Goal: Contribute content: Contribute content

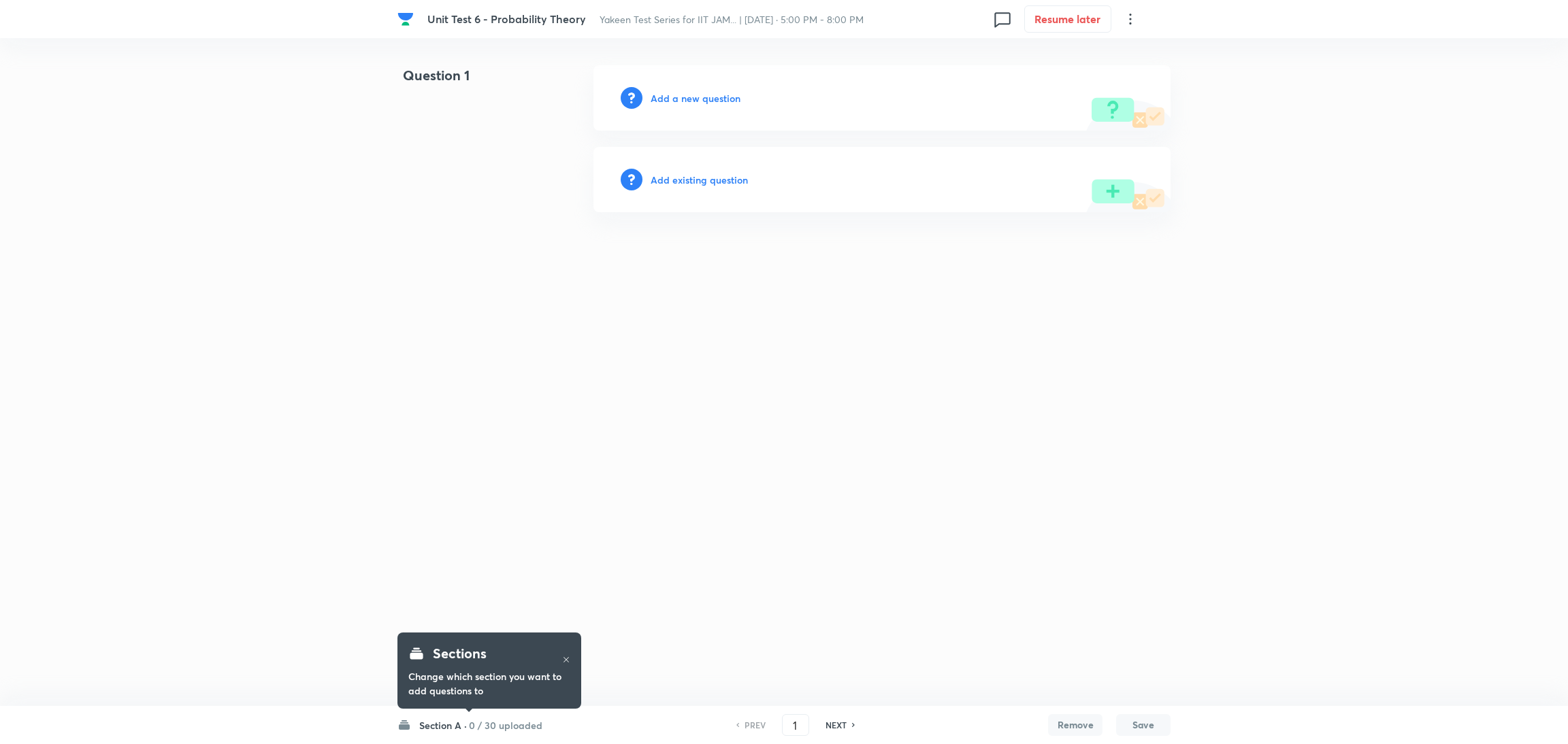
click at [663, 94] on h6 "Add a new question" at bounding box center [696, 98] width 90 height 14
click at [665, 96] on h6 "Choose a question type" at bounding box center [703, 98] width 104 height 14
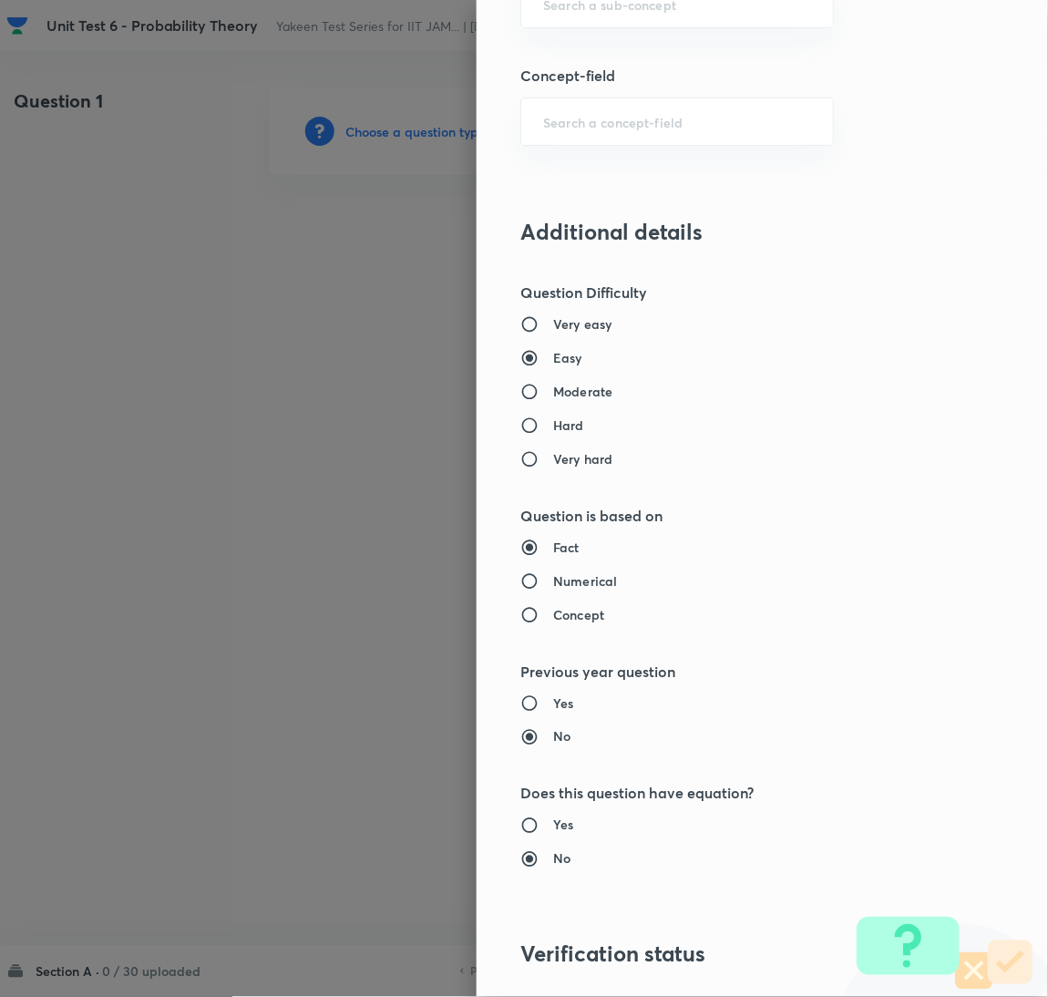
scroll to position [957, 0]
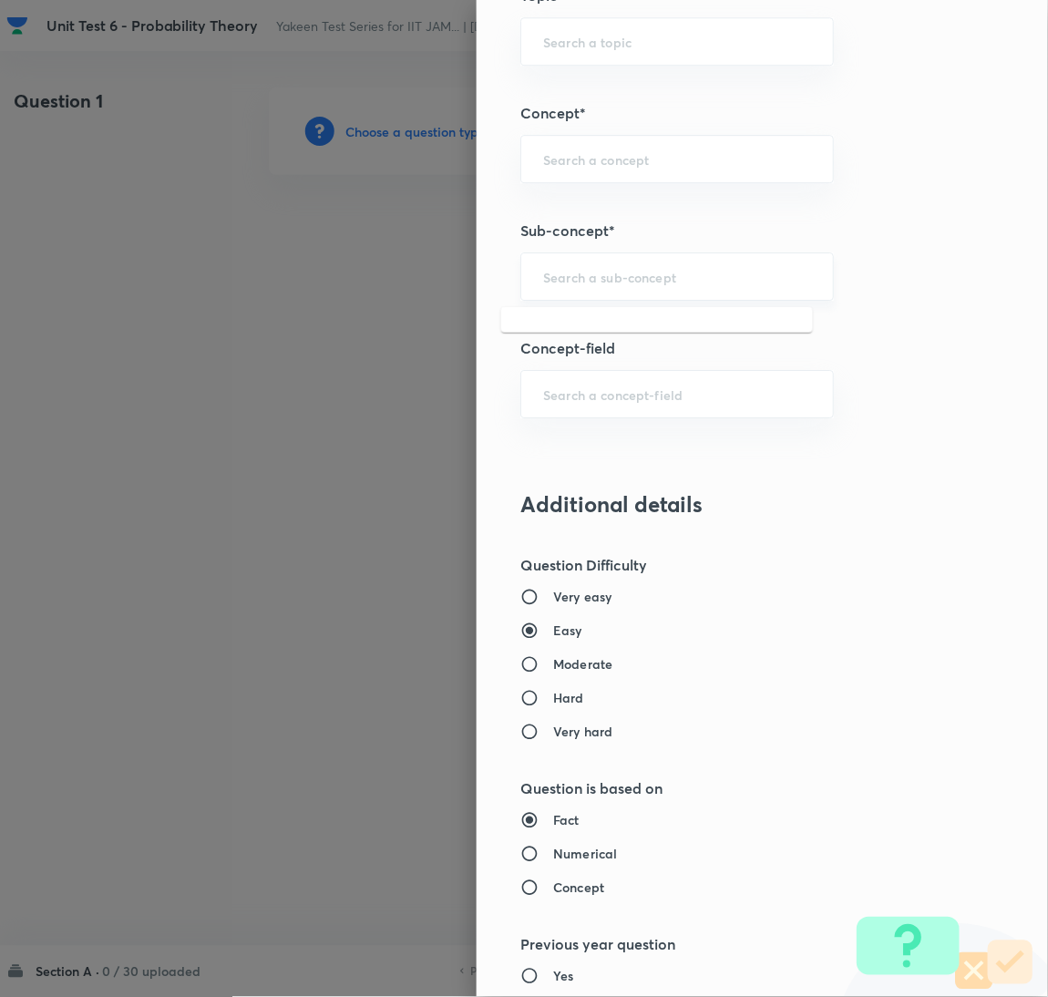
click at [567, 276] on input "text" at bounding box center [677, 276] width 268 height 17
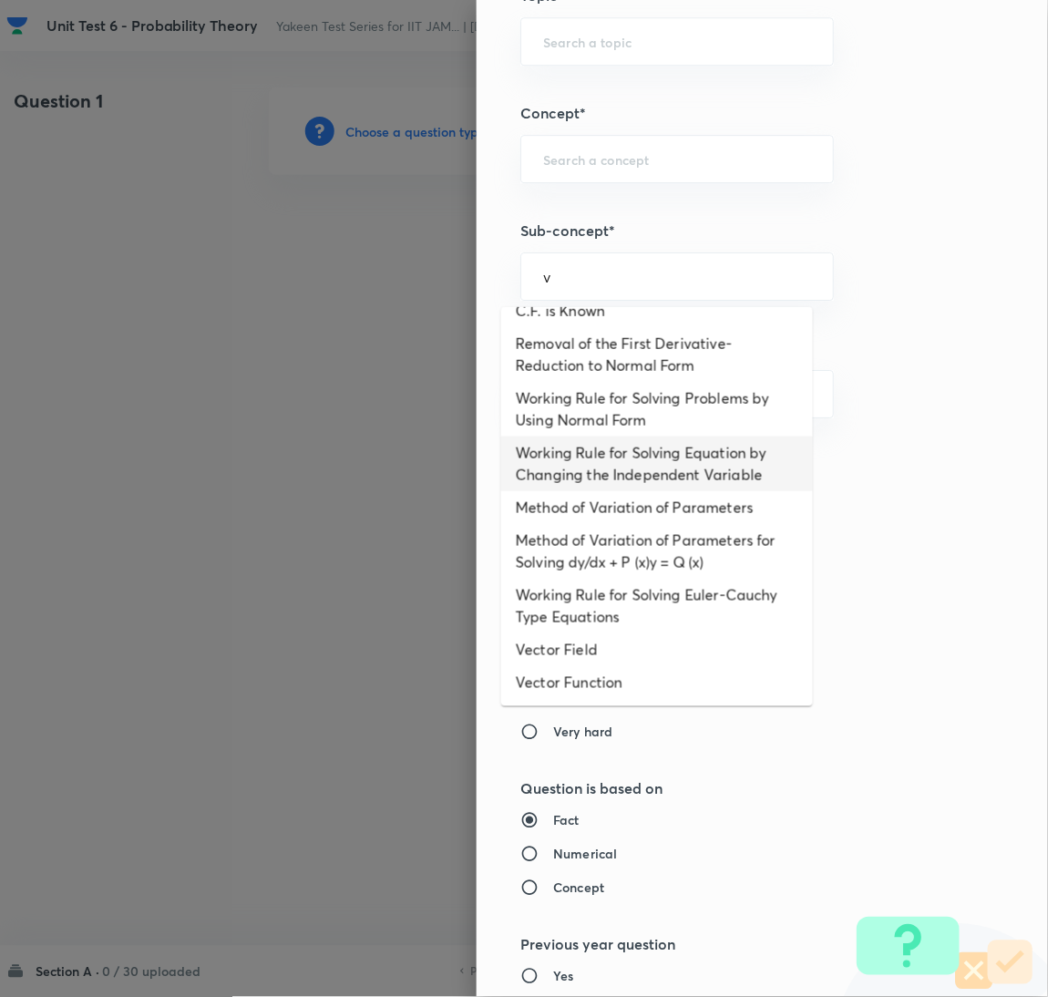
scroll to position [1451, 0]
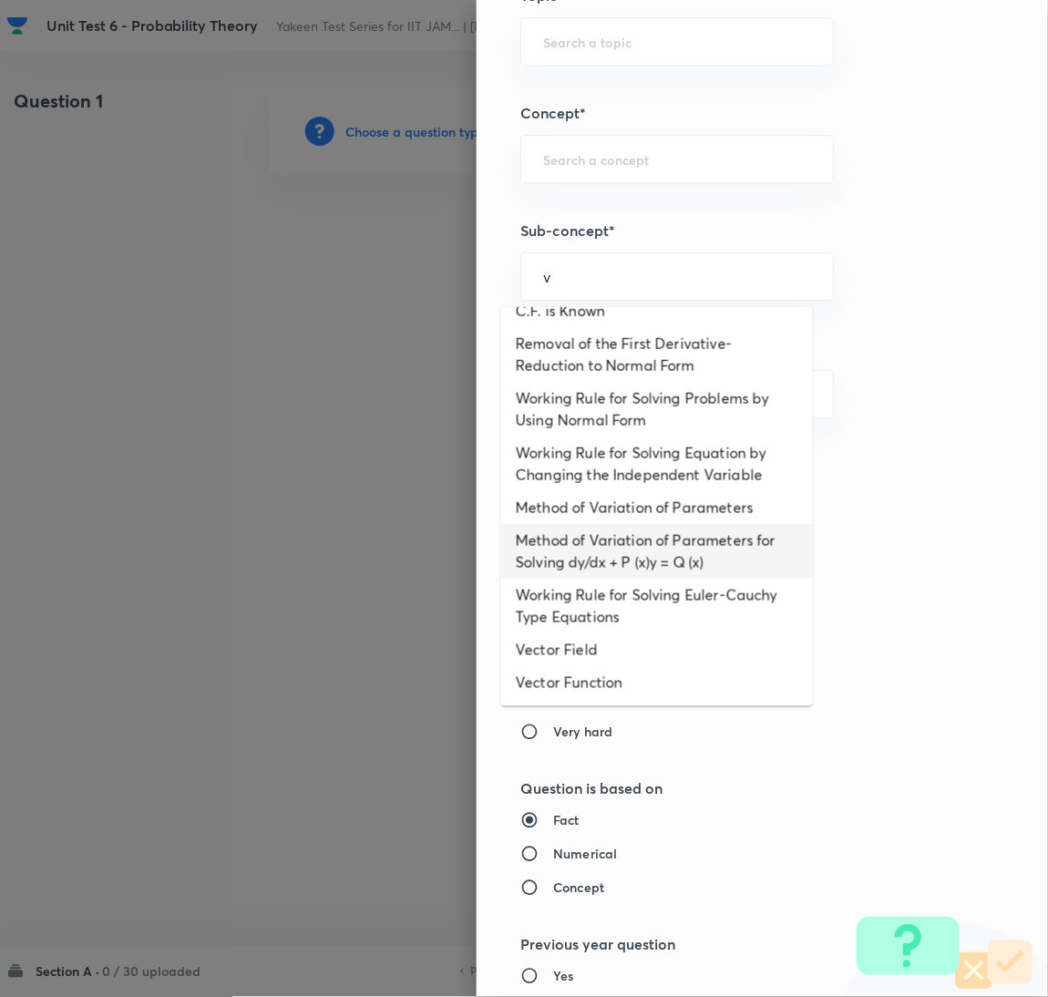
type input "v"
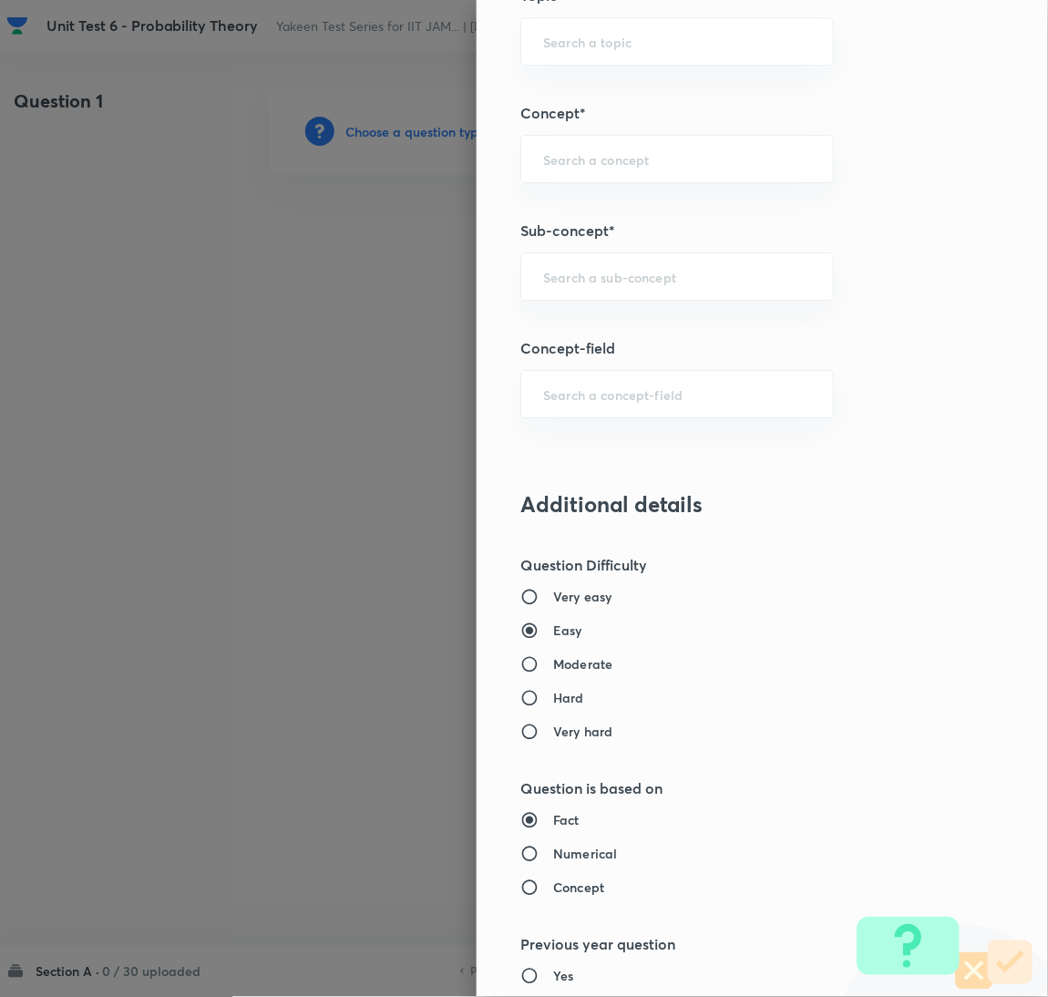
click at [904, 467] on div "Question settings Question type* Single choice correct Number of options* 2 3 4…" at bounding box center [763, 498] width 572 height 997
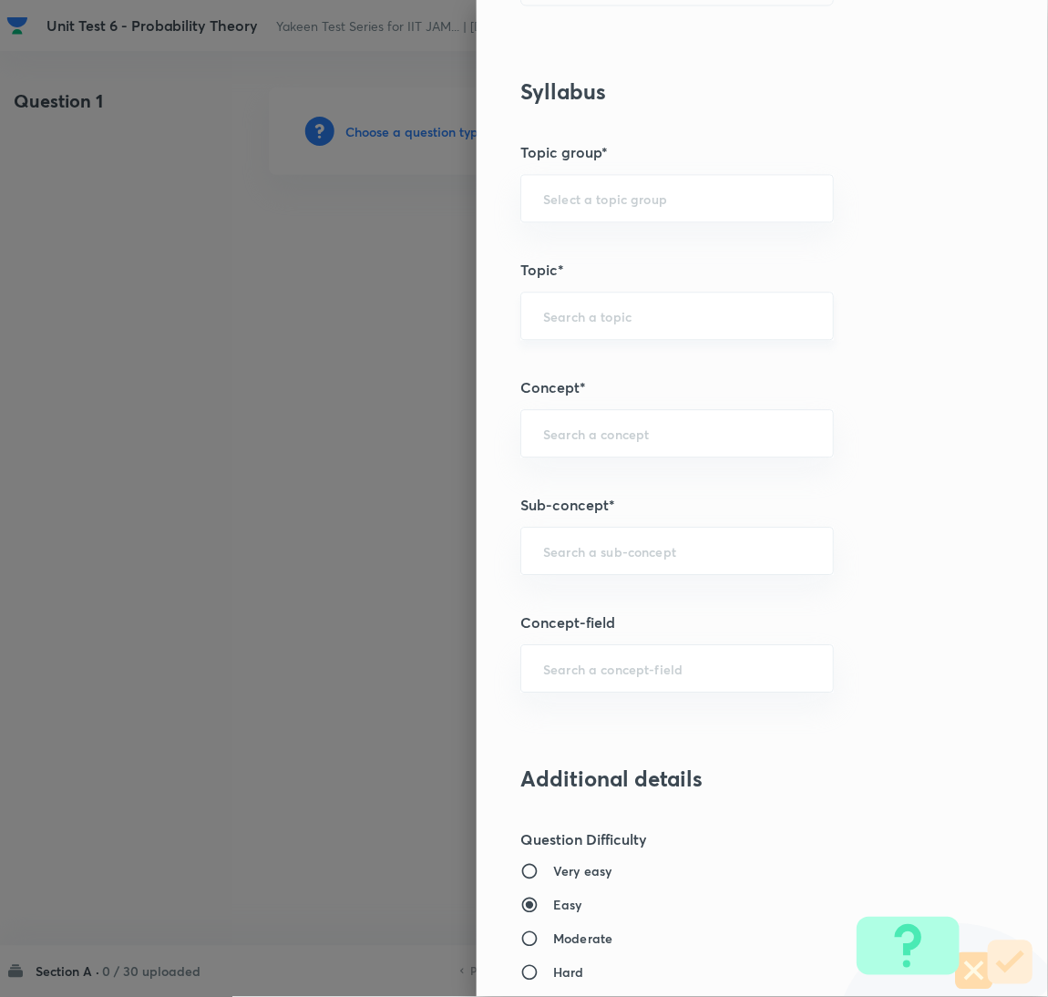
scroll to position [137, 0]
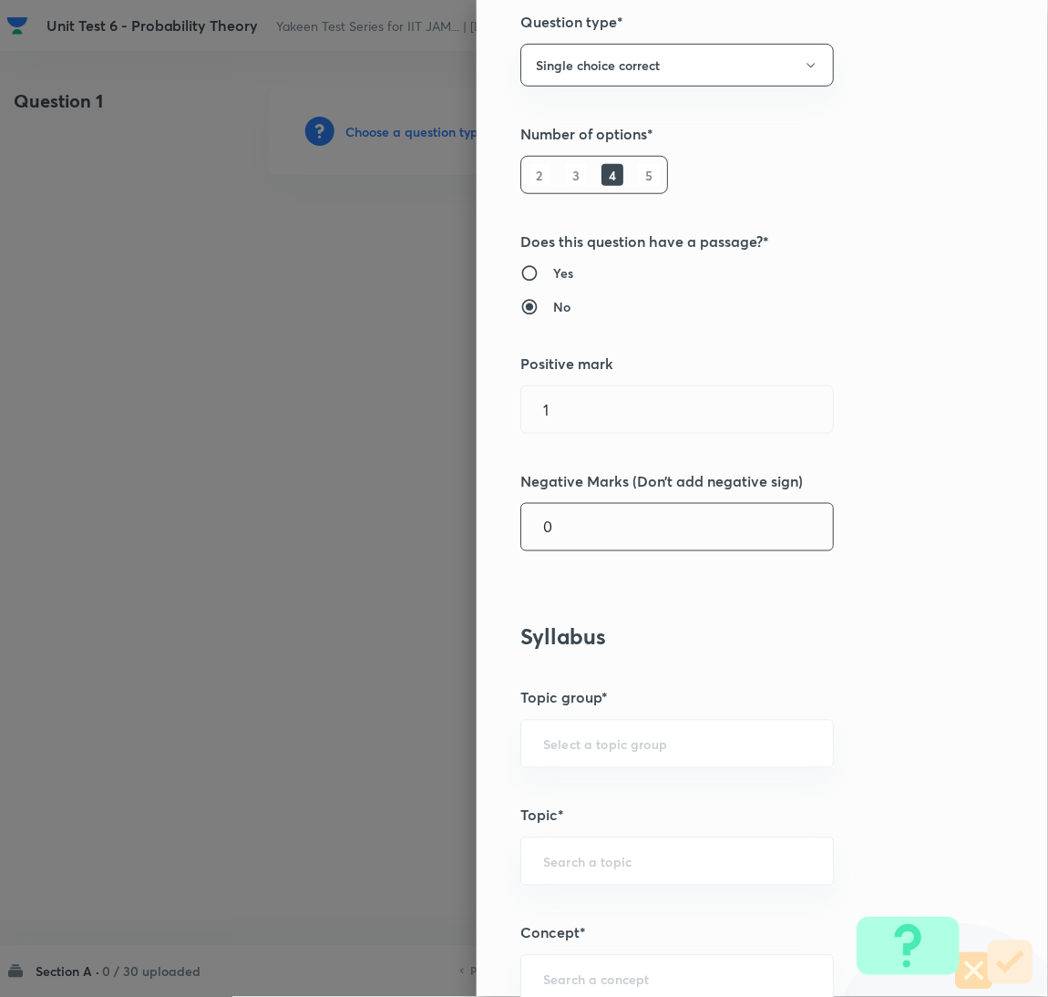
drag, startPoint x: 589, startPoint y: 532, endPoint x: 74, endPoint y: 532, distance: 515.1
click at [74, 532] on div "Question settings Question type* Single choice correct Number of options* 2 3 4…" at bounding box center [524, 498] width 1048 height 997
type input "0.25"
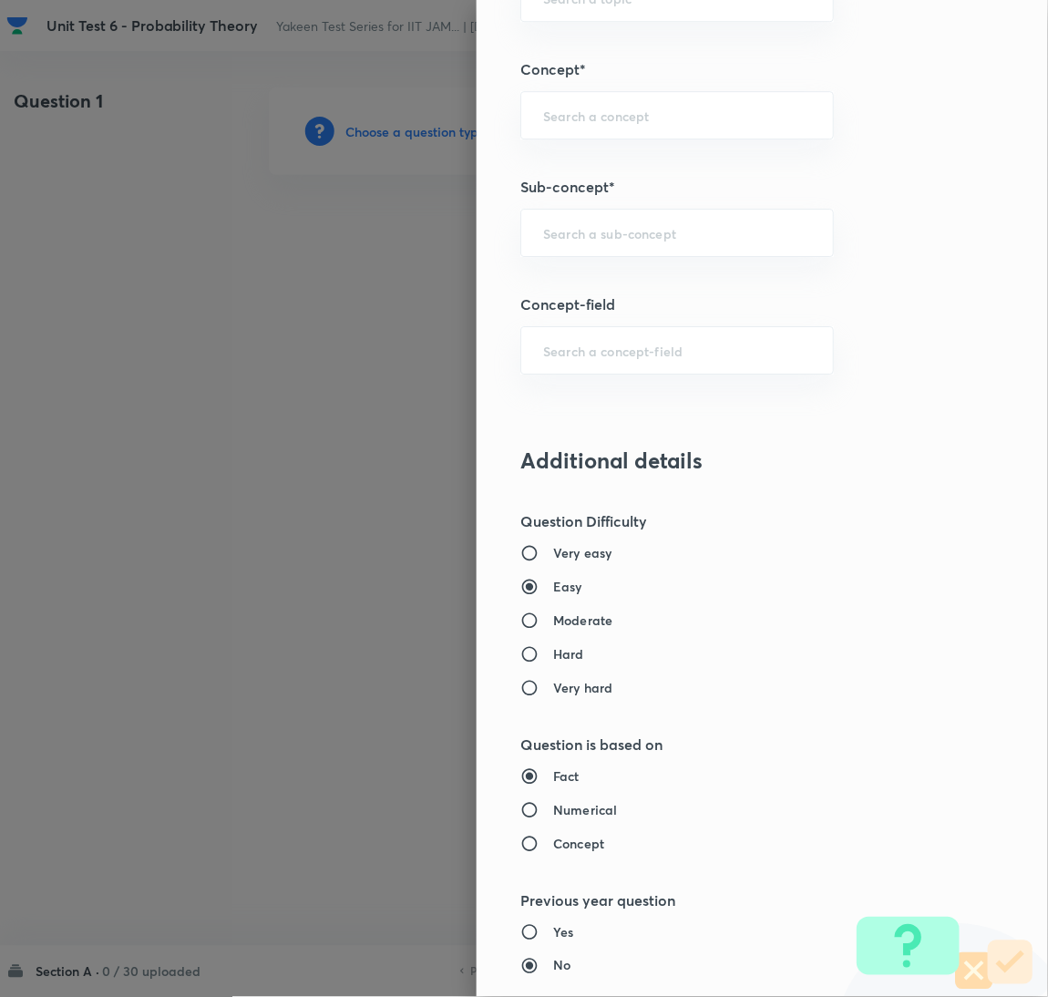
scroll to position [957, 0]
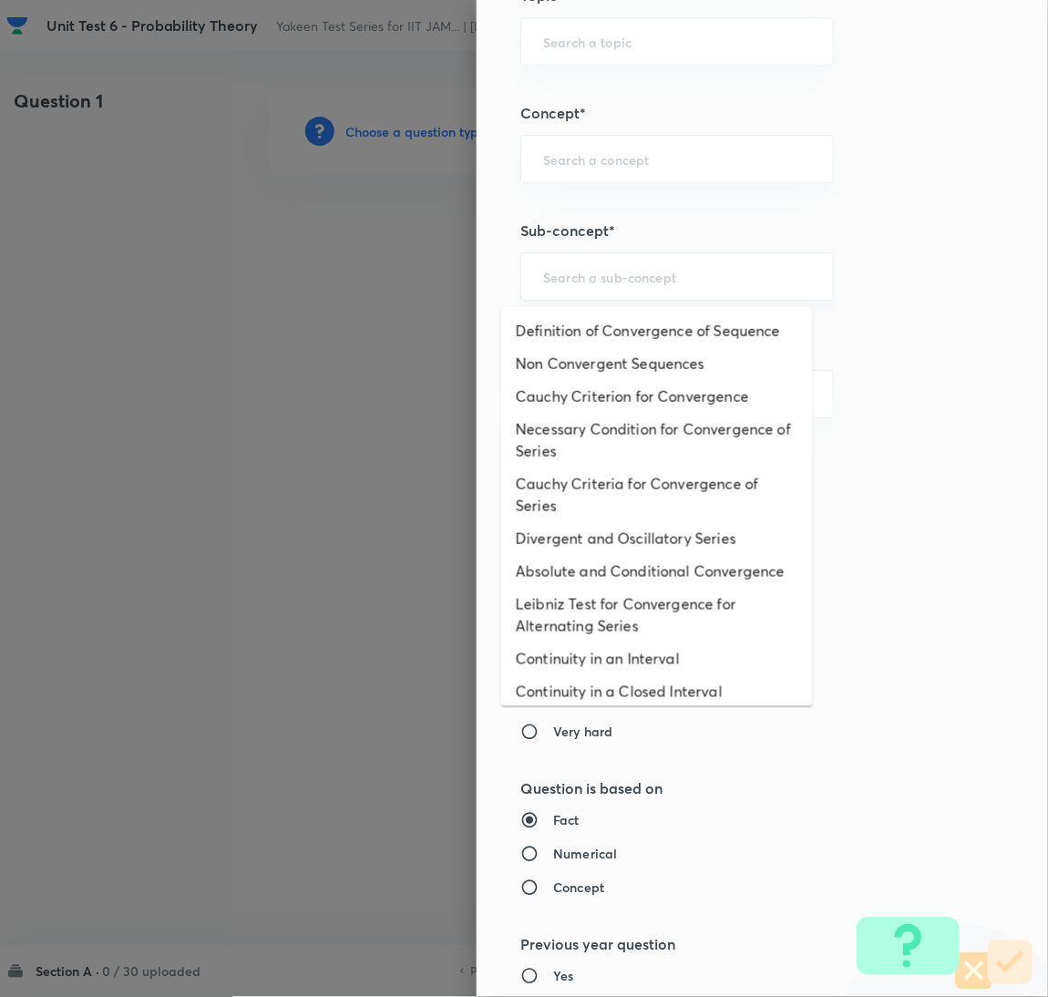
click at [584, 278] on input "text" at bounding box center [677, 276] width 268 height 17
click at [567, 336] on li "Definition of Convergence of Sequence" at bounding box center [657, 331] width 312 height 33
type input "Definition of Convergence of Sequence"
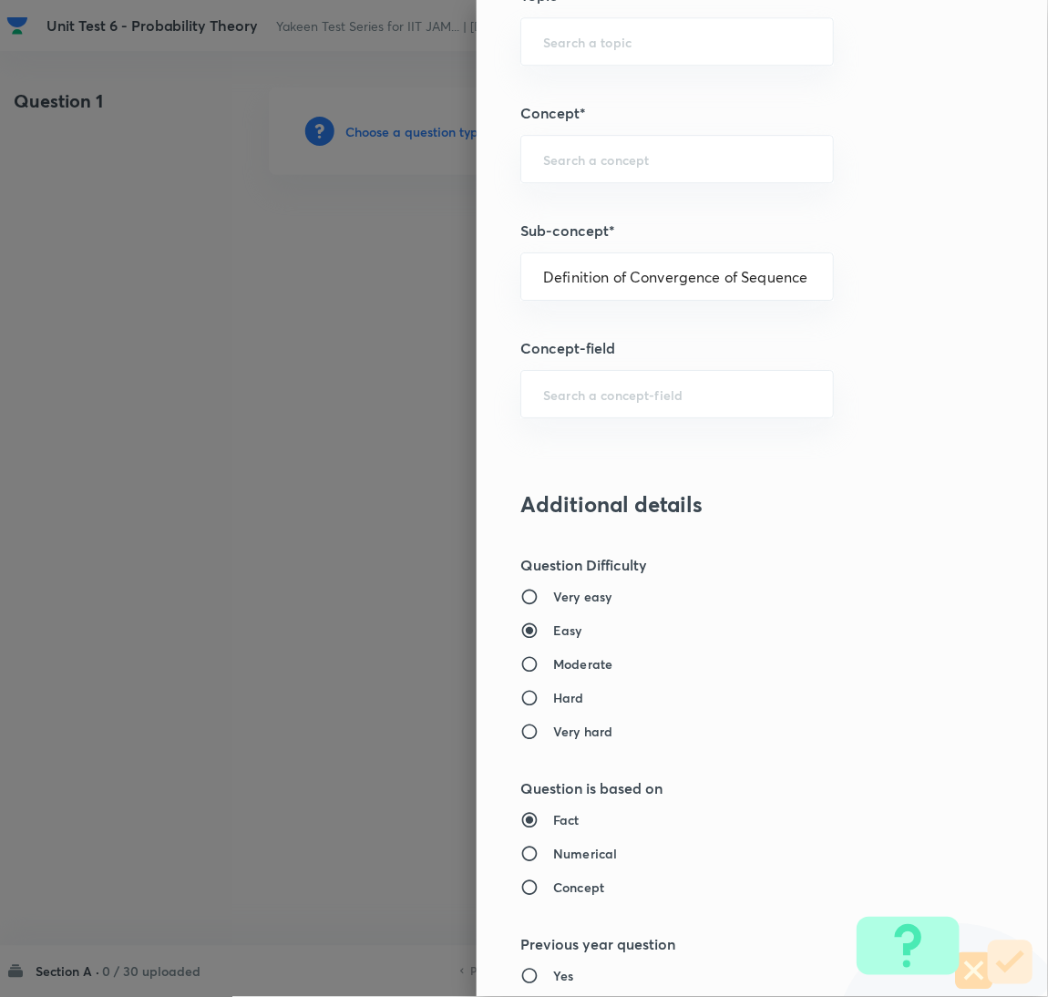
type input "Mathematics"
type input "Sequences & Series-Real Nos."
type input "Convergence of Sequences"
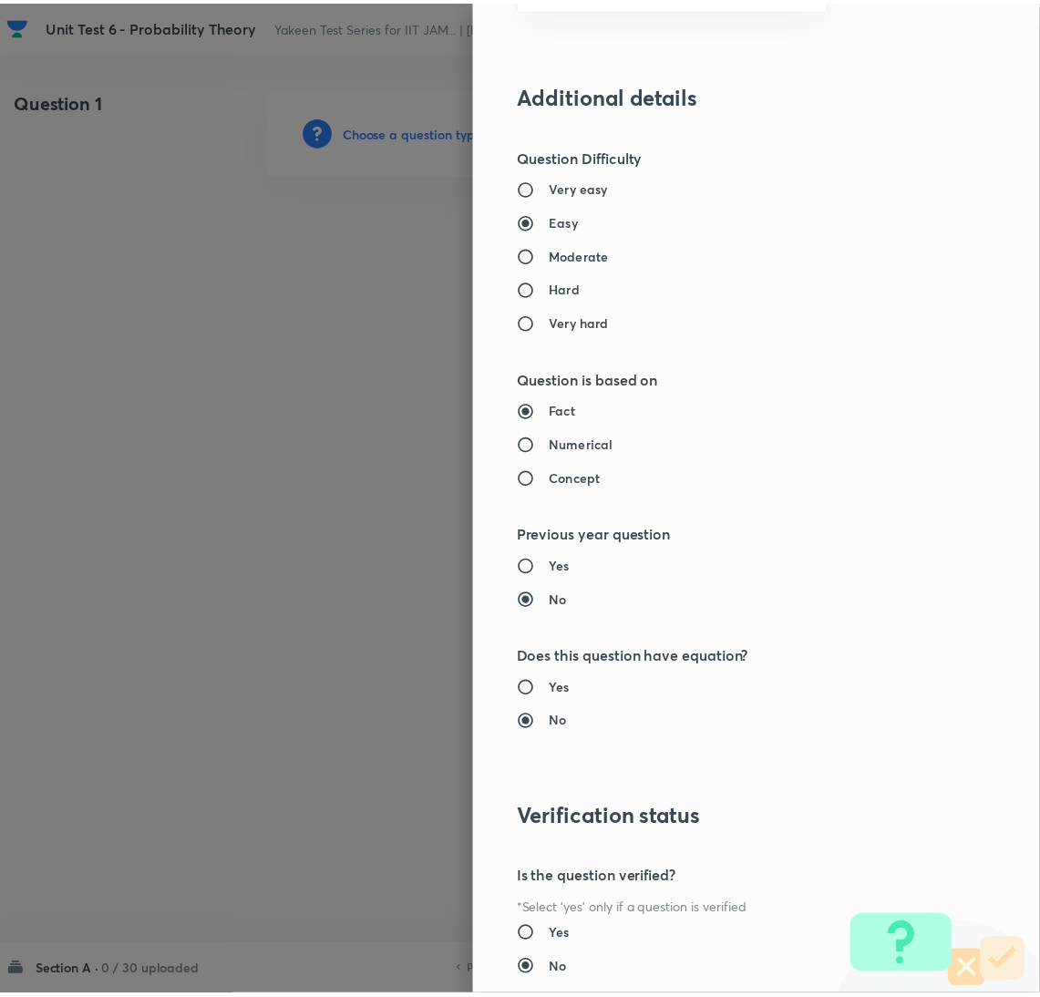
scroll to position [1490, 0]
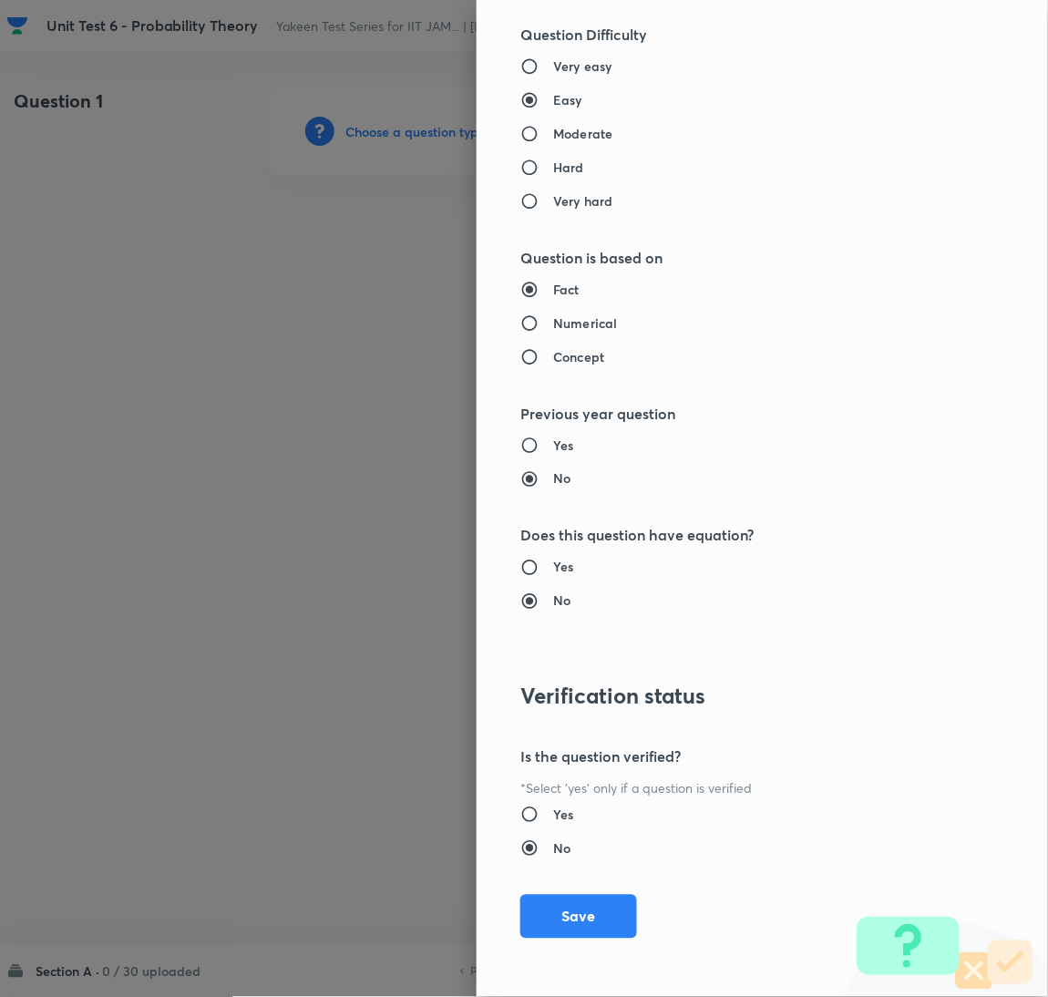
drag, startPoint x: 562, startPoint y: 914, endPoint x: 455, endPoint y: 776, distance: 174.9
click at [561, 915] on button "Save" at bounding box center [579, 917] width 117 height 44
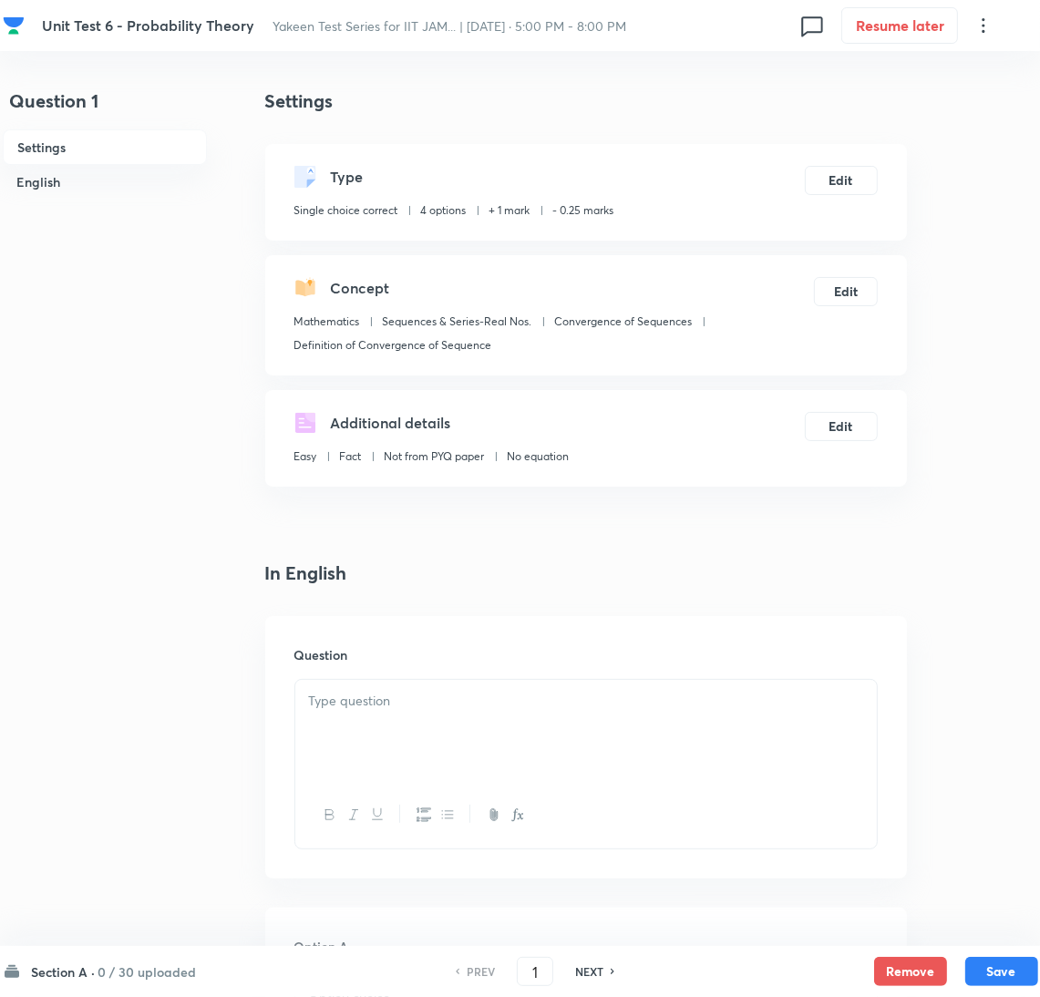
click at [349, 652] on h6 "Question" at bounding box center [585, 654] width 583 height 19
click at [373, 707] on p at bounding box center [586, 701] width 554 height 21
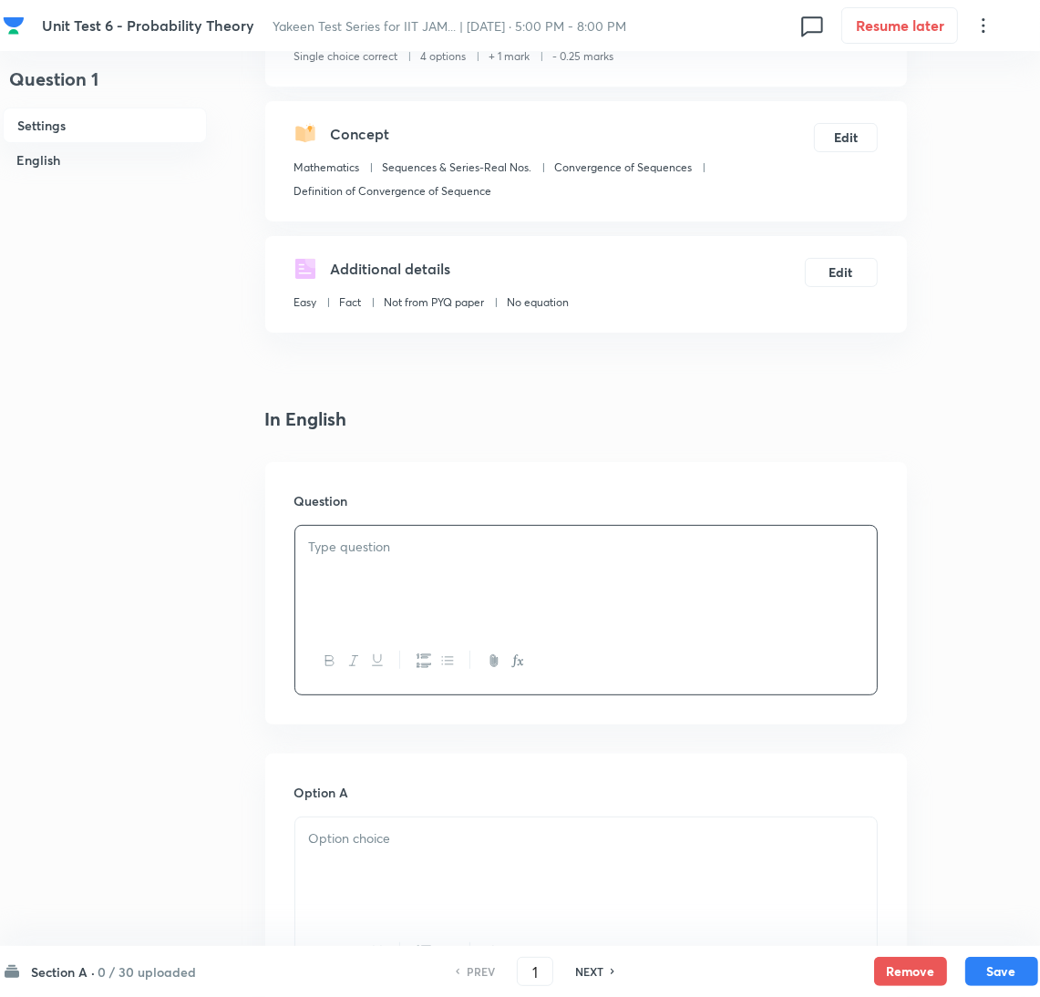
scroll to position [274, 0]
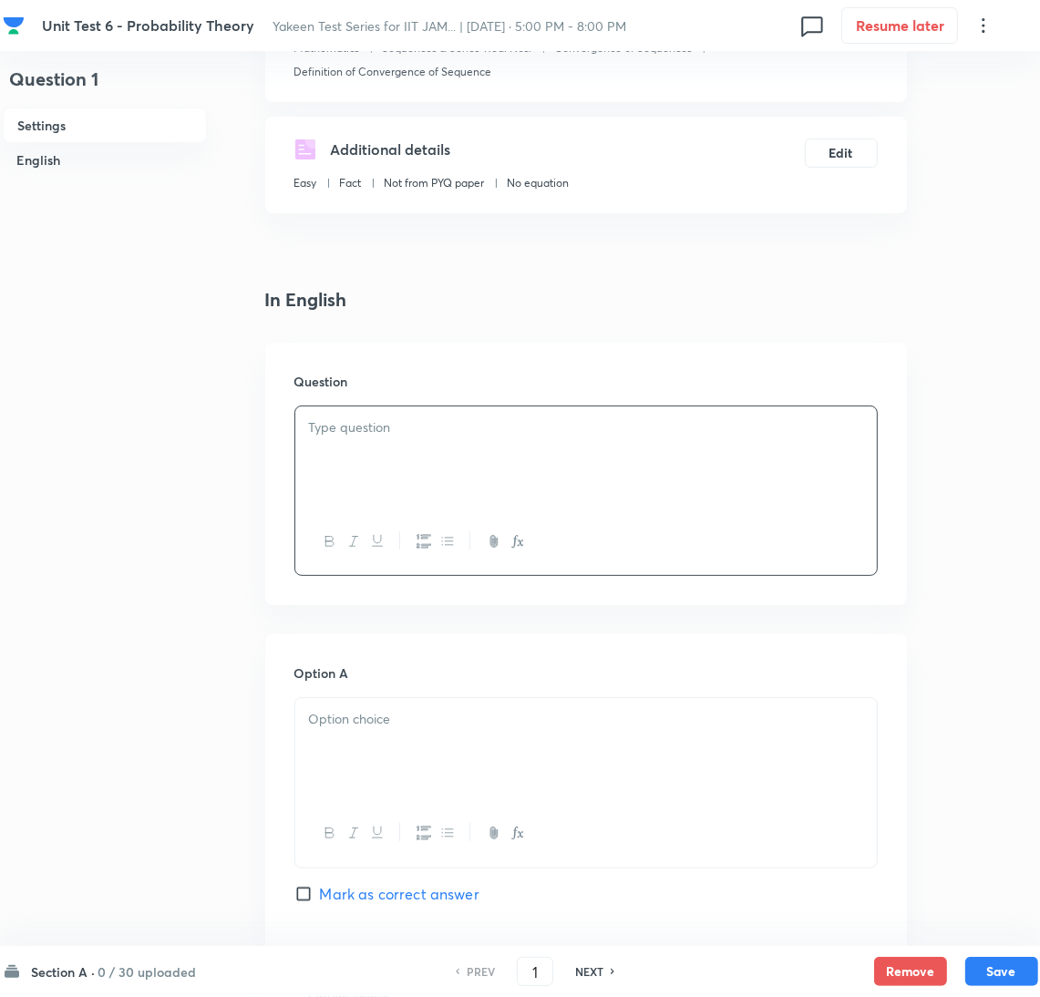
click at [343, 434] on p at bounding box center [586, 428] width 554 height 21
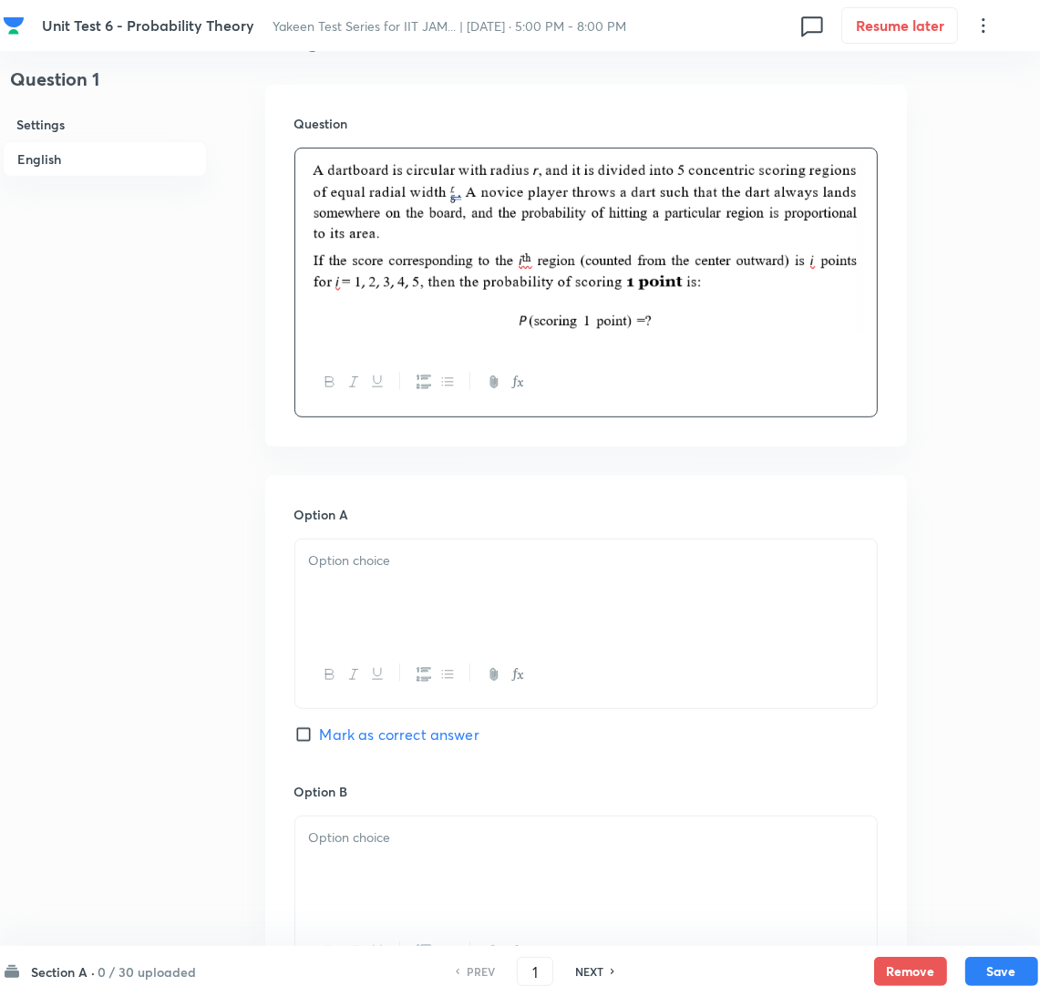
scroll to position [547, 0]
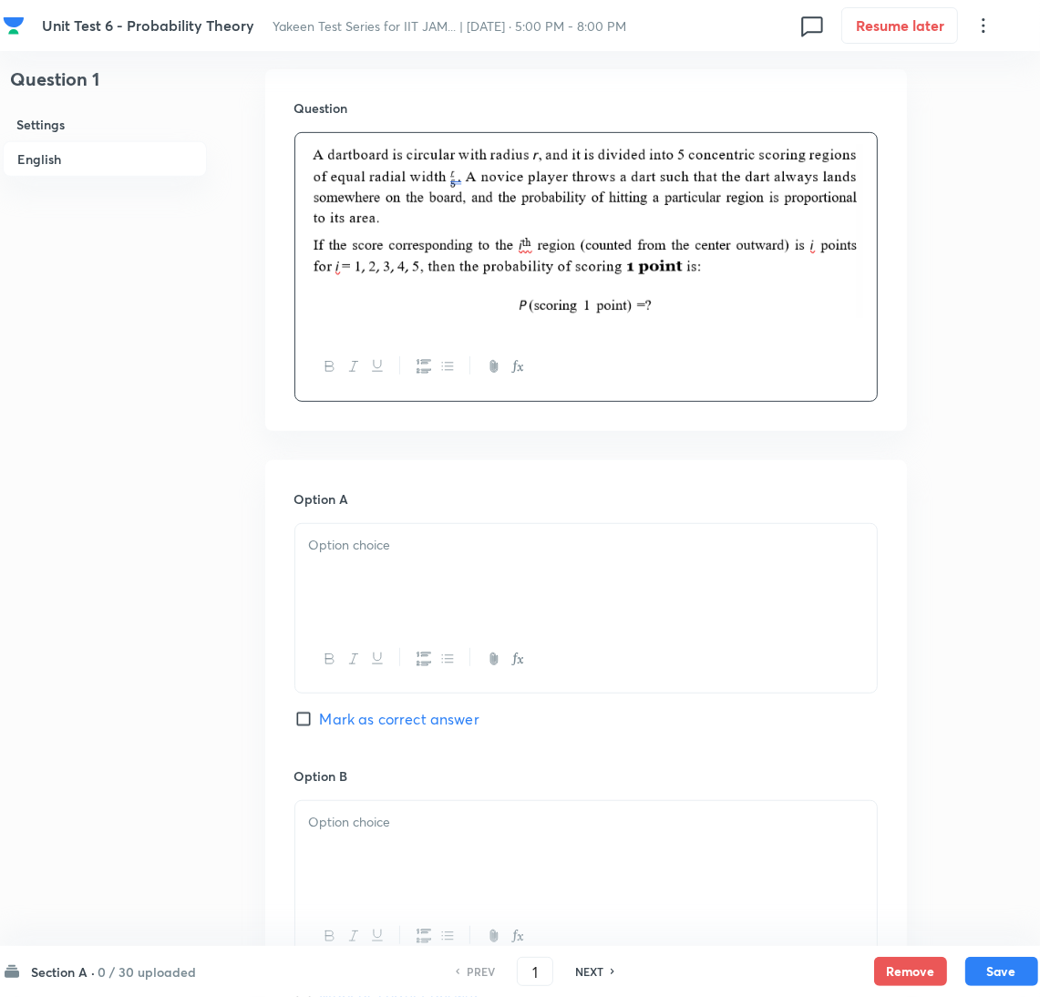
click at [360, 563] on div at bounding box center [586, 575] width 582 height 102
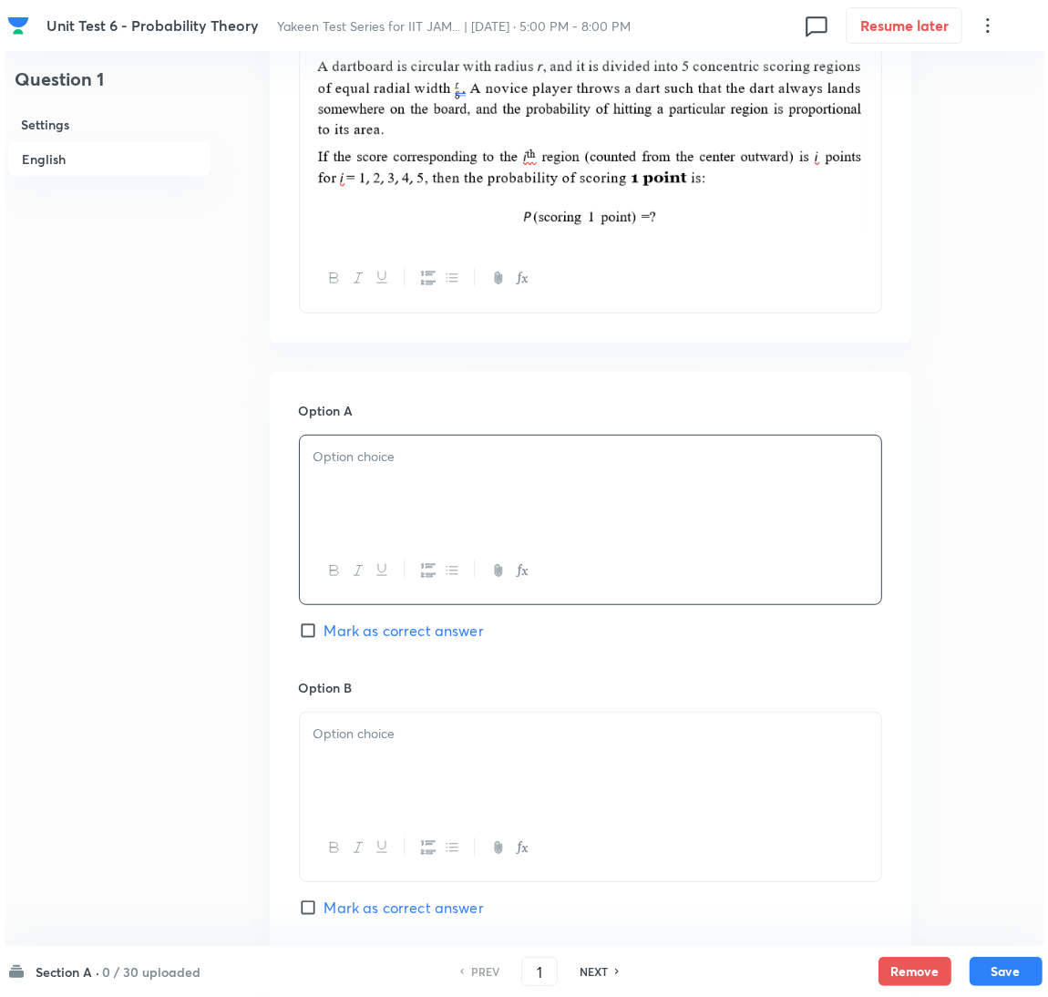
scroll to position [683, 0]
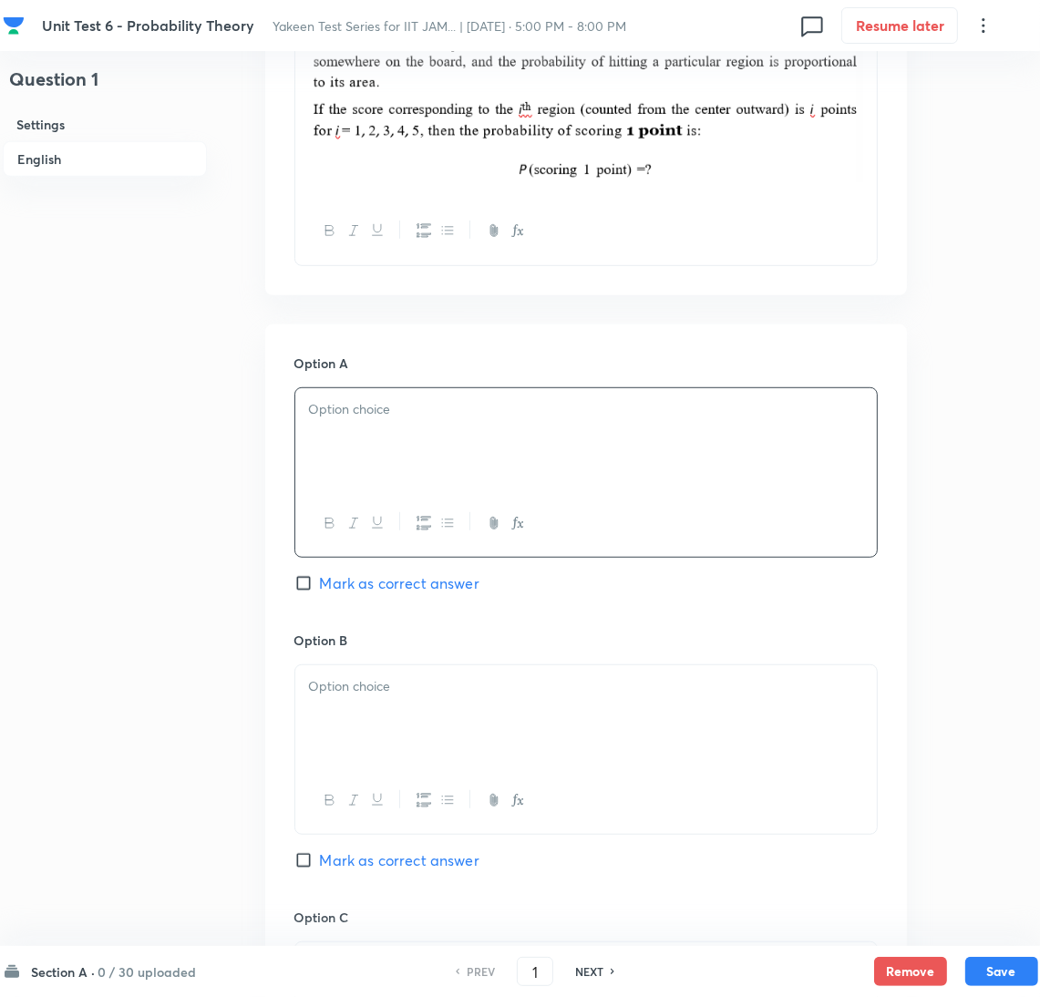
click at [353, 456] on div at bounding box center [586, 439] width 582 height 102
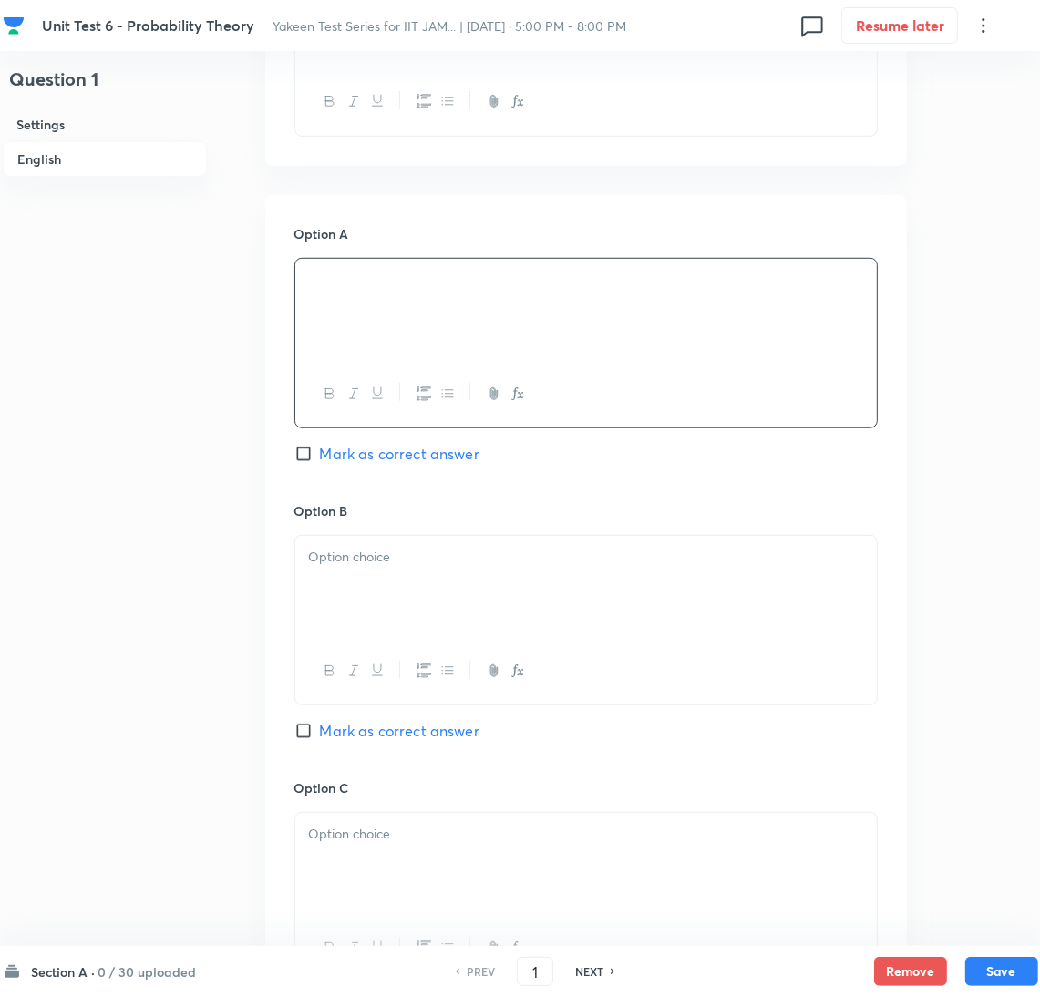
scroll to position [1094, 0]
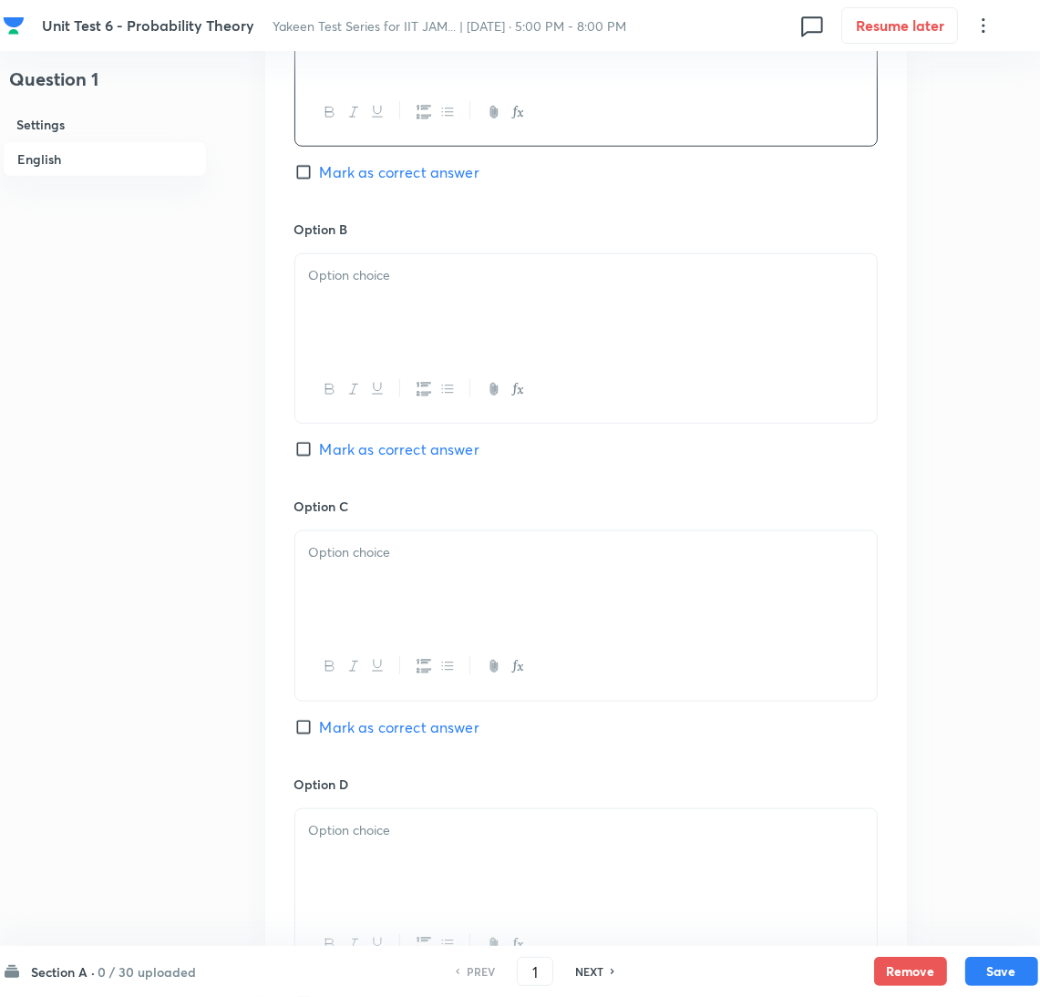
click at [353, 300] on div at bounding box center [586, 305] width 582 height 102
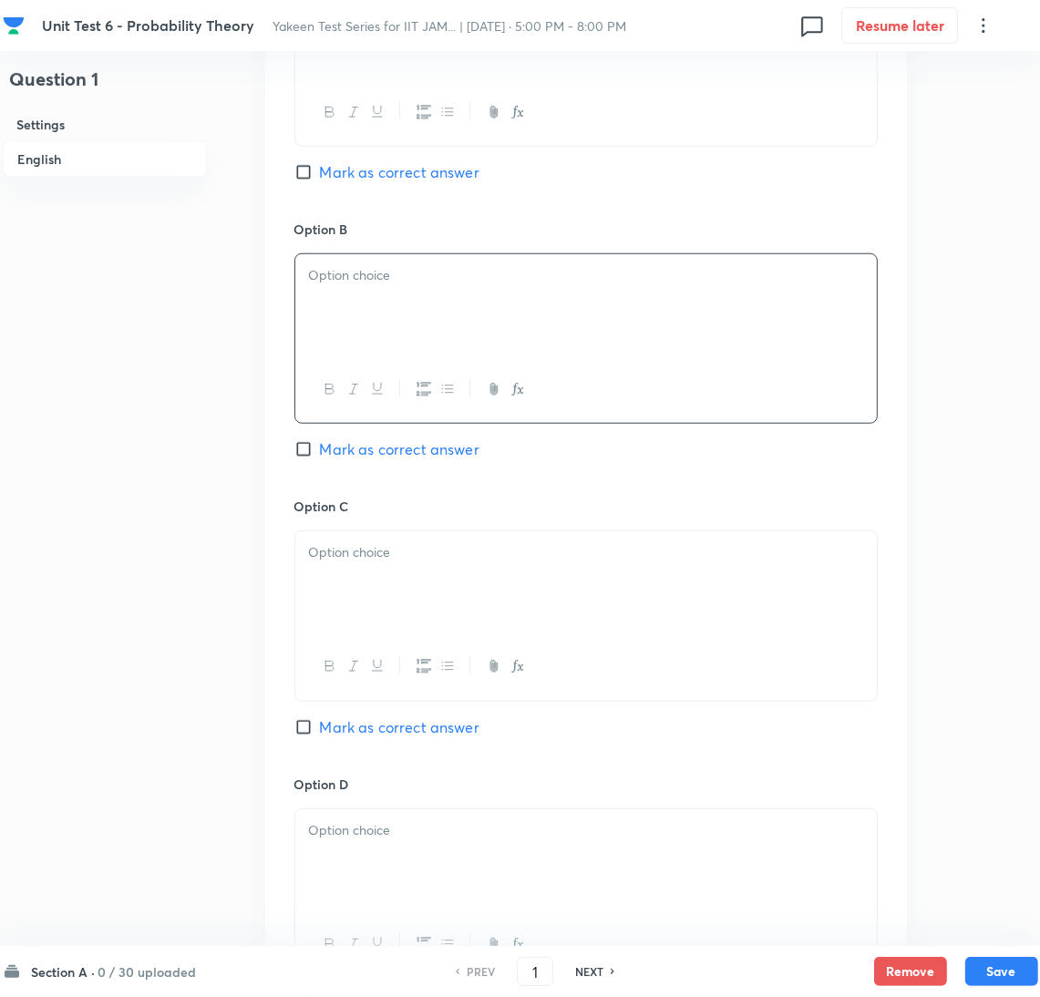
click at [336, 281] on p at bounding box center [586, 275] width 554 height 21
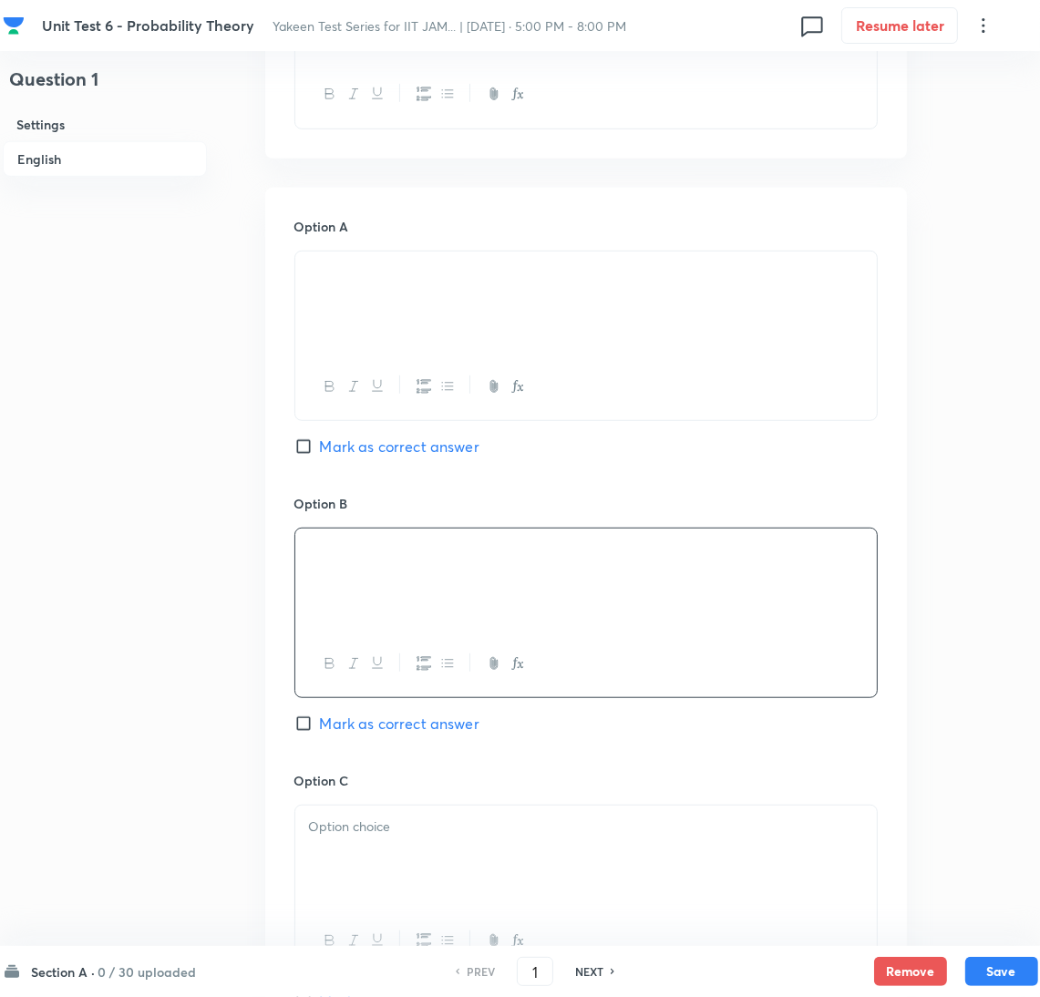
scroll to position [1230, 0]
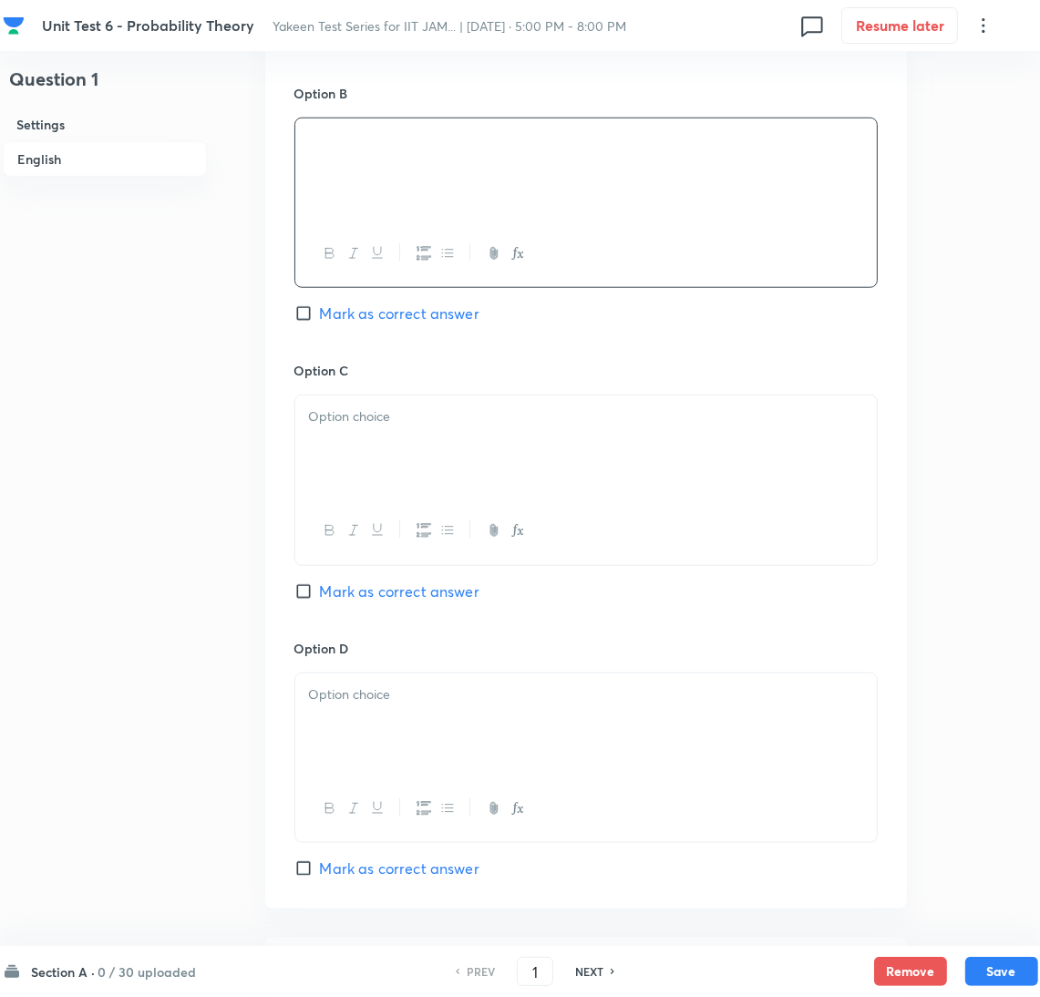
click at [391, 461] on div at bounding box center [586, 447] width 582 height 102
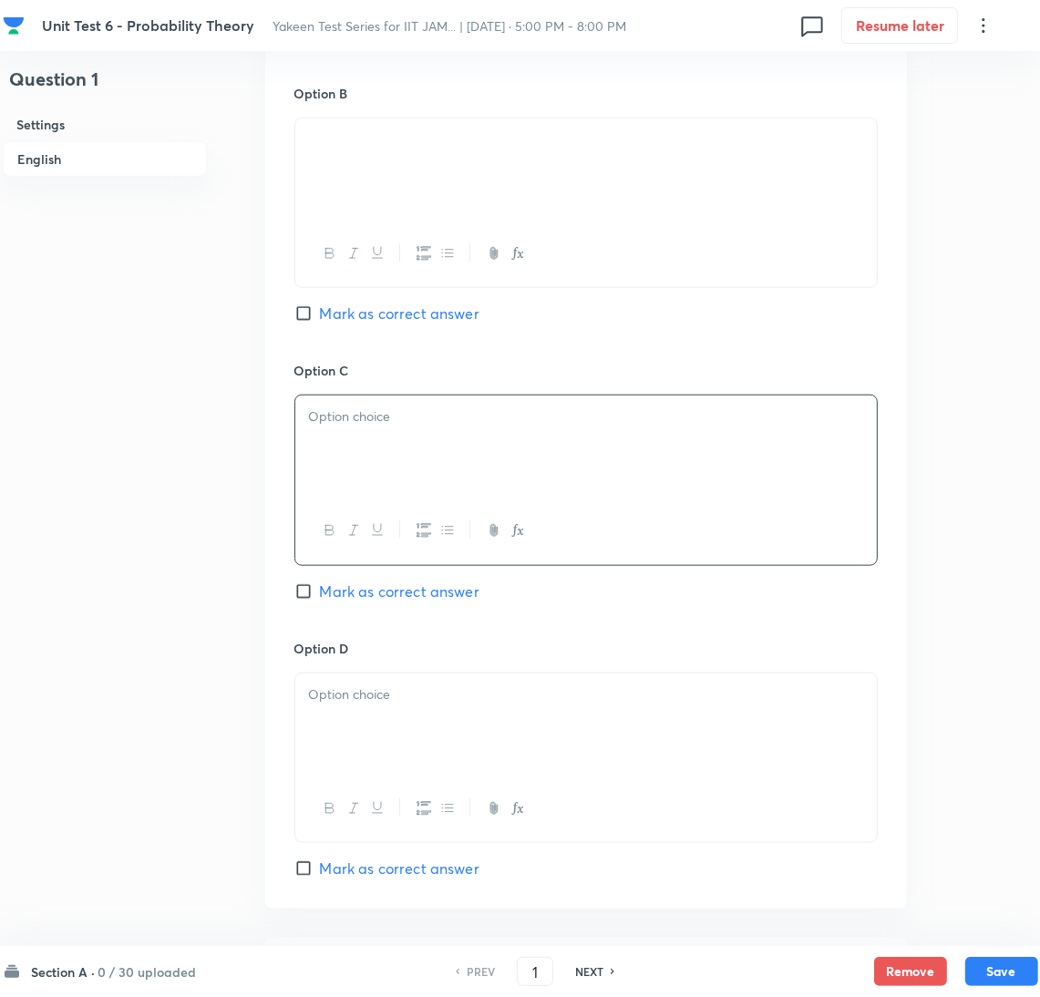
click at [393, 459] on div at bounding box center [586, 447] width 582 height 102
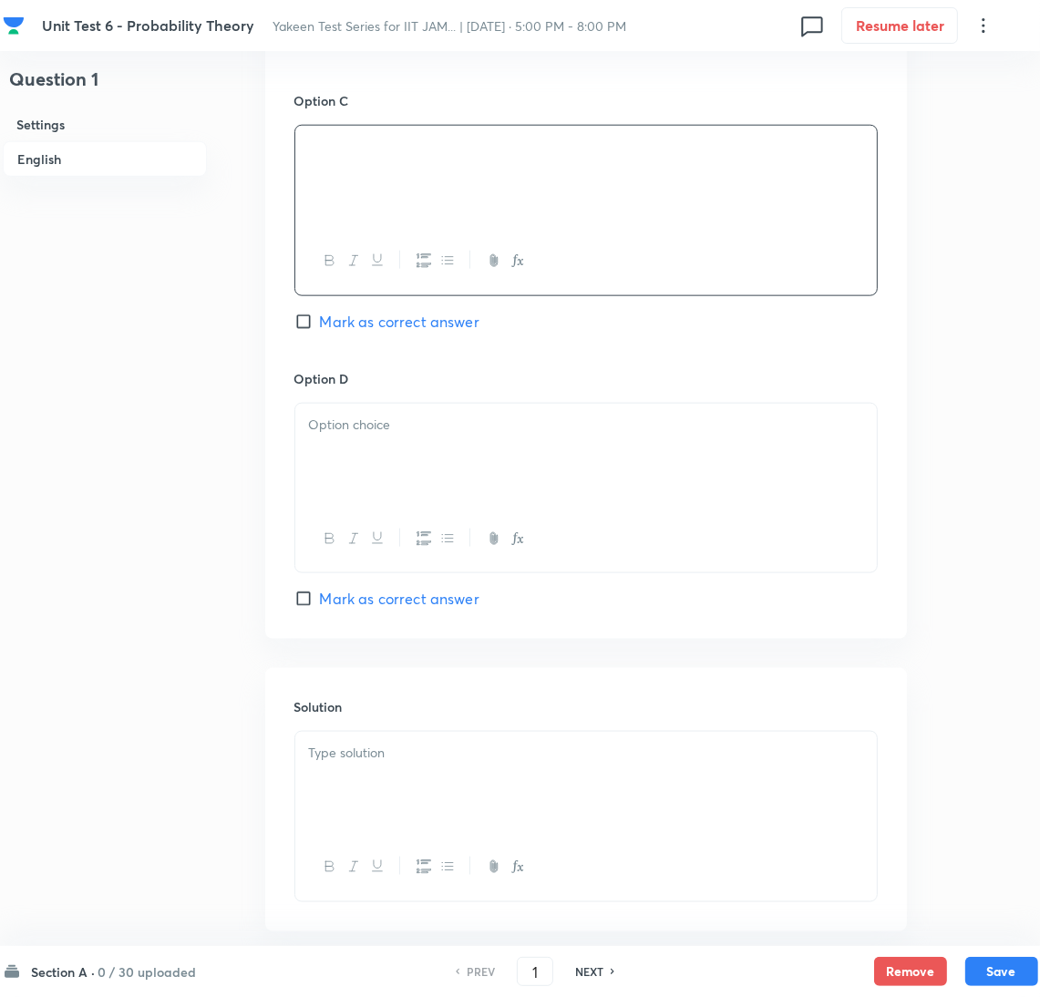
scroll to position [1503, 0]
click at [357, 439] on div at bounding box center [586, 451] width 582 height 102
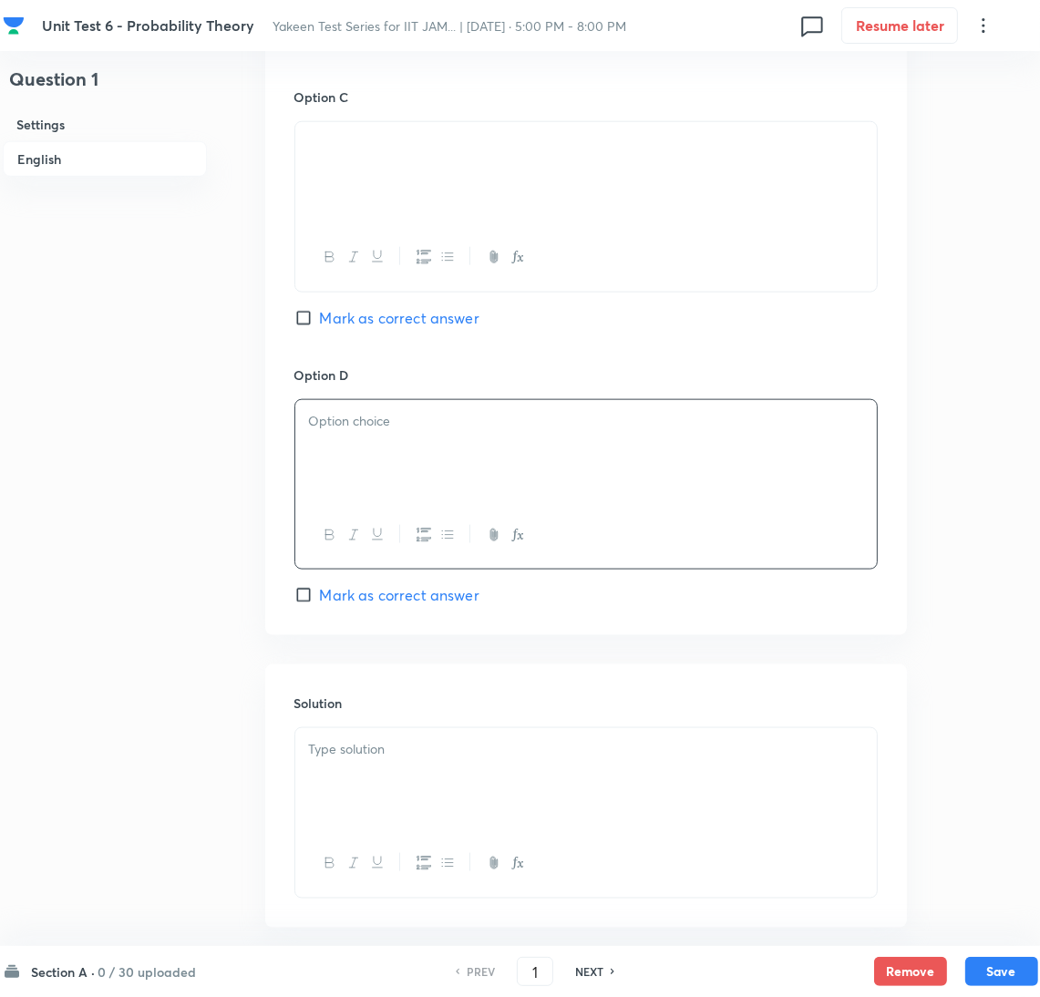
click at [343, 449] on div at bounding box center [586, 451] width 582 height 102
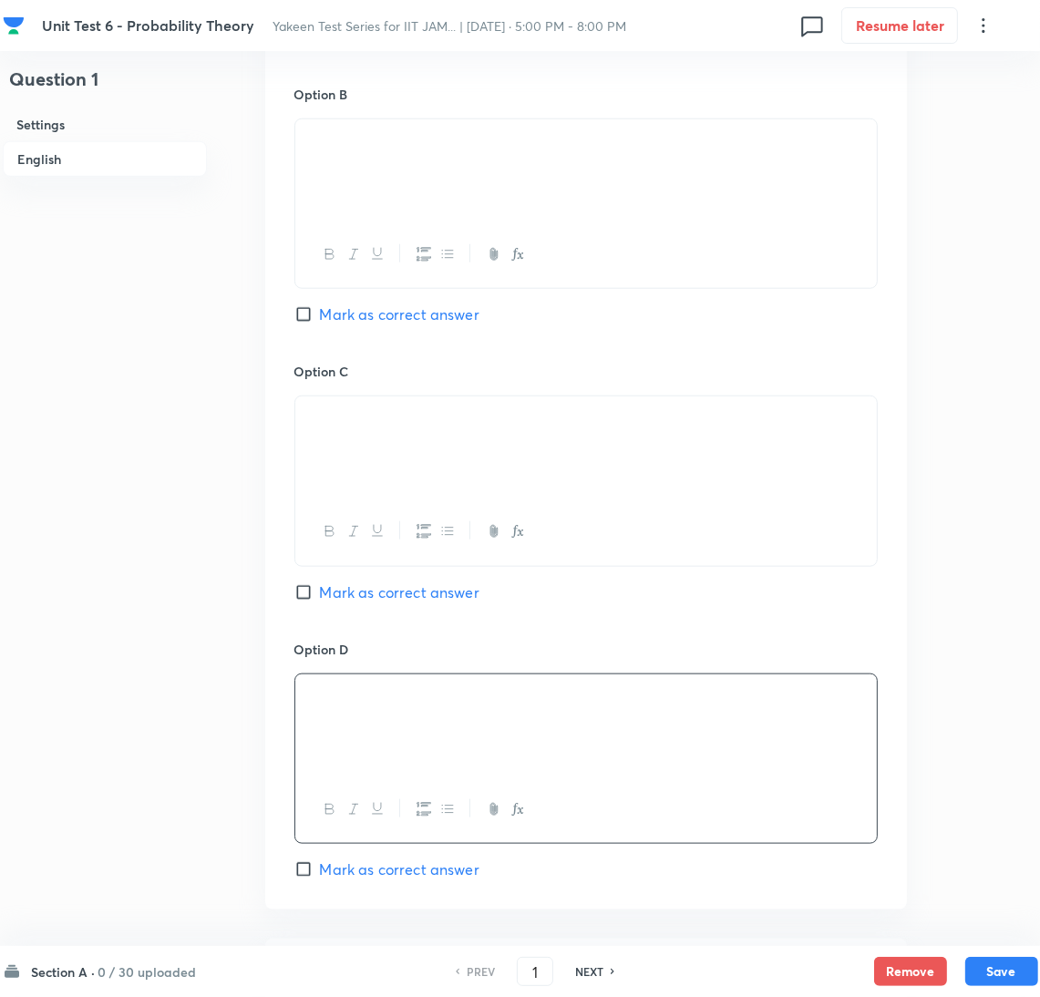
scroll to position [1188, 0]
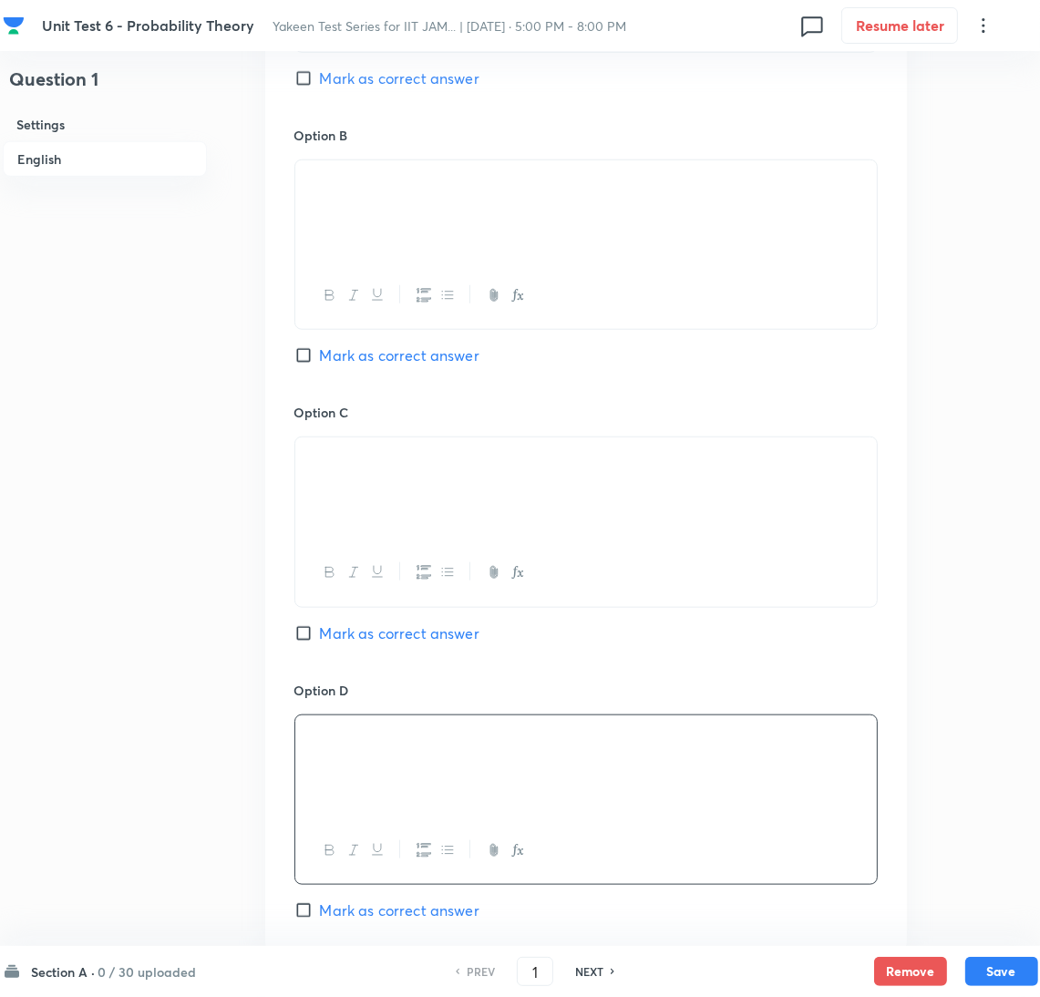
click at [315, 352] on input "Mark as correct answer" at bounding box center [307, 355] width 26 height 18
checkbox input "true"
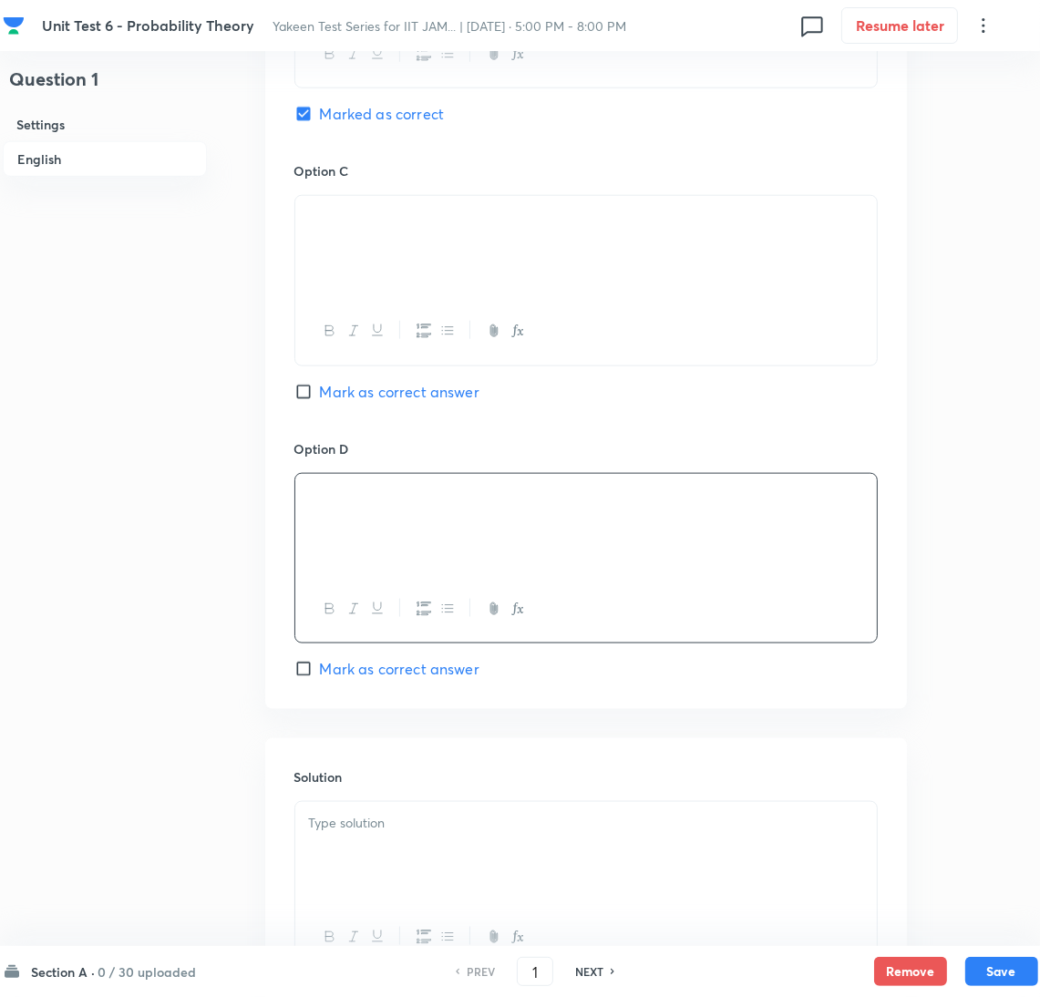
scroll to position [1598, 0]
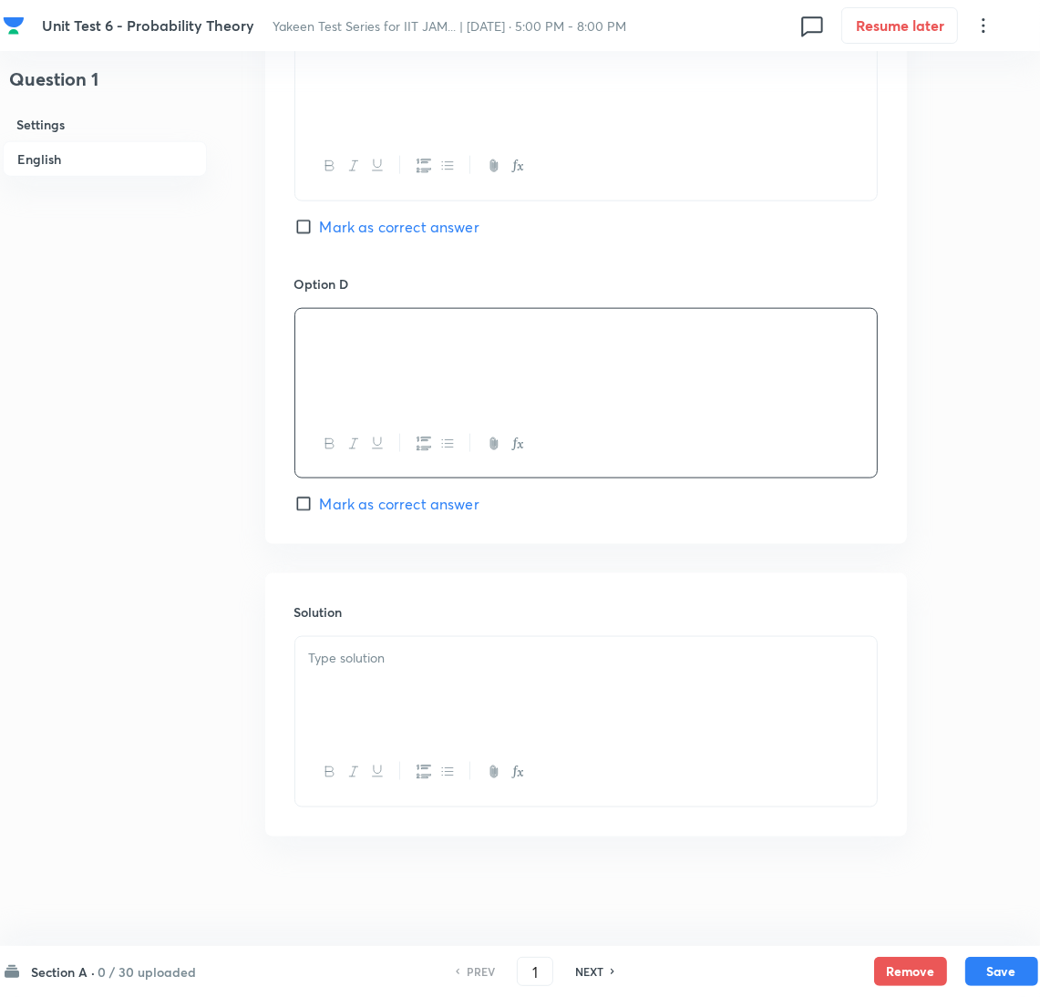
click at [352, 694] on div at bounding box center [586, 688] width 582 height 102
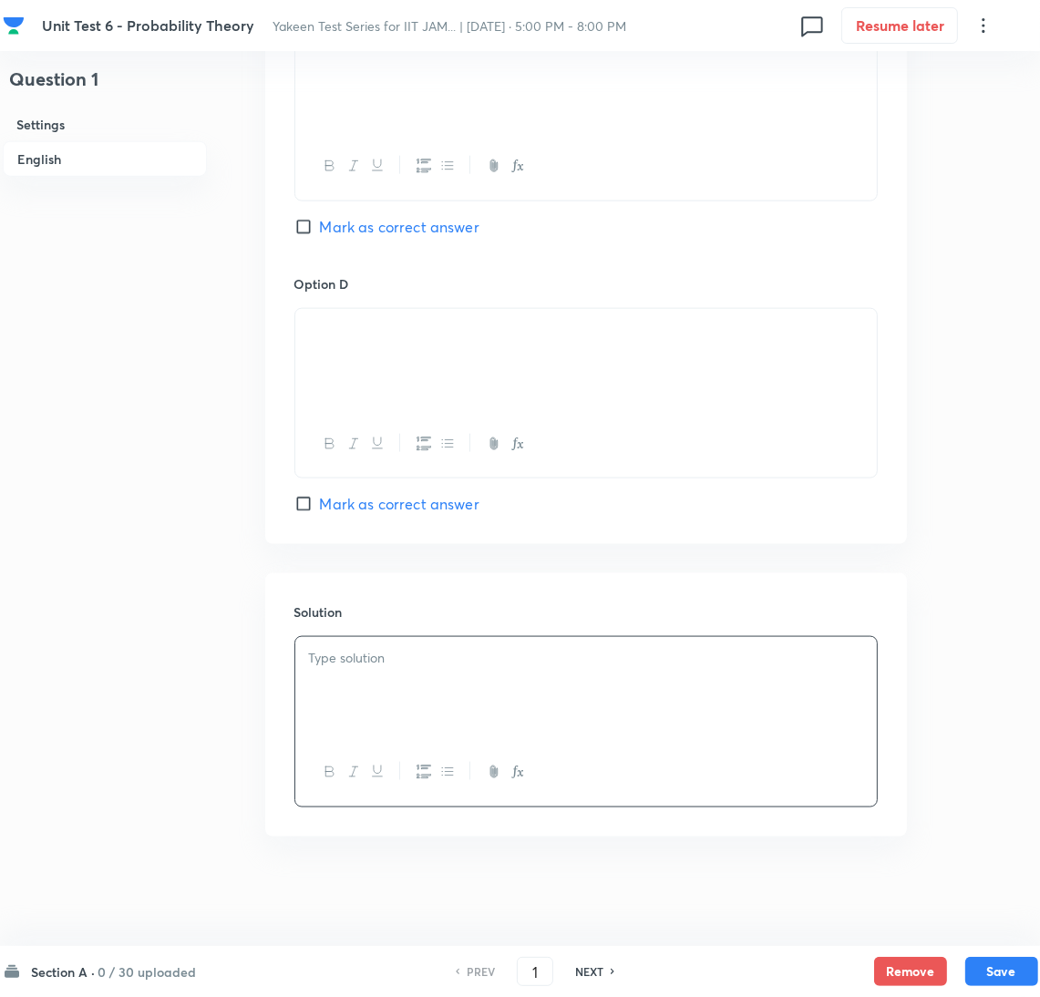
click at [376, 678] on div at bounding box center [586, 688] width 582 height 102
click at [997, 966] on button "Save" at bounding box center [1002, 969] width 73 height 29
type input "2"
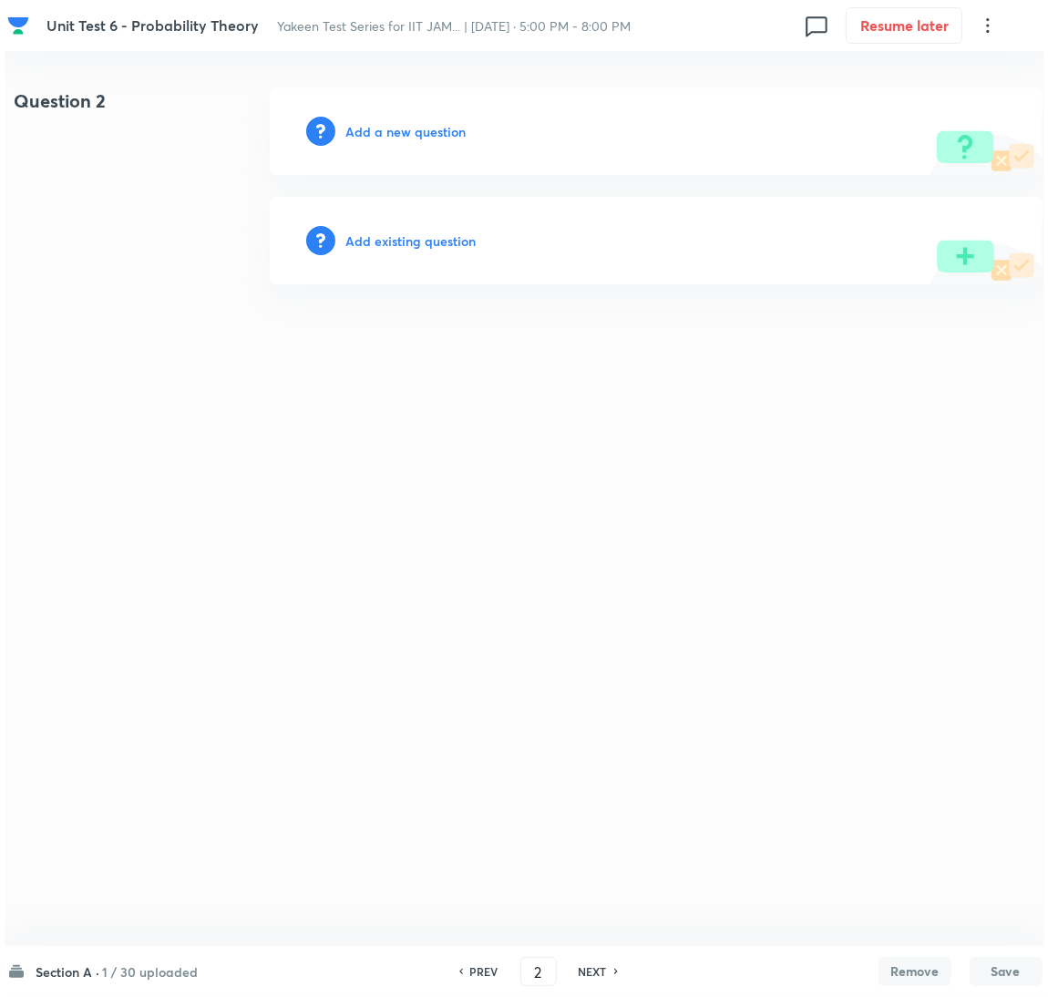
scroll to position [0, 0]
click at [391, 133] on h6 "Add a new question" at bounding box center [406, 131] width 120 height 19
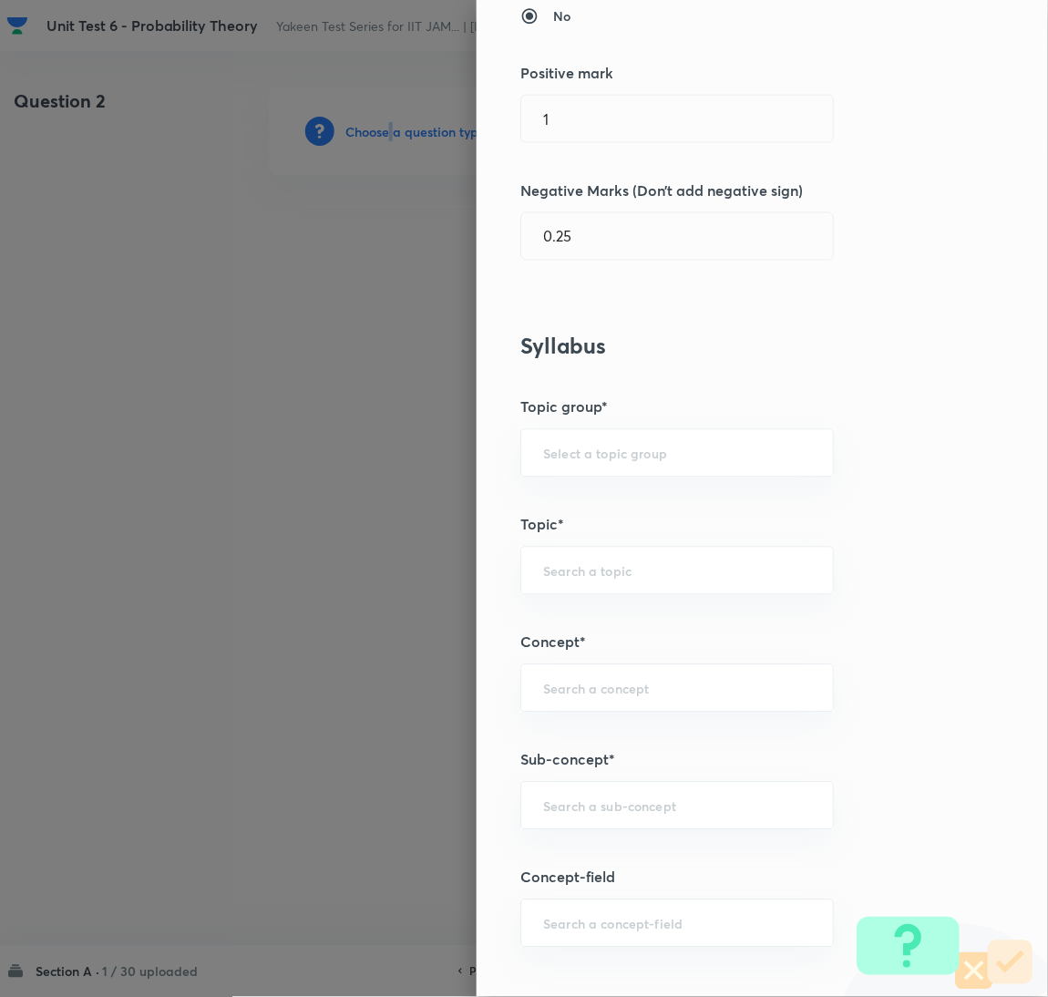
scroll to position [683, 0]
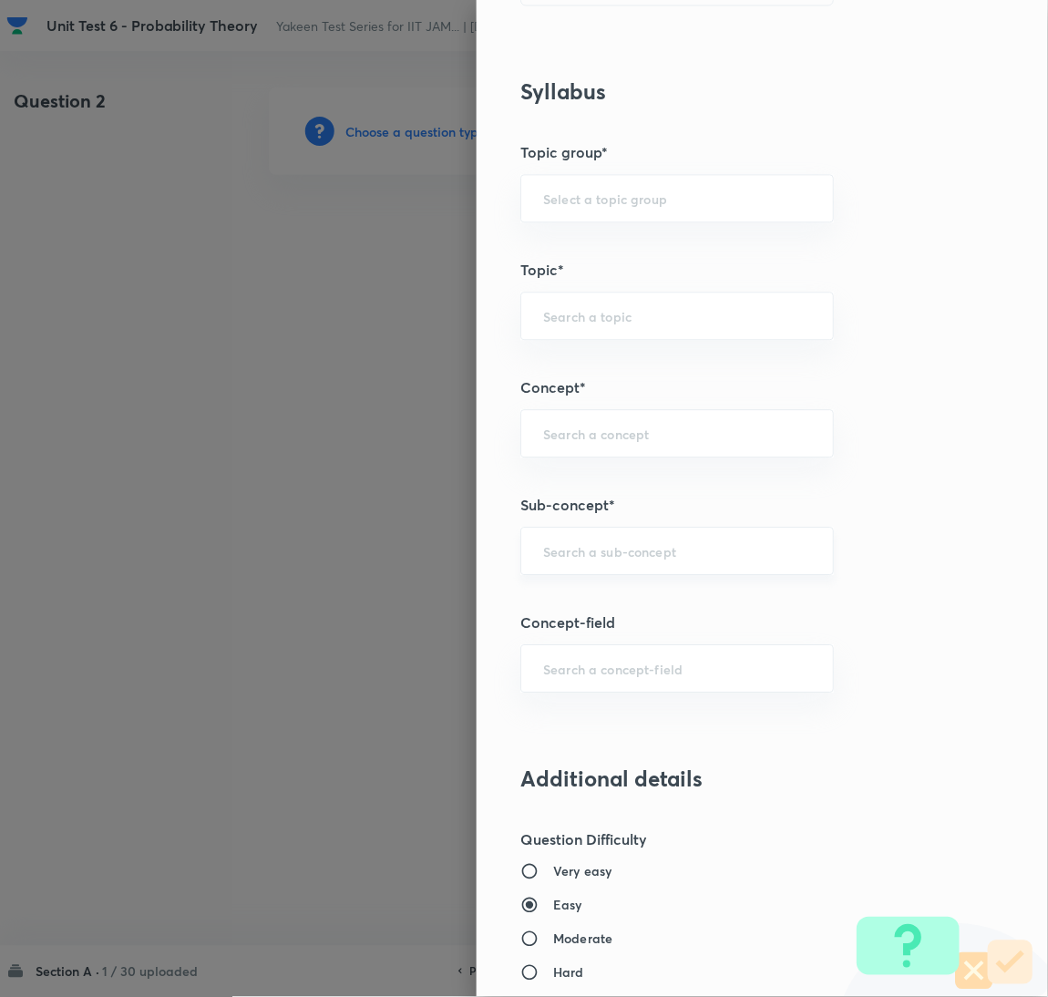
click at [609, 549] on input "text" at bounding box center [677, 550] width 268 height 17
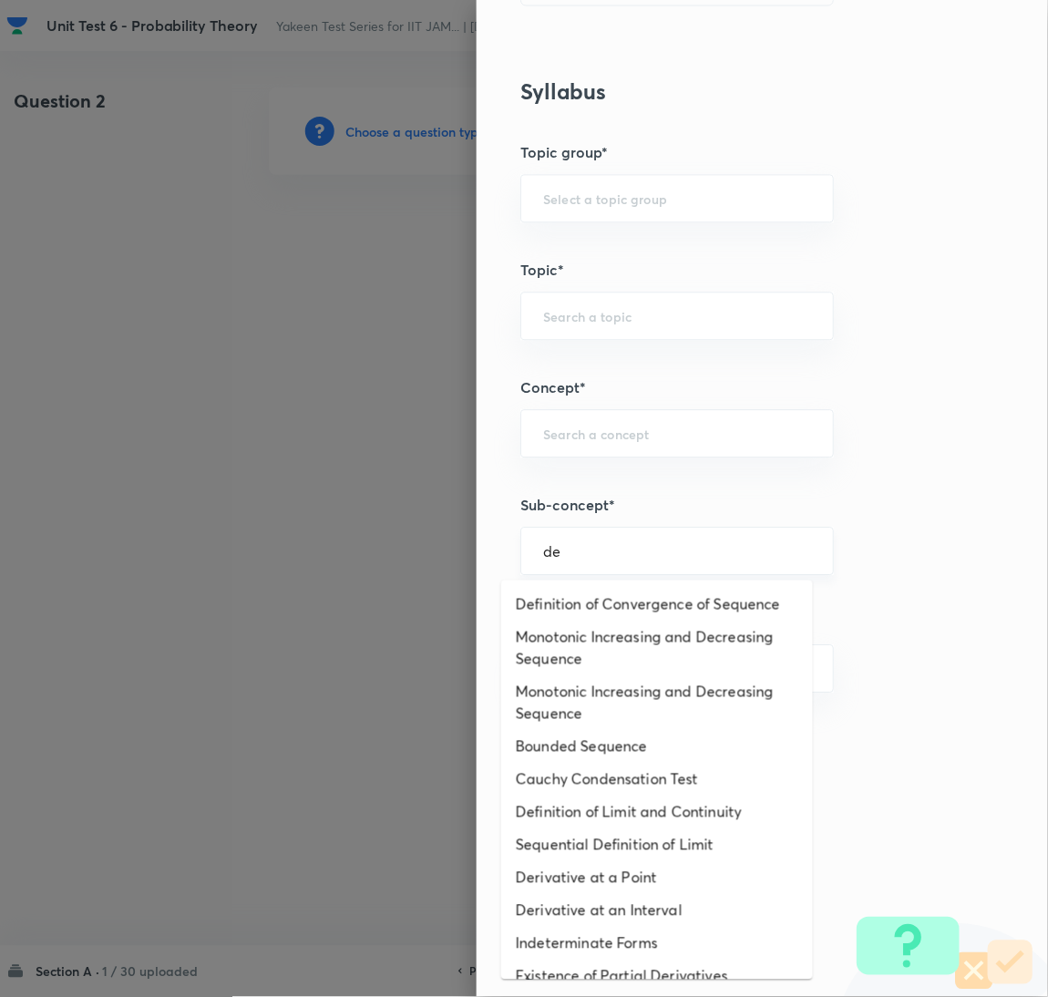
type input "d"
click at [590, 621] on li "Definition of Convergence of Sequence" at bounding box center [657, 604] width 312 height 33
type input "Definition of Convergence of Sequence"
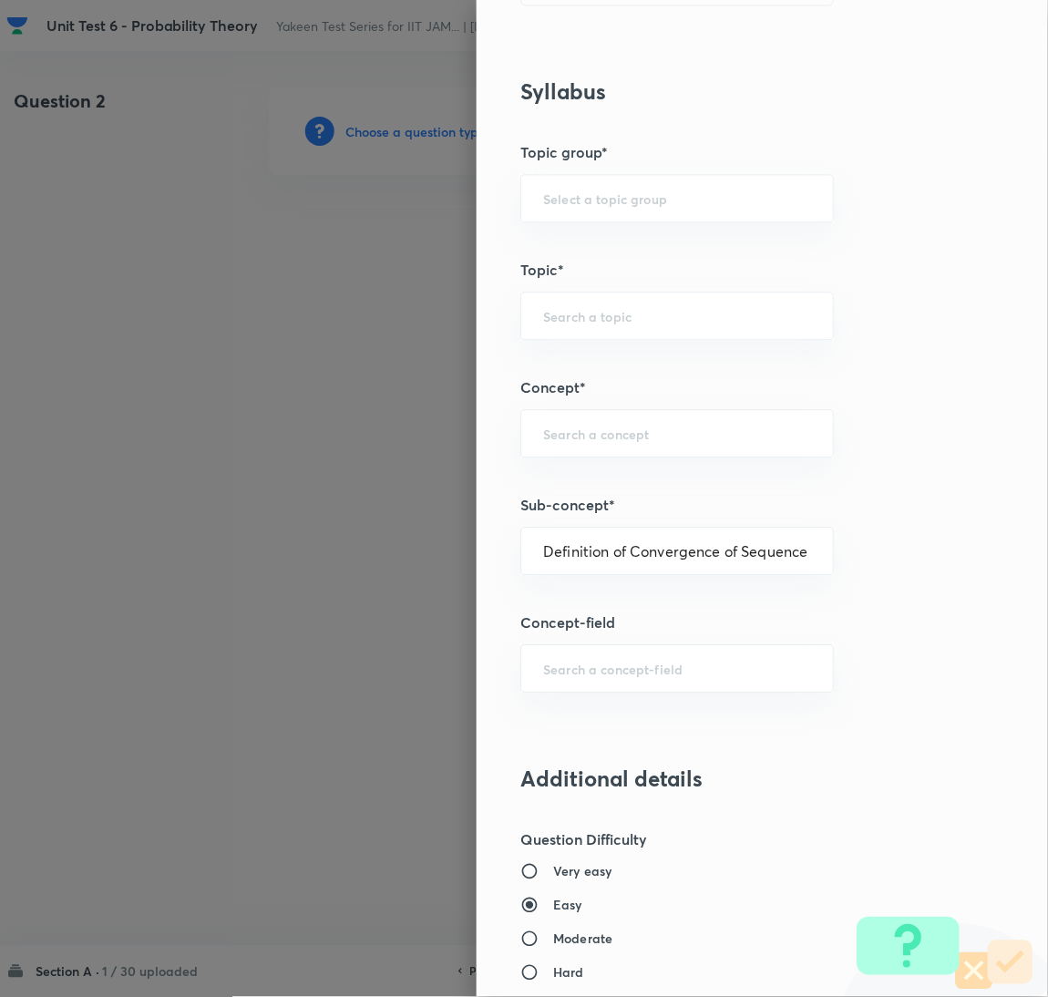
type input "Mathematics"
type input "Sequences & Series-Real Nos."
type input "Convergence of Sequences"
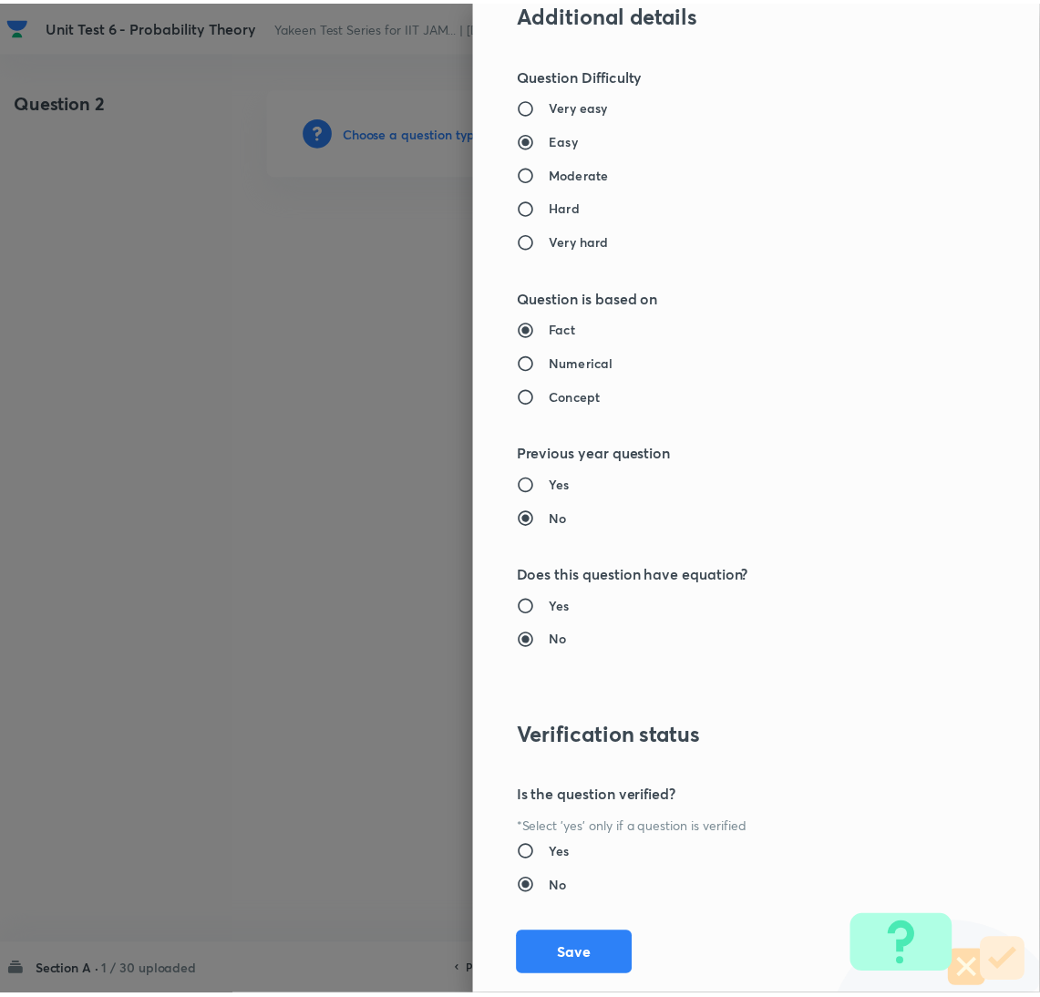
scroll to position [1490, 0]
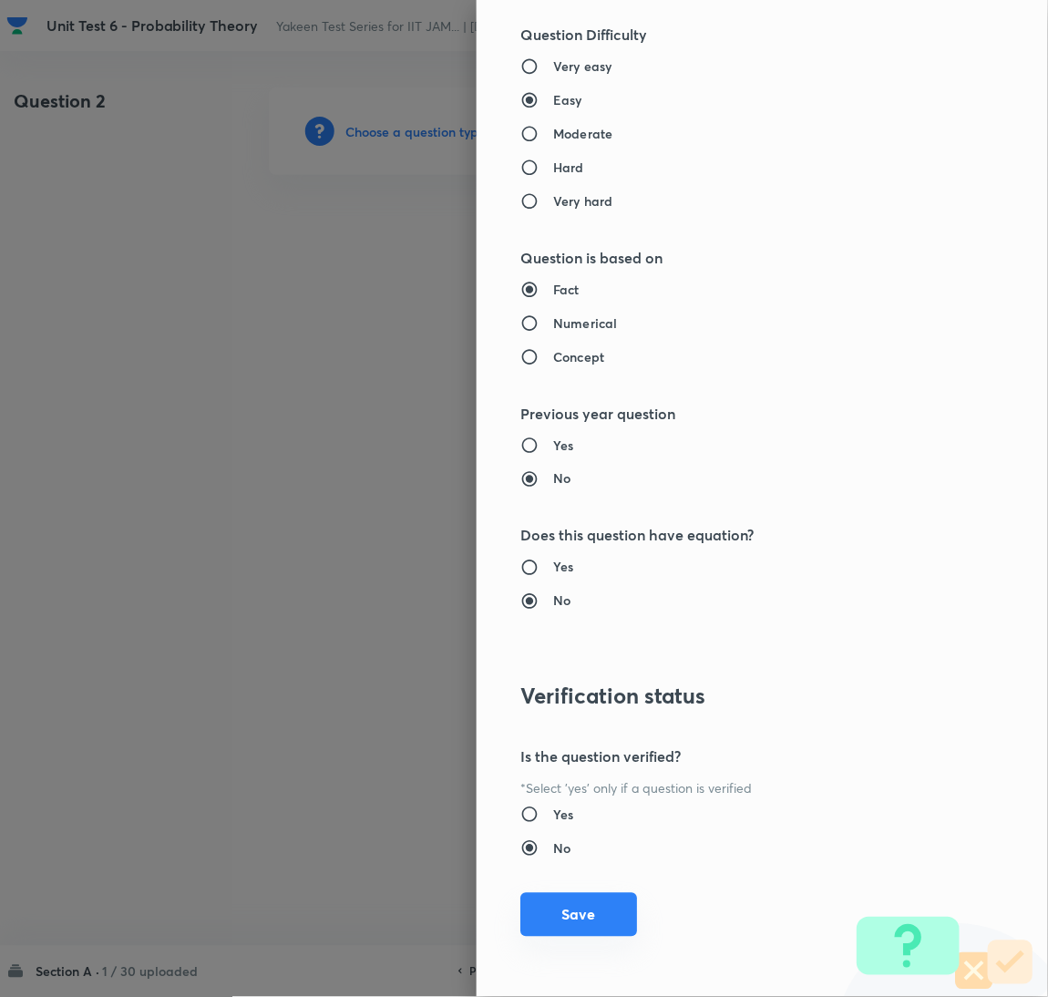
click at [543, 921] on button "Save" at bounding box center [579, 915] width 117 height 44
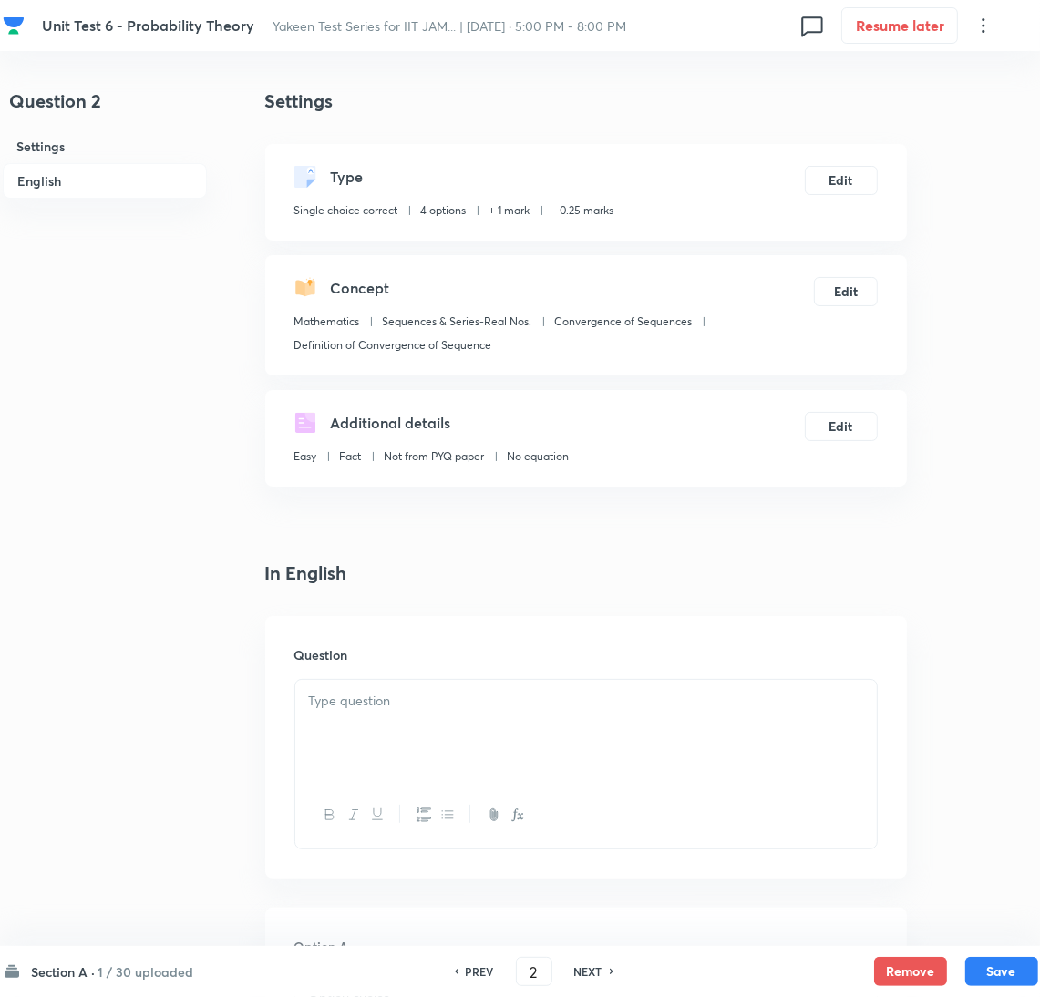
click at [429, 722] on div at bounding box center [586, 731] width 582 height 102
click at [325, 725] on div at bounding box center [586, 731] width 582 height 102
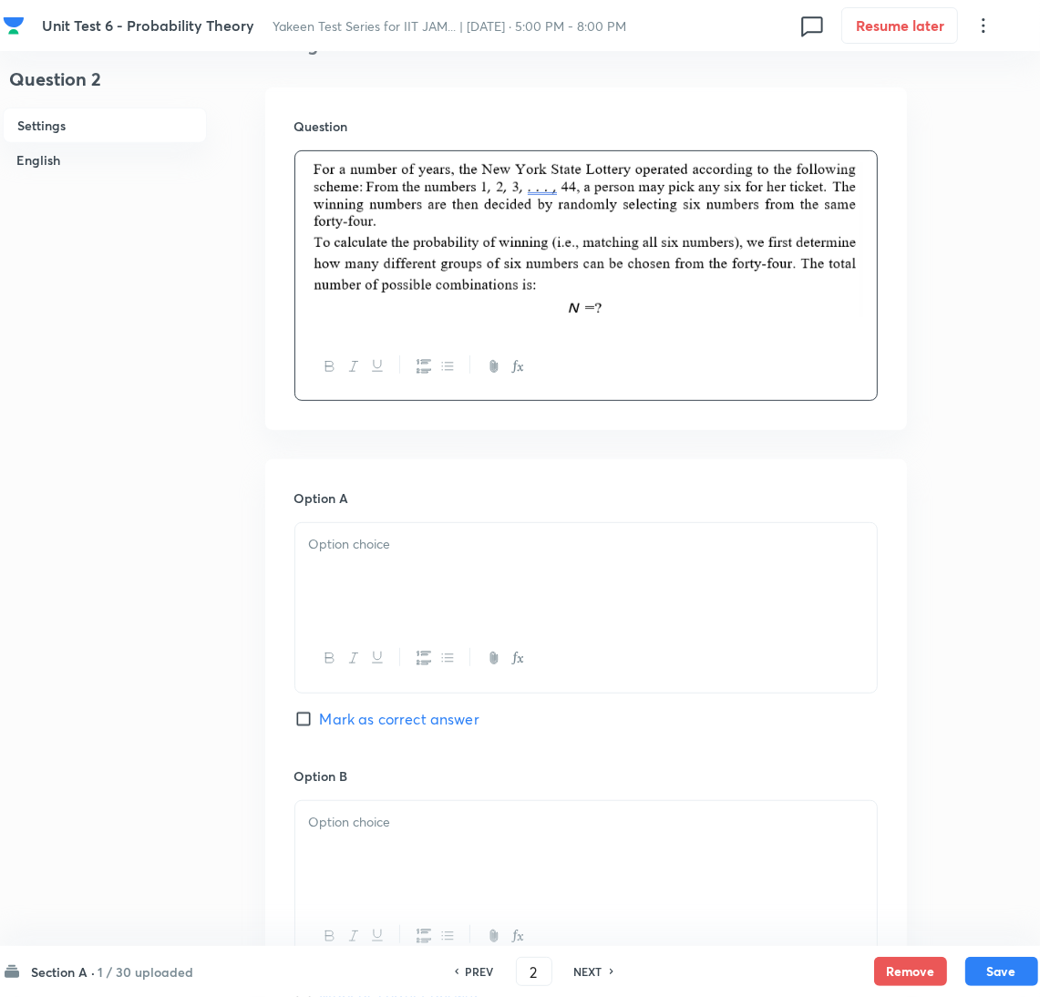
scroll to position [547, 0]
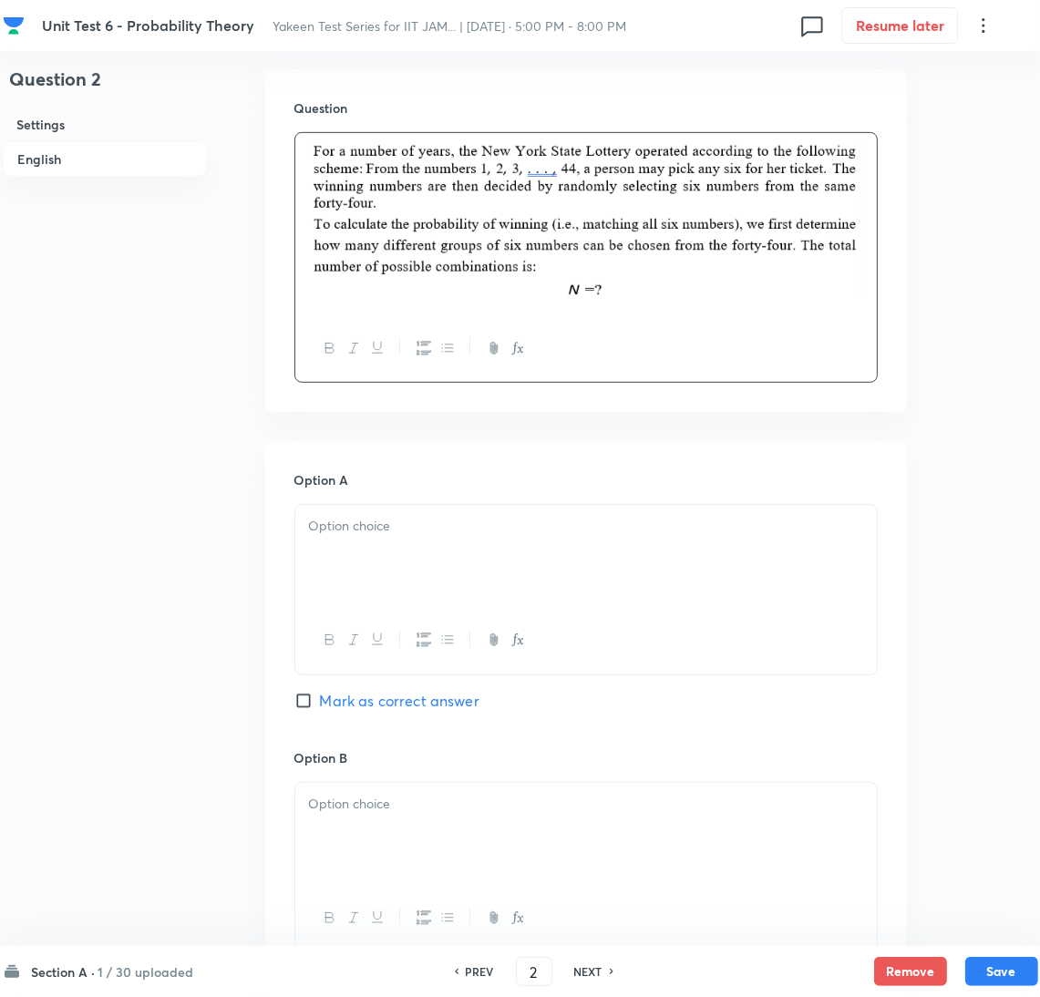
click at [373, 584] on div at bounding box center [586, 556] width 582 height 102
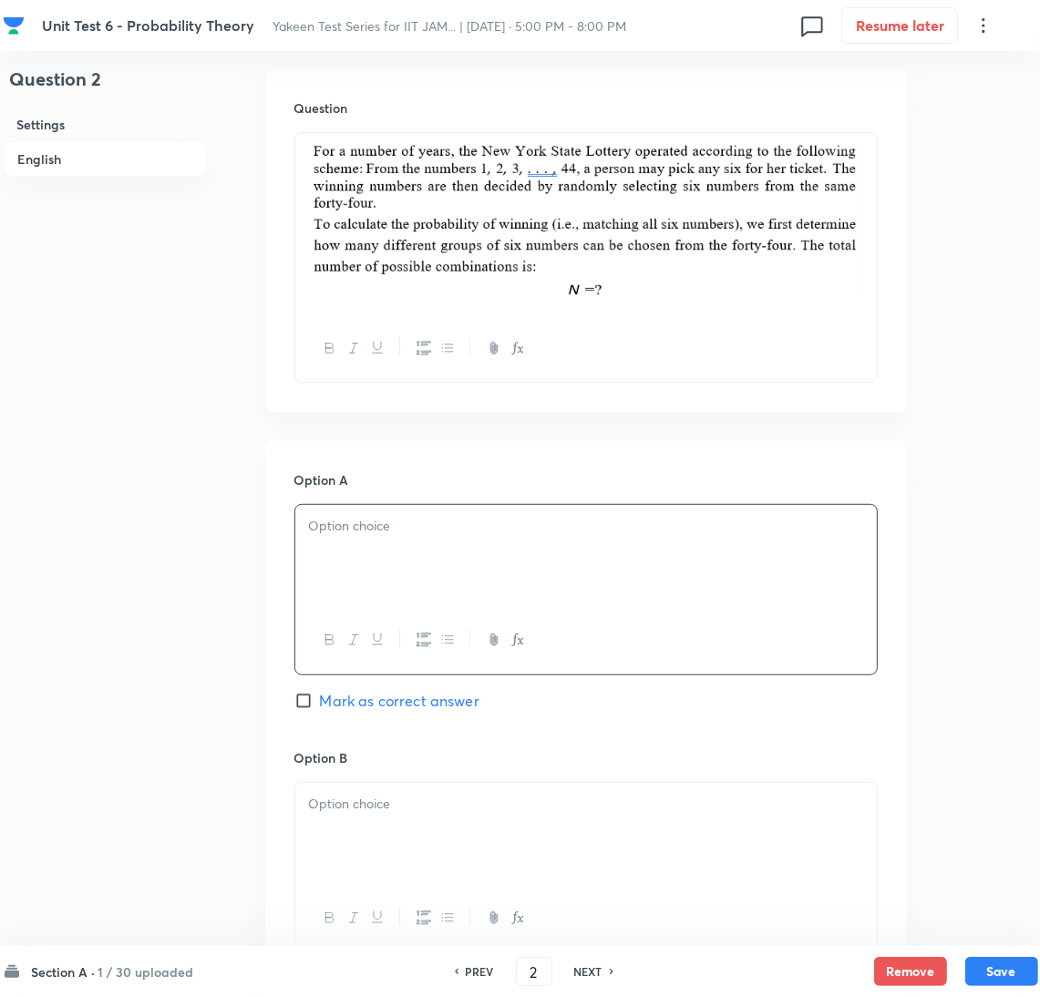
click at [357, 569] on div at bounding box center [586, 556] width 582 height 102
click at [369, 555] on div at bounding box center [586, 556] width 582 height 102
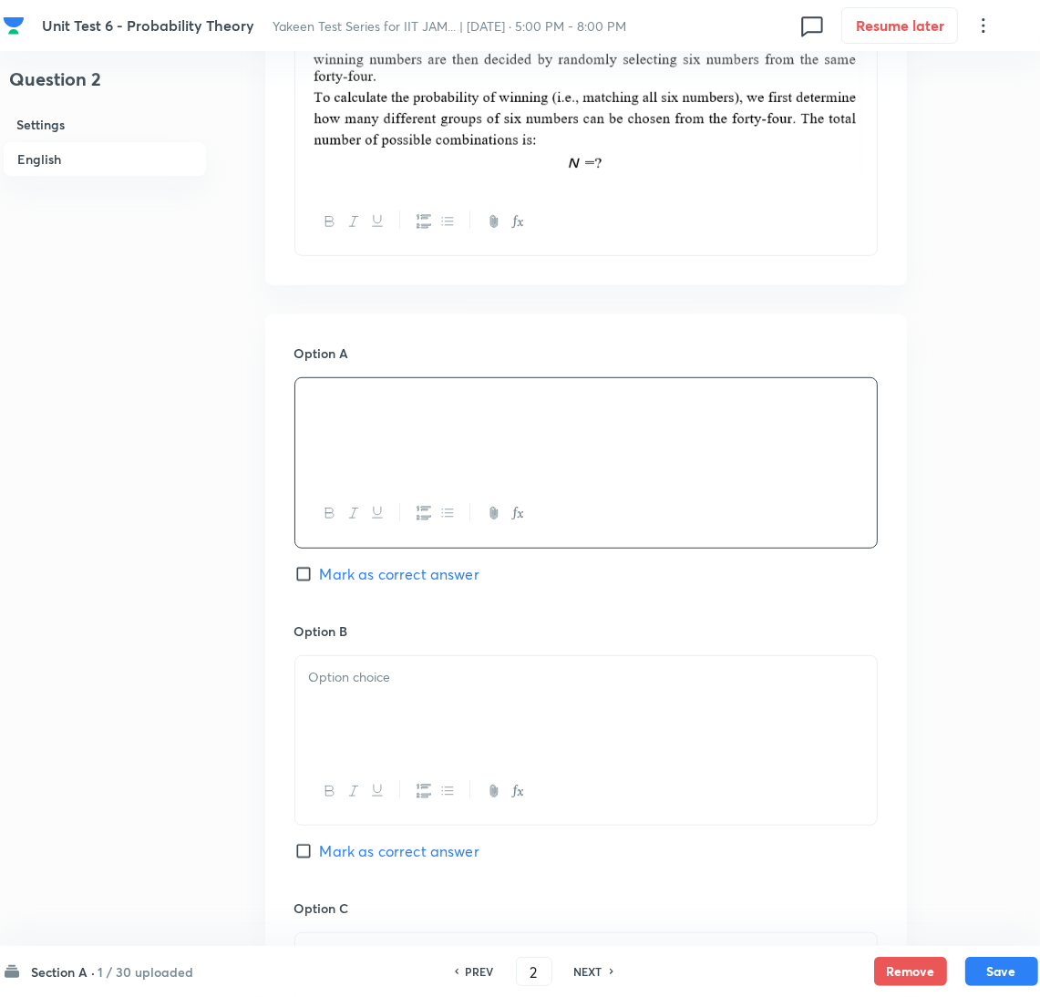
scroll to position [820, 0]
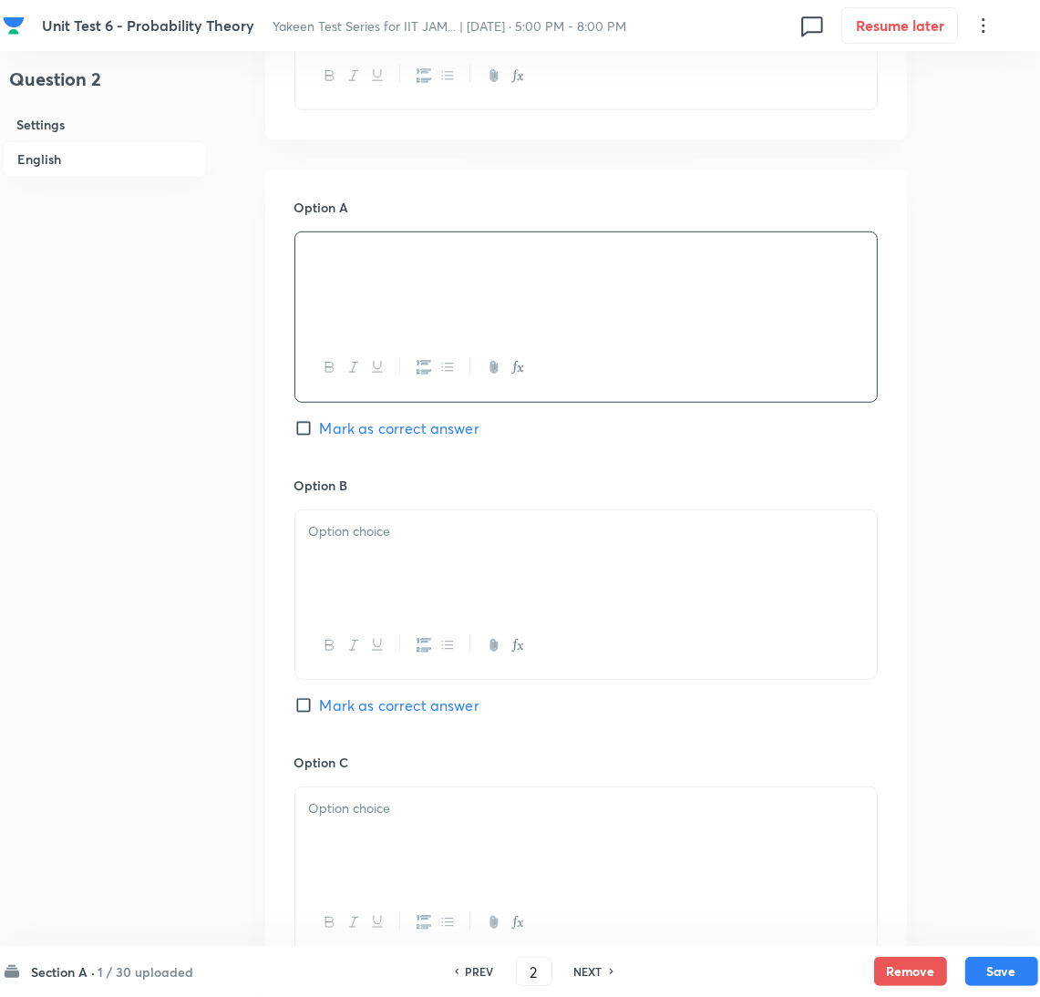
click at [366, 557] on div at bounding box center [586, 562] width 582 height 102
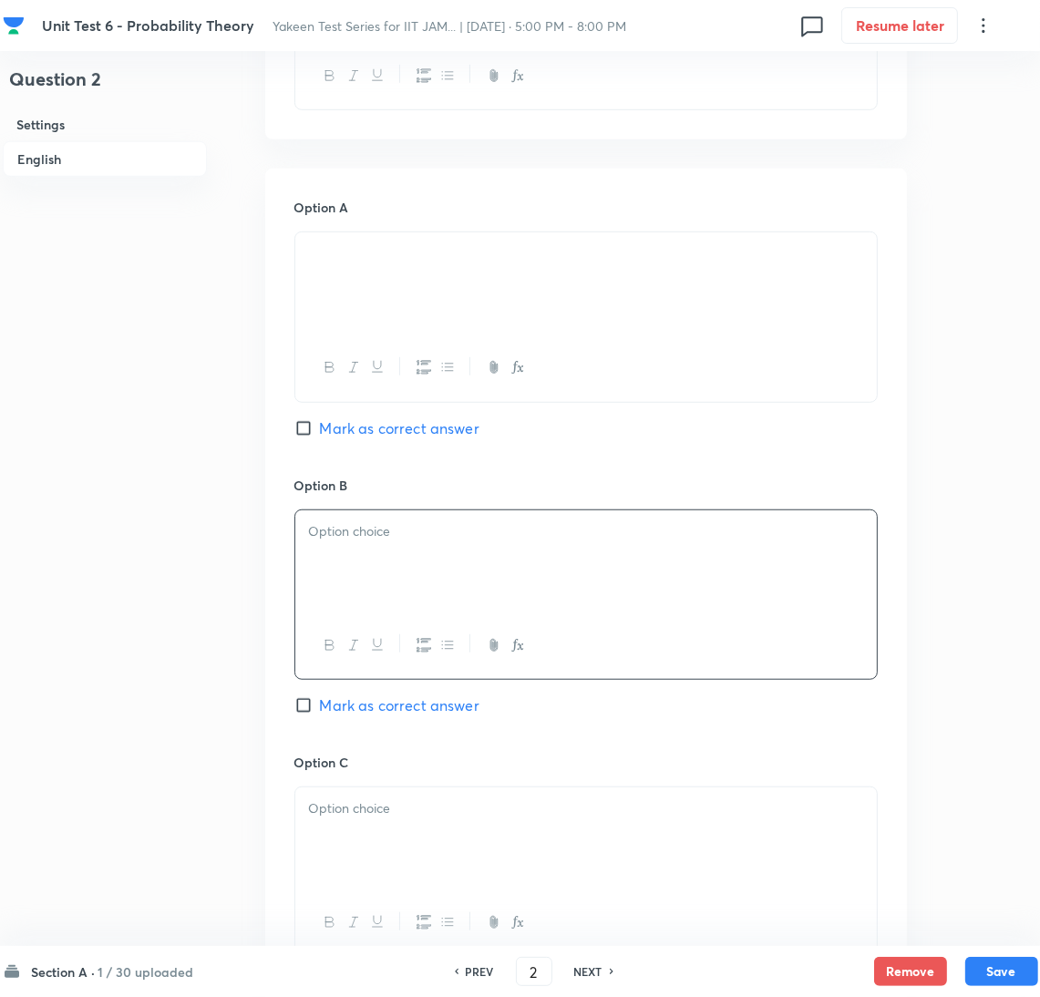
click at [390, 563] on div at bounding box center [586, 562] width 582 height 102
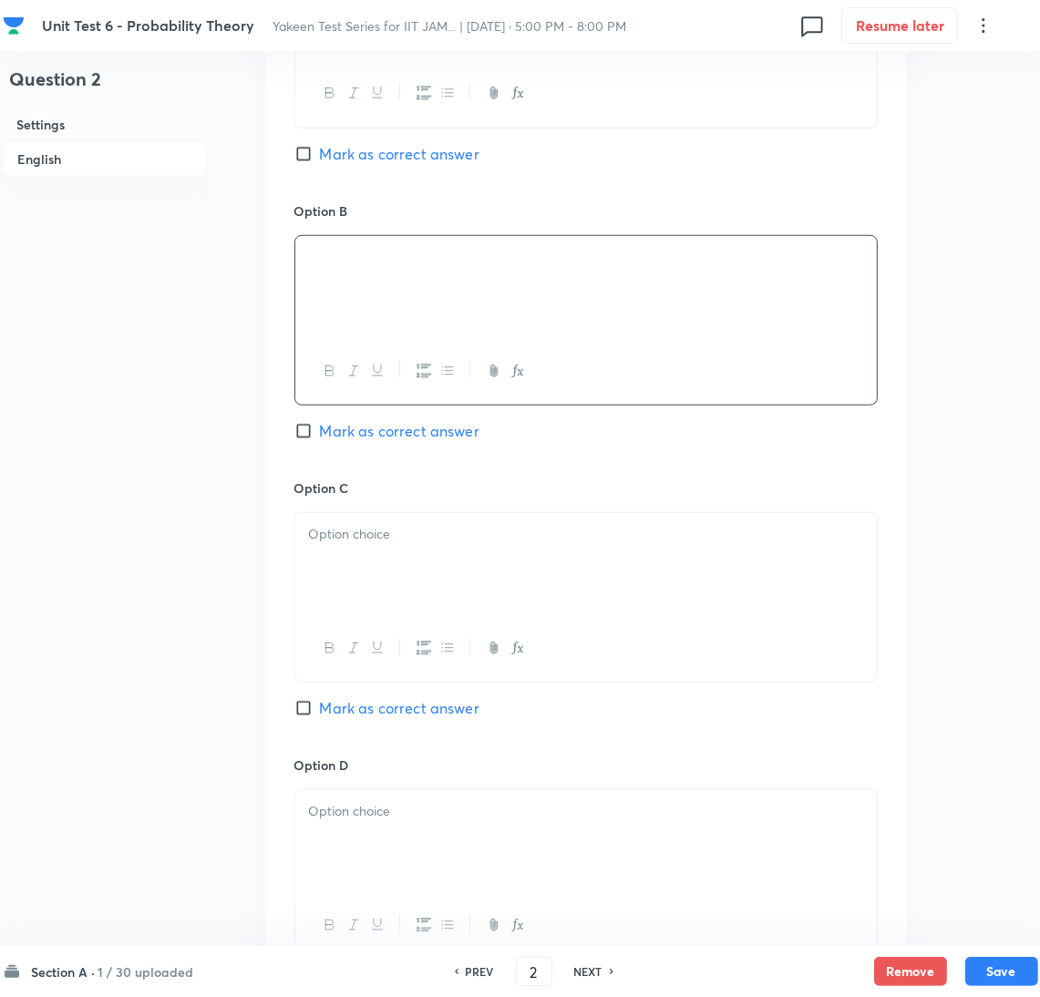
click at [389, 563] on div at bounding box center [586, 564] width 582 height 102
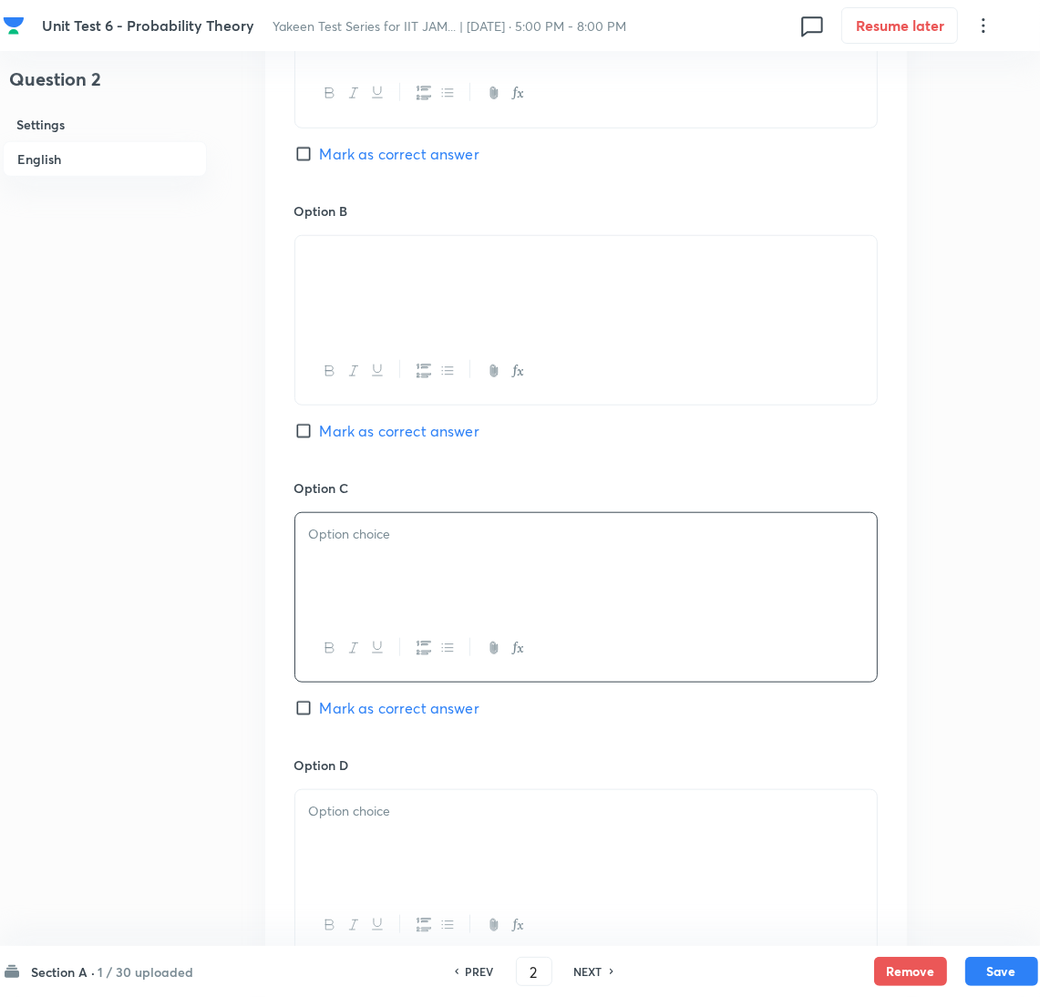
click at [358, 544] on p at bounding box center [586, 534] width 554 height 21
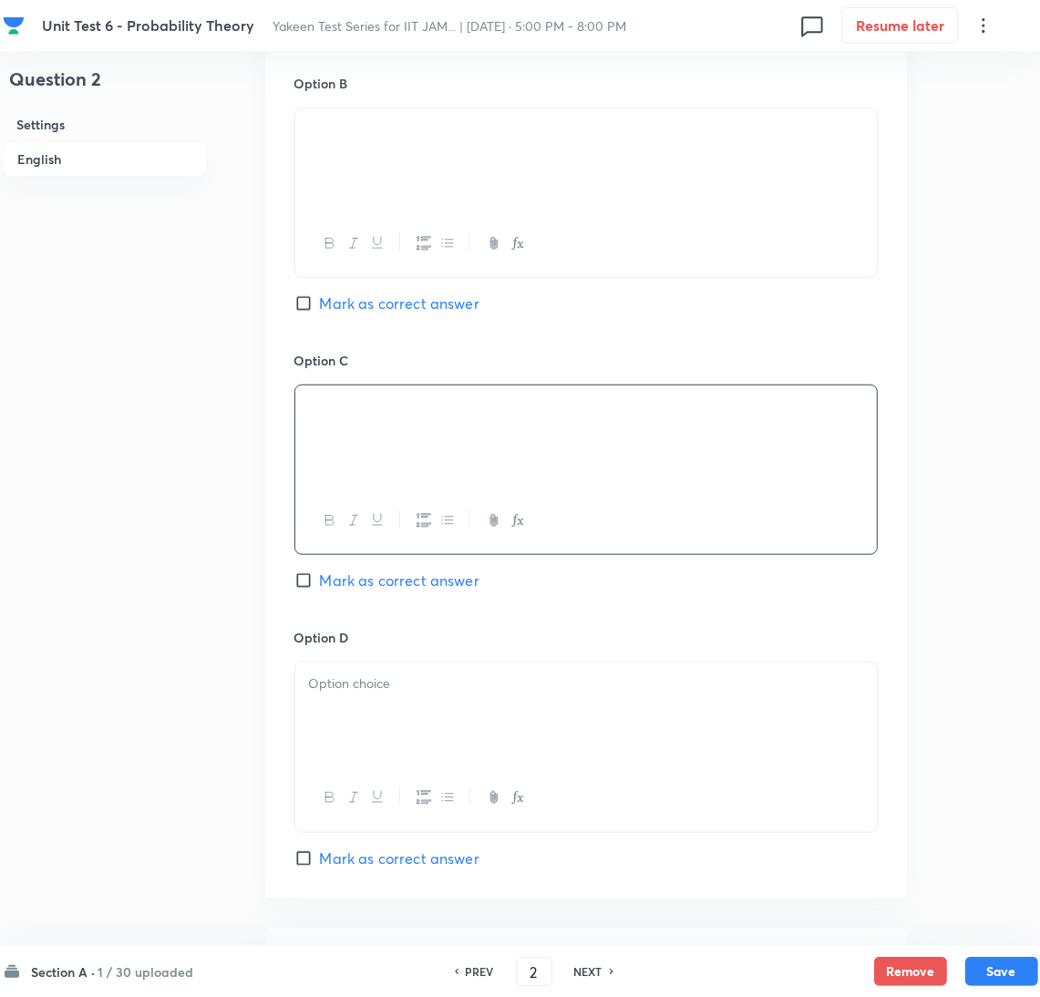
scroll to position [1367, 0]
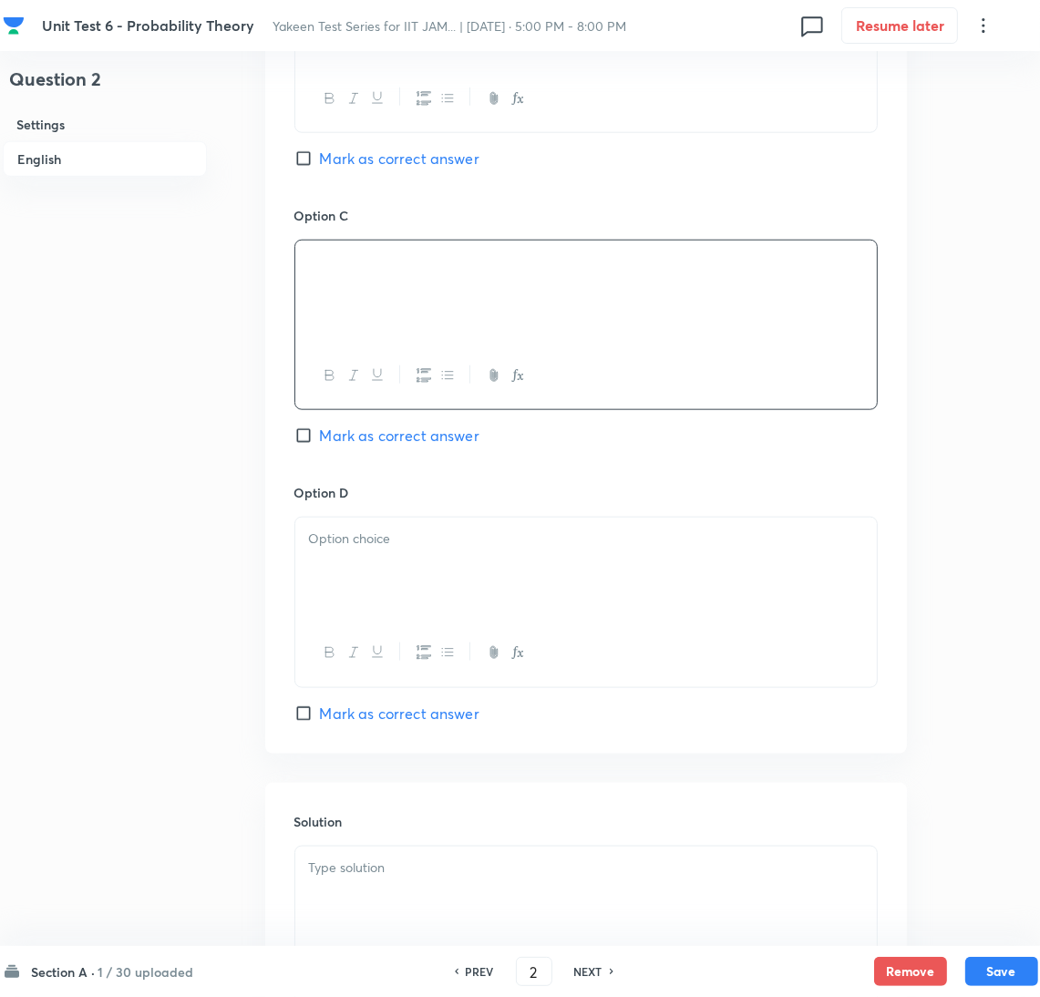
click at [371, 572] on div at bounding box center [586, 569] width 582 height 102
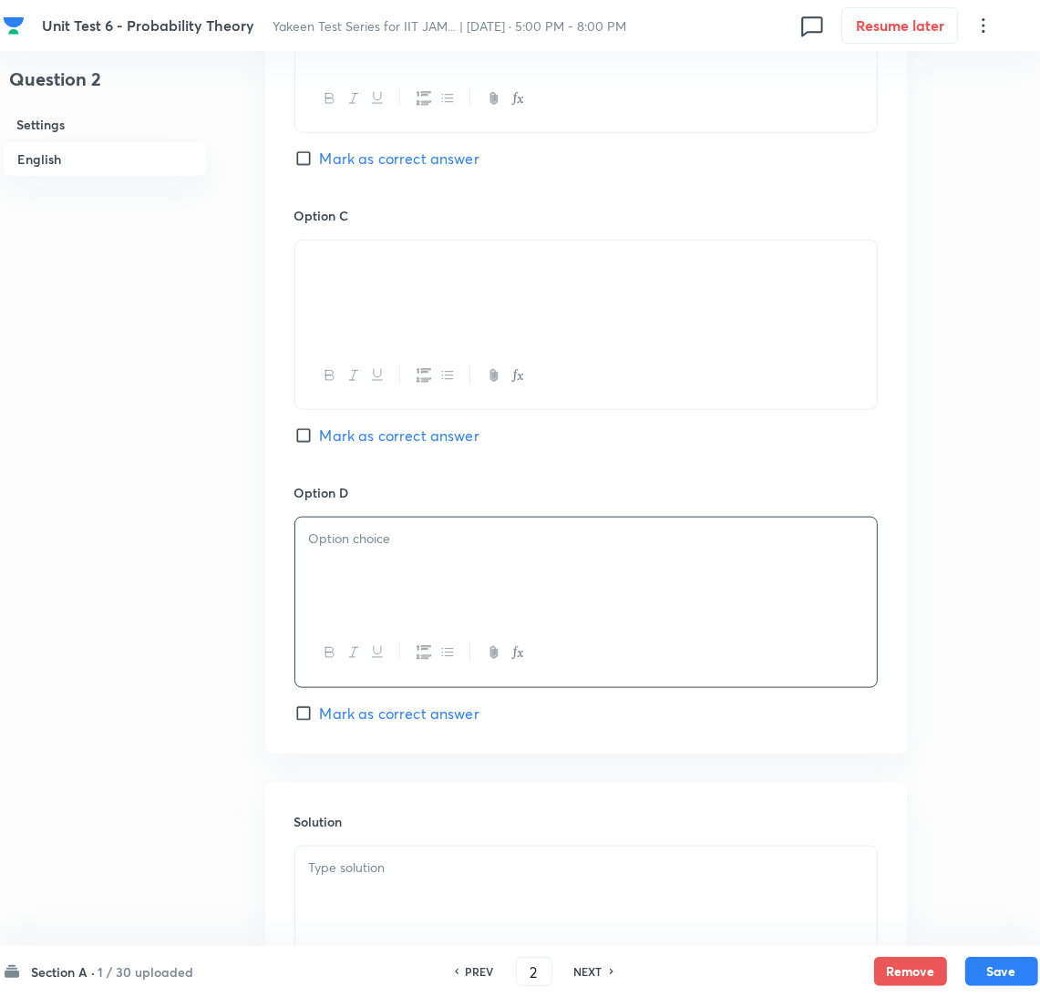
click at [319, 563] on div at bounding box center [586, 569] width 582 height 102
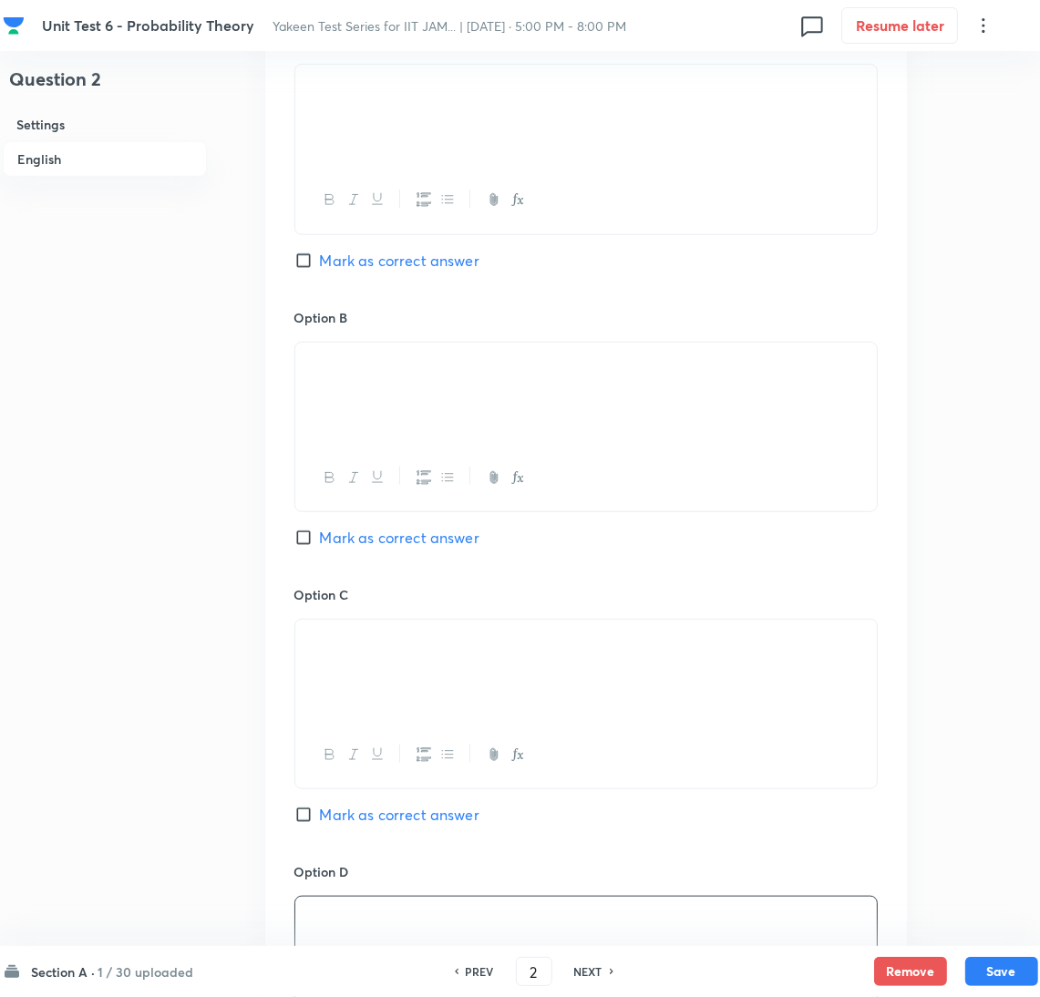
scroll to position [957, 0]
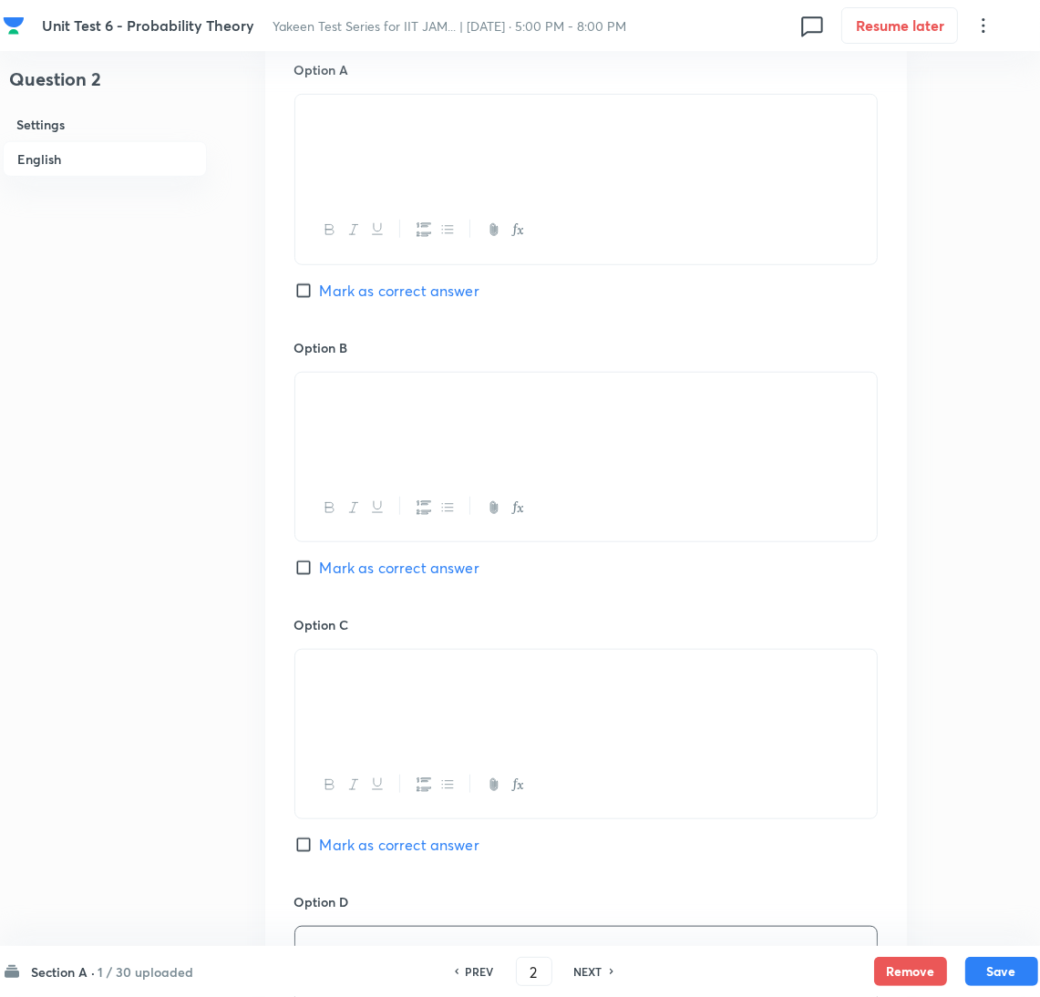
click at [309, 856] on label "Mark as correct answer" at bounding box center [386, 845] width 185 height 22
click at [309, 854] on input "Mark as correct answer" at bounding box center [307, 845] width 26 height 18
checkbox input "true"
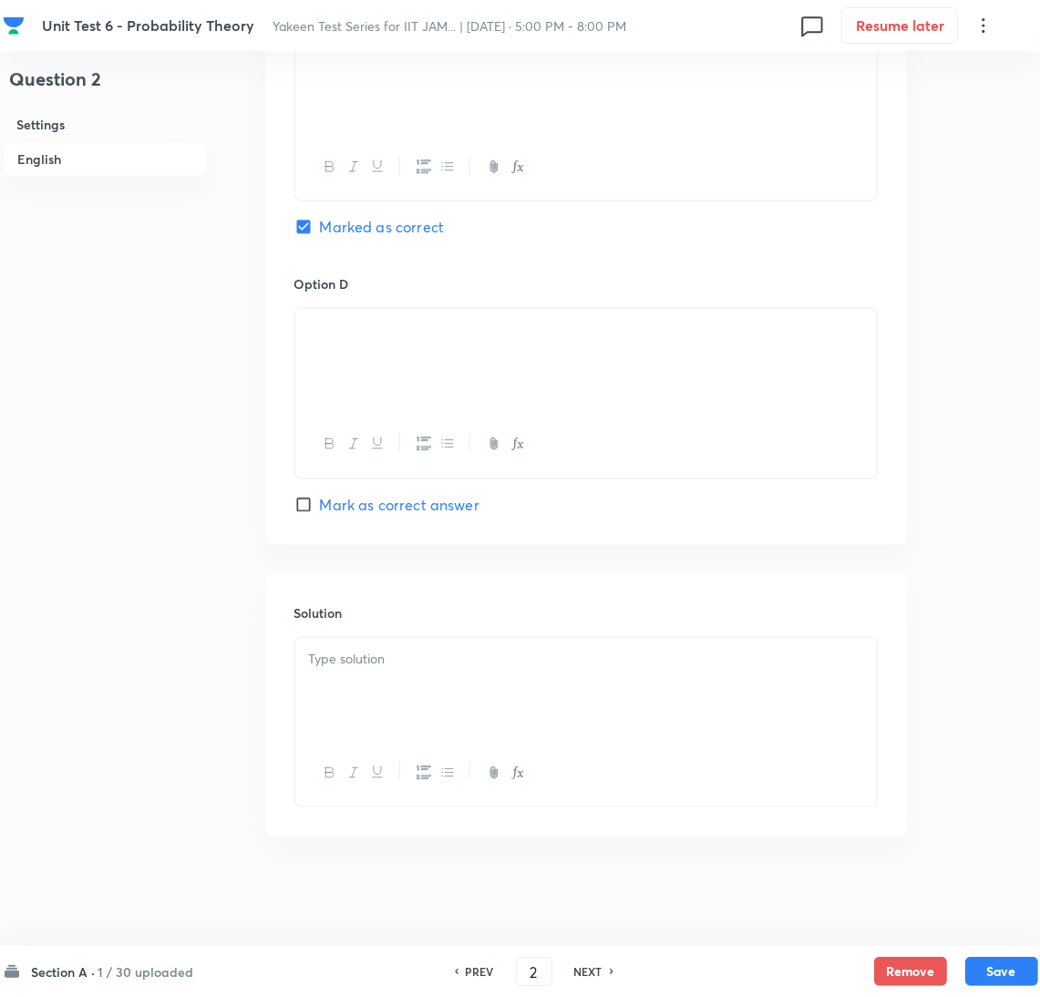
click at [341, 678] on div at bounding box center [586, 689] width 582 height 102
click at [362, 680] on div at bounding box center [586, 689] width 582 height 102
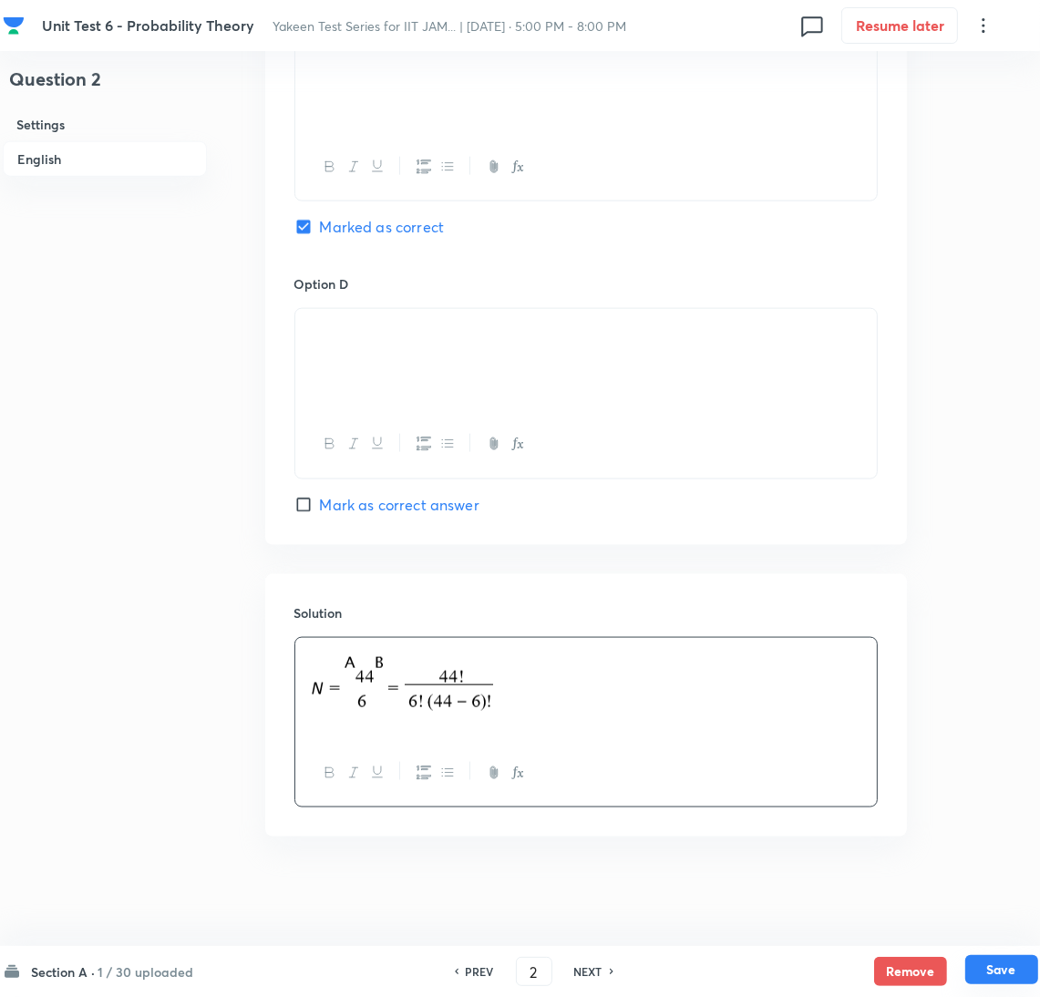
click at [995, 974] on button "Save" at bounding box center [1002, 969] width 73 height 29
type input "3"
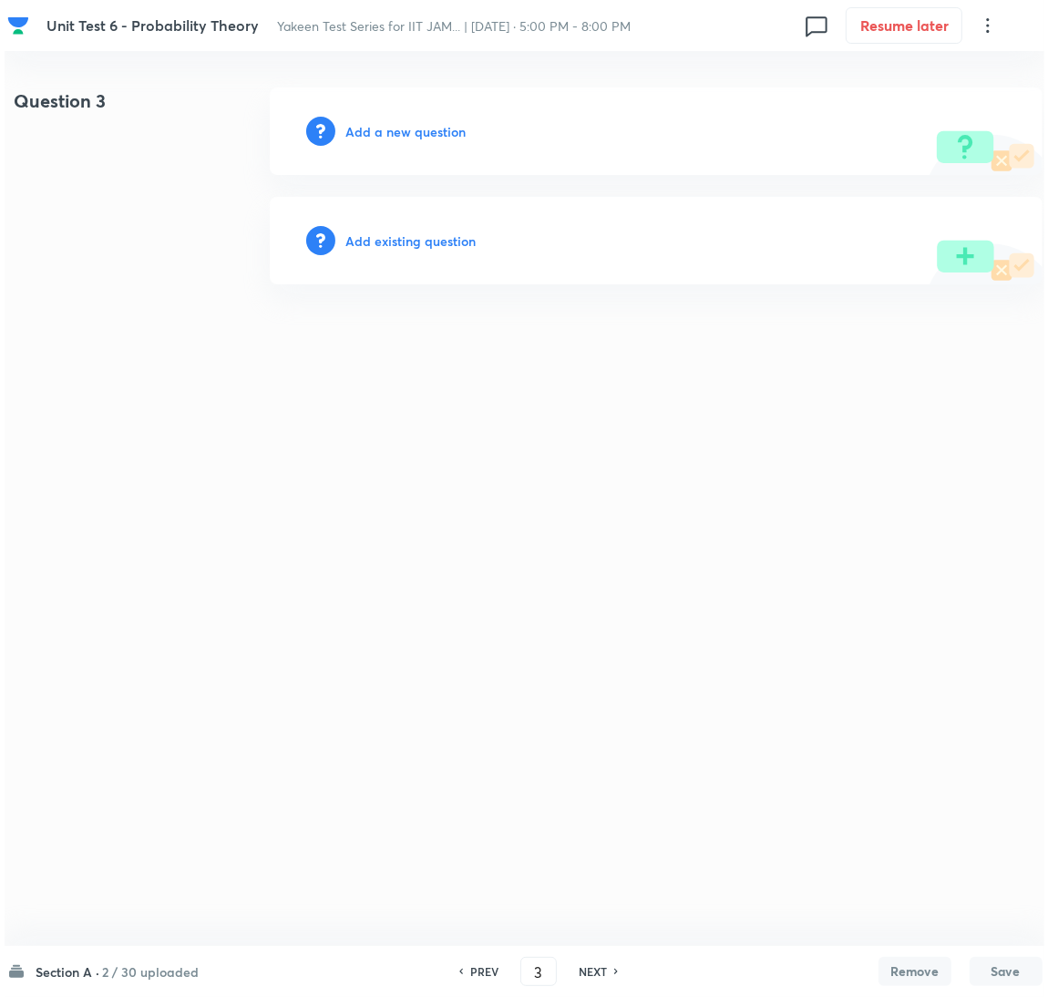
scroll to position [0, 0]
click at [374, 127] on h6 "Add a new question" at bounding box center [406, 131] width 120 height 19
click at [374, 127] on h6 "Choose a question type" at bounding box center [416, 131] width 140 height 19
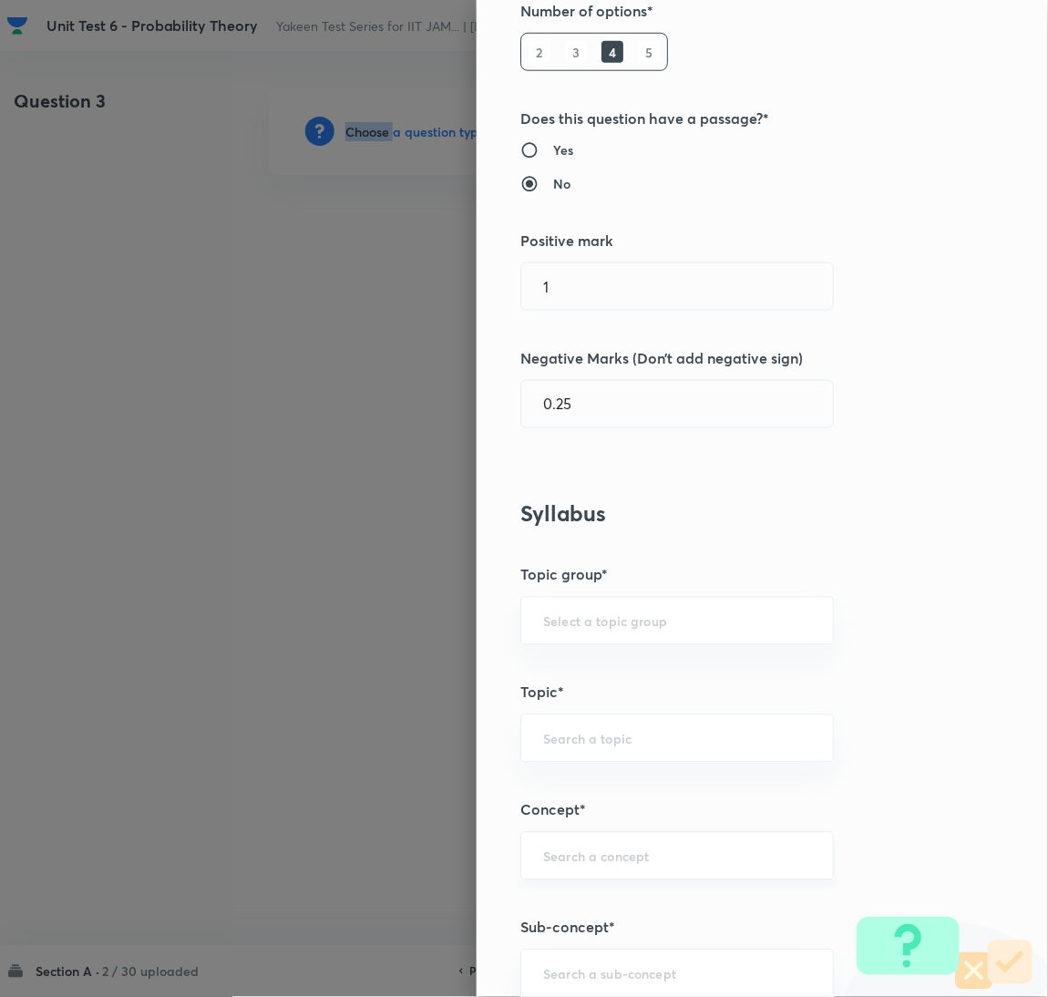
scroll to position [409, 0]
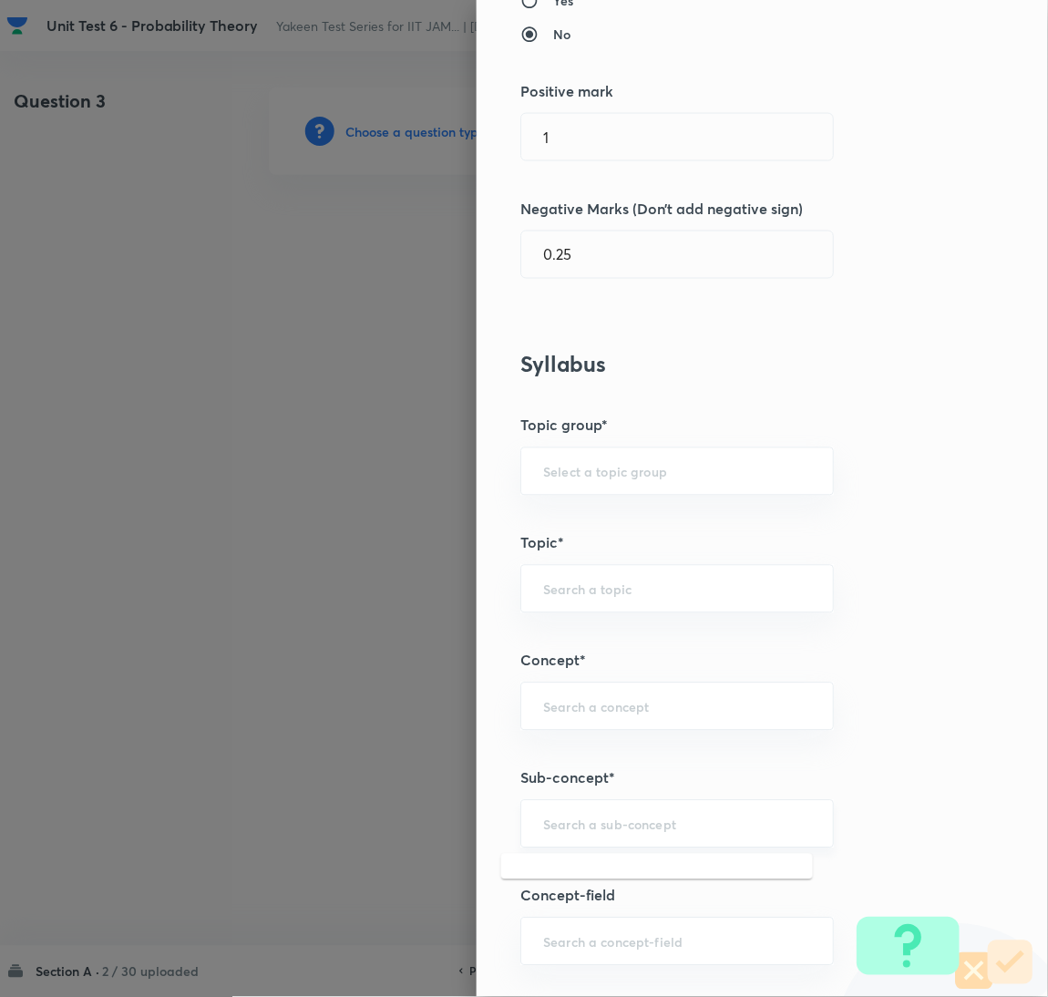
click at [573, 821] on input "text" at bounding box center [677, 824] width 268 height 17
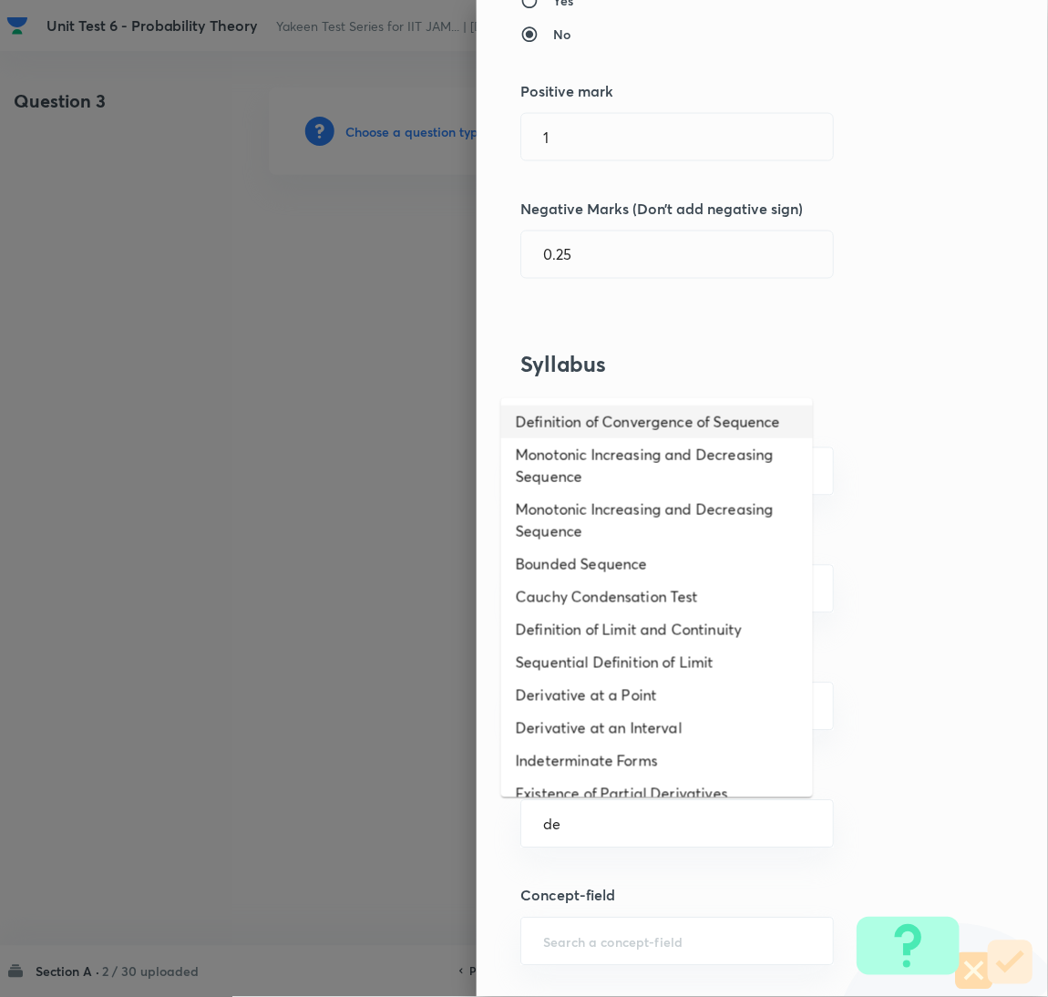
click at [559, 420] on li "Definition of Convergence of Sequence" at bounding box center [657, 422] width 312 height 33
type input "Definition of Convergence of Sequence"
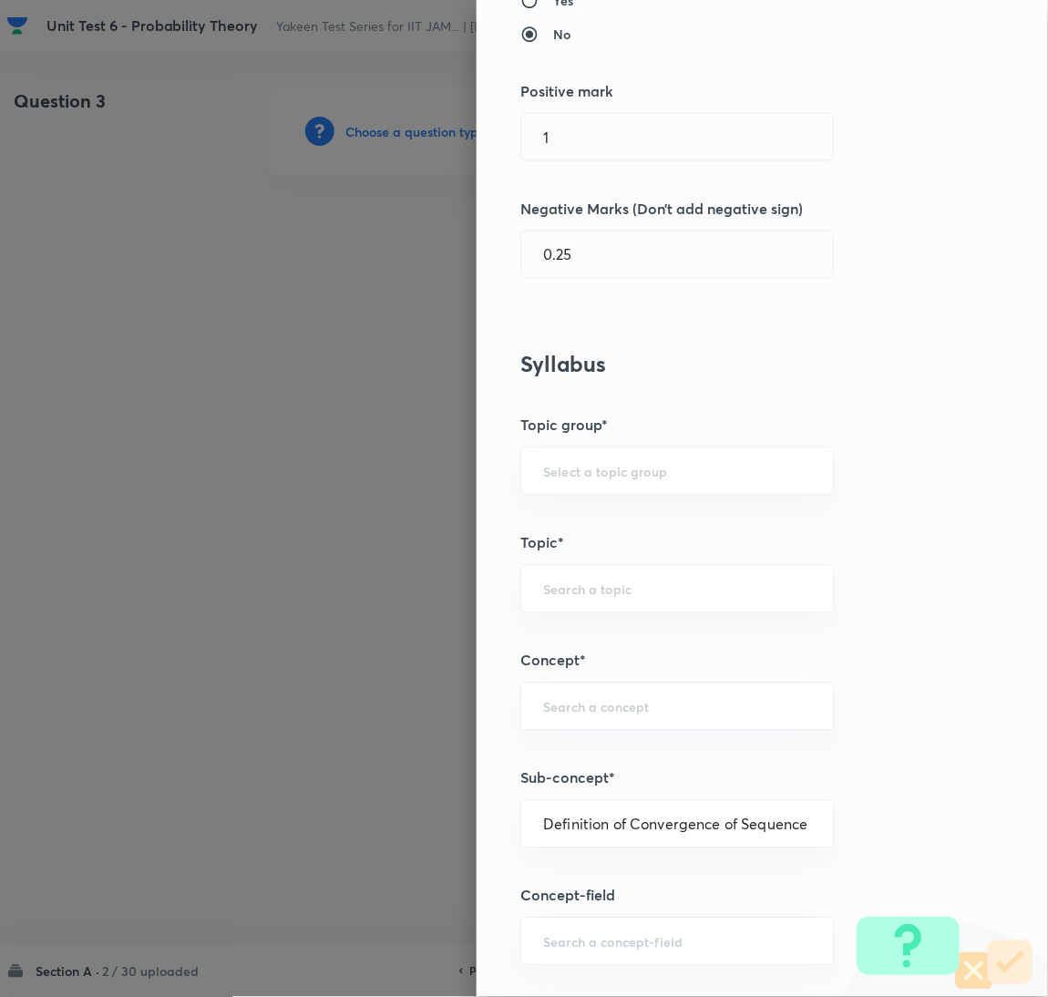
type input "Mathematics"
type input "Sequences & Series-Real Nos."
type input "Convergence of Sequences"
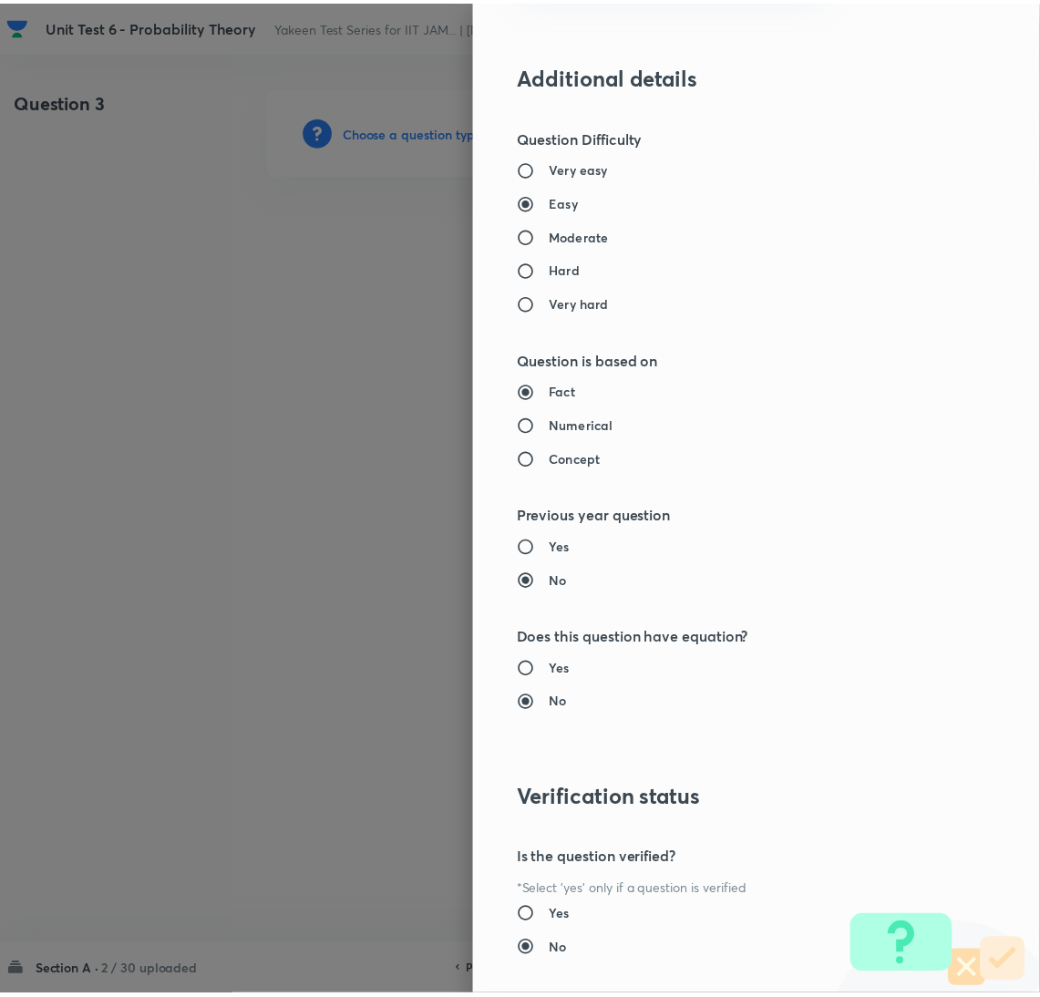
scroll to position [1490, 0]
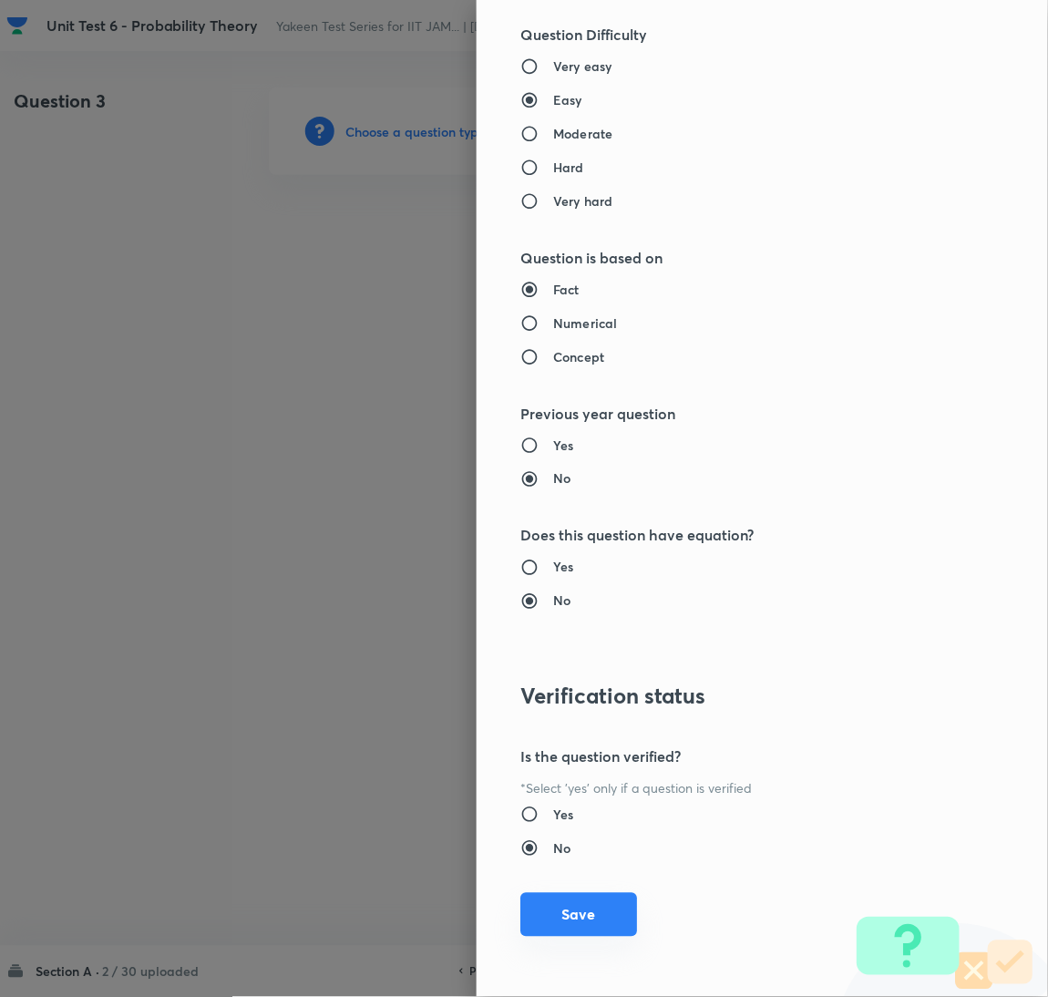
click at [570, 935] on button "Save" at bounding box center [579, 915] width 117 height 44
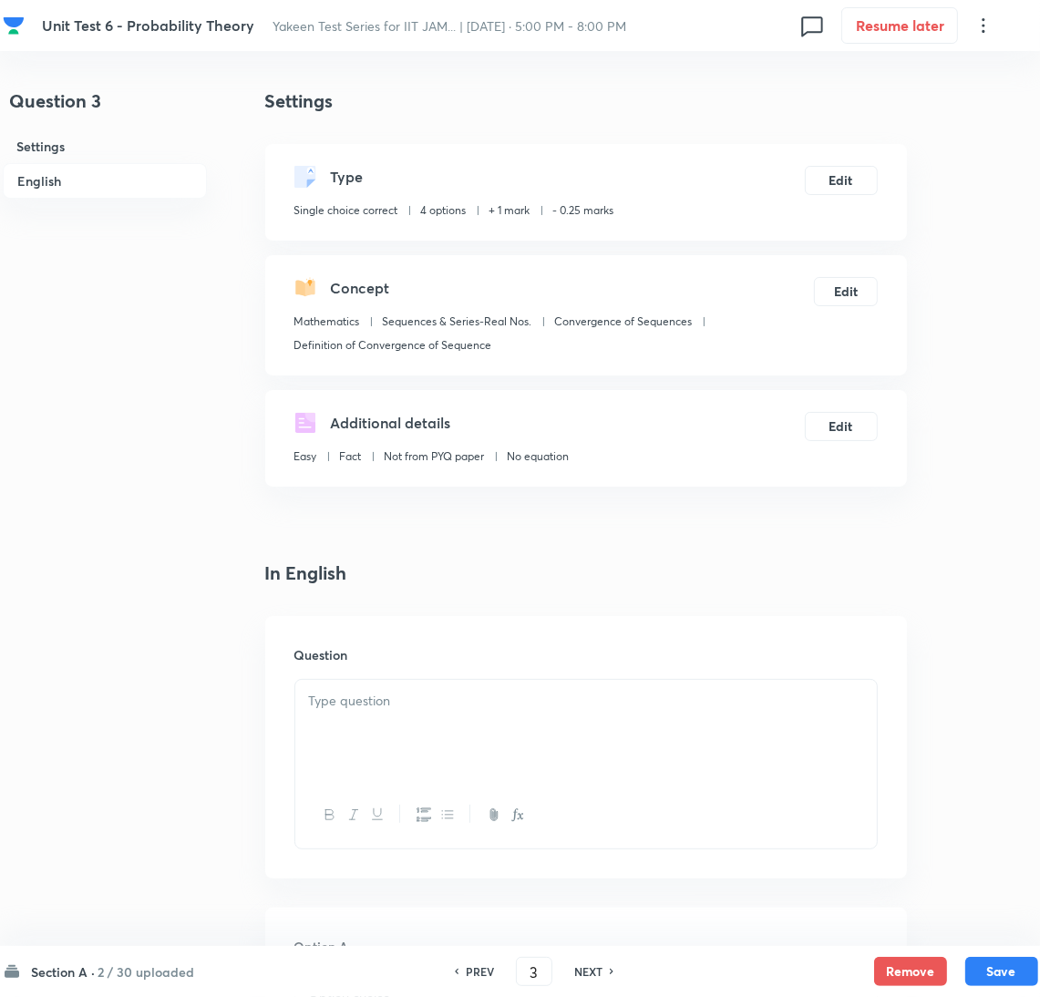
click at [426, 738] on div at bounding box center [586, 731] width 582 height 102
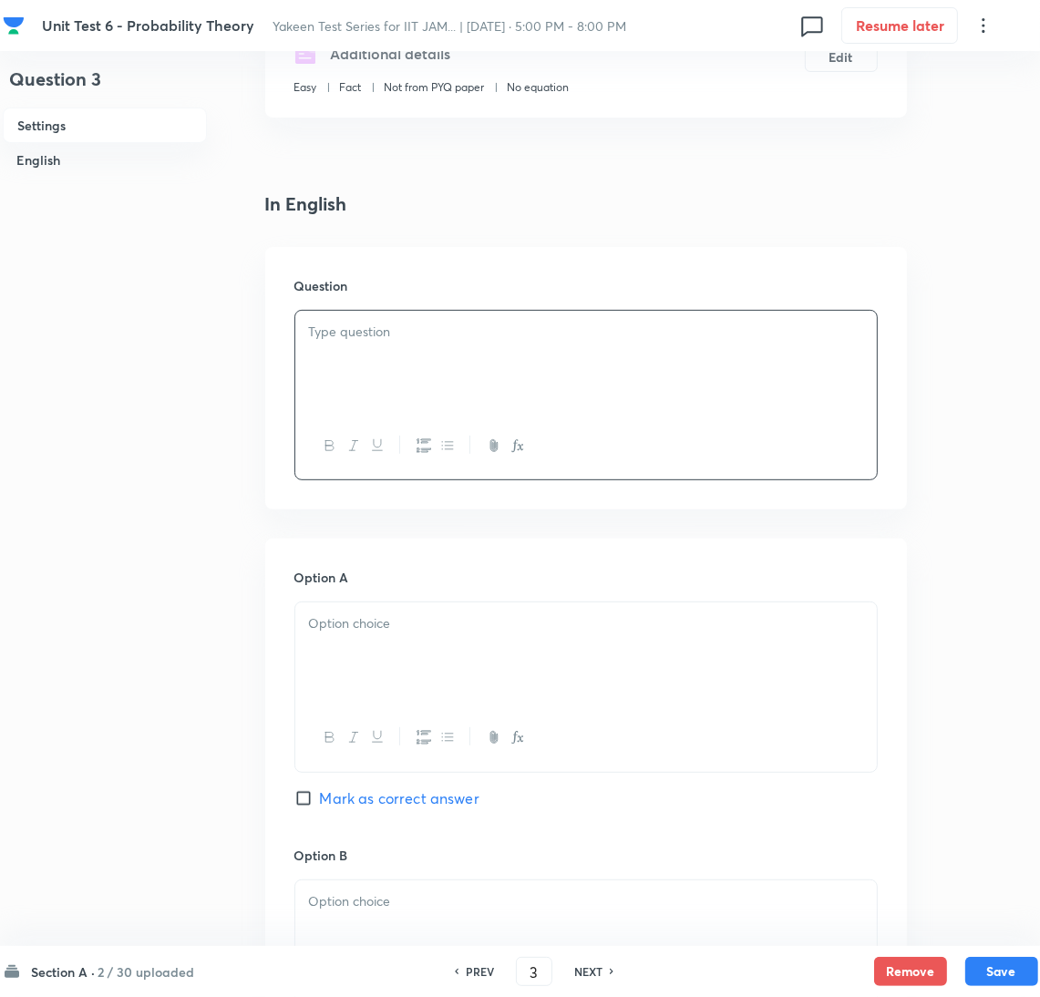
scroll to position [409, 0]
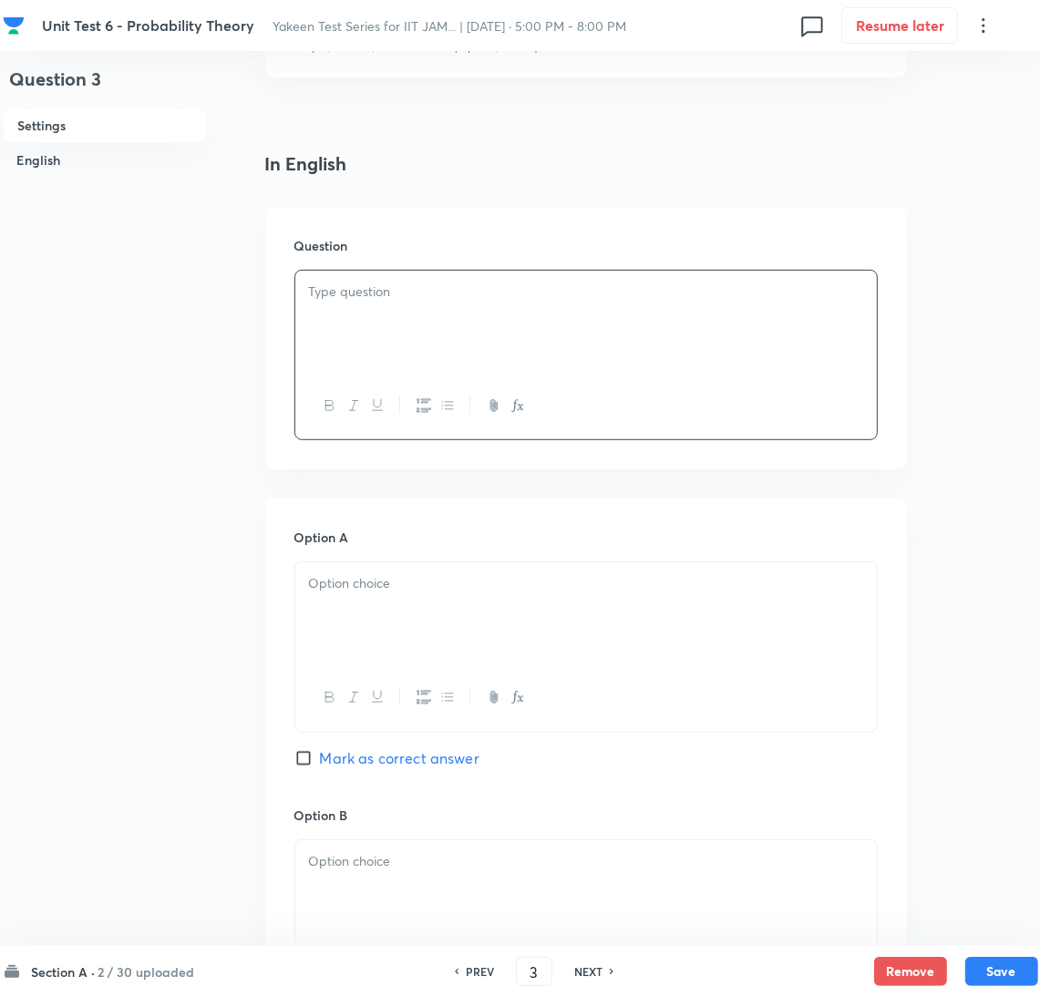
click at [384, 285] on p at bounding box center [586, 292] width 554 height 21
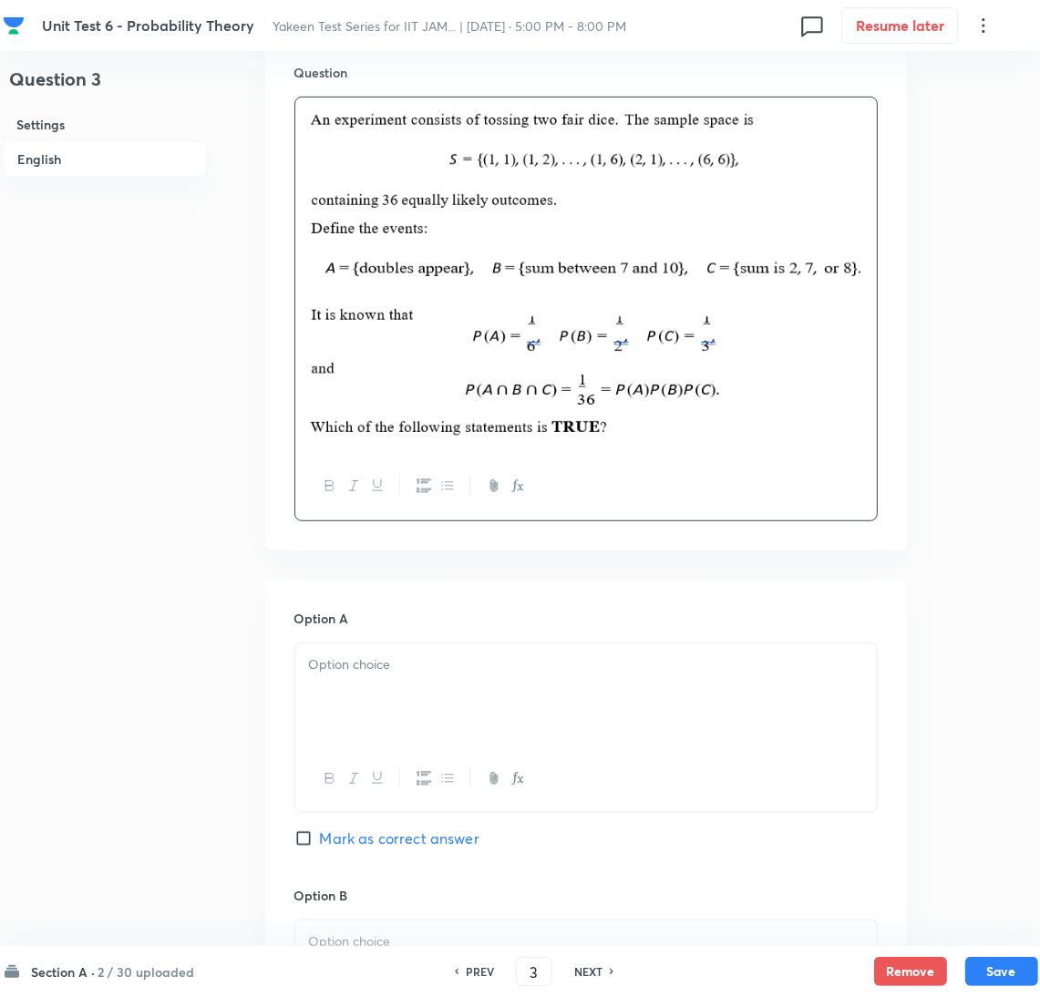
scroll to position [820, 0]
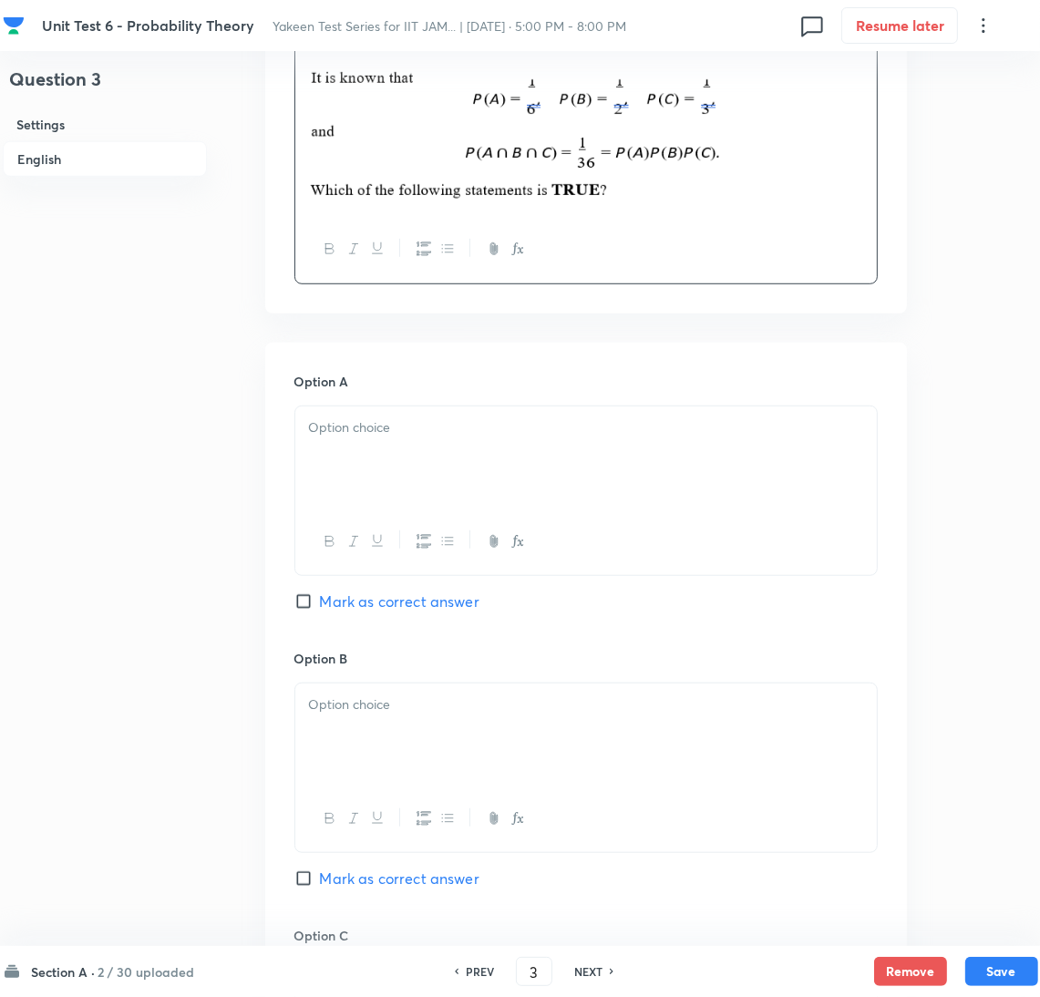
click at [403, 492] on div at bounding box center [586, 458] width 582 height 102
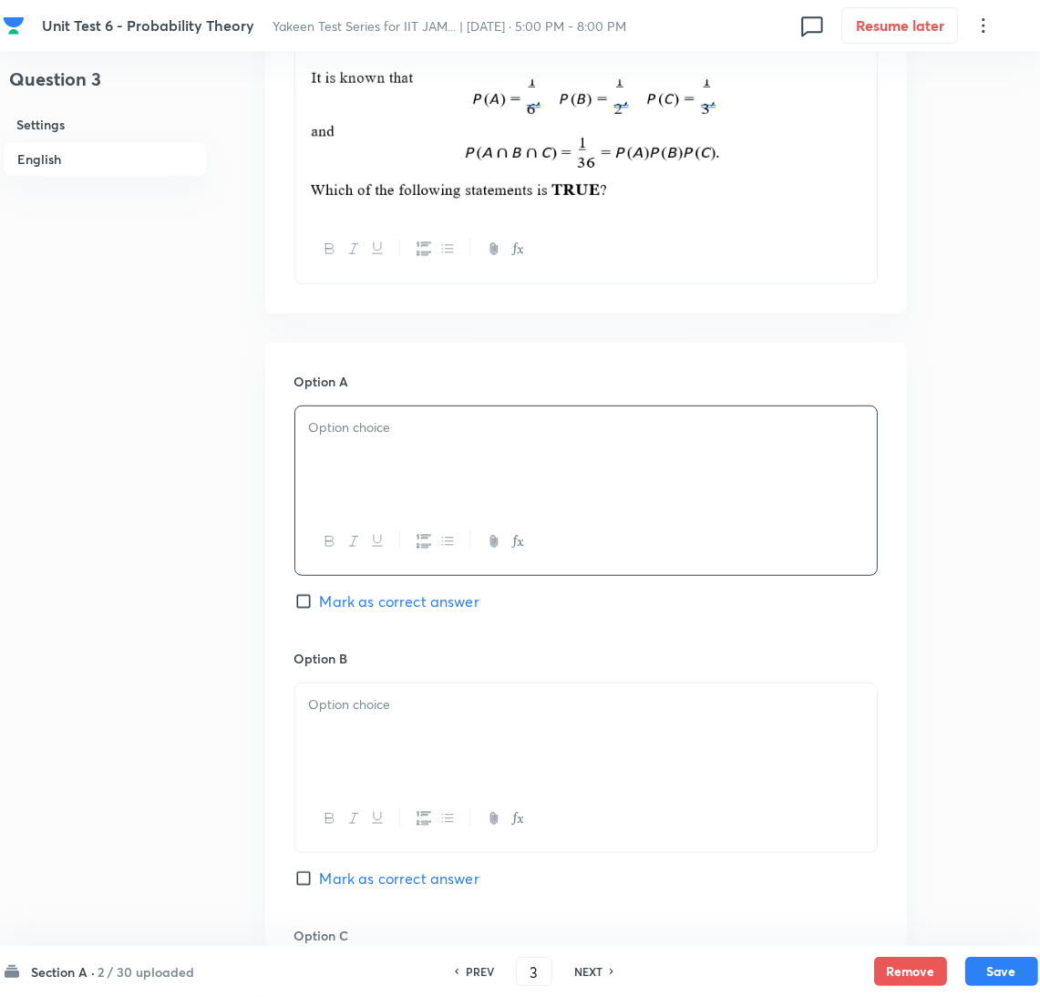
click at [392, 457] on div at bounding box center [586, 458] width 582 height 102
click at [331, 707] on p at bounding box center [586, 705] width 554 height 21
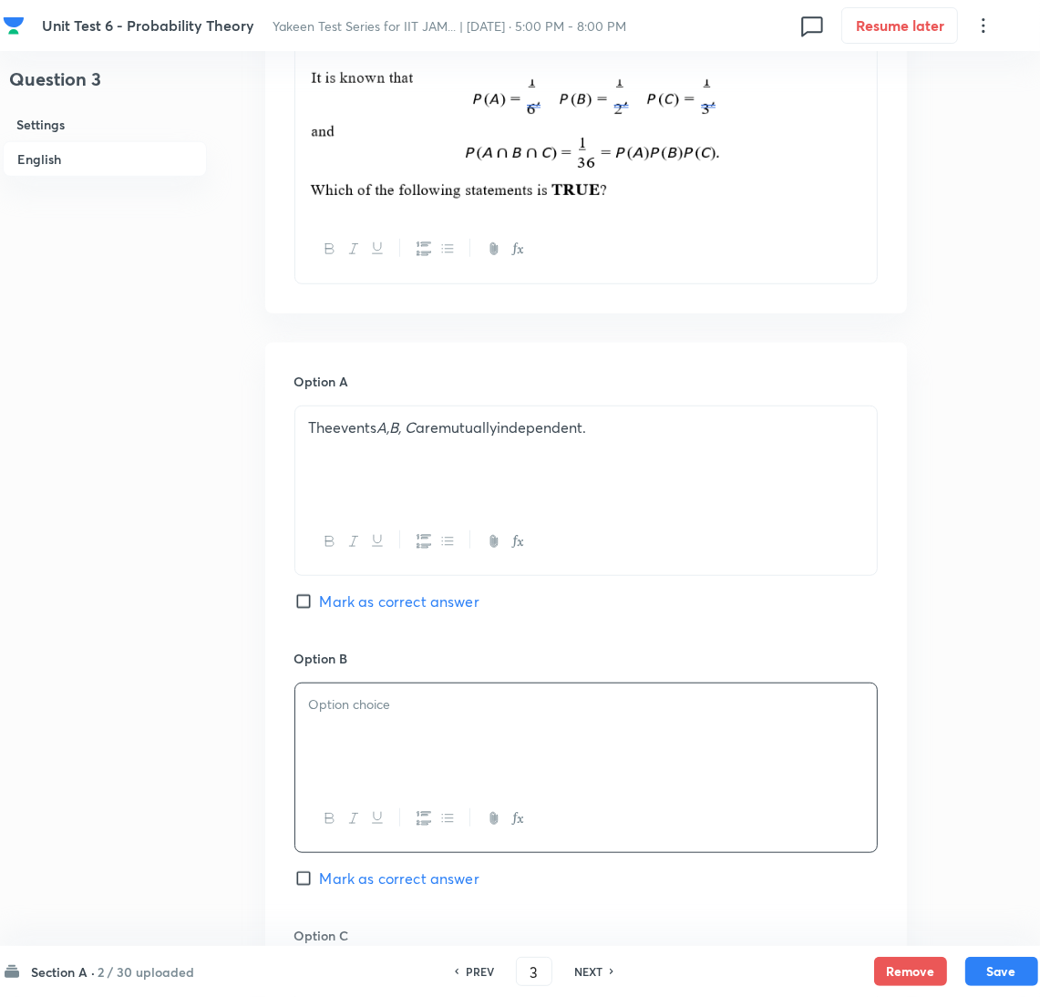
click at [351, 730] on div at bounding box center [586, 735] width 582 height 102
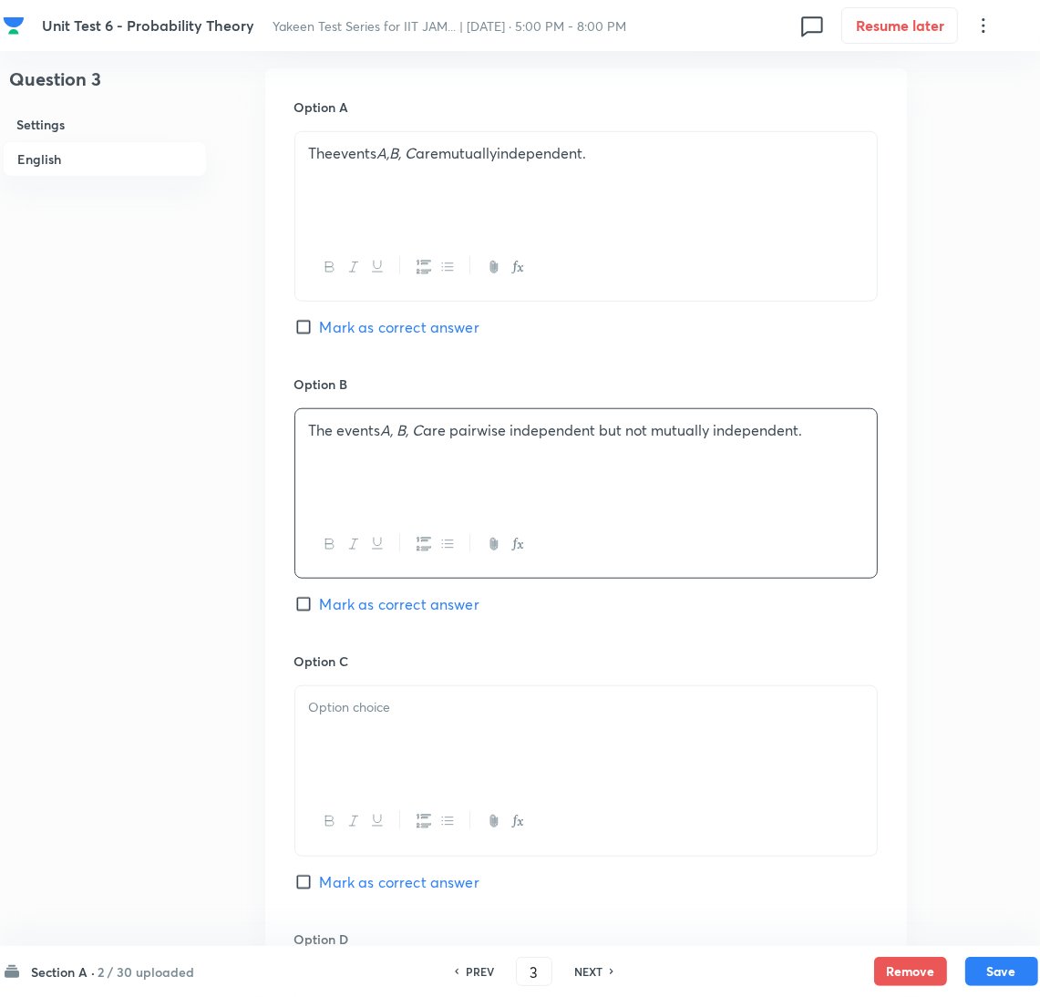
drag, startPoint x: 368, startPoint y: 738, endPoint x: 90, endPoint y: 678, distance: 284.3
click at [335, 734] on div at bounding box center [586, 738] width 582 height 102
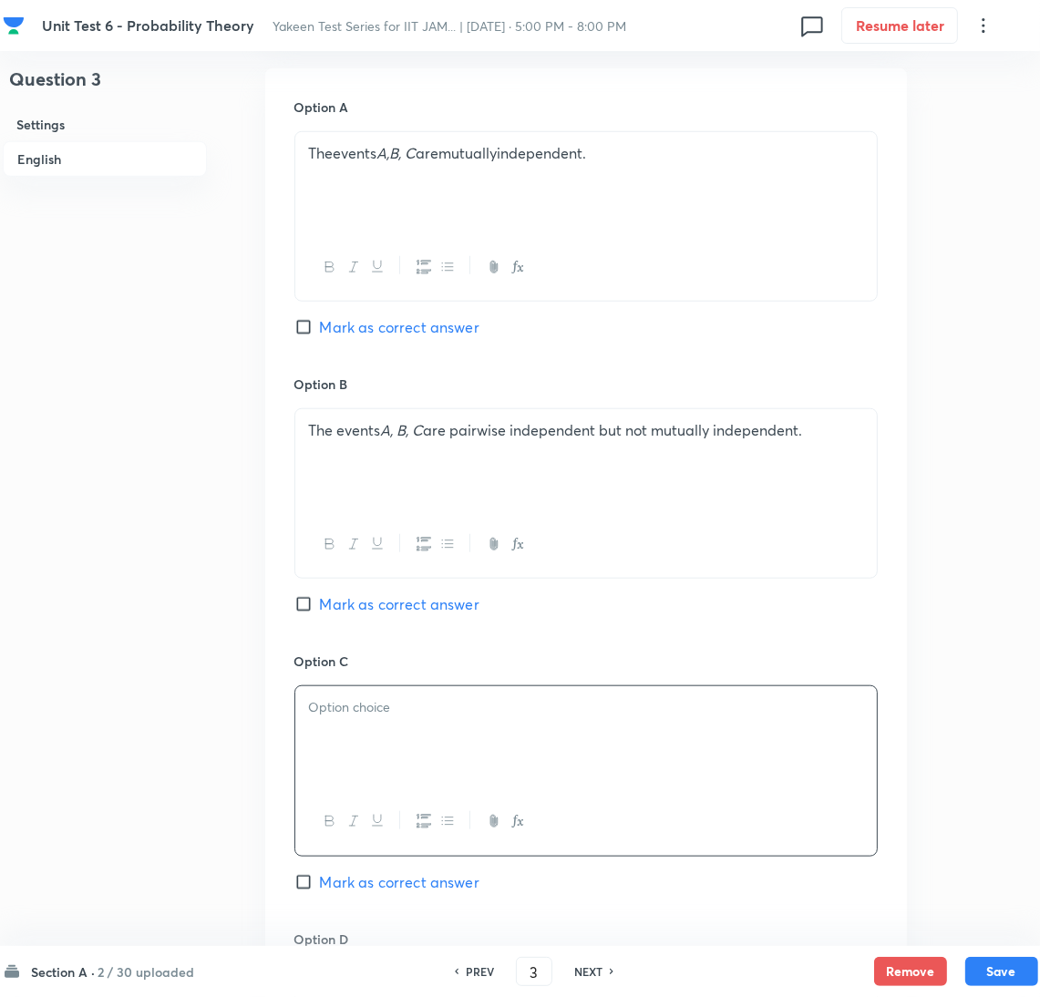
click at [417, 727] on div at bounding box center [586, 738] width 582 height 102
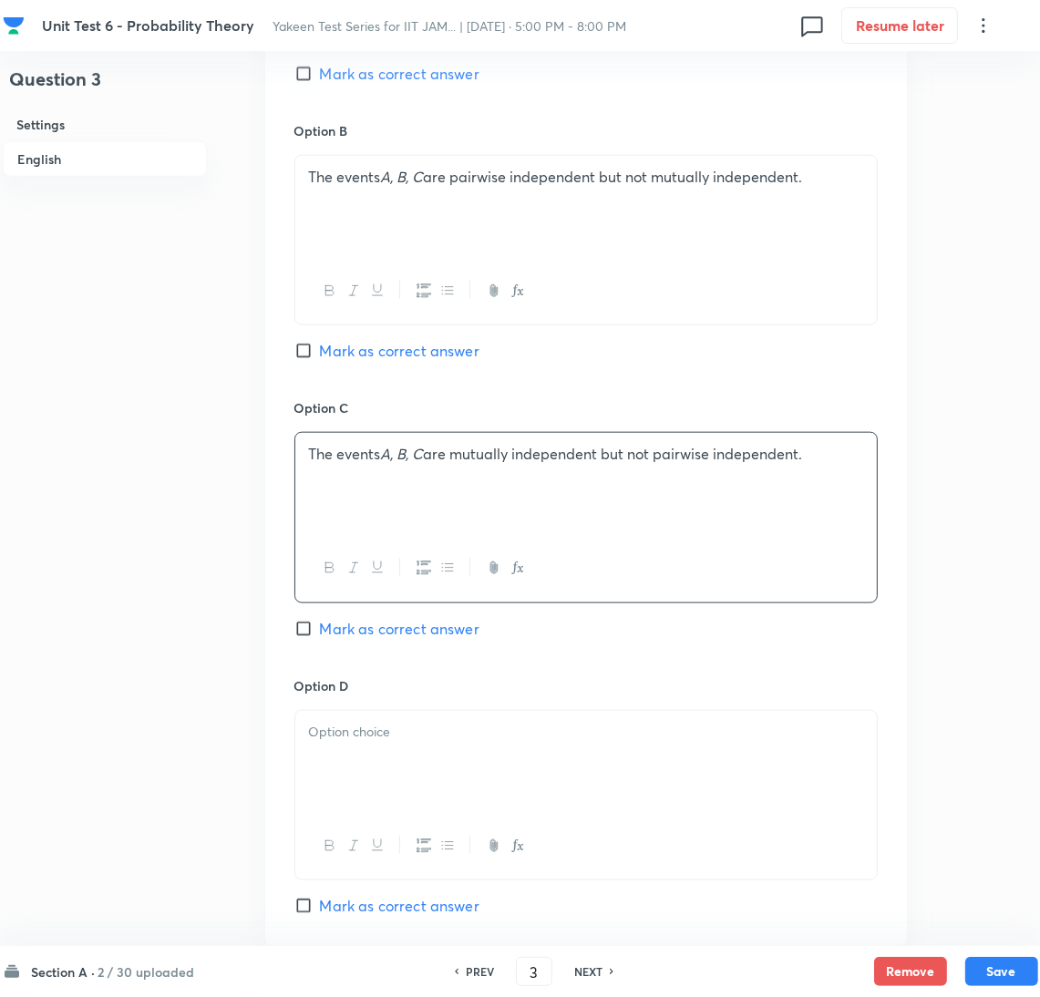
scroll to position [1640, 0]
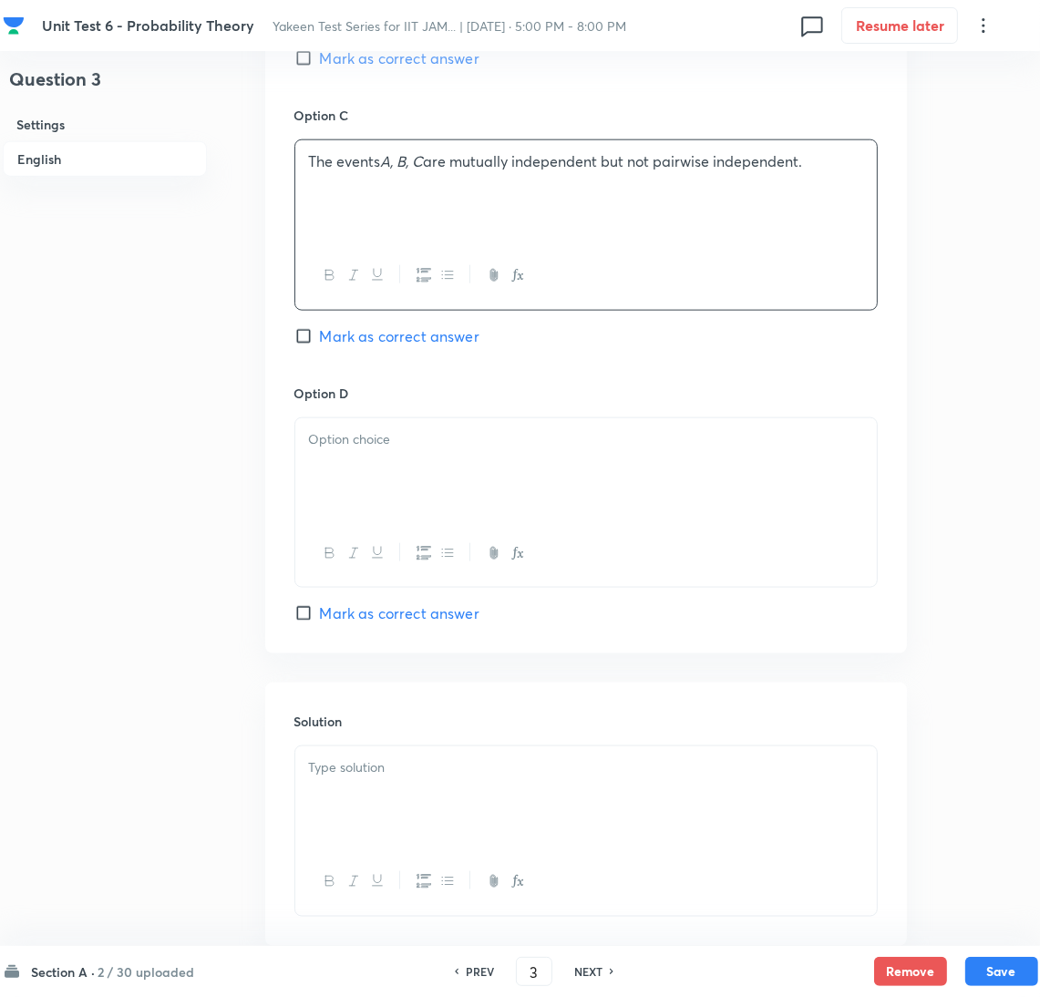
click at [355, 486] on div at bounding box center [586, 469] width 582 height 102
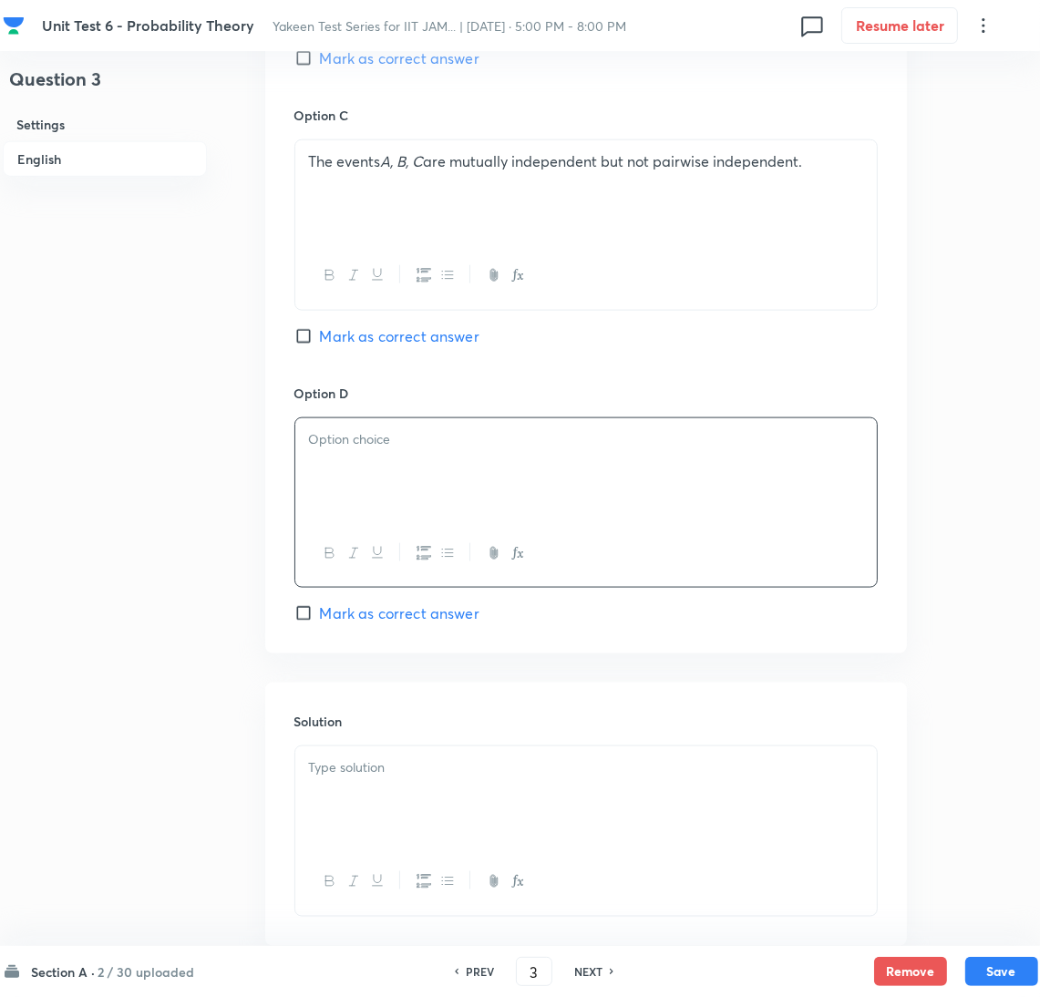
click at [315, 492] on div at bounding box center [586, 469] width 582 height 102
click at [322, 617] on span "Mark as correct answer" at bounding box center [400, 614] width 160 height 22
click at [320, 617] on input "Mark as correct answer" at bounding box center [307, 613] width 26 height 18
checkbox input "true"
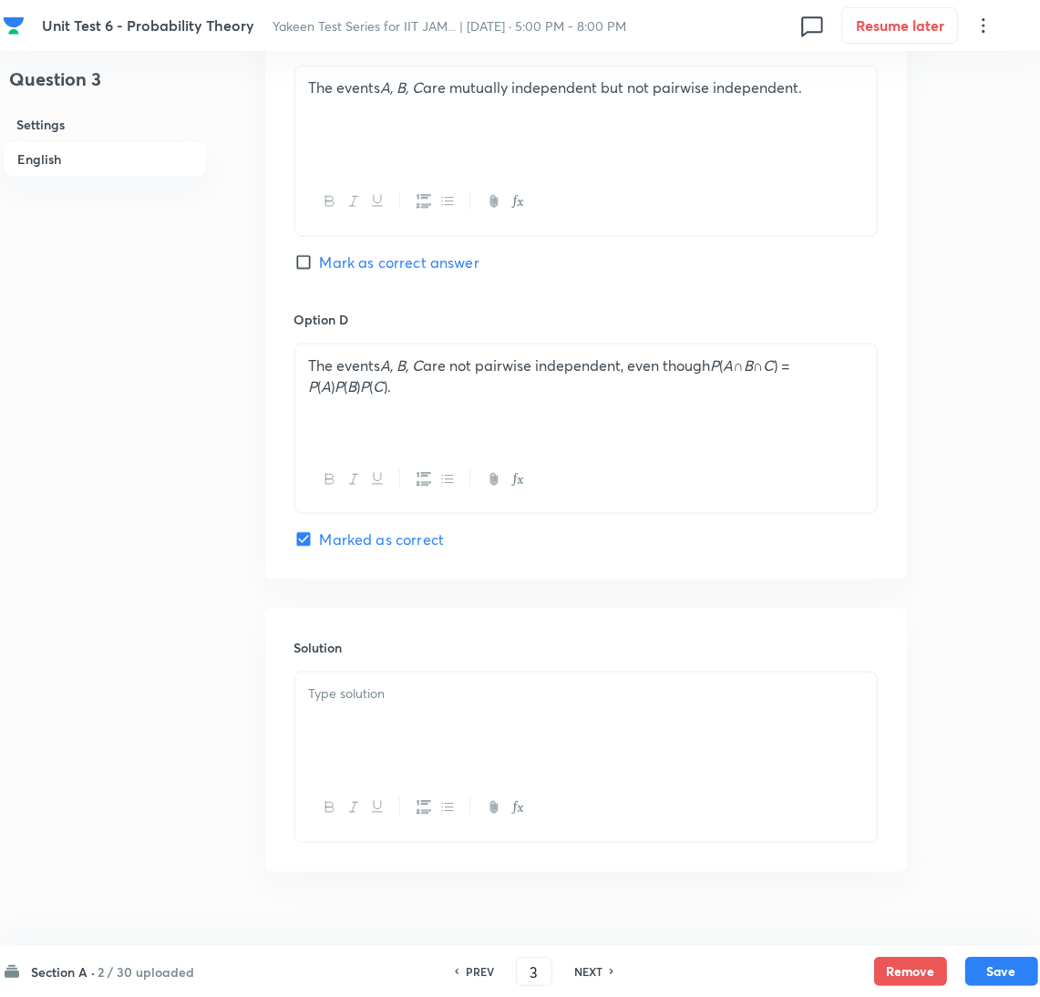
scroll to position [1753, 0]
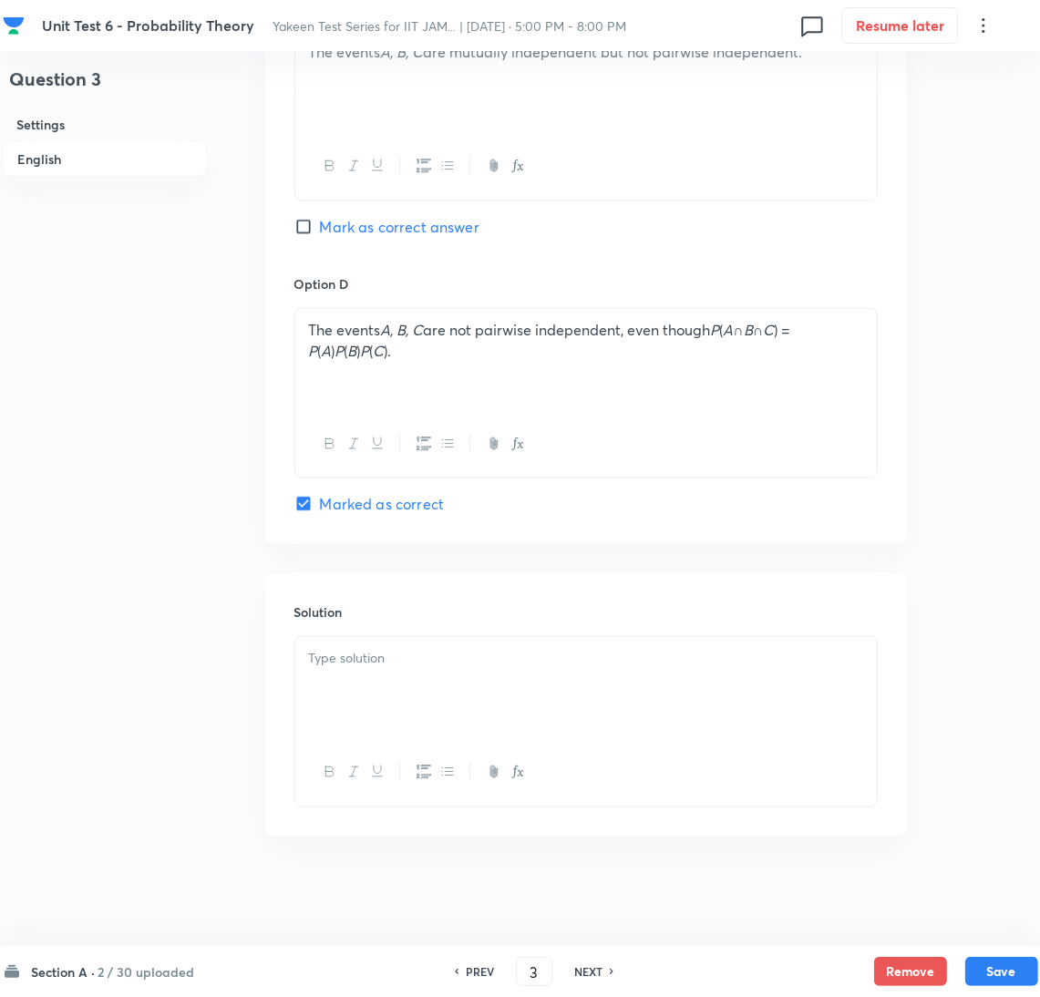
click at [356, 700] on div at bounding box center [586, 688] width 582 height 102
click at [400, 675] on div at bounding box center [586, 688] width 582 height 102
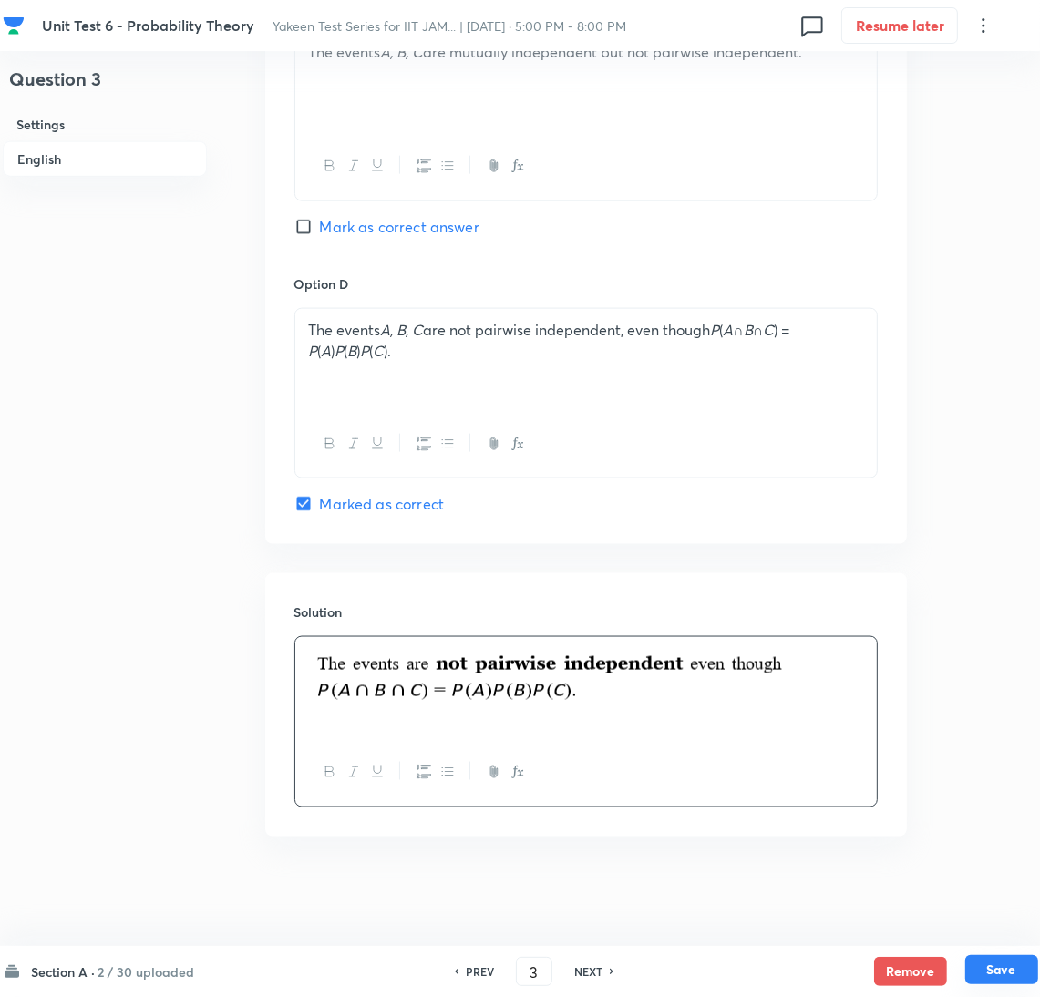
click at [997, 976] on button "Save" at bounding box center [1002, 969] width 73 height 29
type input "4"
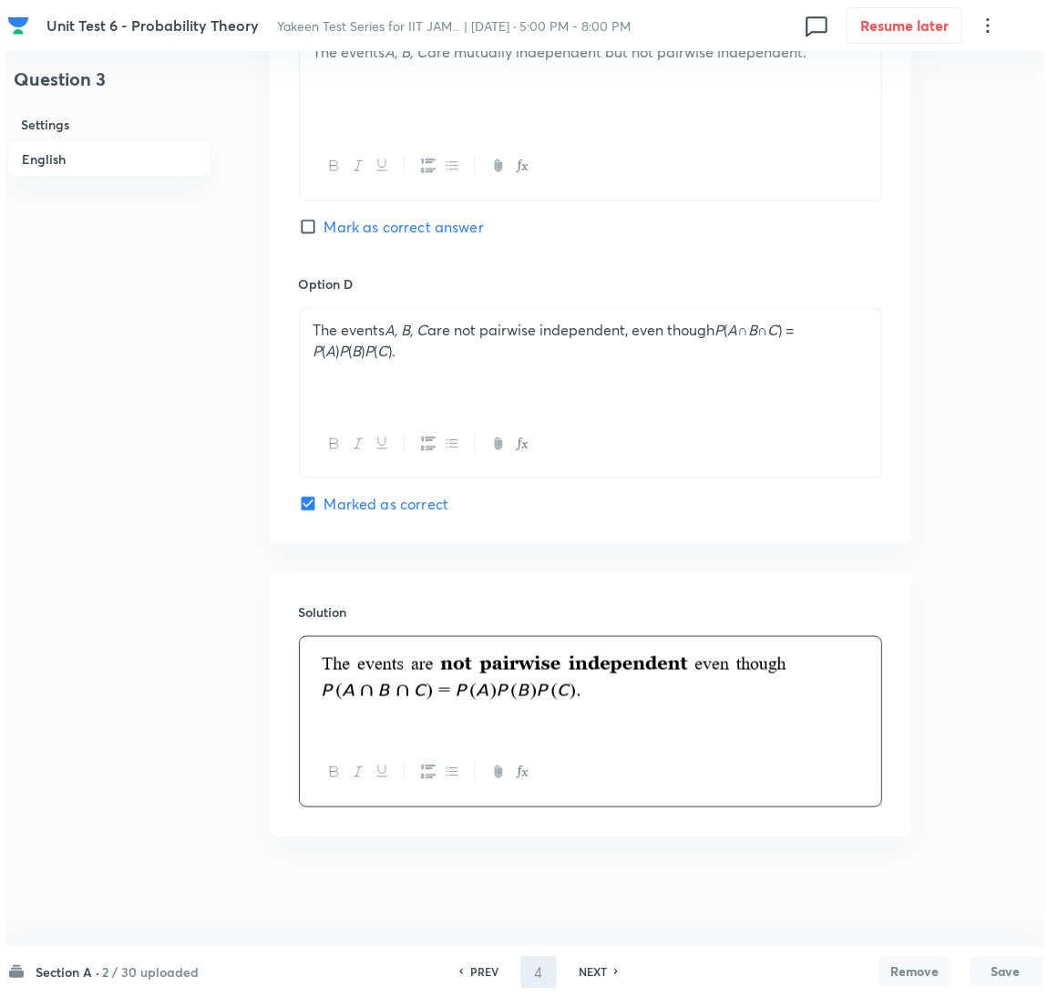
scroll to position [0, 0]
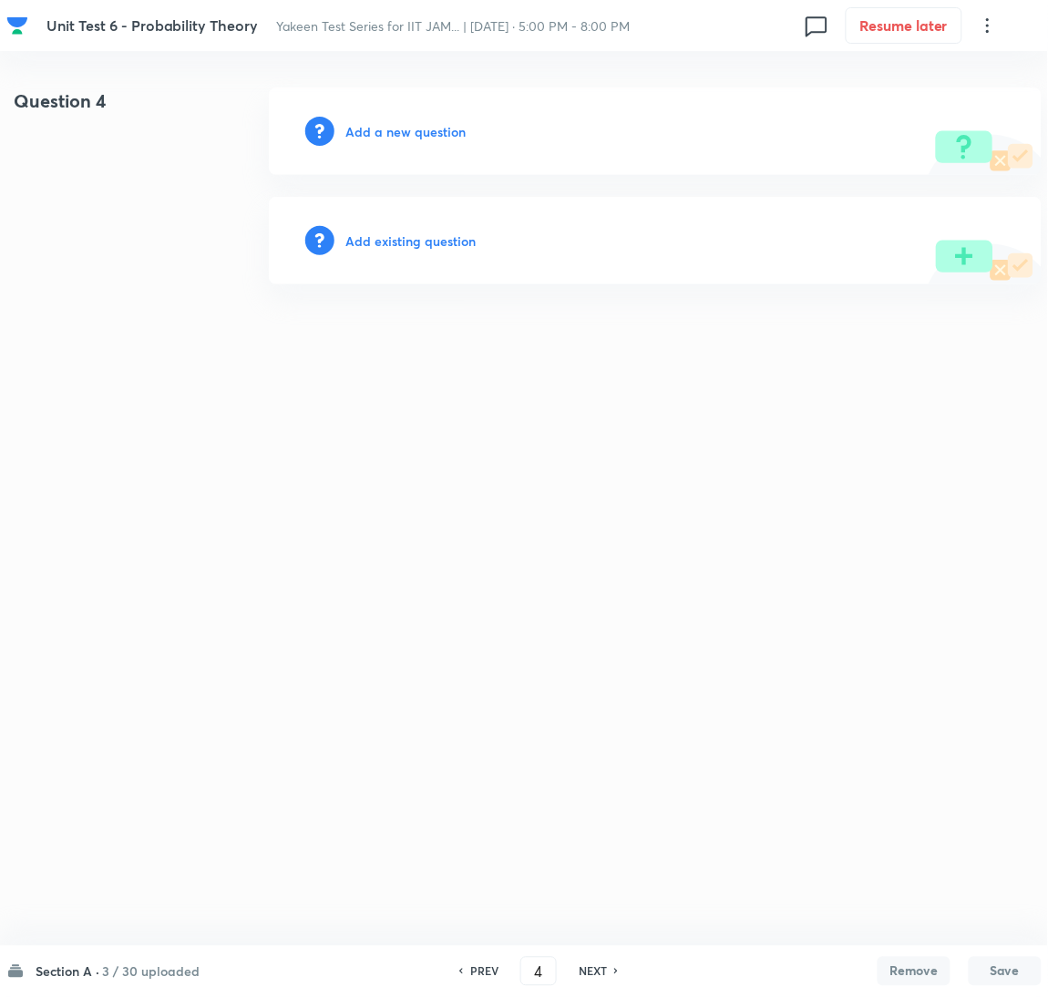
click at [390, 137] on h6 "Add a new question" at bounding box center [406, 131] width 120 height 19
click at [390, 137] on h6 "Choose a question type" at bounding box center [416, 131] width 140 height 19
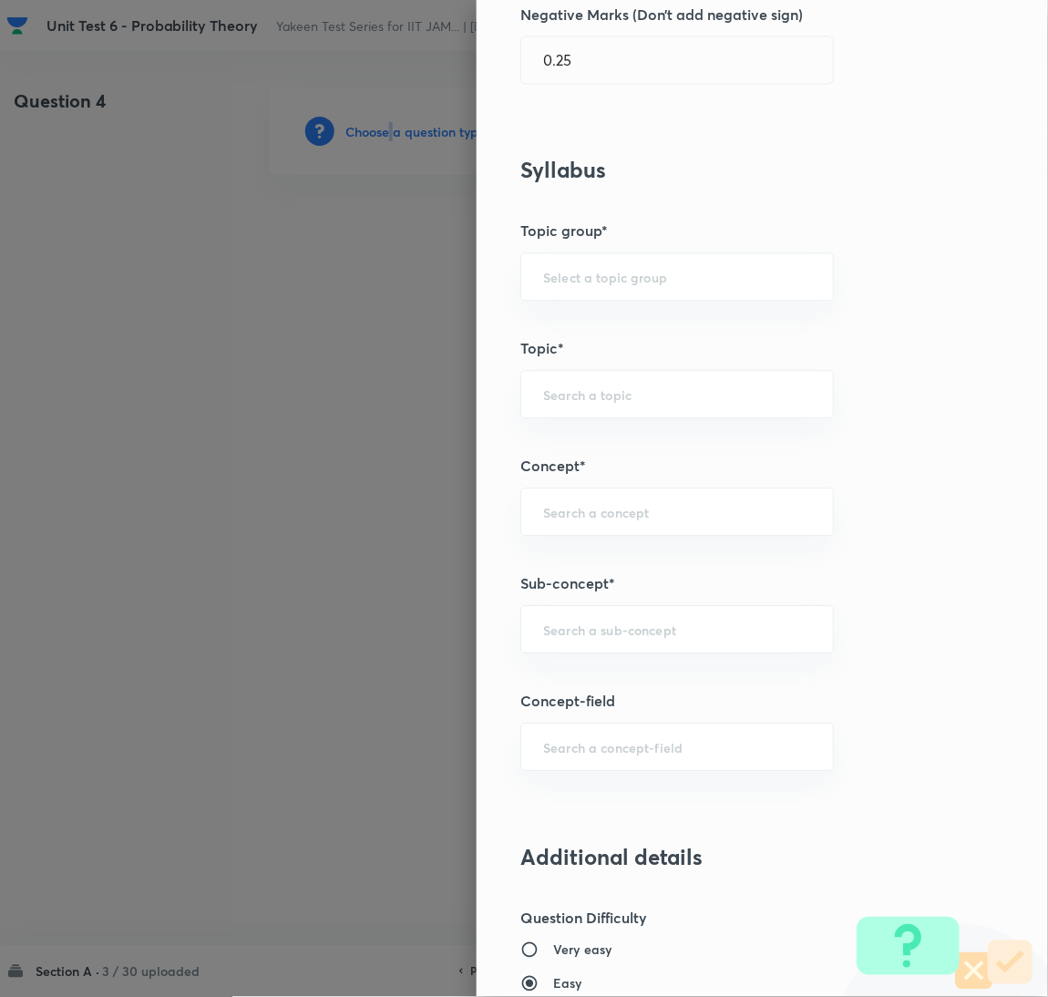
scroll to position [683, 0]
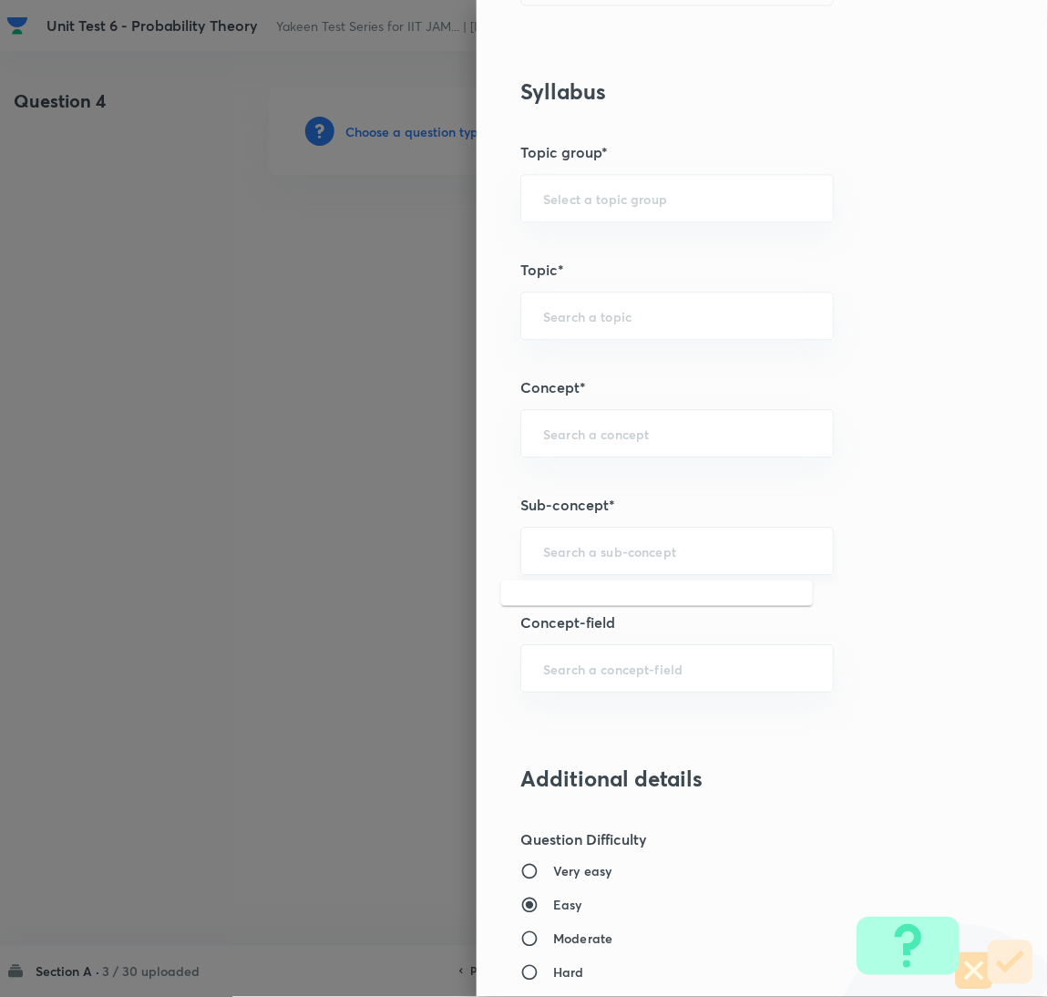
click at [582, 559] on input "text" at bounding box center [677, 550] width 268 height 17
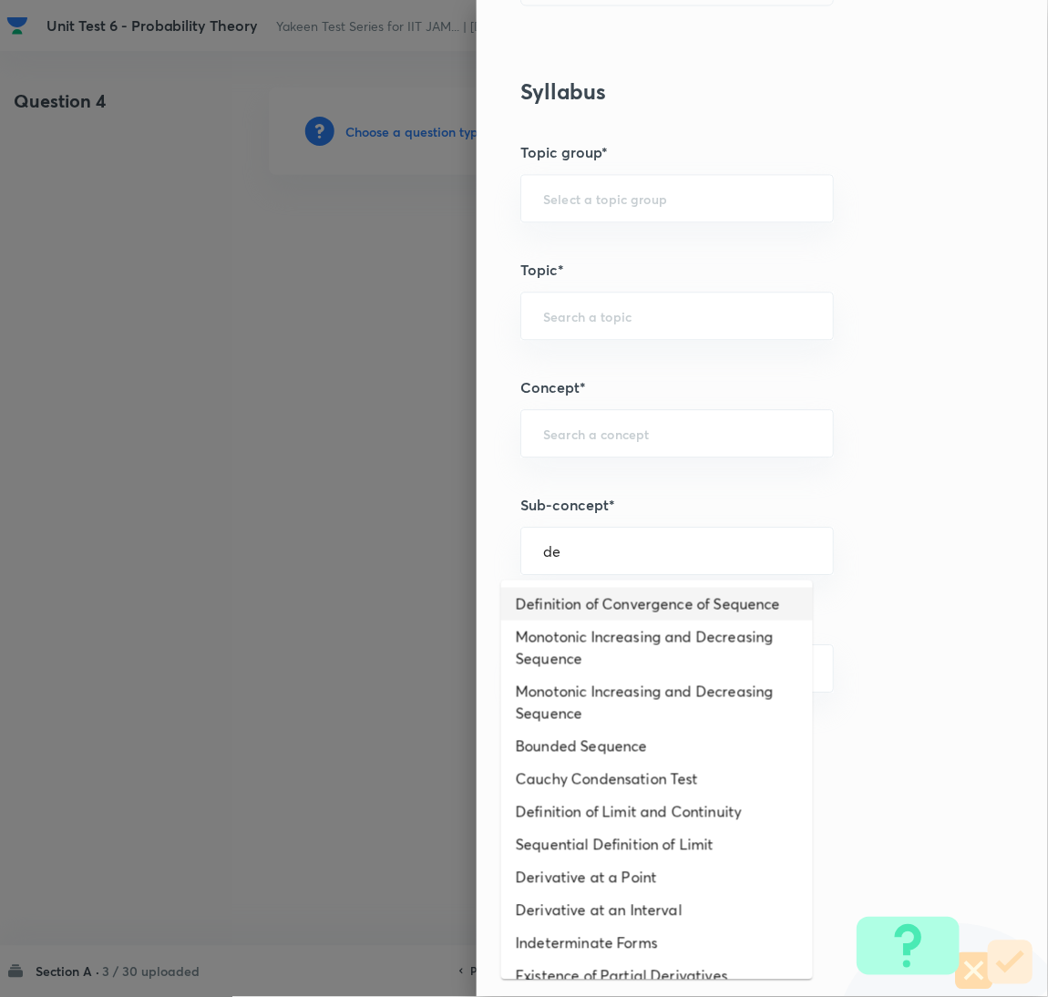
click at [571, 604] on li "Definition of Convergence of Sequence" at bounding box center [657, 604] width 312 height 33
type input "Definition of Convergence of Sequence"
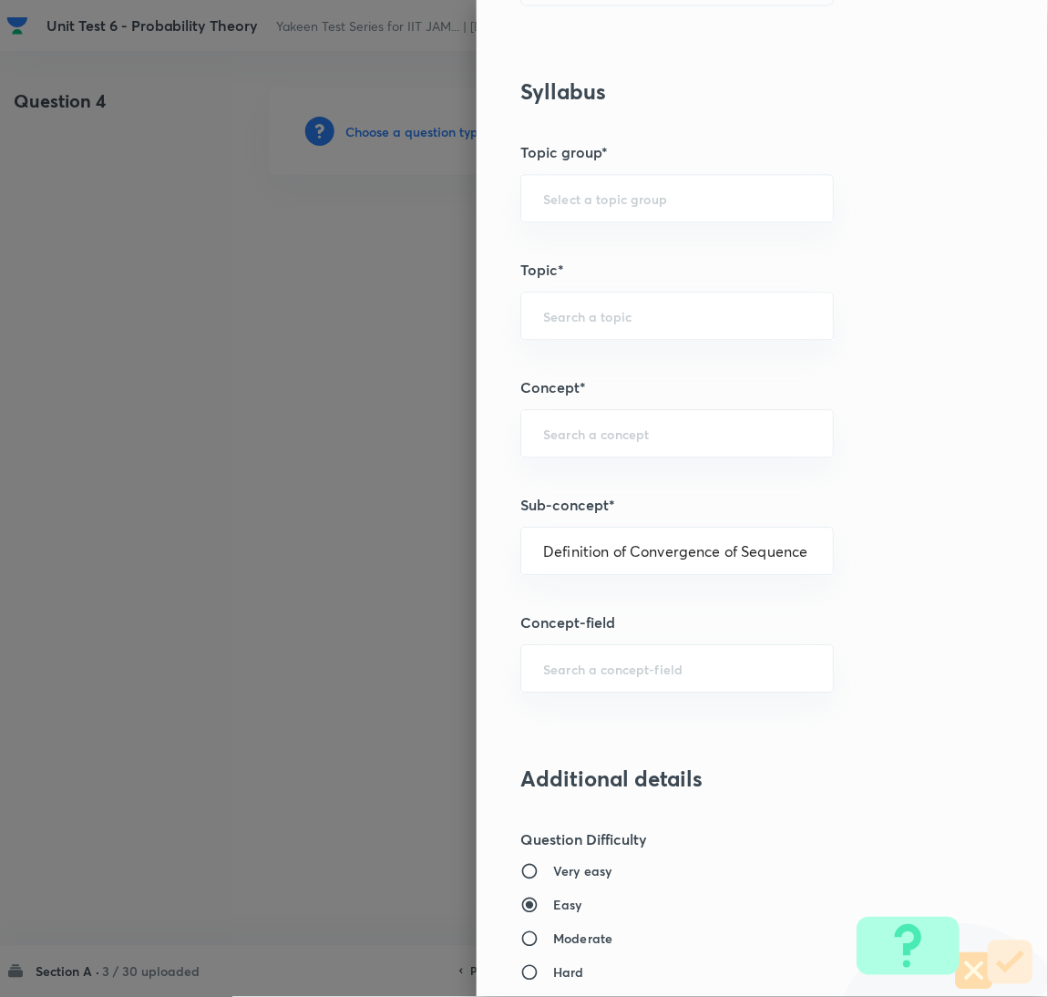
type input "Mathematics"
type input "Sequences & Series-Real Nos."
type input "Convergence of Sequences"
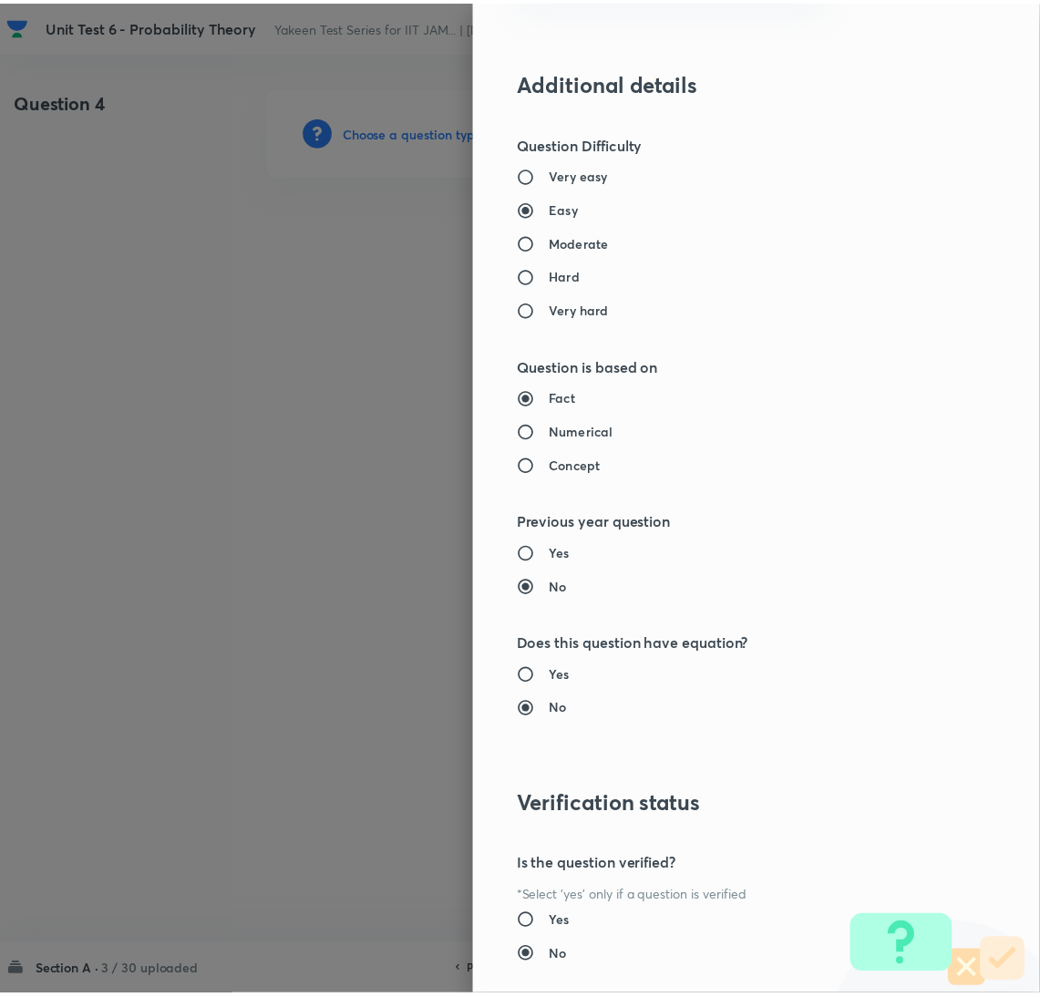
scroll to position [1490, 0]
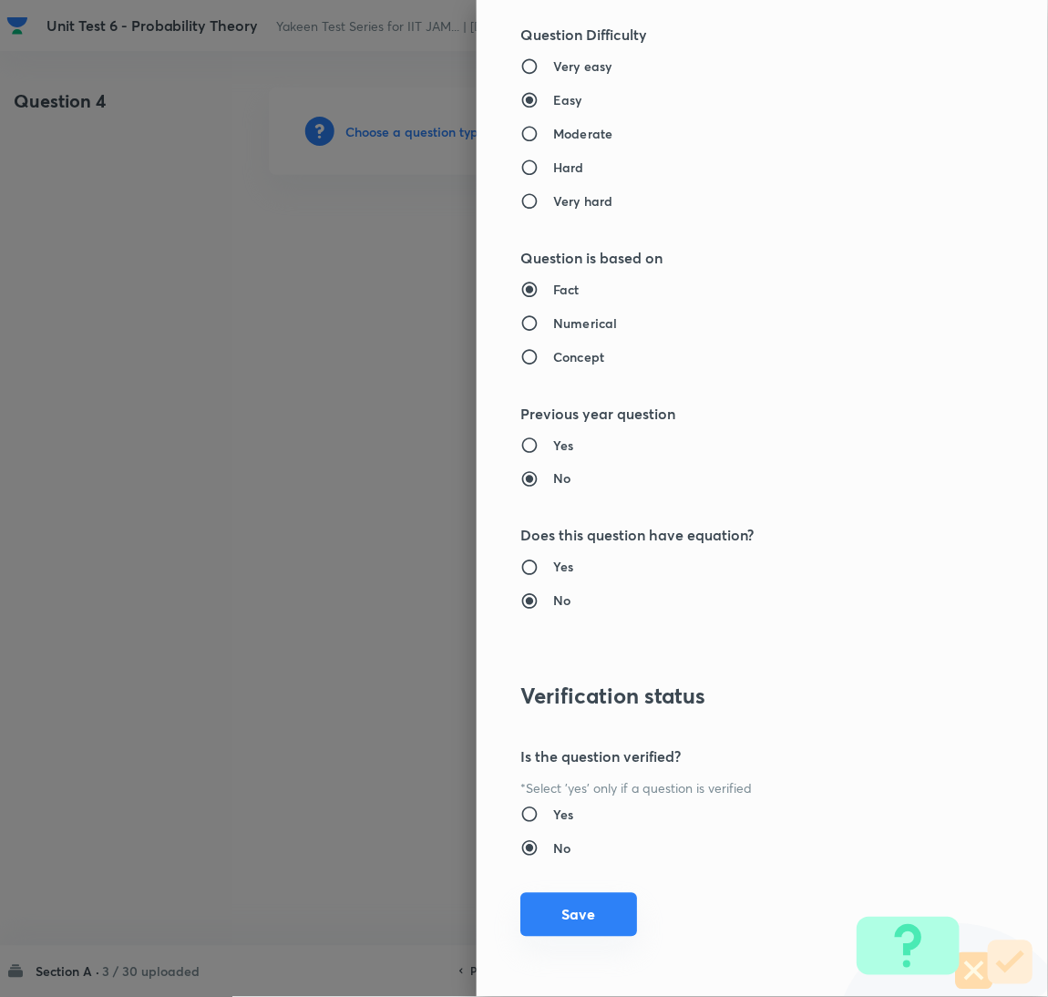
click at [586, 913] on button "Save" at bounding box center [579, 915] width 117 height 44
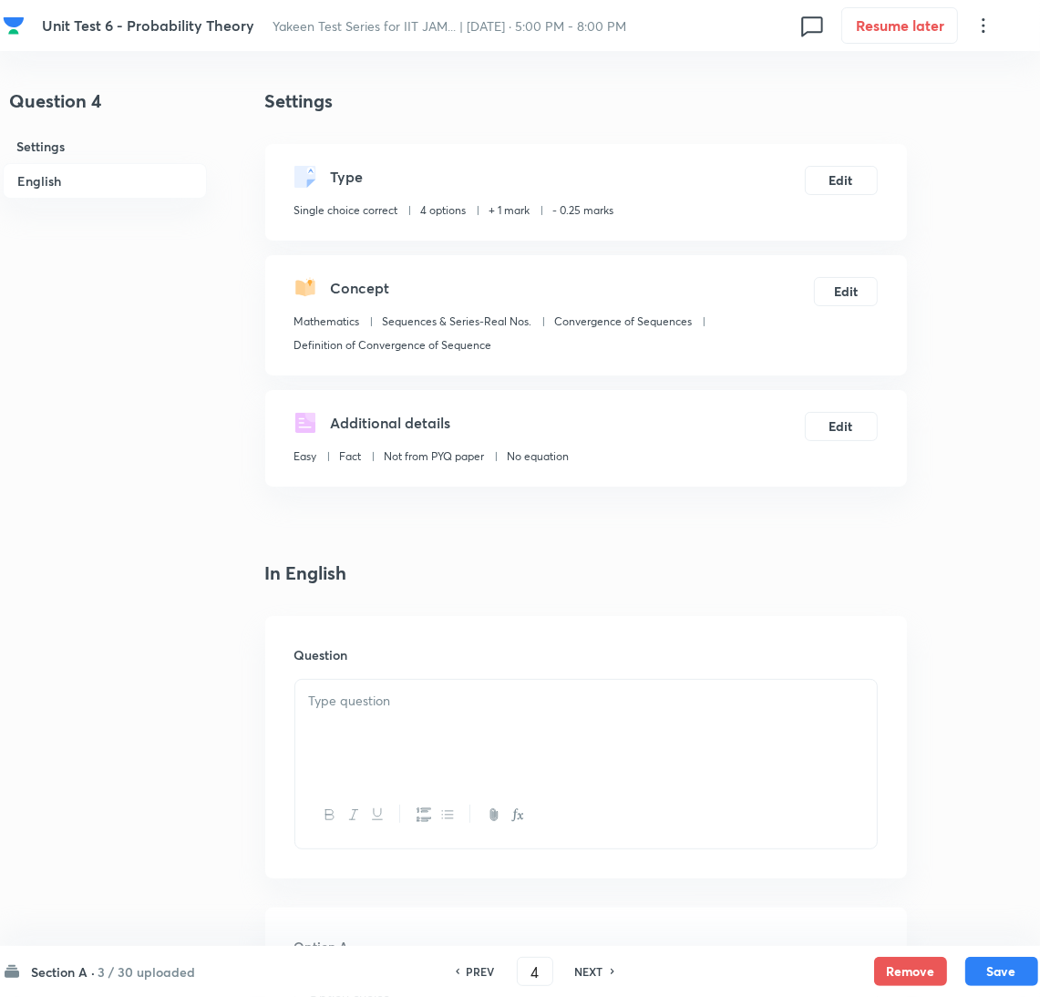
click at [462, 727] on div at bounding box center [586, 731] width 582 height 102
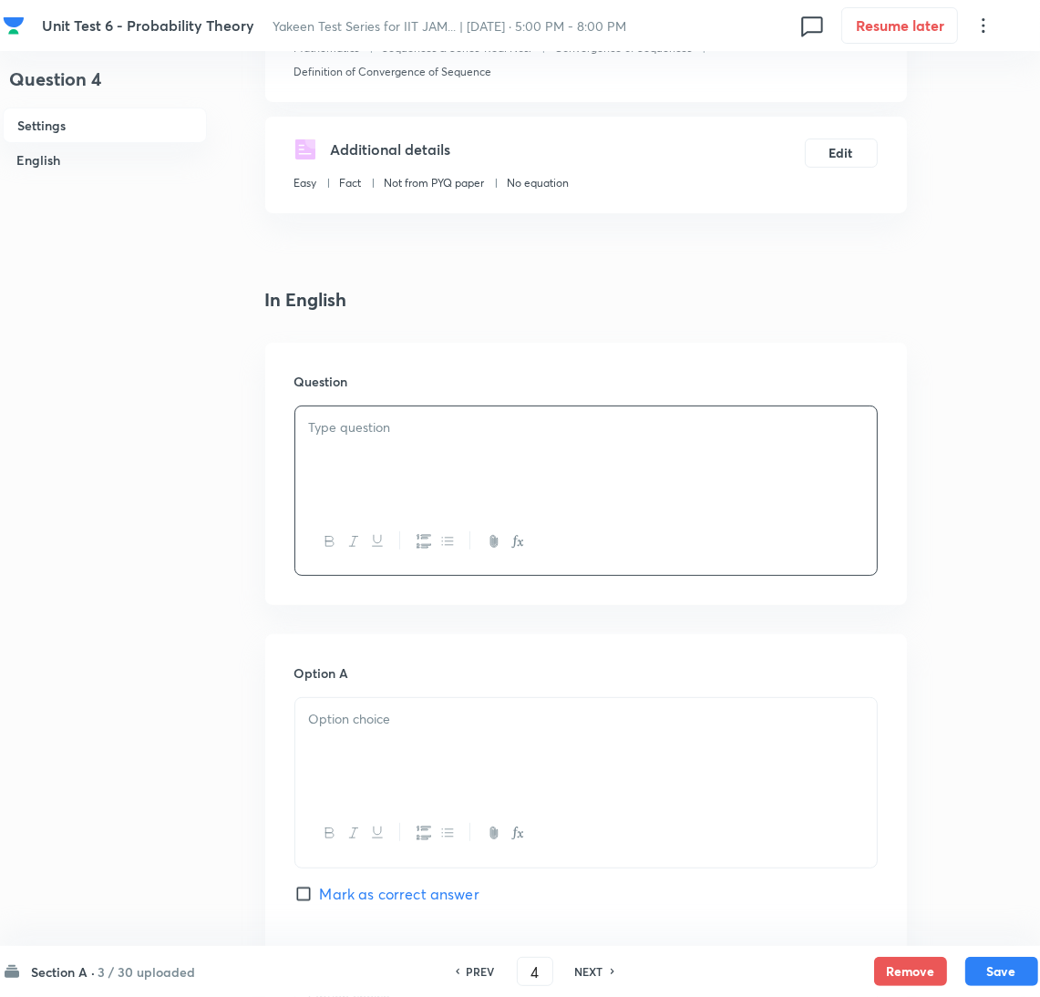
click at [336, 442] on div at bounding box center [586, 458] width 582 height 102
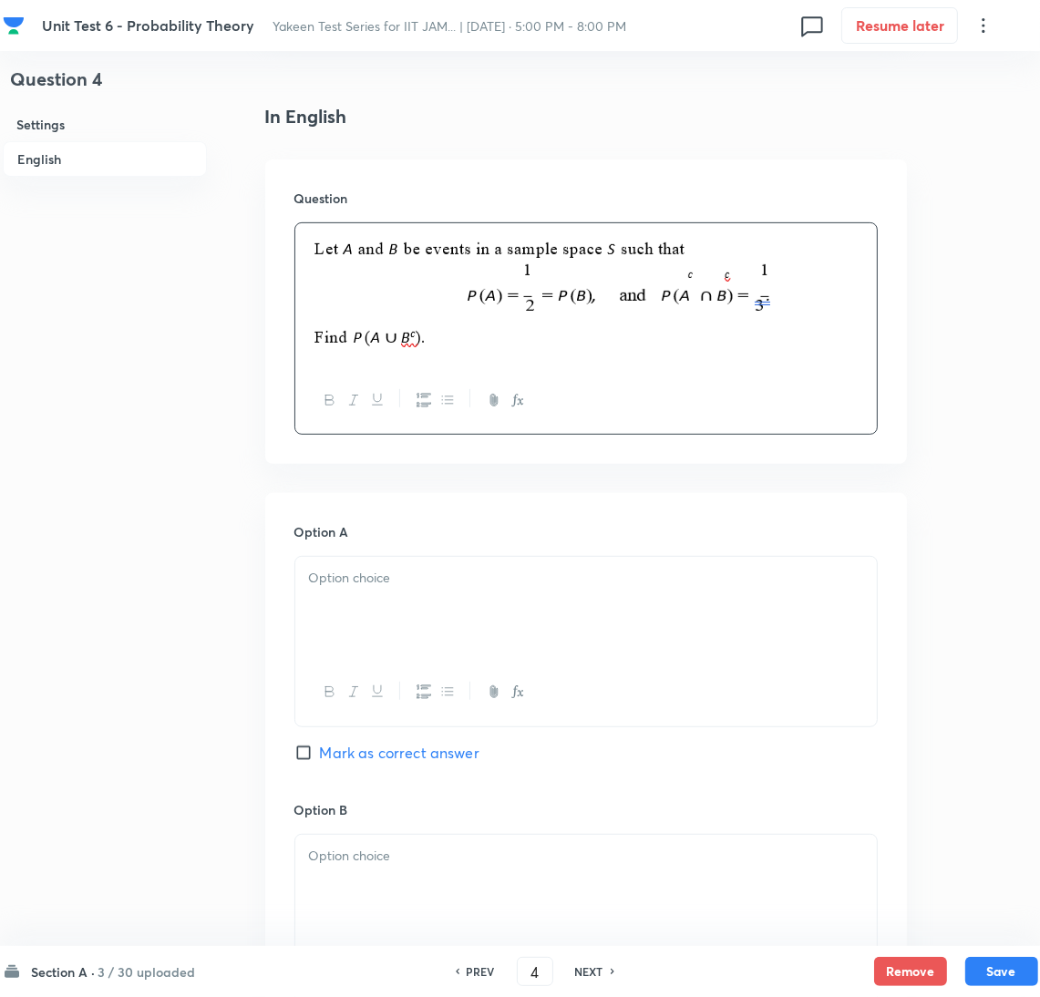
scroll to position [683, 0]
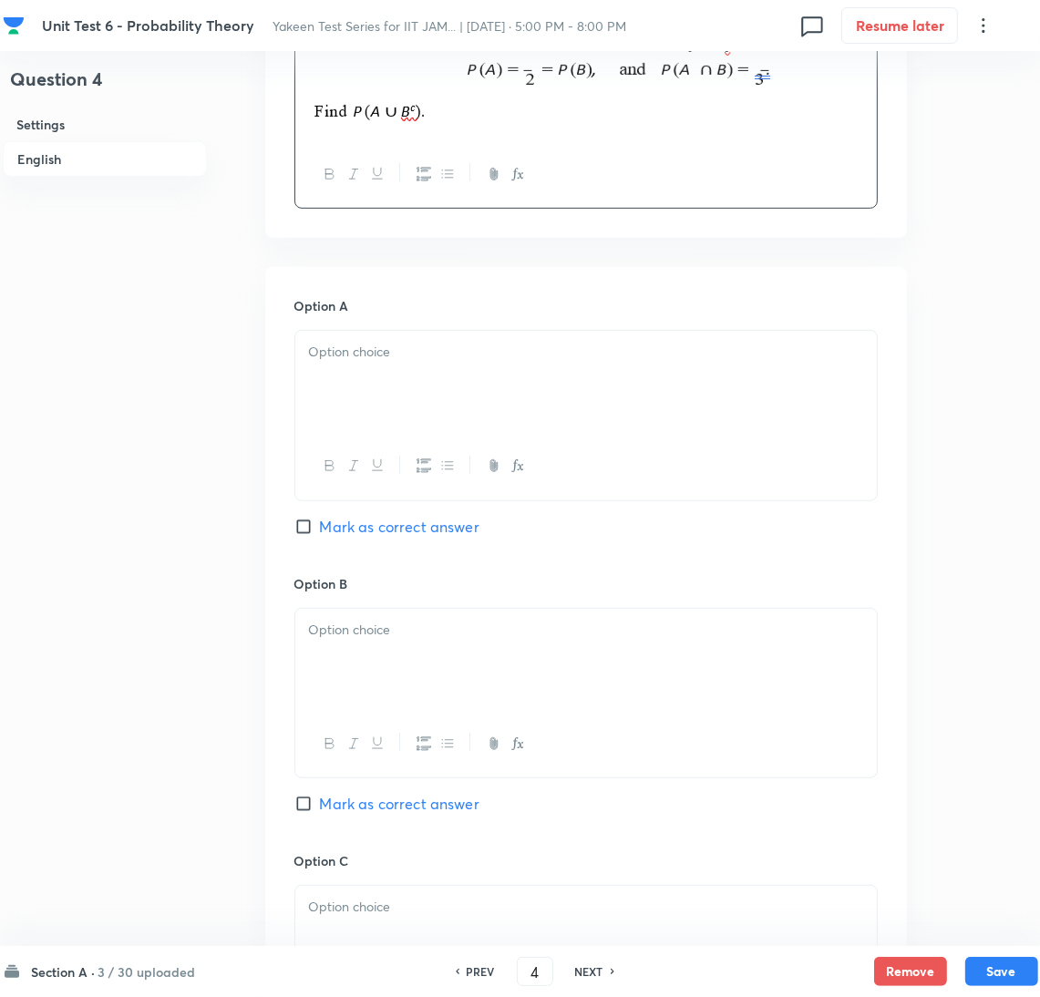
click at [352, 401] on div at bounding box center [586, 382] width 582 height 102
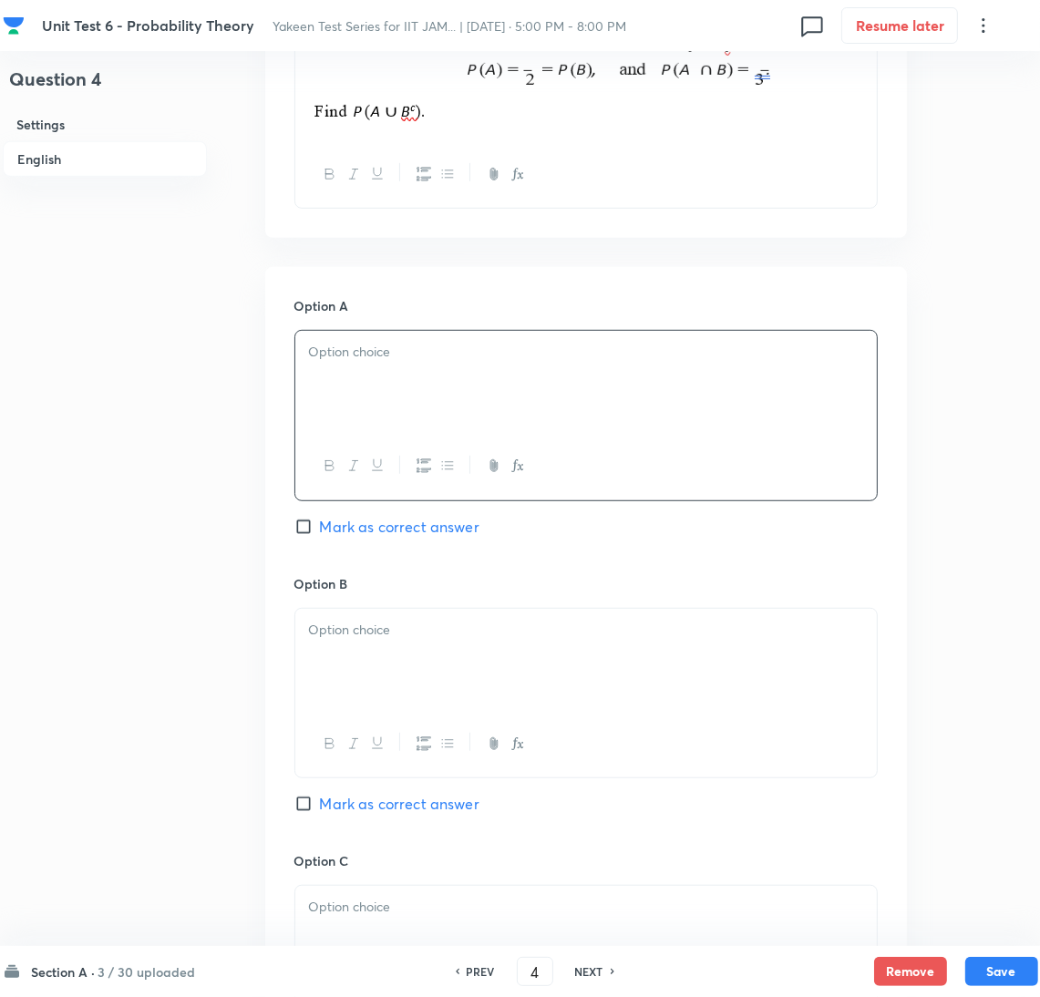
click at [435, 379] on div at bounding box center [586, 382] width 582 height 102
click at [375, 658] on div at bounding box center [586, 660] width 582 height 102
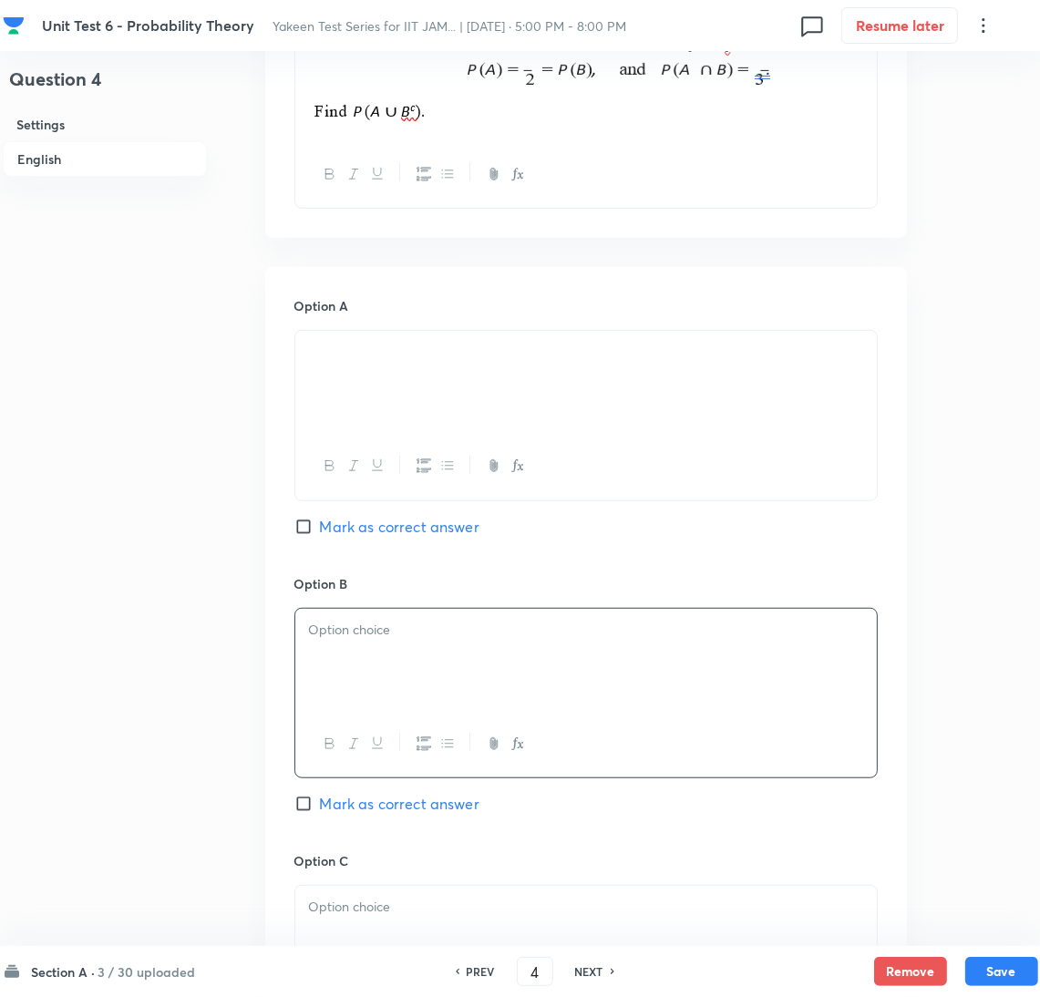
scroll to position [820, 0]
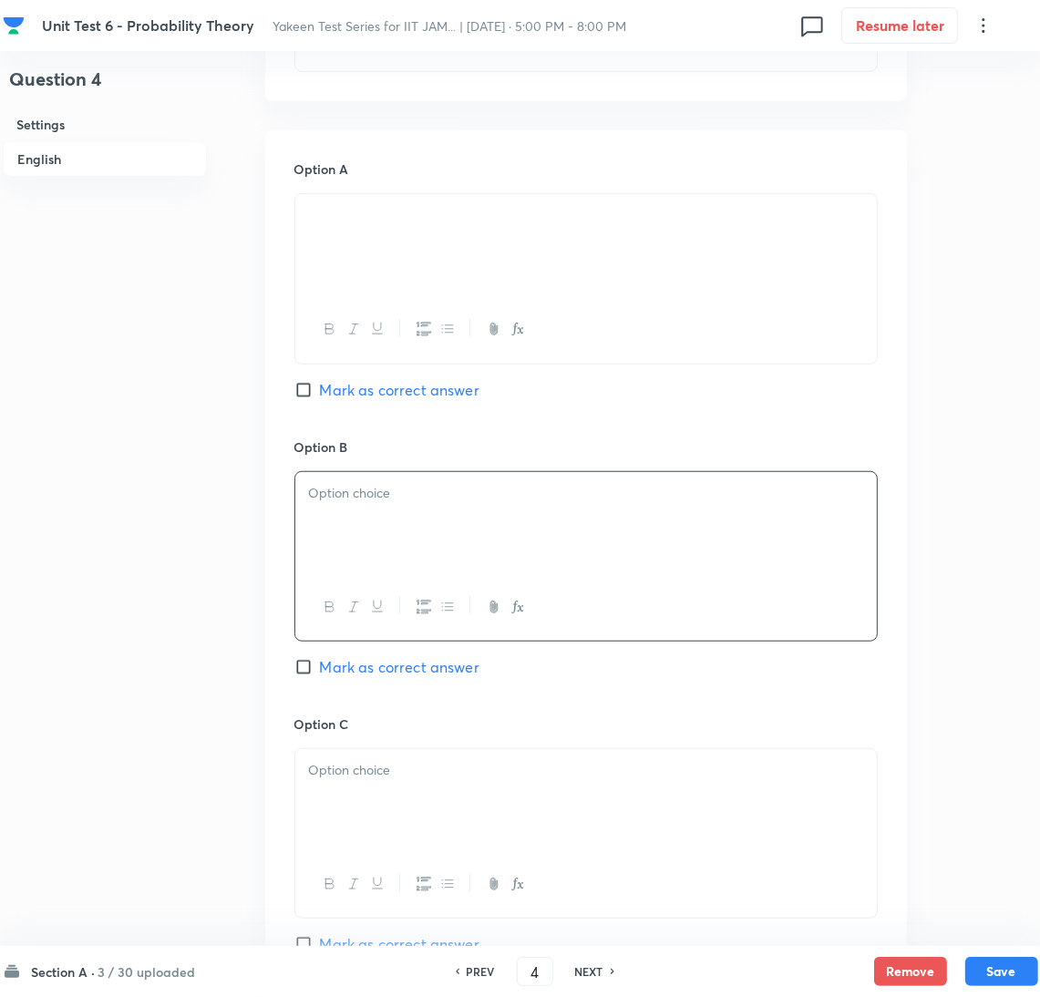
click at [387, 504] on div at bounding box center [586, 523] width 582 height 102
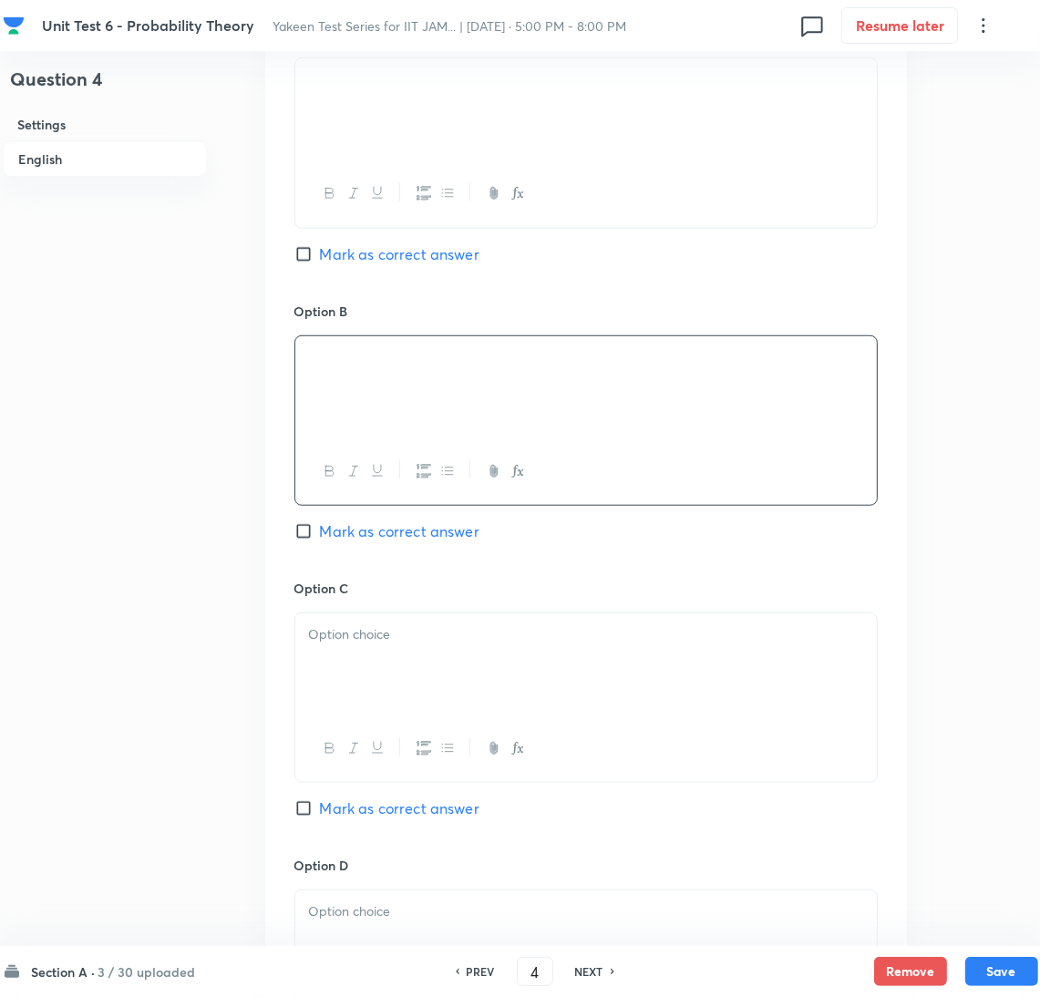
scroll to position [957, 0]
click at [357, 667] on div at bounding box center [586, 663] width 582 height 102
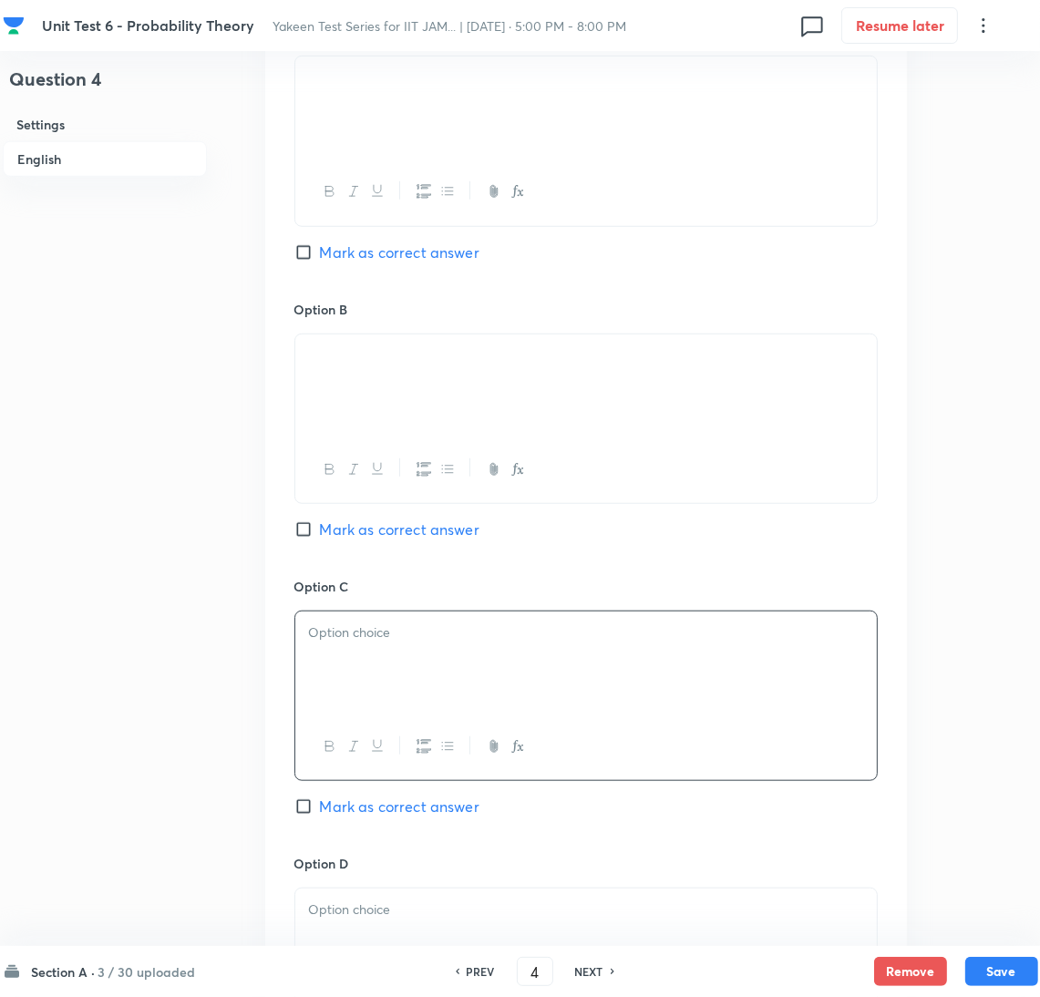
click at [444, 676] on div at bounding box center [586, 663] width 582 height 102
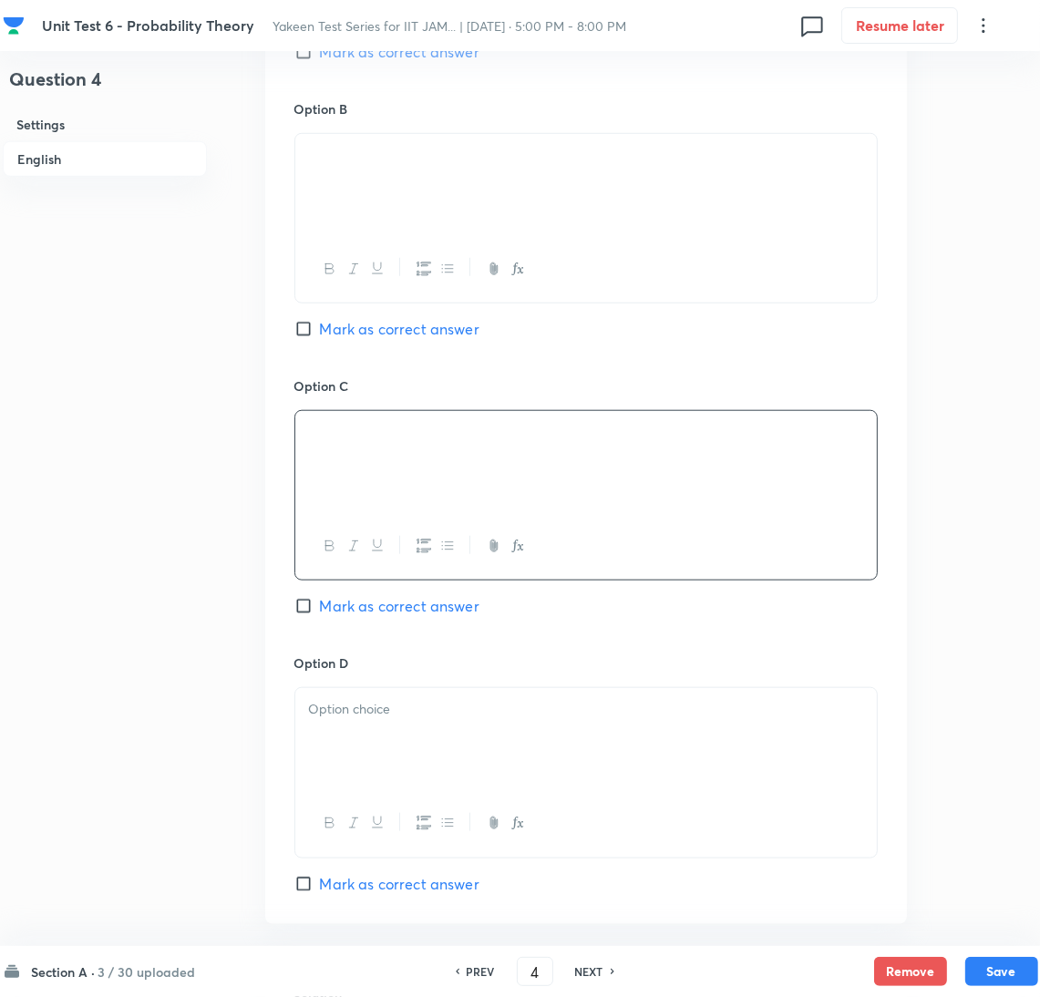
scroll to position [1230, 0]
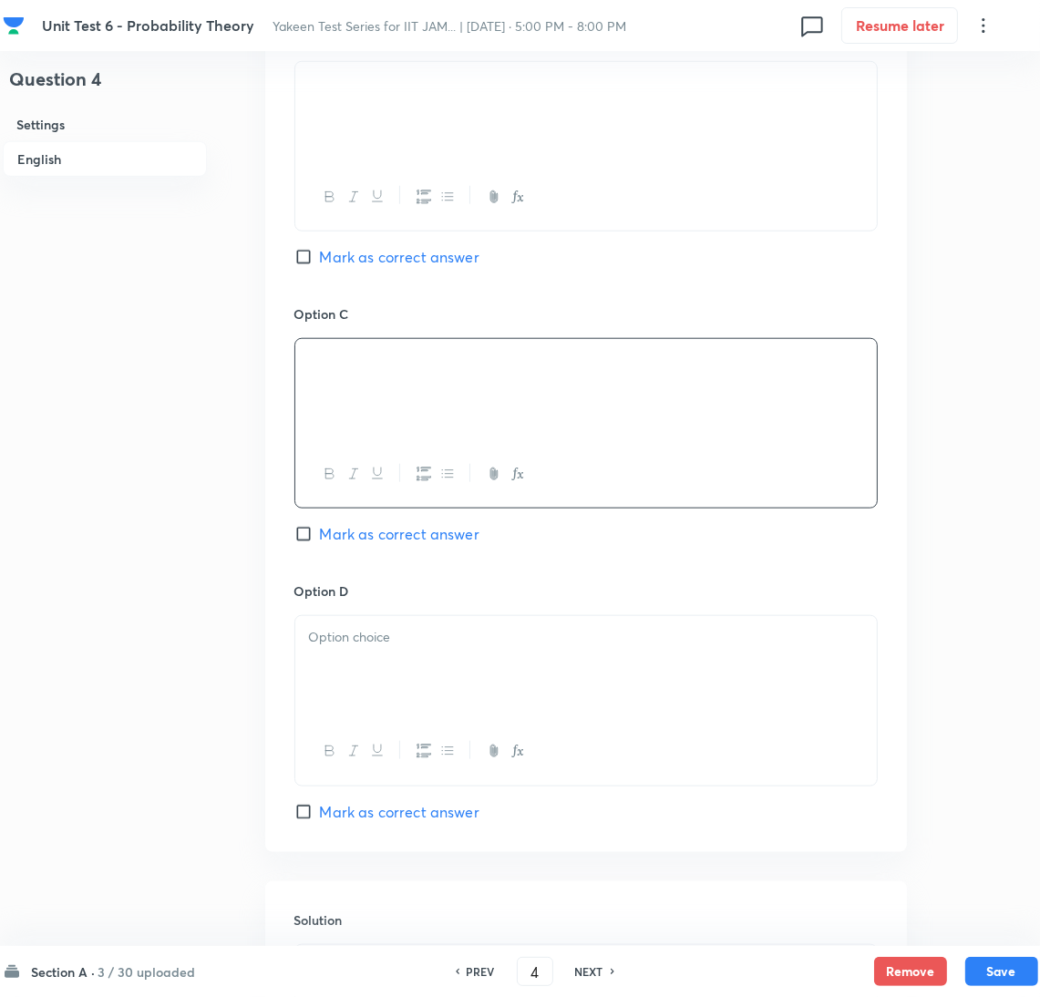
click at [298, 679] on div at bounding box center [586, 667] width 582 height 102
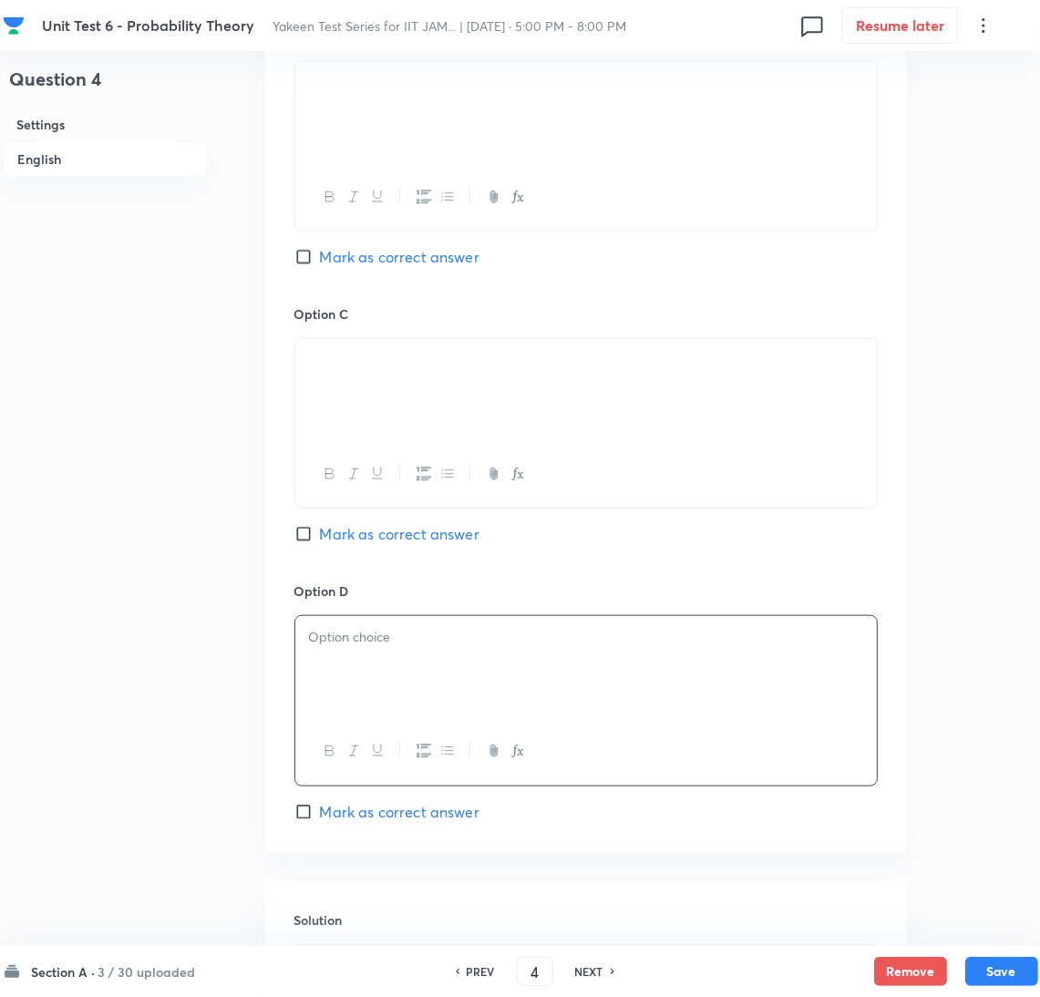
click at [353, 666] on div at bounding box center [586, 667] width 582 height 102
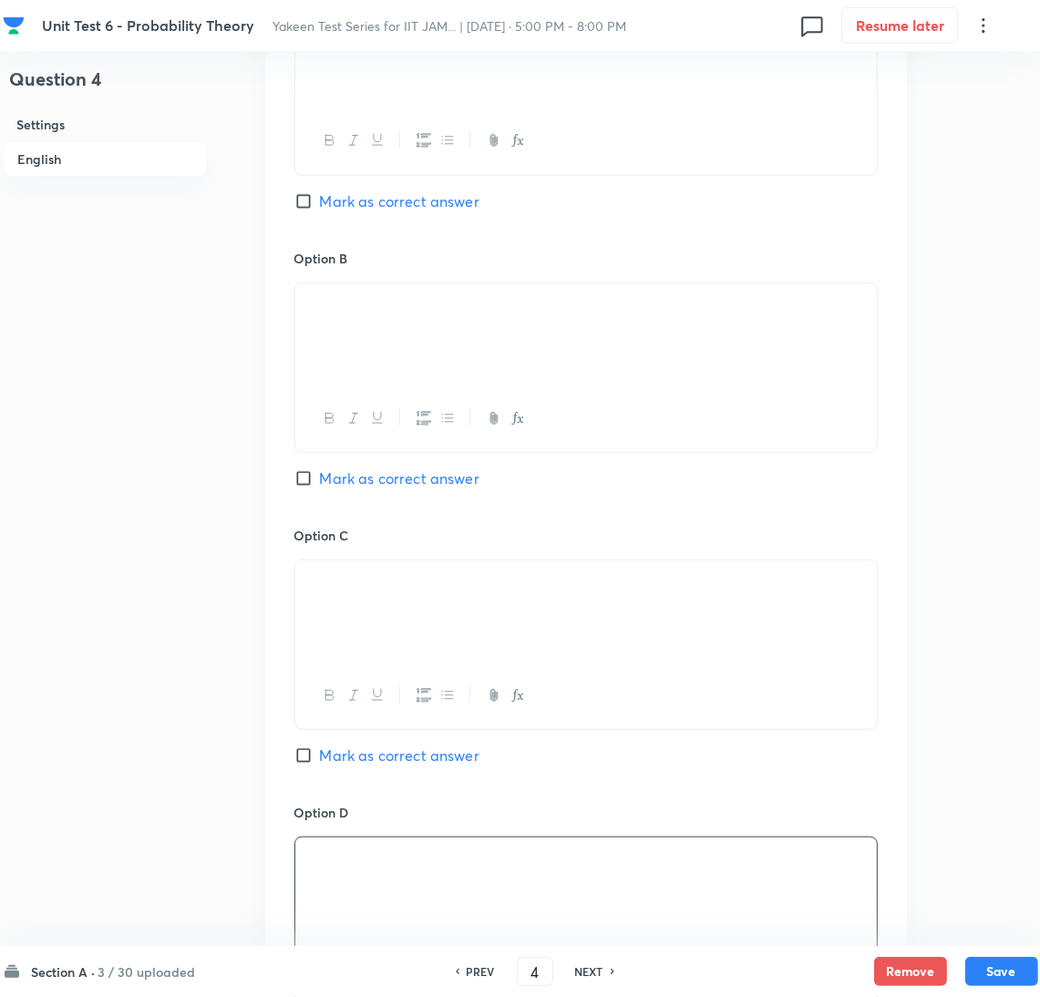
scroll to position [1094, 0]
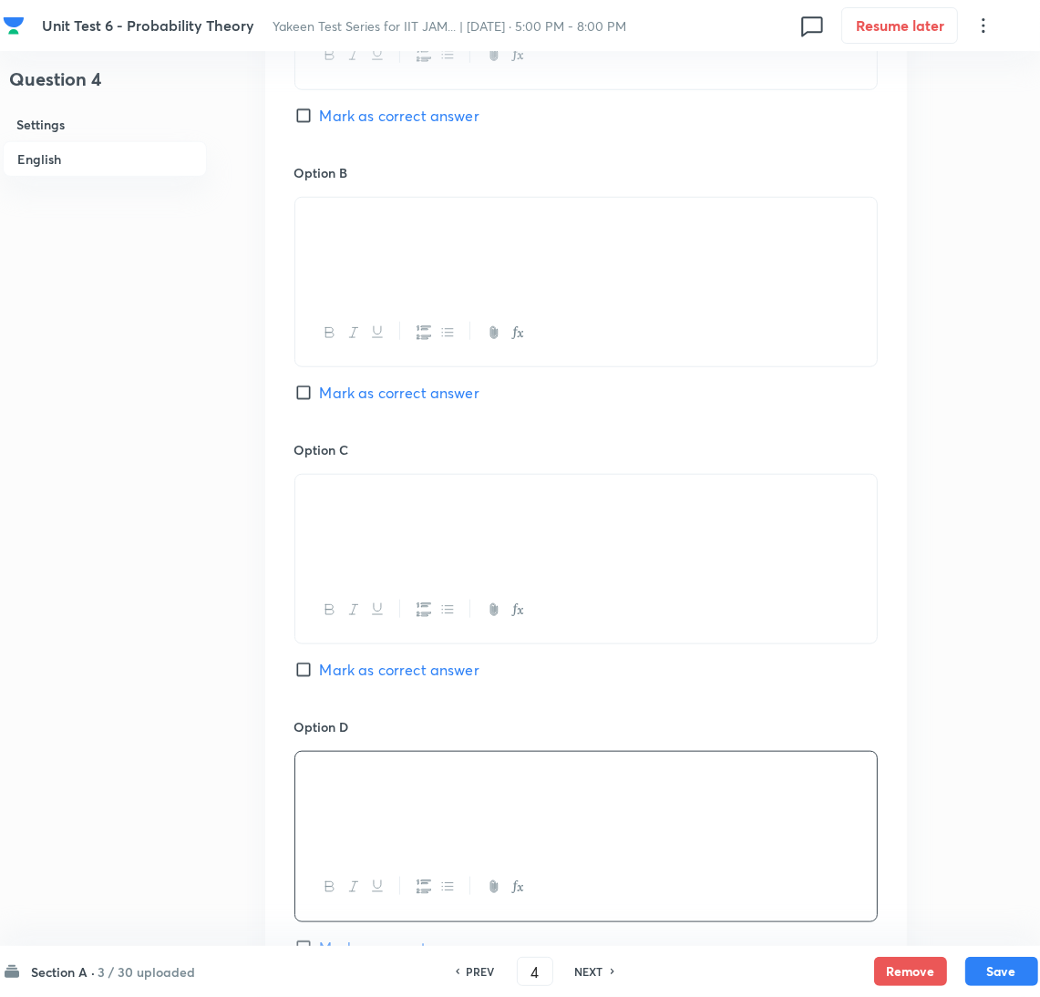
click at [329, 679] on span "Mark as correct answer" at bounding box center [400, 670] width 160 height 22
click at [320, 679] on input "Mark as correct answer" at bounding box center [307, 670] width 26 height 18
checkbox input "true"
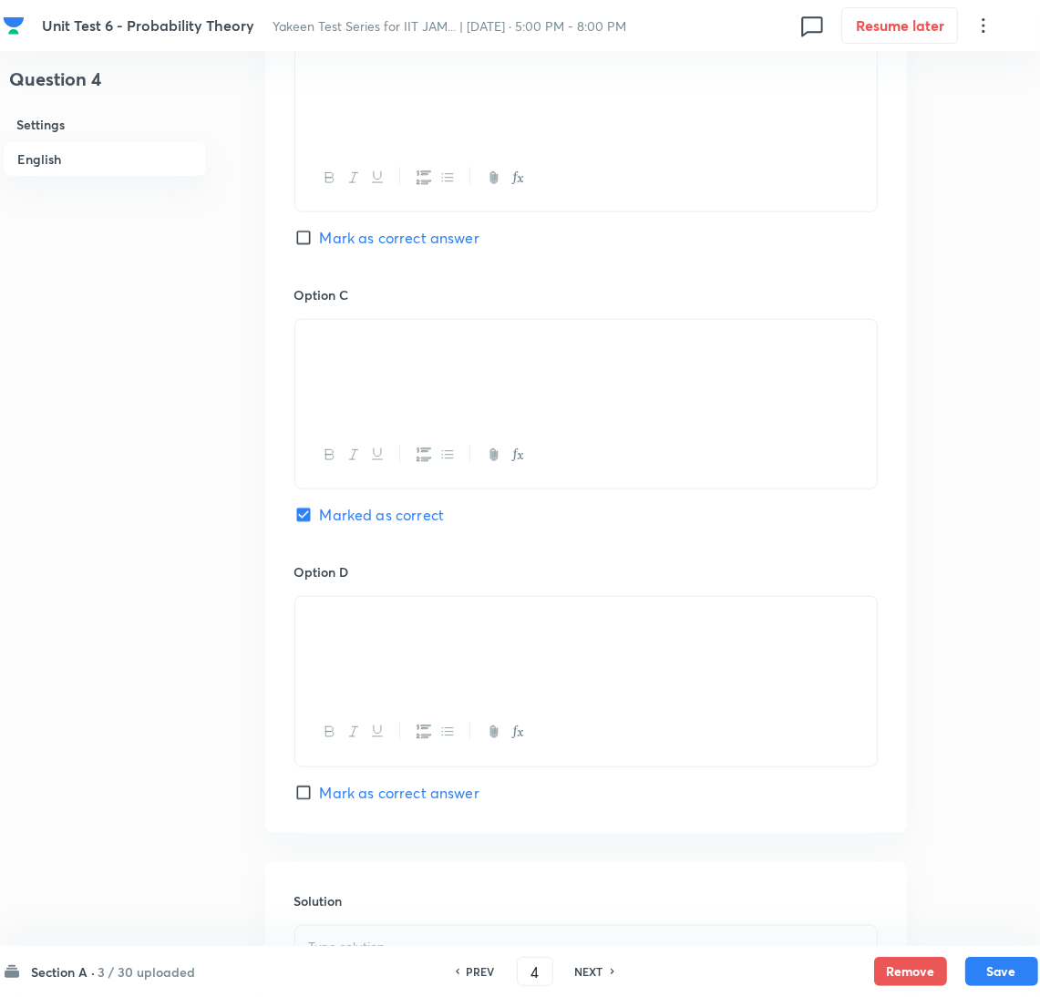
scroll to position [1541, 0]
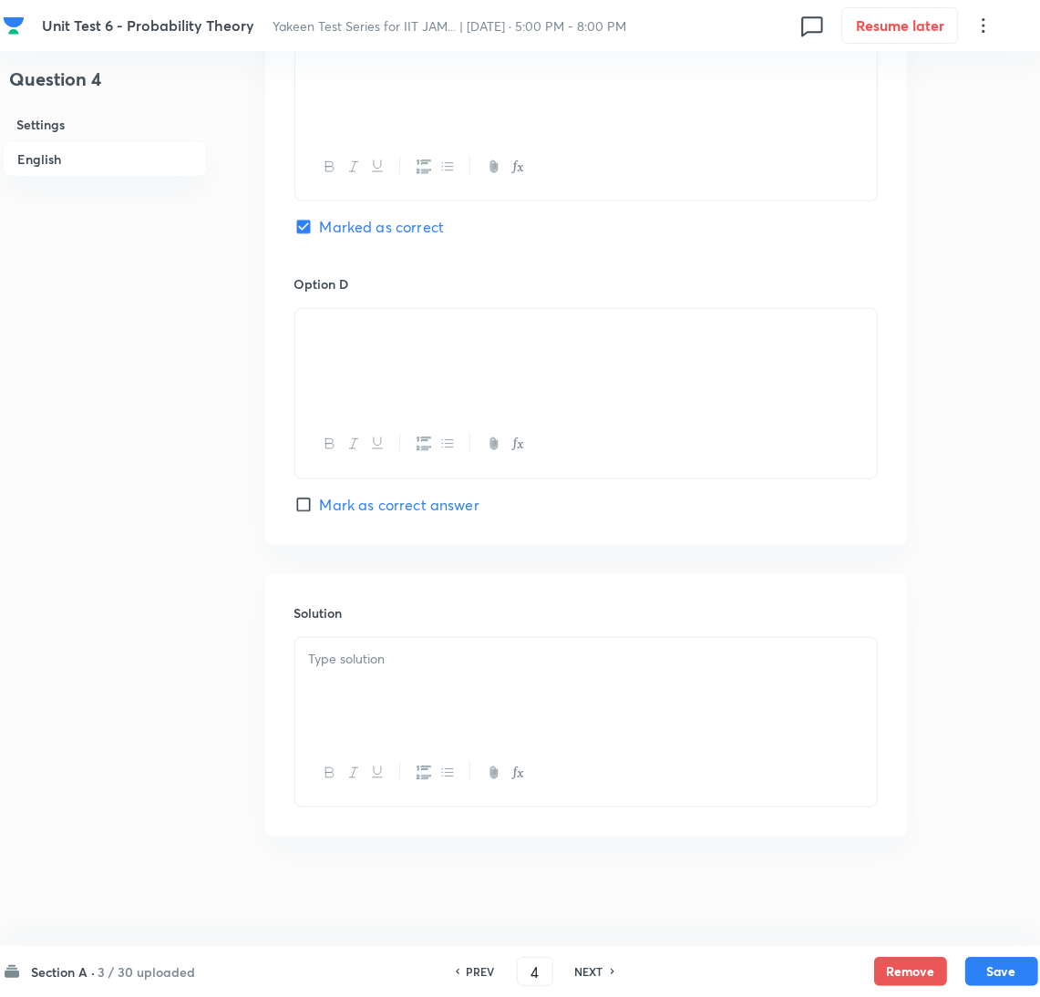
drag, startPoint x: 419, startPoint y: 678, endPoint x: 5, endPoint y: 674, distance: 414.9
click at [418, 679] on div at bounding box center [586, 689] width 582 height 102
click at [377, 688] on div at bounding box center [586, 689] width 582 height 102
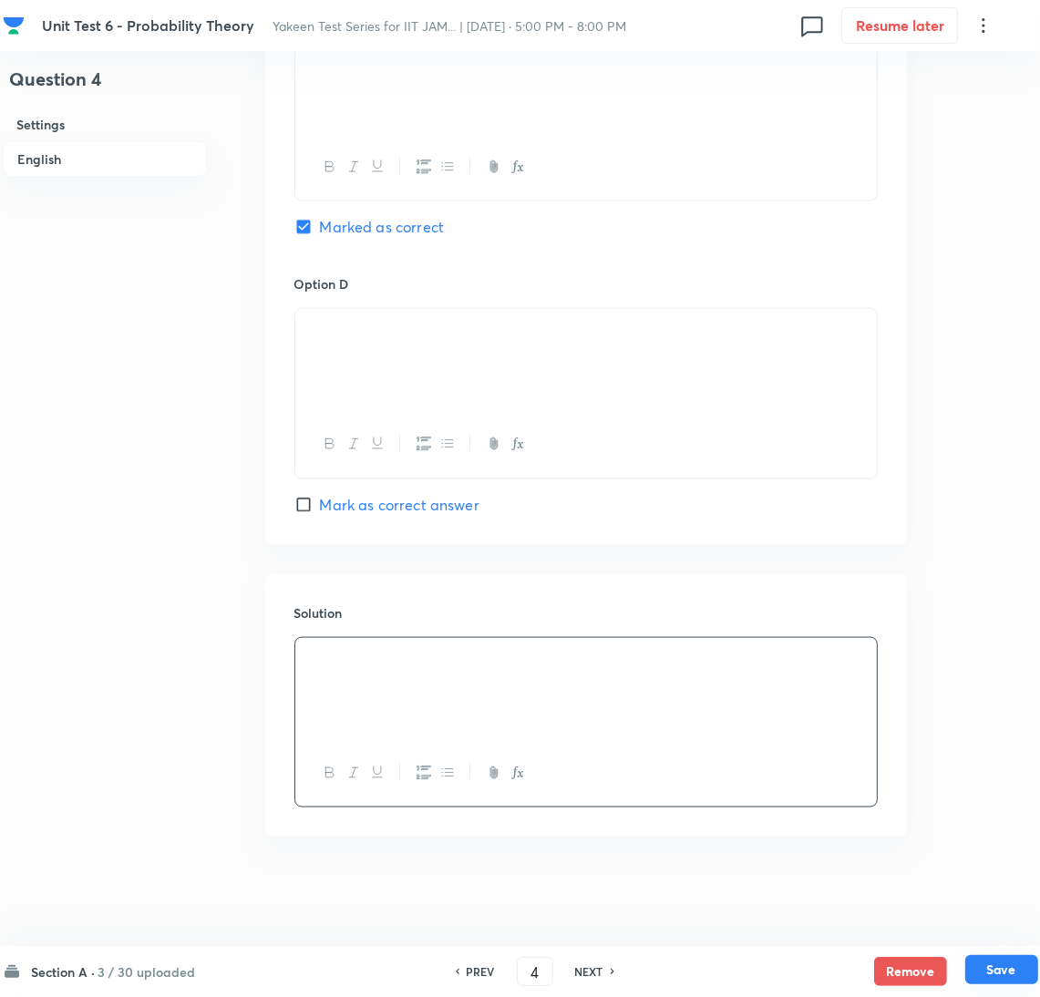
click at [997, 965] on button "Save" at bounding box center [1002, 969] width 73 height 29
type input "5"
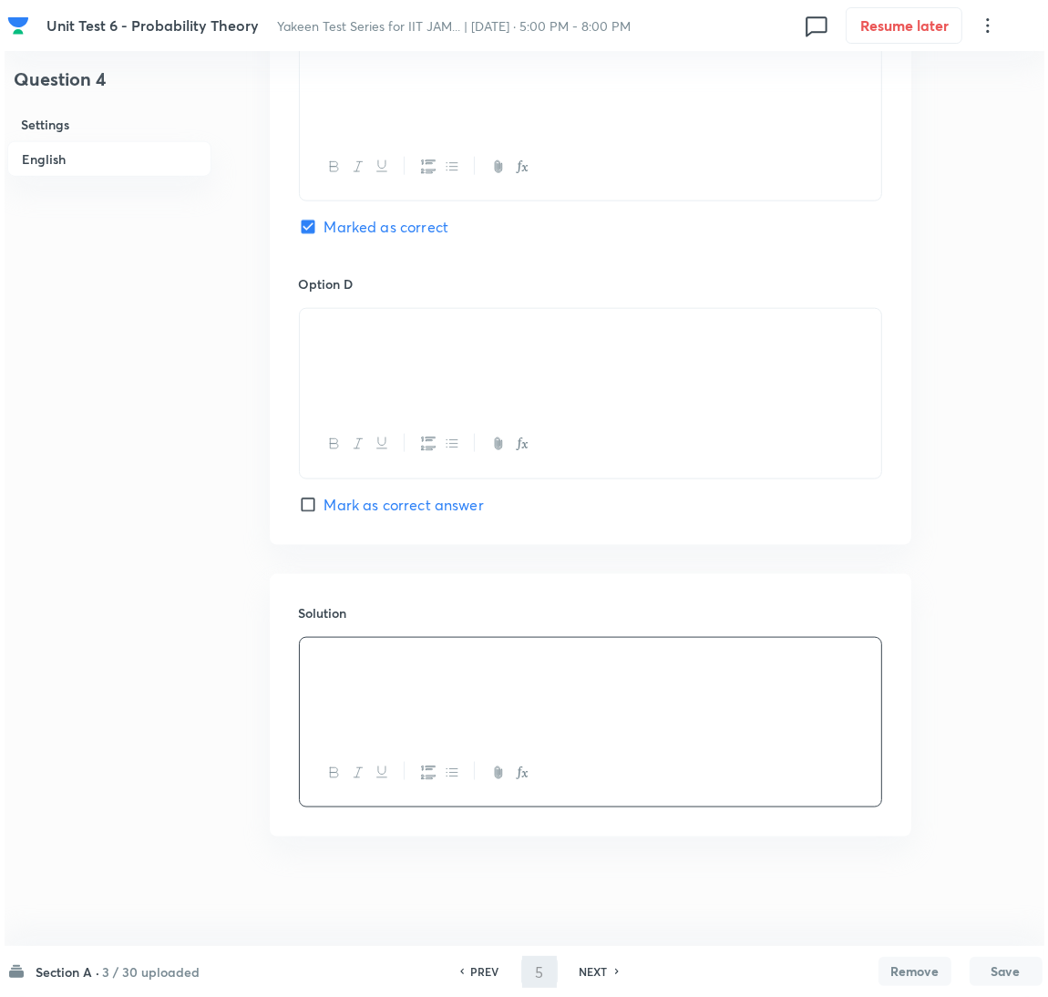
scroll to position [0, 0]
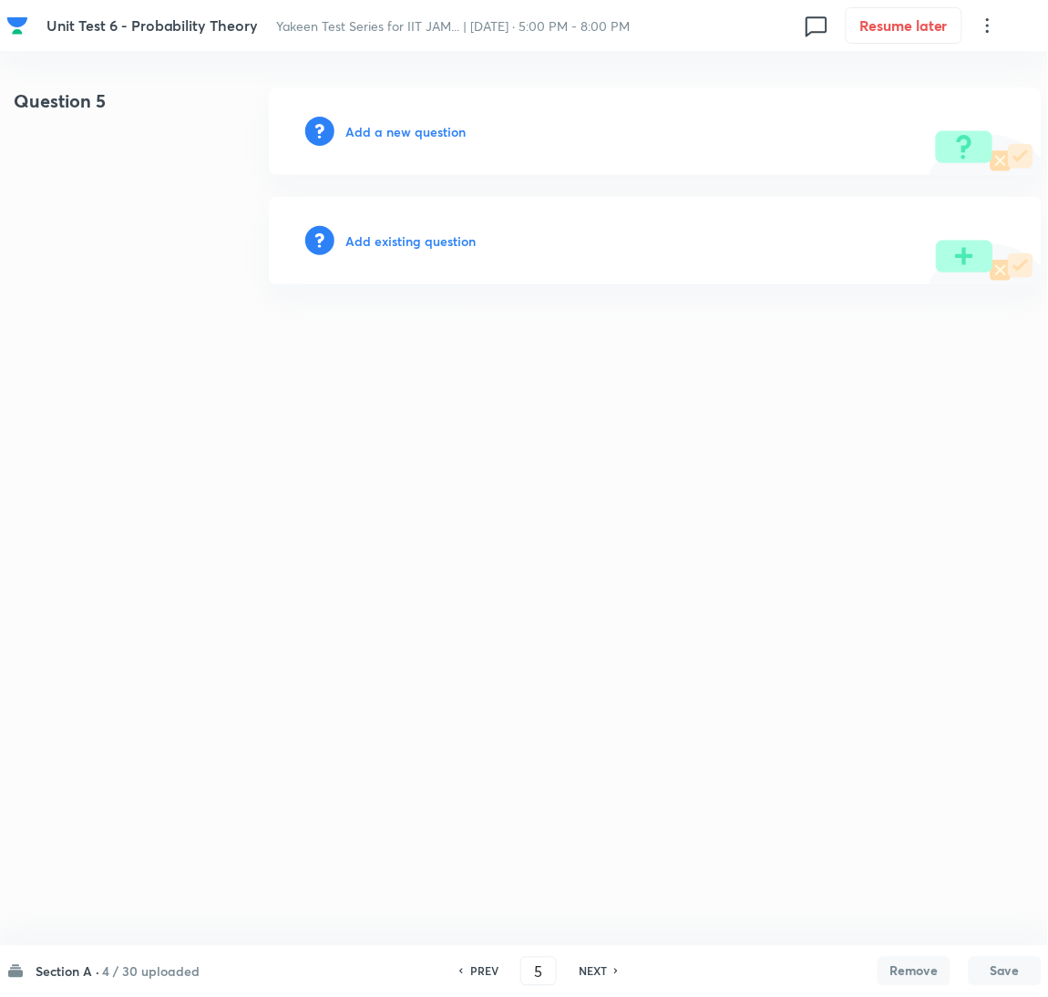
click at [411, 132] on h6 "Add a new question" at bounding box center [406, 131] width 120 height 19
click at [401, 132] on h6 "Choose a question type" at bounding box center [416, 131] width 140 height 19
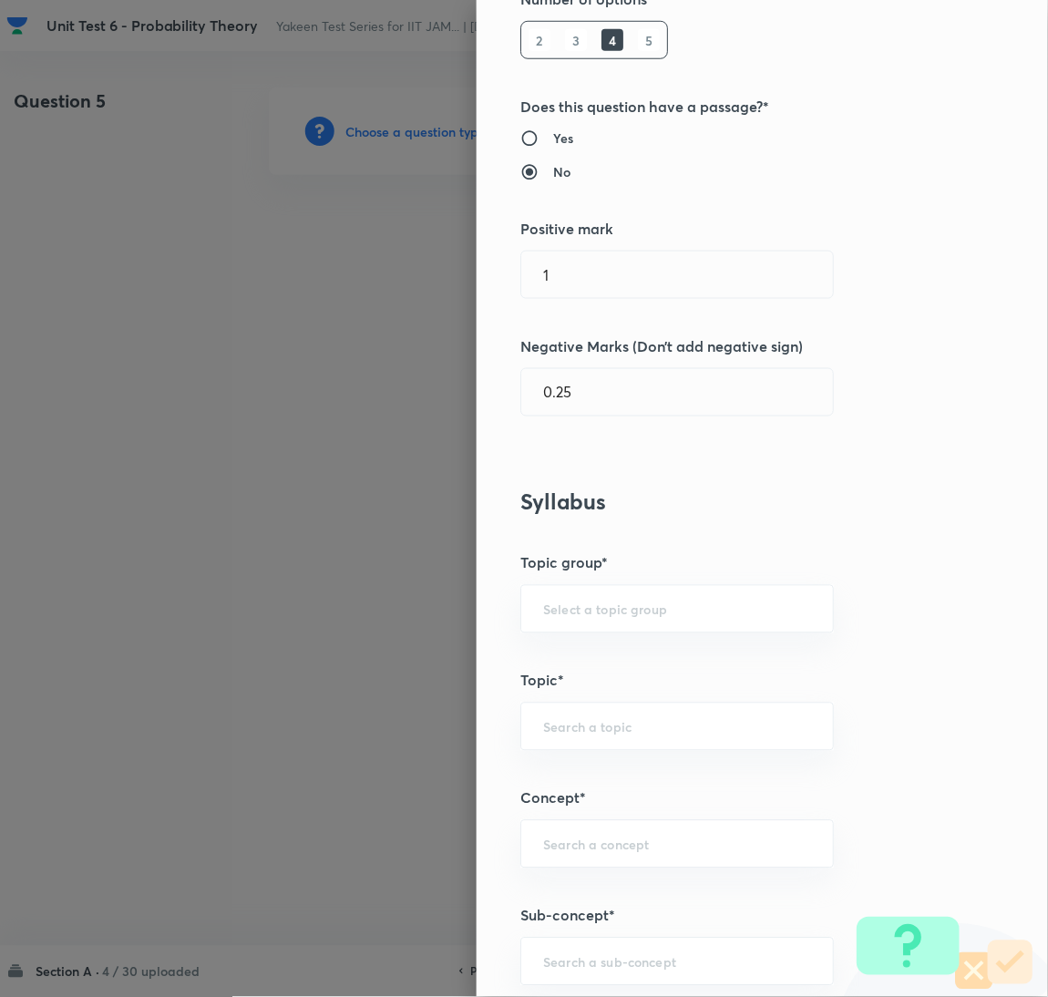
scroll to position [547, 0]
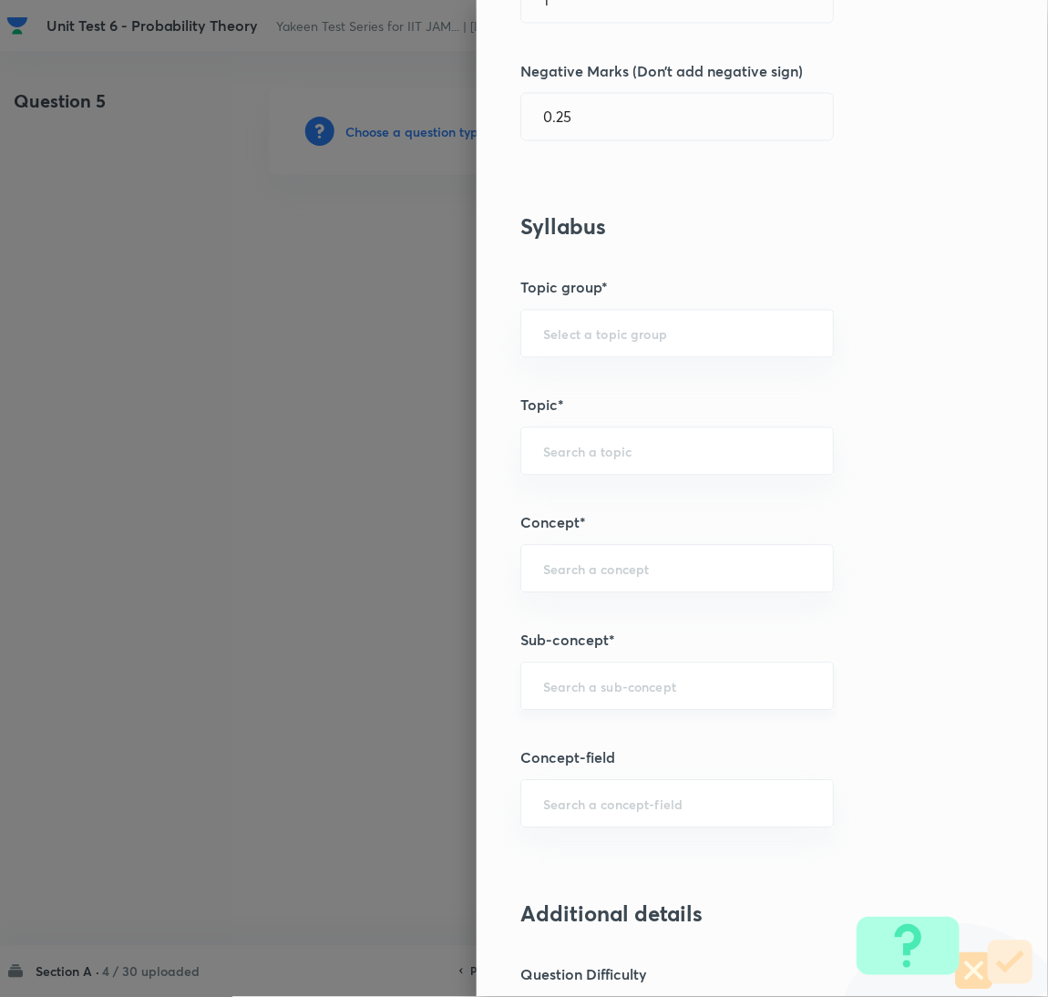
click at [573, 688] on input "text" at bounding box center [677, 686] width 268 height 17
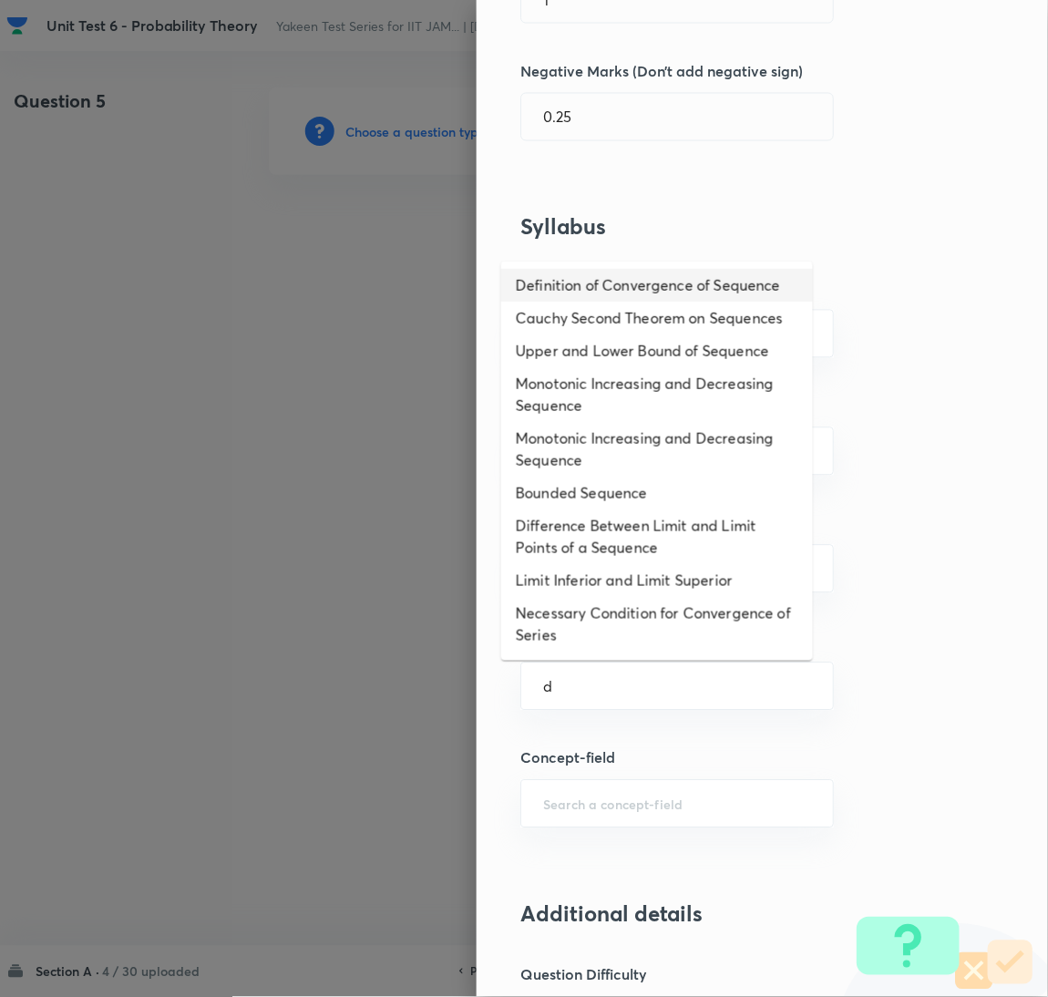
click at [534, 282] on li "Definition of Convergence of Sequence" at bounding box center [657, 285] width 312 height 33
type input "Definition of Convergence of Sequence"
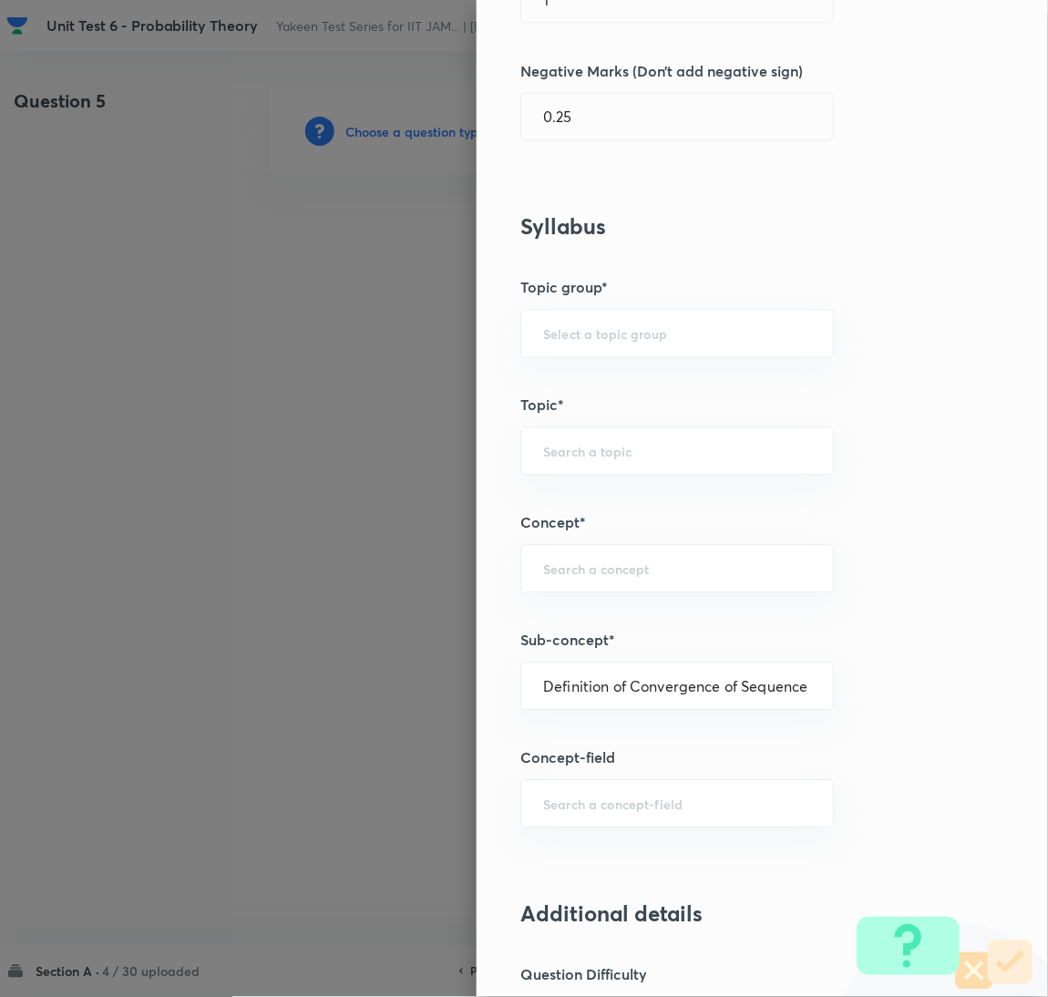
type input "Mathematics"
type input "Sequences & Series-Real Nos."
type input "Convergence of Sequences"
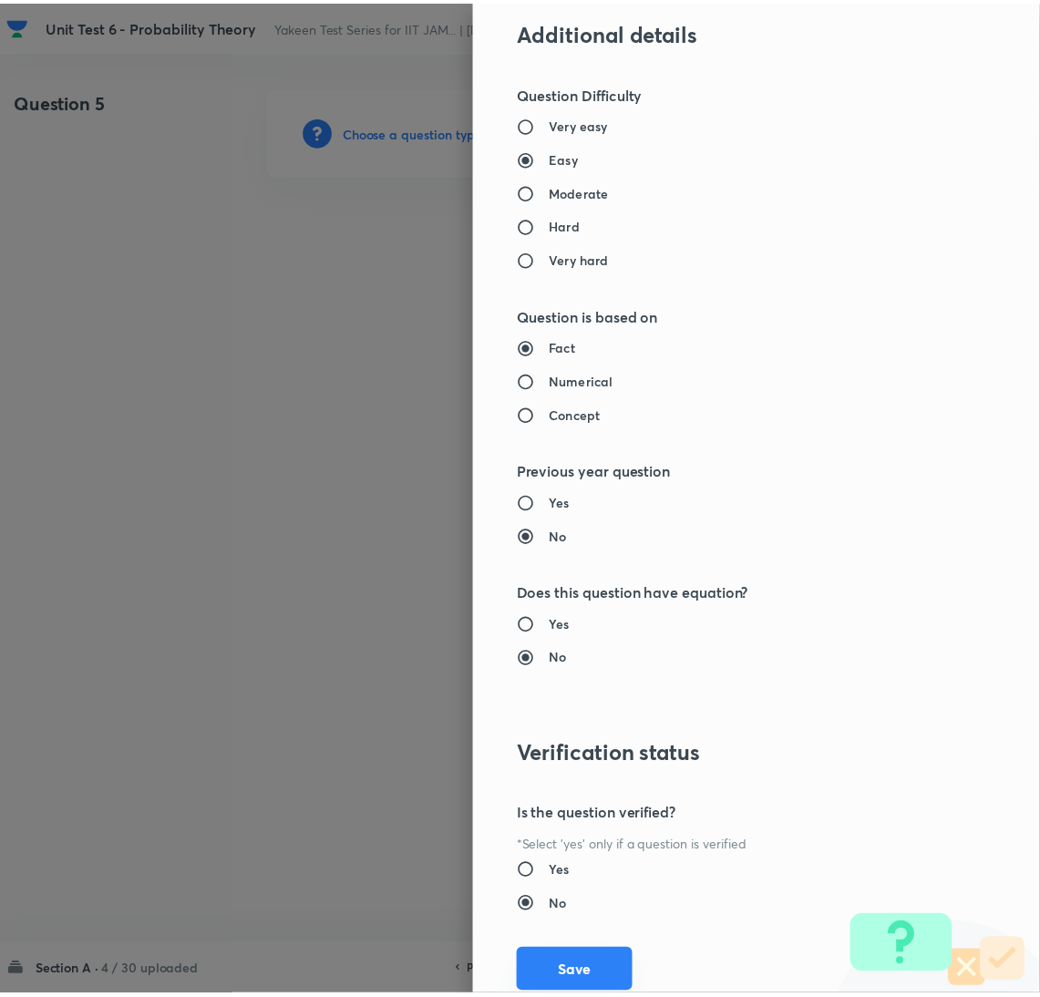
scroll to position [1490, 0]
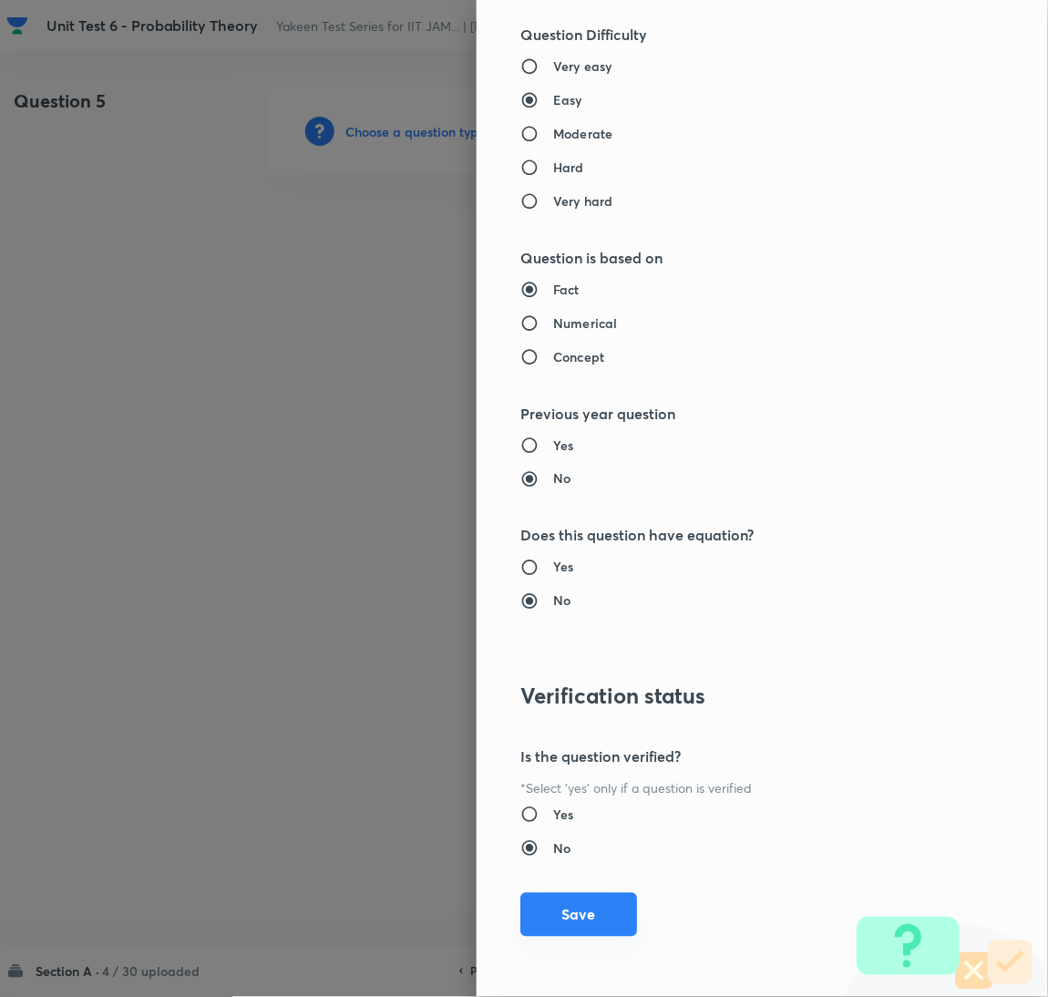
click at [576, 904] on button "Save" at bounding box center [579, 915] width 117 height 44
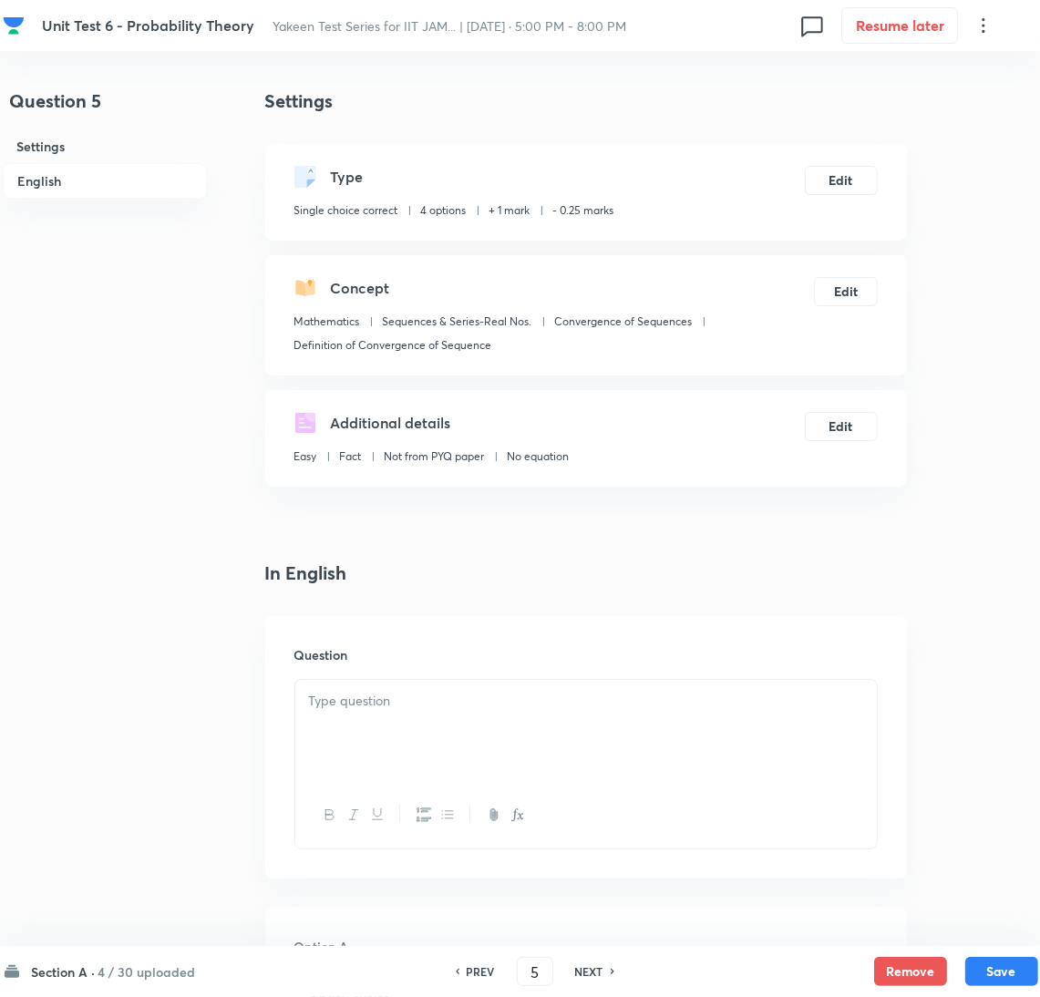
click at [385, 752] on div at bounding box center [586, 731] width 582 height 102
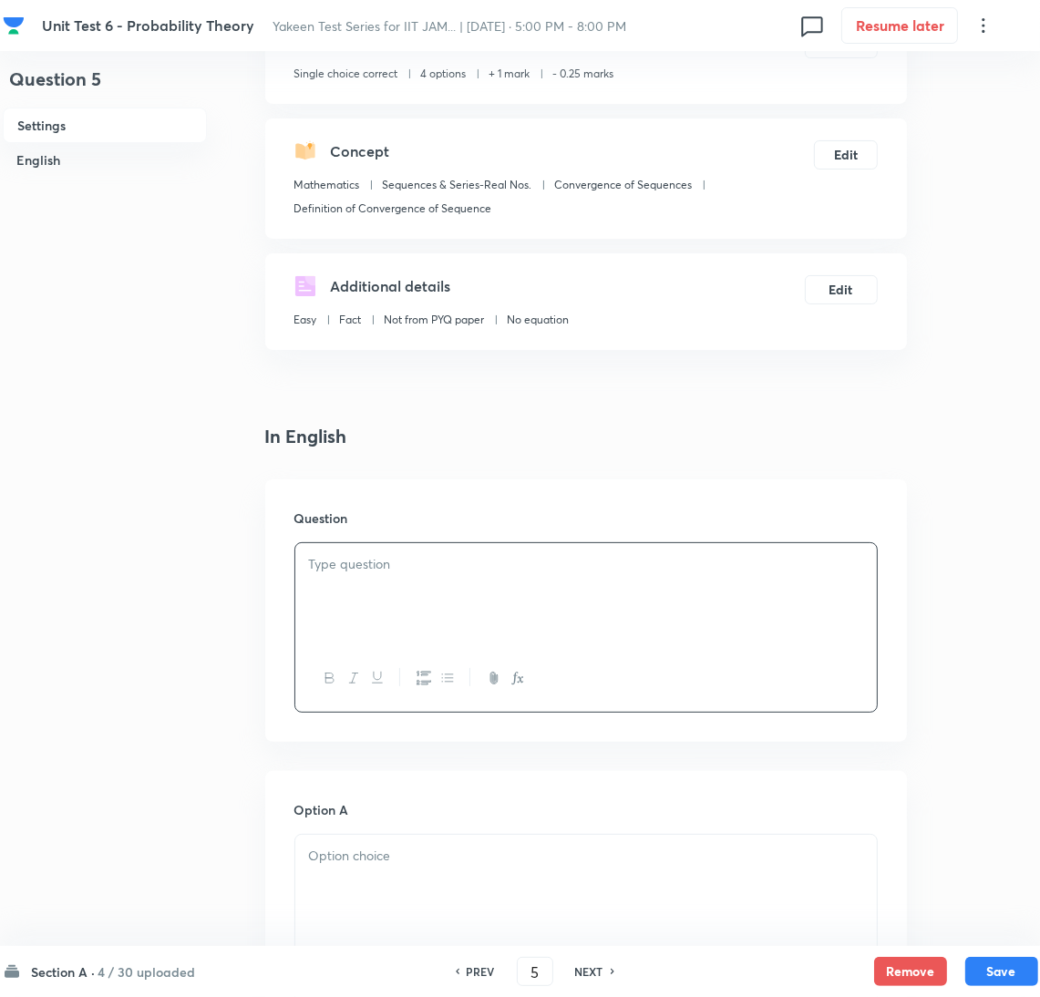
click at [459, 571] on p at bounding box center [586, 564] width 554 height 21
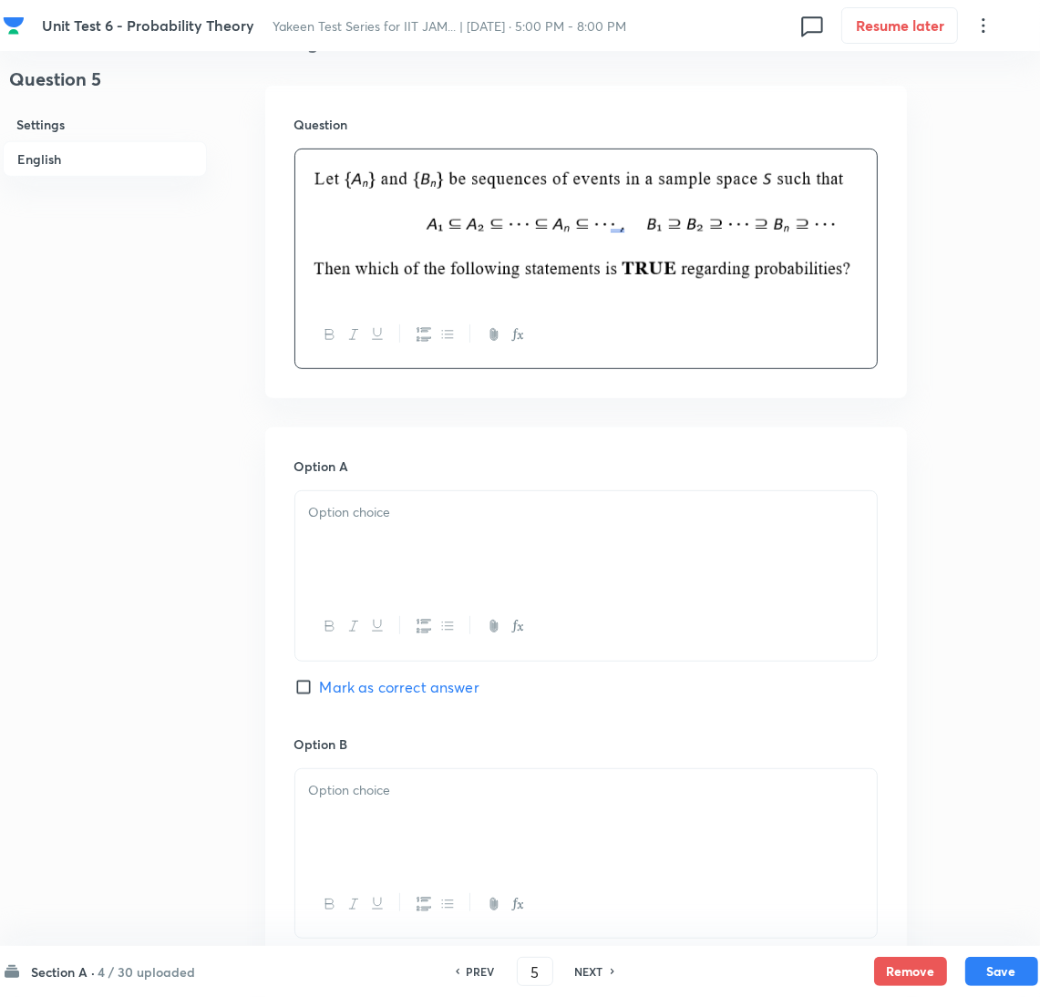
scroll to position [547, 0]
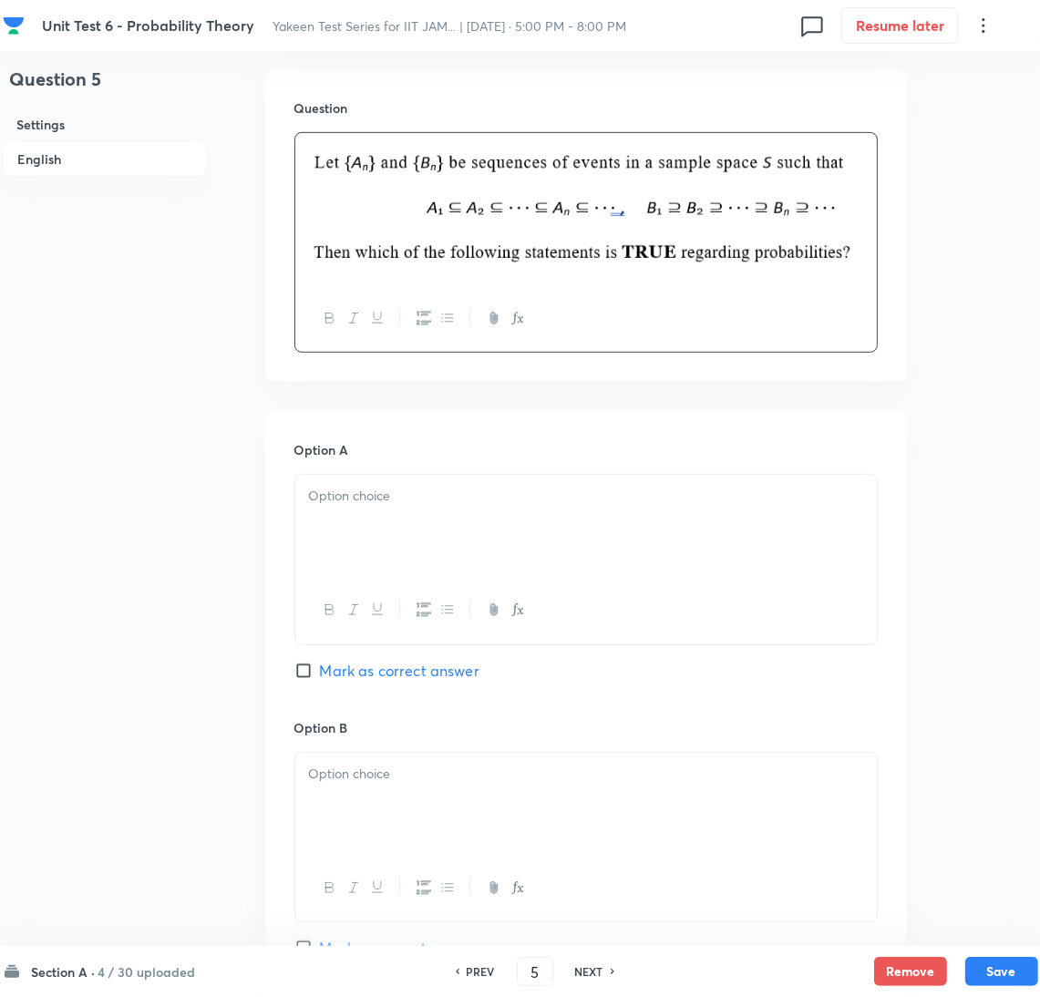
click at [365, 522] on div at bounding box center [586, 526] width 582 height 102
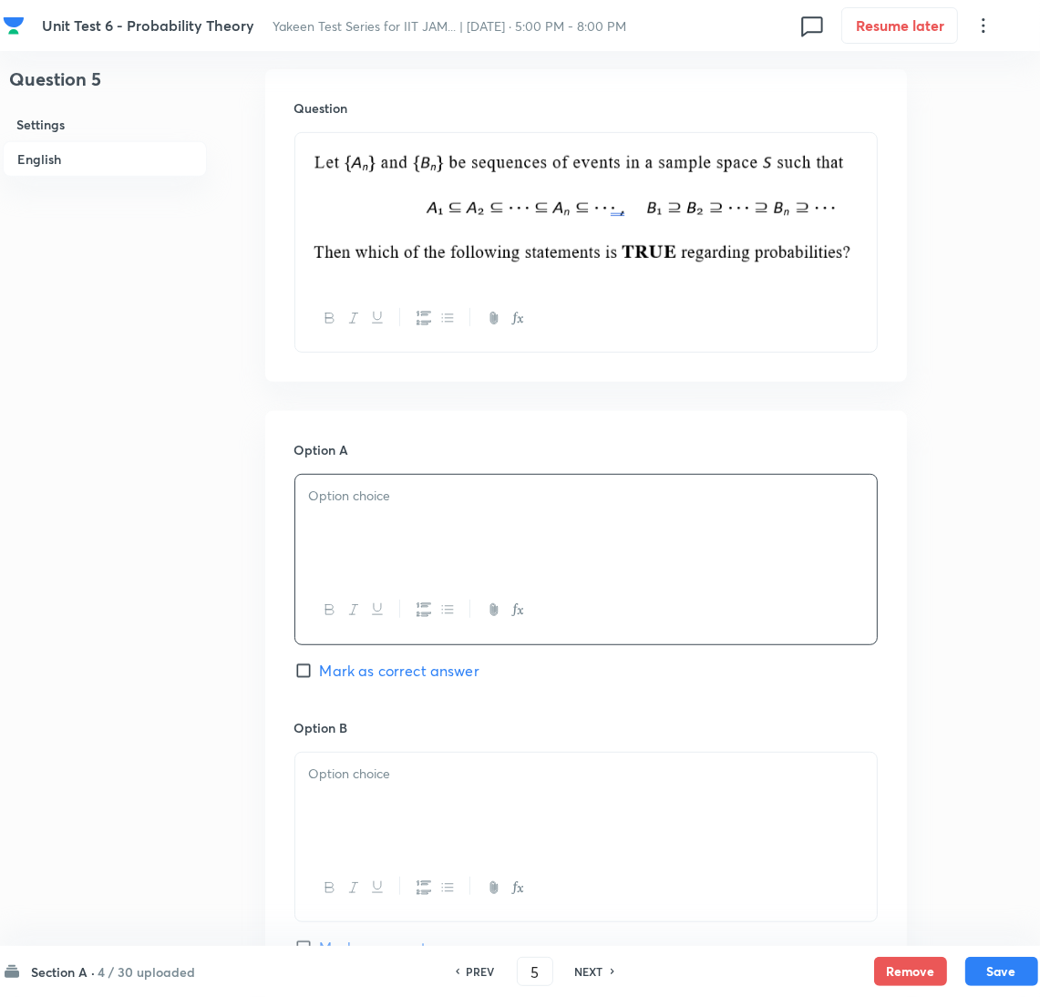
click at [402, 553] on div at bounding box center [586, 526] width 582 height 102
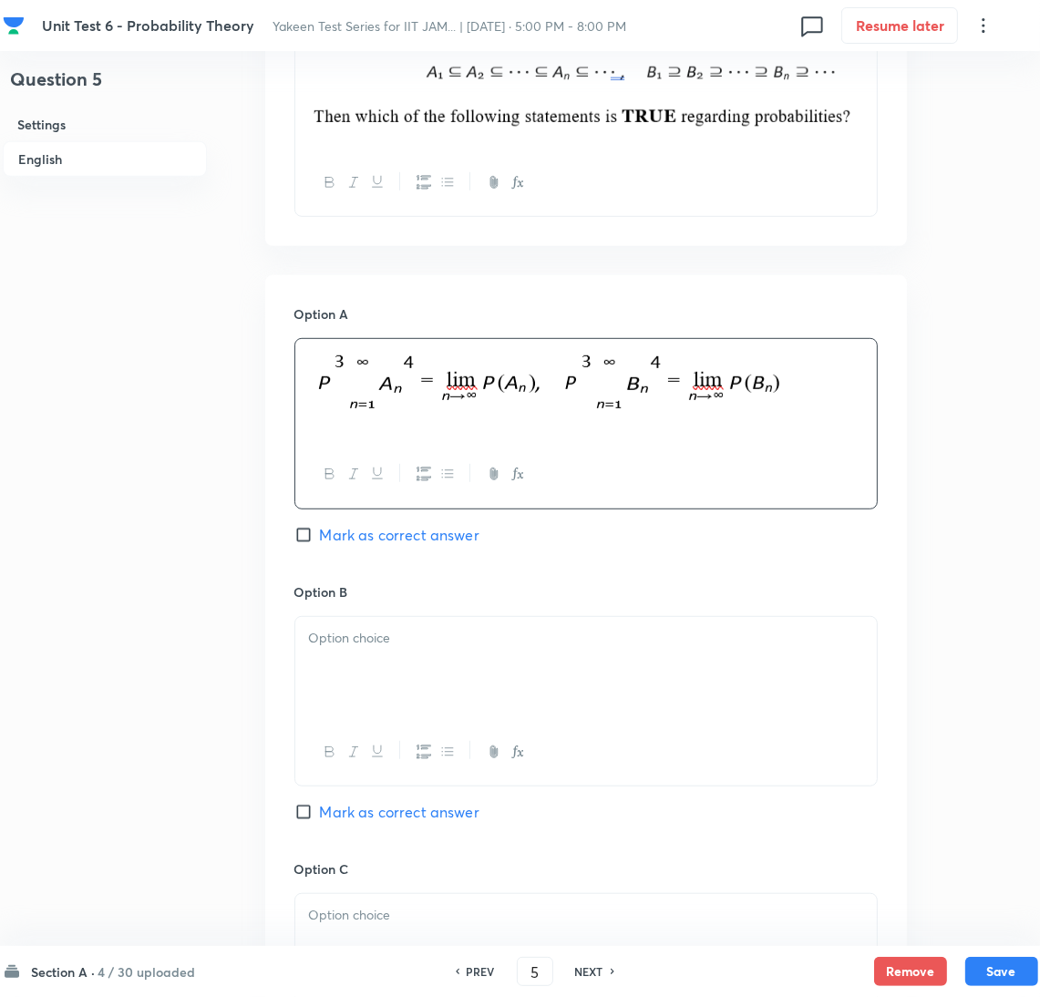
click at [379, 675] on div at bounding box center [586, 668] width 582 height 102
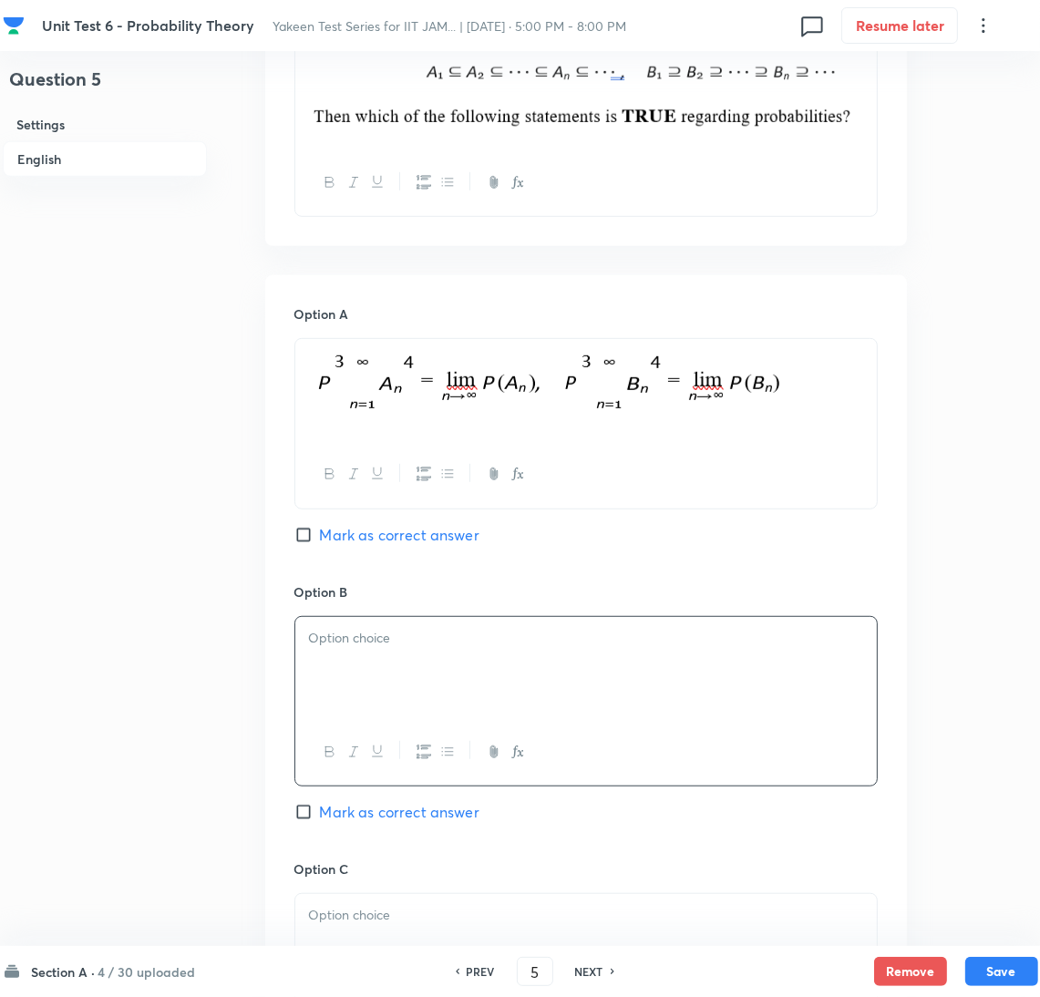
click at [354, 661] on div at bounding box center [586, 668] width 582 height 102
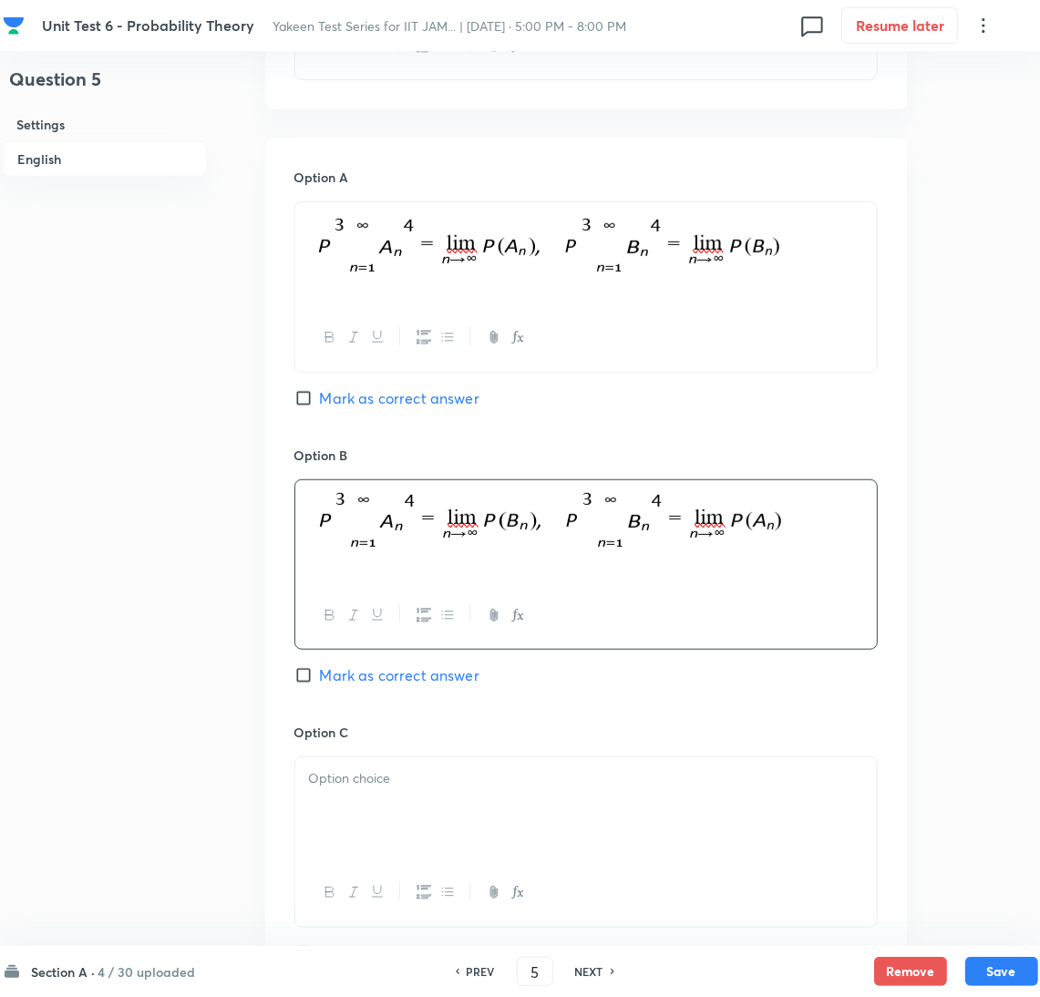
click at [349, 789] on p at bounding box center [586, 779] width 554 height 21
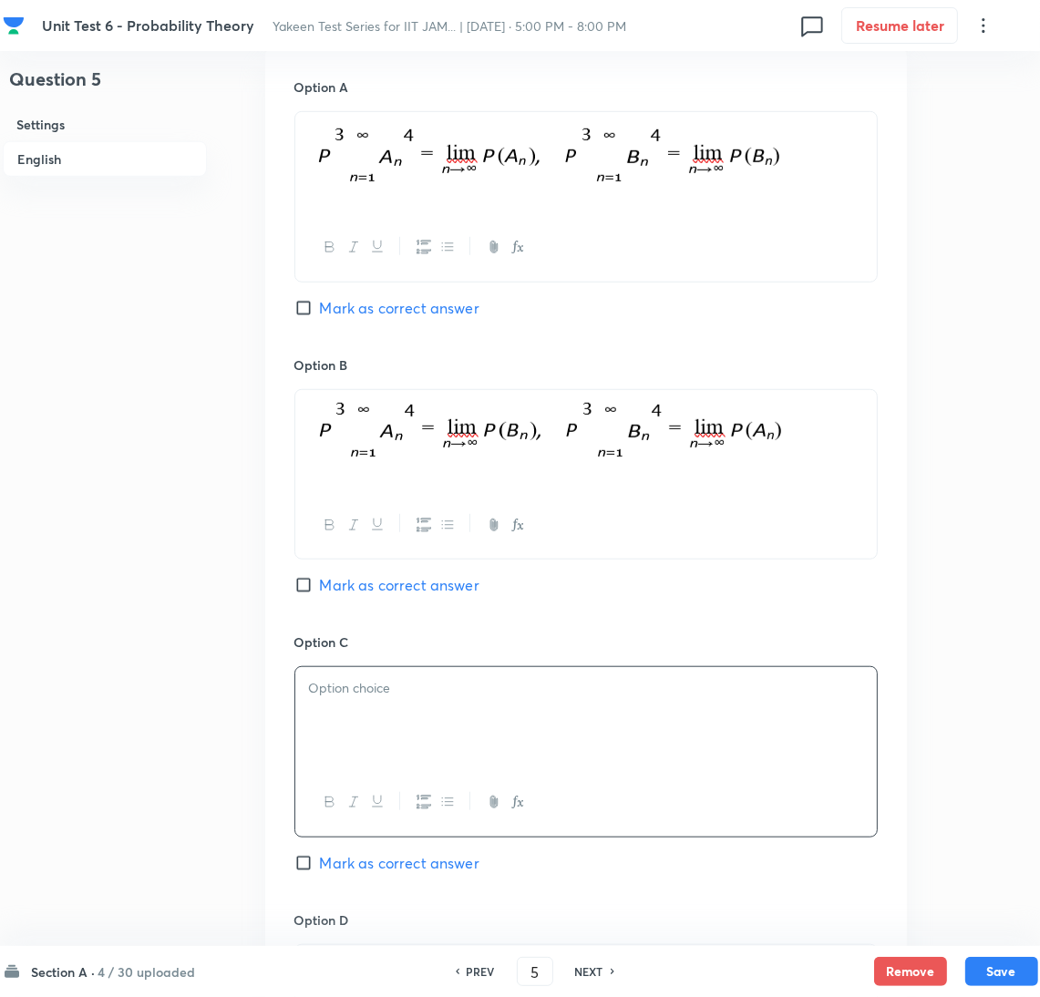
scroll to position [957, 0]
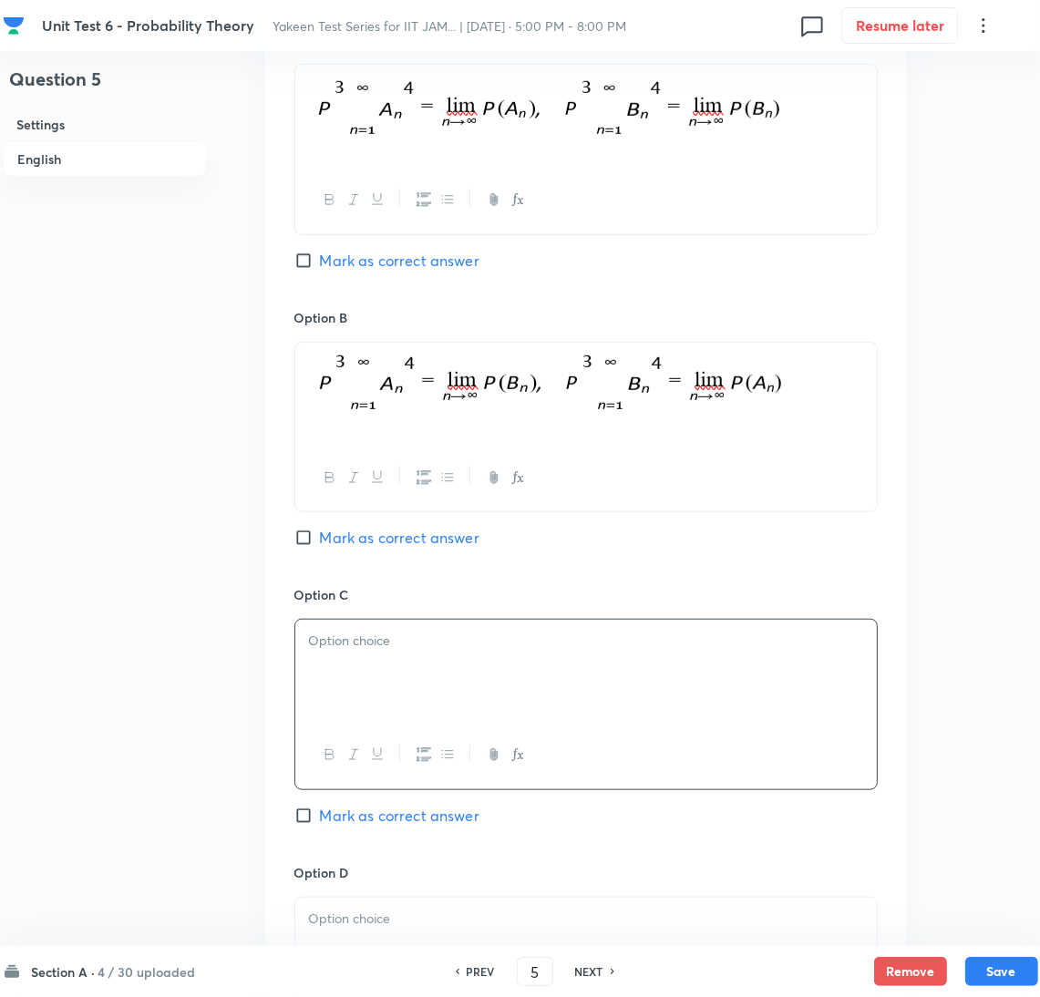
click at [482, 636] on p at bounding box center [586, 641] width 554 height 21
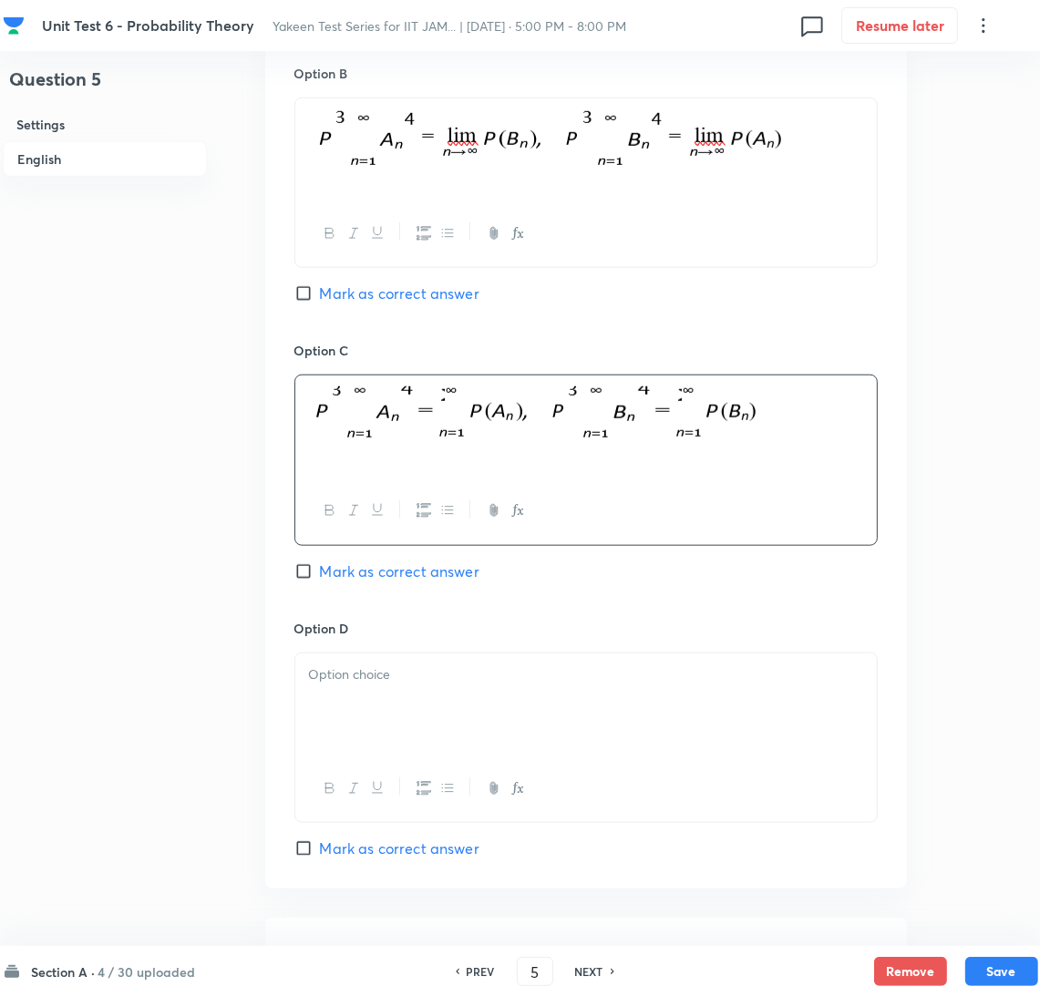
scroll to position [1230, 0]
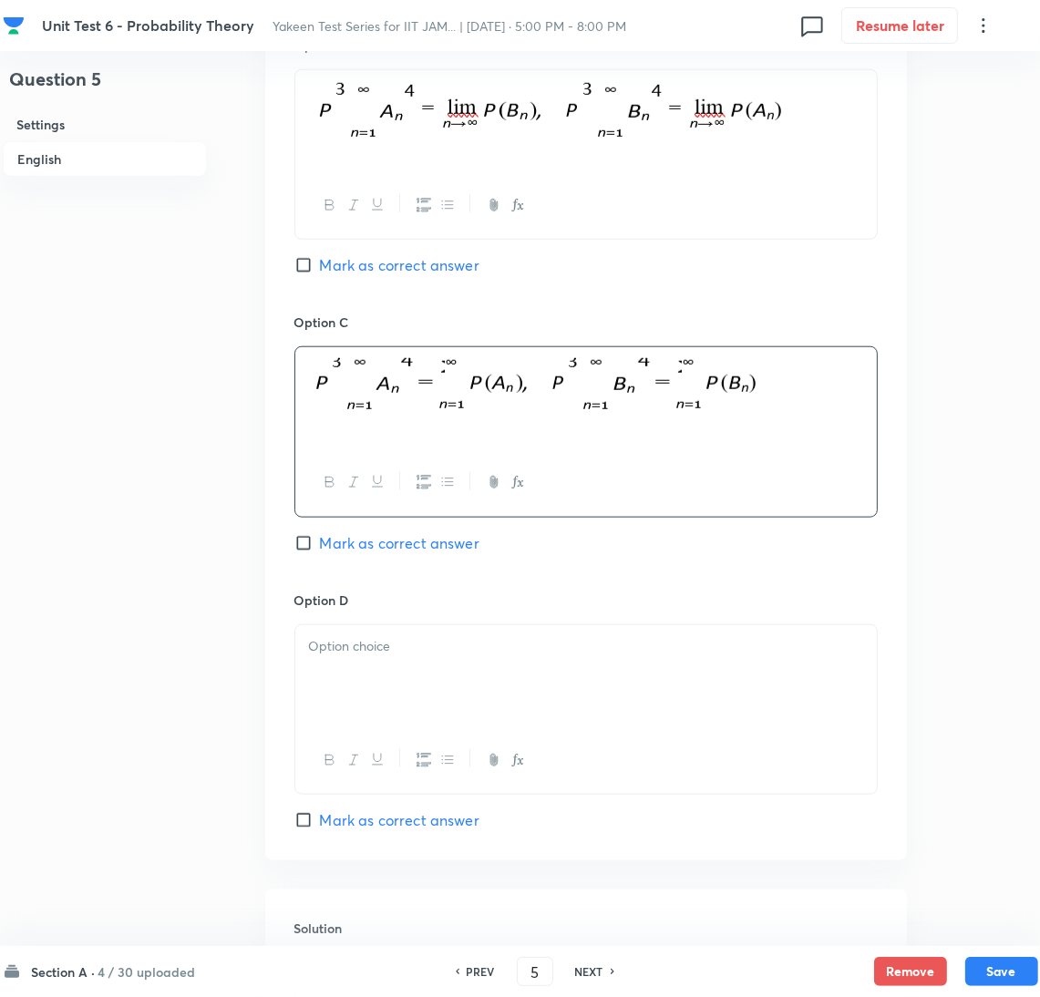
click at [396, 685] on div at bounding box center [586, 676] width 582 height 102
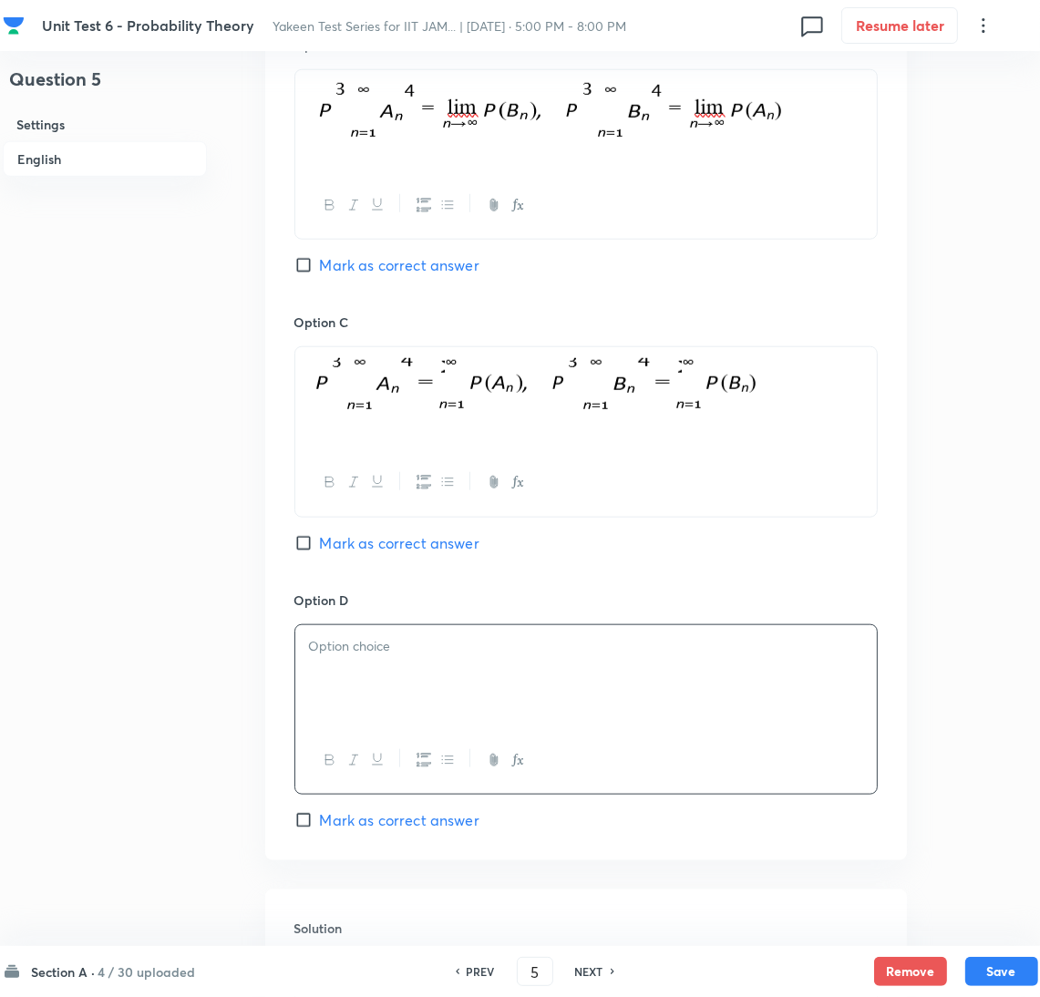
click at [385, 667] on div at bounding box center [586, 676] width 582 height 102
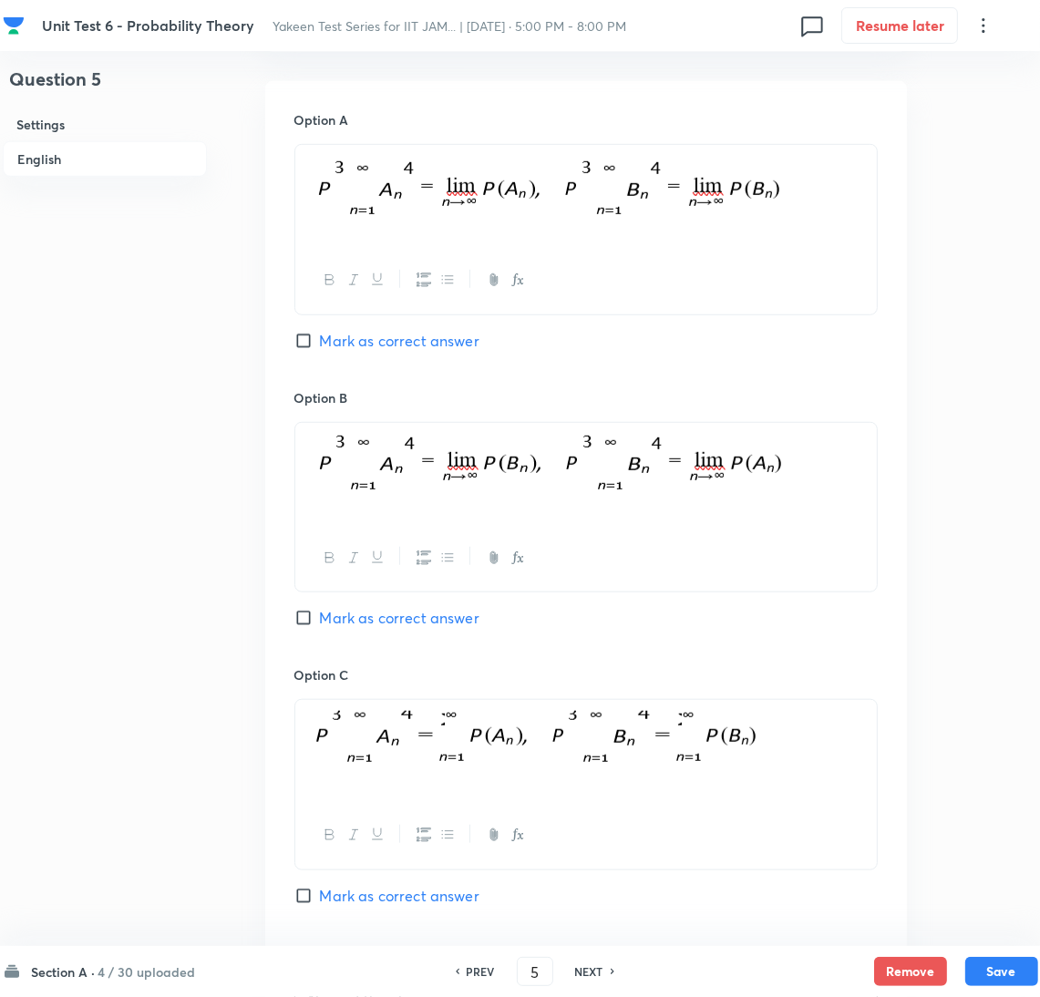
scroll to position [683, 0]
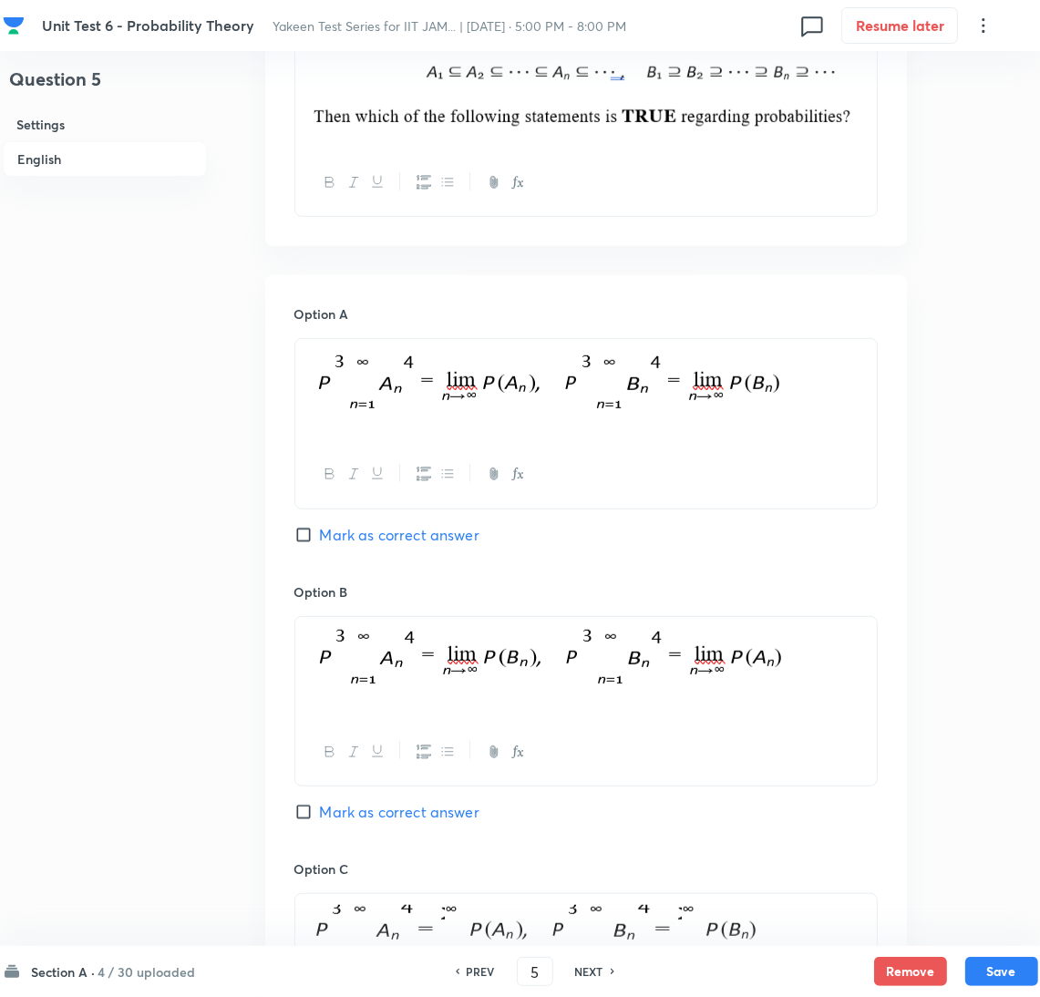
drag, startPoint x: 315, startPoint y: 537, endPoint x: 359, endPoint y: 575, distance: 58.8
click at [315, 537] on input "Mark as correct answer" at bounding box center [307, 535] width 26 height 18
checkbox input "true"
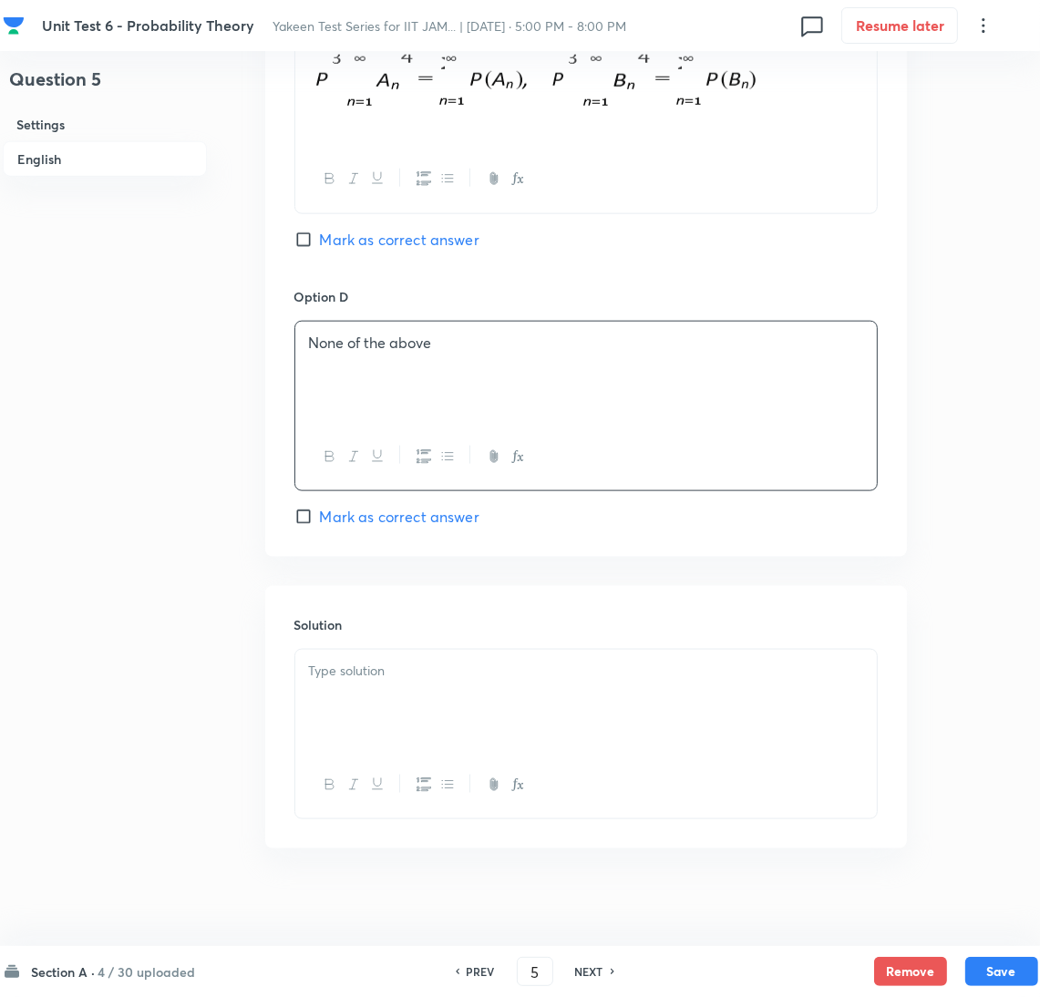
scroll to position [1550, 0]
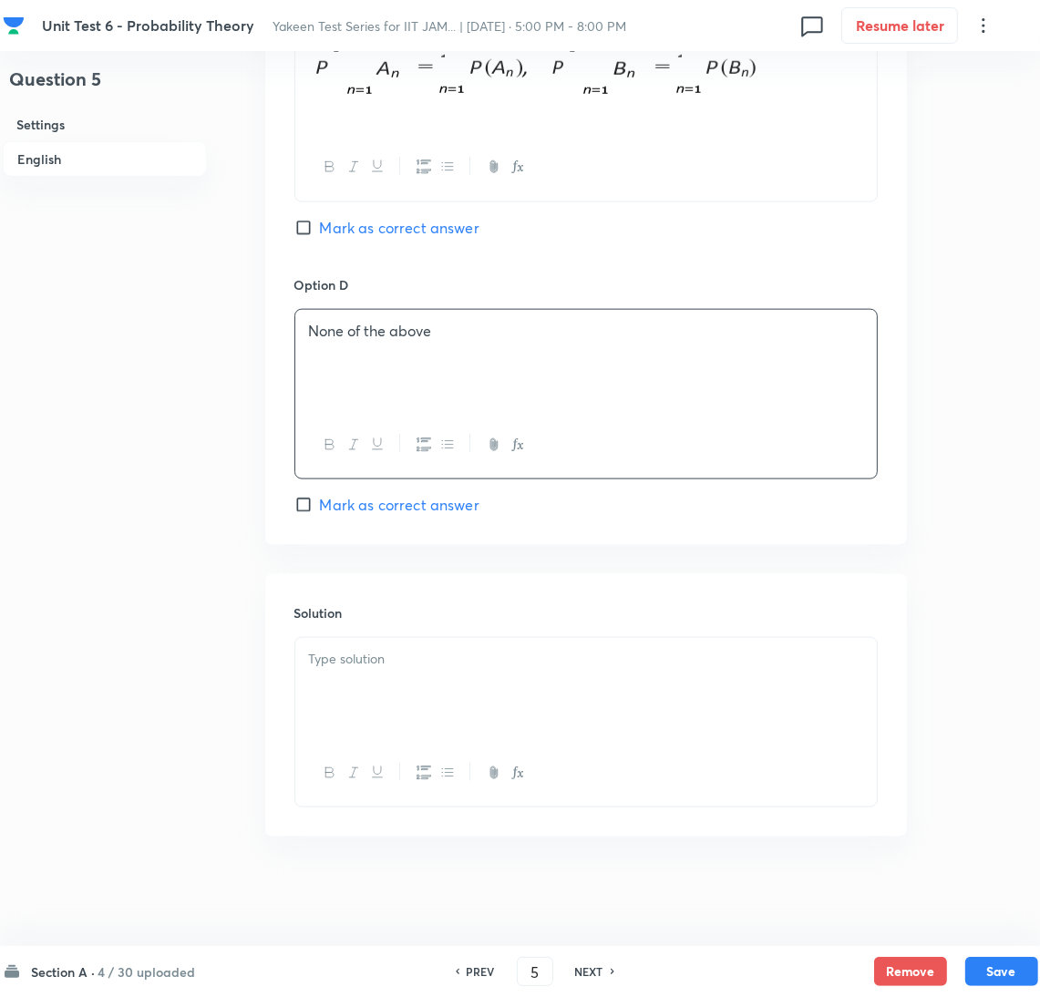
click at [349, 662] on p at bounding box center [586, 659] width 554 height 21
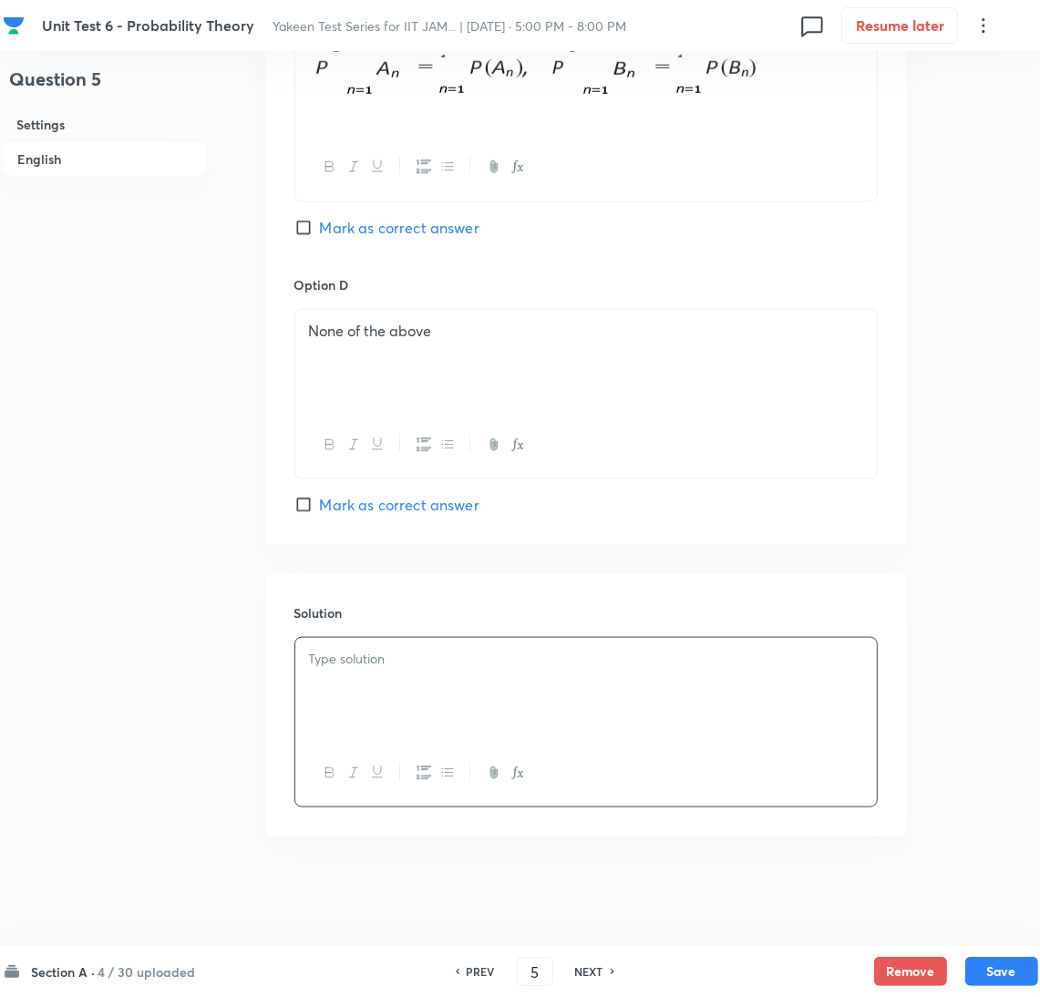
click at [400, 718] on div at bounding box center [586, 689] width 582 height 102
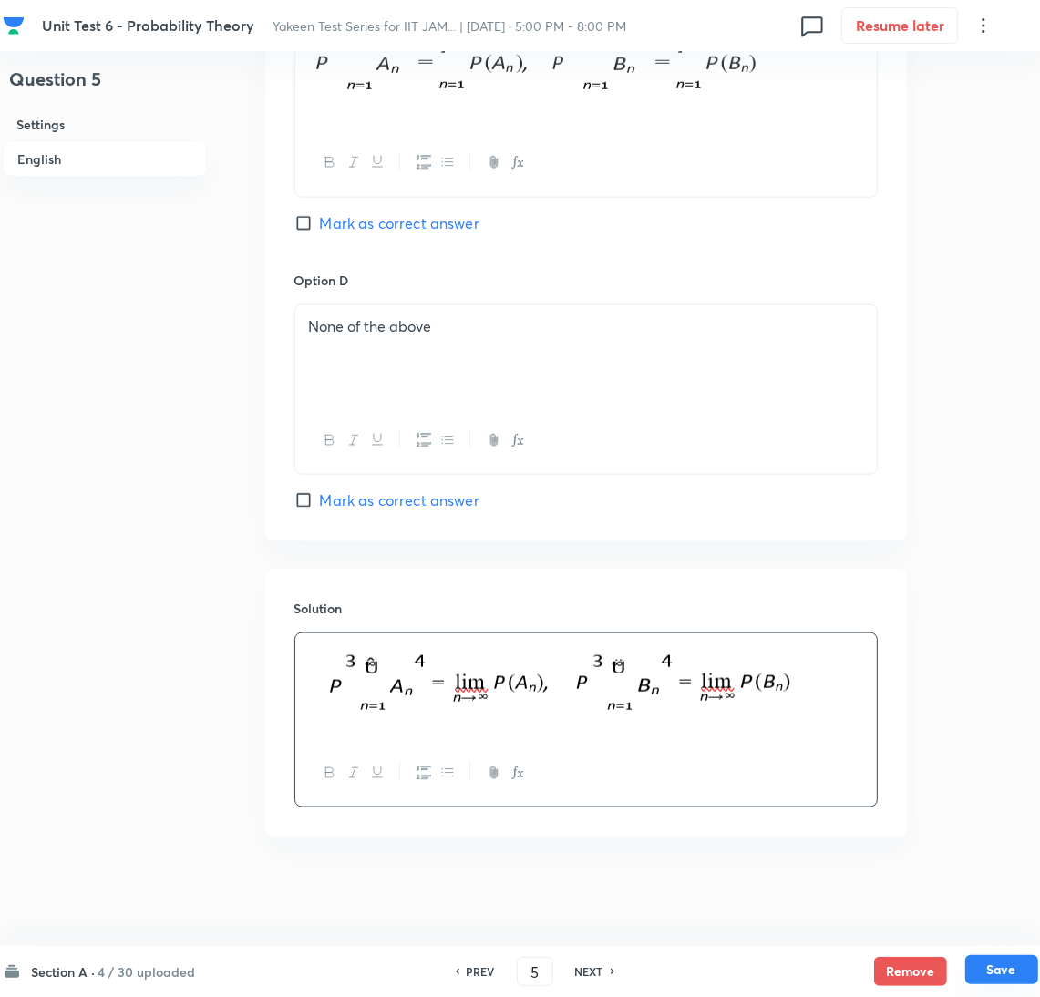
click at [991, 962] on button "Save" at bounding box center [1002, 969] width 73 height 29
type input "6"
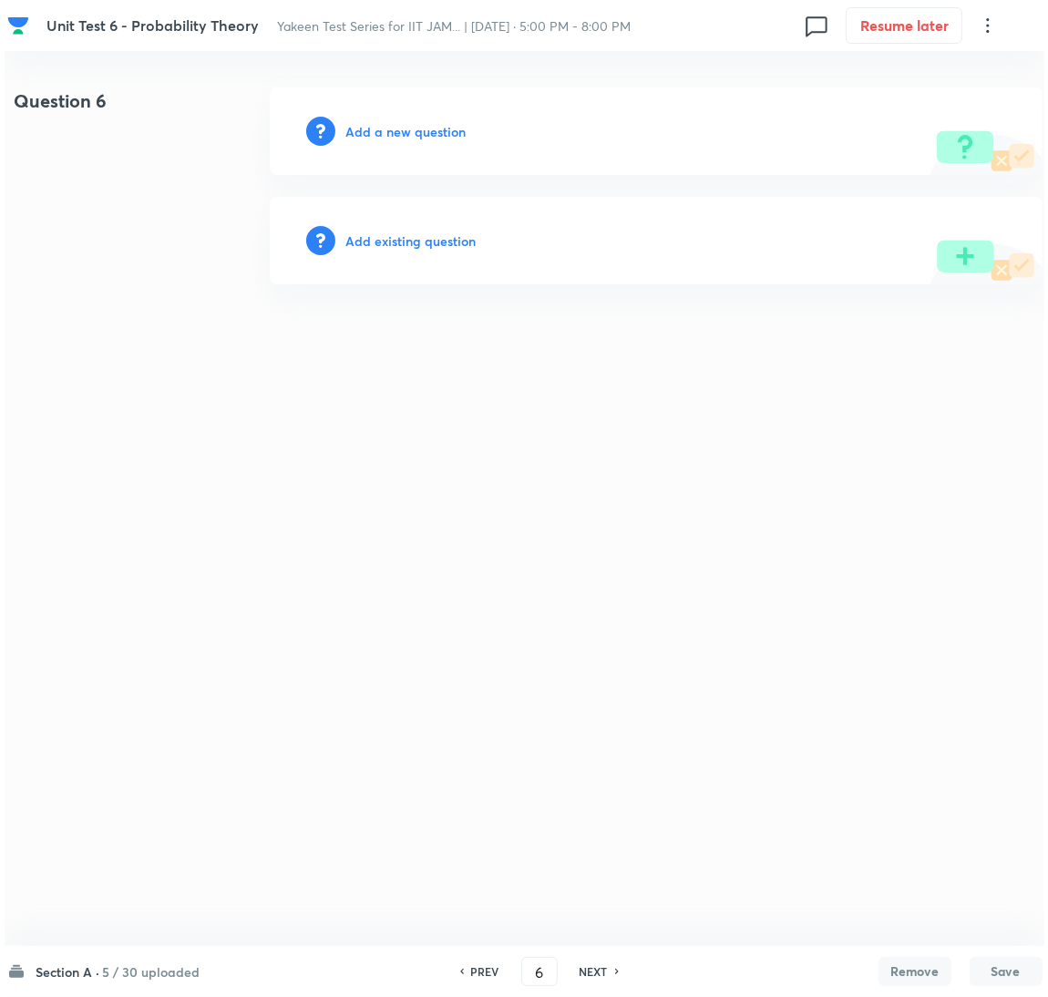
scroll to position [0, 0]
click at [431, 132] on h6 "Add a new question" at bounding box center [406, 131] width 120 height 19
click at [431, 132] on h6 "Choose a question type" at bounding box center [416, 131] width 140 height 19
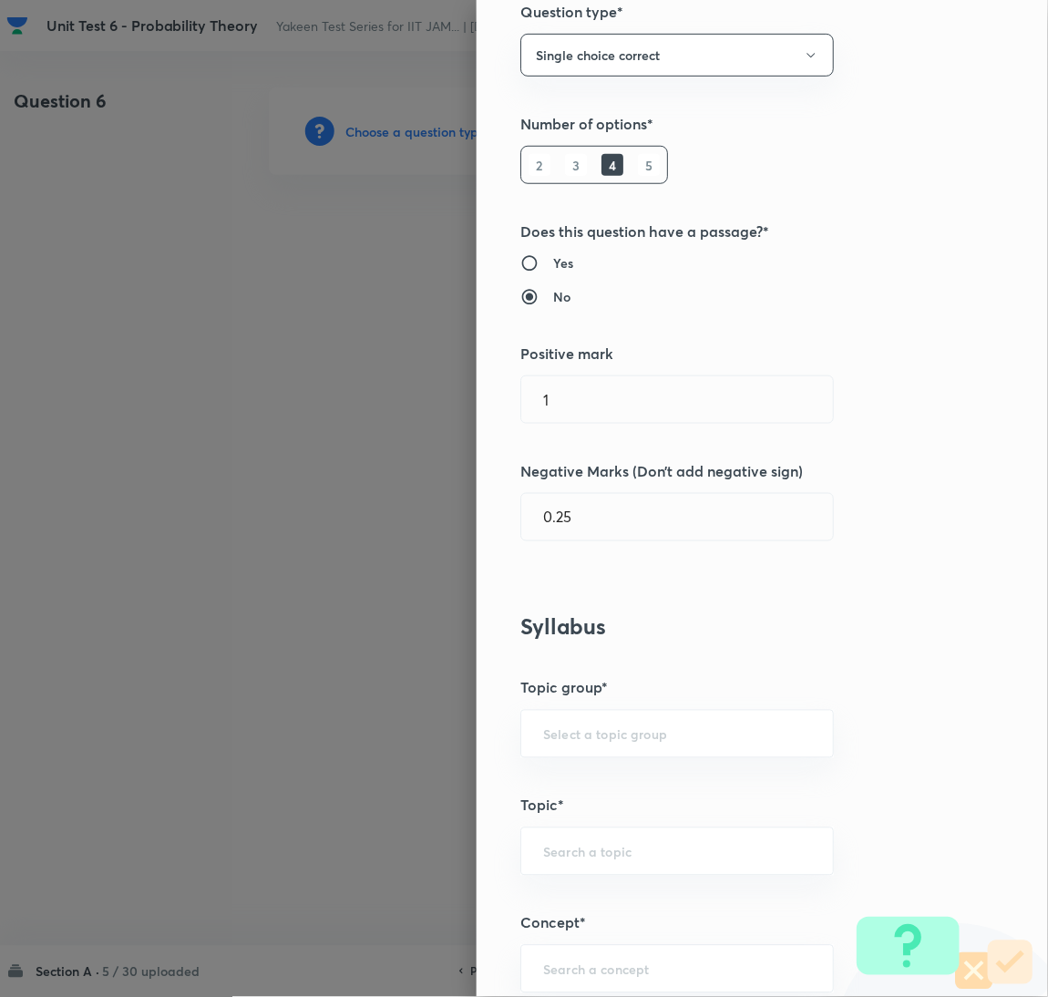
scroll to position [409, 0]
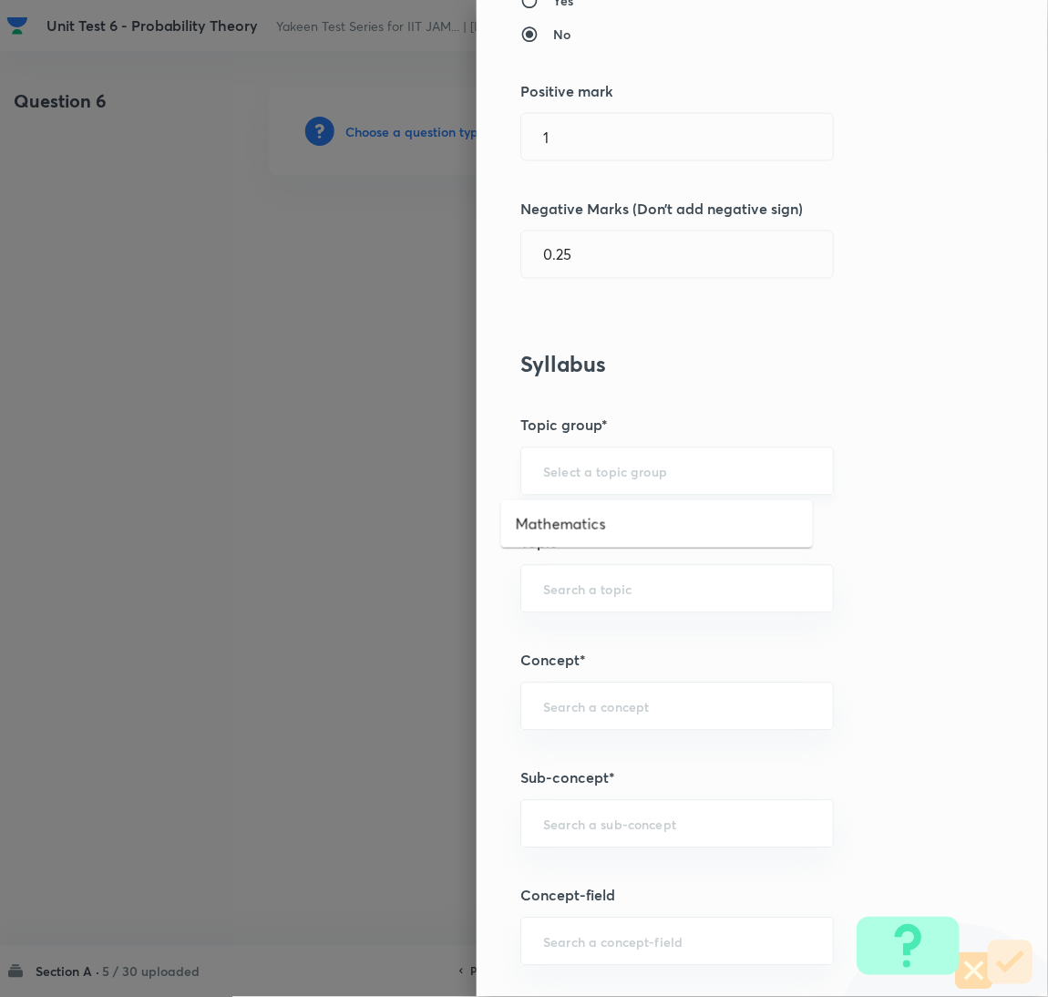
click at [575, 475] on input "text" at bounding box center [677, 471] width 268 height 17
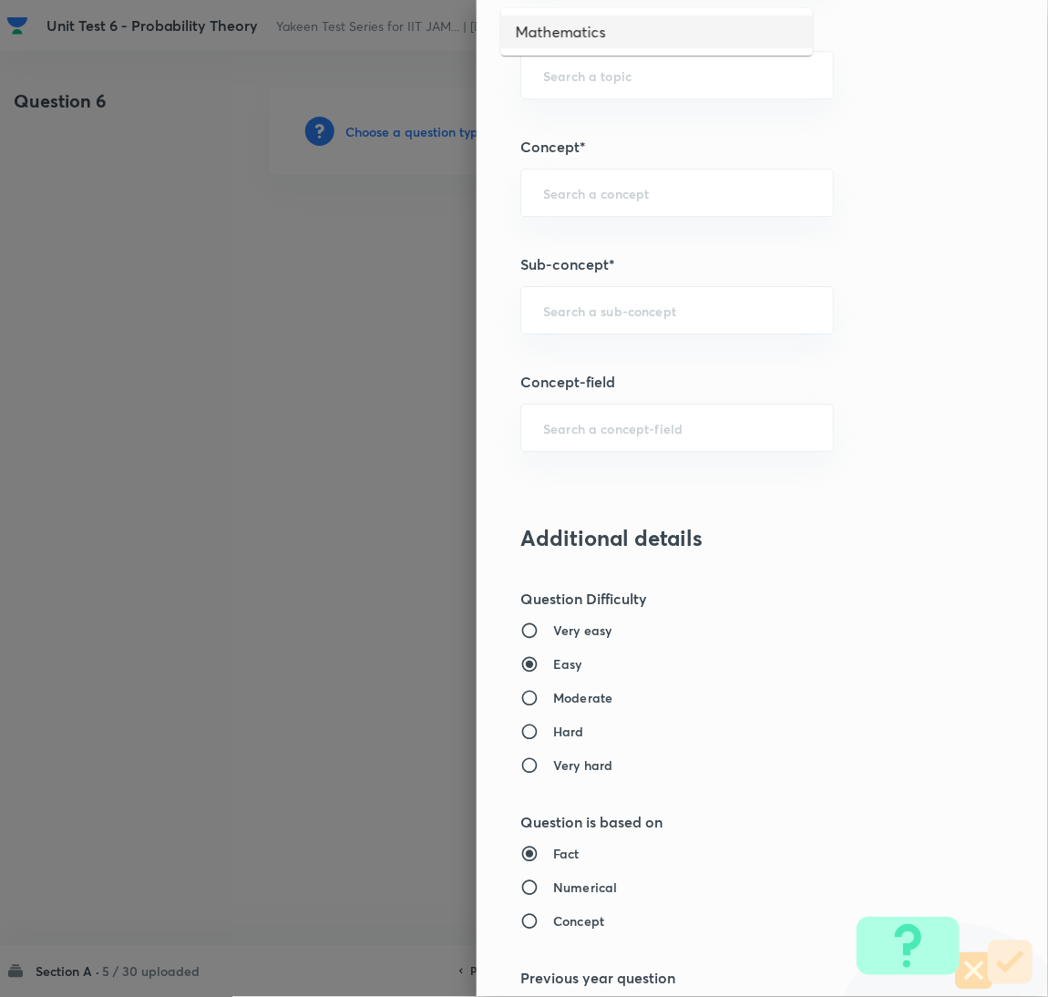
scroll to position [957, 0]
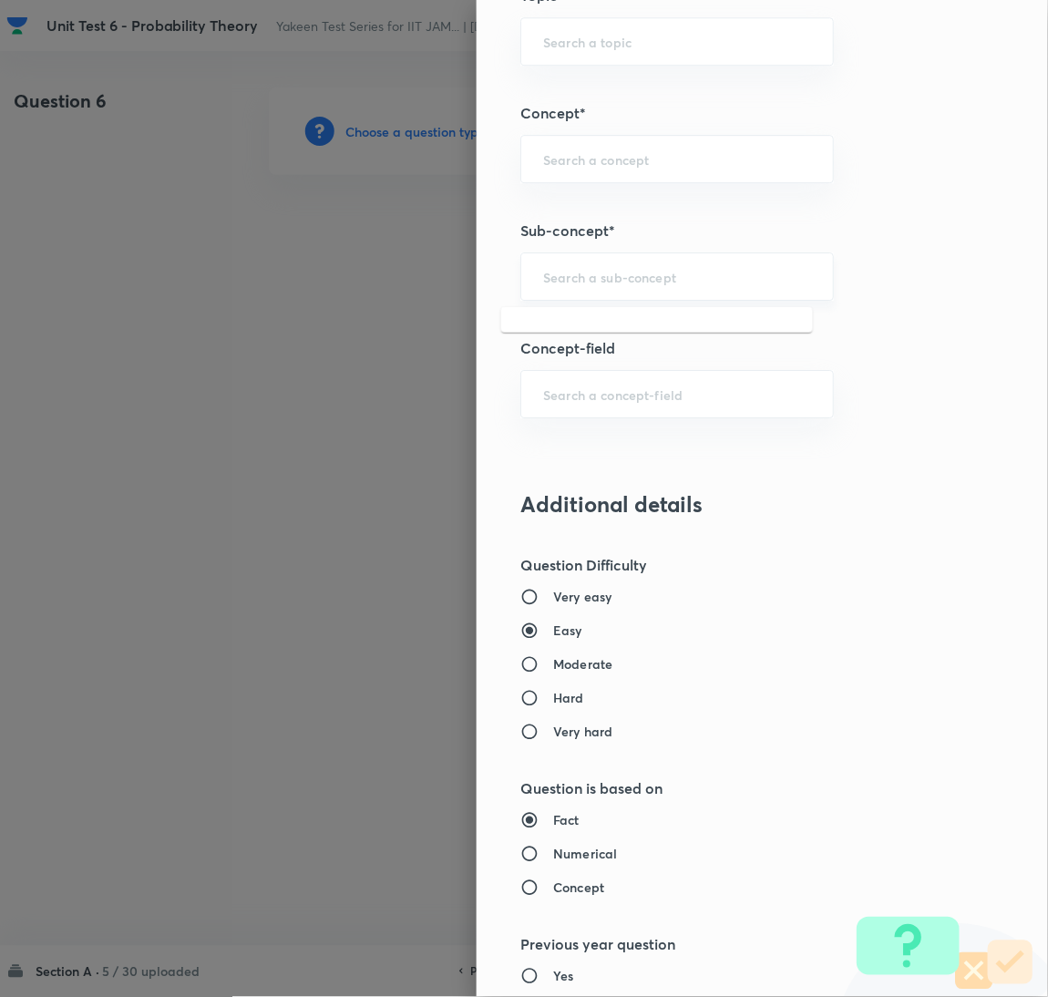
click at [578, 276] on input "text" at bounding box center [677, 276] width 268 height 17
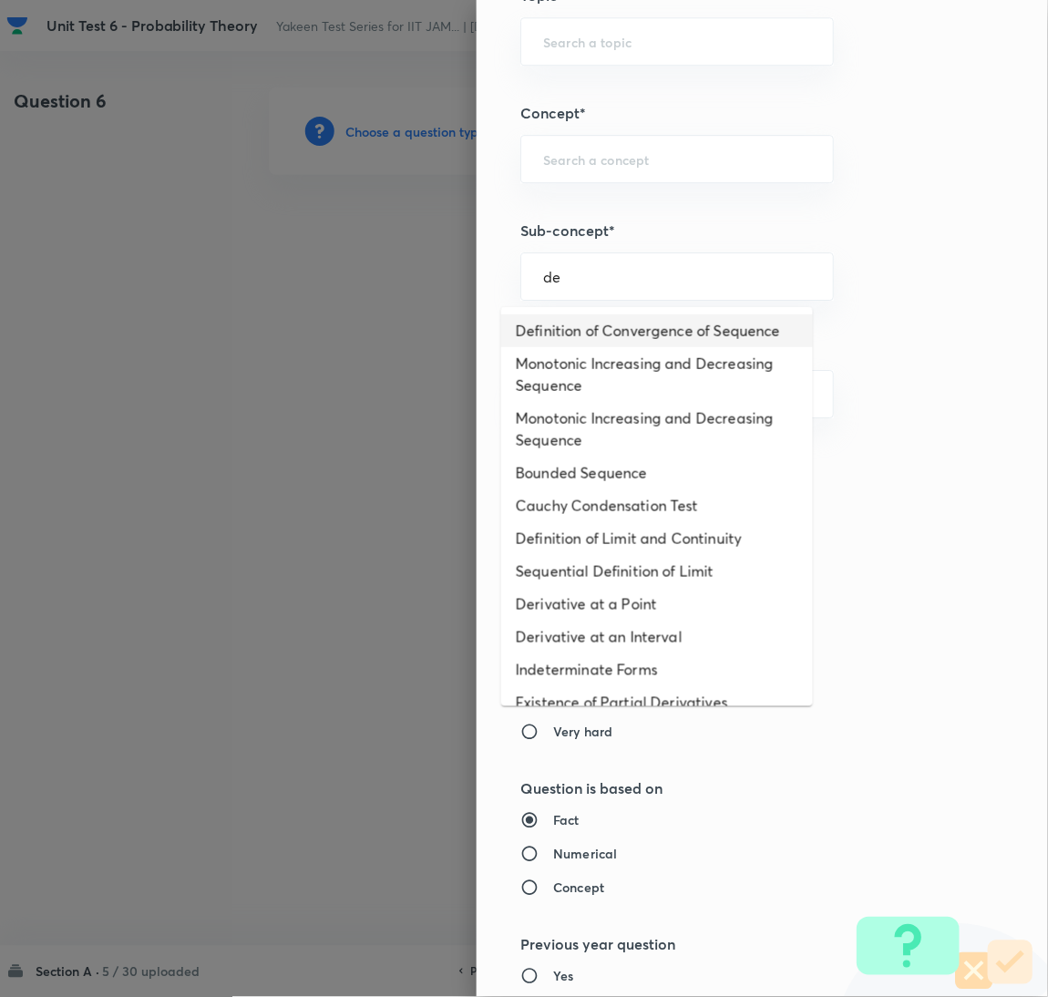
click at [552, 334] on li "Definition of Convergence of Sequence" at bounding box center [657, 331] width 312 height 33
type input "Definition of Convergence of Sequence"
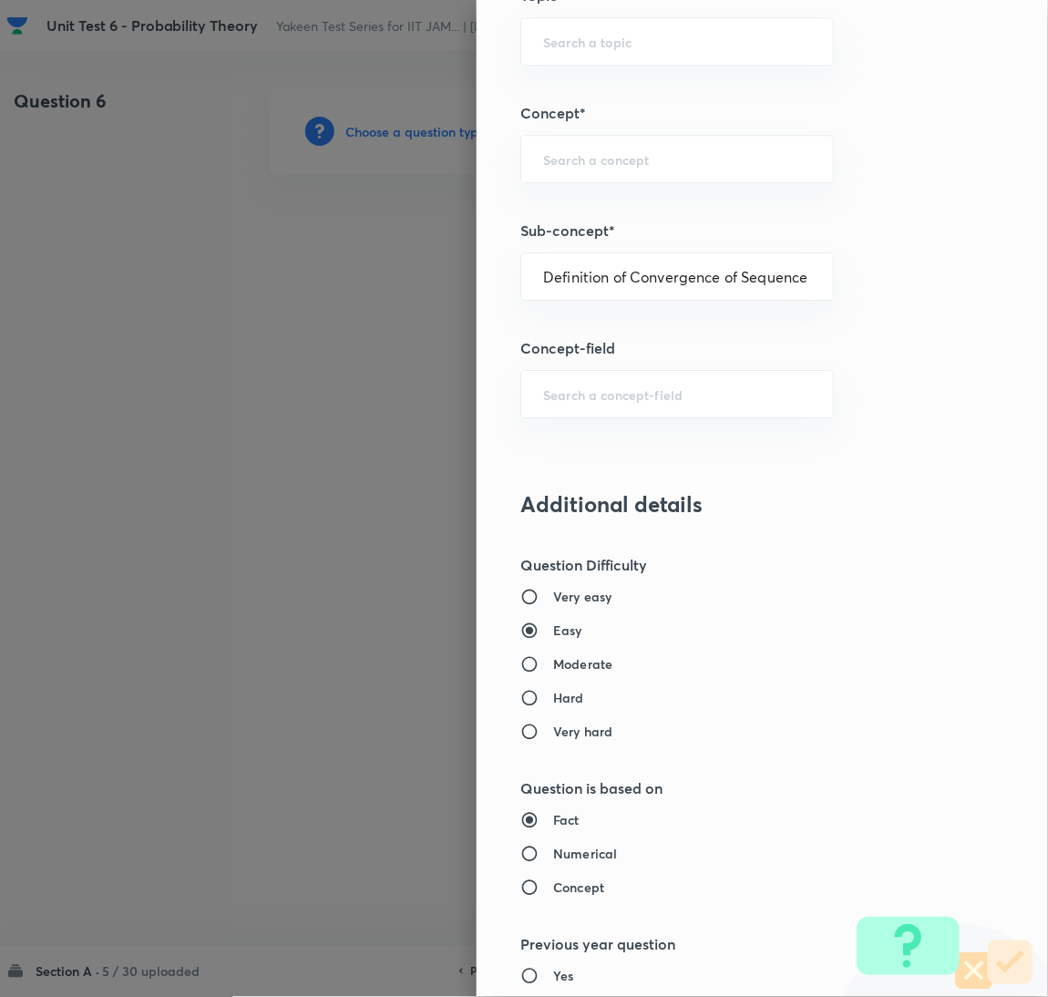
type input "Mathematics"
type input "Sequences & Series-Real Nos."
type input "Convergence of Sequences"
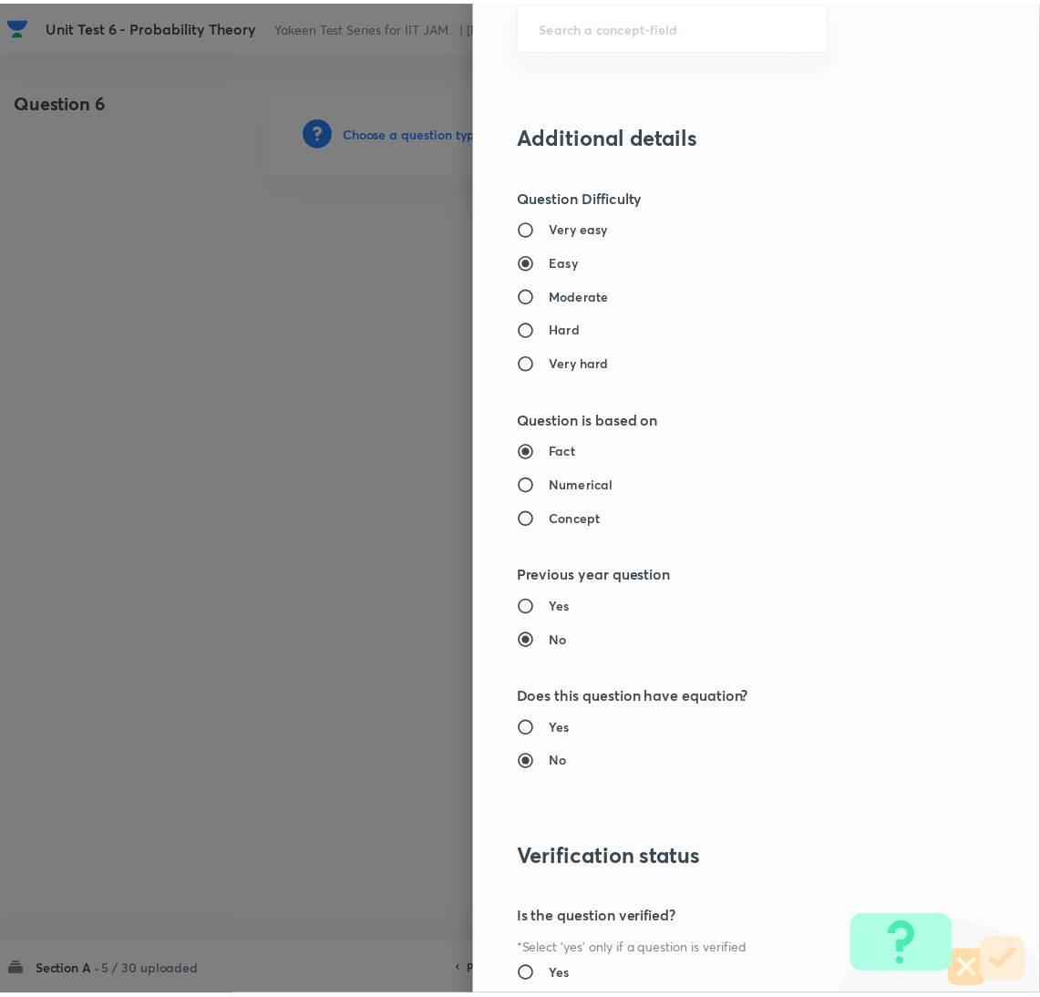
scroll to position [1490, 0]
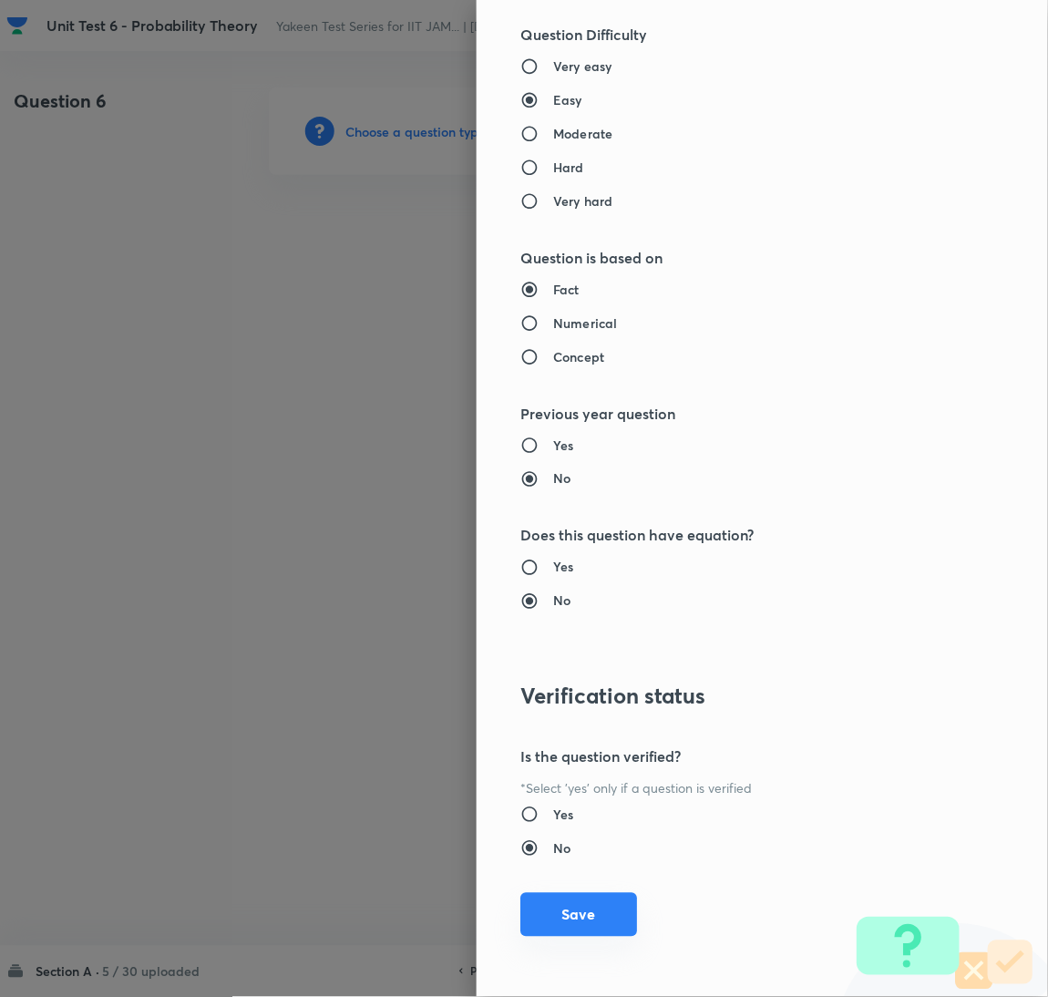
click at [579, 913] on button "Save" at bounding box center [579, 915] width 117 height 44
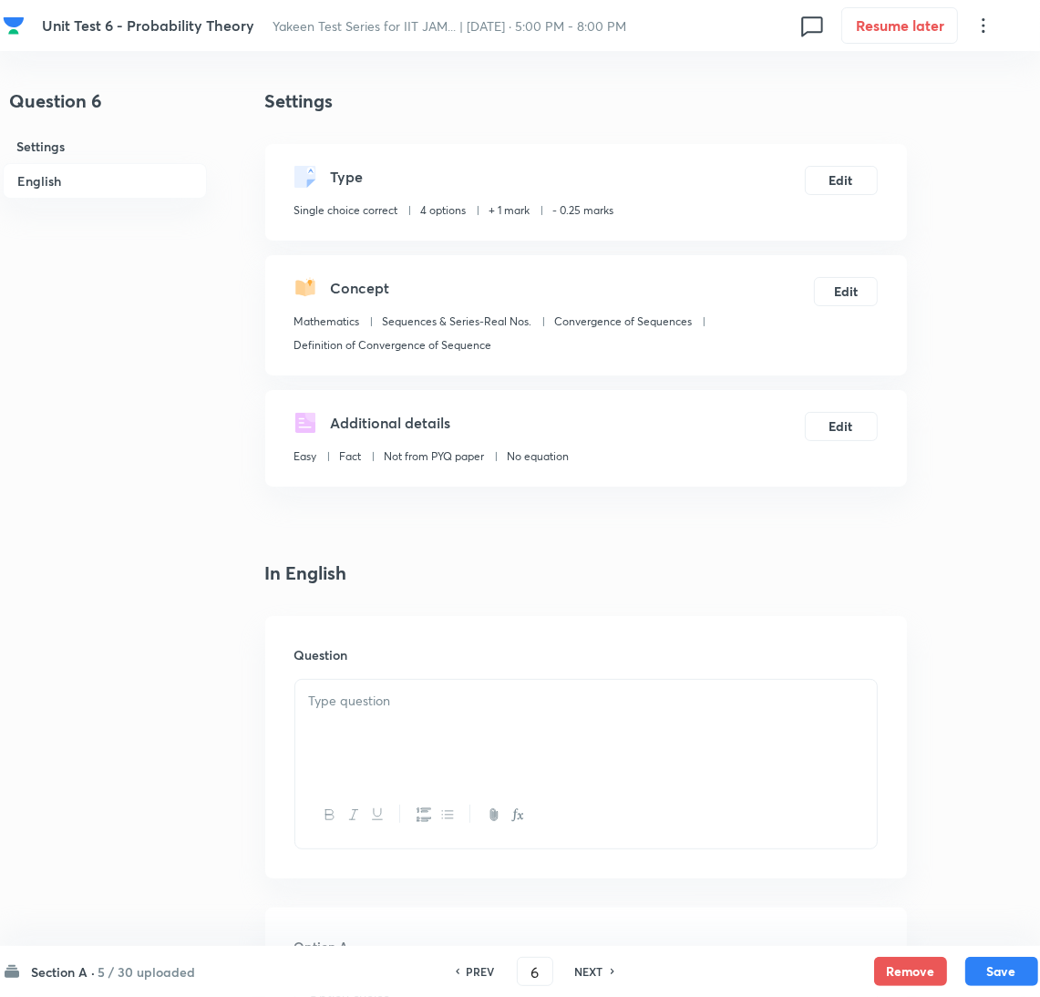
click at [400, 719] on div at bounding box center [586, 731] width 582 height 102
click at [379, 712] on div at bounding box center [586, 731] width 582 height 102
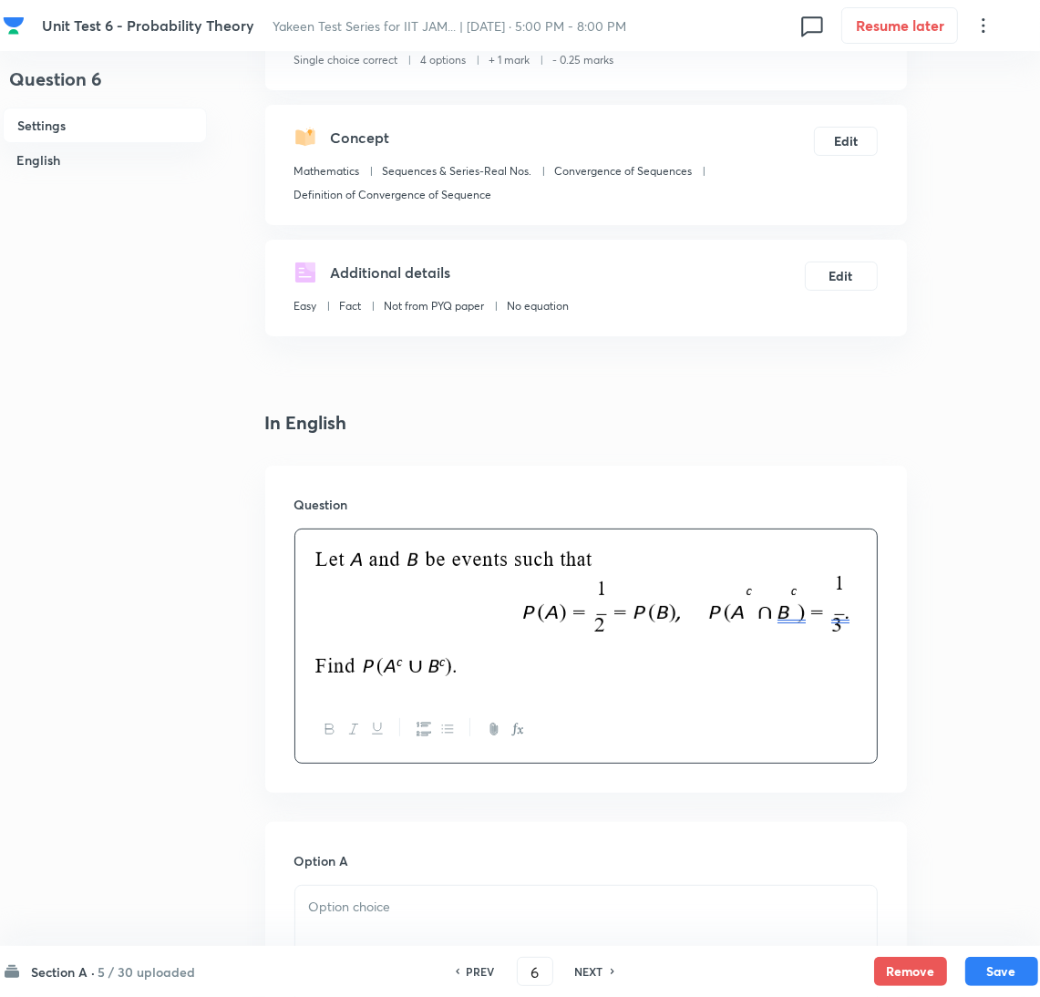
scroll to position [409, 0]
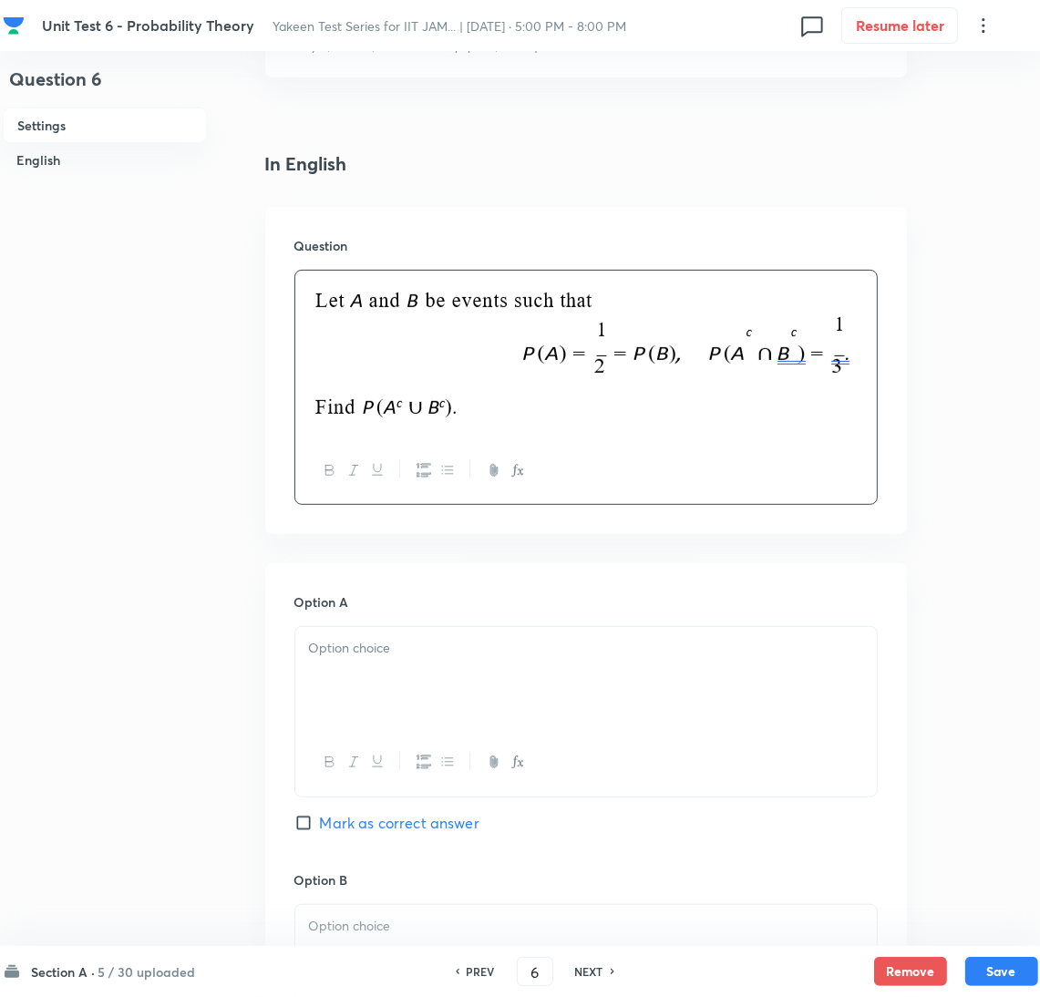
click at [398, 689] on div at bounding box center [586, 678] width 582 height 102
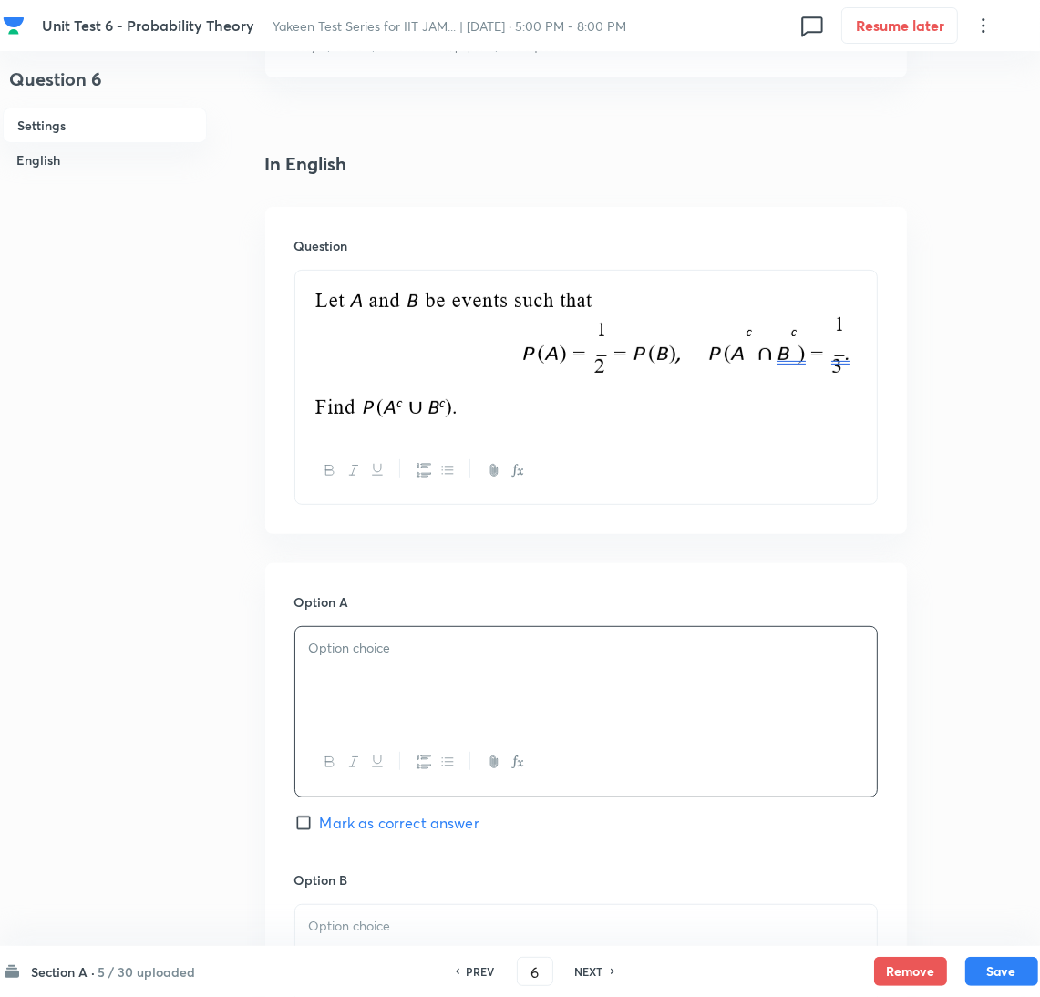
click at [359, 669] on div at bounding box center [586, 678] width 582 height 102
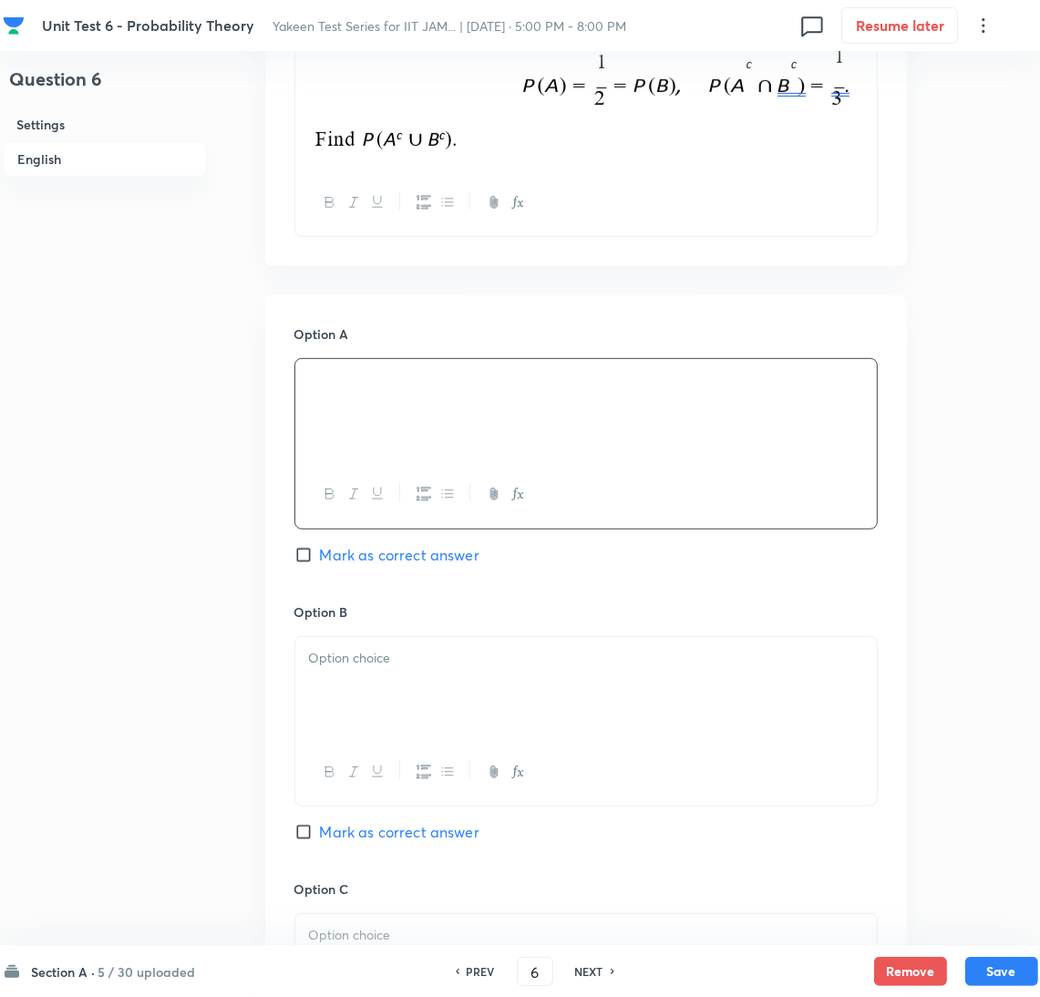
scroll to position [683, 0]
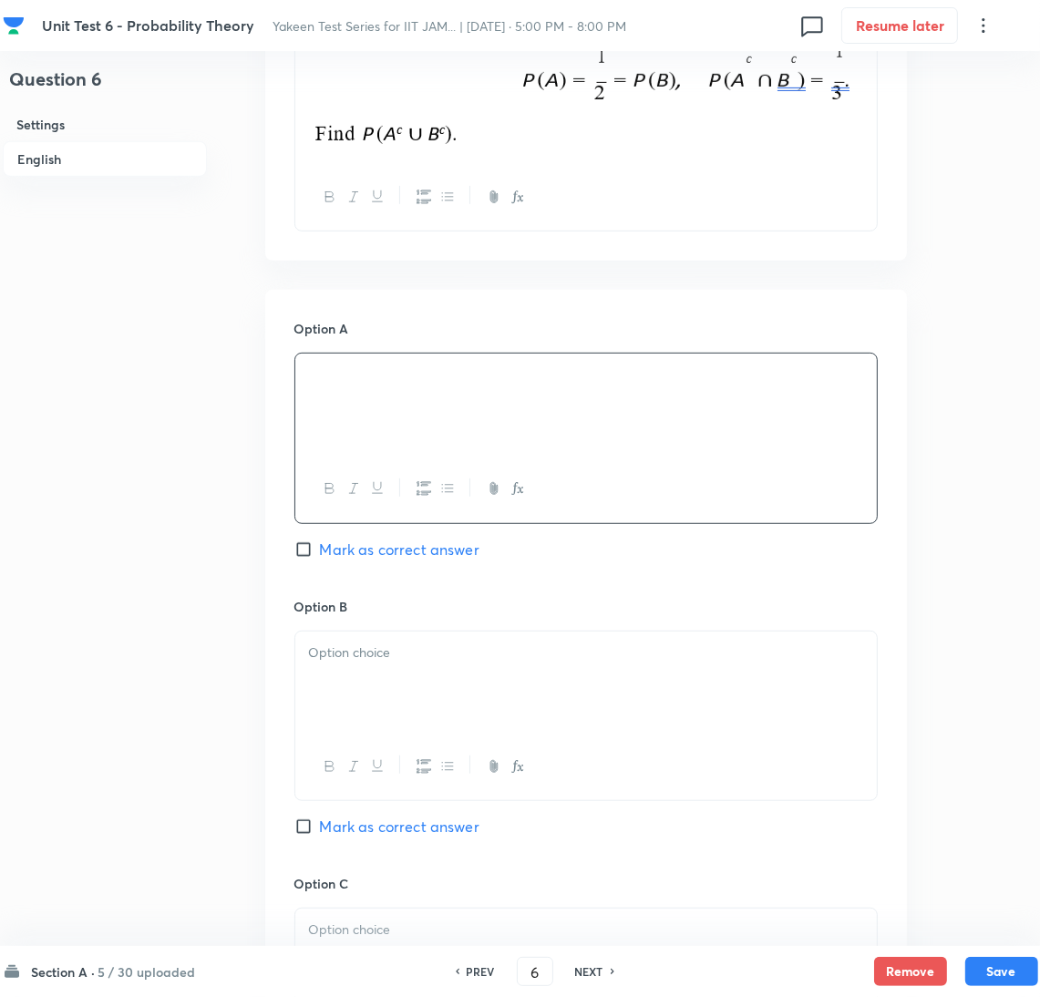
click at [370, 718] on div at bounding box center [586, 683] width 582 height 102
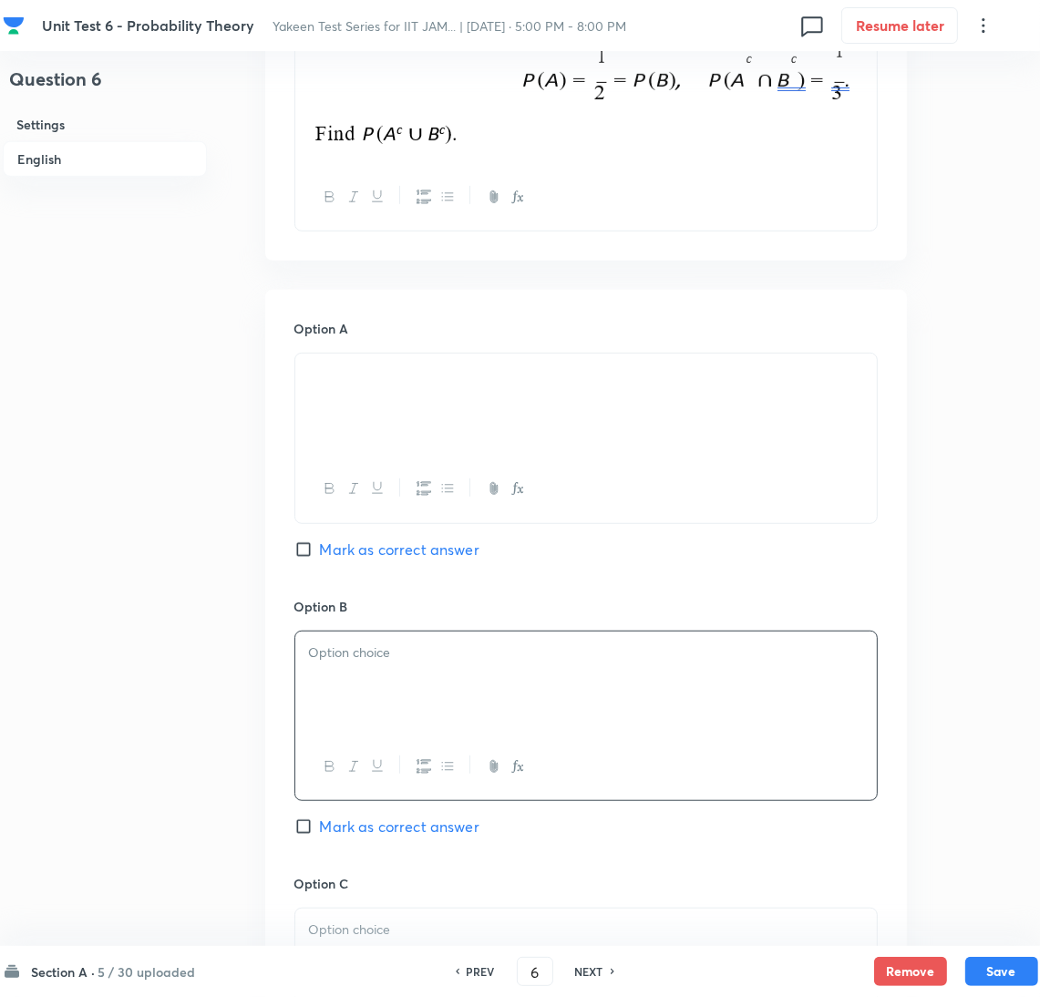
click at [380, 669] on div at bounding box center [586, 683] width 582 height 102
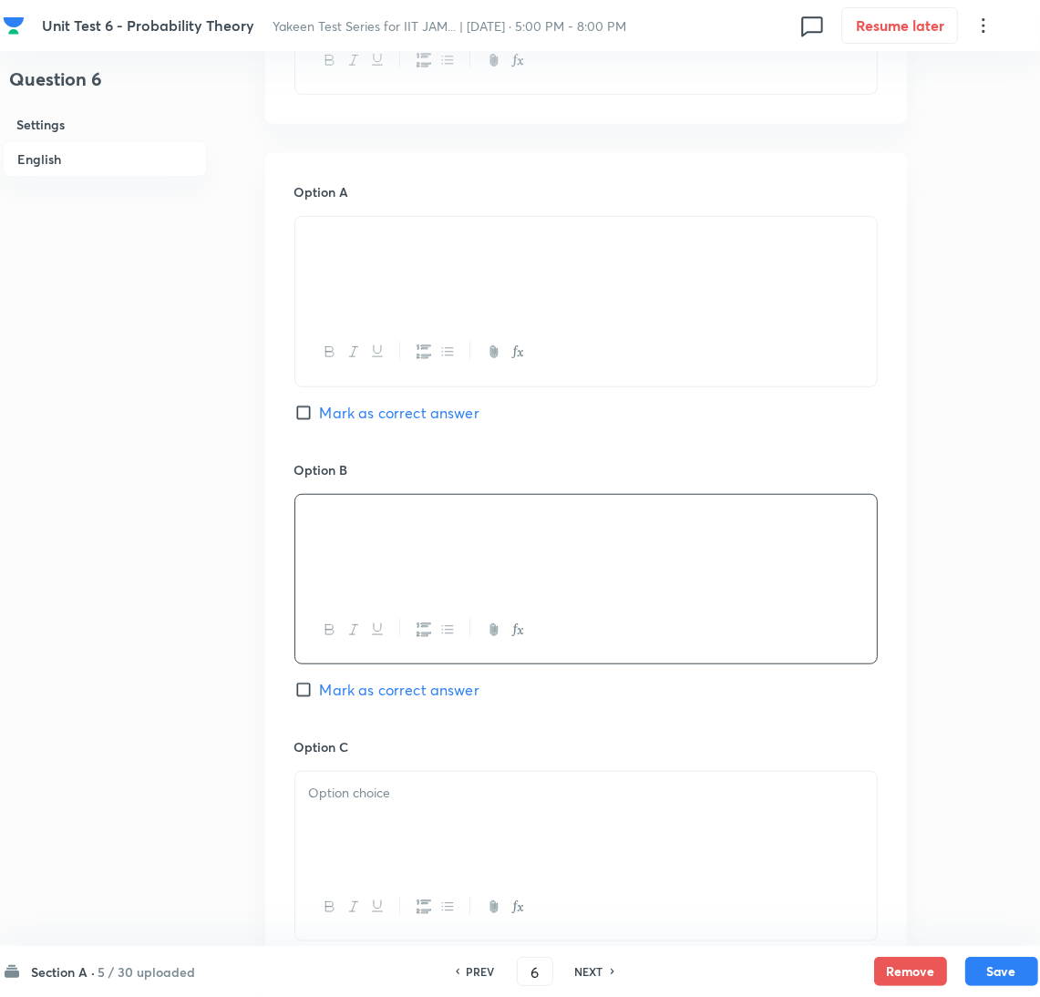
click at [346, 834] on div at bounding box center [586, 823] width 582 height 102
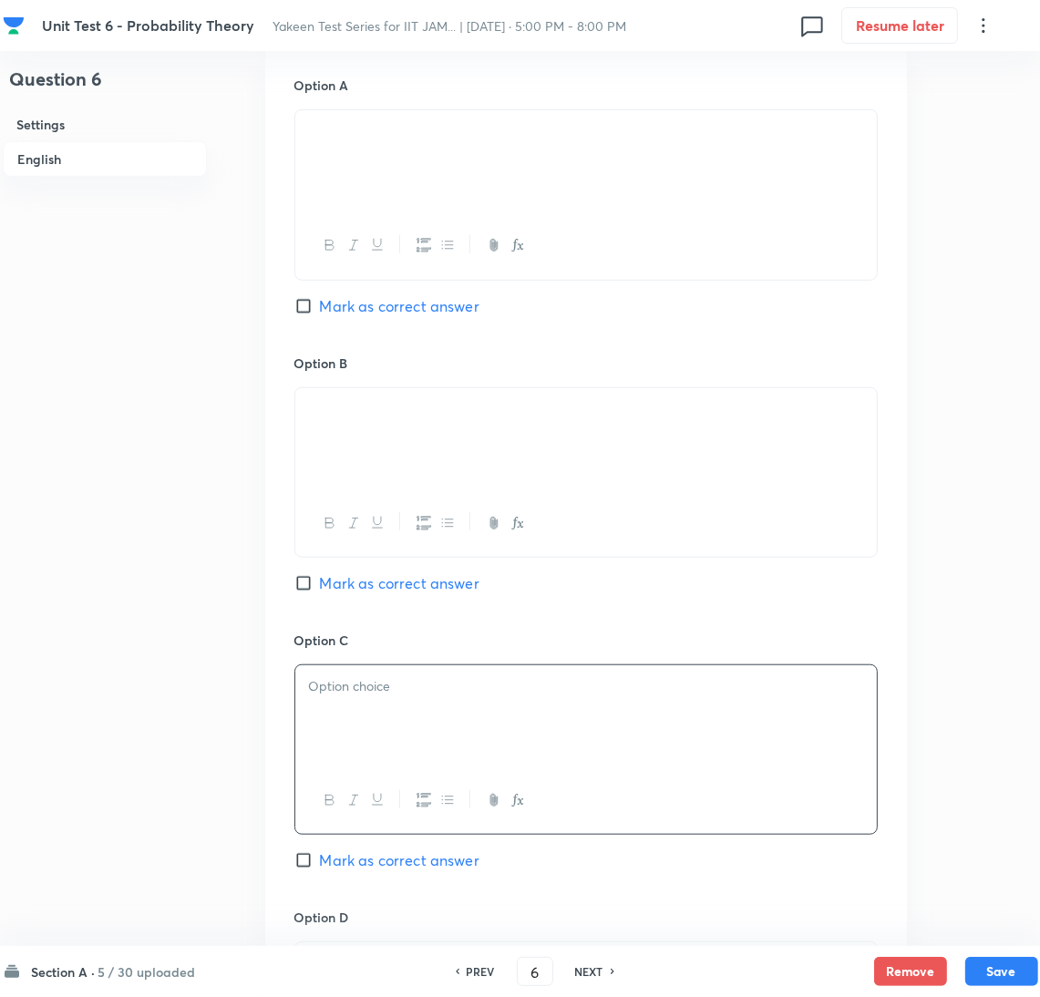
scroll to position [1094, 0]
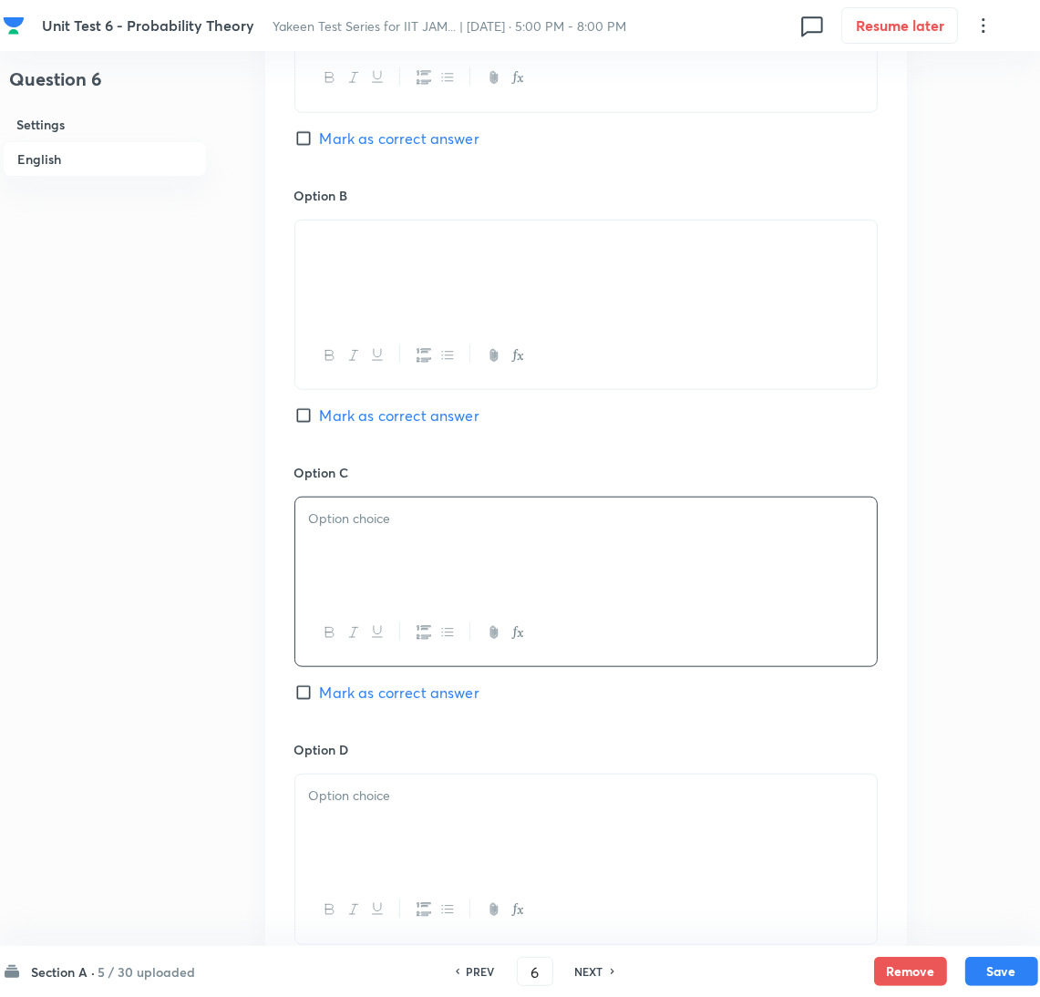
click at [389, 546] on div at bounding box center [586, 549] width 582 height 102
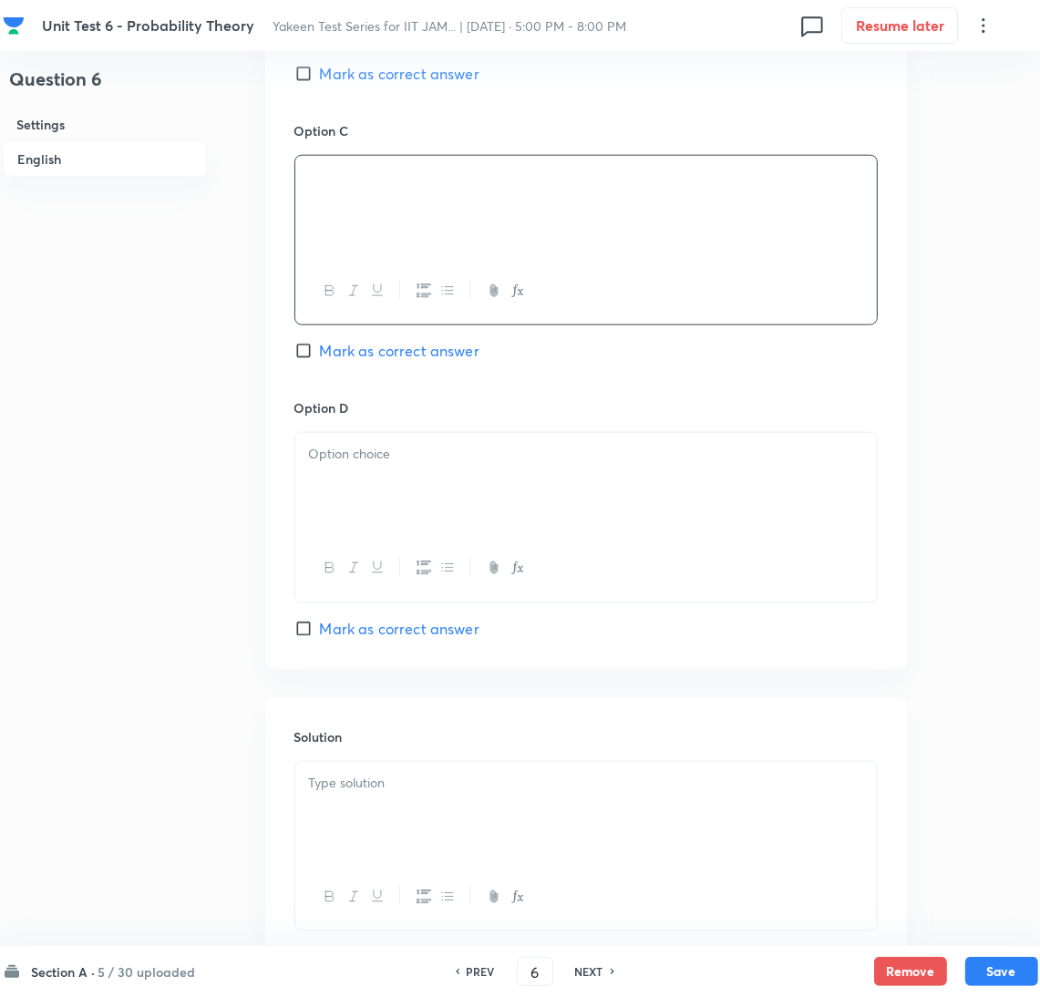
scroll to position [1503, 0]
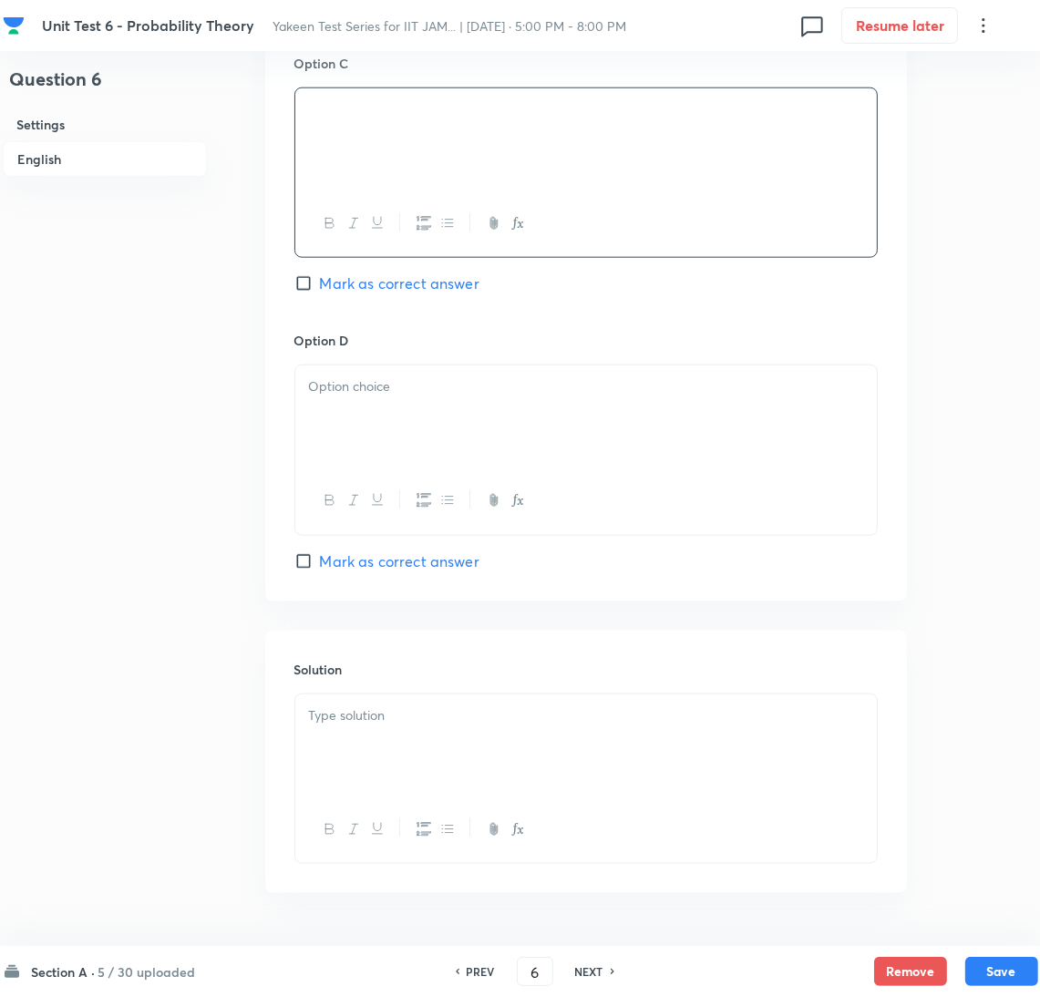
click at [375, 420] on div at bounding box center [586, 417] width 582 height 102
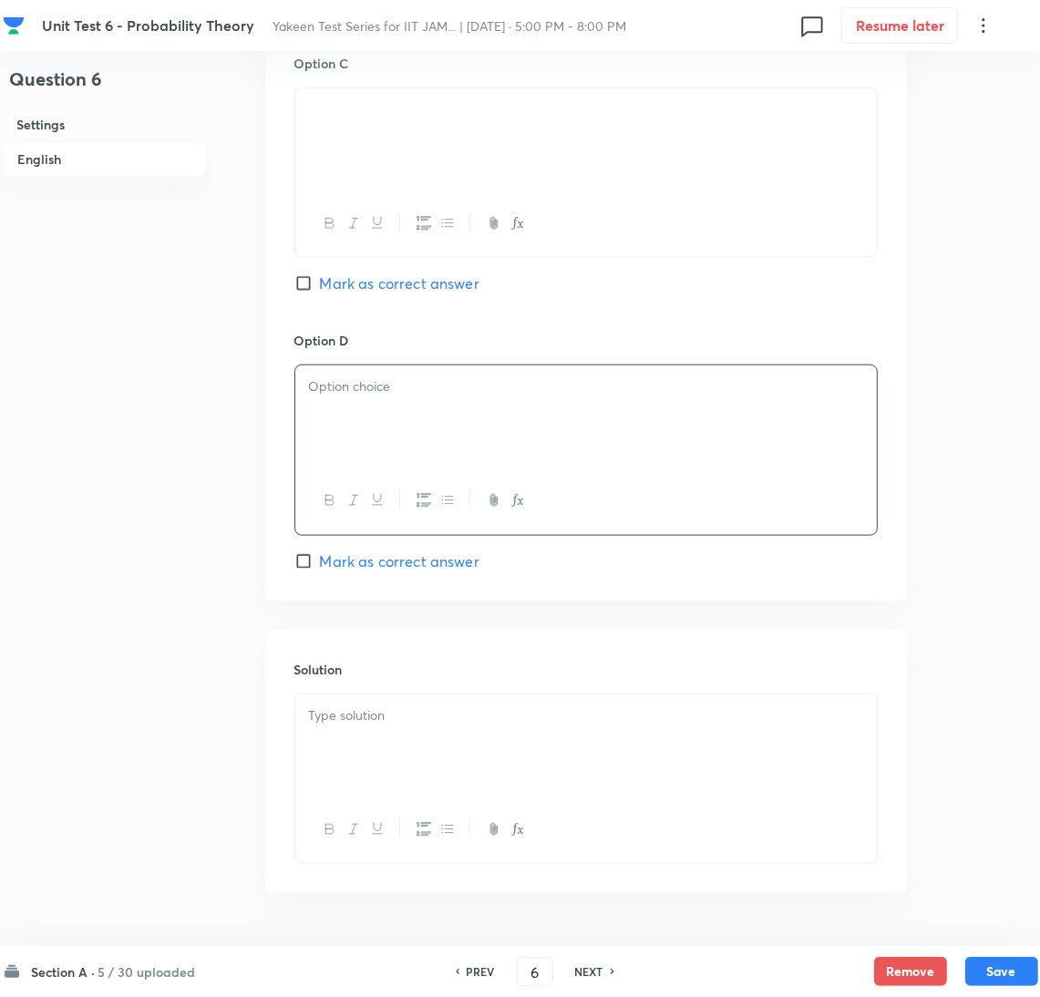
click at [353, 460] on div at bounding box center [586, 417] width 582 height 102
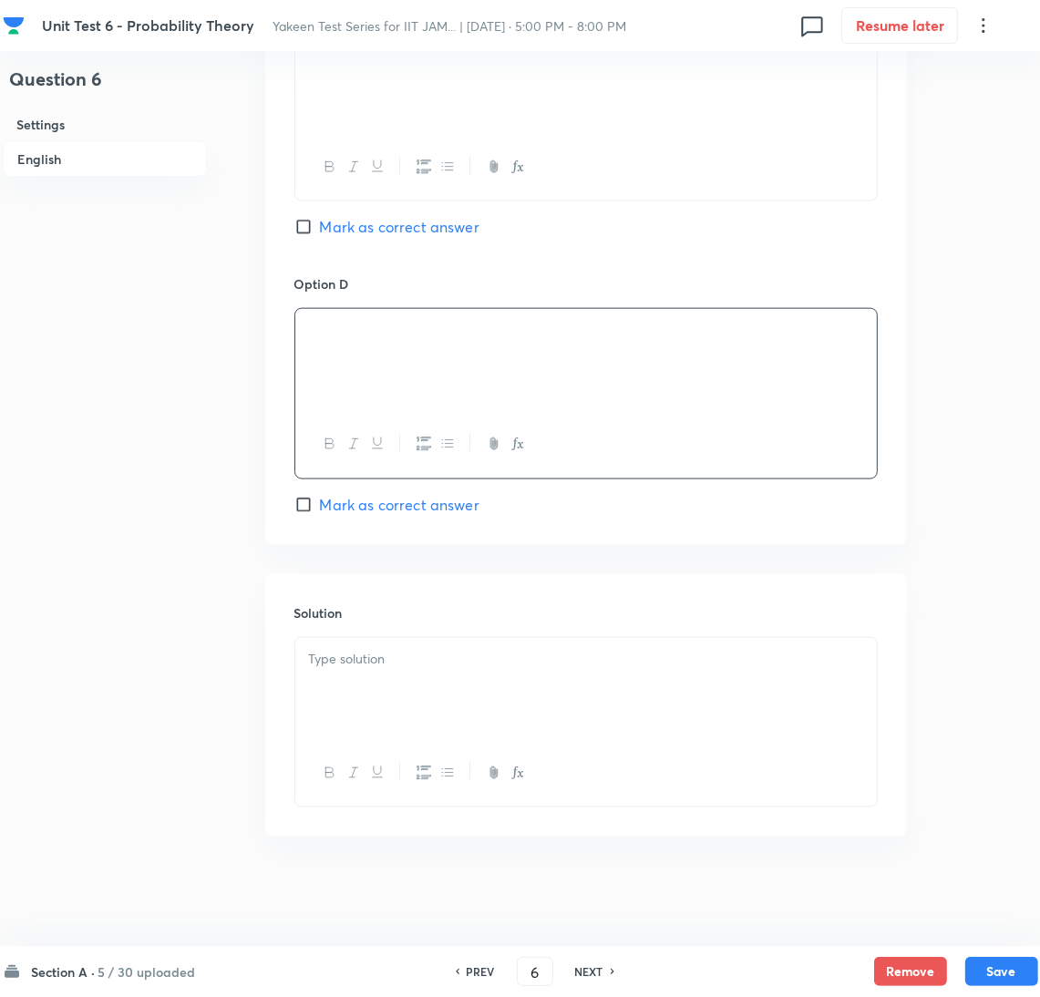
click at [371, 692] on div at bounding box center [586, 689] width 582 height 102
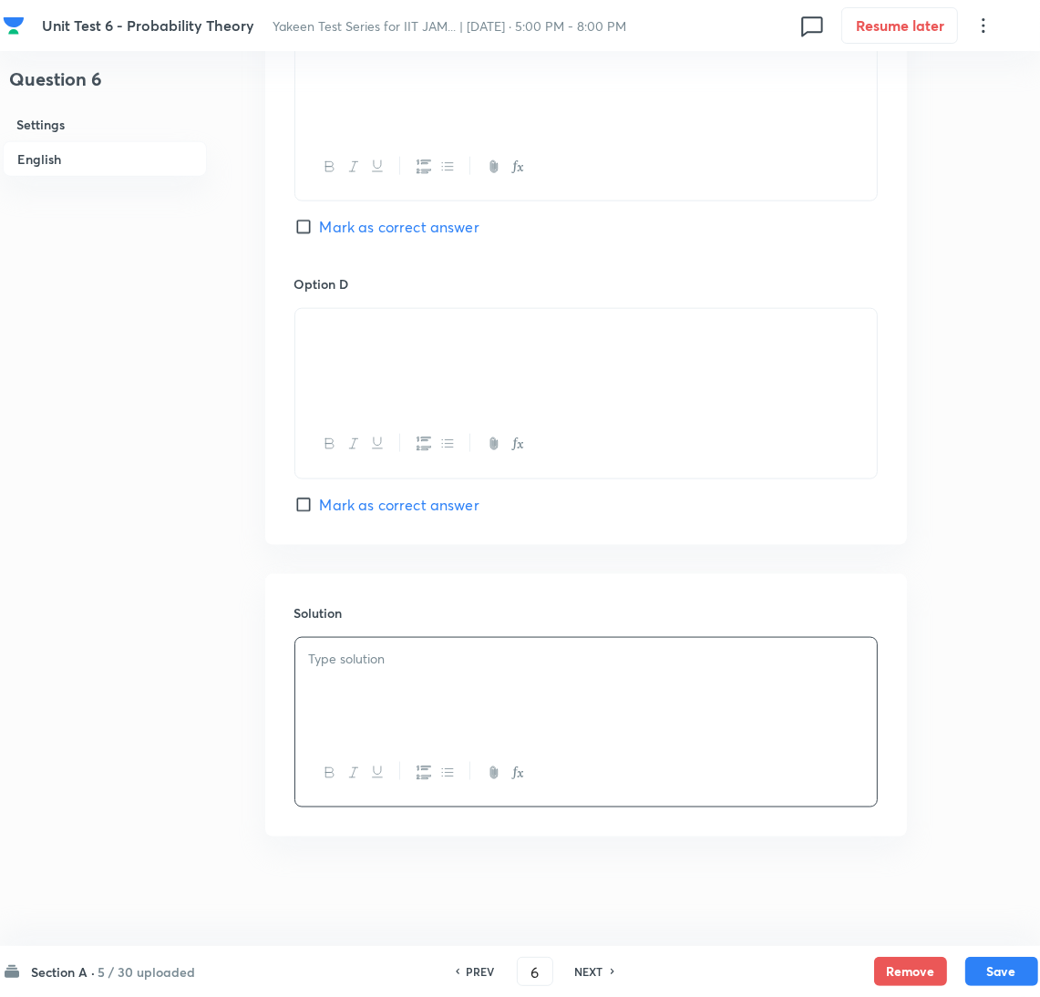
click at [451, 689] on div at bounding box center [586, 689] width 582 height 102
click at [991, 967] on button "Save" at bounding box center [1002, 969] width 73 height 29
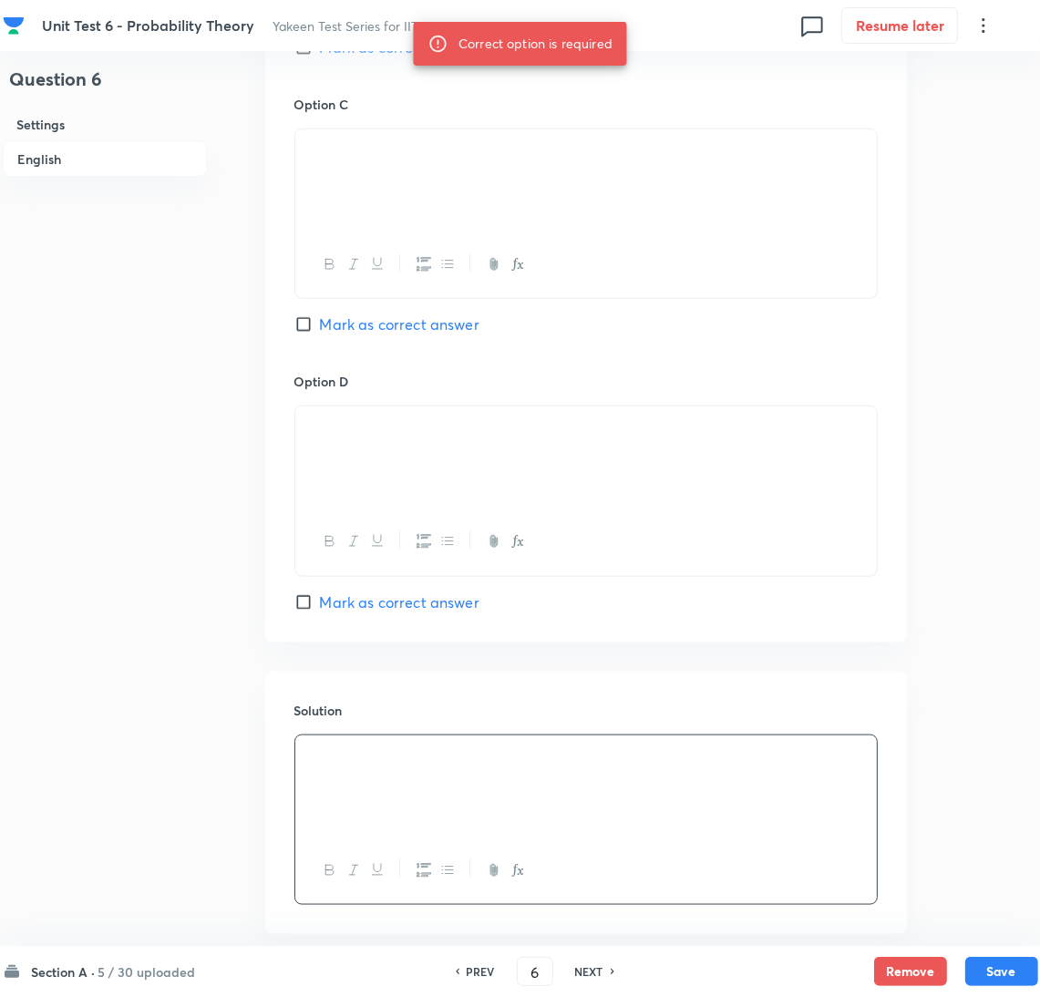
scroll to position [1290, 0]
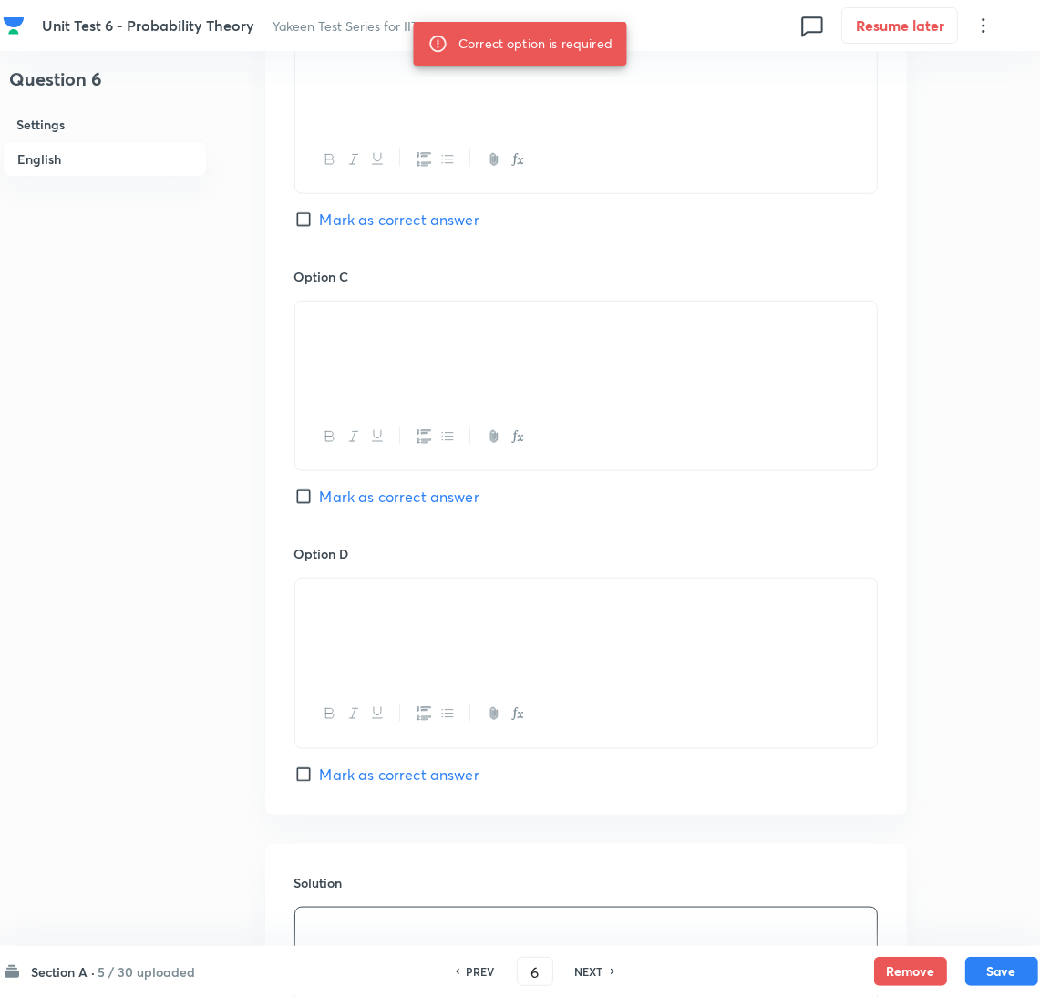
click at [297, 499] on input "Mark as correct answer" at bounding box center [307, 497] width 26 height 18
checkbox input "true"
click at [991, 967] on button "Save" at bounding box center [1002, 969] width 73 height 29
type input "7"
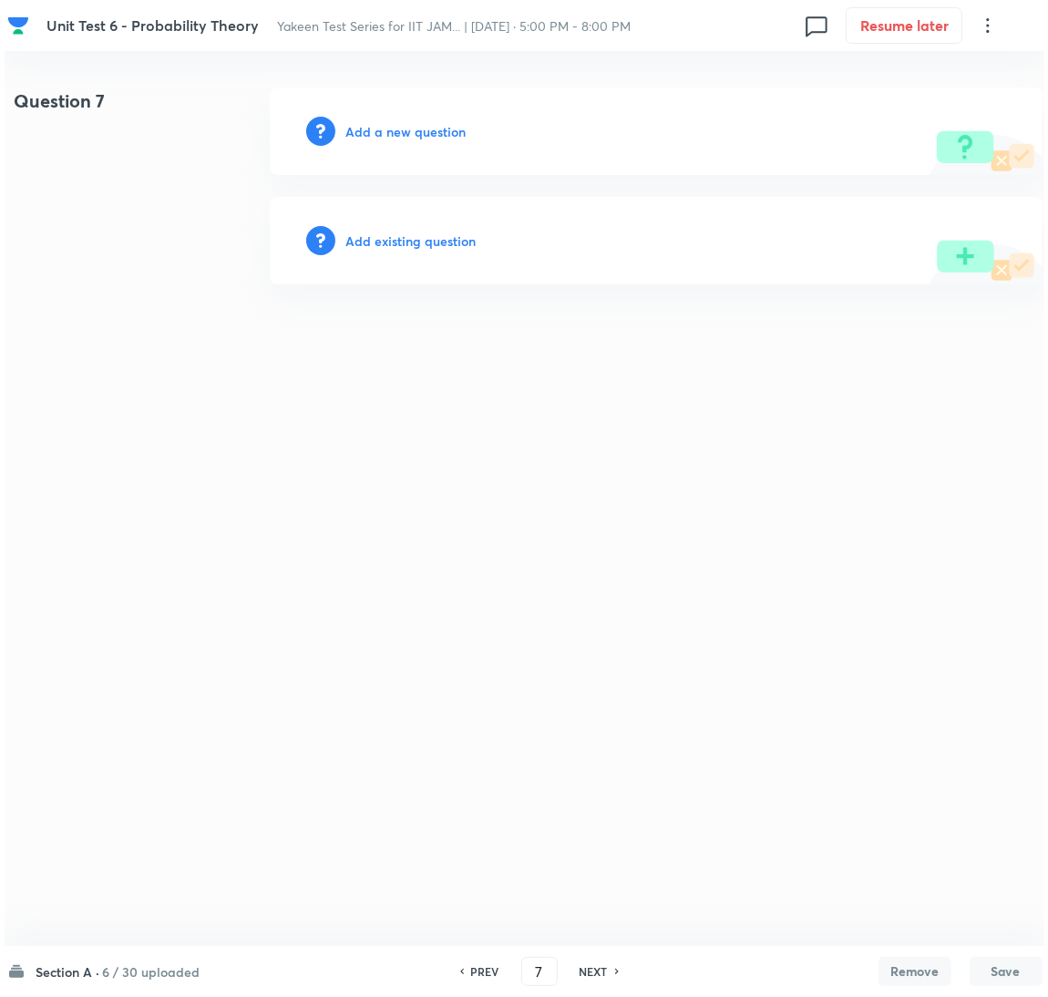
scroll to position [0, 0]
click at [411, 131] on h6 "Add a new question" at bounding box center [406, 131] width 120 height 19
click at [411, 131] on h6 "Choose a question type" at bounding box center [416, 131] width 140 height 19
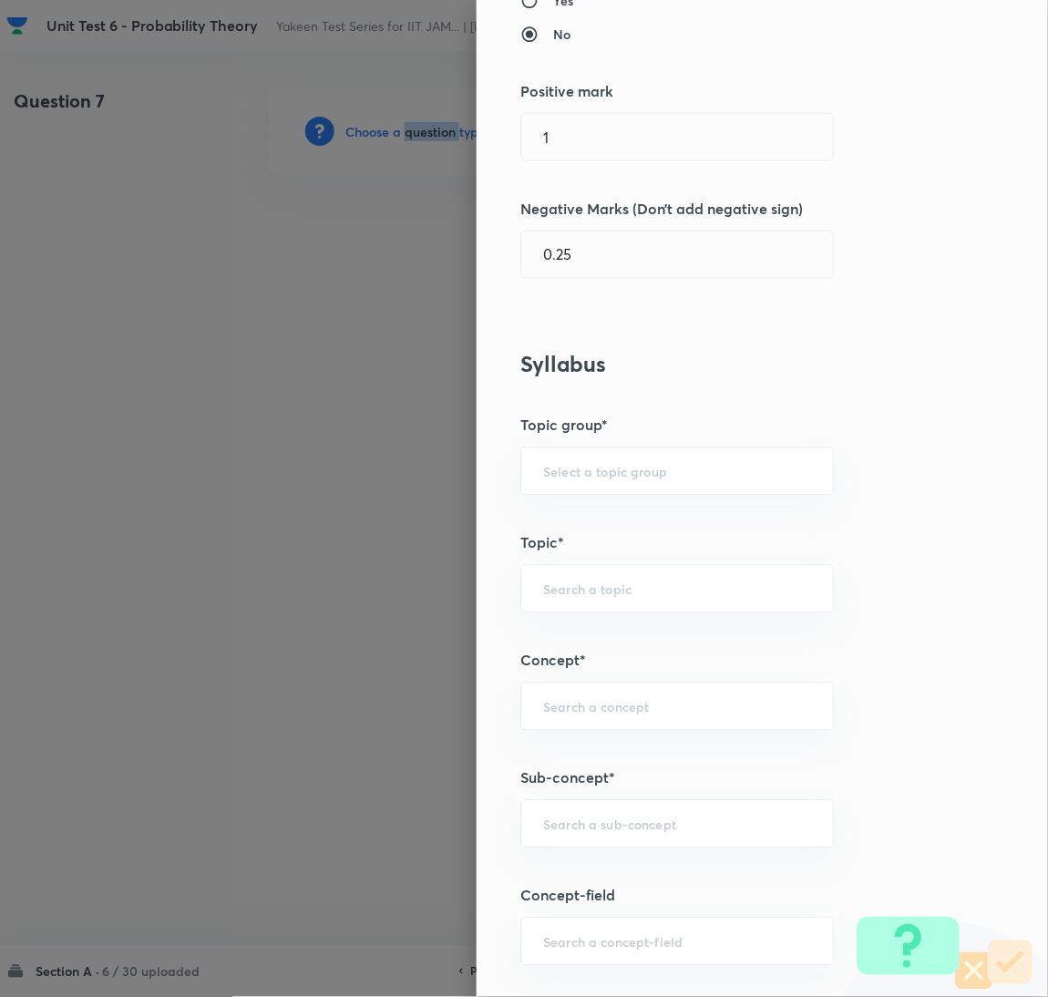
scroll to position [683, 0]
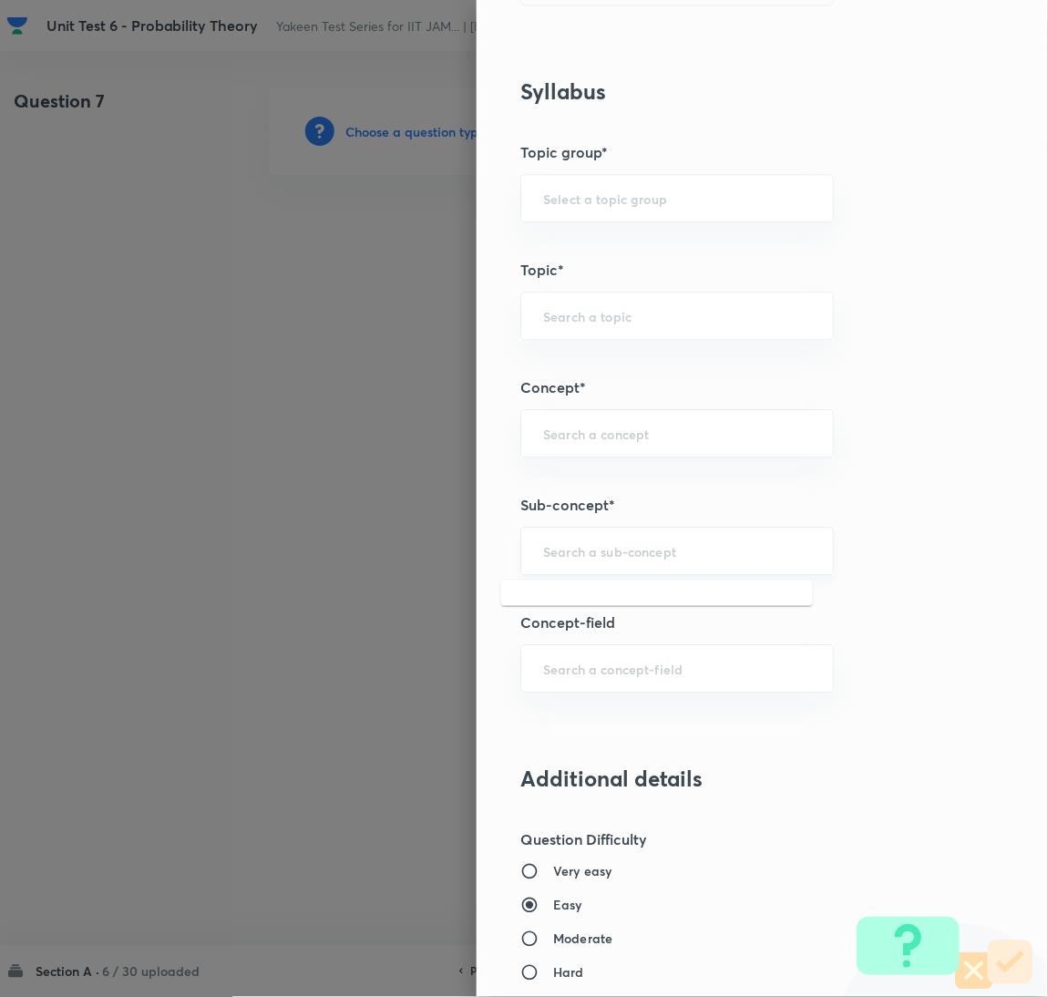
click at [609, 552] on input "text" at bounding box center [677, 550] width 268 height 17
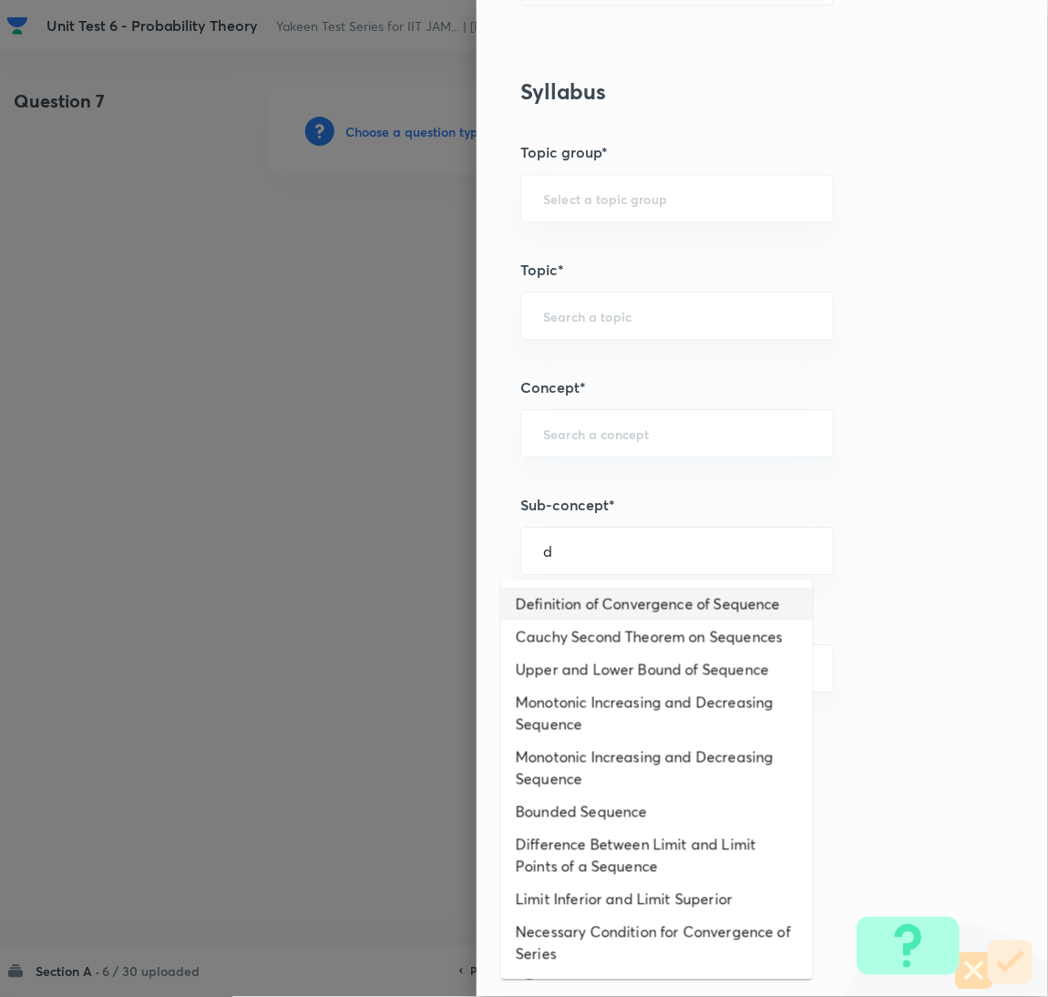
click at [576, 621] on li "Definition of Convergence of Sequence" at bounding box center [657, 604] width 312 height 33
type input "Definition of Convergence of Sequence"
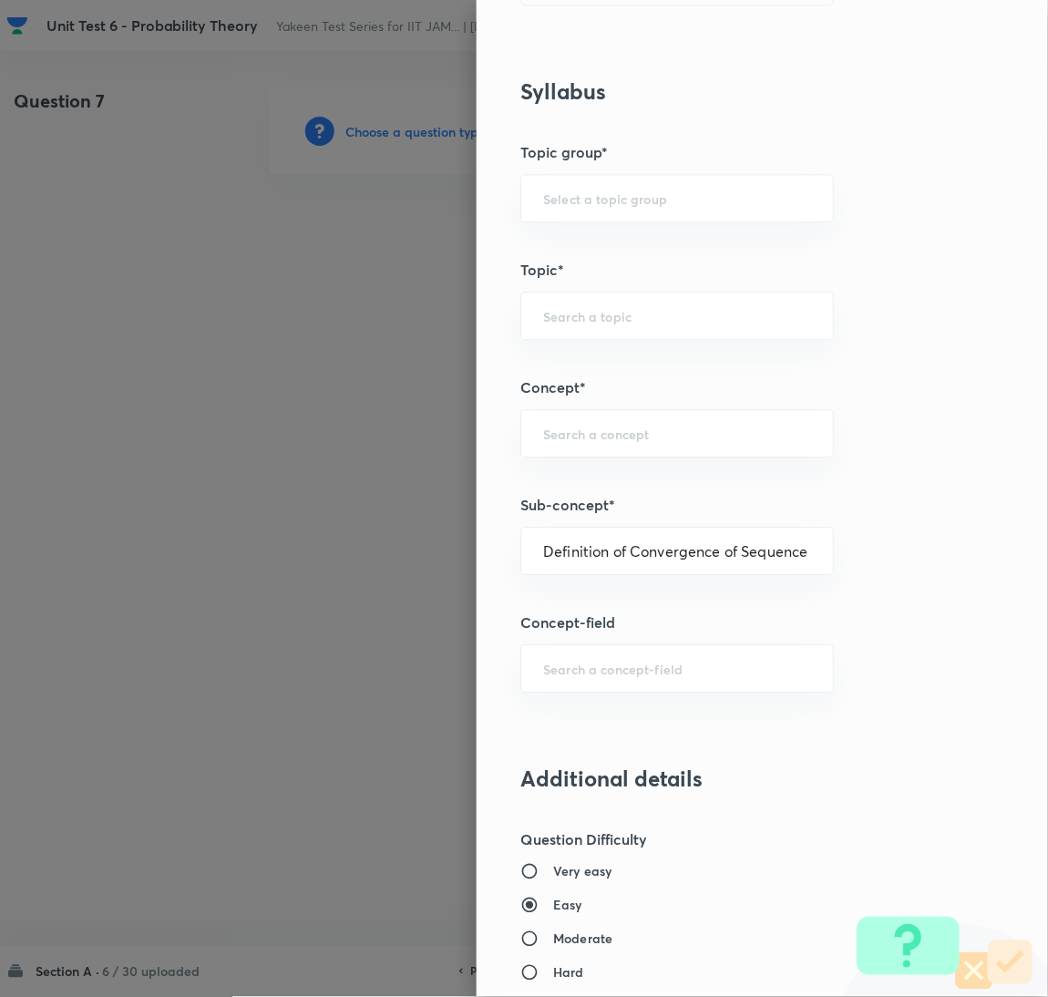
type input "Mathematics"
type input "Sequences & Series-Real Nos."
type input "Convergence of Sequences"
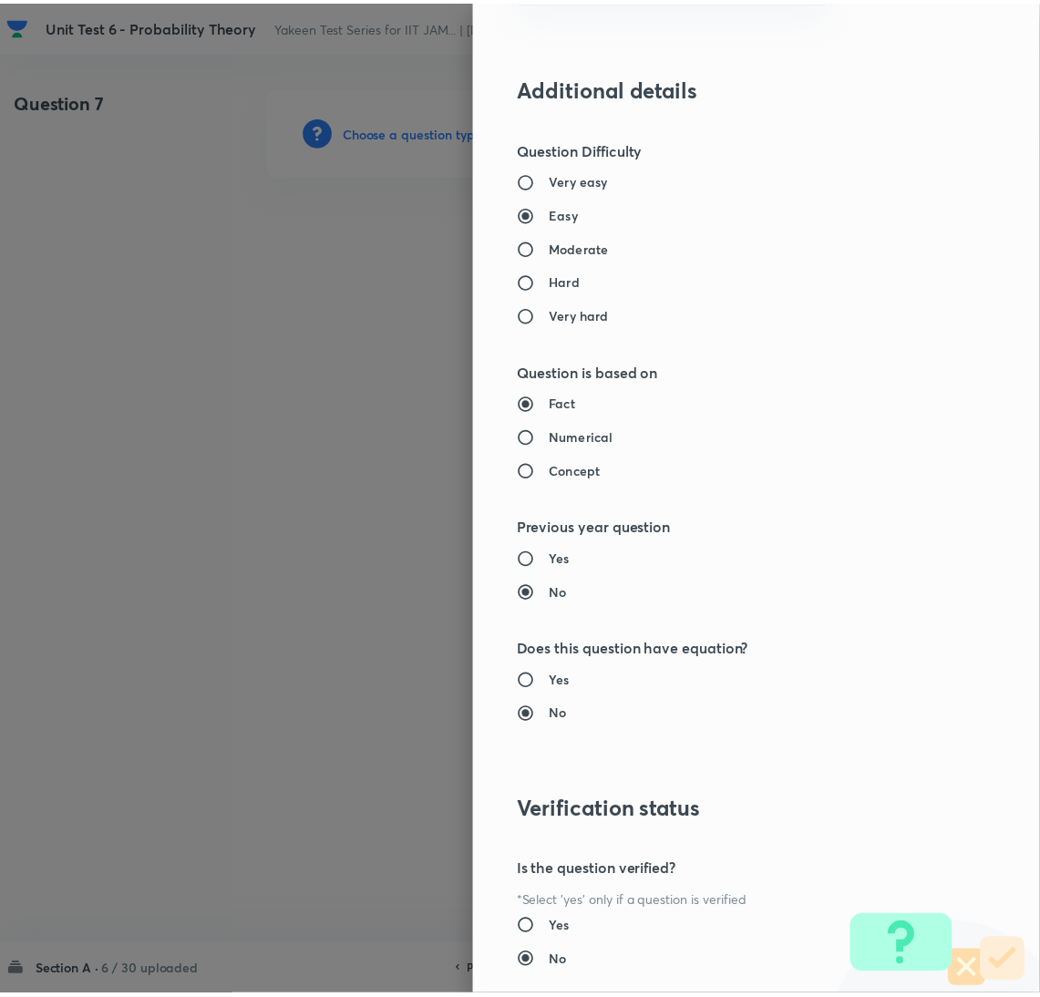
scroll to position [1490, 0]
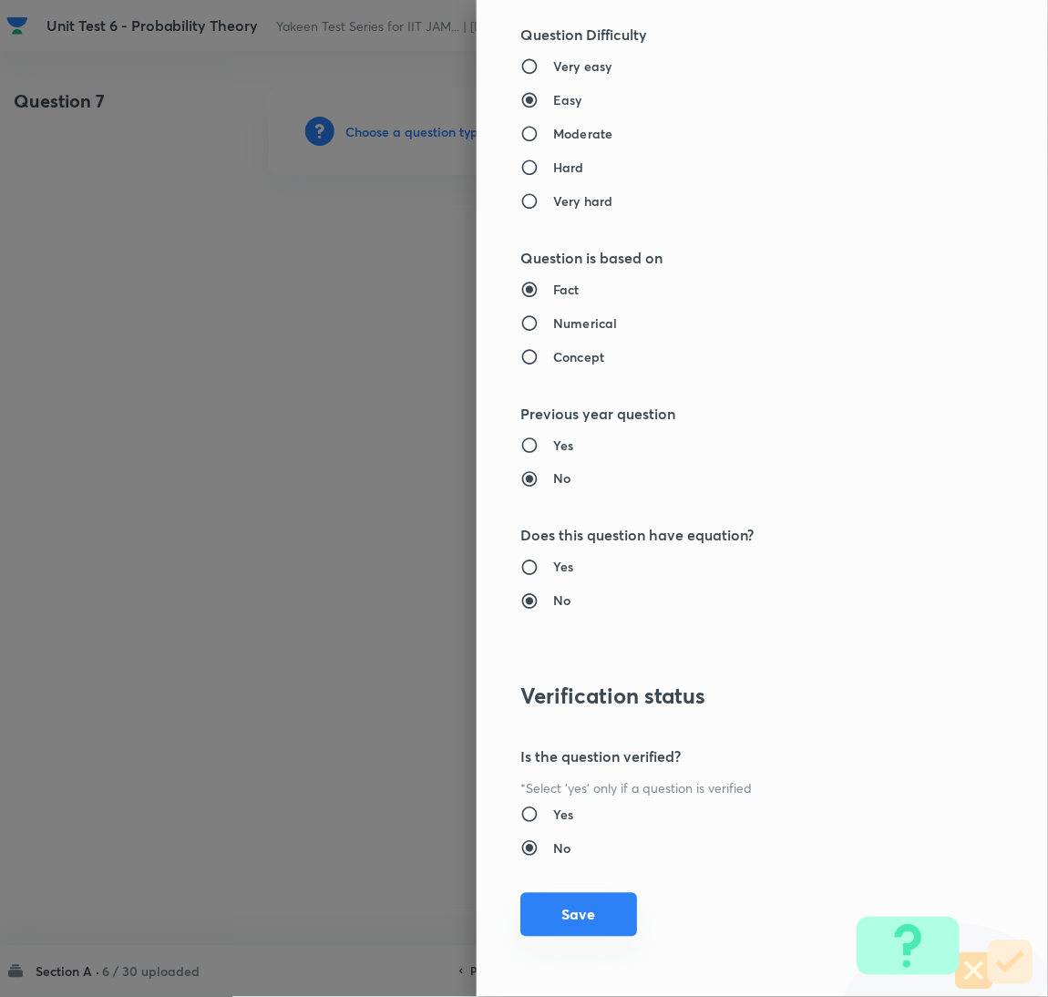
click at [565, 919] on button "Save" at bounding box center [579, 915] width 117 height 44
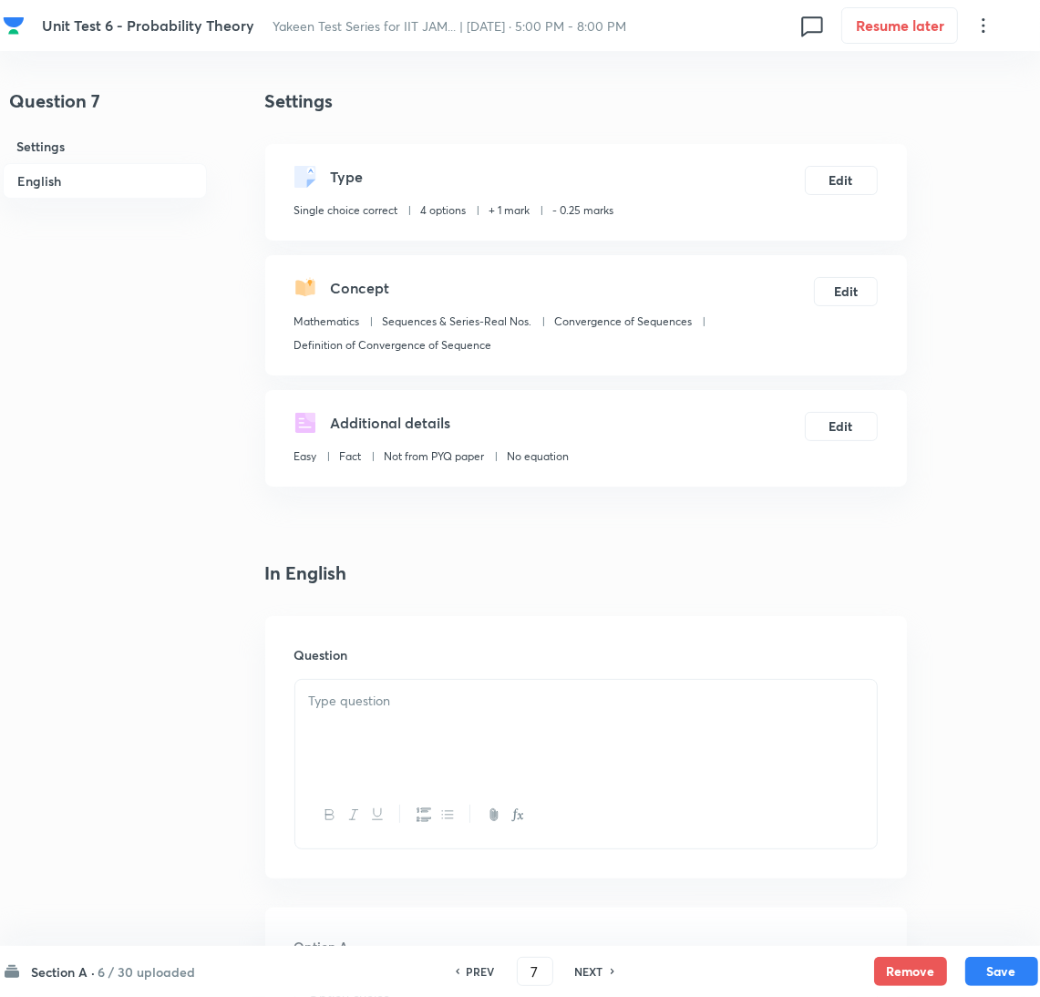
click at [422, 739] on div at bounding box center [586, 731] width 582 height 102
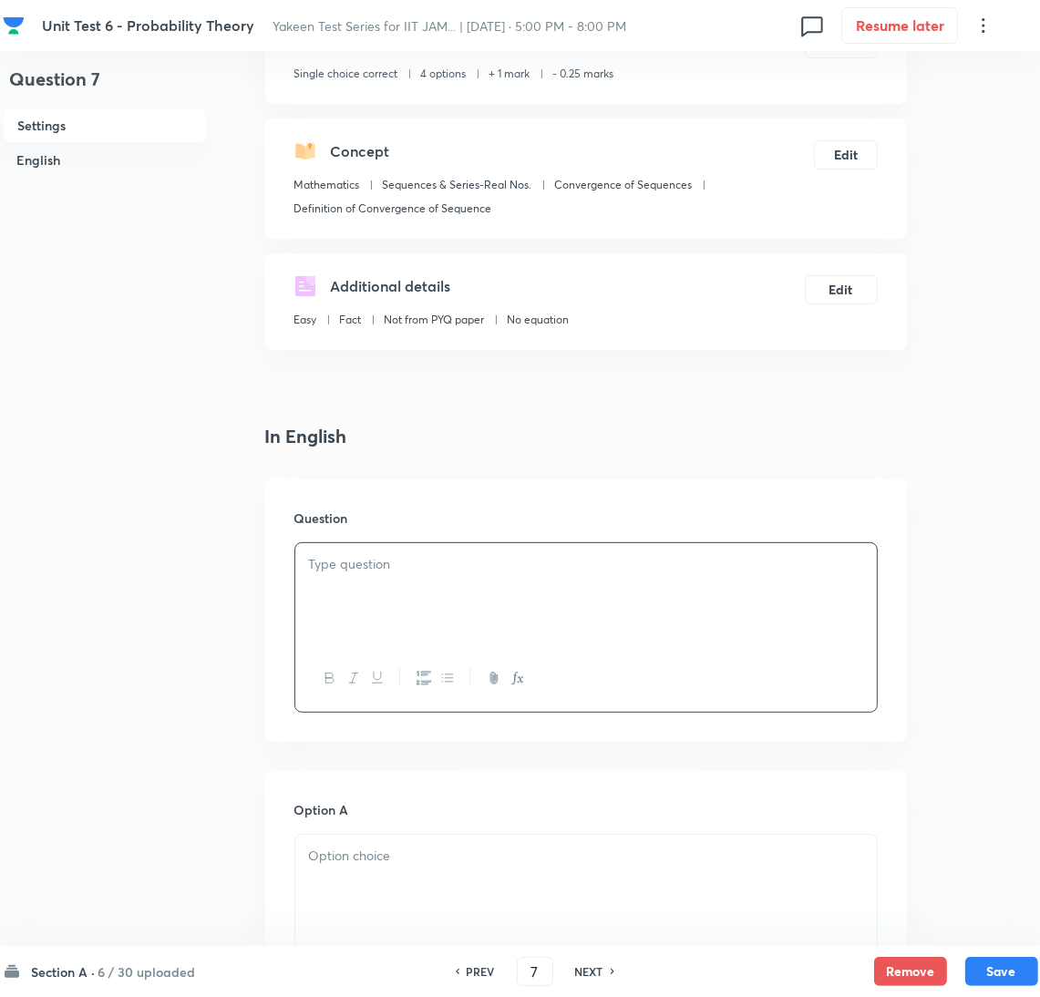
click at [381, 604] on div at bounding box center [586, 594] width 582 height 102
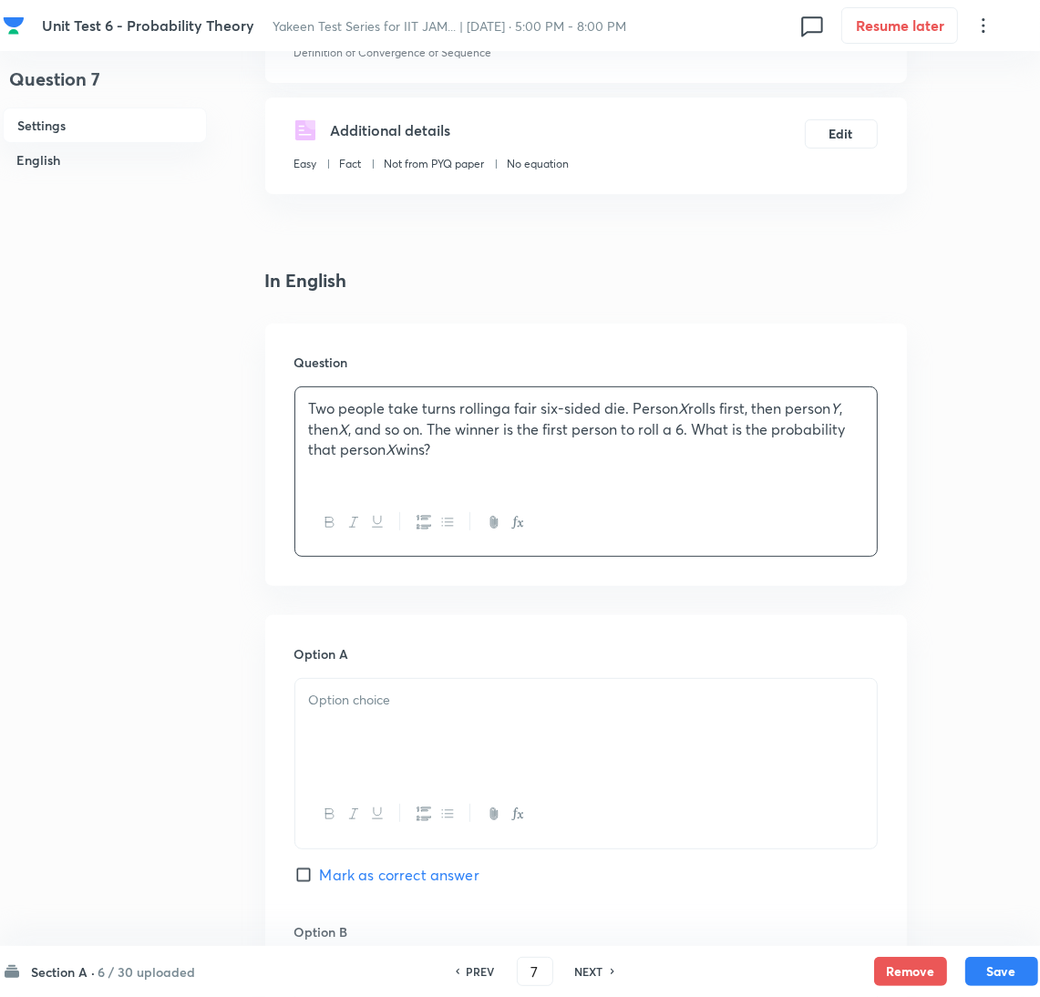
scroll to position [409, 0]
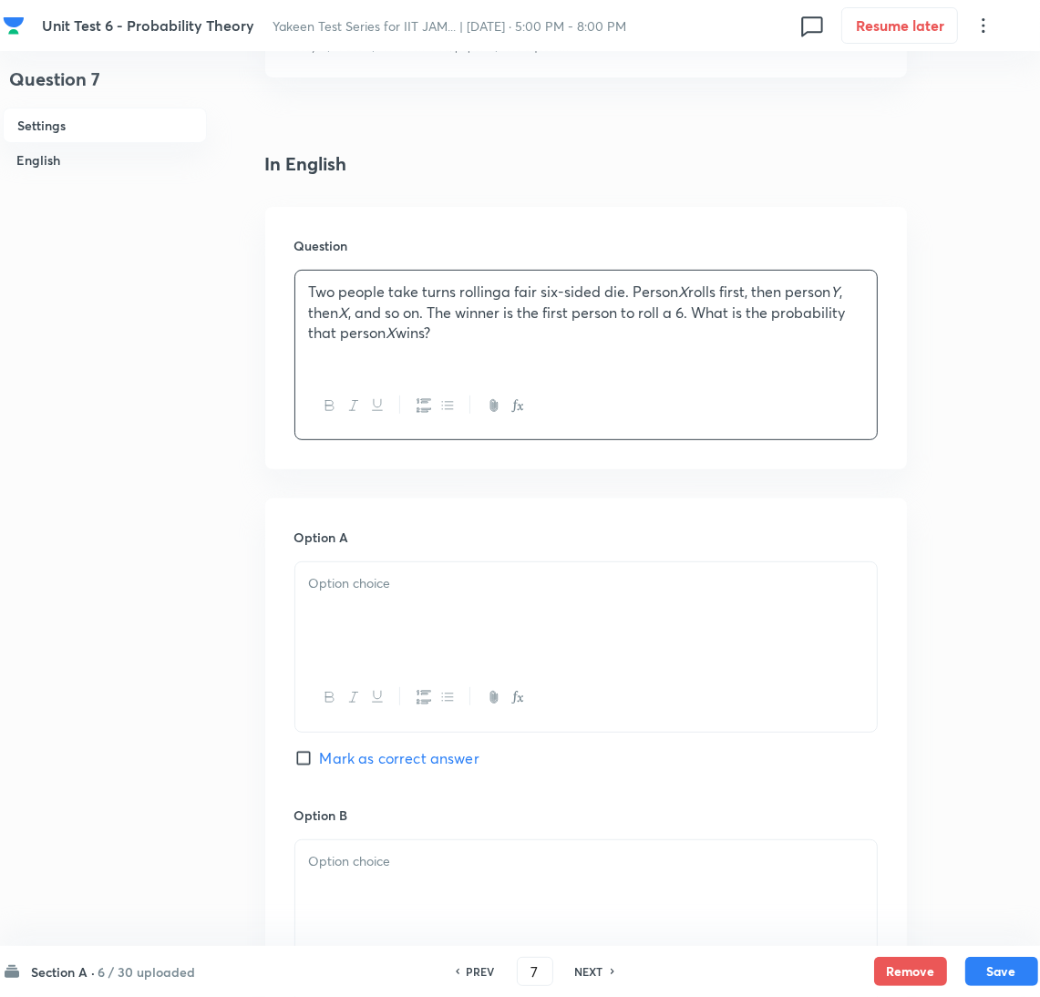
click at [367, 615] on div at bounding box center [586, 614] width 582 height 102
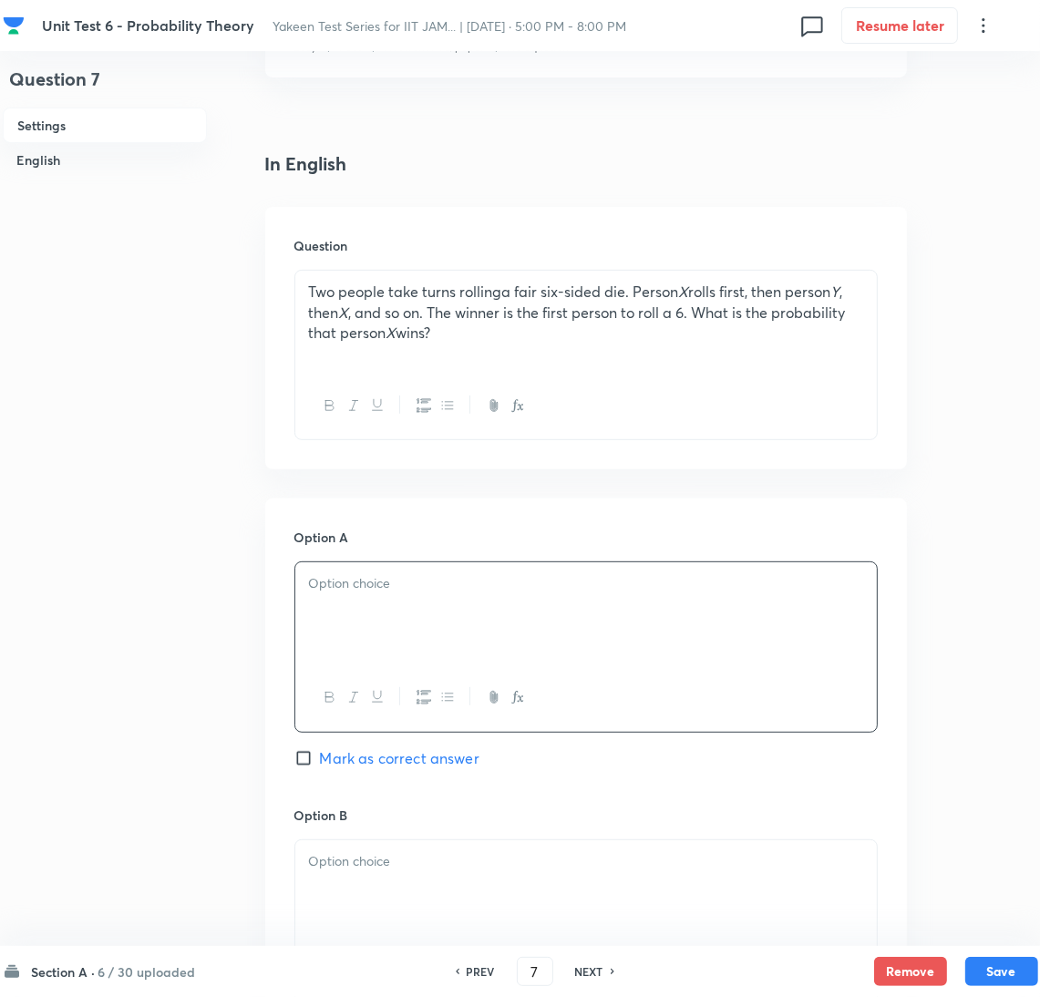
click at [338, 601] on div at bounding box center [586, 614] width 582 height 102
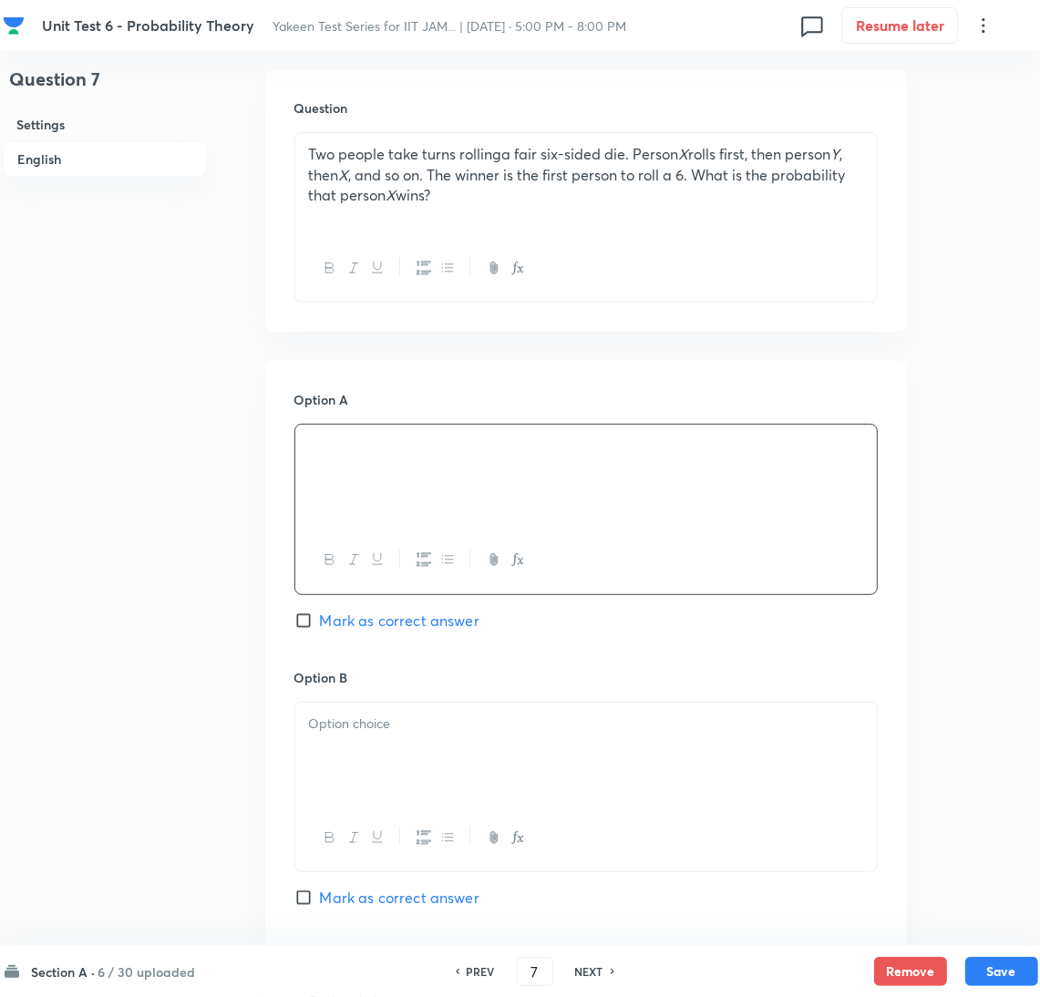
click at [338, 759] on div at bounding box center [586, 754] width 582 height 102
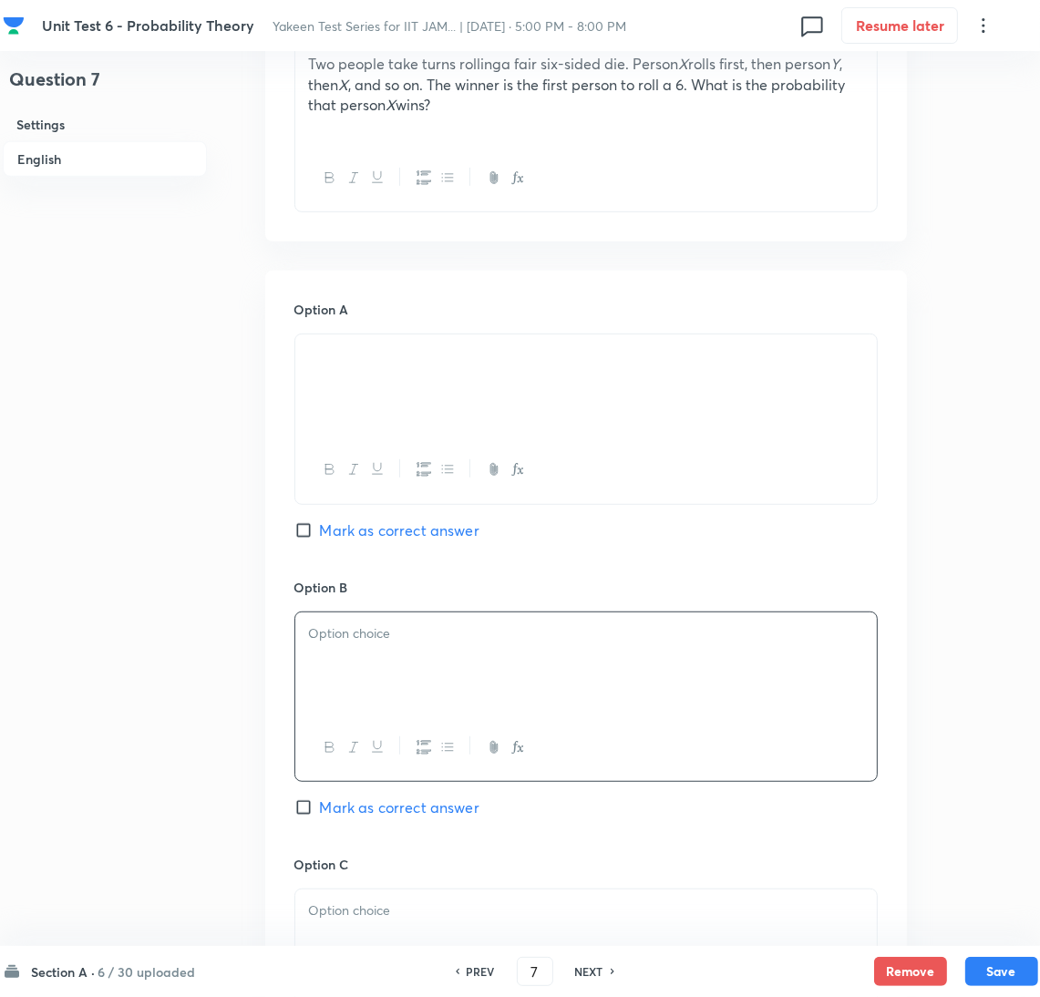
scroll to position [683, 0]
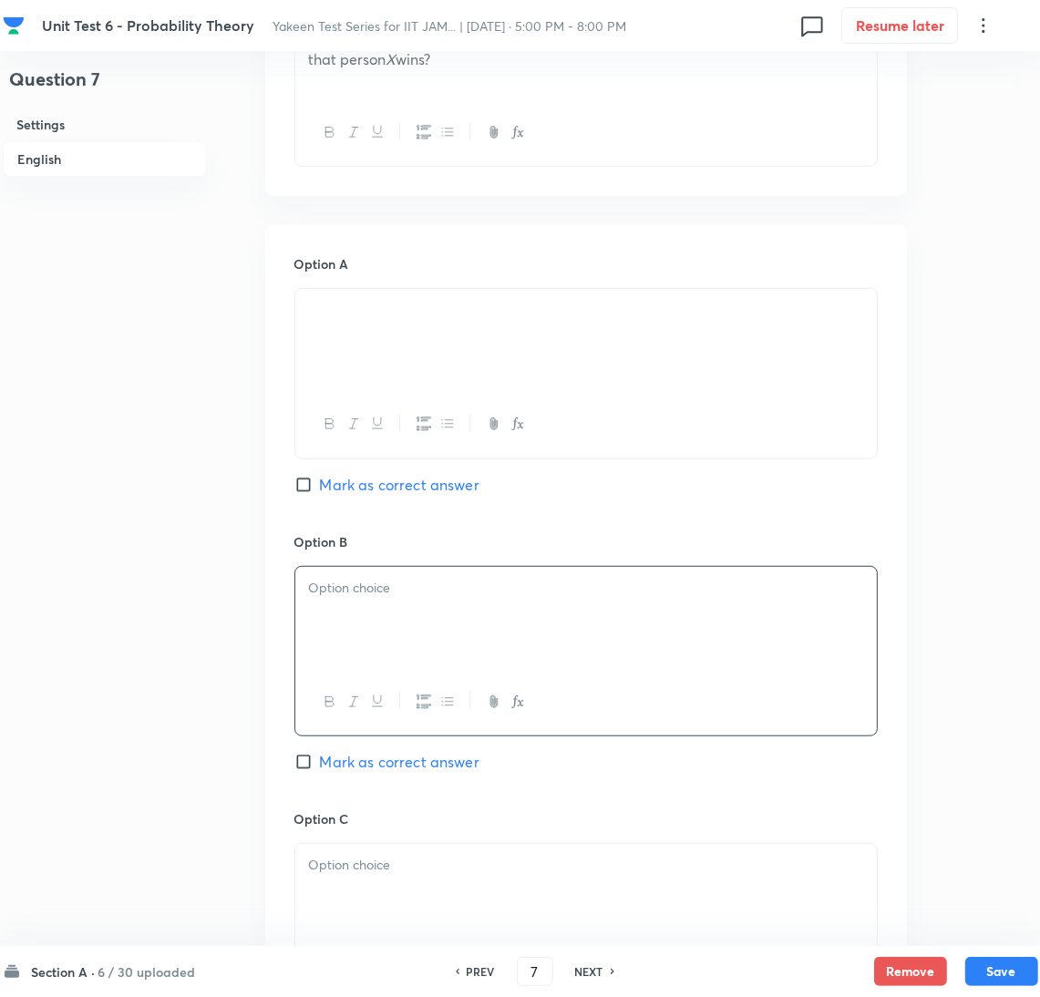
click at [330, 604] on div at bounding box center [586, 618] width 582 height 102
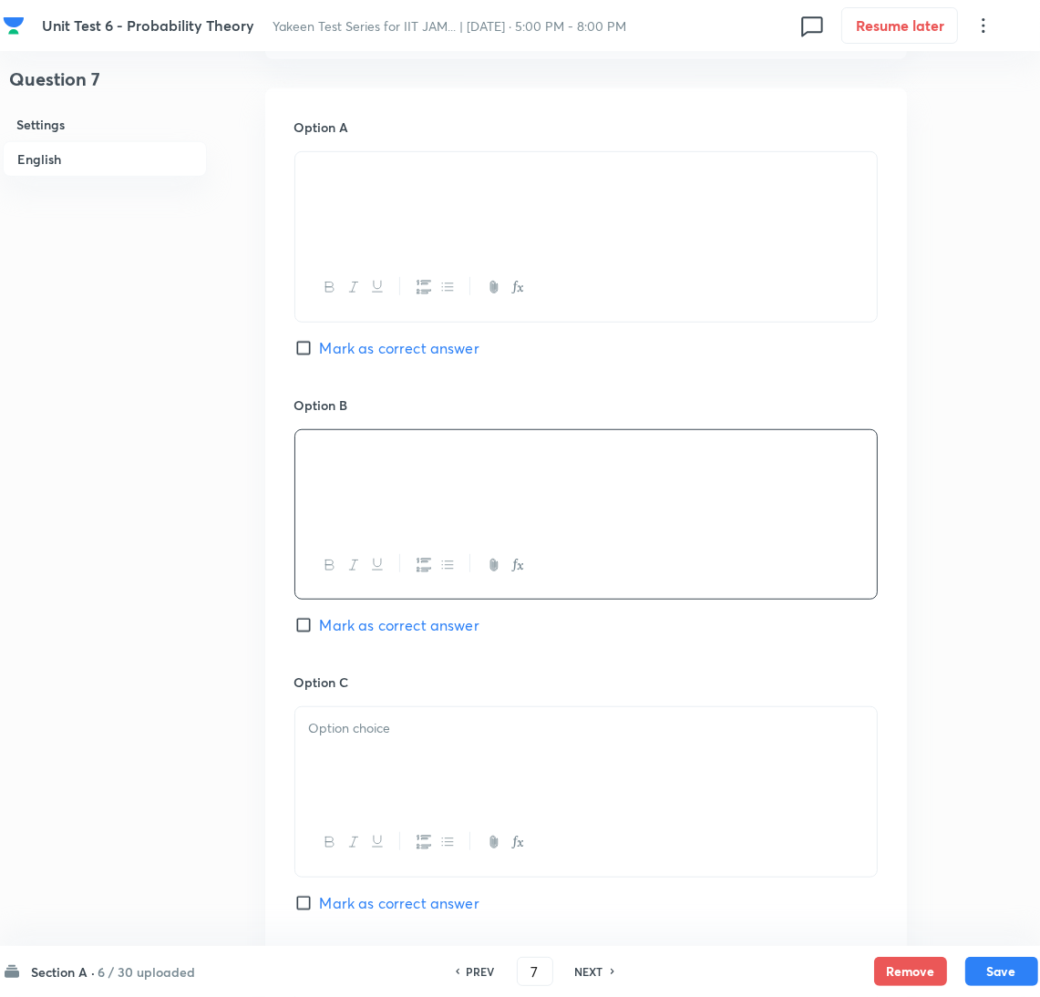
scroll to position [1094, 0]
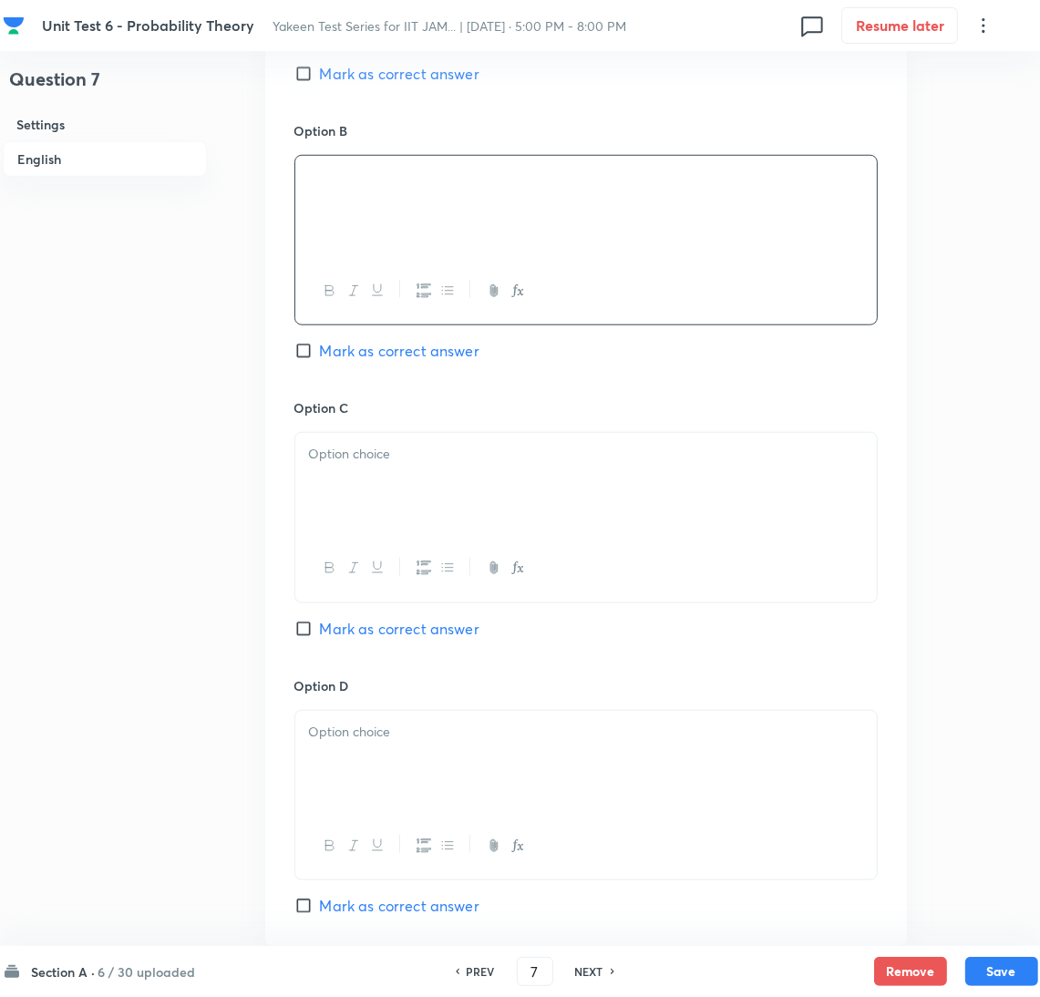
click at [368, 499] on div at bounding box center [586, 484] width 582 height 102
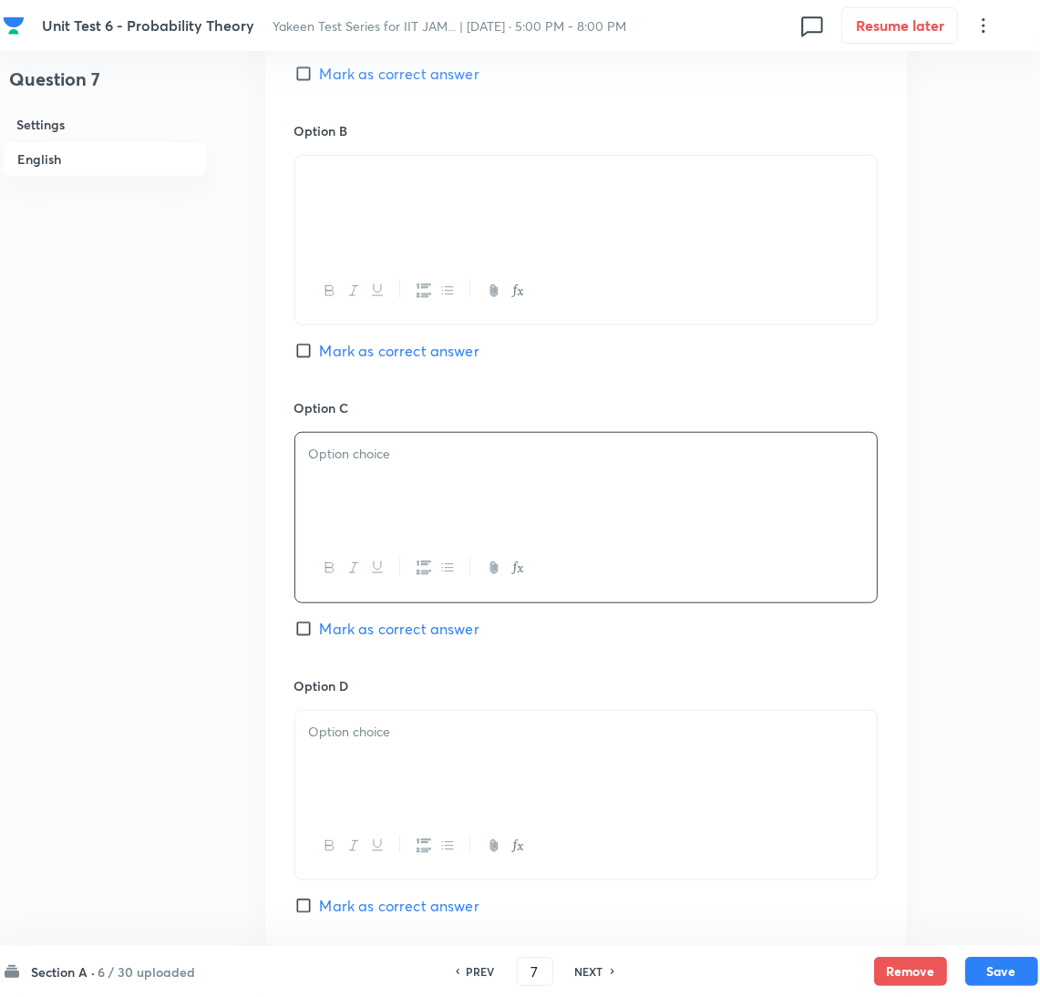
click at [358, 465] on p at bounding box center [586, 454] width 554 height 21
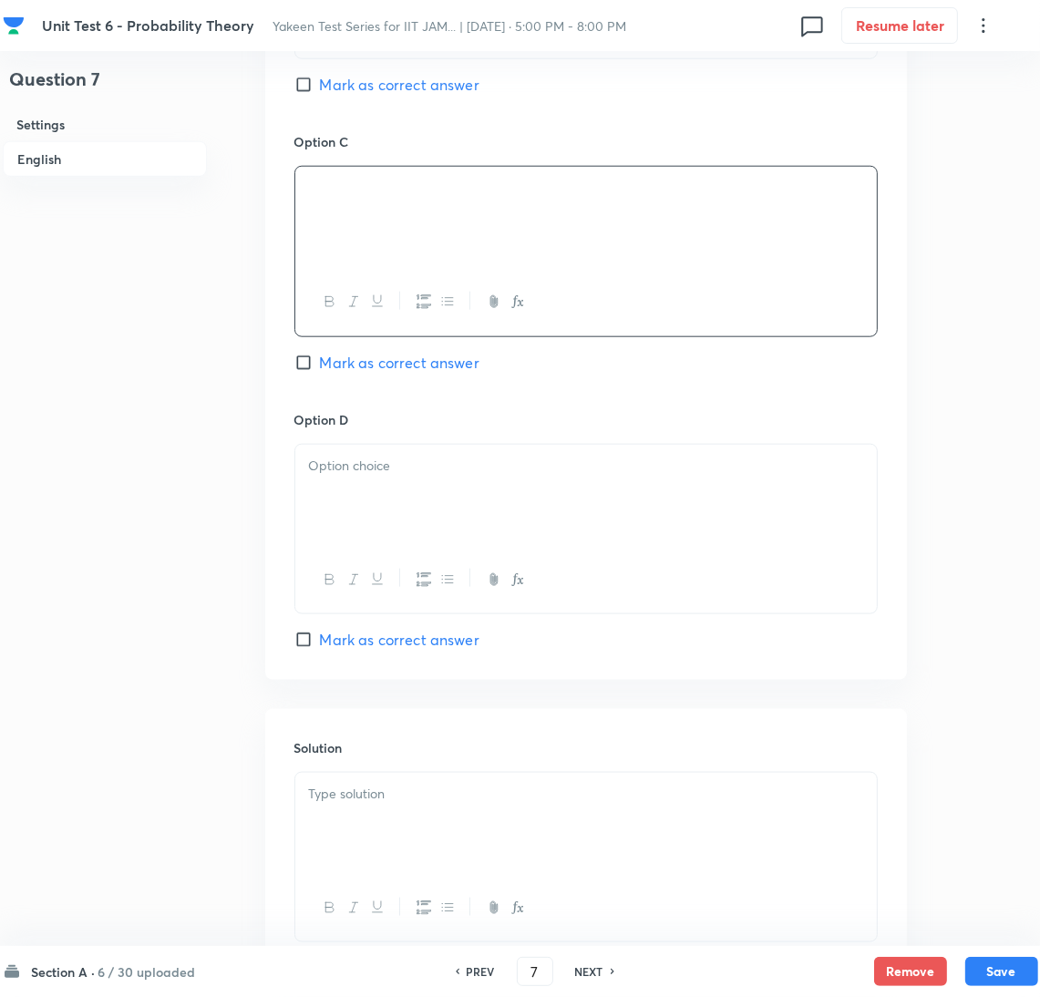
scroll to position [1367, 0]
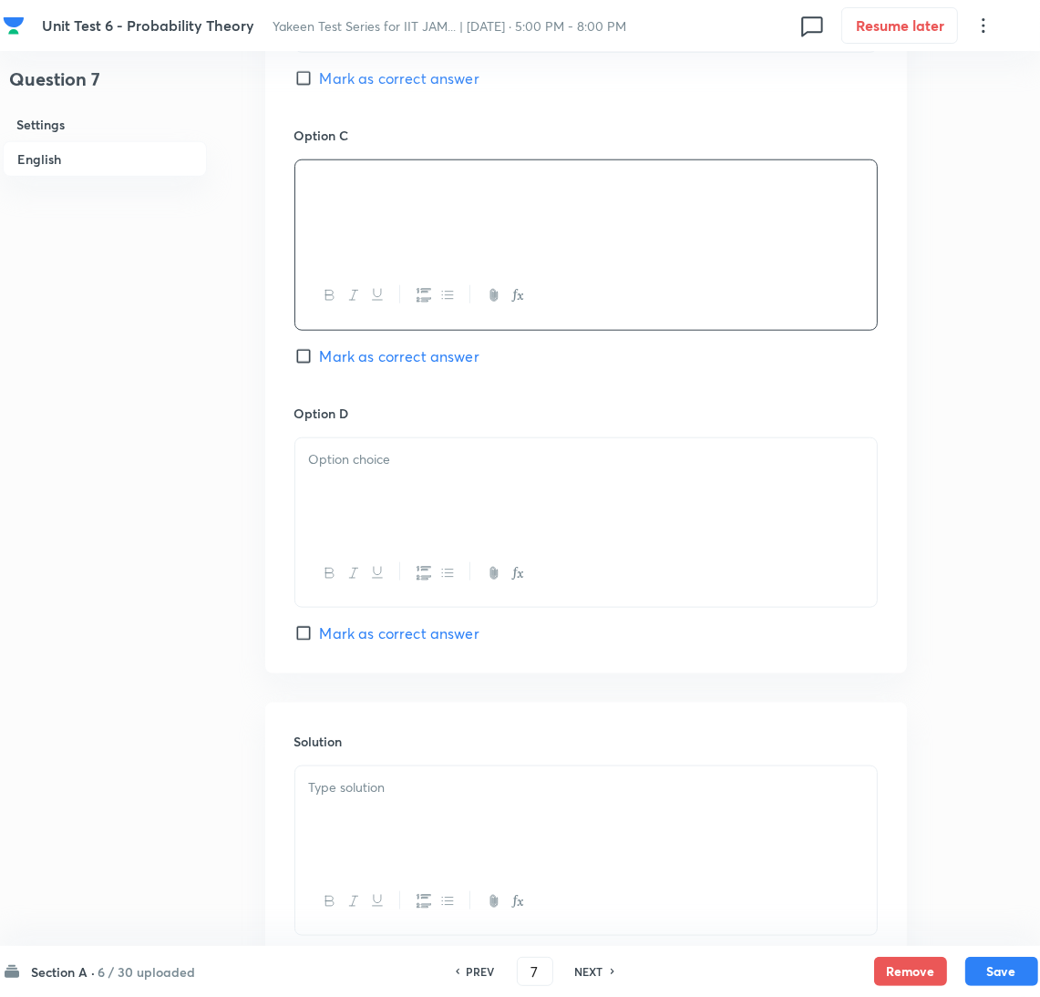
click at [365, 528] on div at bounding box center [586, 490] width 582 height 102
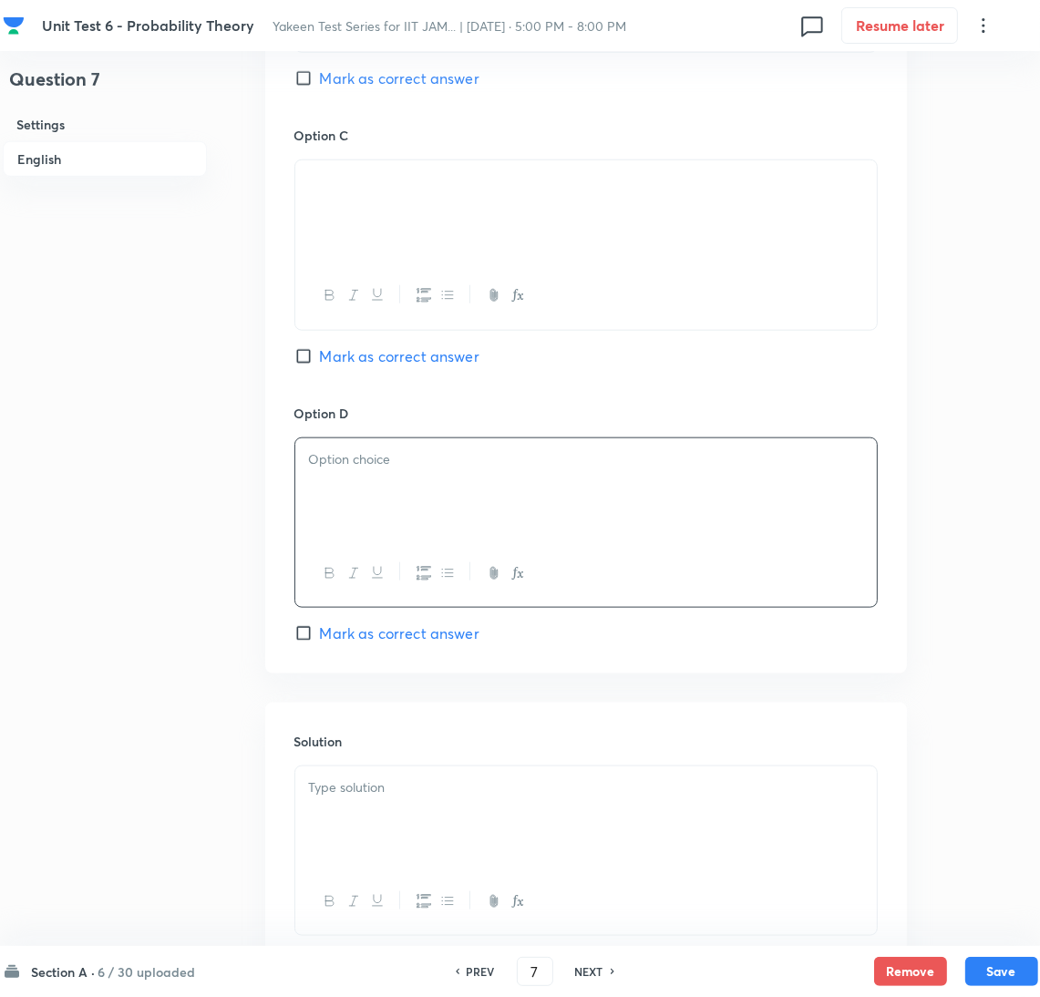
click at [343, 494] on div at bounding box center [586, 490] width 582 height 102
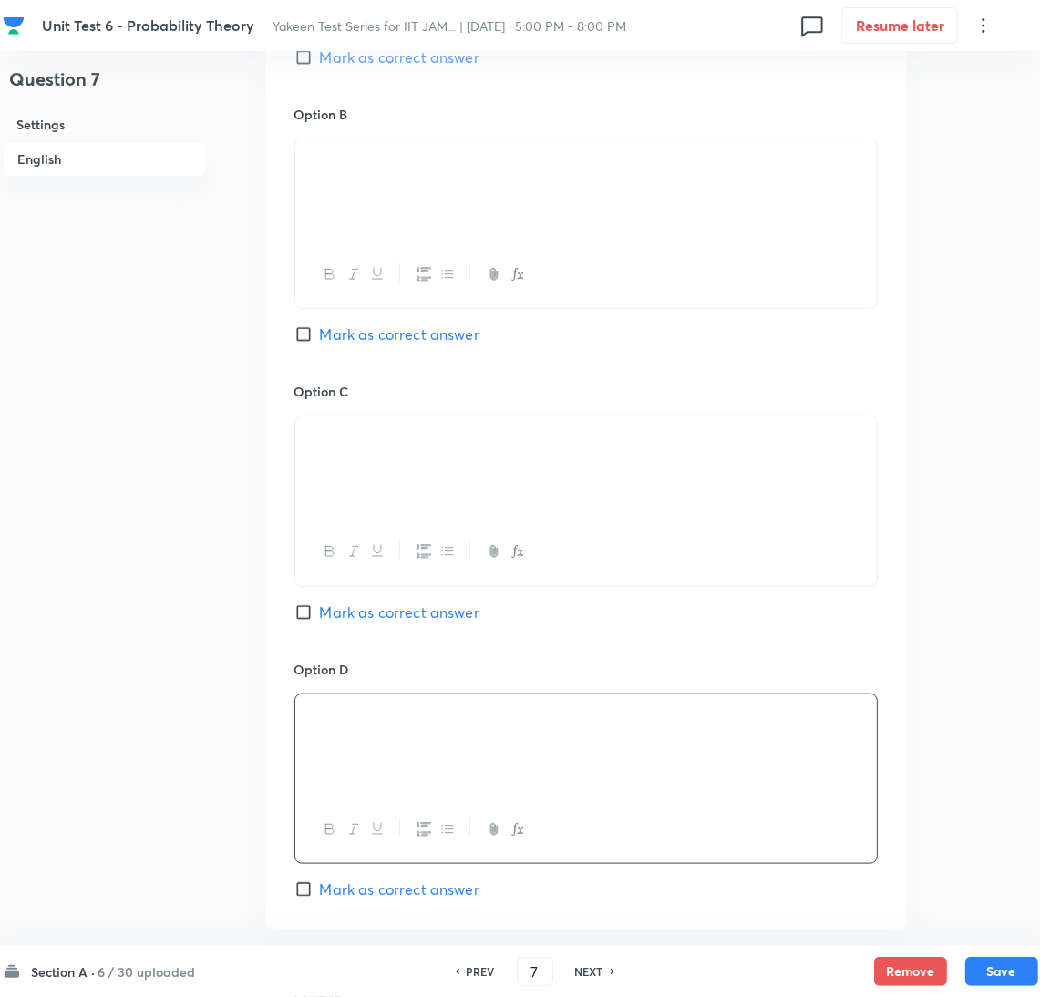
scroll to position [1094, 0]
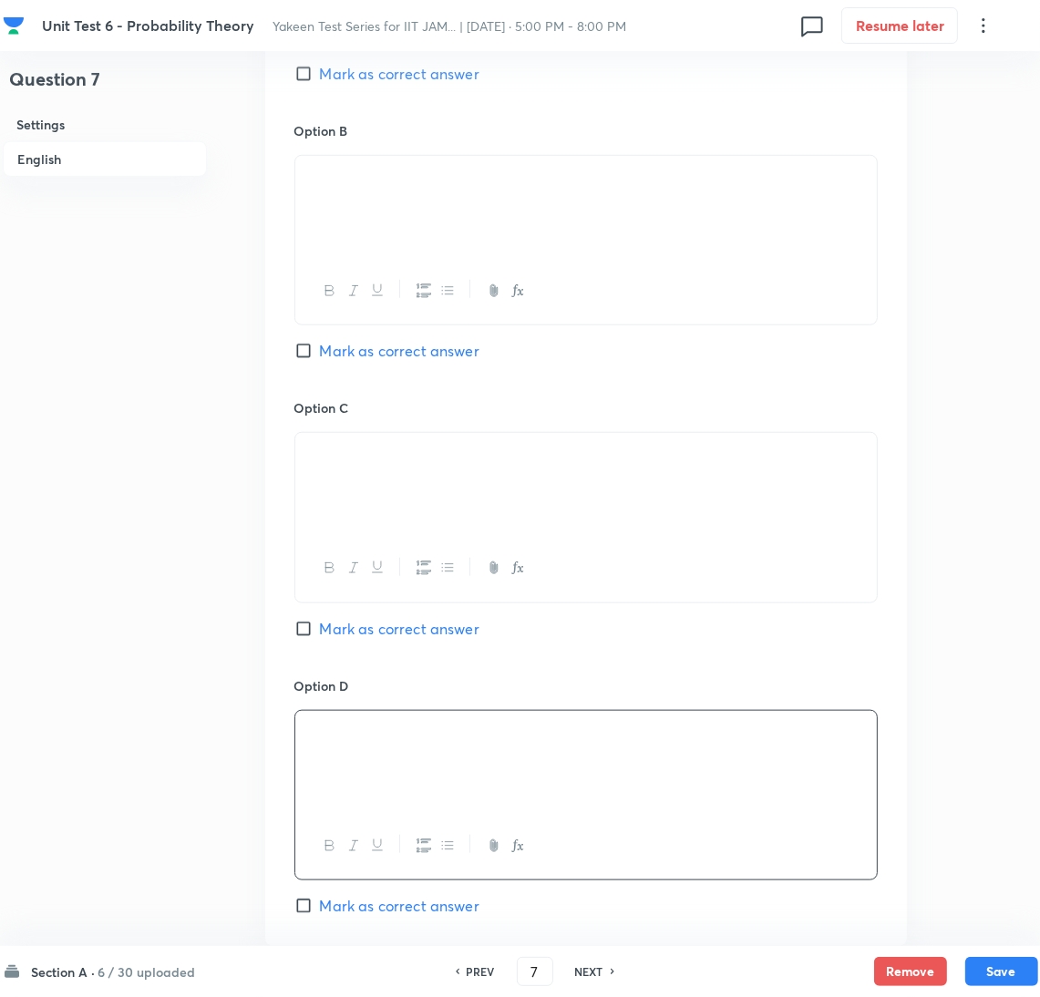
click at [313, 631] on input "Mark as correct answer" at bounding box center [307, 629] width 26 height 18
checkbox input "true"
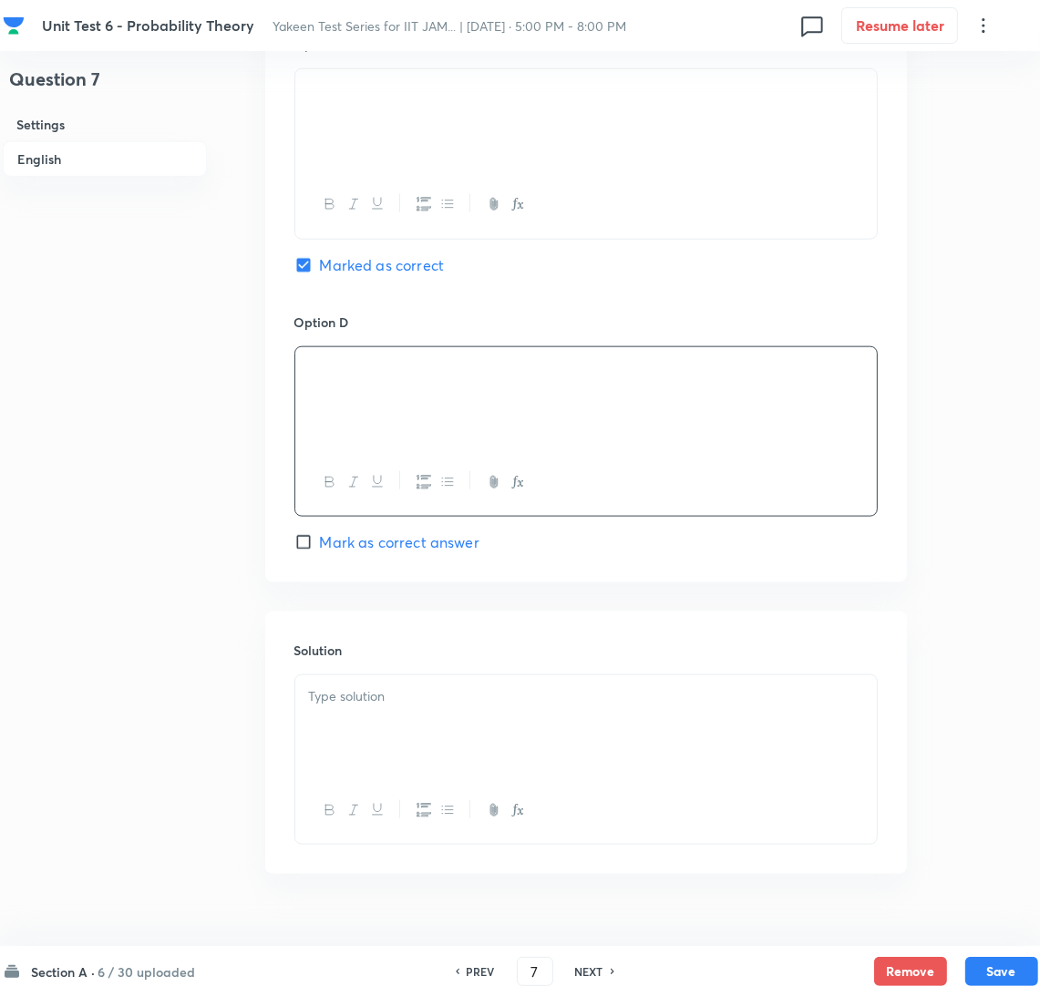
scroll to position [1500, 0]
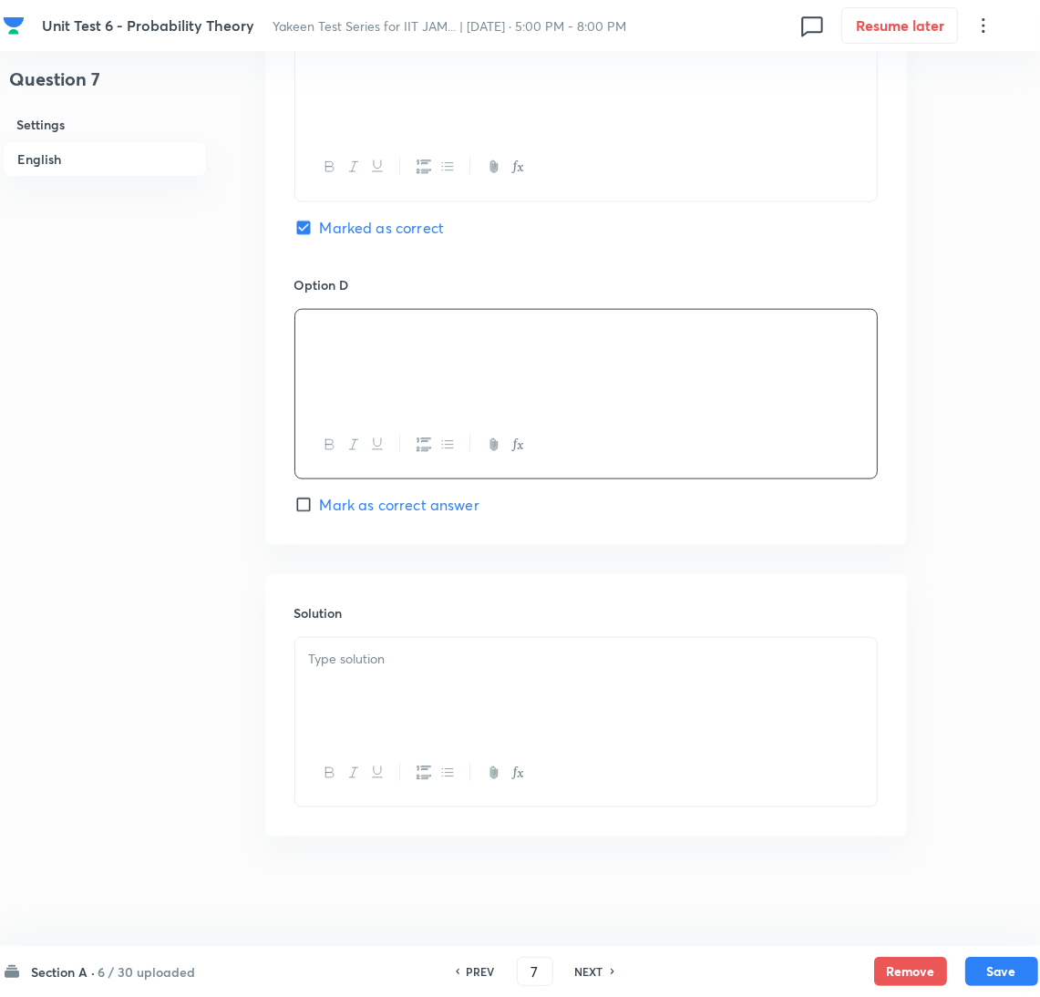
click at [369, 658] on p at bounding box center [586, 659] width 554 height 21
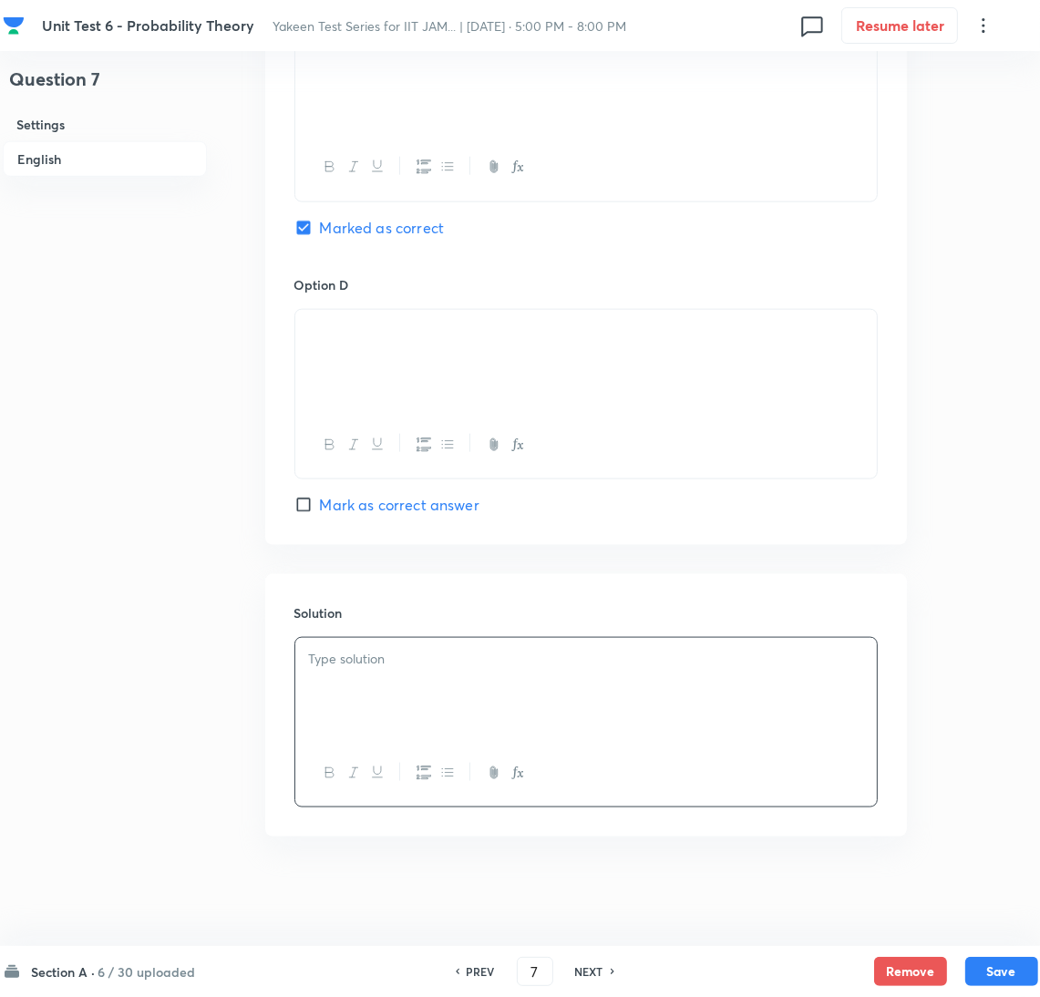
click at [368, 670] on div at bounding box center [586, 689] width 582 height 102
click at [1005, 980] on button "Save" at bounding box center [1002, 969] width 73 height 29
type input "8"
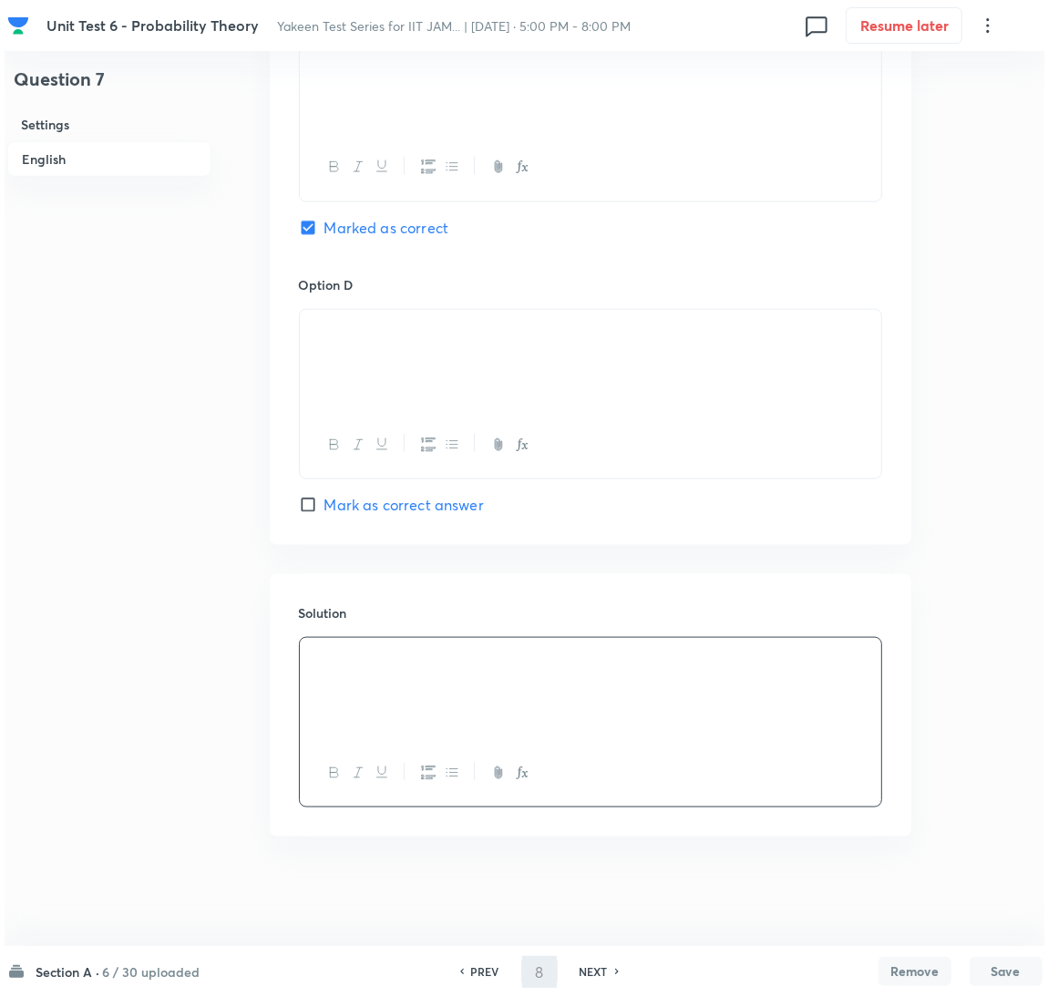
scroll to position [0, 0]
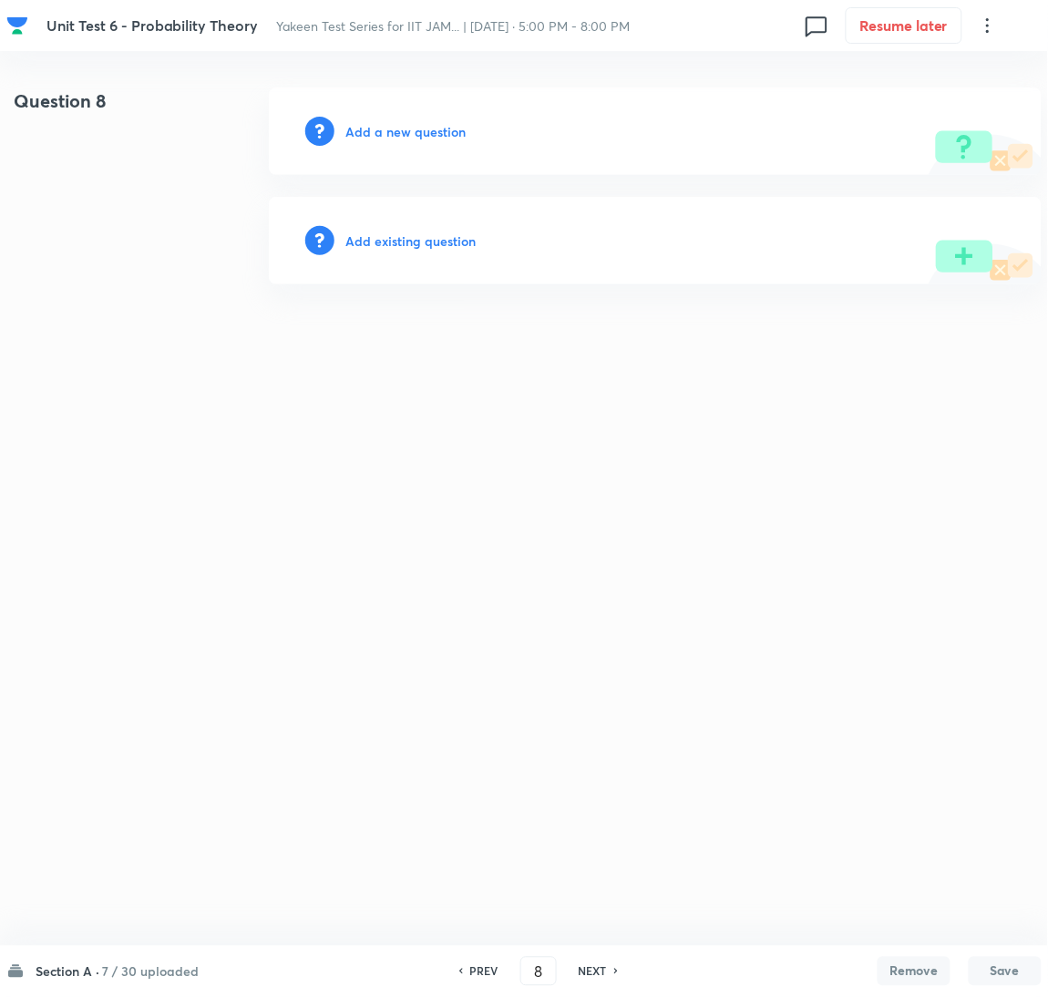
click at [385, 136] on h6 "Add a new question" at bounding box center [406, 131] width 120 height 19
click at [385, 136] on h6 "Choose a question type" at bounding box center [416, 131] width 140 height 19
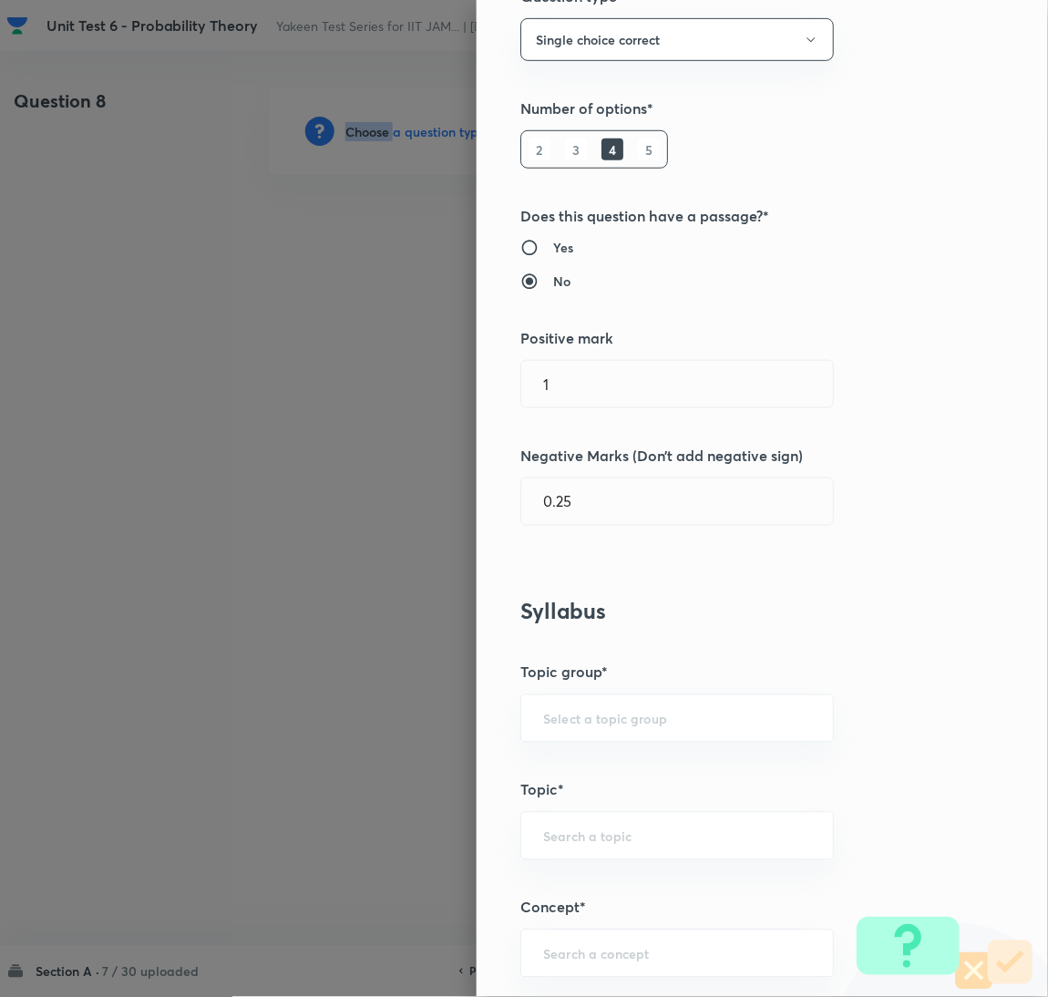
scroll to position [274, 0]
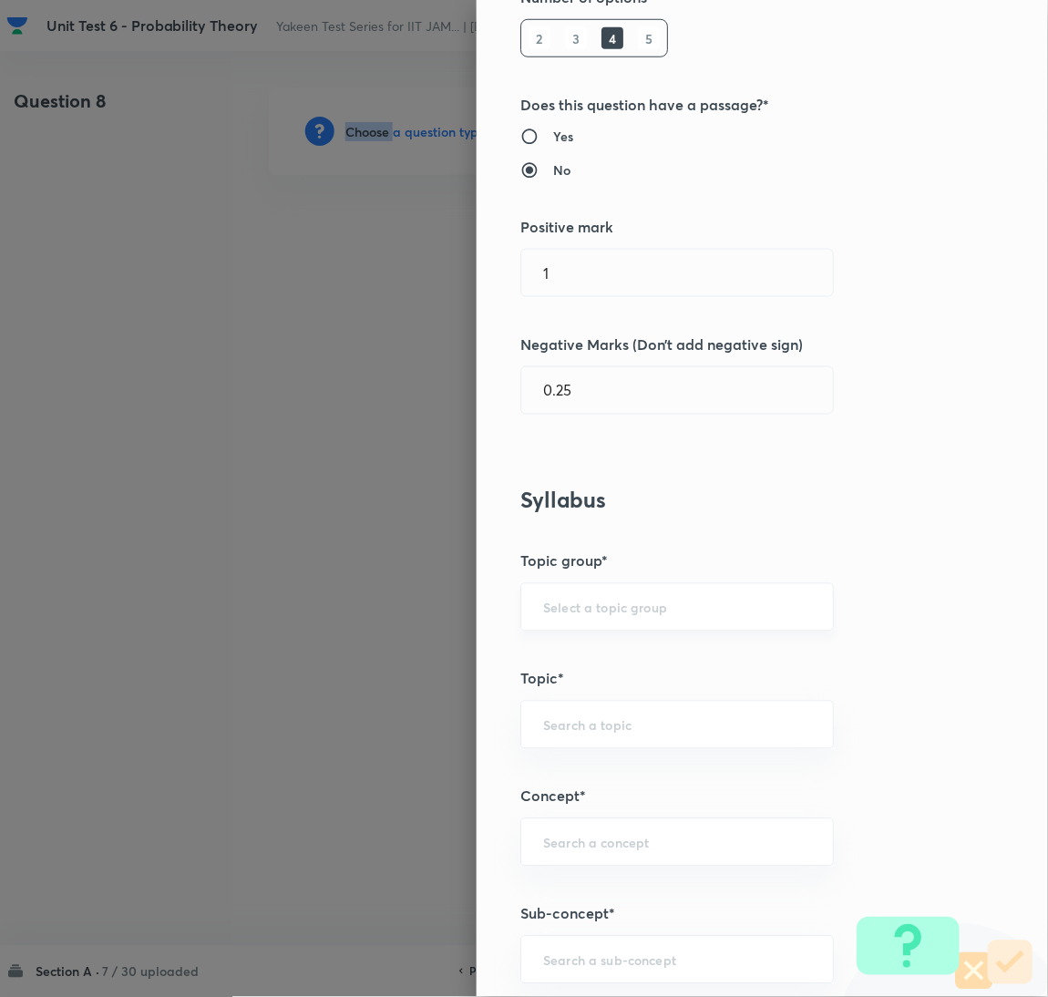
click at [583, 618] on div "​" at bounding box center [678, 607] width 314 height 48
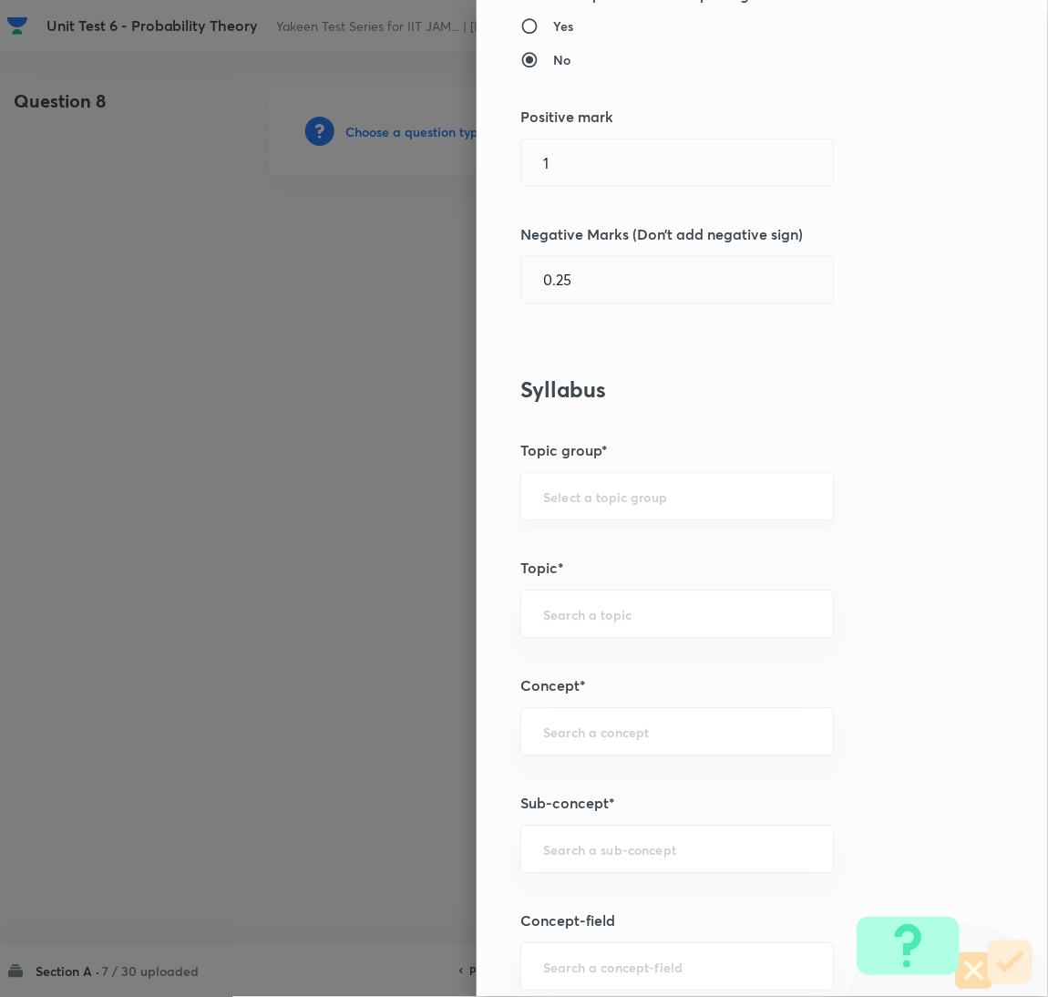
scroll to position [547, 0]
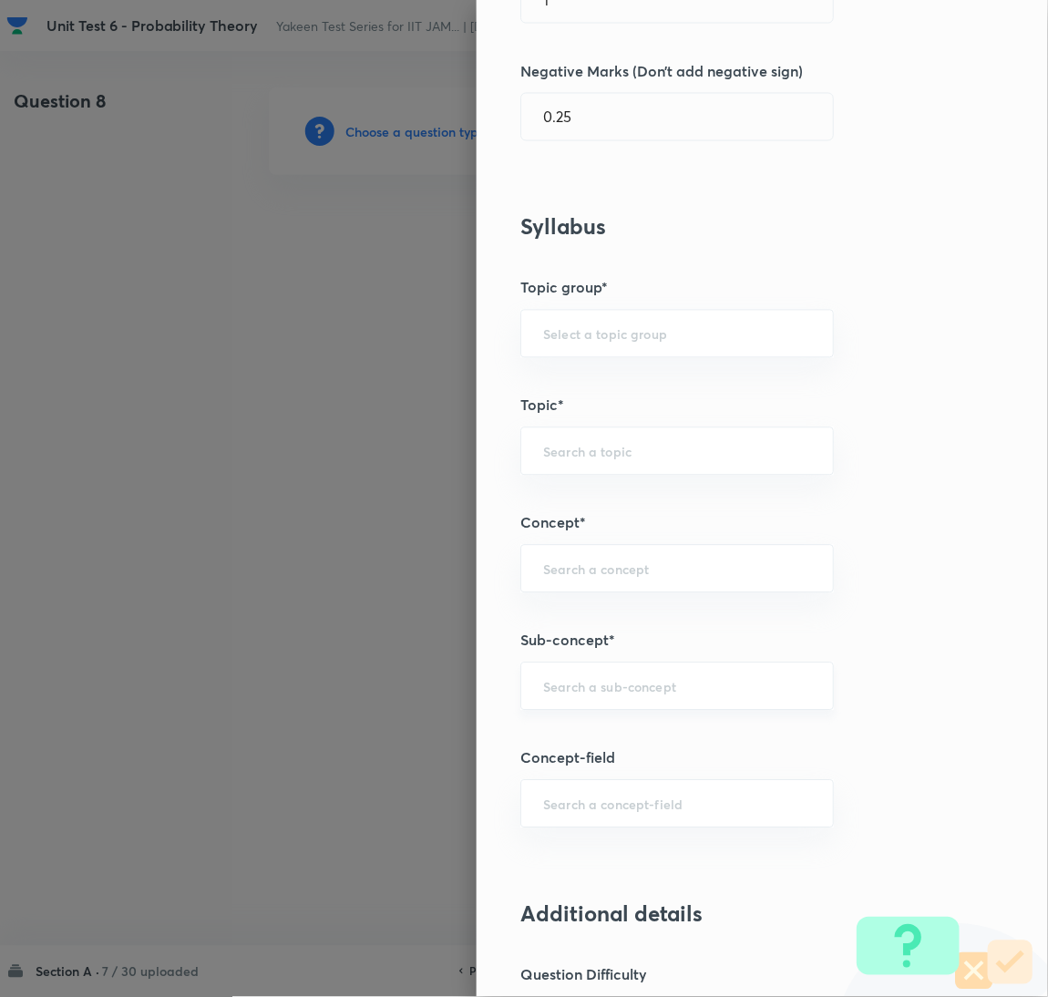
click at [576, 696] on input "text" at bounding box center [677, 686] width 268 height 17
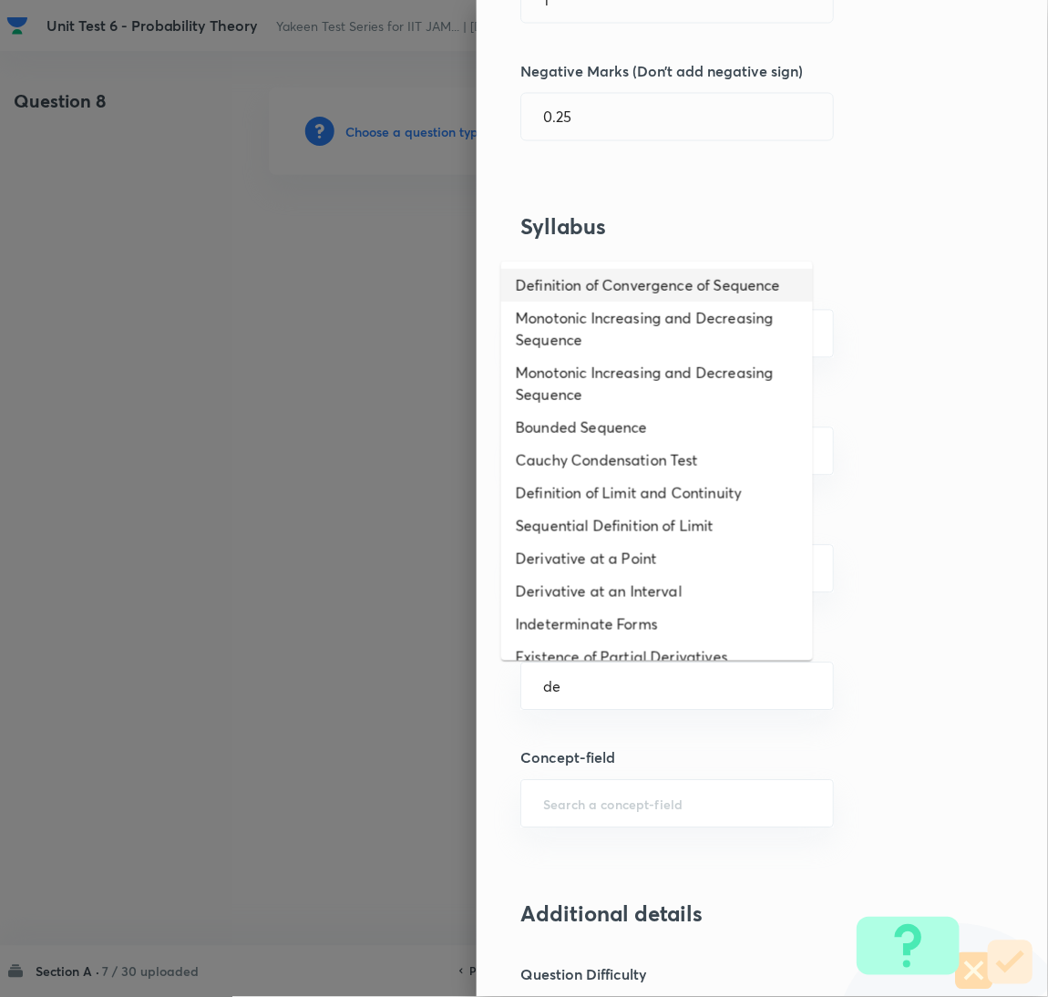
click at [581, 297] on li "Definition of Convergence of Sequence" at bounding box center [657, 285] width 312 height 33
type input "Definition of Convergence of Sequence"
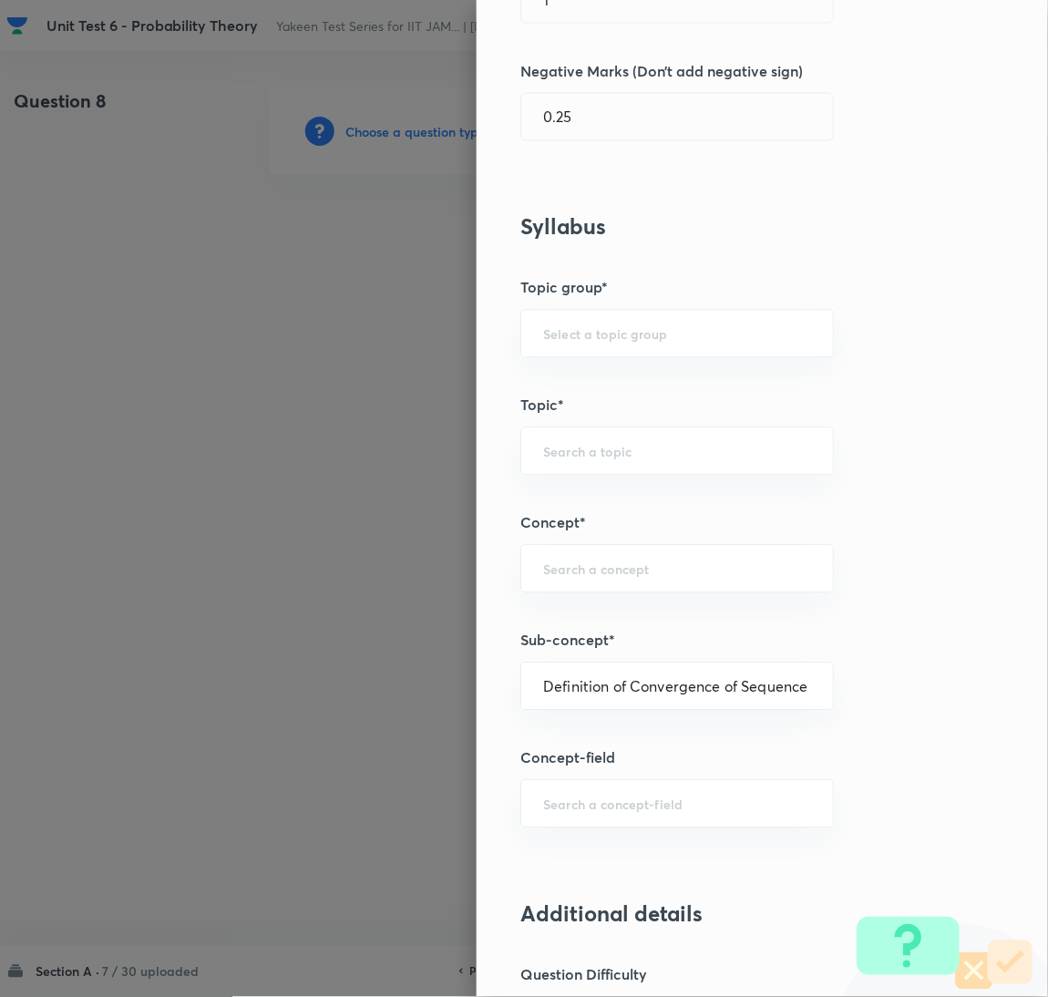
type input "Mathematics"
type input "Sequences & Series-Real Nos."
type input "Convergence of Sequences"
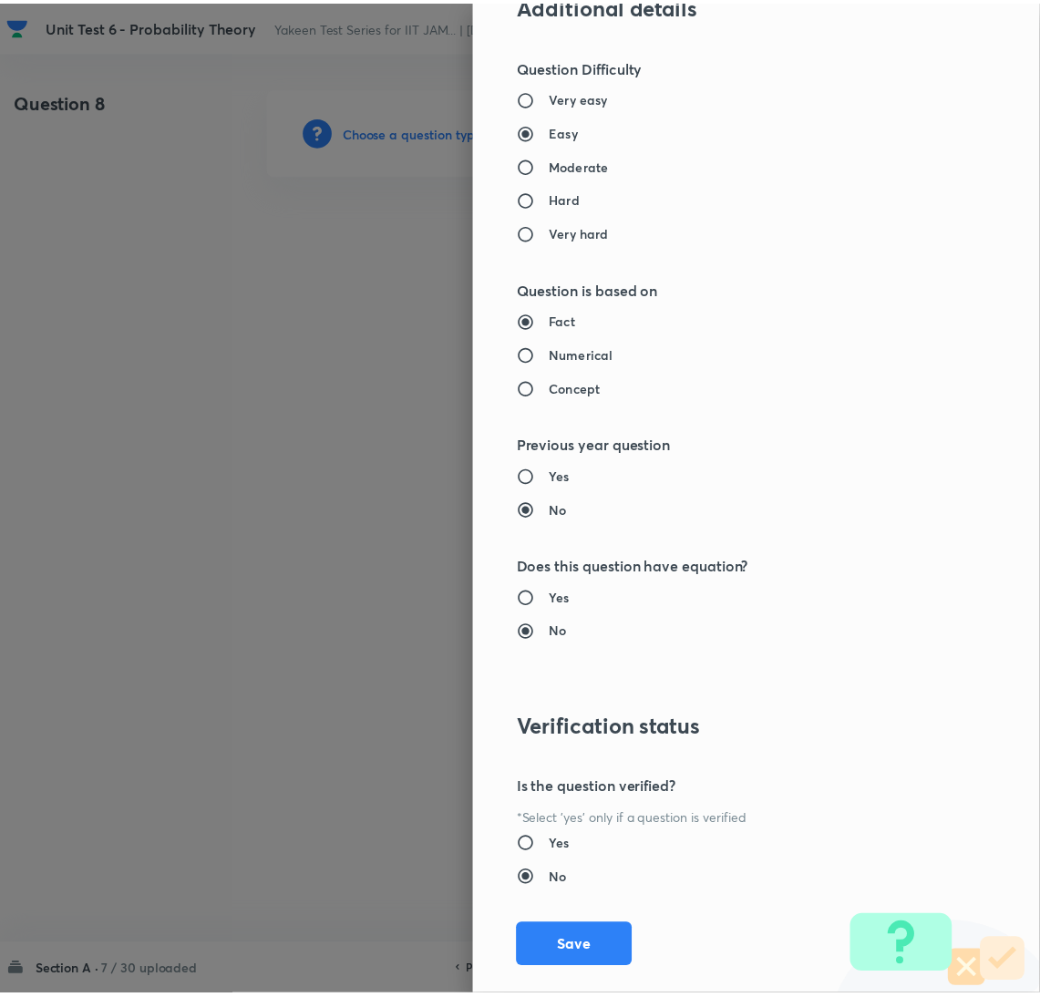
scroll to position [1490, 0]
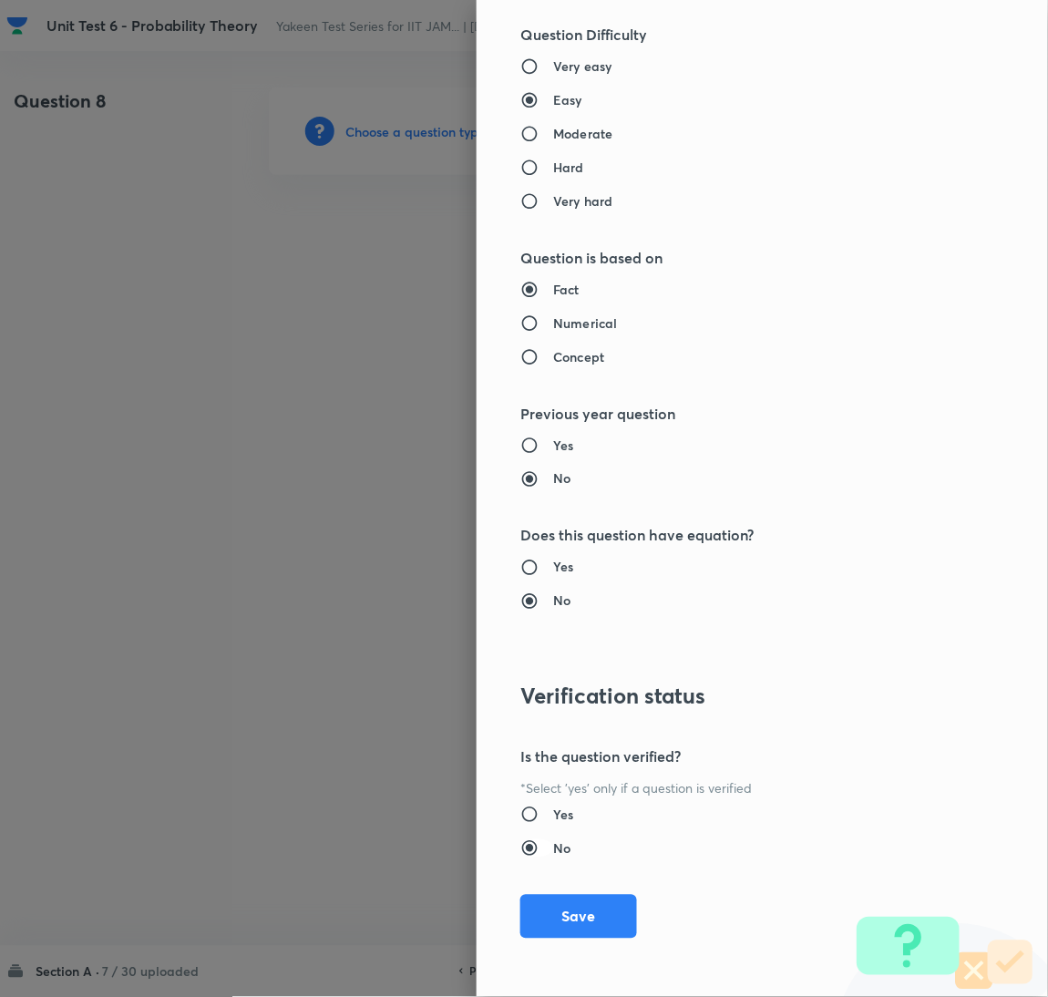
click at [616, 914] on button "Save" at bounding box center [579, 917] width 117 height 44
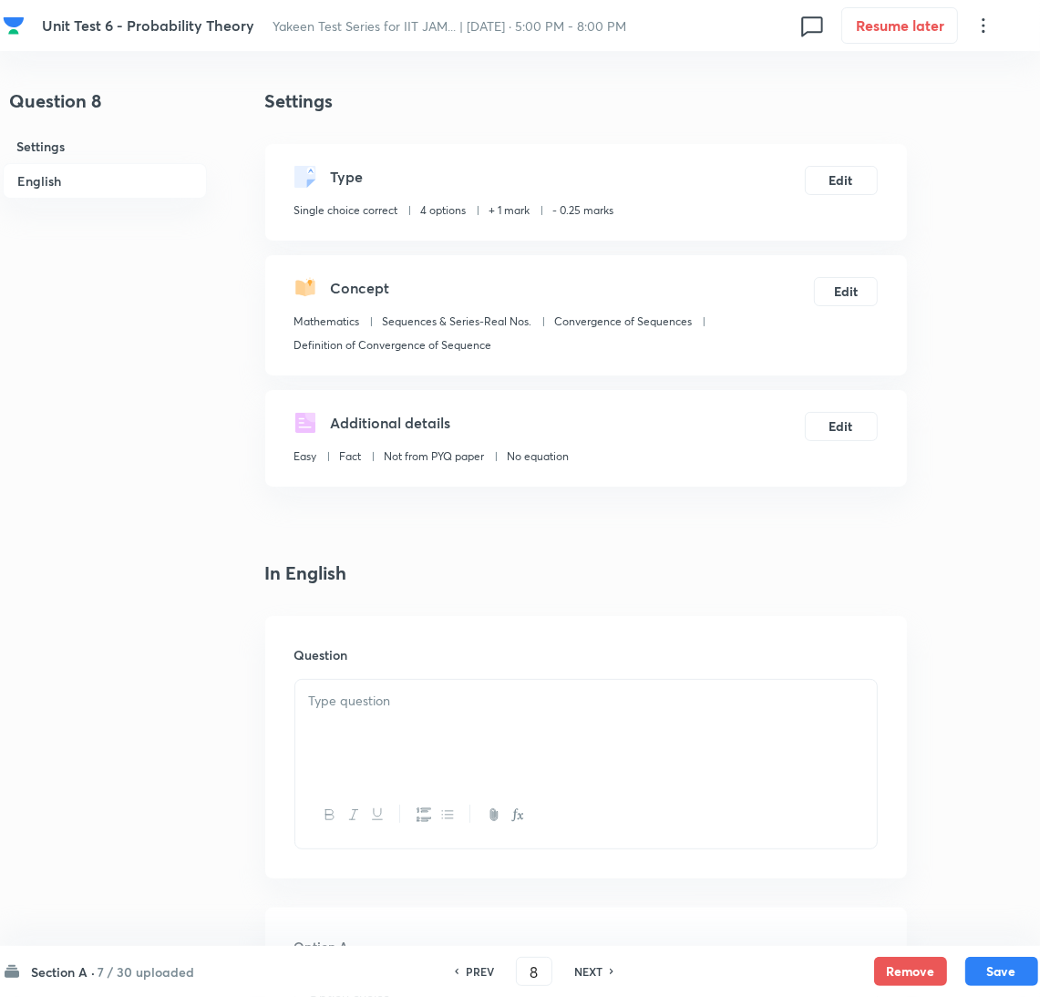
click at [436, 734] on div at bounding box center [586, 731] width 582 height 102
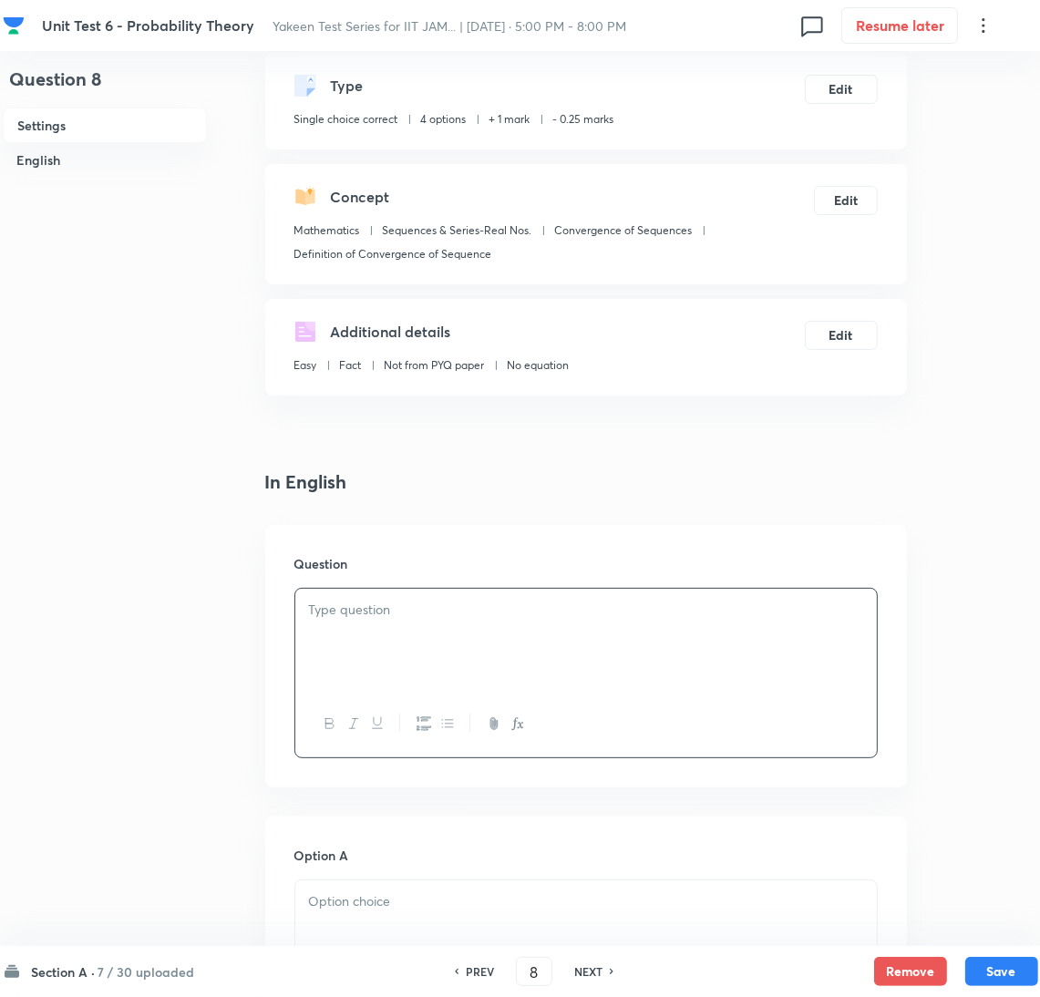
scroll to position [137, 0]
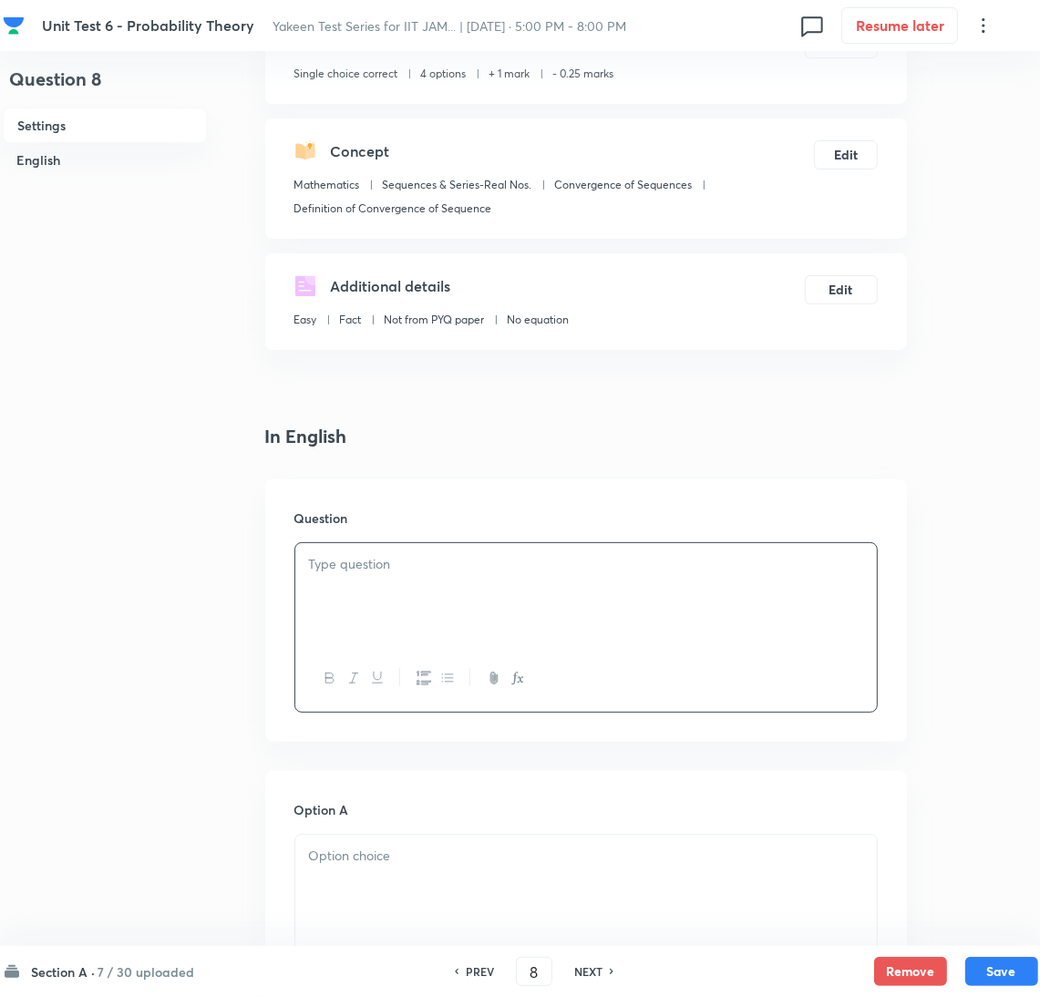
click at [385, 604] on div at bounding box center [586, 594] width 582 height 102
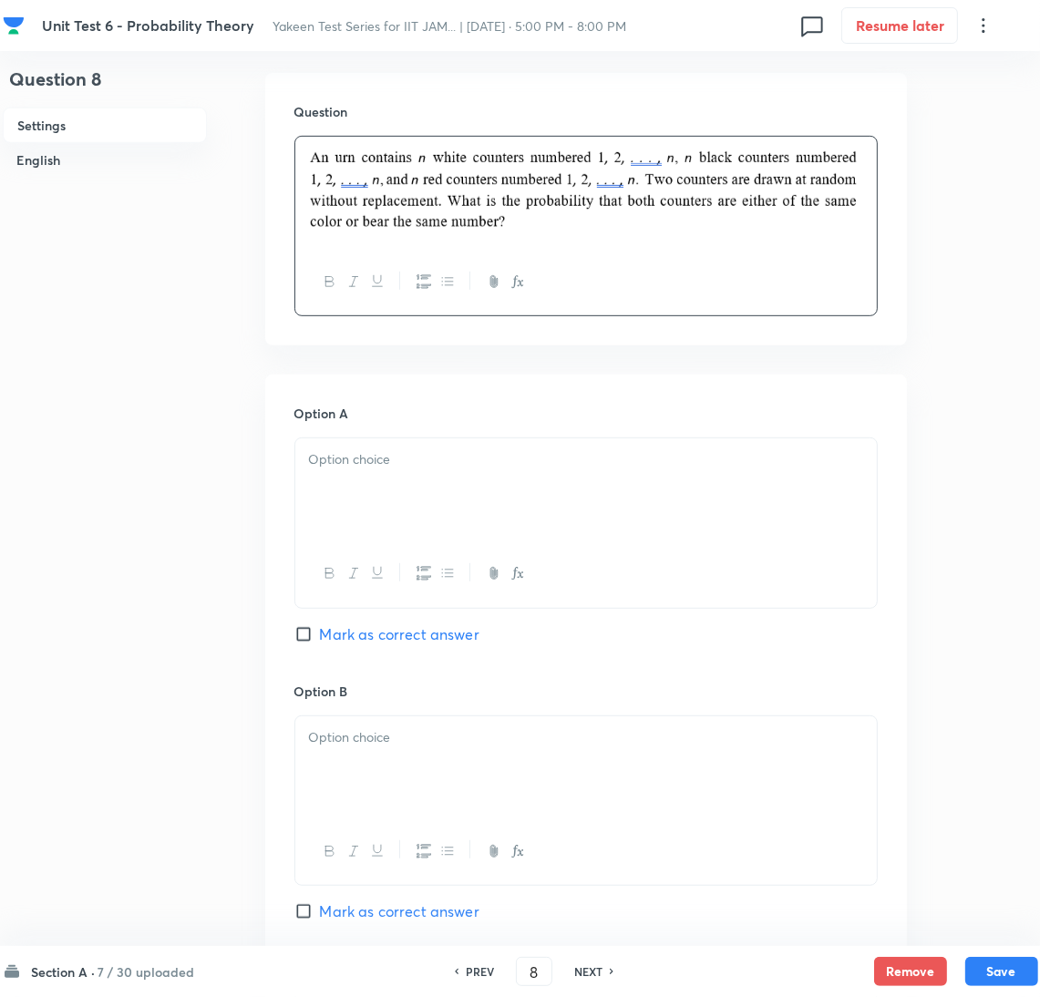
scroll to position [547, 0]
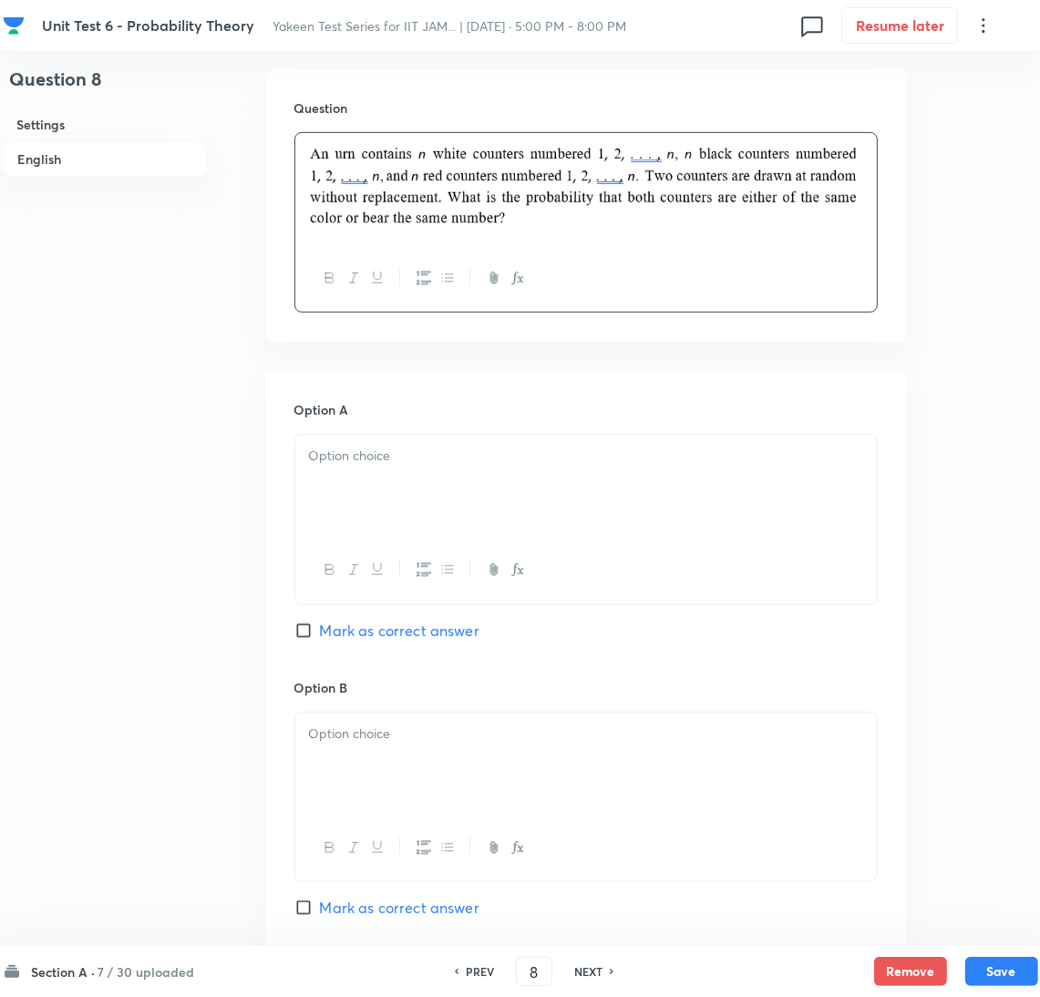
click at [378, 476] on div at bounding box center [586, 486] width 582 height 102
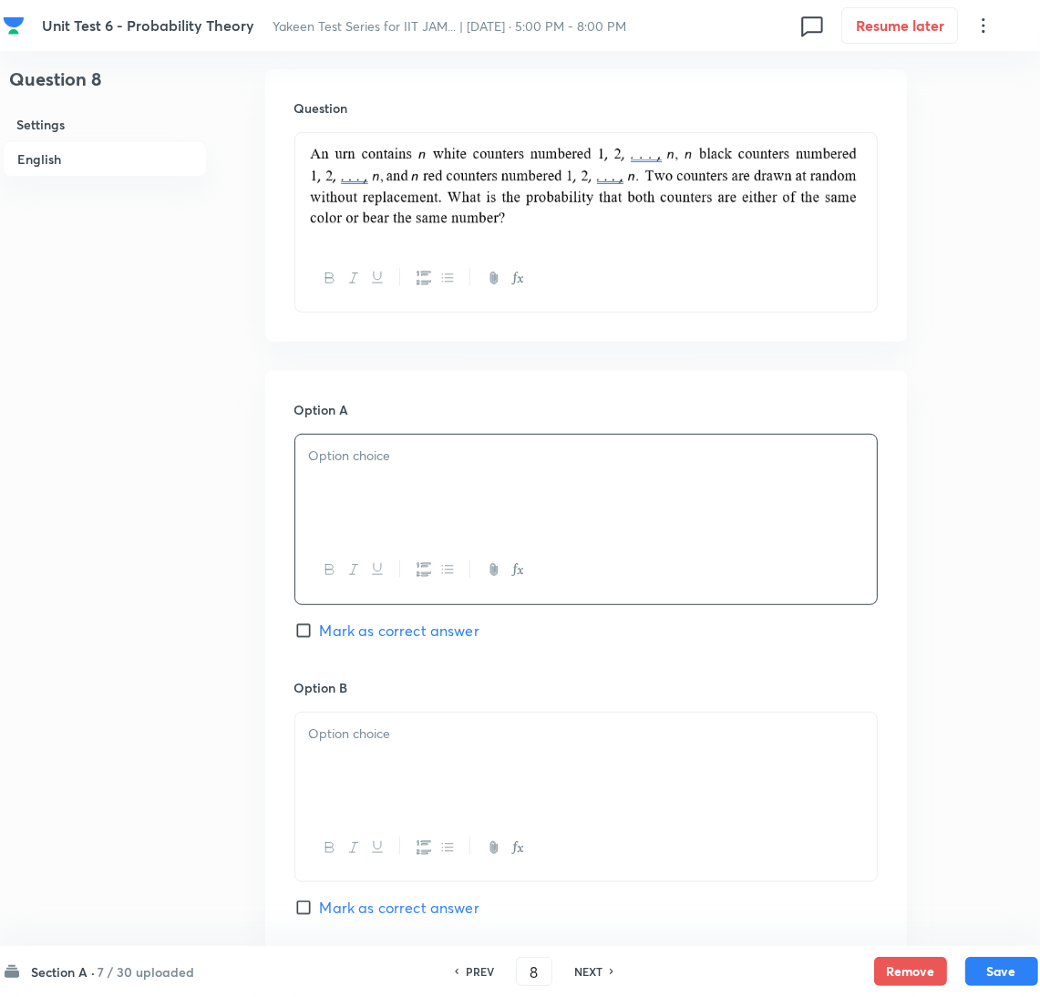
click at [423, 465] on p at bounding box center [586, 456] width 554 height 21
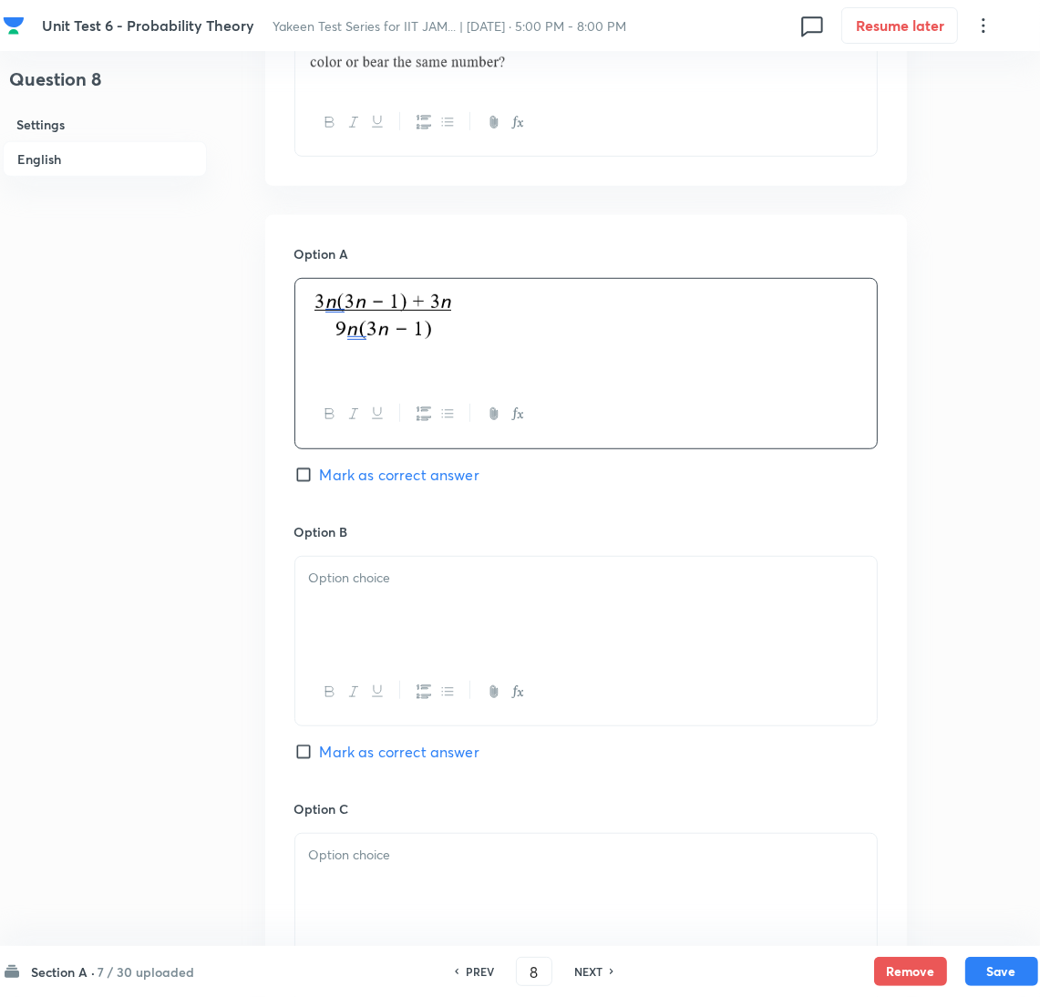
scroll to position [820, 0]
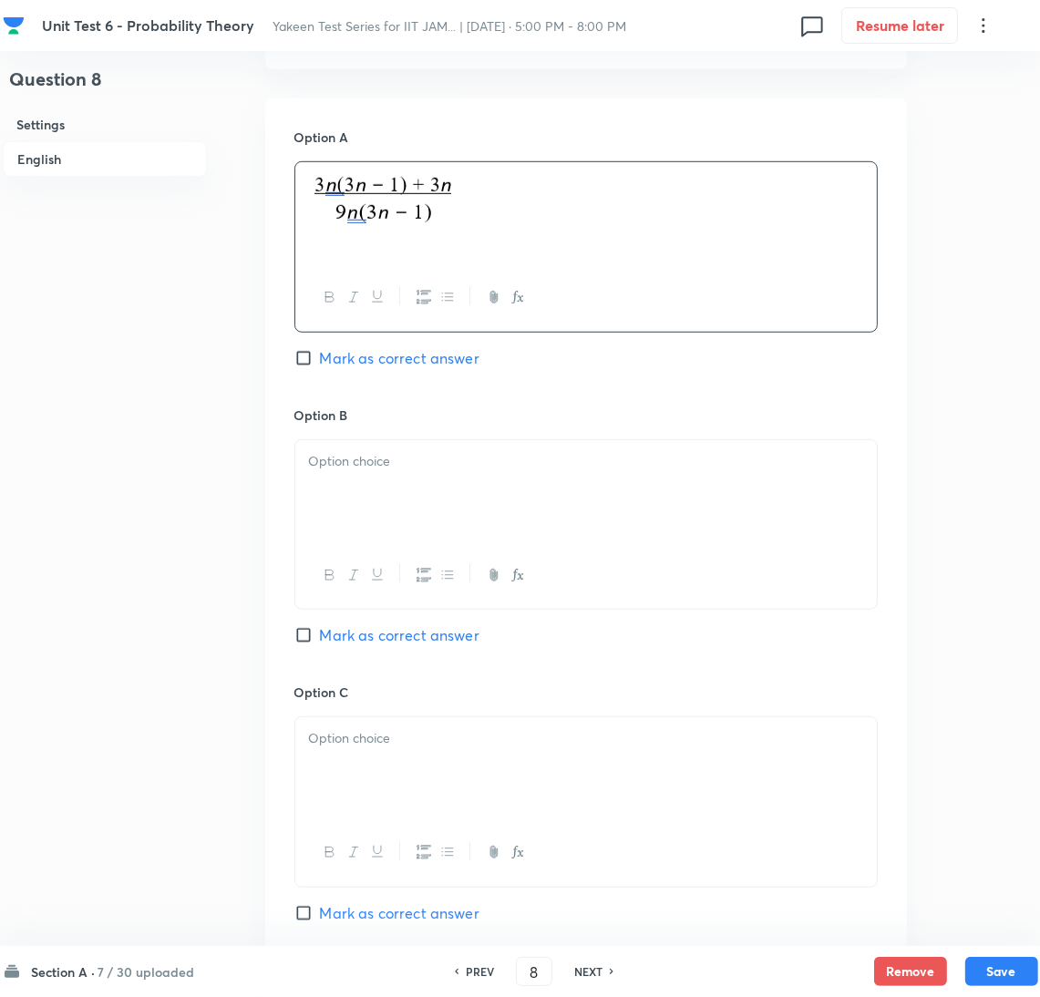
click at [423, 465] on p at bounding box center [586, 461] width 554 height 21
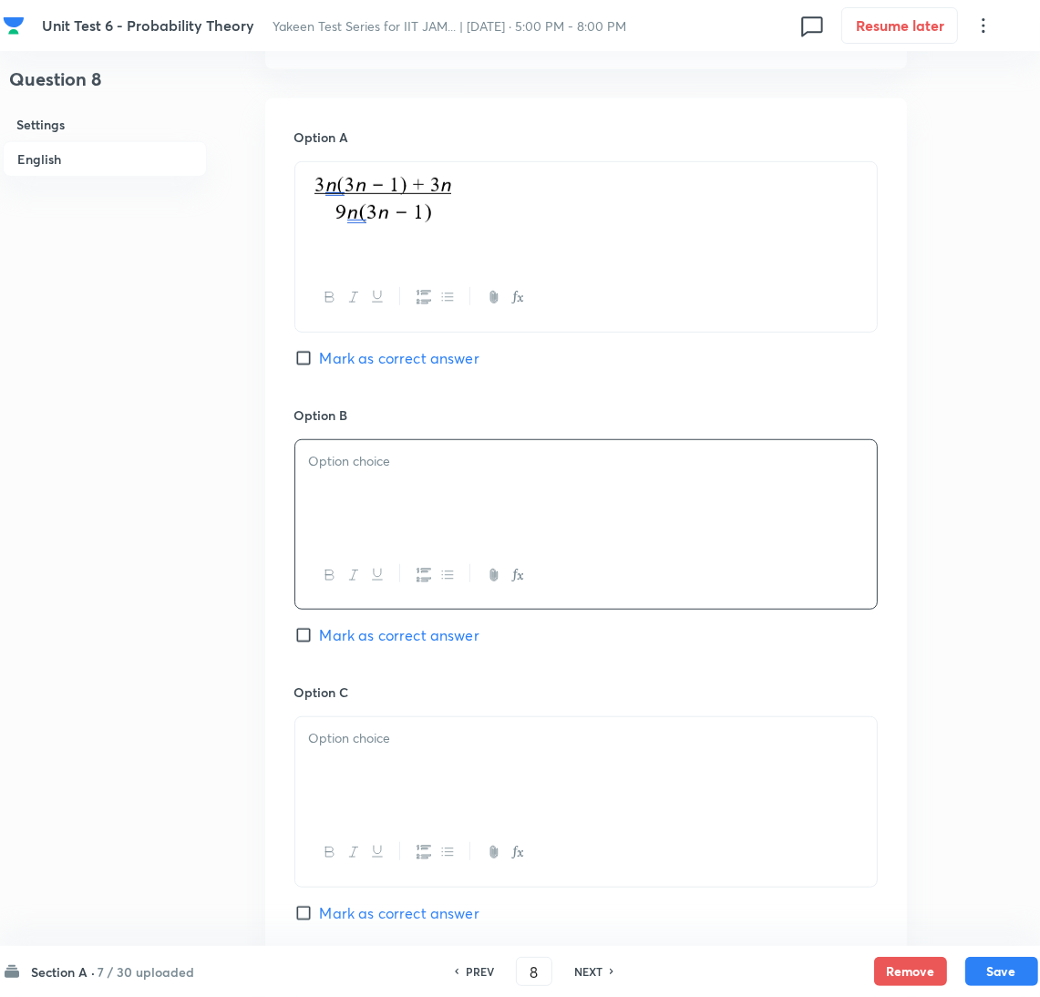
click at [370, 494] on div at bounding box center [586, 491] width 582 height 102
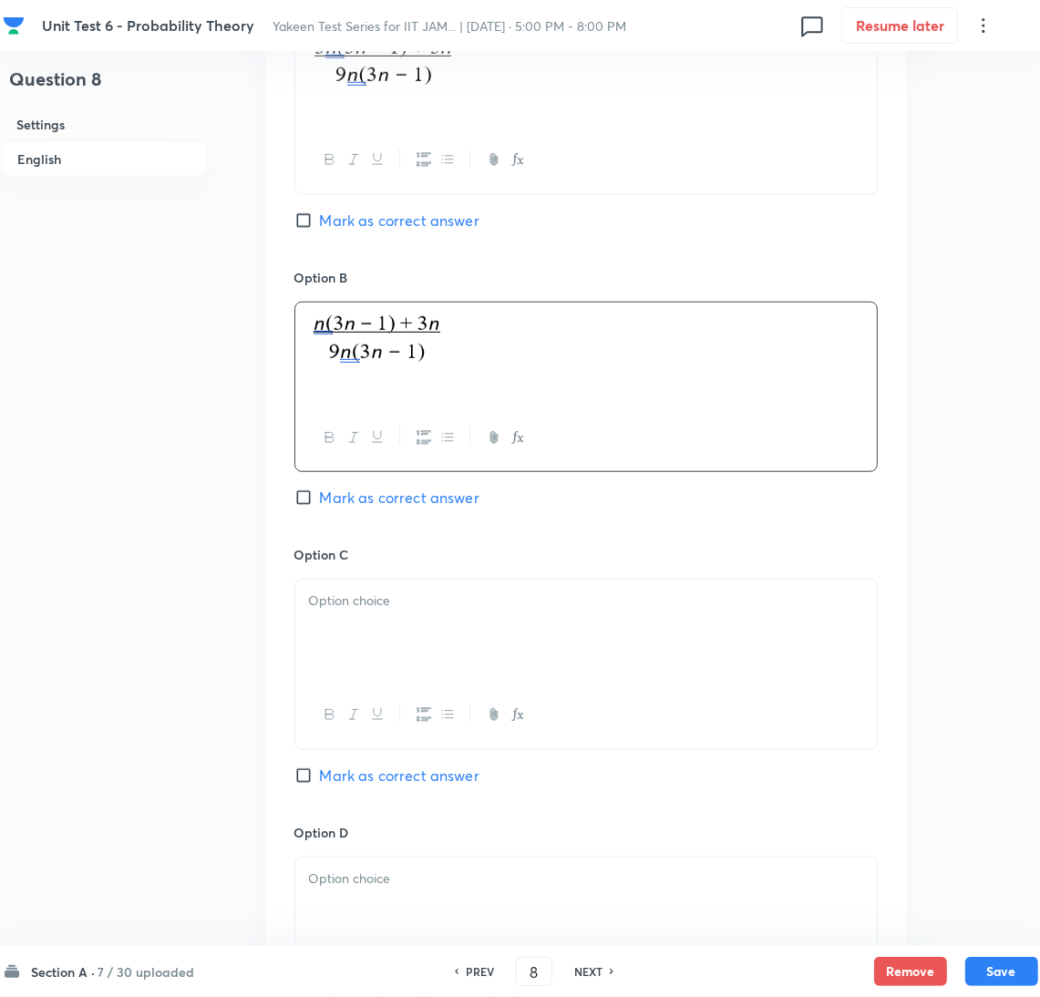
click at [355, 646] on div at bounding box center [586, 631] width 582 height 102
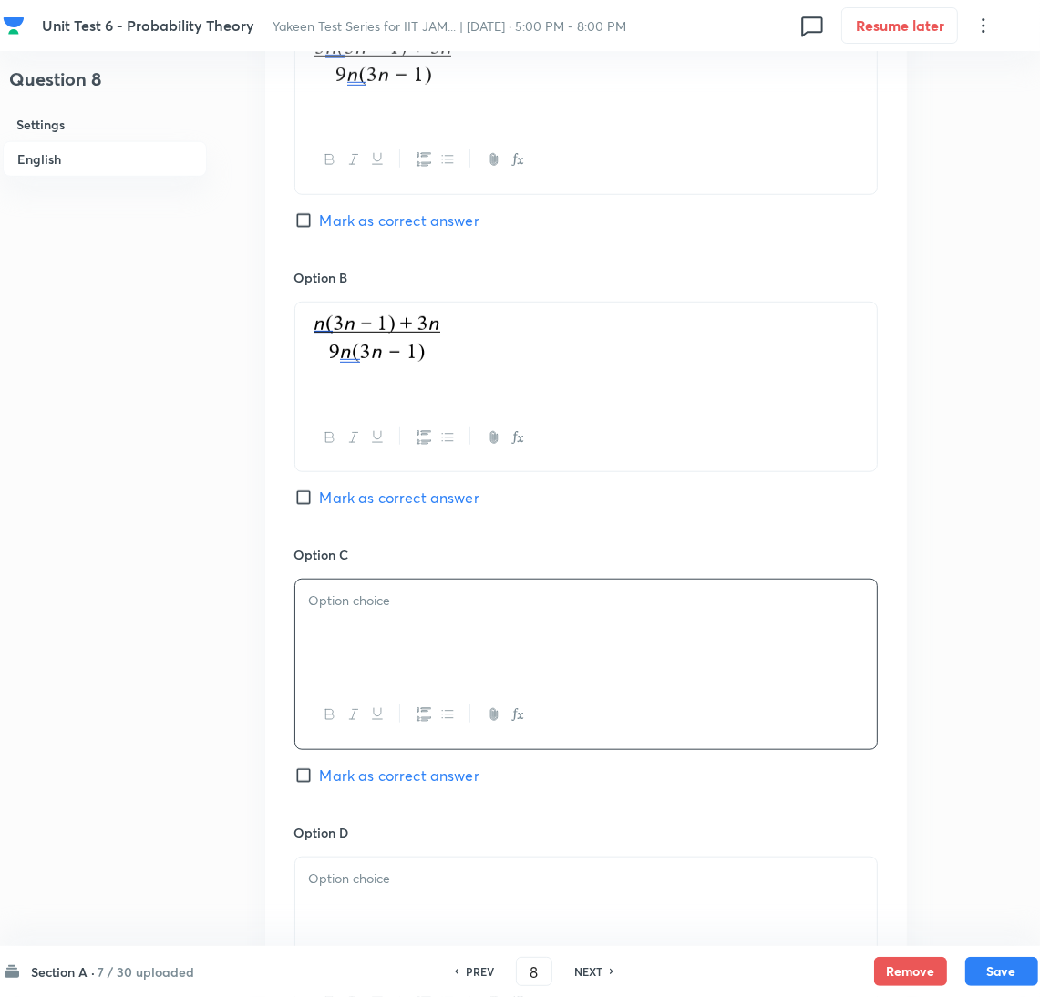
click at [387, 657] on div at bounding box center [586, 631] width 582 height 102
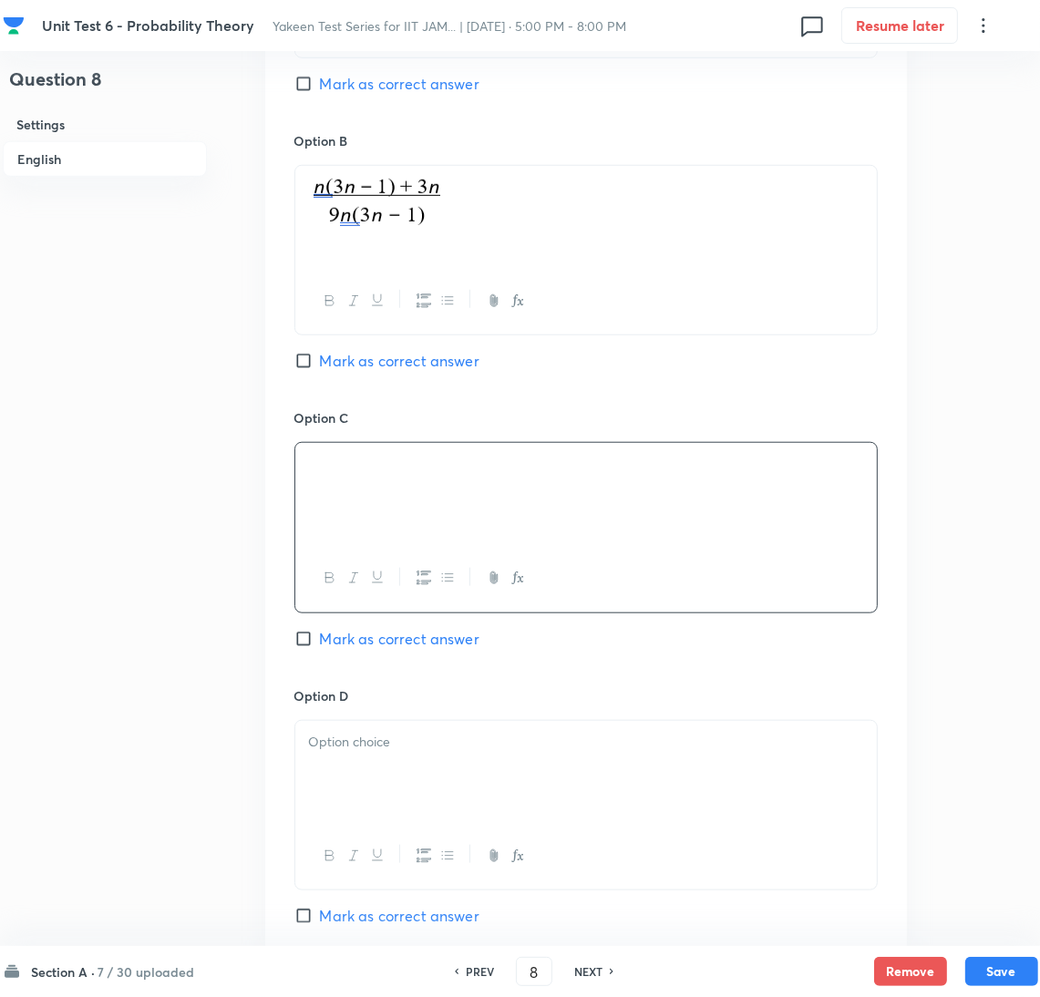
click at [337, 788] on div at bounding box center [586, 772] width 582 height 102
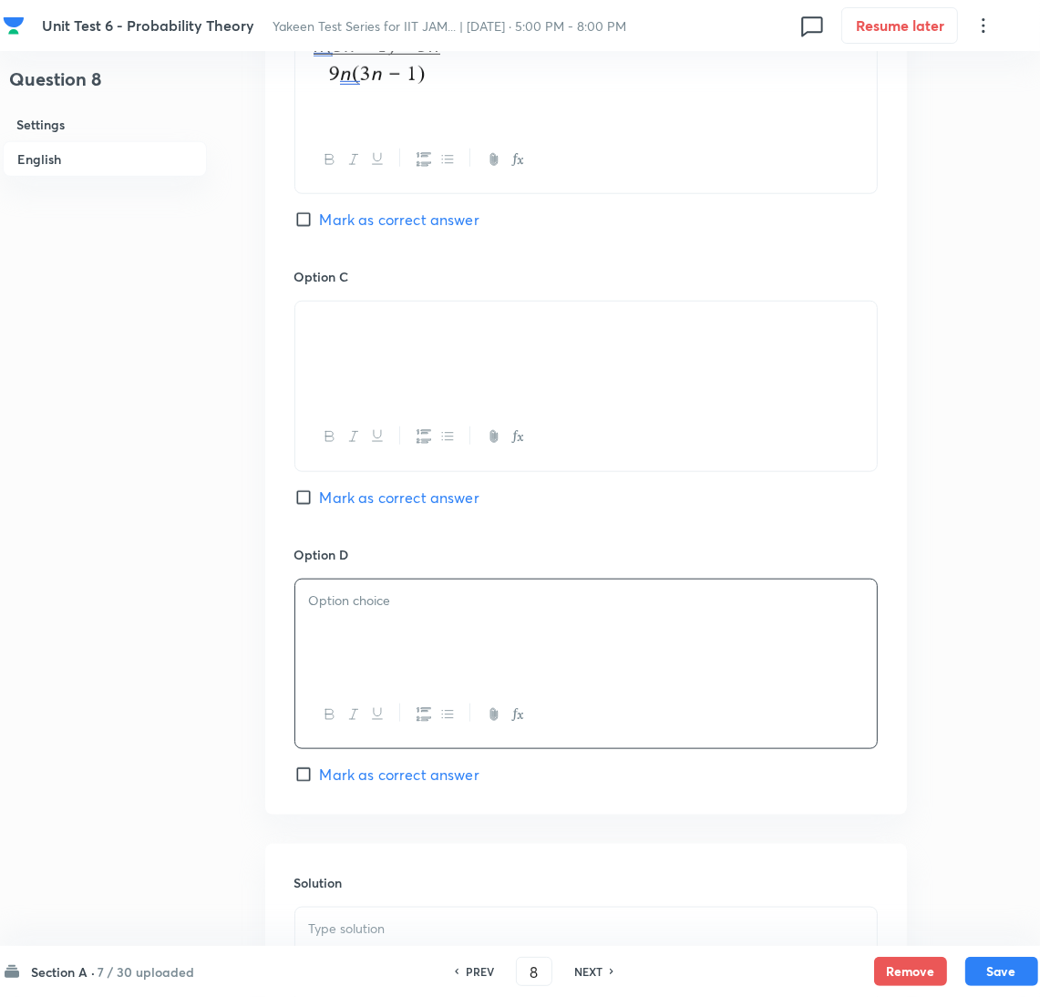
scroll to position [1367, 0]
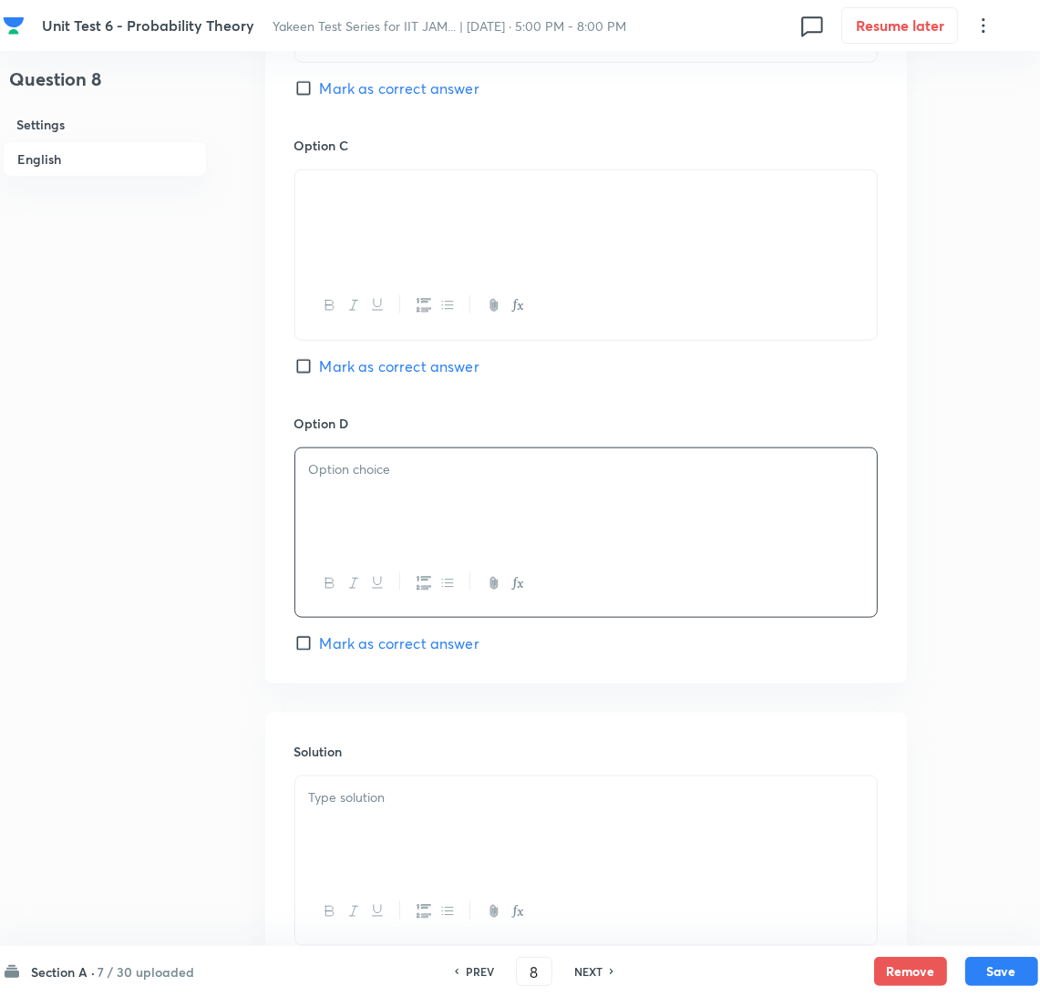
click at [346, 493] on div at bounding box center [586, 500] width 582 height 102
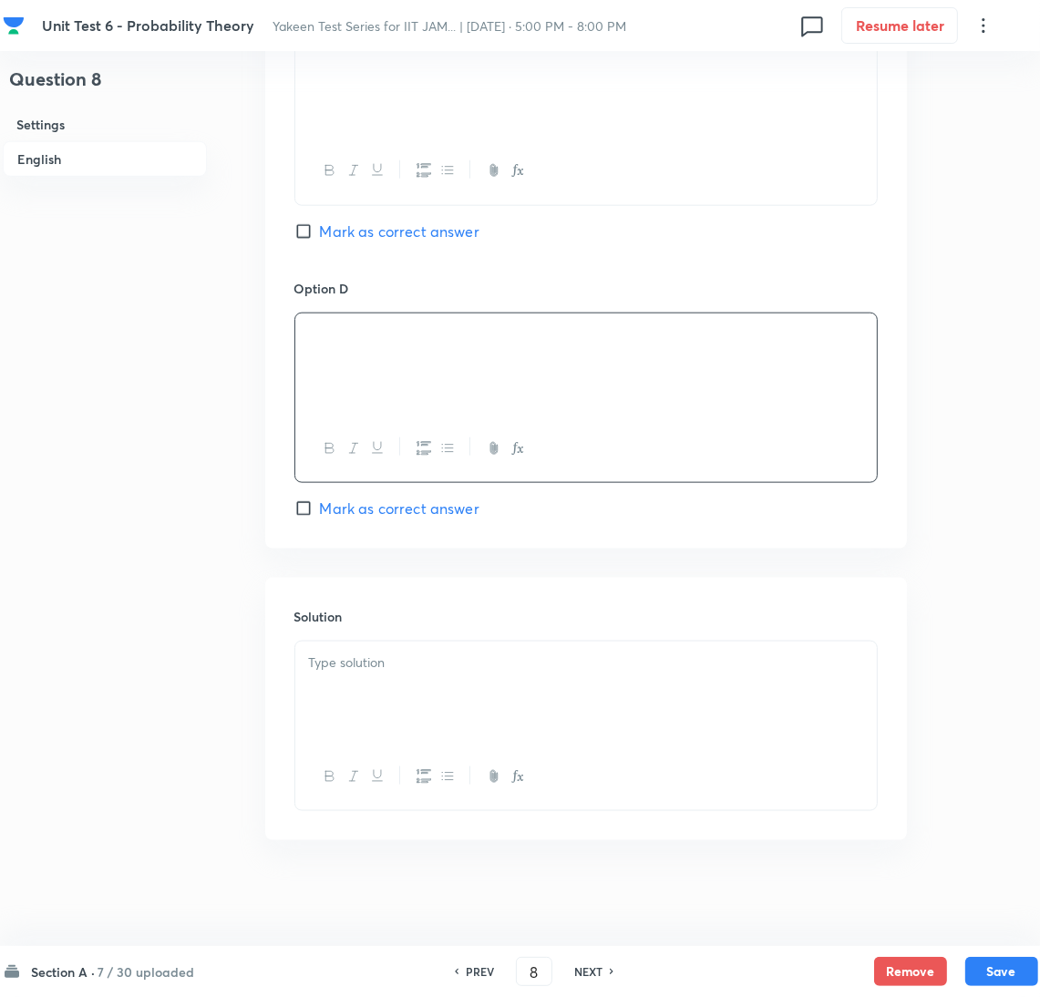
scroll to position [1509, 0]
click at [364, 703] on div at bounding box center [586, 689] width 582 height 102
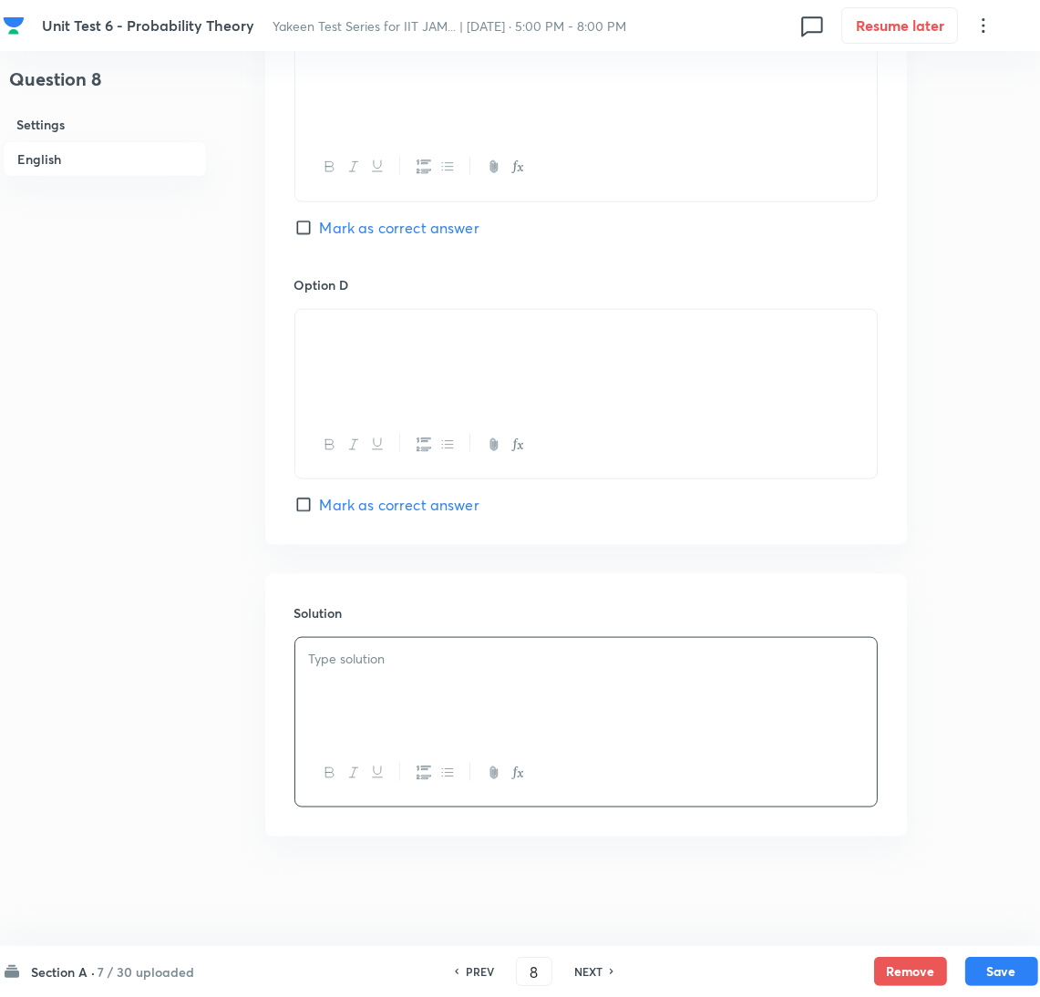
click at [340, 502] on span "Mark as correct answer" at bounding box center [400, 505] width 160 height 22
click at [320, 502] on input "Mark as correct answer" at bounding box center [307, 505] width 26 height 18
checkbox input "true"
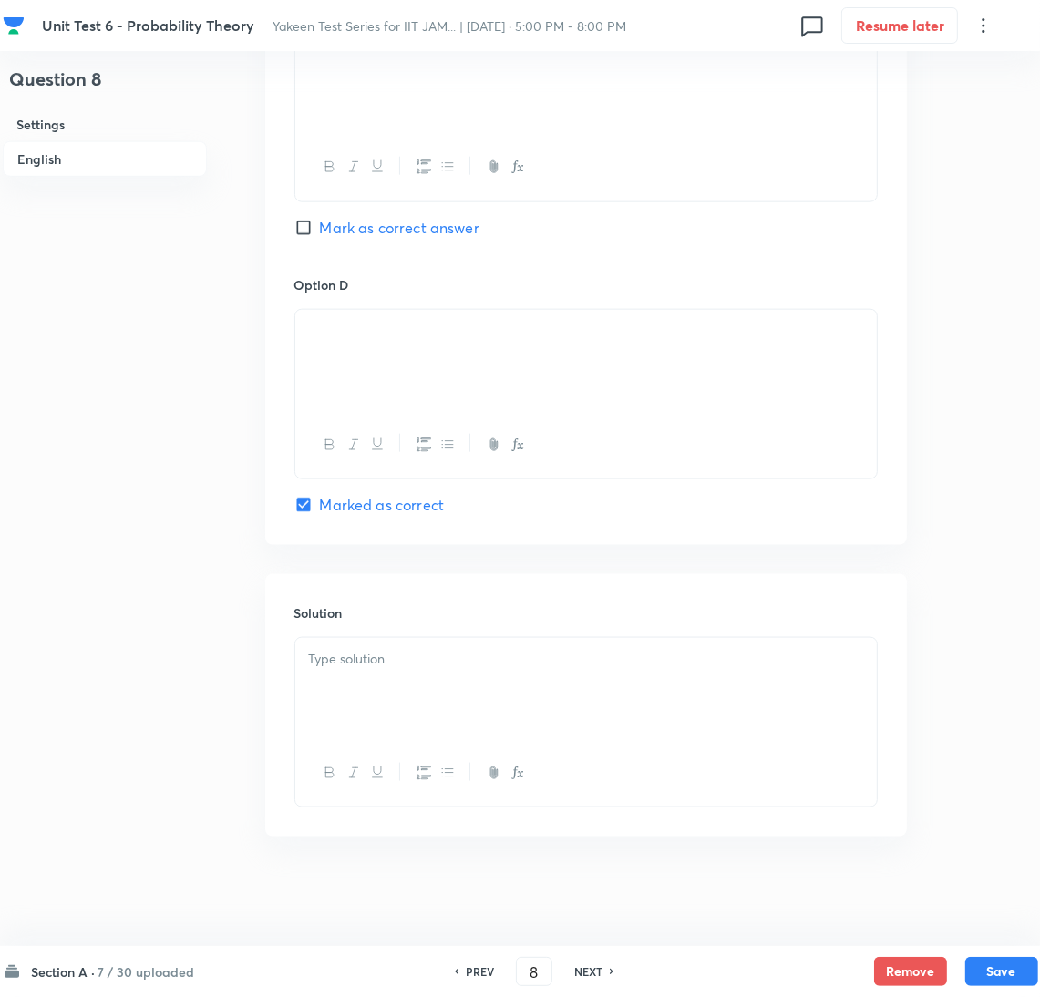
click at [393, 710] on div at bounding box center [586, 689] width 582 height 102
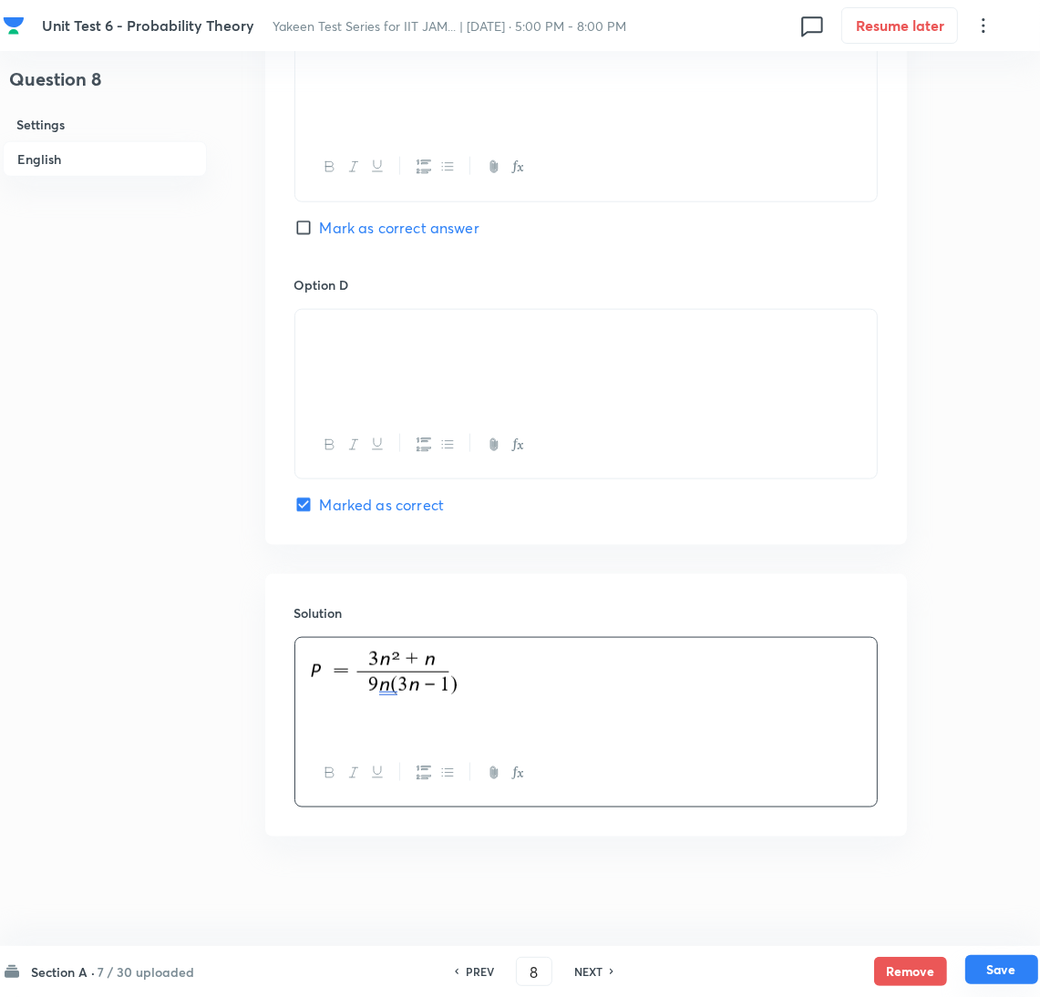
click at [1014, 973] on button "Save" at bounding box center [1002, 969] width 73 height 29
type input "9"
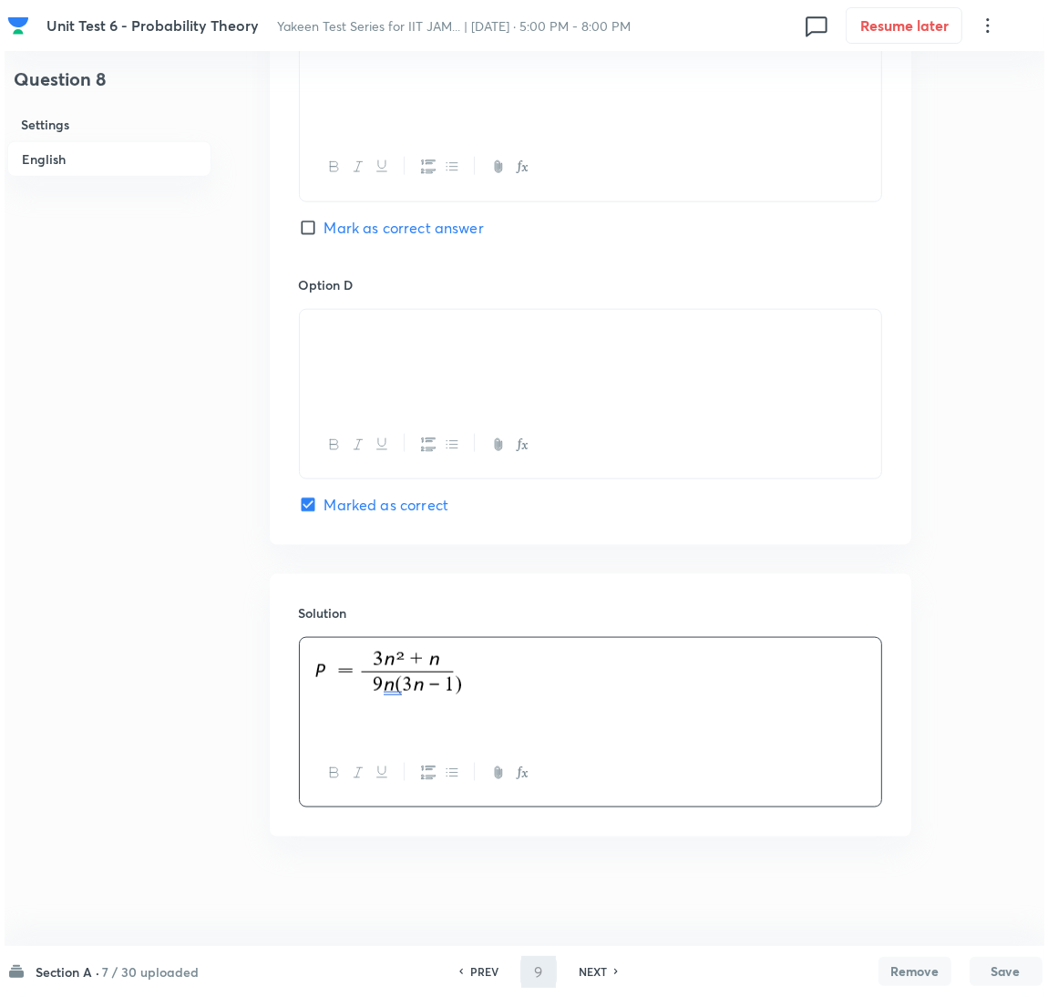
scroll to position [0, 0]
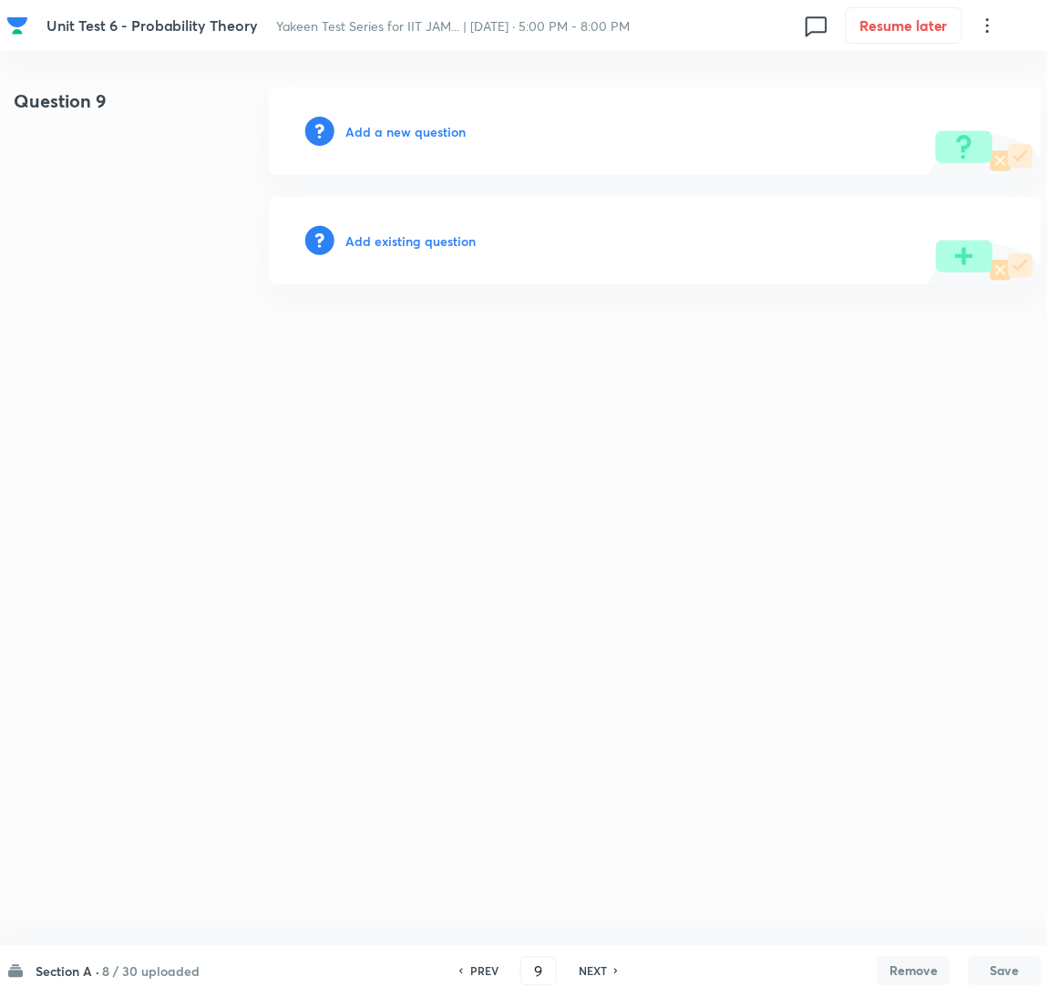
click at [367, 132] on h6 "Add a new question" at bounding box center [406, 131] width 120 height 19
click at [367, 133] on h6 "Choose a question type" at bounding box center [416, 131] width 140 height 19
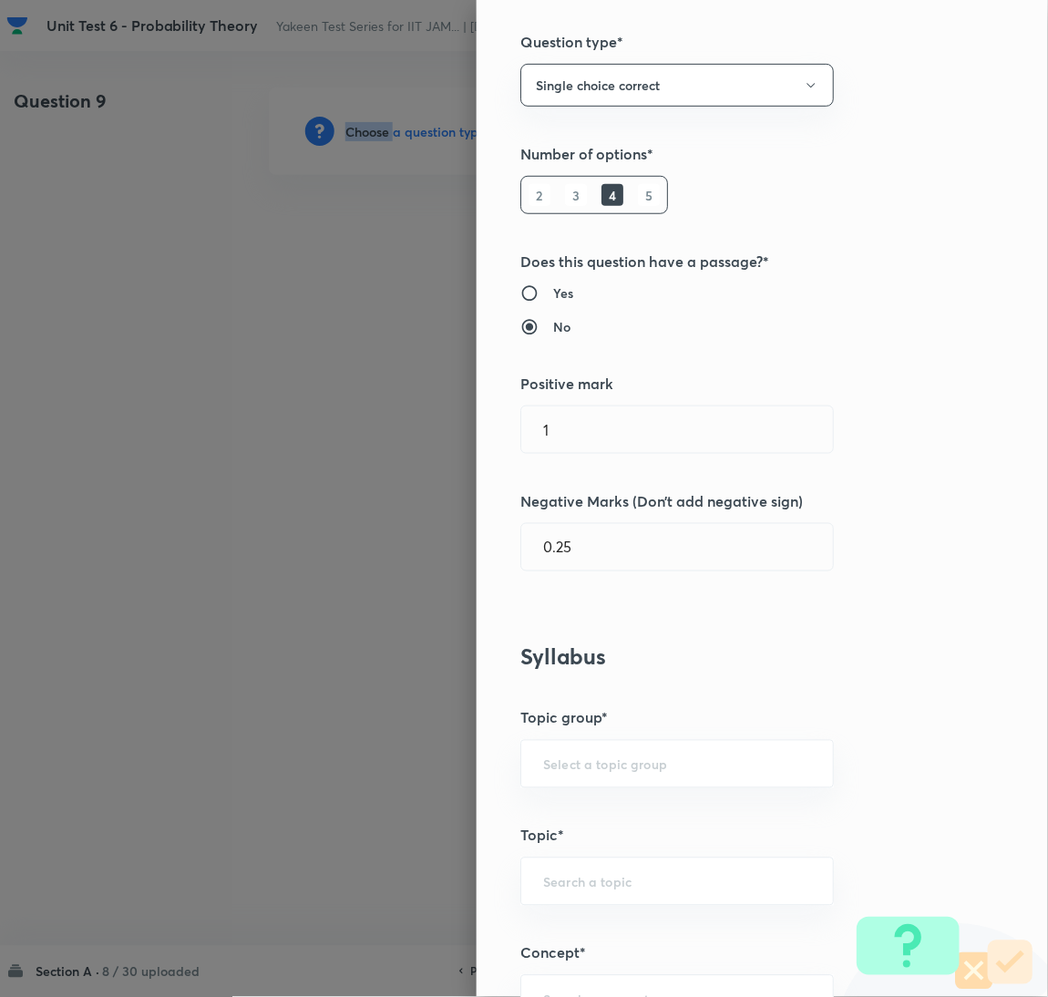
scroll to position [547, 0]
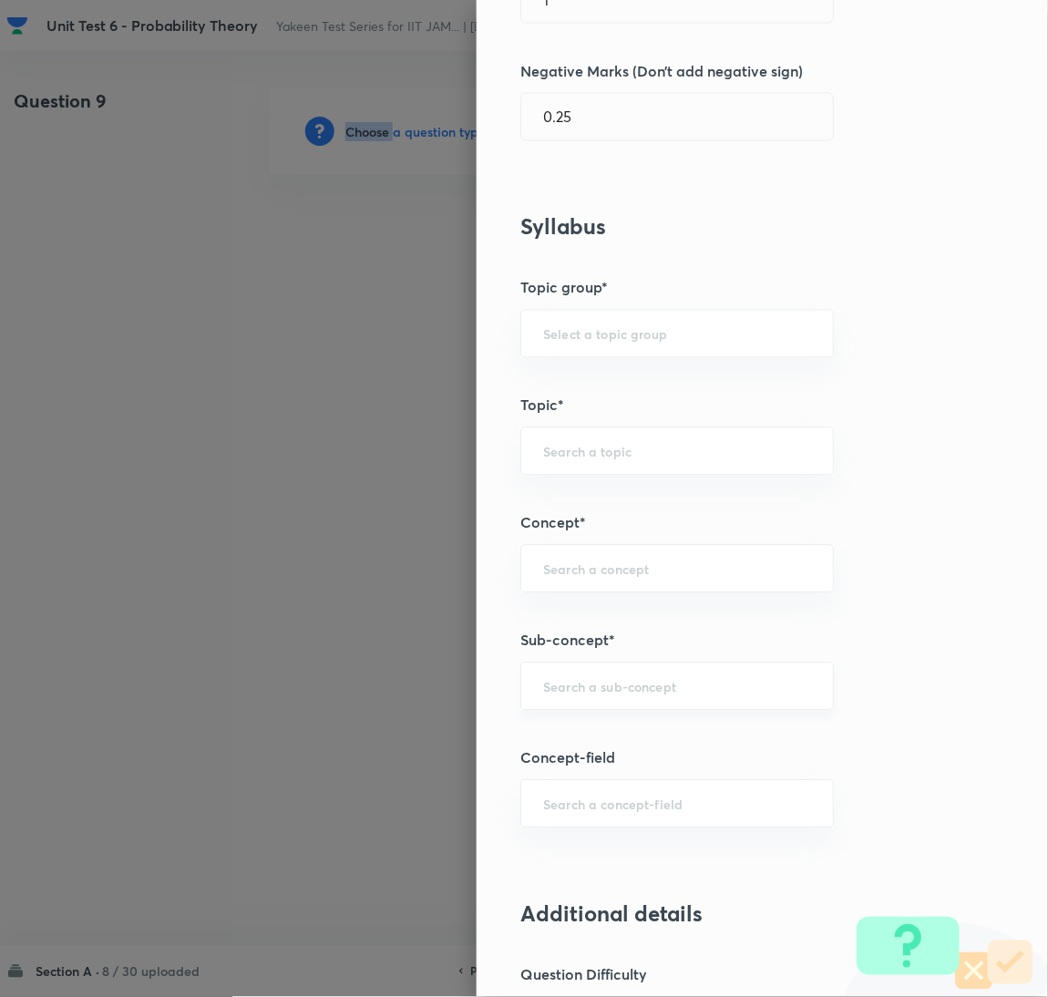
click at [572, 701] on div "​" at bounding box center [678, 687] width 314 height 48
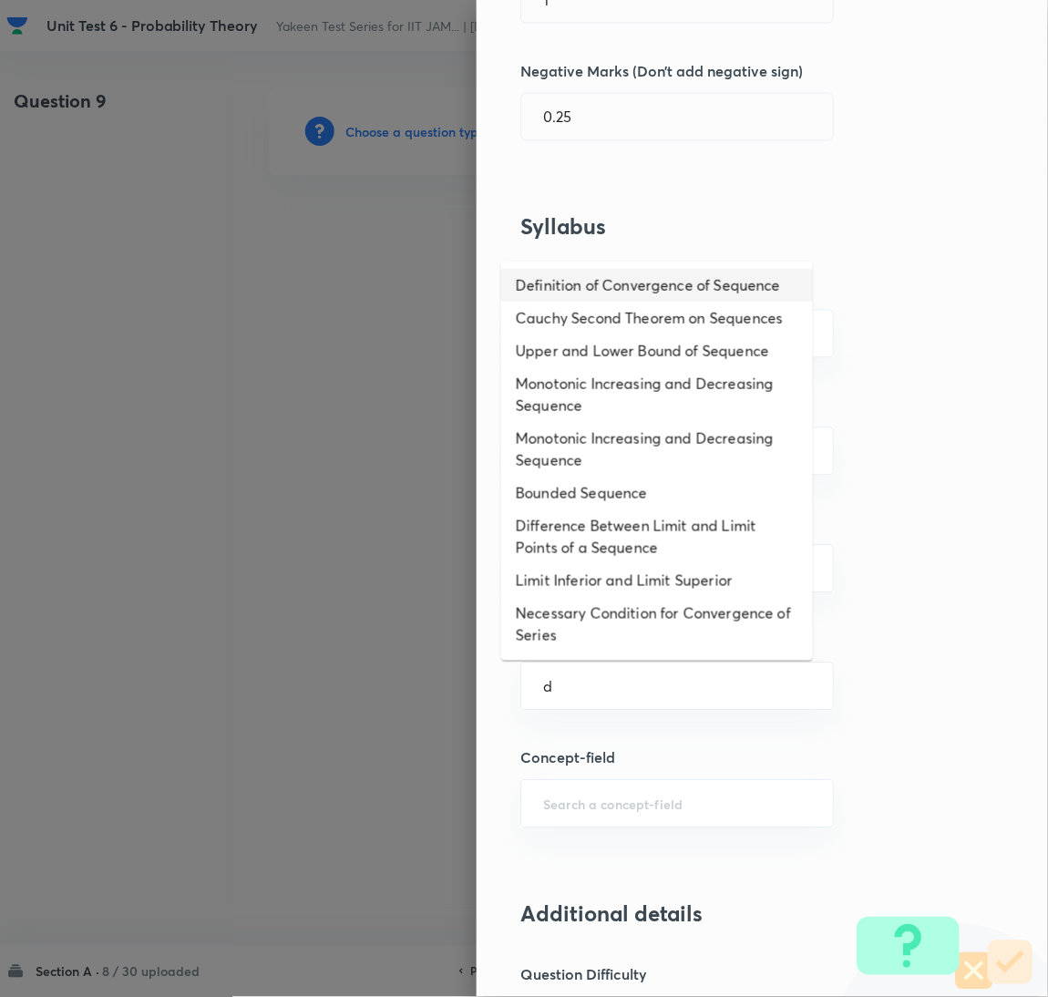
click at [572, 292] on li "Definition of Convergence of Sequence" at bounding box center [657, 285] width 312 height 33
type input "Definition of Convergence of Sequence"
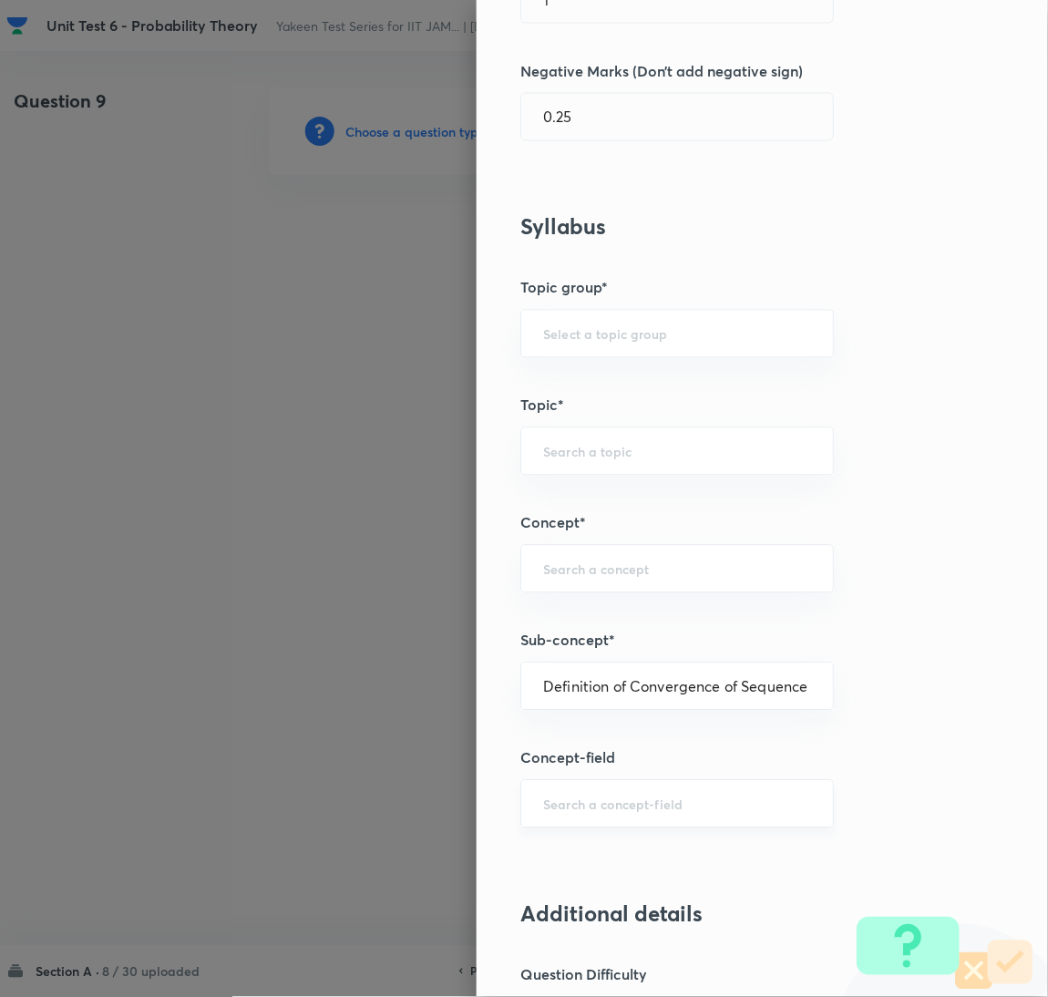
type input "Mathematics"
type input "Sequences & Series-Real Nos."
type input "Convergence of Sequences"
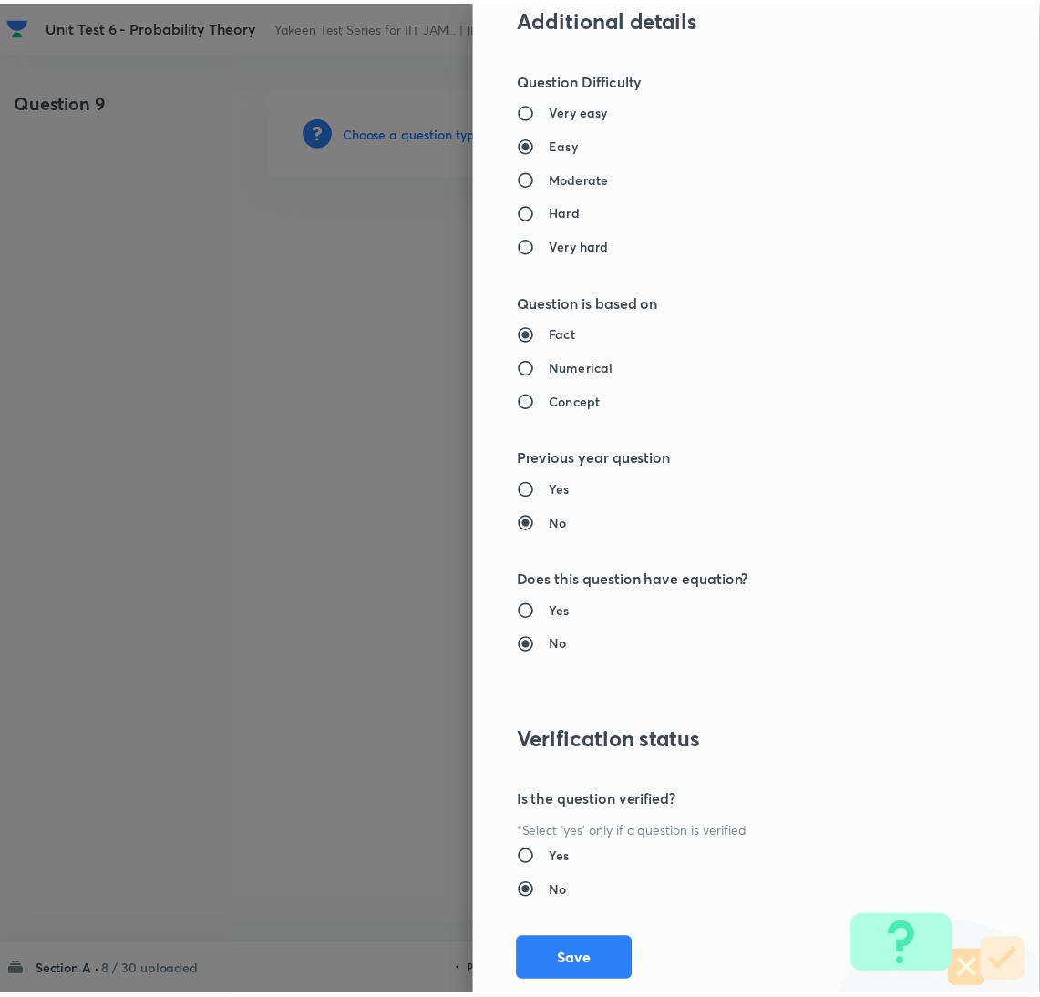
scroll to position [1490, 0]
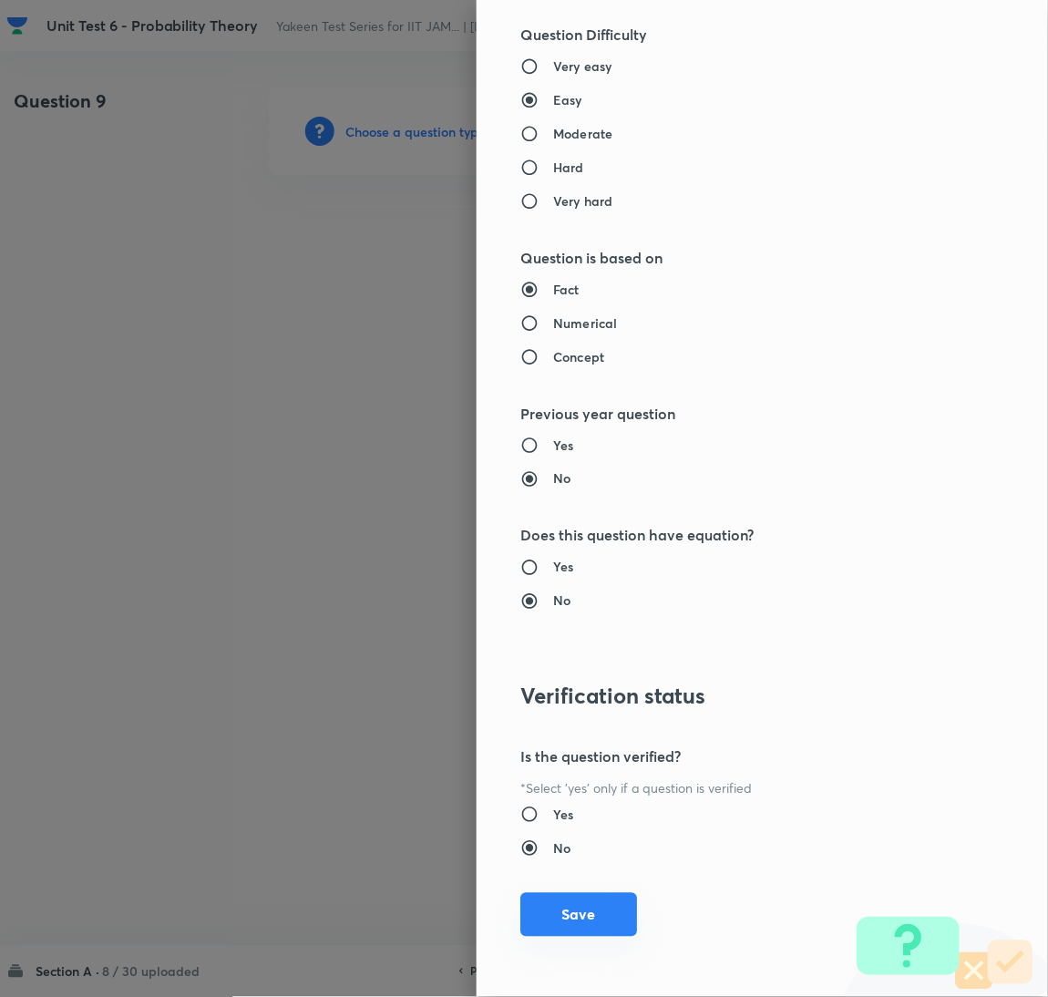
click at [588, 926] on button "Save" at bounding box center [579, 915] width 117 height 44
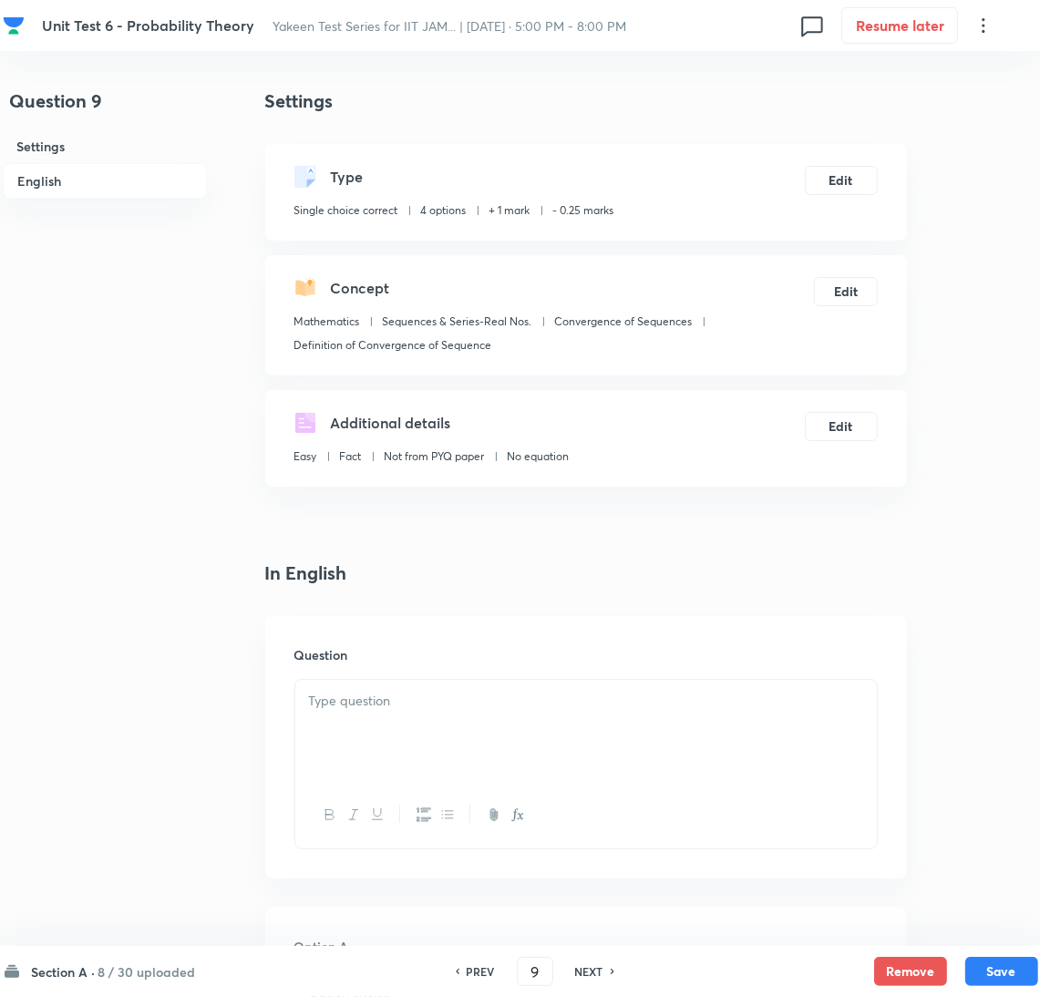
click at [418, 740] on div at bounding box center [586, 731] width 582 height 102
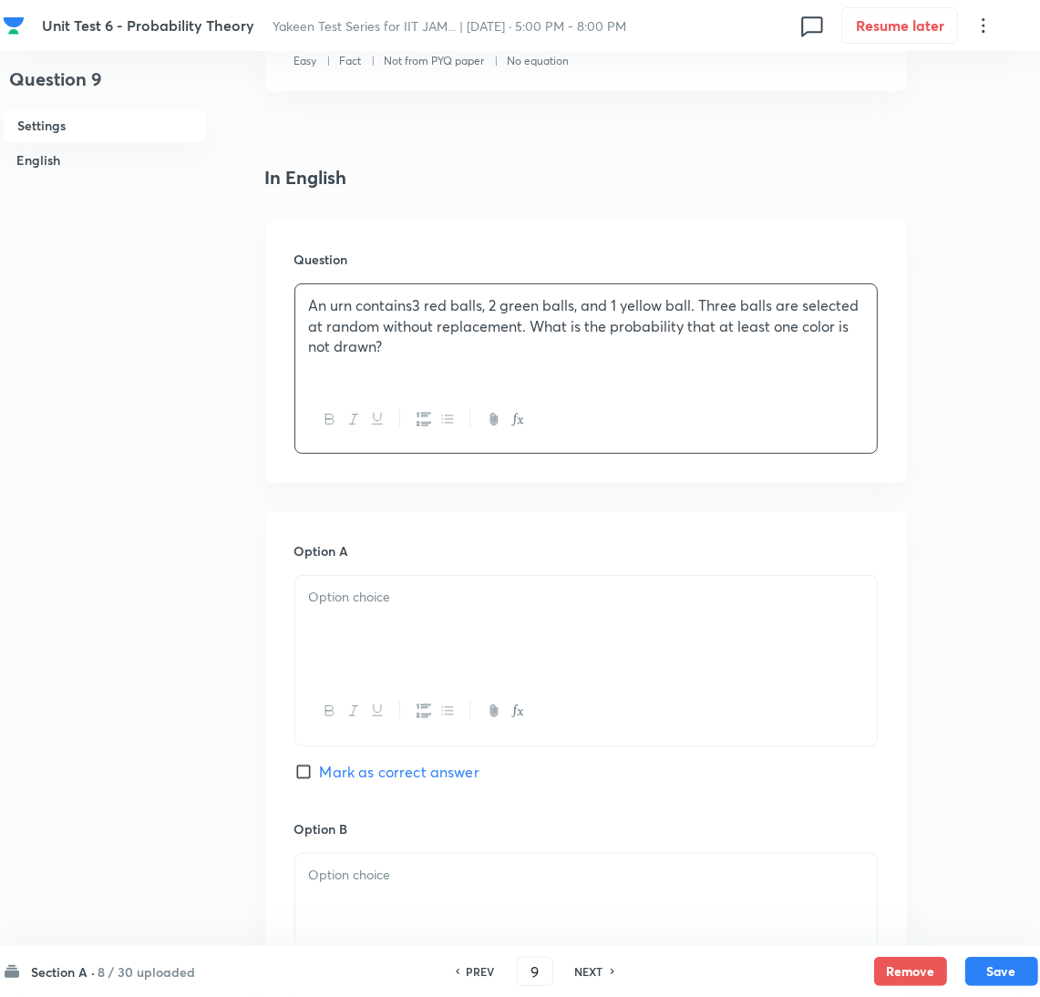
scroll to position [409, 0]
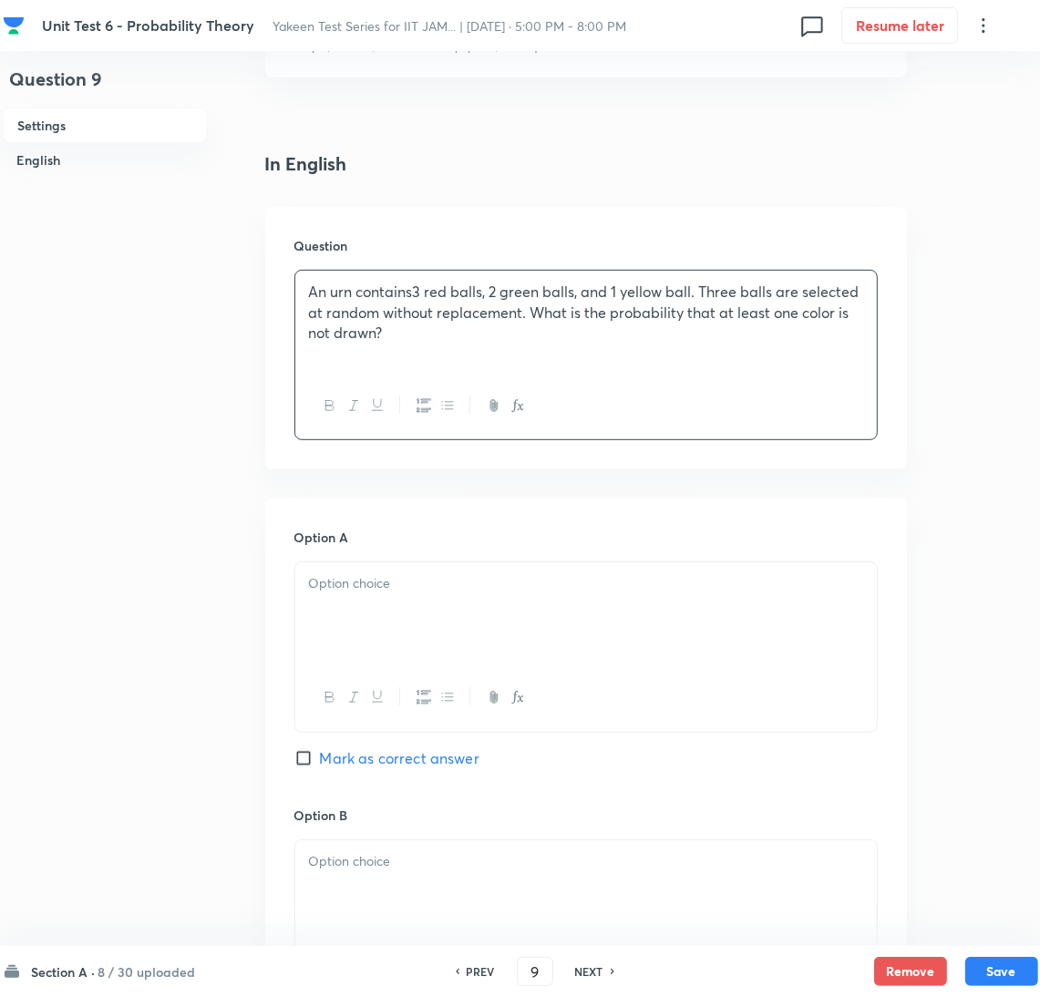
drag, startPoint x: 398, startPoint y: 626, endPoint x: 332, endPoint y: 615, distance: 66.5
click at [398, 625] on div at bounding box center [586, 614] width 582 height 102
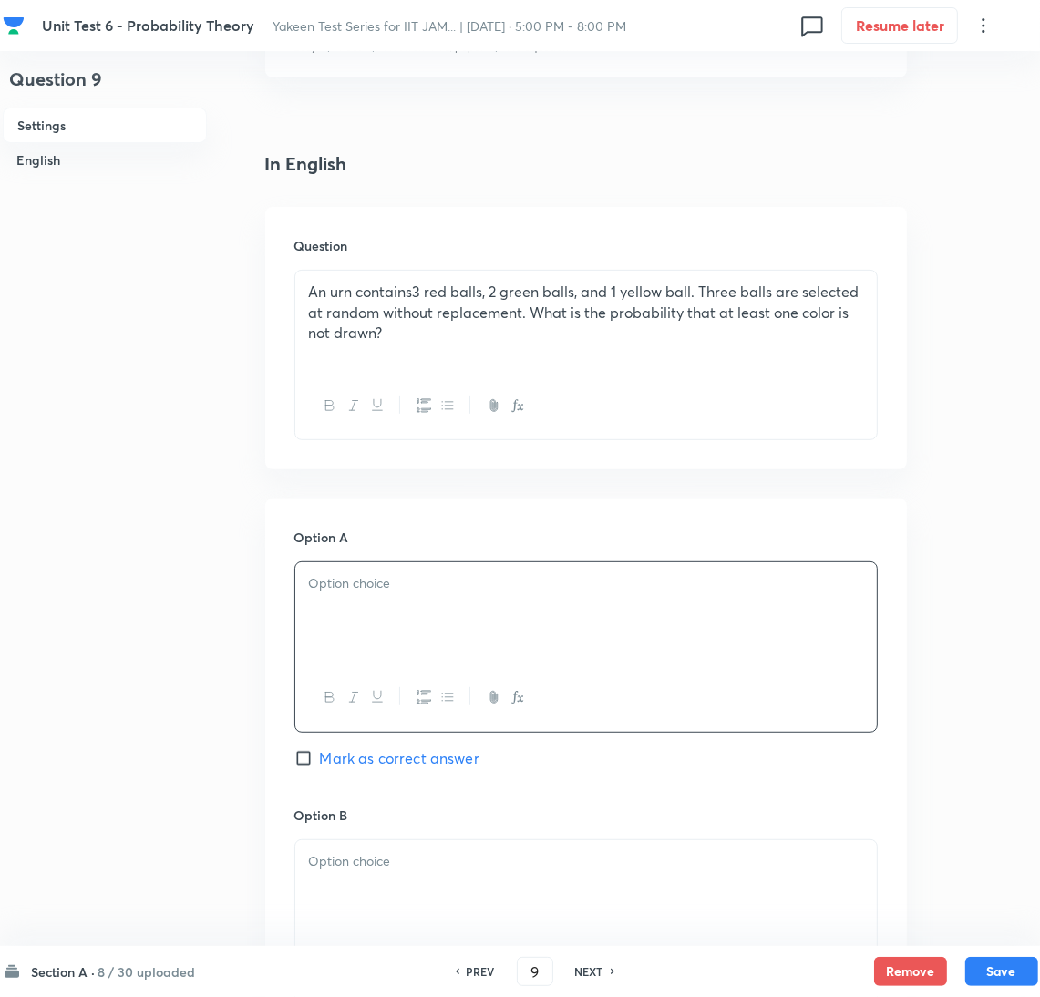
click at [338, 620] on div at bounding box center [586, 614] width 582 height 102
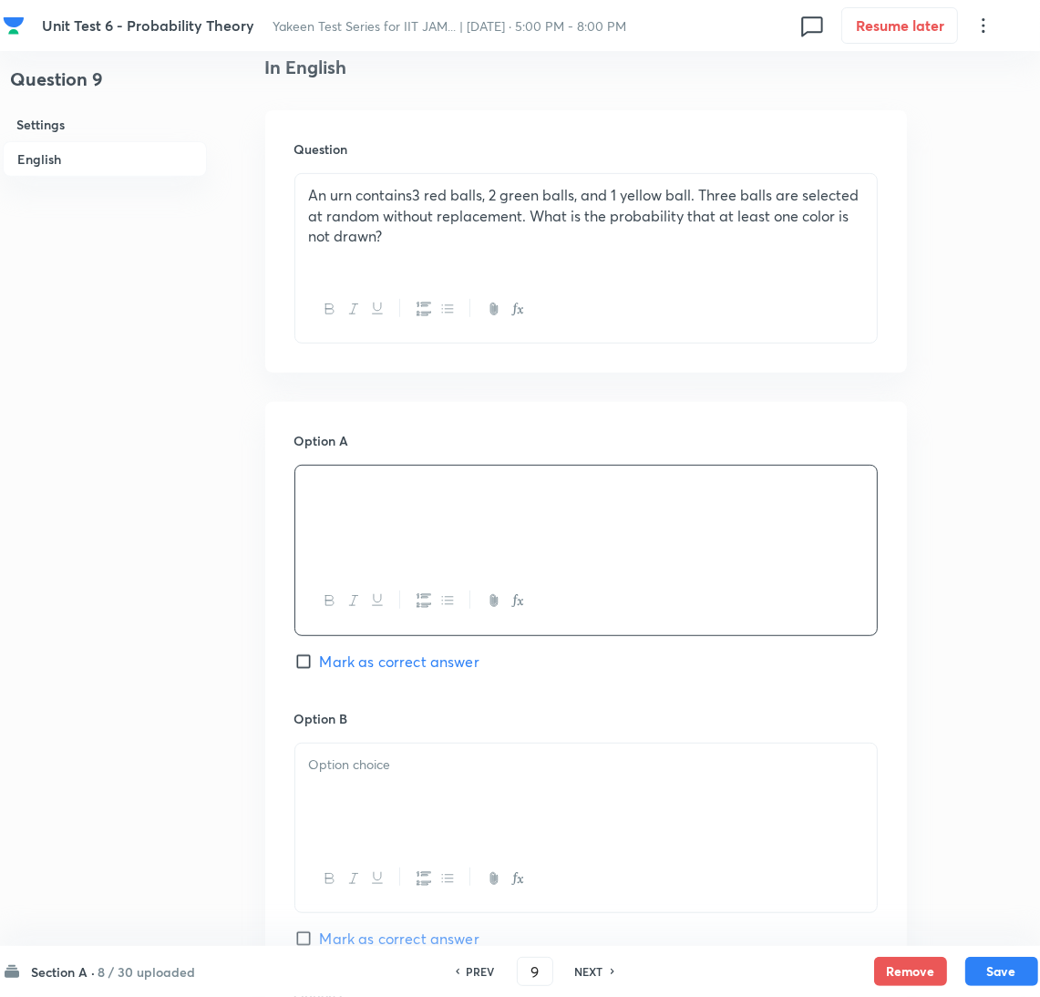
scroll to position [547, 0]
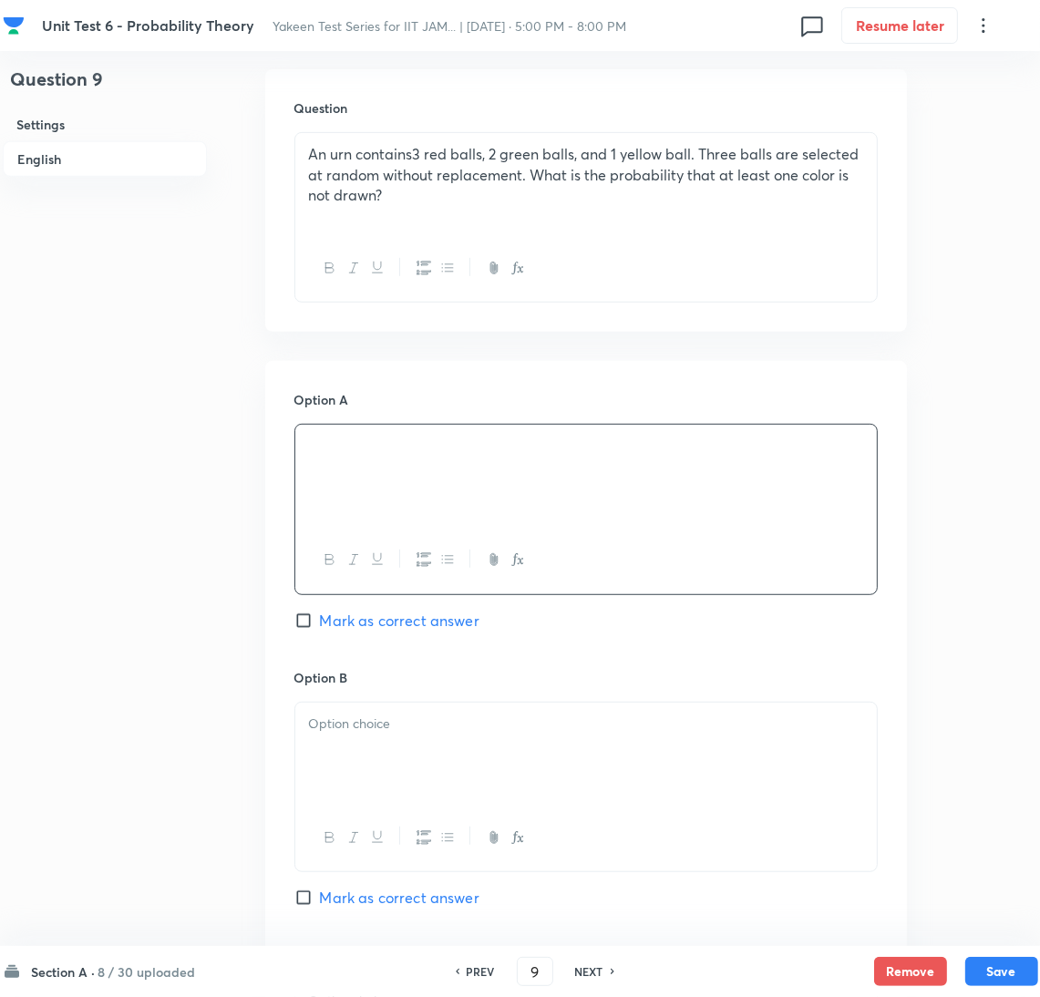
click at [357, 759] on div at bounding box center [586, 754] width 582 height 102
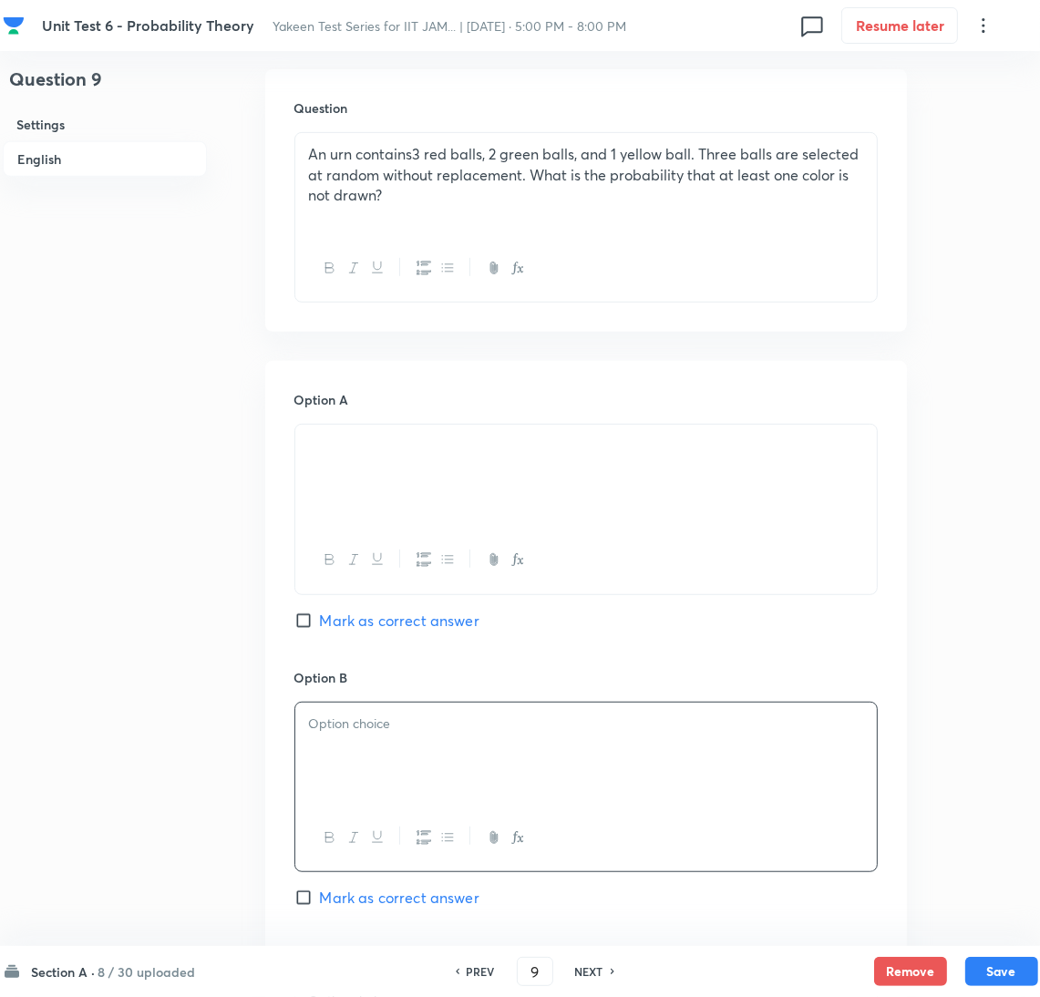
click at [467, 800] on div at bounding box center [586, 754] width 582 height 102
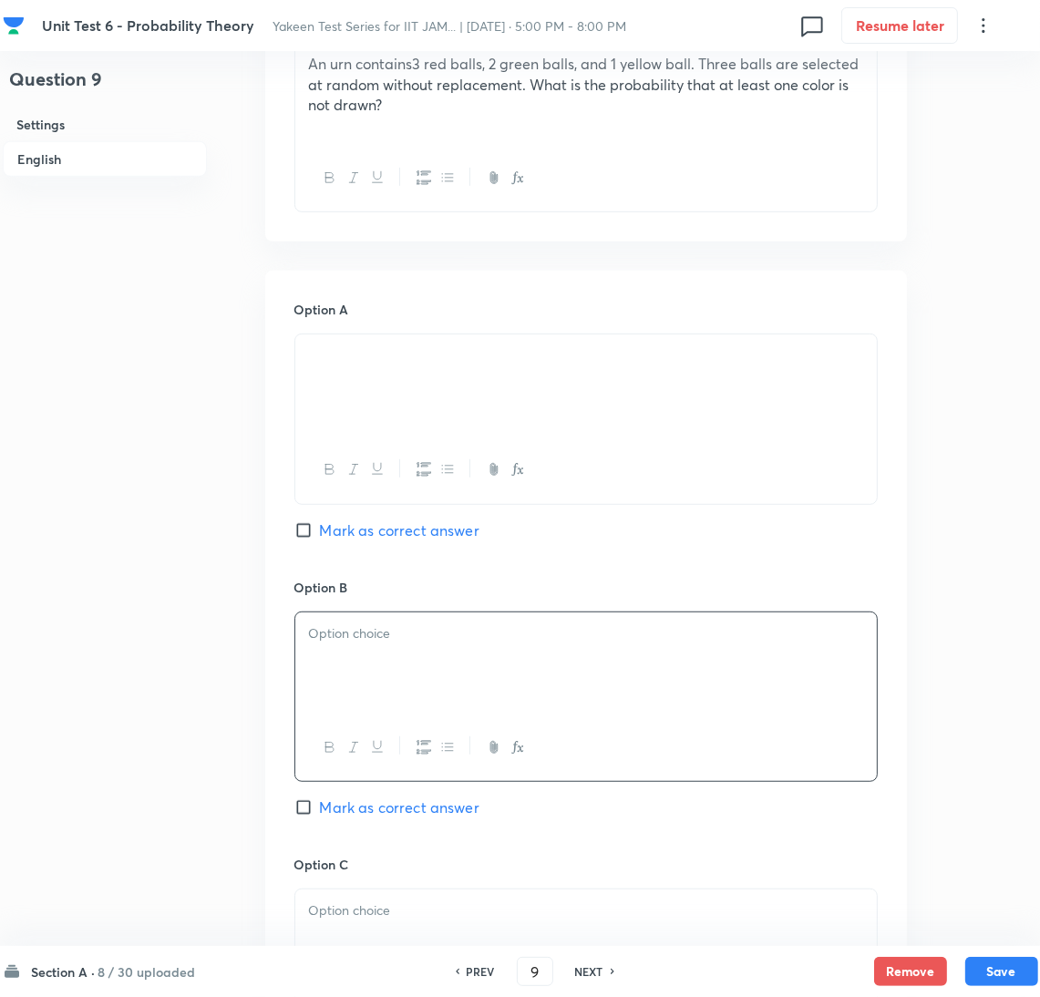
scroll to position [957, 0]
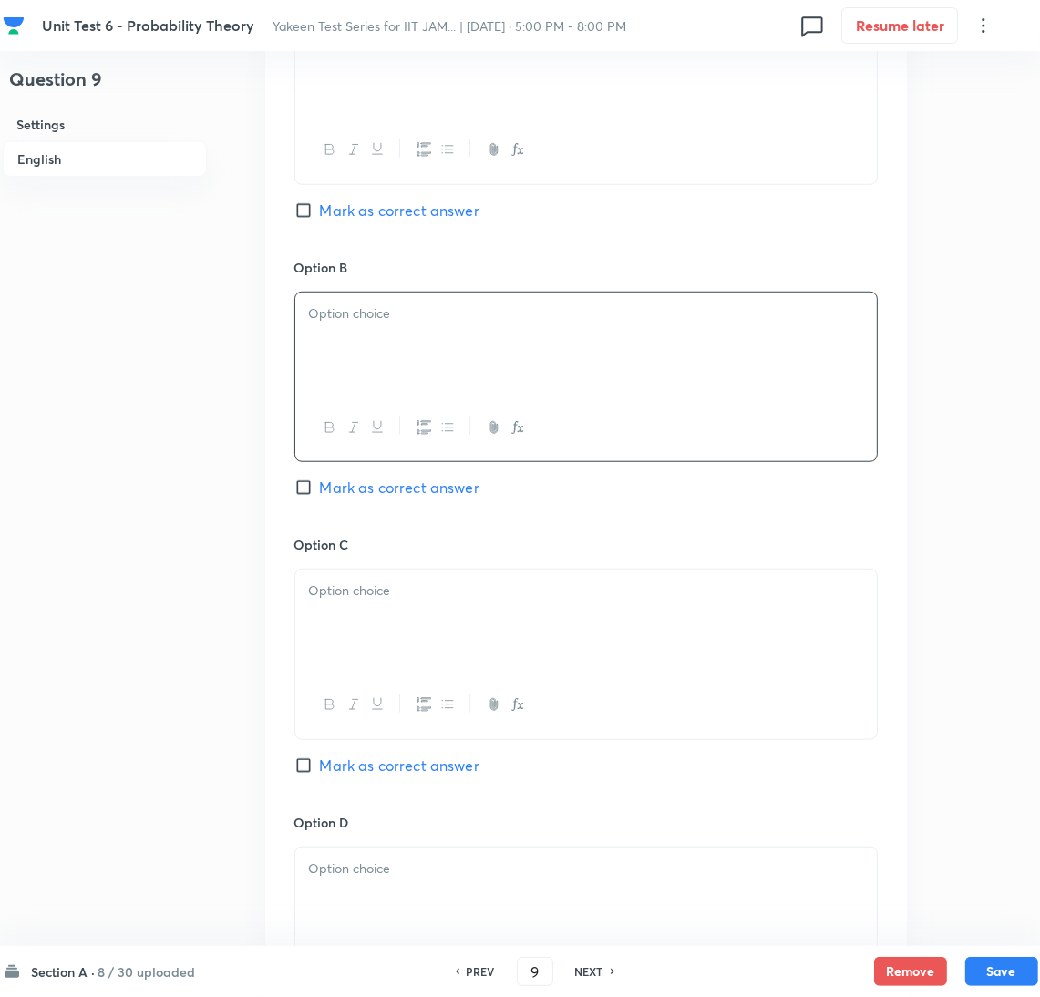
click at [415, 335] on div at bounding box center [586, 344] width 582 height 102
click at [347, 614] on div at bounding box center [586, 621] width 582 height 102
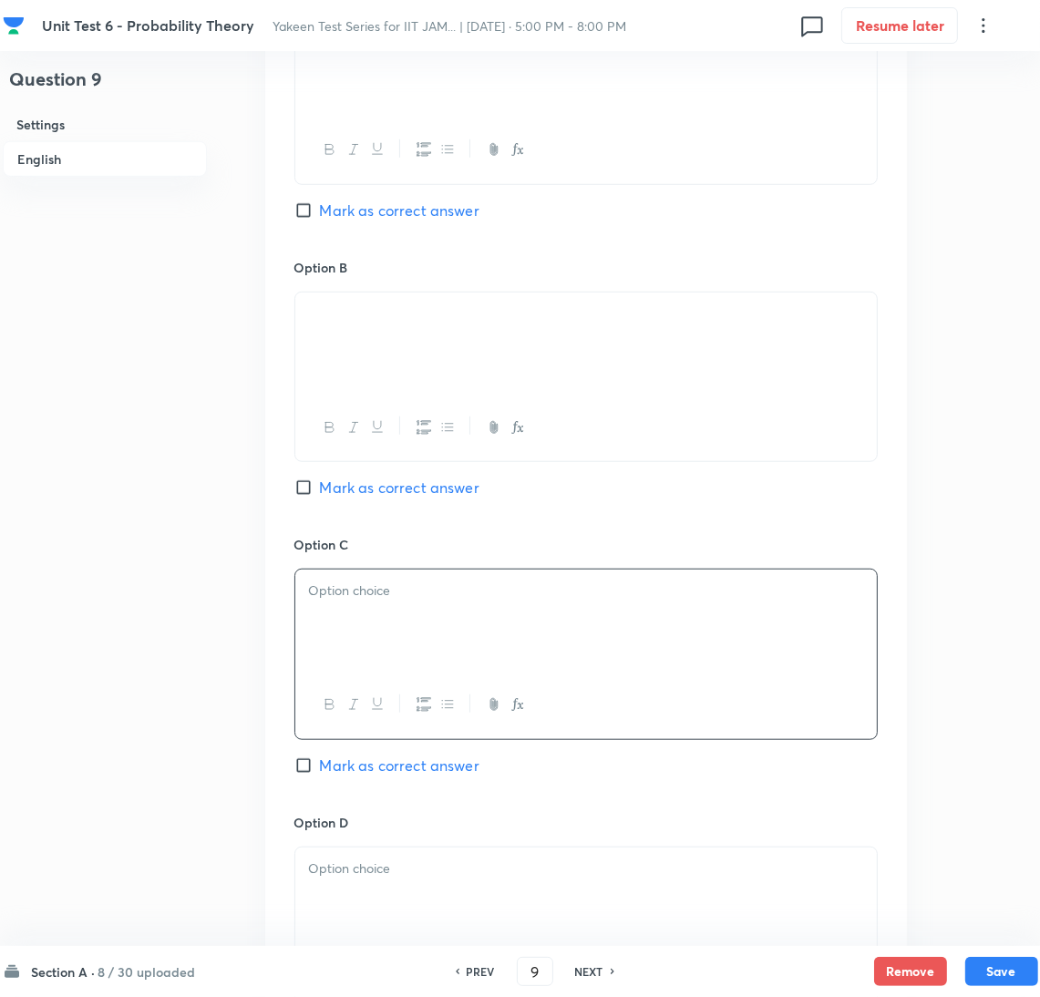
click at [346, 610] on div at bounding box center [586, 621] width 582 height 102
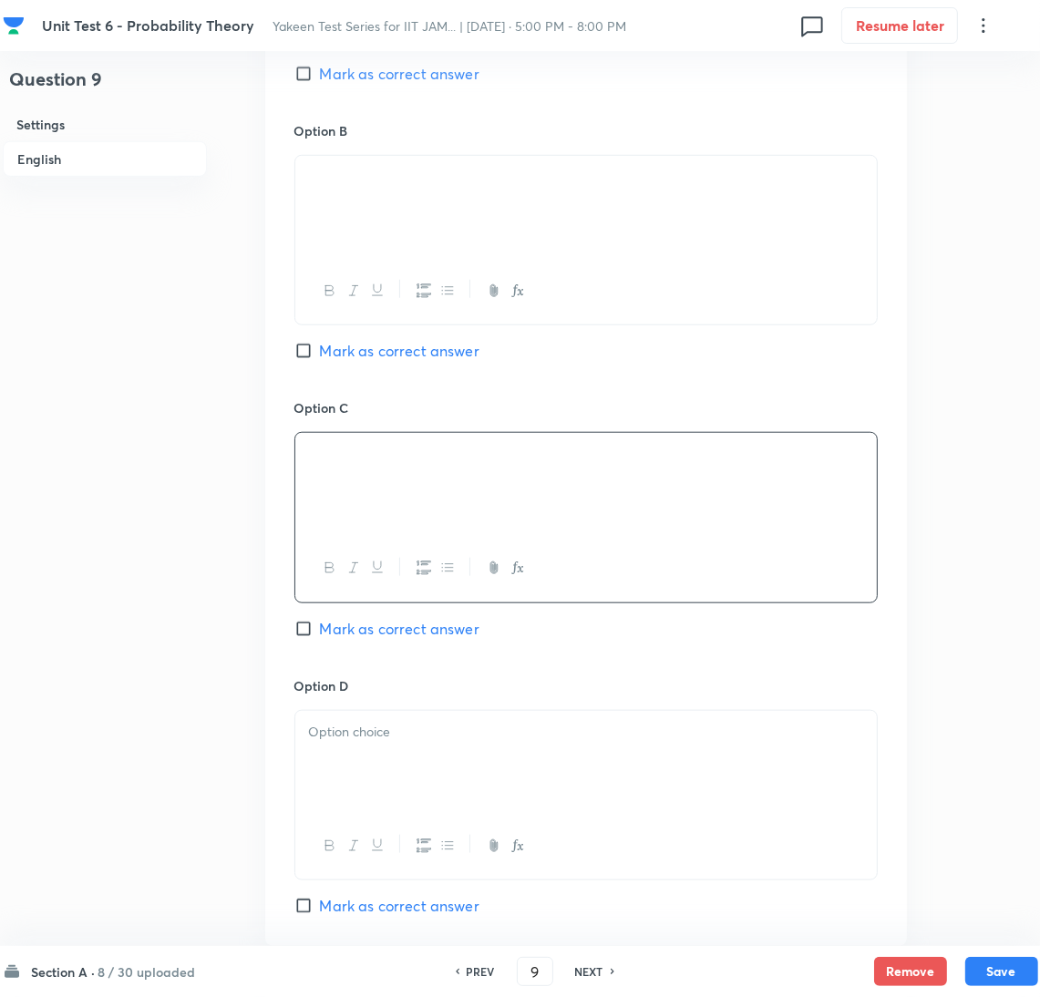
scroll to position [1367, 0]
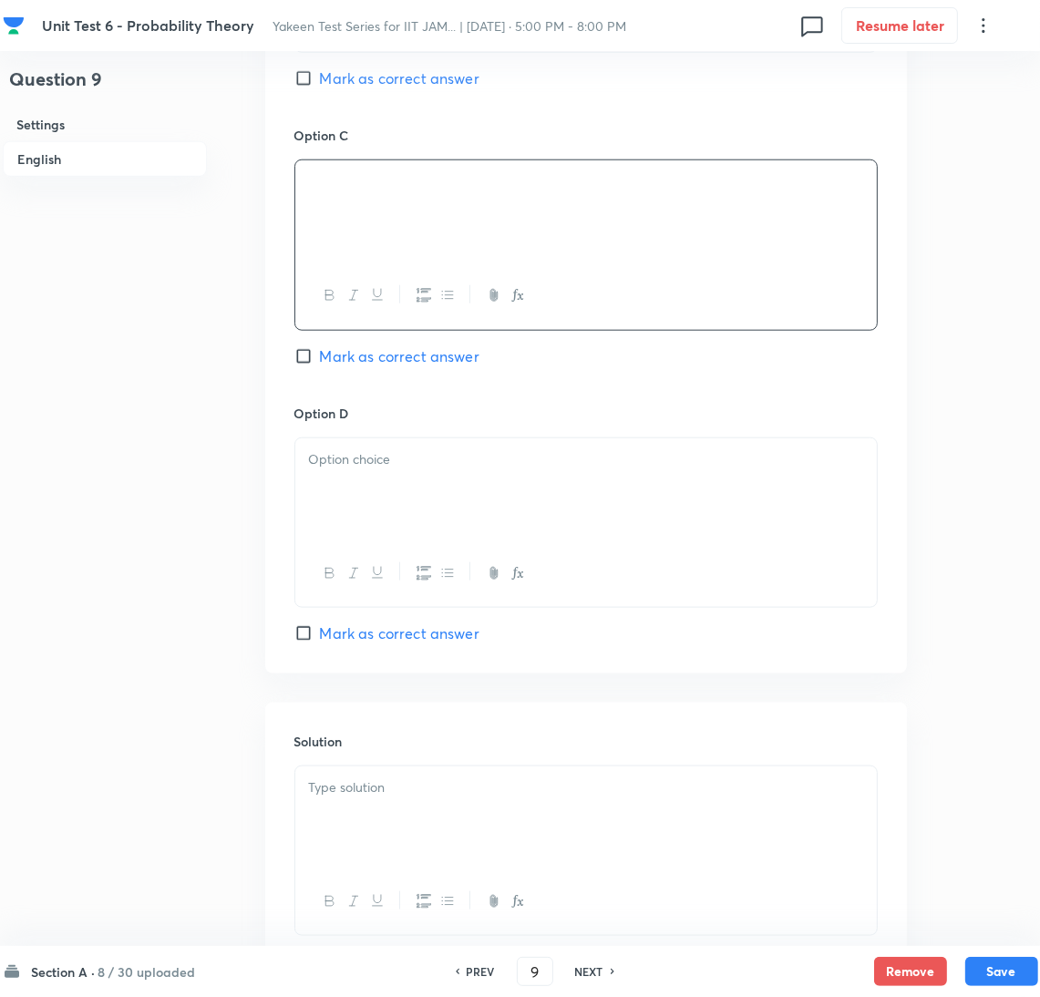
click at [356, 483] on div at bounding box center [586, 490] width 582 height 102
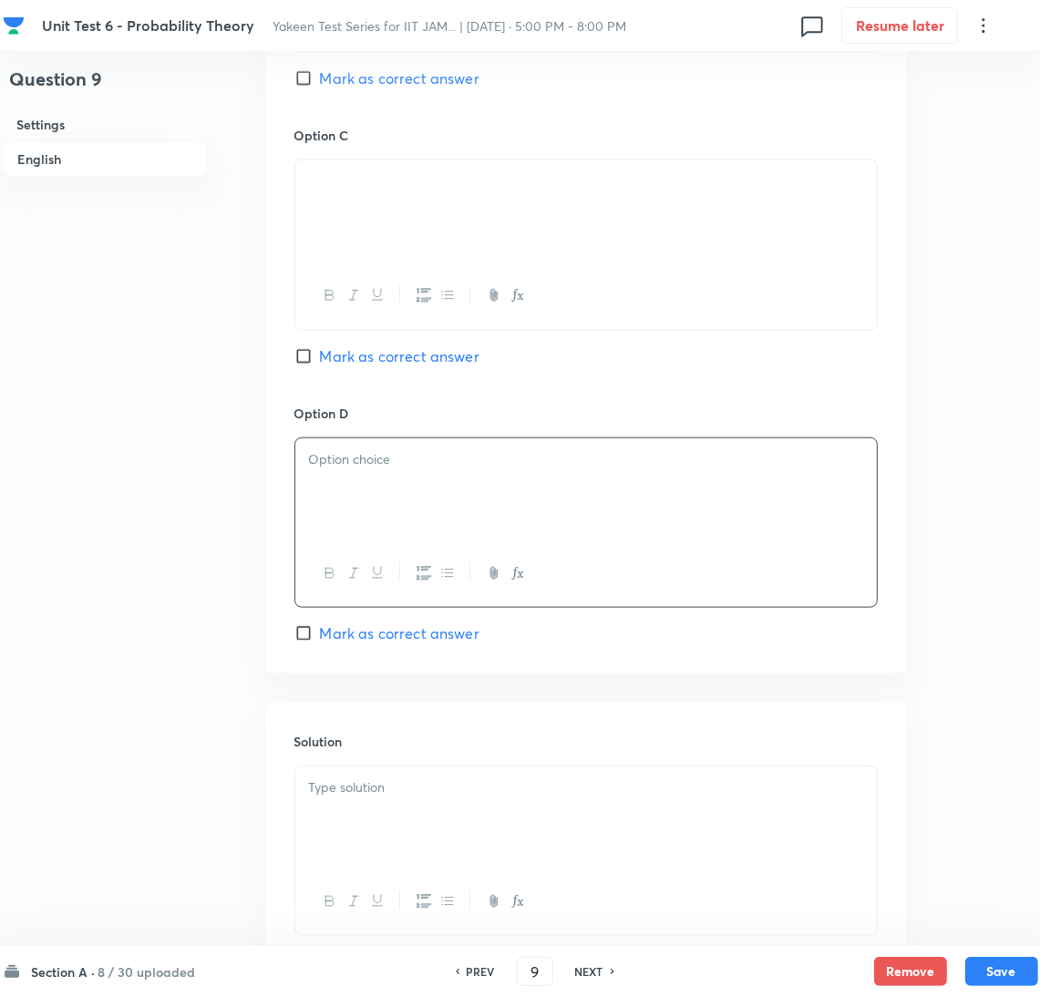
click at [375, 495] on div at bounding box center [586, 490] width 582 height 102
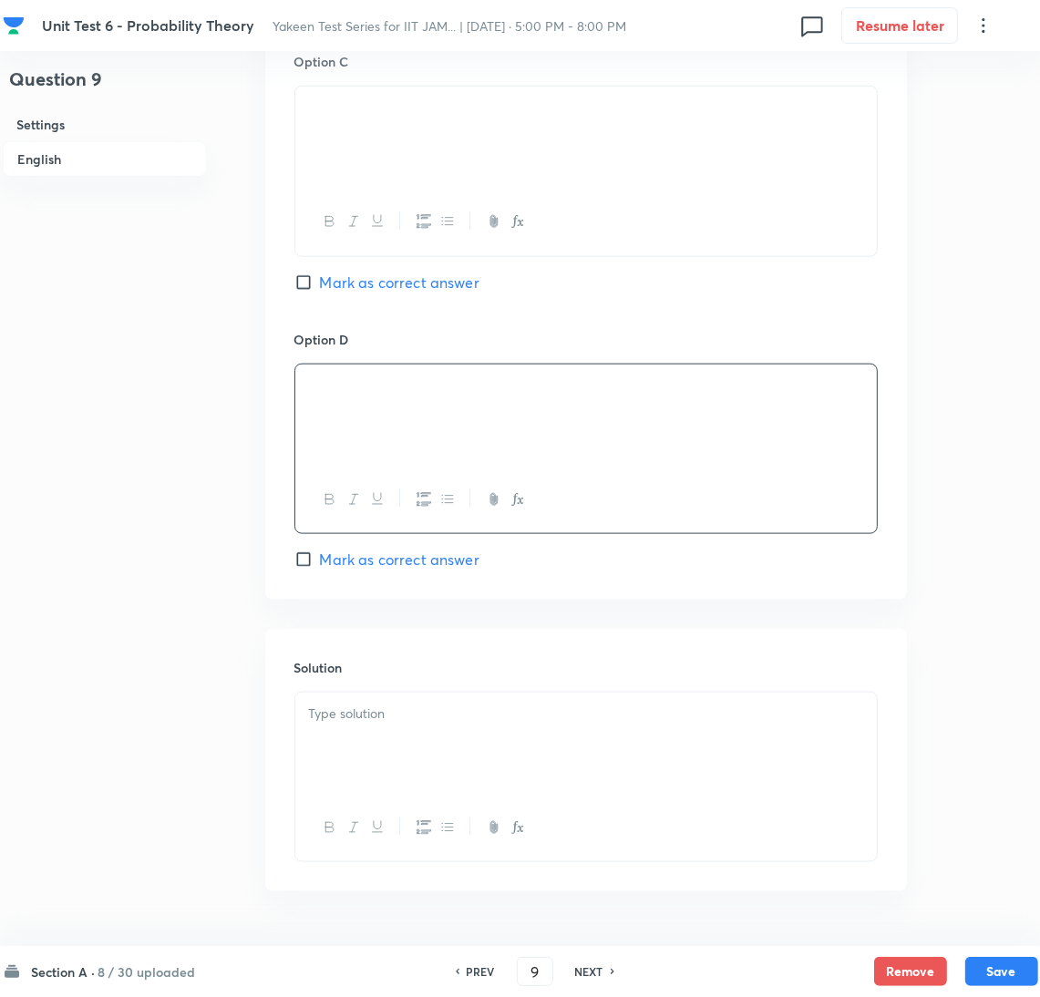
scroll to position [1500, 0]
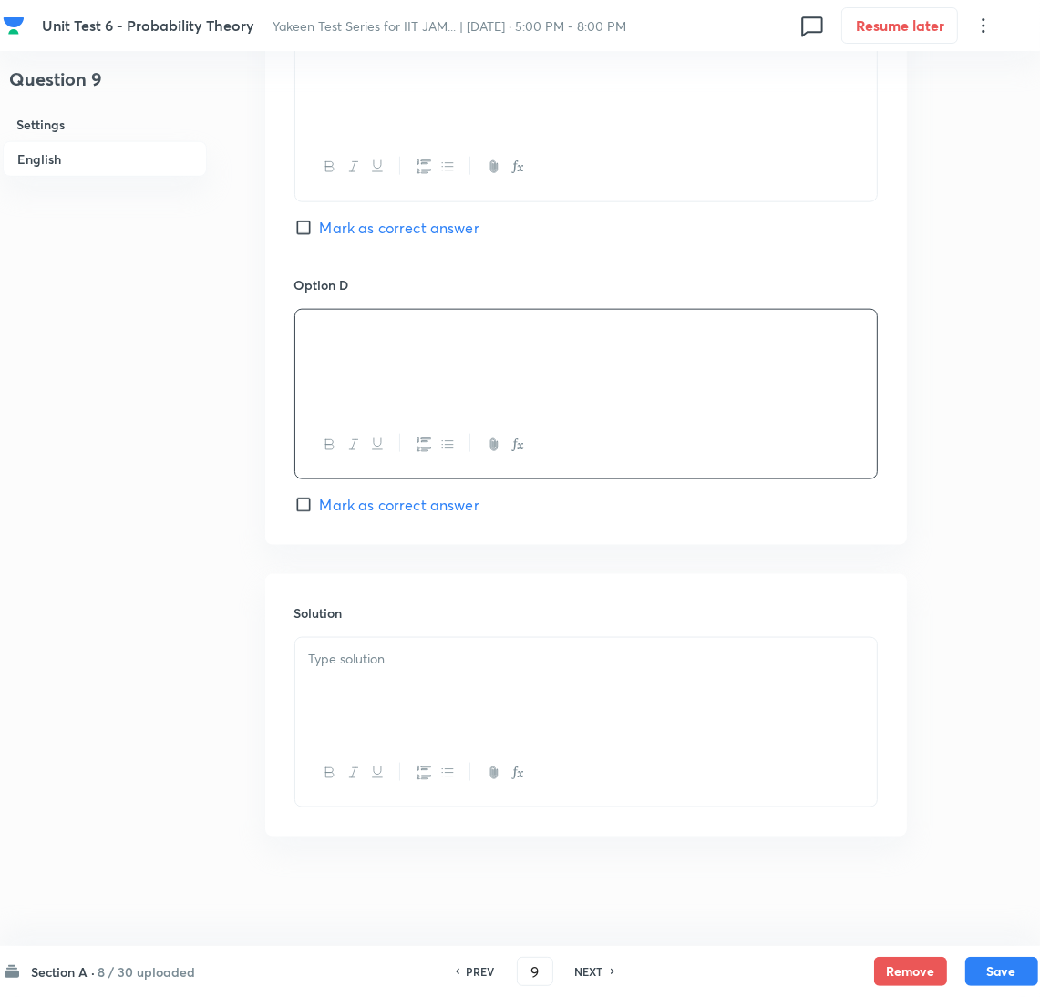
click at [356, 713] on div at bounding box center [586, 689] width 582 height 102
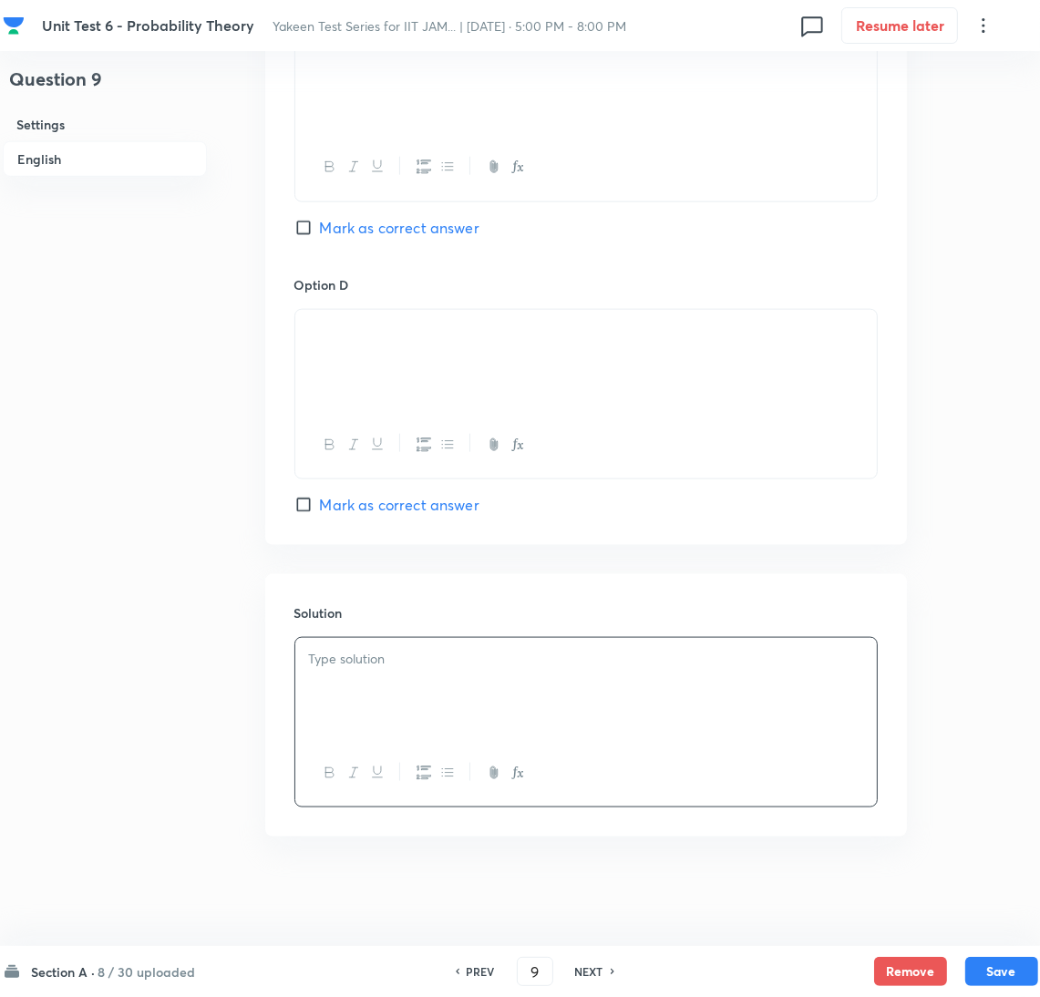
click at [366, 685] on div at bounding box center [586, 689] width 582 height 102
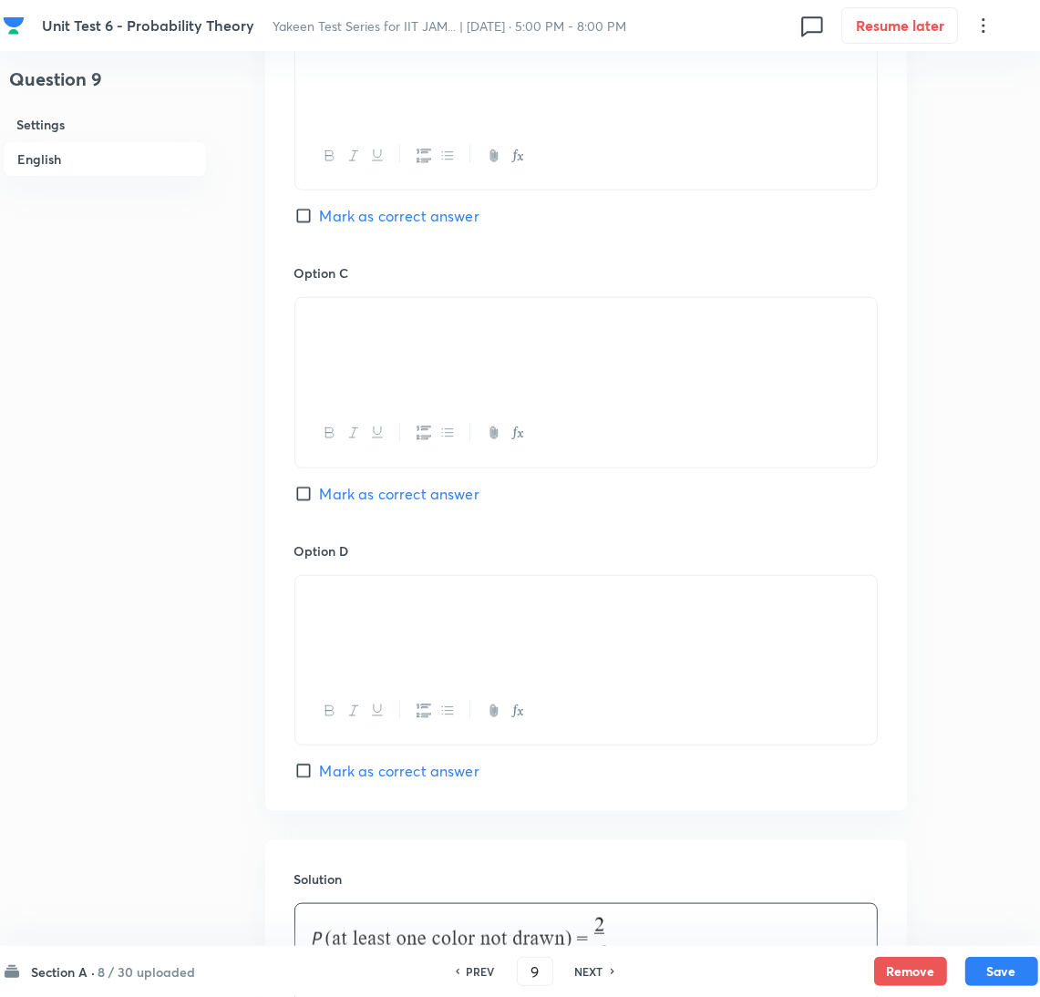
scroll to position [1226, 0]
click at [314, 503] on input "Mark as correct answer" at bounding box center [307, 497] width 26 height 18
checkbox input "true"
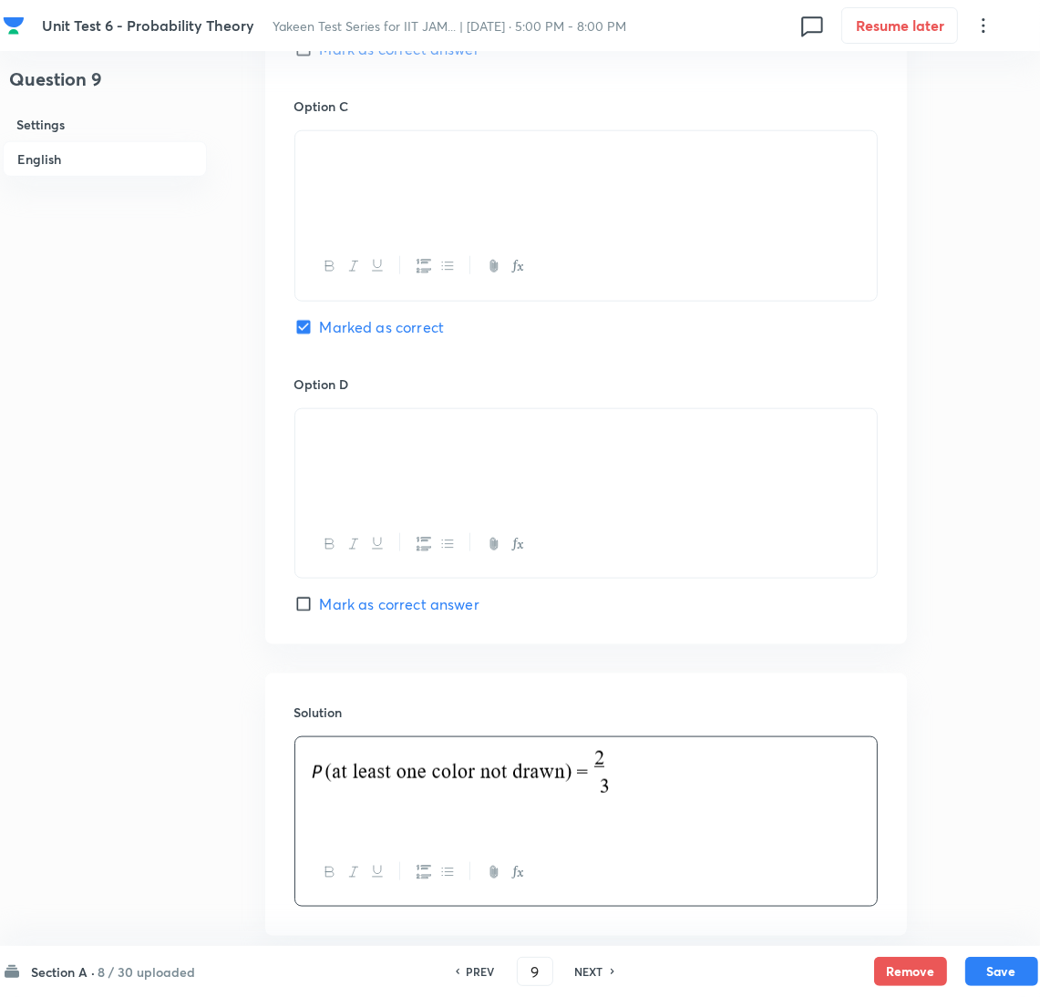
scroll to position [1500, 0]
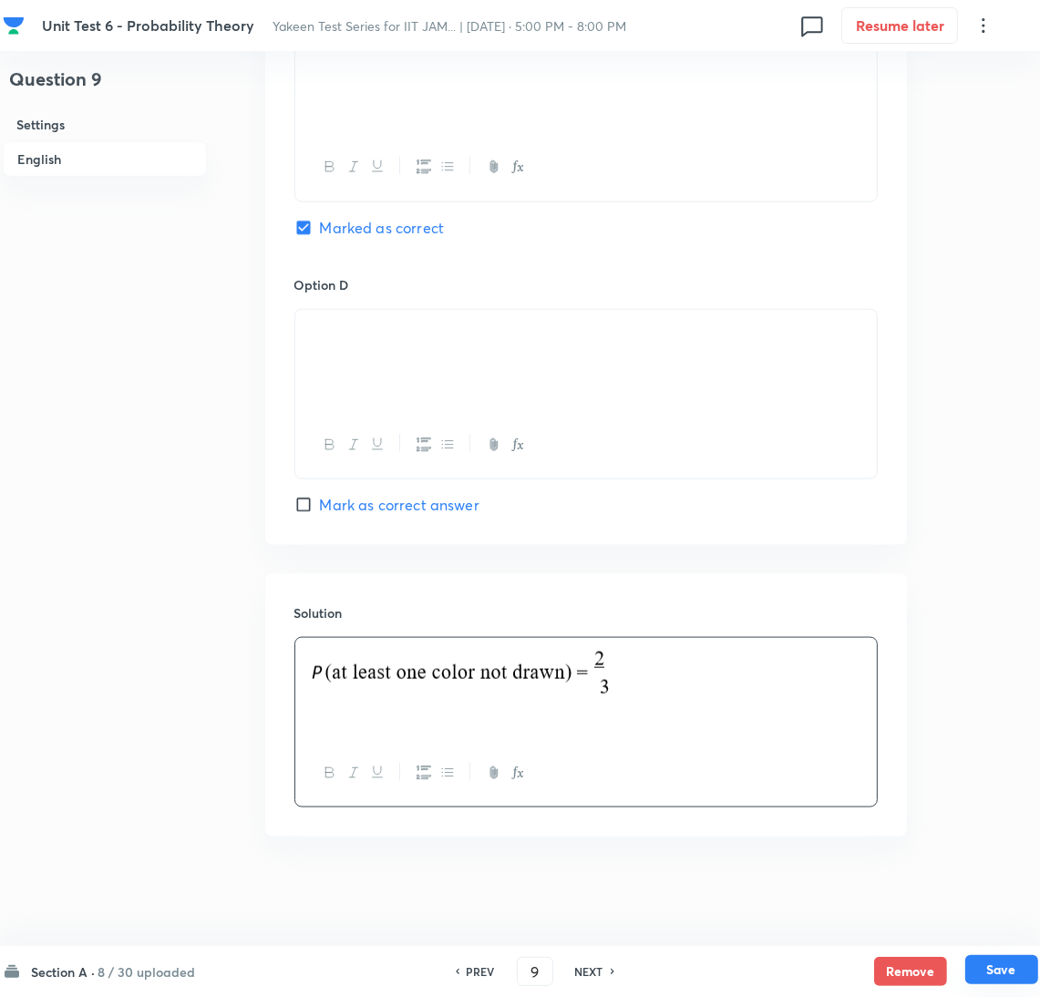
click at [1002, 965] on button "Save" at bounding box center [1002, 969] width 73 height 29
type input "10"
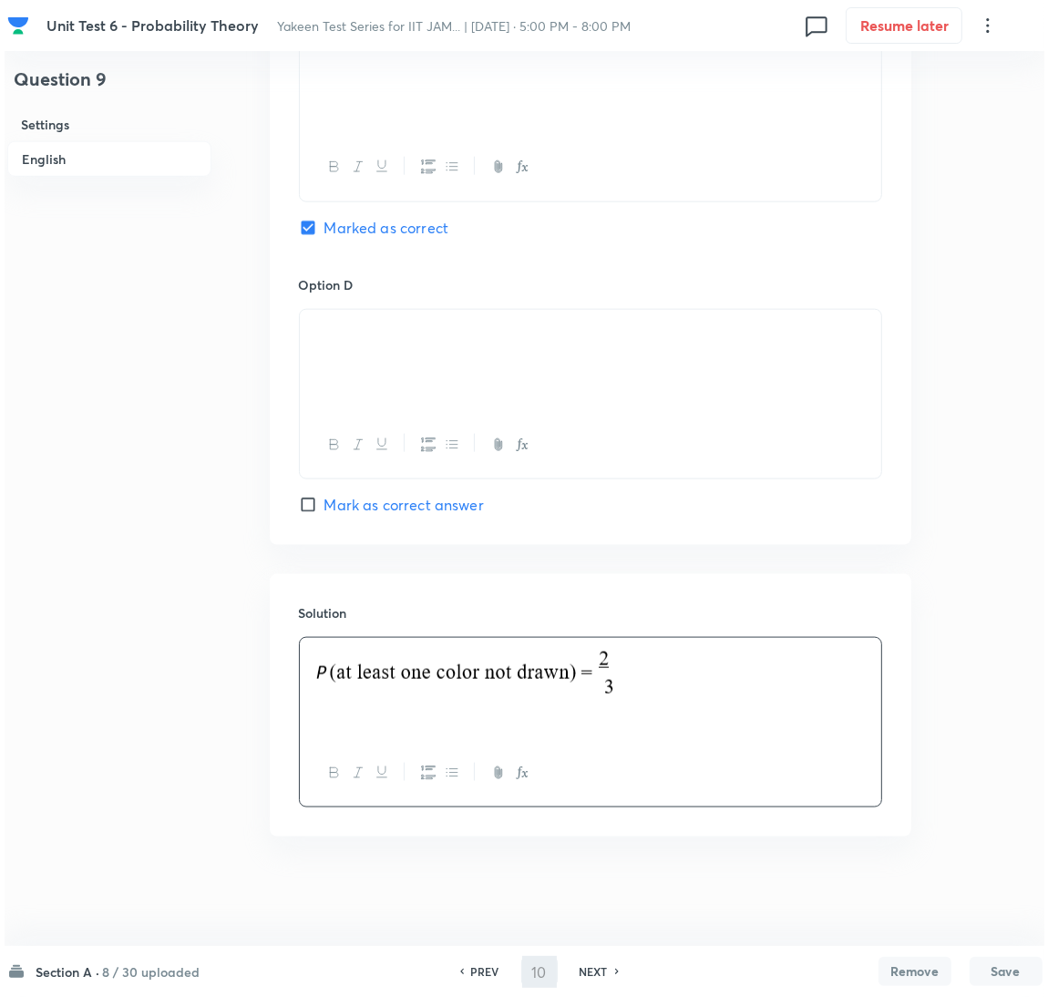
scroll to position [0, 0]
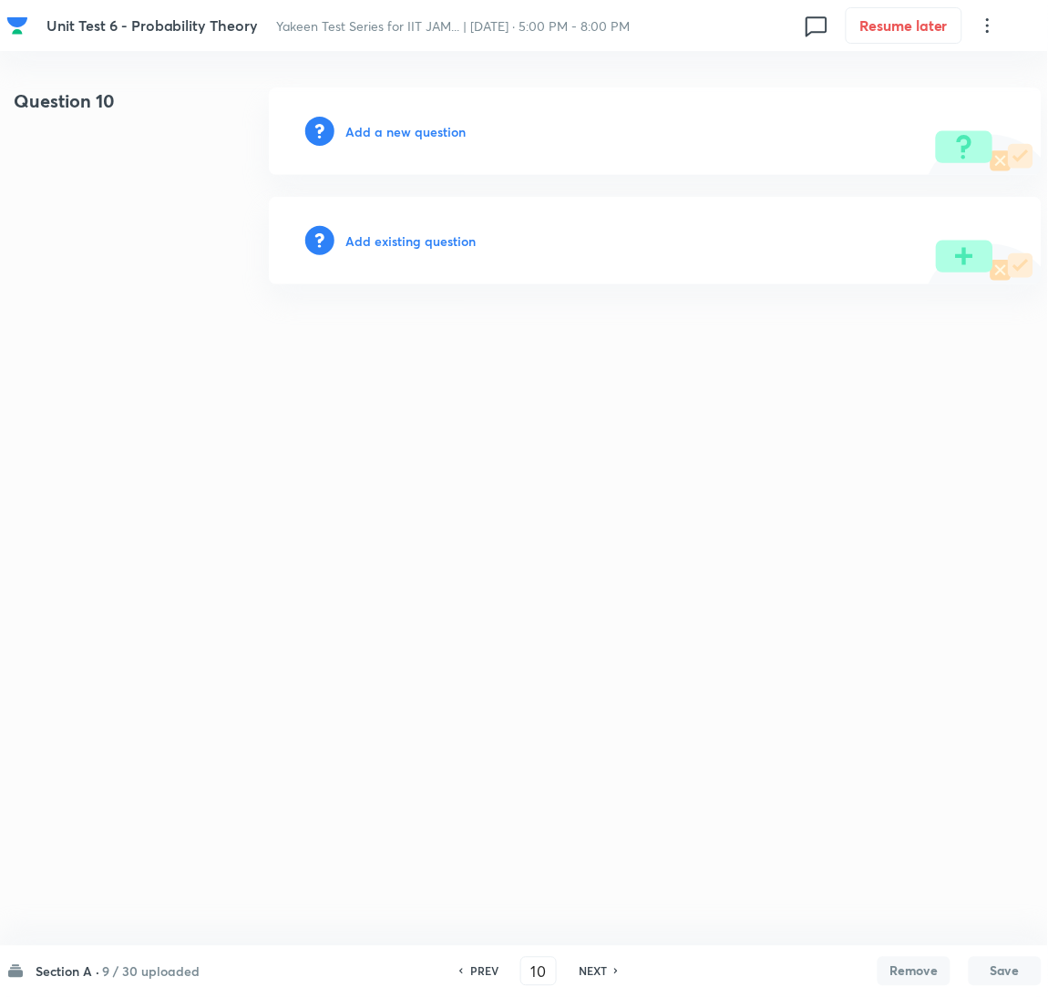
click at [393, 129] on h6 "Add a new question" at bounding box center [406, 131] width 120 height 19
click at [393, 129] on h6 "Choose a question type" at bounding box center [416, 131] width 140 height 19
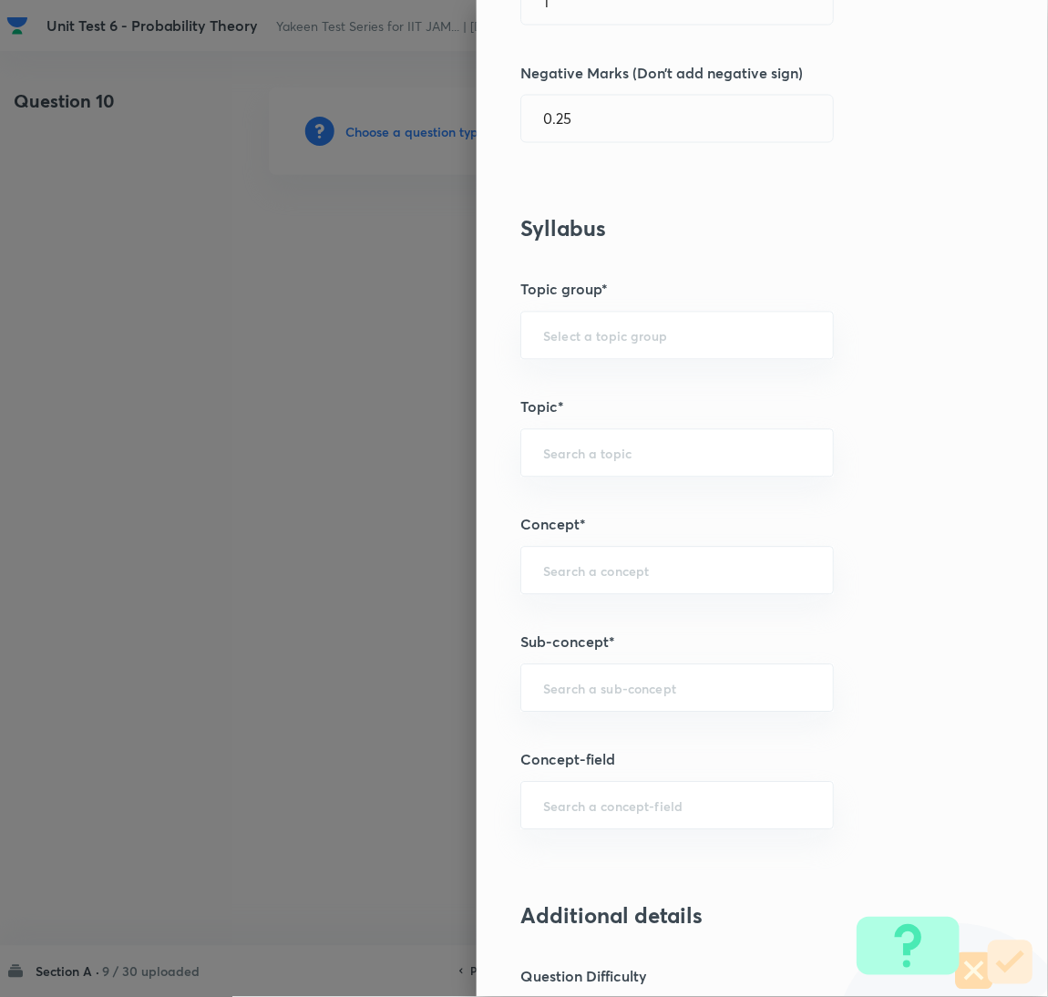
scroll to position [683, 0]
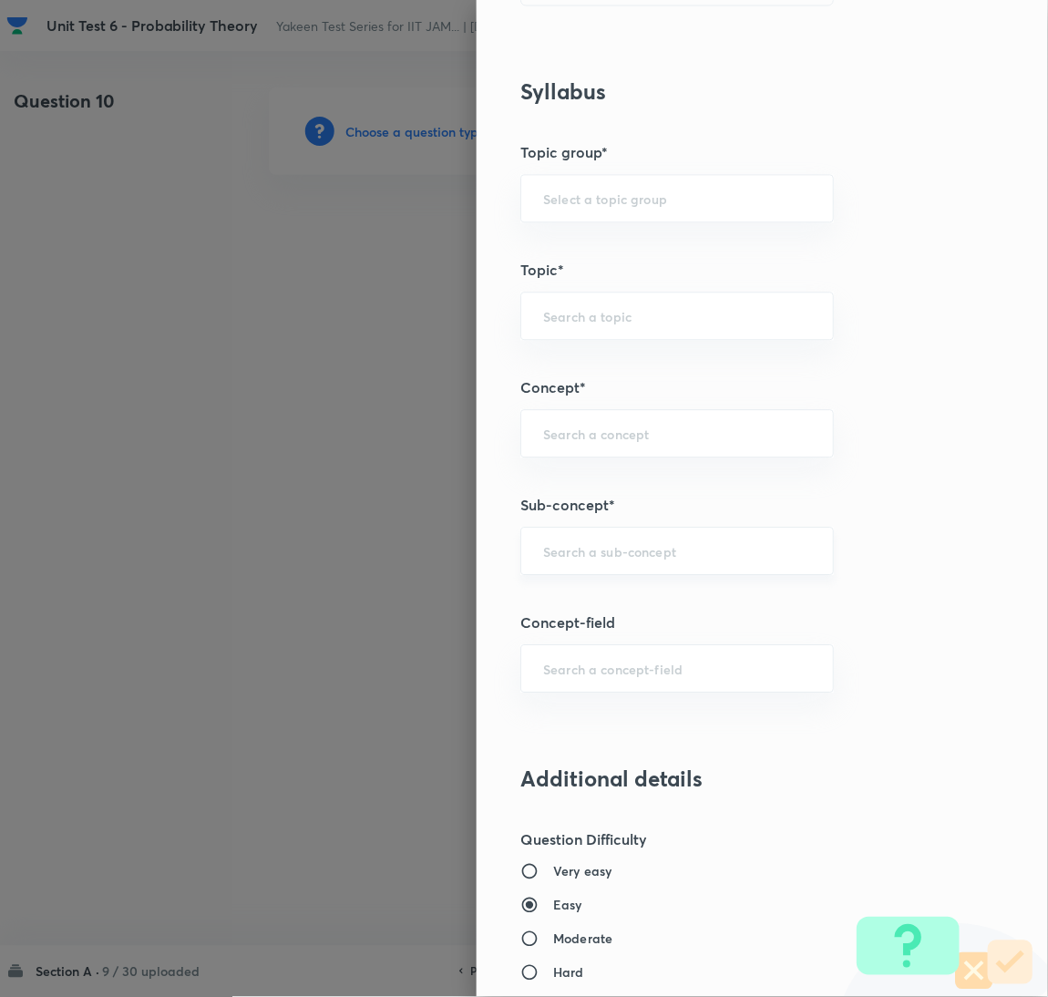
click at [551, 547] on input "text" at bounding box center [677, 550] width 268 height 17
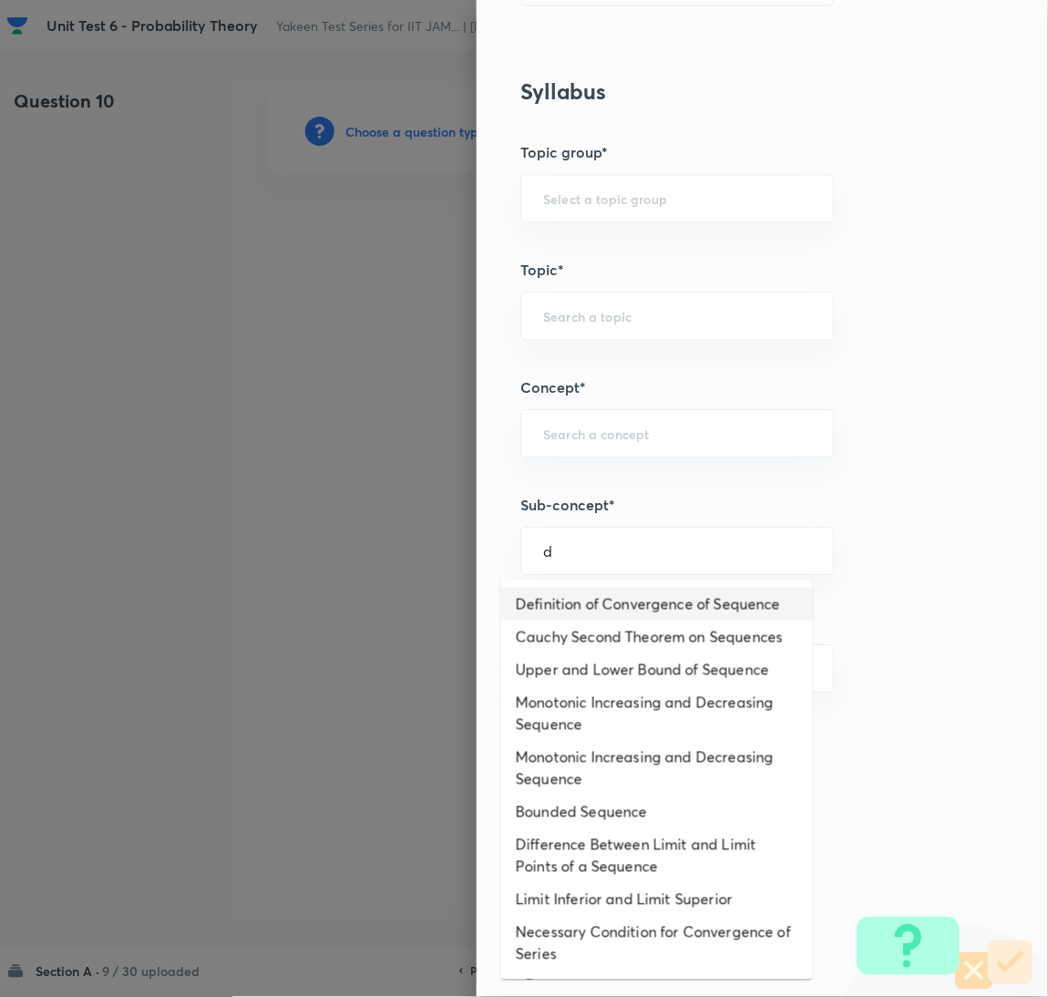
click at [568, 610] on li "Definition of Convergence of Sequence" at bounding box center [657, 604] width 312 height 33
type input "Definition of Convergence of Sequence"
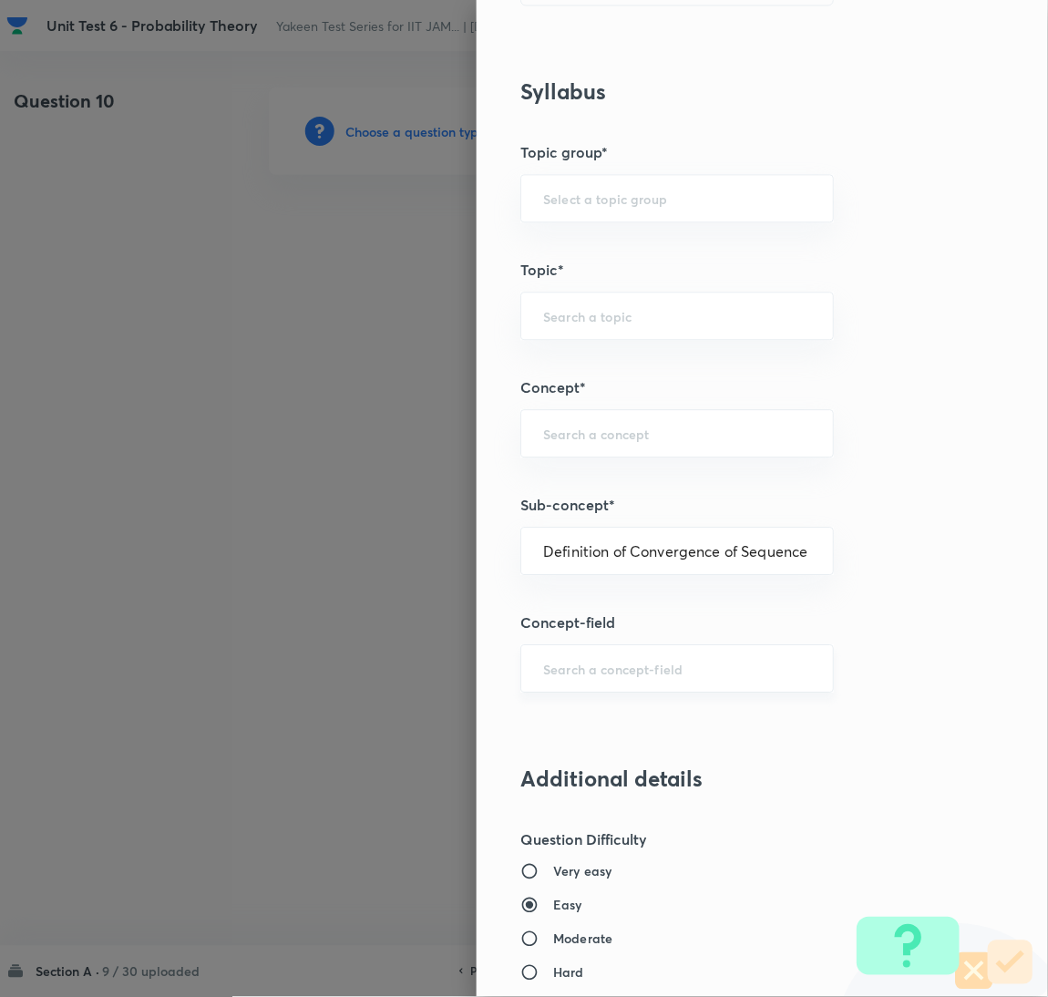
type input "Mathematics"
type input "Sequences & Series-Real Nos."
type input "Convergence of Sequences"
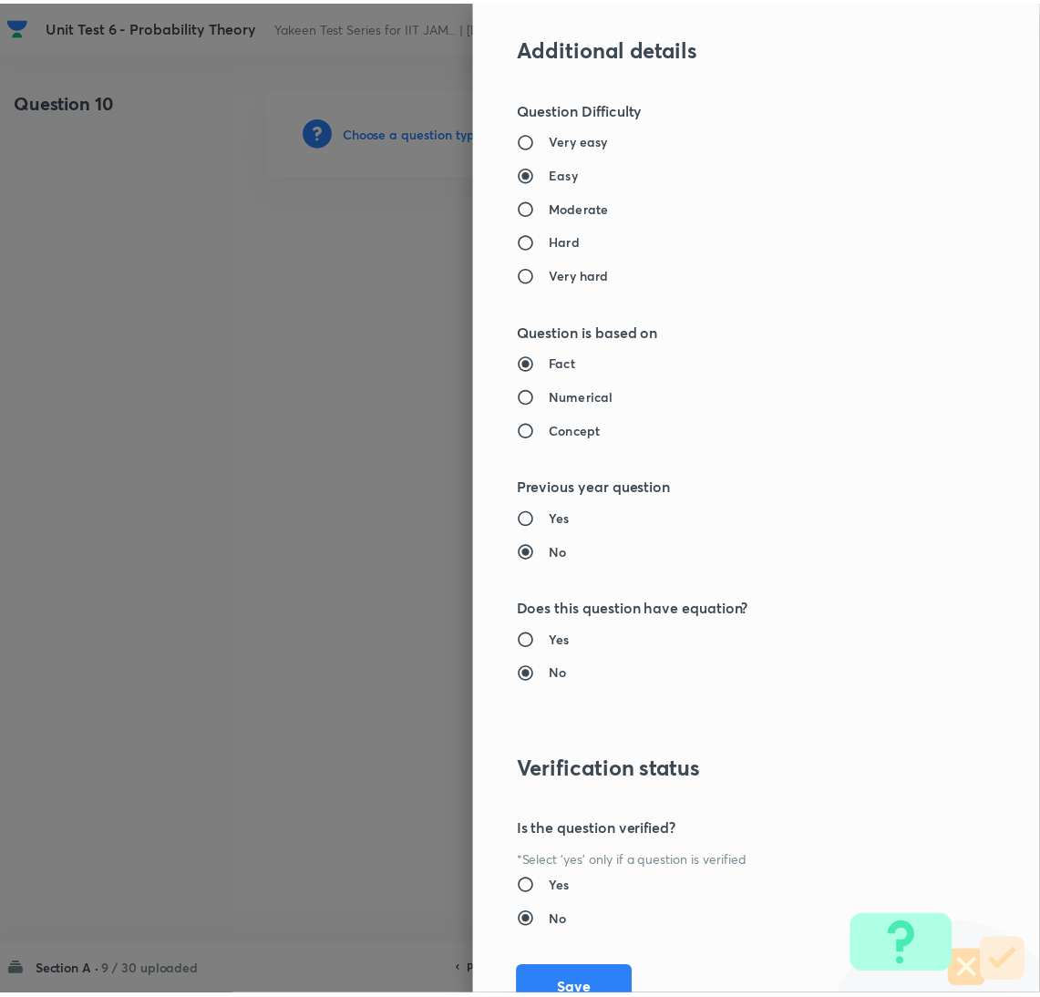
scroll to position [1490, 0]
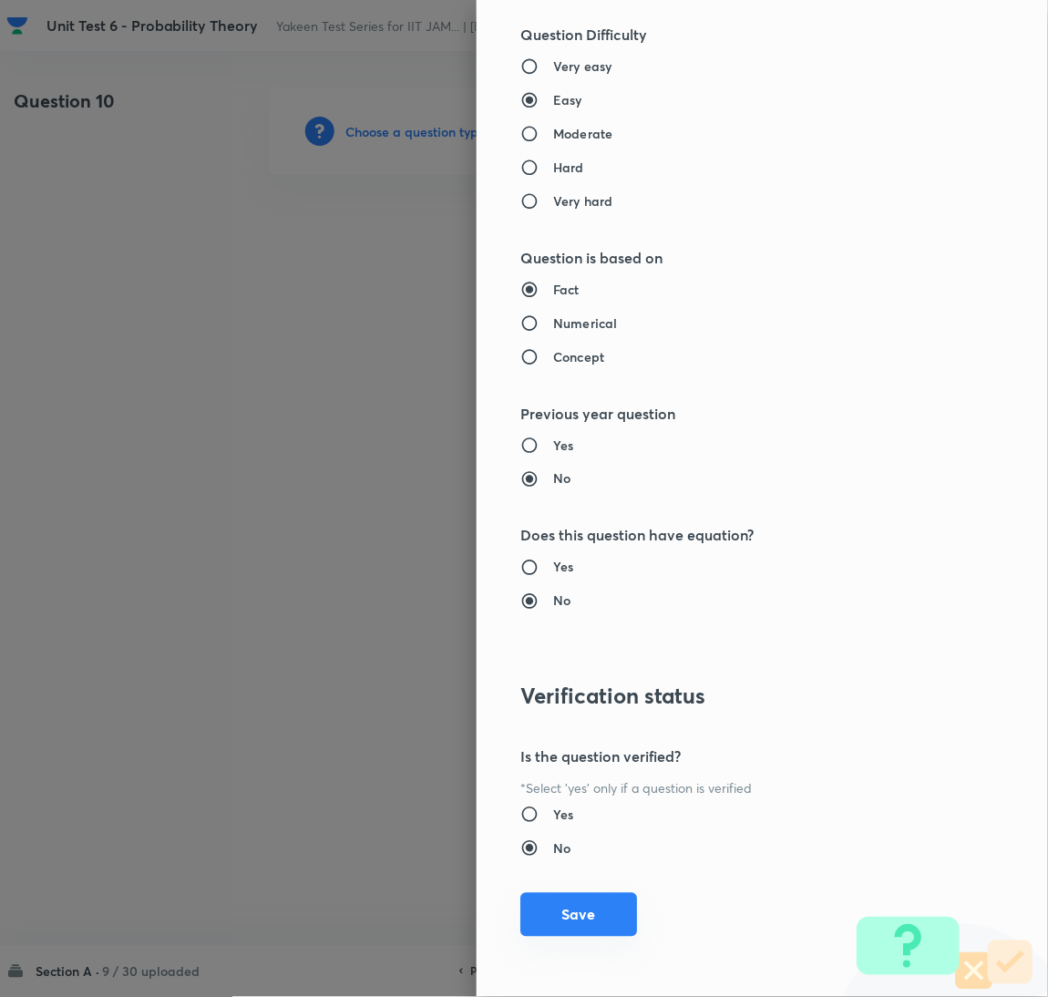
click at [561, 926] on button "Save" at bounding box center [579, 915] width 117 height 44
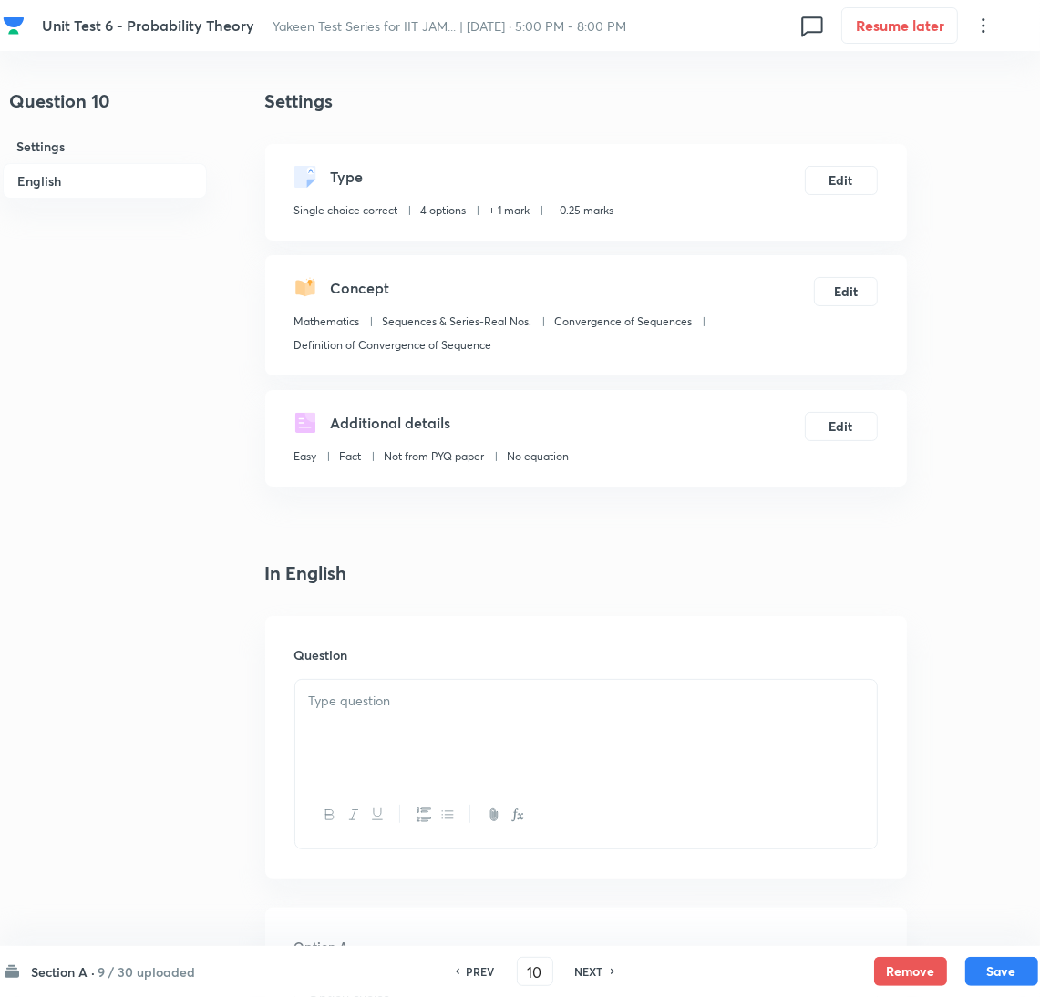
click at [356, 755] on div at bounding box center [586, 731] width 582 height 102
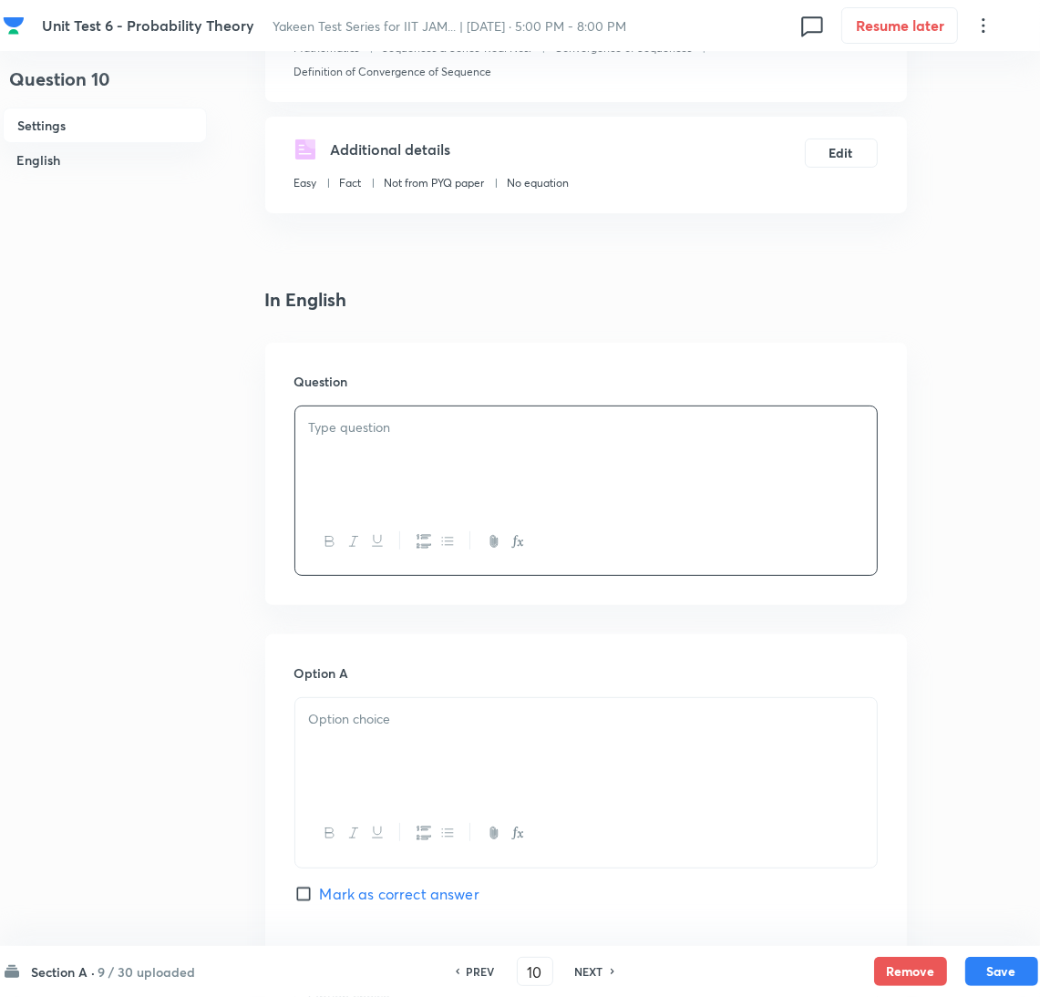
drag, startPoint x: 776, startPoint y: 511, endPoint x: 620, endPoint y: 482, distance: 158.4
click at [775, 510] on div at bounding box center [586, 542] width 582 height 67
click at [551, 475] on div at bounding box center [586, 458] width 582 height 102
click at [337, 754] on div at bounding box center [586, 749] width 582 height 102
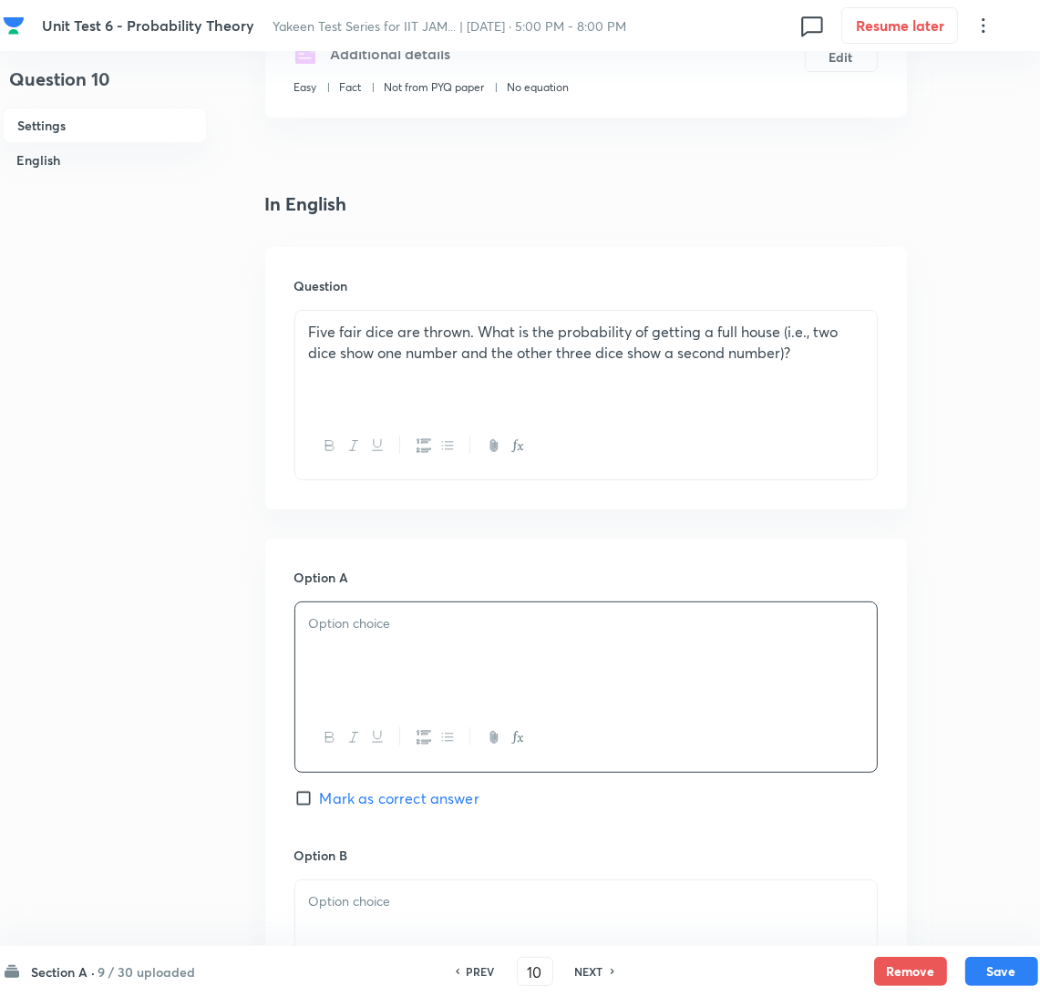
scroll to position [409, 0]
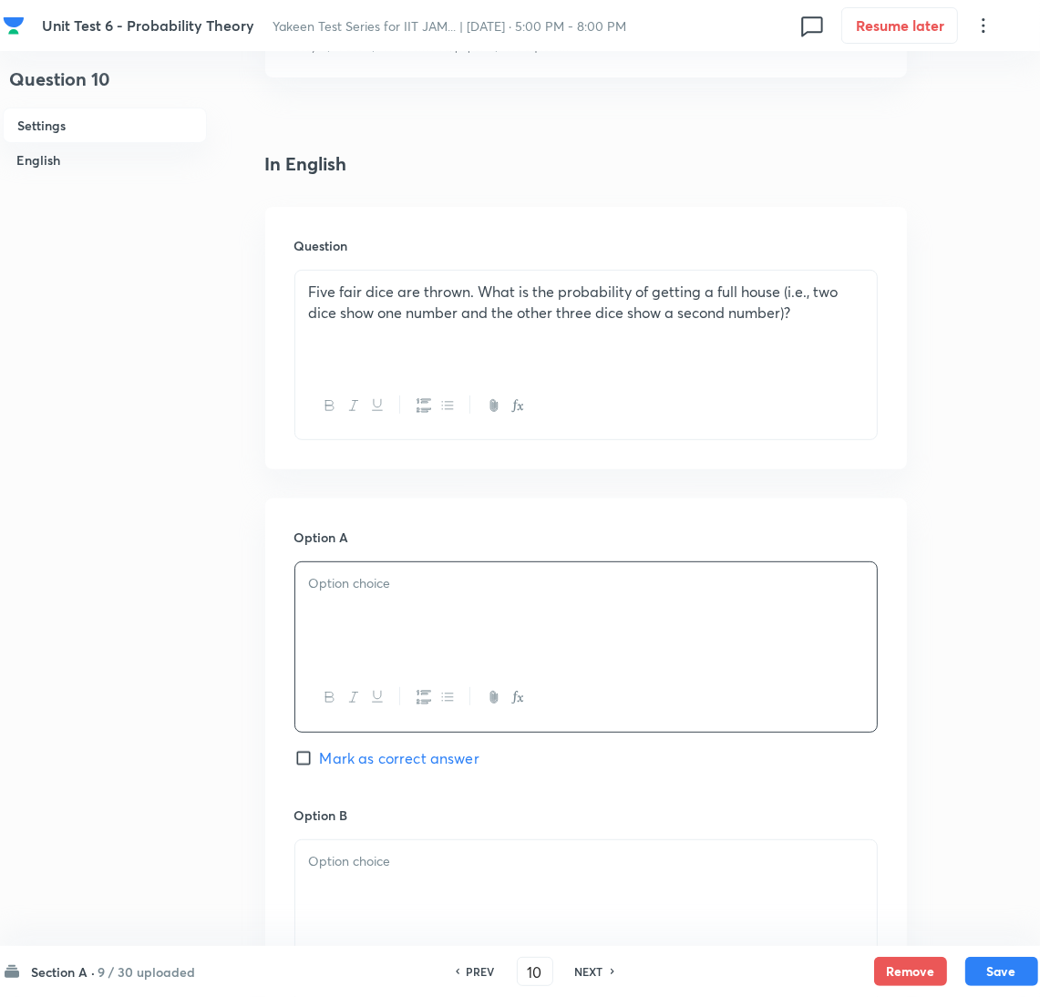
click at [406, 607] on div at bounding box center [586, 614] width 582 height 102
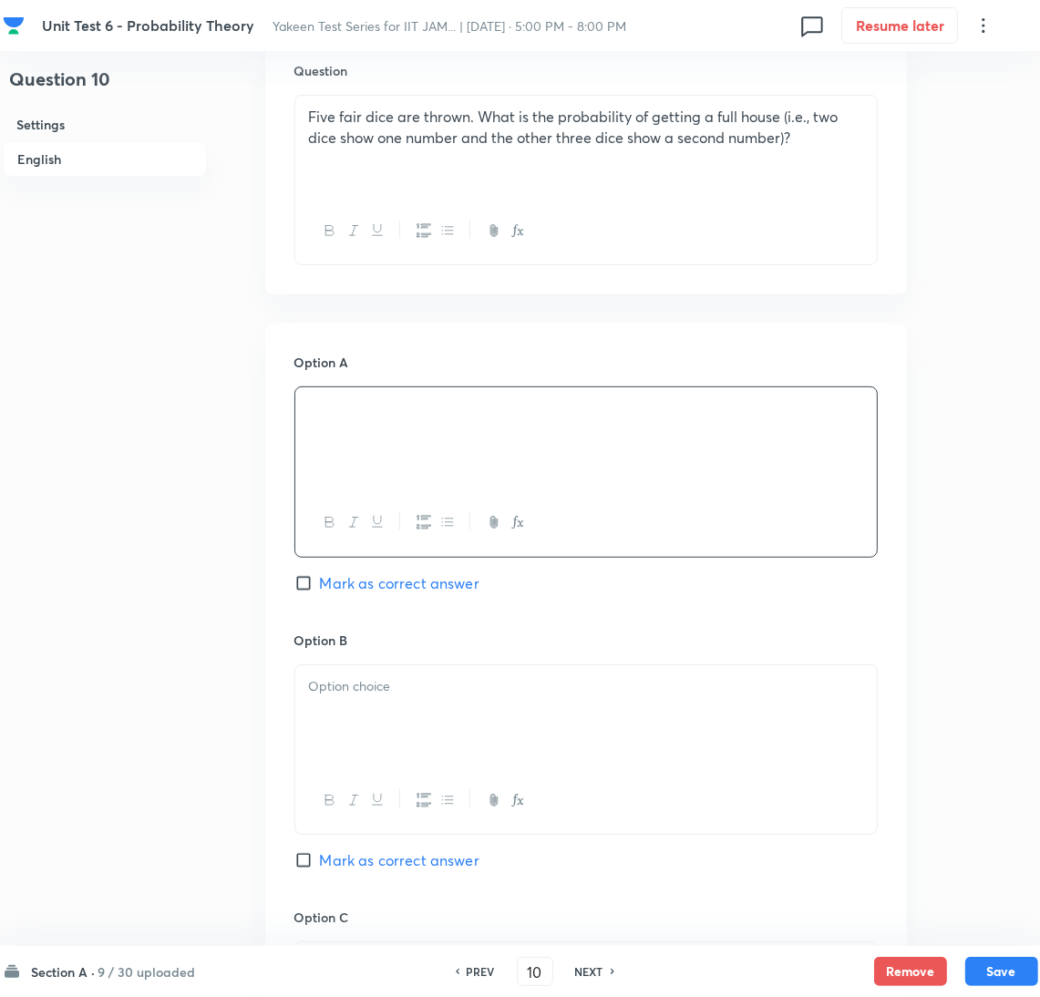
scroll to position [683, 0]
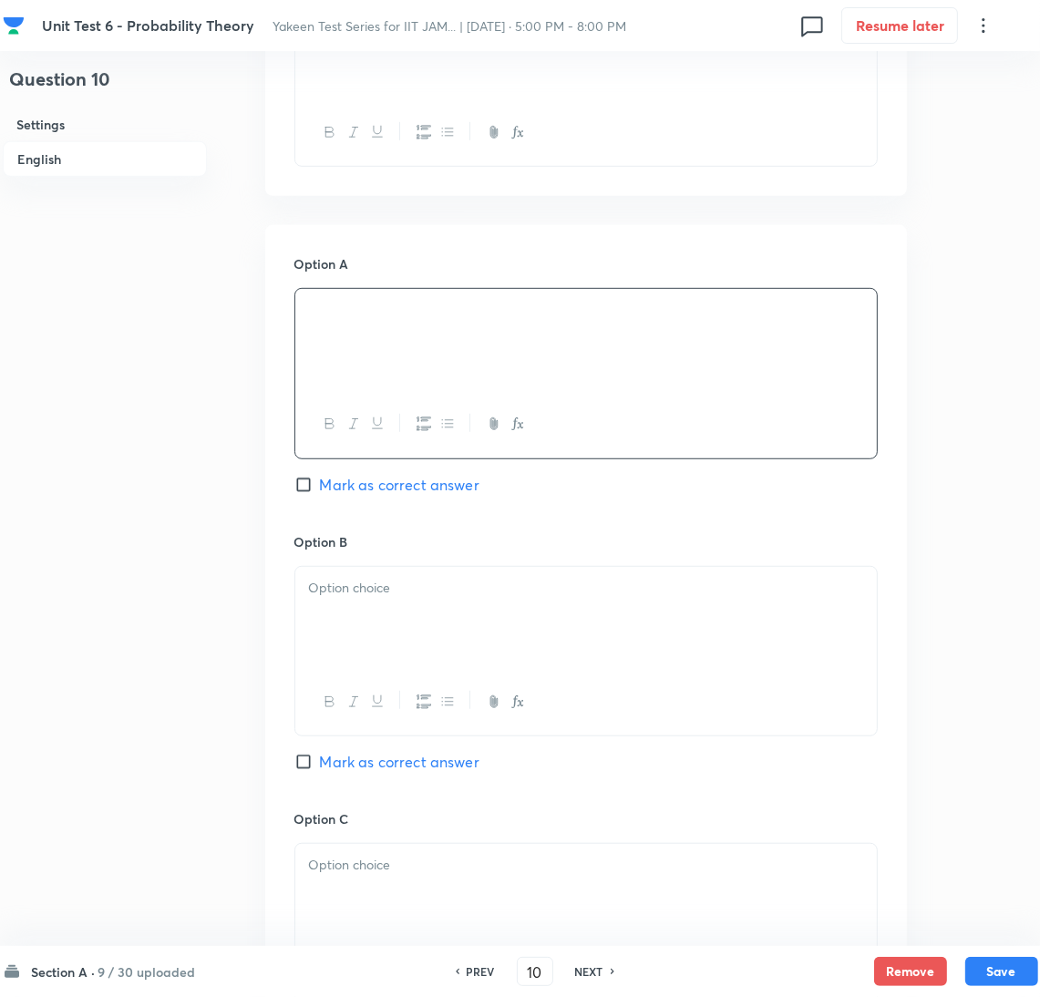
click at [355, 586] on p at bounding box center [586, 588] width 554 height 21
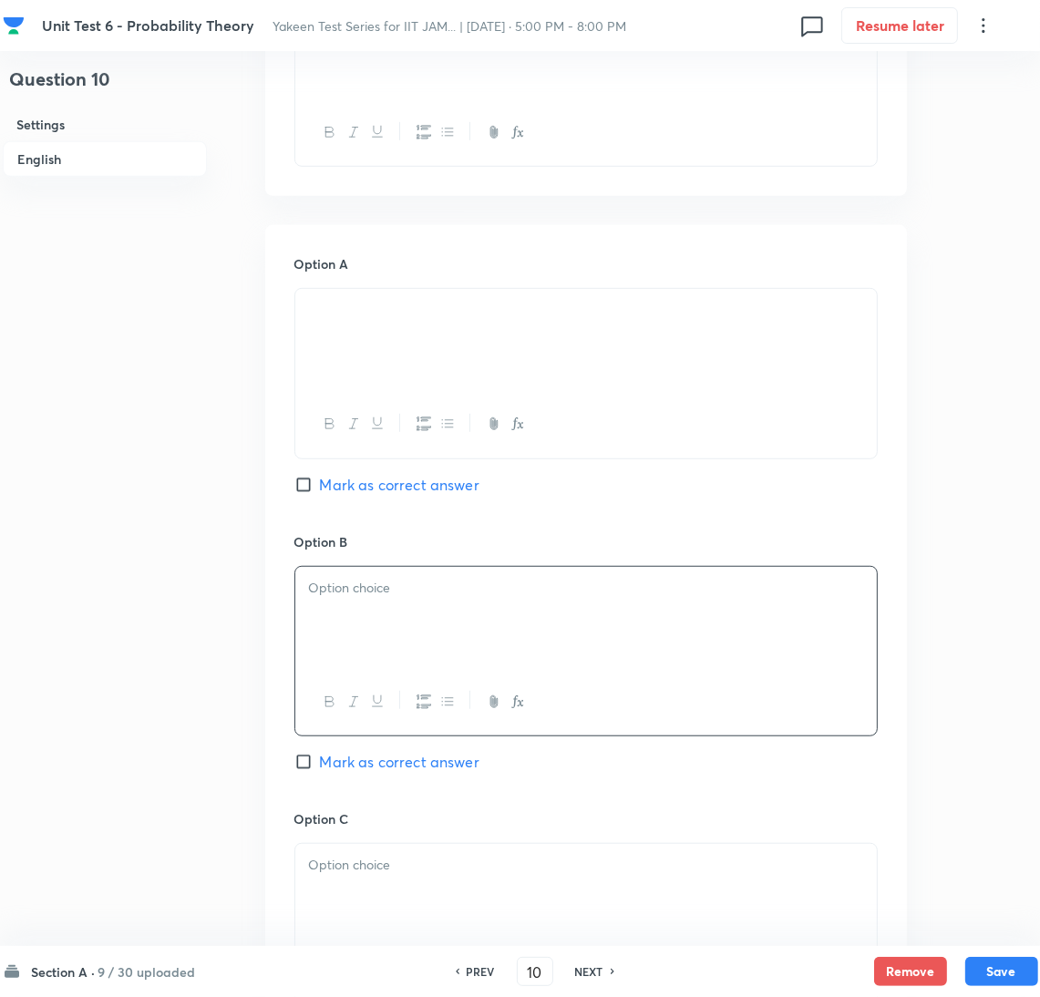
click at [387, 613] on div at bounding box center [586, 618] width 582 height 102
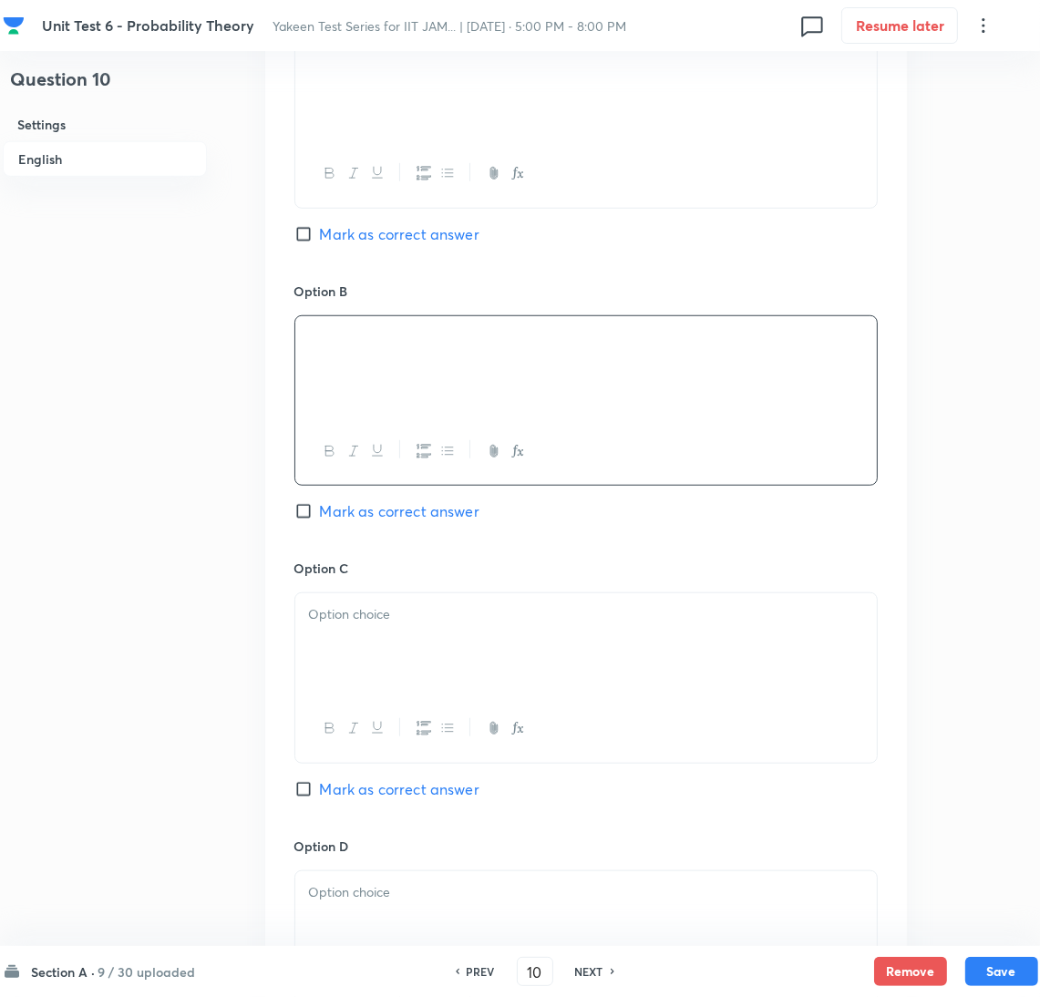
scroll to position [957, 0]
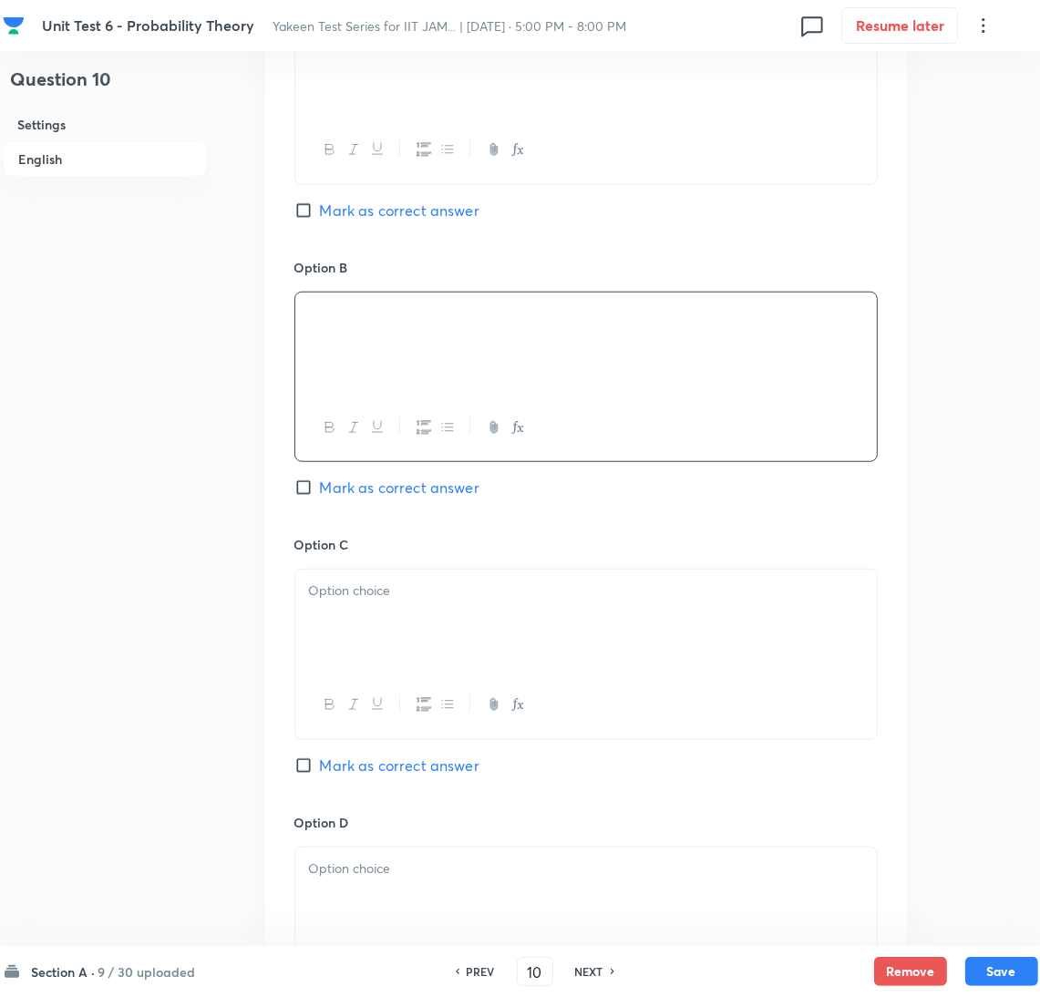
click at [392, 635] on div at bounding box center [586, 621] width 582 height 102
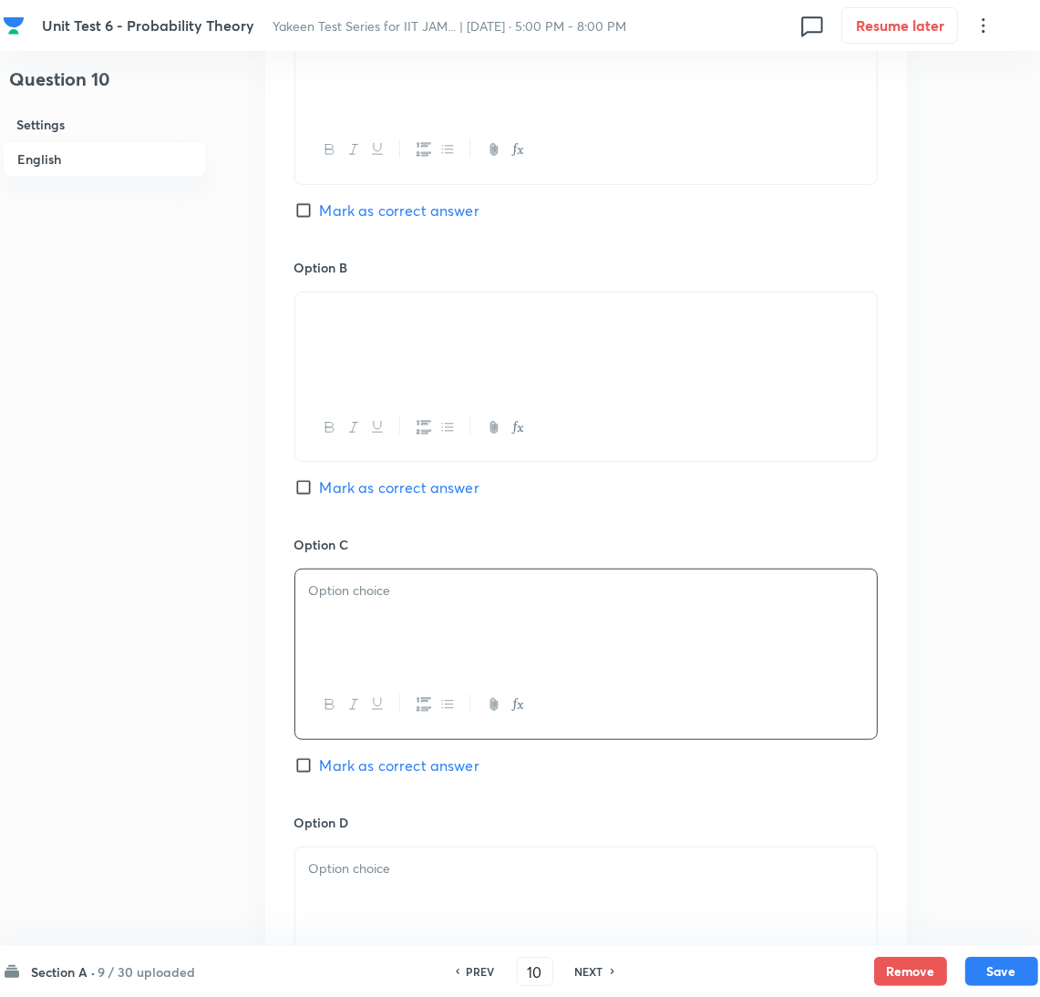
click at [407, 625] on div at bounding box center [586, 621] width 582 height 102
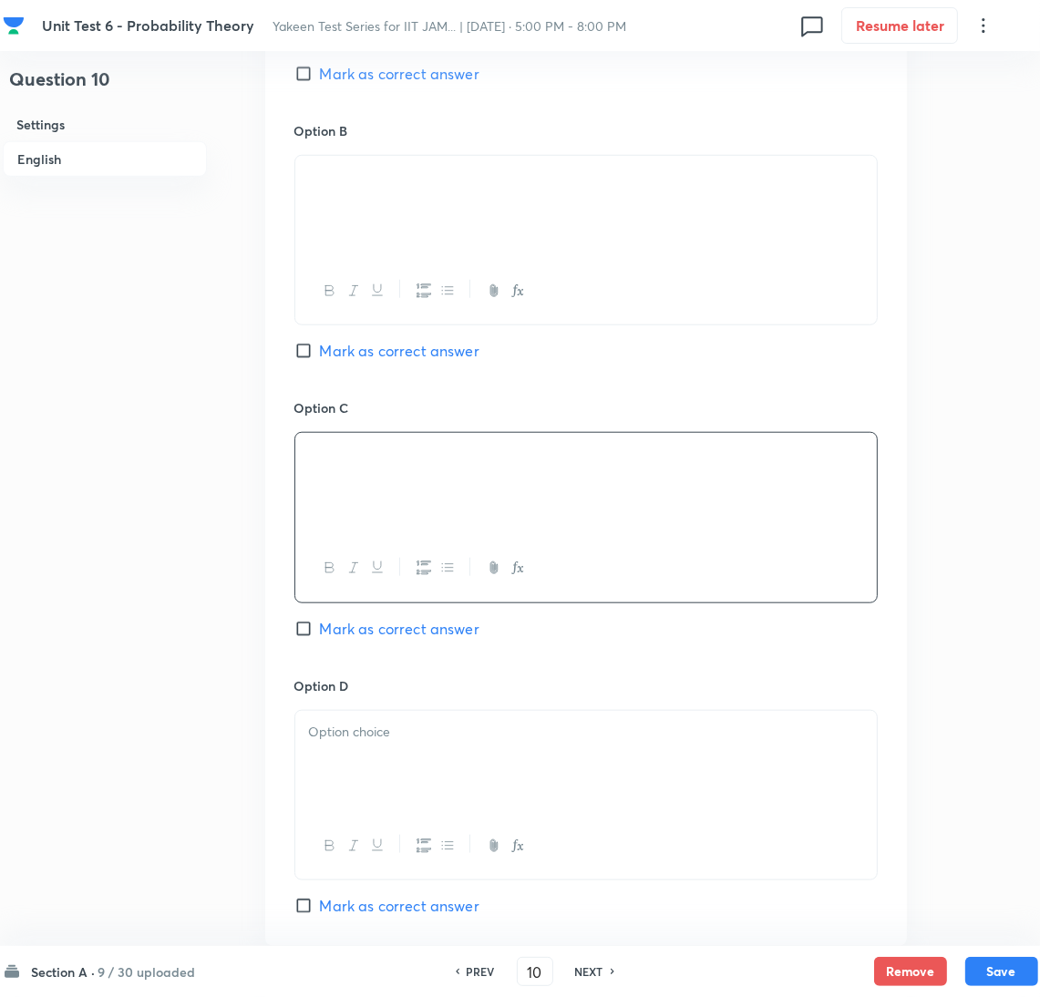
click at [370, 795] on div at bounding box center [586, 762] width 582 height 102
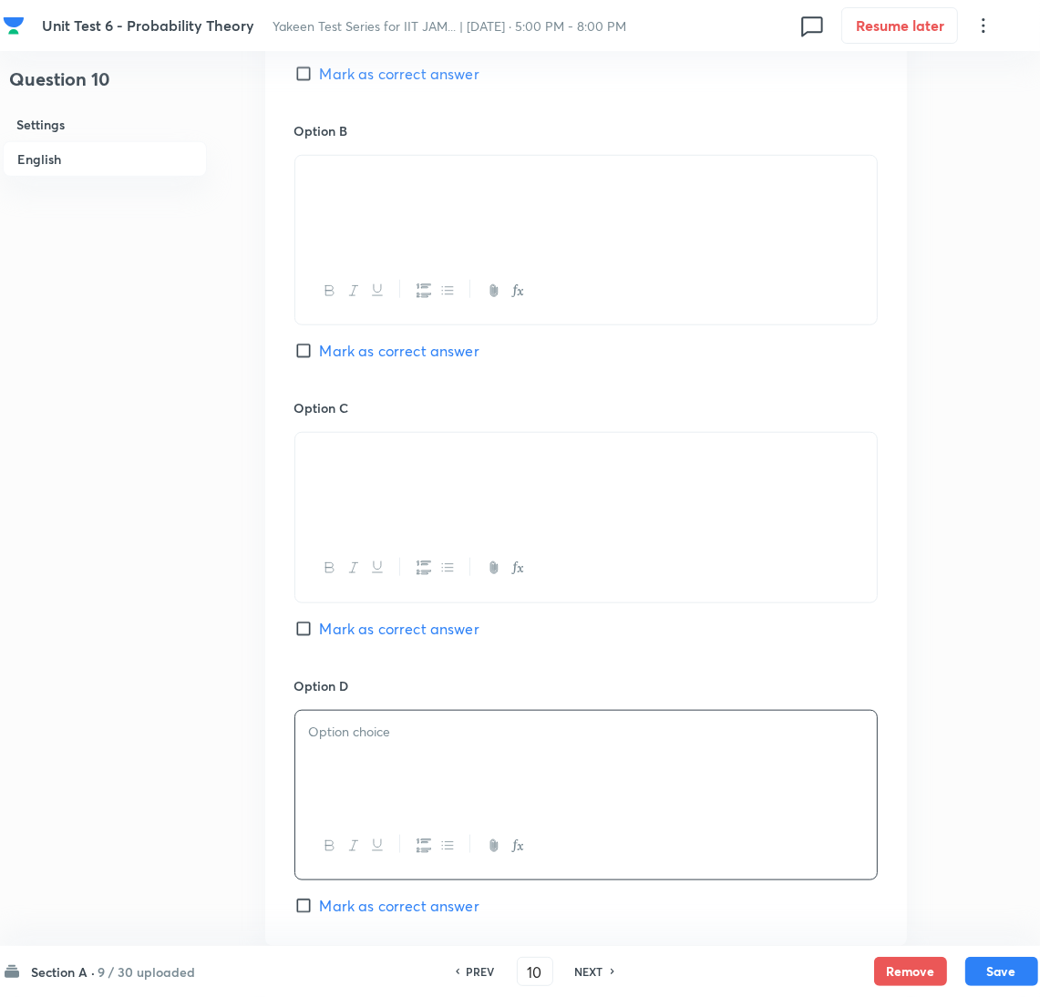
scroll to position [1367, 0]
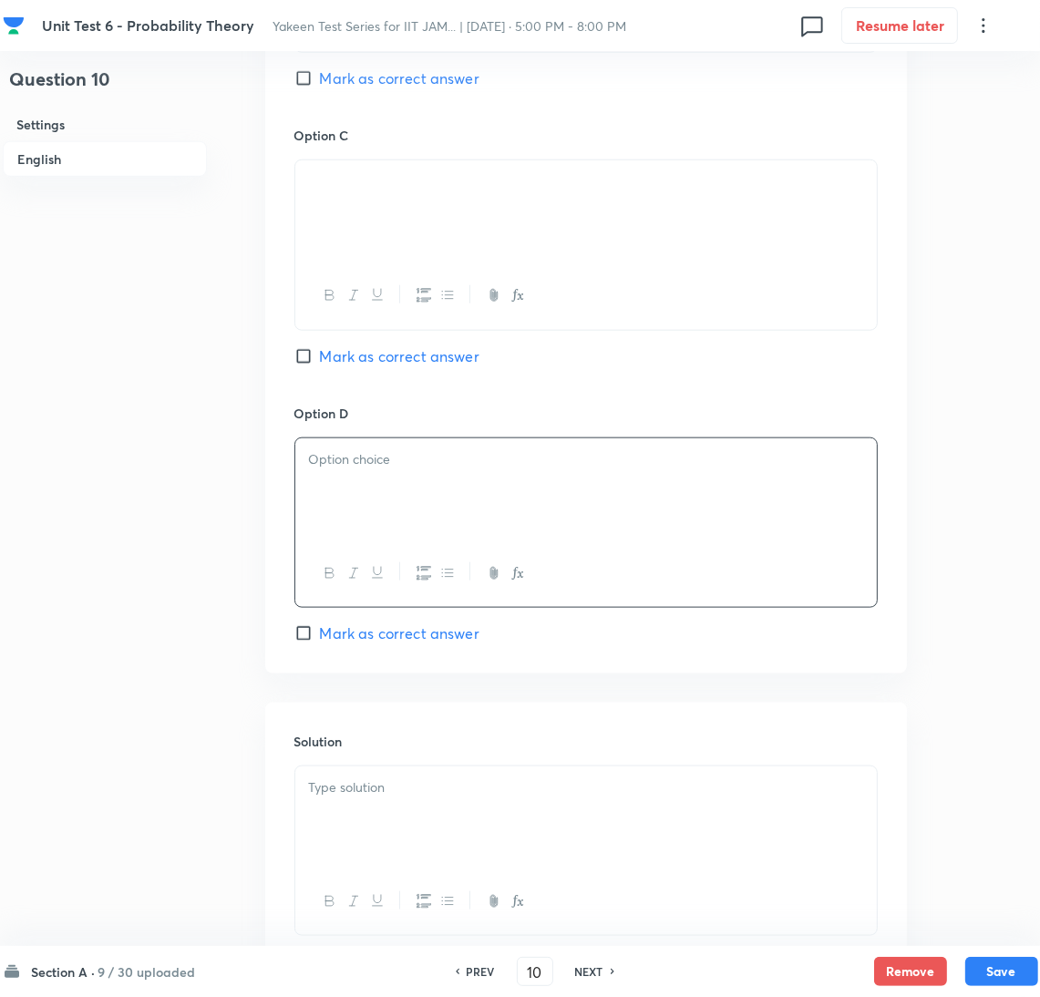
click at [356, 505] on div at bounding box center [586, 490] width 582 height 102
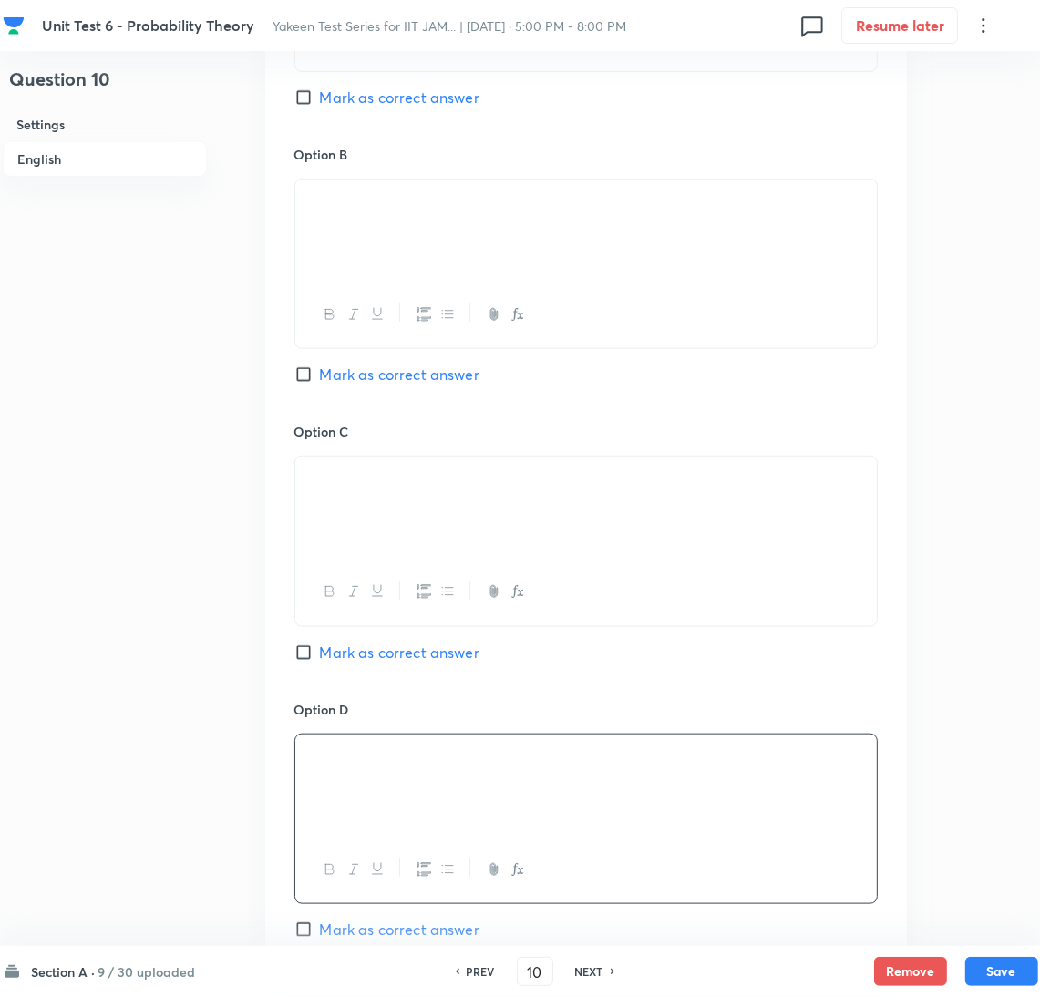
scroll to position [957, 0]
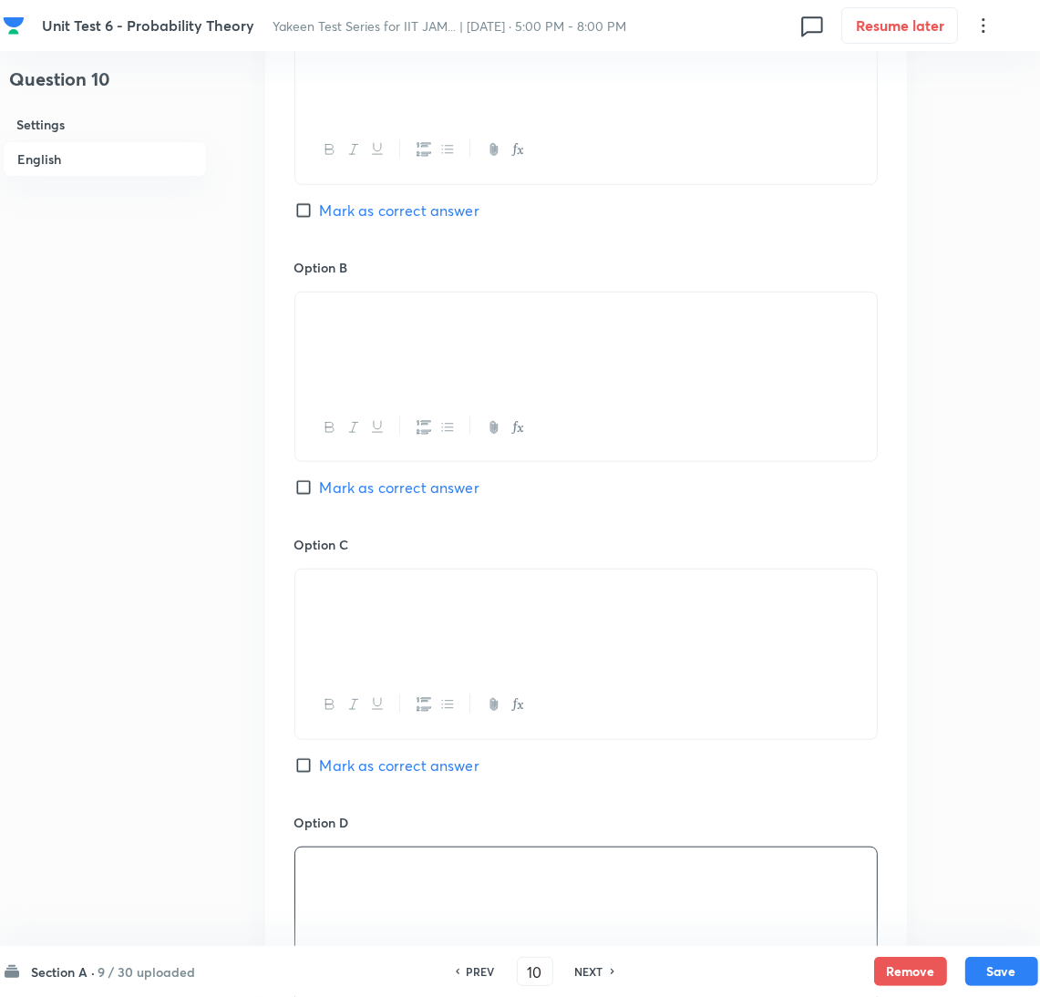
click at [298, 199] on div "Option A Mark as correct answer" at bounding box center [585, 118] width 583 height 277
click at [300, 212] on input "Mark as correct answer" at bounding box center [307, 210] width 26 height 18
checkbox input "true"
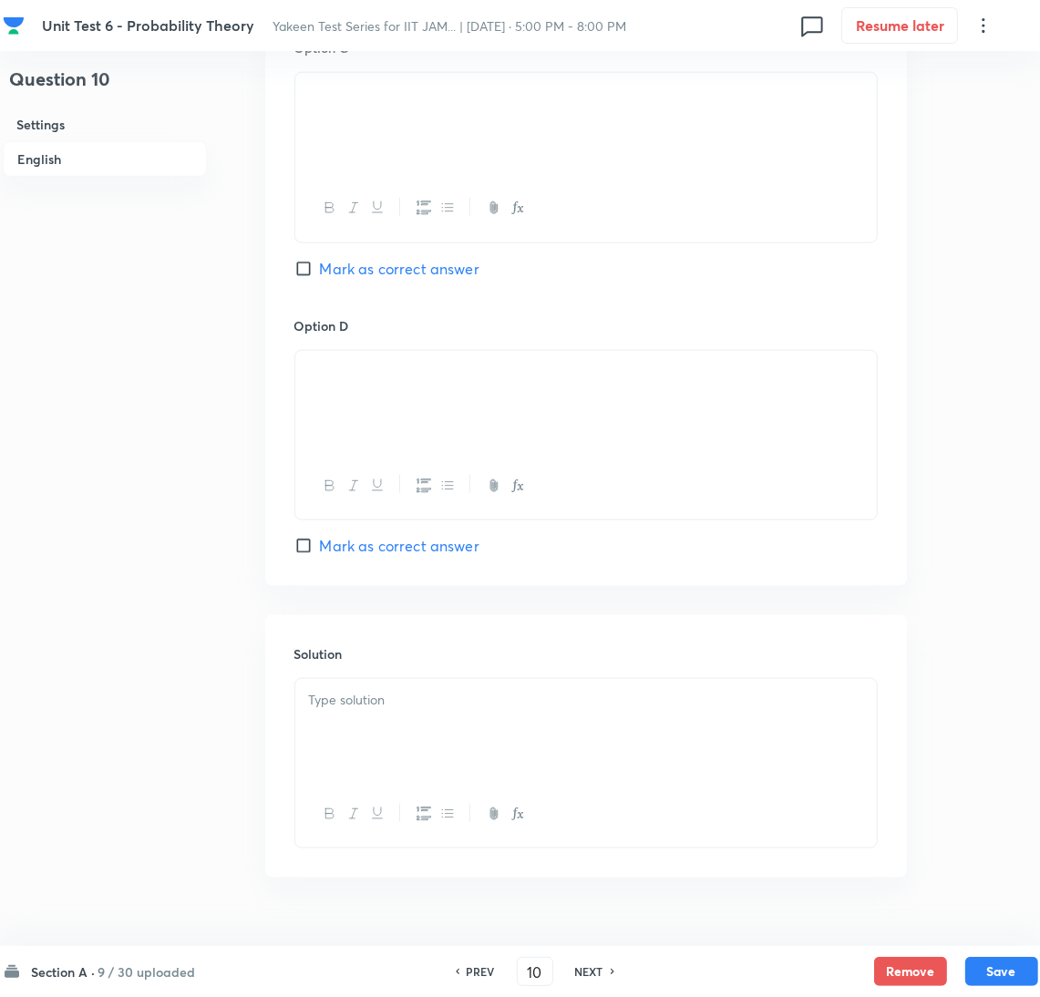
scroll to position [1500, 0]
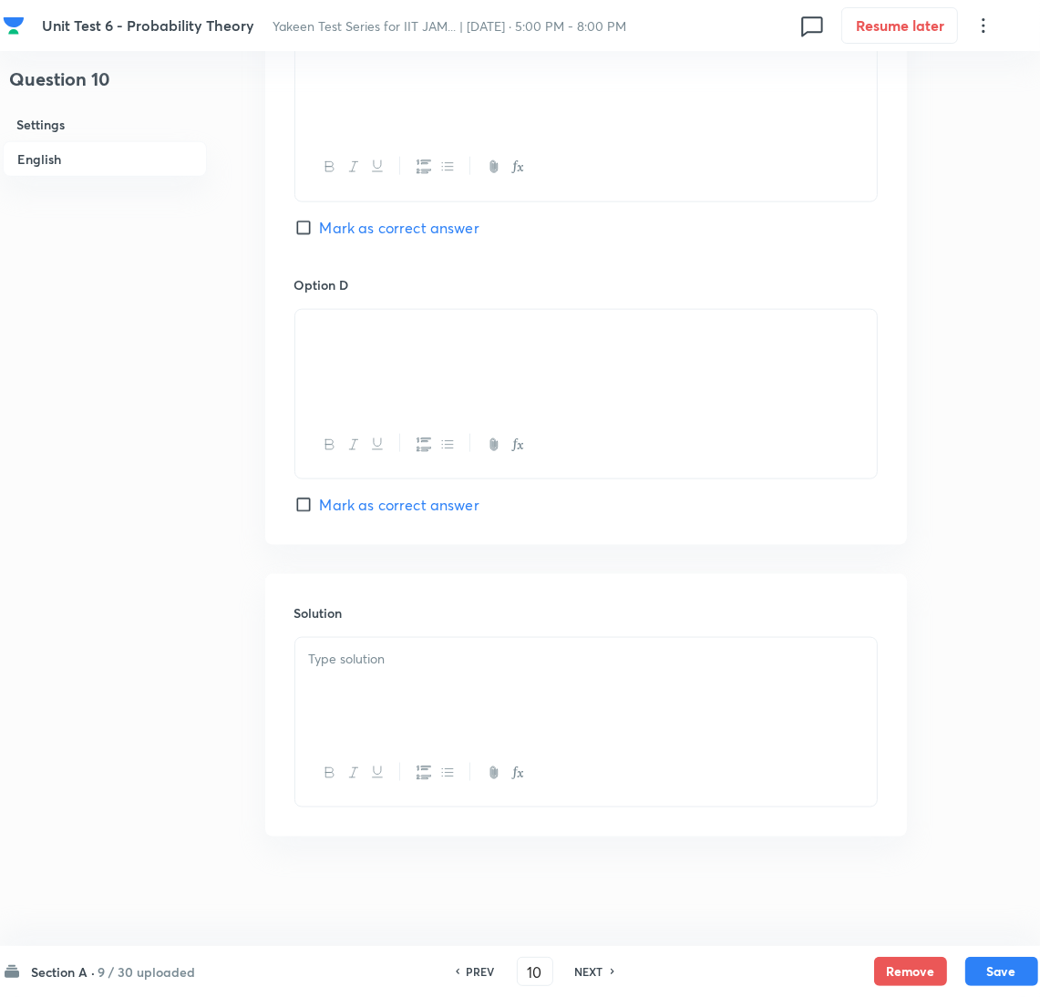
click at [363, 699] on div at bounding box center [586, 689] width 582 height 102
click at [363, 649] on p at bounding box center [586, 659] width 554 height 21
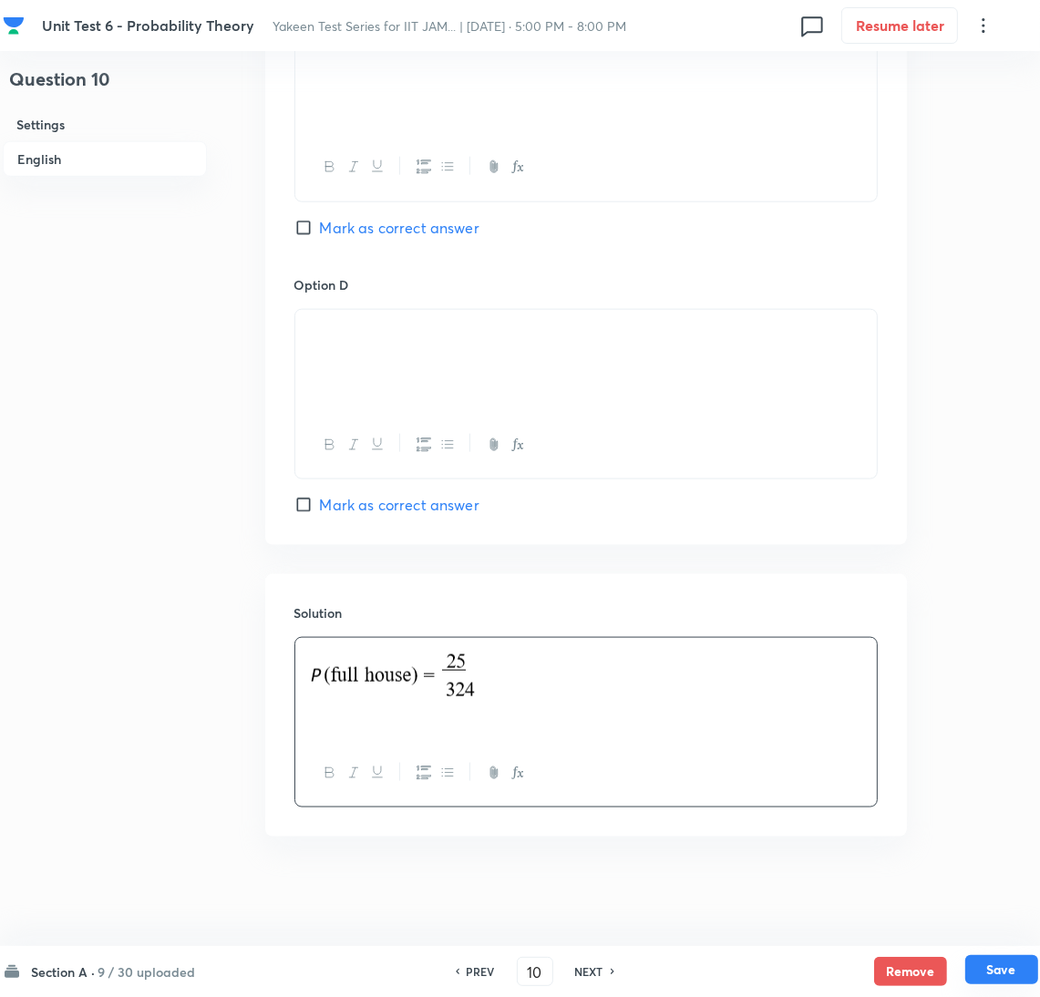
click at [997, 985] on button "Save" at bounding box center [1002, 969] width 73 height 29
type input "11"
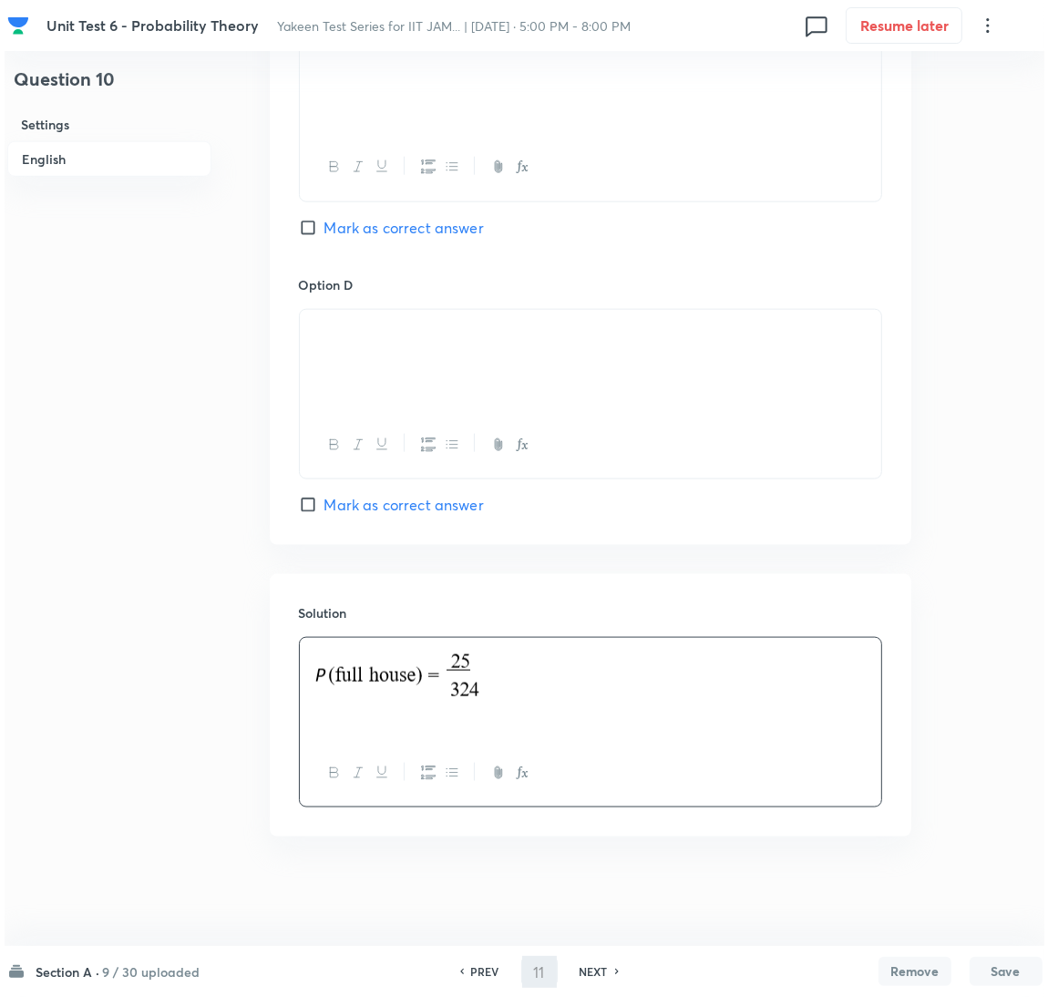
scroll to position [0, 0]
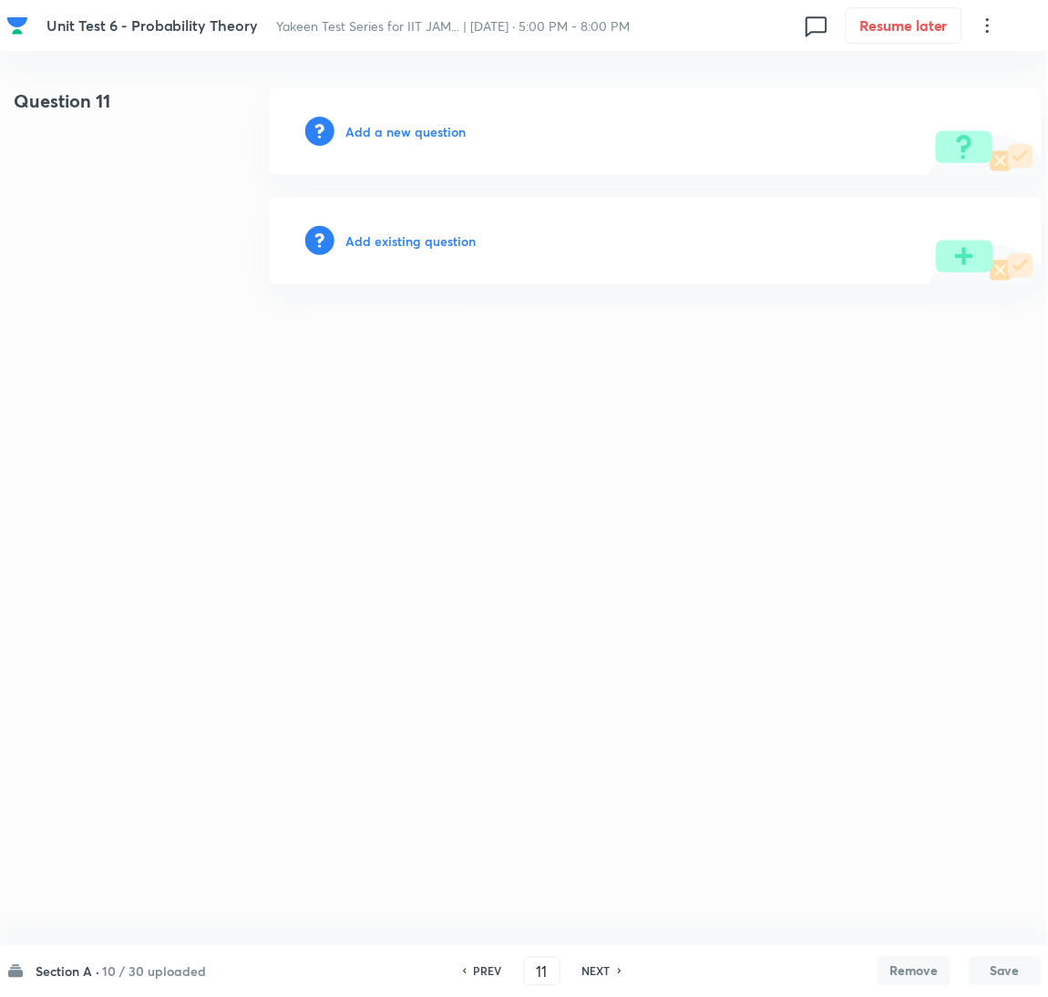
click at [366, 130] on h6 "Add a new question" at bounding box center [406, 131] width 120 height 19
click at [366, 131] on h6 "Choose a question type" at bounding box center [416, 131] width 140 height 19
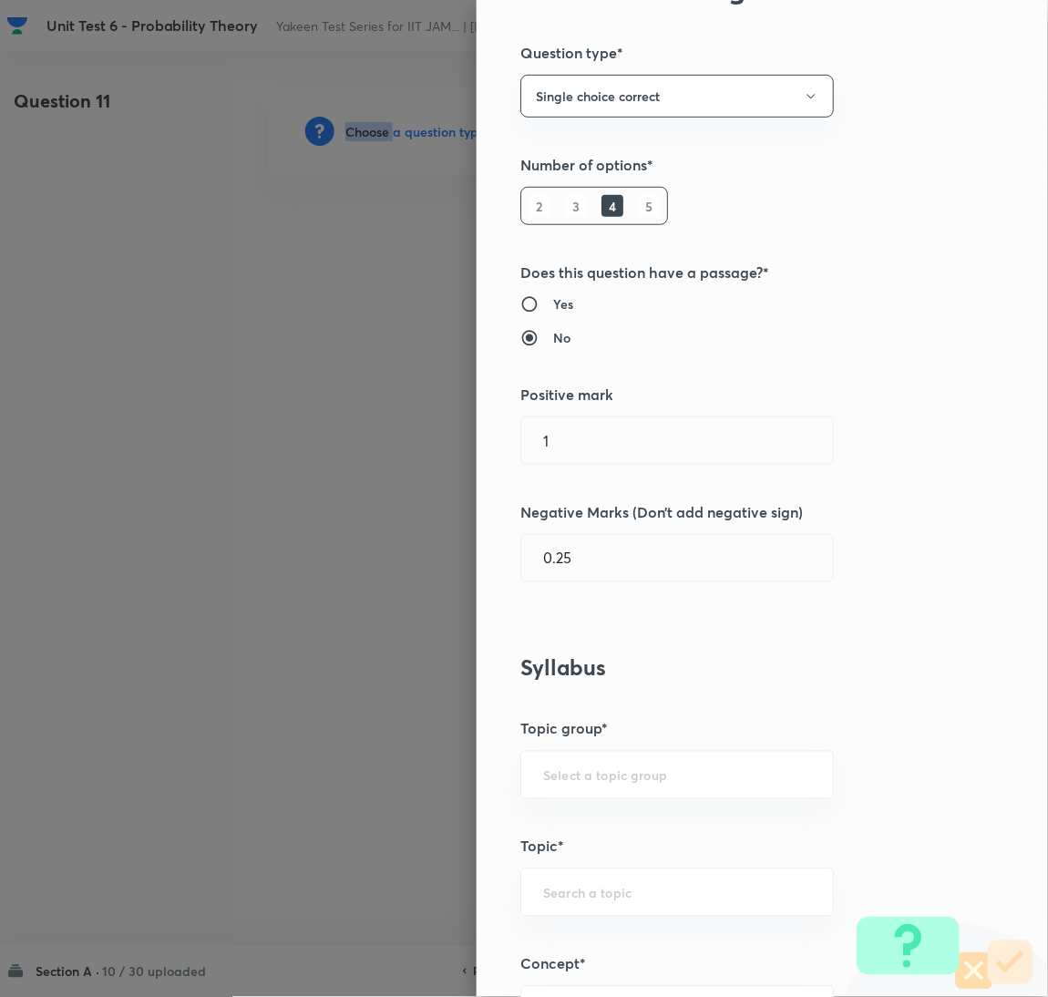
scroll to position [409, 0]
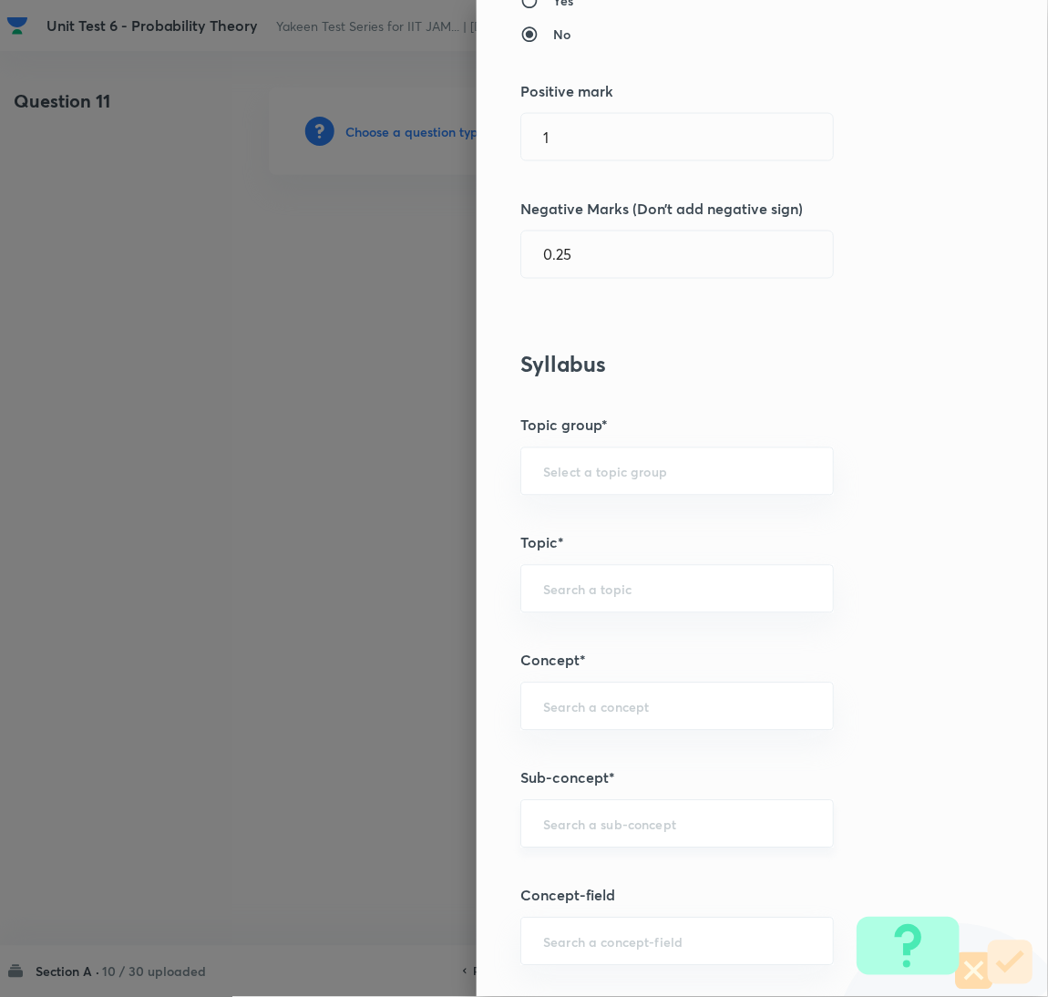
click at [572, 821] on input "text" at bounding box center [677, 824] width 268 height 17
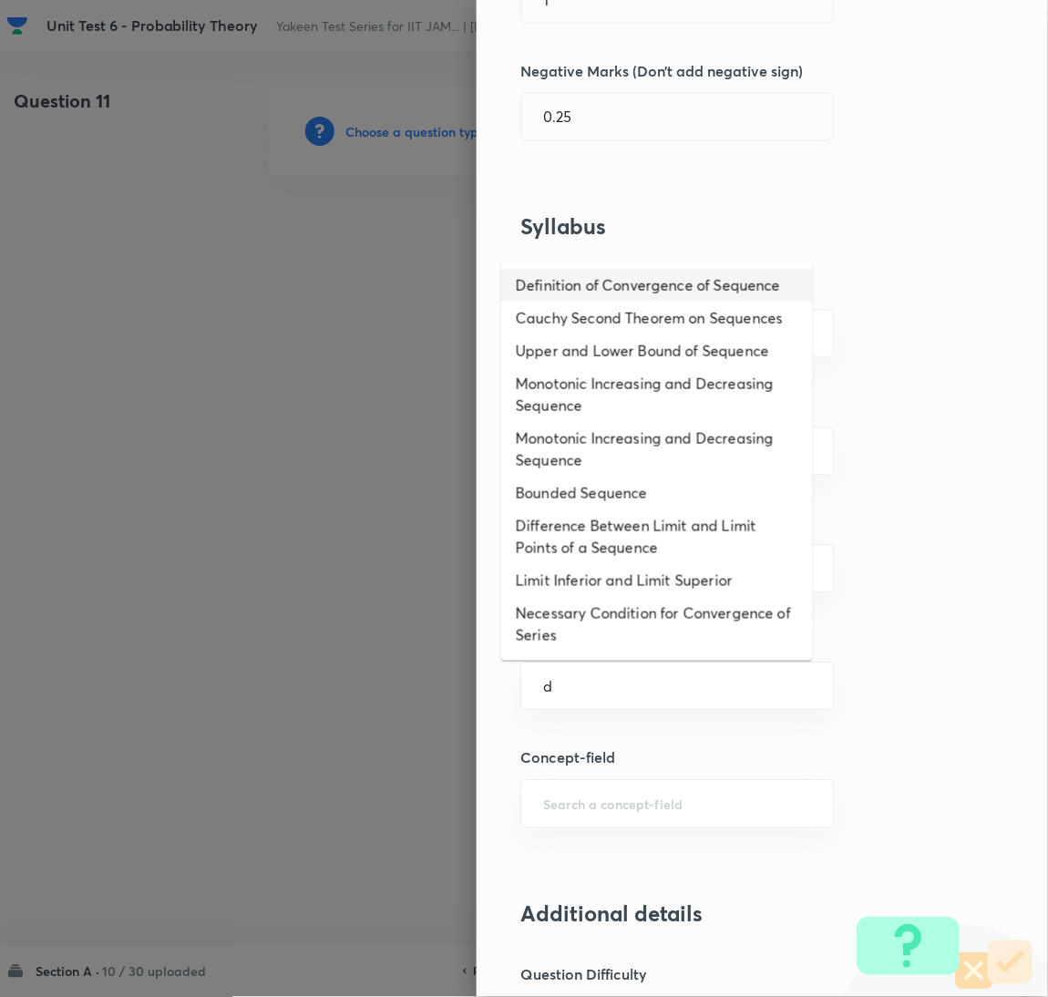
click at [541, 302] on li "Definition of Convergence of Sequence" at bounding box center [657, 285] width 312 height 33
type input "Definition of Convergence of Sequence"
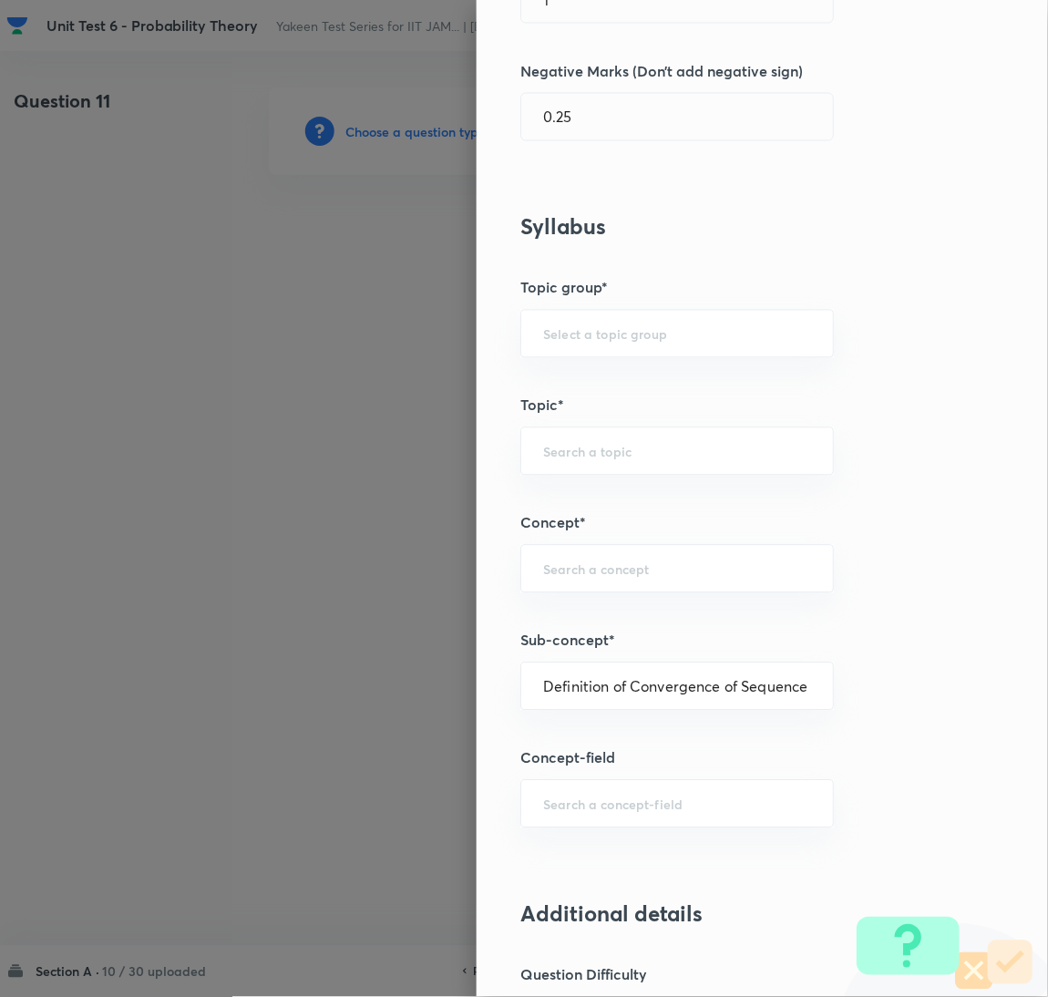
type input "Mathematics"
type input "Sequences & Series-Real Nos."
type input "Convergence of Sequences"
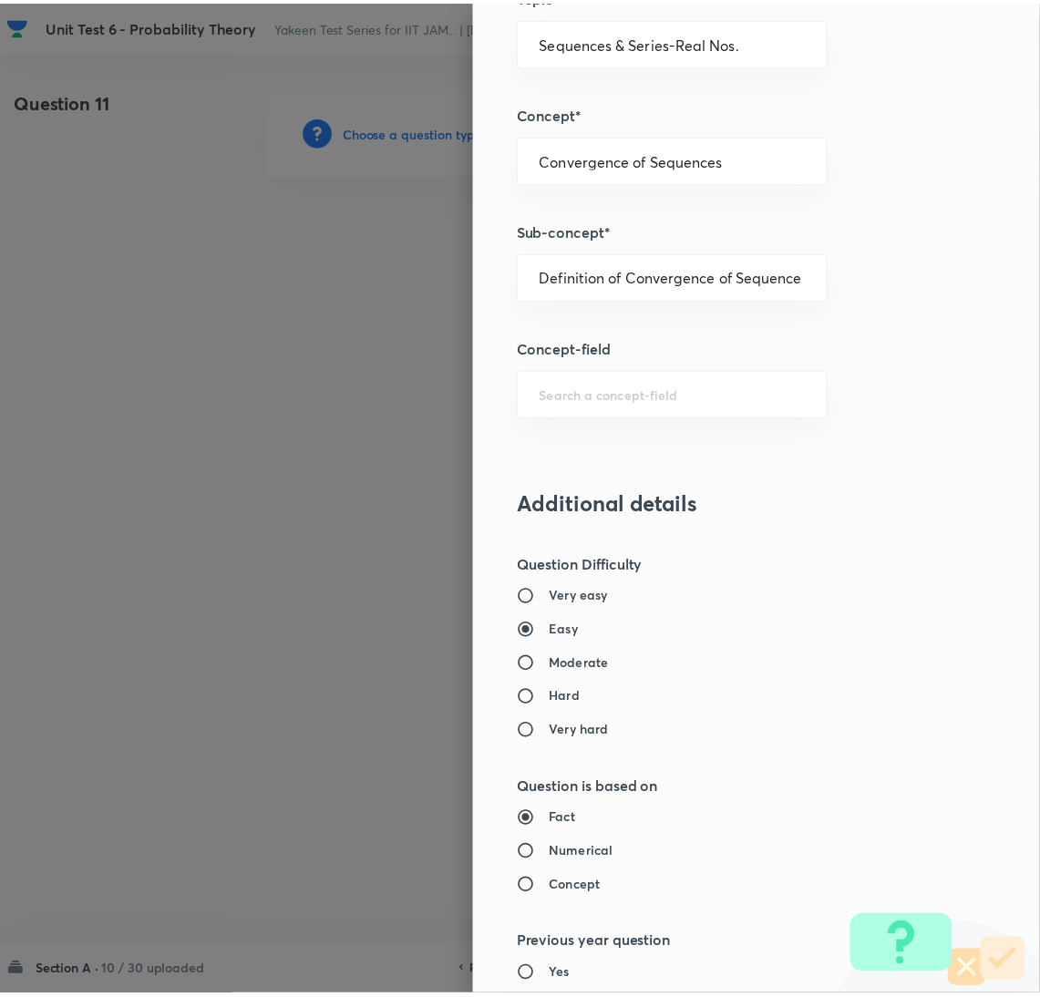
scroll to position [1490, 0]
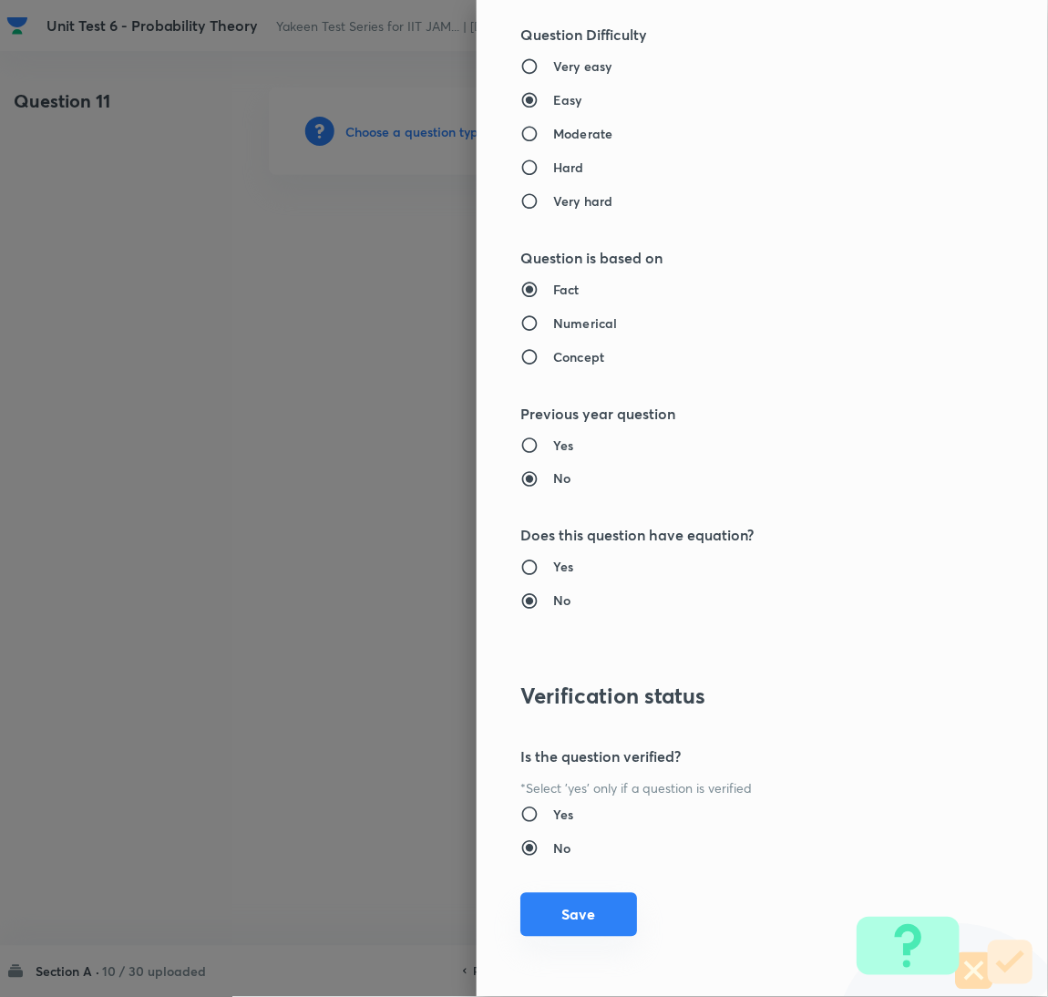
click at [553, 929] on button "Save" at bounding box center [579, 915] width 117 height 44
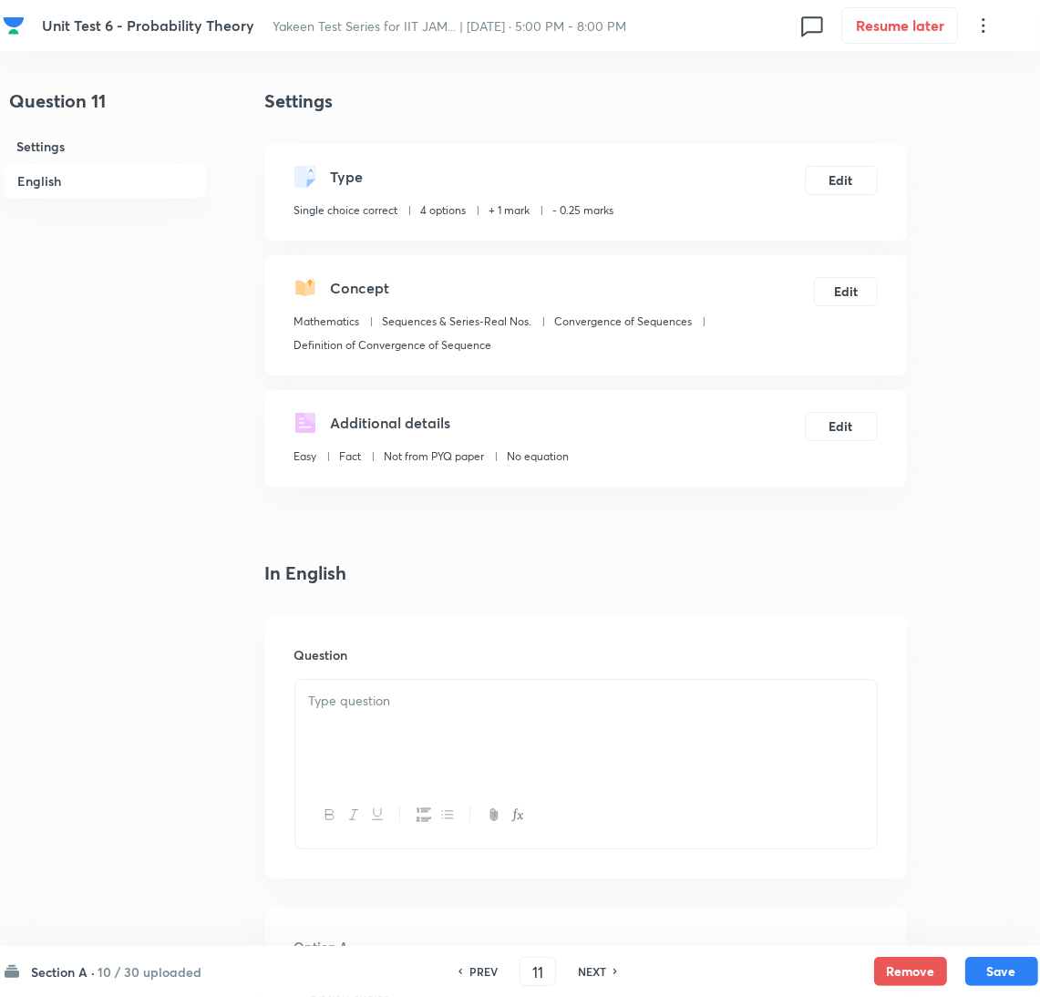
click at [396, 736] on div at bounding box center [586, 731] width 582 height 102
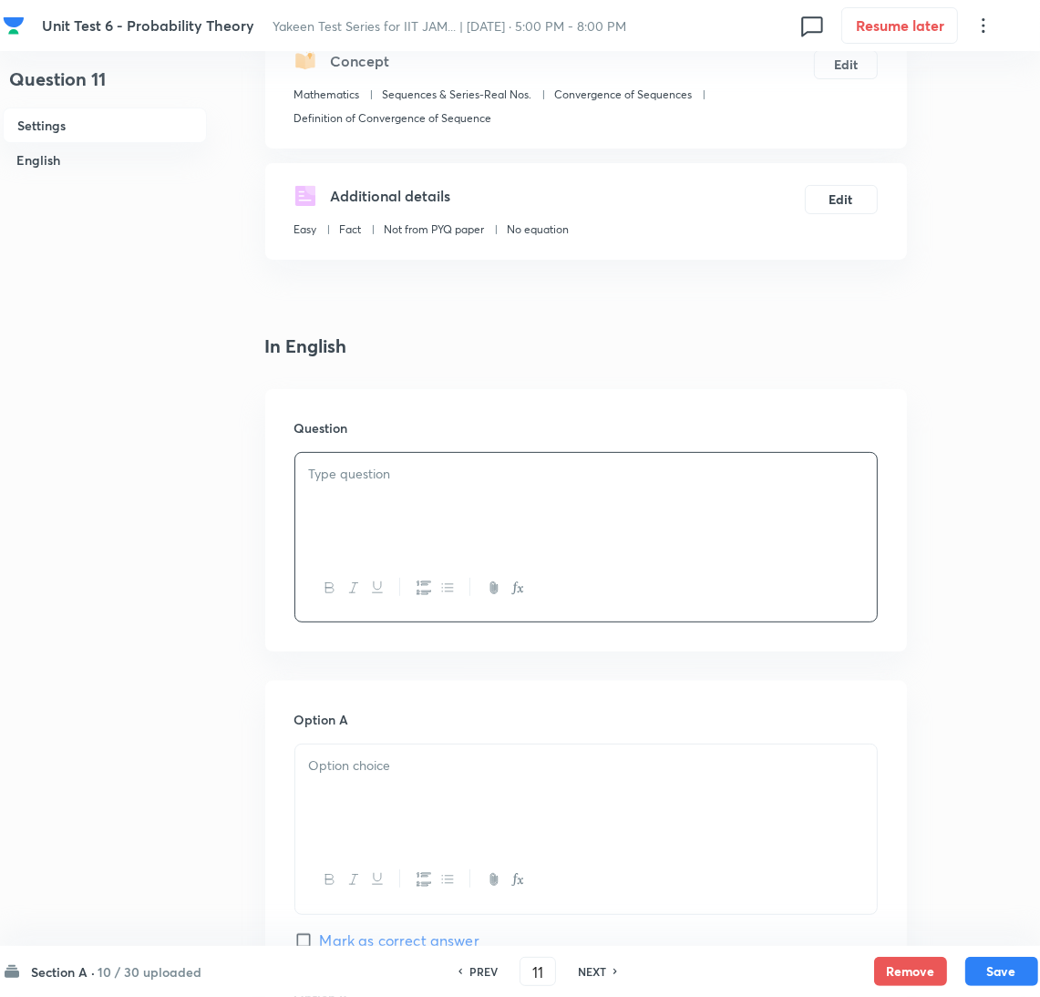
scroll to position [274, 0]
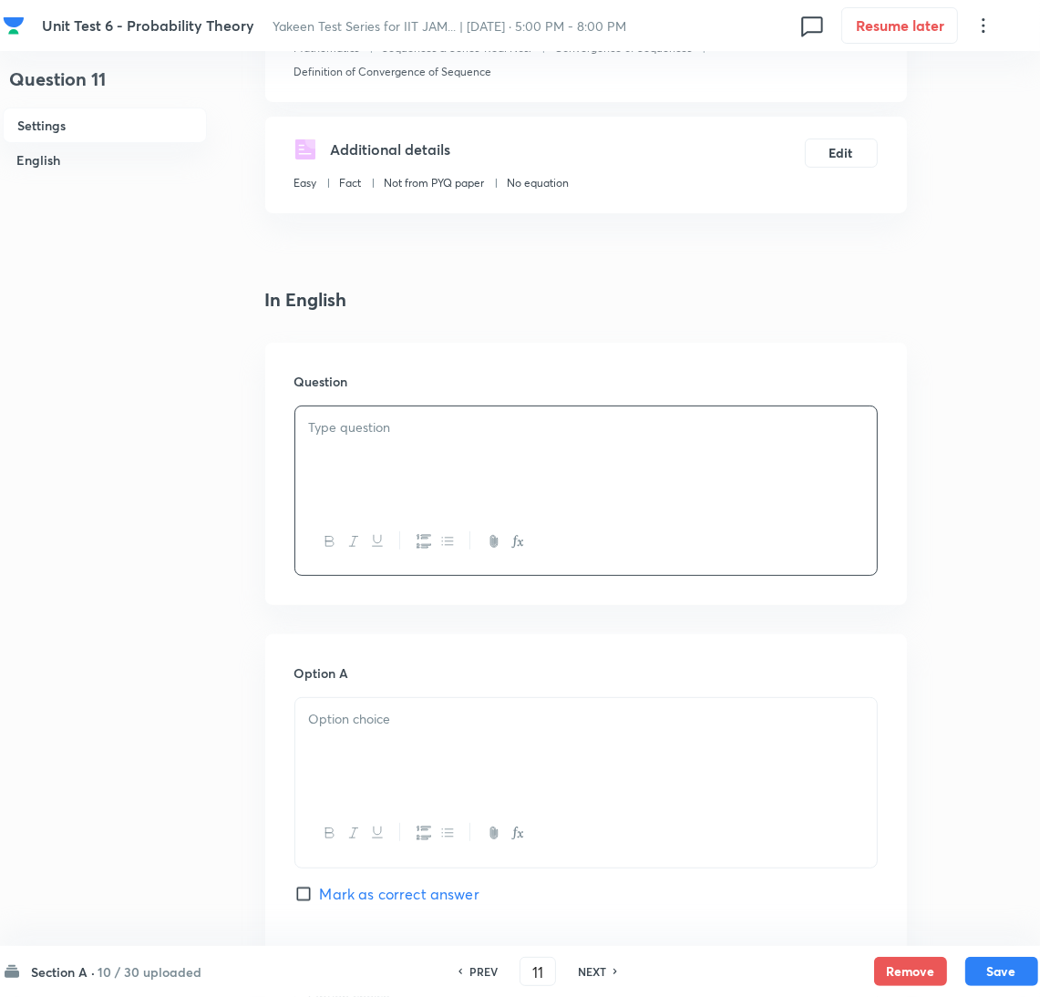
click at [385, 477] on div at bounding box center [586, 458] width 582 height 102
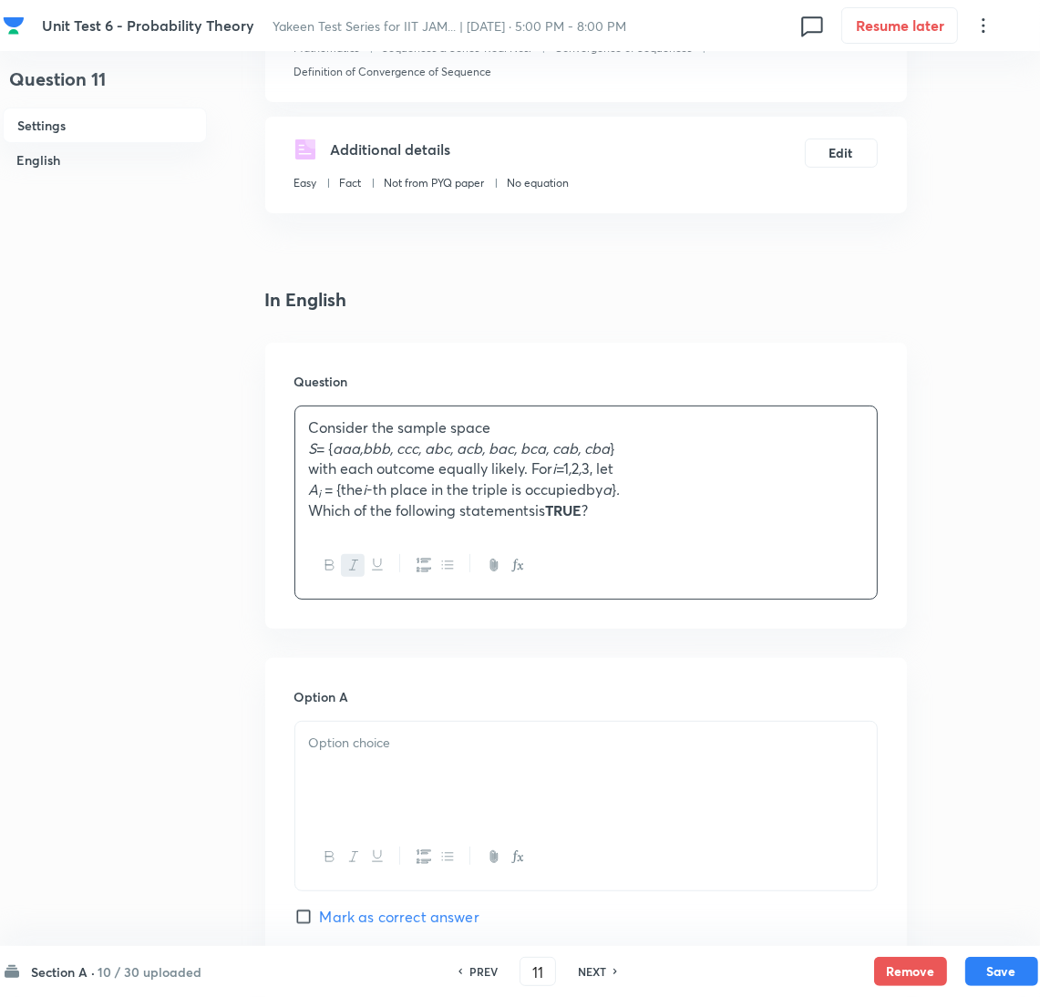
click at [377, 777] on div at bounding box center [586, 773] width 582 height 102
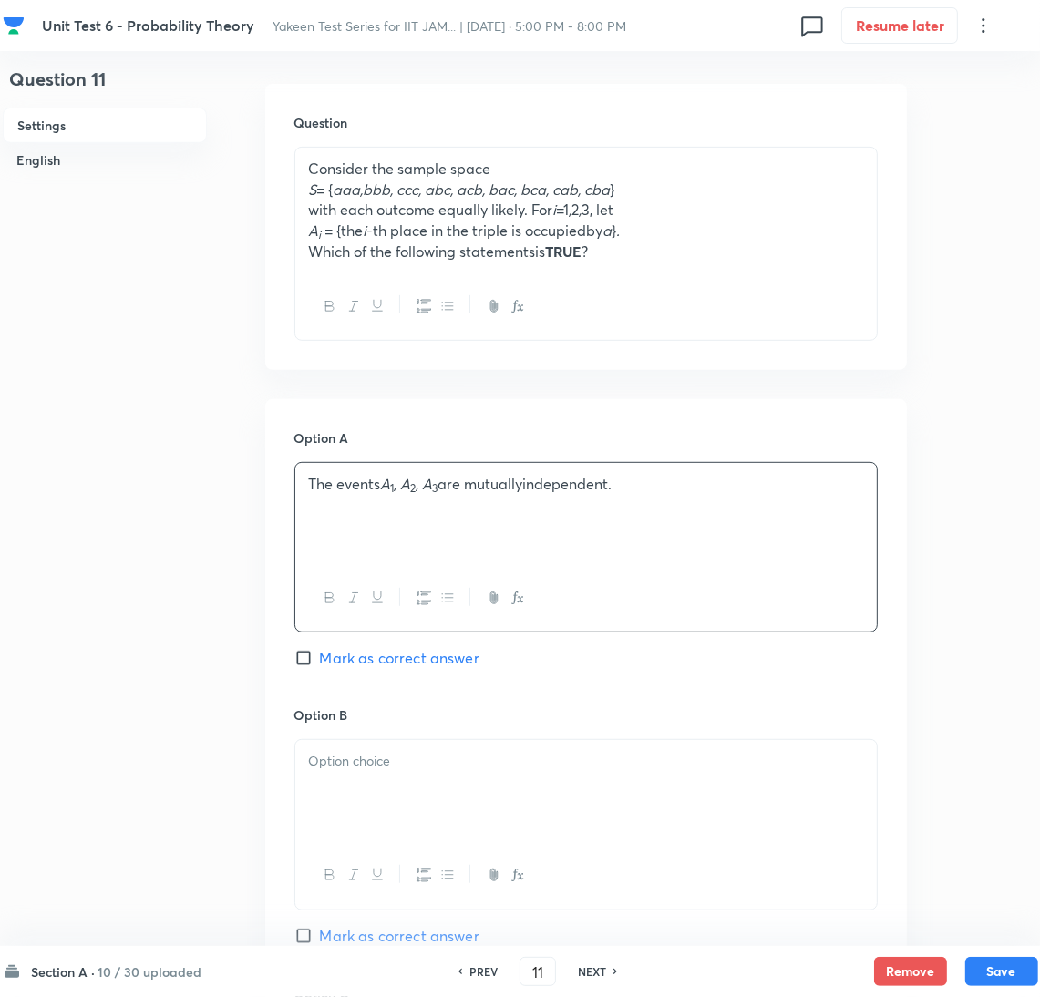
scroll to position [547, 0]
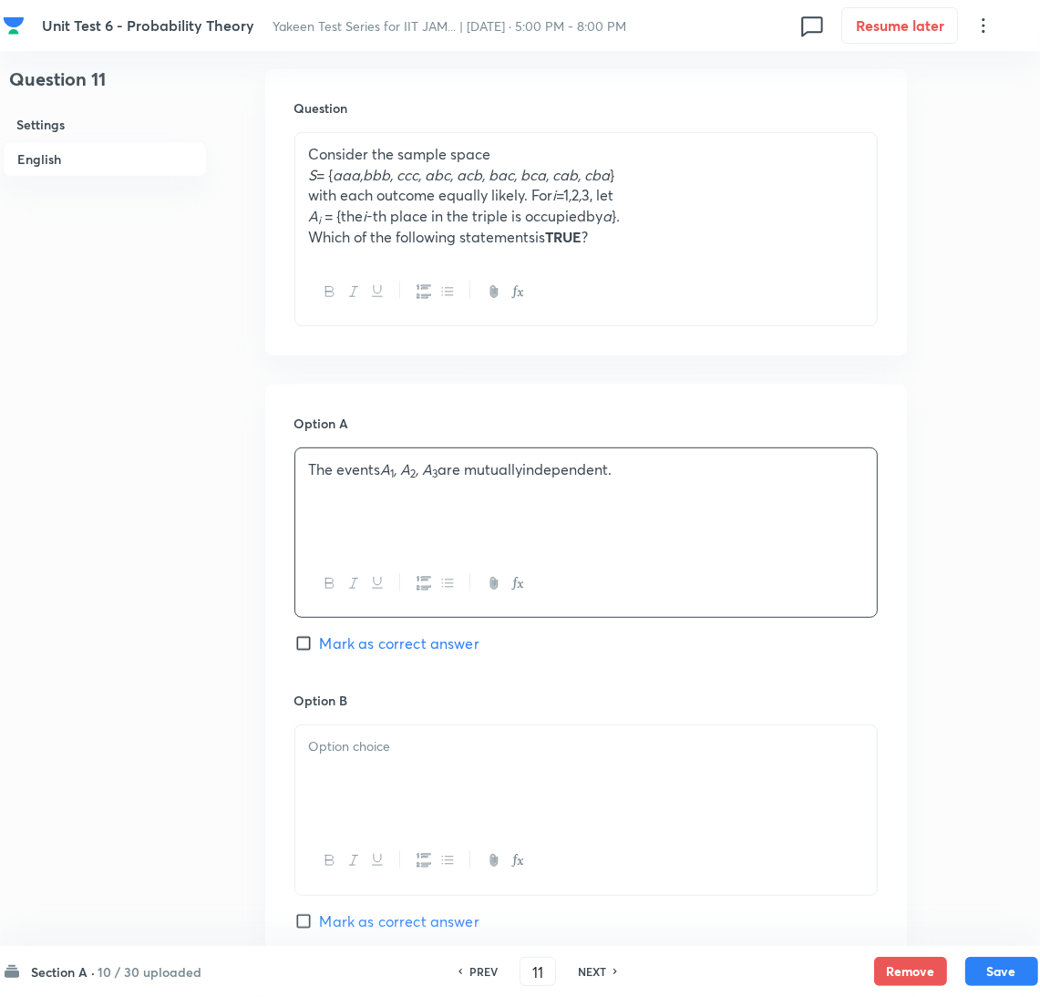
click at [369, 785] on div at bounding box center [586, 777] width 582 height 102
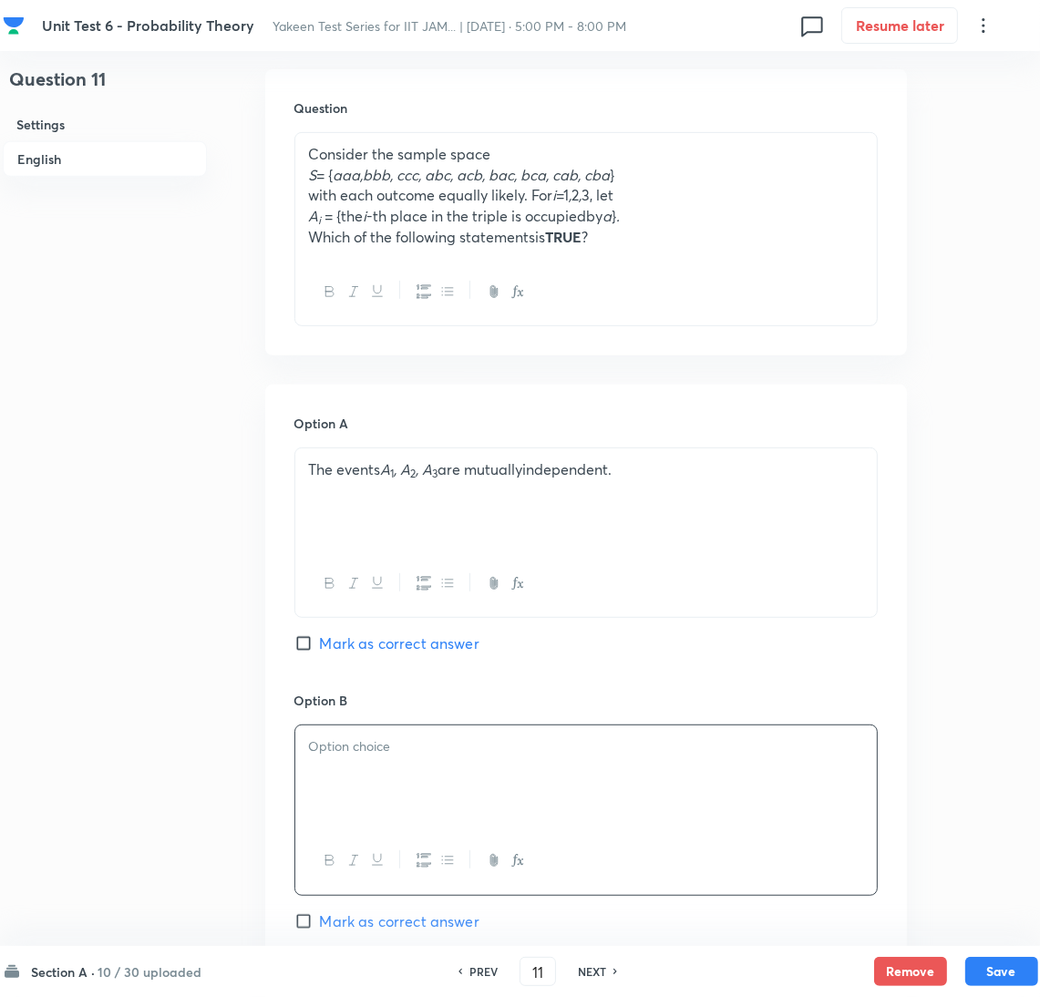
click at [429, 772] on div at bounding box center [586, 777] width 582 height 102
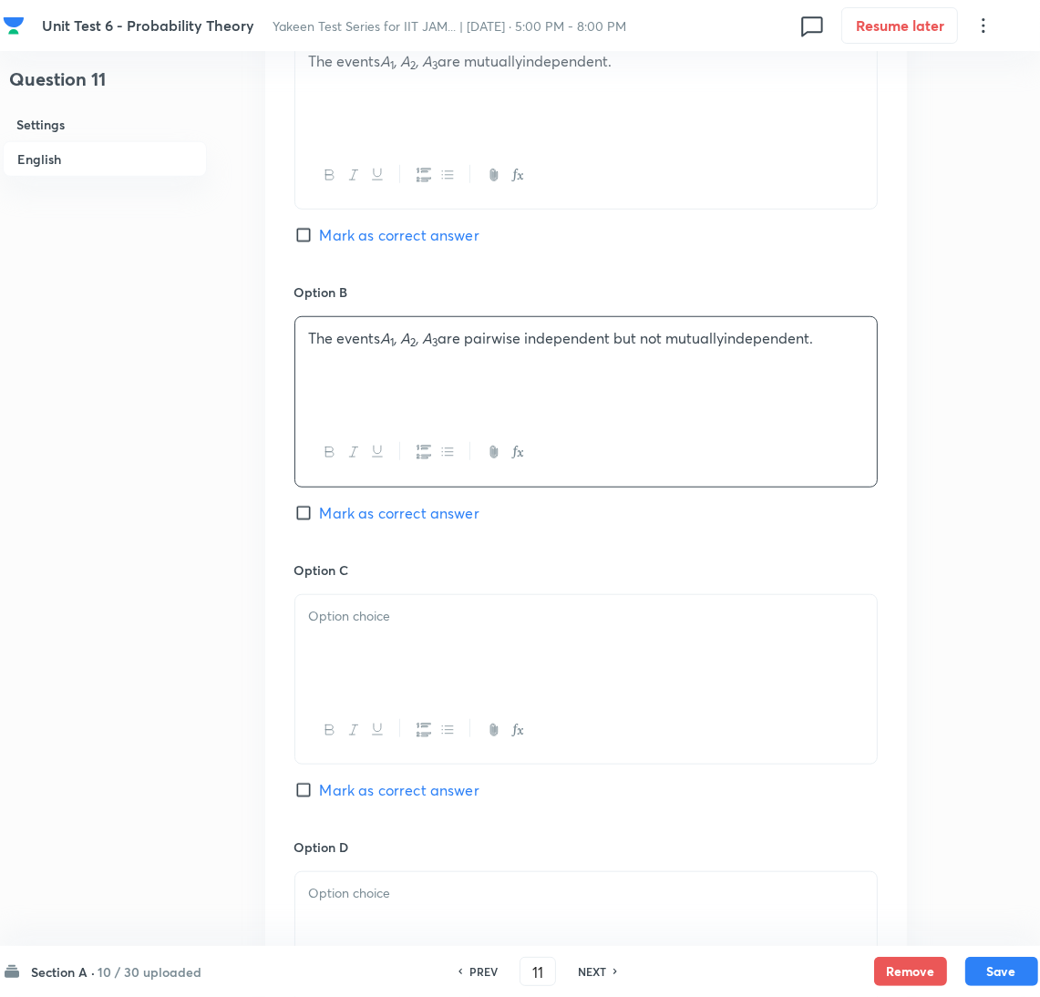
scroll to position [957, 0]
drag, startPoint x: 382, startPoint y: 661, endPoint x: 354, endPoint y: 648, distance: 31.0
click at [373, 656] on div at bounding box center [586, 645] width 582 height 102
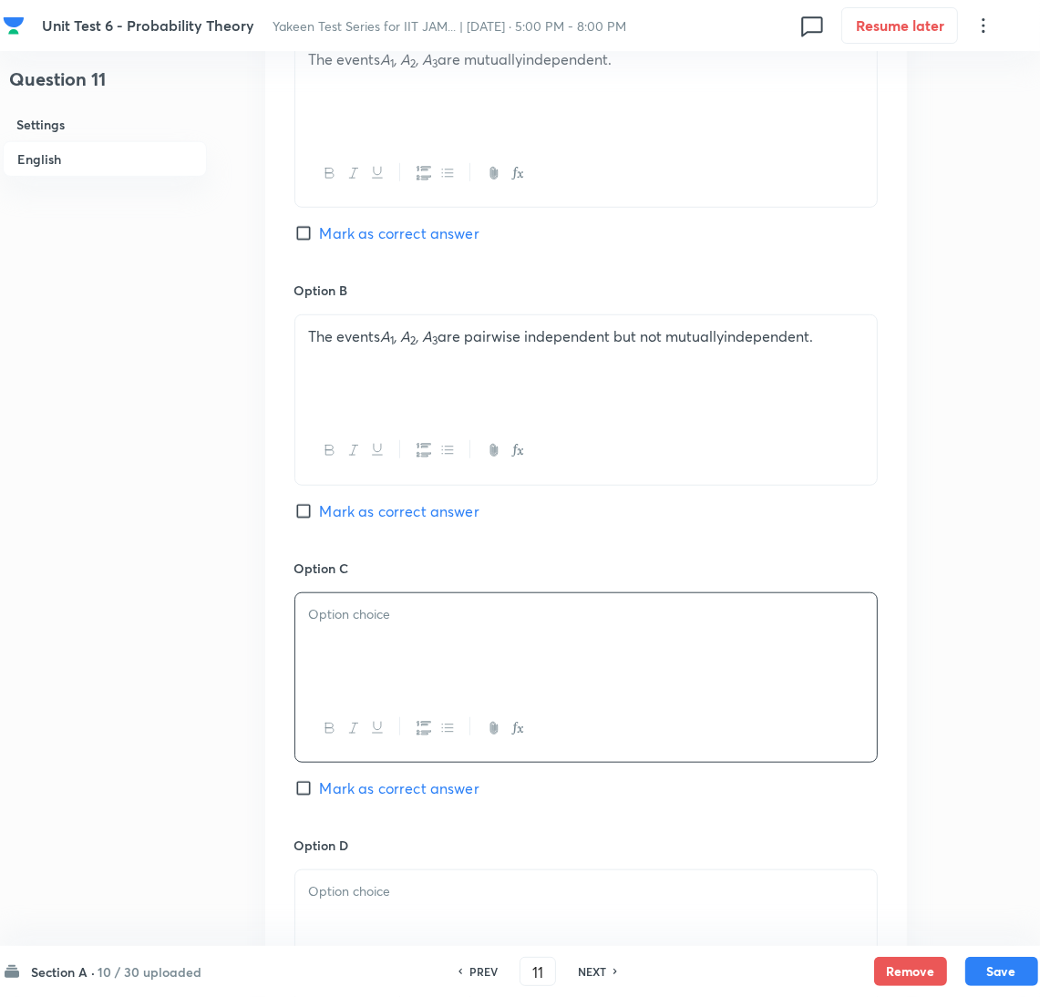
click at [347, 636] on div at bounding box center [586, 645] width 582 height 102
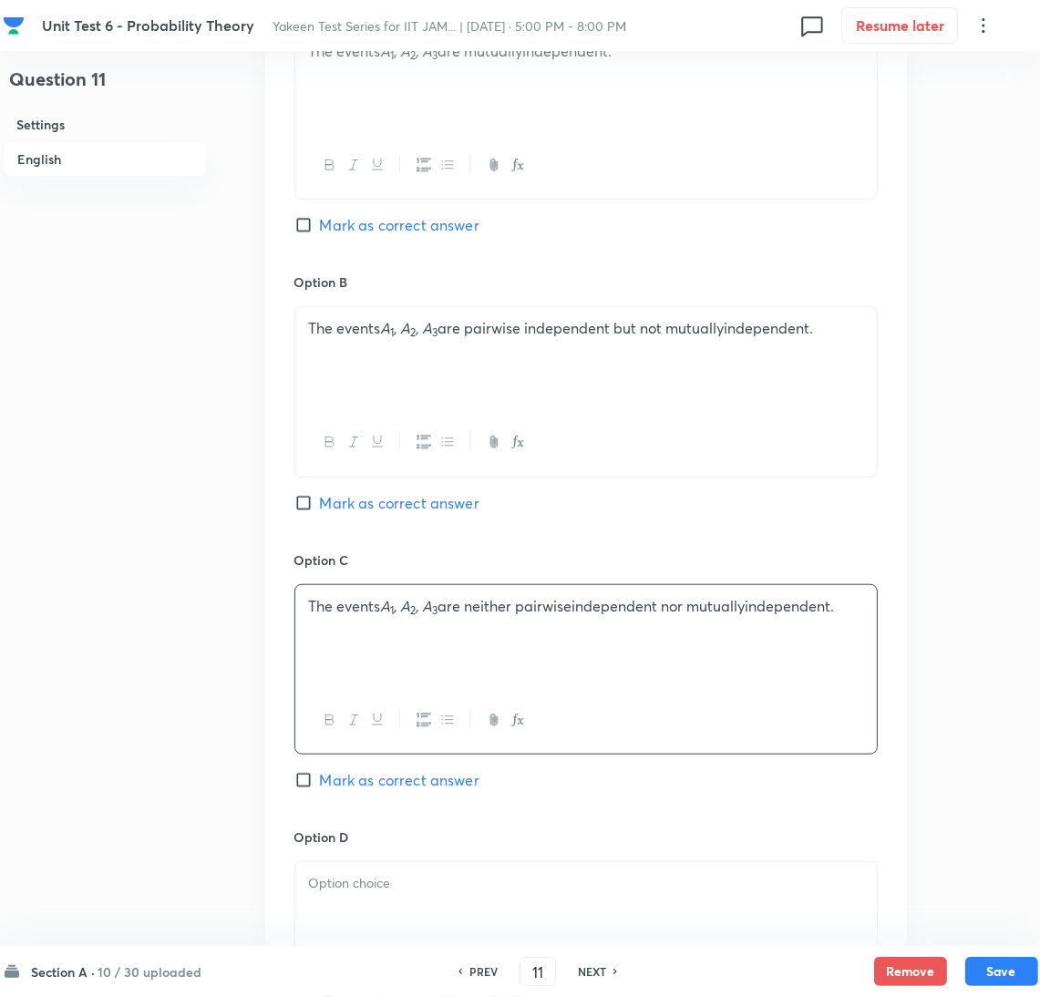
scroll to position [1367, 0]
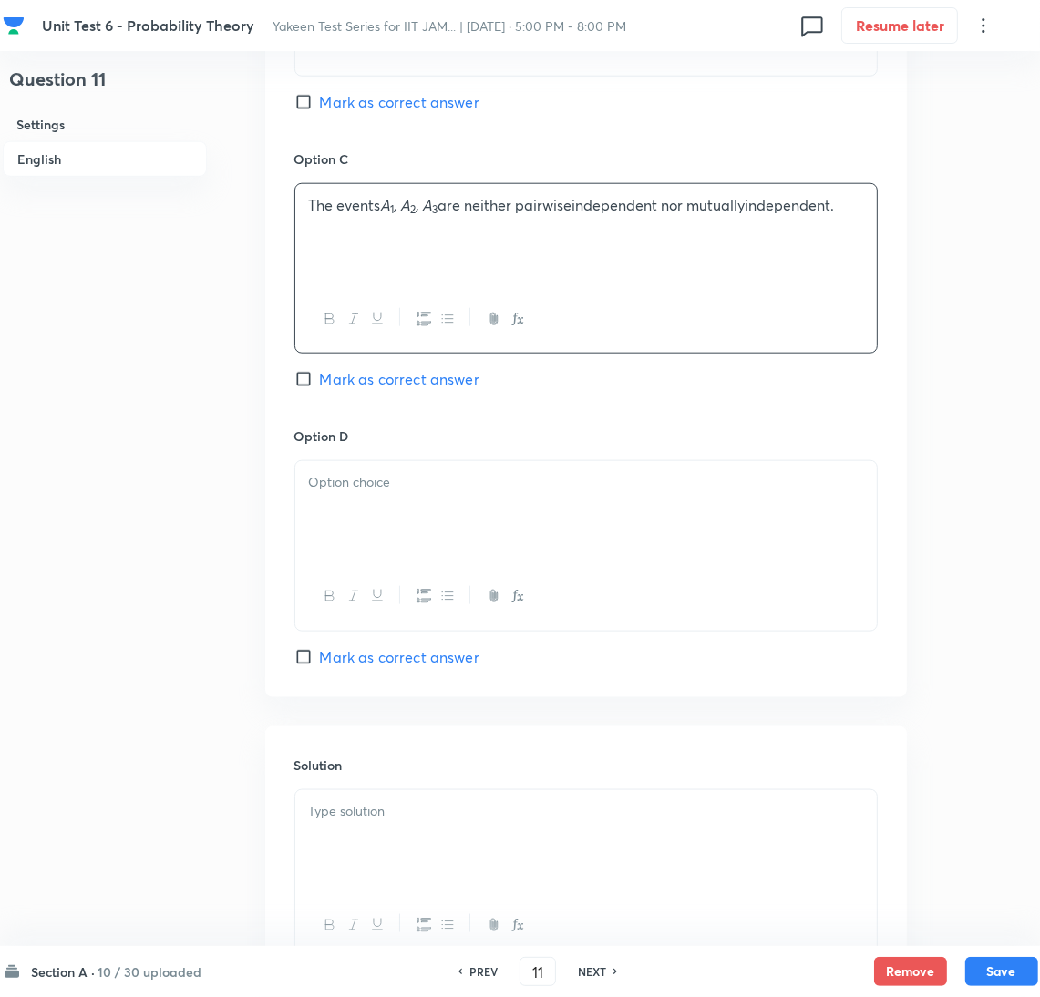
click at [368, 501] on div at bounding box center [586, 512] width 582 height 102
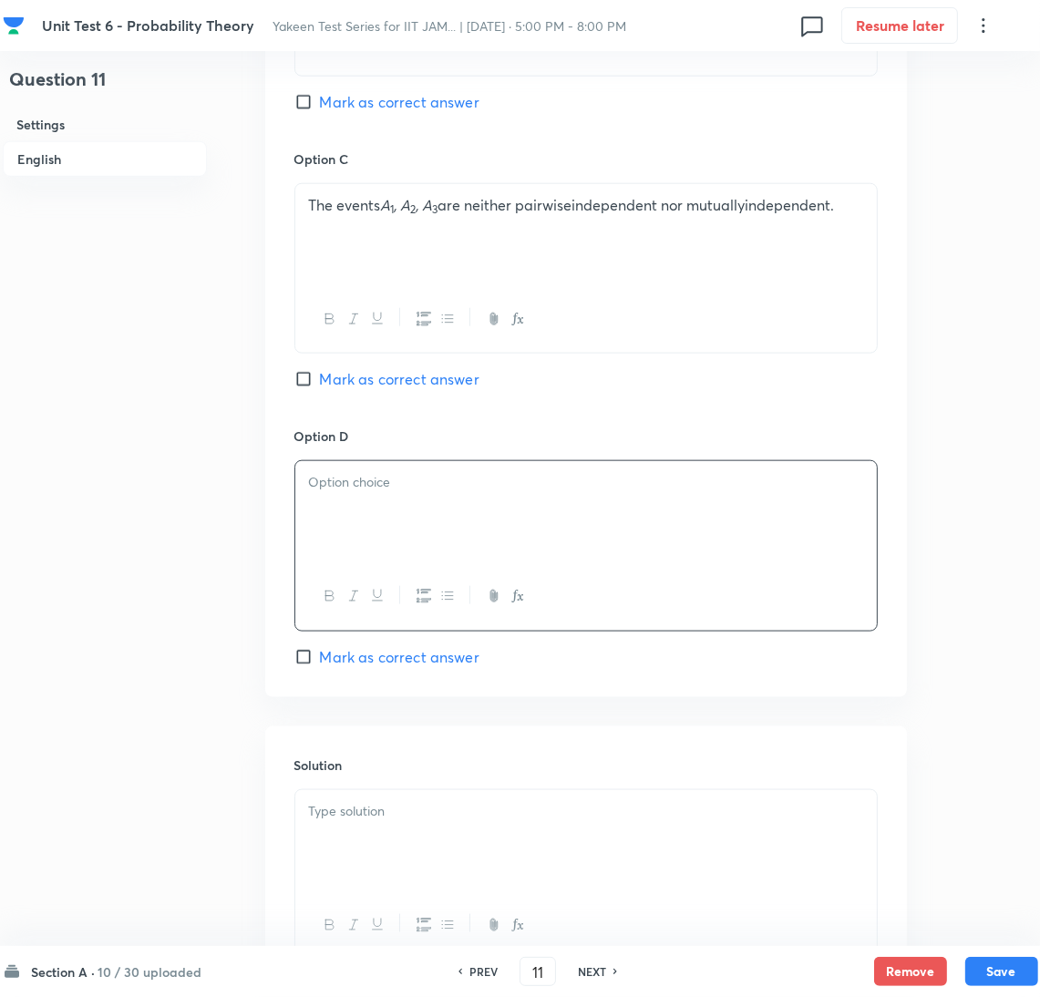
click at [335, 510] on div at bounding box center [586, 512] width 582 height 102
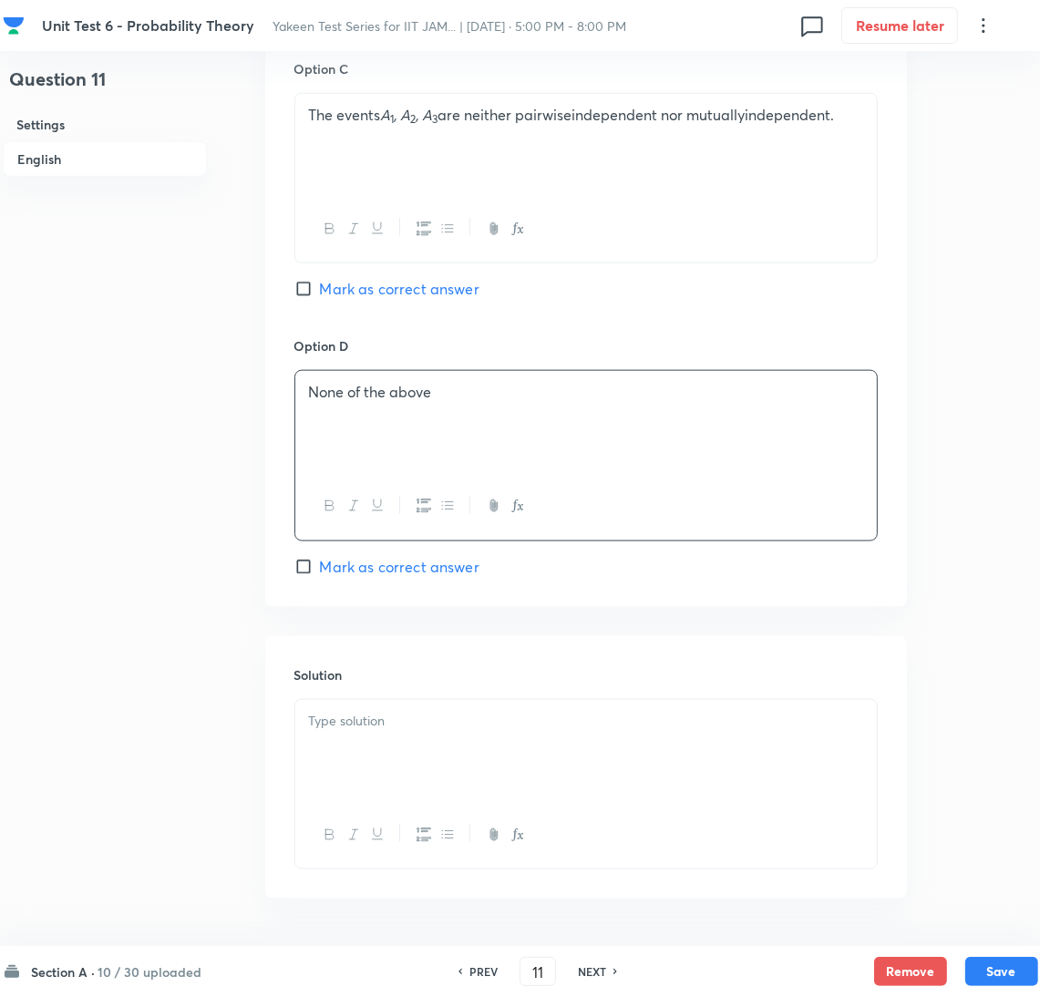
scroll to position [1503, 0]
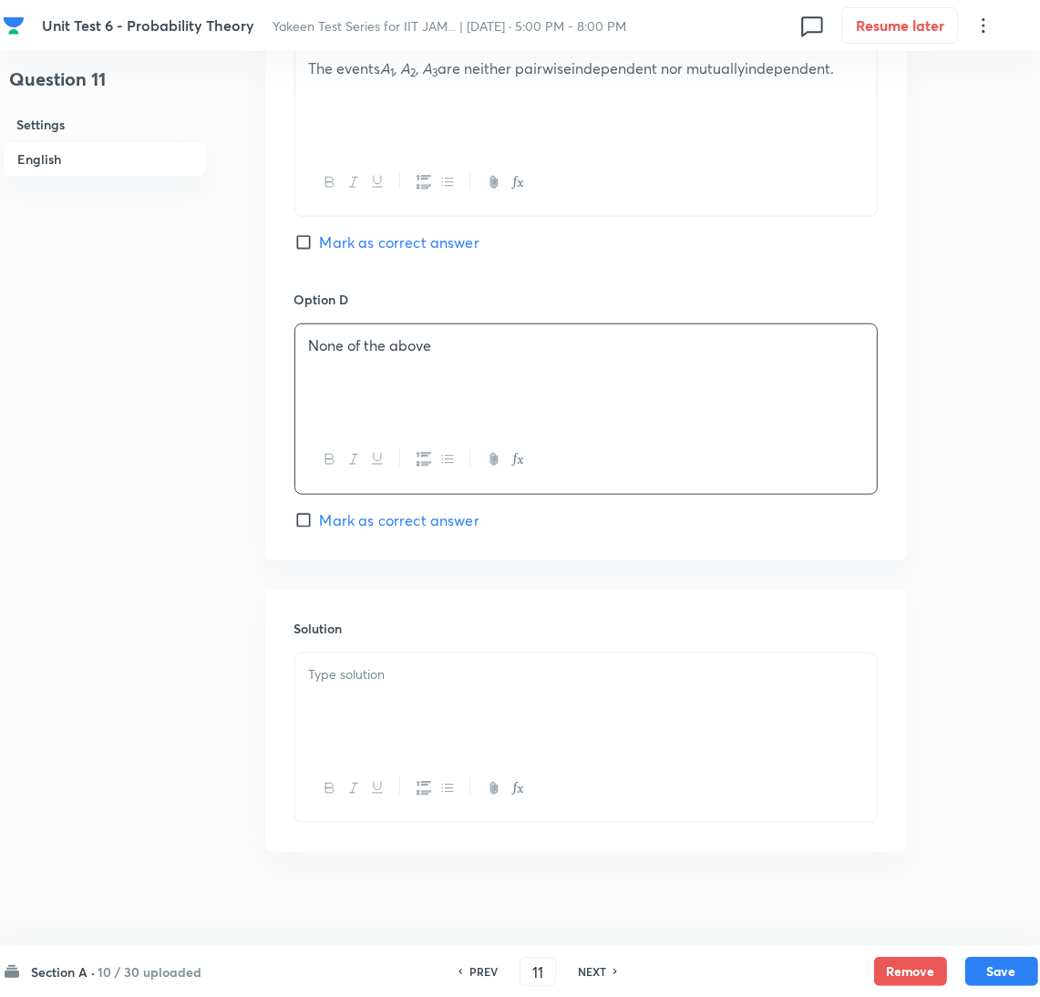
click at [380, 747] on div at bounding box center [586, 705] width 582 height 102
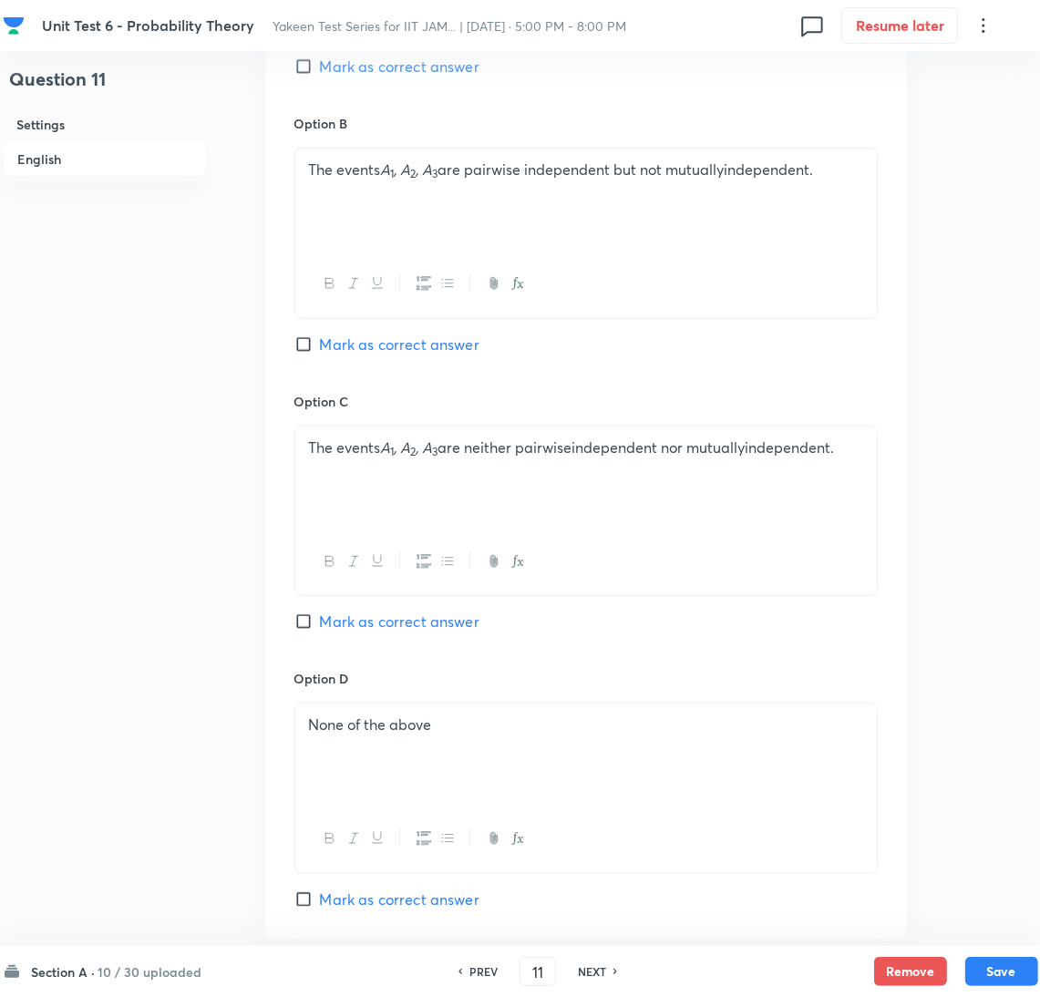
scroll to position [957, 0]
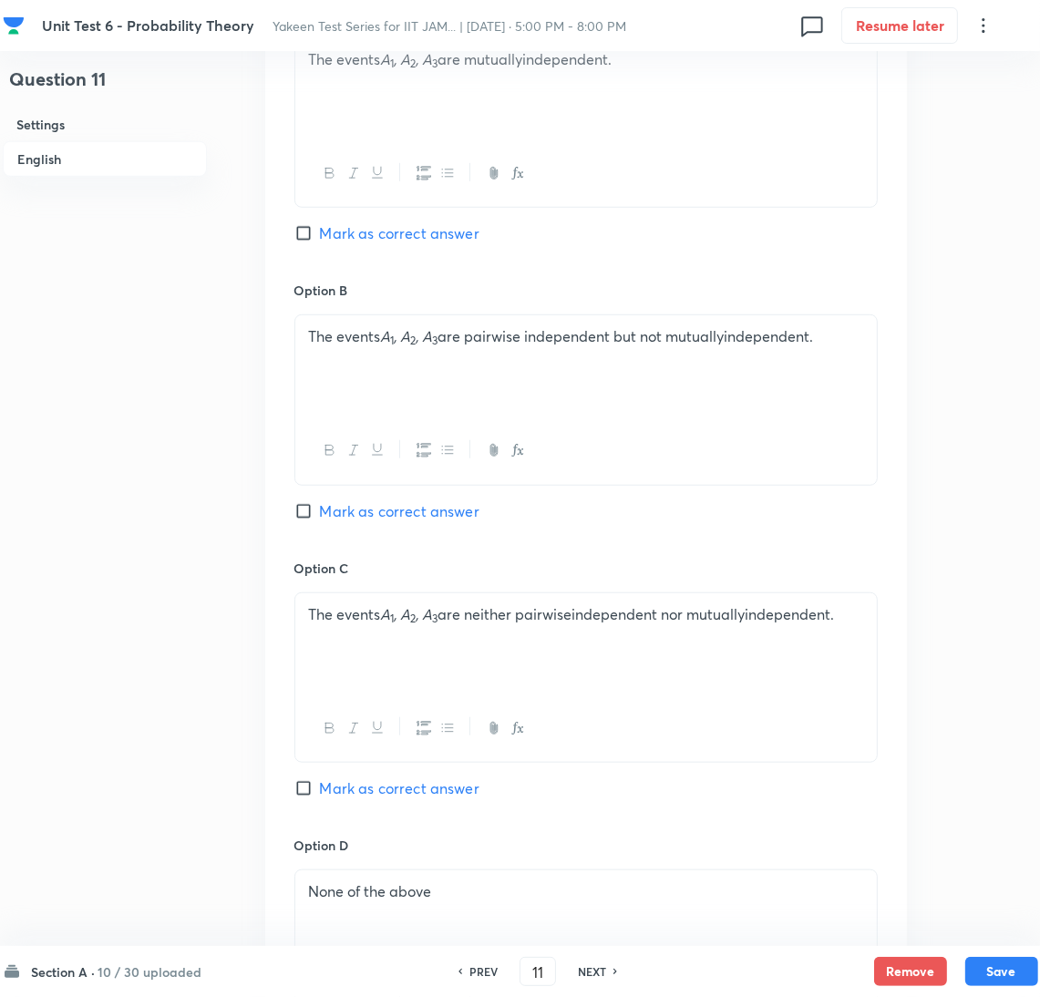
click at [315, 516] on input "Mark as correct answer" at bounding box center [307, 511] width 26 height 18
checkbox input "true"
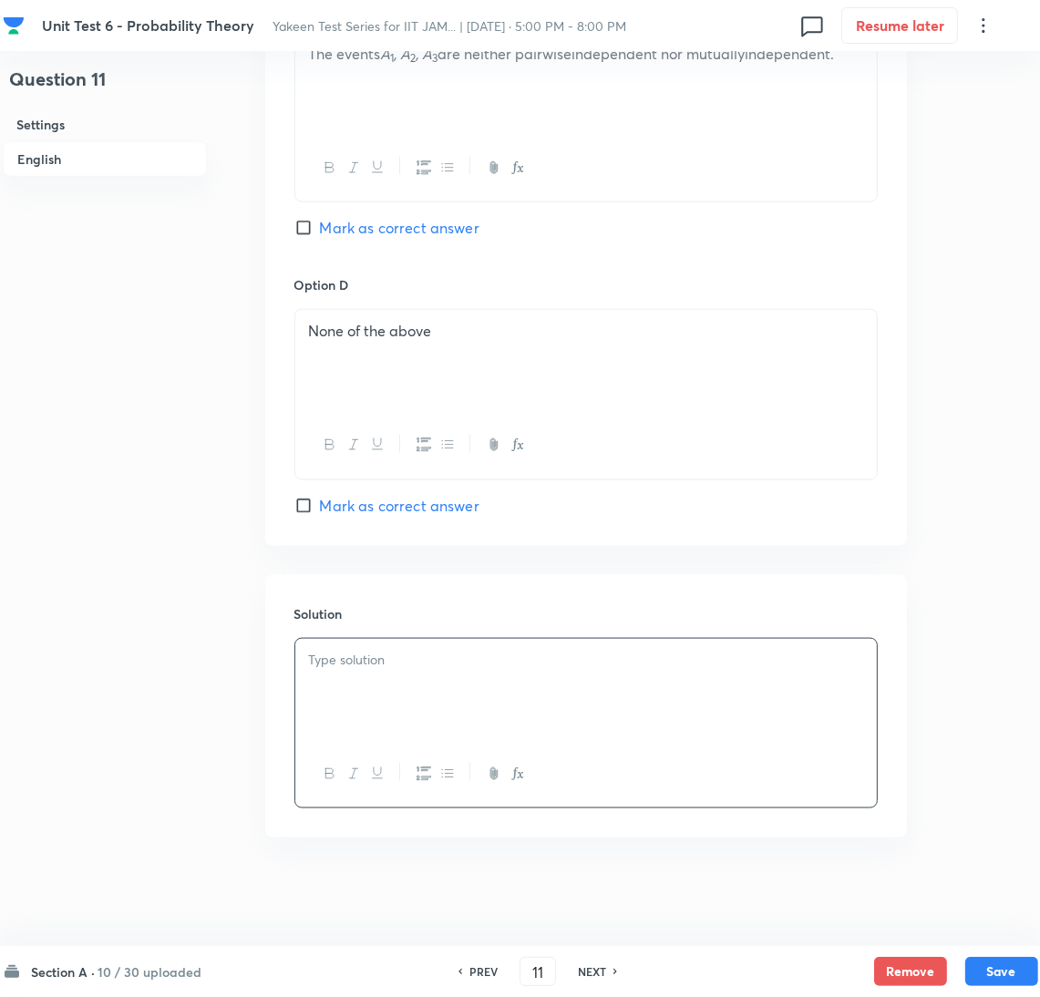
scroll to position [1523, 0]
click at [363, 673] on div at bounding box center [586, 689] width 582 height 102
click at [381, 687] on div at bounding box center [586, 689] width 582 height 102
click at [998, 970] on button "Save" at bounding box center [1002, 969] width 73 height 29
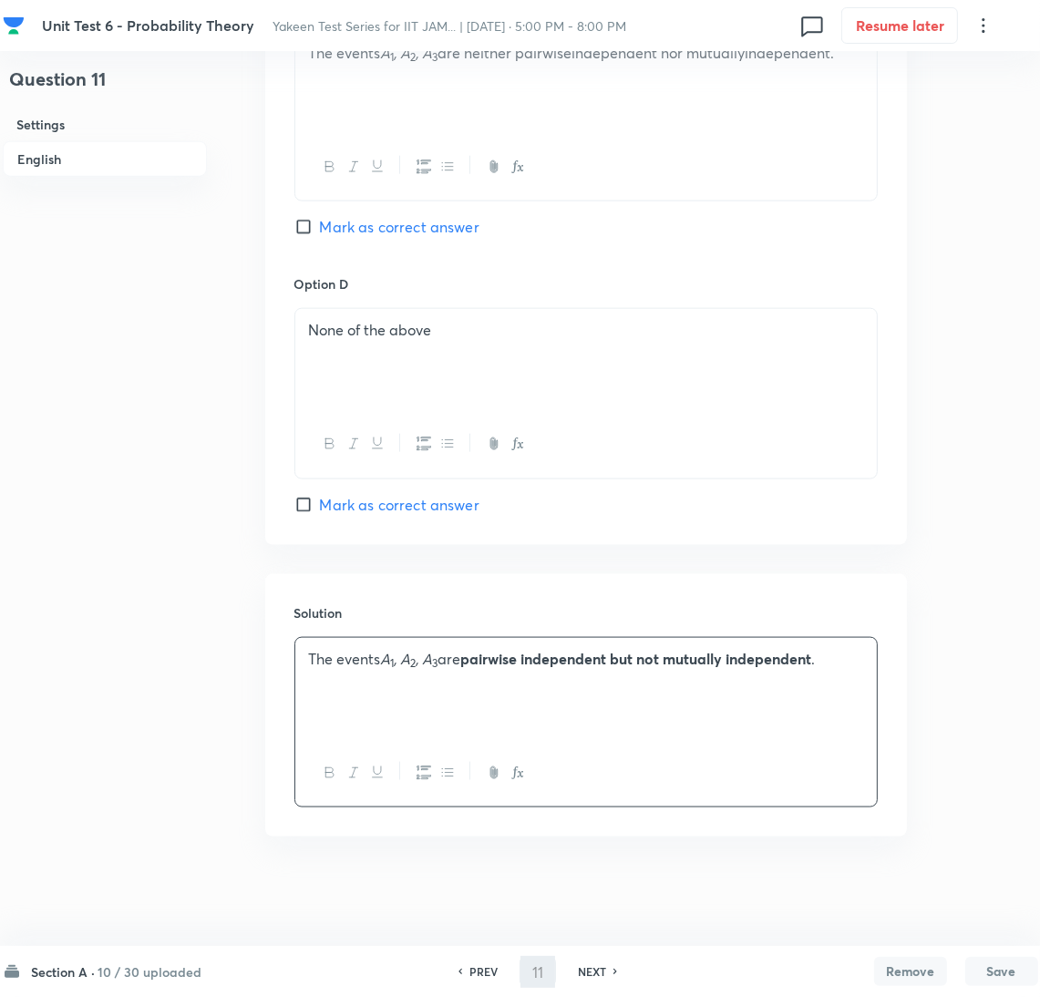
type input "12"
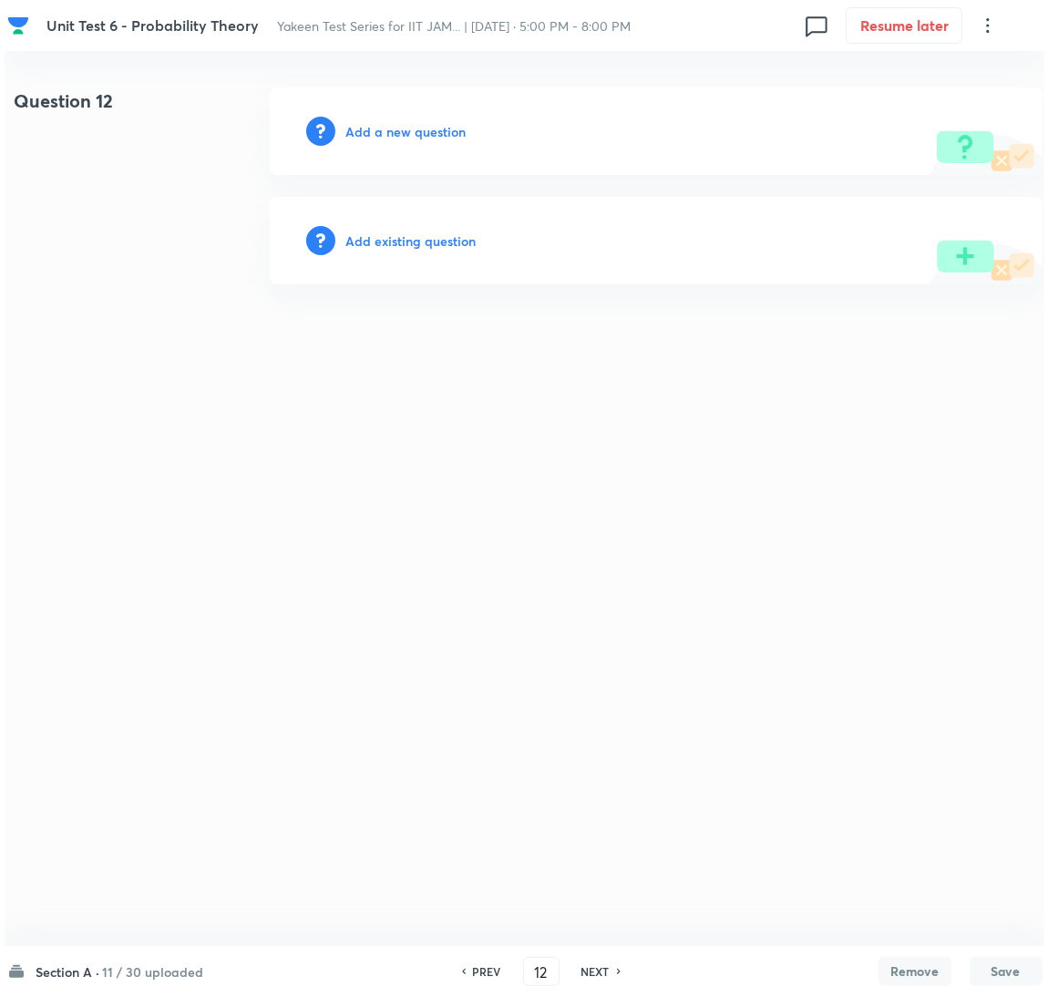
scroll to position [0, 0]
click at [396, 129] on h6 "Add a new question" at bounding box center [406, 131] width 120 height 19
click at [396, 129] on h6 "Choose a question type" at bounding box center [416, 131] width 140 height 19
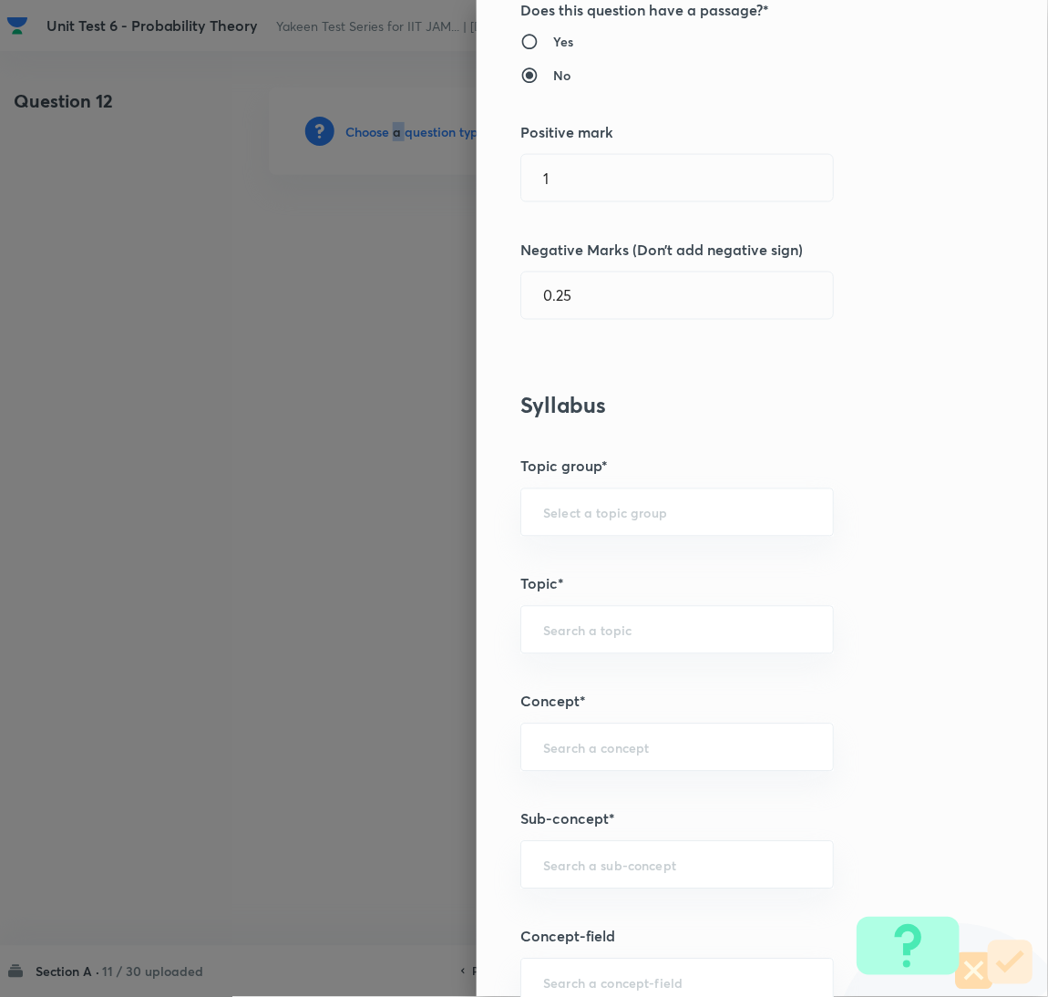
scroll to position [409, 0]
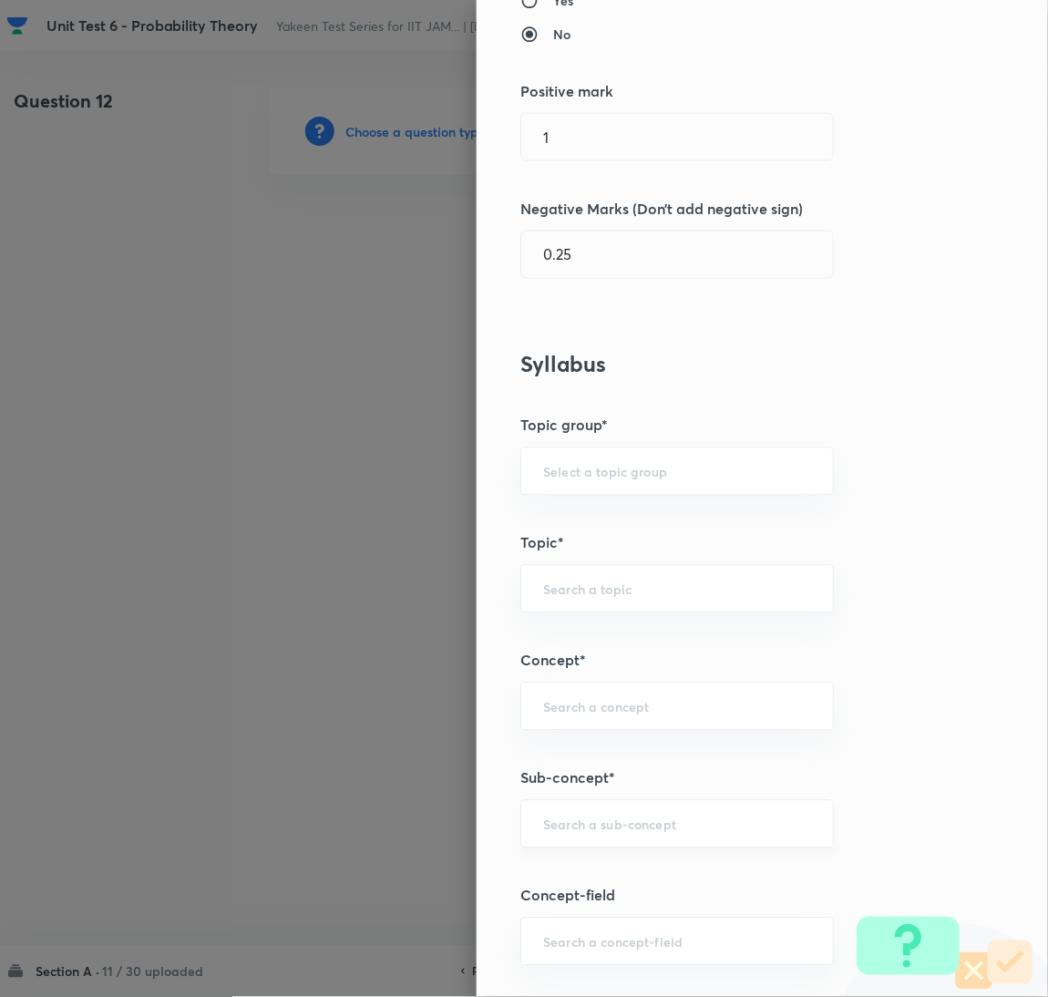
click at [588, 827] on input "text" at bounding box center [677, 824] width 268 height 17
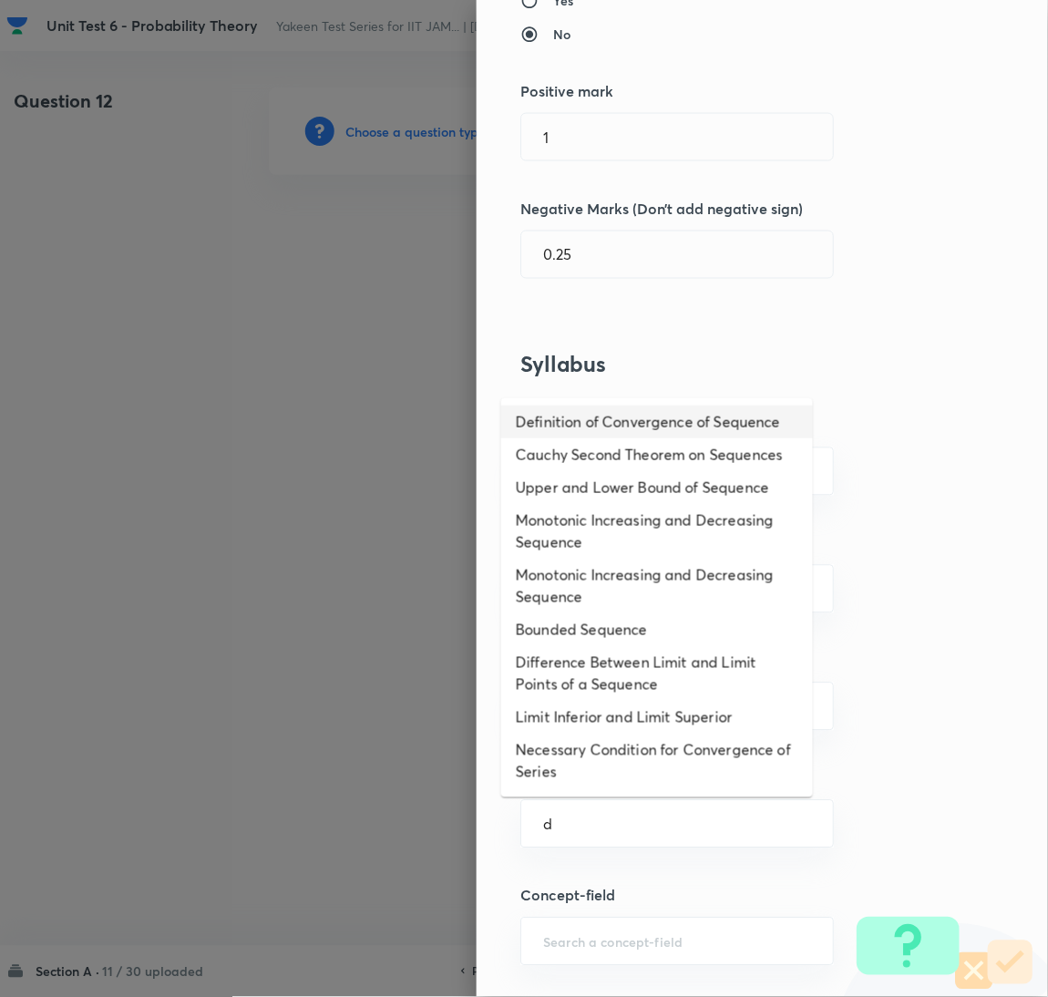
click at [633, 429] on li "Definition of Convergence of Sequence" at bounding box center [657, 422] width 312 height 33
type input "Definition of Convergence of Sequence"
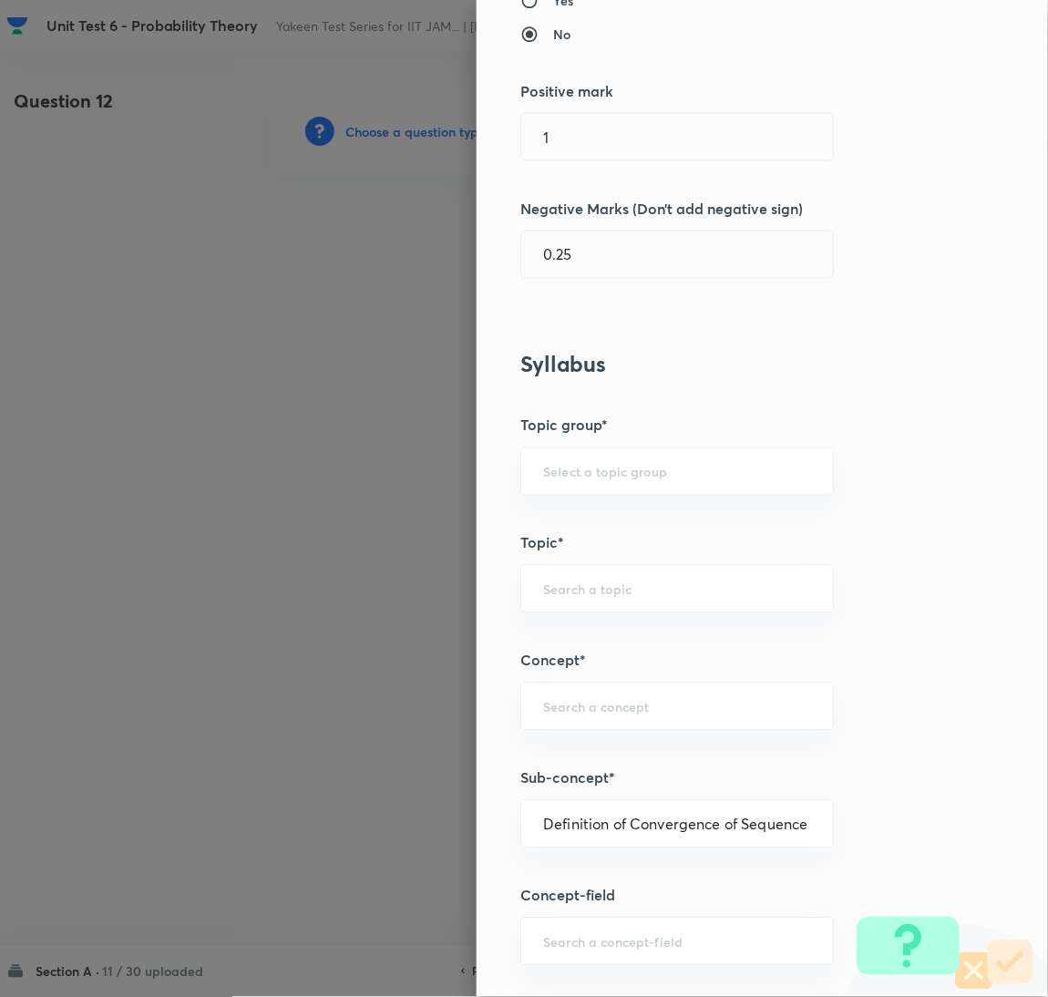
type input "Mathematics"
type input "Sequences & Series-Real Nos."
type input "Convergence of Sequences"
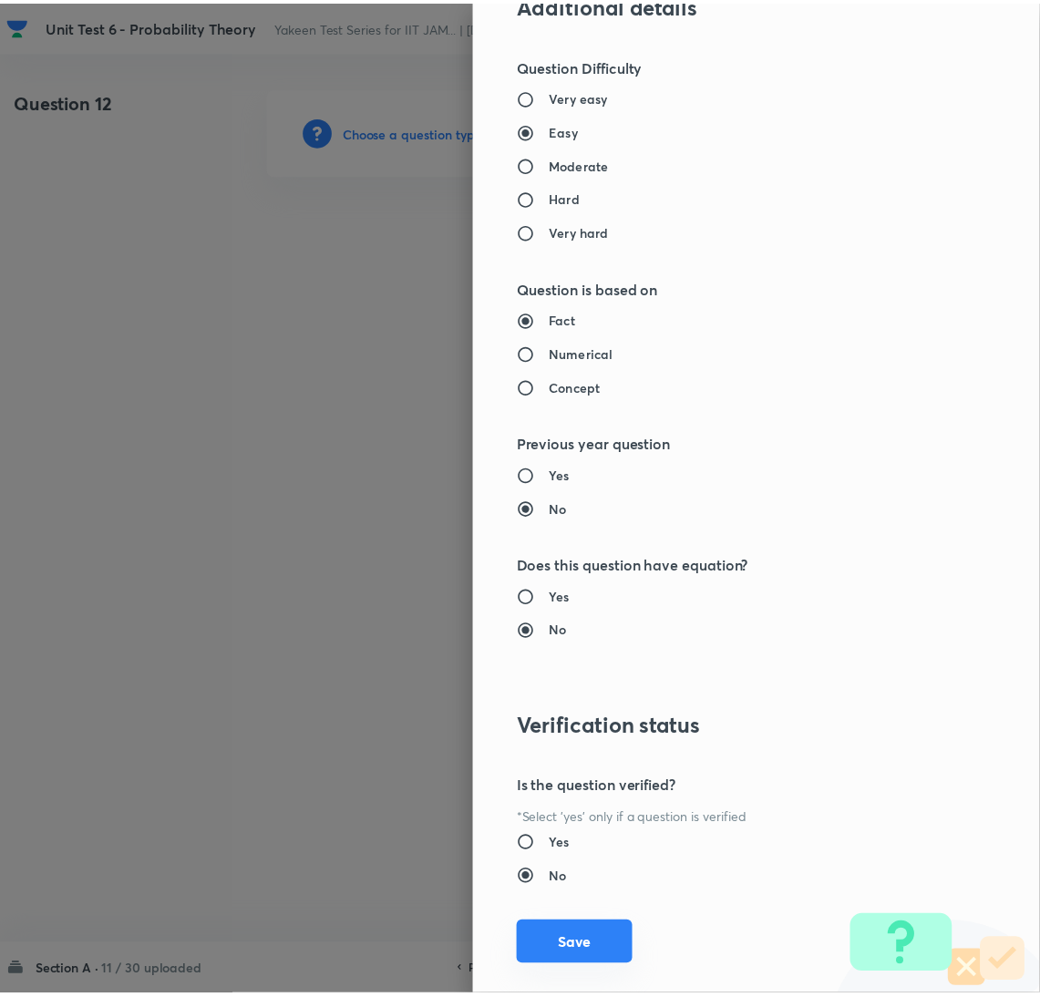
scroll to position [1490, 0]
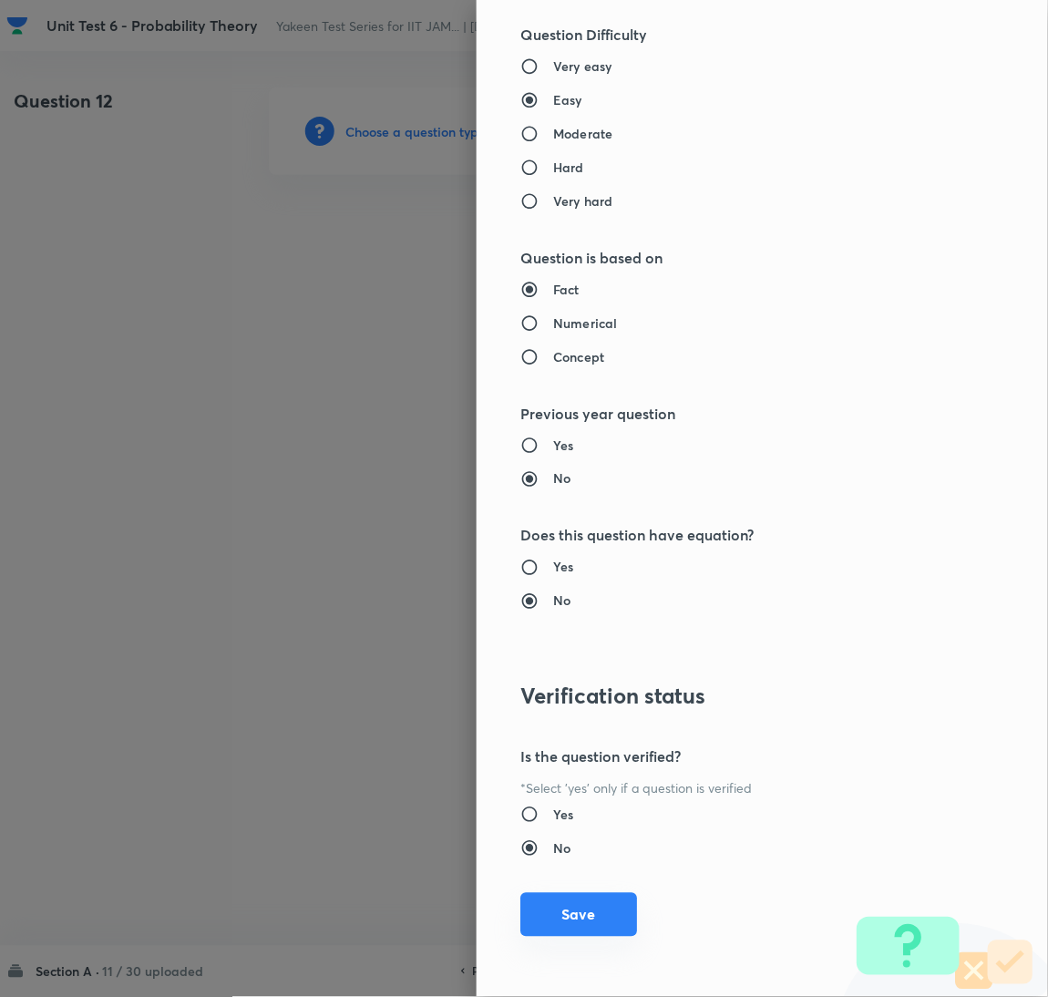
click at [589, 936] on button "Save" at bounding box center [579, 915] width 117 height 44
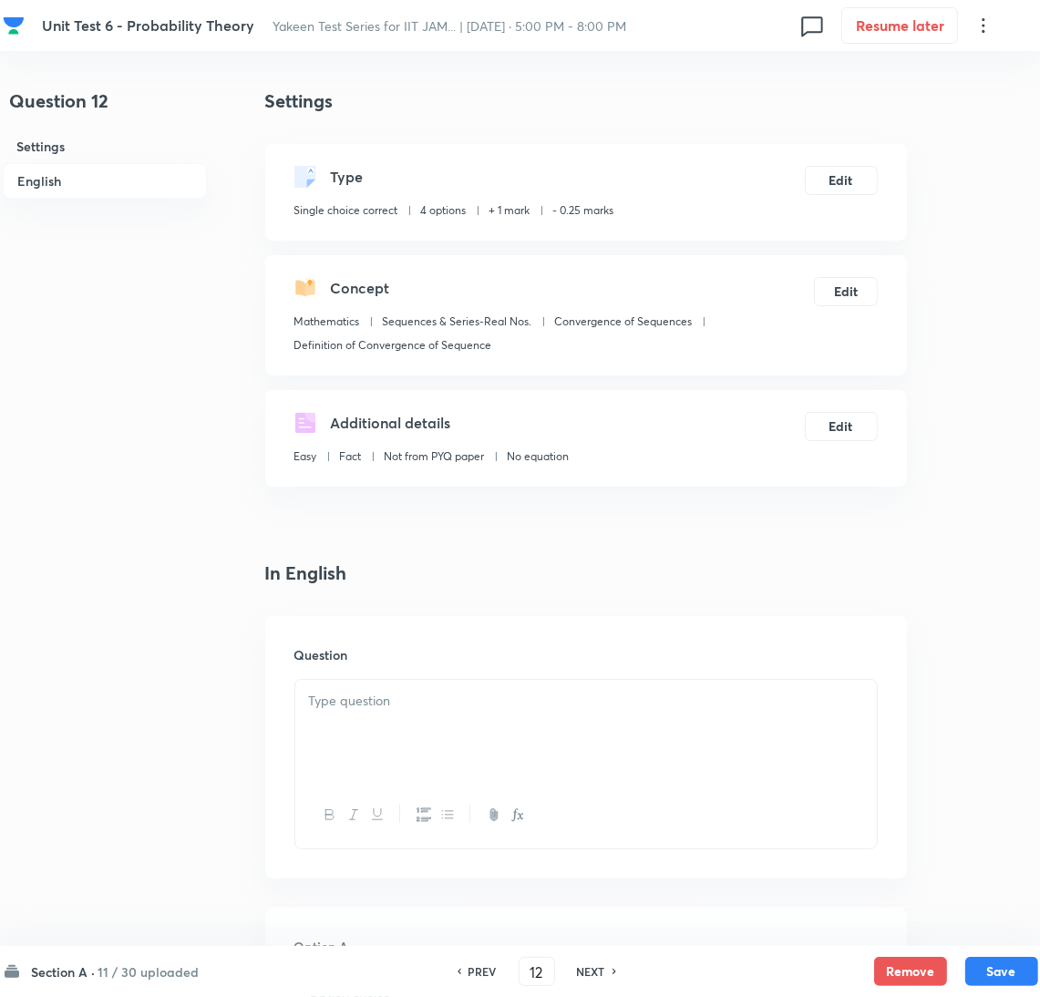
click at [436, 728] on div at bounding box center [586, 731] width 582 height 102
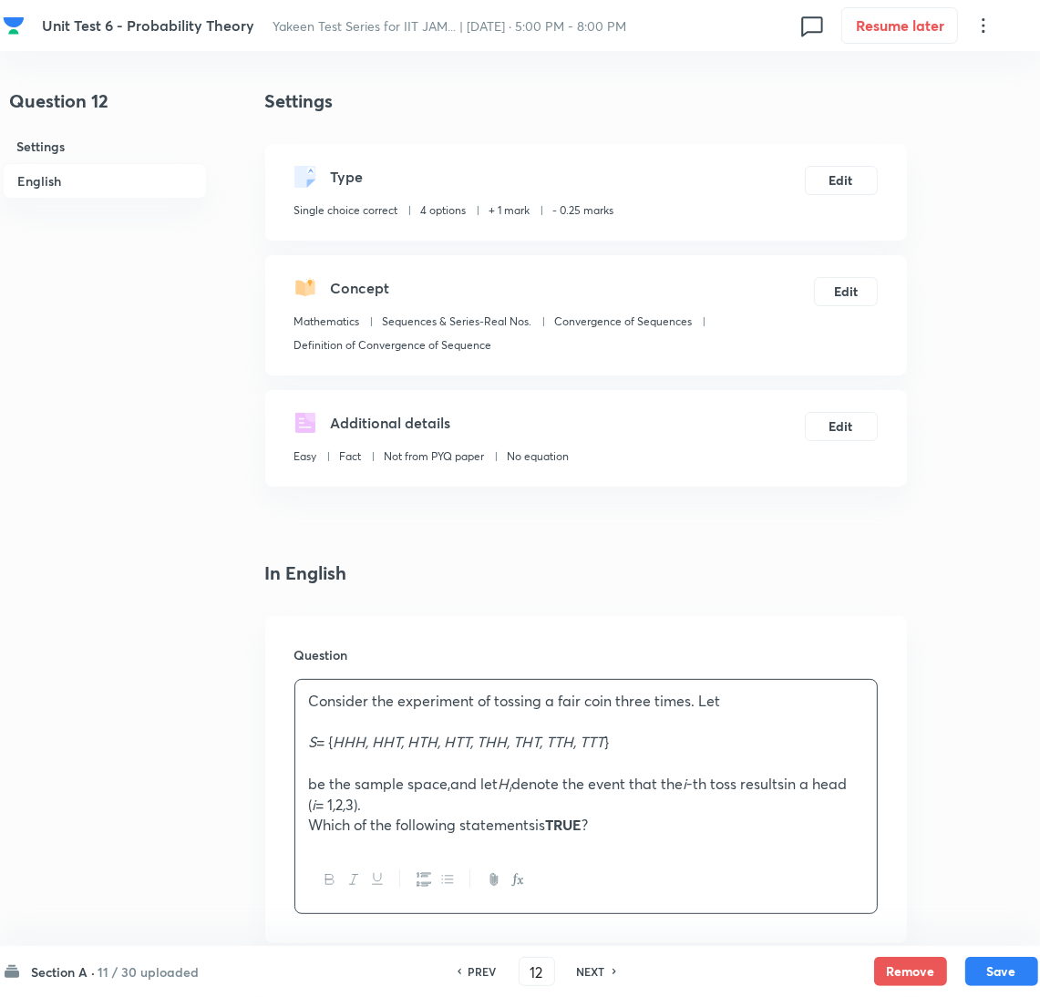
click at [302, 759] on div "Consider the experiment of tossing a fair coin three times. Let S = { HHH, HHT,…" at bounding box center [586, 763] width 582 height 167
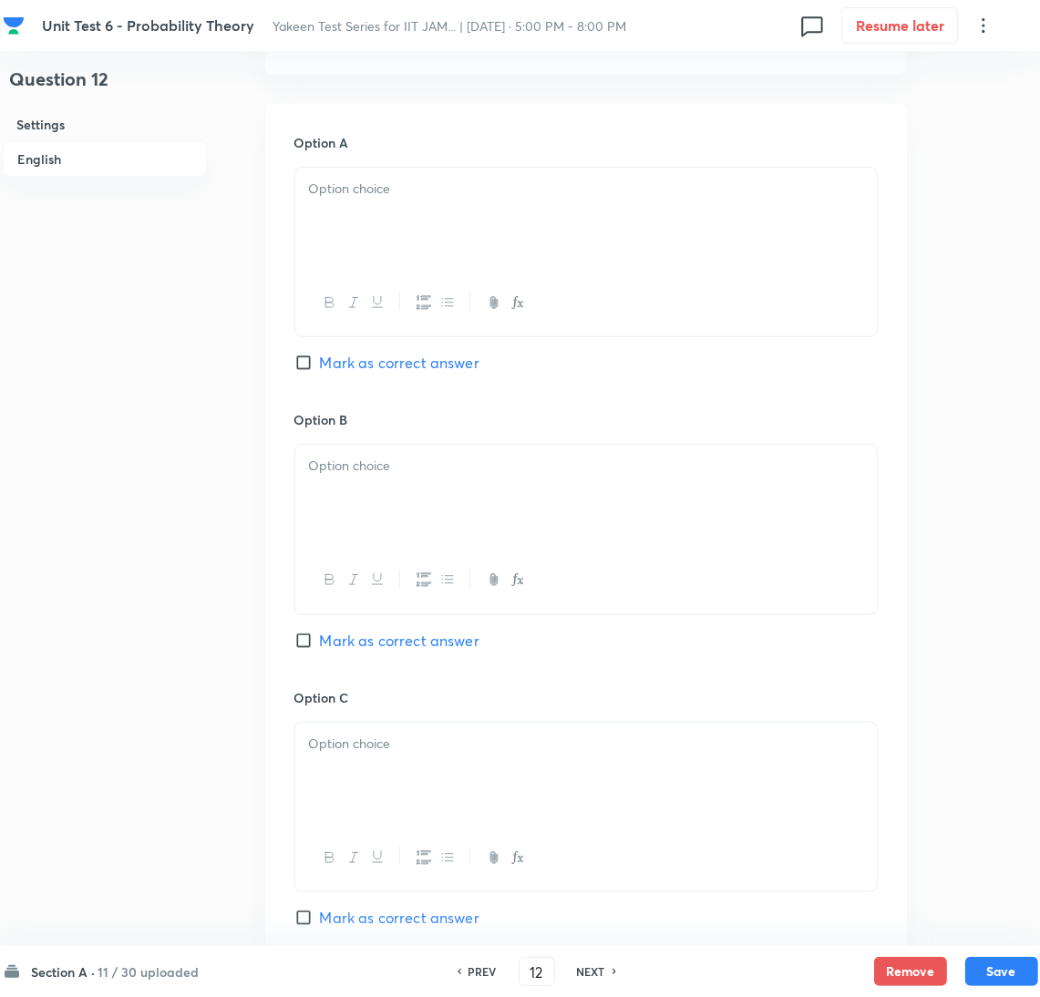
scroll to position [683, 0]
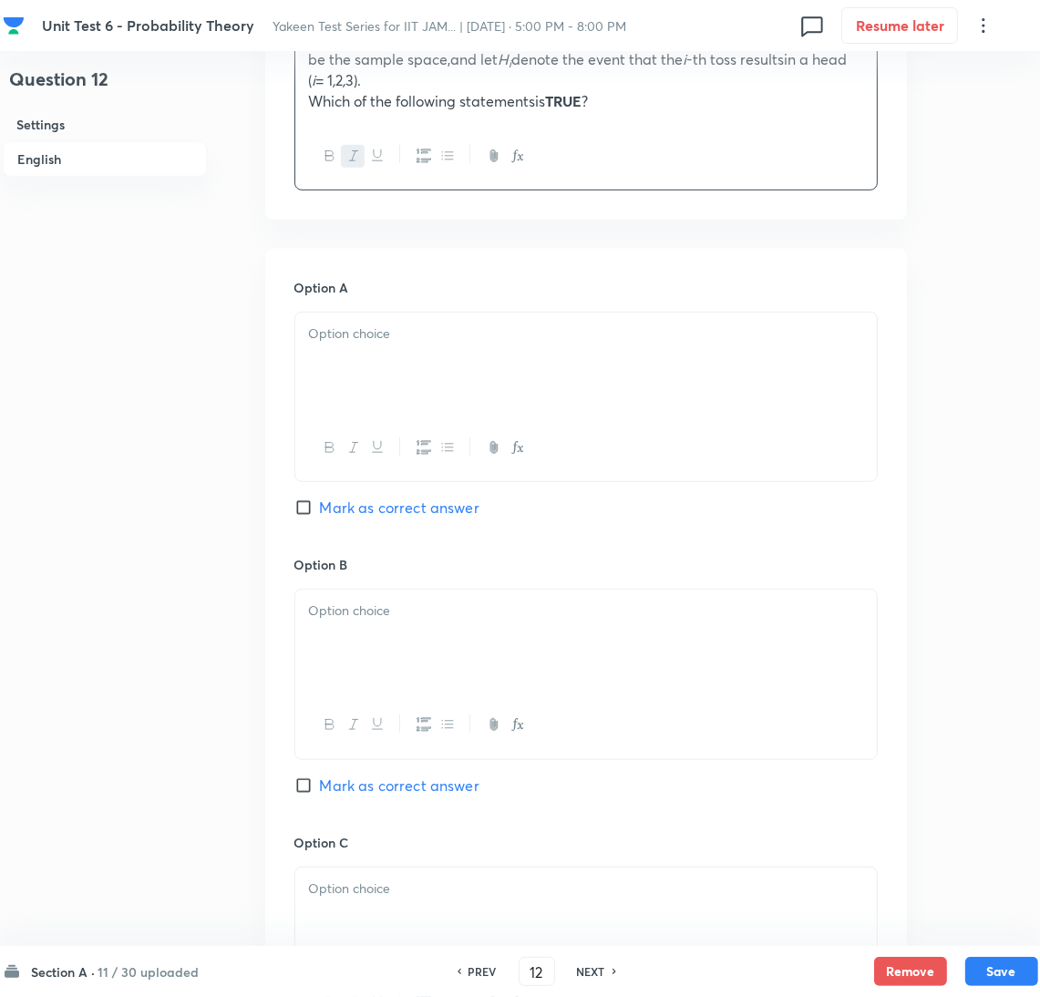
drag, startPoint x: 359, startPoint y: 367, endPoint x: 214, endPoint y: 367, distance: 145.0
click at [336, 367] on div at bounding box center [586, 364] width 582 height 102
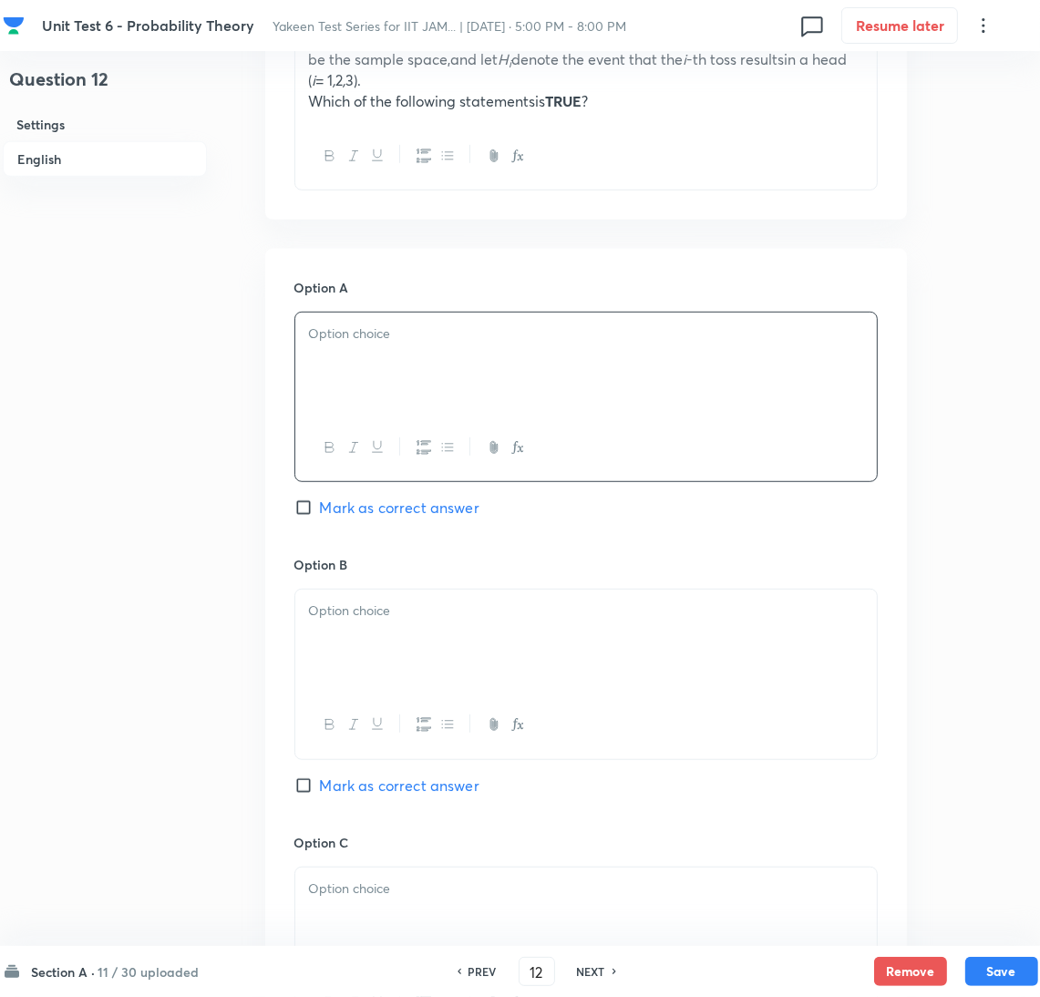
click at [448, 366] on div at bounding box center [586, 364] width 582 height 102
click at [354, 646] on div at bounding box center [586, 641] width 582 height 102
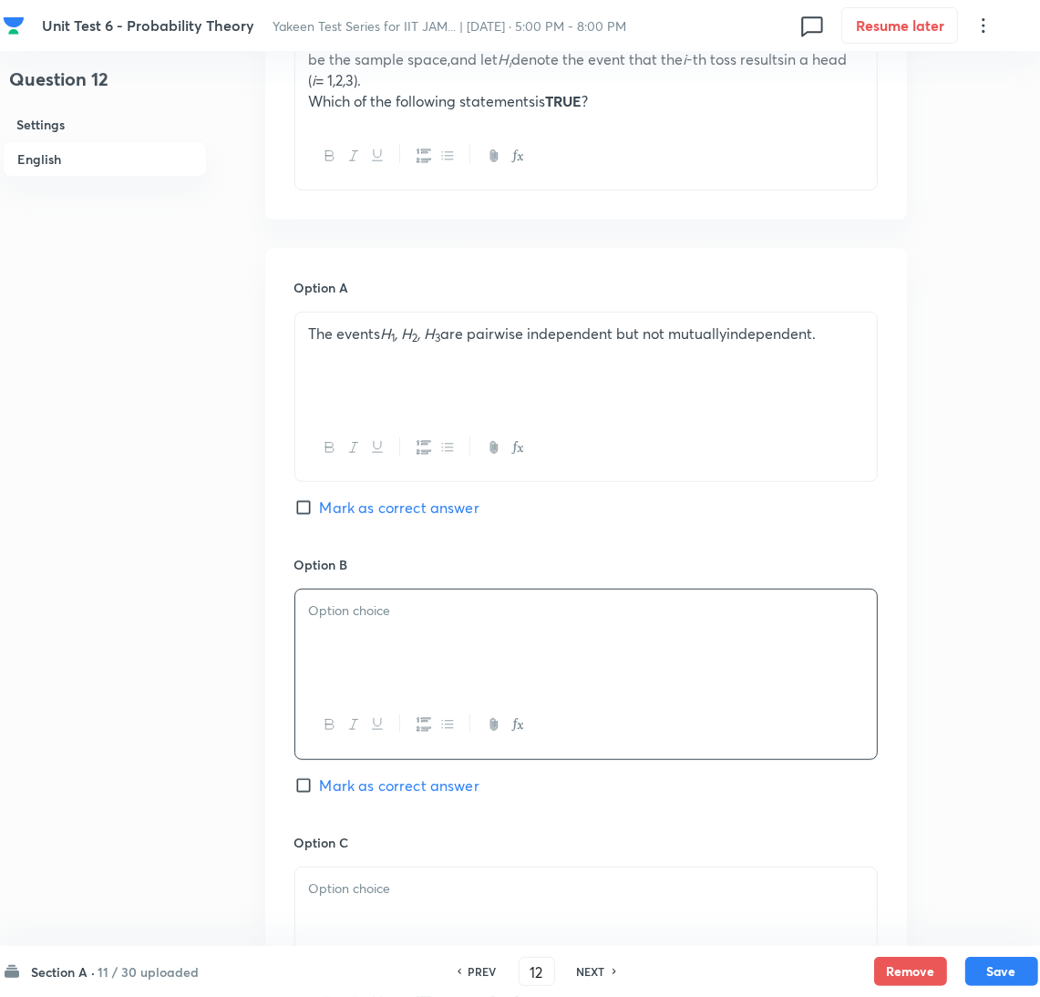
click at [359, 629] on div at bounding box center [586, 641] width 582 height 102
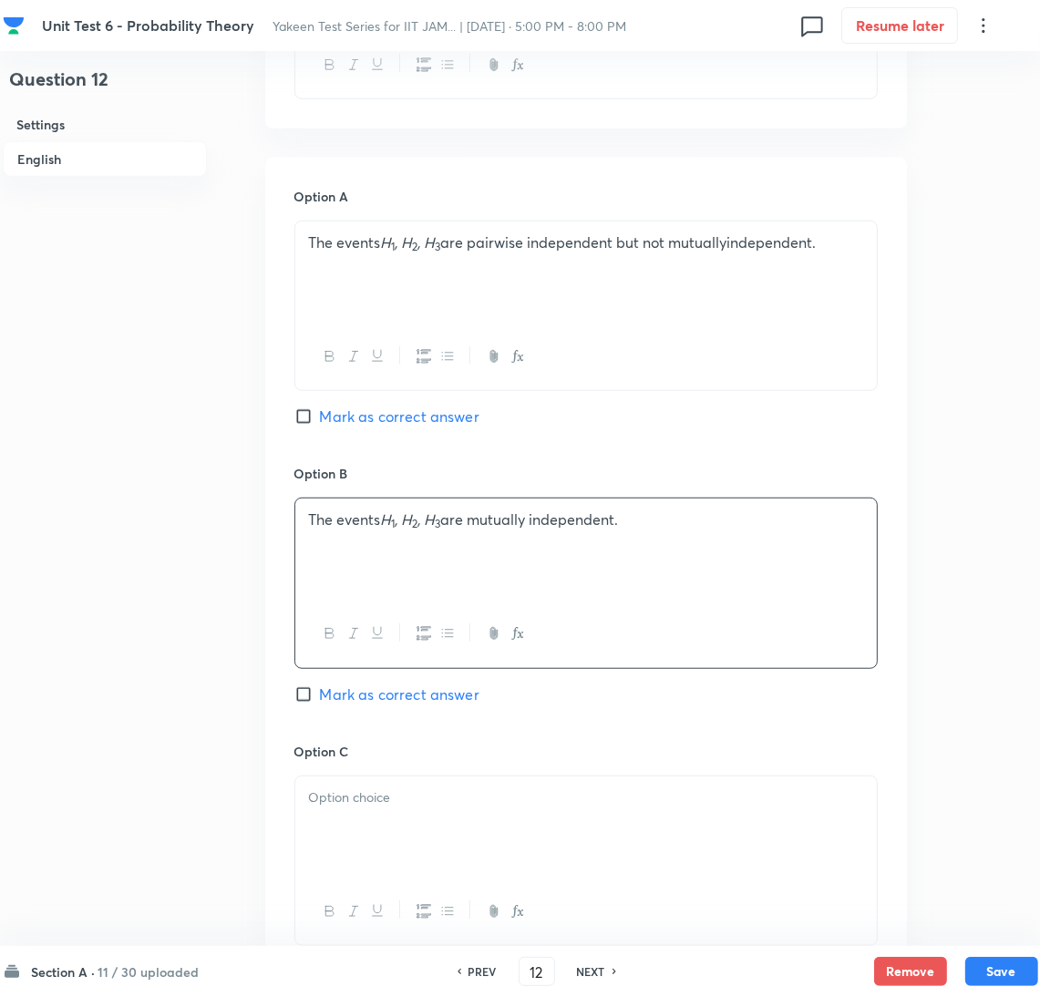
scroll to position [820, 0]
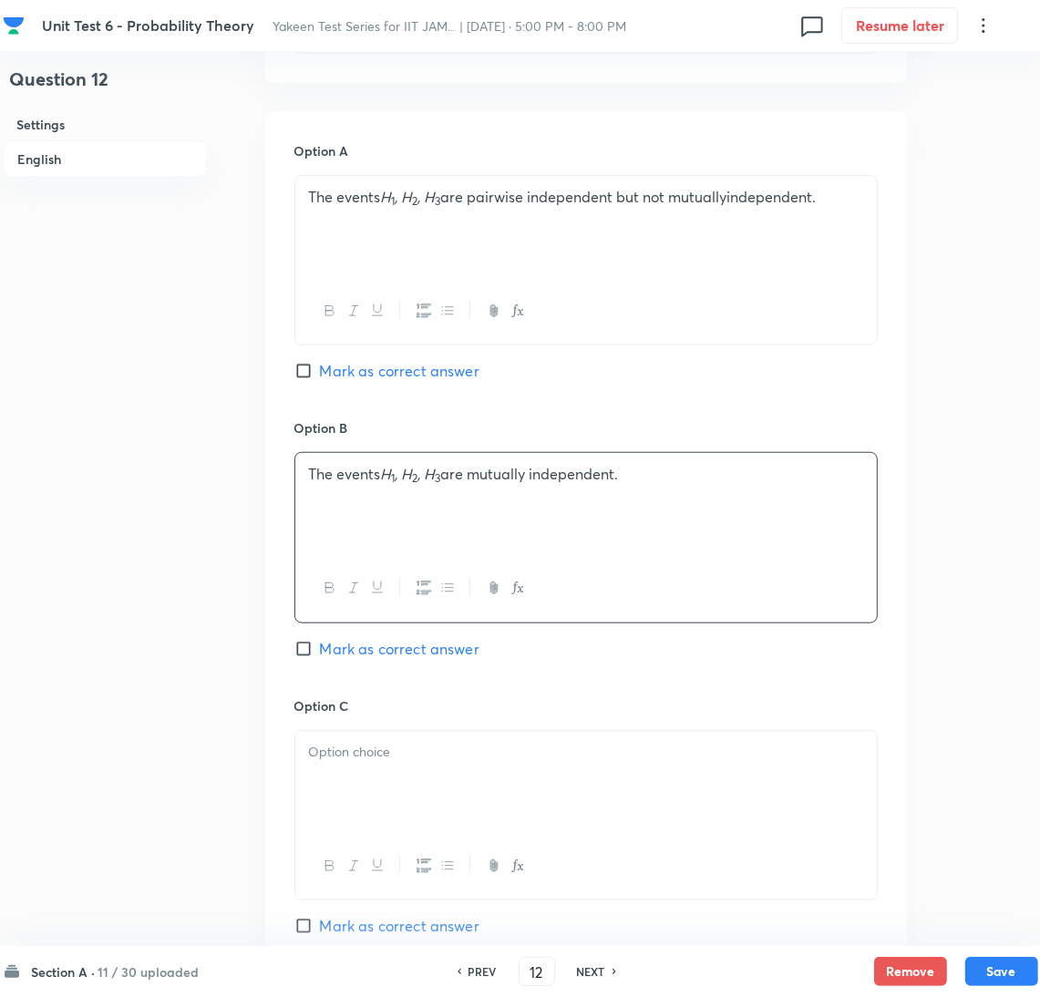
click at [316, 642] on input "Mark as correct answer" at bounding box center [307, 649] width 26 height 18
checkbox input "true"
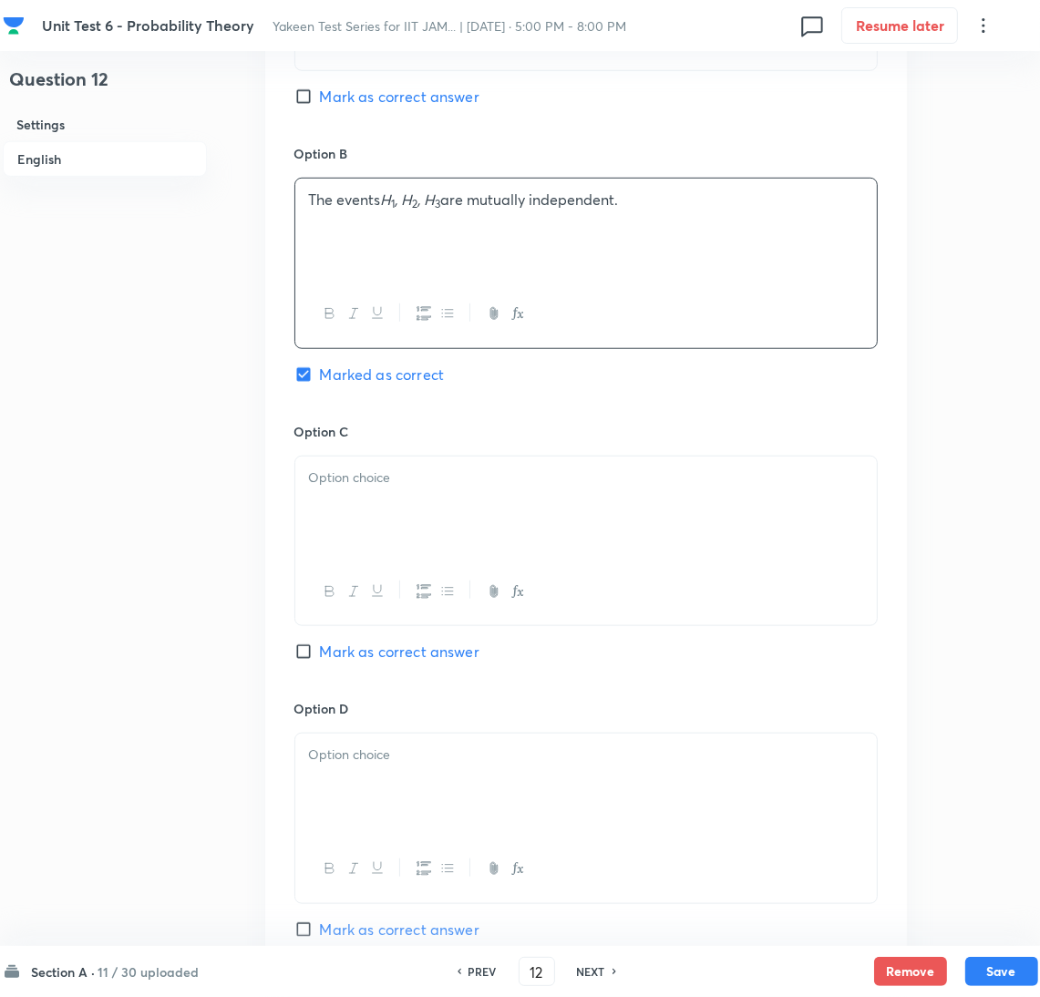
click at [346, 519] on div at bounding box center [586, 508] width 582 height 102
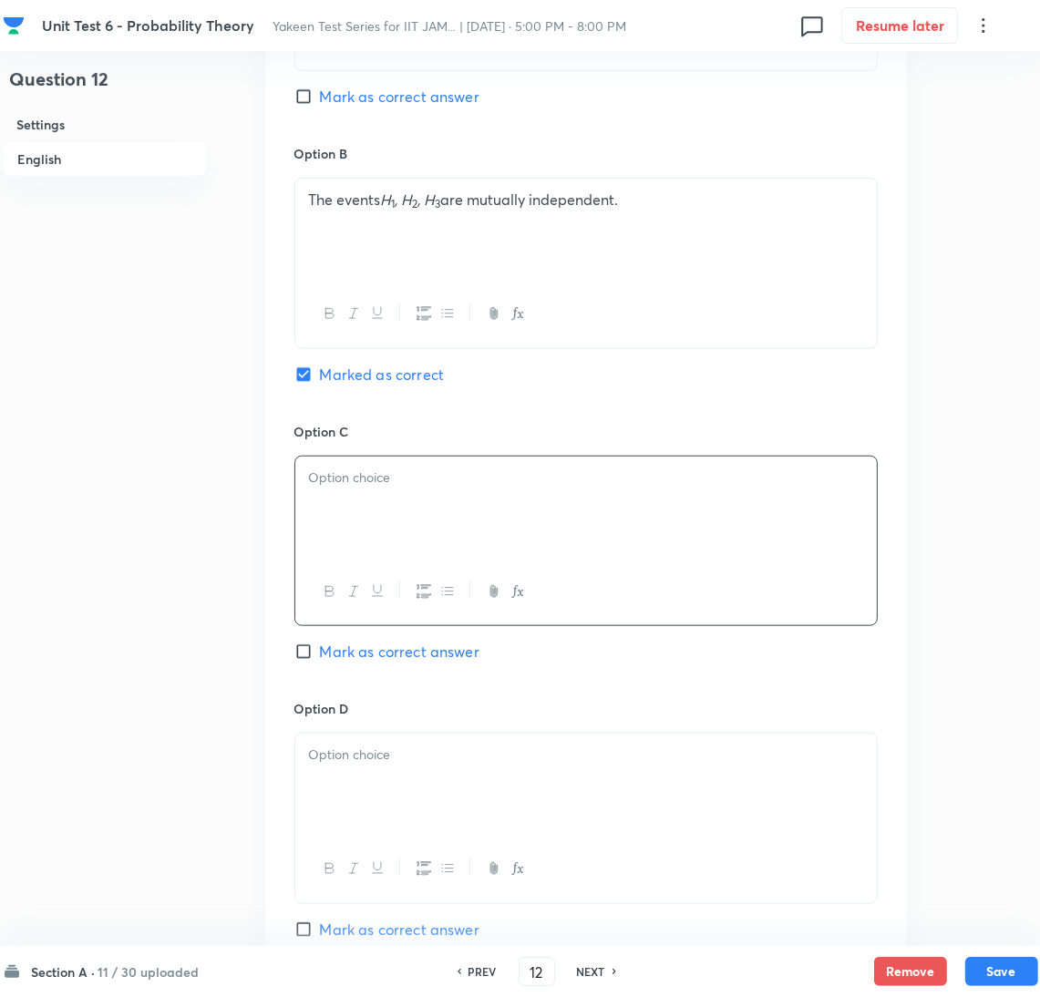
click at [397, 511] on div at bounding box center [586, 508] width 582 height 102
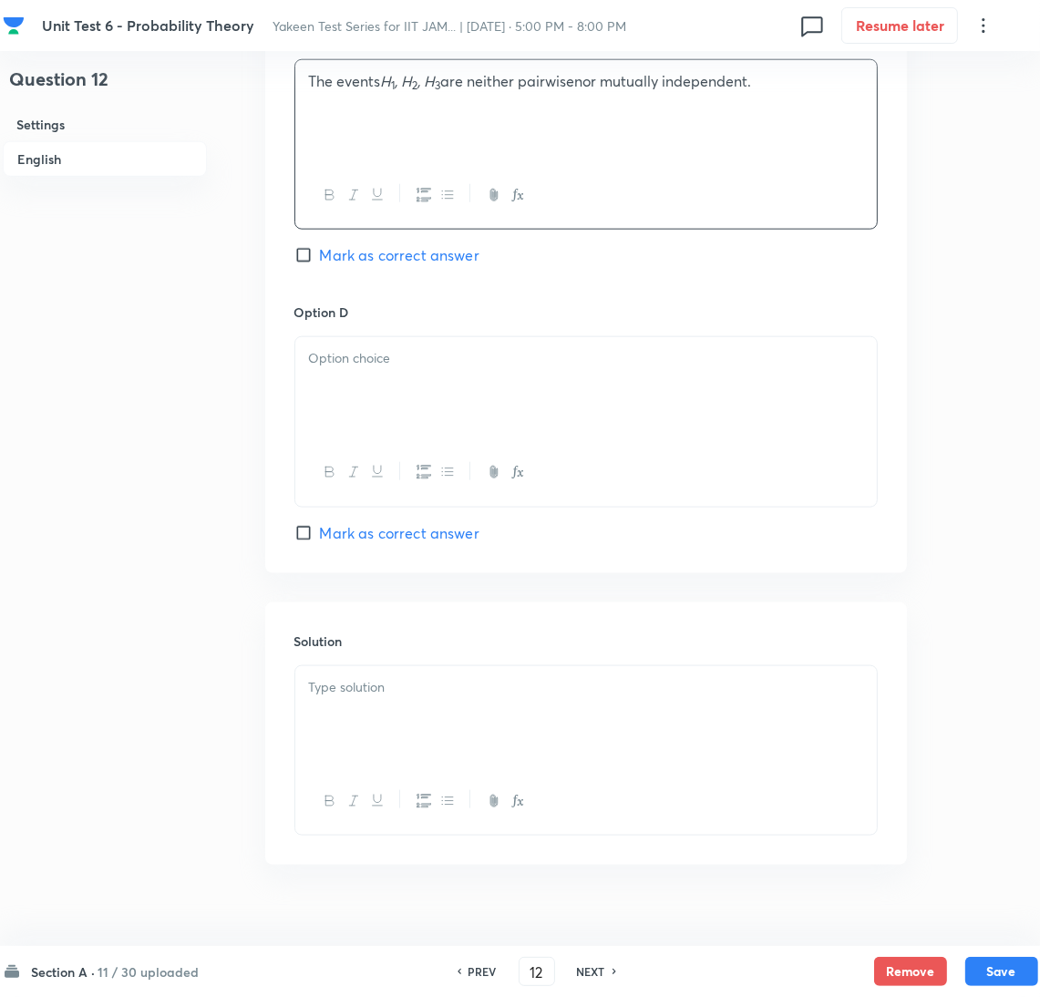
scroll to position [1503, 0]
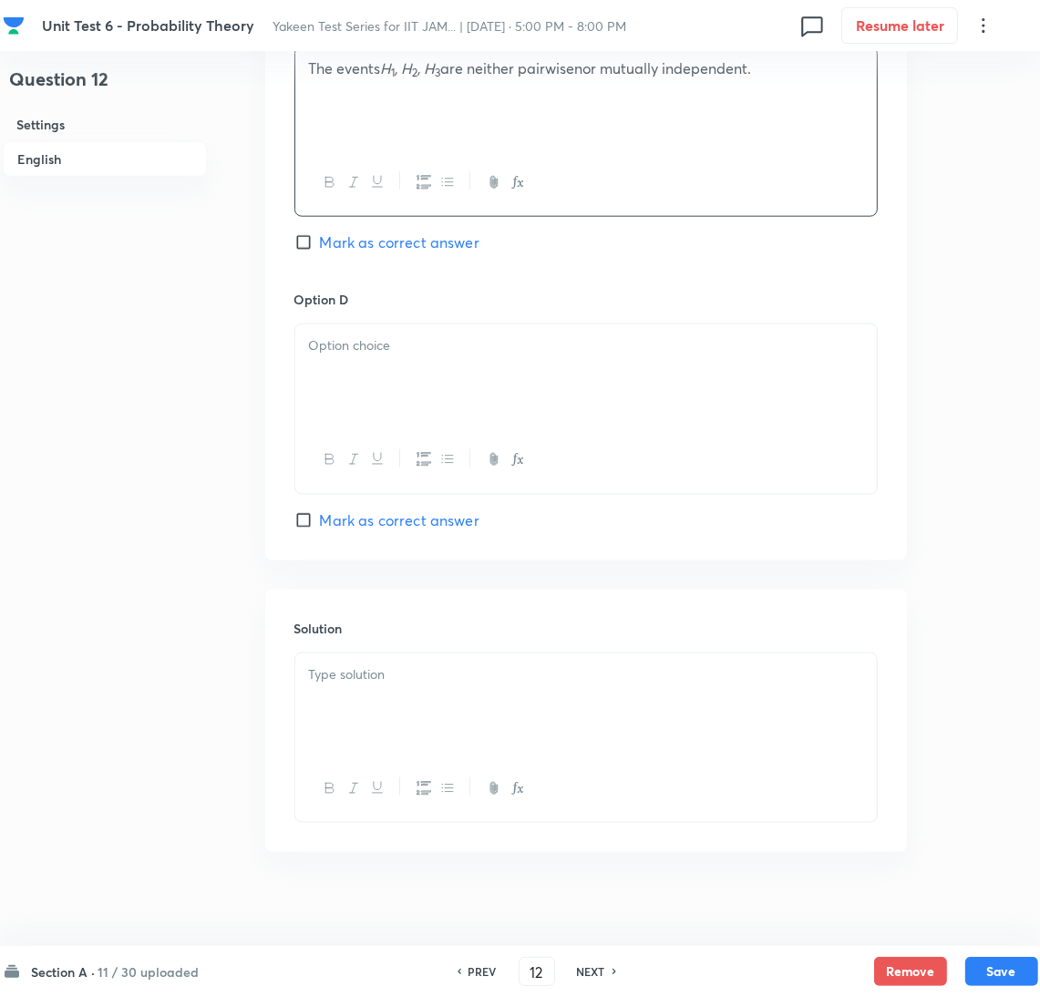
drag, startPoint x: 370, startPoint y: 407, endPoint x: 5, endPoint y: 405, distance: 365.6
click at [368, 405] on div at bounding box center [586, 376] width 582 height 102
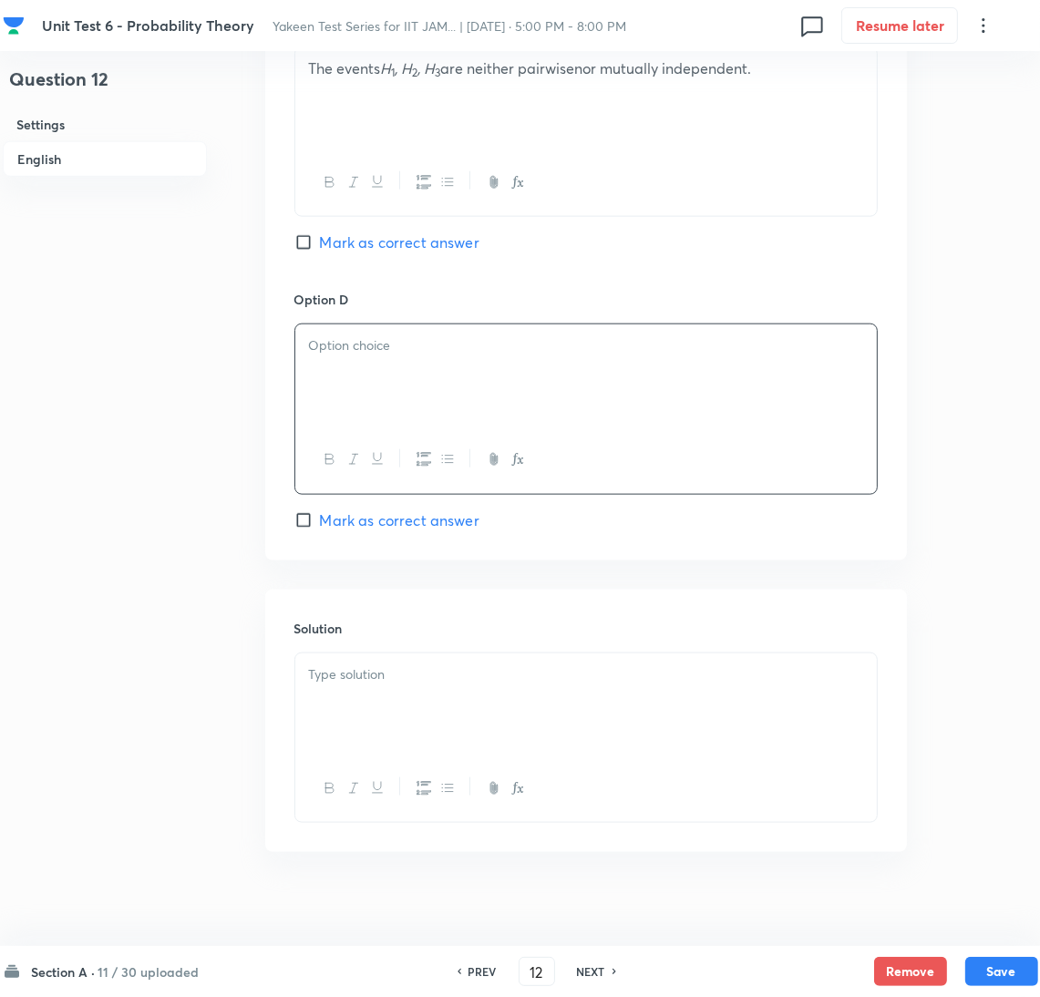
click at [356, 388] on div at bounding box center [586, 376] width 582 height 102
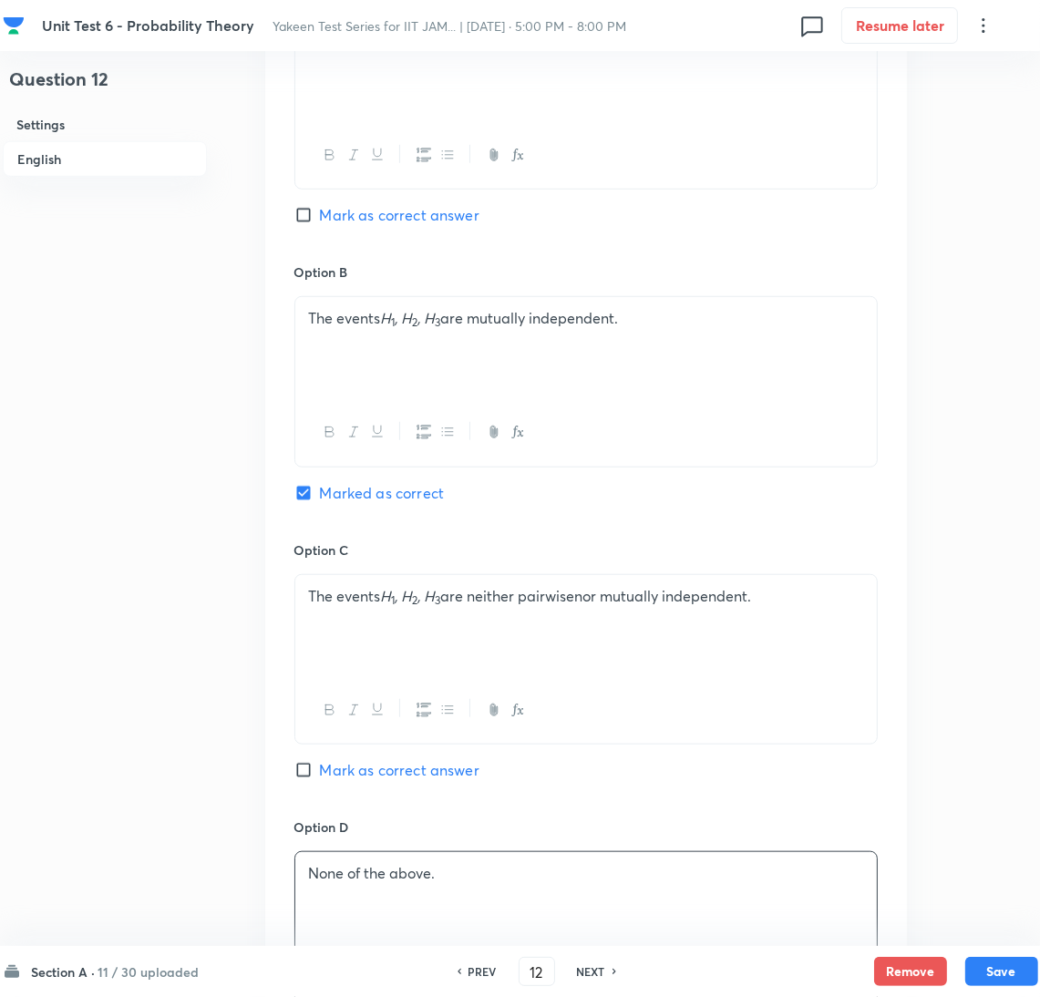
scroll to position [1523, 0]
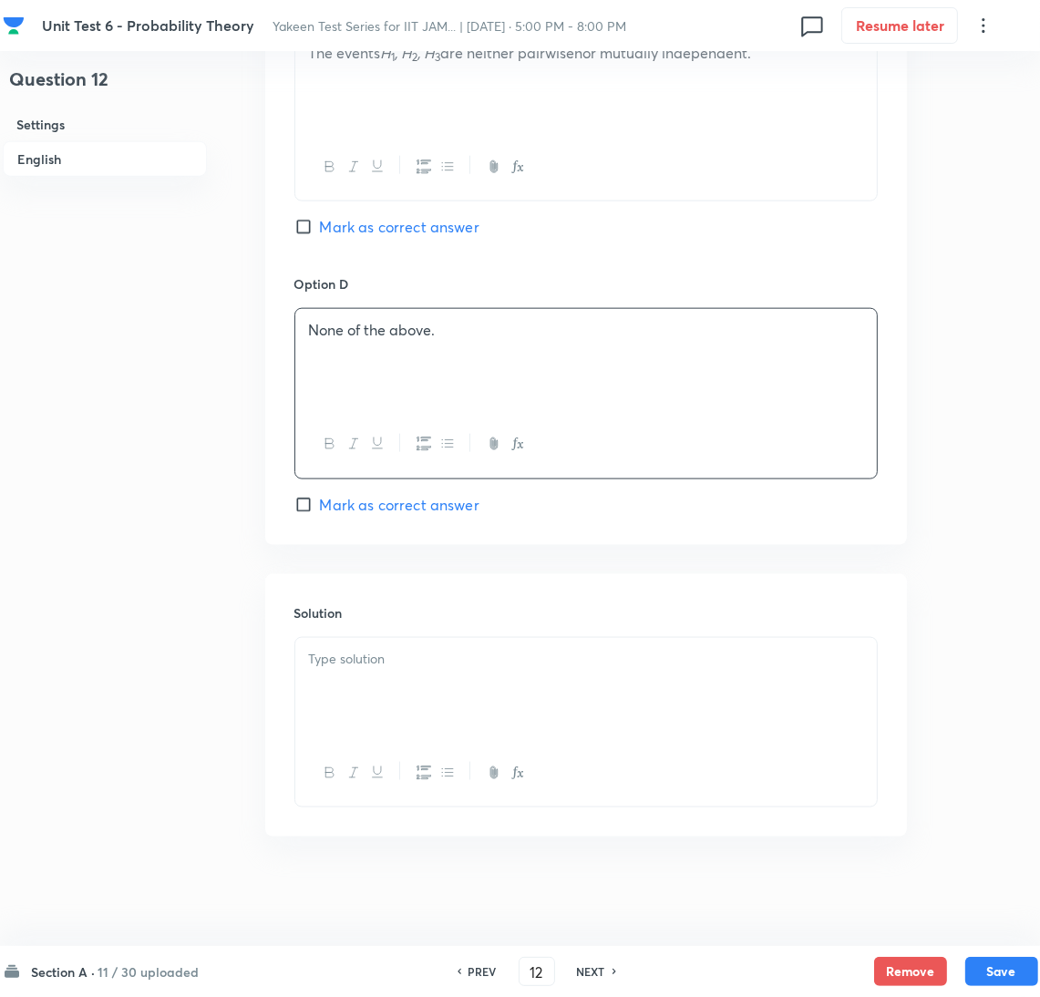
click at [357, 665] on p at bounding box center [586, 659] width 554 height 21
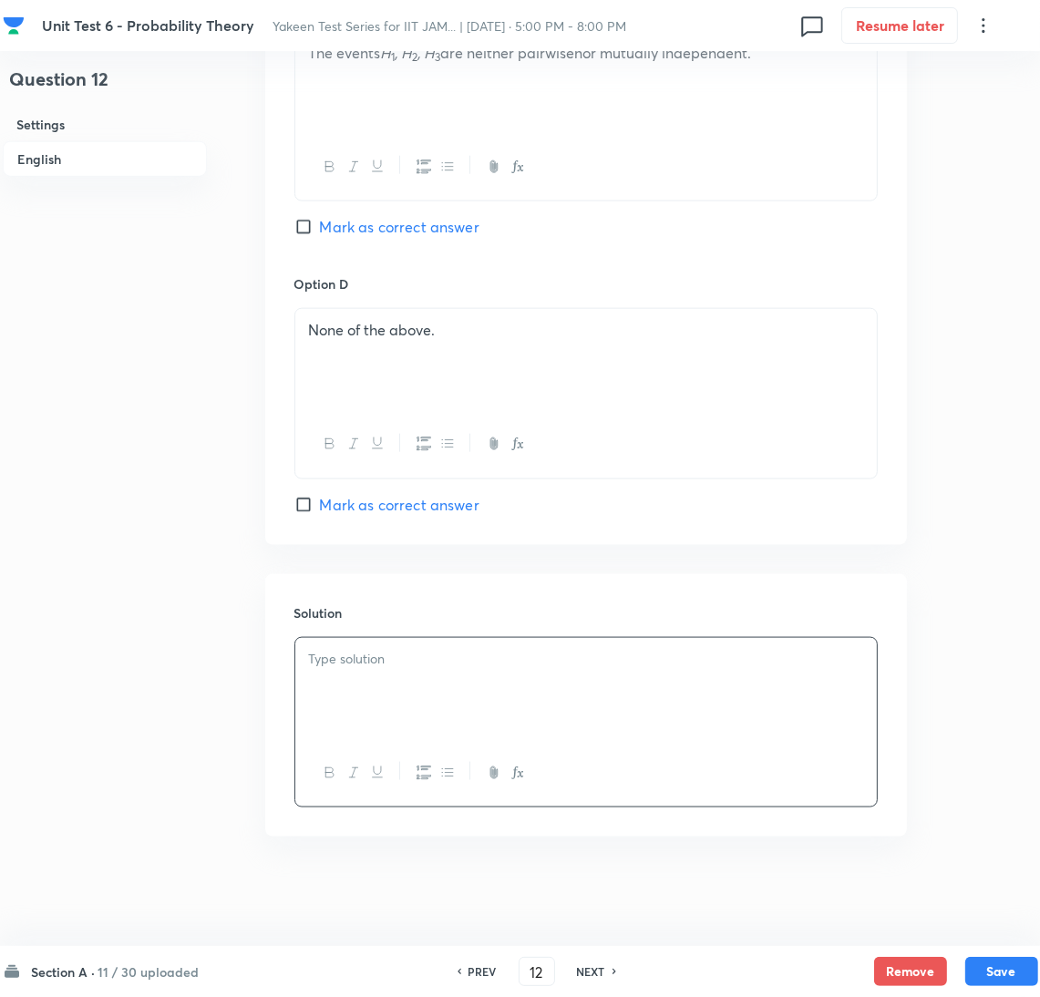
click at [331, 674] on div at bounding box center [586, 689] width 582 height 102
click at [1011, 971] on button "Save" at bounding box center [1002, 969] width 73 height 29
type input "13"
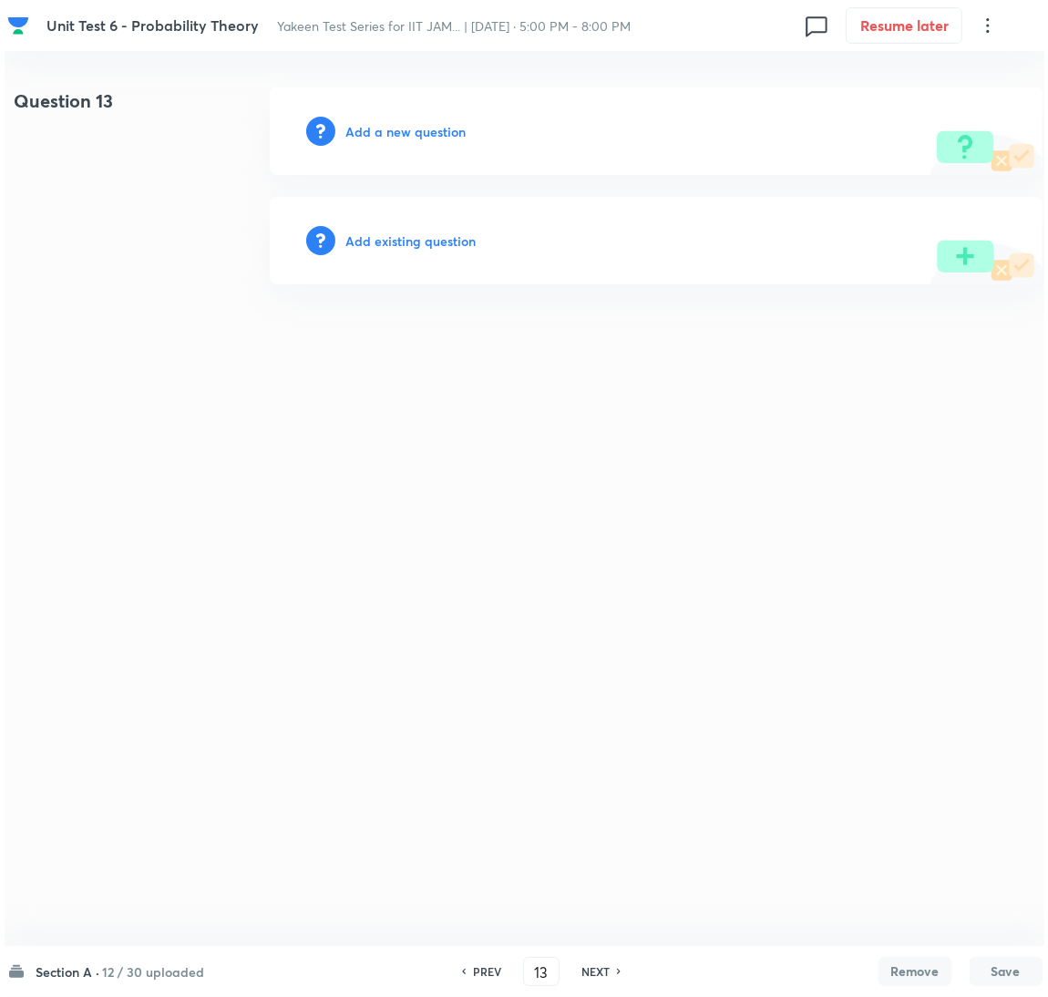
scroll to position [0, 0]
click at [380, 131] on h6 "Add a new question" at bounding box center [406, 131] width 120 height 19
click at [380, 131] on h6 "Choose a question type" at bounding box center [416, 131] width 140 height 19
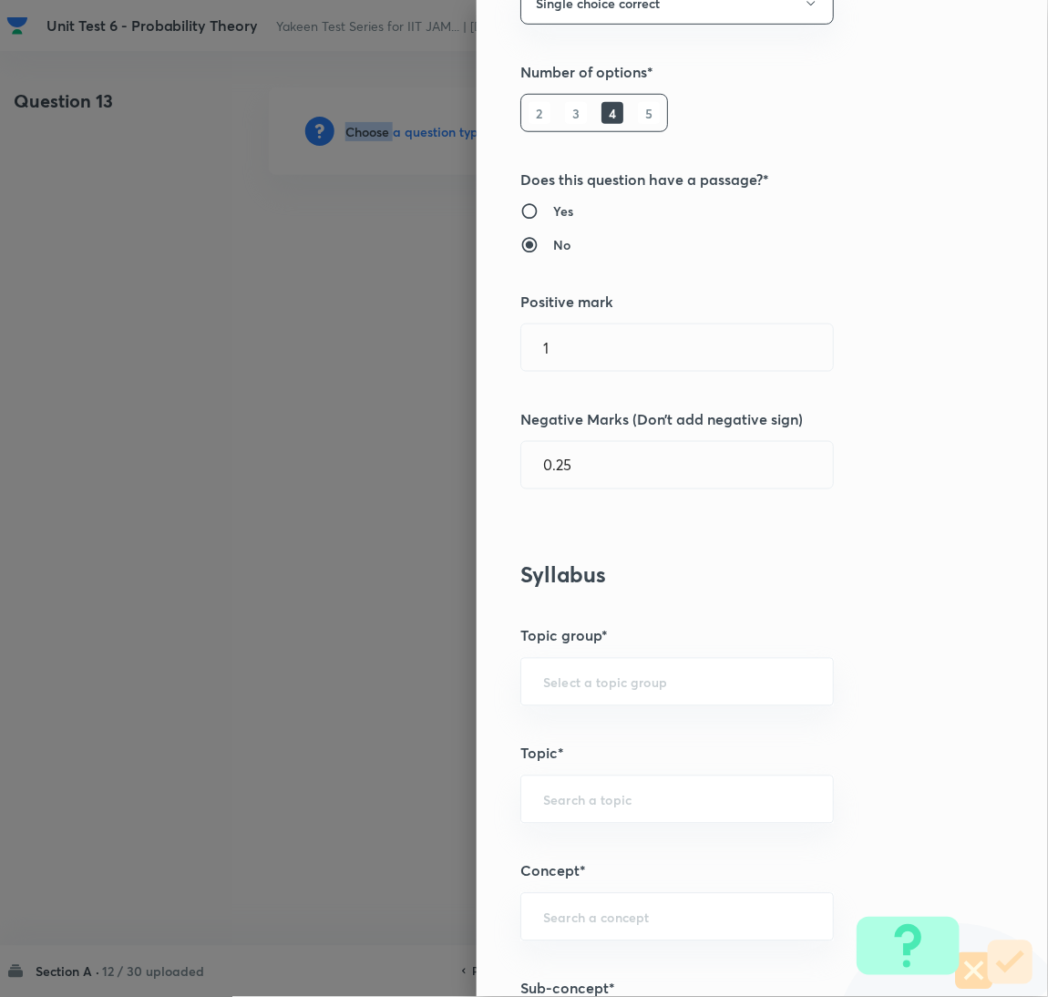
scroll to position [409, 0]
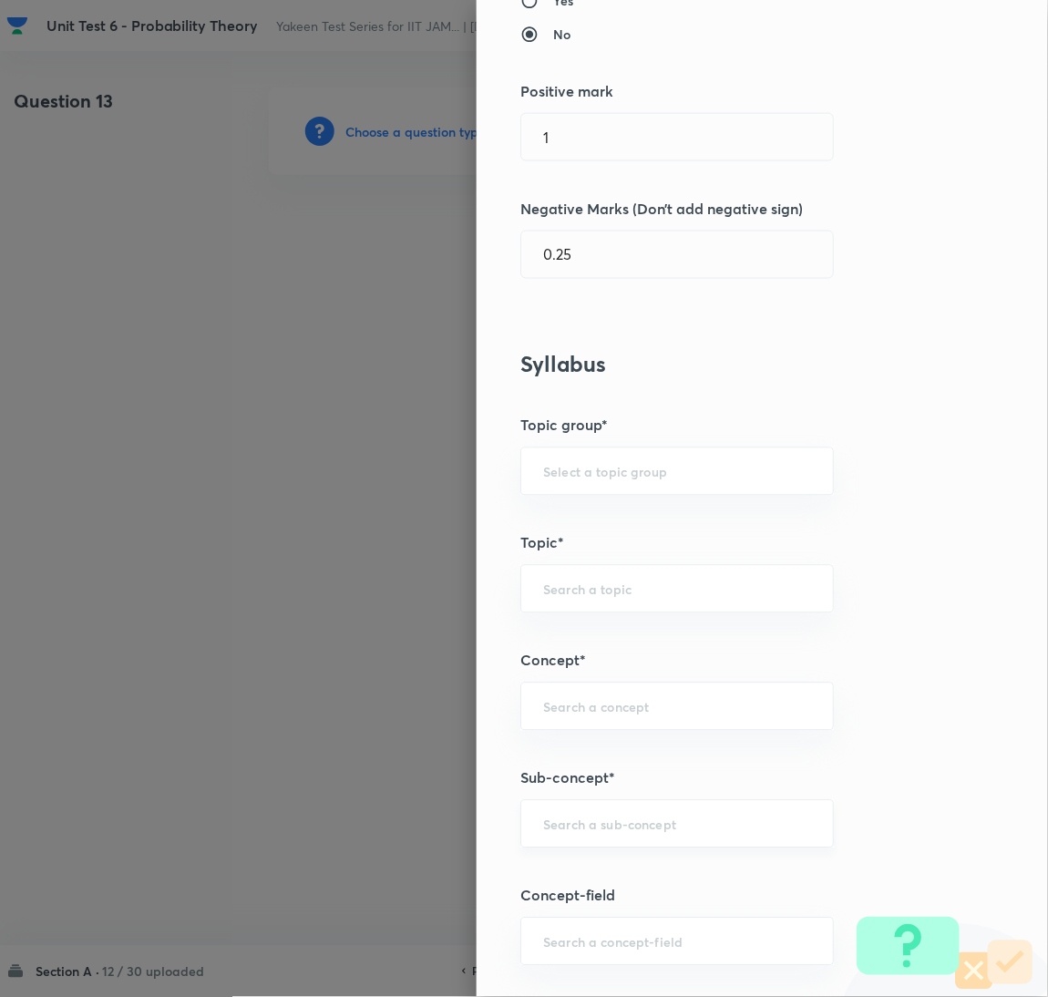
click at [581, 825] on input "text" at bounding box center [677, 824] width 268 height 17
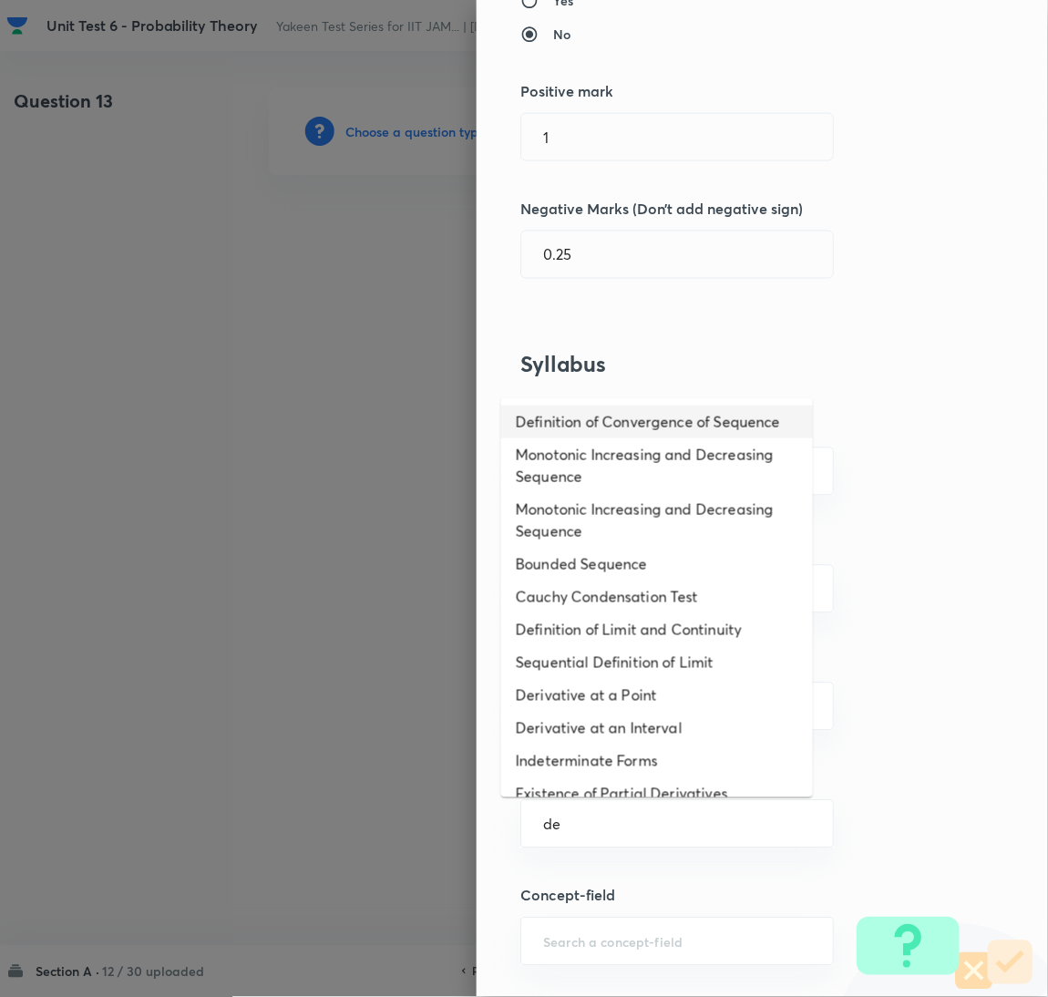
click at [592, 411] on li "Definition of Convergence of Sequence" at bounding box center [657, 422] width 312 height 33
type input "Definition of Convergence of Sequence"
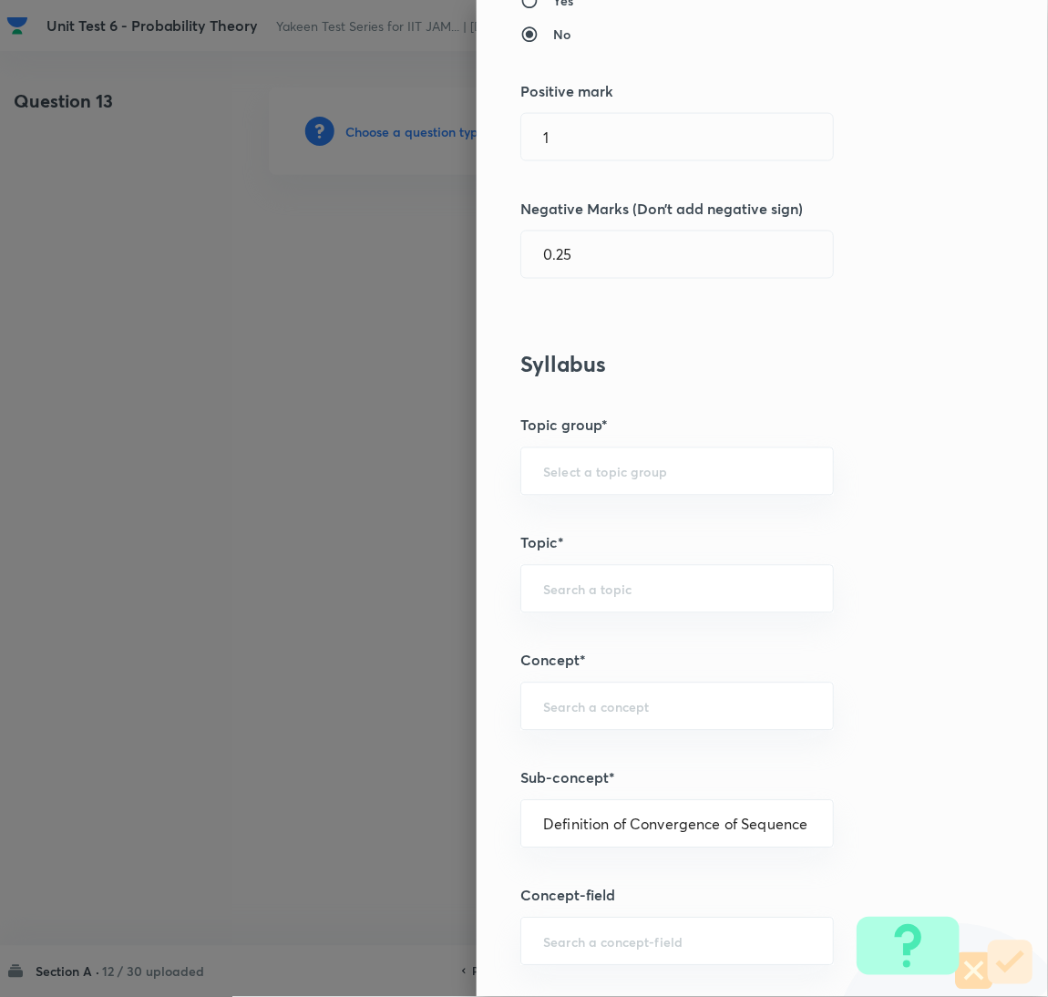
type input "Mathematics"
type input "Sequences & Series-Real Nos."
type input "Convergence of Sequences"
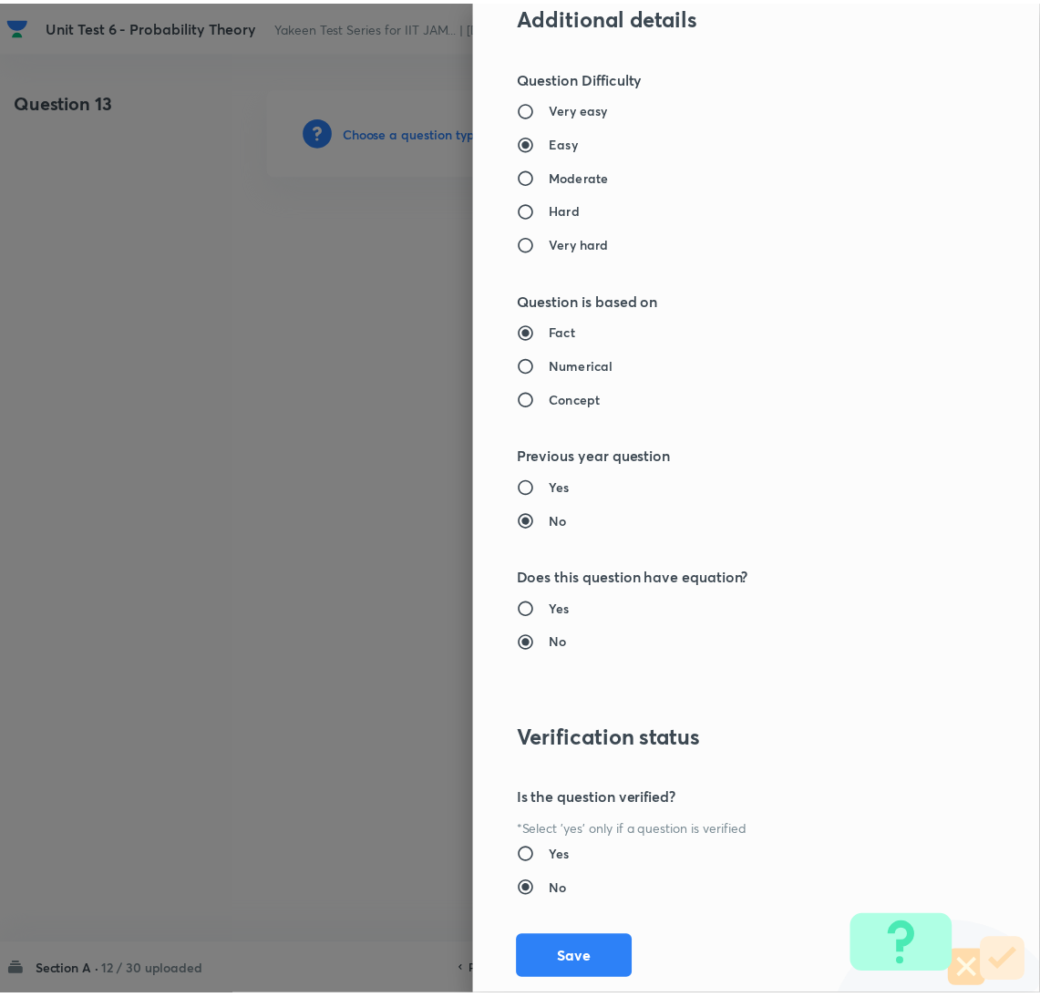
scroll to position [1490, 0]
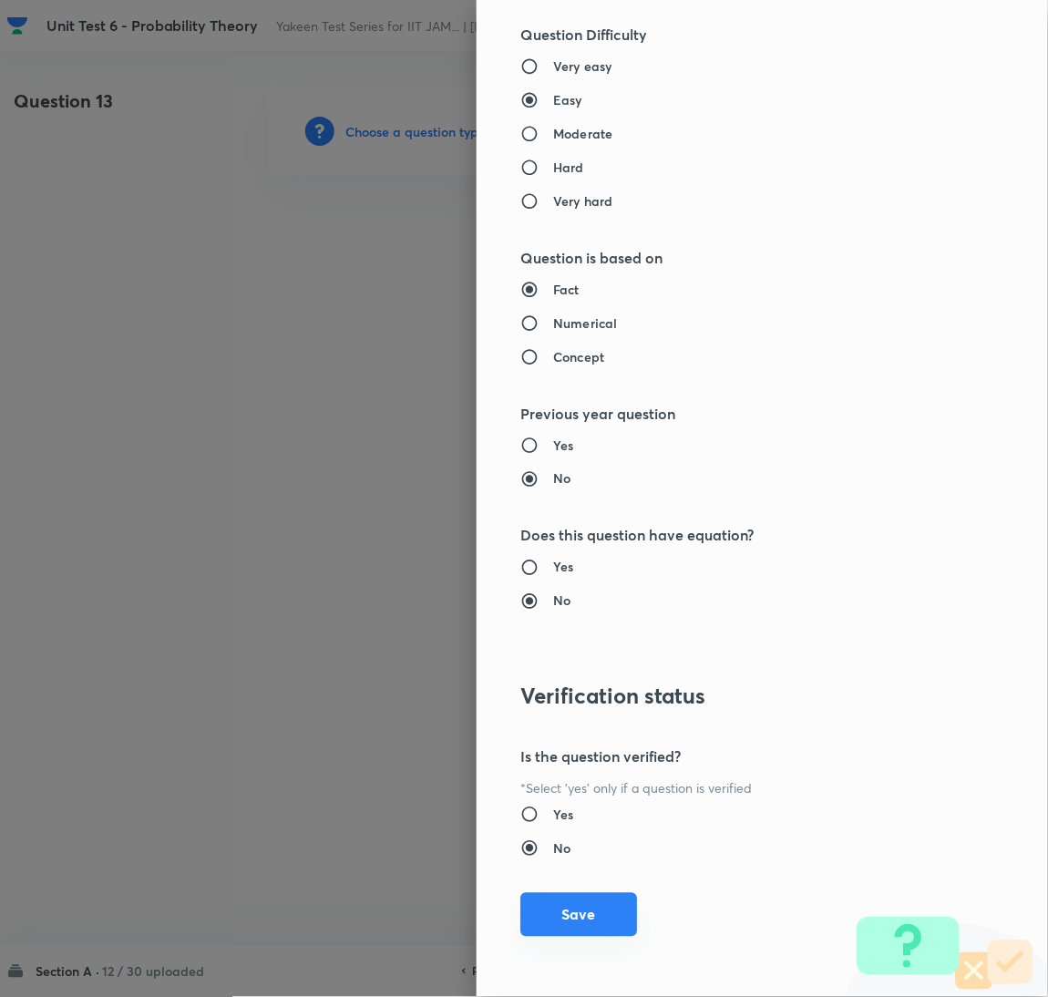
click at [578, 914] on button "Save" at bounding box center [579, 915] width 117 height 44
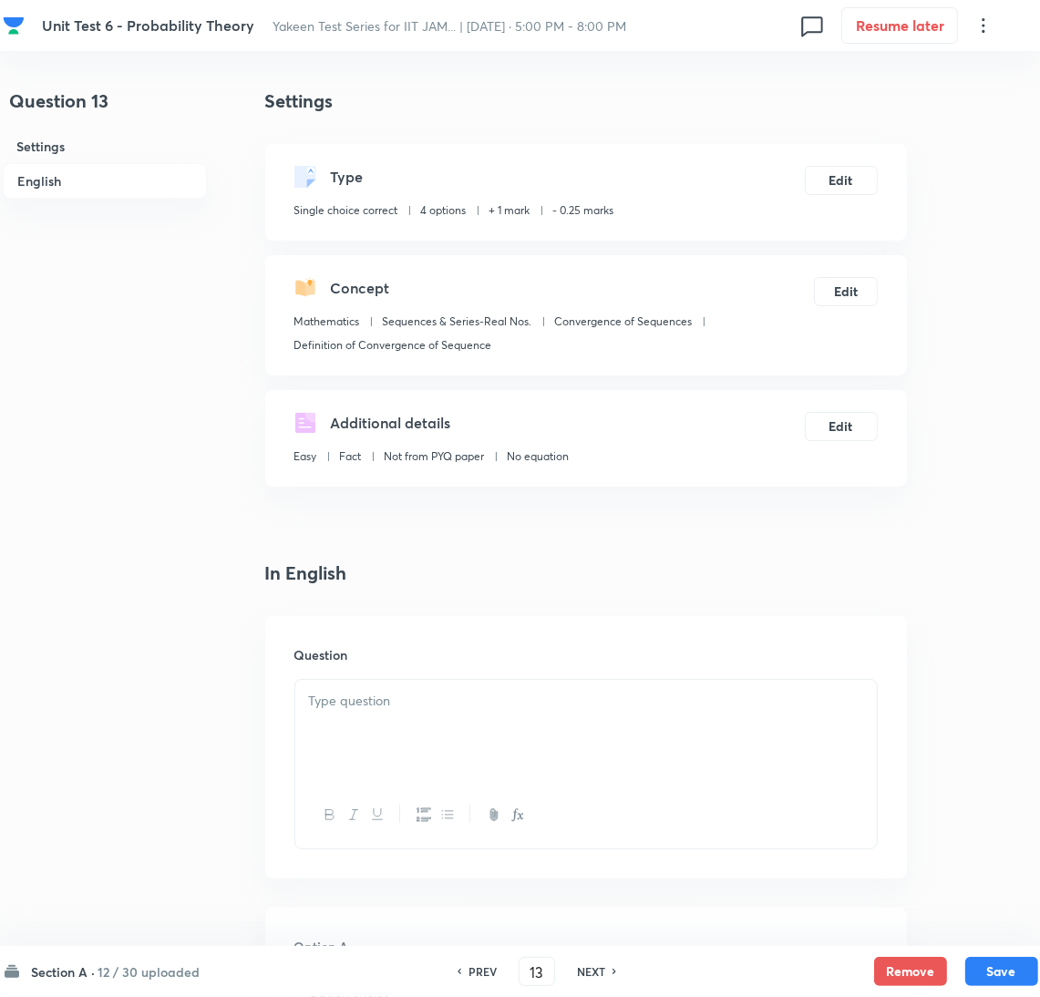
drag, startPoint x: 413, startPoint y: 732, endPoint x: 59, endPoint y: 685, distance: 356.9
click at [409, 729] on div at bounding box center [586, 731] width 582 height 102
drag, startPoint x: 269, startPoint y: 718, endPoint x: 298, endPoint y: 718, distance: 29.2
click at [271, 718] on div "Question" at bounding box center [586, 747] width 642 height 263
click at [340, 717] on div at bounding box center [586, 731] width 582 height 102
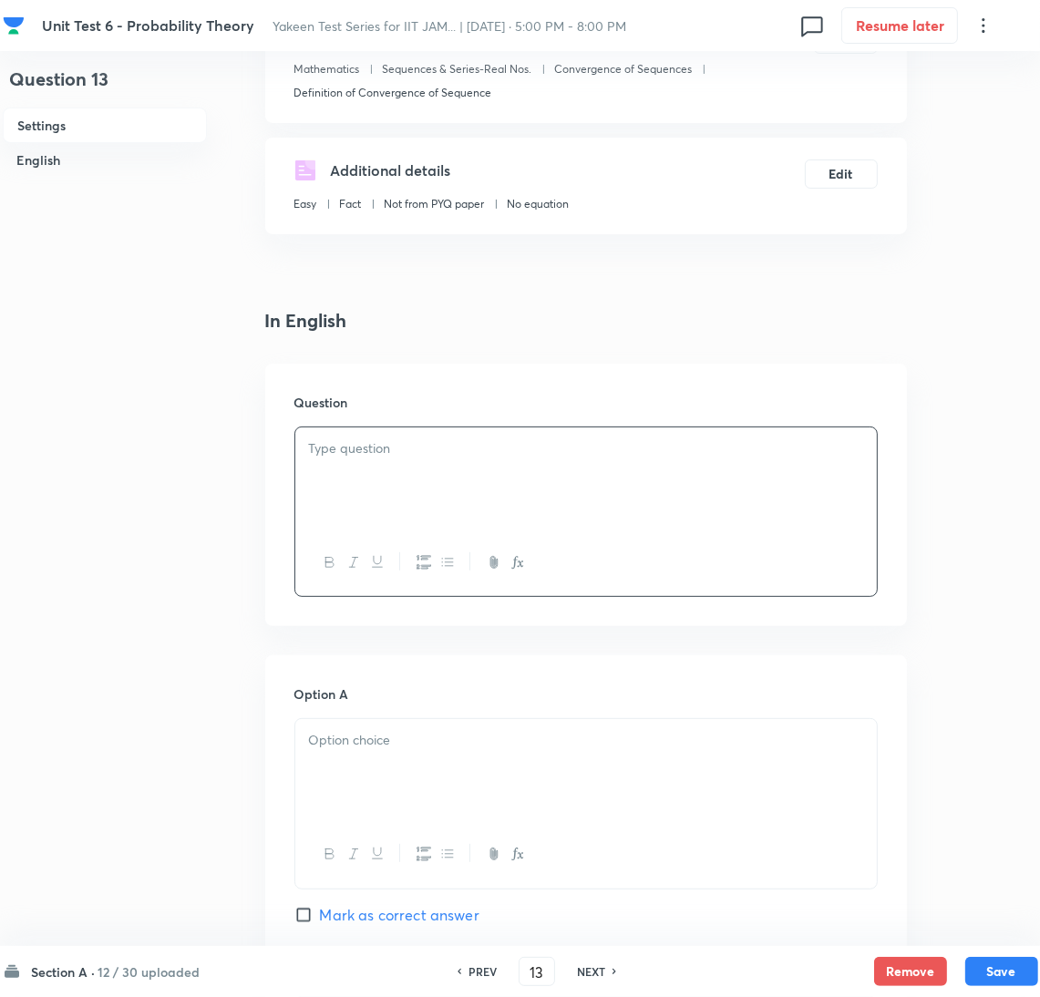
scroll to position [409, 0]
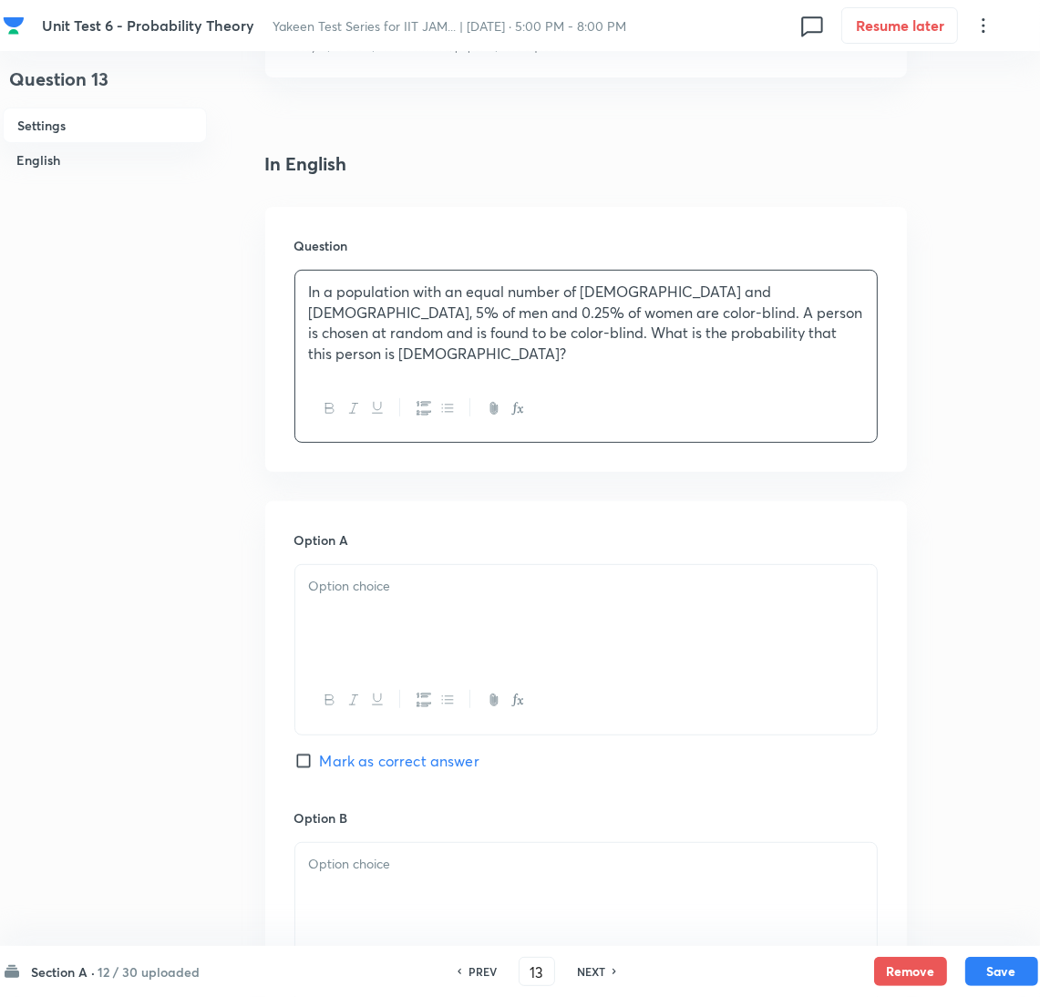
drag, startPoint x: 367, startPoint y: 626, endPoint x: 3, endPoint y: 591, distance: 366.4
click at [367, 625] on div at bounding box center [586, 616] width 582 height 102
click at [342, 599] on div at bounding box center [586, 616] width 582 height 102
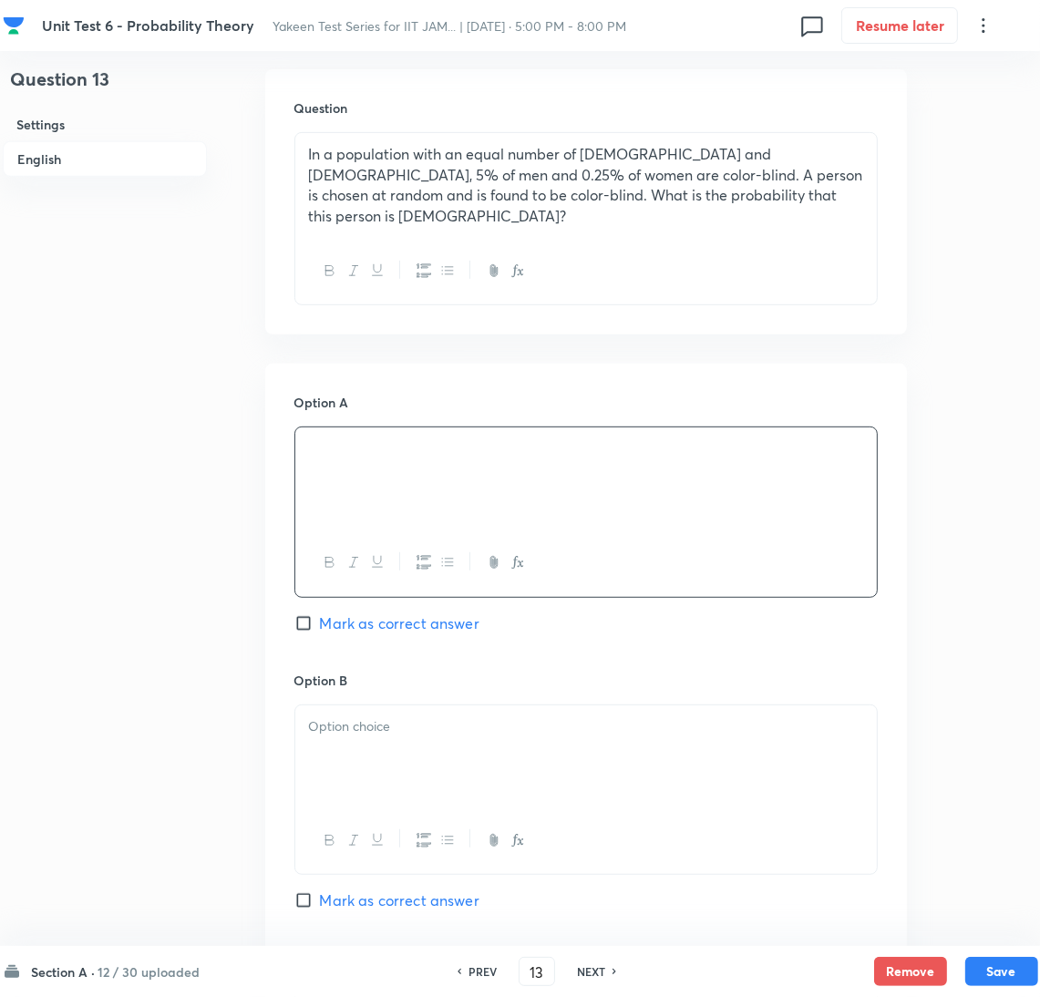
scroll to position [820, 0]
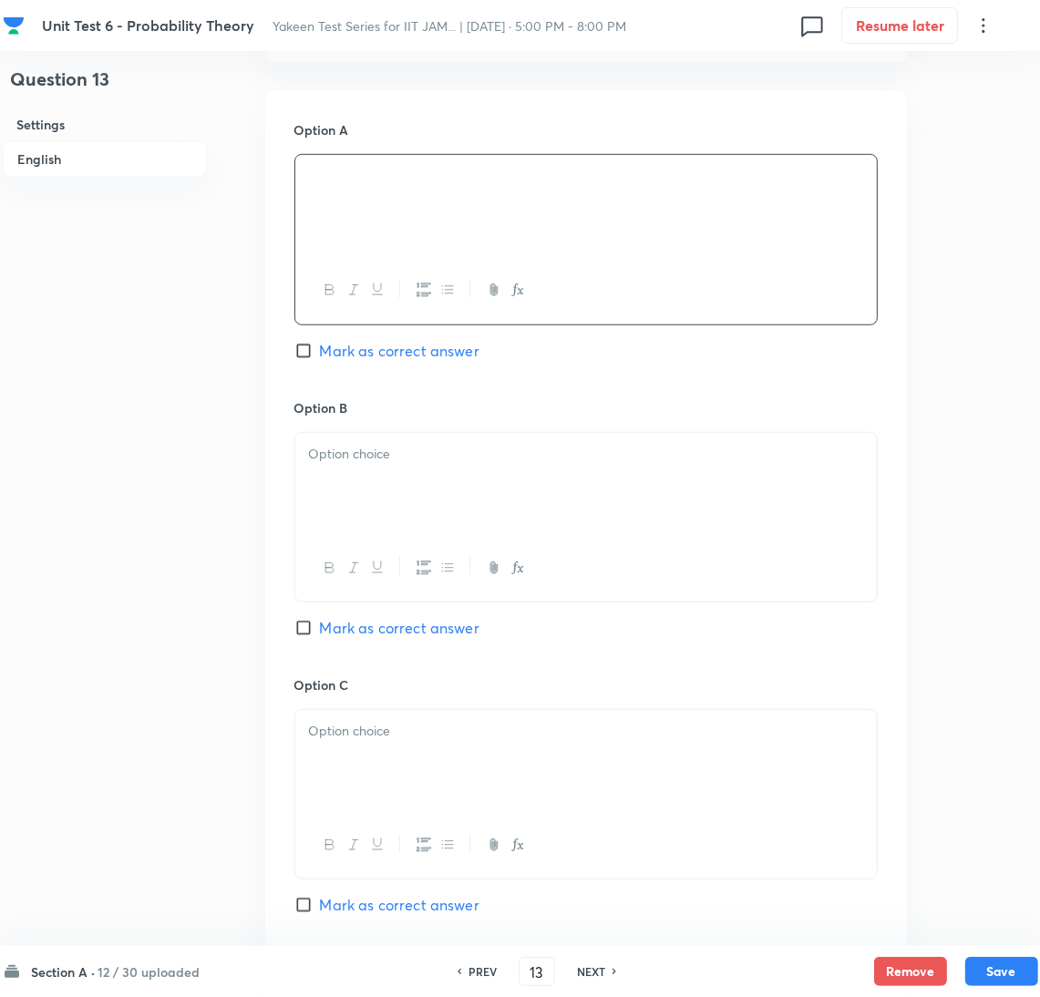
click at [360, 444] on p at bounding box center [586, 454] width 554 height 21
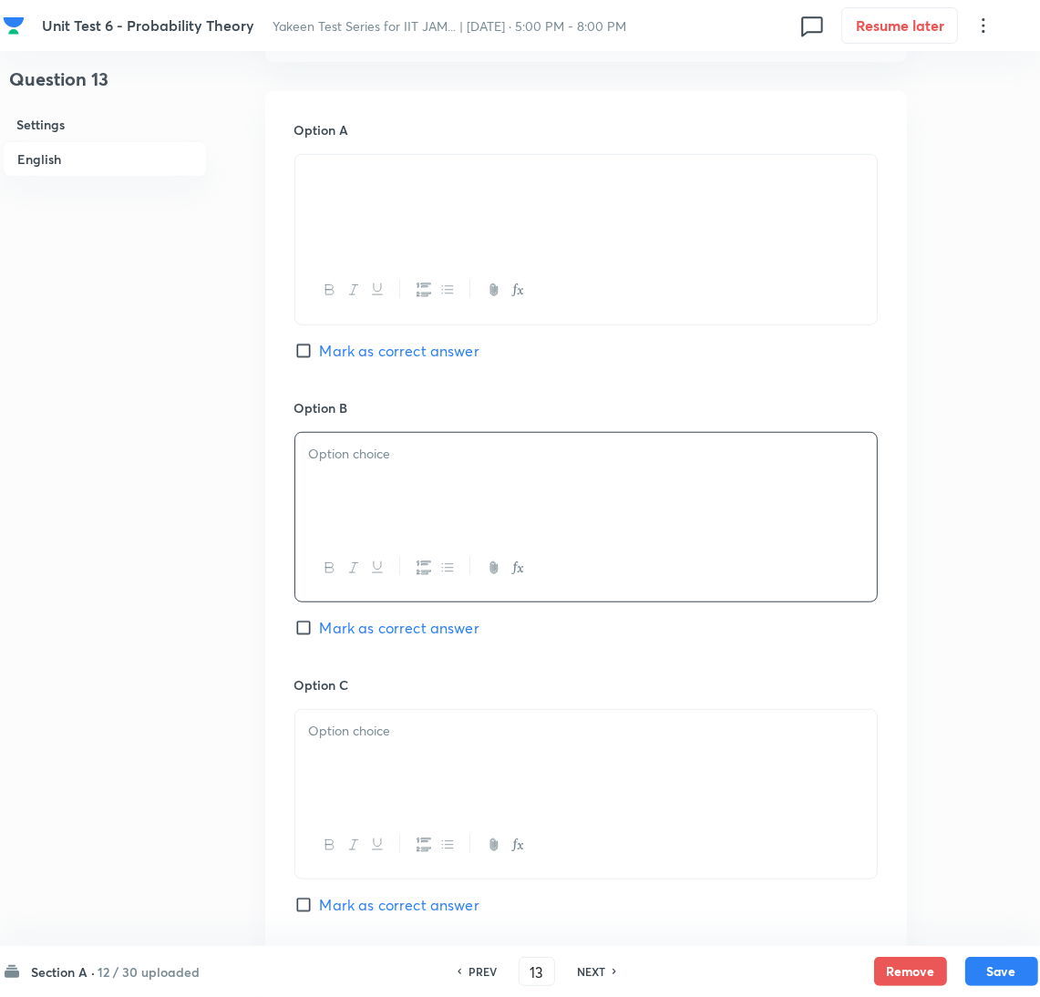
click at [374, 451] on p at bounding box center [586, 454] width 554 height 21
click at [371, 781] on div at bounding box center [586, 761] width 582 height 102
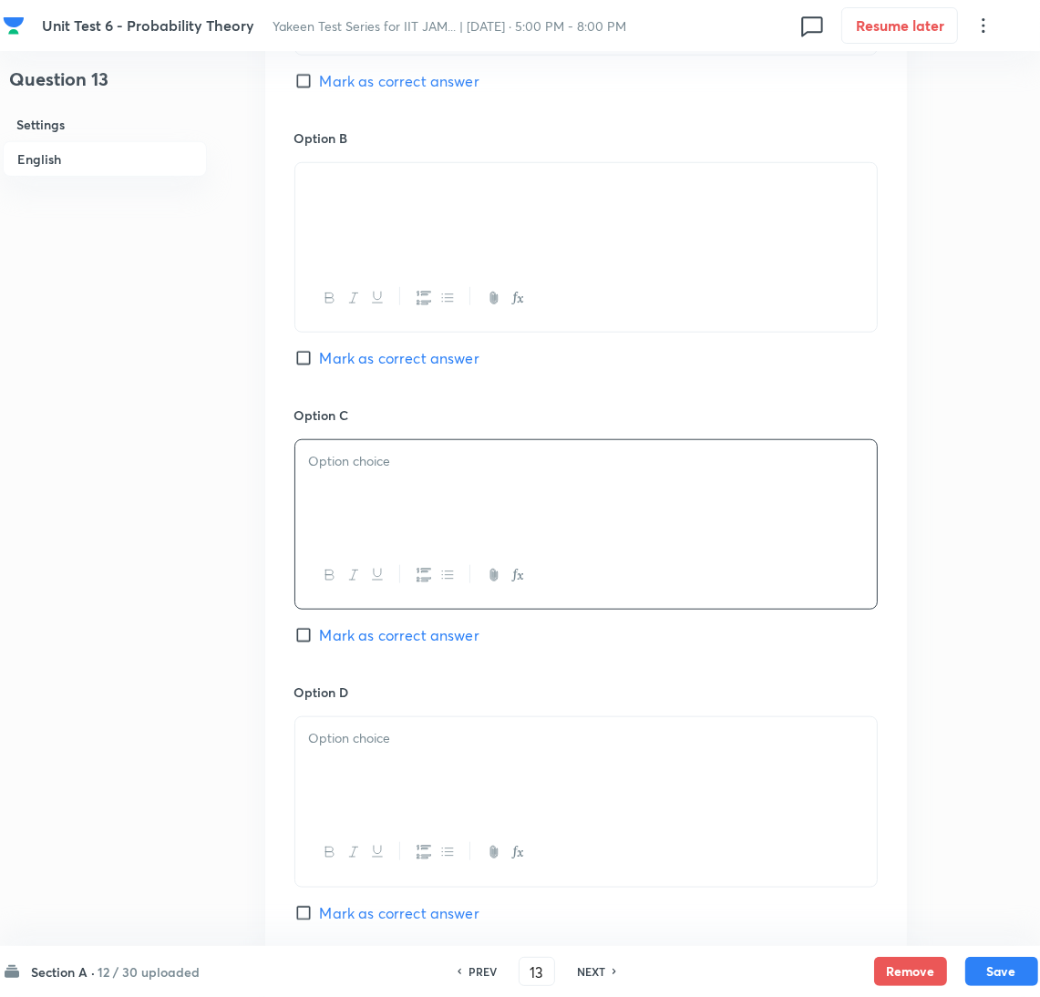
scroll to position [1094, 0]
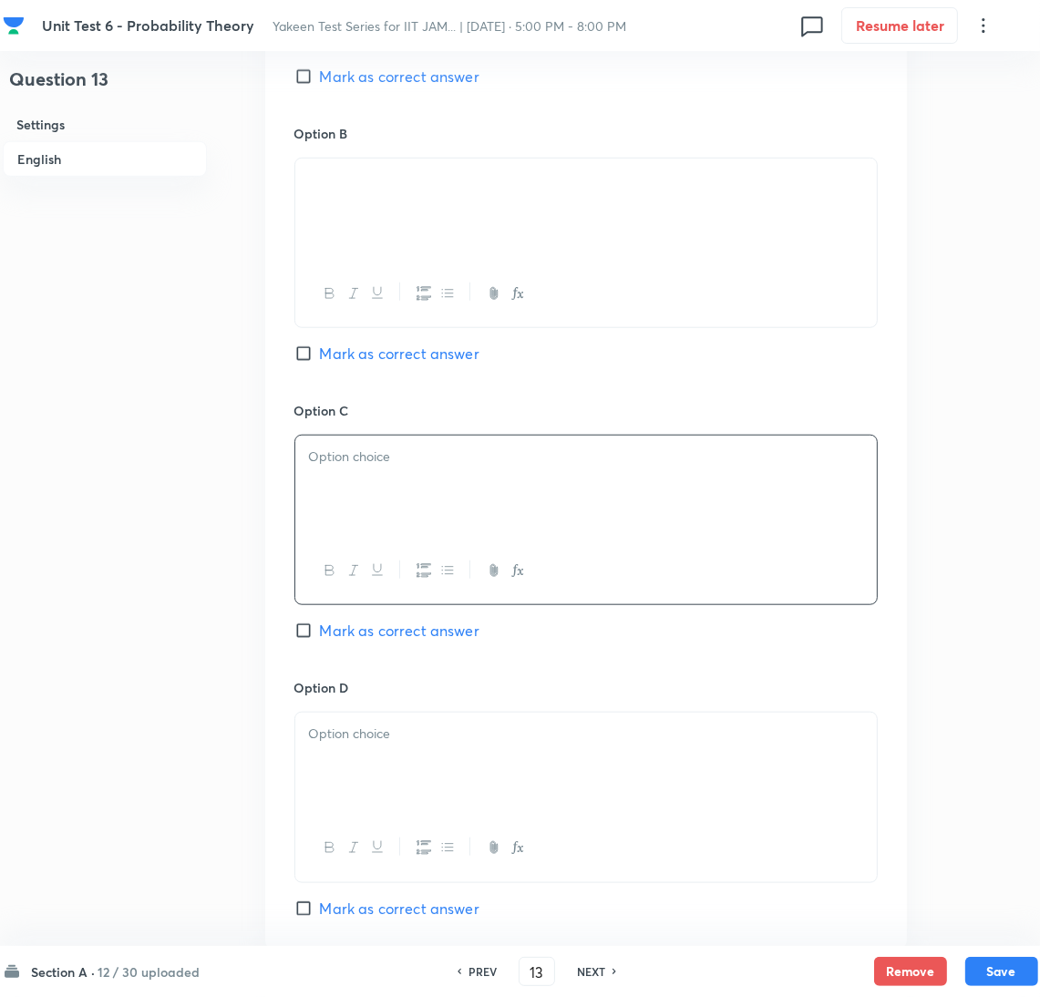
click at [358, 497] on div at bounding box center [586, 487] width 582 height 102
click at [343, 776] on div at bounding box center [586, 764] width 582 height 102
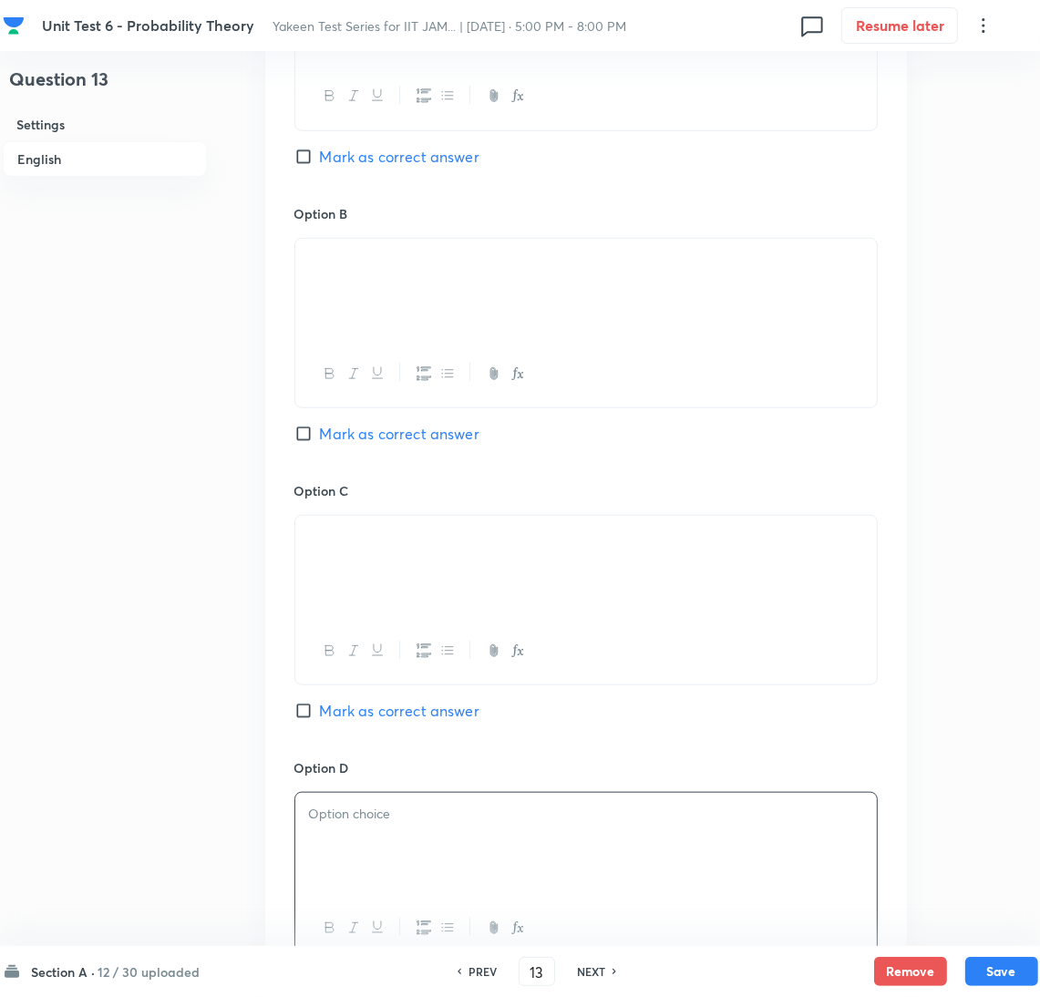
scroll to position [820, 0]
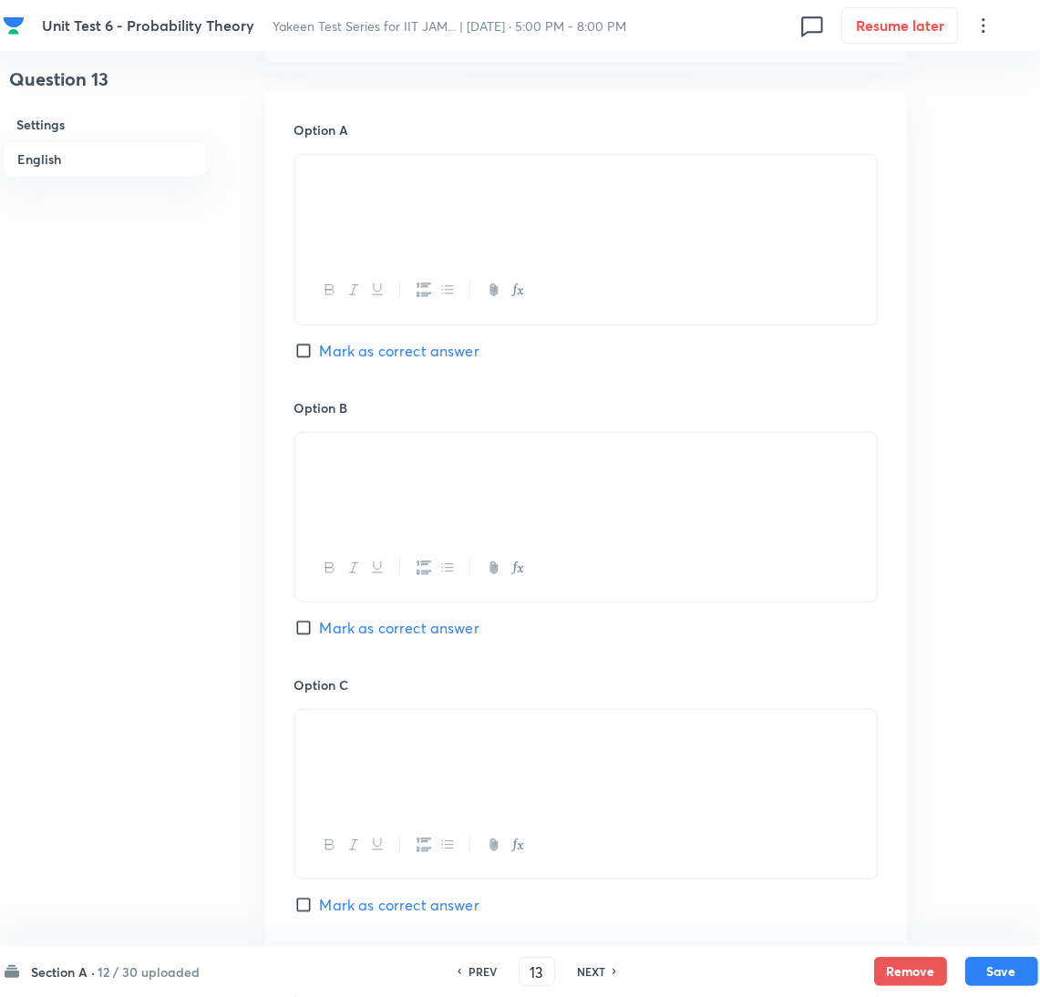
click at [315, 345] on input "Mark as correct answer" at bounding box center [307, 351] width 26 height 18
checkbox input "true"
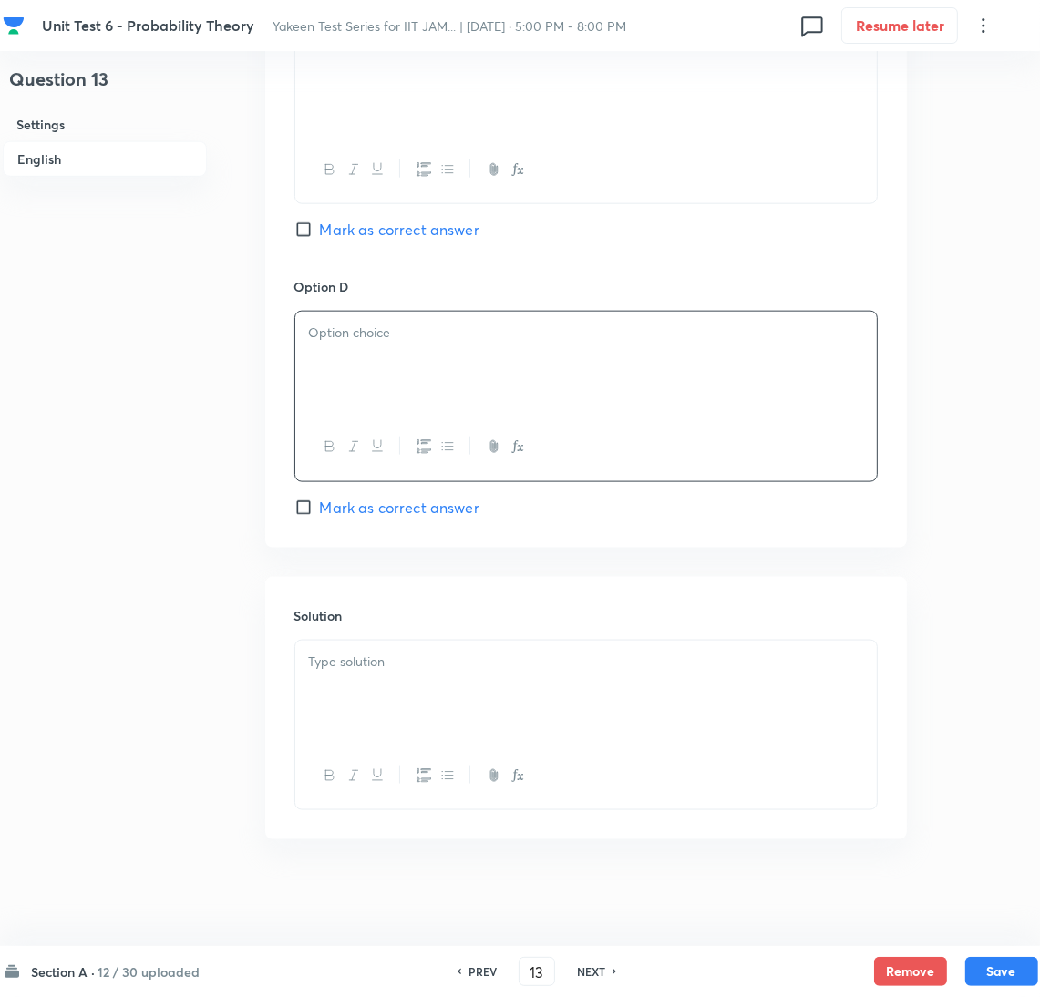
scroll to position [1500, 0]
click at [351, 680] on div at bounding box center [586, 689] width 582 height 102
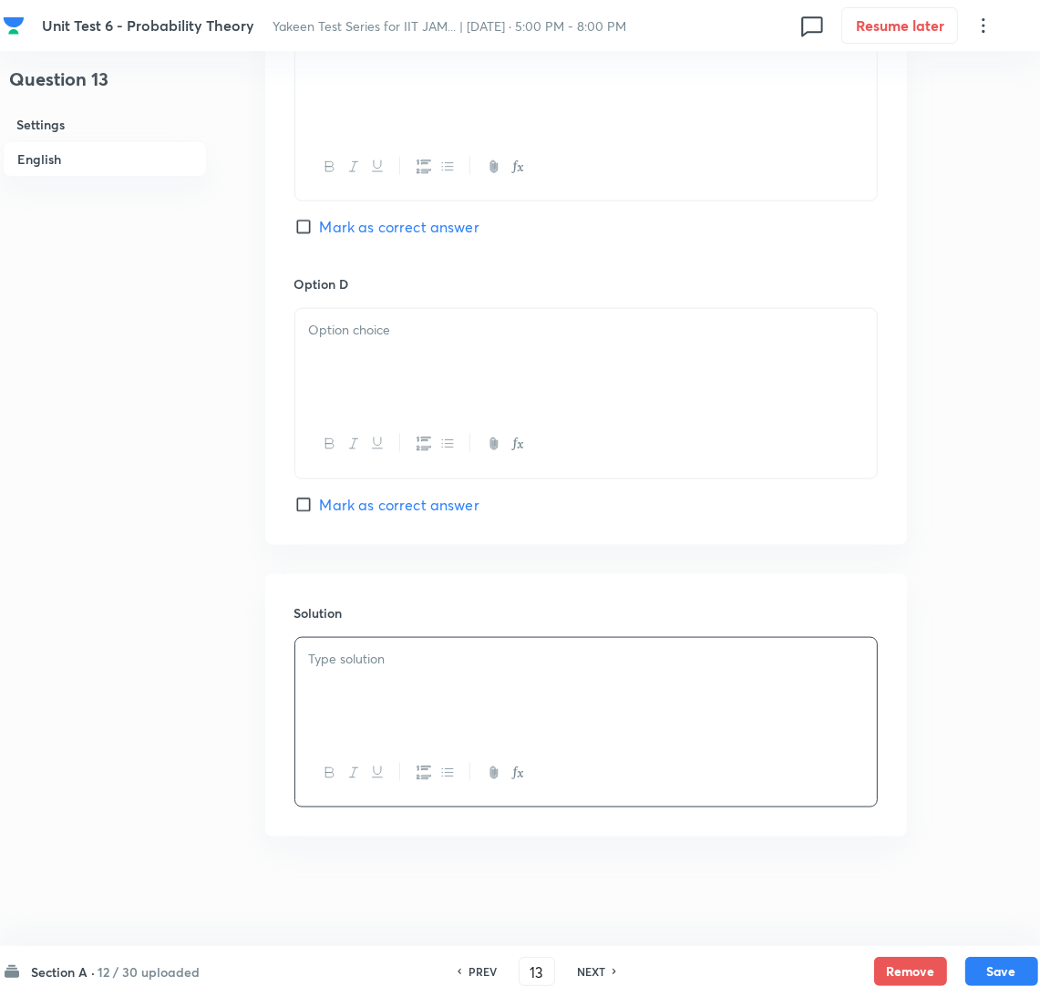
click at [337, 351] on div at bounding box center [586, 360] width 582 height 102
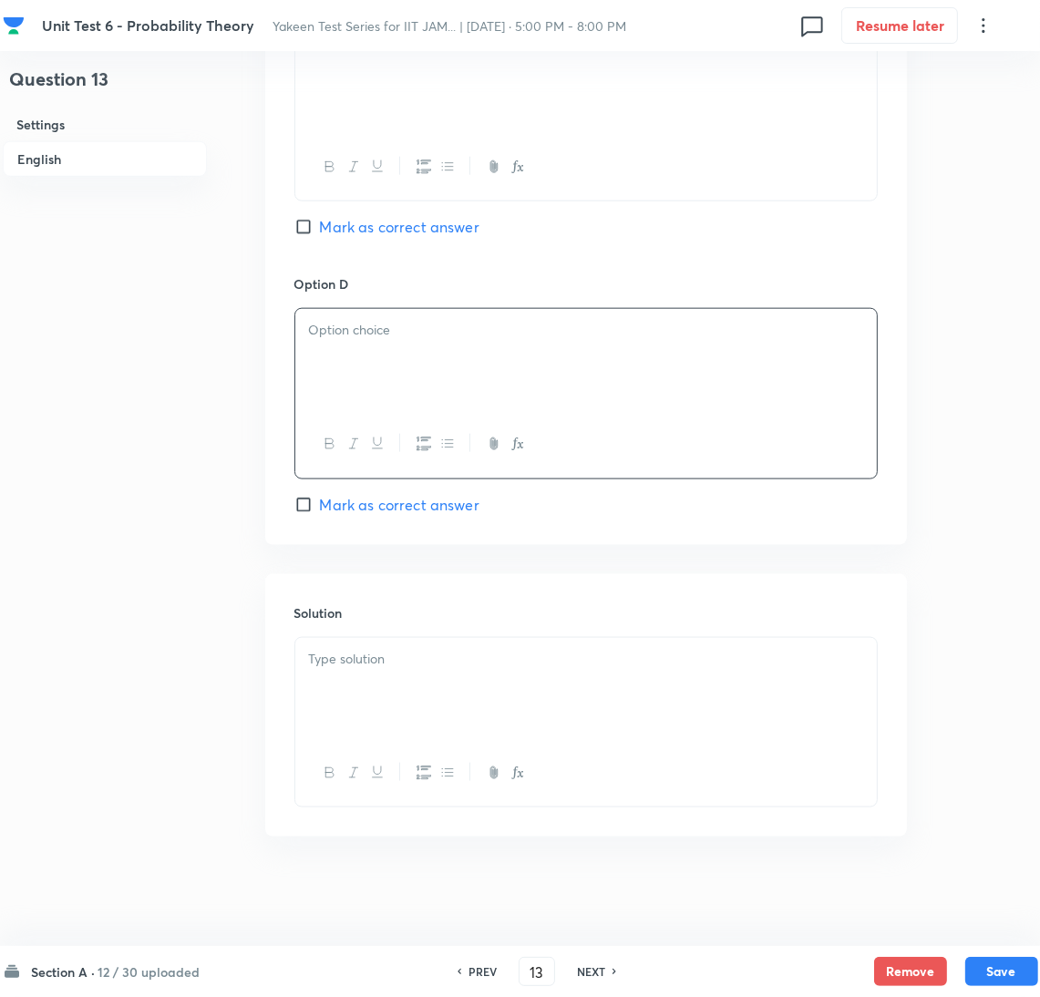
click at [406, 371] on div at bounding box center [586, 360] width 582 height 102
click at [331, 706] on div at bounding box center [586, 689] width 582 height 102
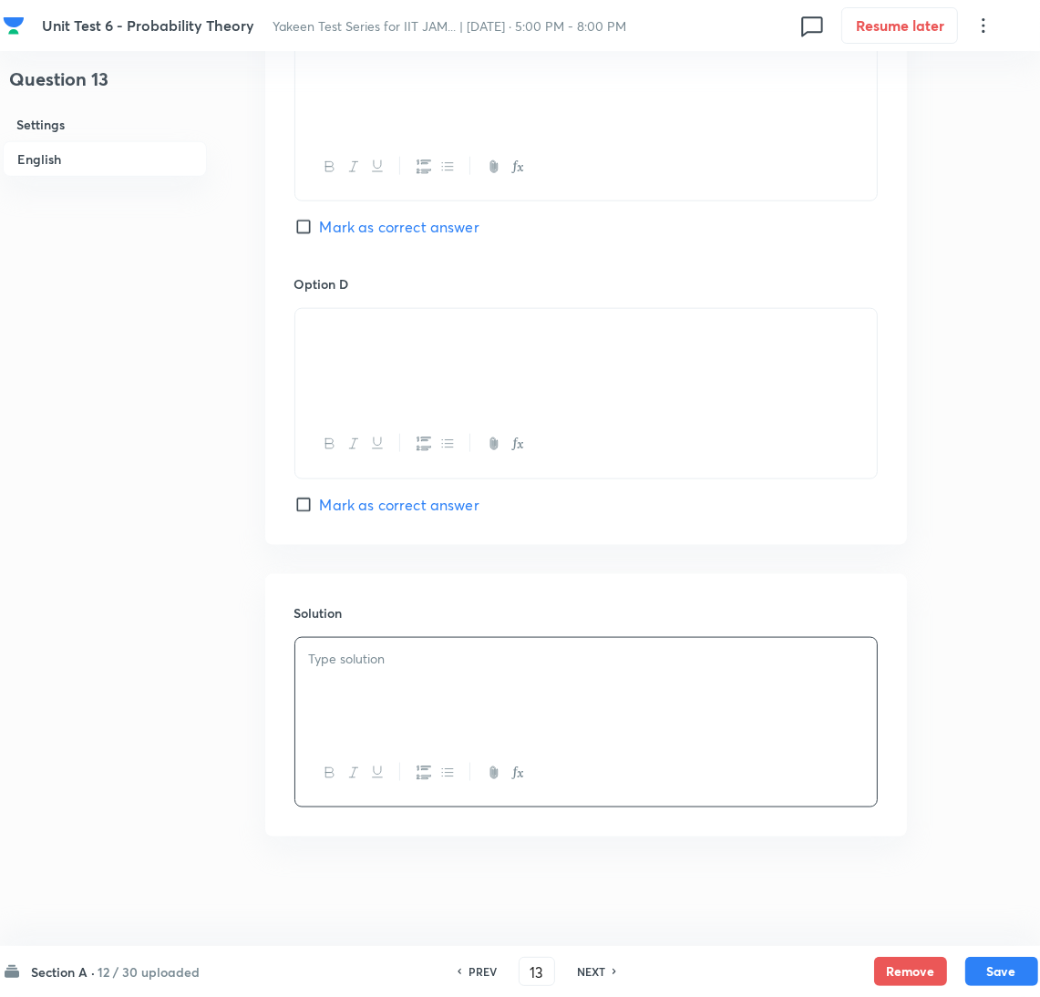
click at [402, 658] on p at bounding box center [586, 659] width 554 height 21
click at [409, 684] on div at bounding box center [586, 689] width 582 height 102
click at [1016, 973] on button "Save" at bounding box center [1002, 969] width 73 height 29
type input "14"
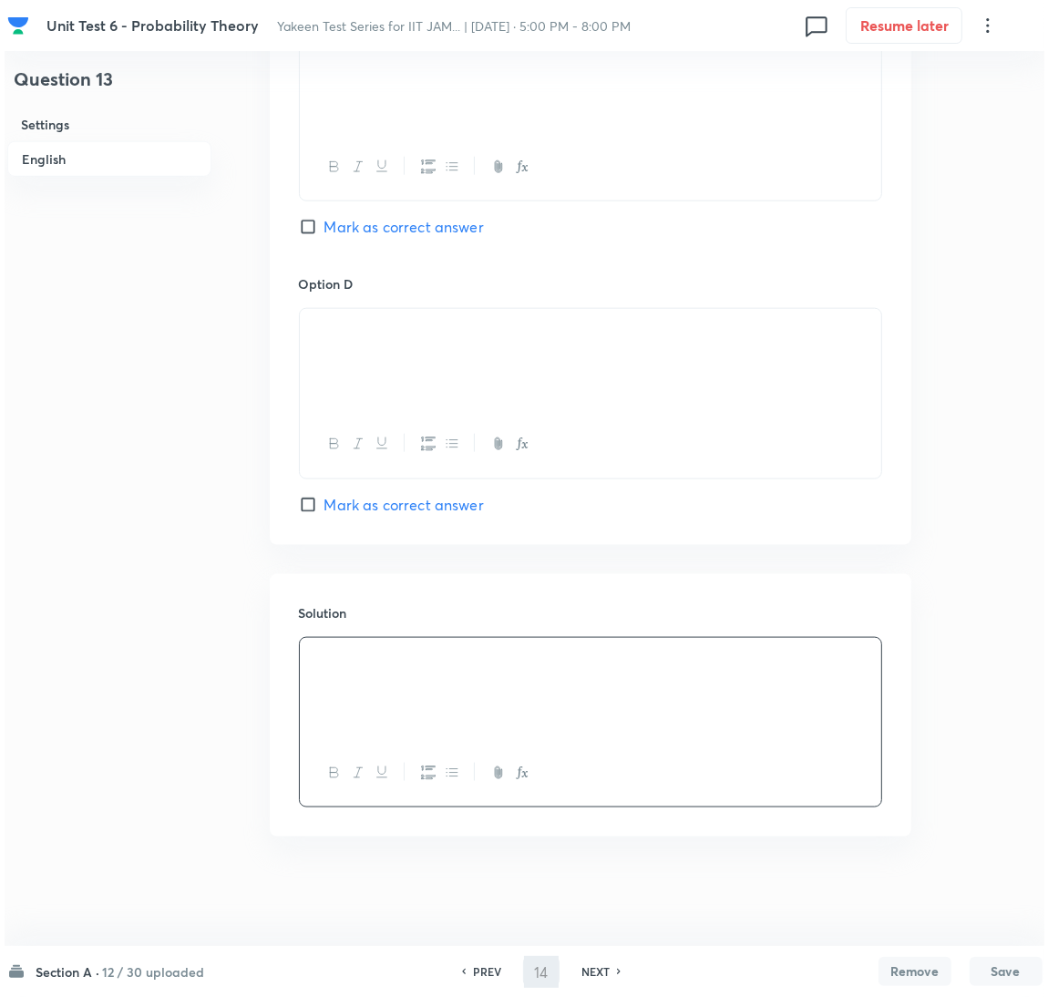
scroll to position [0, 0]
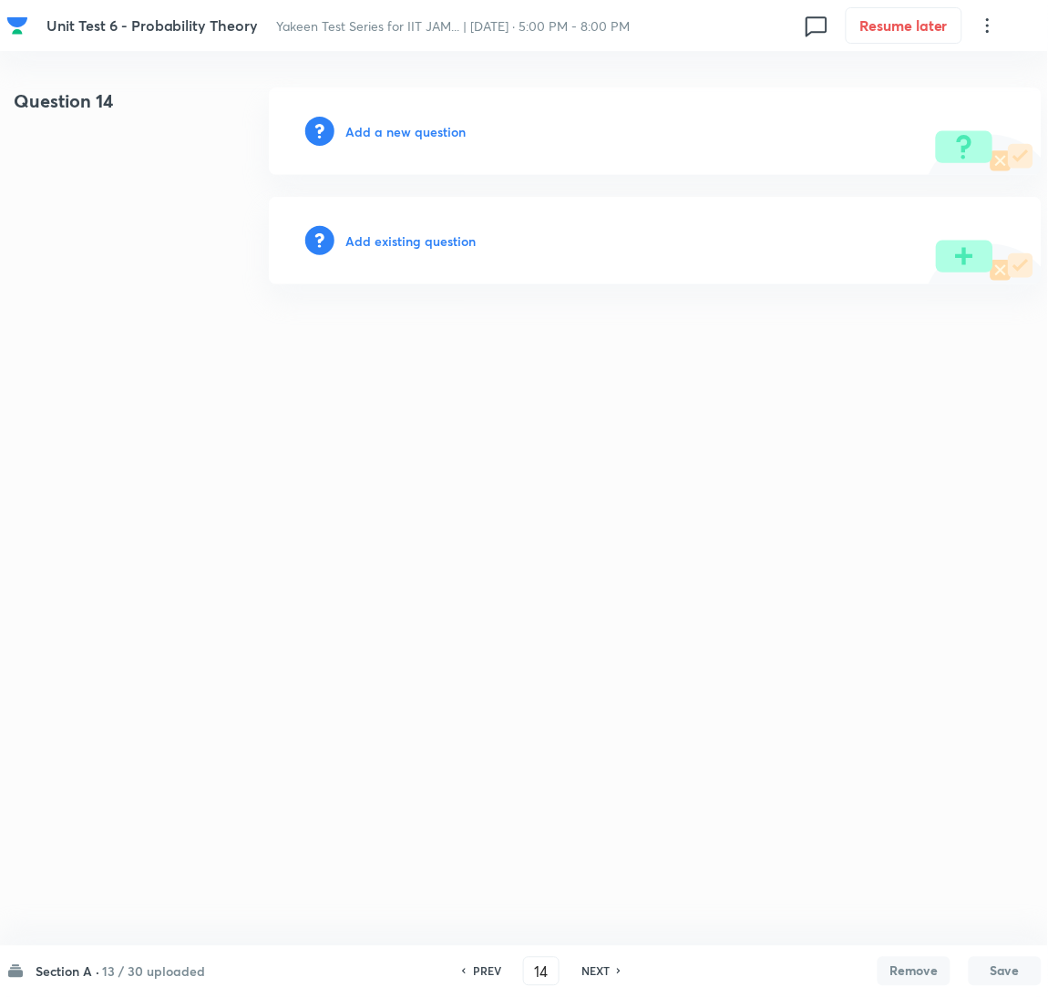
click at [377, 130] on h6 "Add a new question" at bounding box center [406, 131] width 120 height 19
click at [377, 130] on h6 "Choose a question type" at bounding box center [416, 131] width 140 height 19
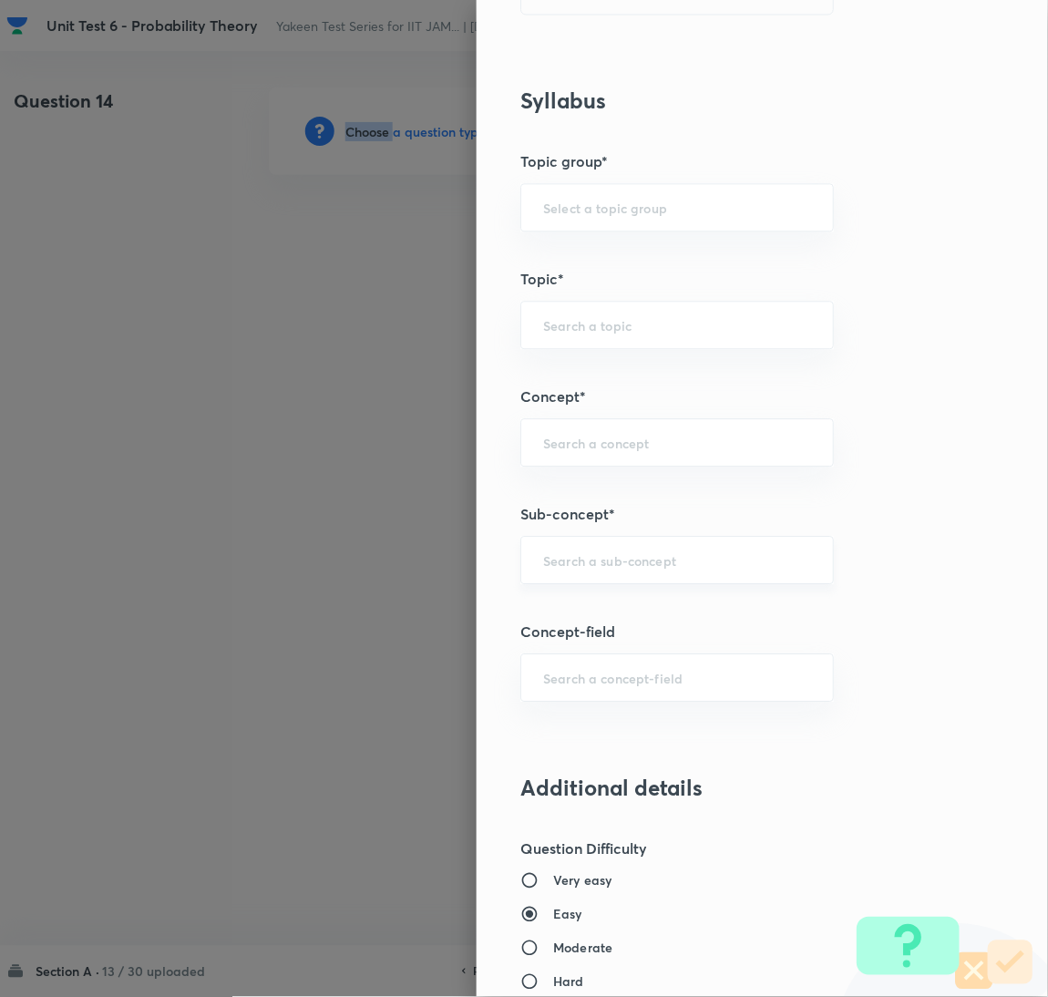
scroll to position [820, 0]
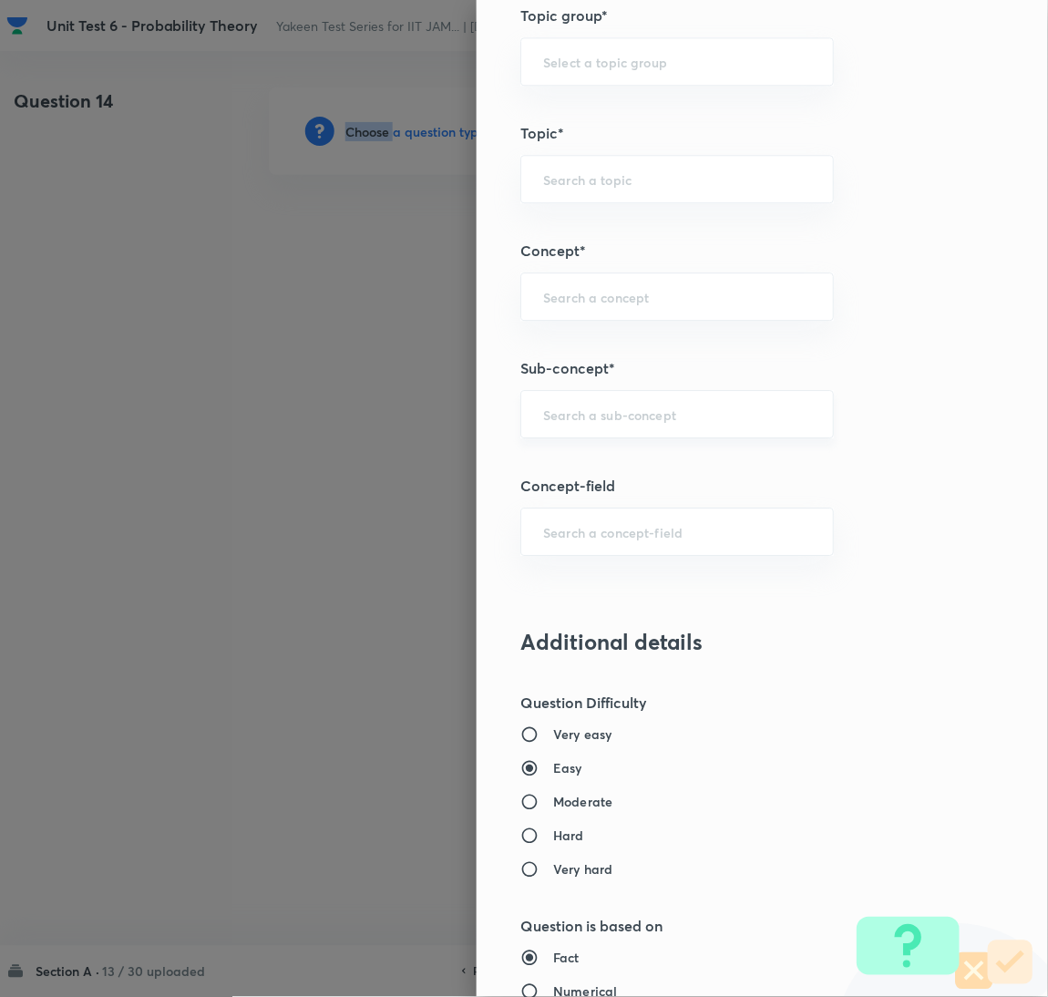
click at [553, 424] on div "​" at bounding box center [678, 414] width 314 height 48
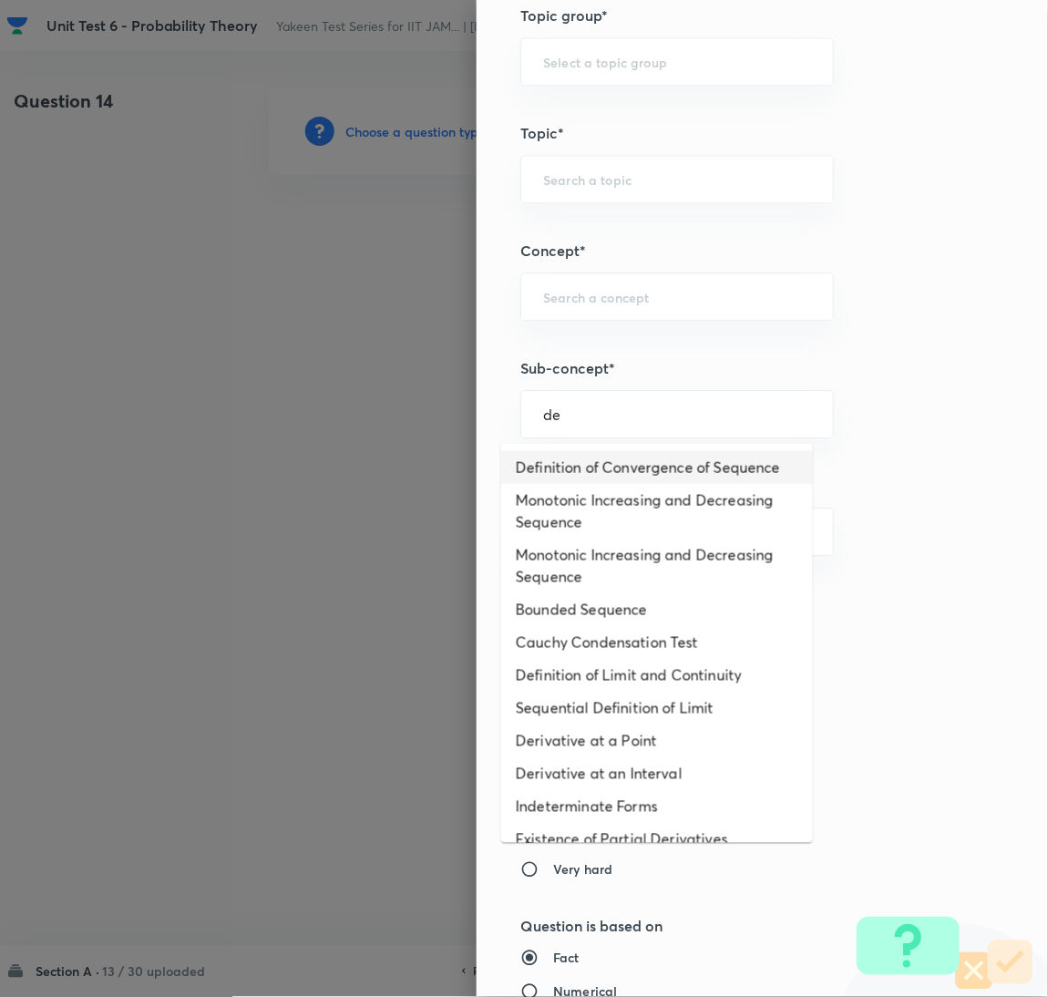
click at [552, 476] on li "Definition of Convergence of Sequence" at bounding box center [657, 467] width 312 height 33
type input "Definition of Convergence of Sequence"
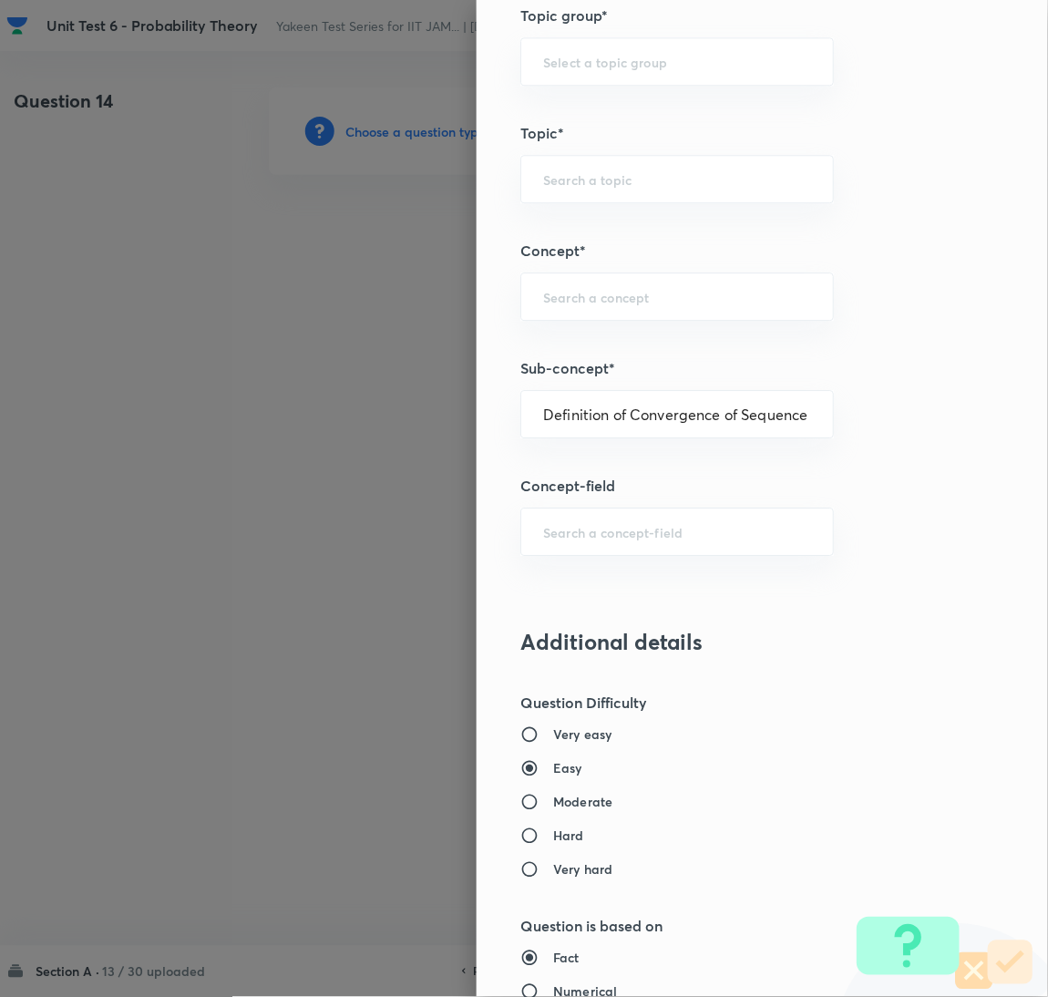
type input "Mathematics"
type input "Sequences & Series-Real Nos."
type input "Convergence of Sequences"
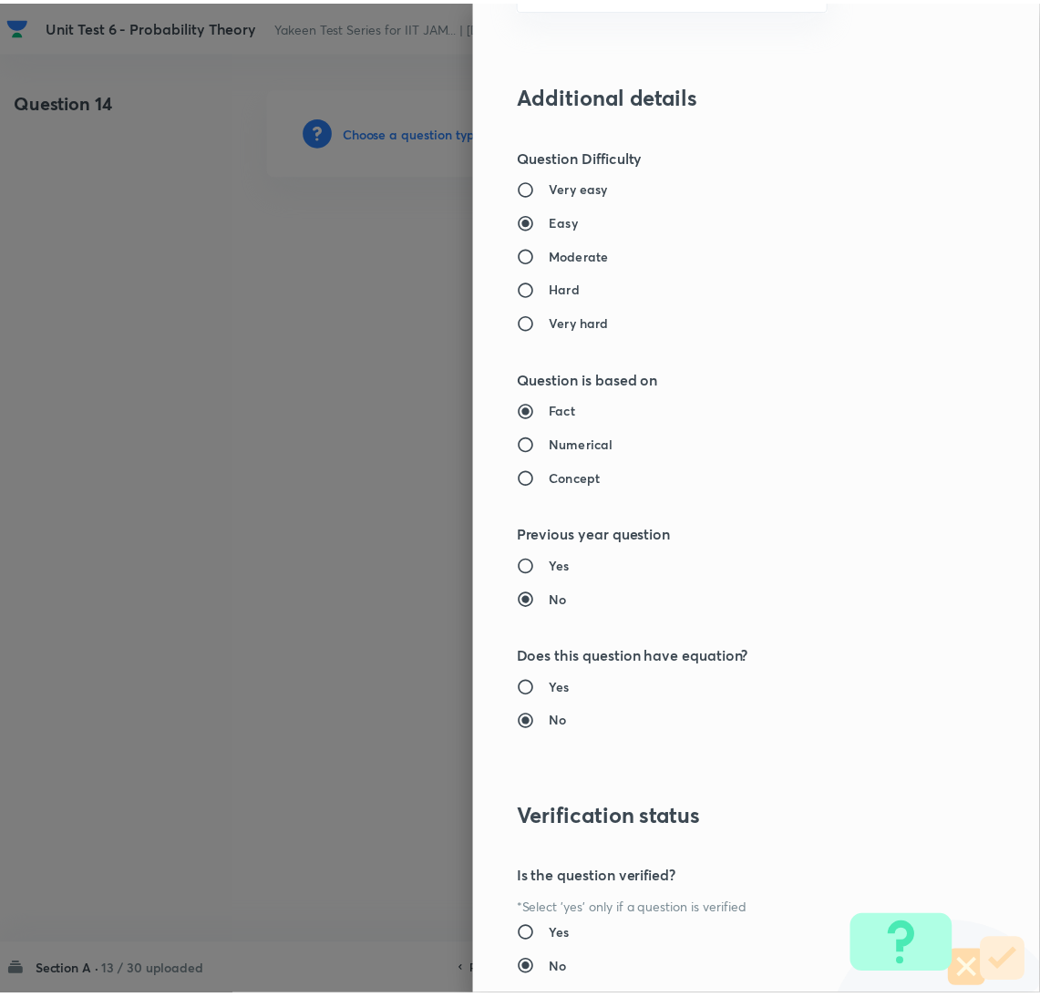
scroll to position [1490, 0]
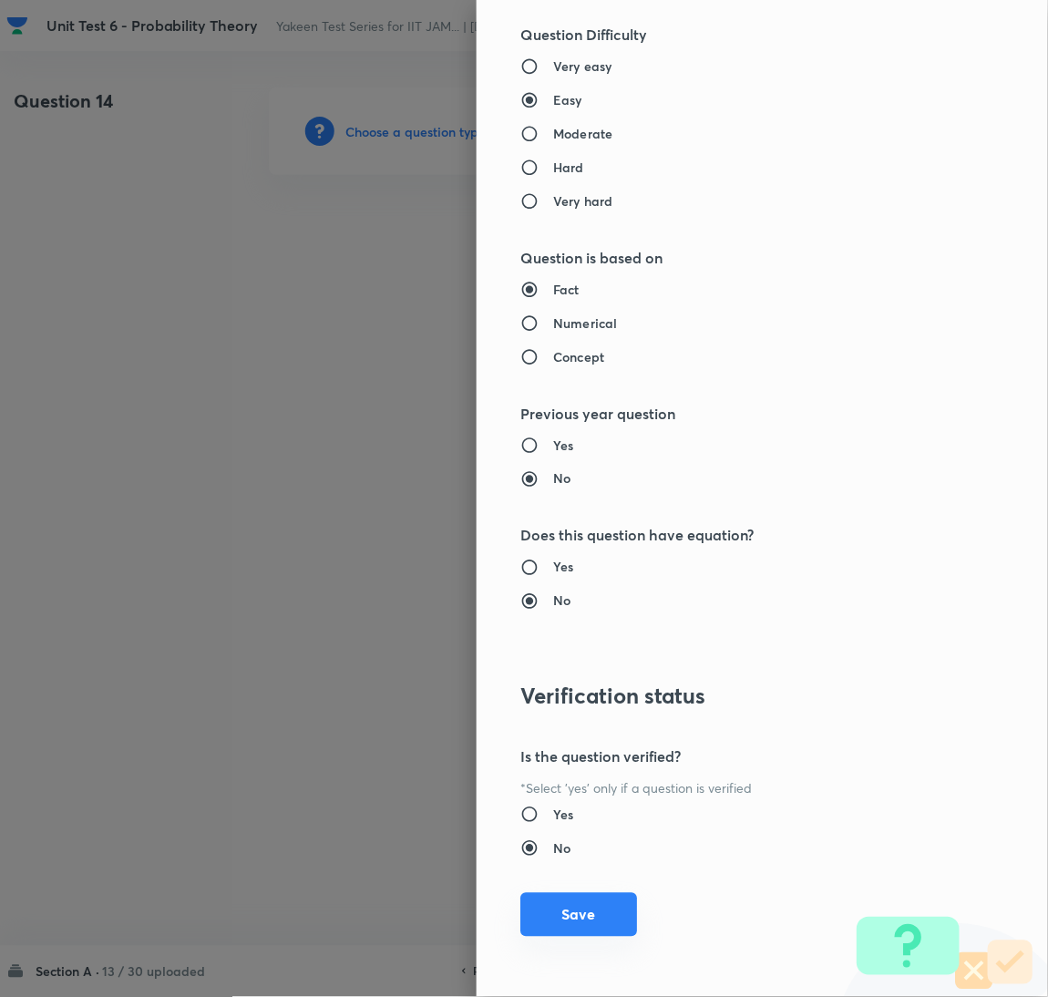
click at [543, 914] on button "Save" at bounding box center [579, 915] width 117 height 44
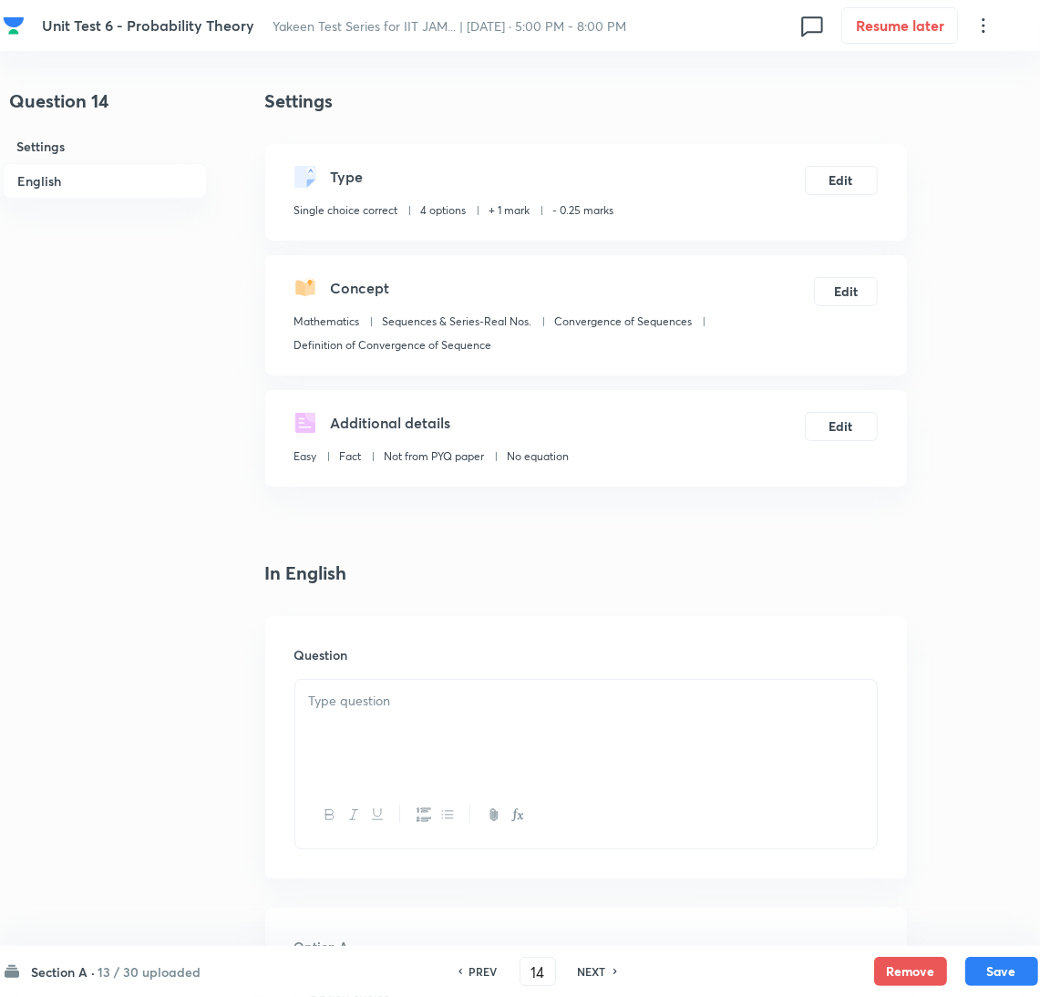
click at [346, 722] on div at bounding box center [586, 731] width 582 height 102
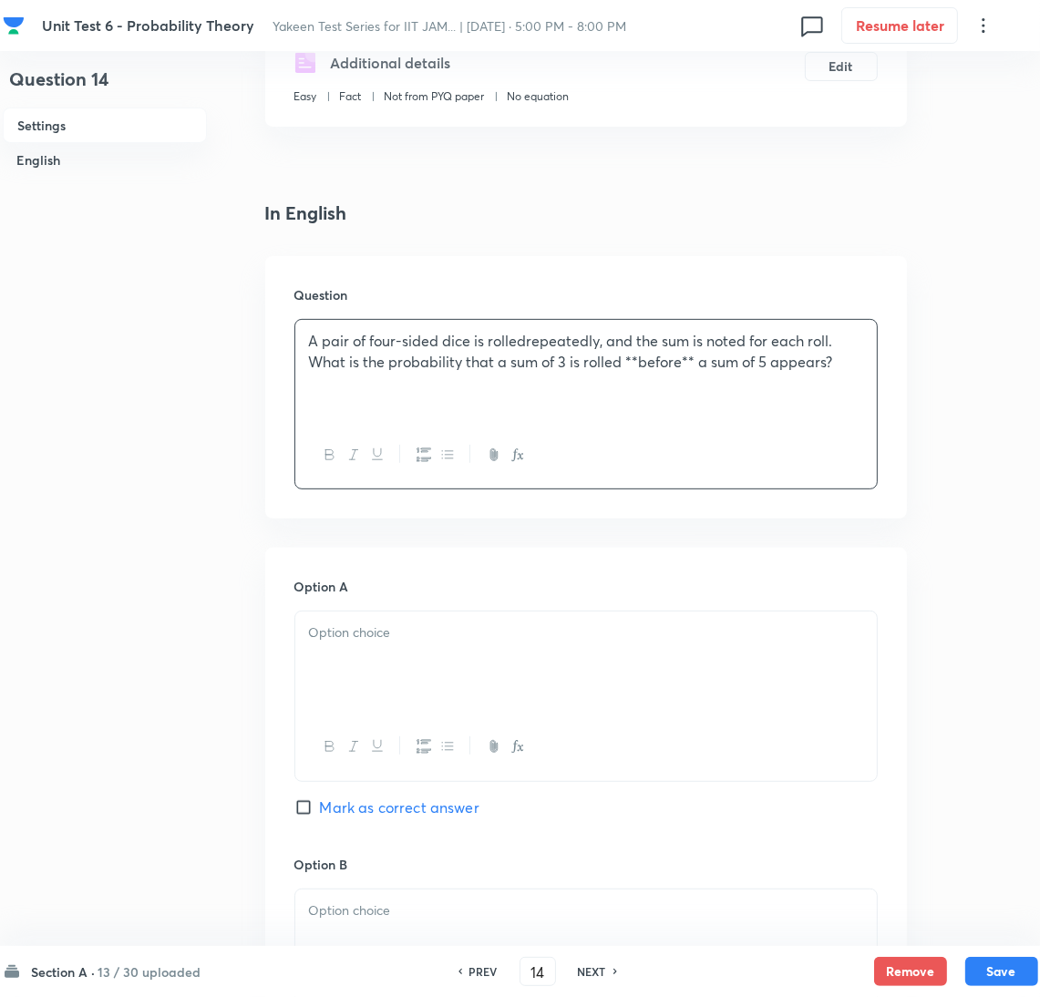
scroll to position [409, 0]
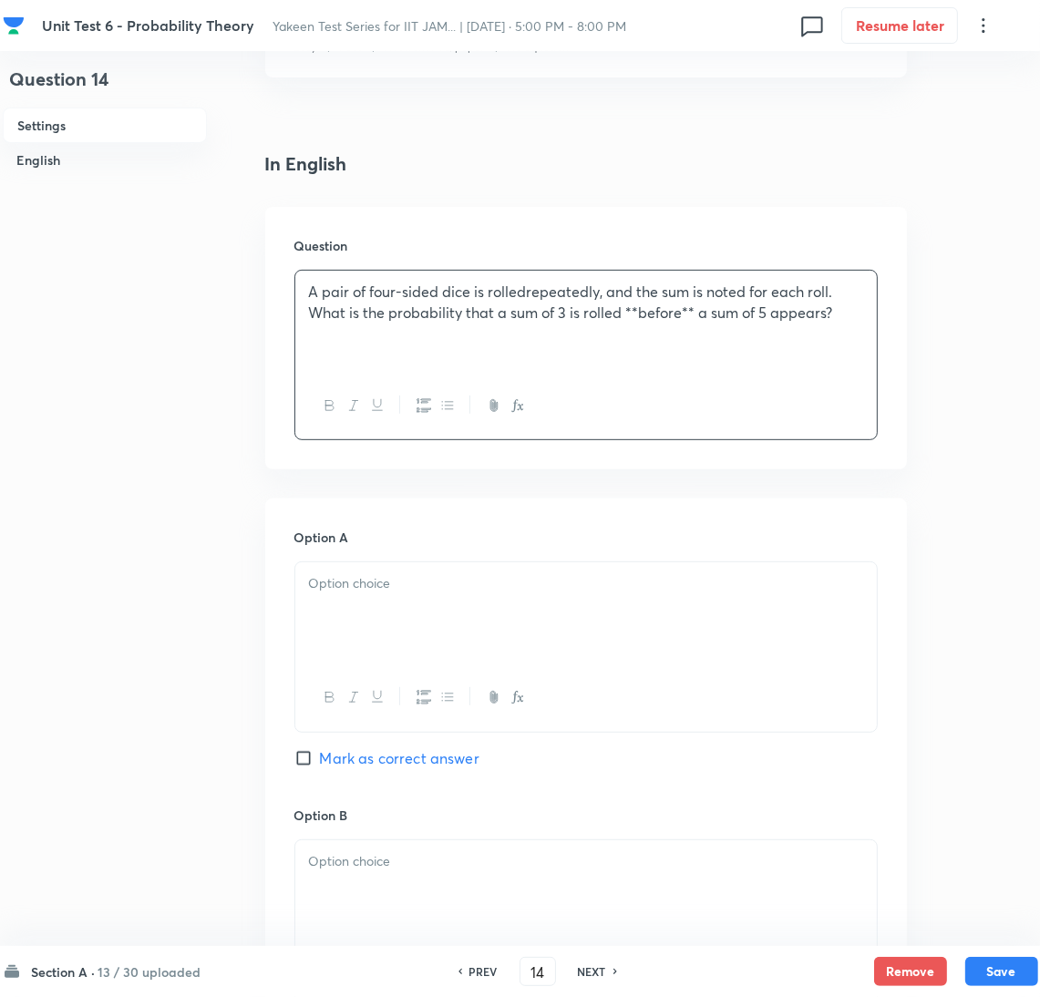
click at [362, 610] on div at bounding box center [586, 614] width 582 height 102
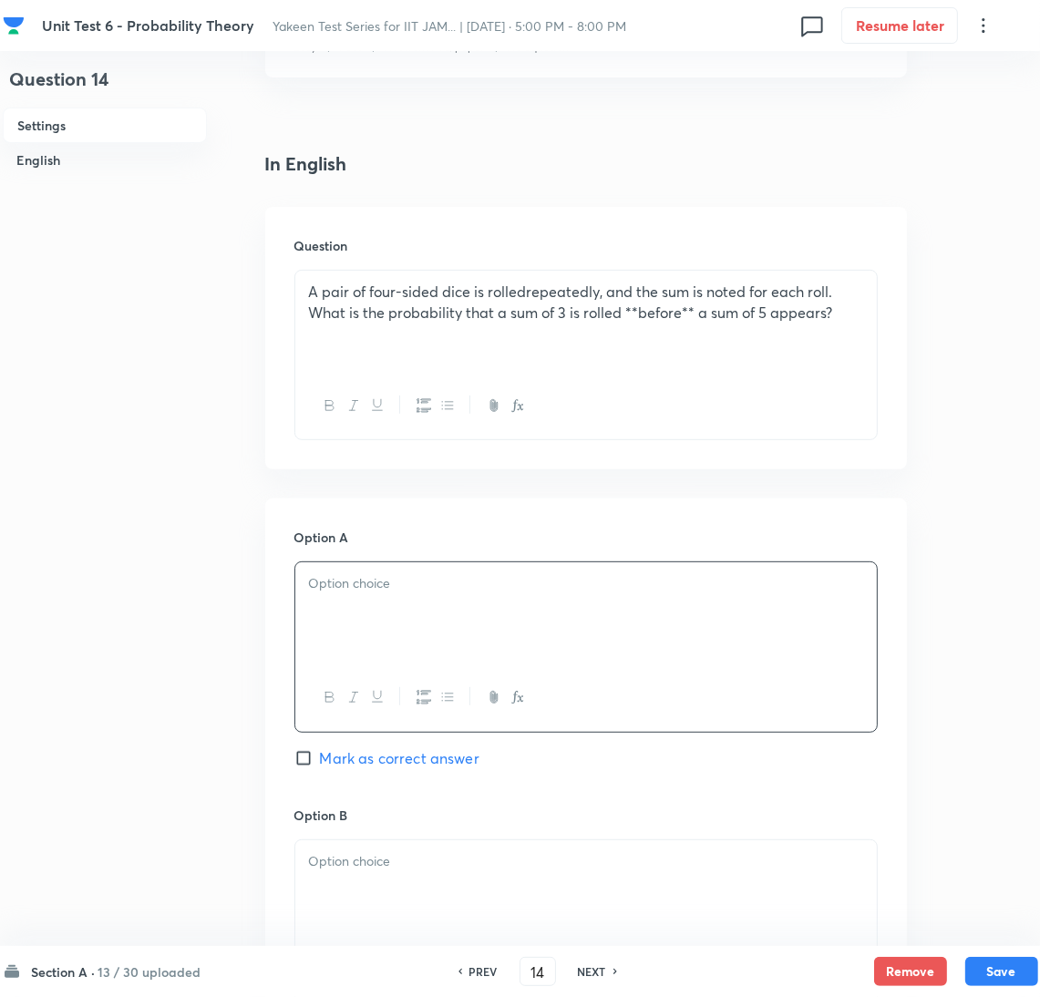
click at [310, 645] on div at bounding box center [586, 614] width 582 height 102
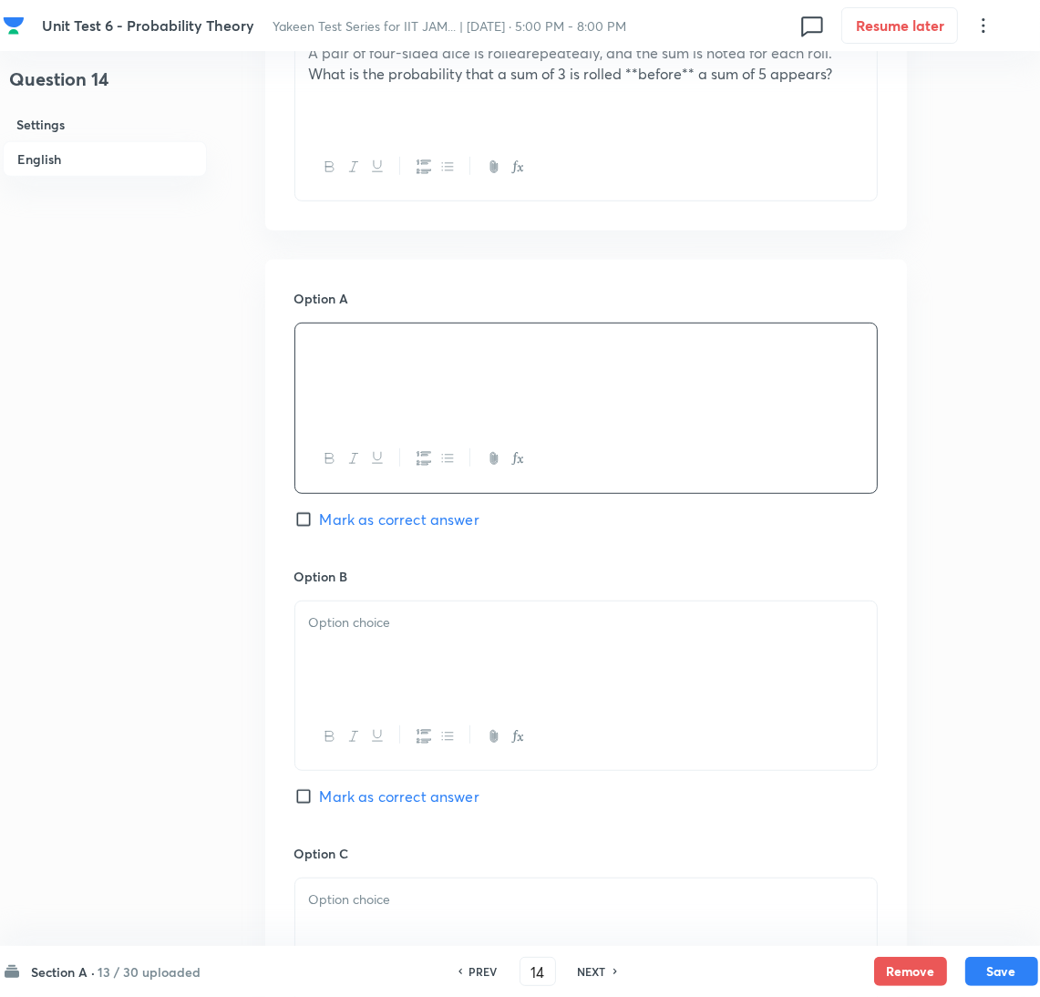
scroll to position [683, 0]
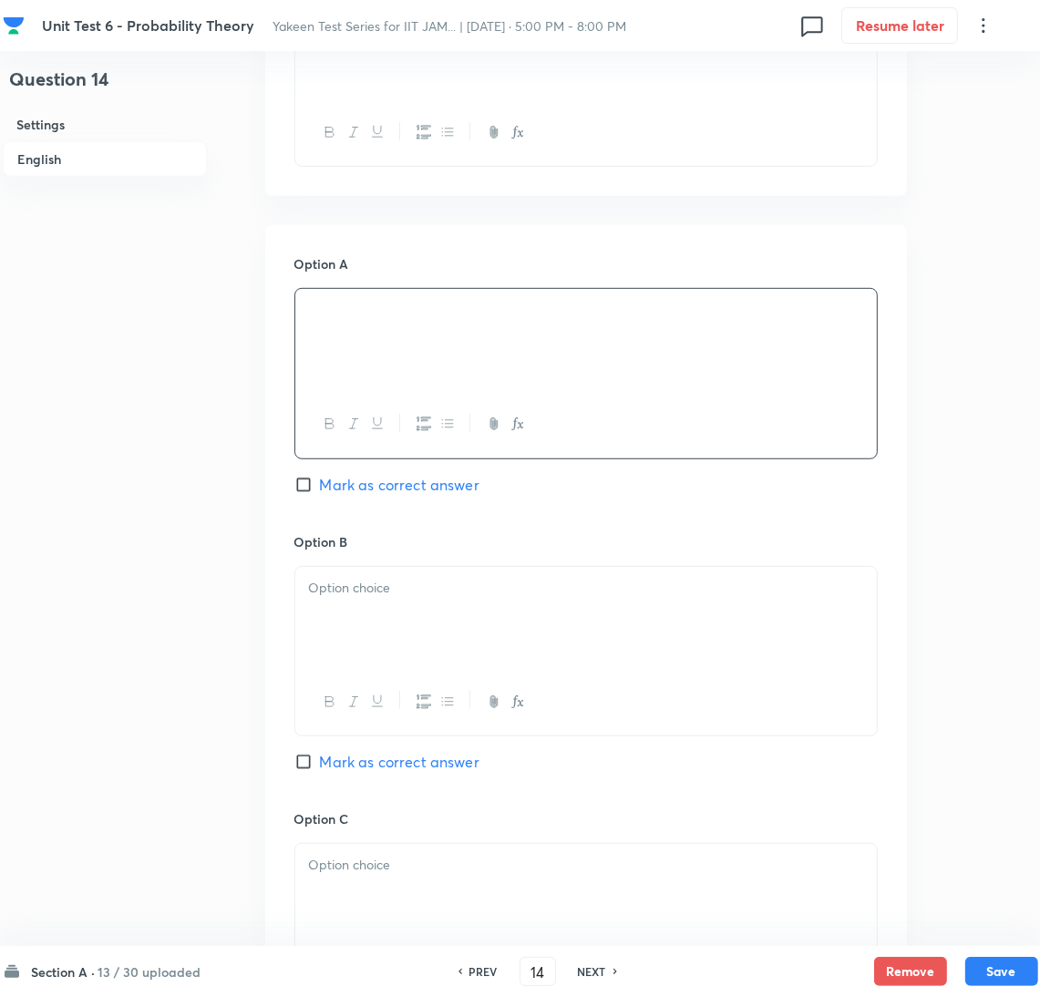
click at [387, 648] on div at bounding box center [586, 618] width 582 height 102
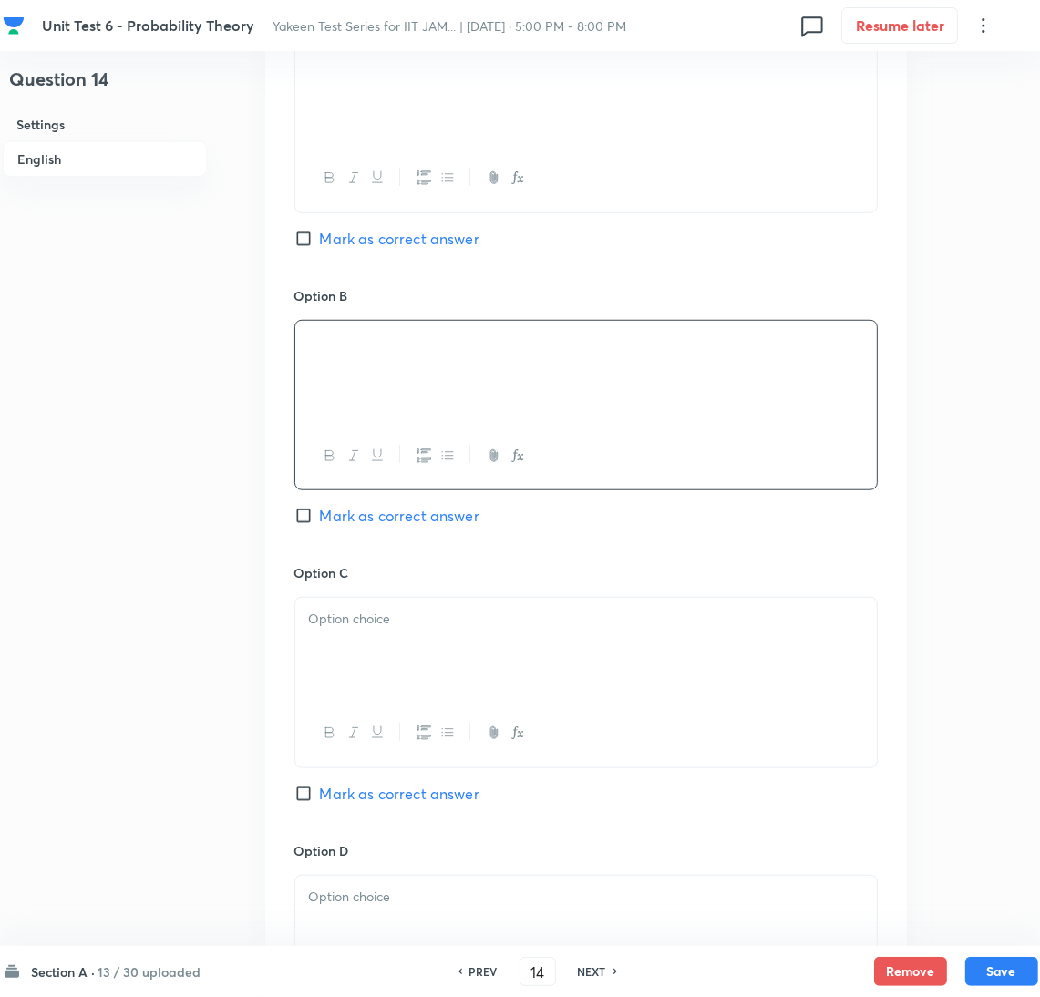
scroll to position [1094, 0]
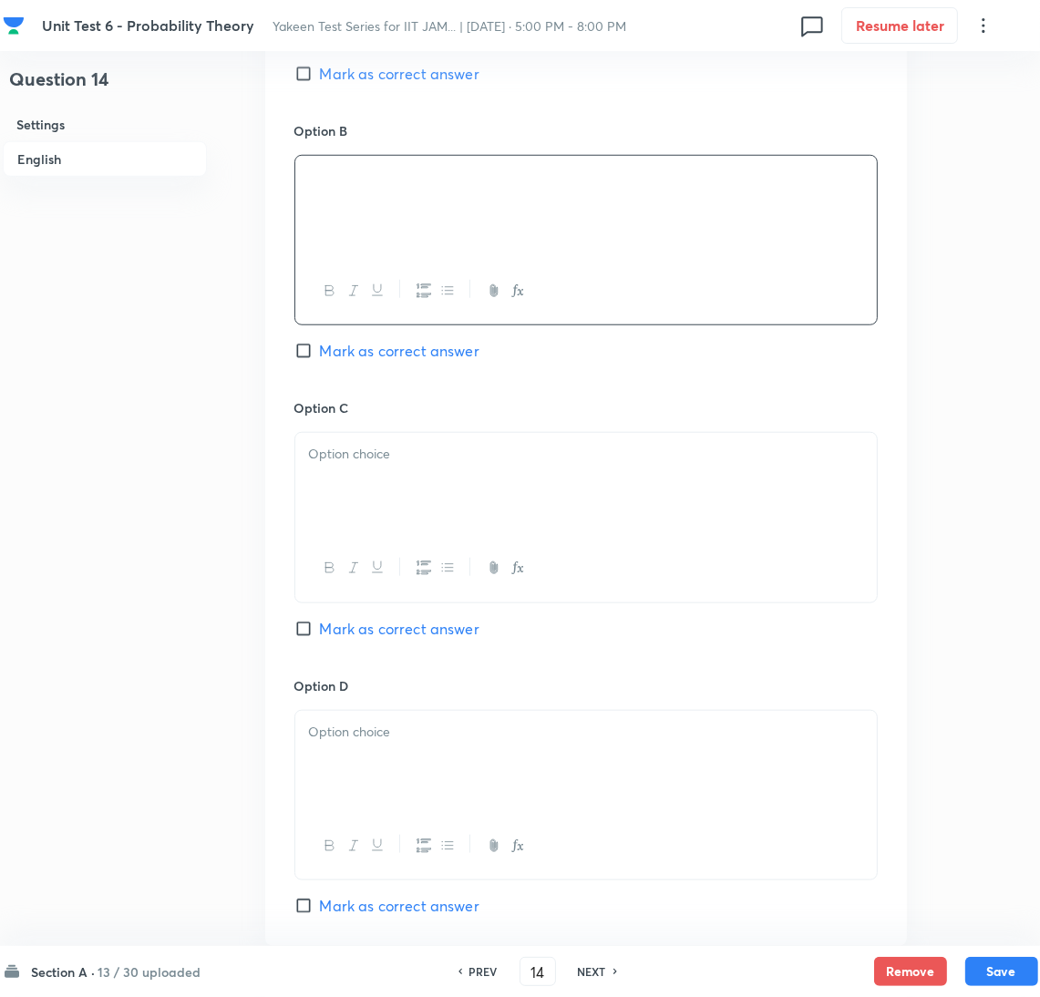
drag, startPoint x: 364, startPoint y: 494, endPoint x: 424, endPoint y: 601, distance: 122.5
click at [364, 493] on div at bounding box center [586, 484] width 582 height 102
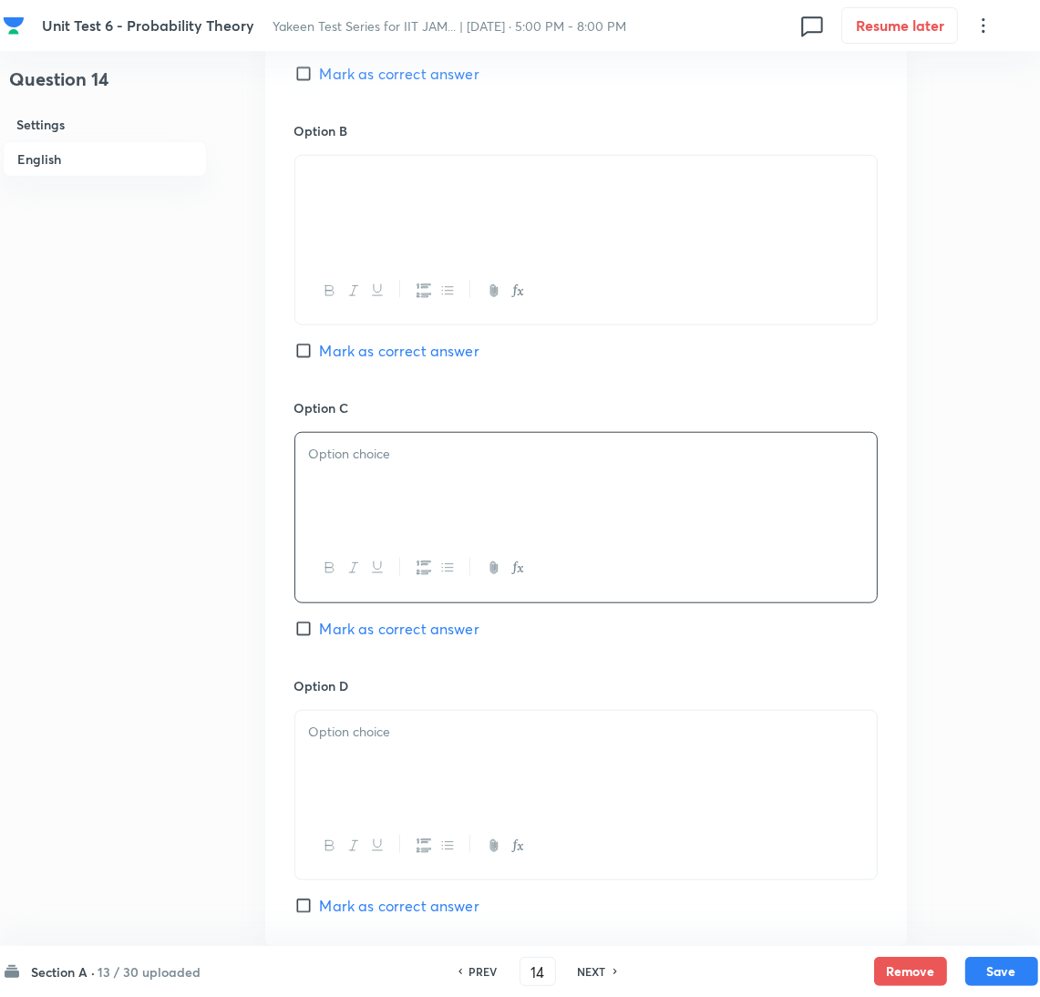
scroll to position [1230, 0]
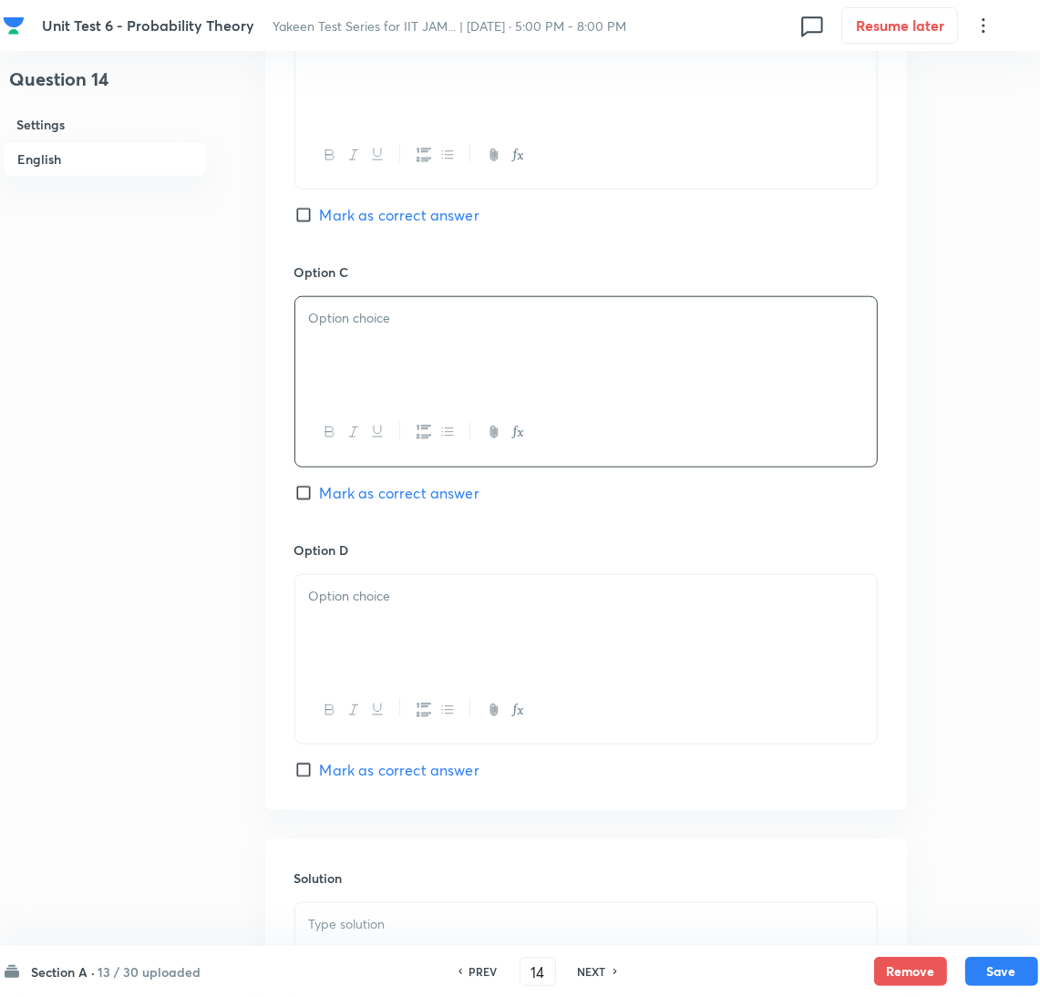
click at [367, 342] on div at bounding box center [586, 348] width 582 height 102
click at [368, 624] on div at bounding box center [586, 626] width 582 height 102
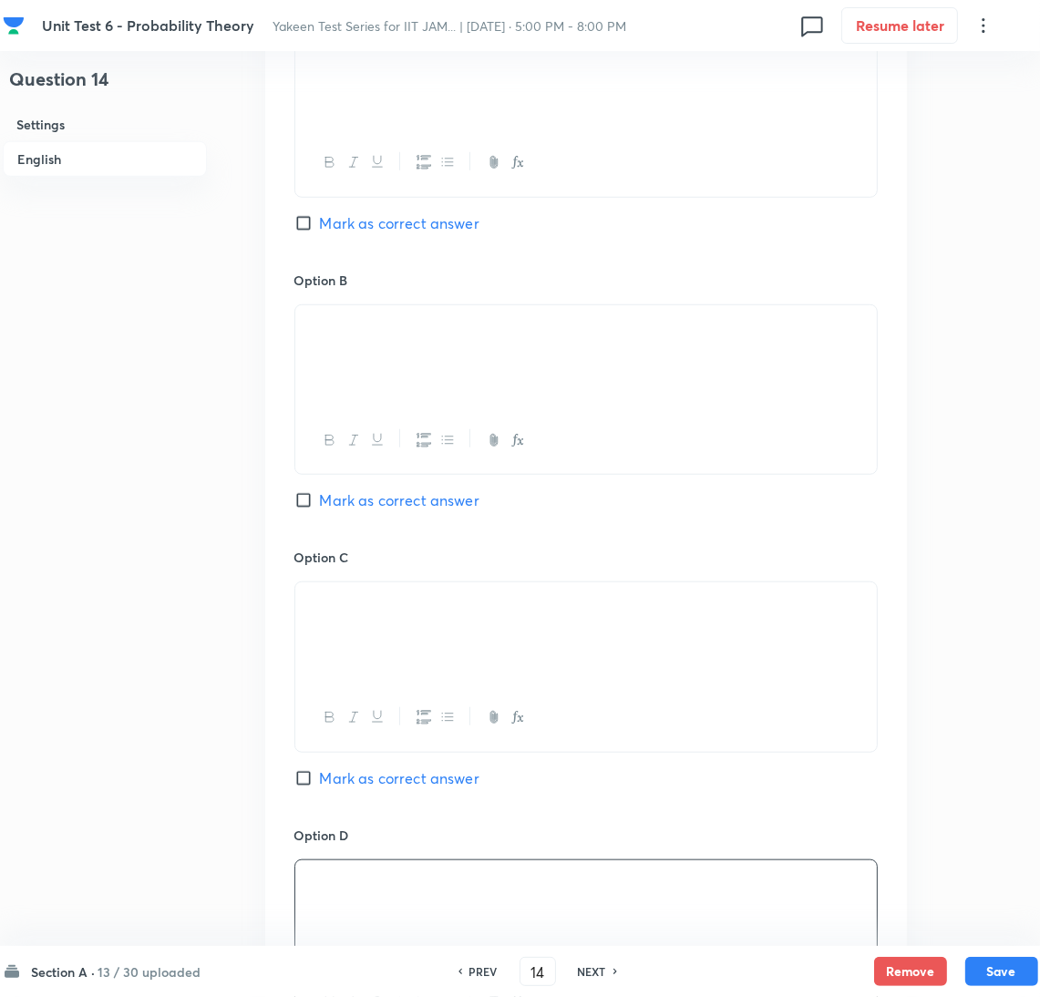
scroll to position [542, 0]
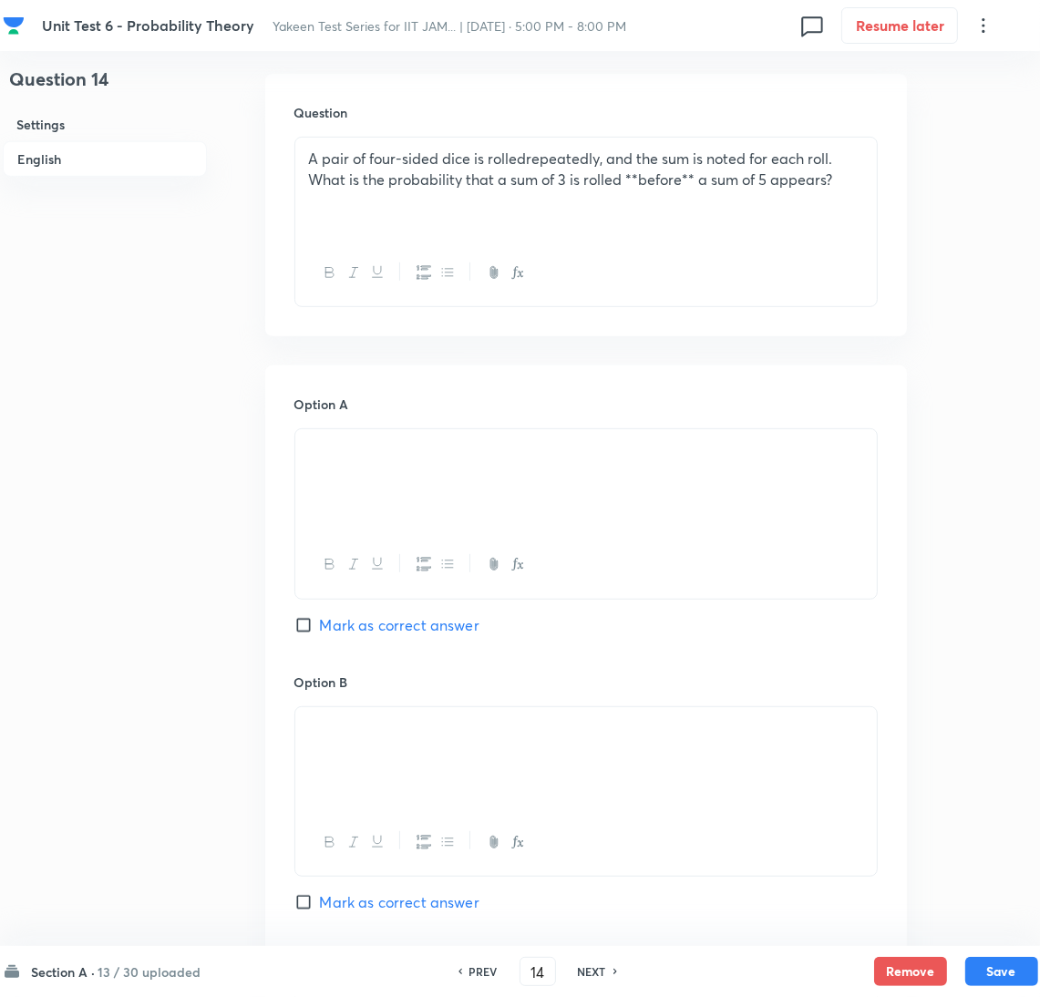
click at [331, 623] on span "Mark as correct answer" at bounding box center [400, 625] width 160 height 22
click at [320, 623] on input "Mark as correct answer" at bounding box center [307, 625] width 26 height 18
checkbox input "true"
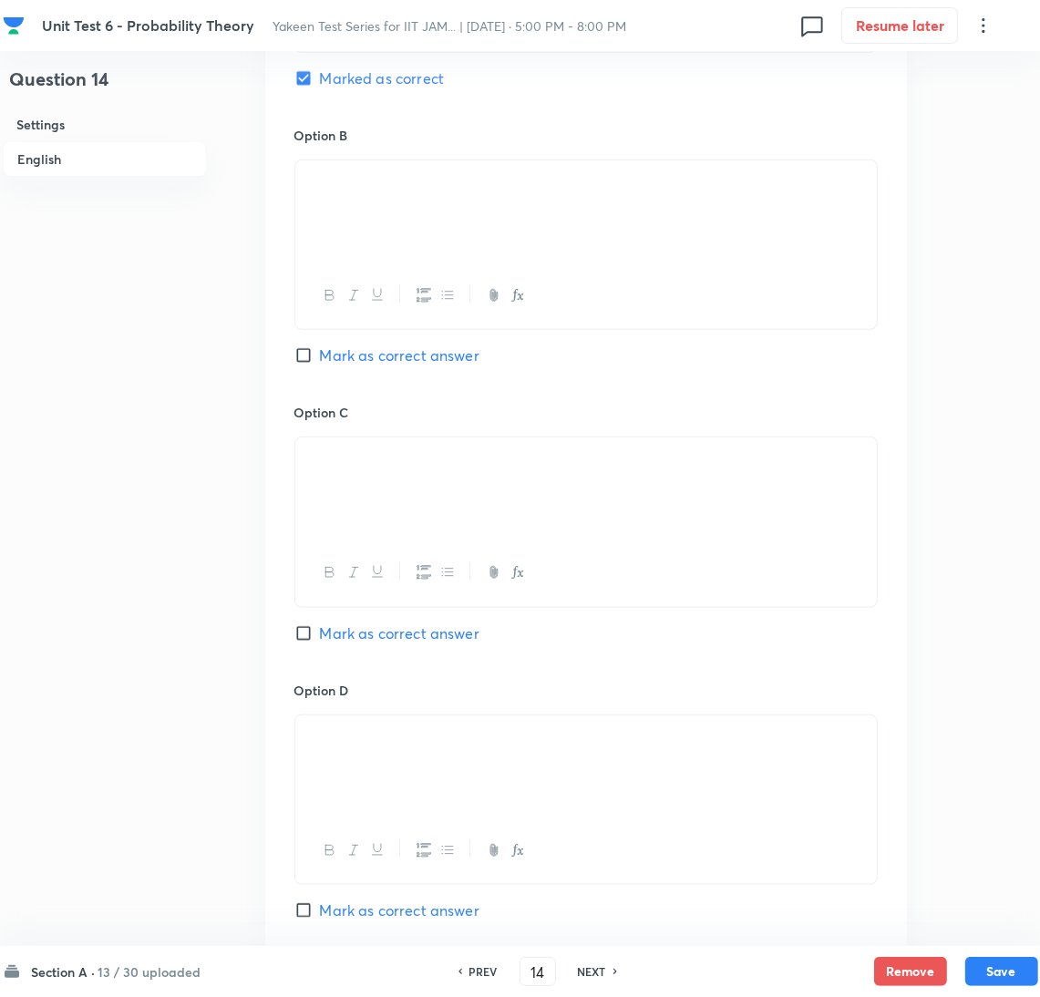
scroll to position [1500, 0]
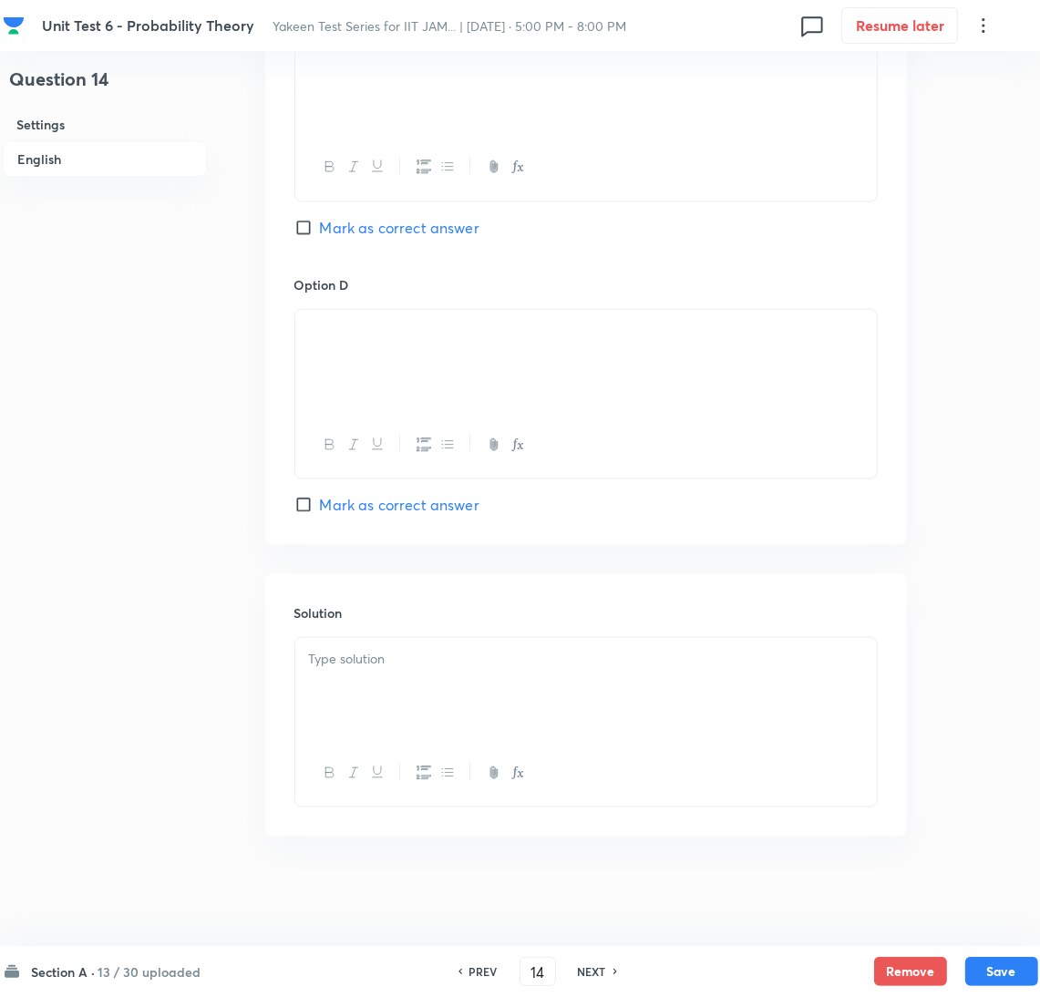
click at [396, 665] on p at bounding box center [586, 659] width 554 height 21
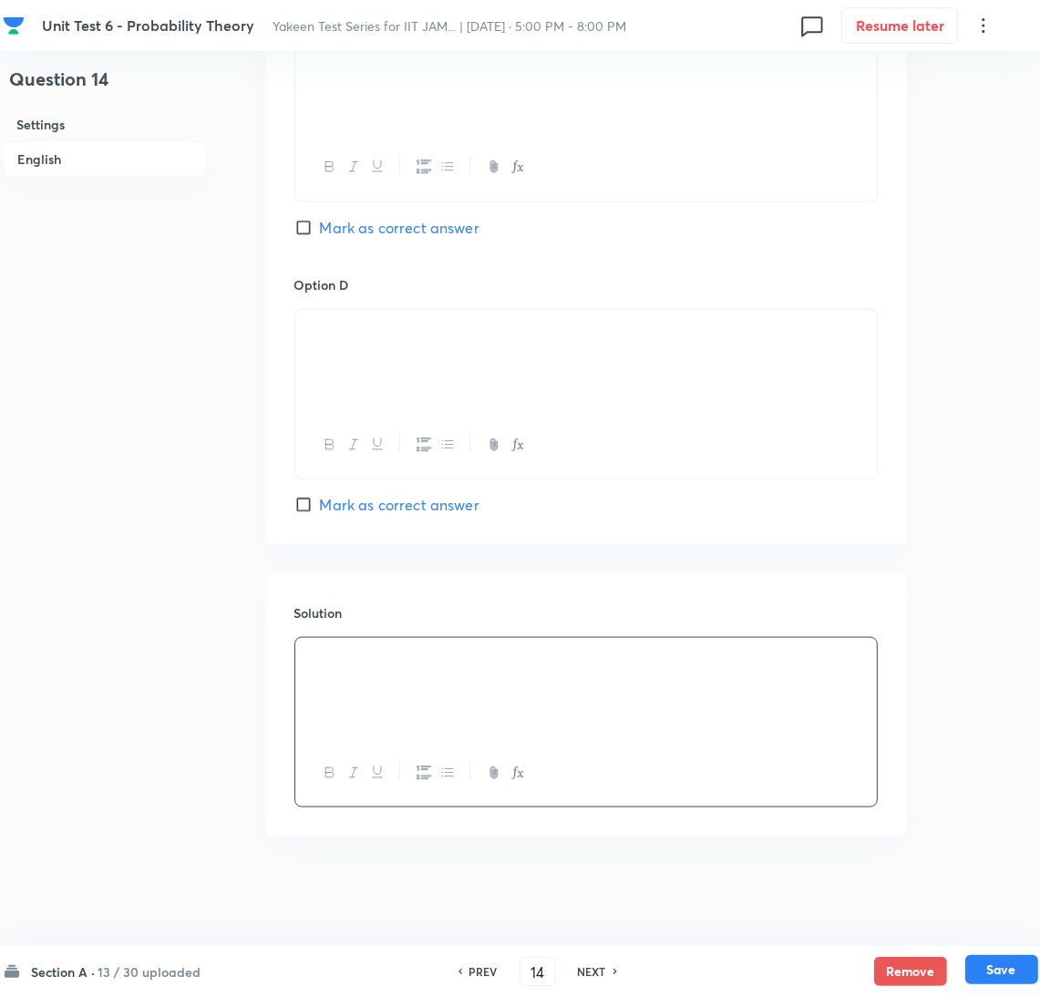
click at [997, 963] on button "Save" at bounding box center [1002, 969] width 73 height 29
type input "15"
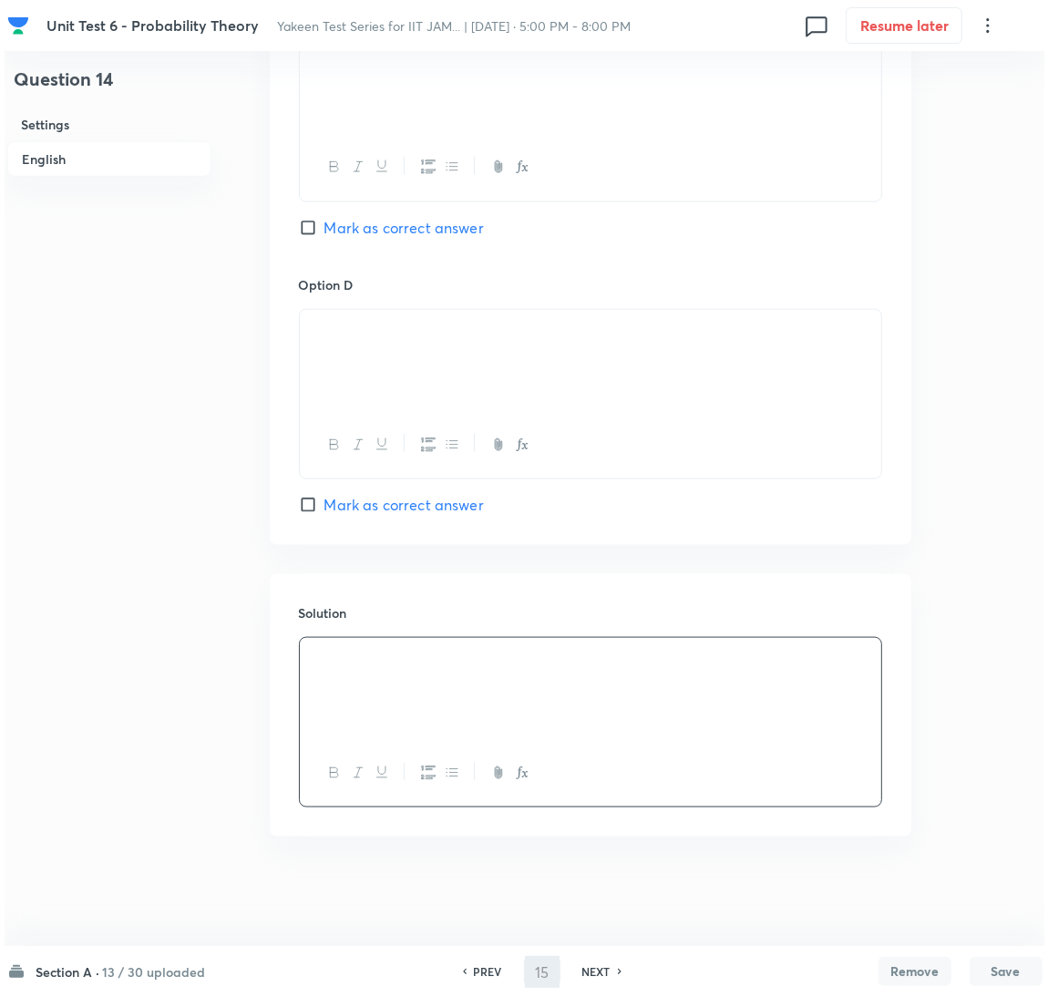
scroll to position [0, 0]
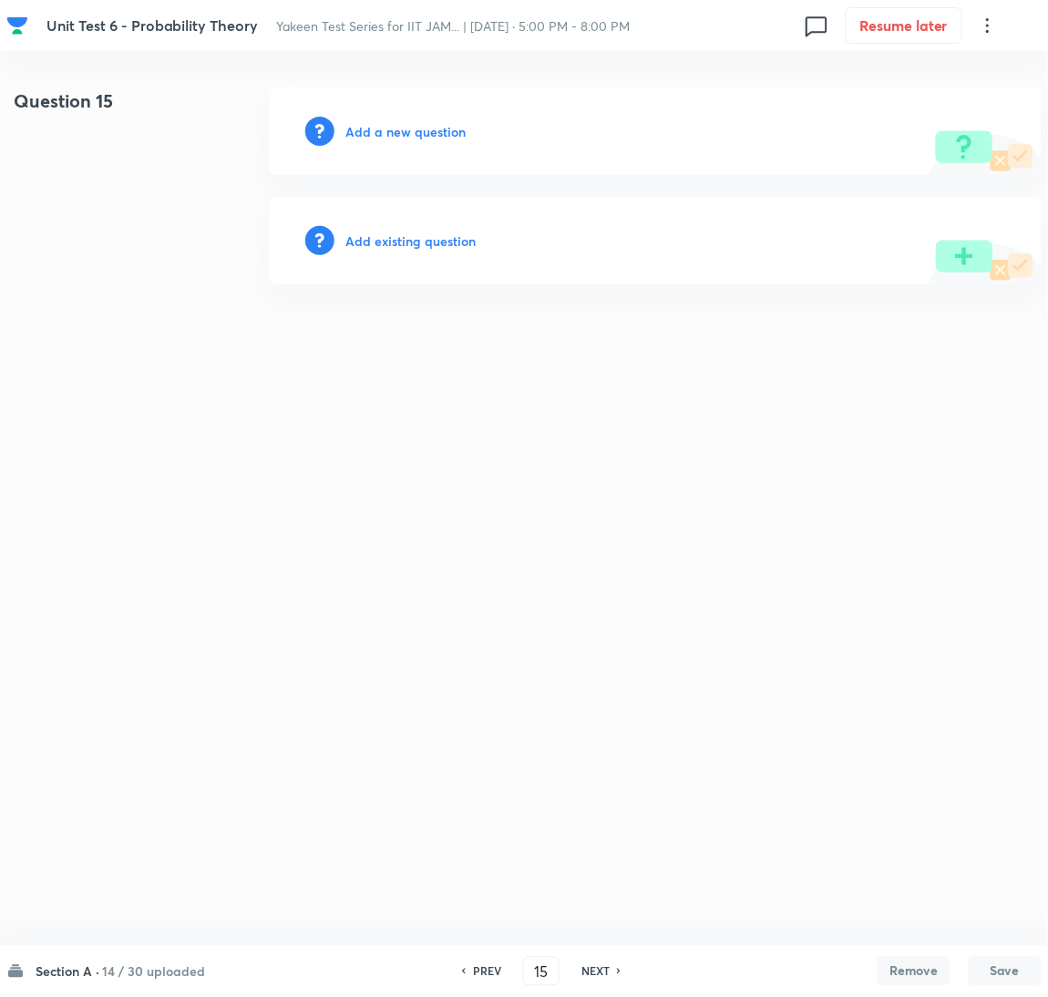
drag, startPoint x: 452, startPoint y: 141, endPoint x: 387, endPoint y: 134, distance: 66.0
click at [442, 141] on div "Add a new question" at bounding box center [655, 132] width 773 height 88
click at [387, 134] on h6 "Add a new question" at bounding box center [406, 131] width 120 height 19
click at [379, 130] on h6 "Choose a question type" at bounding box center [416, 131] width 140 height 19
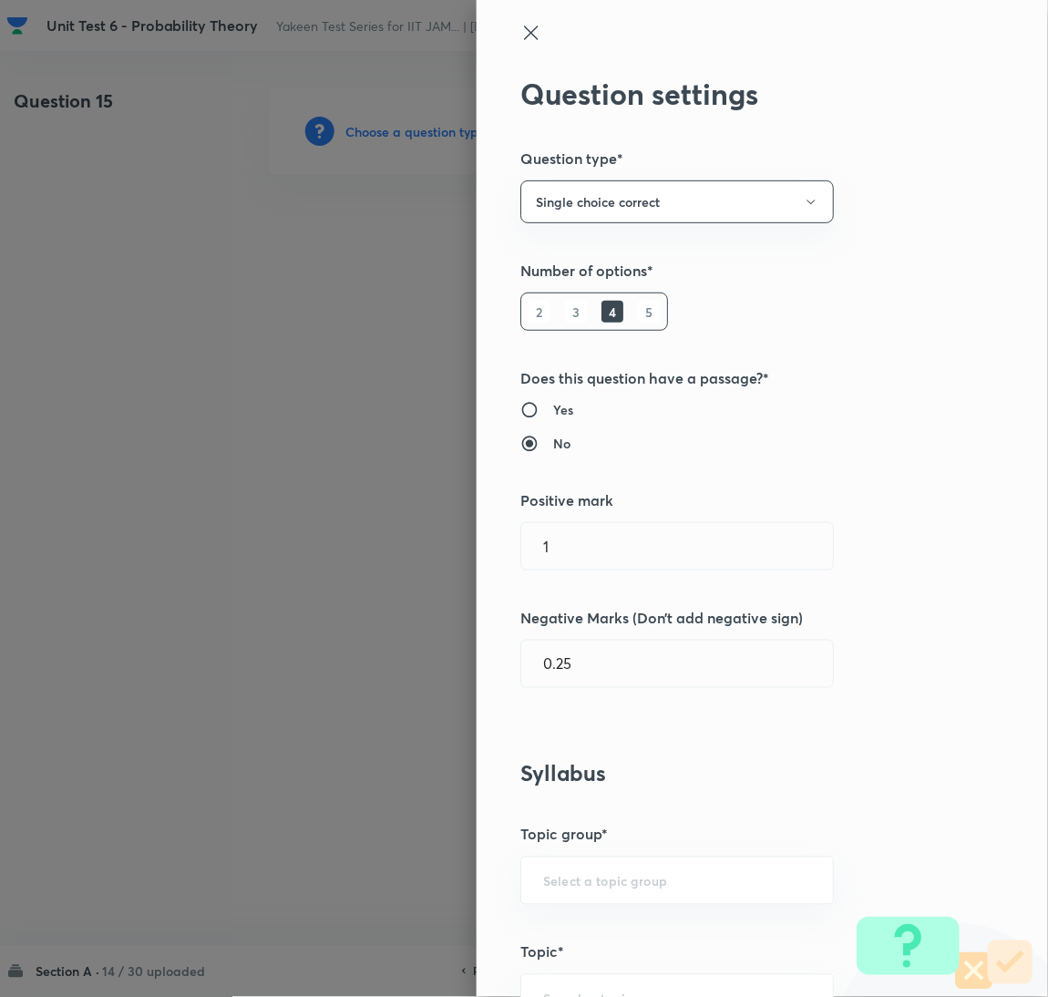
click at [379, 130] on div at bounding box center [524, 498] width 1048 height 997
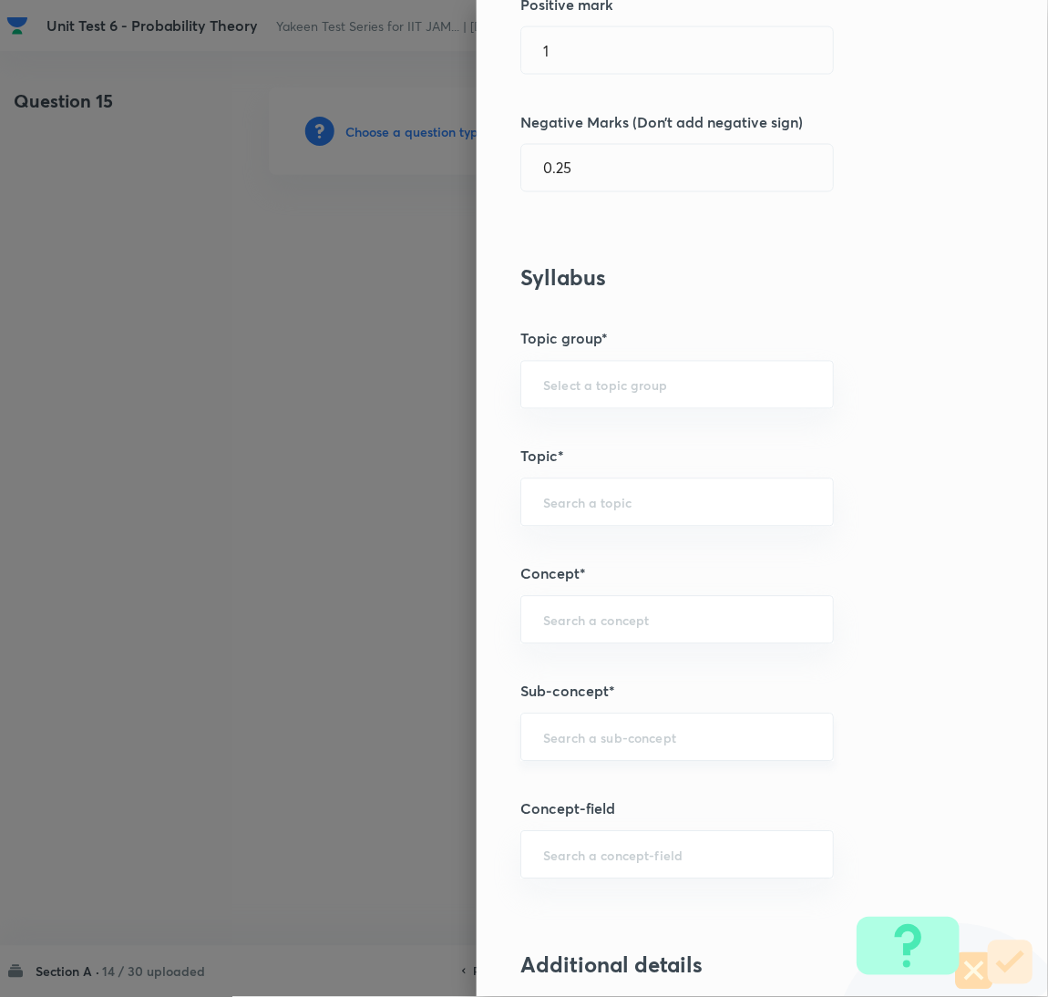
scroll to position [547, 0]
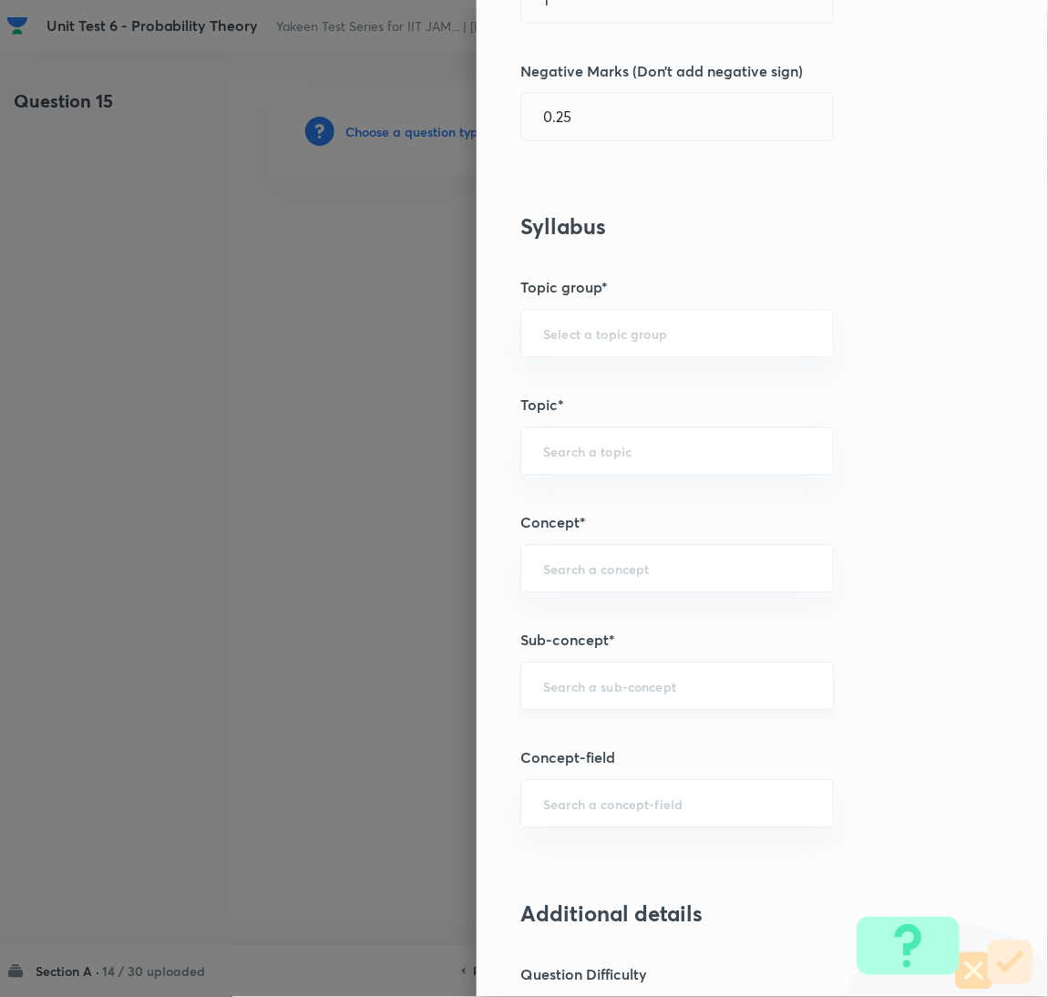
click at [565, 703] on div "​" at bounding box center [678, 687] width 314 height 48
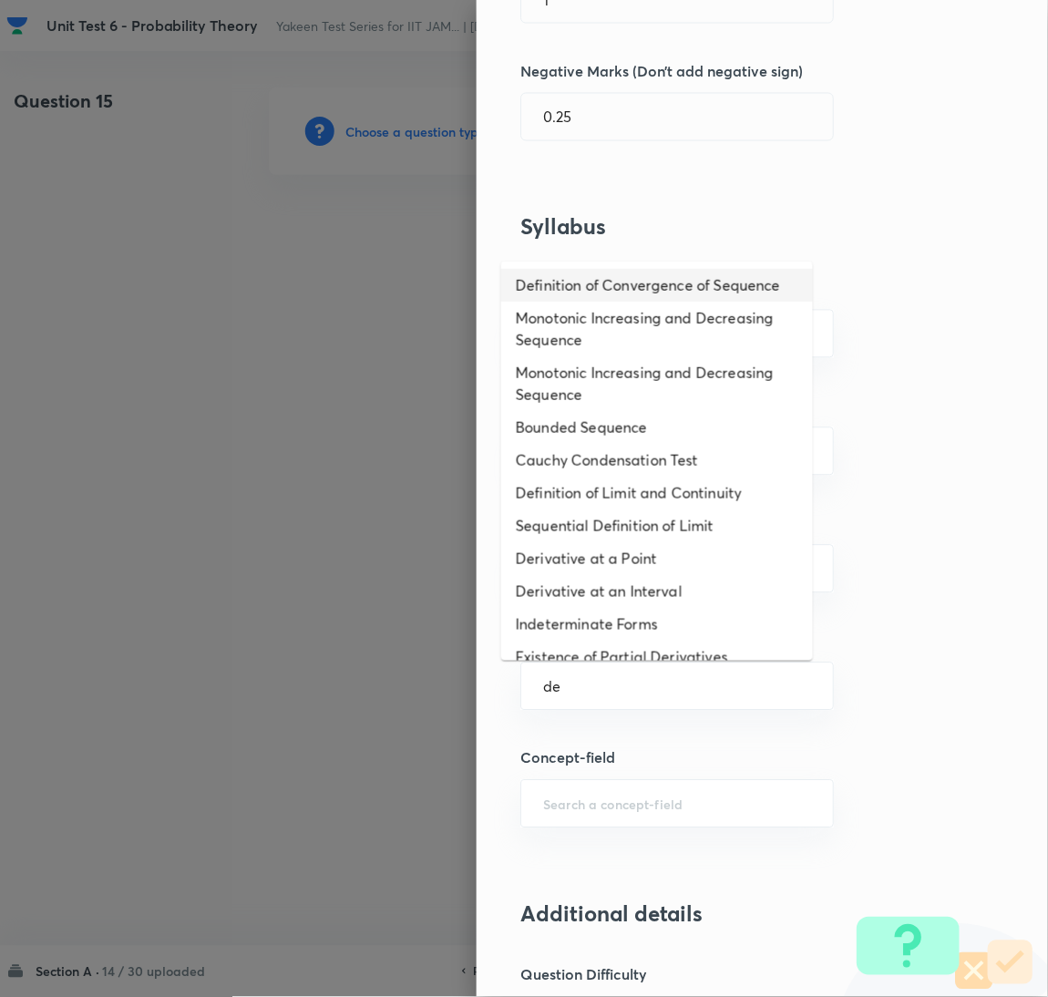
click at [566, 302] on li "Definition of Convergence of Sequence" at bounding box center [657, 285] width 312 height 33
type input "Definition of Convergence of Sequence"
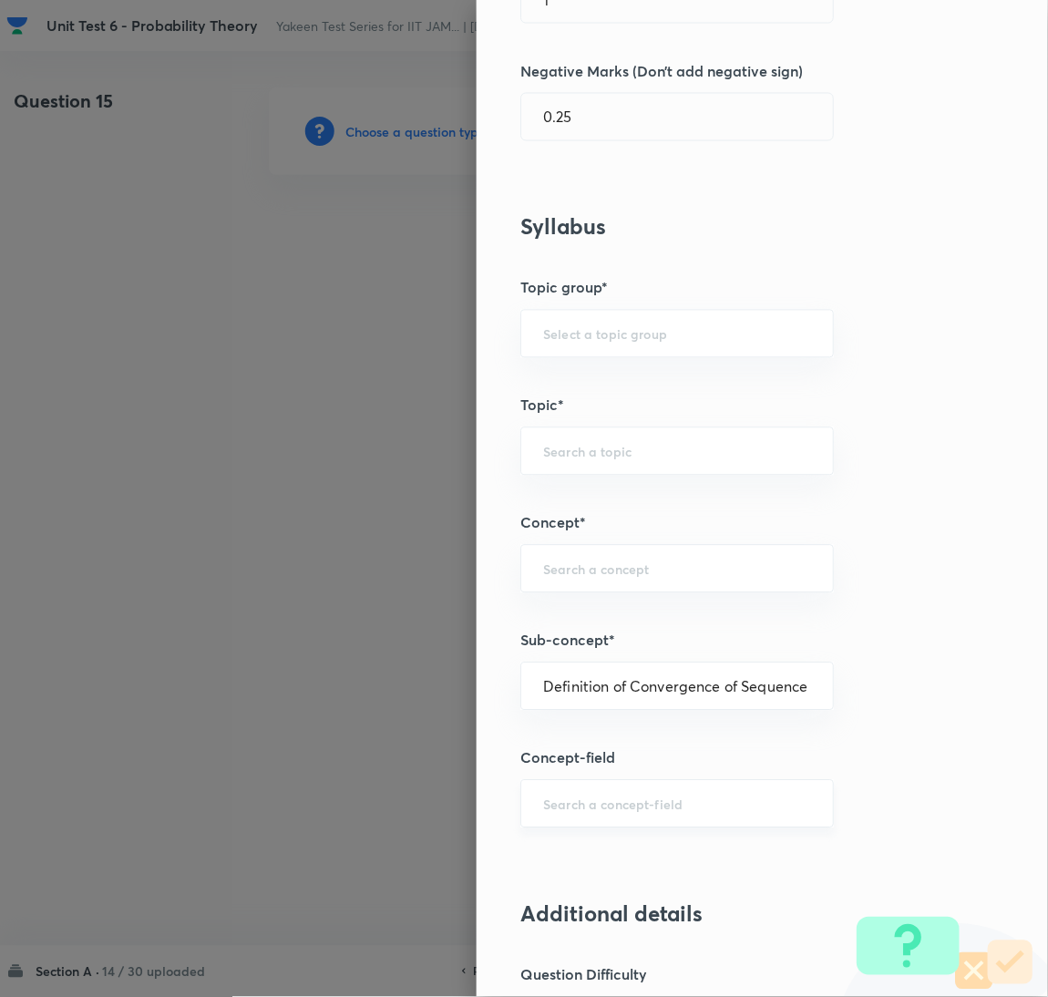
type input "Mathematics"
type input "Sequences & Series-Real Nos."
type input "Convergence of Sequences"
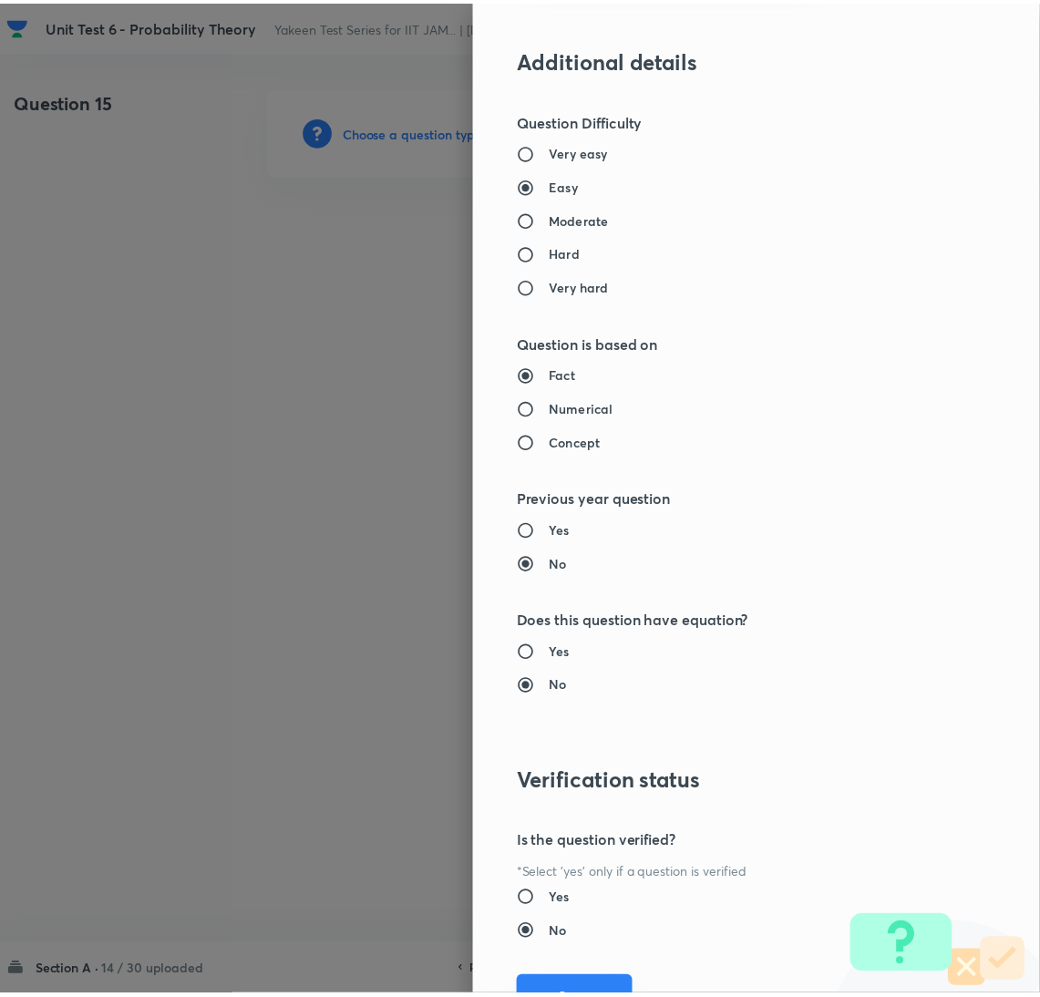
scroll to position [1490, 0]
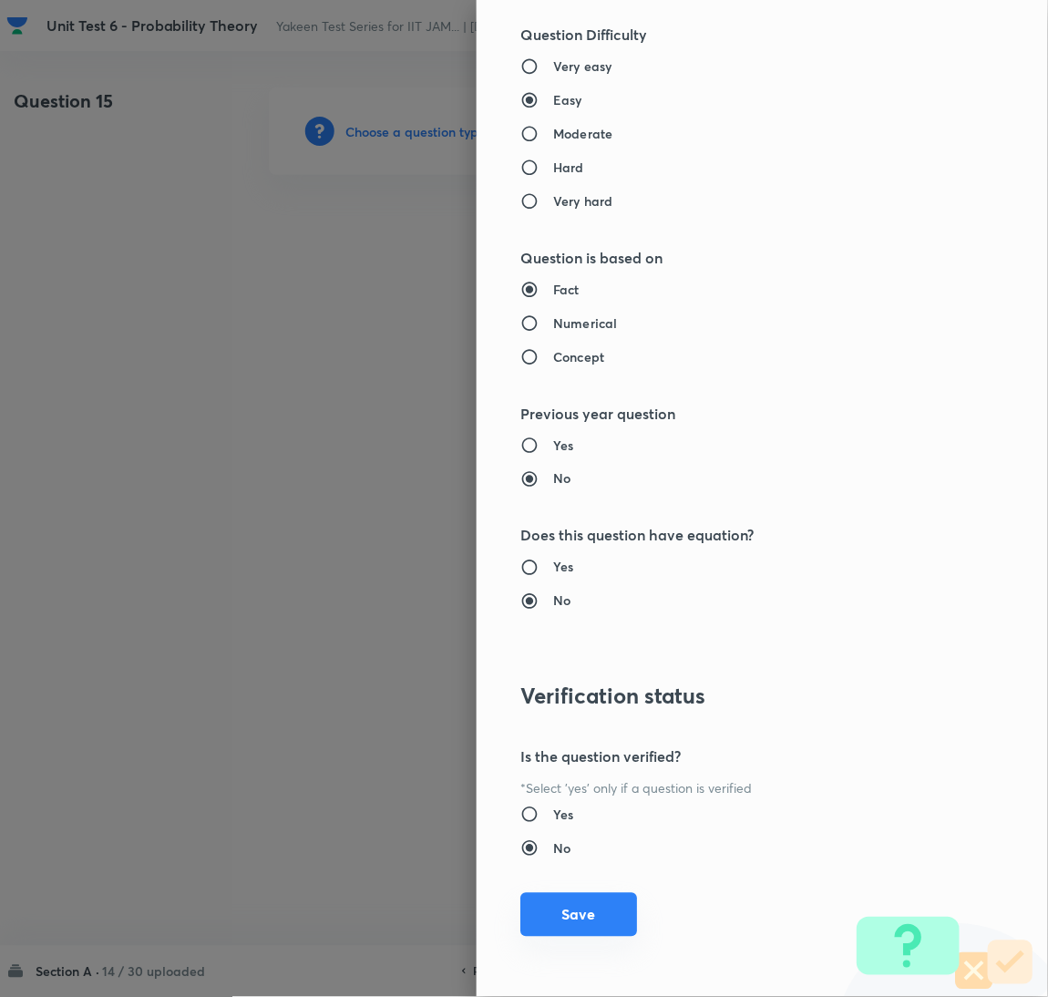
click at [587, 915] on button "Save" at bounding box center [579, 915] width 117 height 44
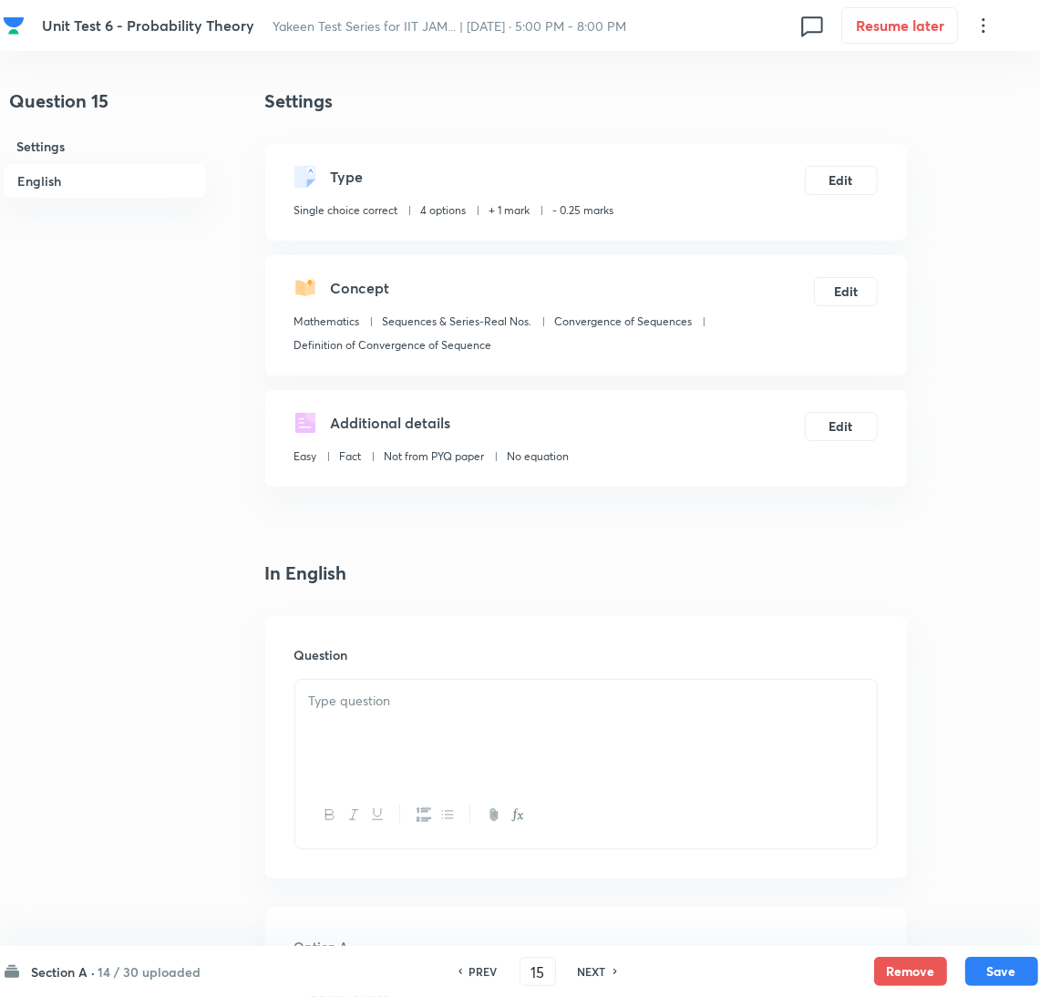
click at [439, 703] on p at bounding box center [586, 701] width 554 height 21
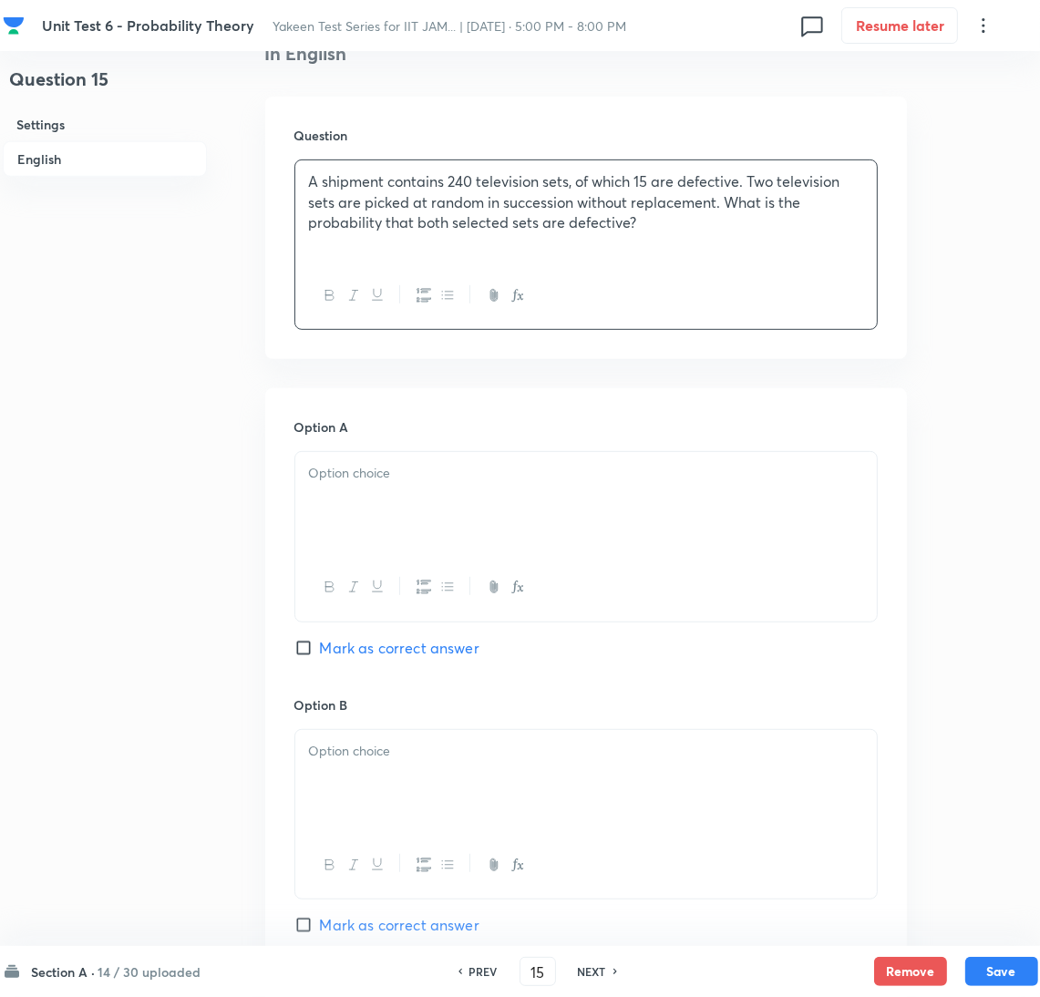
scroll to position [547, 0]
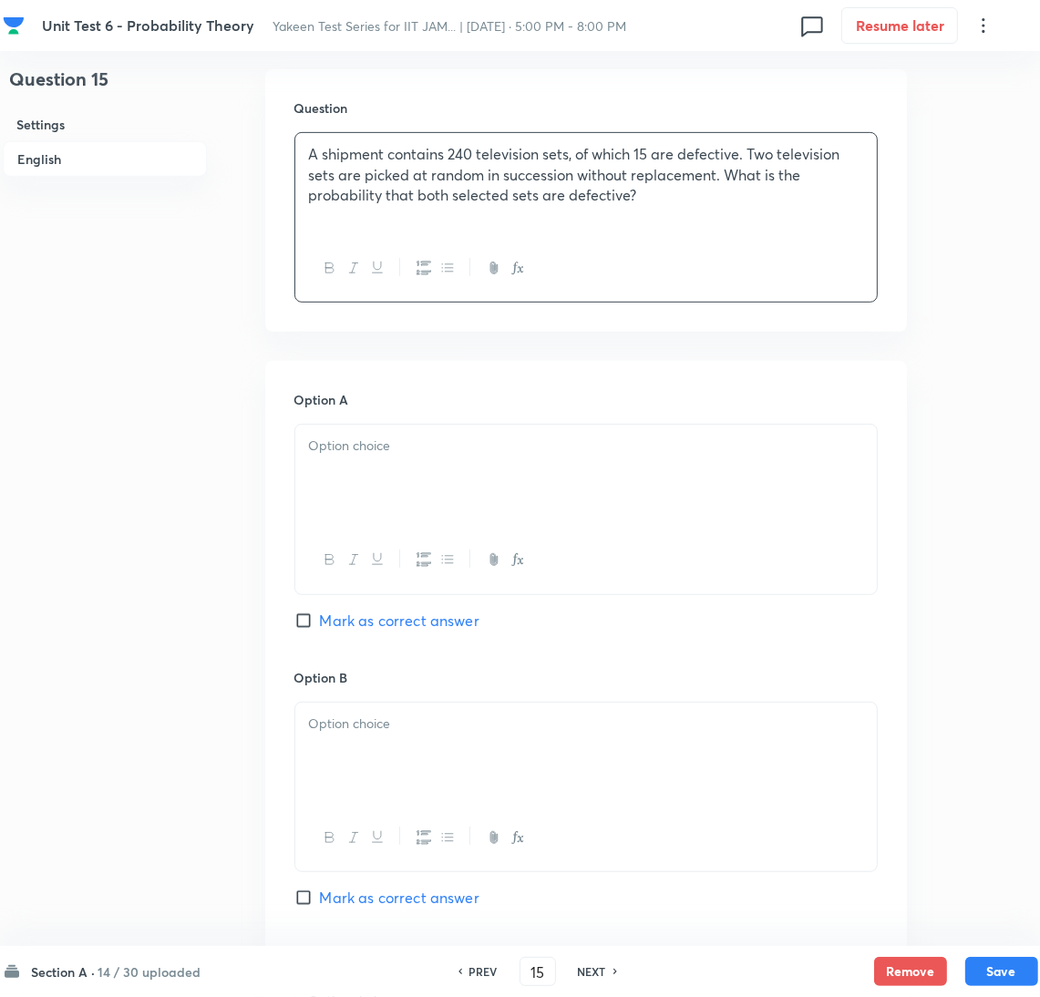
click at [347, 478] on div at bounding box center [586, 476] width 582 height 102
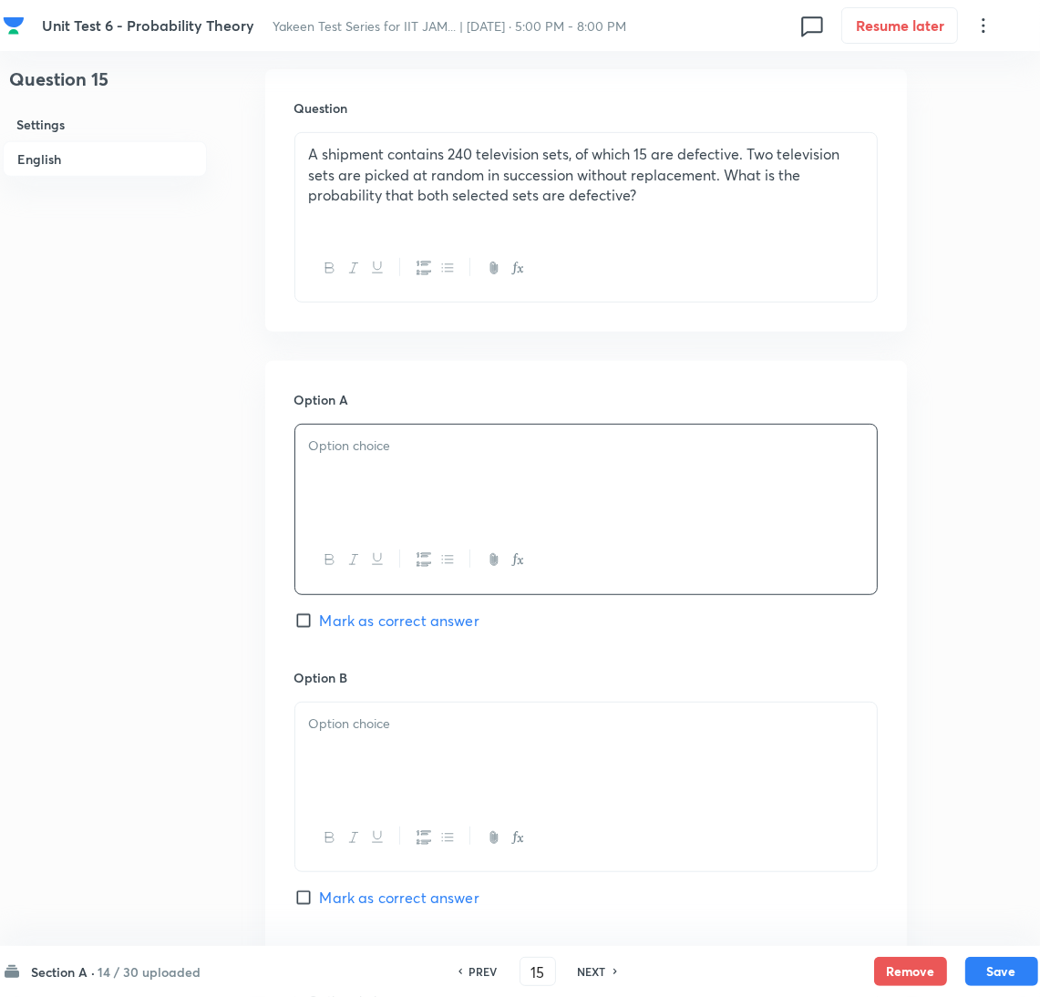
click at [408, 484] on div at bounding box center [586, 476] width 582 height 102
click at [377, 750] on div at bounding box center [586, 754] width 582 height 102
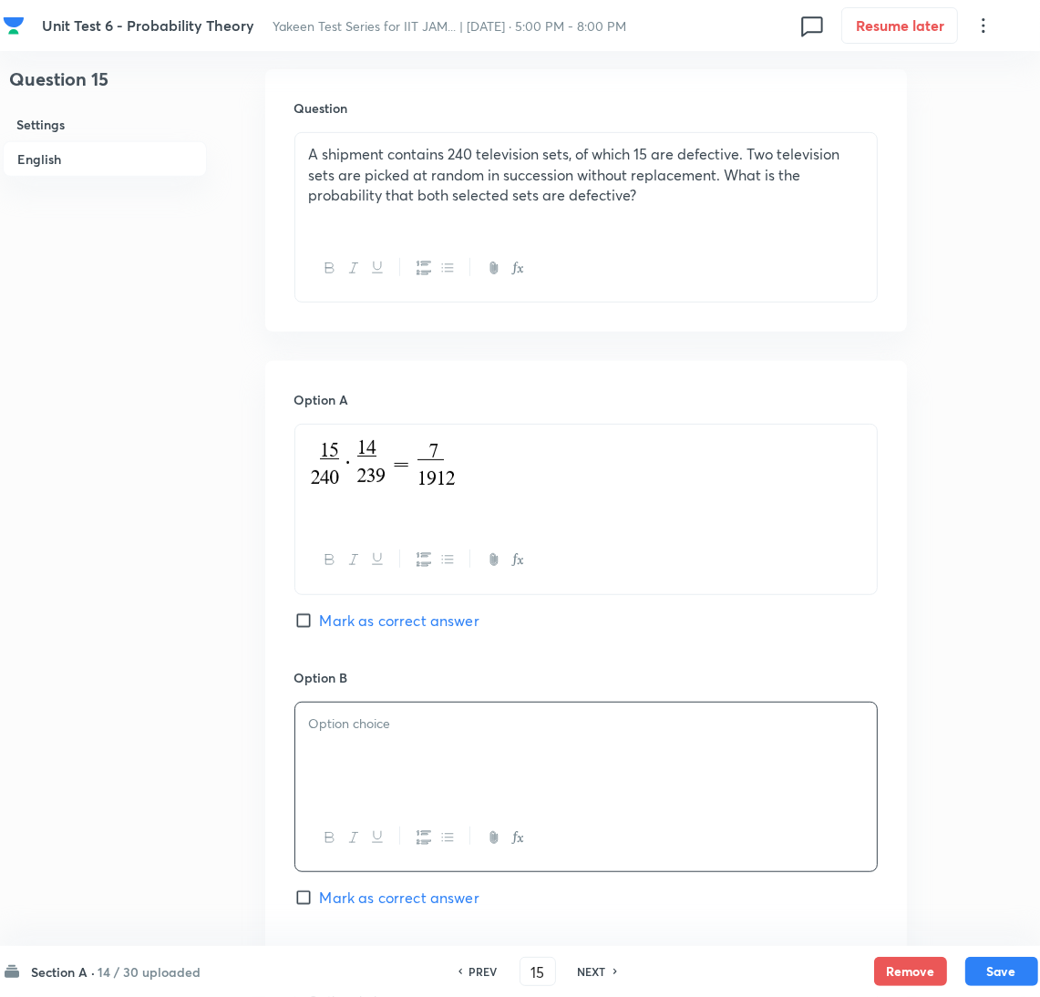
scroll to position [820, 0]
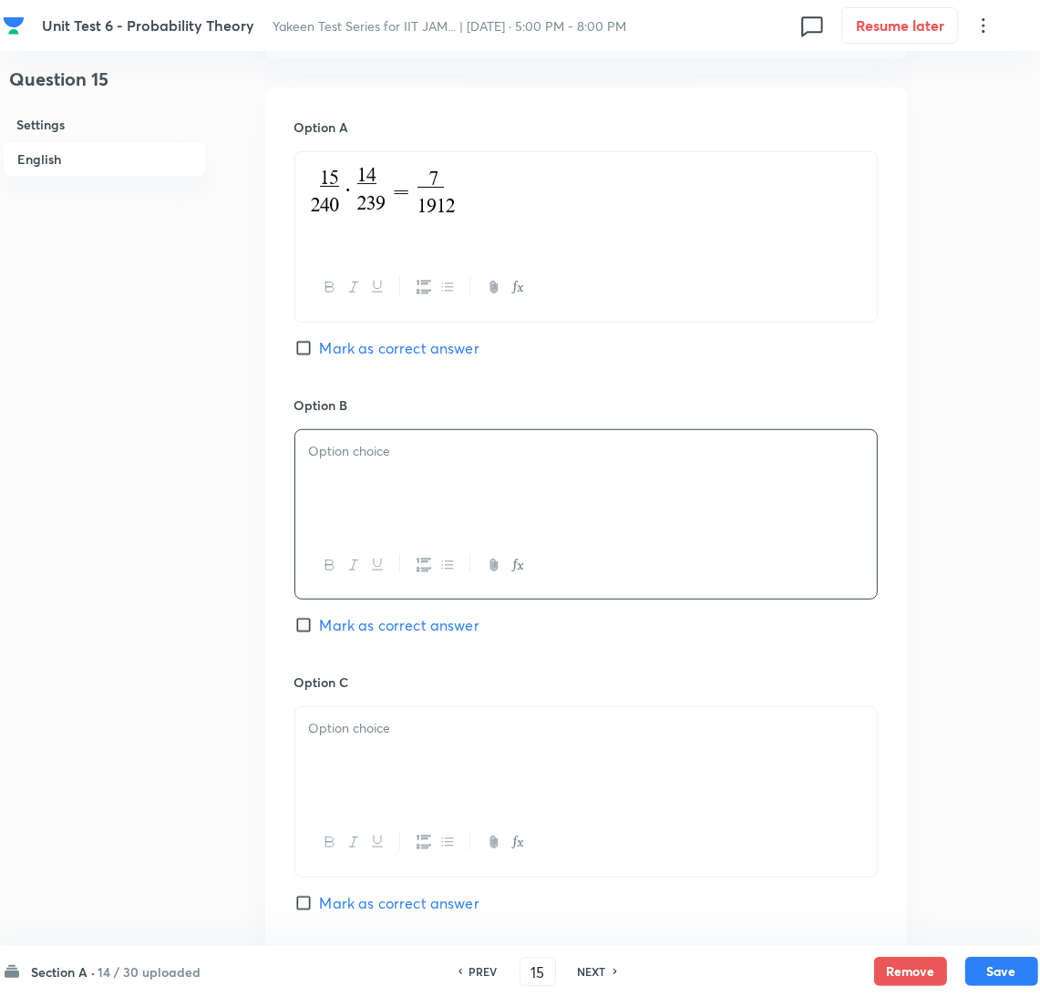
click at [435, 465] on div at bounding box center [586, 481] width 582 height 102
click at [356, 758] on div at bounding box center [586, 758] width 582 height 102
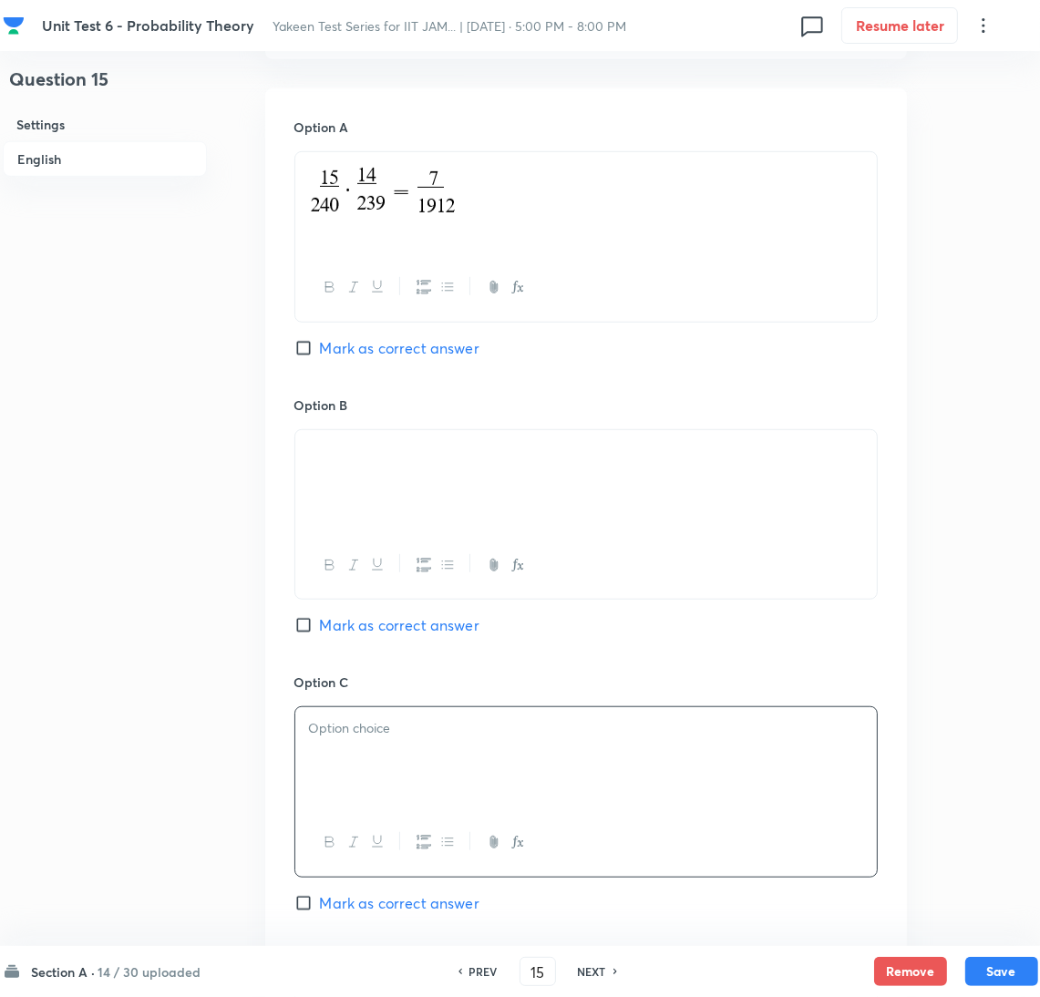
scroll to position [1094, 0]
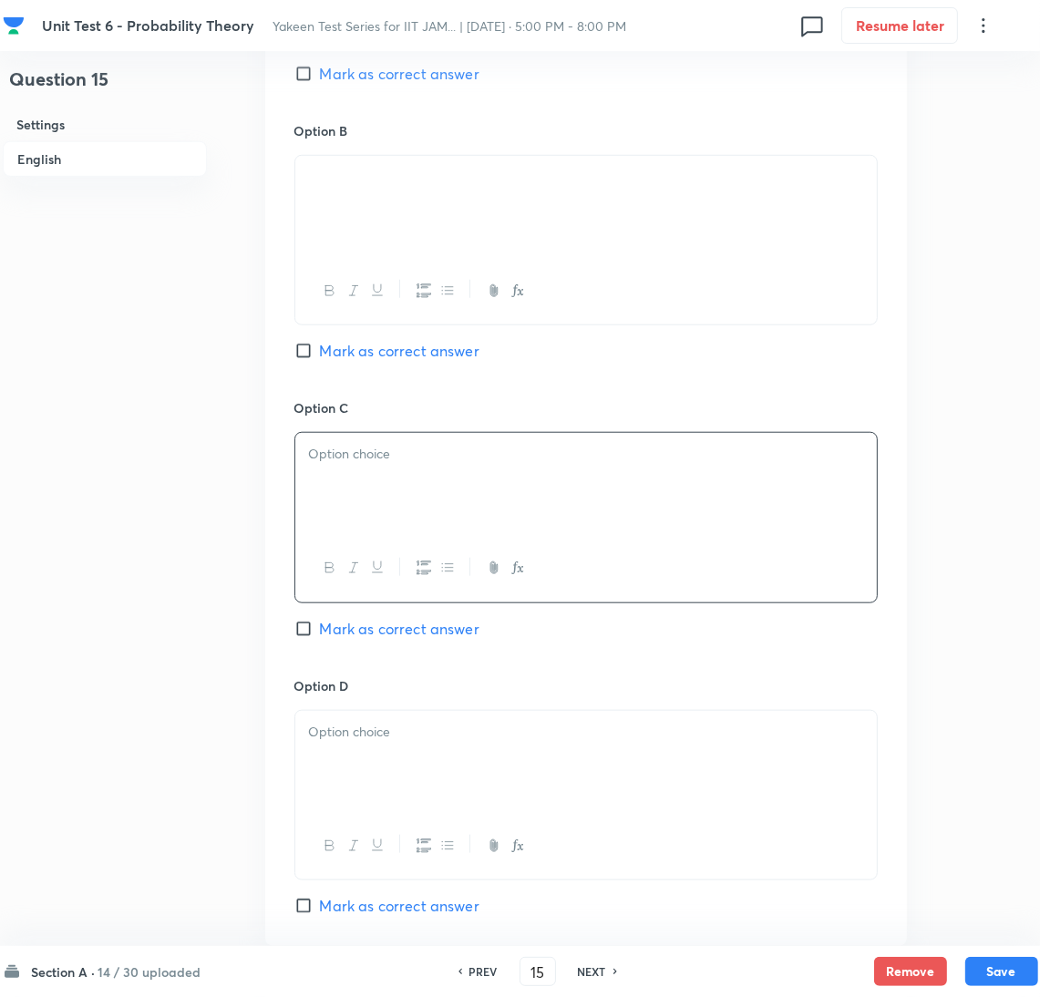
click at [424, 486] on div at bounding box center [586, 484] width 582 height 102
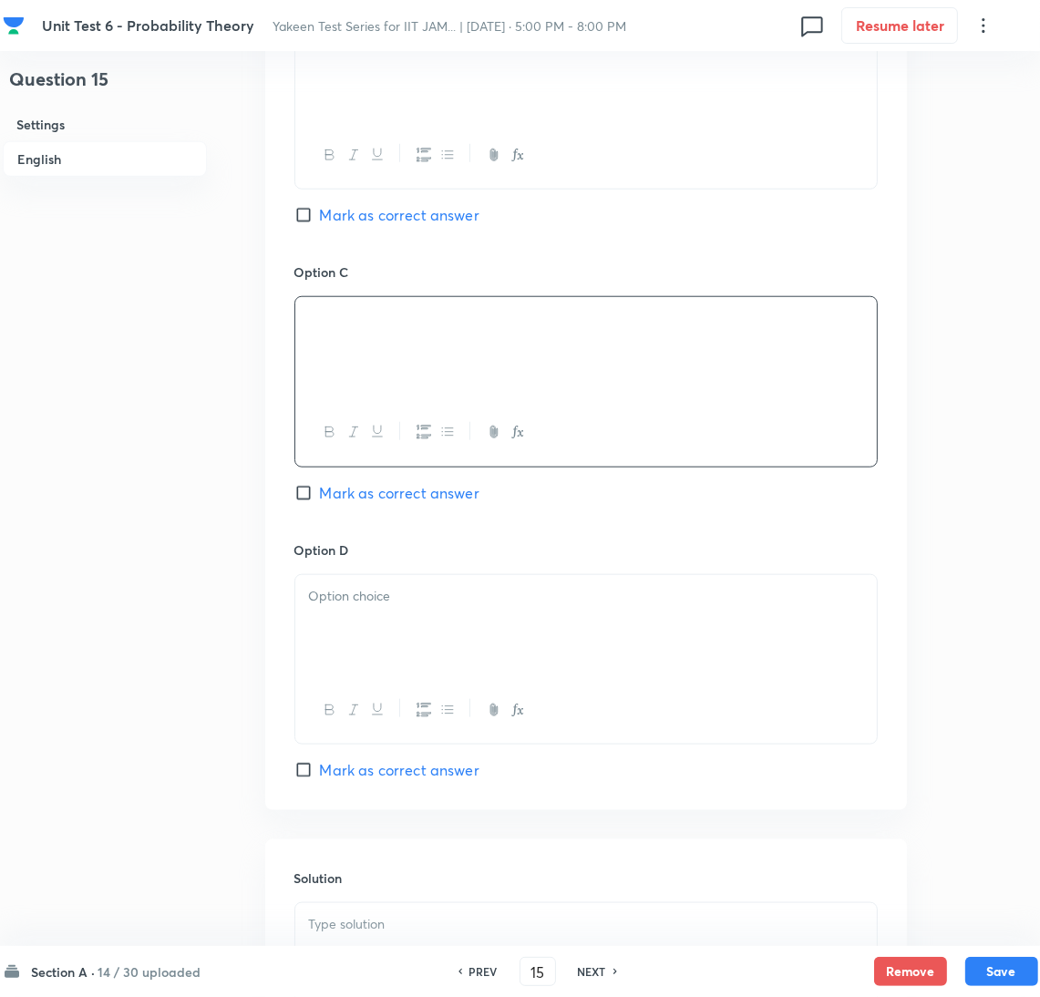
click at [370, 624] on div at bounding box center [586, 626] width 582 height 102
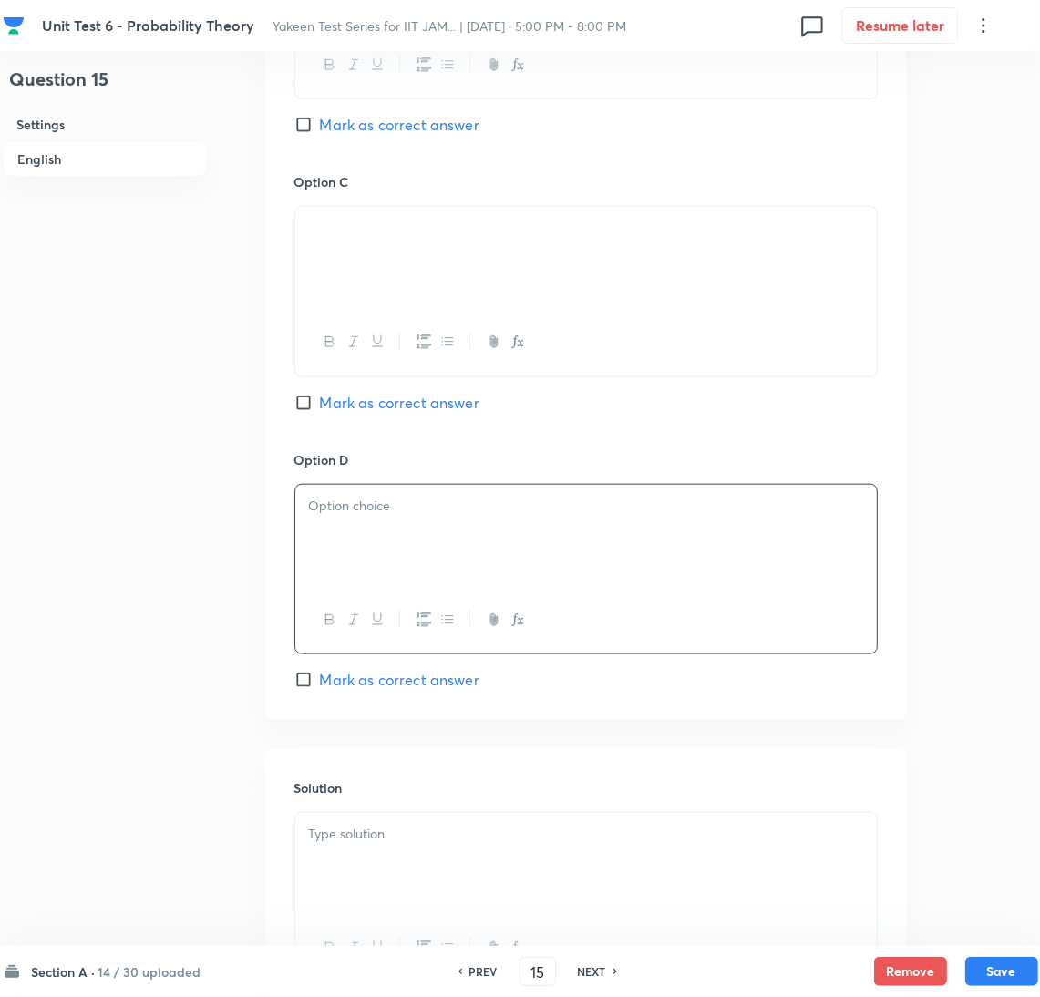
scroll to position [1367, 0]
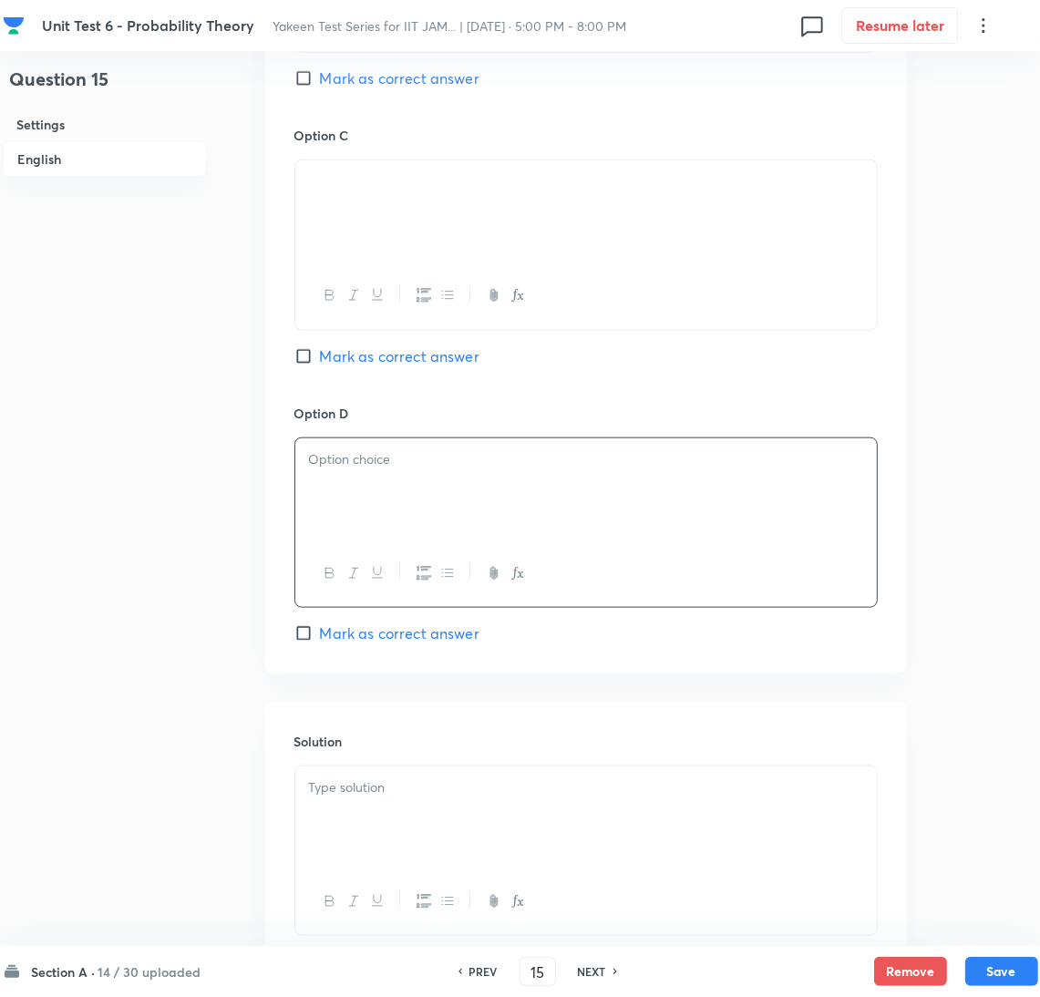
click at [363, 490] on div at bounding box center [586, 490] width 582 height 102
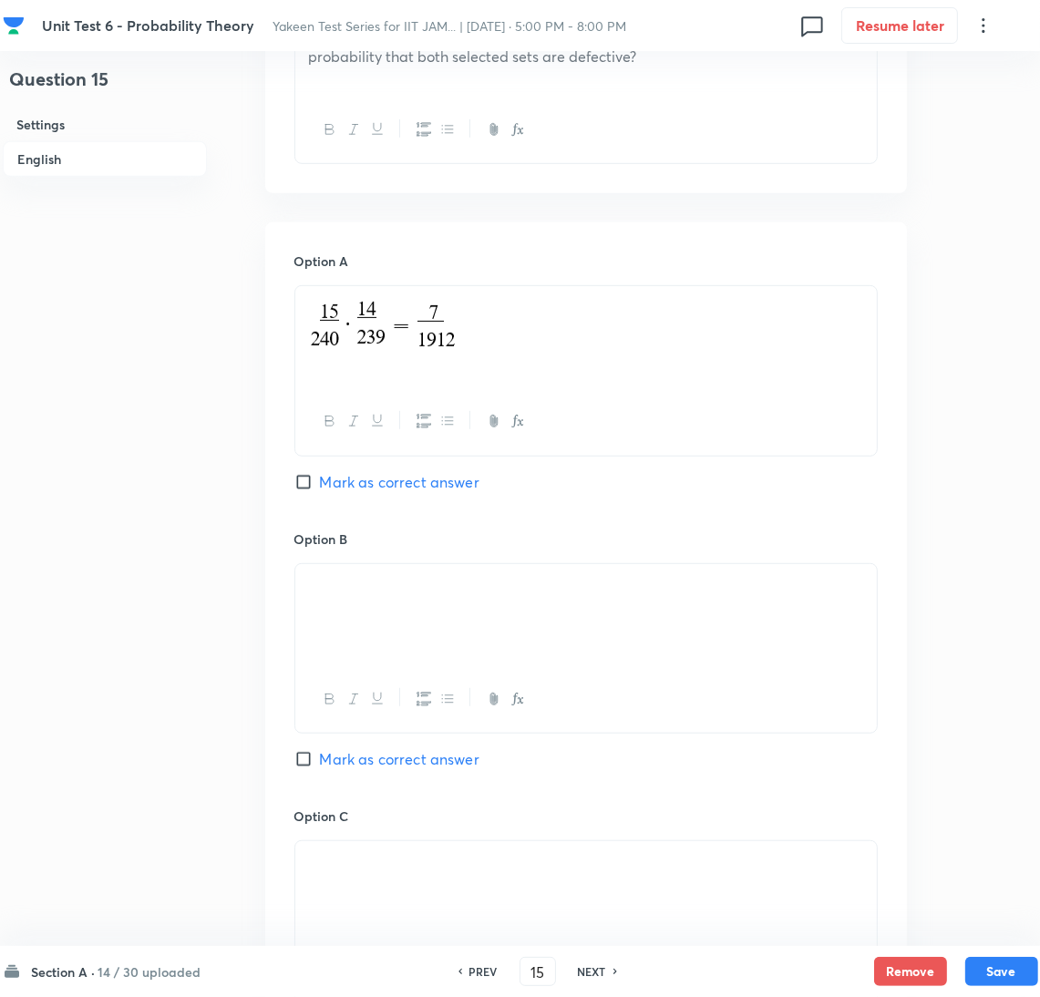
scroll to position [683, 0]
click at [297, 488] on input "Mark as correct answer" at bounding box center [307, 485] width 26 height 18
checkbox input "true"
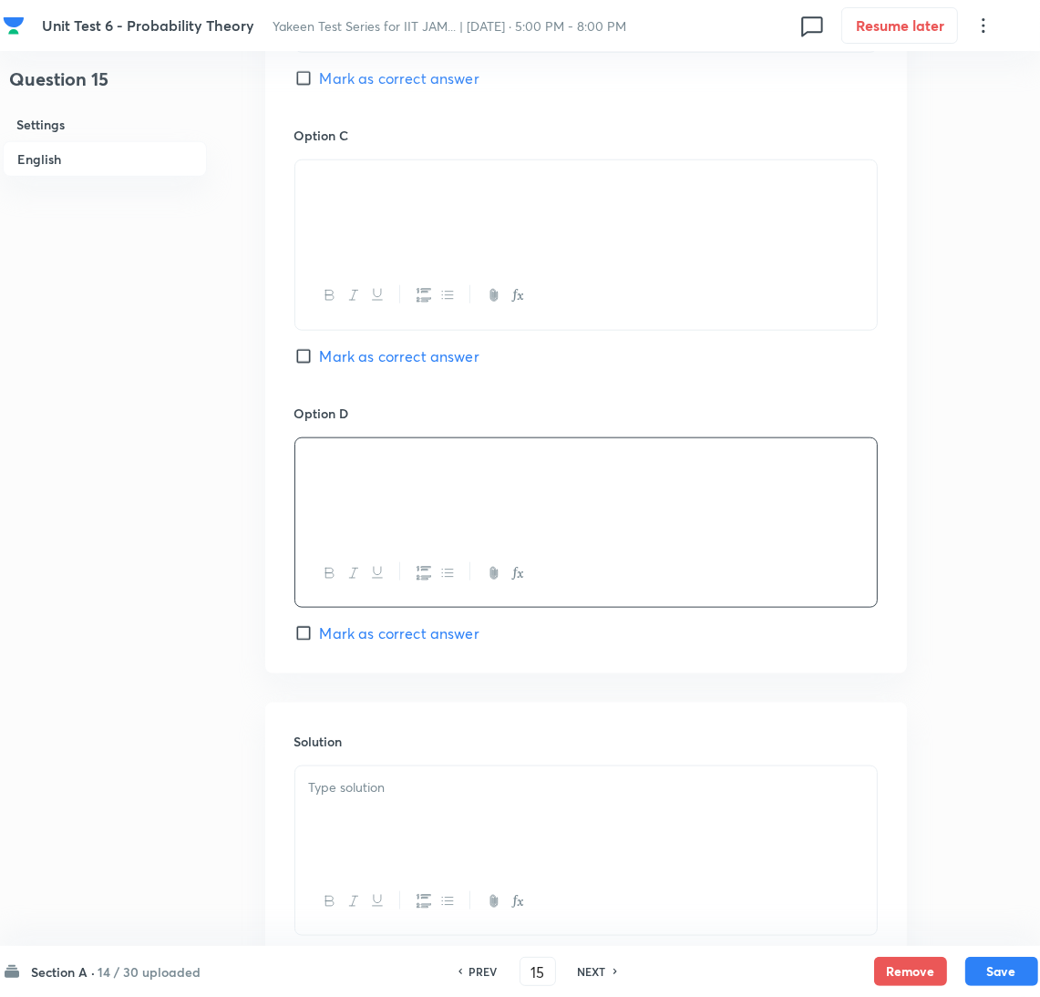
scroll to position [1500, 0]
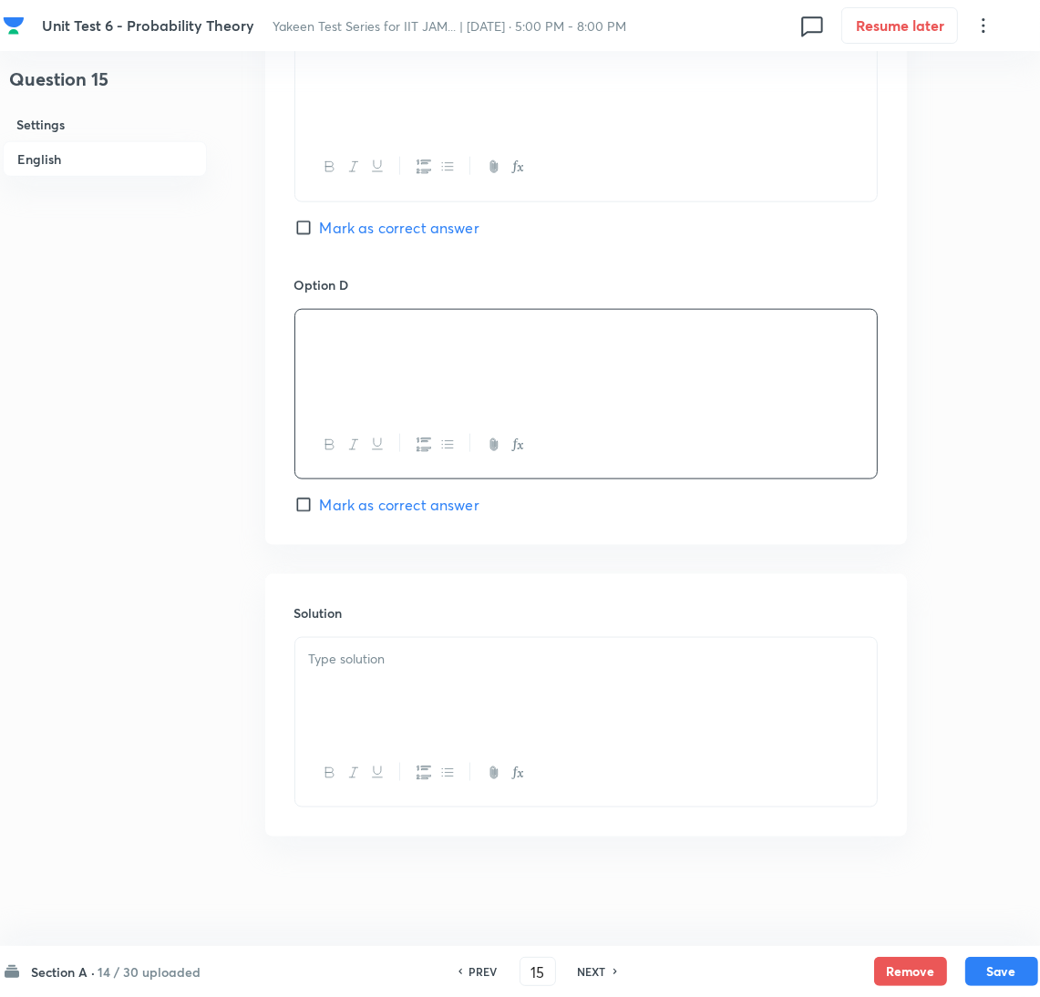
click at [382, 700] on div at bounding box center [586, 689] width 582 height 102
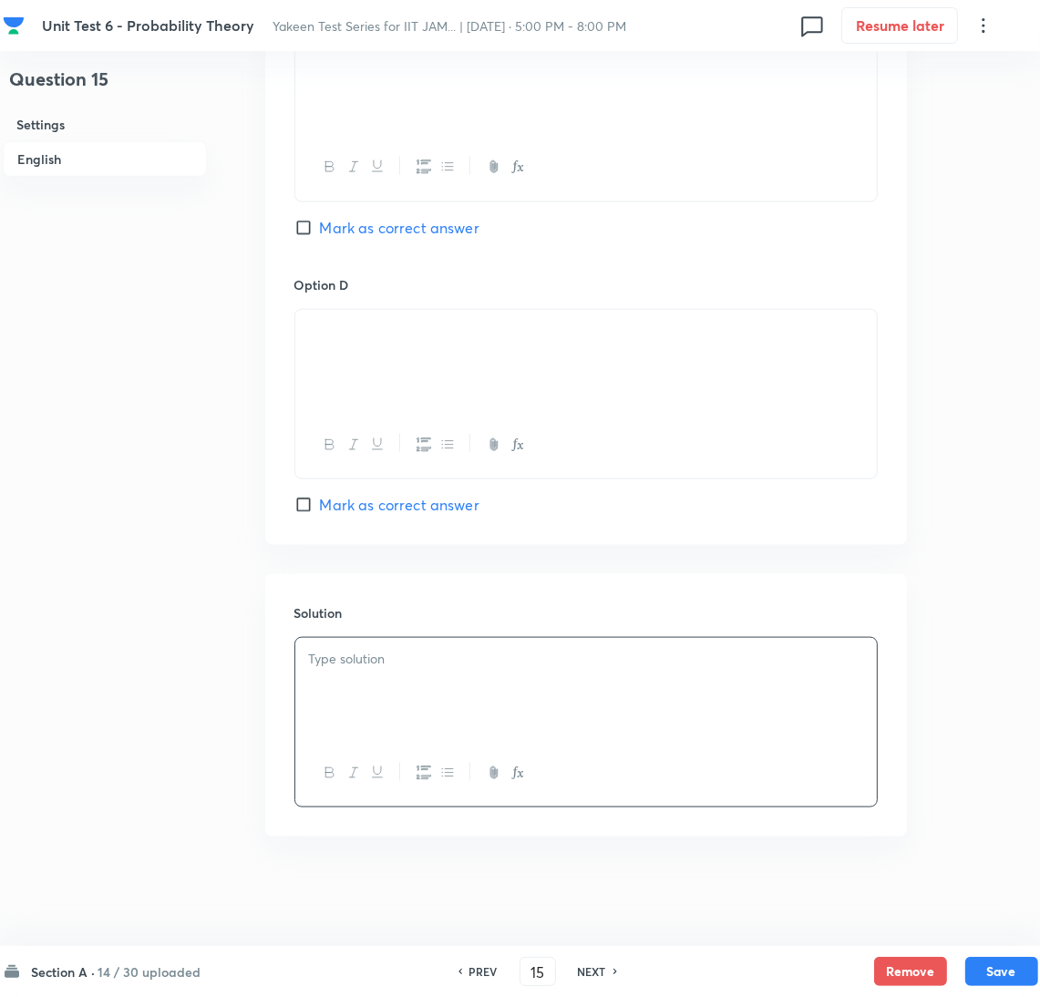
click at [344, 700] on div at bounding box center [586, 689] width 582 height 102
click at [981, 965] on button "Save" at bounding box center [1002, 969] width 73 height 29
type input "16"
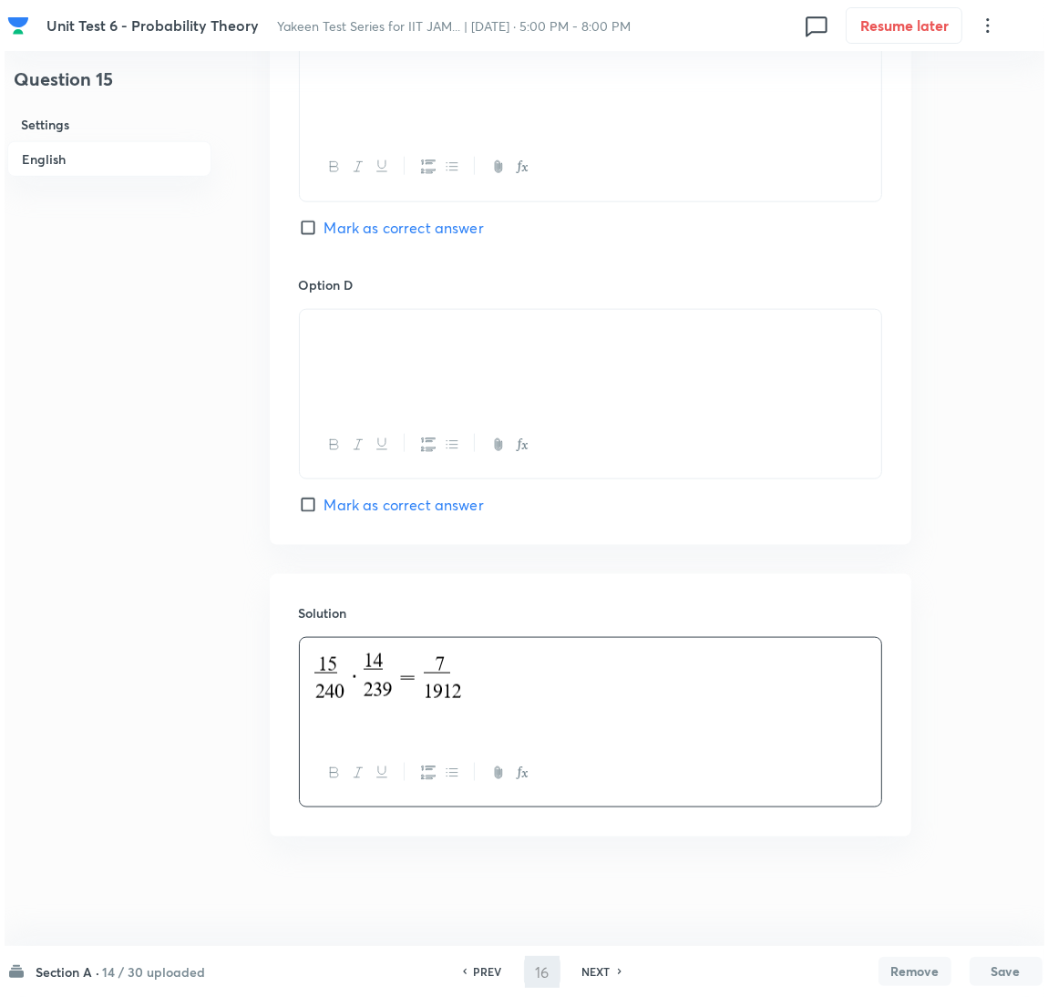
scroll to position [0, 0]
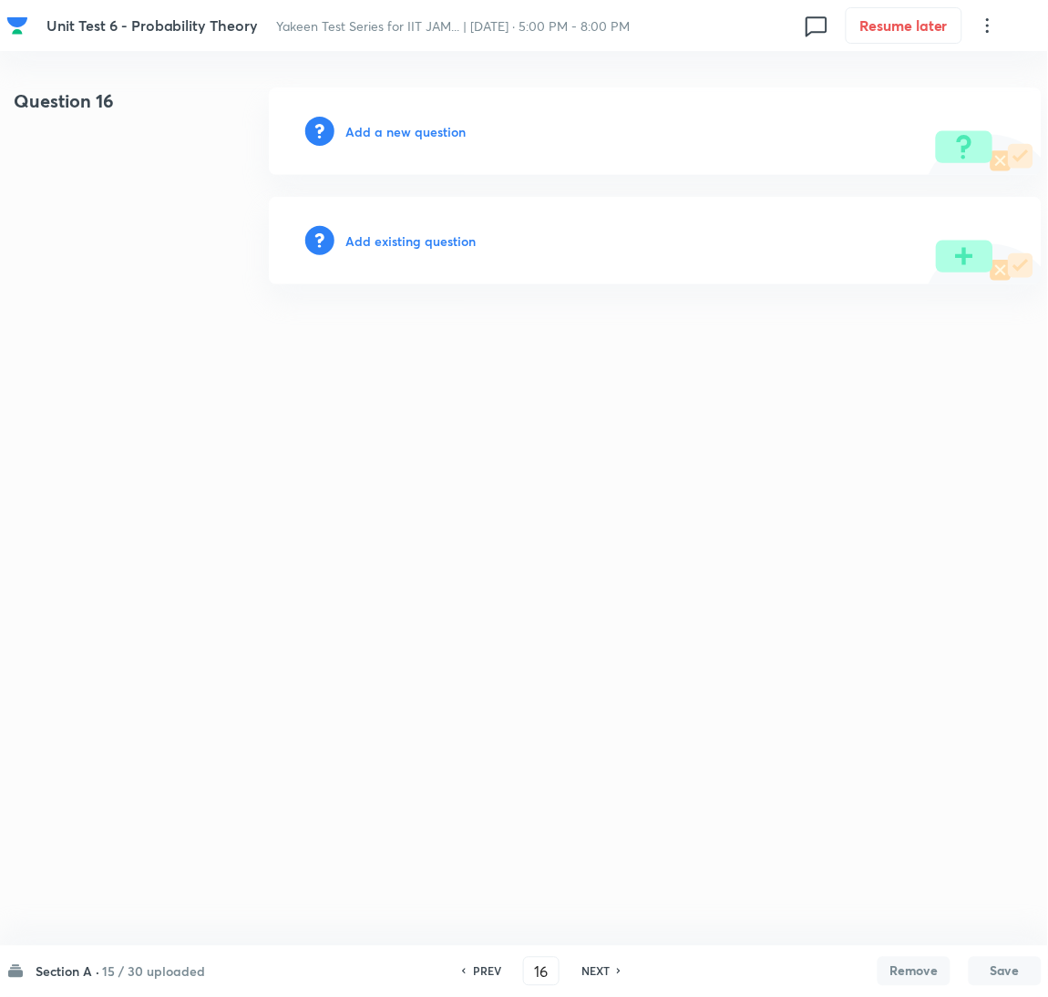
click at [367, 138] on h6 "Add a new question" at bounding box center [406, 131] width 120 height 19
click at [367, 138] on h6 "Choose a question type" at bounding box center [416, 131] width 140 height 19
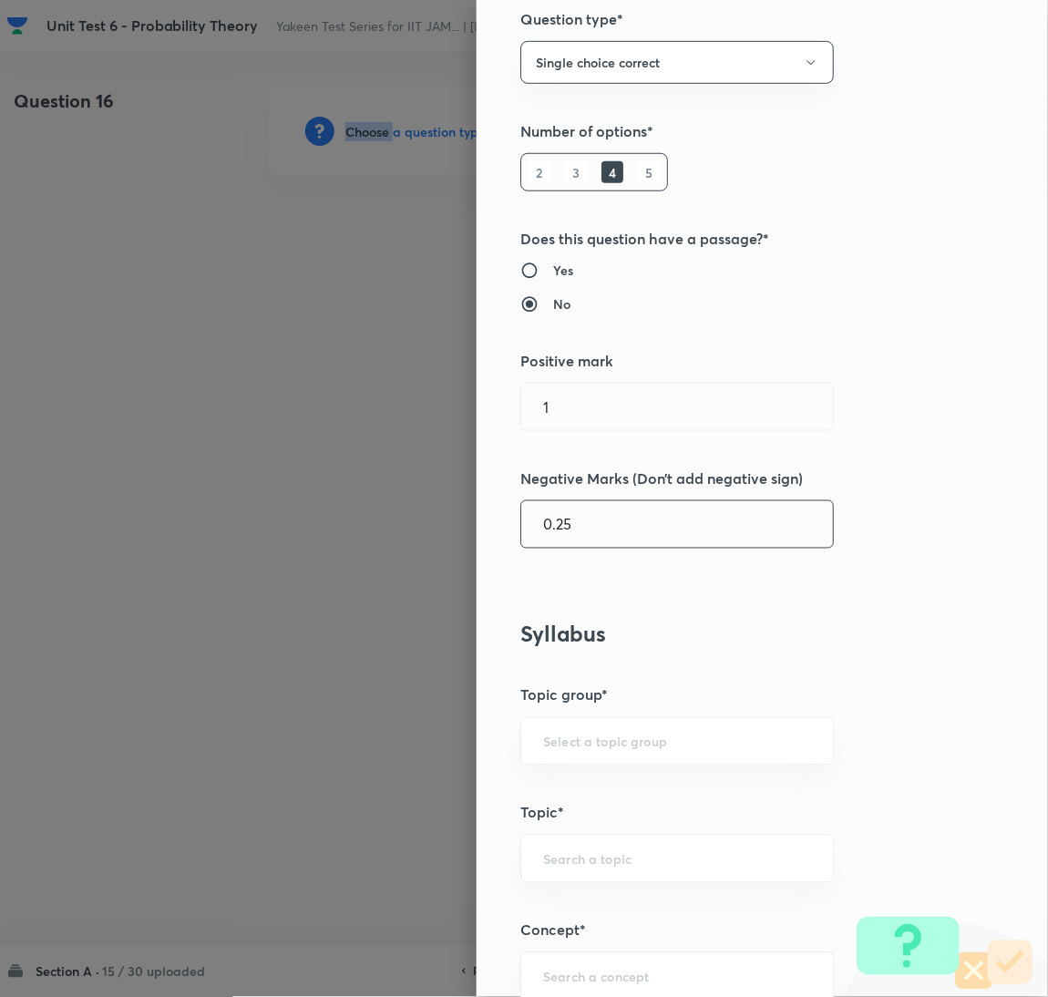
scroll to position [409, 0]
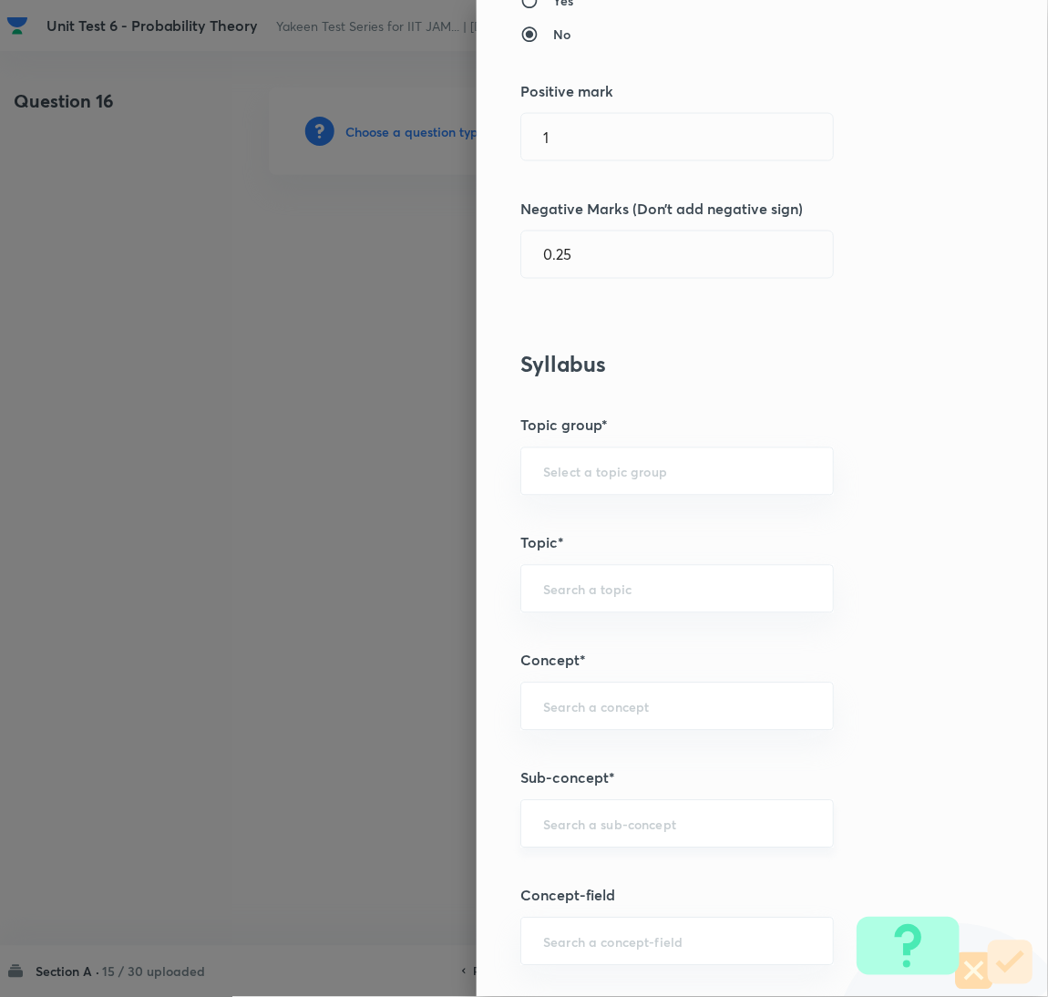
click at [554, 827] on input "text" at bounding box center [677, 824] width 268 height 17
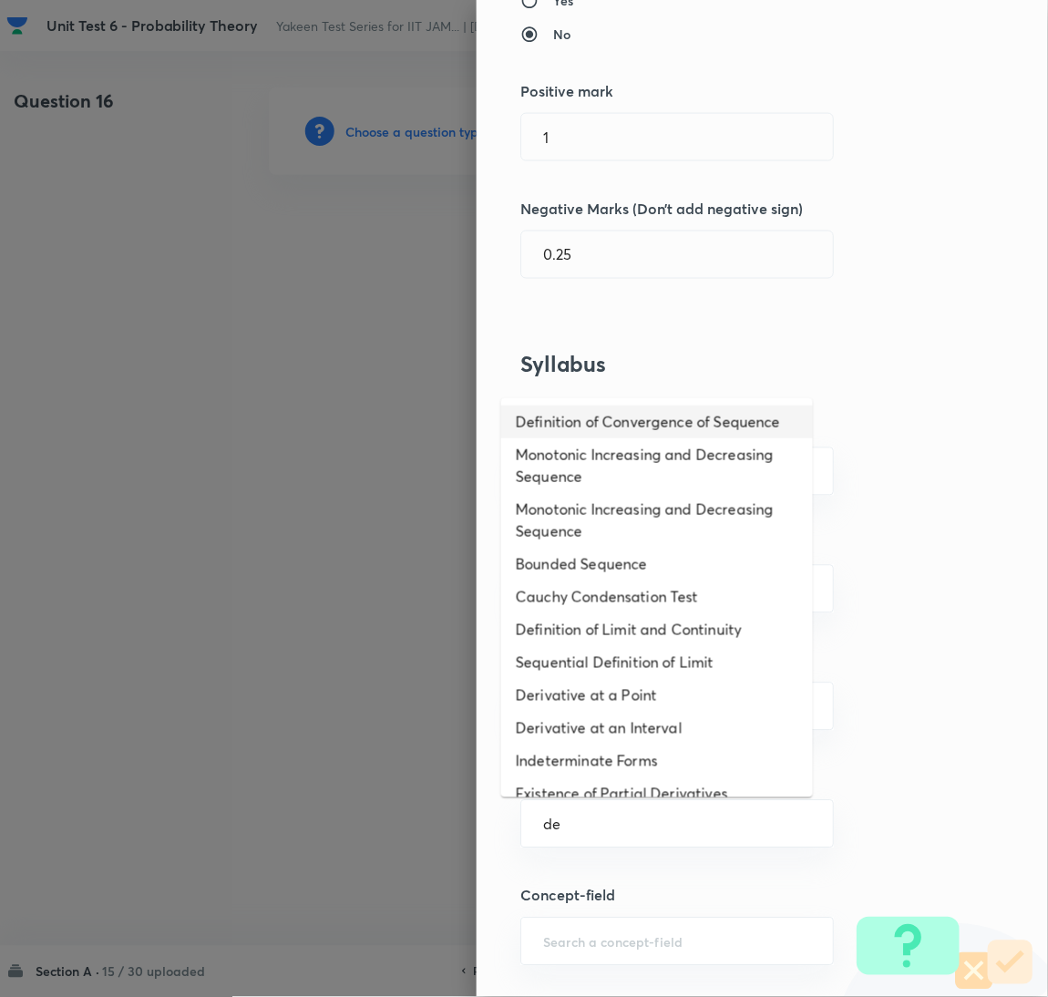
click at [584, 435] on li "Definition of Convergence of Sequence" at bounding box center [657, 422] width 312 height 33
type input "Definition of Convergence of Sequence"
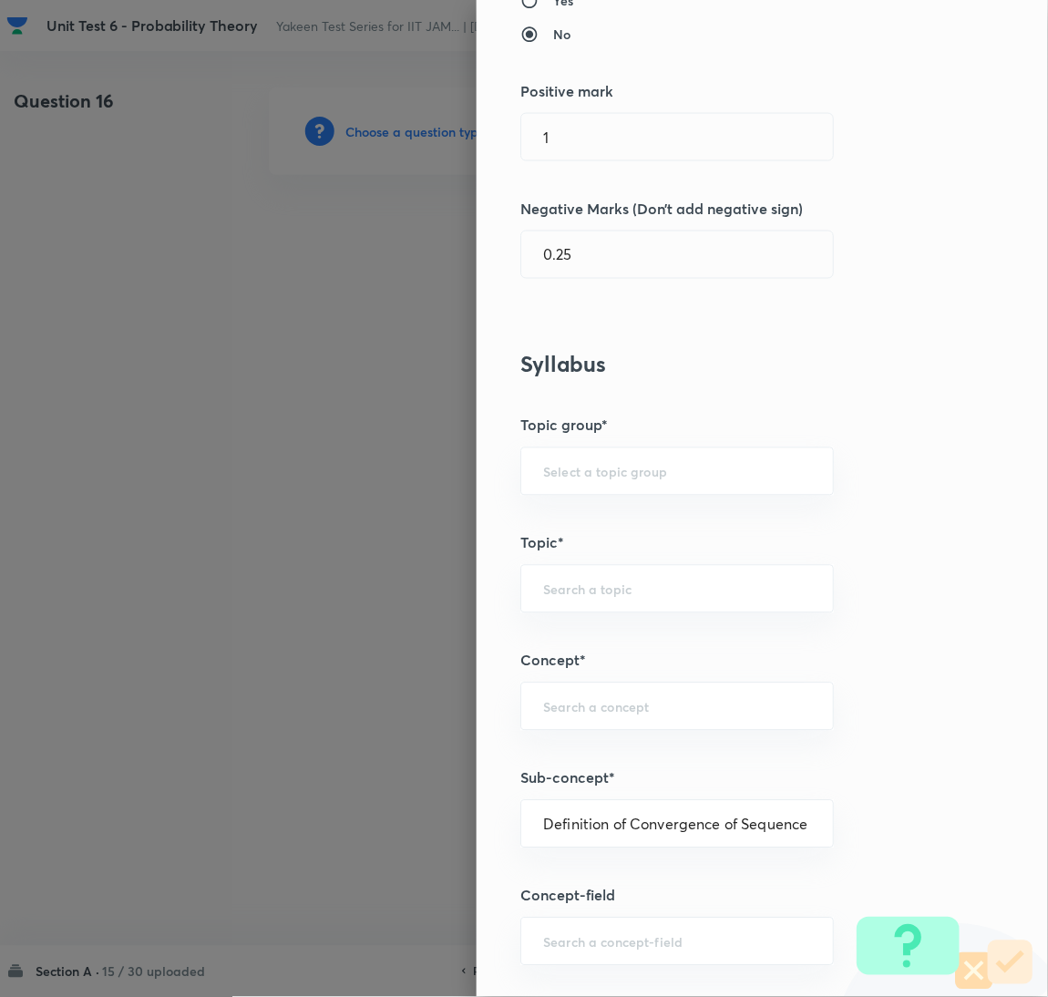
type input "Mathematics"
type input "Sequences & Series-Real Nos."
type input "Convergence of Sequences"
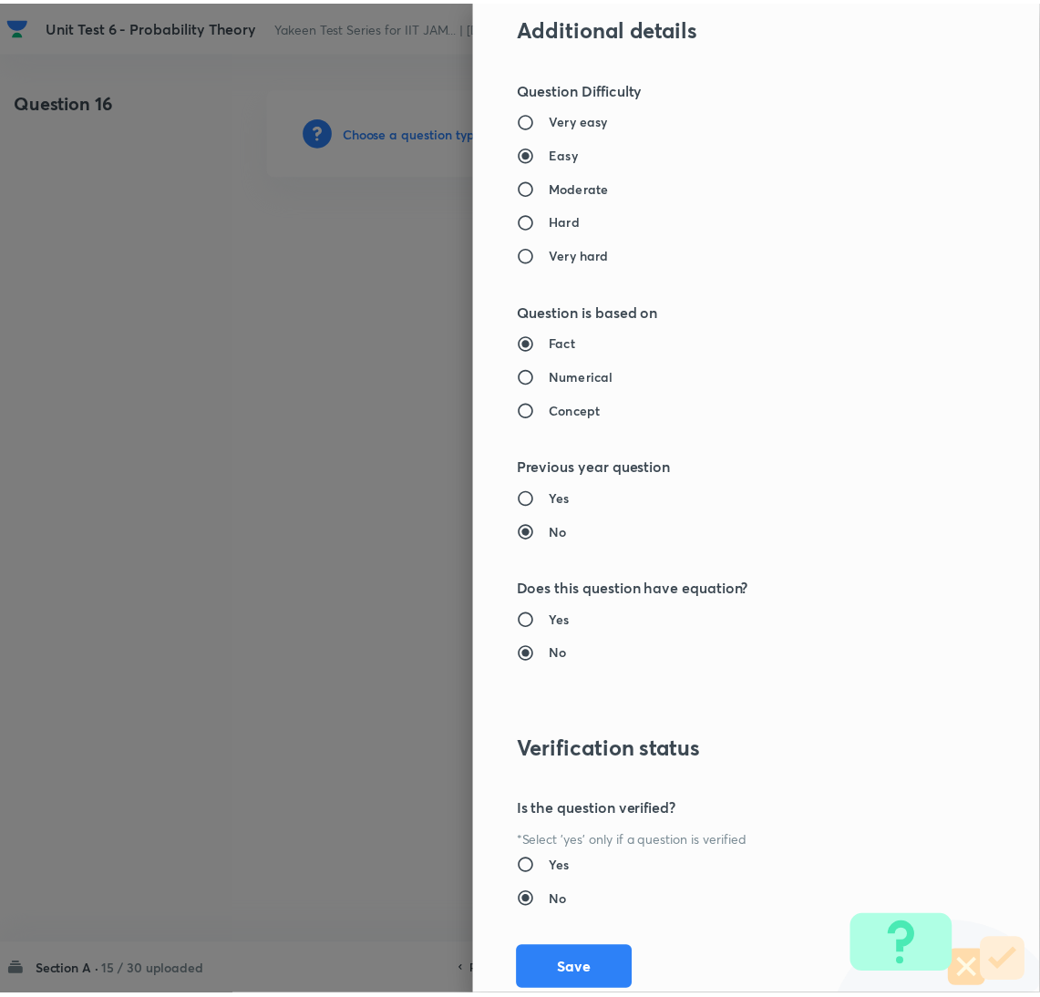
scroll to position [1490, 0]
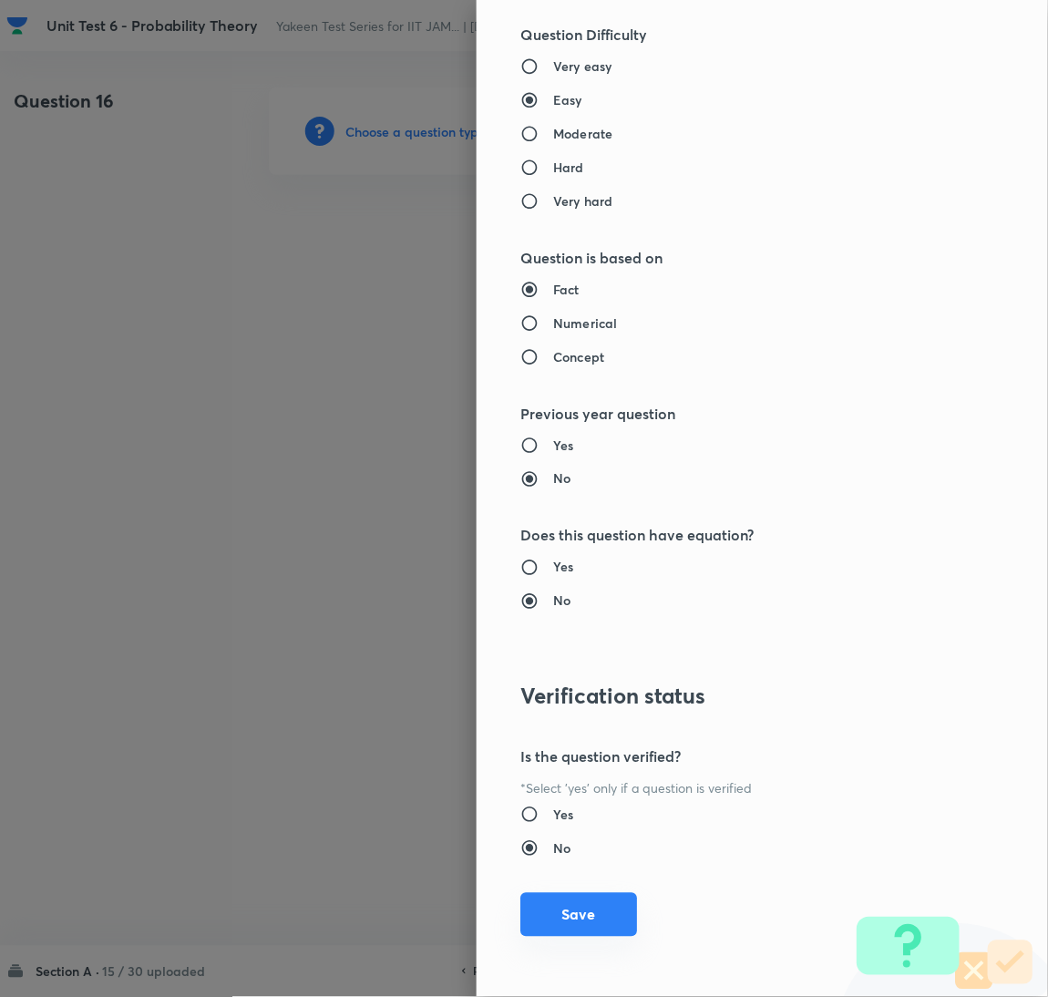
click at [559, 914] on button "Save" at bounding box center [579, 915] width 117 height 44
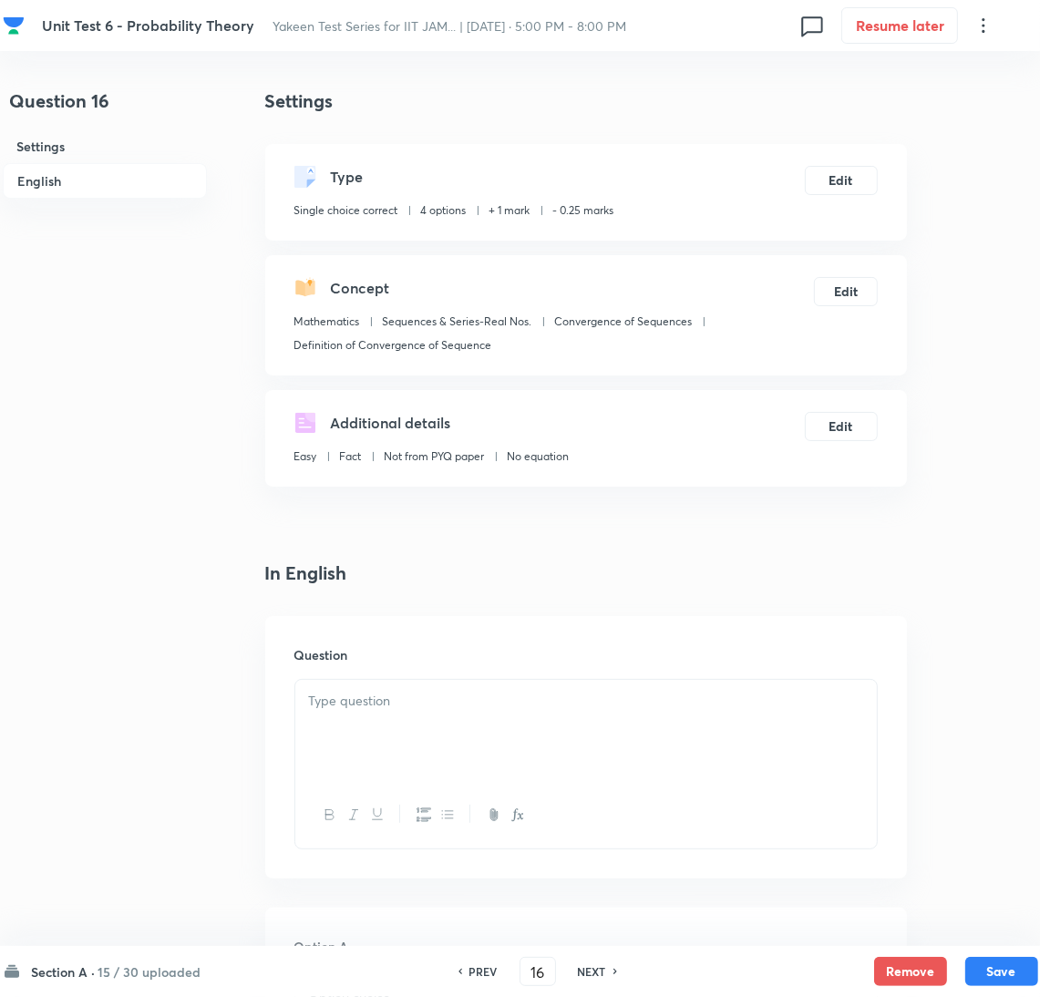
click at [396, 707] on p at bounding box center [586, 701] width 554 height 21
click at [346, 706] on p at bounding box center [586, 701] width 554 height 21
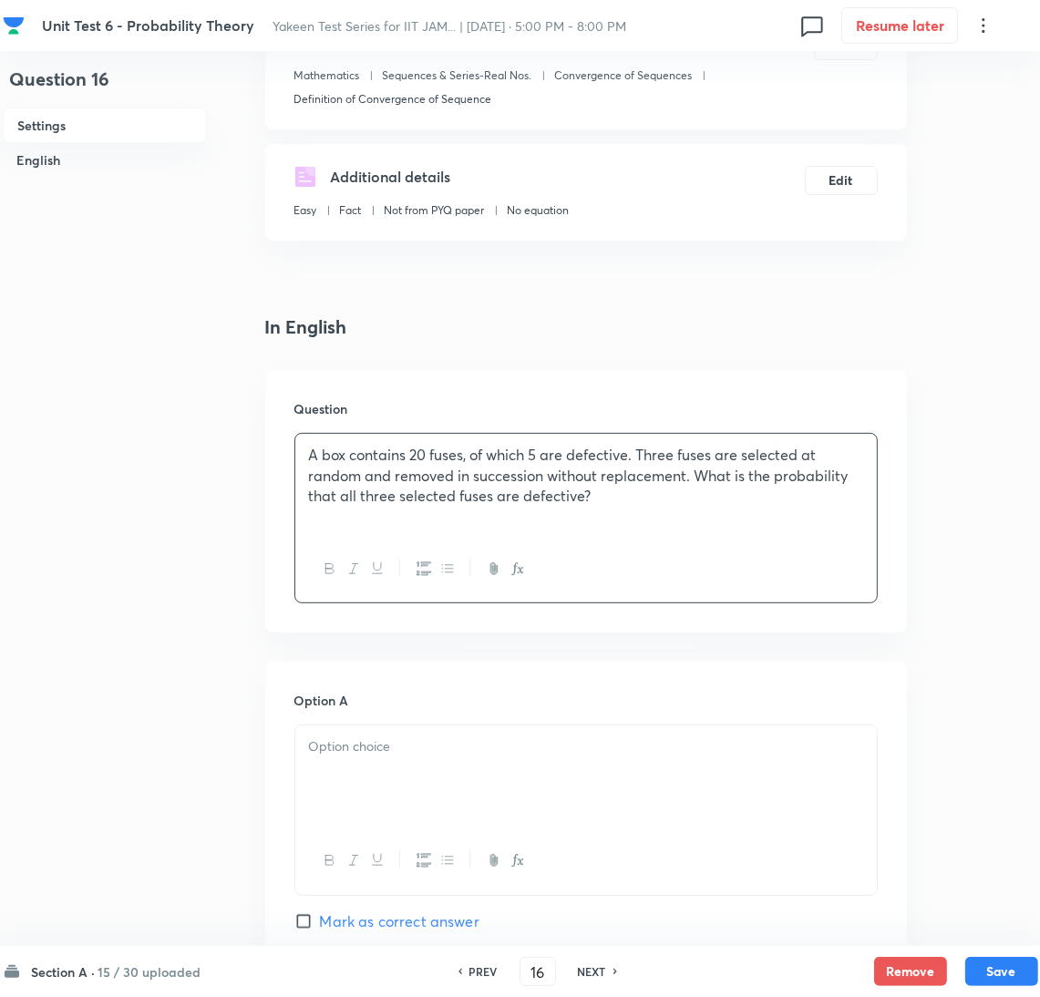
scroll to position [409, 0]
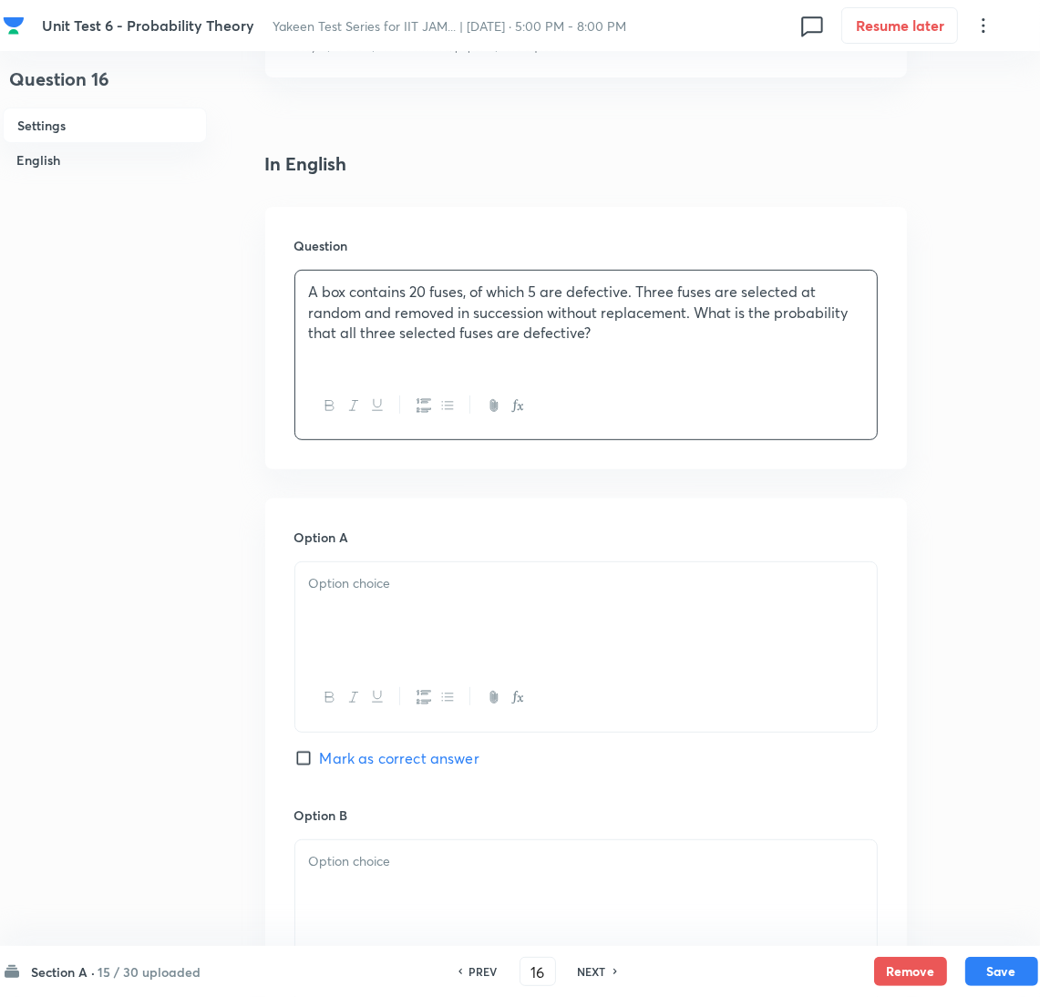
click at [370, 606] on div at bounding box center [586, 614] width 582 height 102
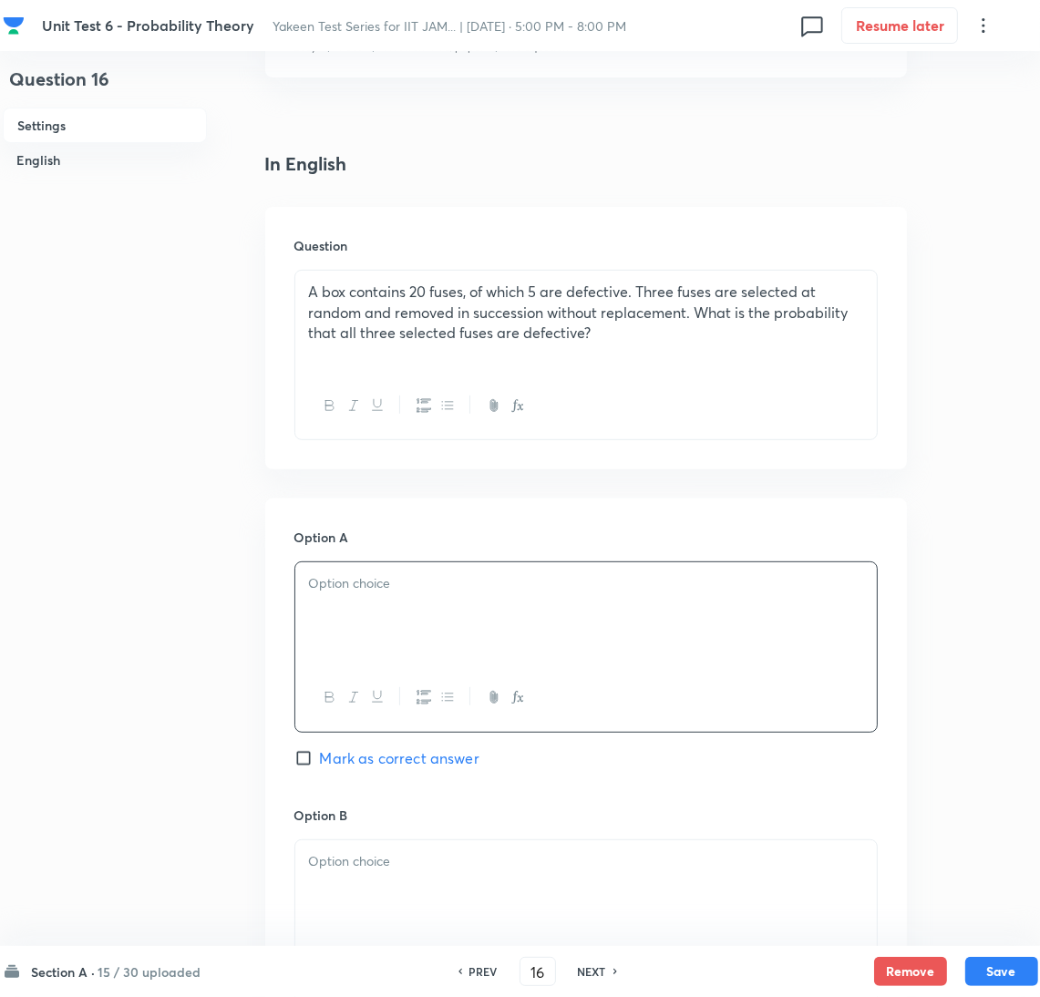
click at [343, 624] on div at bounding box center [586, 614] width 582 height 102
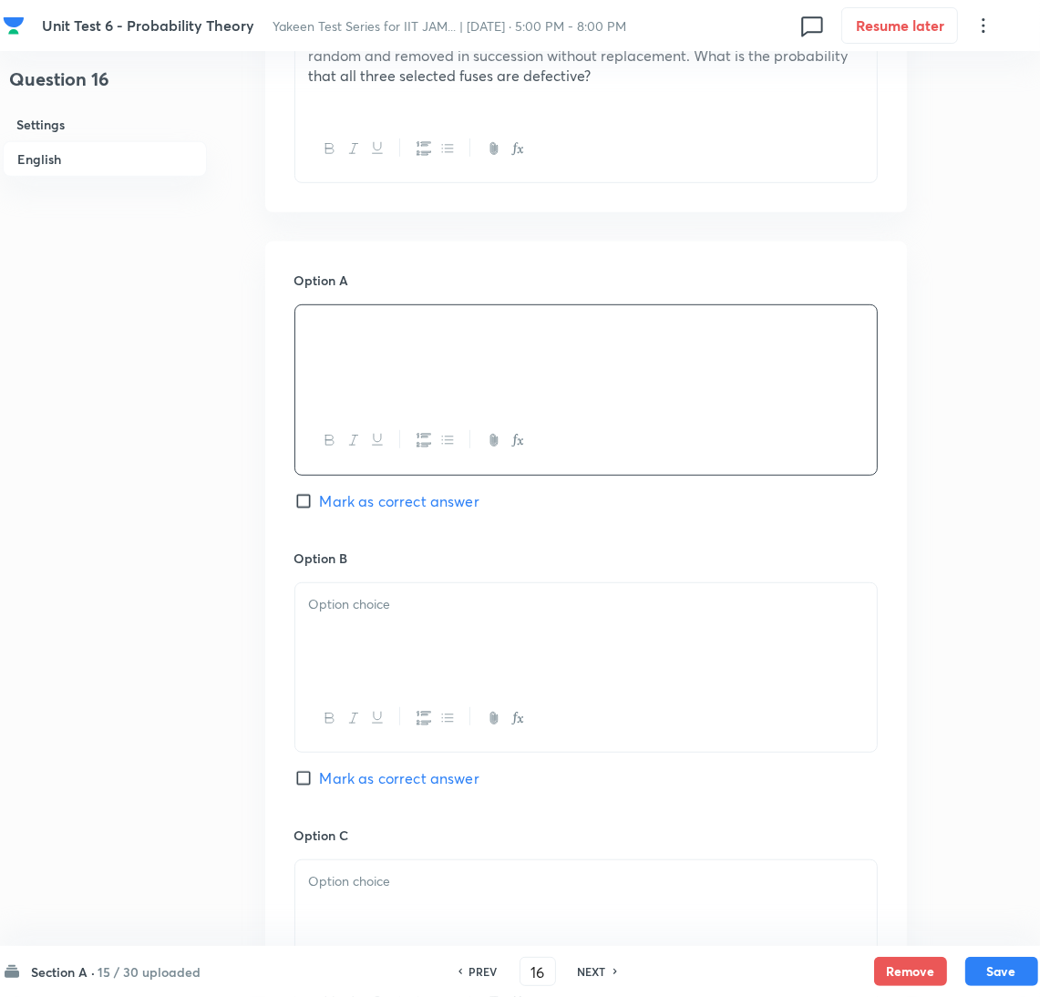
scroll to position [683, 0]
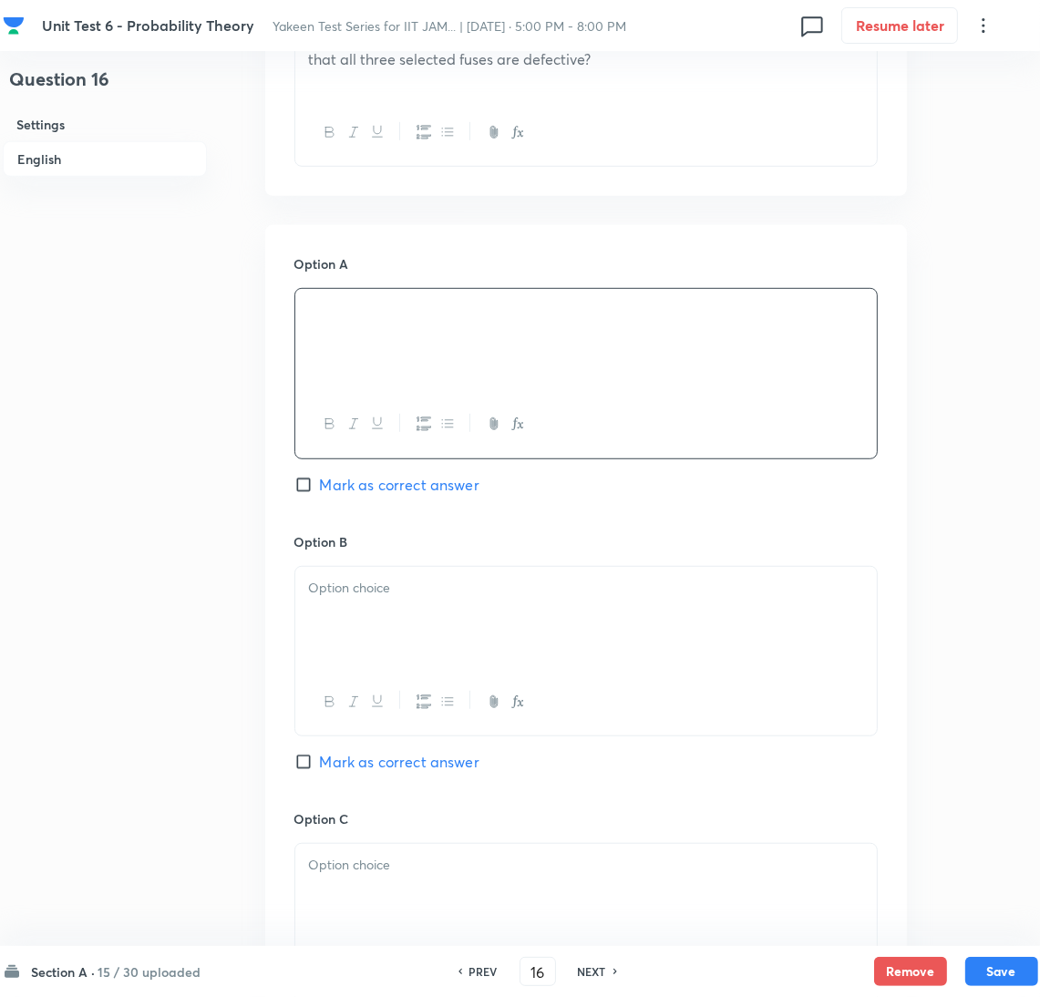
click at [352, 608] on div at bounding box center [586, 618] width 582 height 102
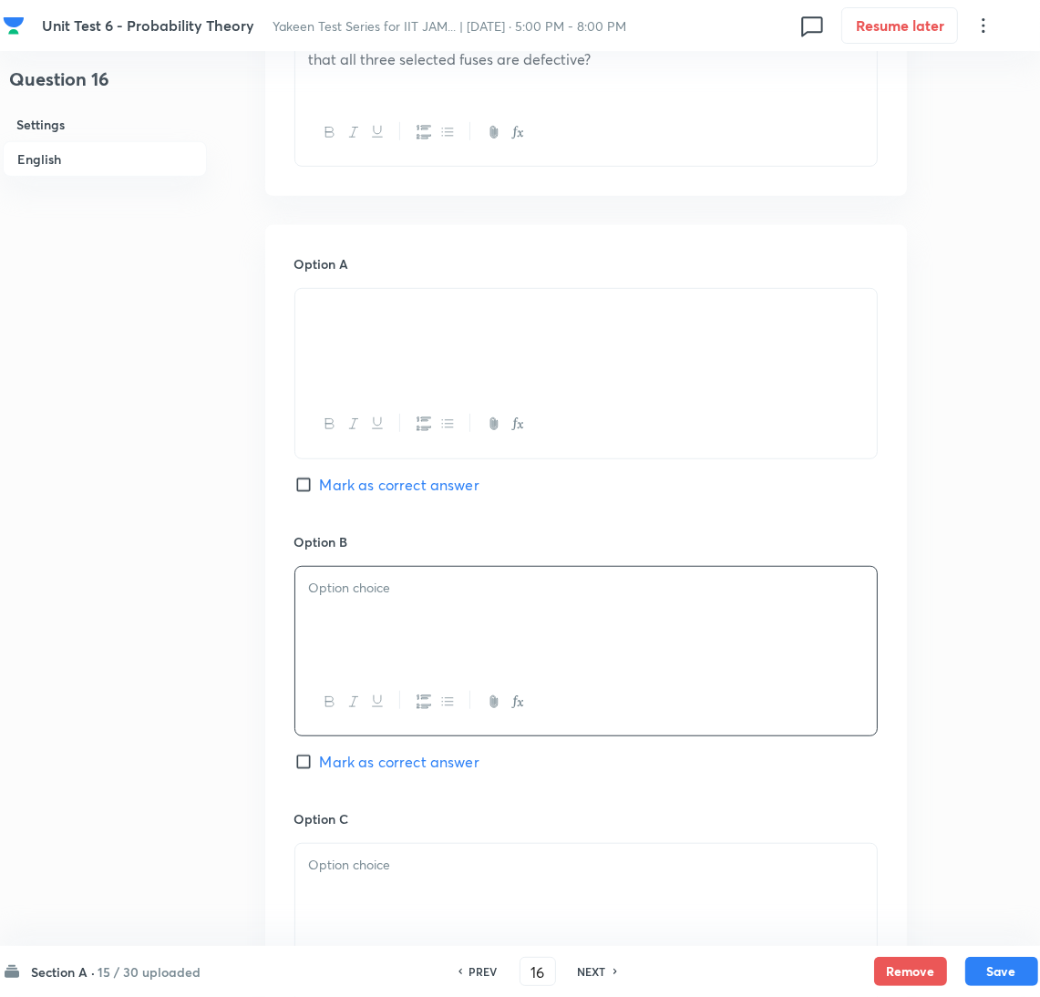
click at [351, 607] on div at bounding box center [586, 618] width 582 height 102
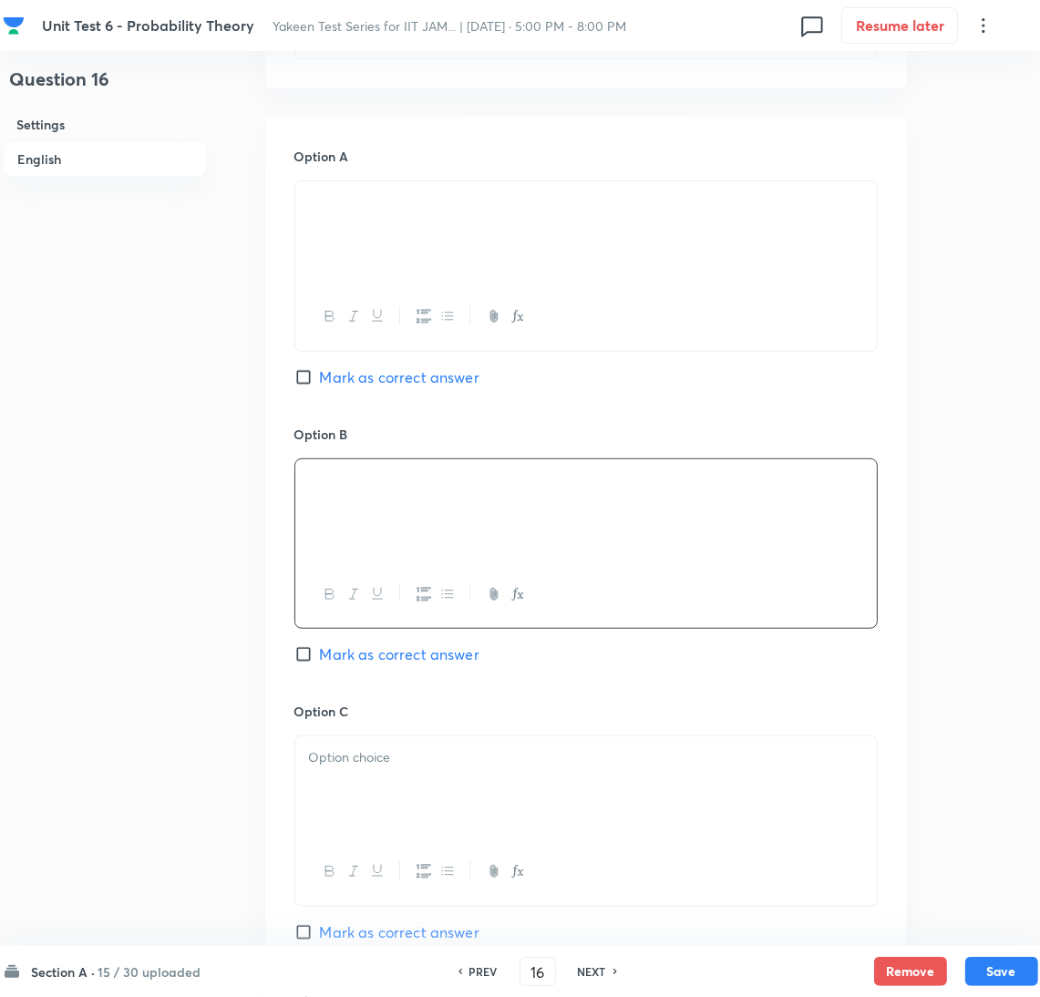
scroll to position [957, 0]
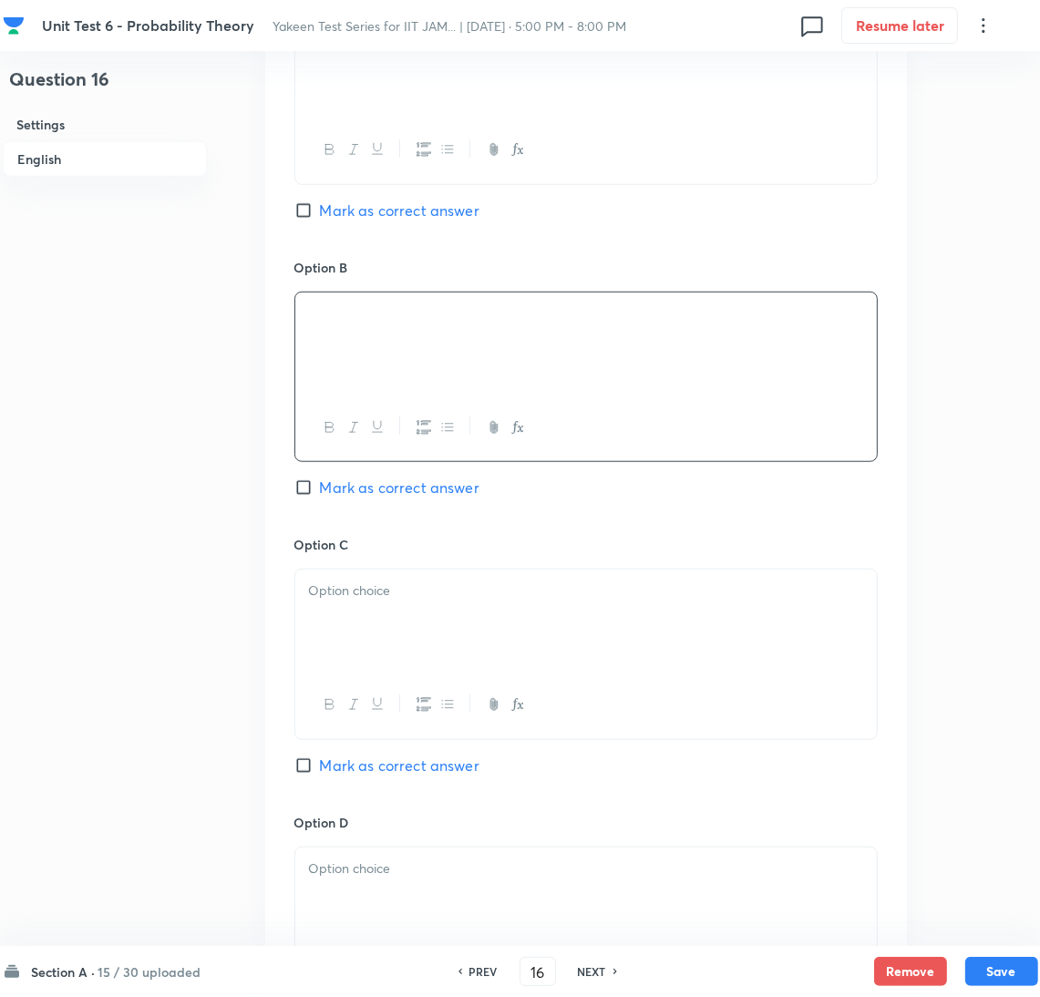
click at [351, 607] on div at bounding box center [586, 621] width 582 height 102
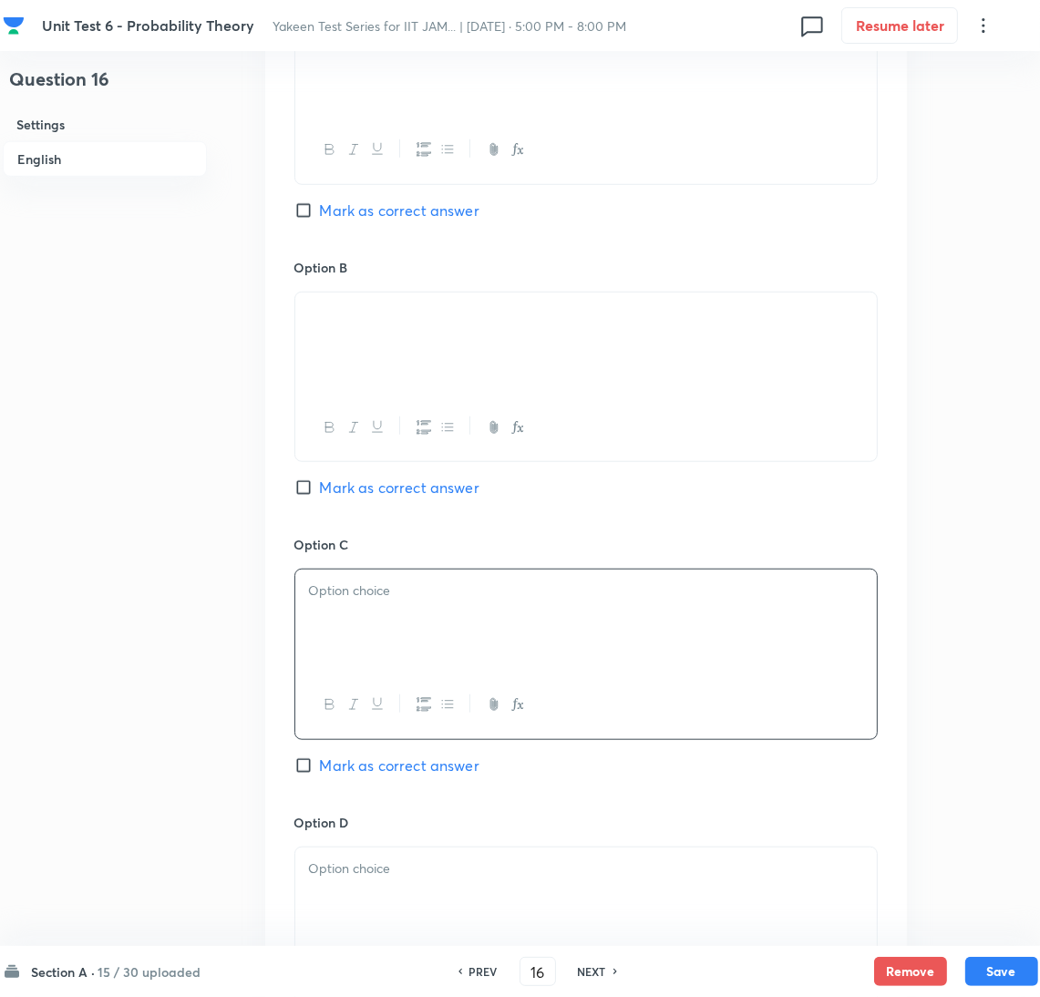
click at [343, 602] on p at bounding box center [586, 591] width 554 height 21
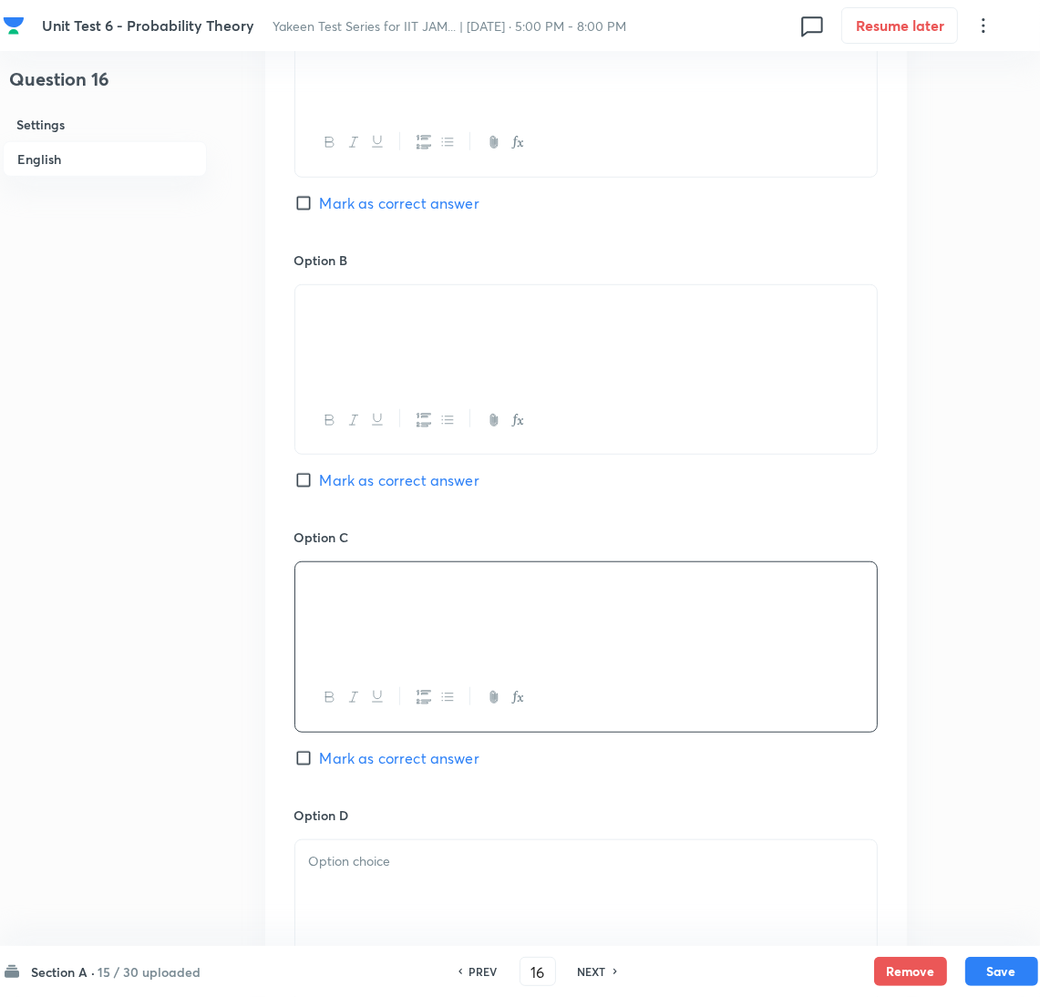
scroll to position [1230, 0]
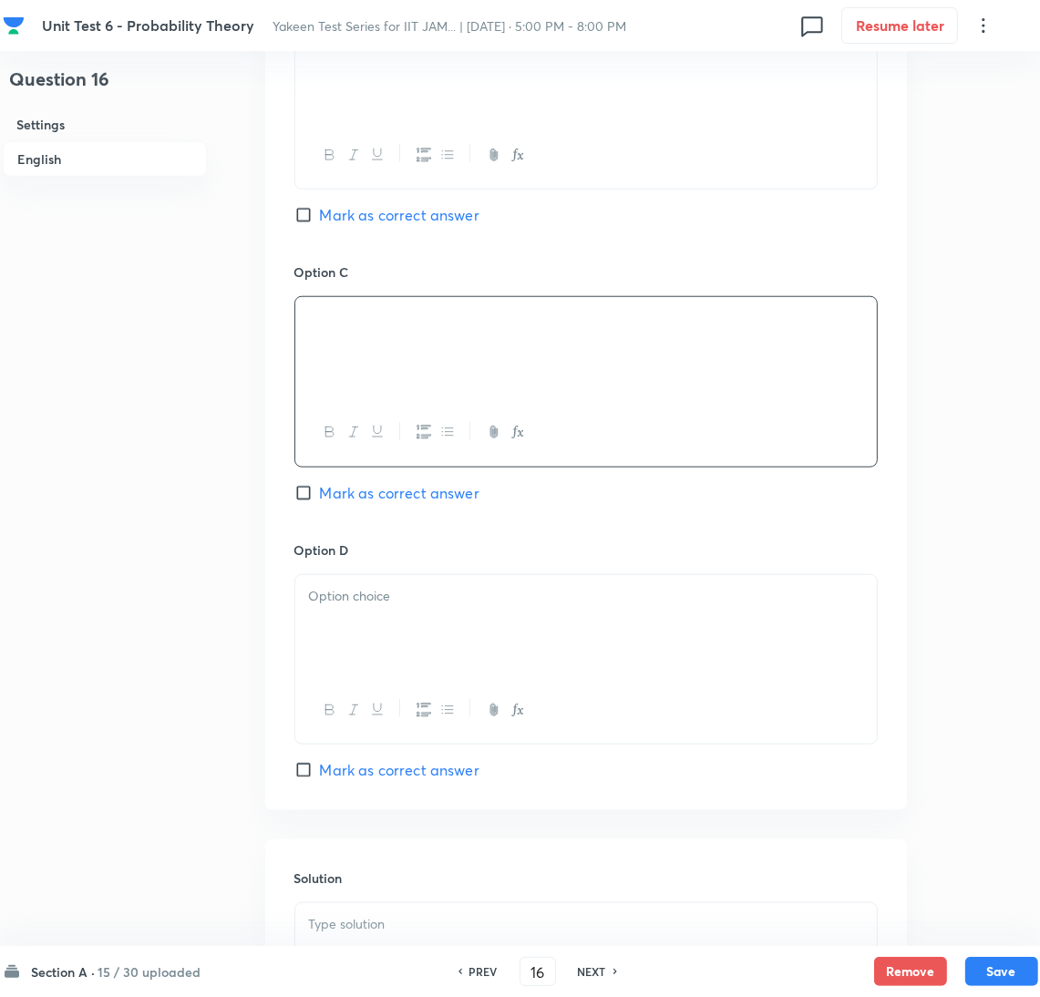
click at [391, 636] on div at bounding box center [586, 626] width 582 height 102
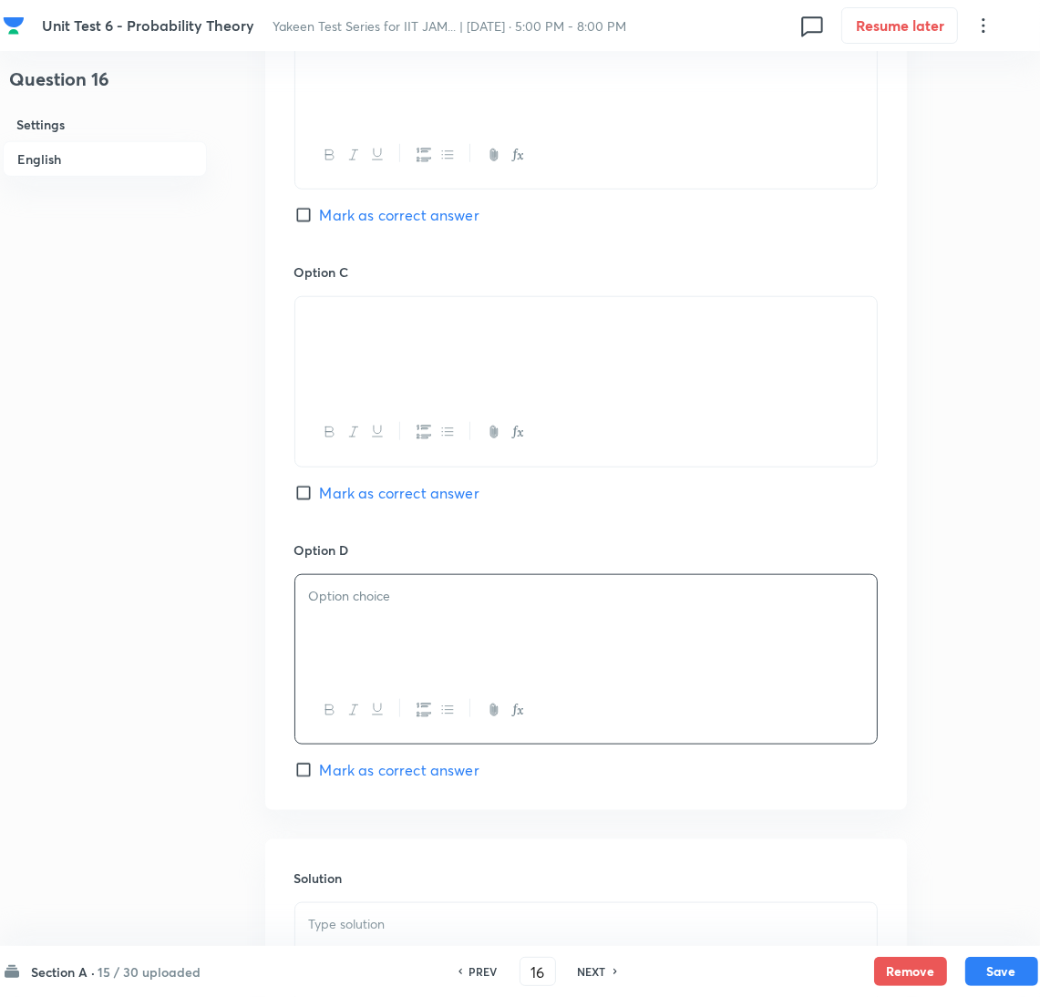
click at [355, 609] on div at bounding box center [586, 626] width 582 height 102
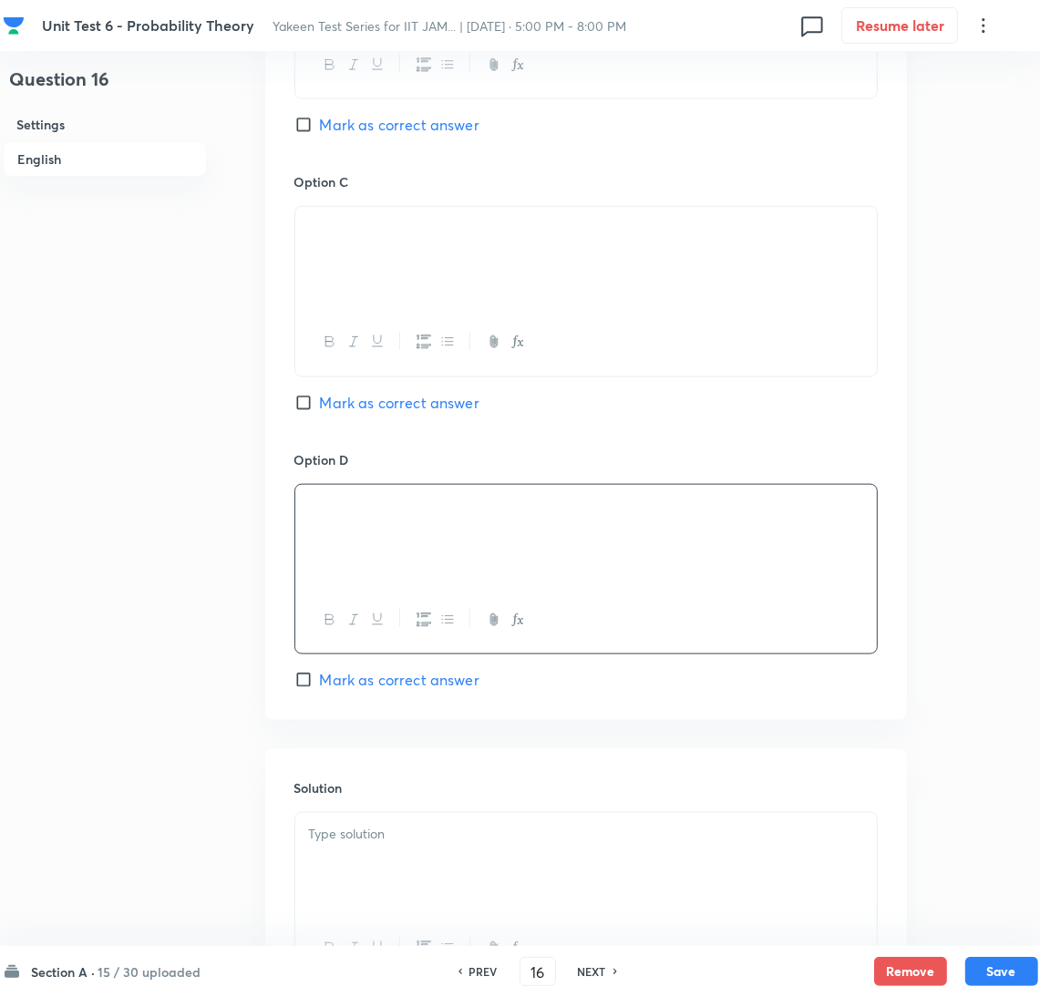
scroll to position [1367, 0]
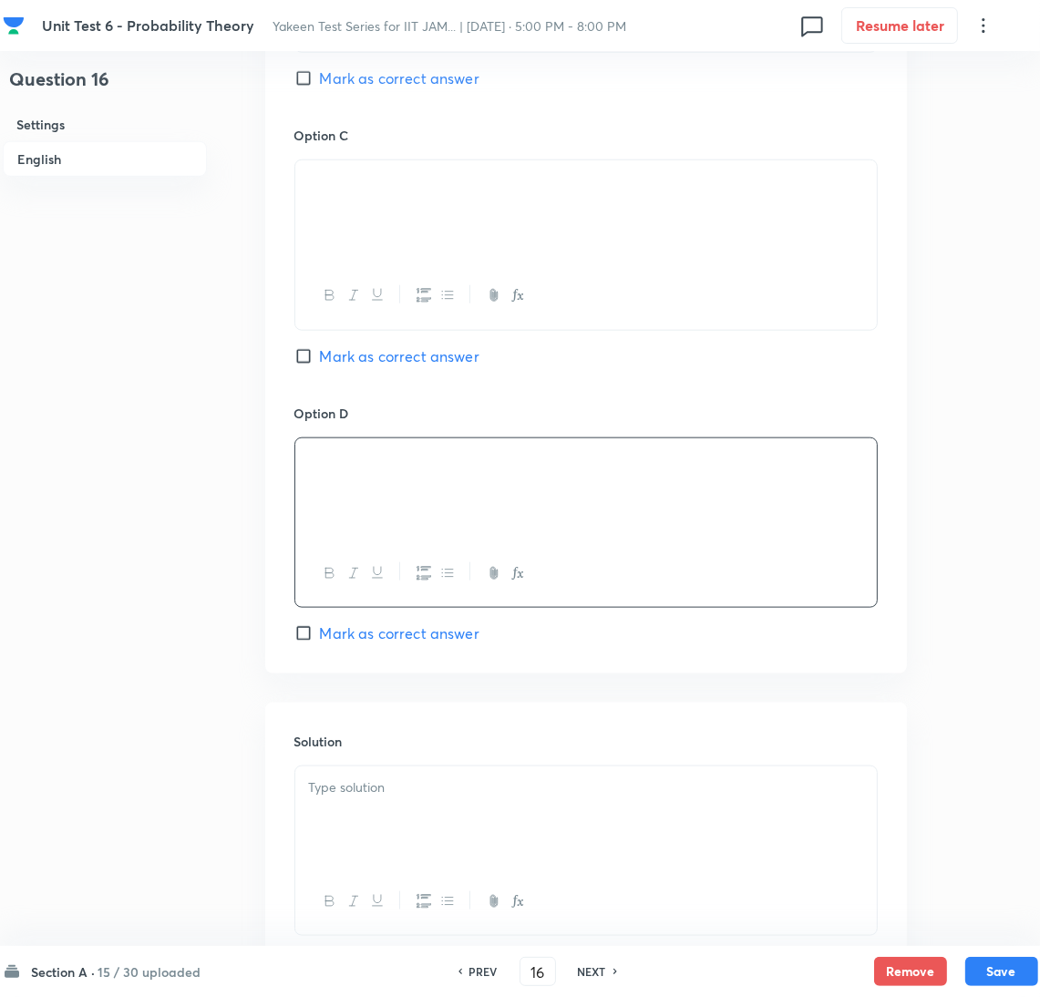
drag, startPoint x: 316, startPoint y: 640, endPoint x: 324, endPoint y: 664, distance: 24.8
click at [316, 640] on input "Mark as correct answer" at bounding box center [307, 634] width 26 height 18
checkbox input "true"
click at [360, 822] on div at bounding box center [586, 818] width 582 height 102
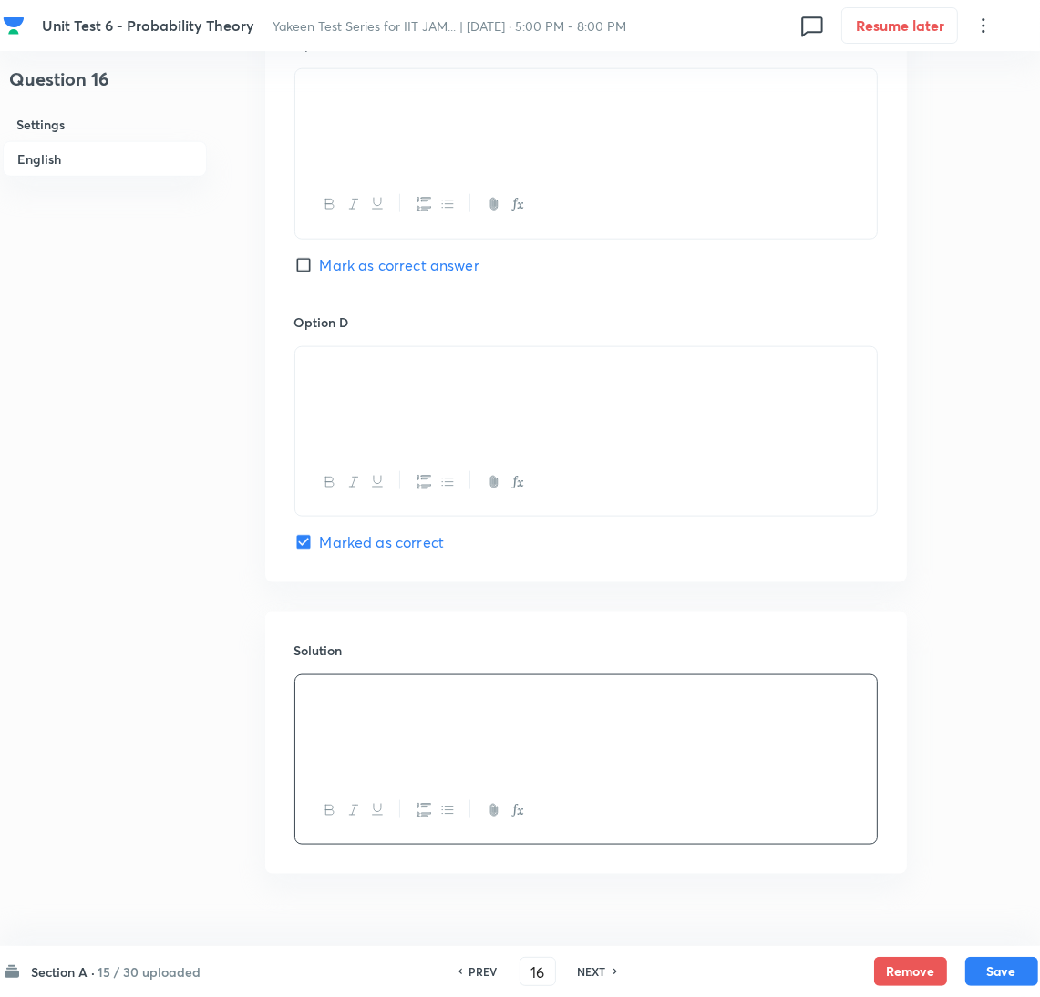
scroll to position [1500, 0]
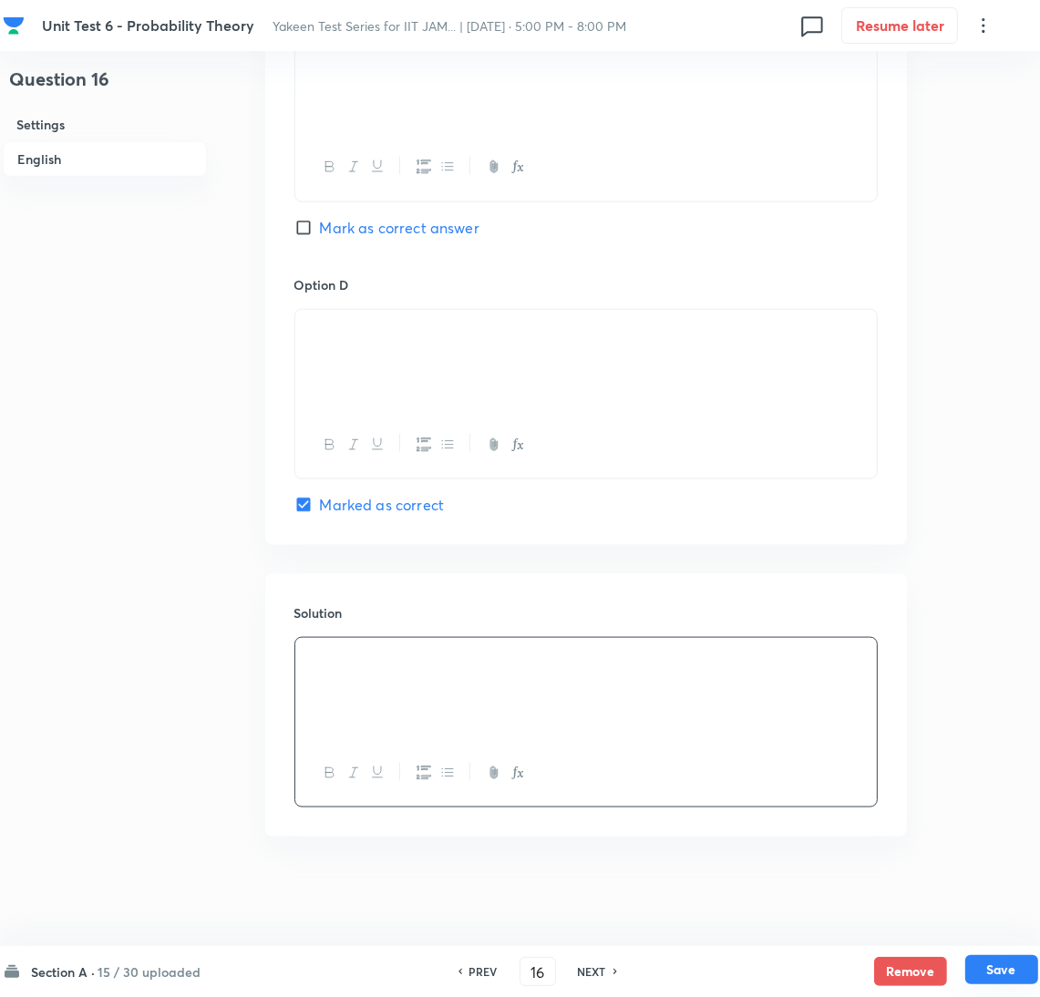
click at [997, 970] on button "Save" at bounding box center [1002, 969] width 73 height 29
type input "17"
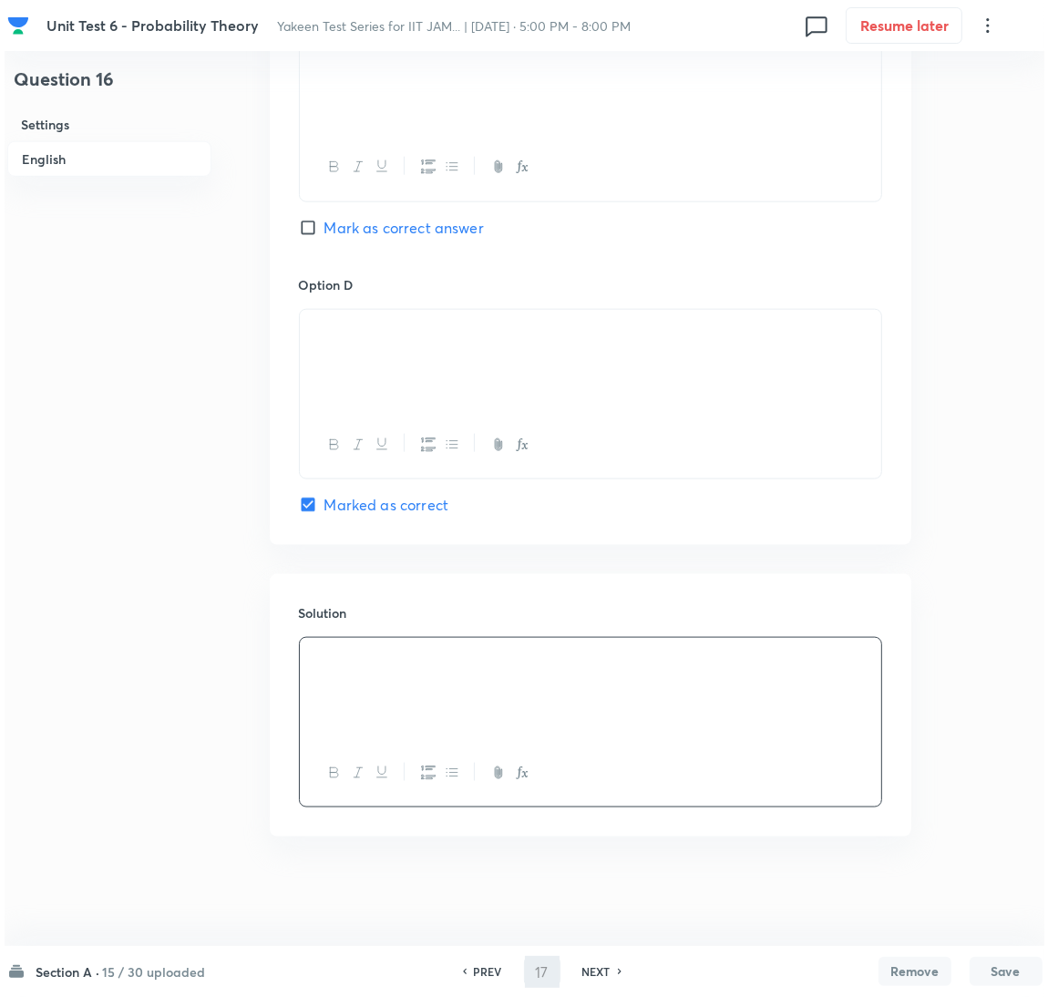
scroll to position [0, 0]
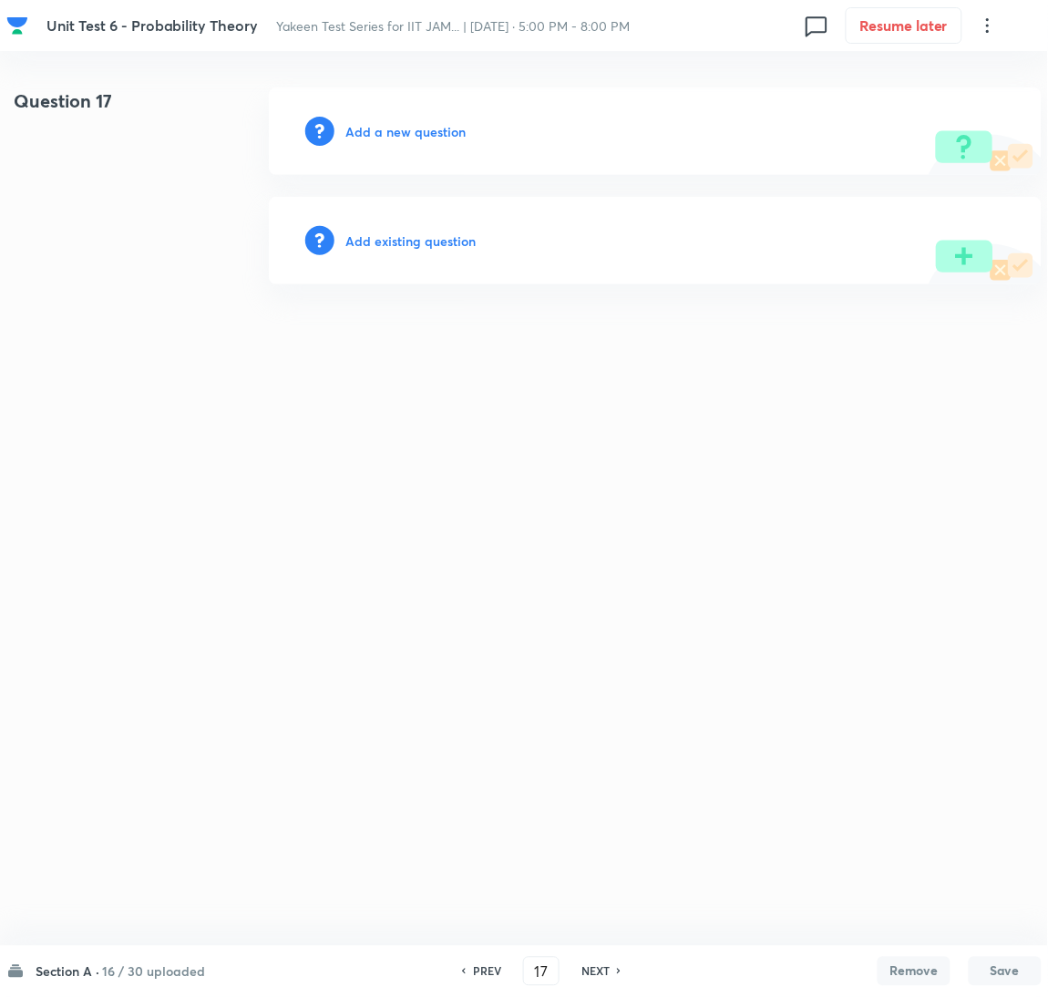
click at [381, 126] on h6 "Add a new question" at bounding box center [406, 131] width 120 height 19
click at [381, 126] on h6 "Choose a question type" at bounding box center [416, 131] width 140 height 19
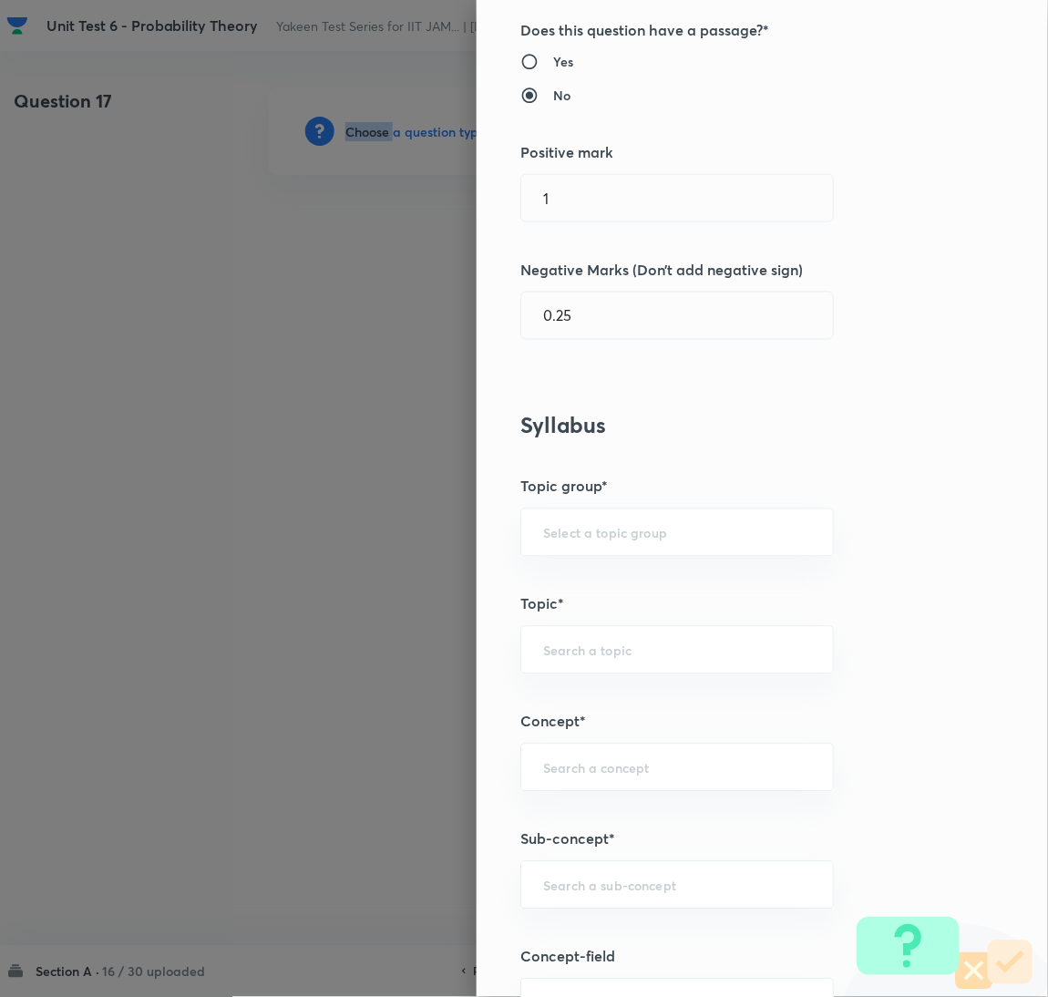
scroll to position [547, 0]
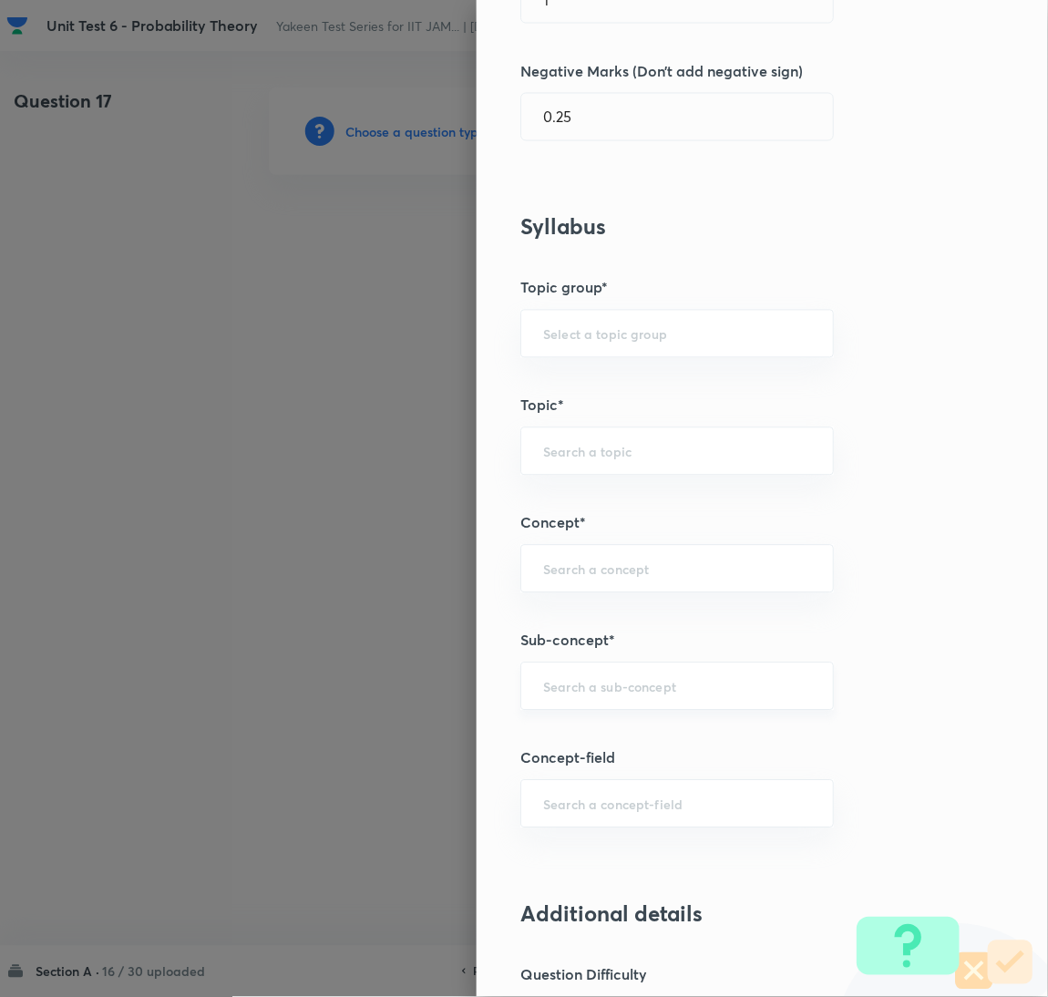
click at [575, 692] on input "text" at bounding box center [677, 686] width 268 height 17
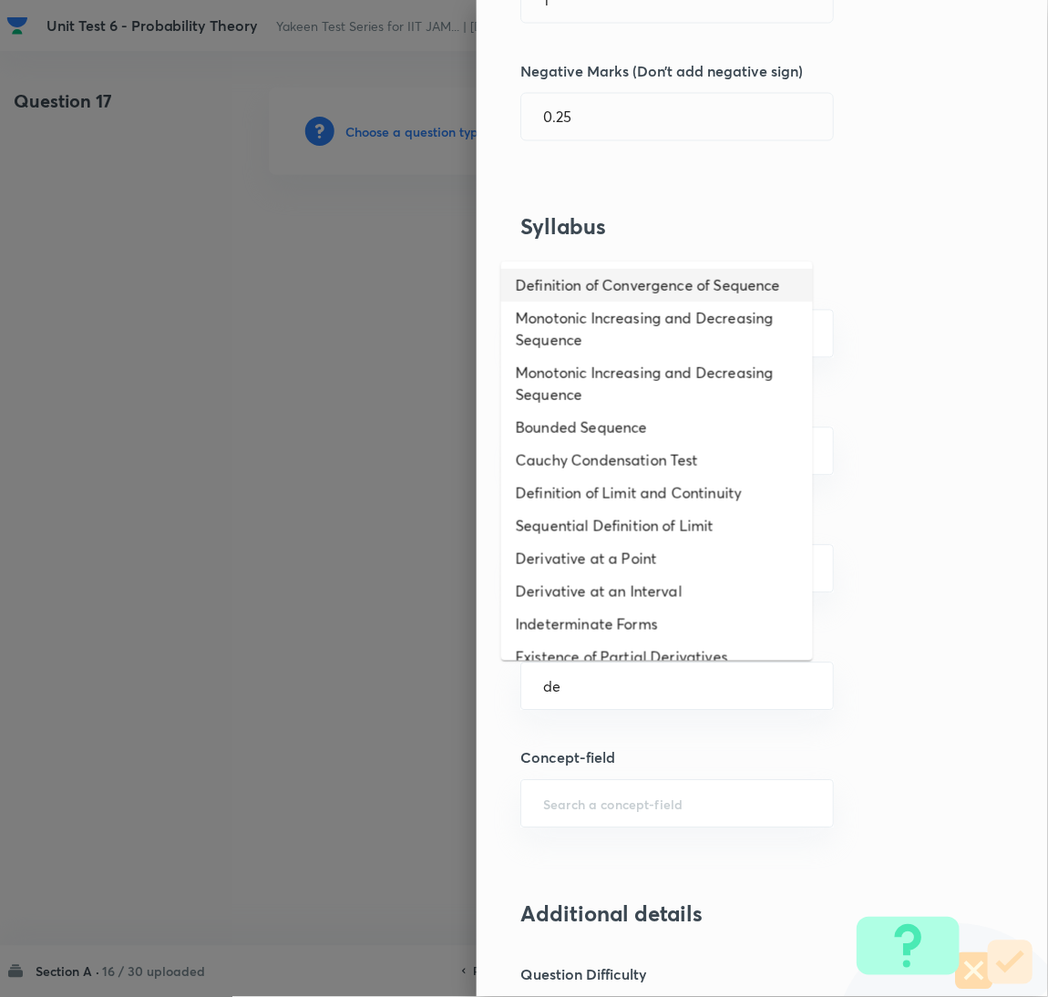
click at [559, 282] on li "Definition of Convergence of Sequence" at bounding box center [657, 285] width 312 height 33
type input "Definition of Convergence of Sequence"
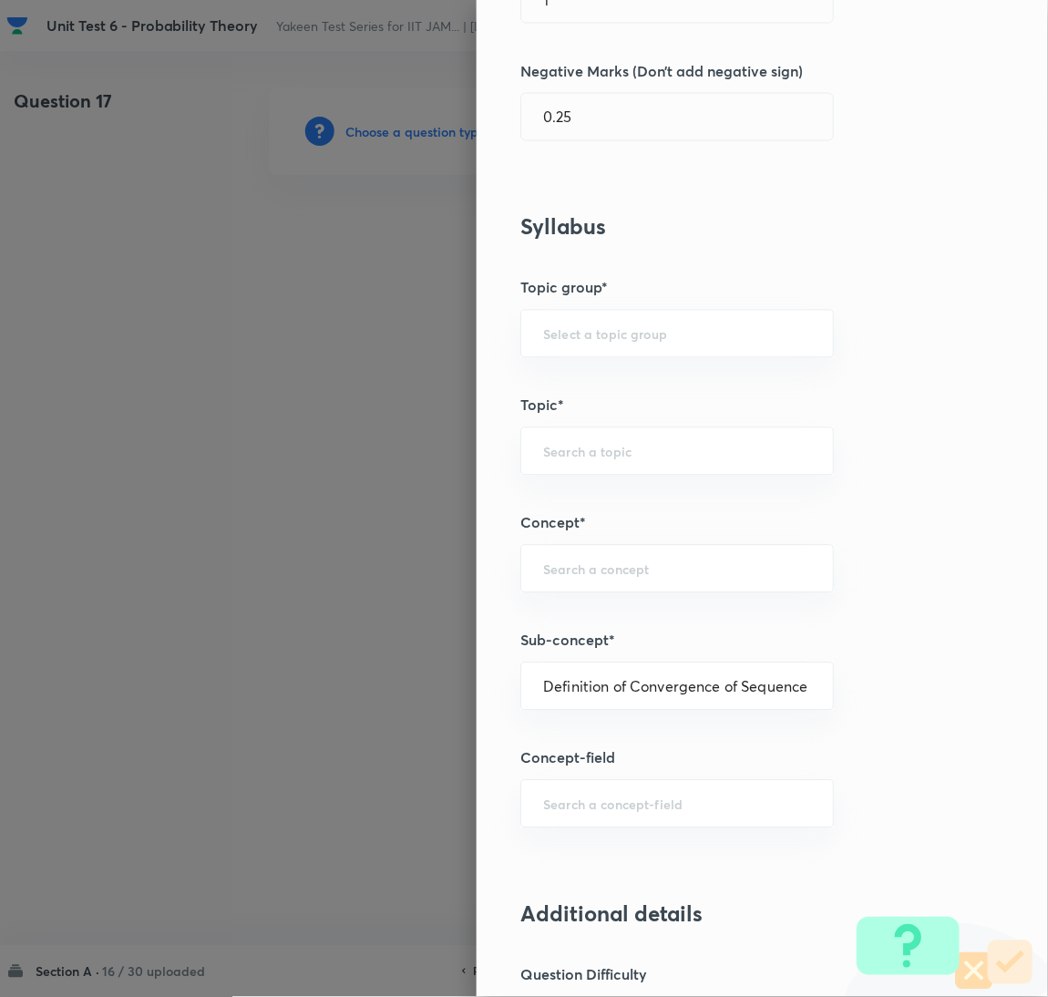
type input "Mathematics"
type input "Sequences & Series-Real Nos."
type input "Convergence of Sequences"
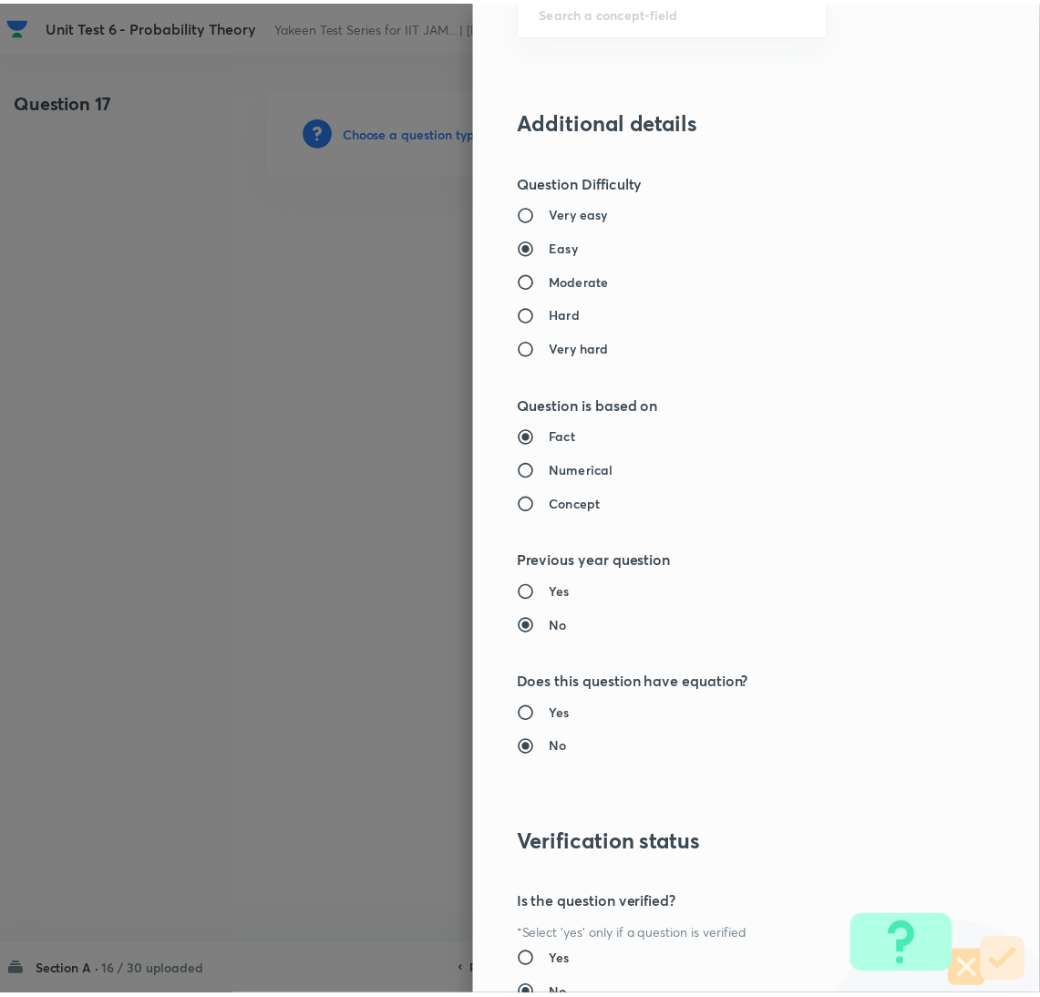
scroll to position [1490, 0]
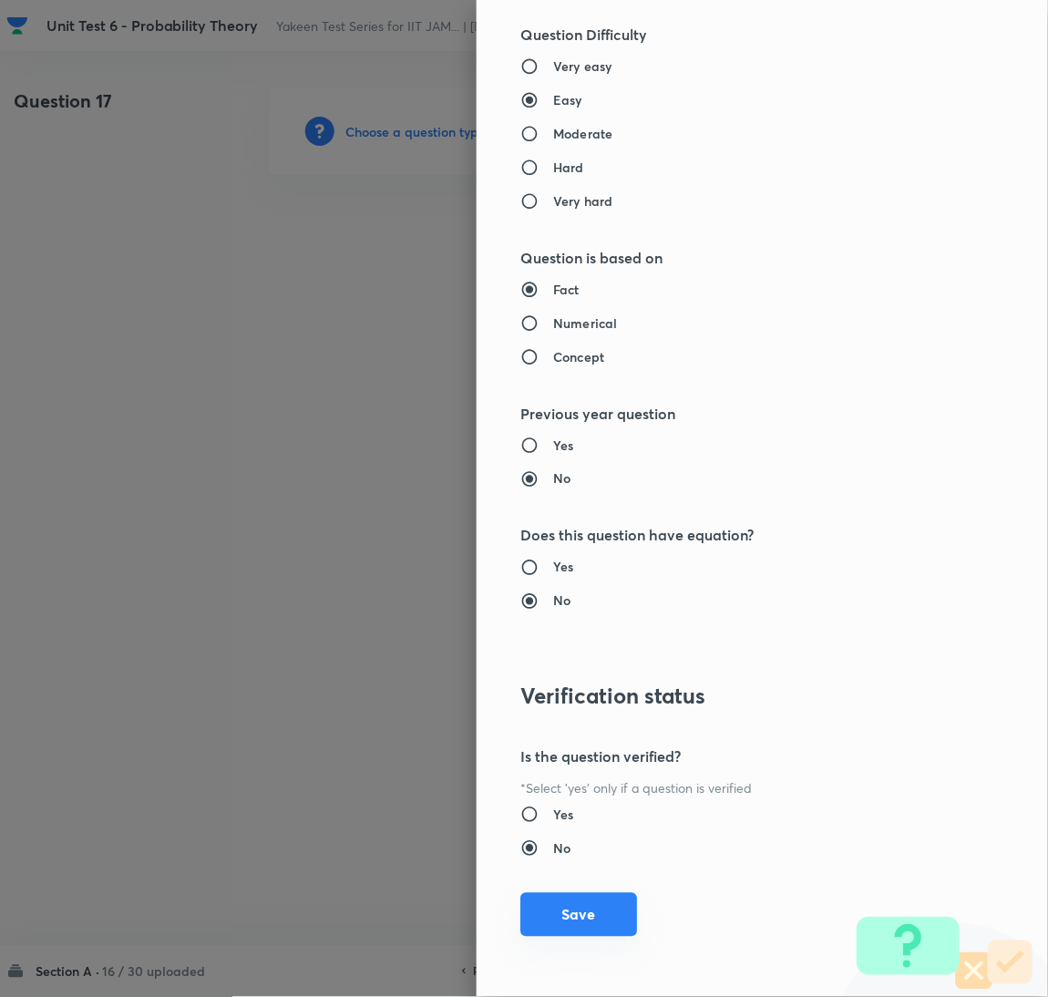
click at [567, 902] on button "Save" at bounding box center [579, 915] width 117 height 44
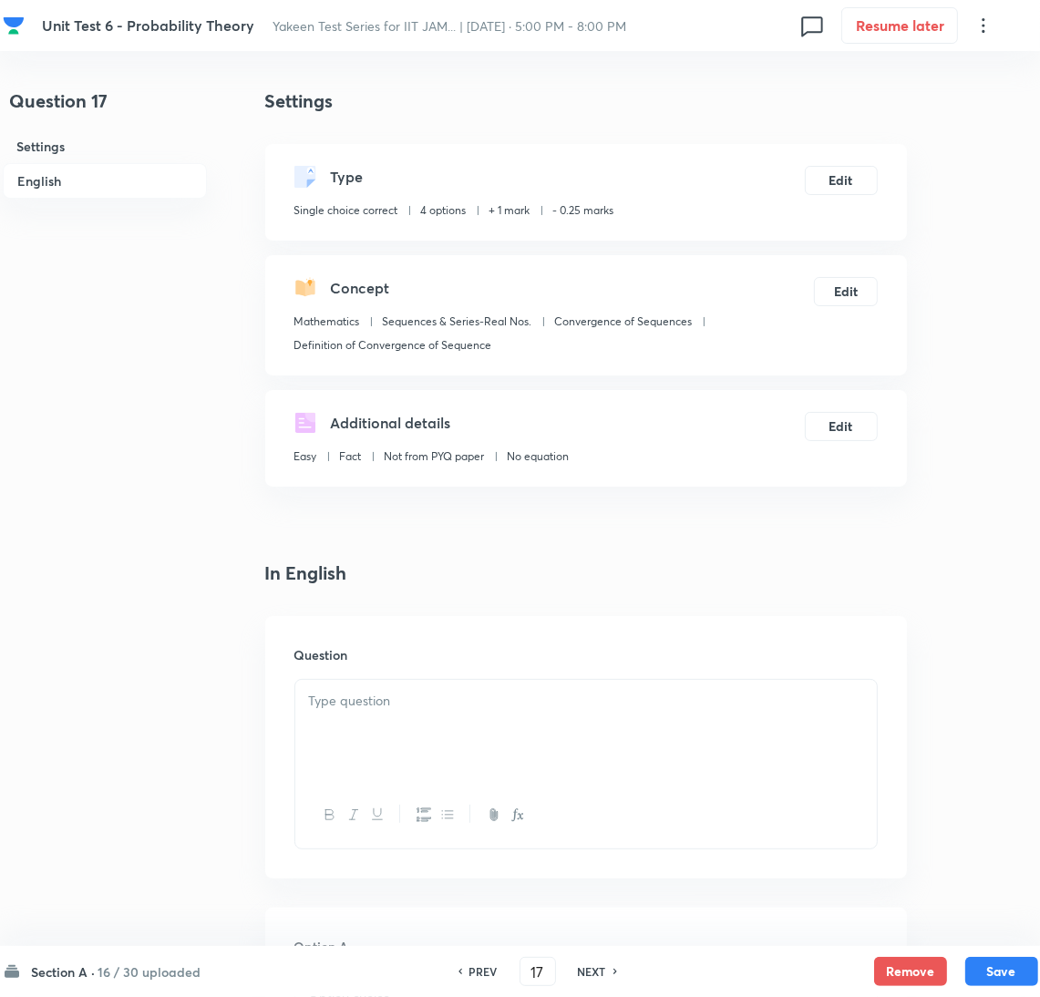
drag, startPoint x: 407, startPoint y: 724, endPoint x: 389, endPoint y: 719, distance: 17.9
click at [404, 723] on div at bounding box center [586, 731] width 582 height 102
click at [414, 727] on div at bounding box center [586, 731] width 582 height 102
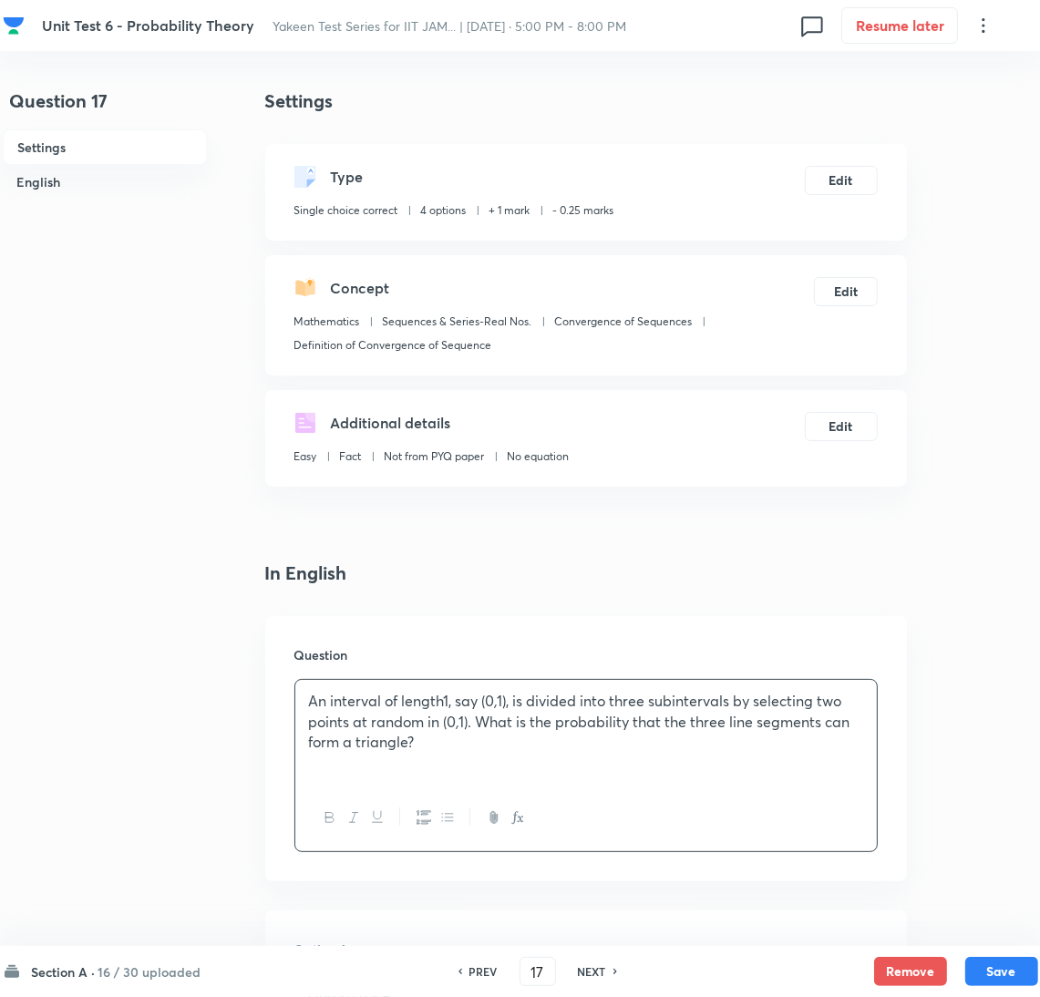
scroll to position [274, 0]
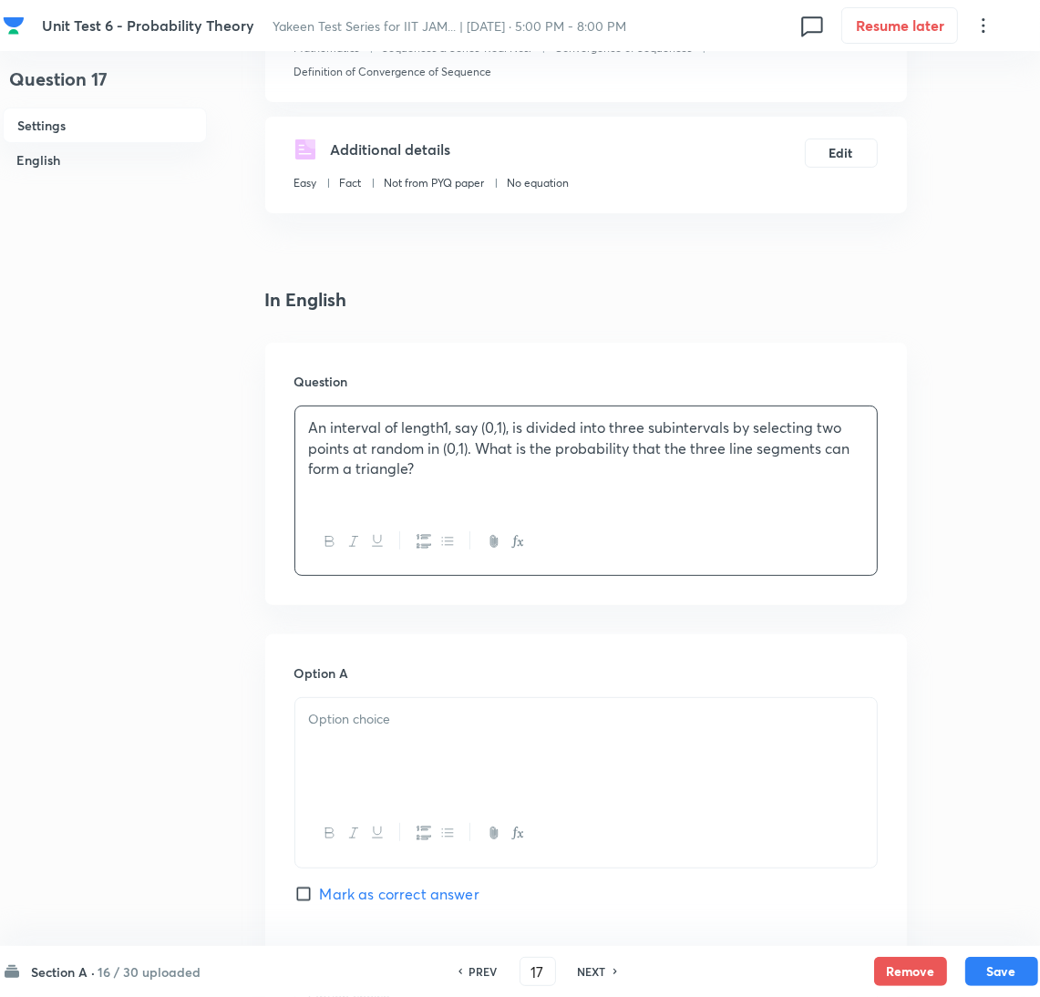
click at [362, 749] on div at bounding box center [586, 749] width 582 height 102
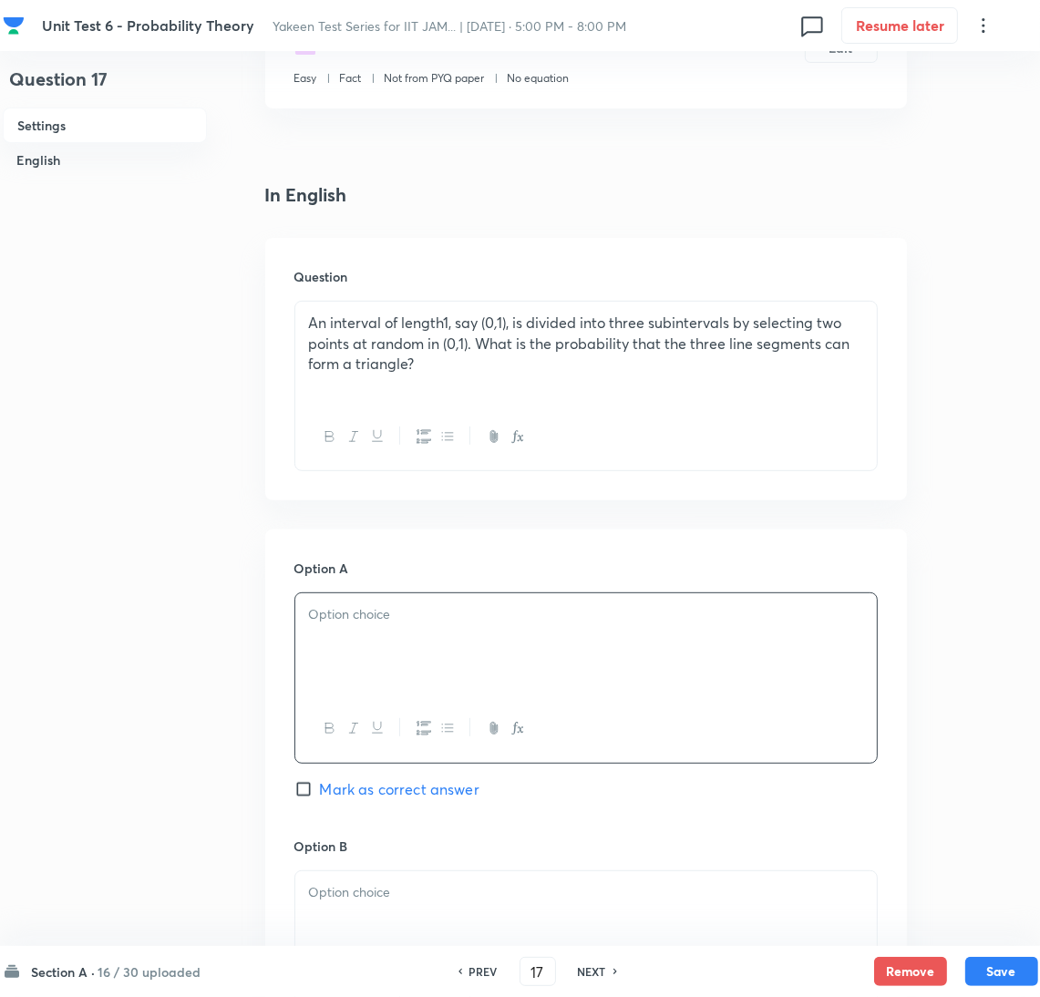
scroll to position [547, 0]
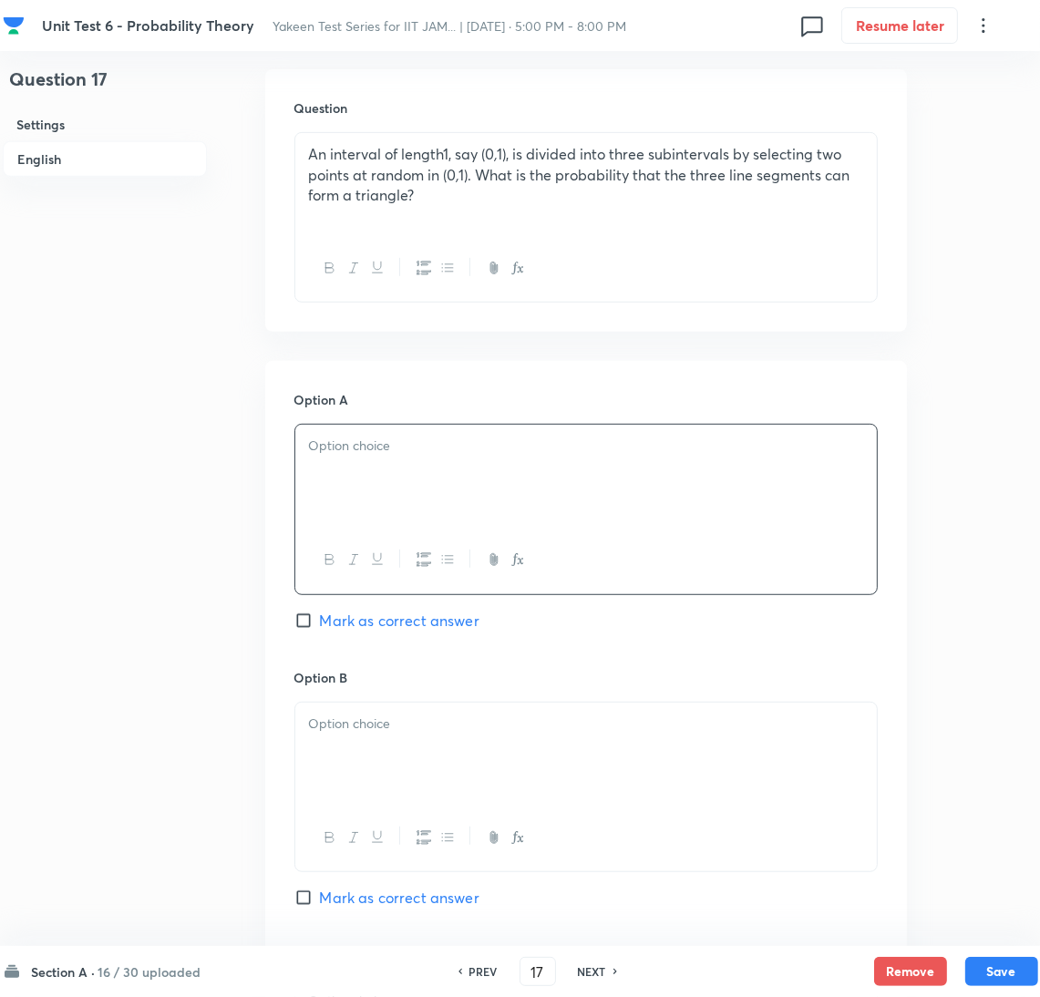
click at [371, 516] on div at bounding box center [586, 476] width 582 height 102
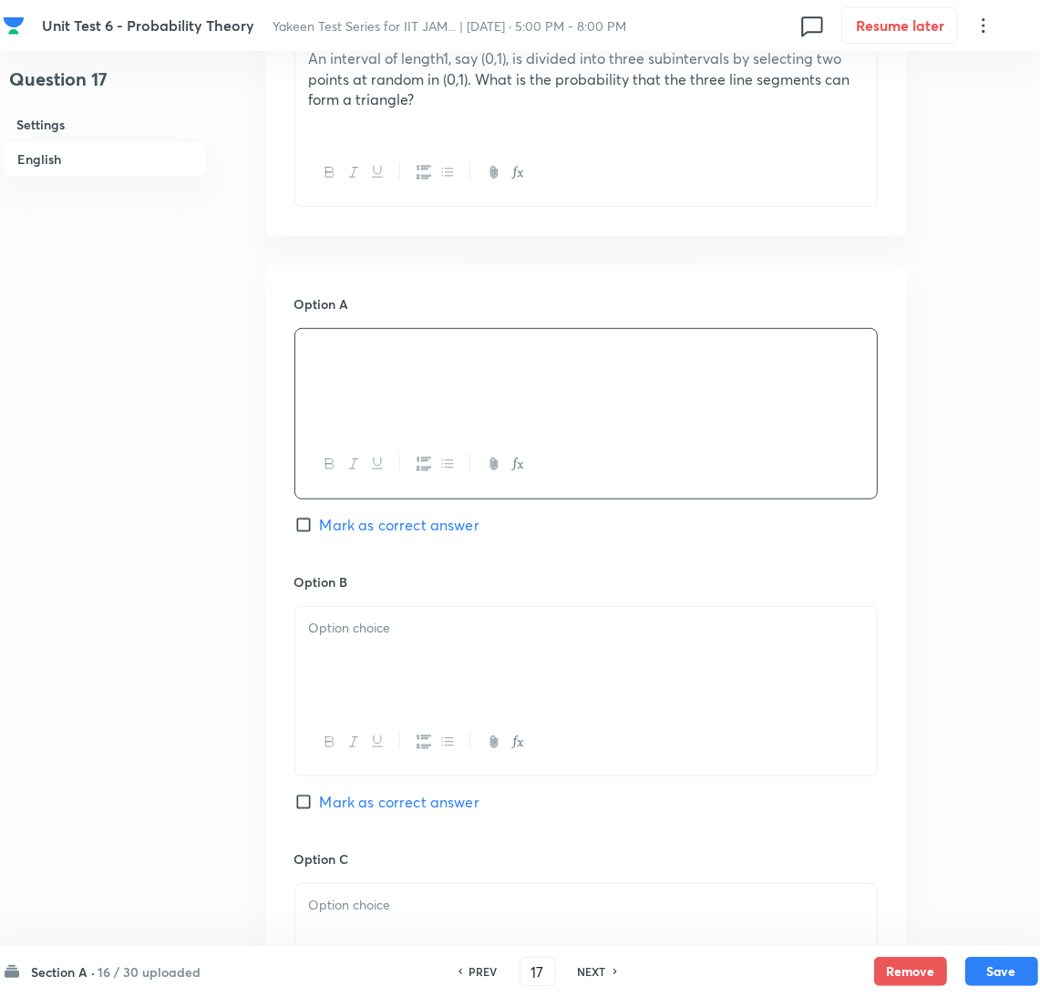
scroll to position [683, 0]
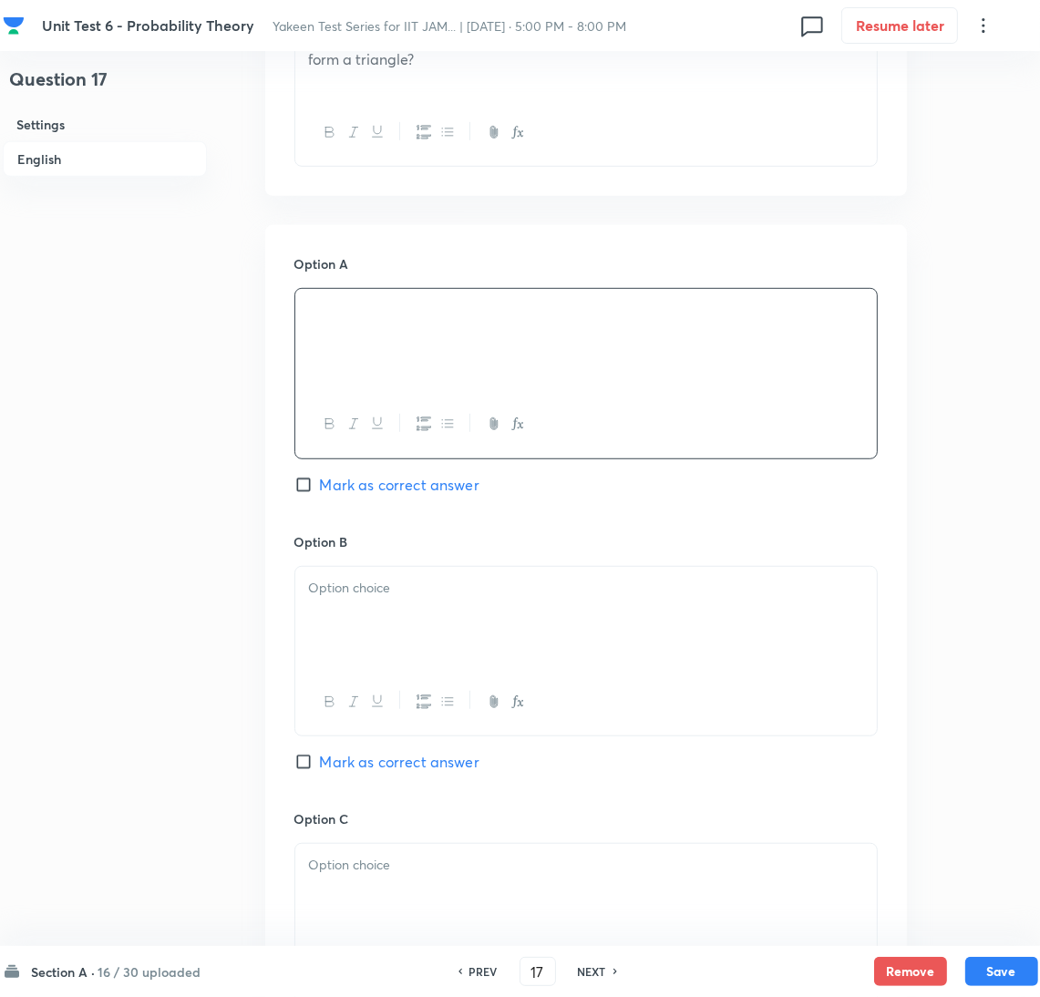
click at [360, 647] on div at bounding box center [586, 618] width 582 height 102
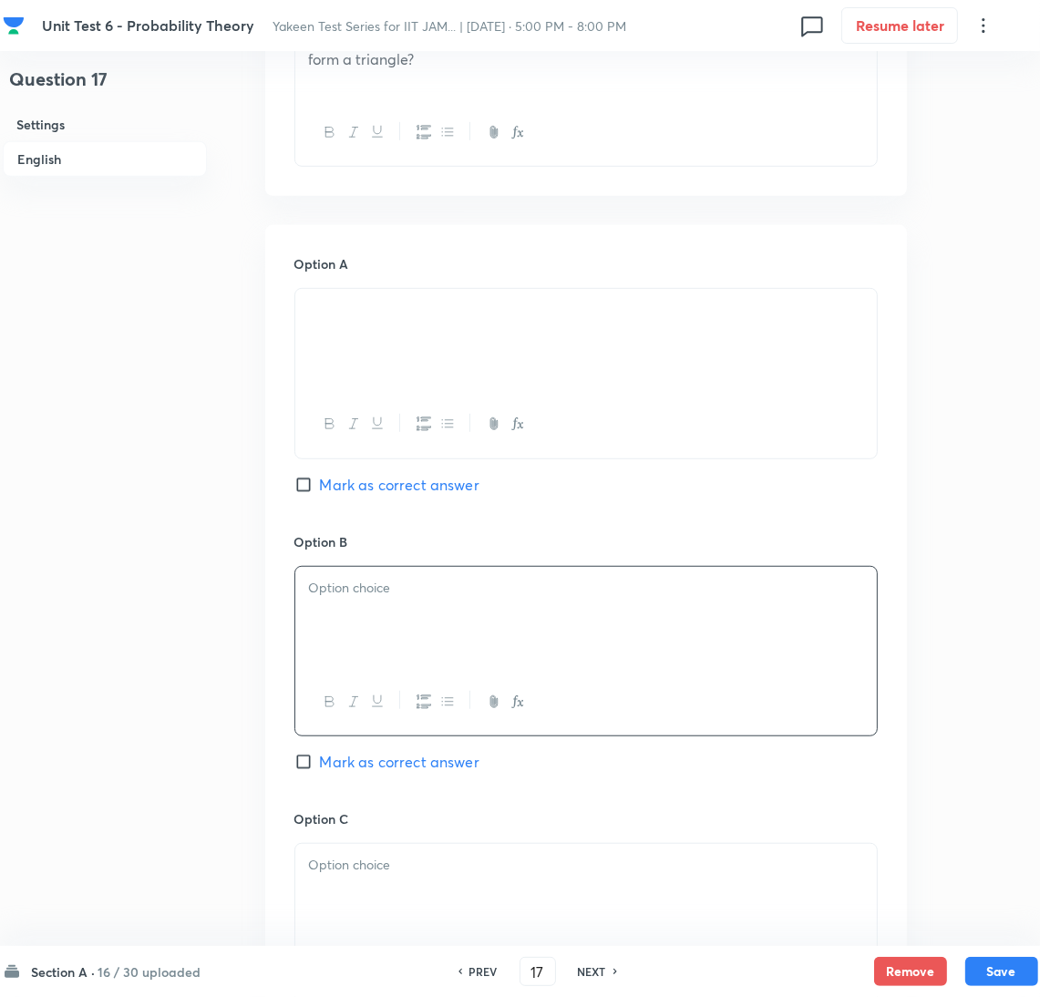
click at [369, 625] on div at bounding box center [586, 618] width 582 height 102
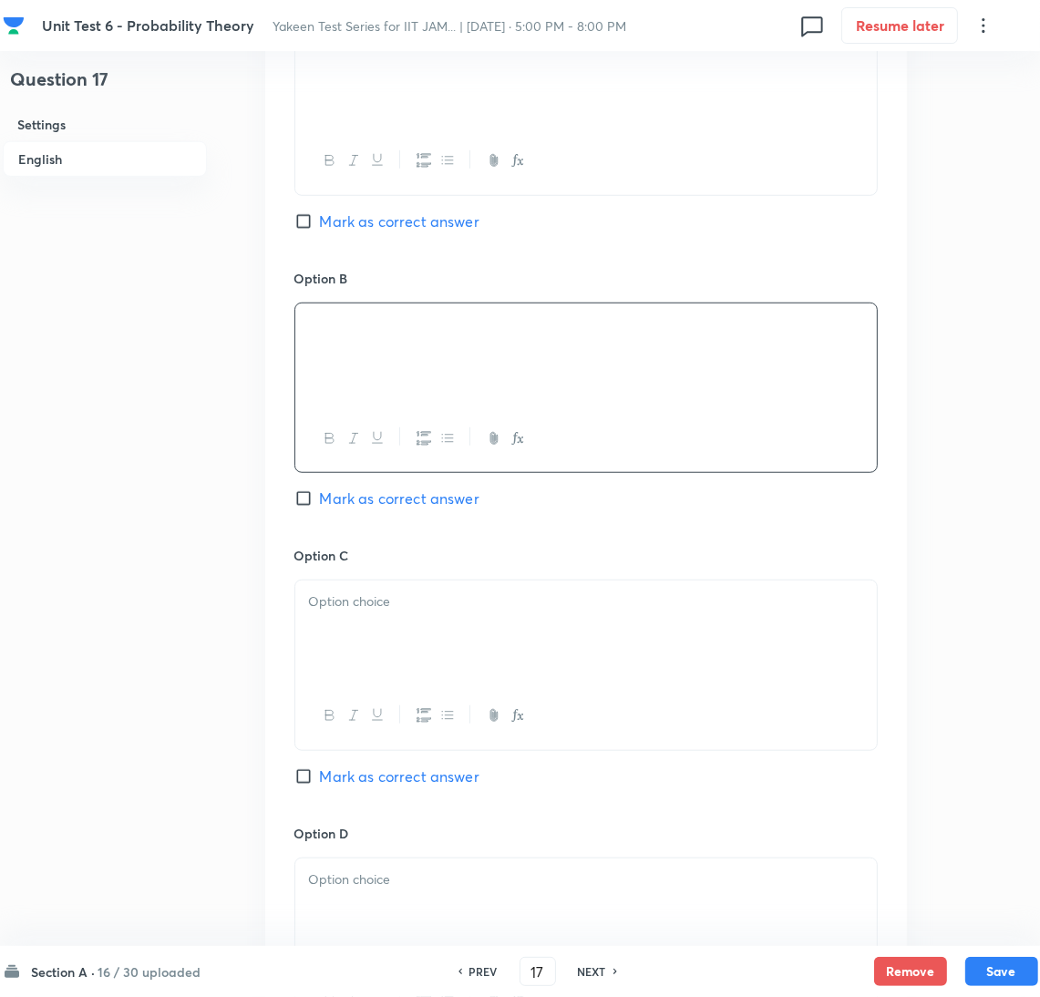
scroll to position [957, 0]
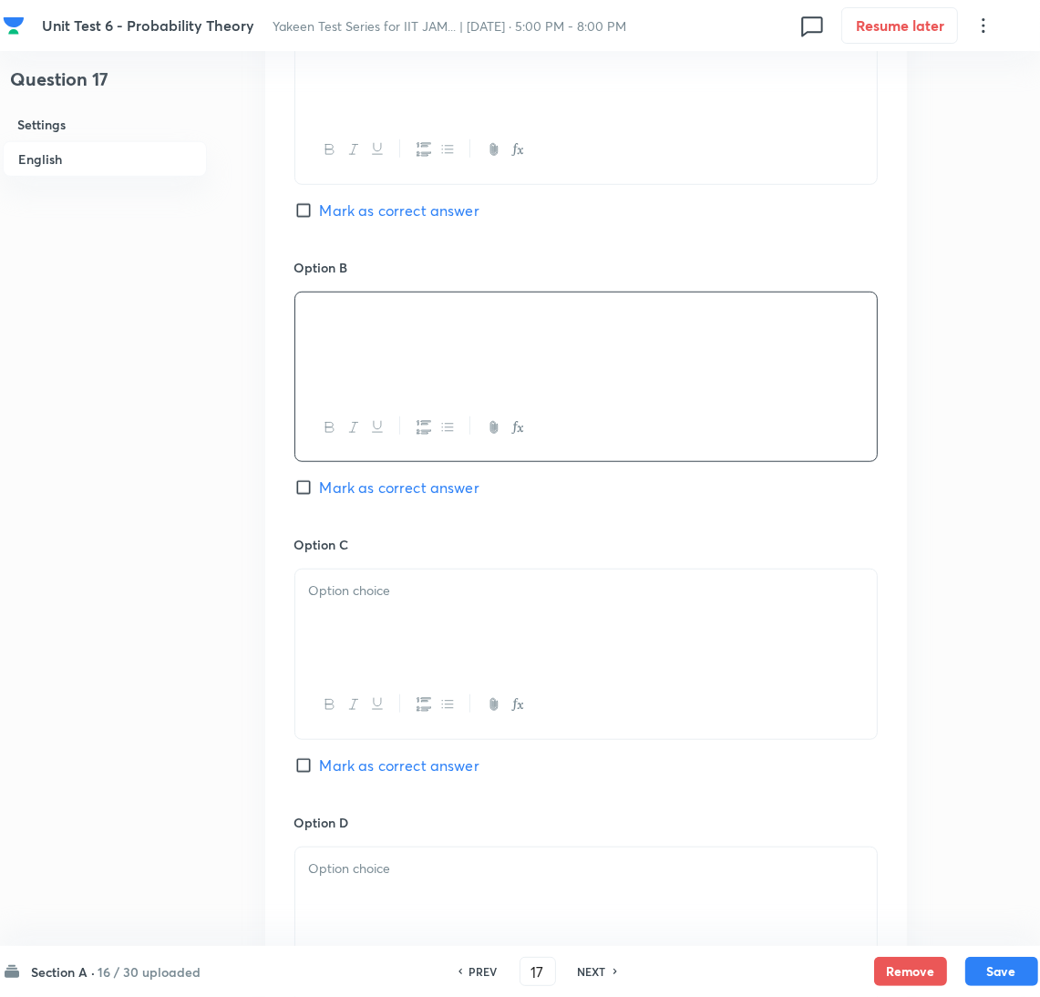
click at [367, 635] on div at bounding box center [586, 621] width 582 height 102
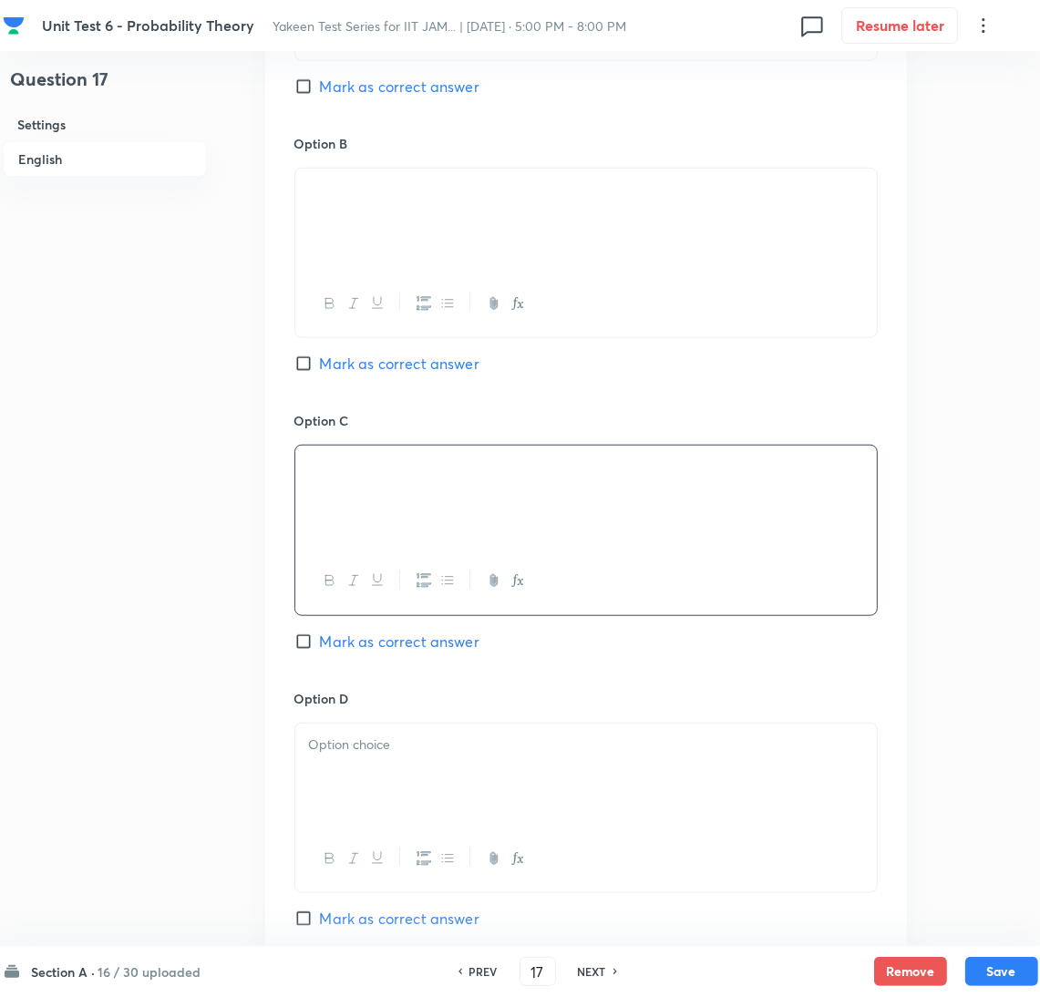
scroll to position [1230, 0]
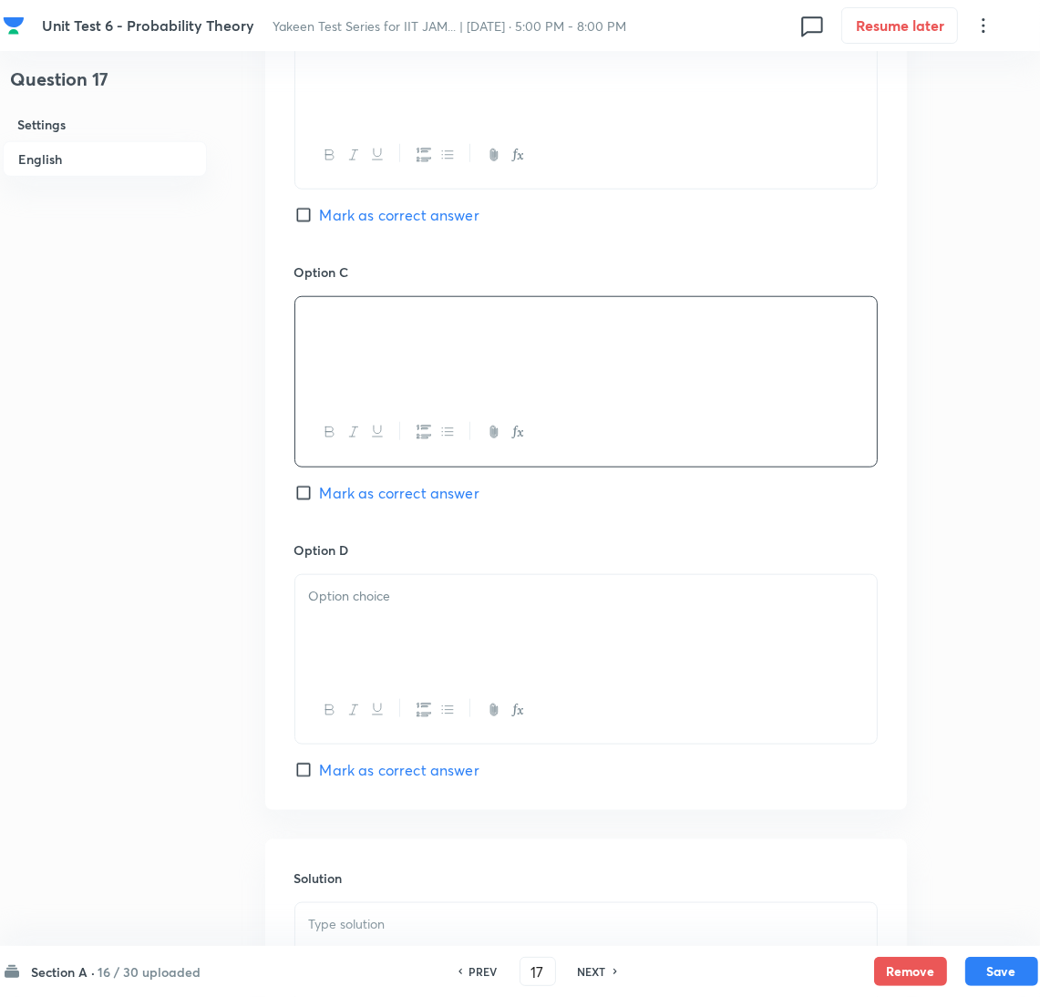
click at [382, 652] on div at bounding box center [586, 626] width 582 height 102
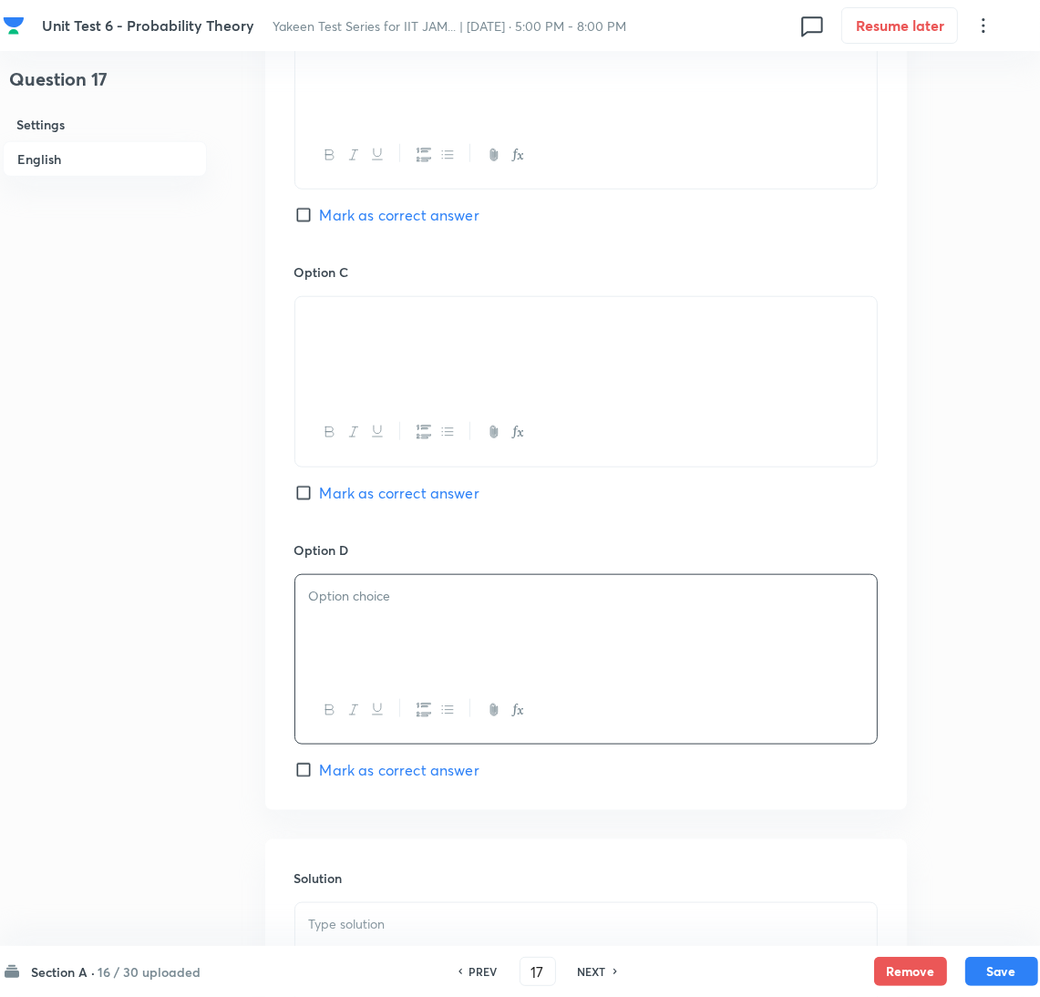
click at [535, 614] on div at bounding box center [586, 626] width 582 height 102
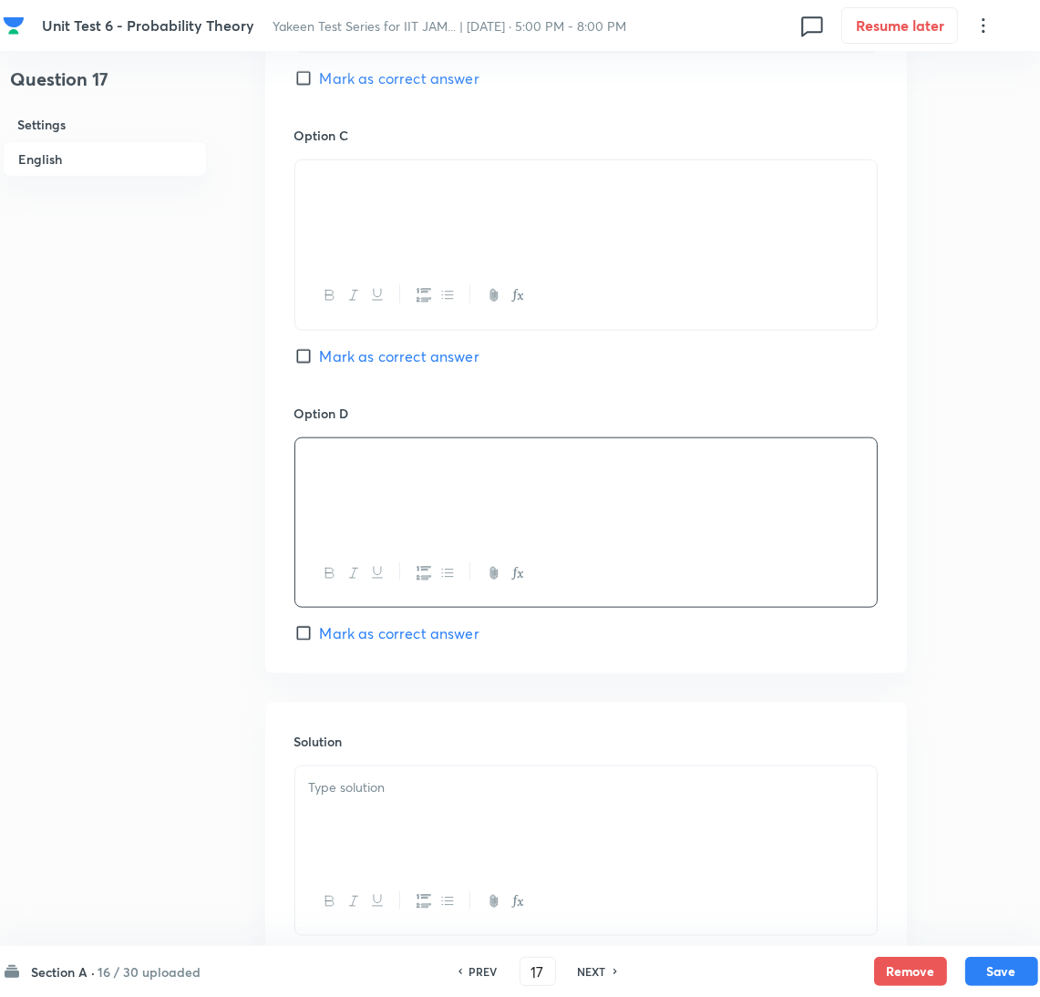
click at [315, 350] on input "Mark as correct answer" at bounding box center [307, 356] width 26 height 18
checkbox input "true"
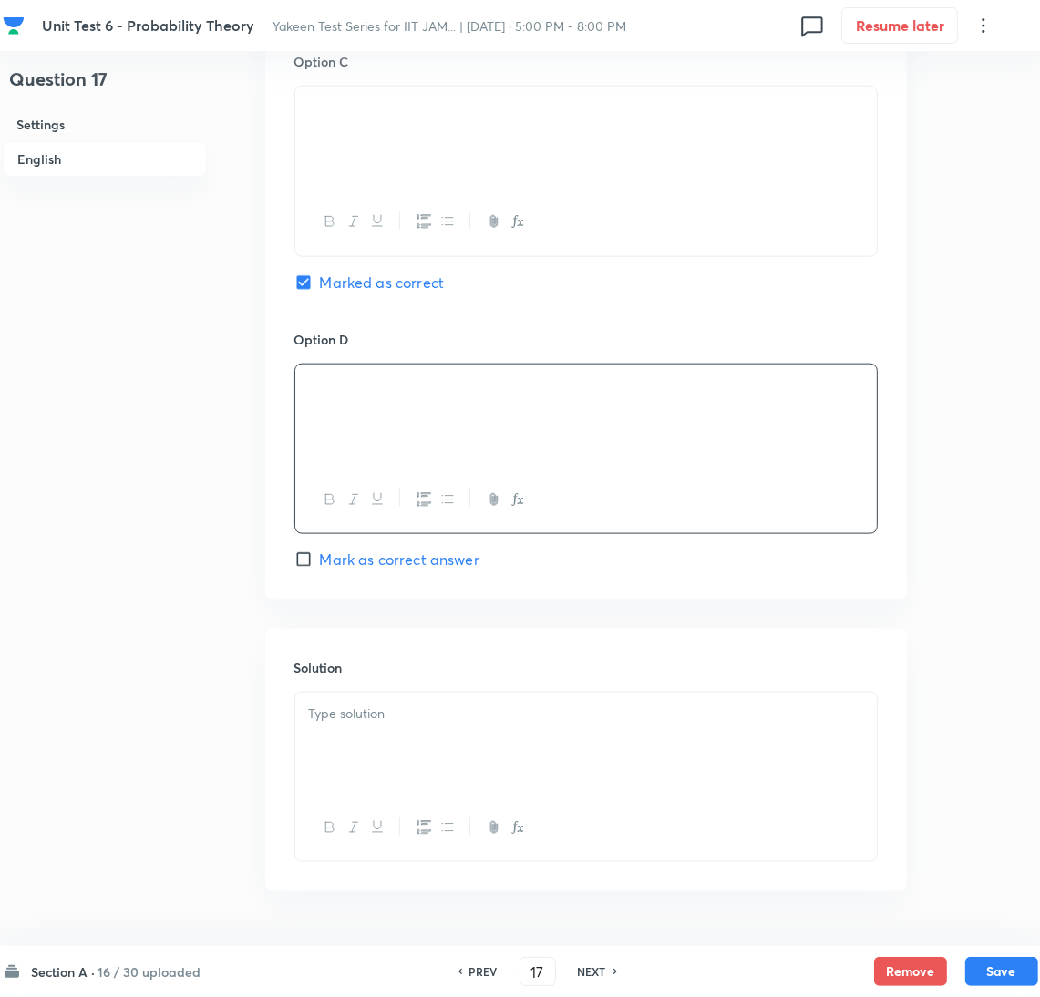
scroll to position [1500, 0]
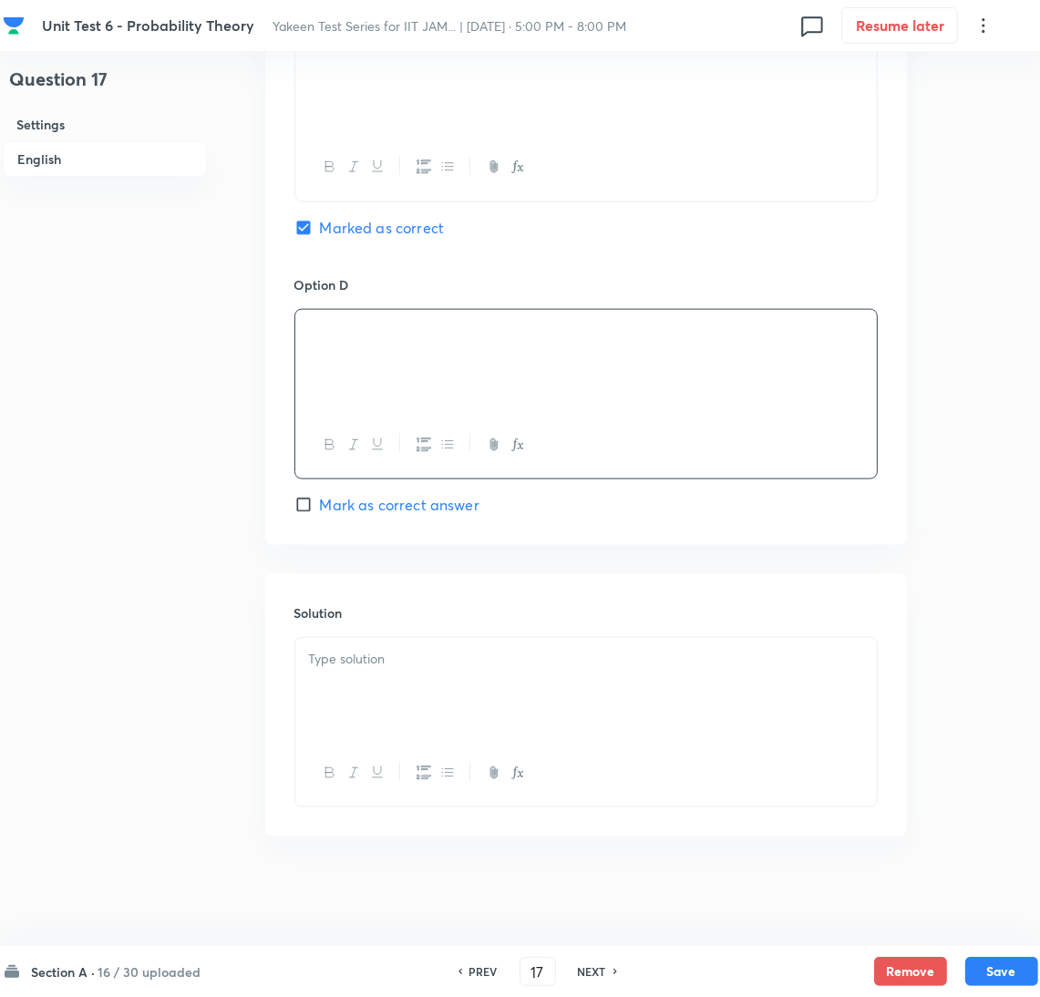
click at [400, 681] on div at bounding box center [586, 689] width 582 height 102
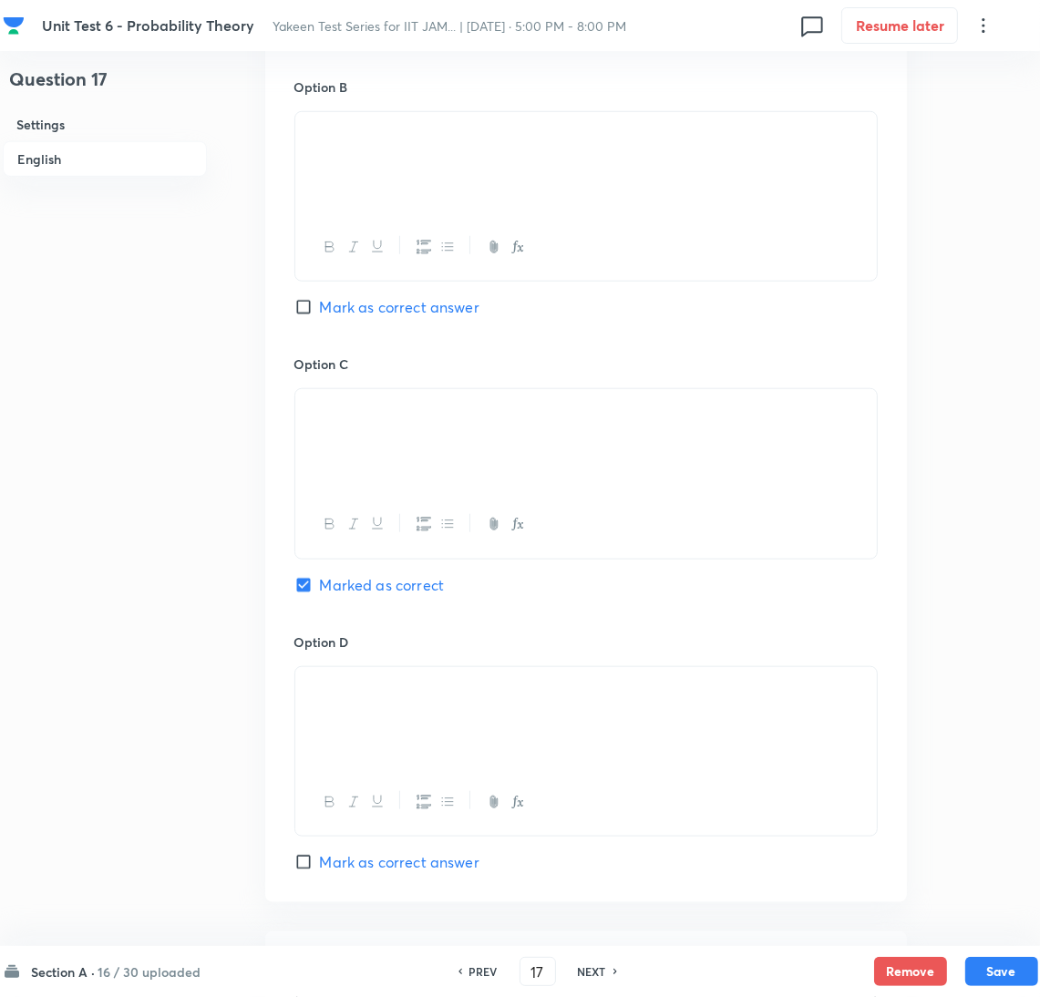
scroll to position [953, 0]
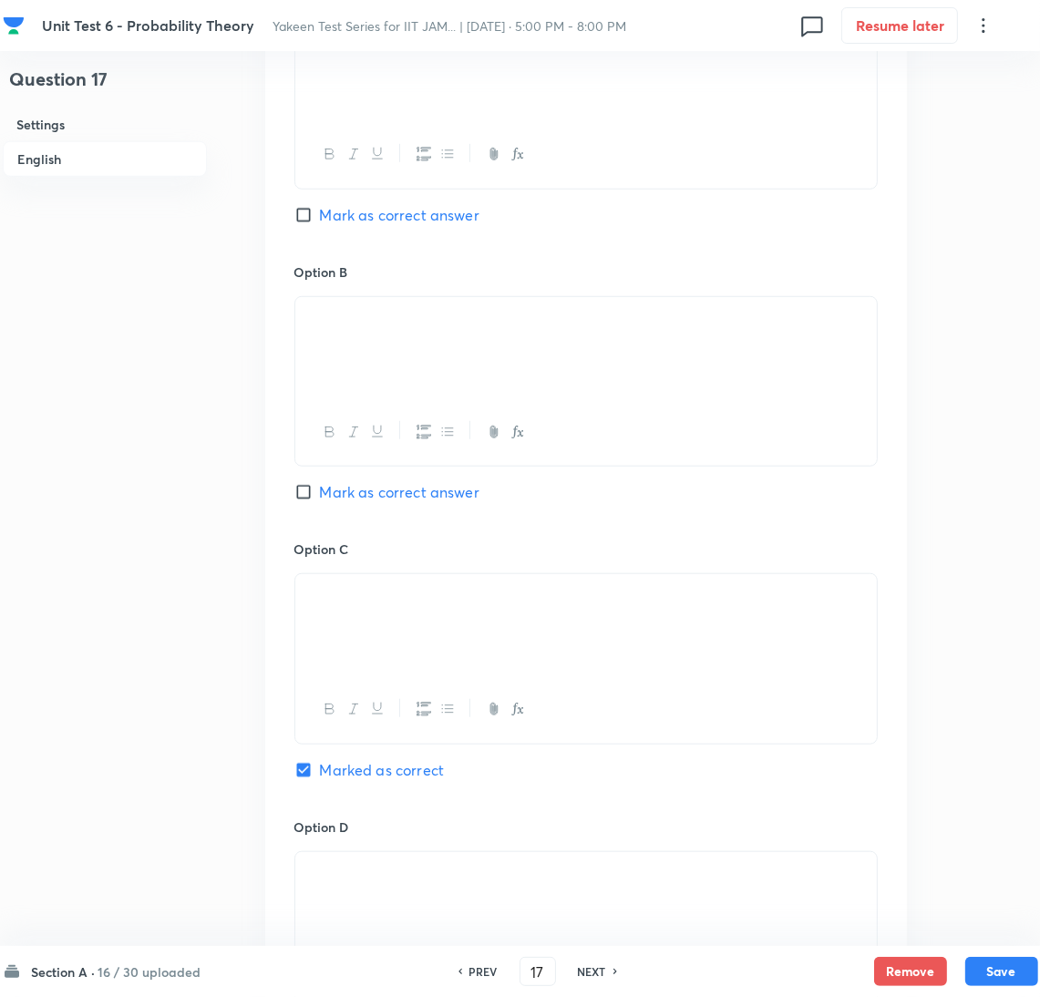
drag, startPoint x: 370, startPoint y: 327, endPoint x: 215, endPoint y: 344, distance: 155.9
click at [215, 344] on div "Question 17 Settings English Settings Type Single choice correct 4 options + 1 …" at bounding box center [521, 294] width 1036 height 2318
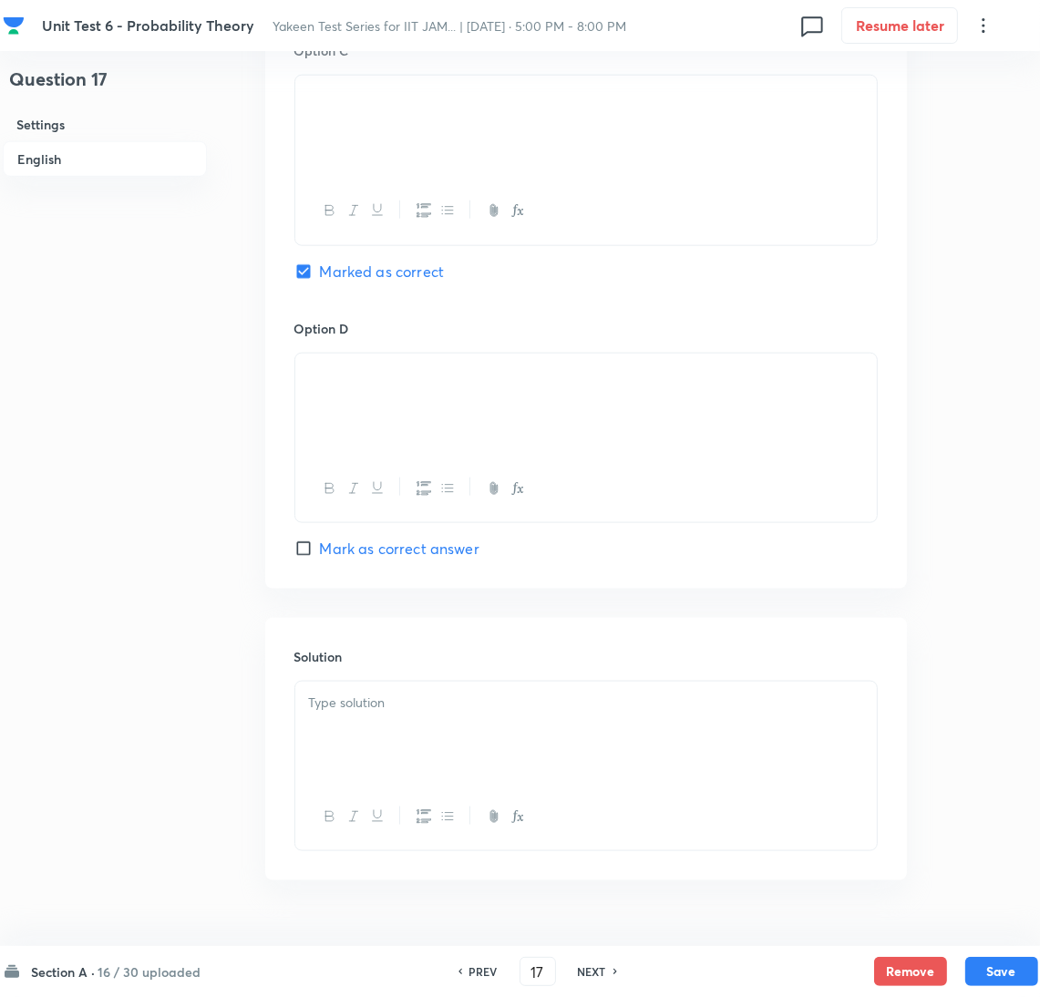
scroll to position [1500, 0]
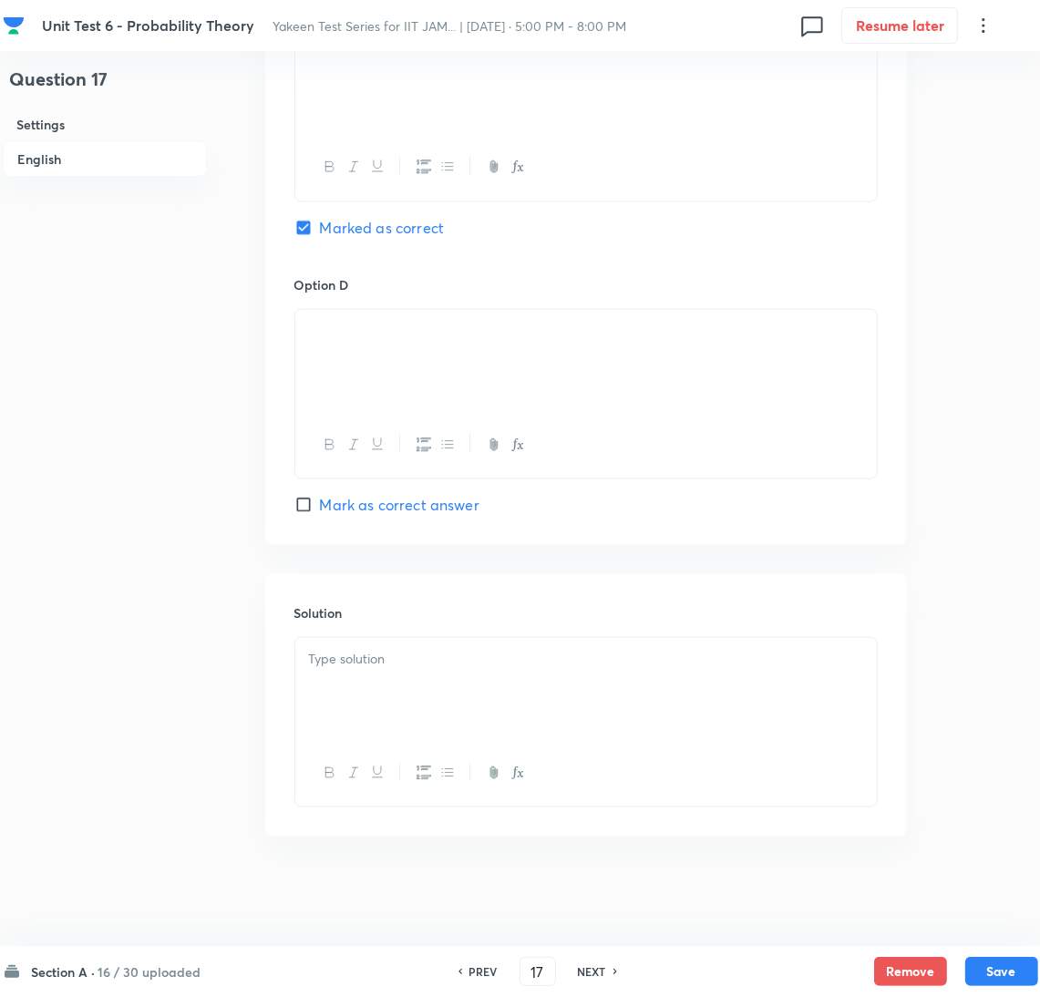
click at [346, 689] on div at bounding box center [586, 689] width 582 height 102
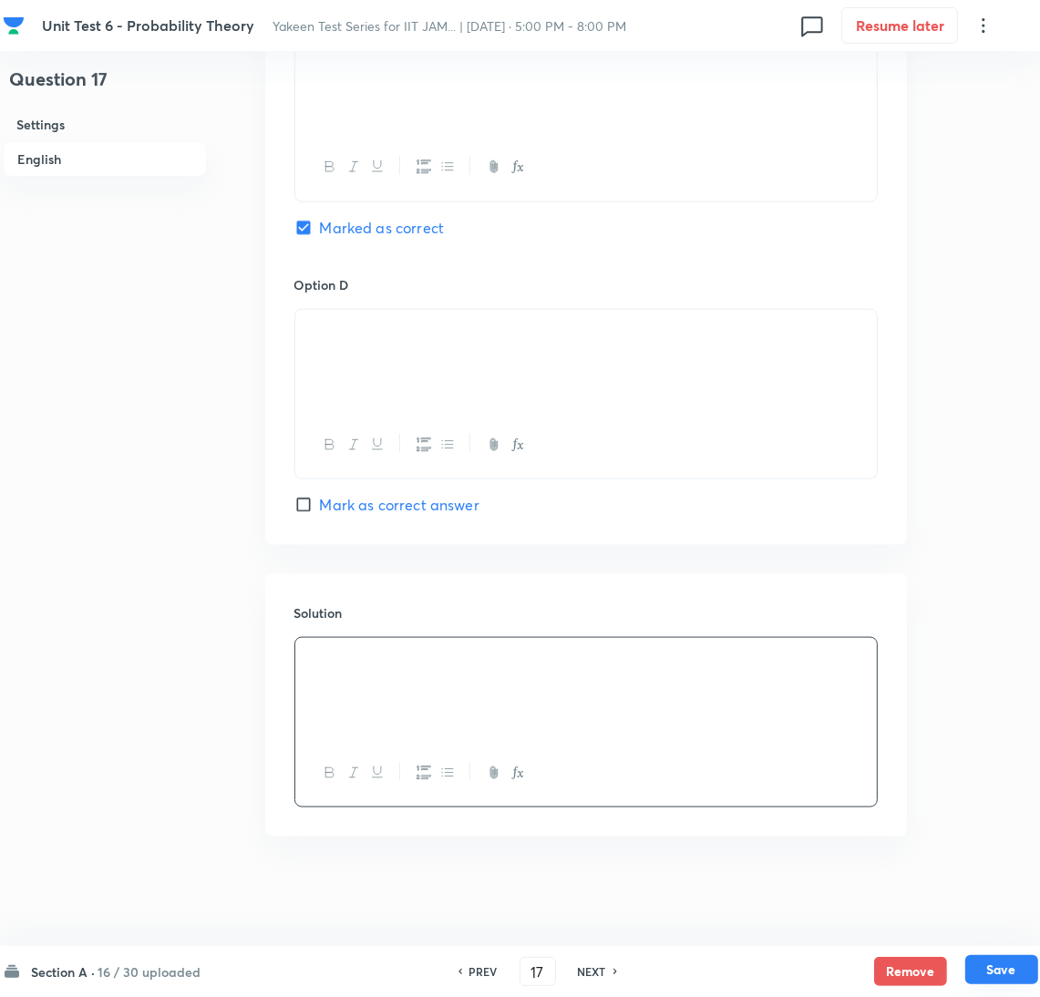
click at [1005, 968] on button "Save" at bounding box center [1002, 969] width 73 height 29
type input "18"
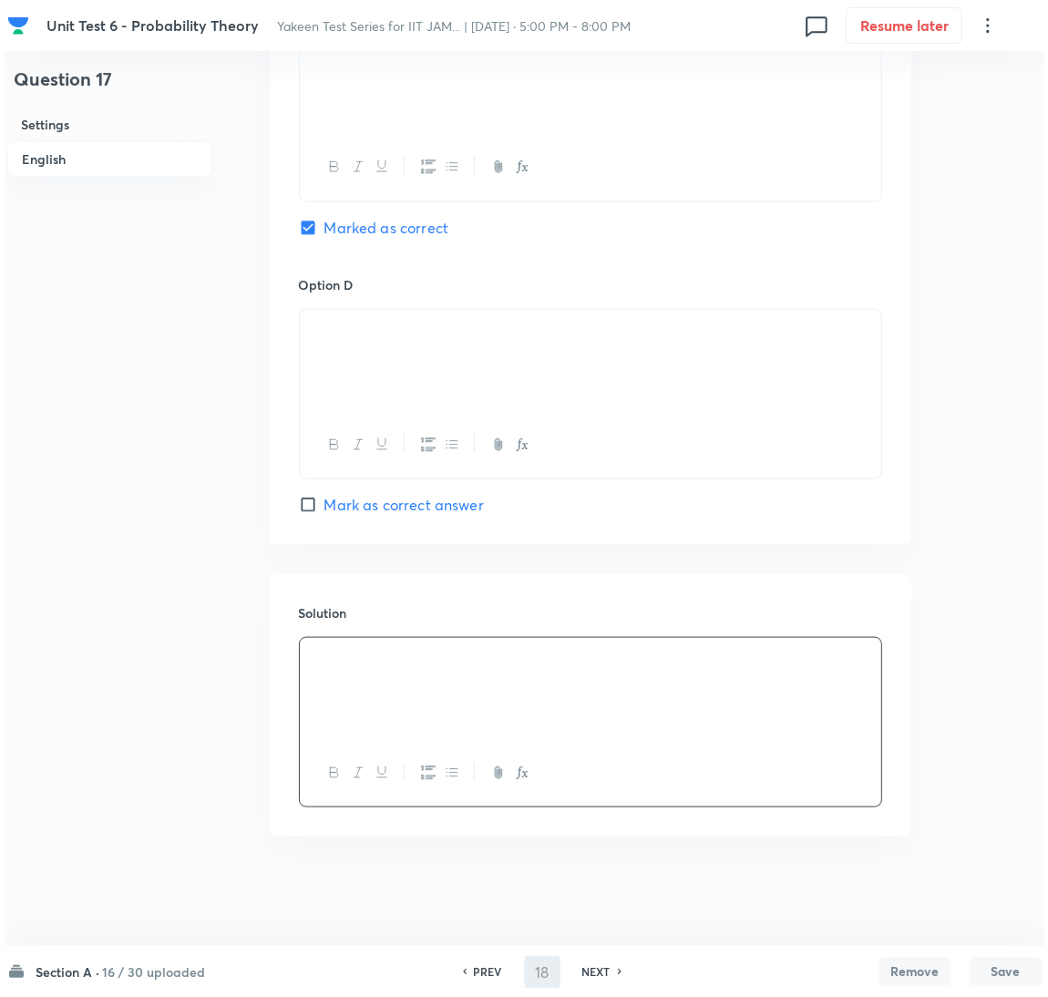
scroll to position [0, 0]
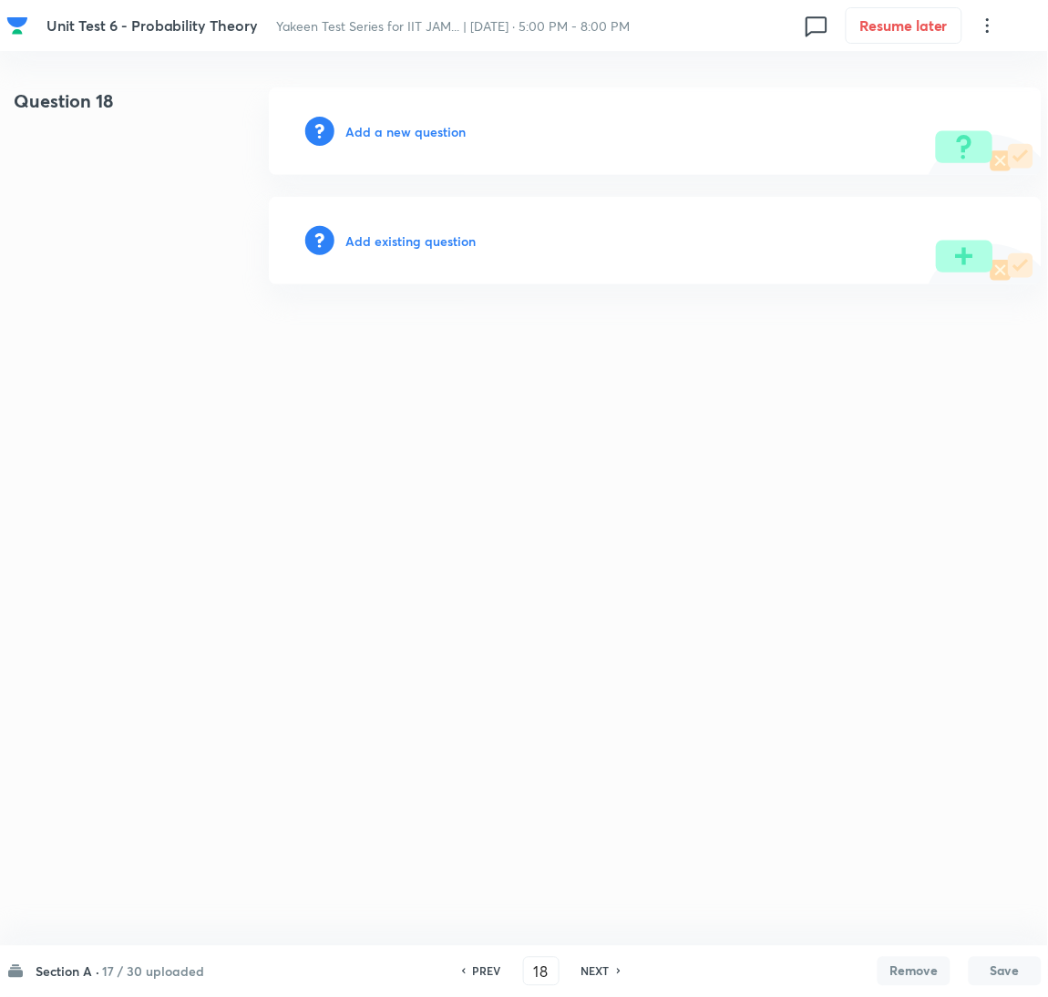
click at [387, 134] on h6 "Add a new question" at bounding box center [406, 131] width 120 height 19
click at [397, 130] on h6 "Choose a question type" at bounding box center [416, 131] width 140 height 19
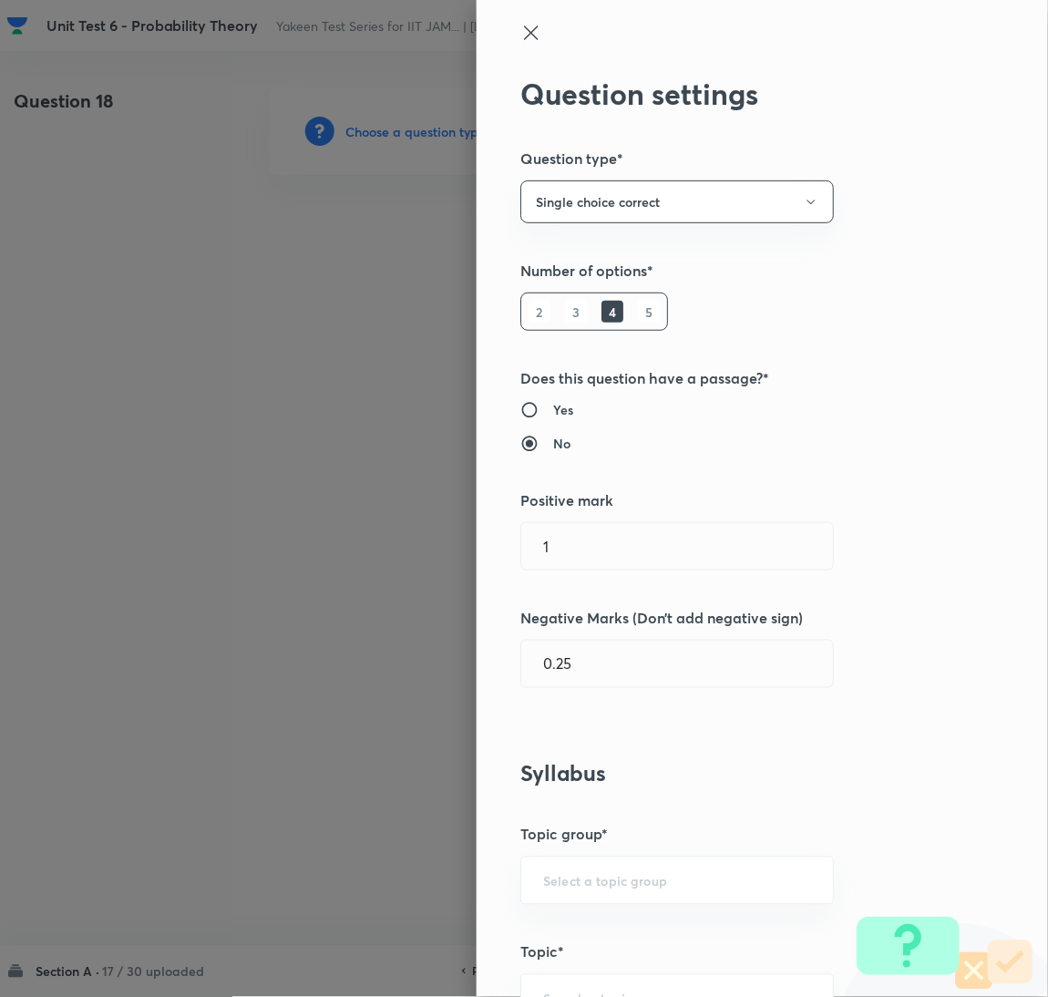
click at [397, 130] on div at bounding box center [524, 498] width 1048 height 997
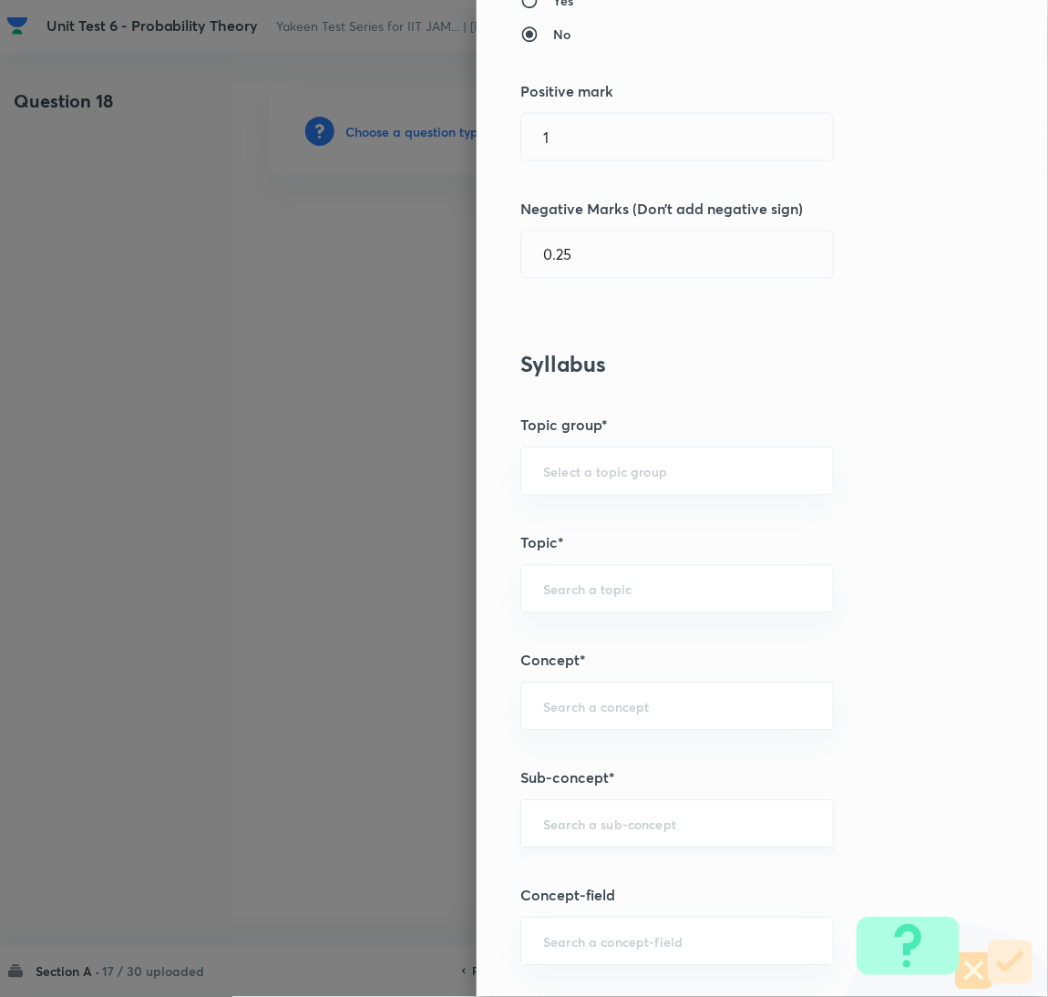
scroll to position [547, 0]
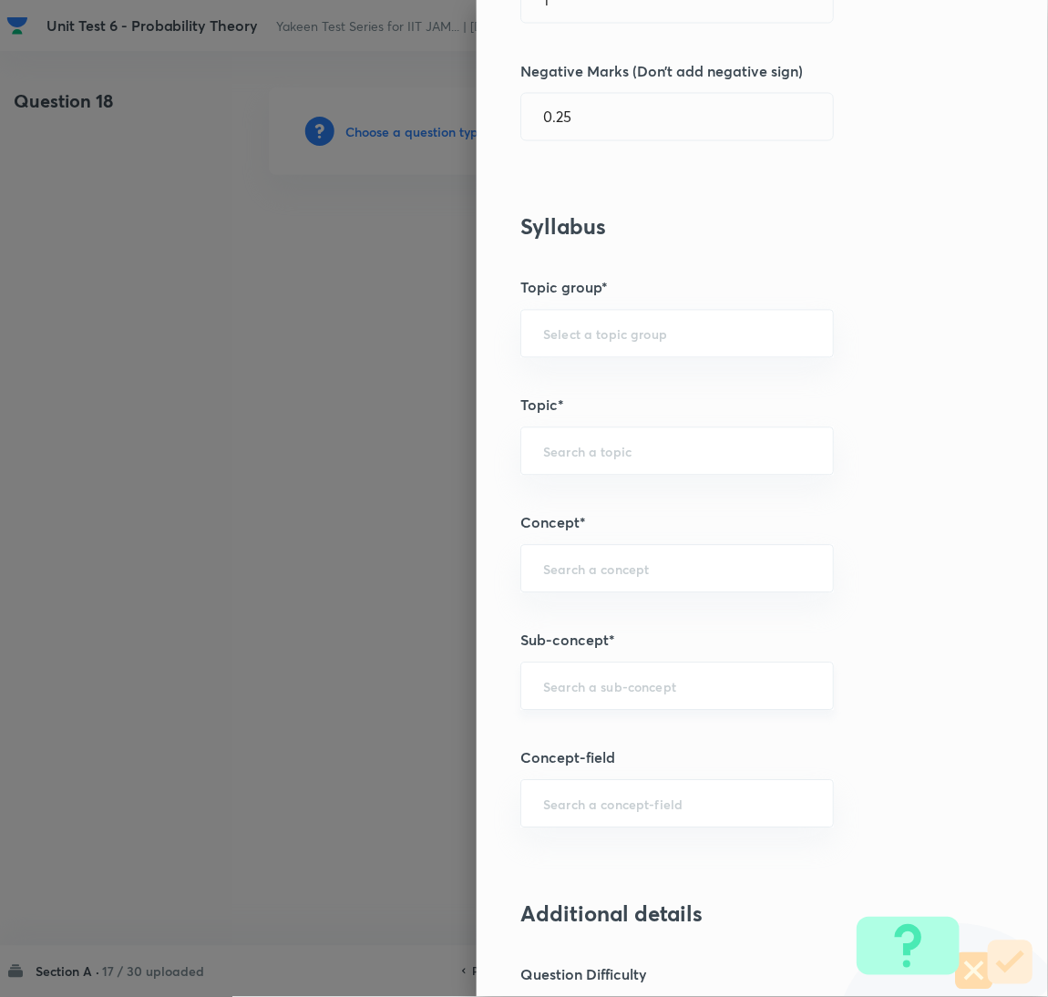
click at [571, 687] on input "text" at bounding box center [677, 686] width 268 height 17
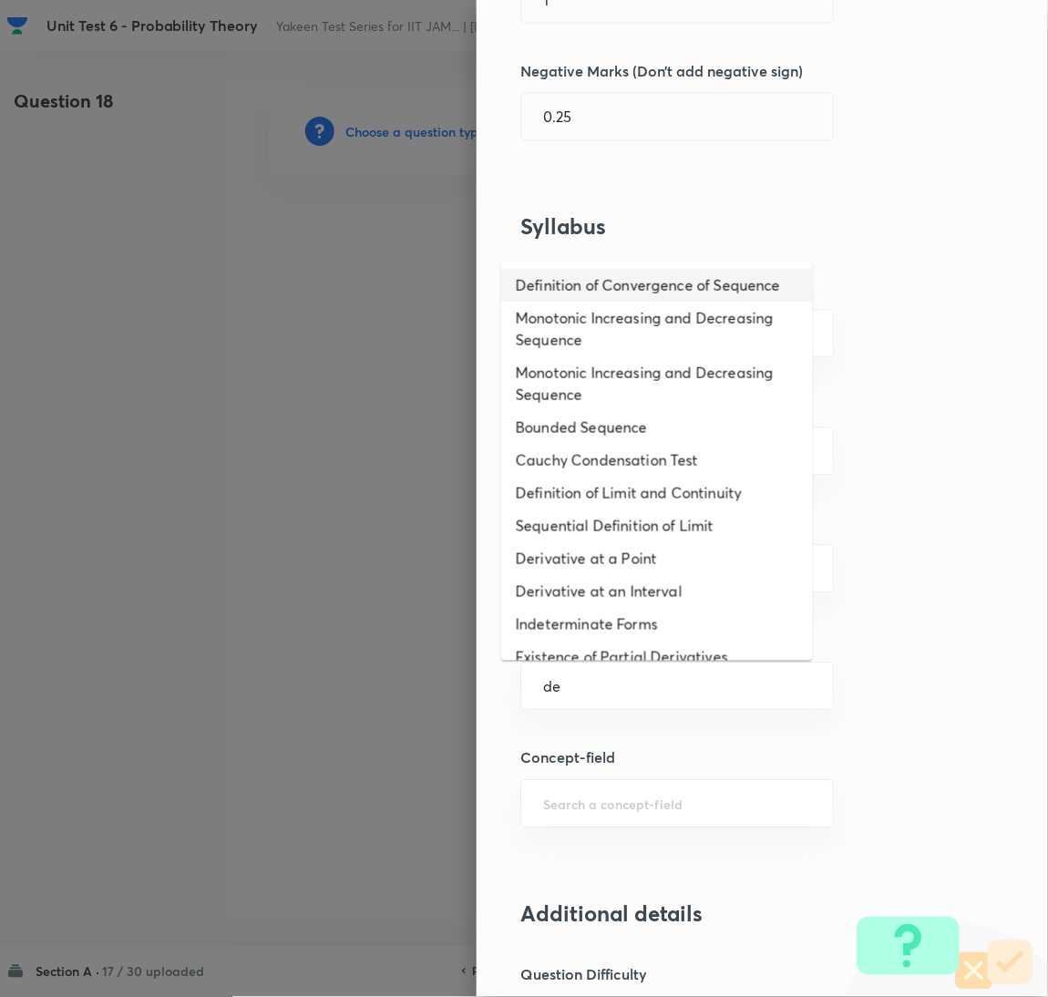
click at [573, 284] on li "Definition of Convergence of Sequence" at bounding box center [657, 285] width 312 height 33
type input "Definition of Convergence of Sequence"
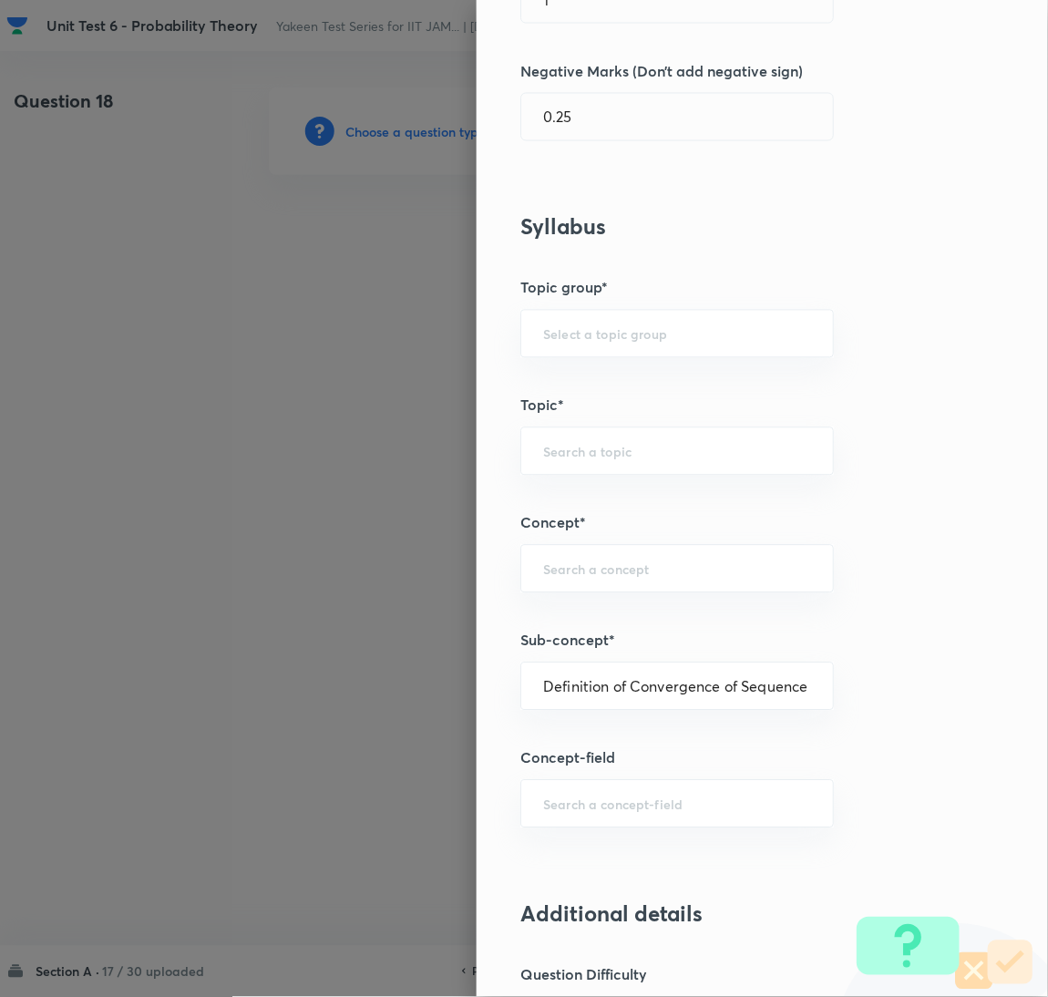
type input "Mathematics"
type input "Sequences & Series-Real Nos."
type input "Convergence of Sequences"
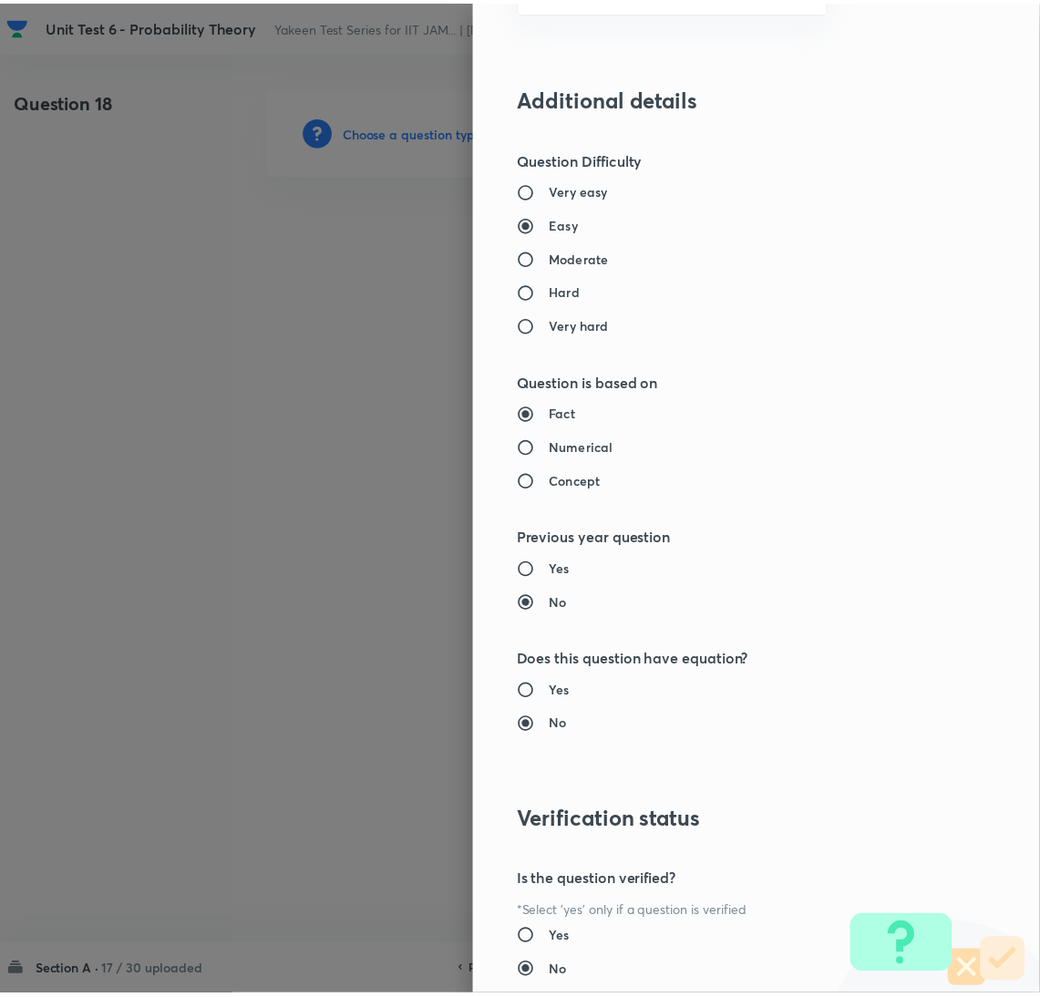
scroll to position [1490, 0]
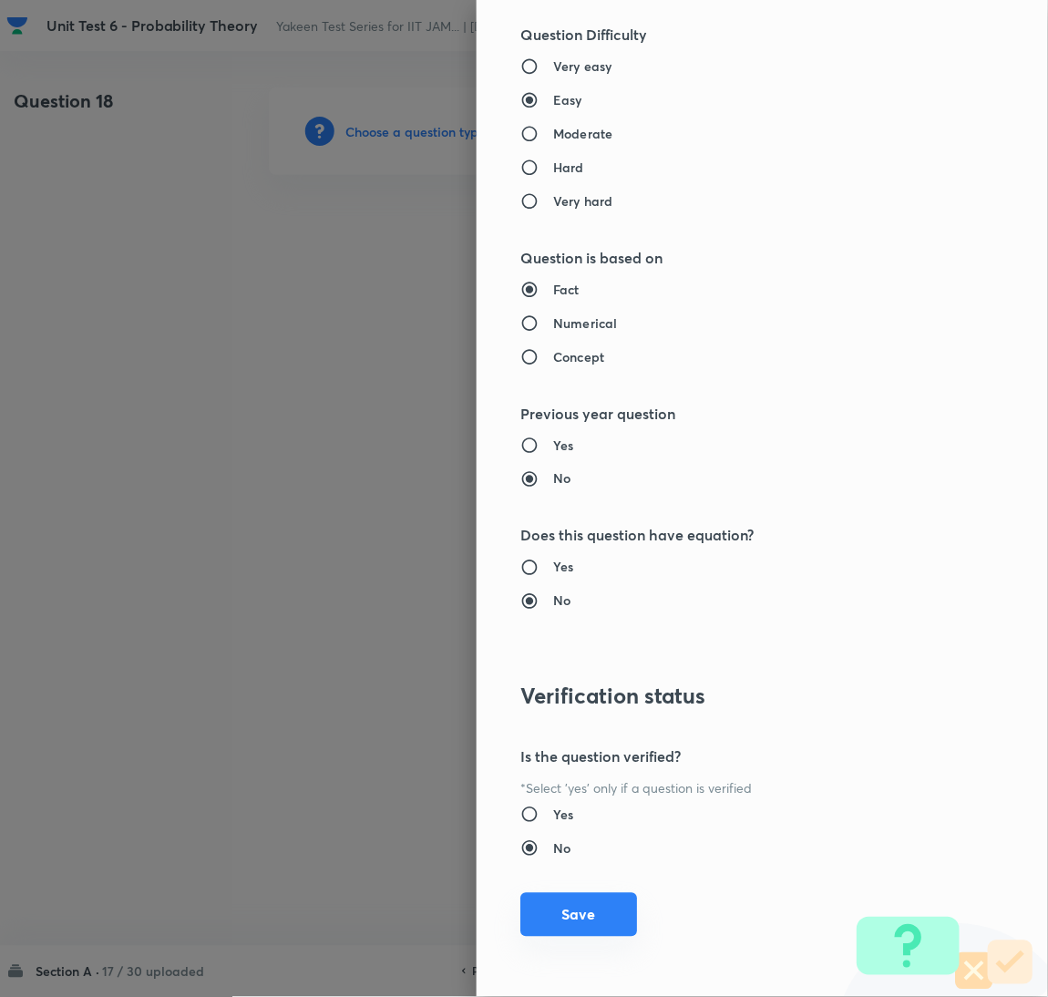
click at [554, 919] on button "Save" at bounding box center [579, 915] width 117 height 44
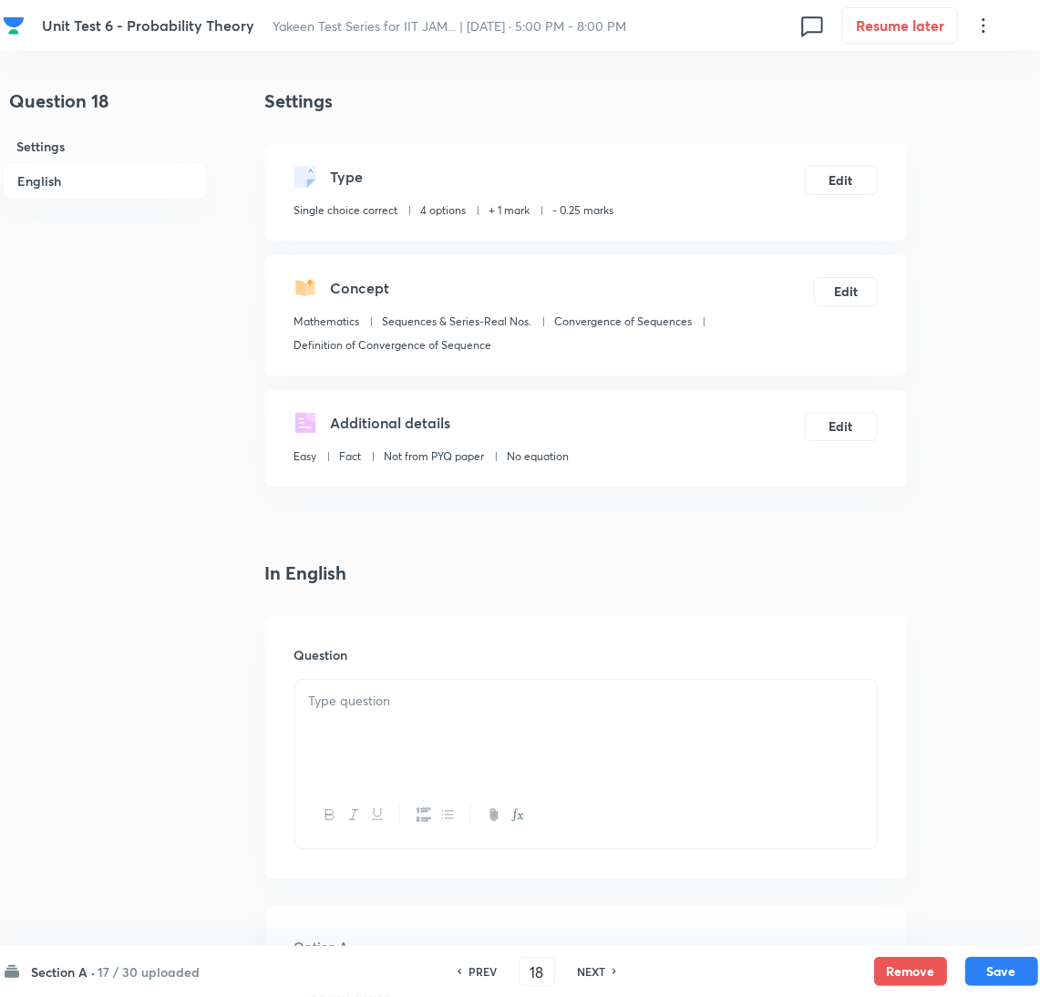
click at [406, 728] on div at bounding box center [586, 731] width 582 height 102
click at [327, 734] on div at bounding box center [586, 731] width 582 height 102
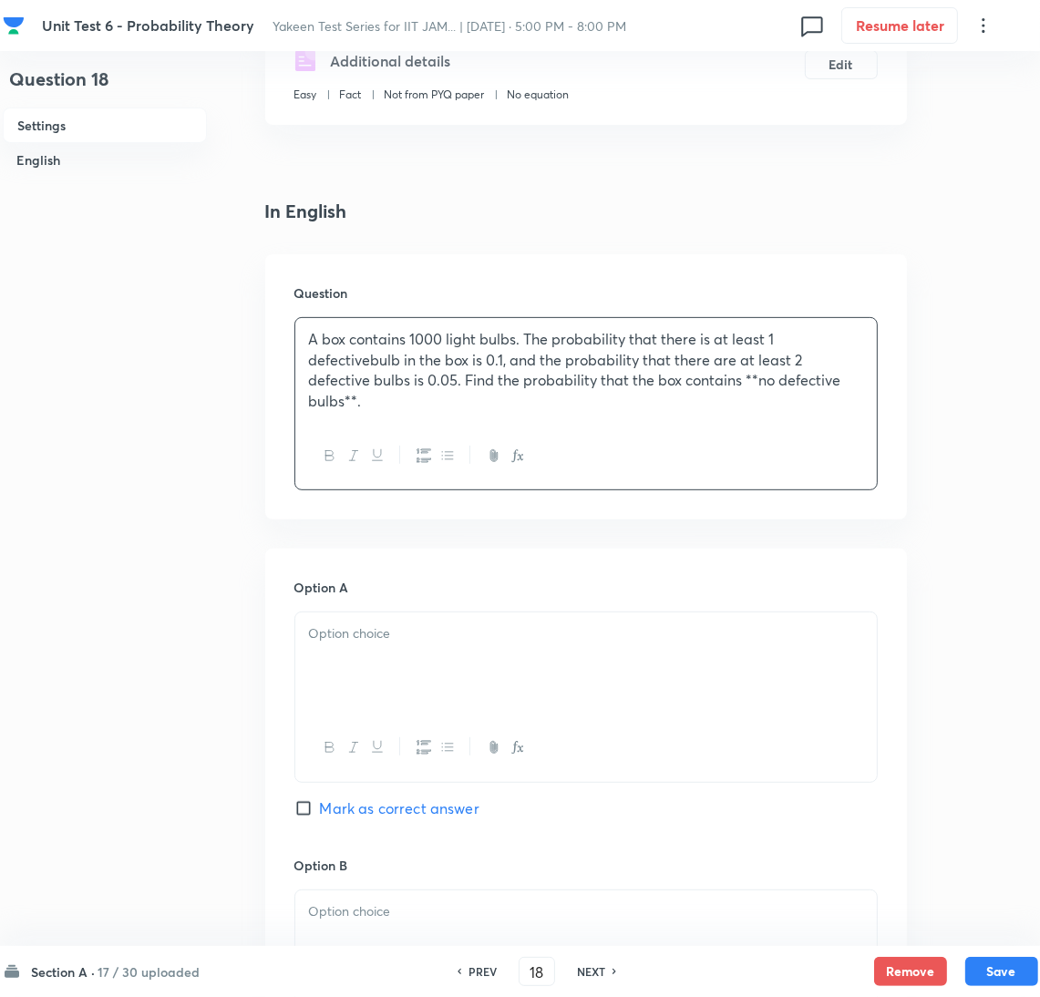
scroll to position [409, 0]
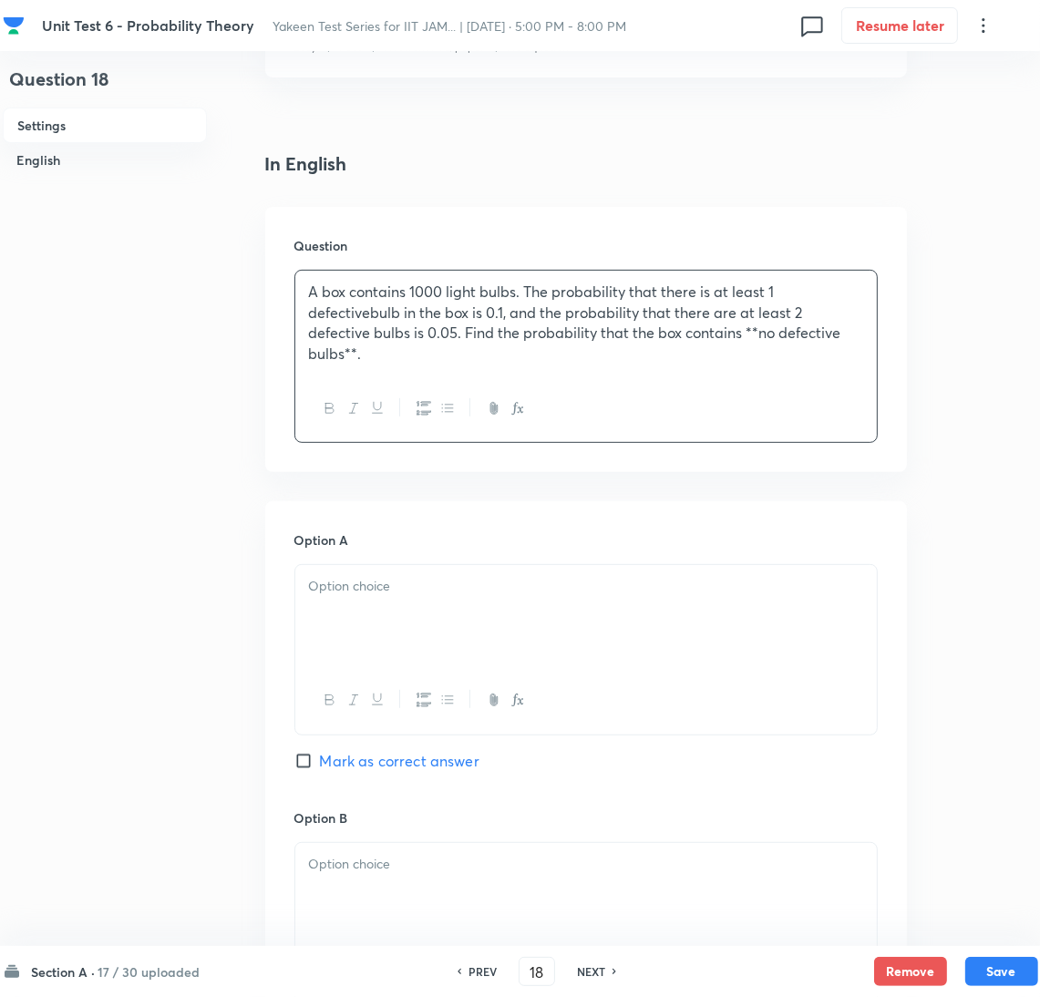
click at [402, 630] on div at bounding box center [586, 616] width 582 height 102
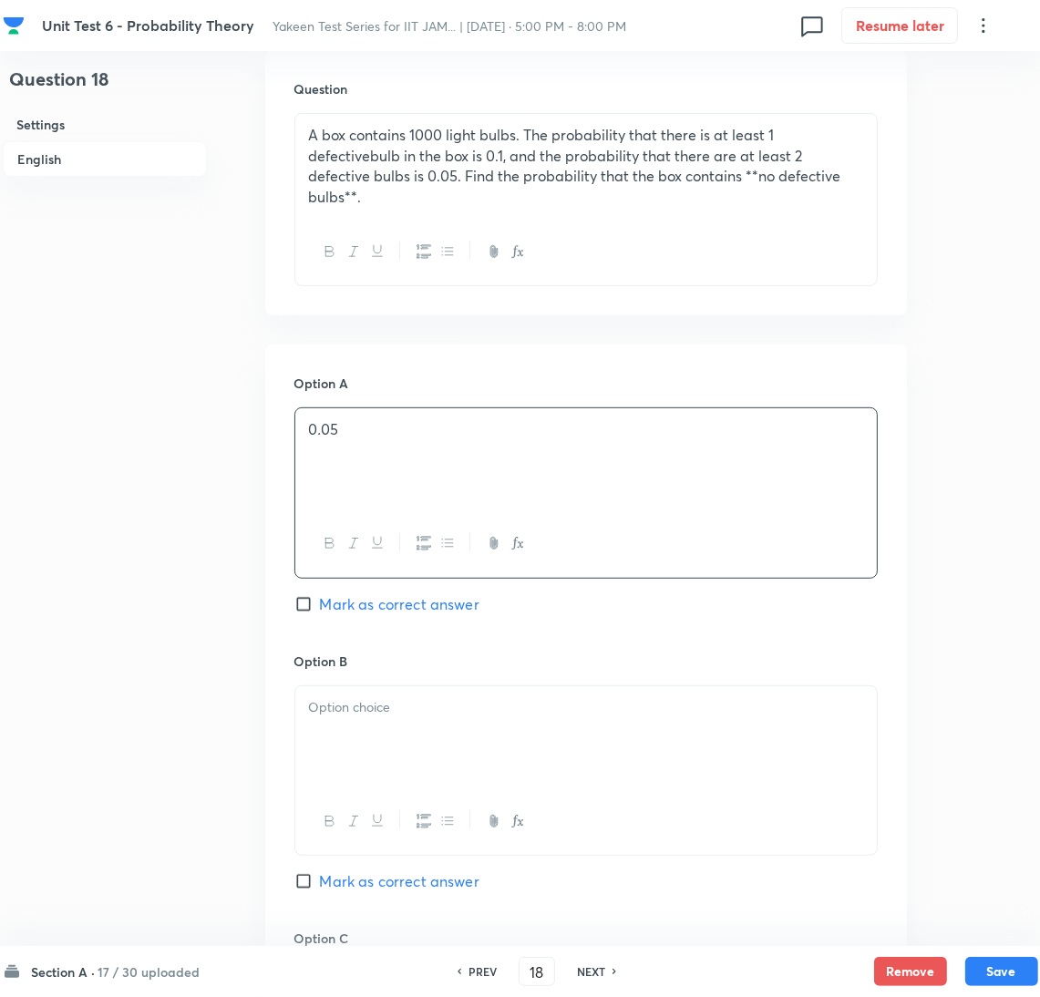
scroll to position [683, 0]
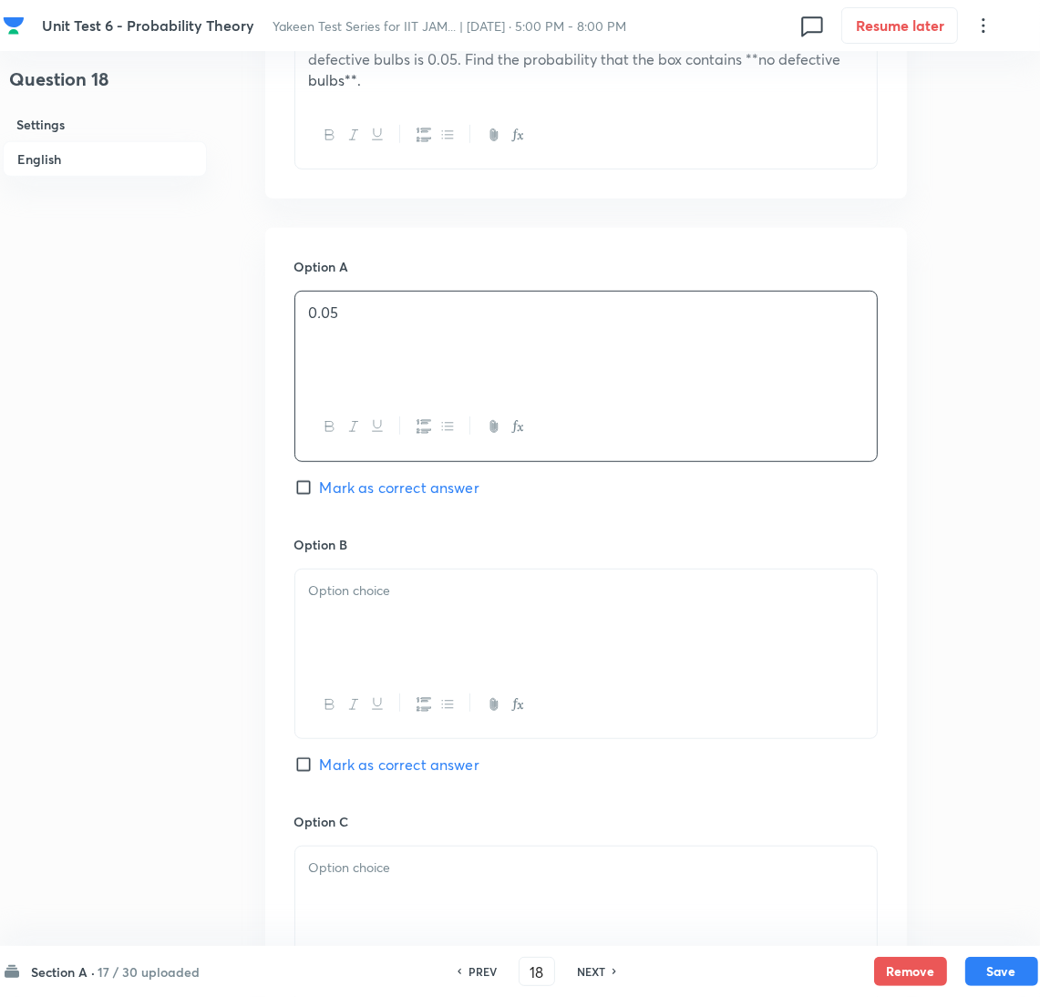
click at [336, 635] on div at bounding box center [586, 621] width 582 height 102
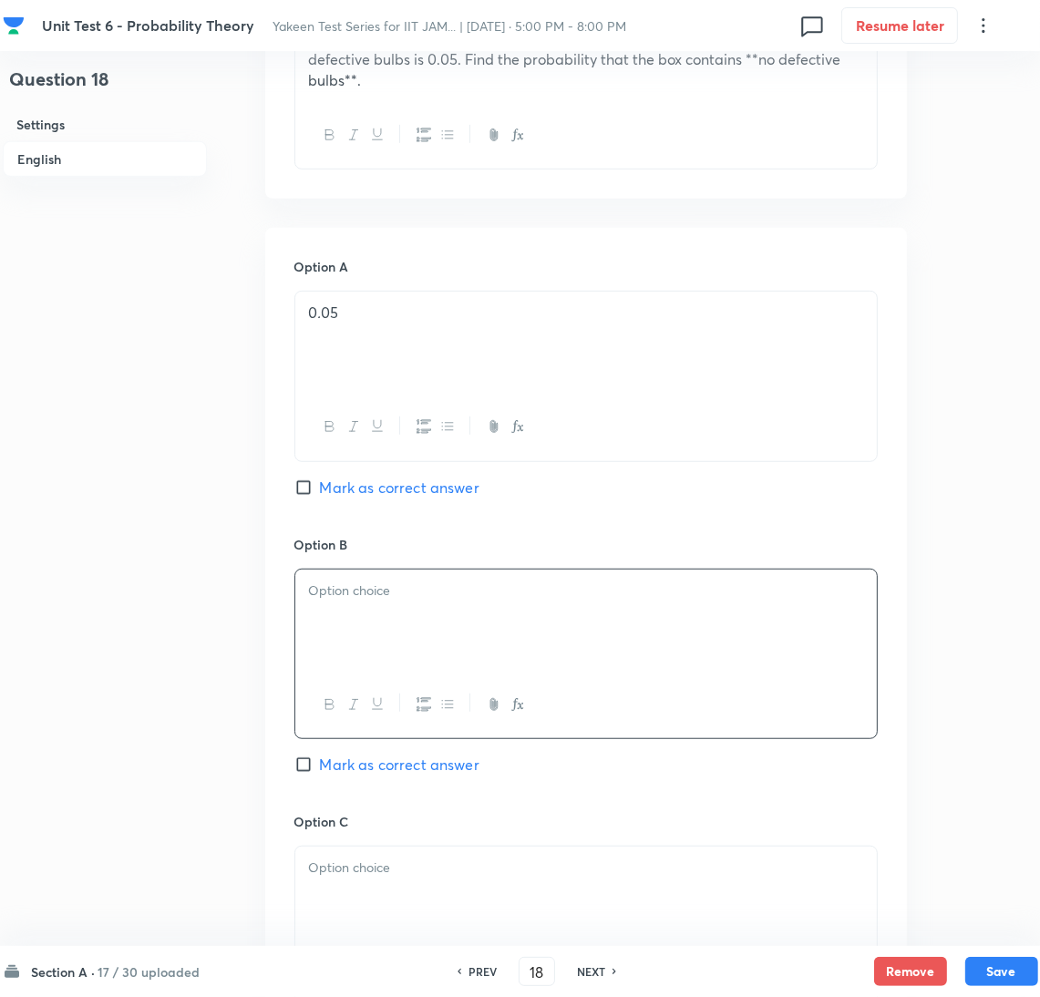
click at [485, 604] on div at bounding box center [586, 621] width 582 height 102
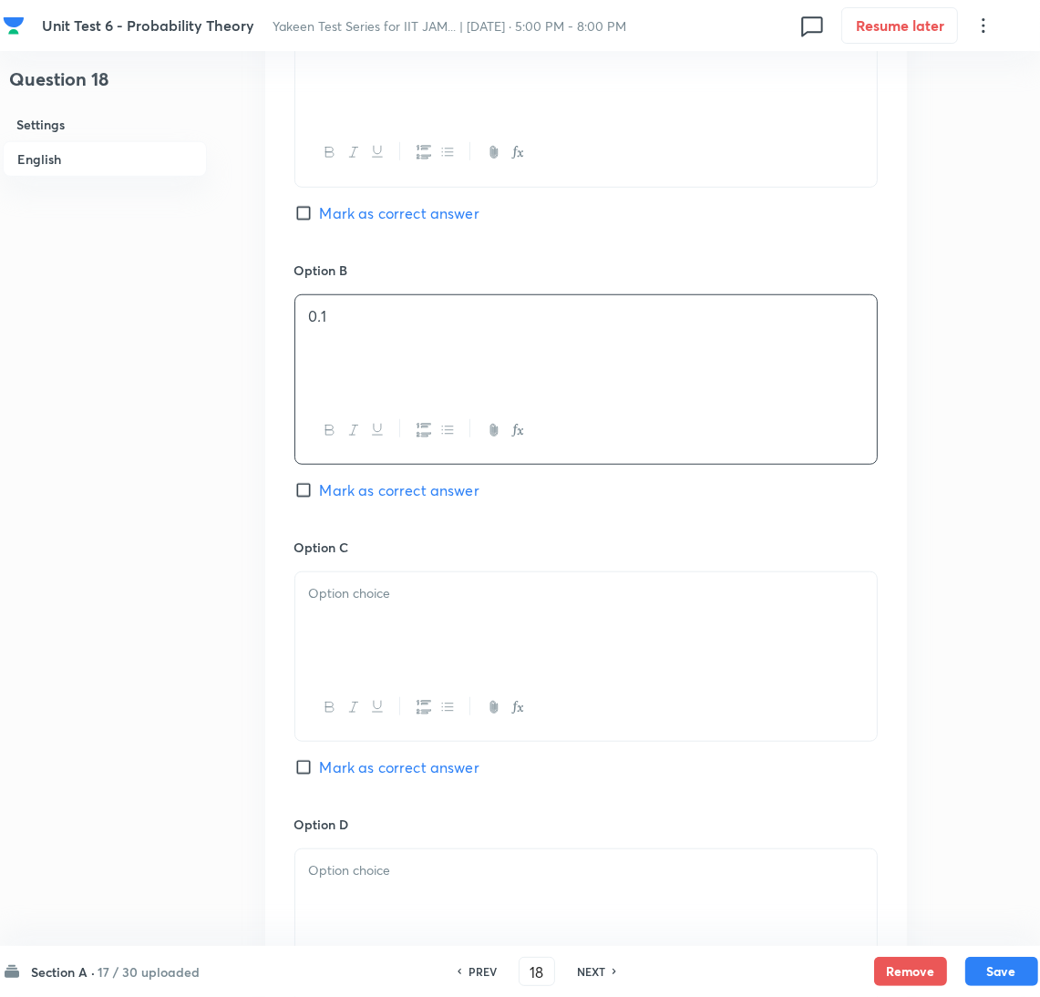
drag, startPoint x: 368, startPoint y: 654, endPoint x: 101, endPoint y: 656, distance: 267.1
click at [355, 656] on div at bounding box center [586, 624] width 582 height 102
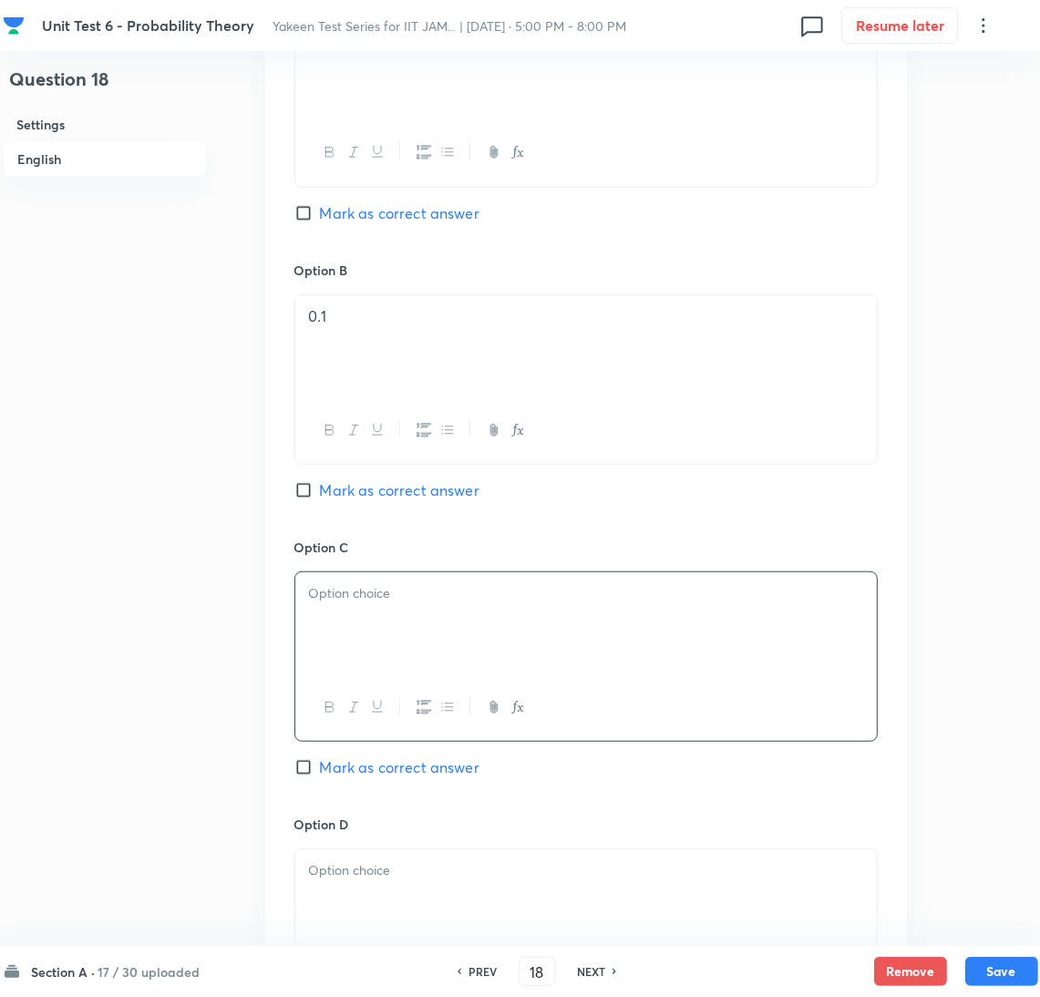
click at [374, 653] on div at bounding box center [586, 624] width 582 height 102
click at [310, 773] on input "Mark as correct answer" at bounding box center [307, 768] width 26 height 18
checkbox input "true"
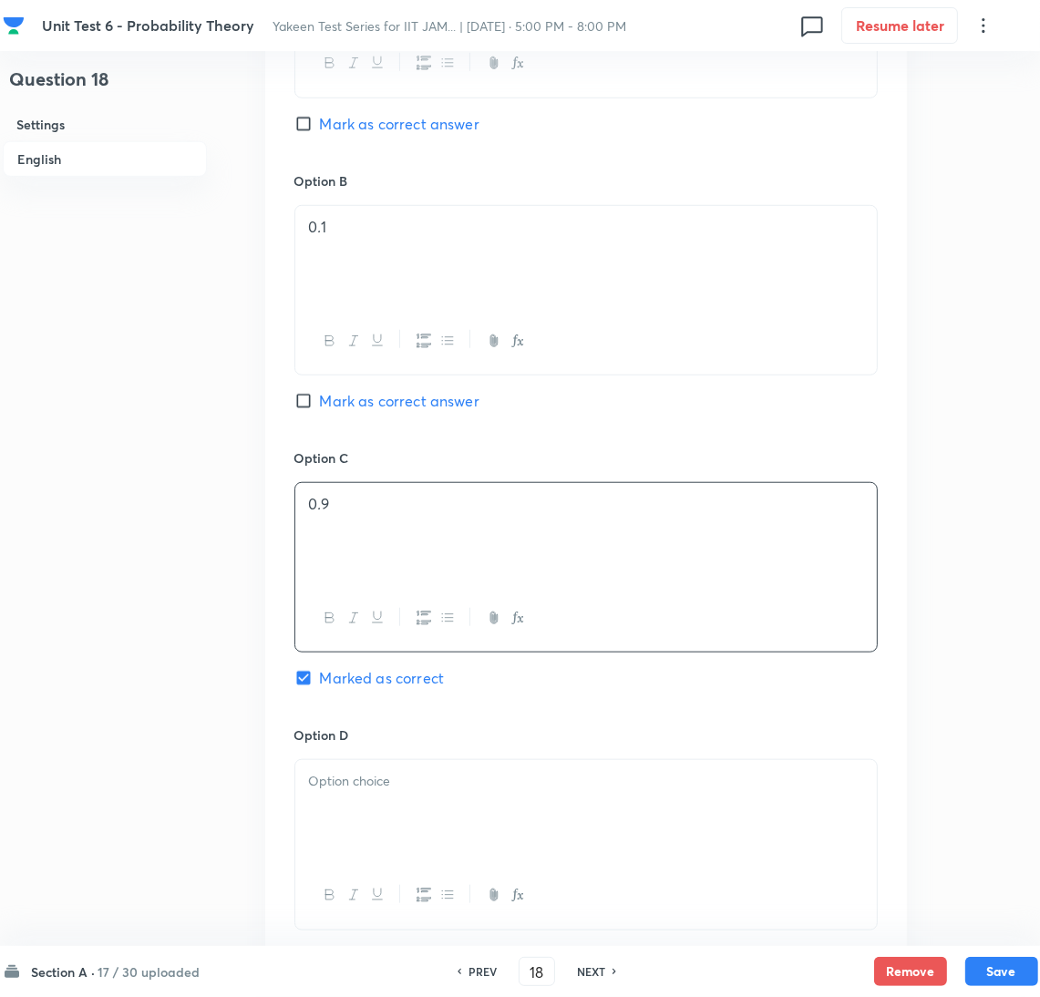
scroll to position [1094, 0]
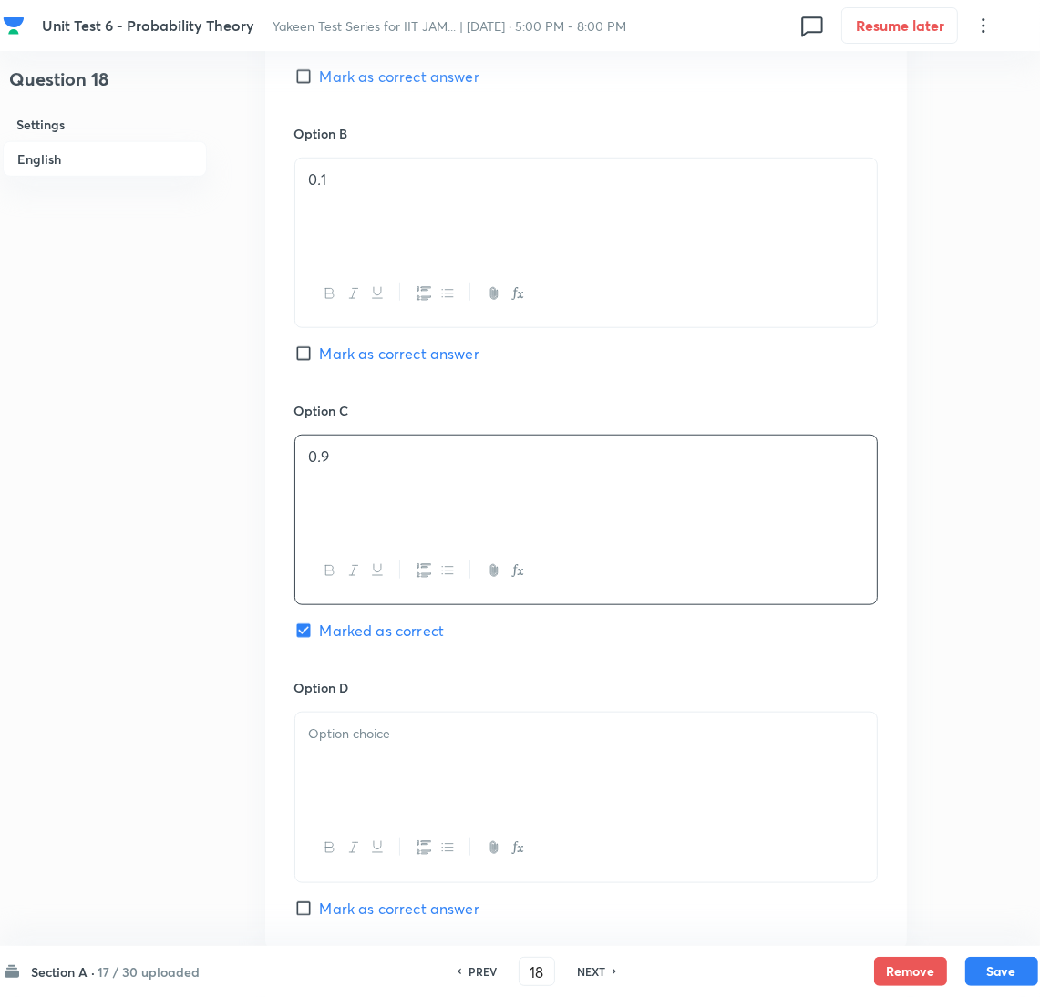
drag, startPoint x: 347, startPoint y: 776, endPoint x: 5, endPoint y: 774, distance: 342.8
click at [346, 774] on div at bounding box center [586, 764] width 582 height 102
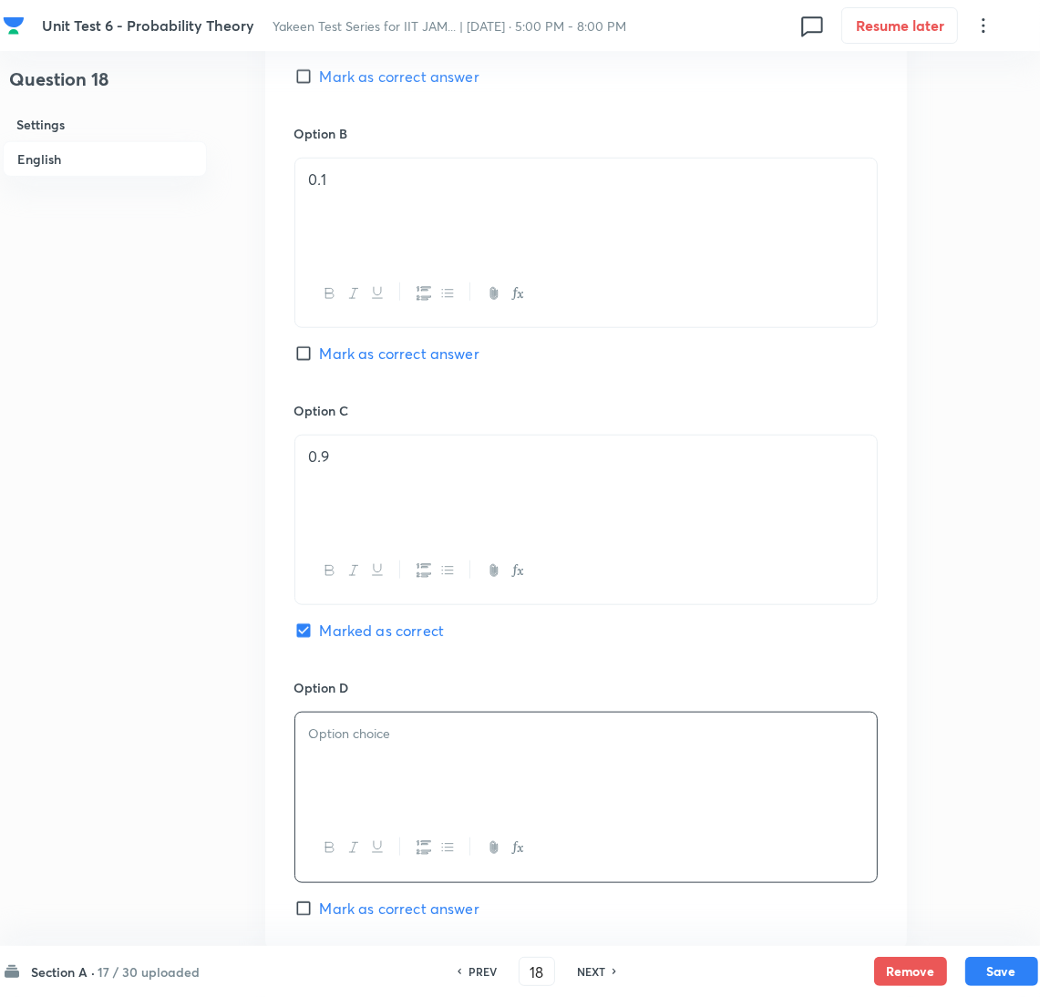
click at [358, 768] on div at bounding box center [586, 764] width 582 height 102
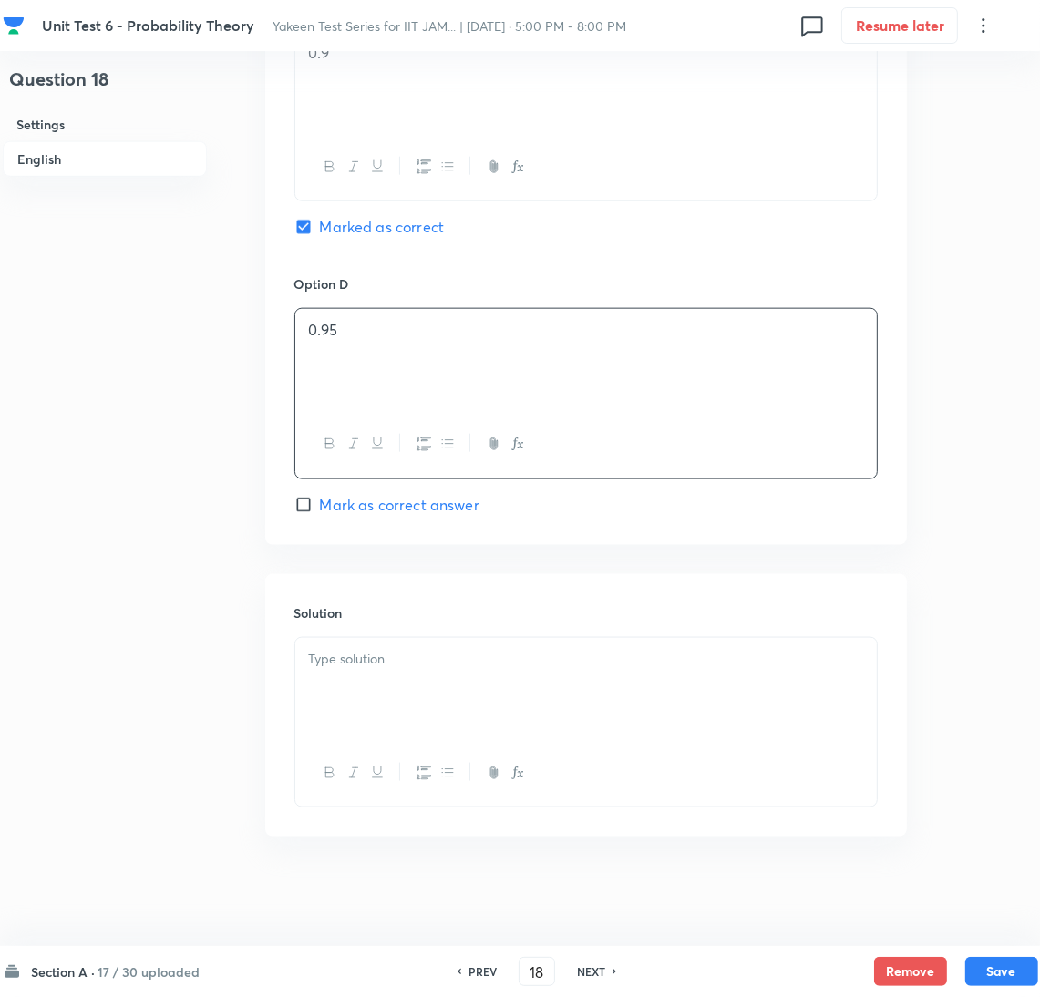
click at [344, 664] on p at bounding box center [586, 659] width 554 height 21
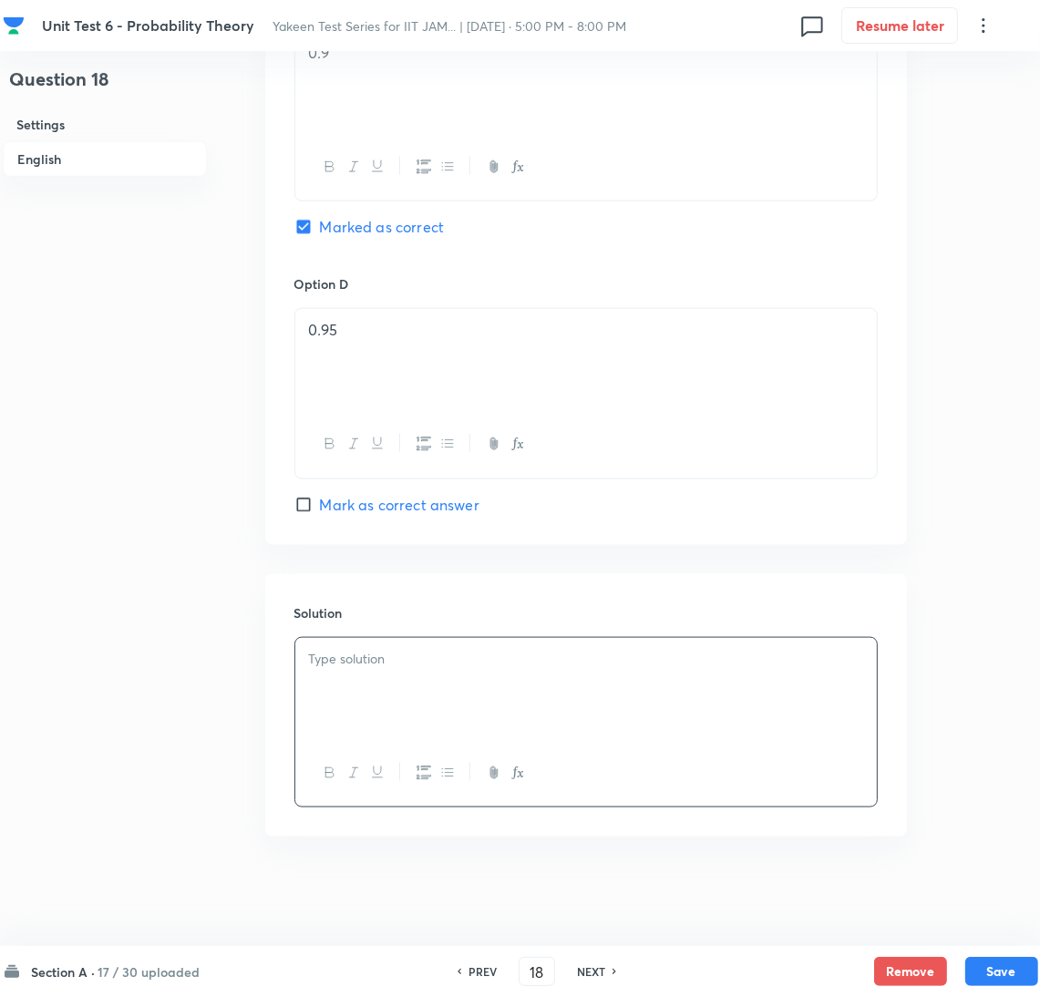
click at [359, 688] on div at bounding box center [586, 689] width 582 height 102
click at [1005, 962] on button "Save" at bounding box center [1002, 969] width 73 height 29
type input "19"
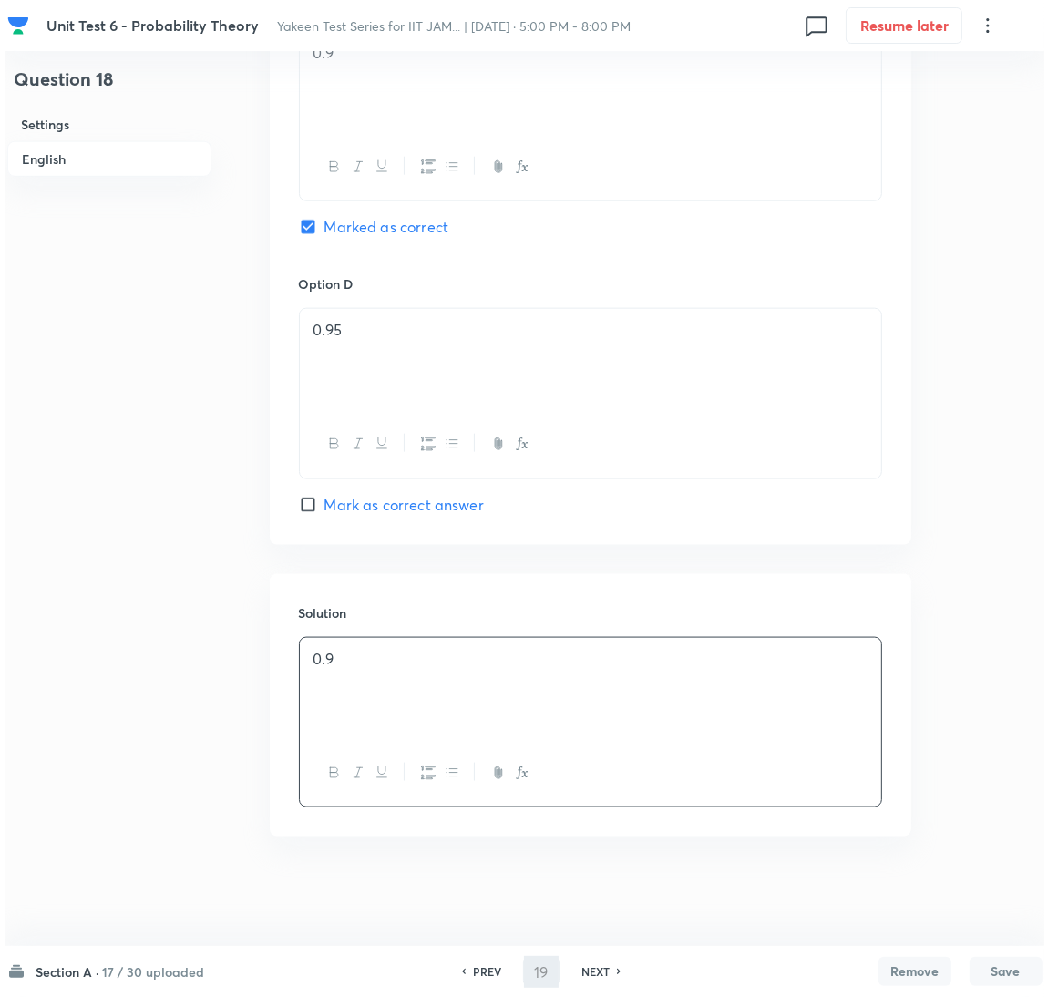
scroll to position [0, 0]
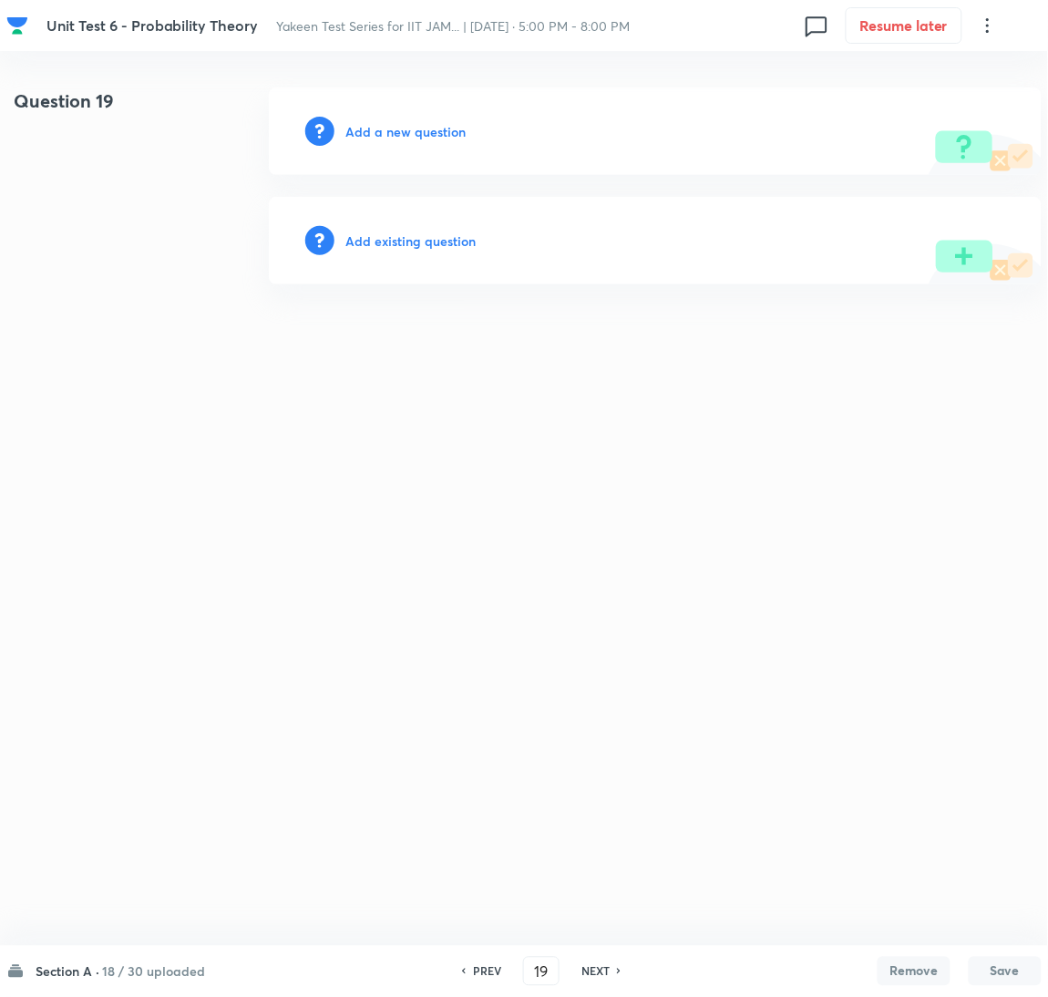
click at [401, 125] on h6 "Add a new question" at bounding box center [406, 131] width 120 height 19
click at [397, 132] on h6 "Choose a question type" at bounding box center [416, 131] width 140 height 19
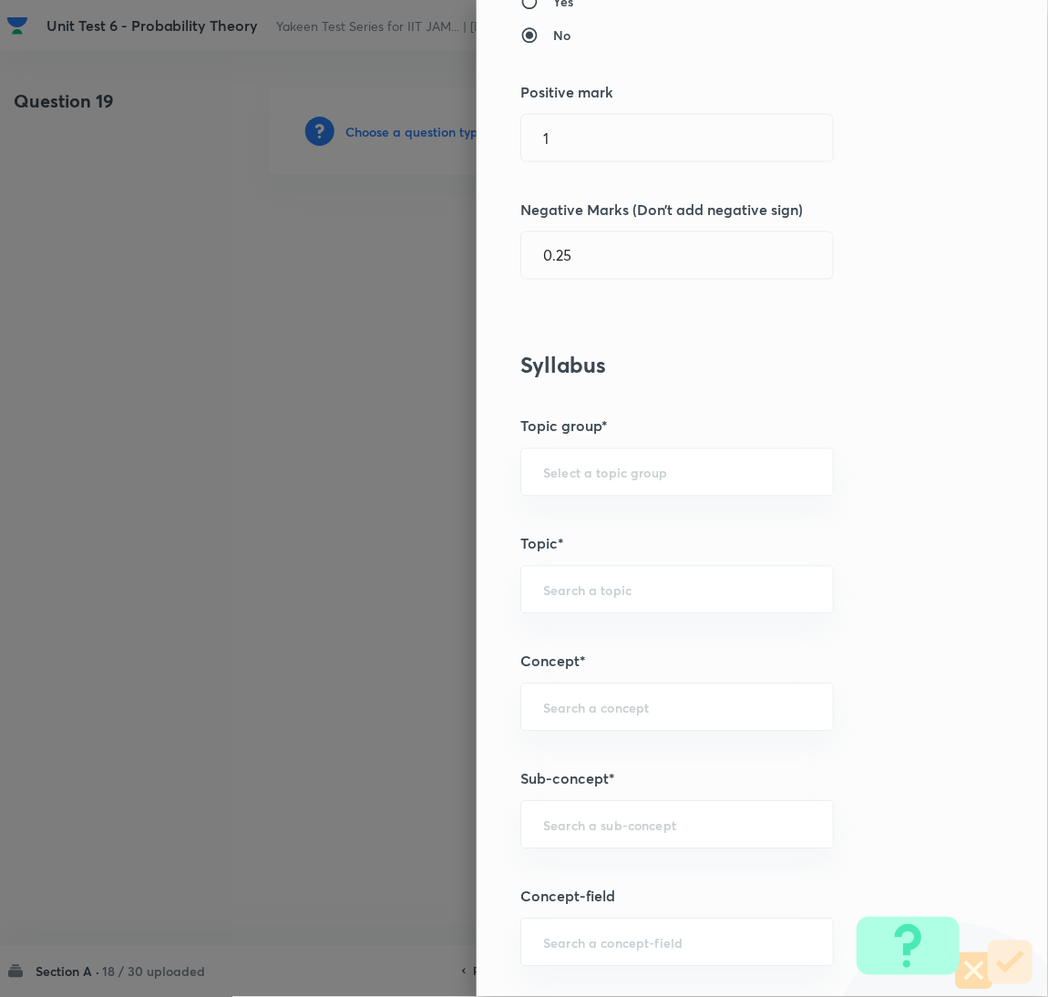
scroll to position [409, 0]
click at [560, 828] on input "text" at bounding box center [677, 824] width 268 height 17
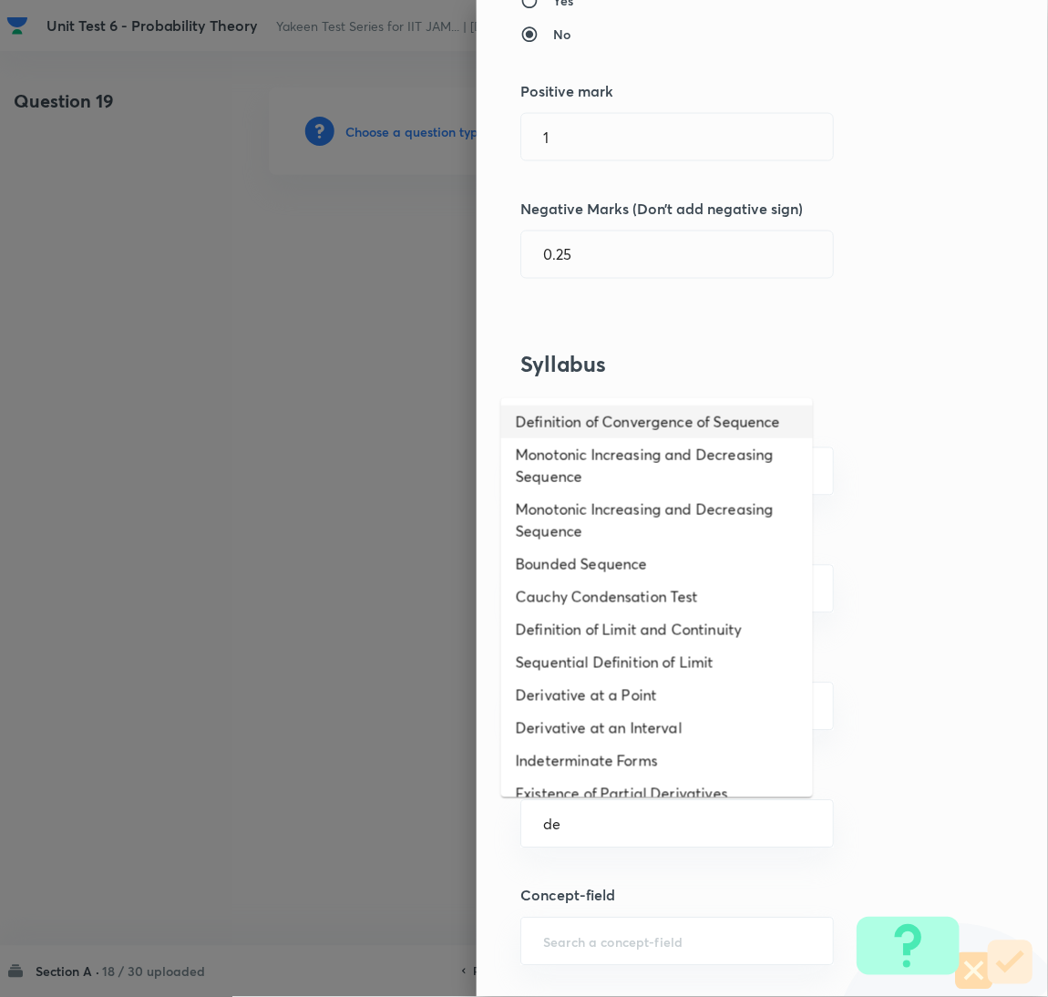
click at [563, 432] on li "Definition of Convergence of Sequence" at bounding box center [657, 422] width 312 height 33
type input "Definition of Convergence of Sequence"
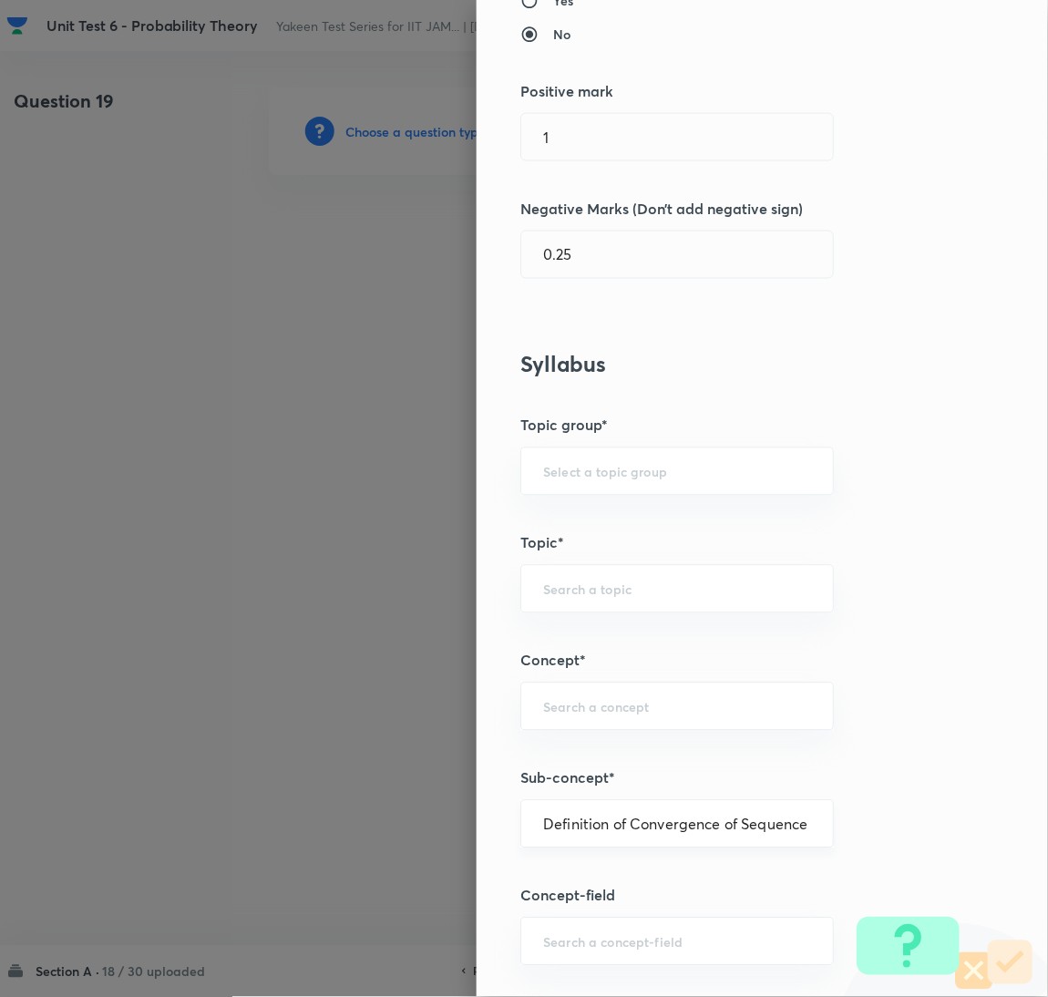
type input "Mathematics"
type input "Sequences & Series-Real Nos."
type input "Convergence of Sequences"
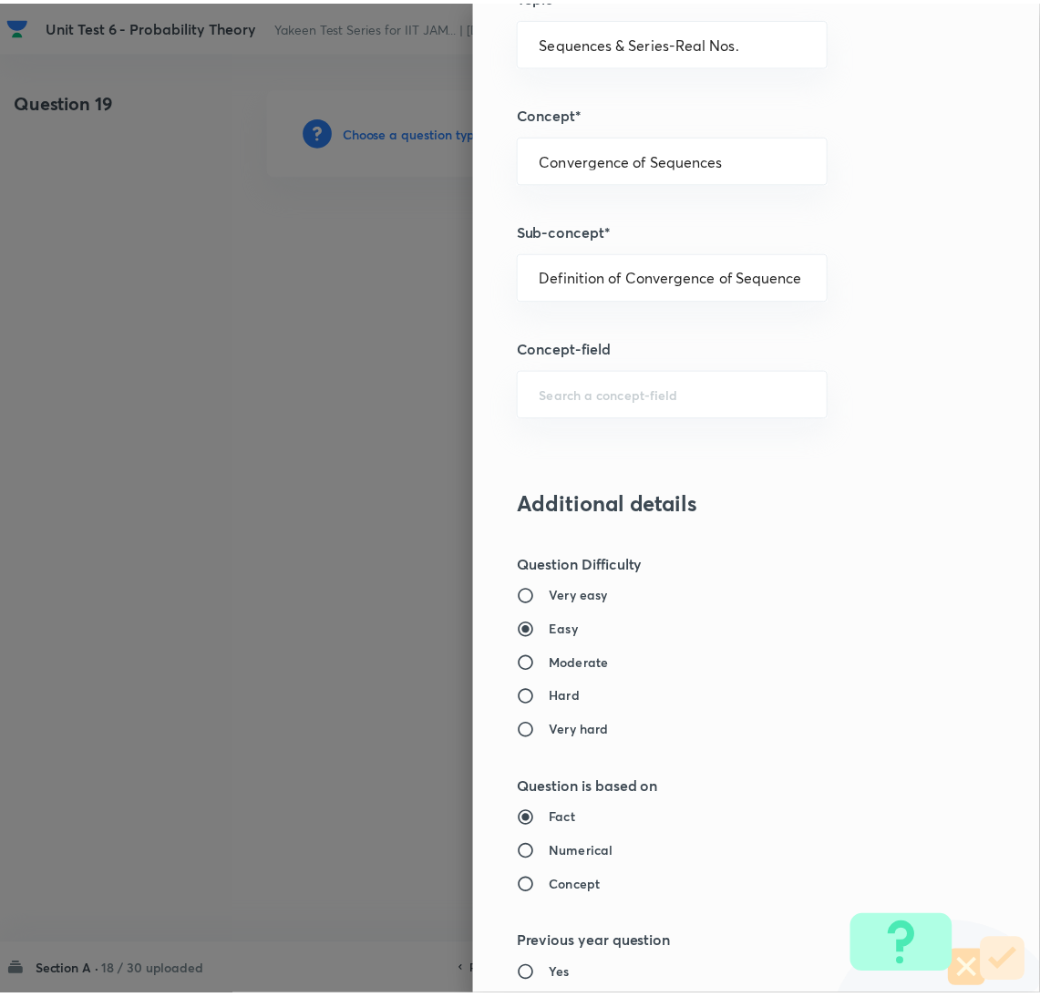
scroll to position [1490, 0]
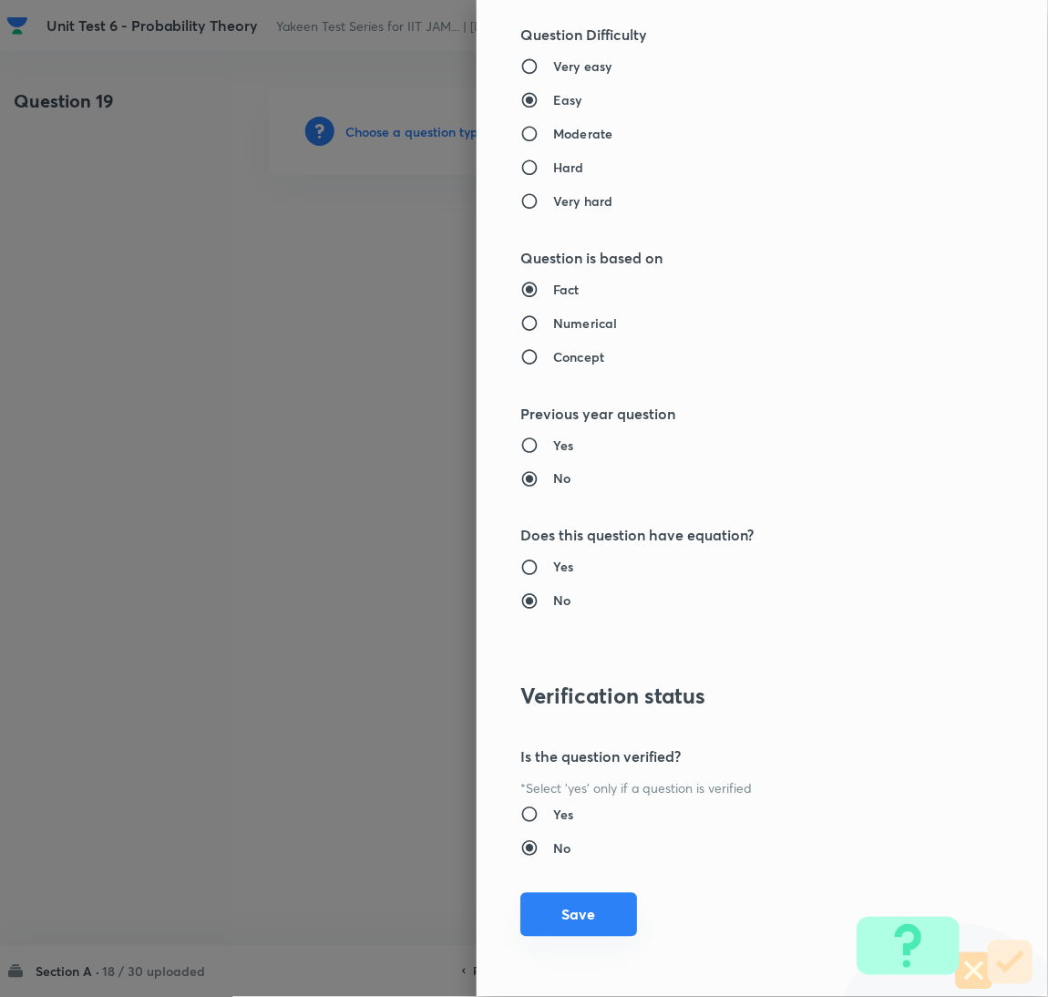
click at [551, 931] on button "Save" at bounding box center [579, 915] width 117 height 44
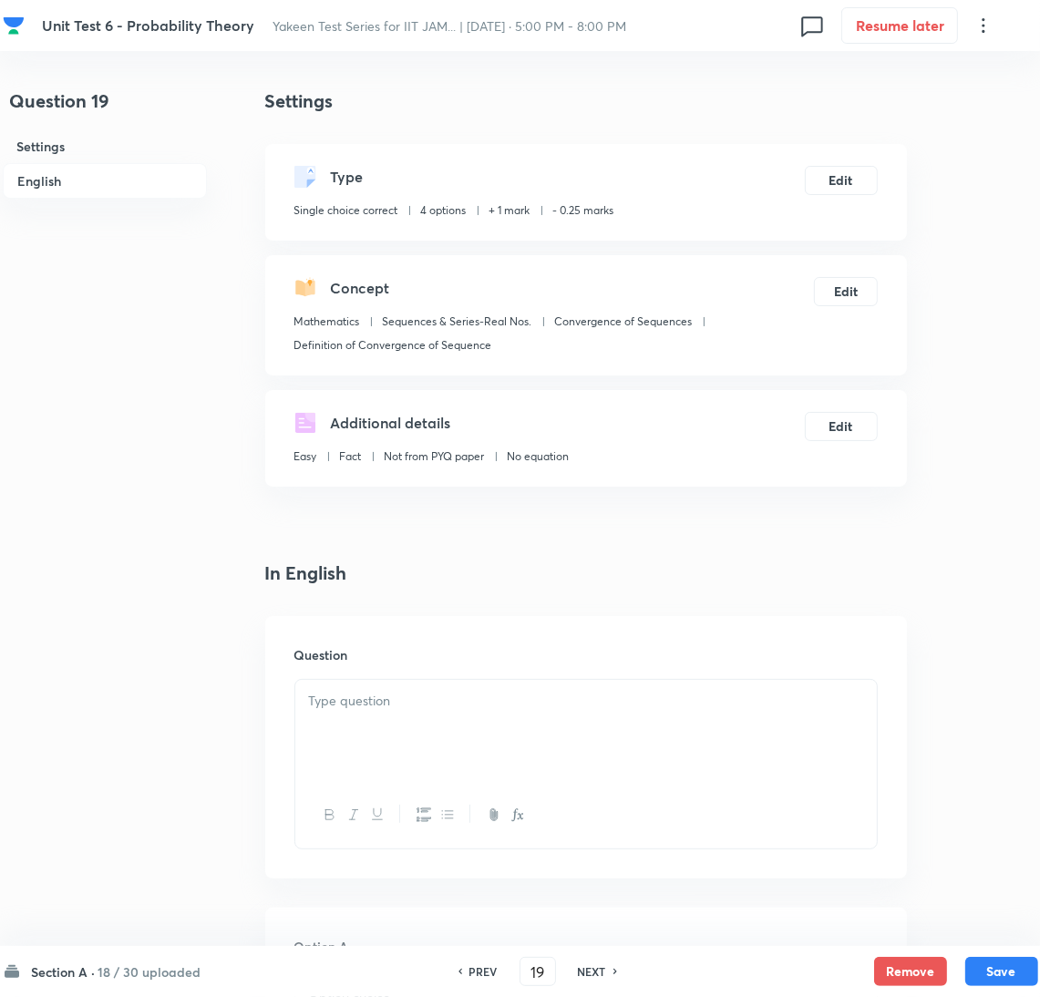
click at [363, 743] on div at bounding box center [586, 731] width 582 height 102
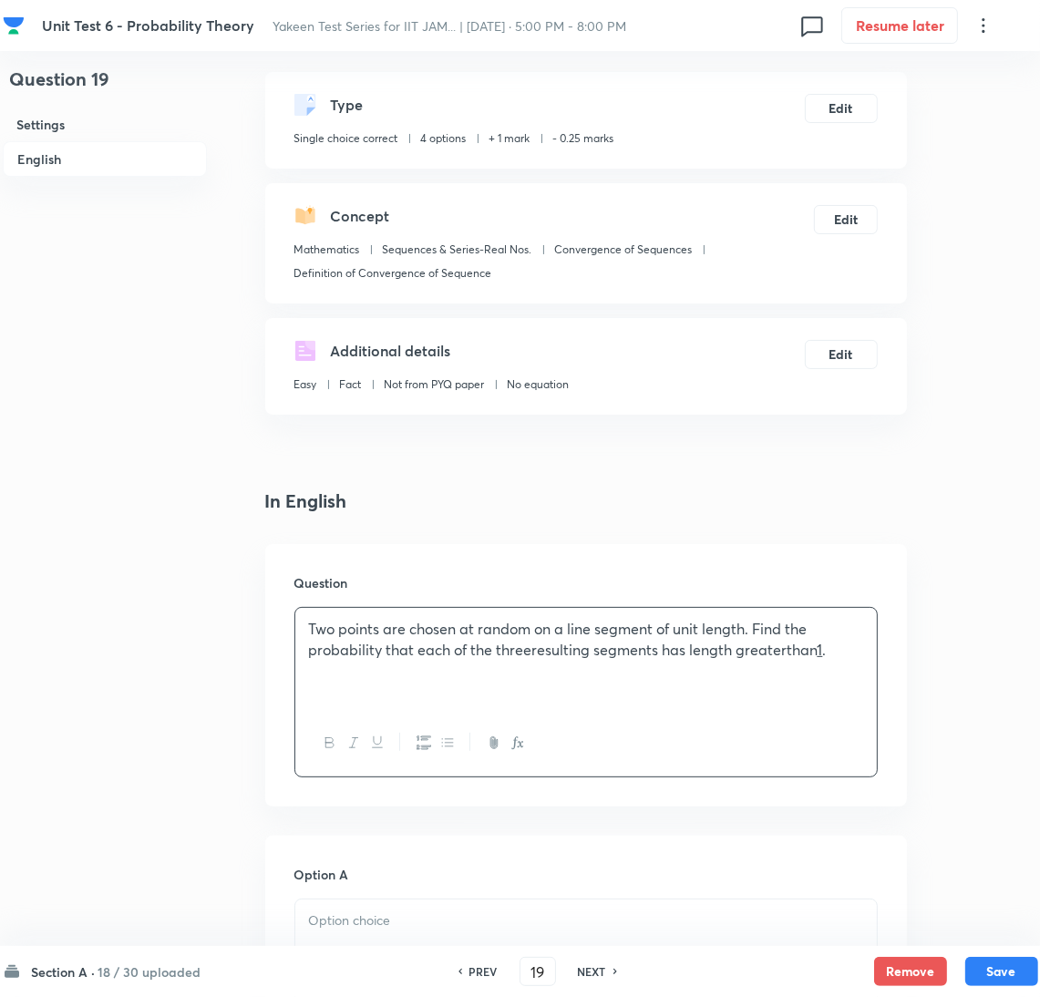
scroll to position [137, 0]
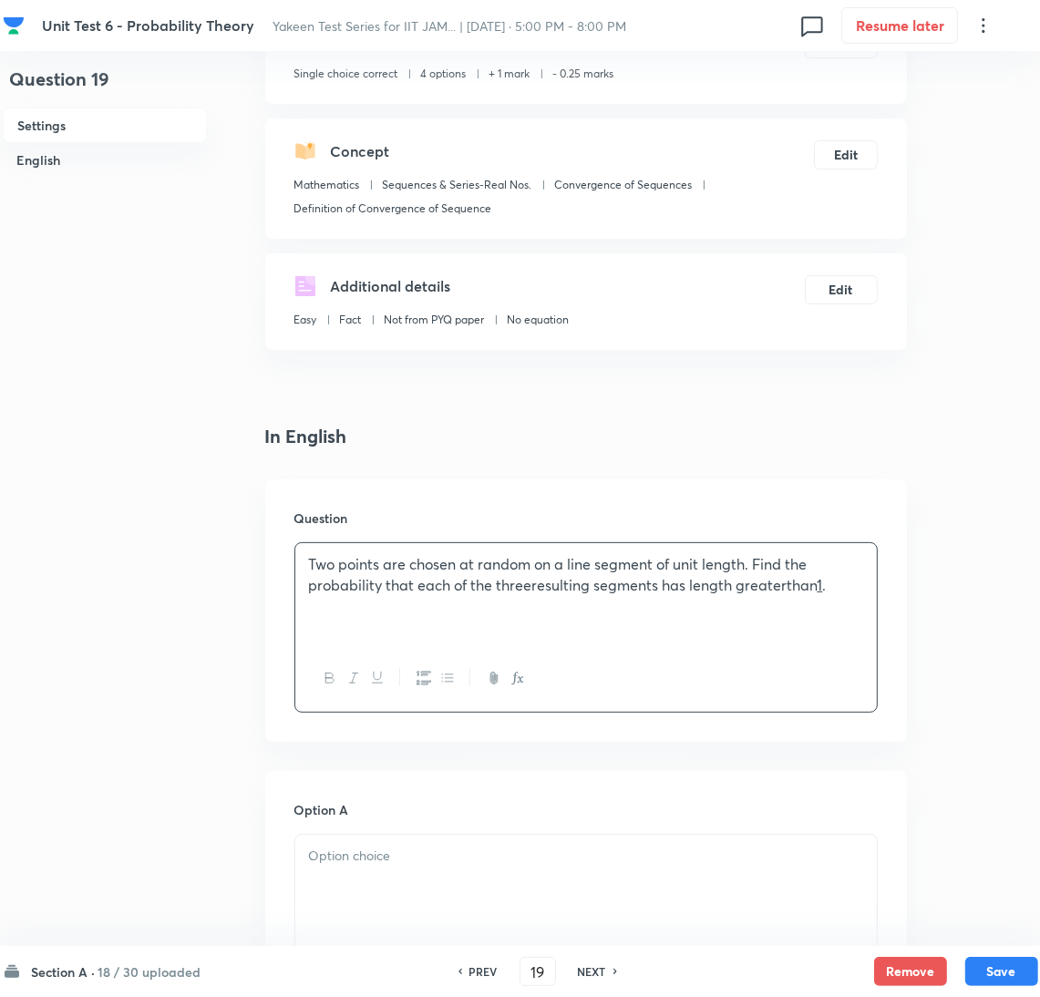
click at [636, 613] on div "Two points are chosen at random on a line segment of unit length. Find the prob…" at bounding box center [586, 594] width 582 height 102
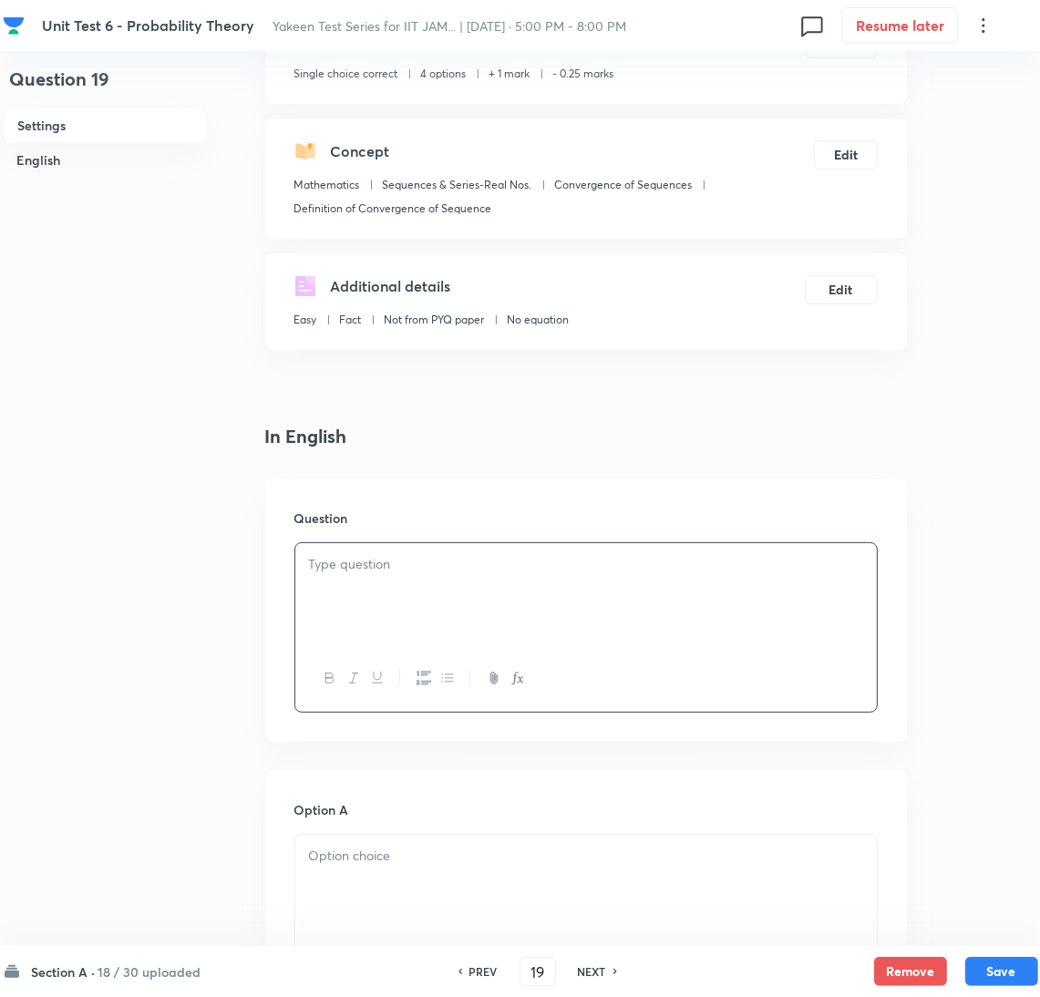
click at [459, 597] on div at bounding box center [586, 594] width 582 height 102
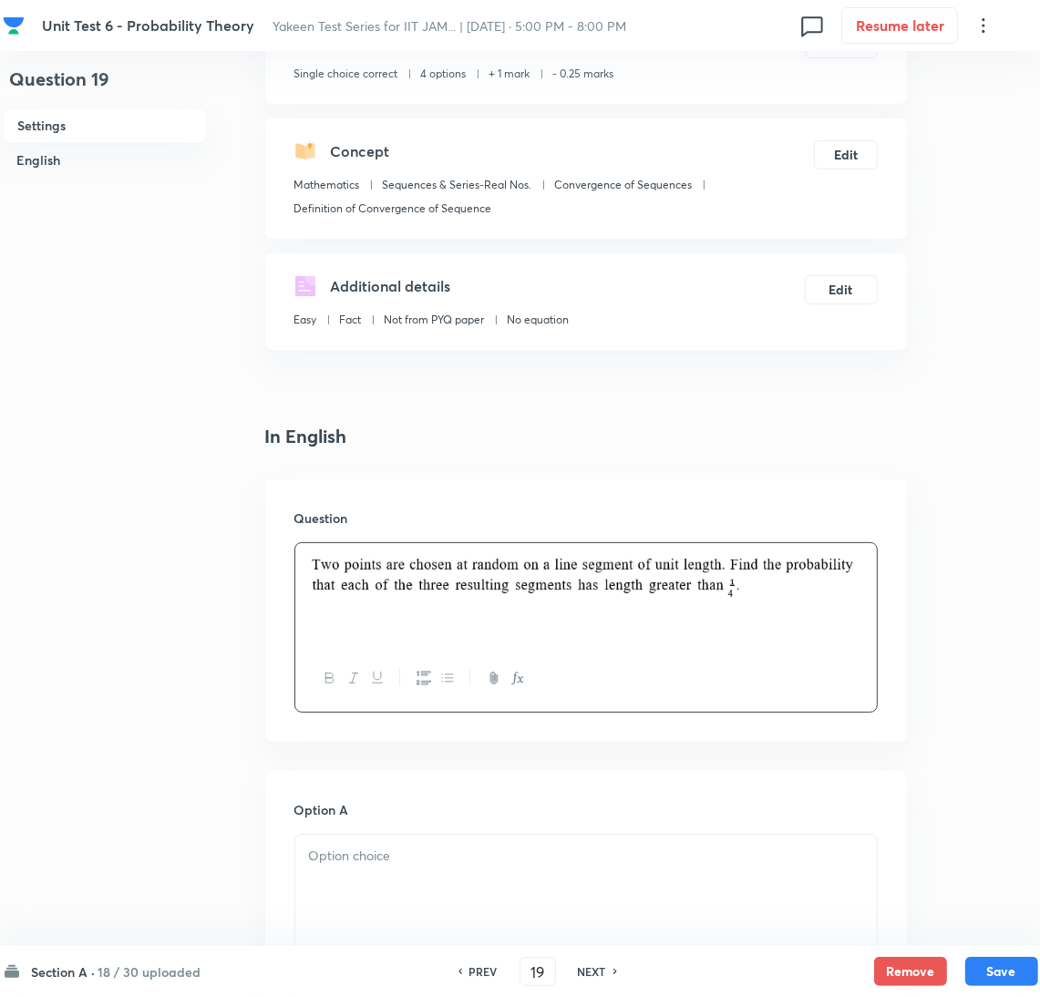
click at [370, 569] on p at bounding box center [586, 581] width 554 height 54
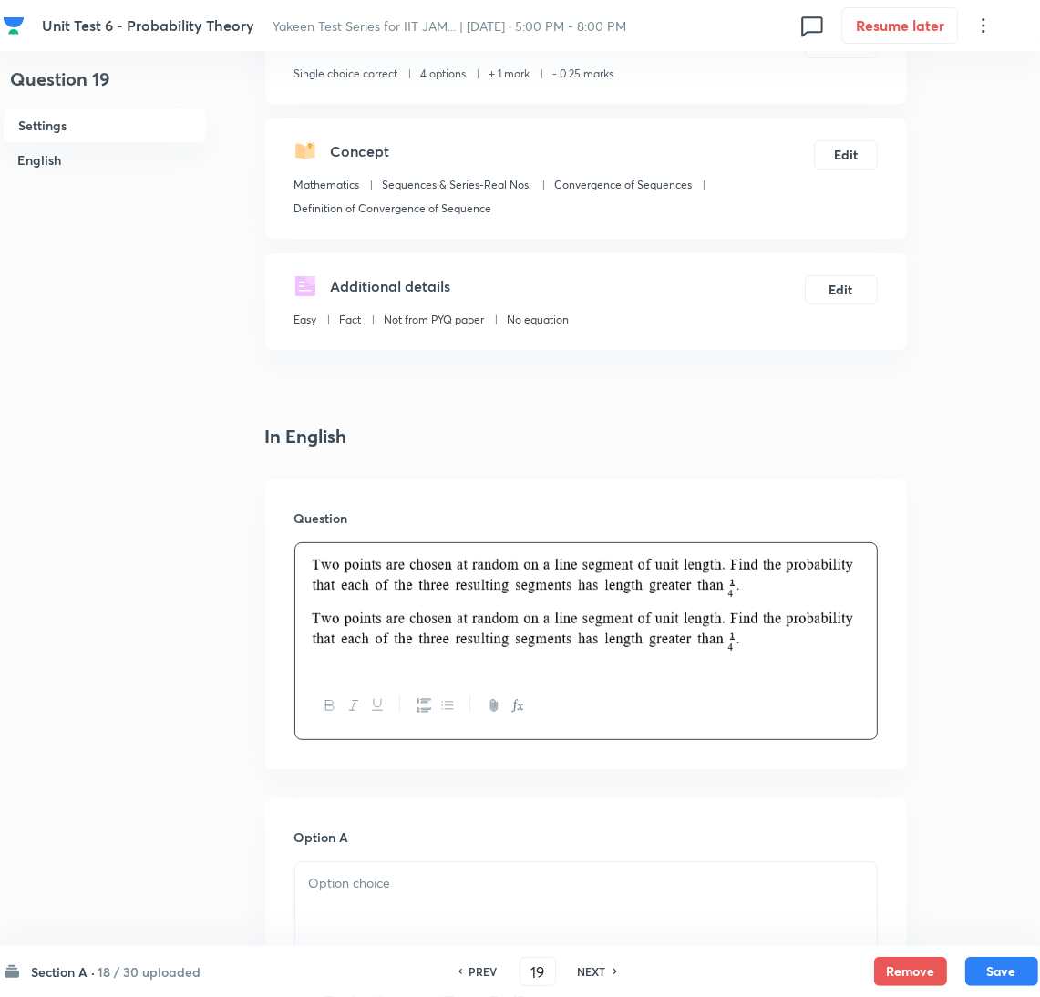
scroll to position [409, 0]
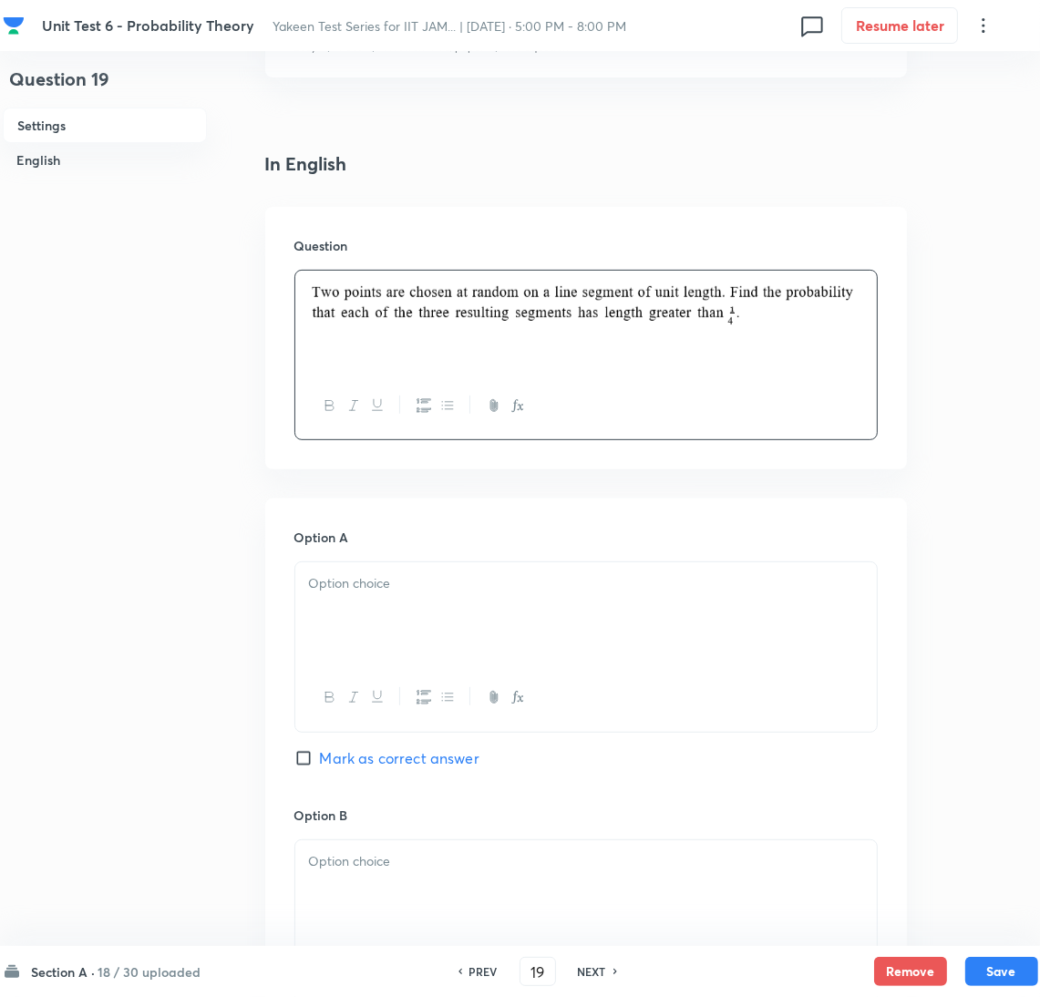
click at [381, 612] on div at bounding box center [586, 614] width 582 height 102
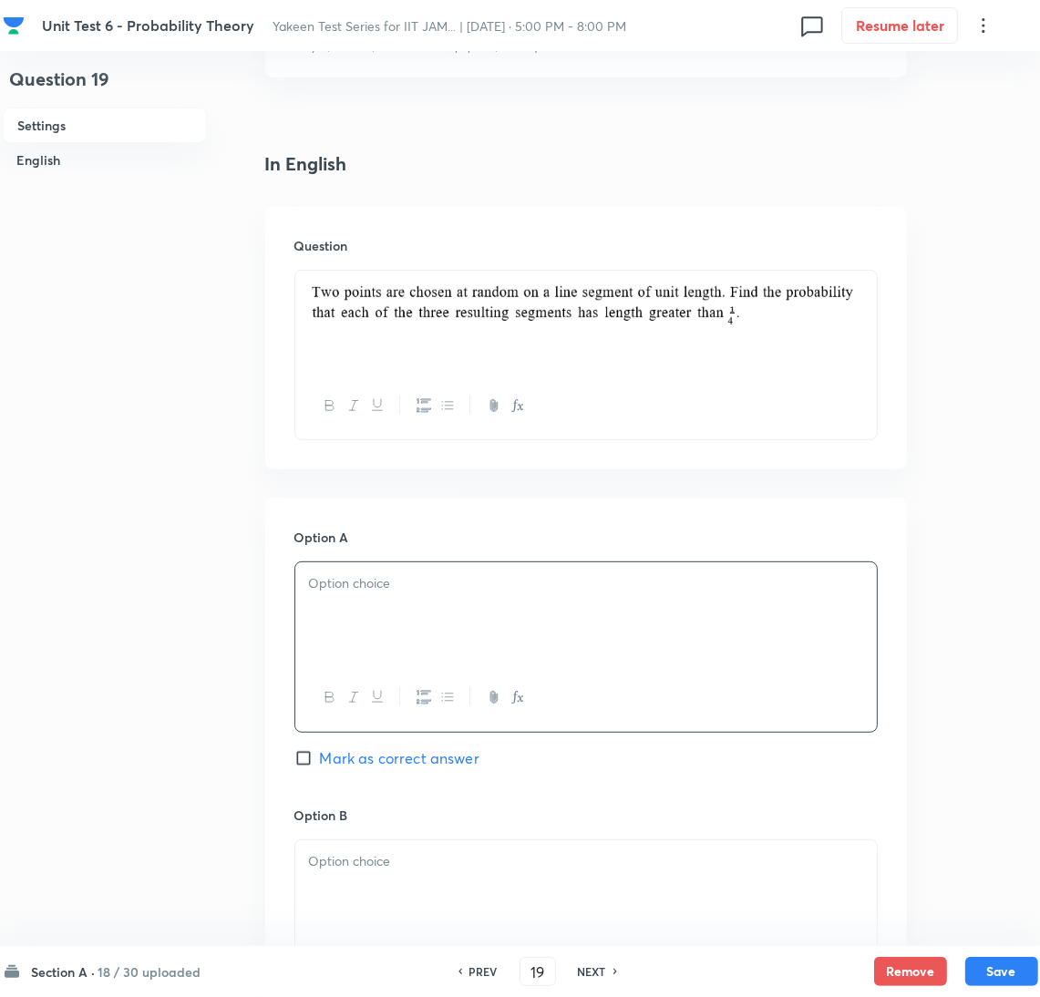
drag, startPoint x: 379, startPoint y: 593, endPoint x: 430, endPoint y: 653, distance: 78.9
click at [379, 593] on p at bounding box center [586, 583] width 554 height 21
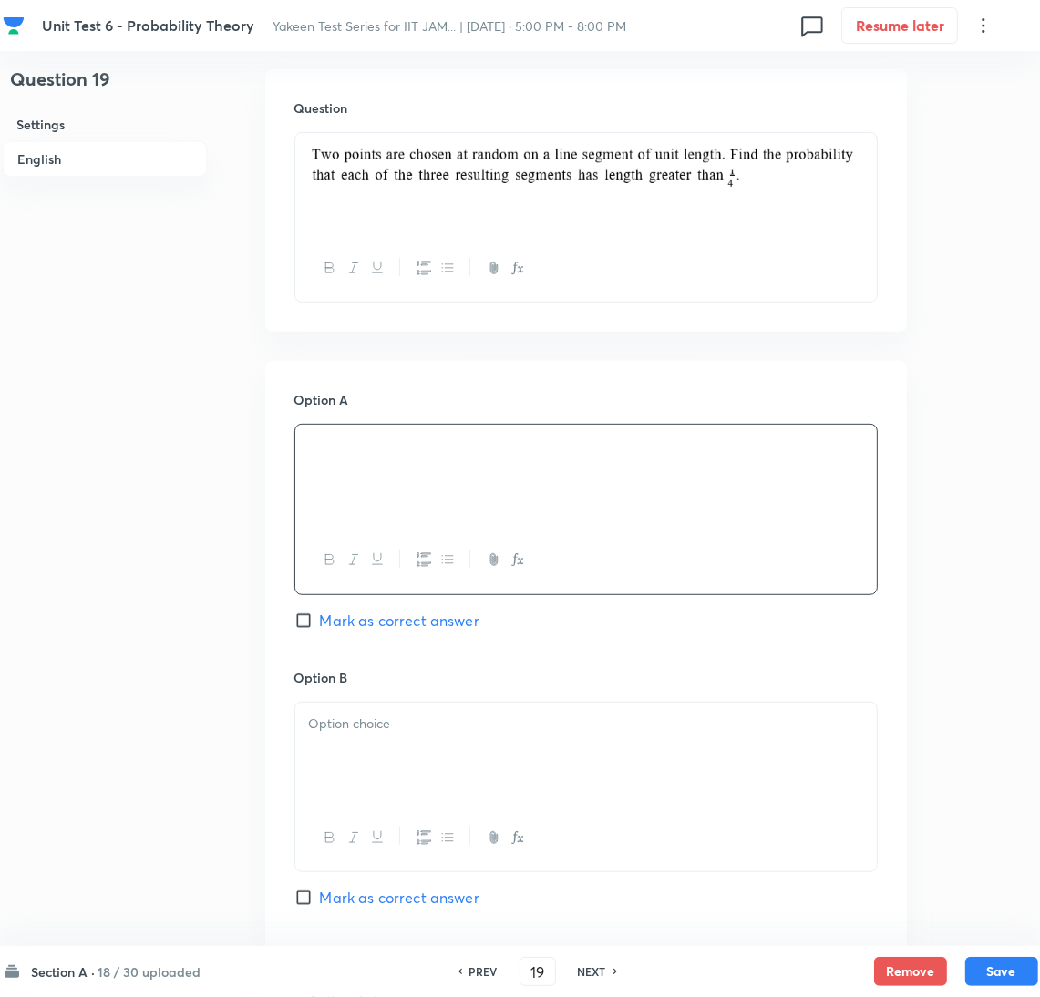
drag, startPoint x: 392, startPoint y: 745, endPoint x: 479, endPoint y: 839, distance: 127.8
click at [392, 747] on div at bounding box center [586, 754] width 582 height 102
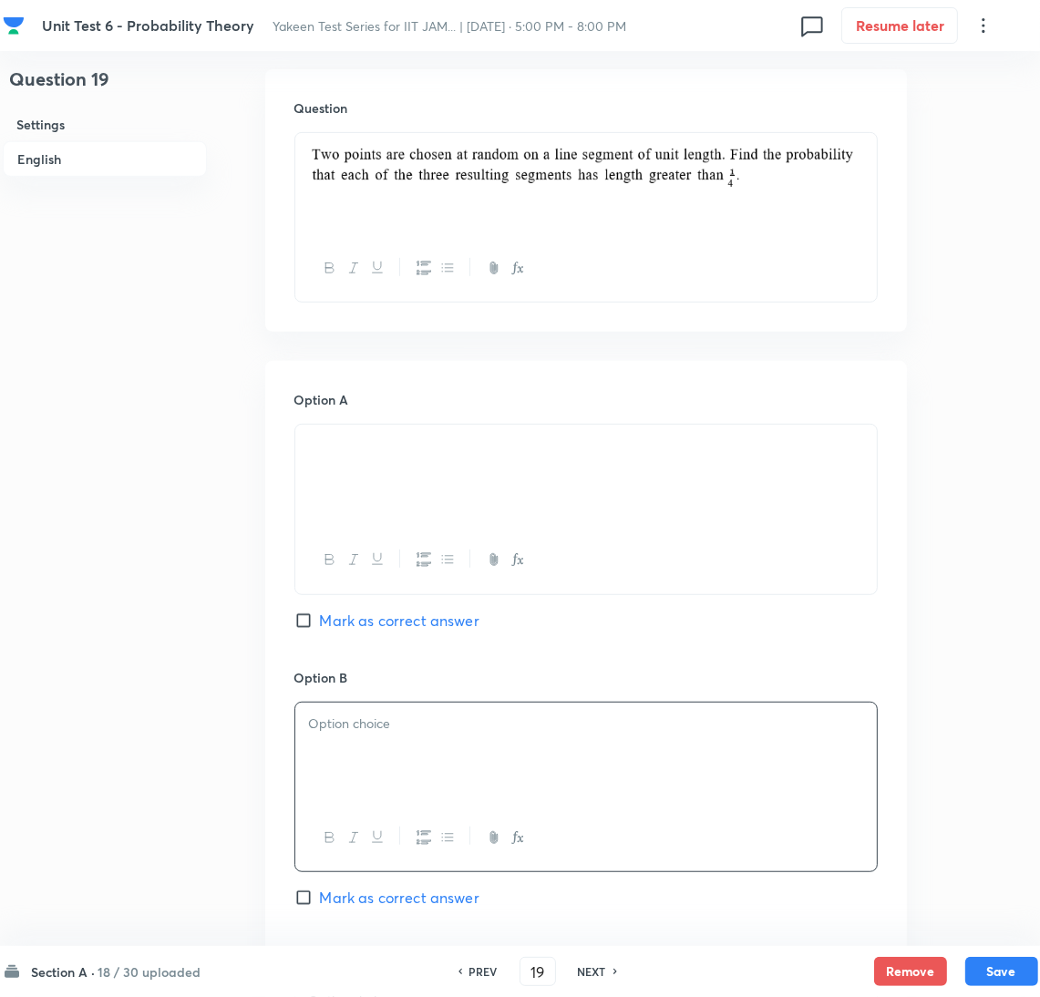
click at [417, 745] on div at bounding box center [586, 754] width 582 height 102
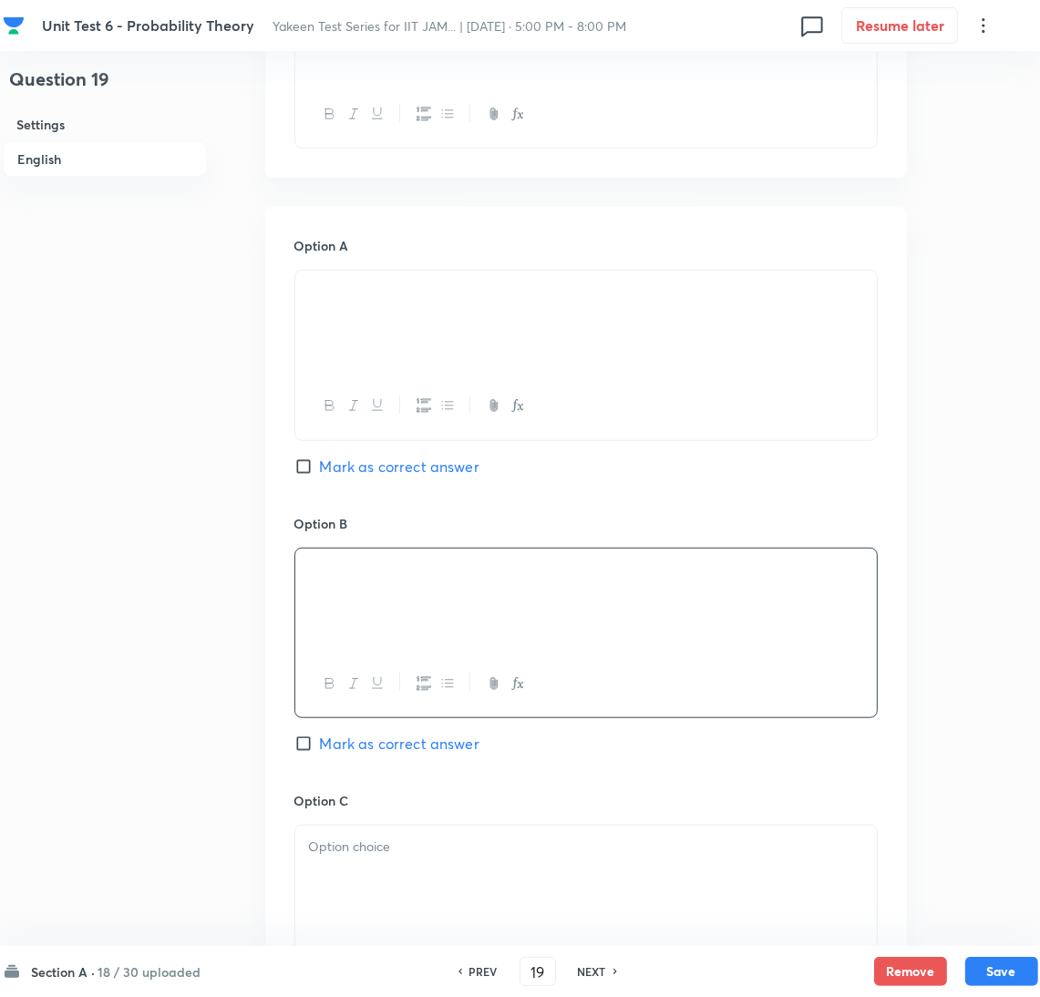
scroll to position [820, 0]
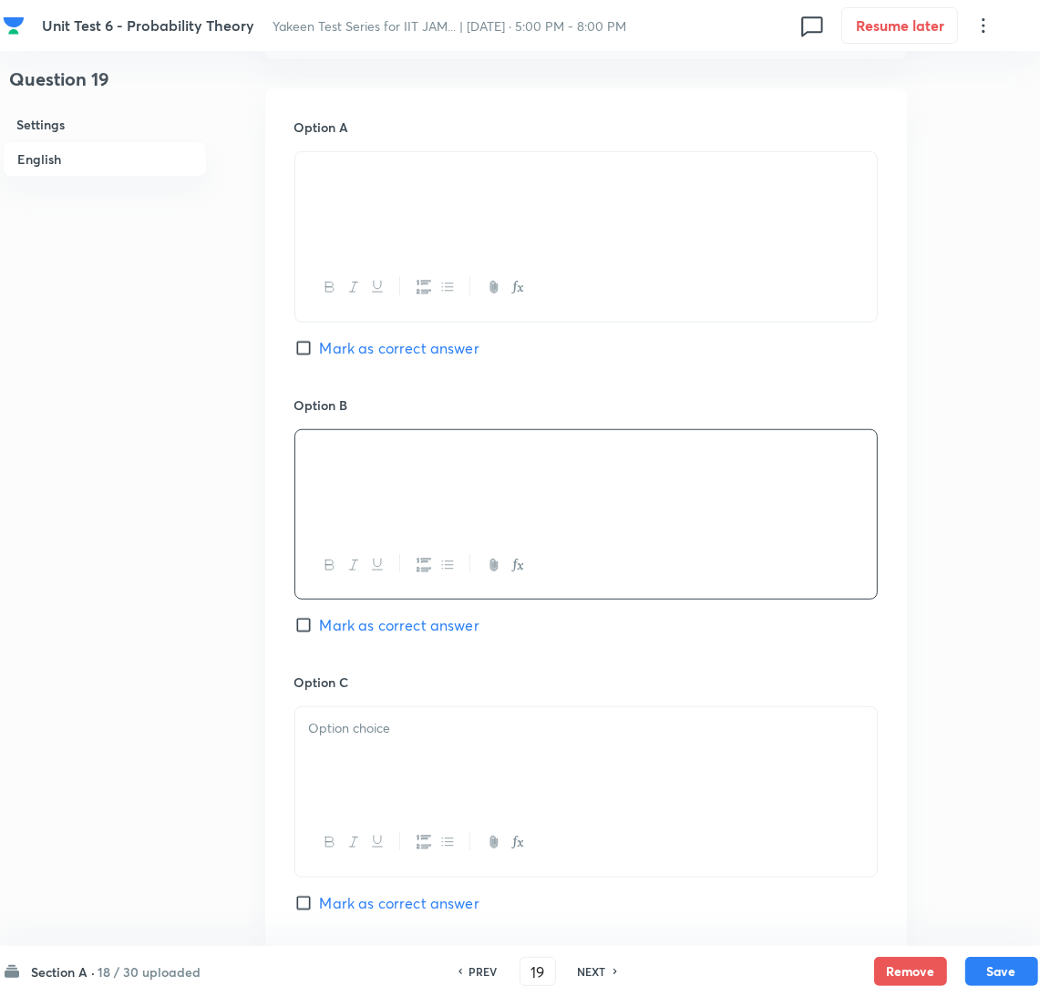
click at [364, 761] on div at bounding box center [586, 758] width 582 height 102
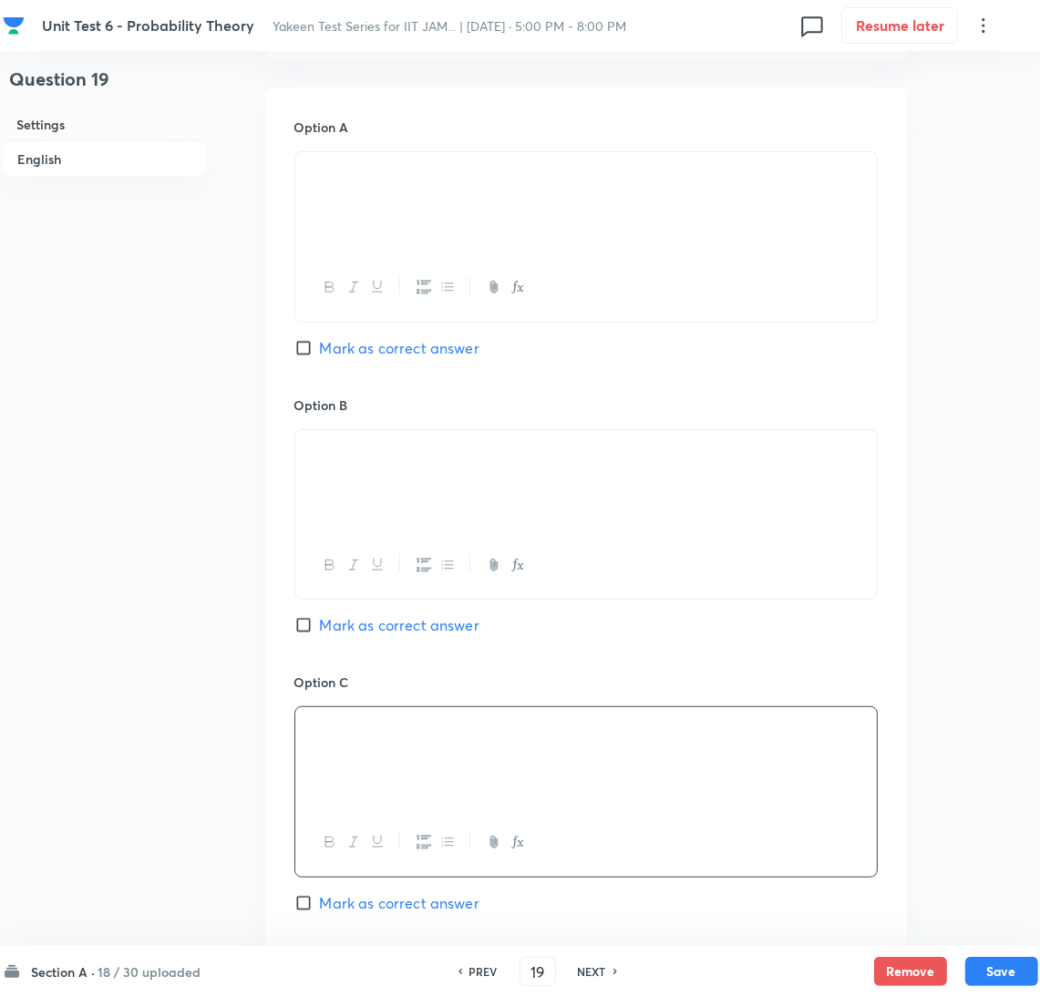
click at [313, 624] on input "Mark as correct answer" at bounding box center [307, 625] width 26 height 18
checkbox input "true"
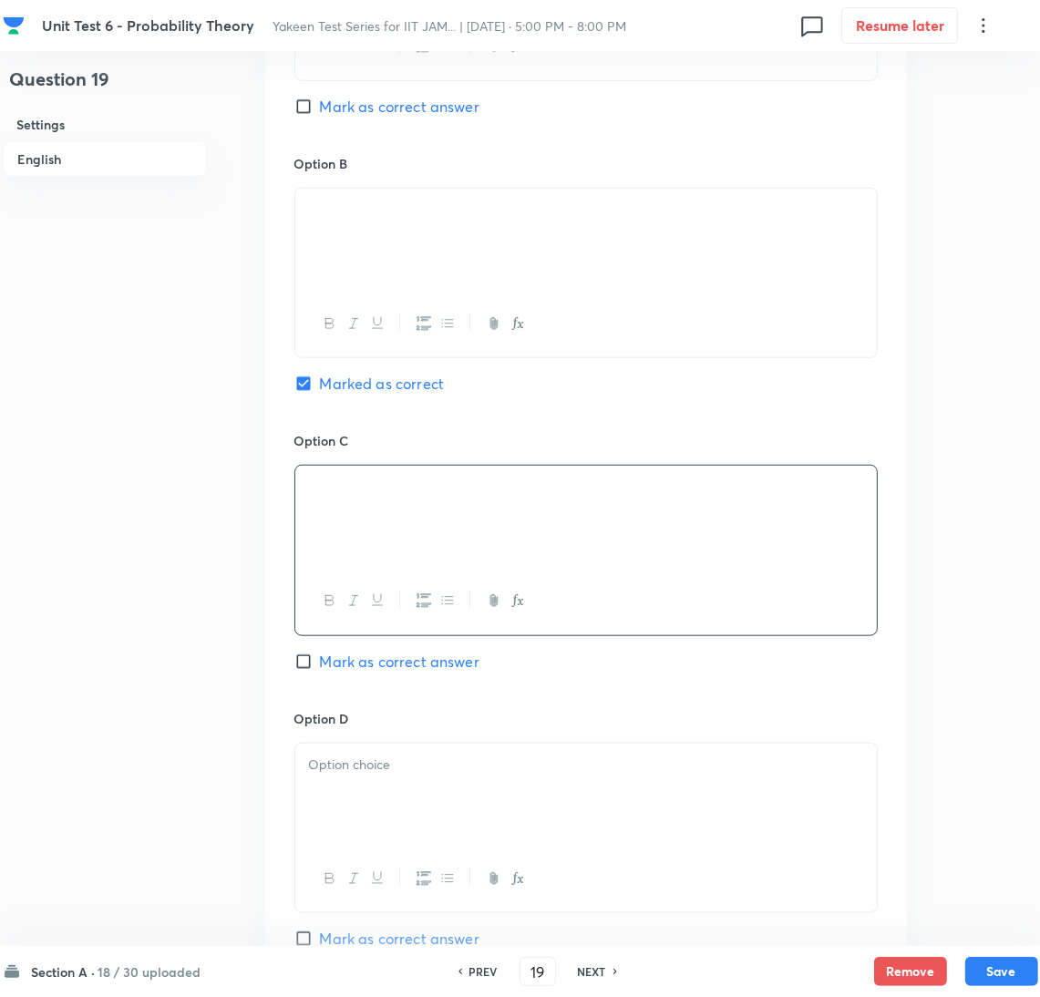
scroll to position [1094, 0]
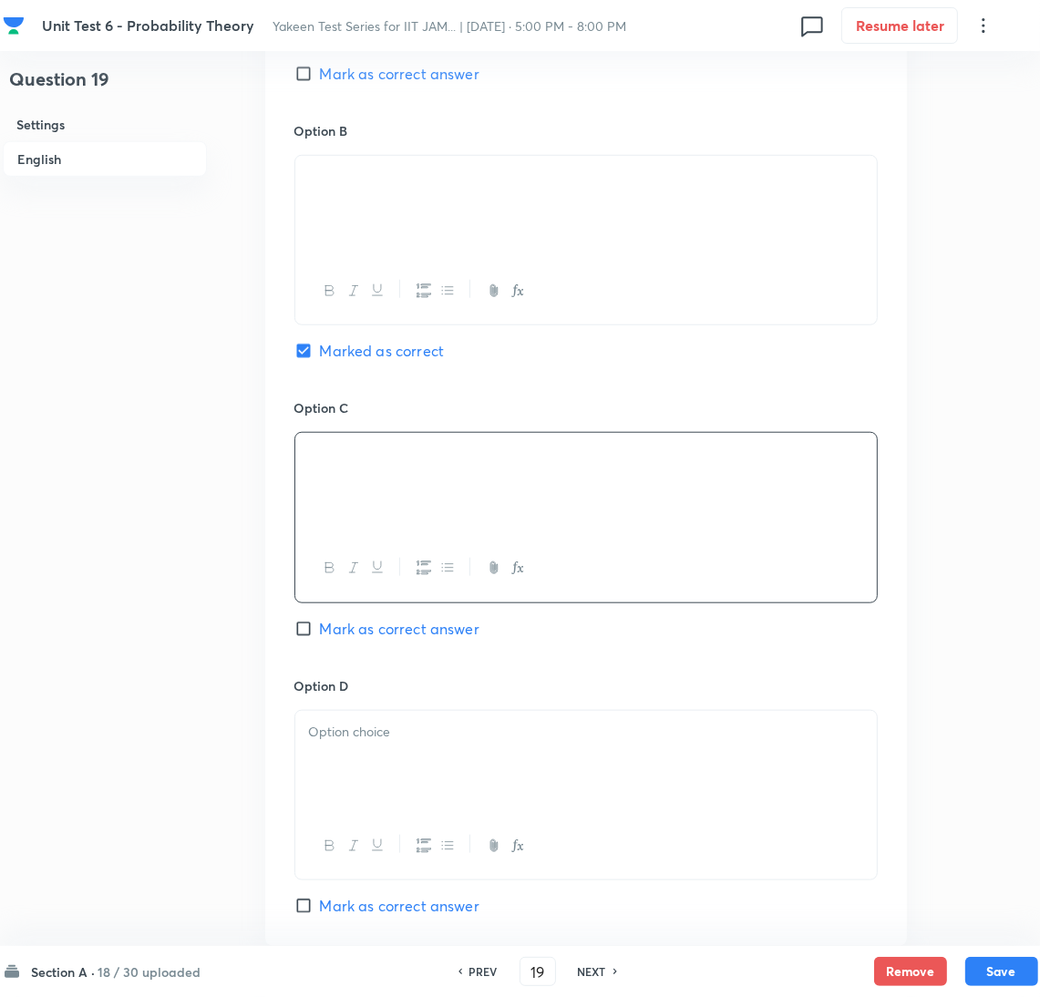
click at [382, 779] on div at bounding box center [586, 762] width 582 height 102
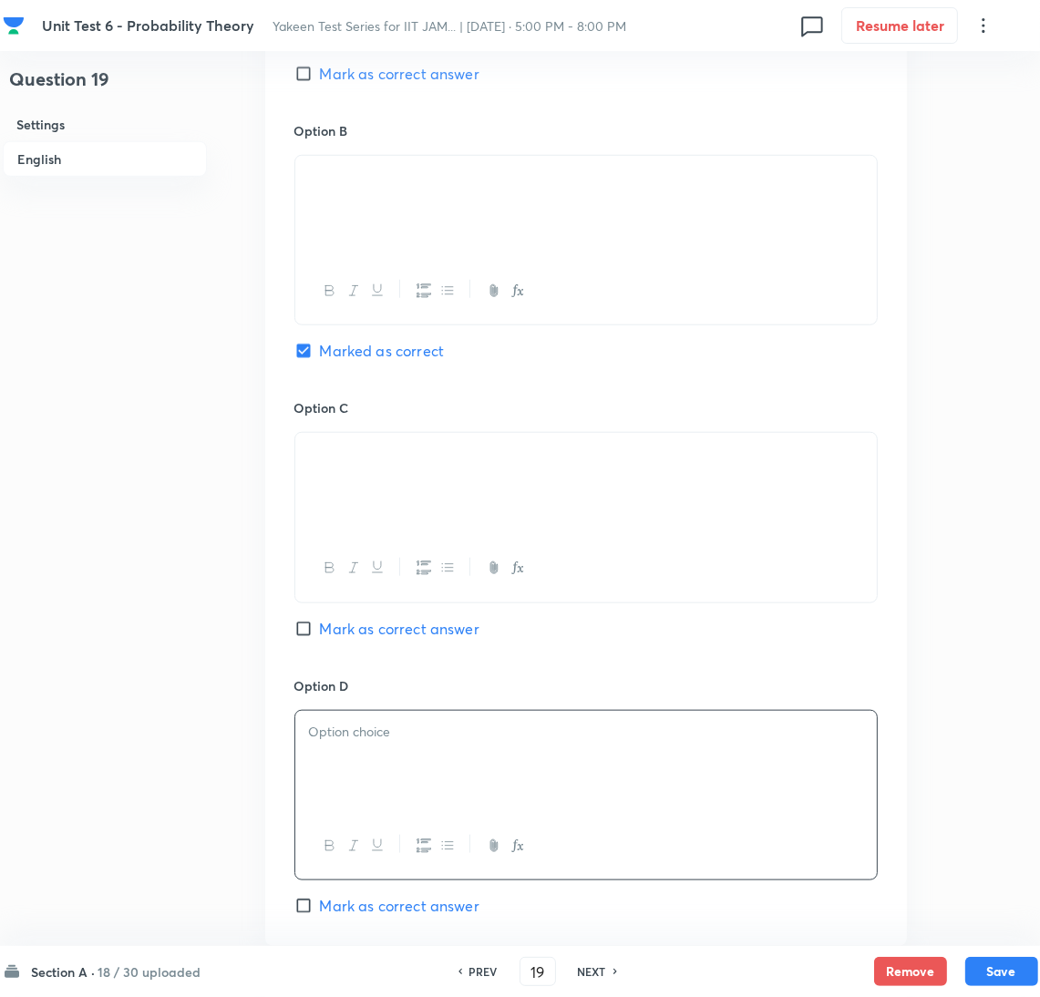
click at [401, 781] on div at bounding box center [586, 762] width 582 height 102
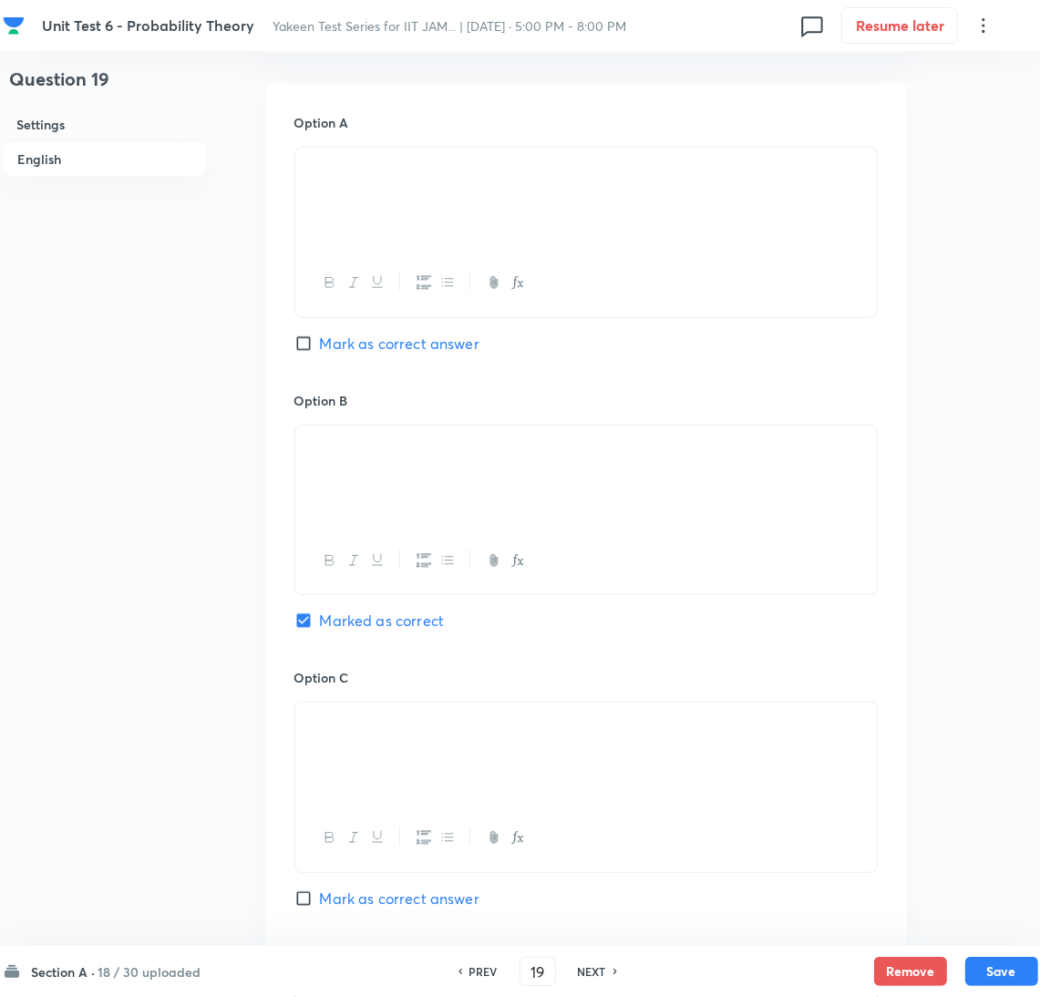
scroll to position [820, 0]
drag, startPoint x: 367, startPoint y: 477, endPoint x: 145, endPoint y: 479, distance: 222.5
click at [145, 479] on div "Question 19 Settings English Settings Type Single choice correct 4 options + 1 …" at bounding box center [521, 427] width 1036 height 2318
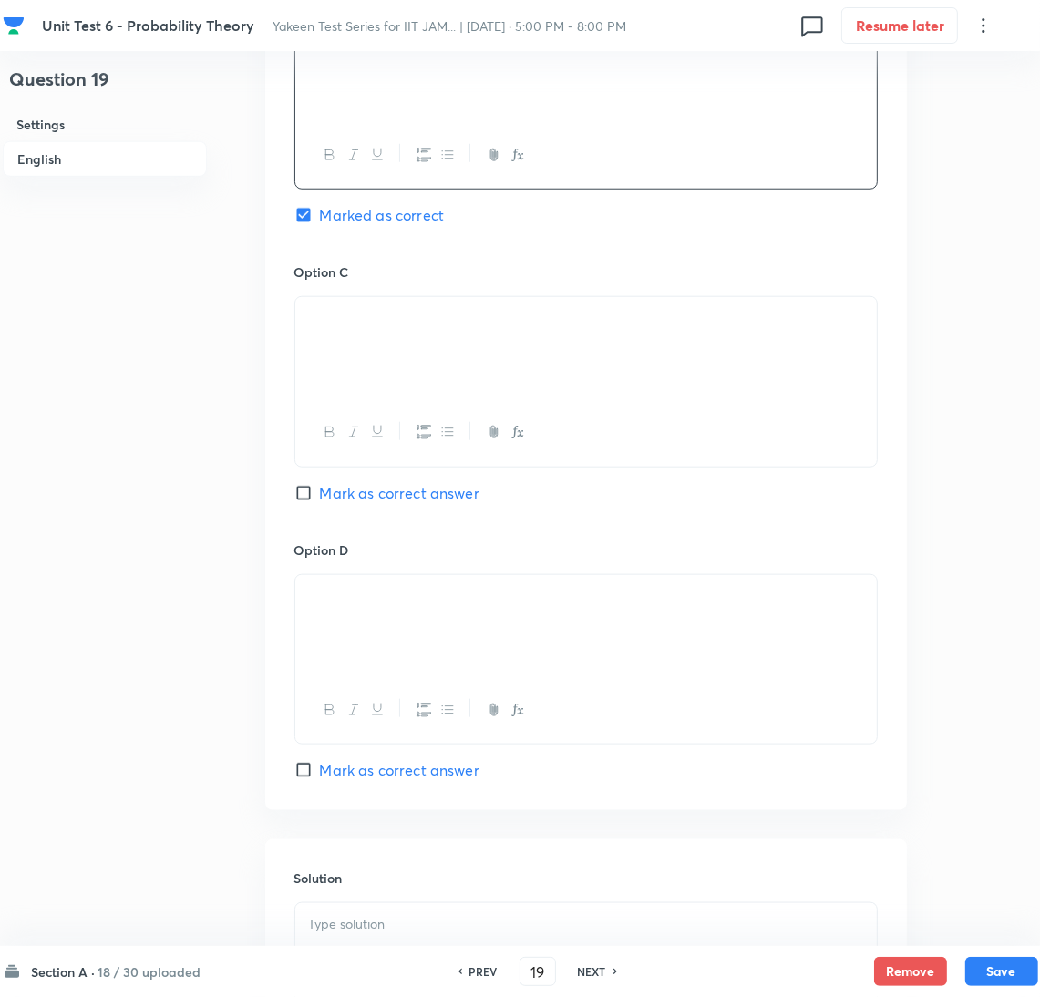
scroll to position [1500, 0]
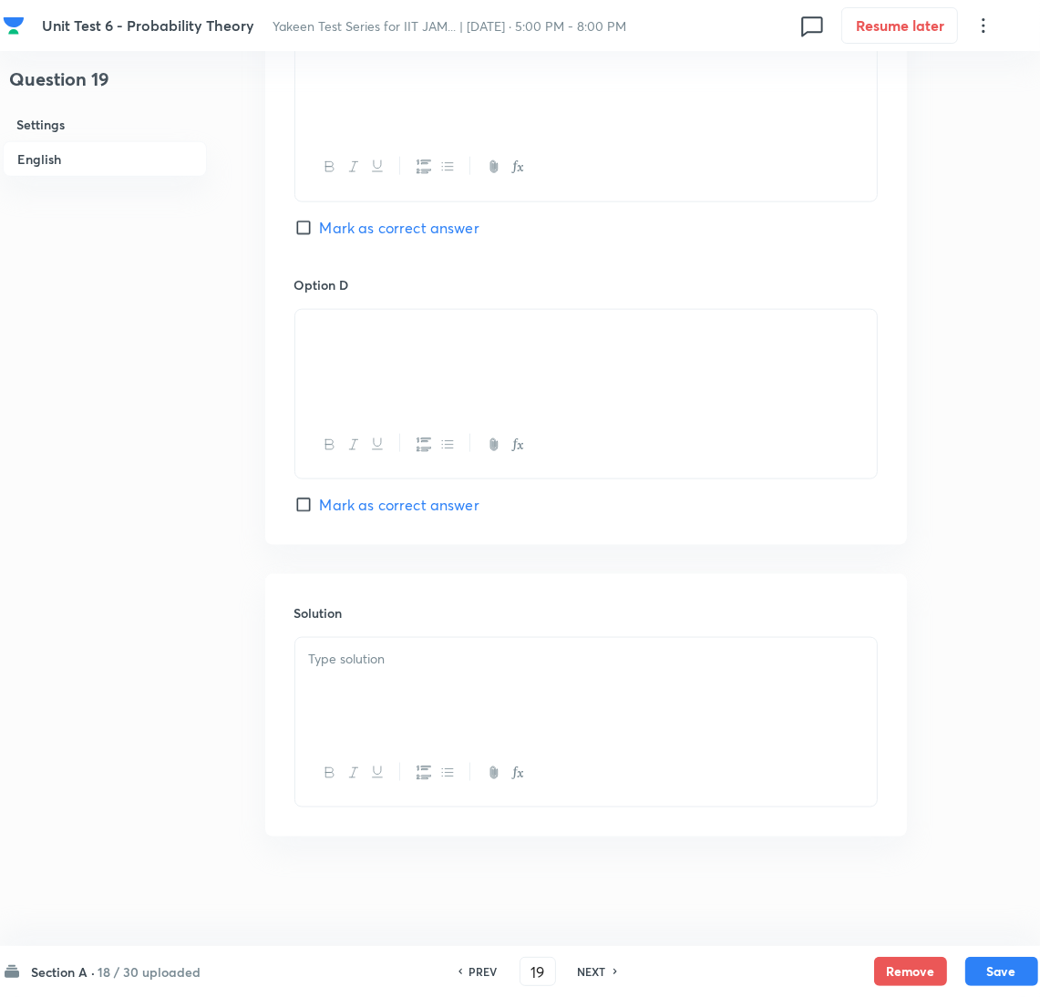
click at [370, 714] on div at bounding box center [586, 689] width 582 height 102
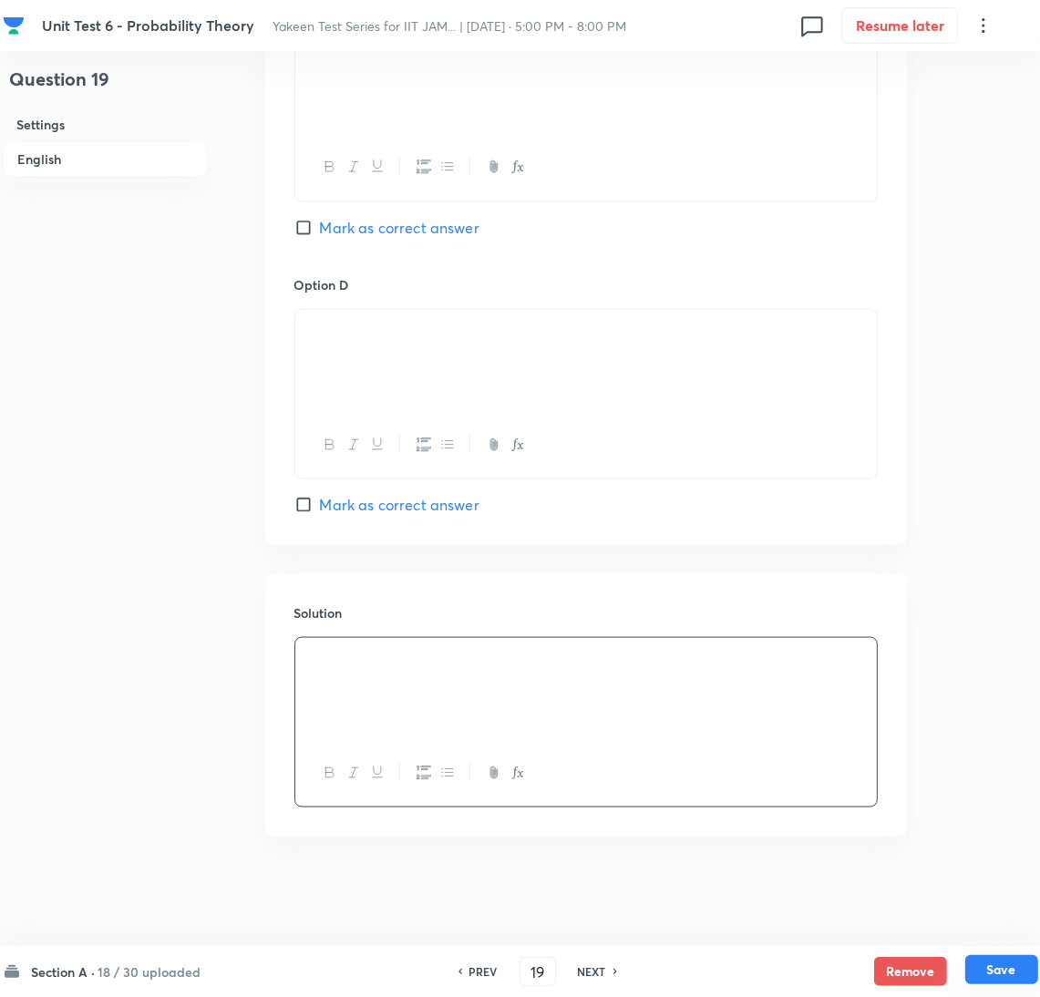
click at [988, 964] on button "Save" at bounding box center [1002, 969] width 73 height 29
type input "20"
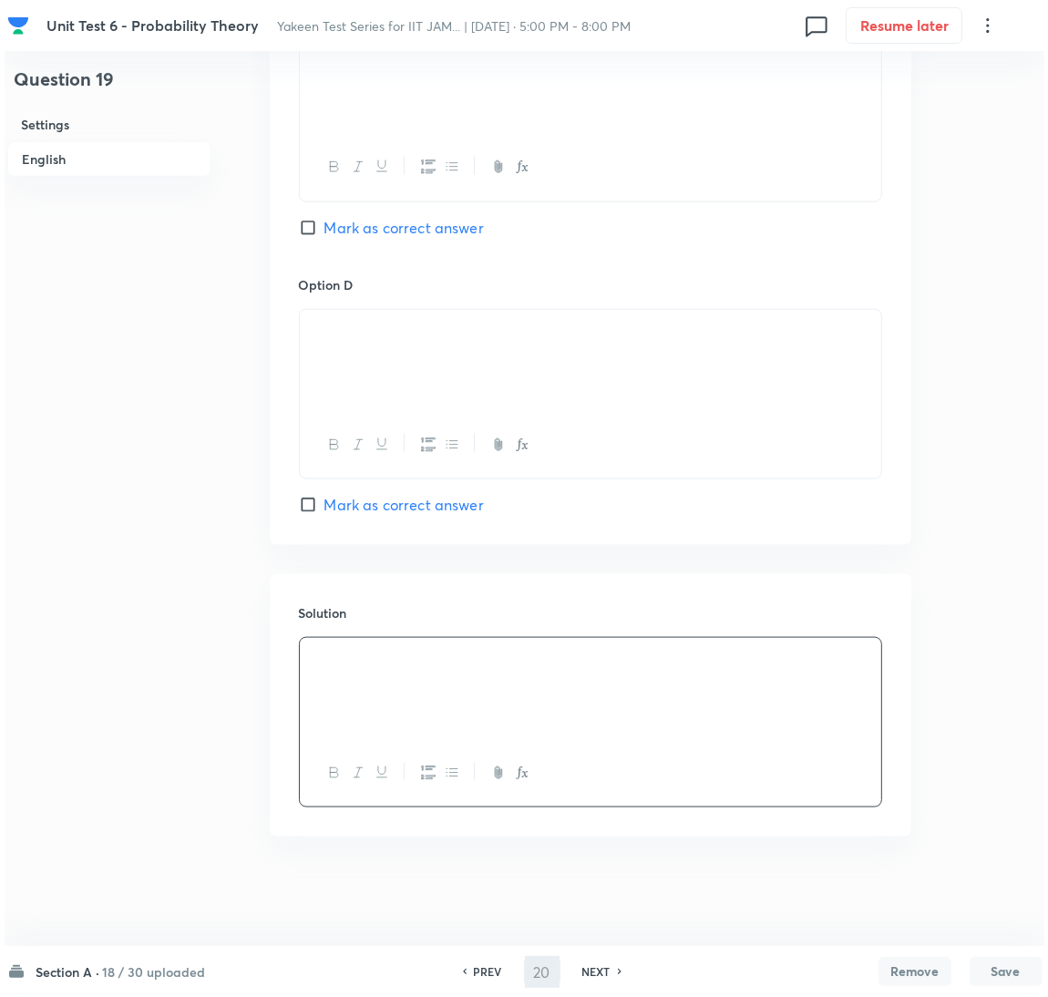
scroll to position [0, 0]
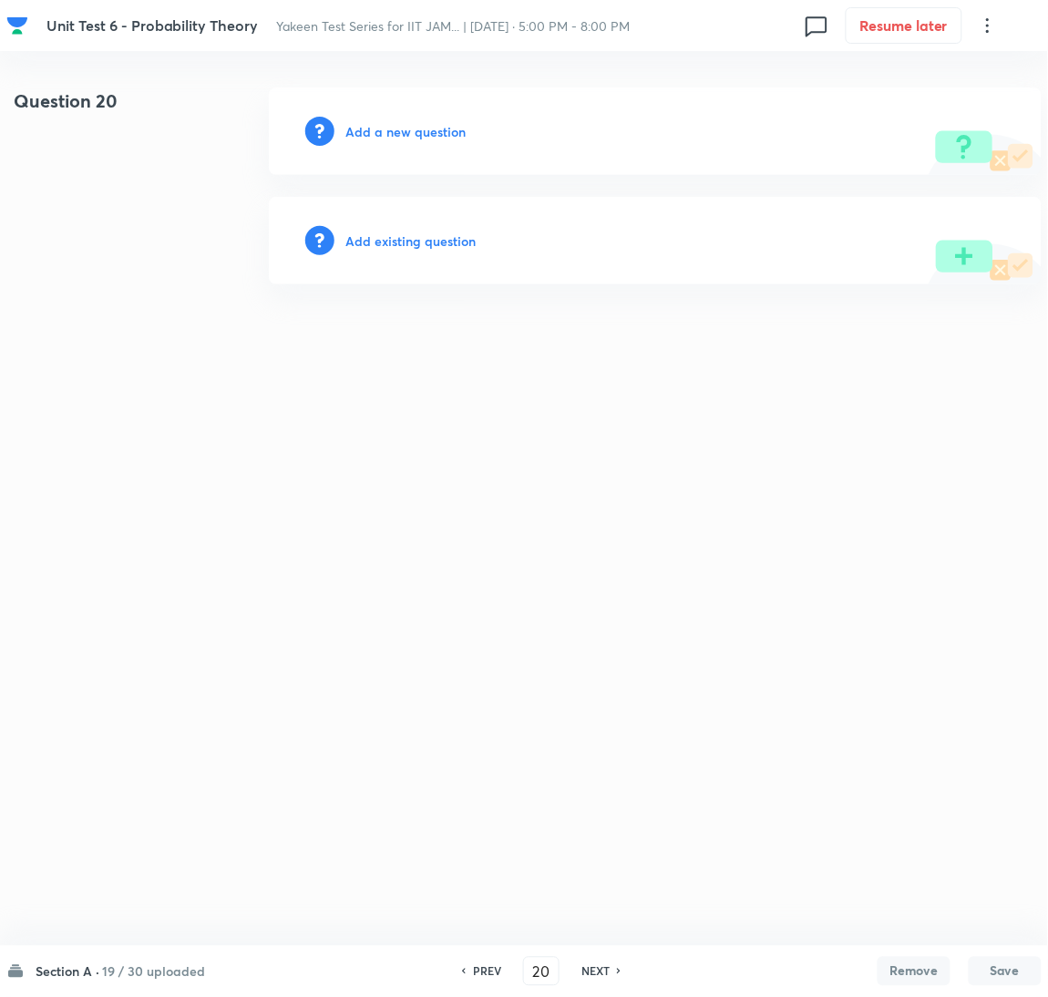
click at [387, 144] on div "Add a new question" at bounding box center [655, 132] width 773 height 88
click at [386, 133] on h6 "Add a new question" at bounding box center [406, 131] width 120 height 19
click at [380, 133] on h6 "Choose a question type" at bounding box center [416, 131] width 140 height 19
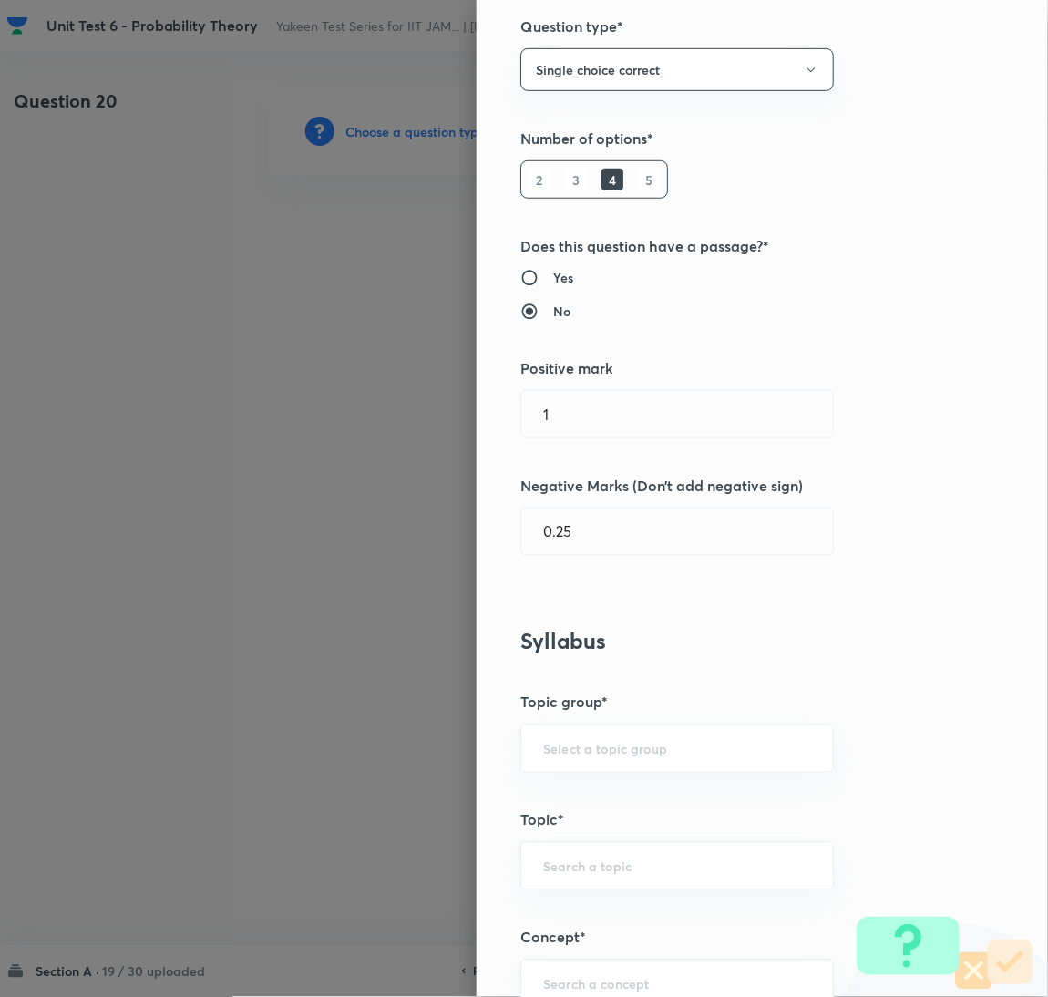
scroll to position [274, 0]
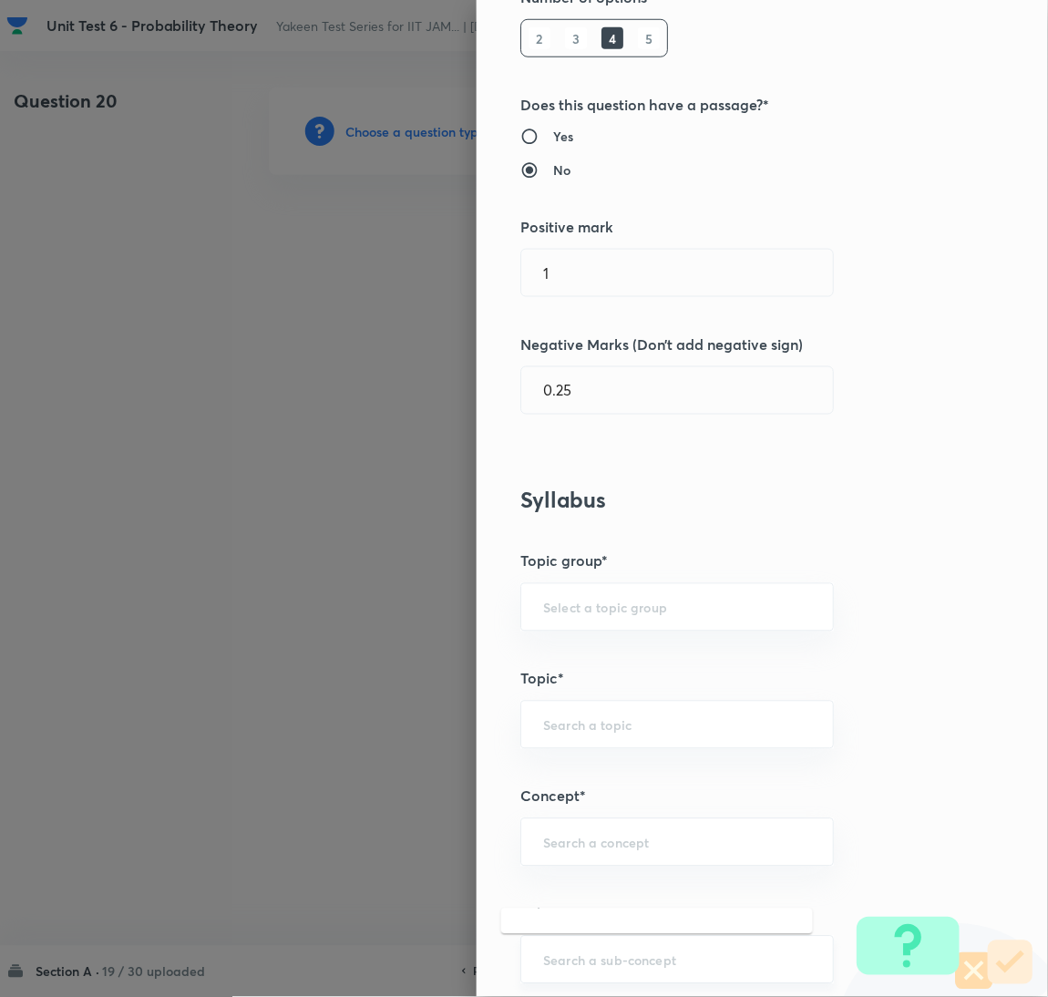
click at [554, 965] on input "text" at bounding box center [677, 960] width 268 height 17
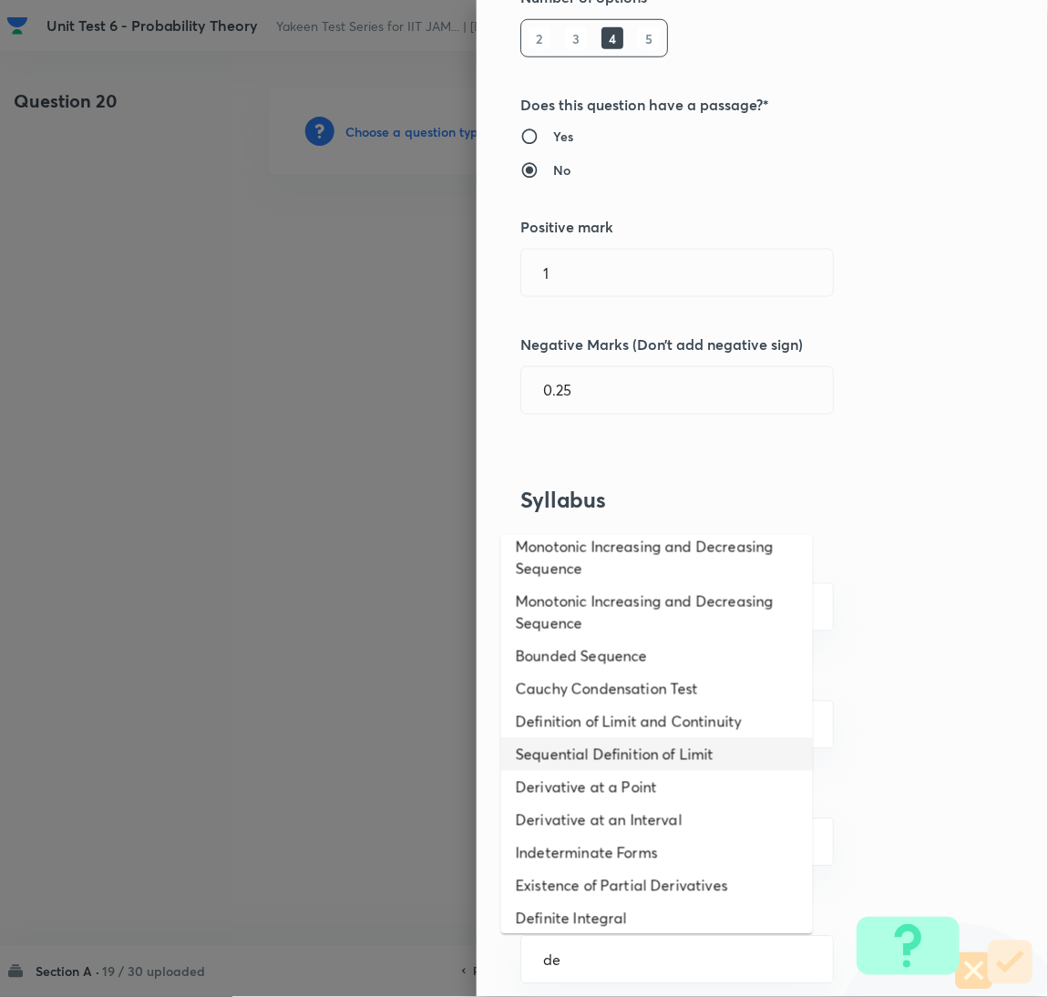
scroll to position [0, 0]
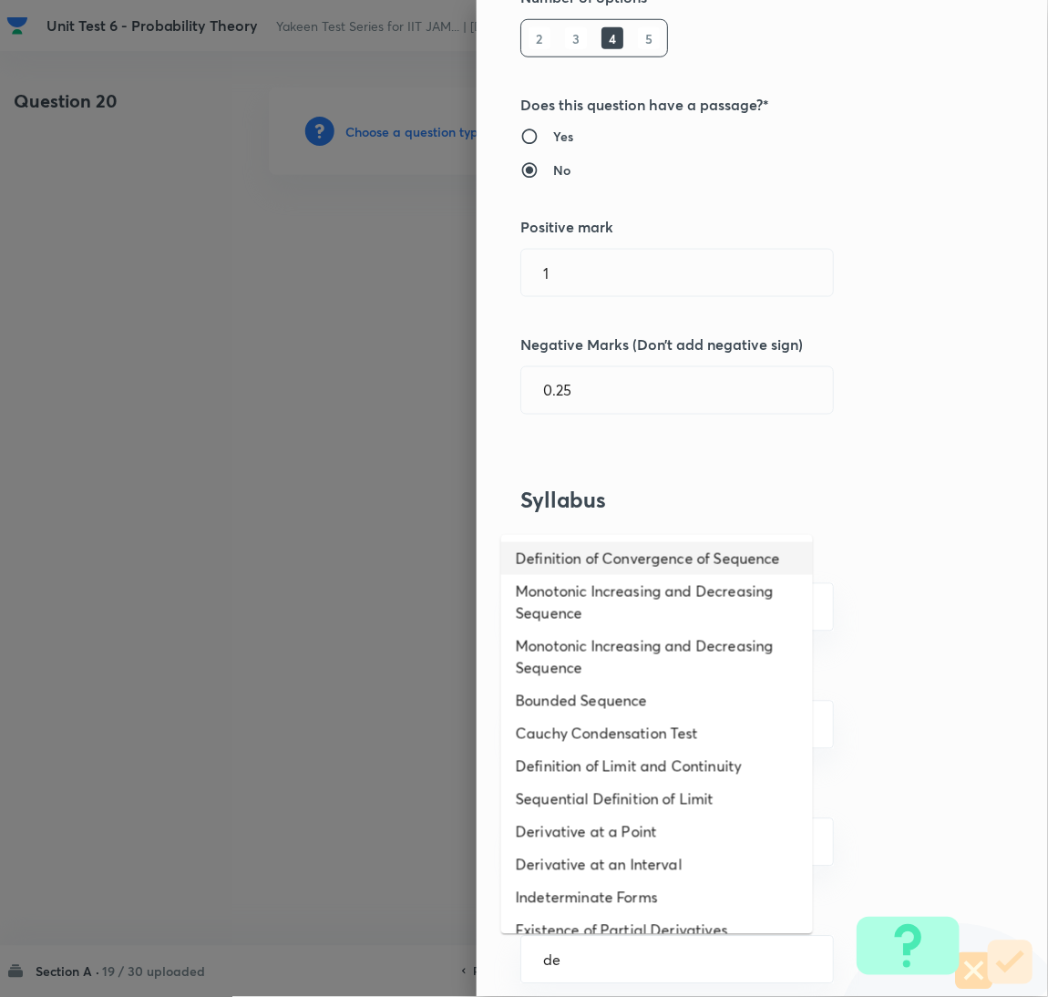
click at [578, 564] on li "Definition of Convergence of Sequence" at bounding box center [657, 558] width 312 height 33
type input "Definition of Convergence of Sequence"
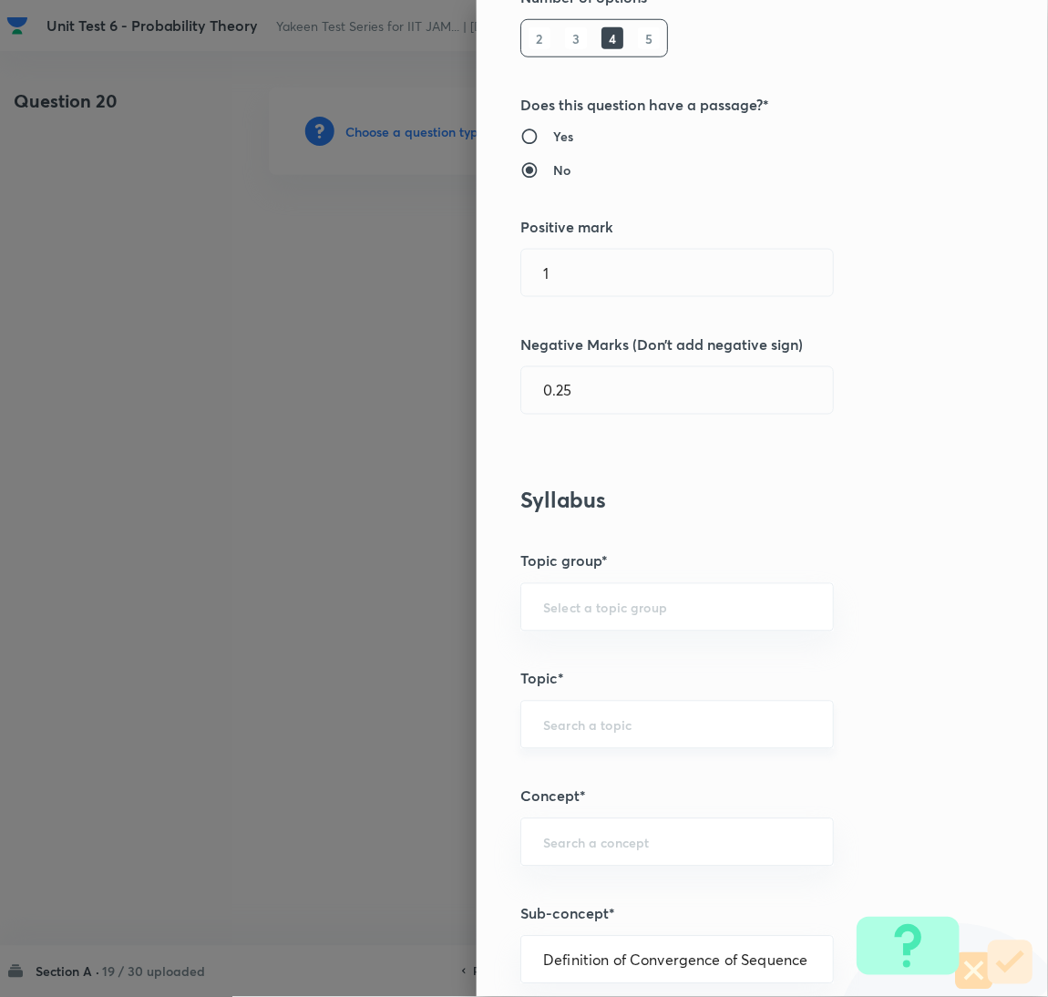
type input "Mathematics"
type input "Sequences & Series-Real Nos."
type input "Convergence of Sequences"
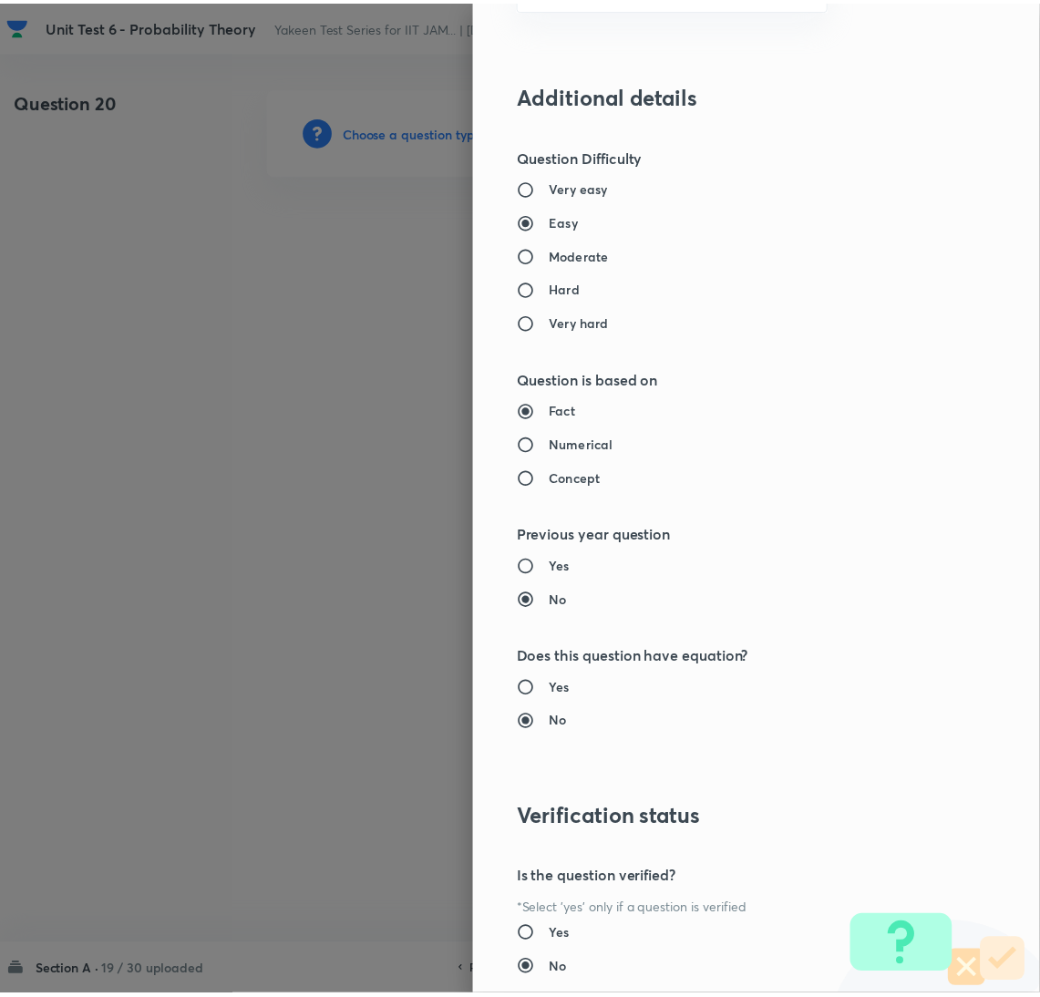
scroll to position [1490, 0]
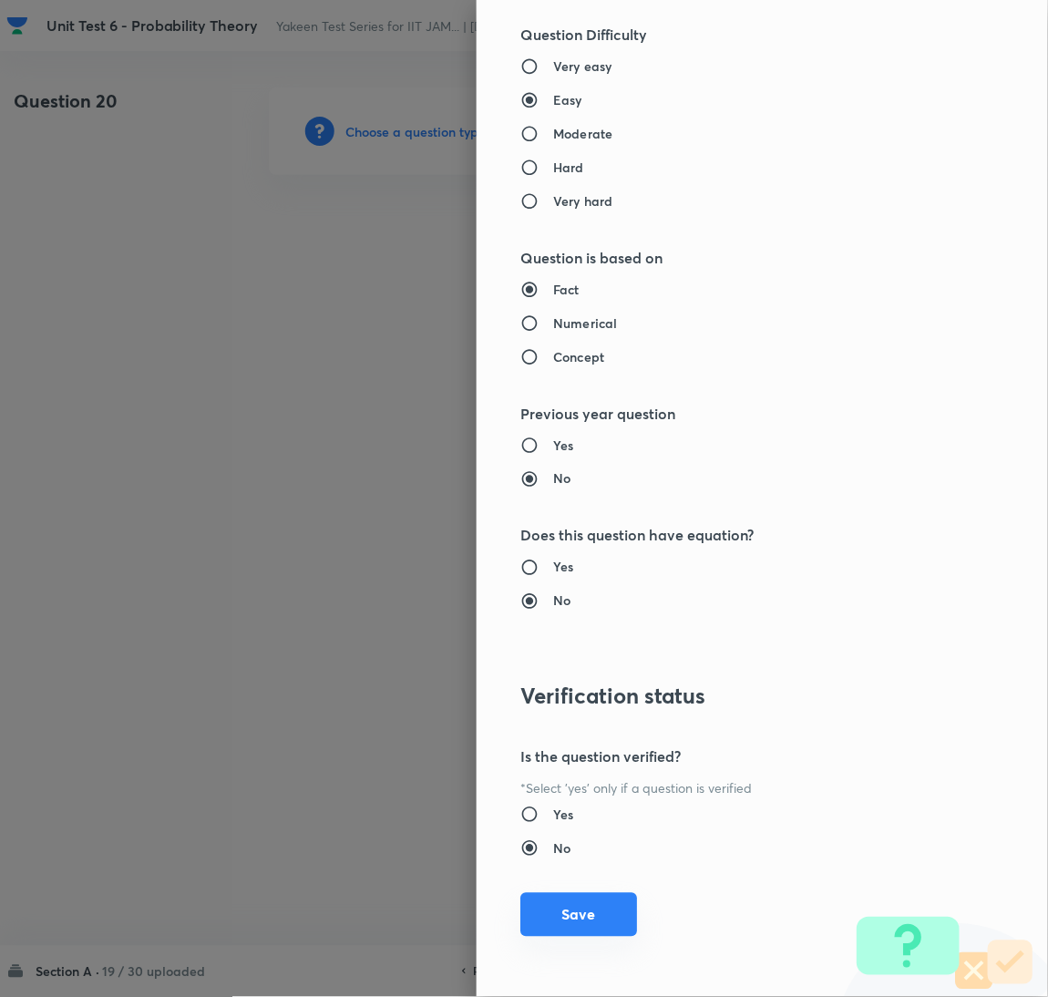
click at [586, 922] on button "Save" at bounding box center [579, 915] width 117 height 44
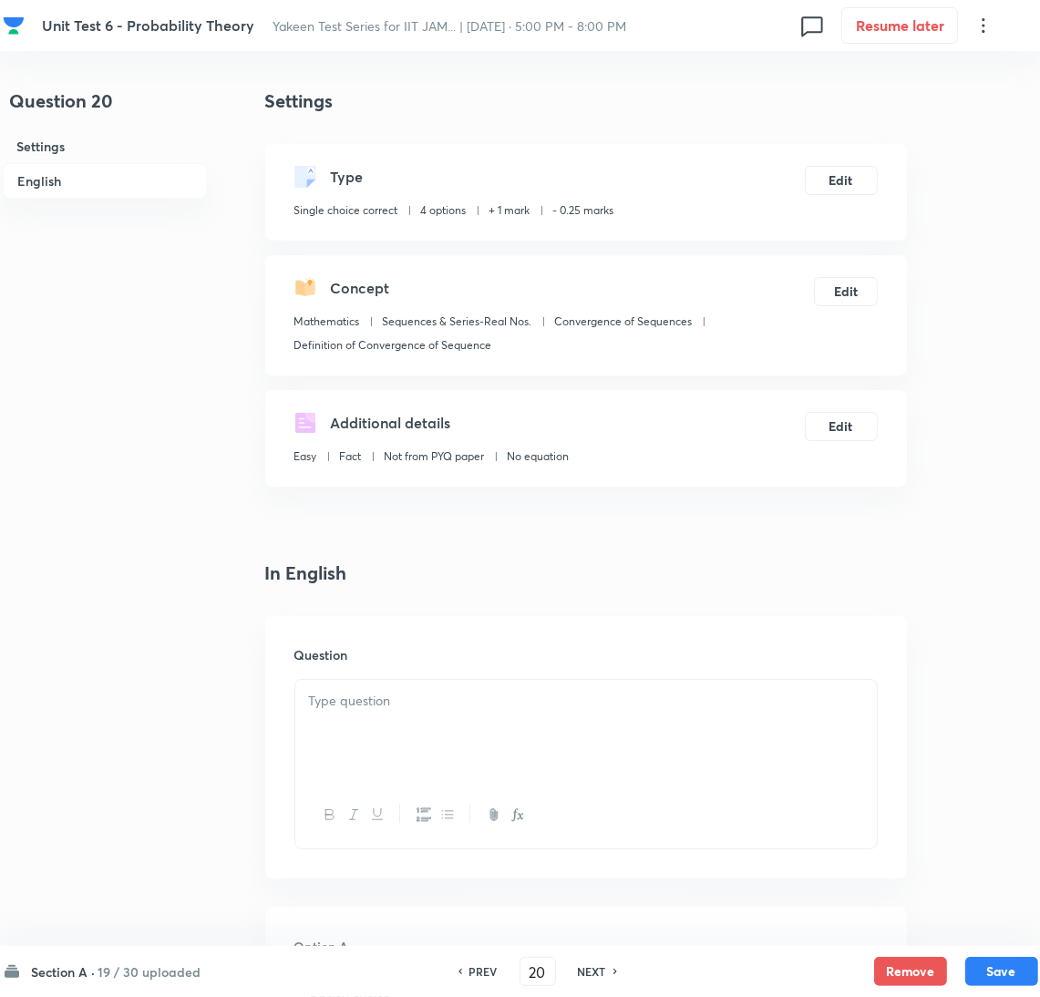
click at [398, 727] on div at bounding box center [586, 731] width 582 height 102
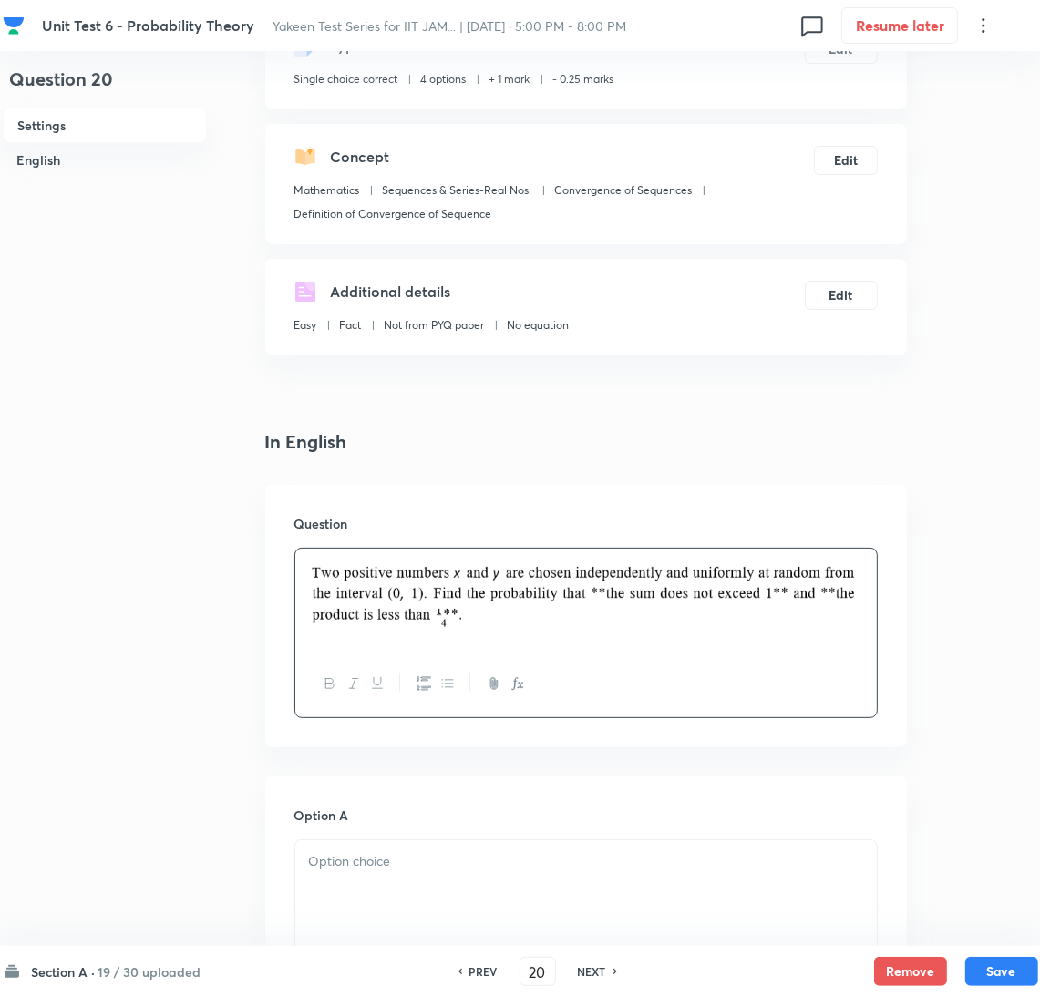
scroll to position [274, 0]
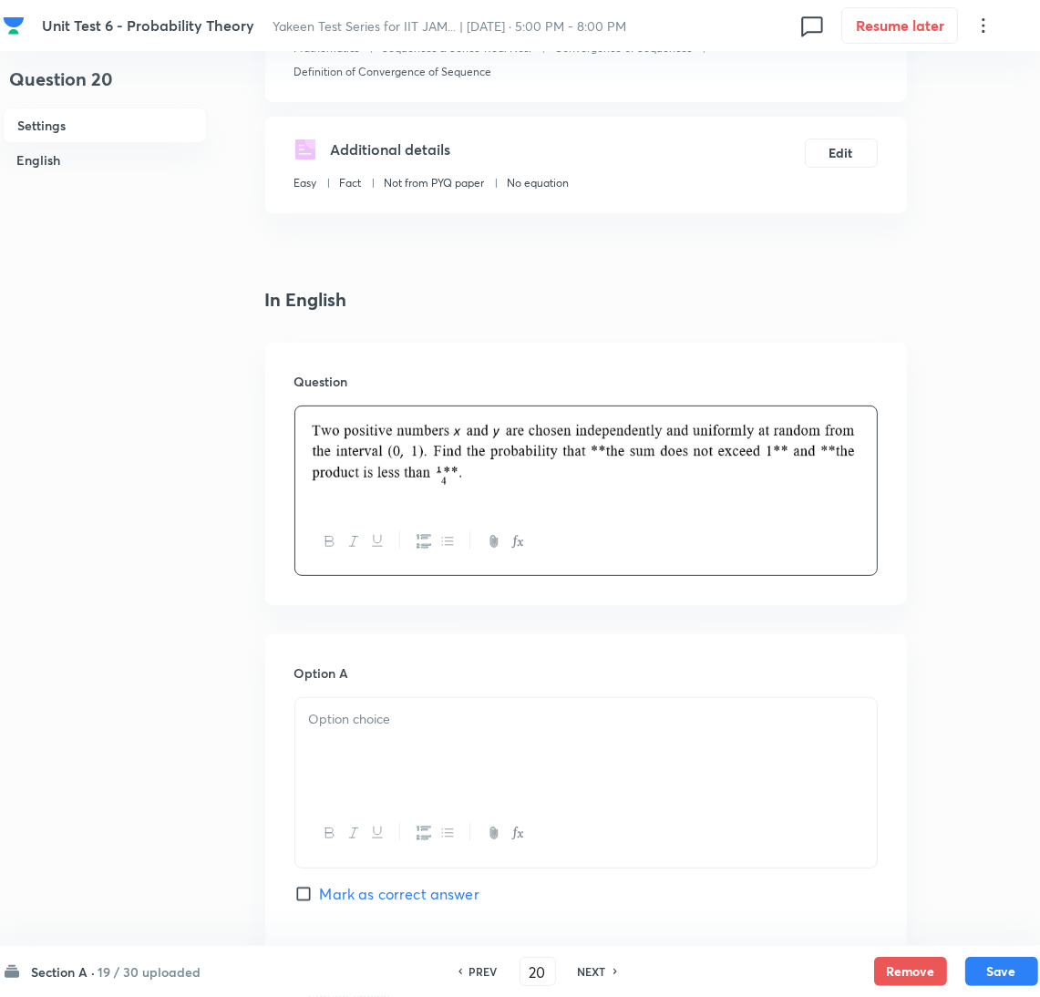
click at [382, 756] on div at bounding box center [586, 749] width 582 height 102
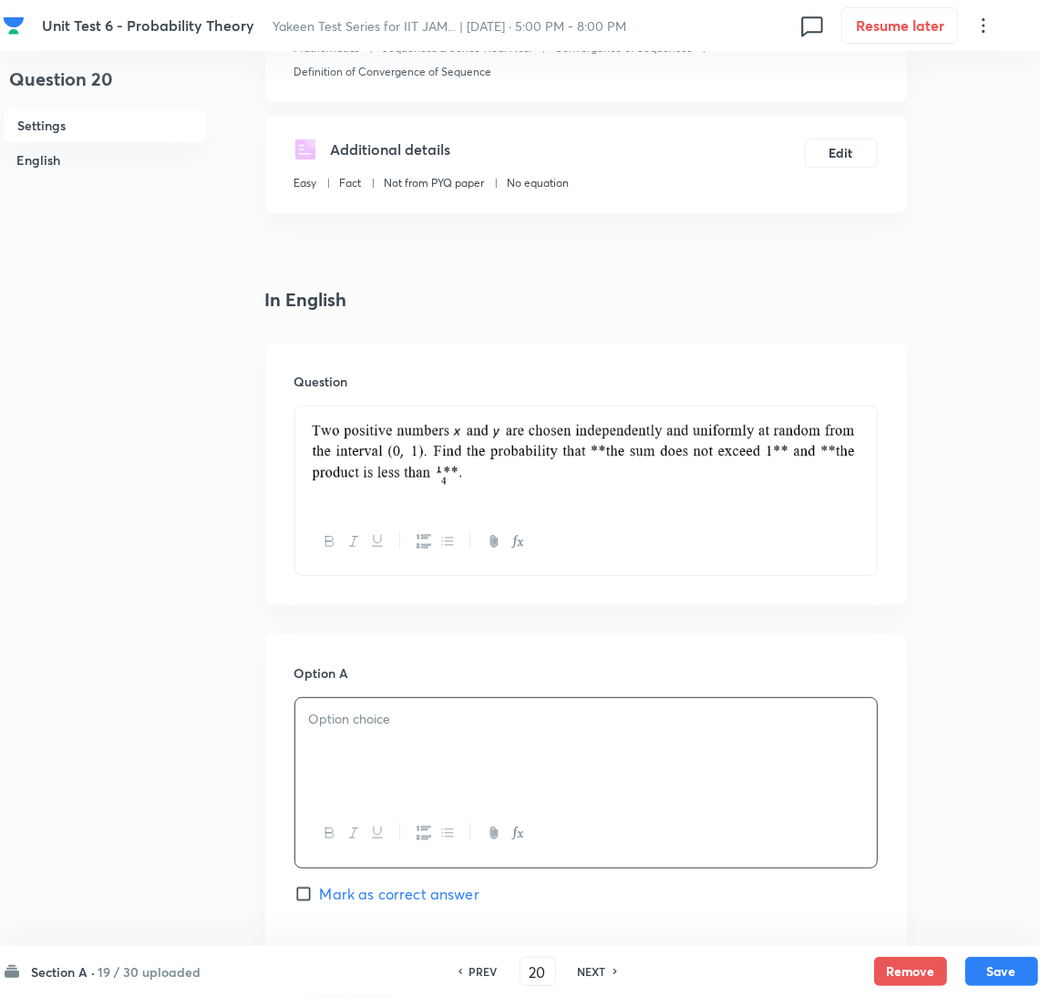
click at [400, 728] on p at bounding box center [586, 719] width 554 height 21
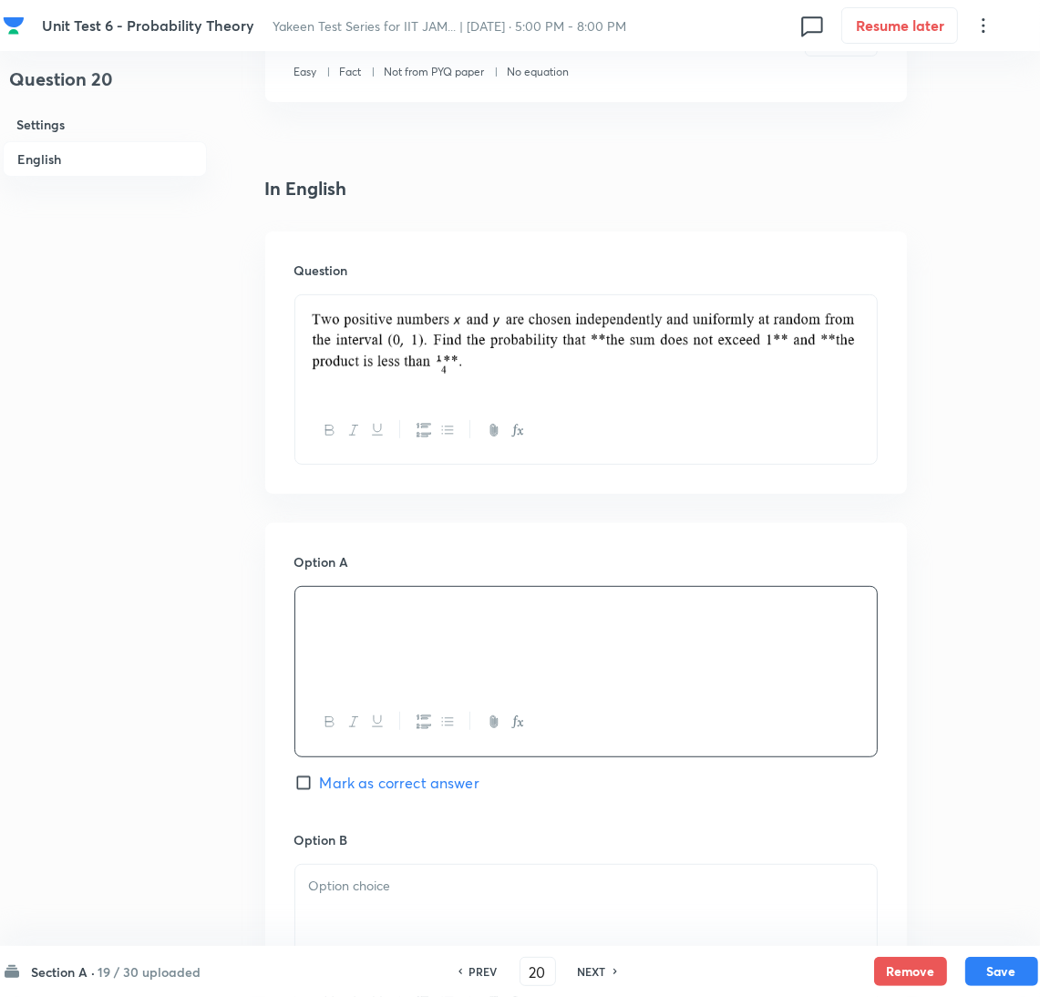
scroll to position [547, 0]
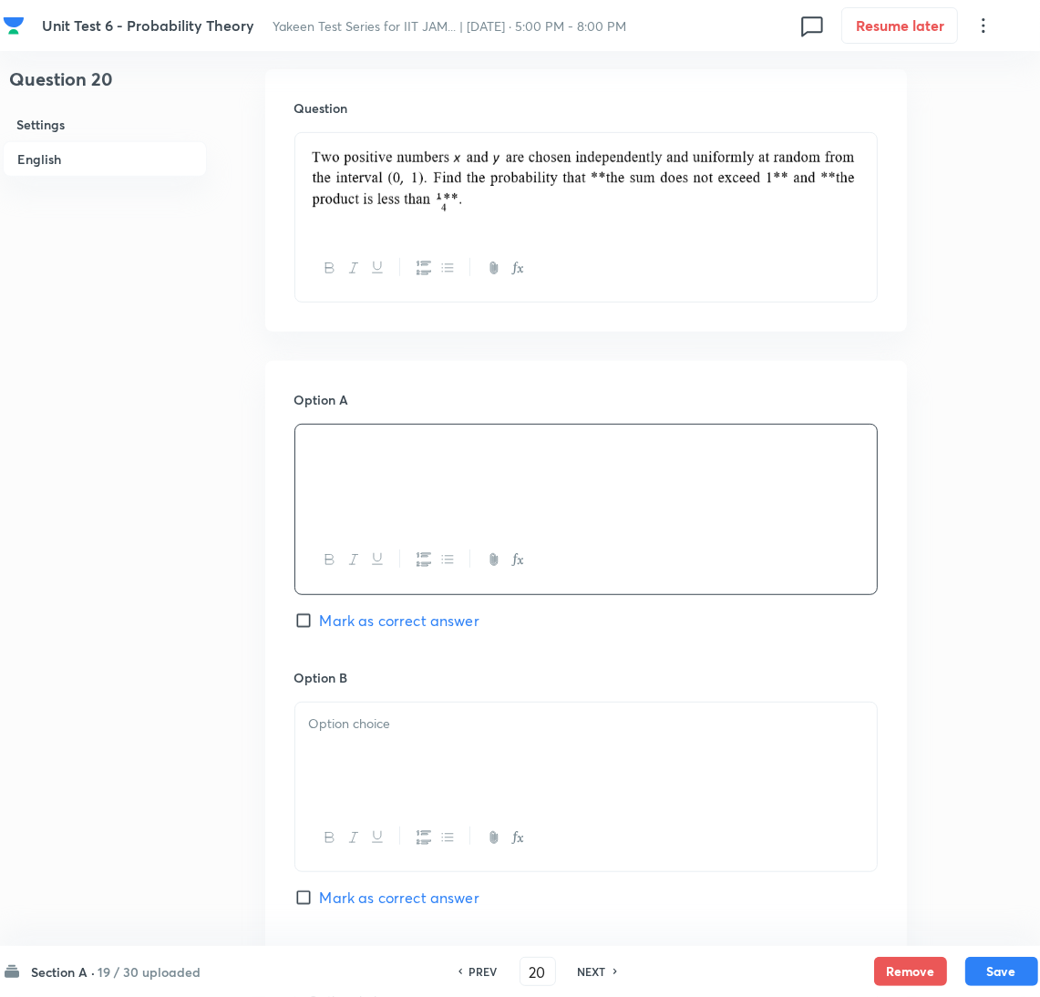
click at [337, 772] on div at bounding box center [586, 754] width 582 height 102
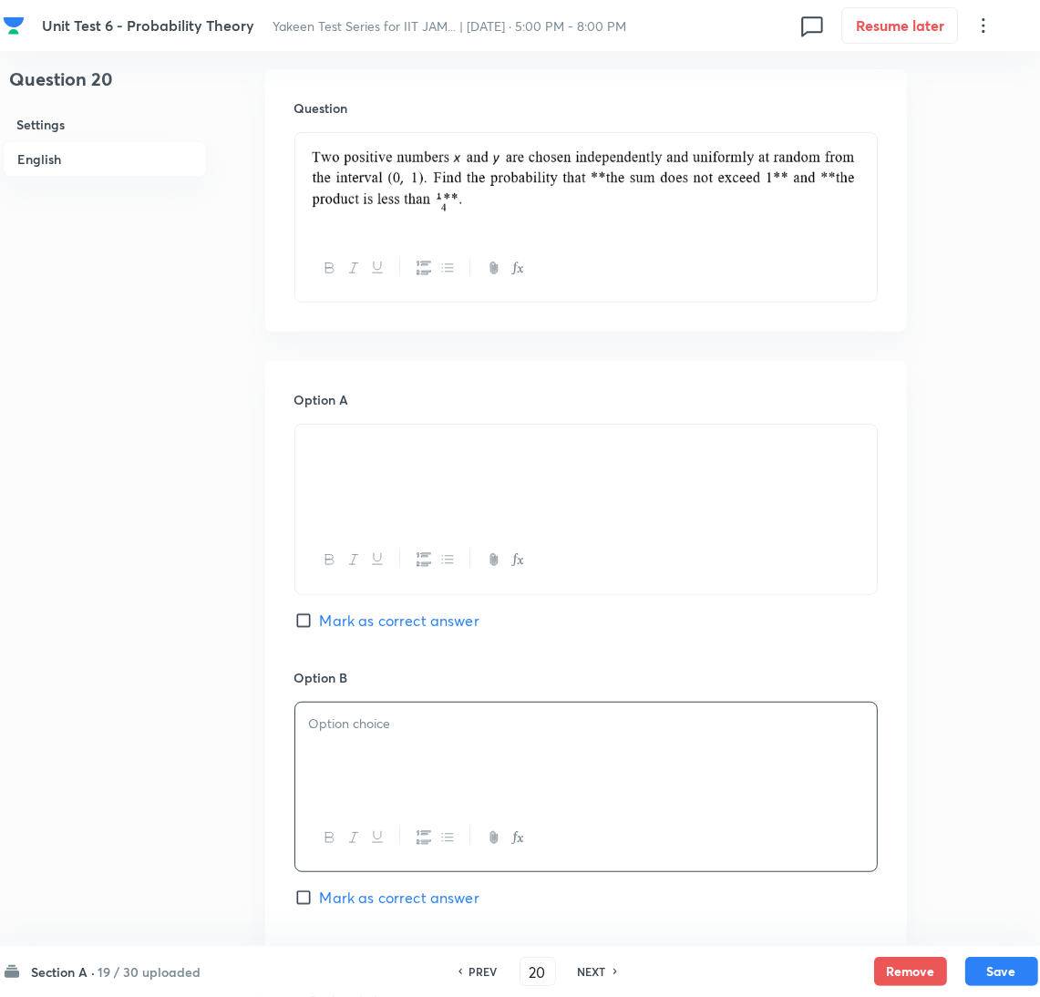
click at [344, 744] on div at bounding box center [586, 754] width 582 height 102
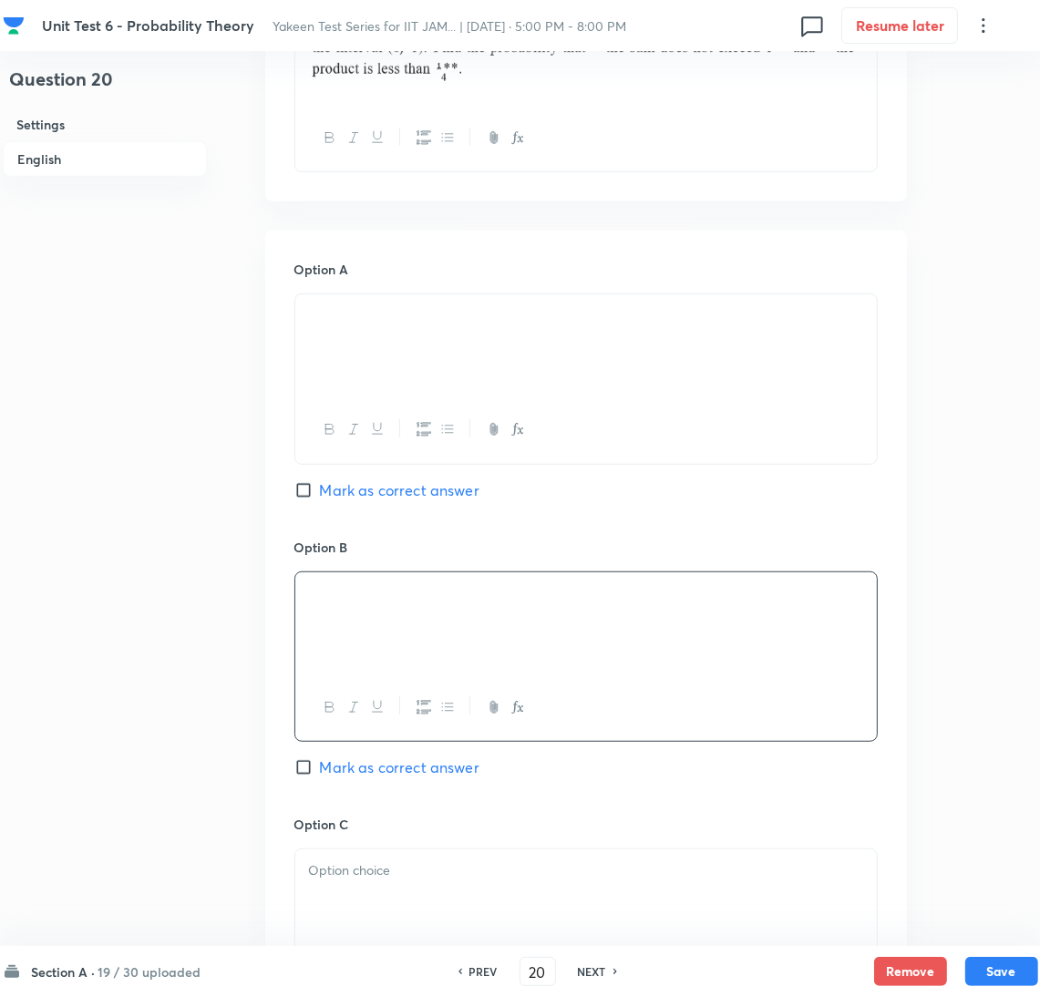
scroll to position [820, 0]
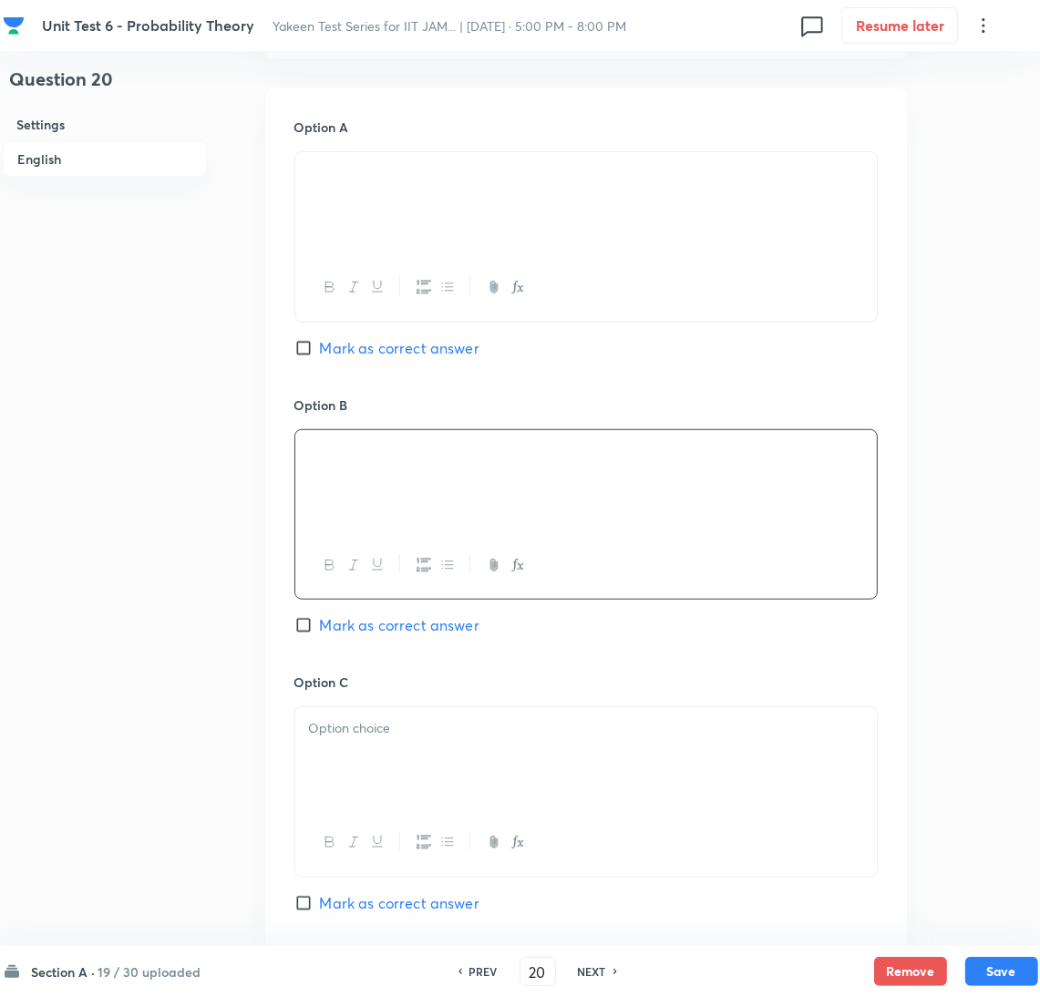
click at [364, 798] on div at bounding box center [586, 758] width 582 height 102
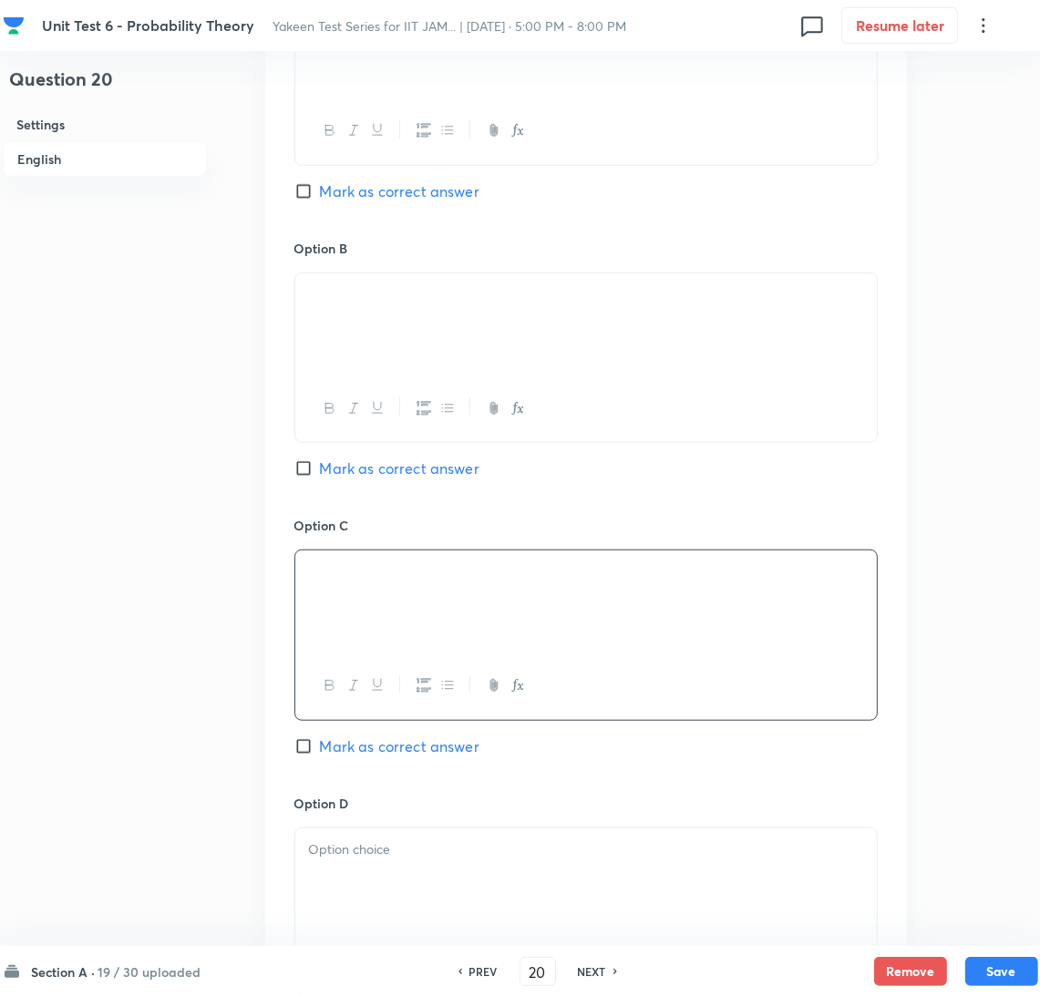
scroll to position [1094, 0]
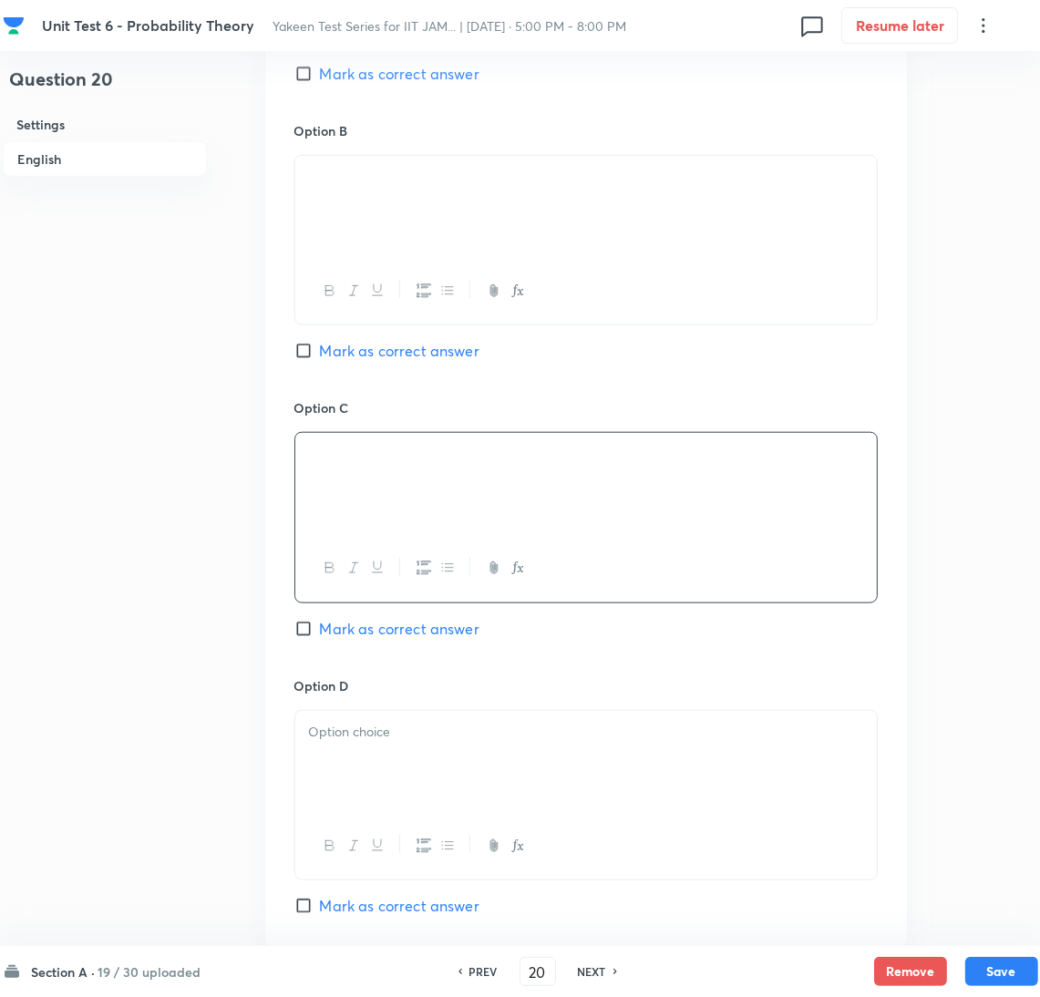
click at [331, 787] on div at bounding box center [586, 762] width 582 height 102
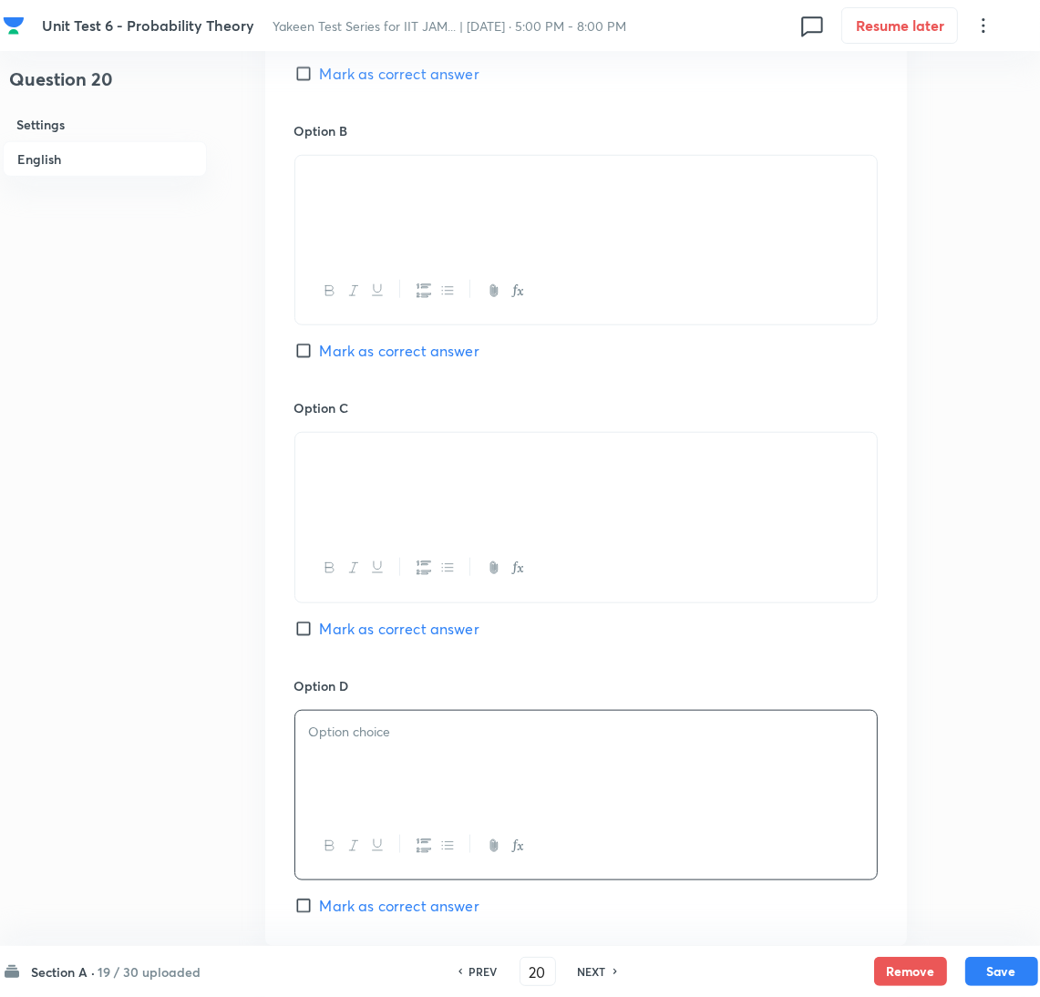
scroll to position [1500, 0]
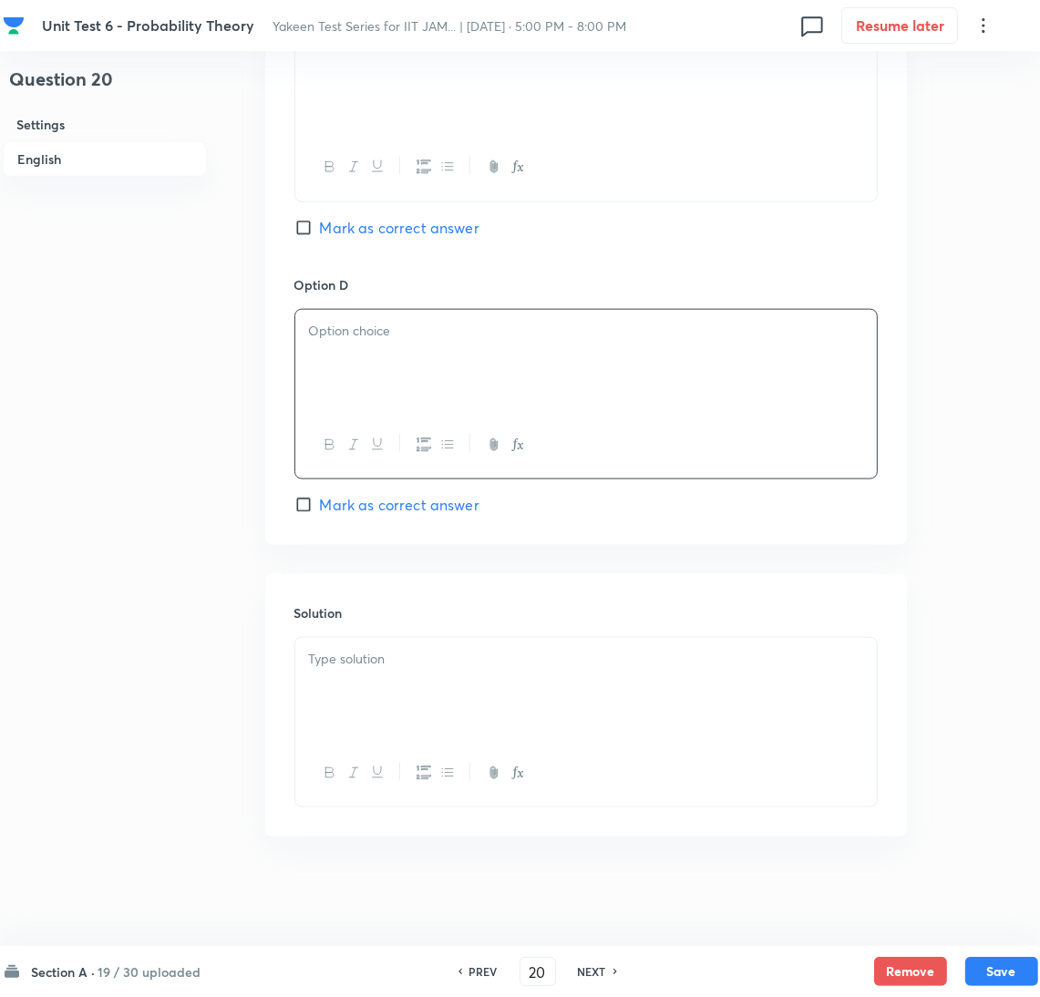
click at [343, 708] on div at bounding box center [586, 689] width 582 height 102
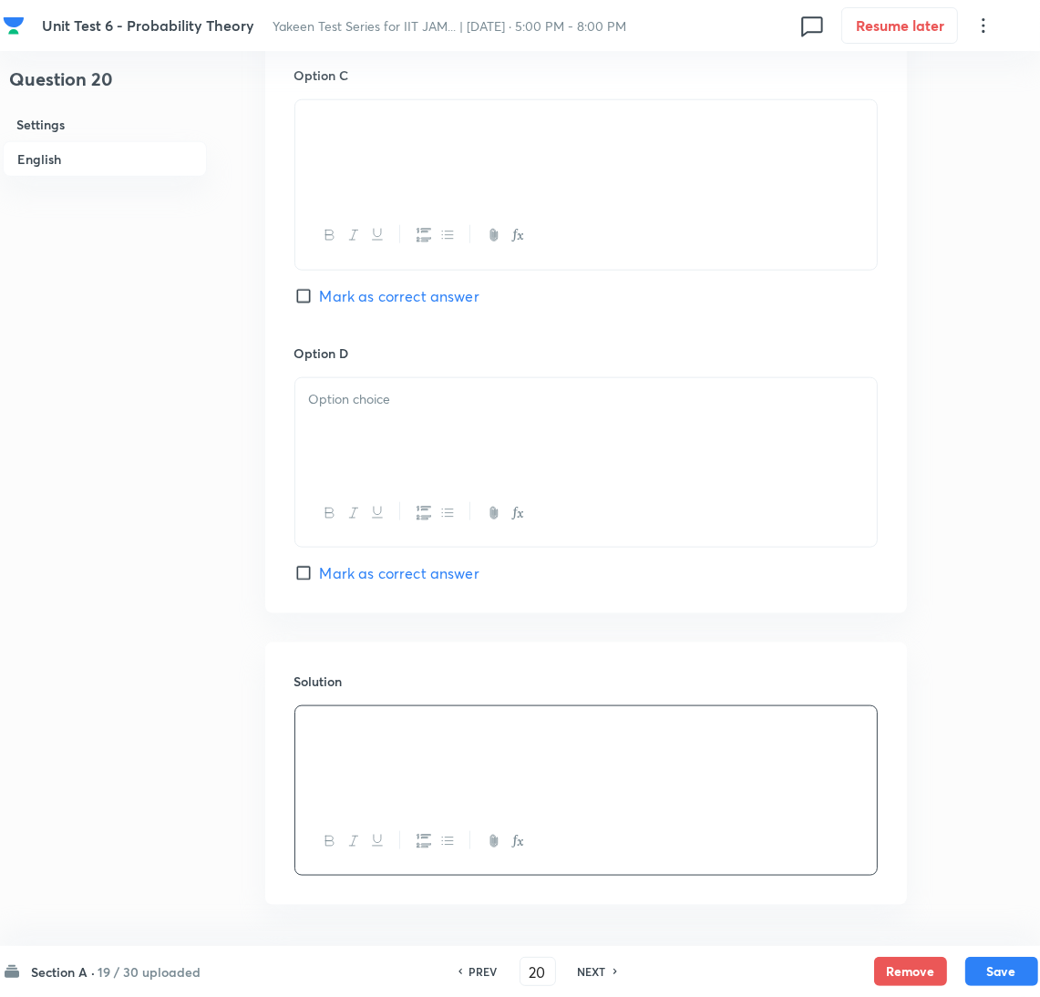
scroll to position [1363, 0]
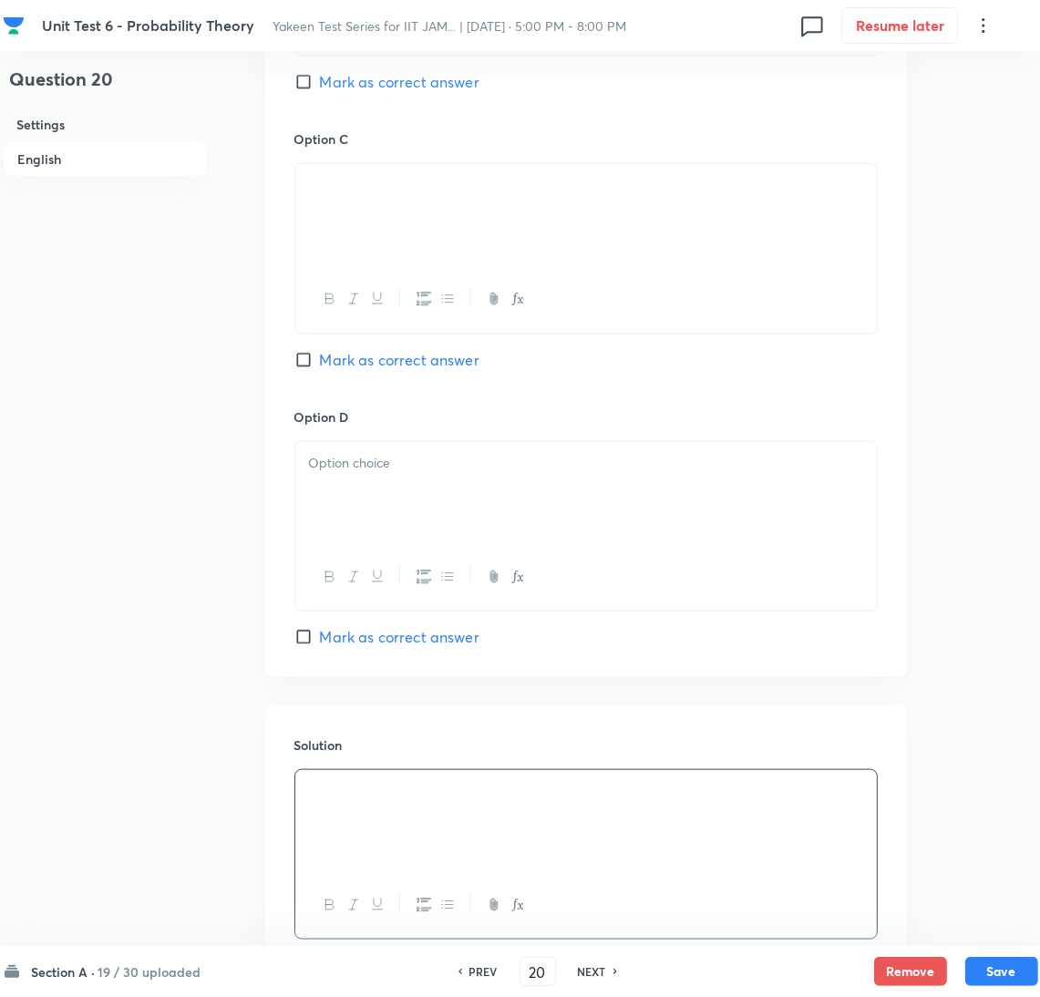
click at [309, 357] on input "Mark as correct answer" at bounding box center [307, 360] width 26 height 18
checkbox input "true"
click at [340, 478] on div at bounding box center [586, 493] width 582 height 102
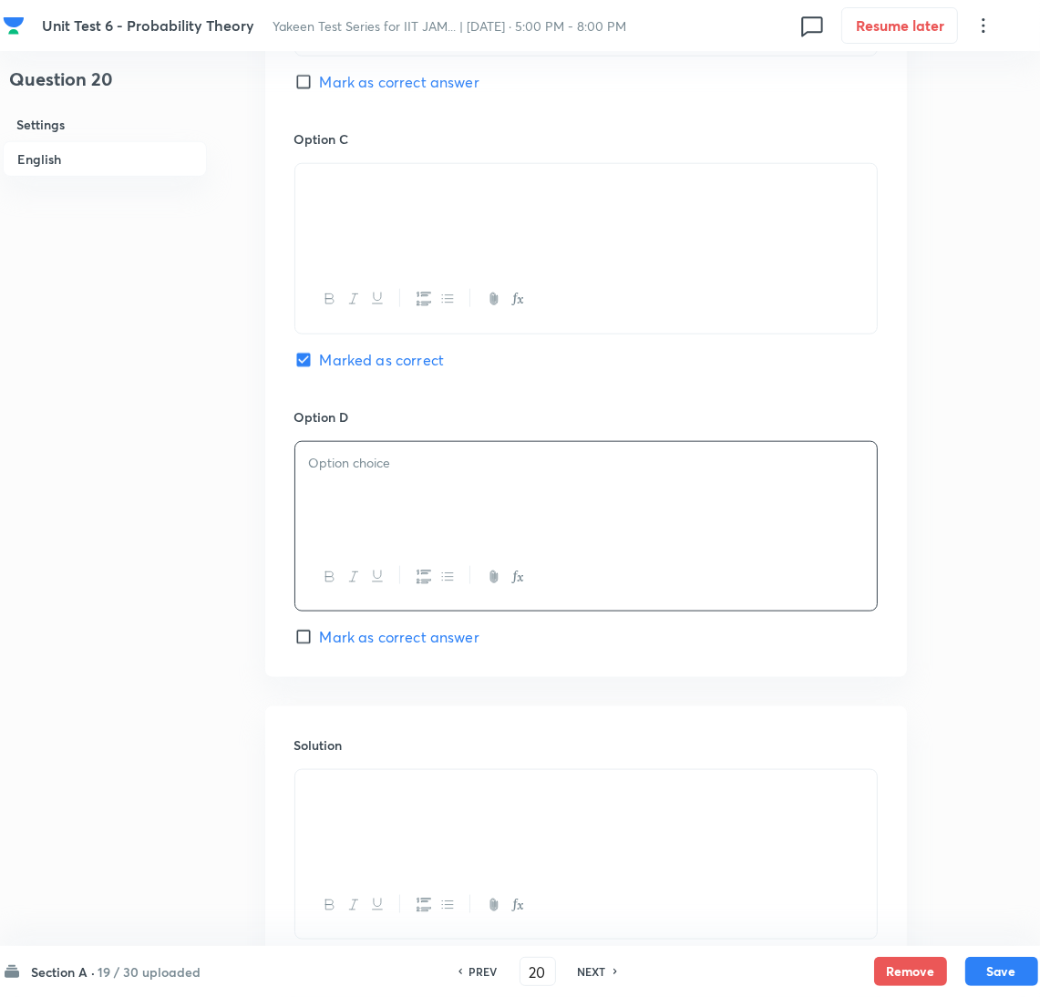
click at [403, 499] on div at bounding box center [586, 493] width 582 height 102
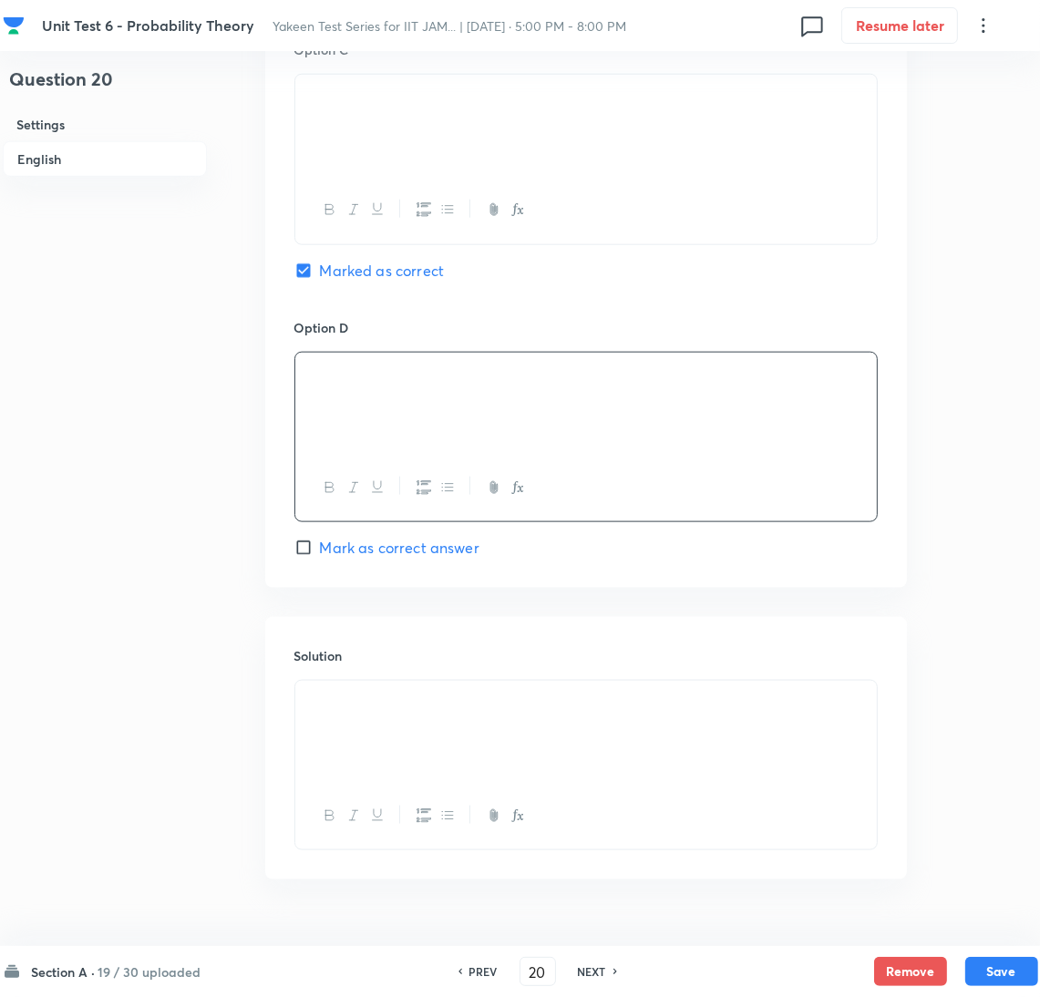
scroll to position [1500, 0]
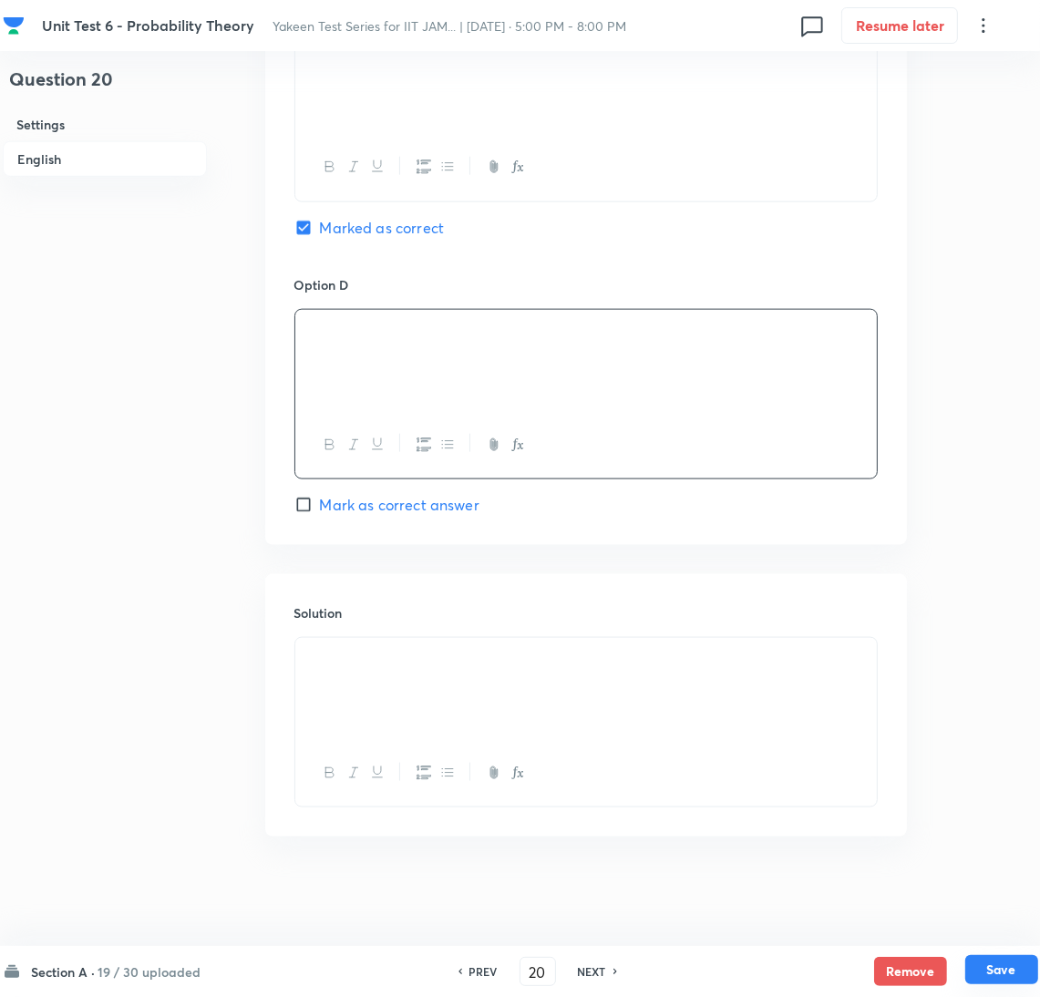
click at [1019, 968] on button "Save" at bounding box center [1002, 969] width 73 height 29
type input "21"
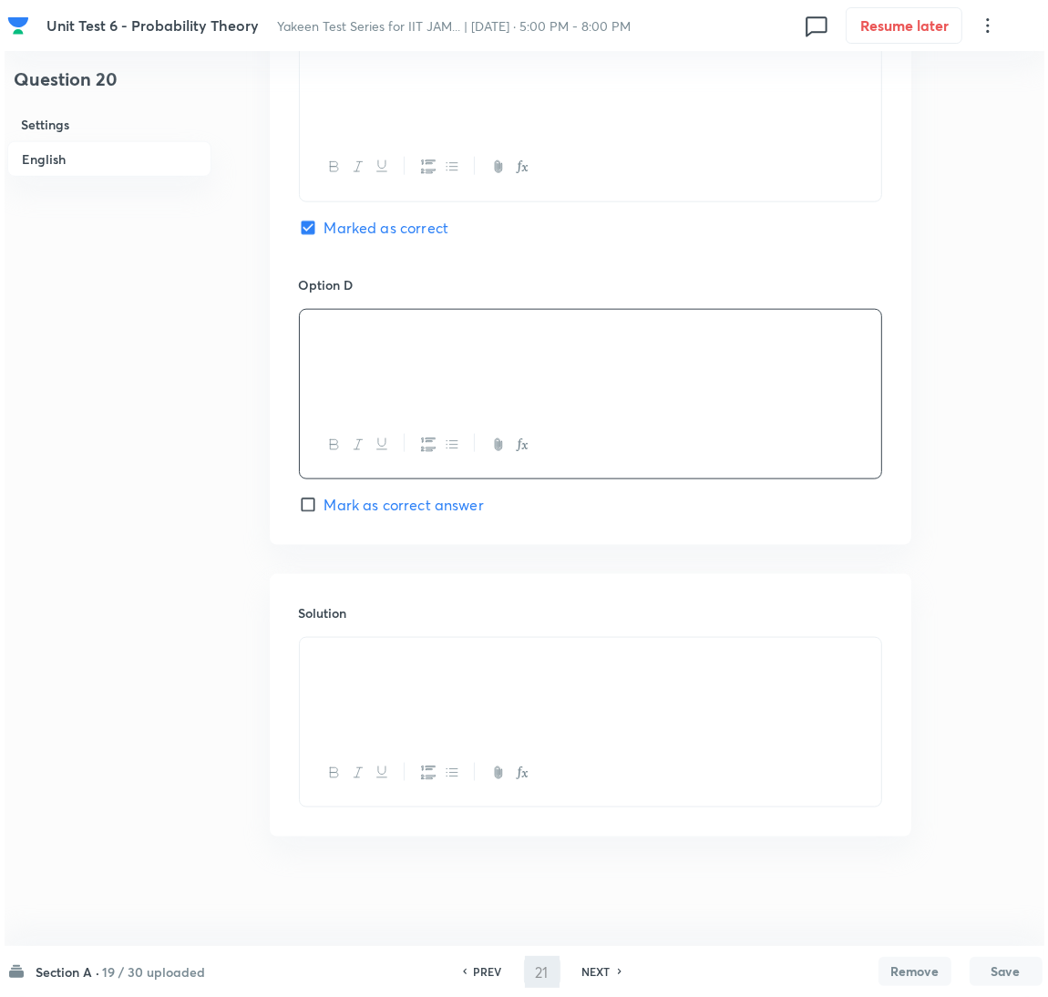
scroll to position [0, 0]
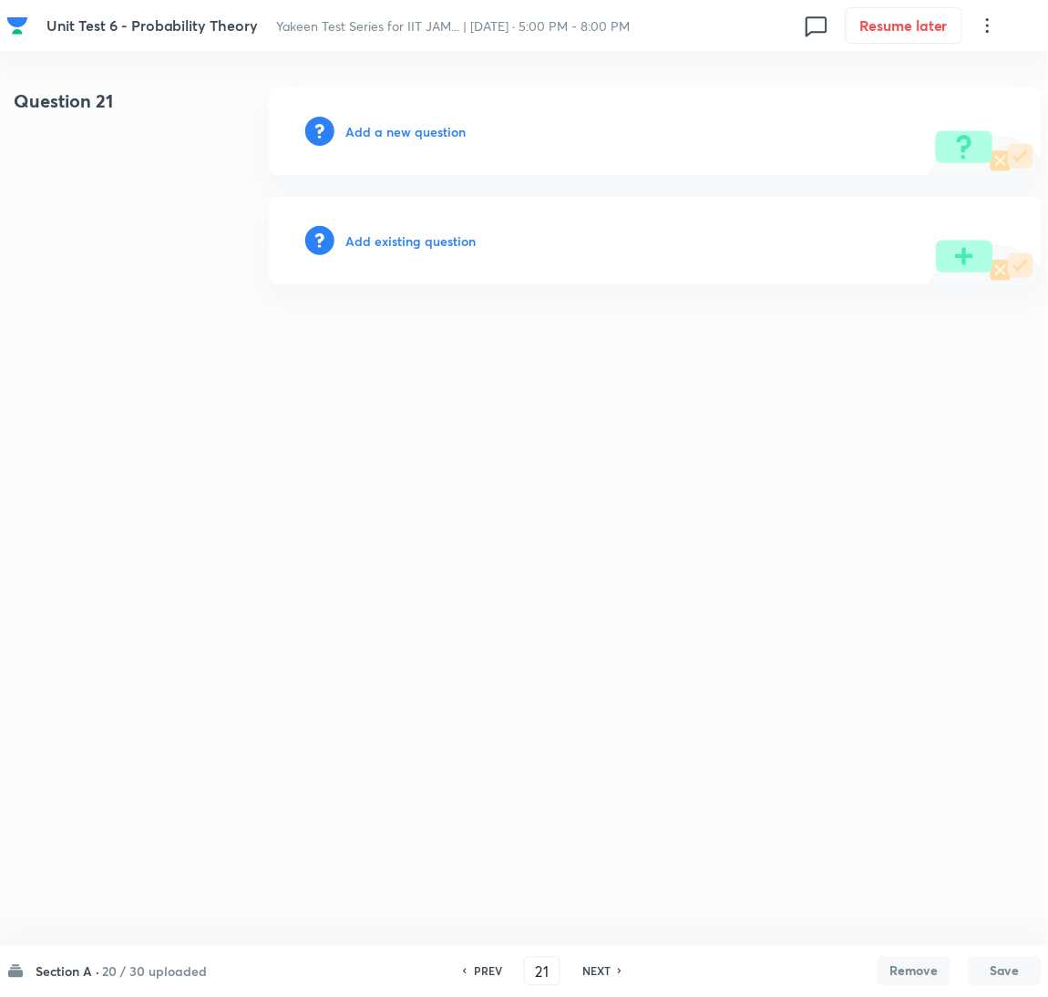
click at [393, 139] on h6 "Add a new question" at bounding box center [406, 131] width 120 height 19
click at [393, 139] on h6 "Choose a question type" at bounding box center [416, 131] width 140 height 19
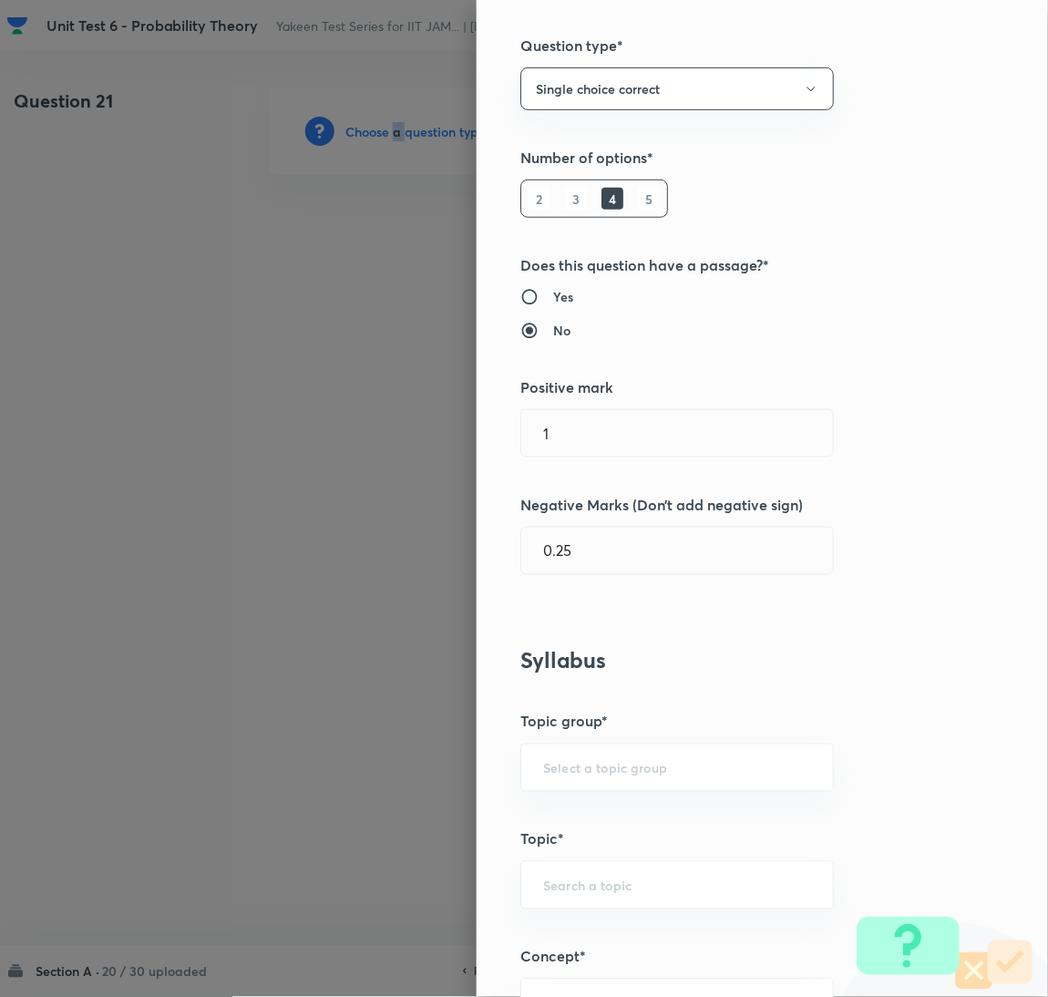
scroll to position [274, 0]
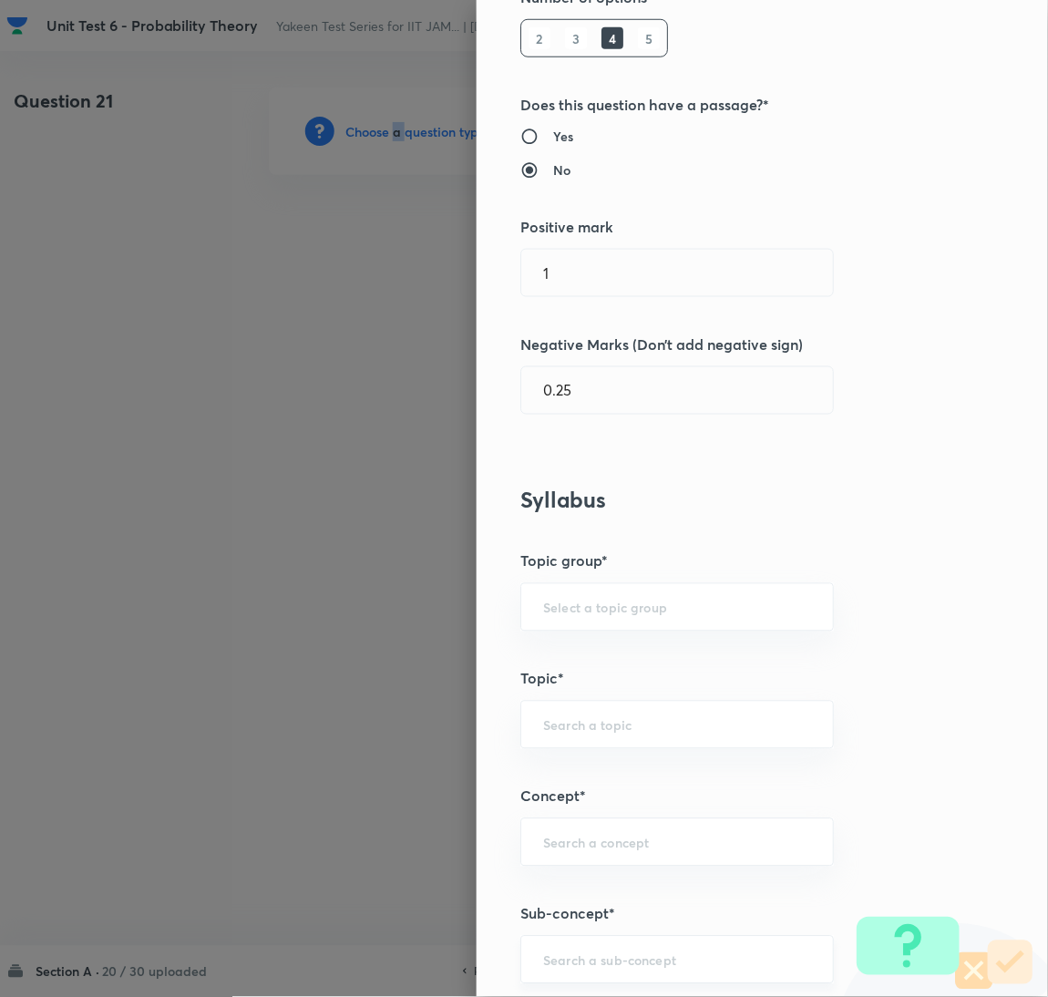
click at [563, 949] on div "​" at bounding box center [678, 960] width 314 height 48
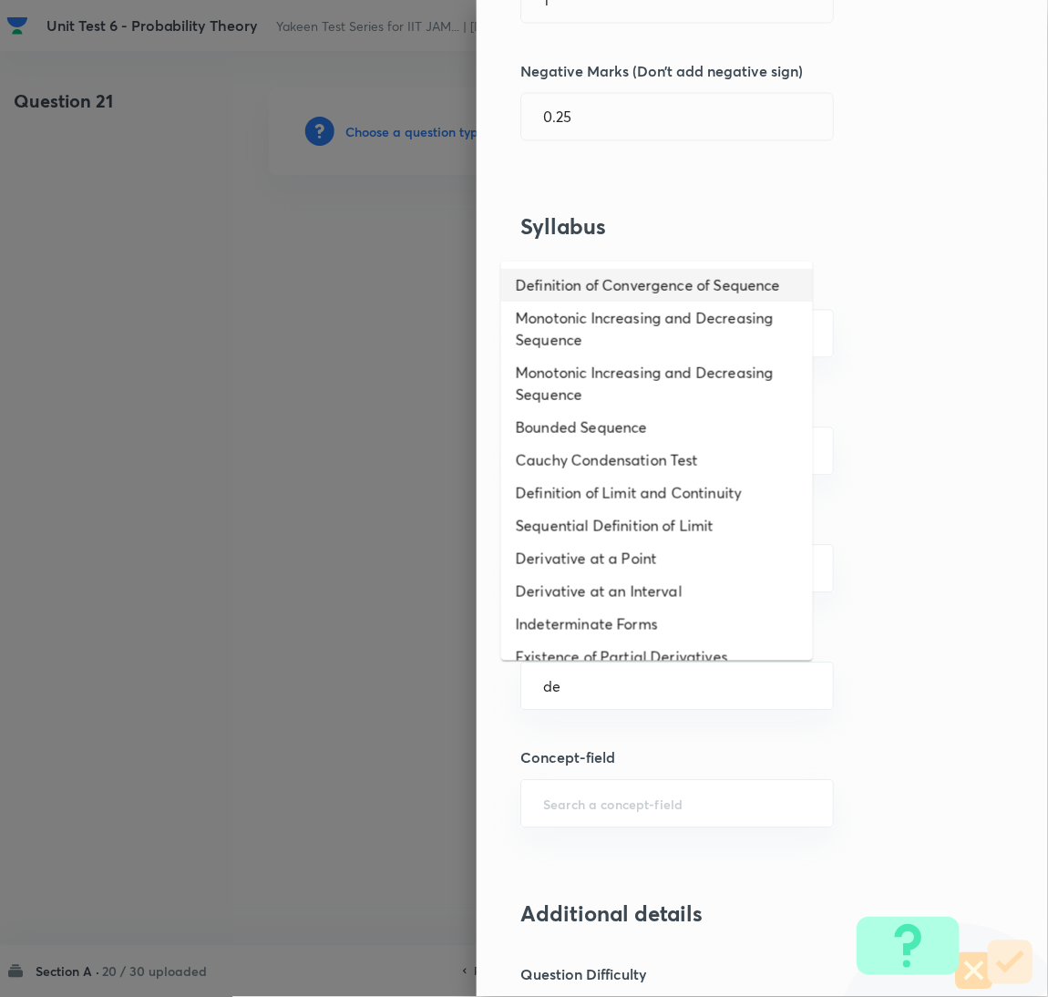
click at [595, 293] on li "Definition of Convergence of Sequence" at bounding box center [657, 285] width 312 height 33
type input "Definition of Convergence of Sequence"
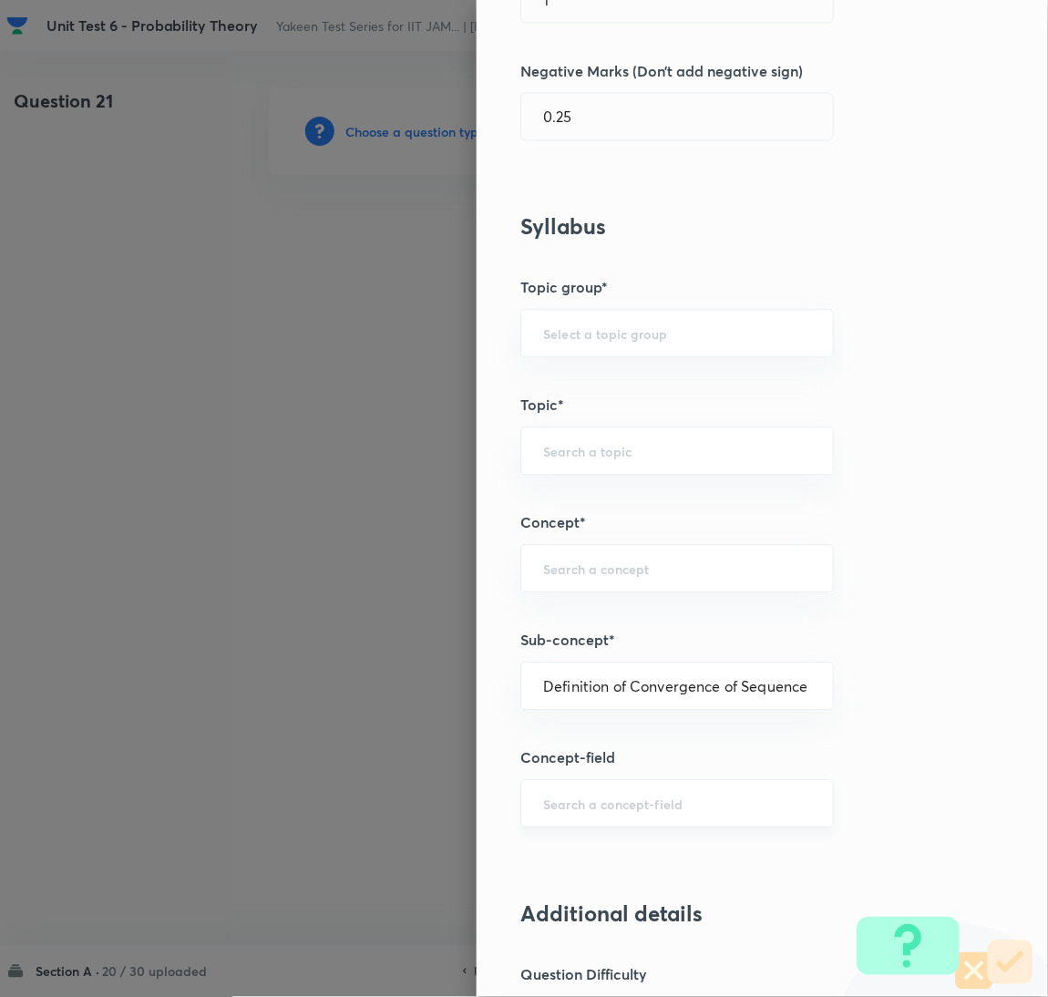
type input "Mathematics"
type input "Sequences & Series-Real Nos."
type input "Convergence of Sequences"
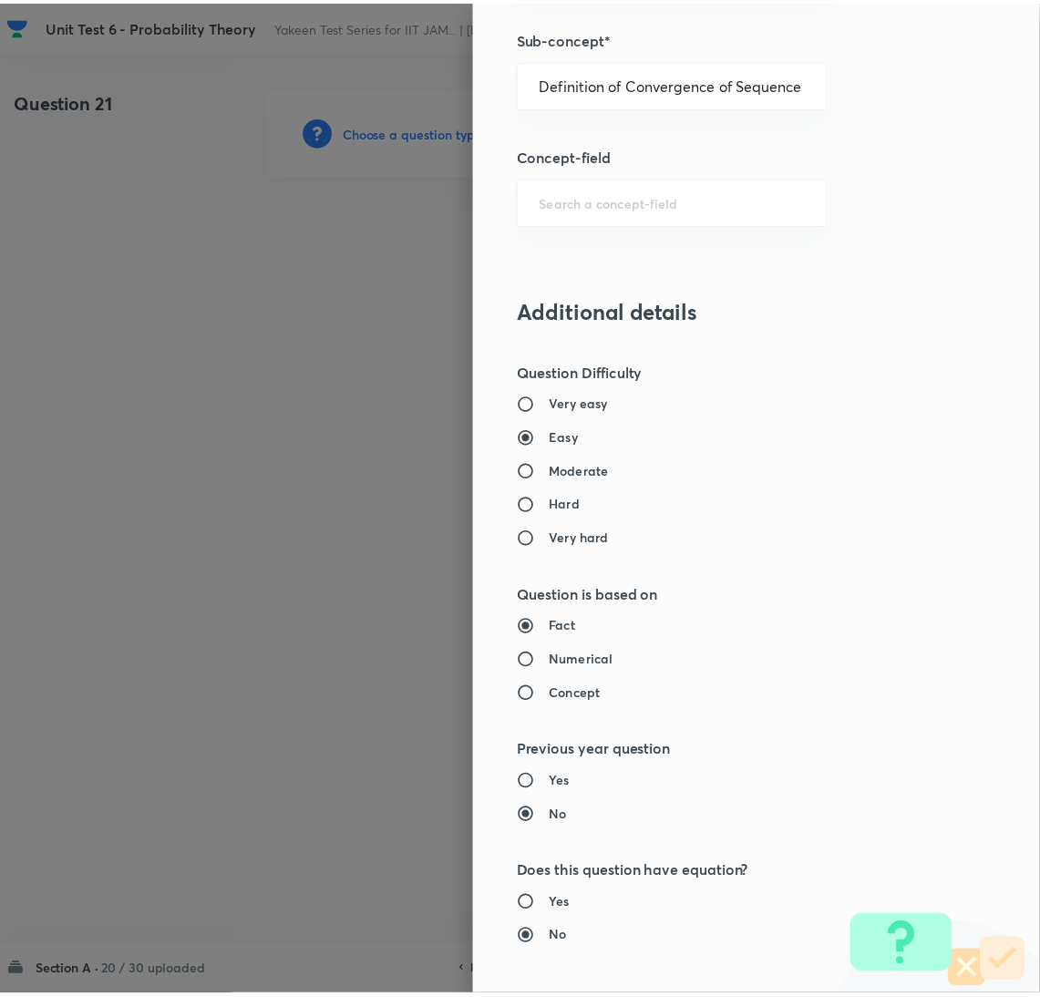
scroll to position [1490, 0]
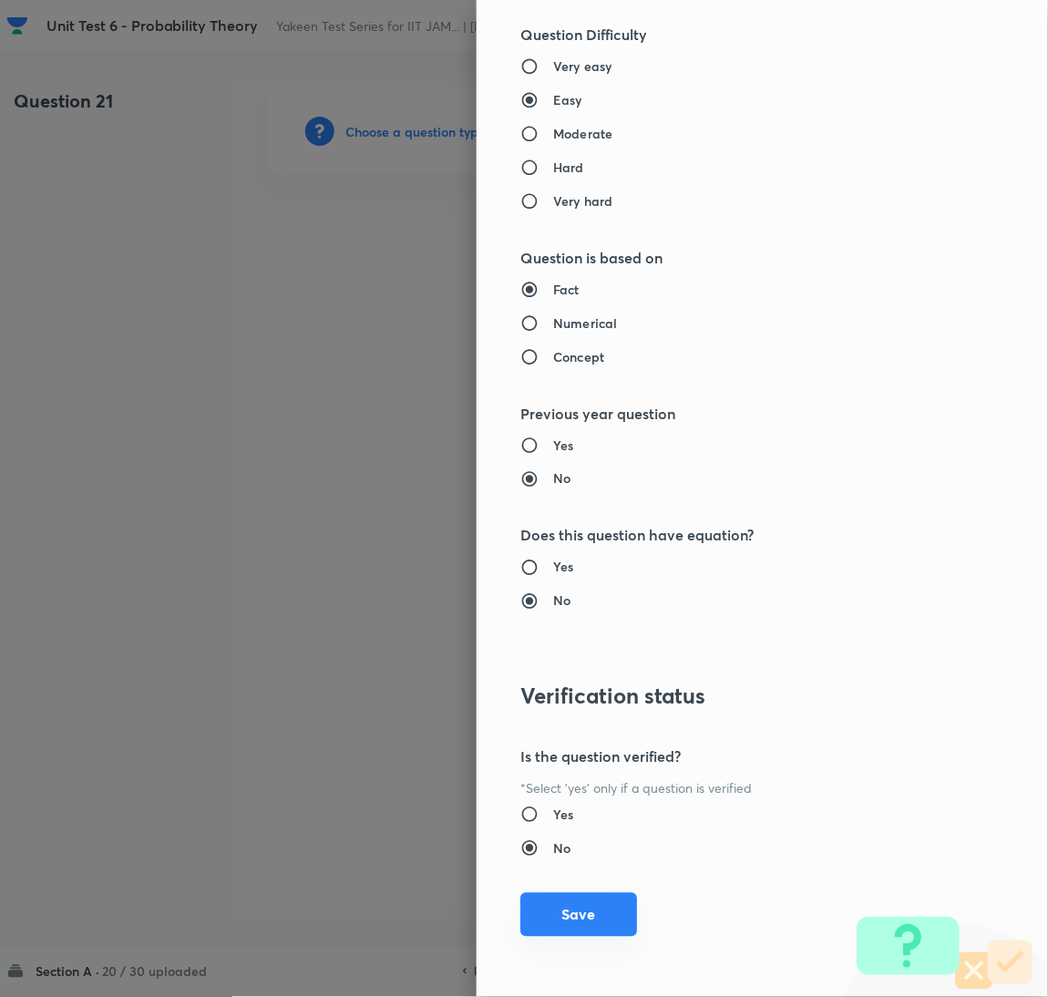
click at [554, 905] on button "Save" at bounding box center [579, 915] width 117 height 44
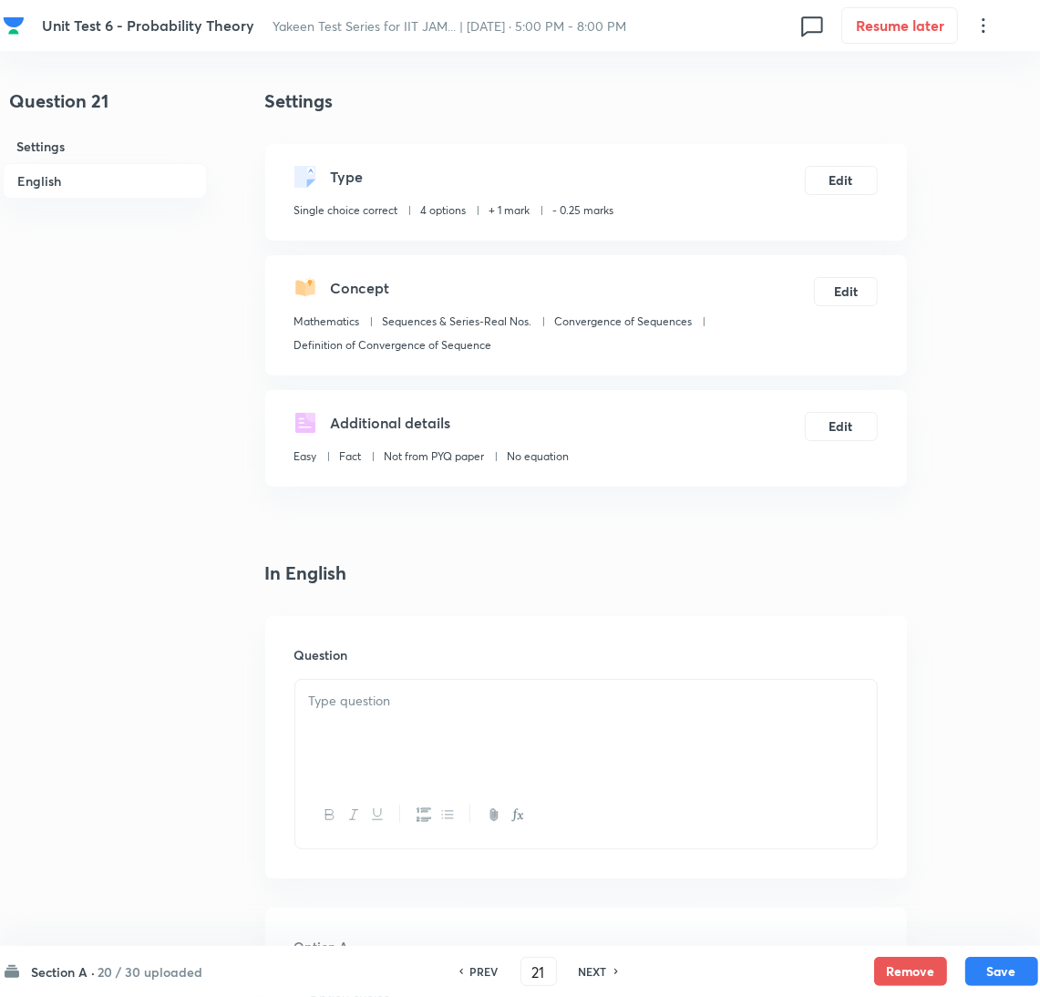
click at [369, 716] on div at bounding box center [586, 731] width 582 height 102
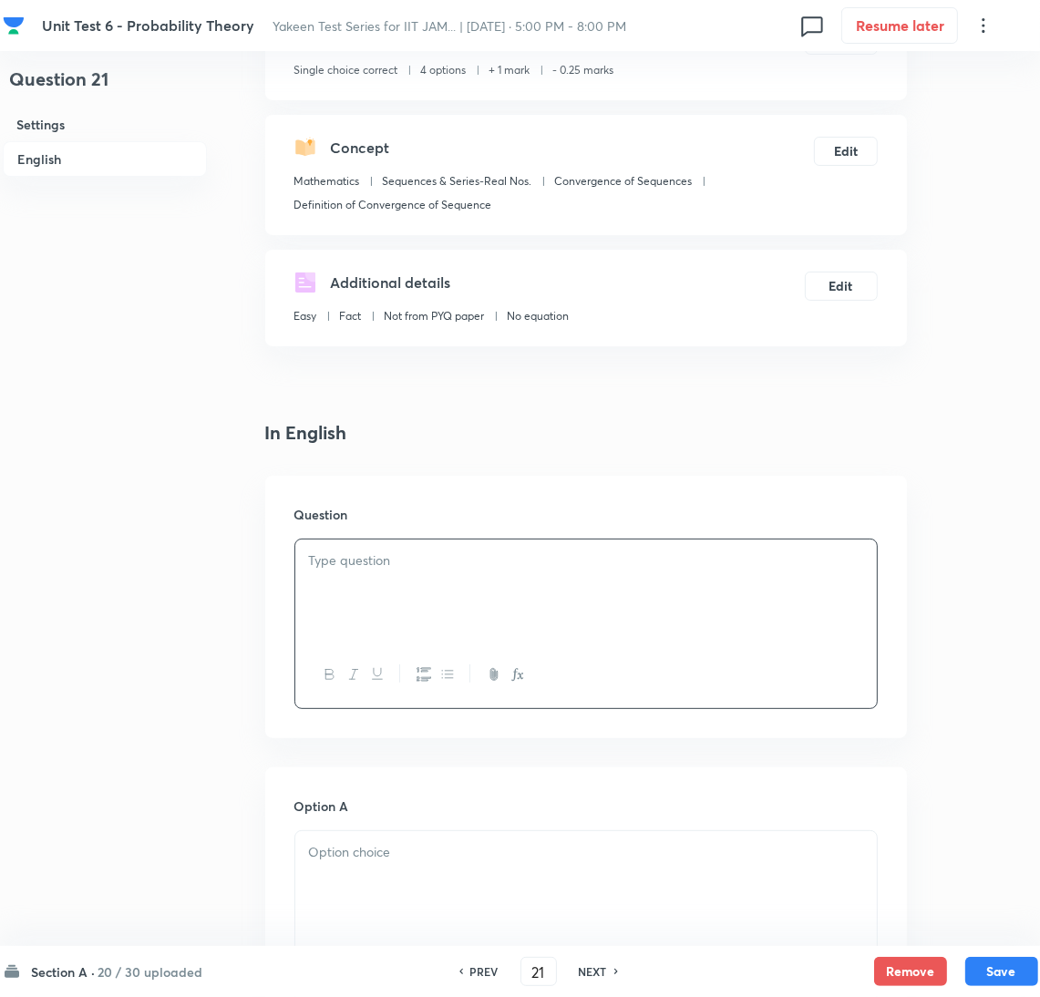
scroll to position [274, 0]
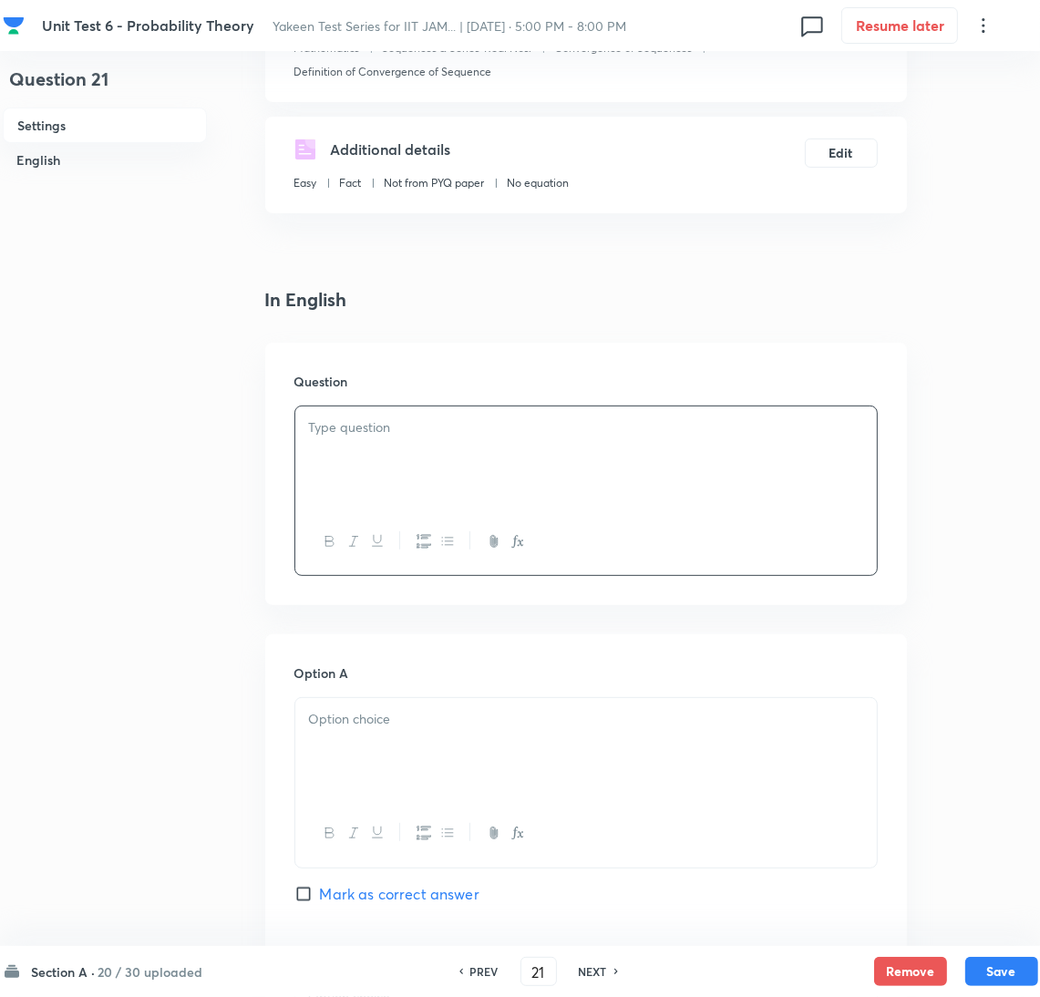
click at [451, 459] on div at bounding box center [586, 458] width 582 height 102
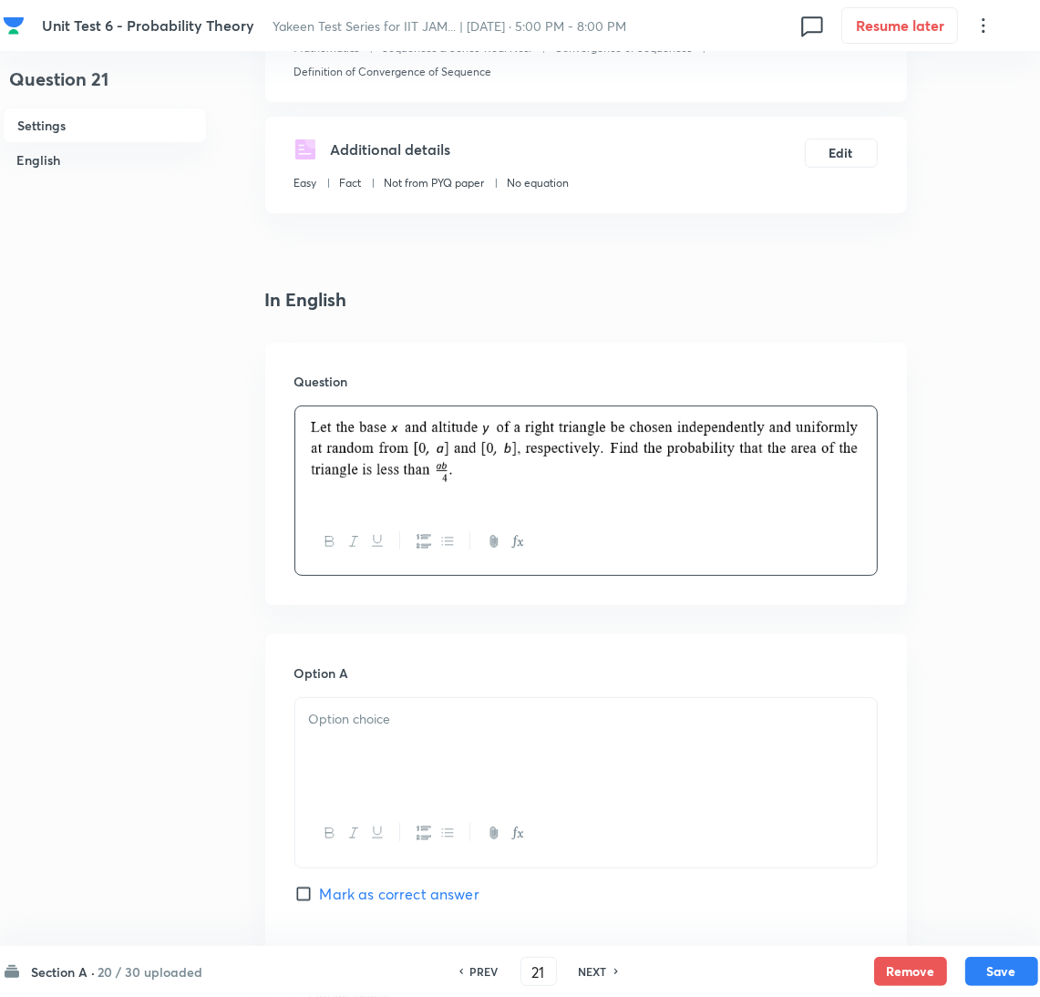
click at [346, 749] on div at bounding box center [586, 749] width 582 height 102
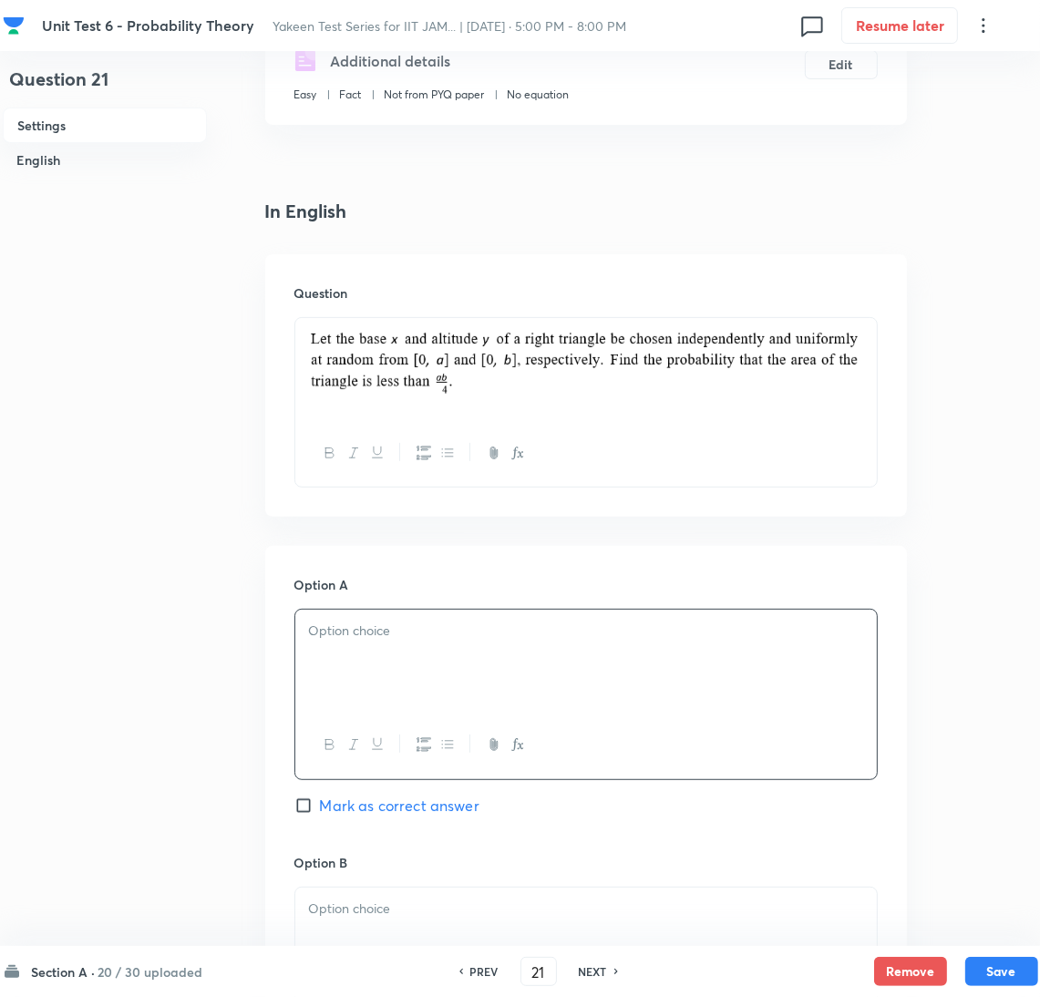
scroll to position [409, 0]
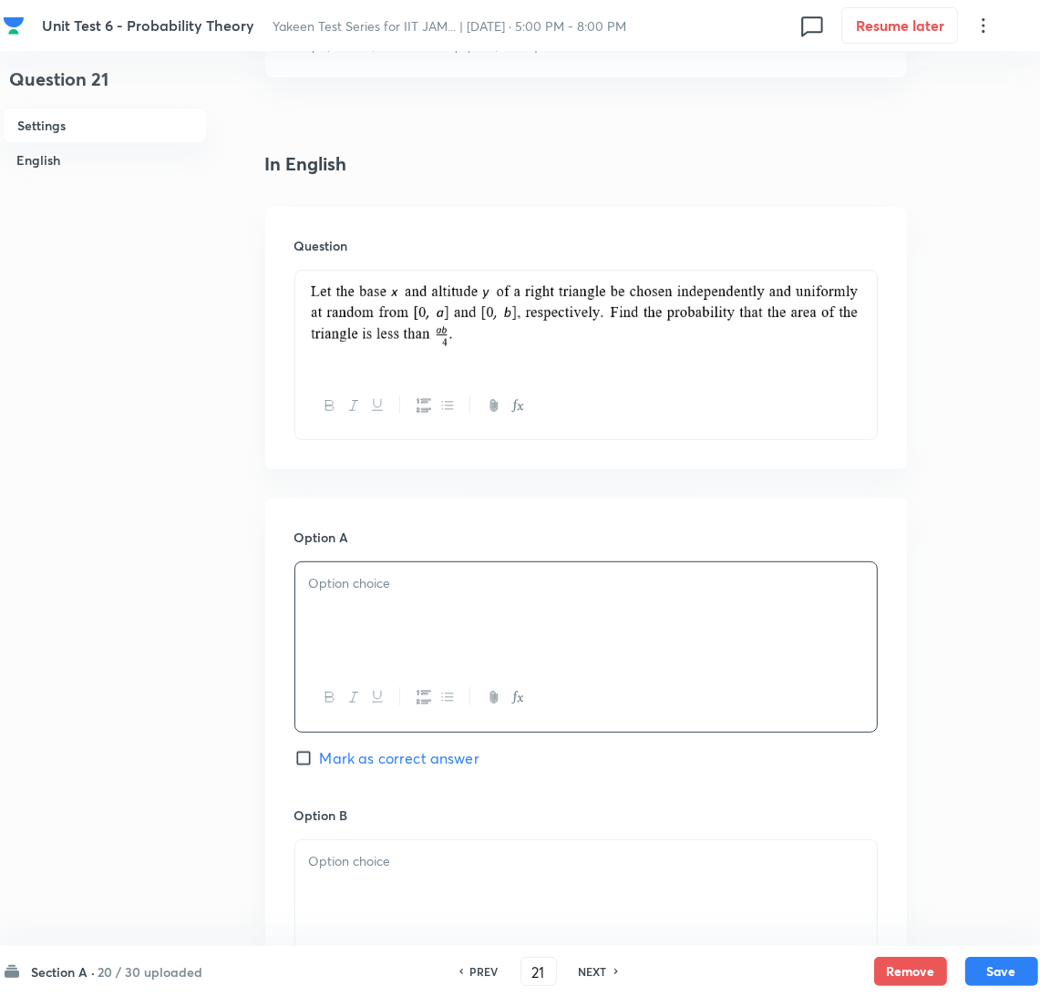
click at [415, 621] on div at bounding box center [586, 614] width 582 height 102
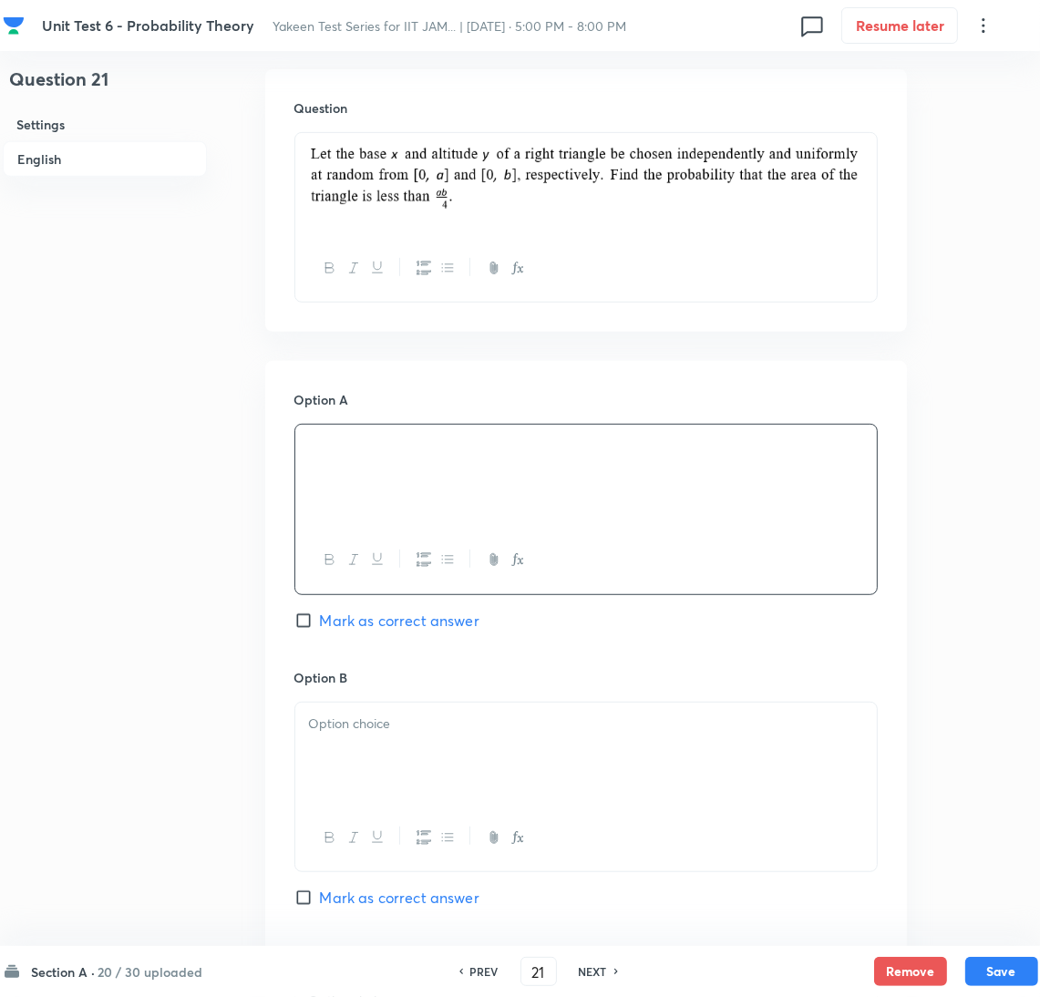
click at [338, 780] on div at bounding box center [586, 754] width 582 height 102
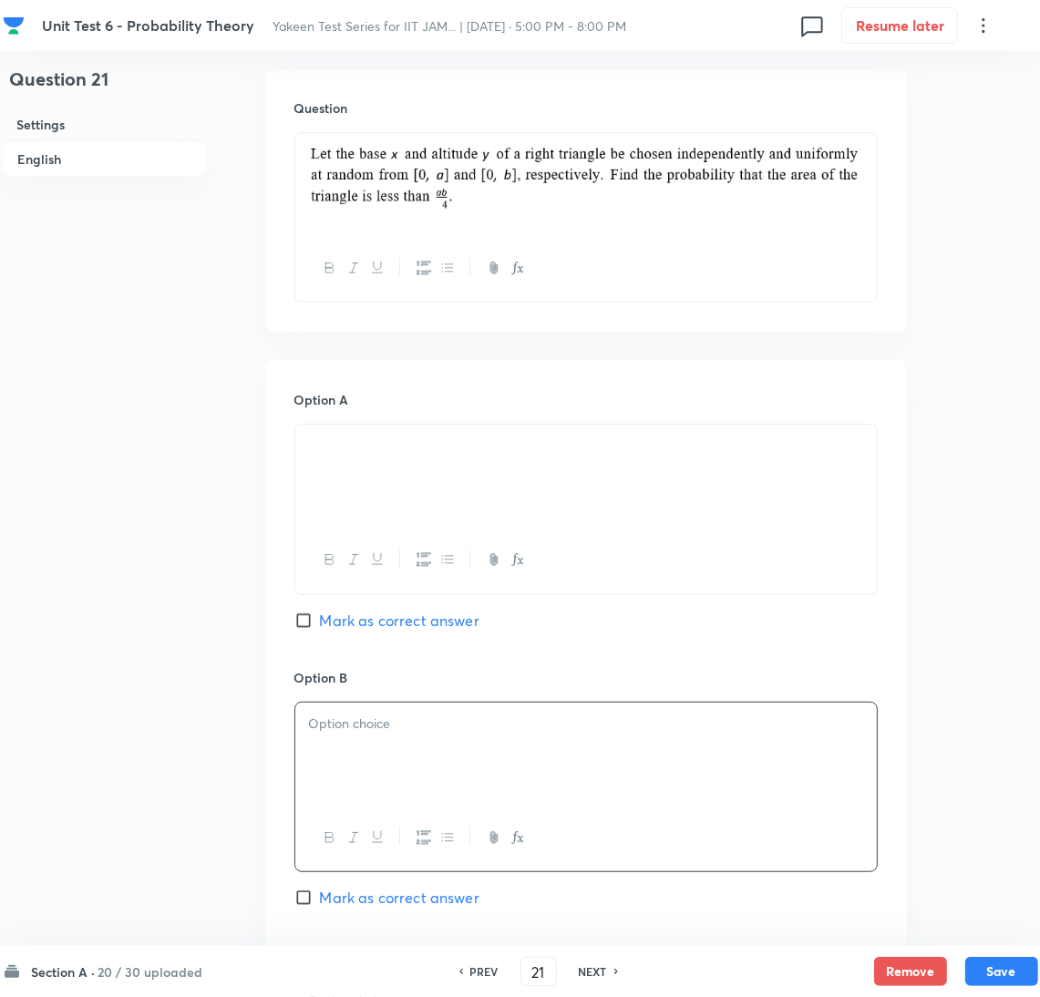
scroll to position [683, 0]
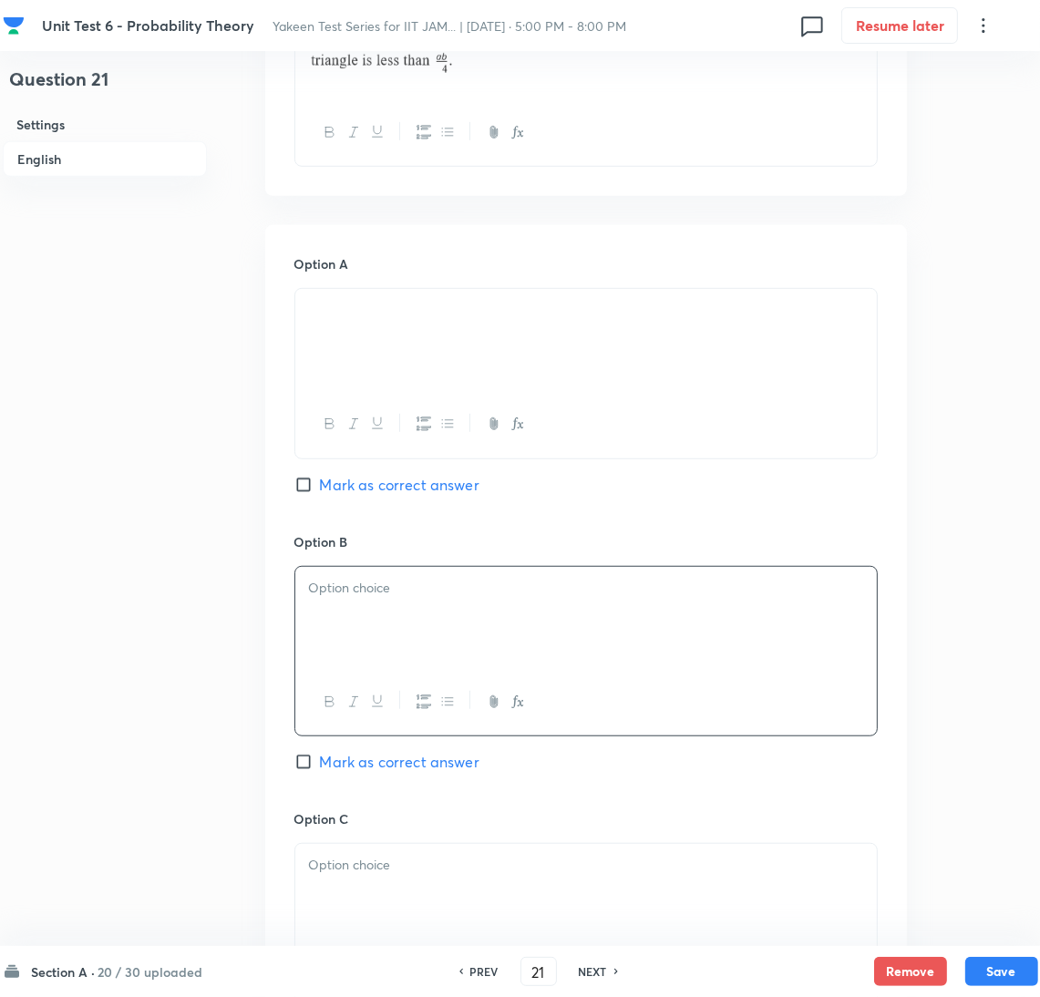
click at [479, 643] on div at bounding box center [586, 618] width 582 height 102
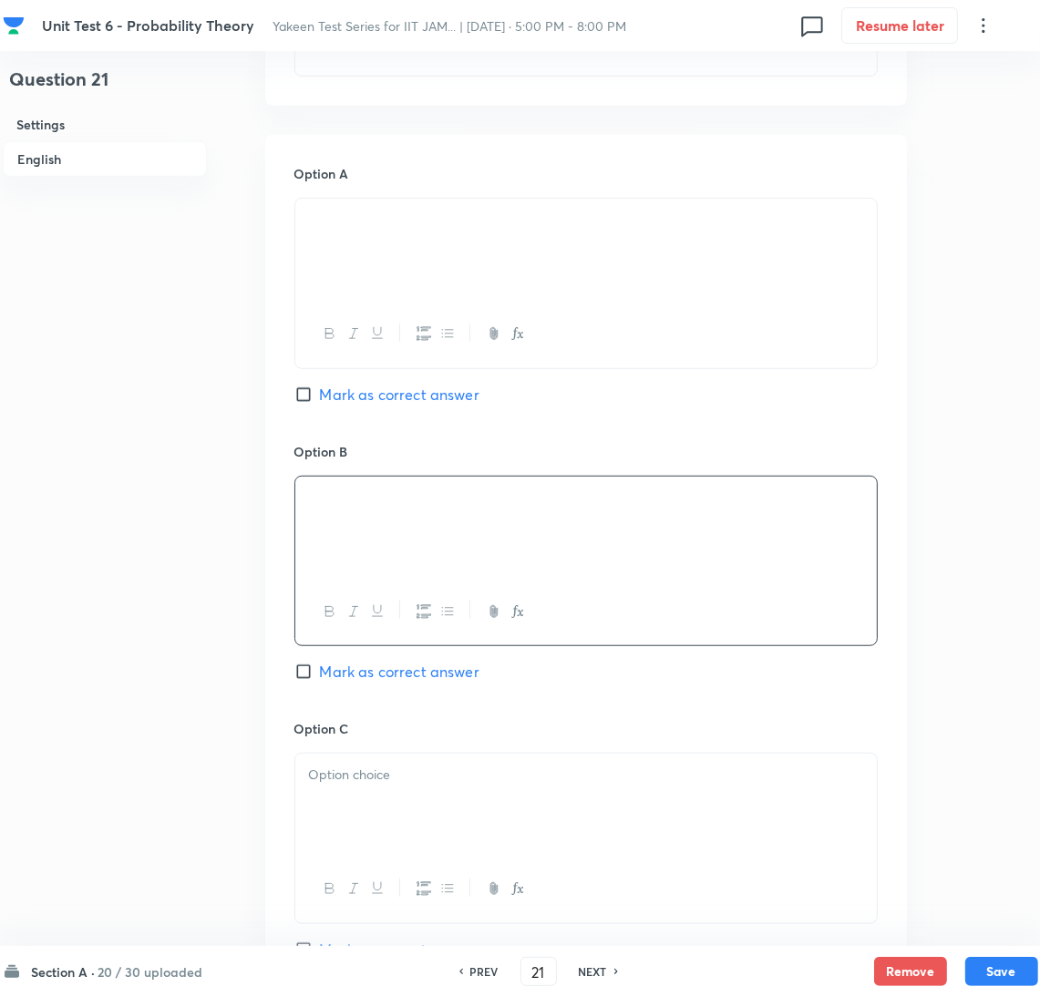
scroll to position [820, 0]
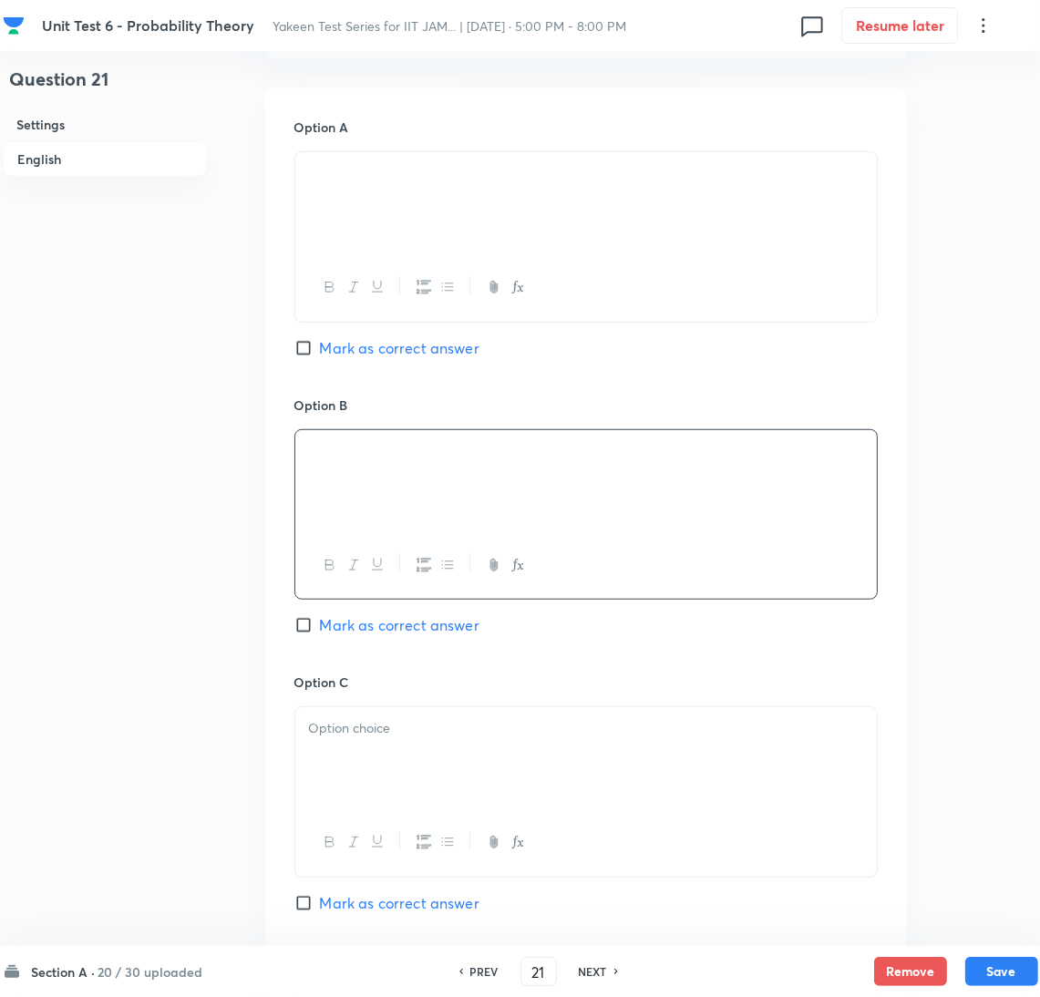
click at [331, 618] on span "Mark as correct answer" at bounding box center [400, 625] width 160 height 22
click at [320, 618] on input "Mark as correct answer" at bounding box center [307, 625] width 26 height 18
checkbox input "true"
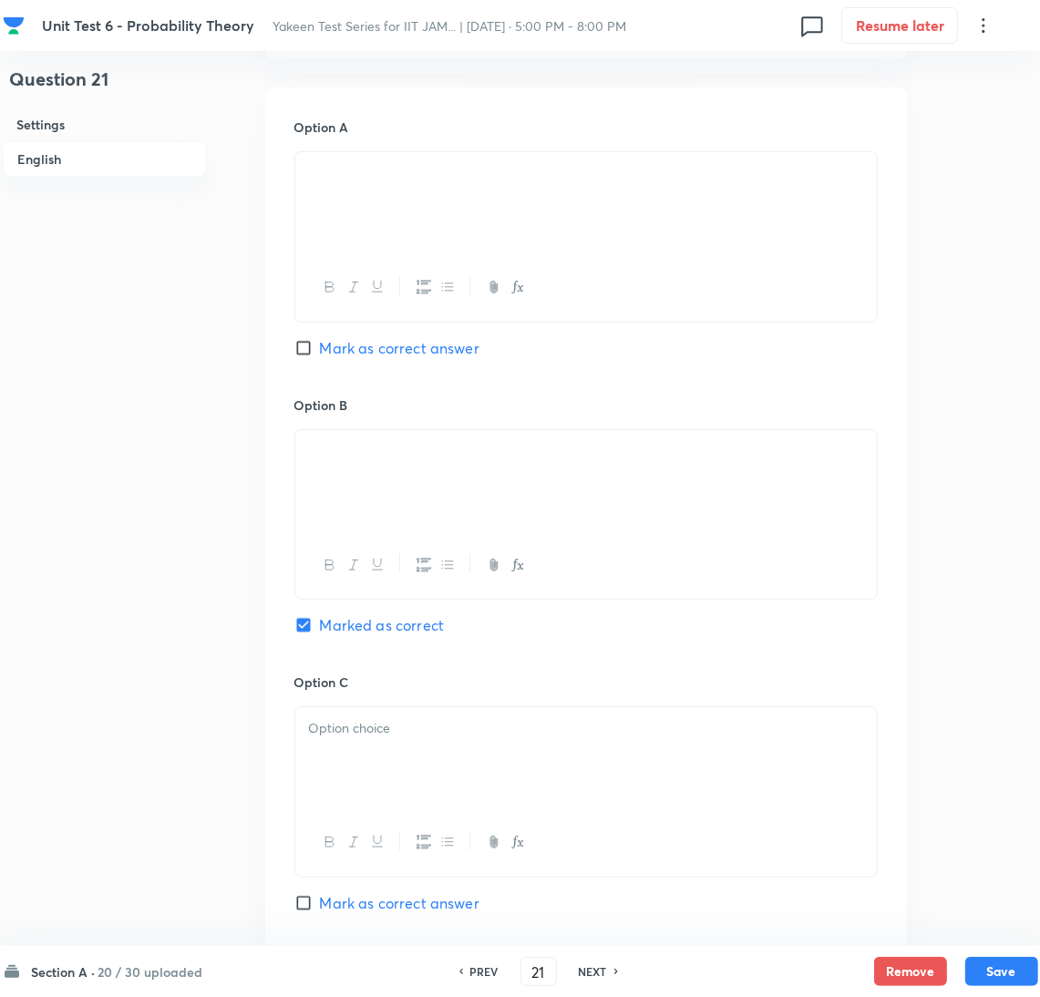
click at [335, 768] on div at bounding box center [586, 758] width 582 height 102
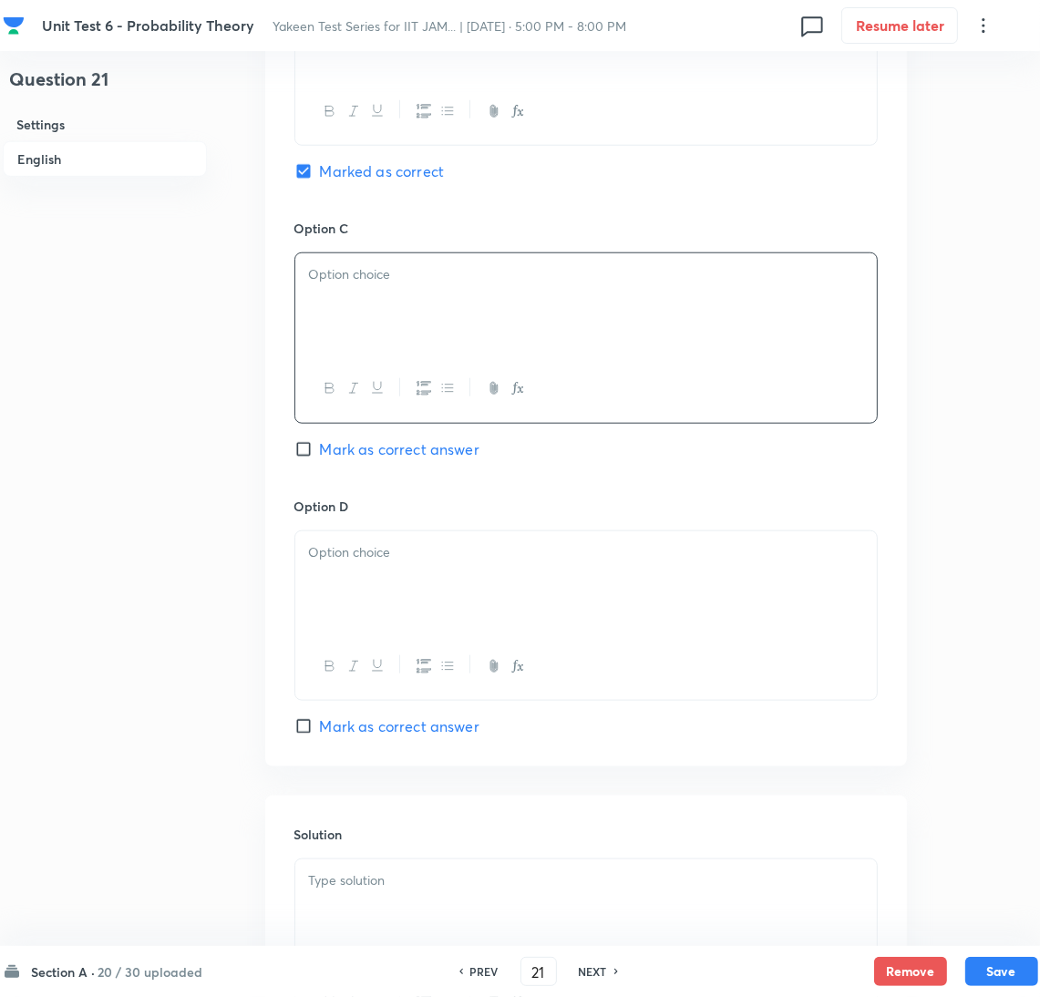
scroll to position [1500, 0]
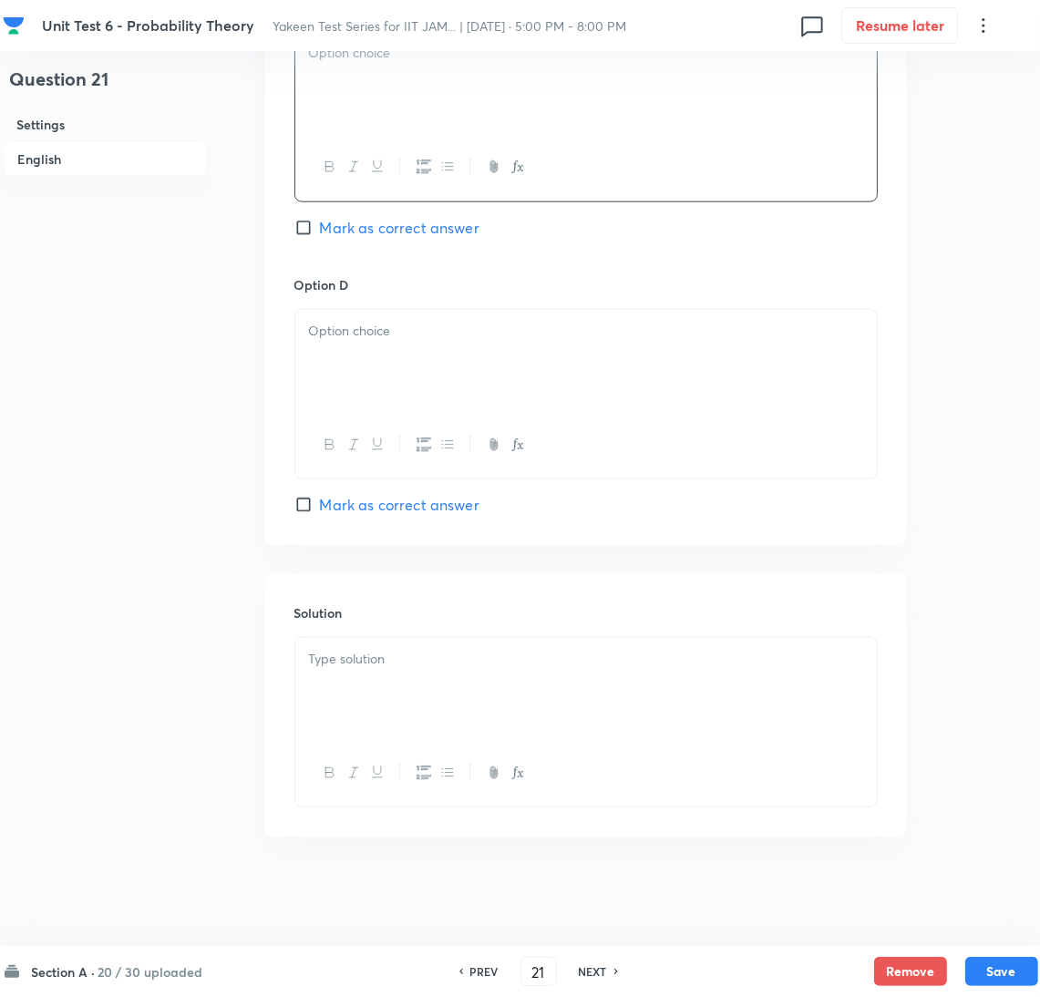
click at [363, 702] on div at bounding box center [586, 689] width 582 height 102
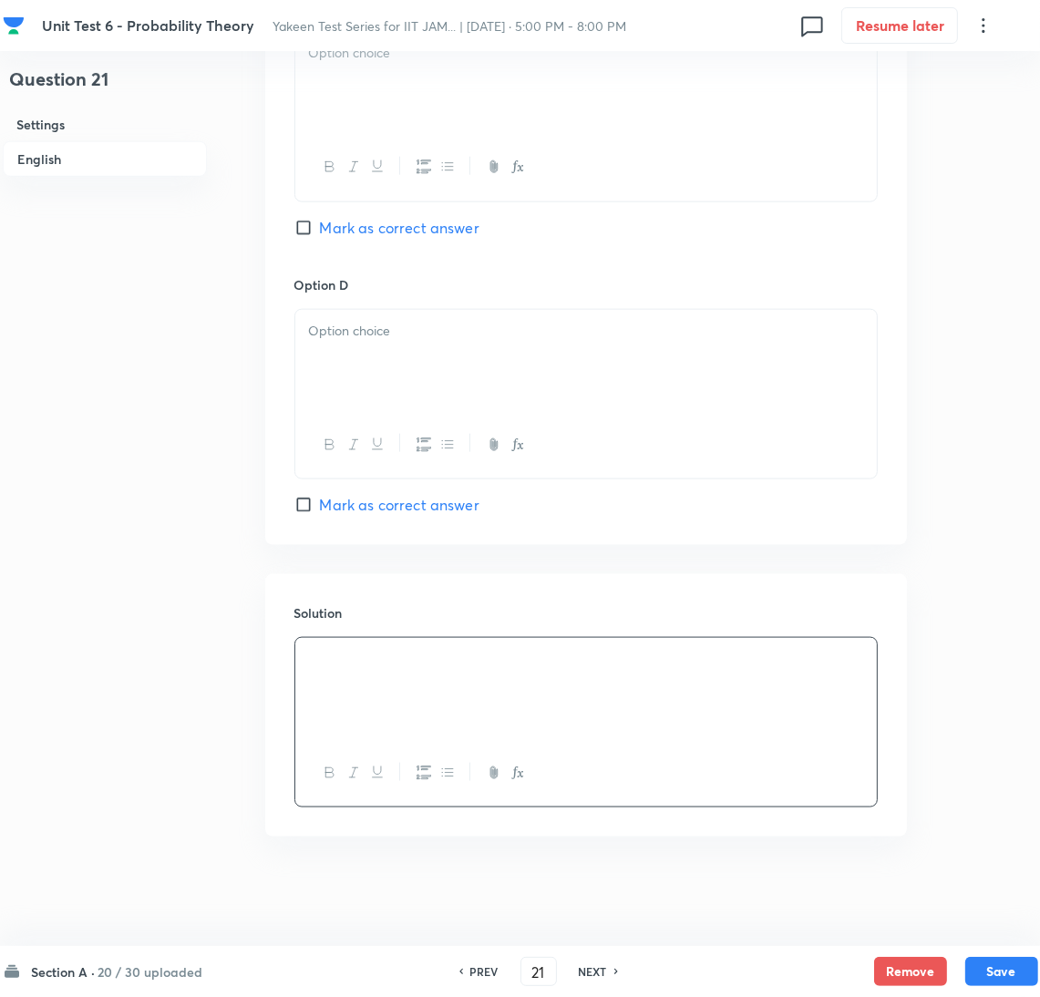
scroll to position [1090, 0]
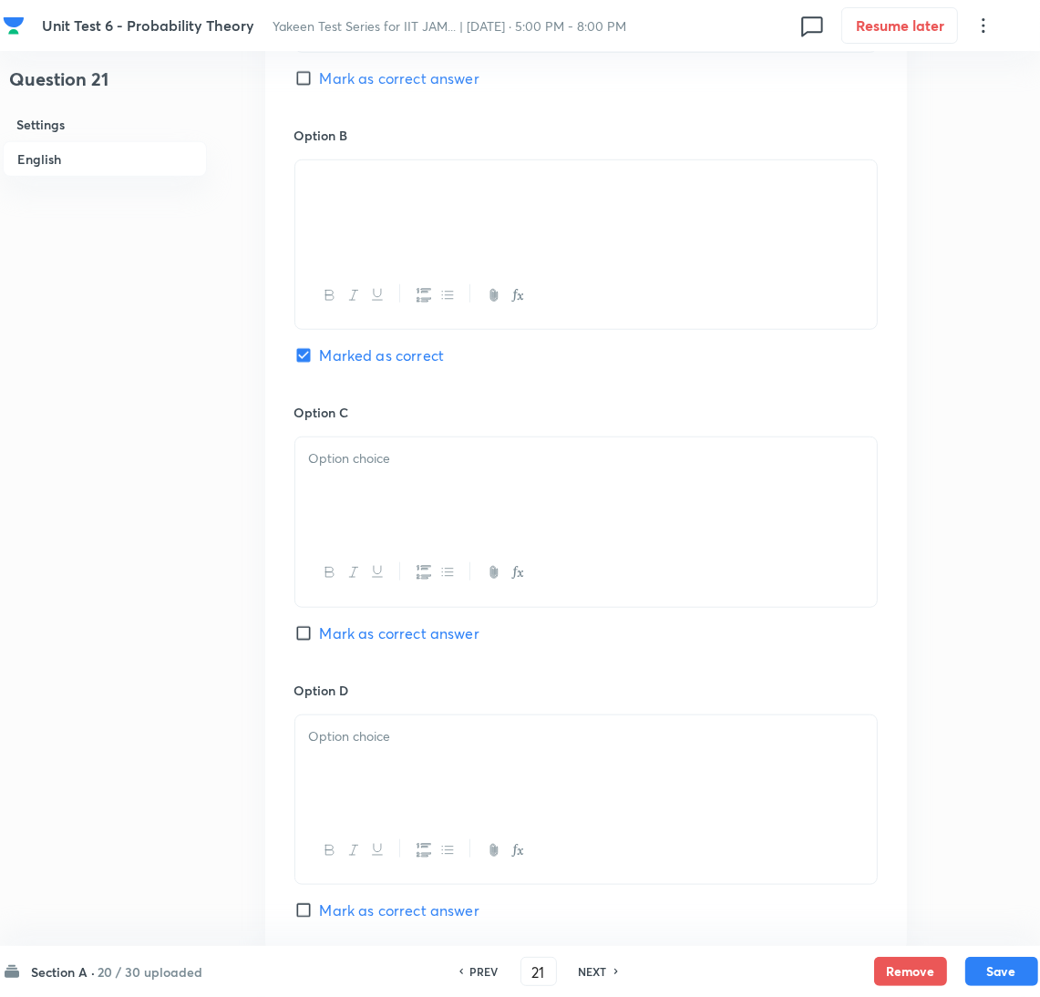
click at [348, 504] on div at bounding box center [586, 489] width 582 height 102
click at [393, 498] on div at bounding box center [586, 489] width 582 height 102
click at [341, 767] on div at bounding box center [586, 767] width 582 height 102
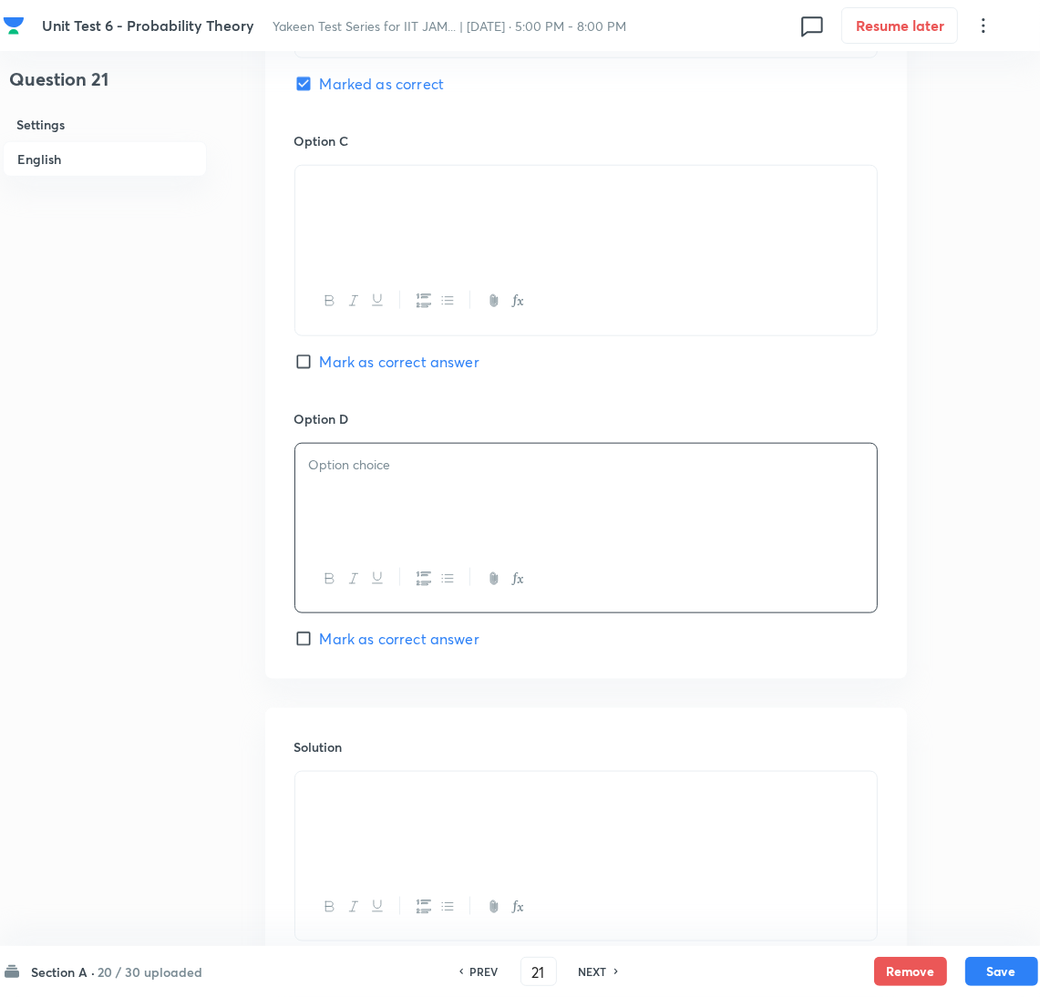
scroll to position [1363, 0]
click at [363, 501] on div at bounding box center [586, 493] width 582 height 102
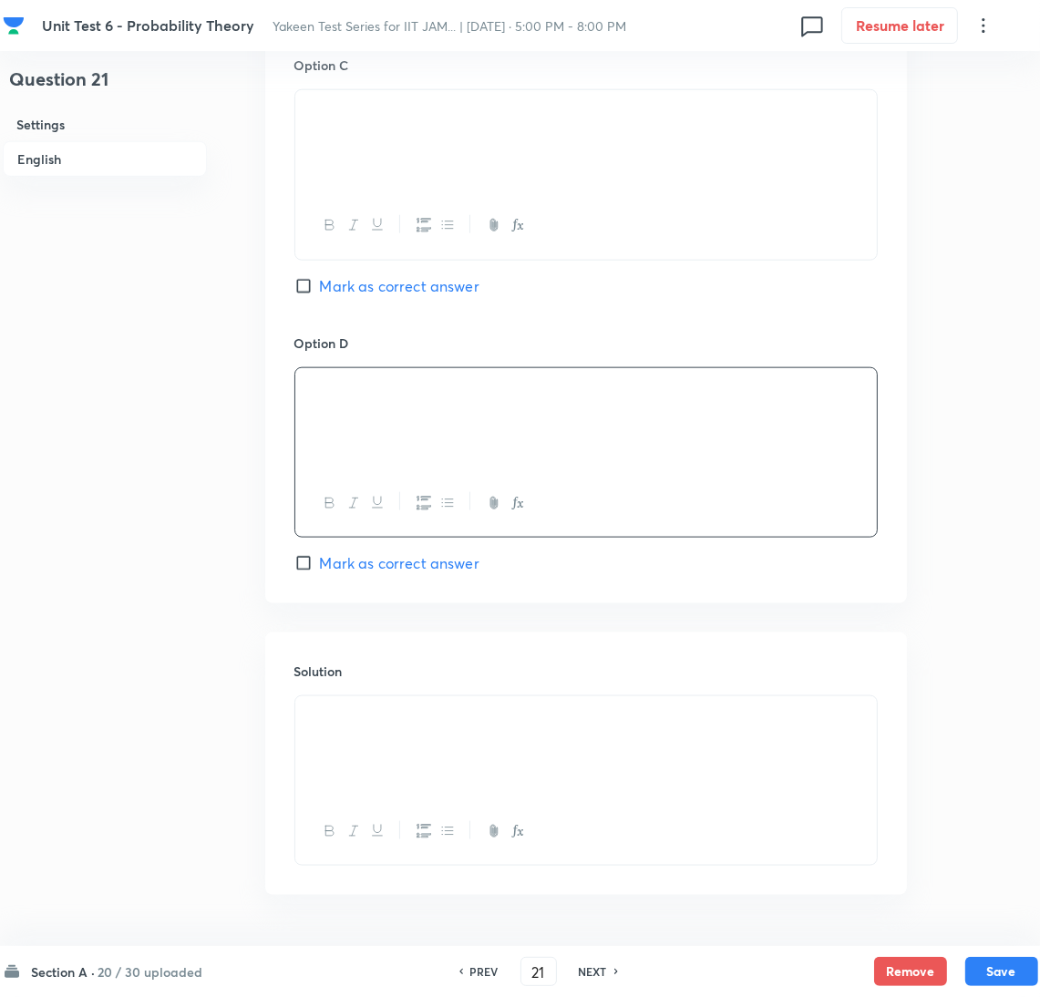
scroll to position [1500, 0]
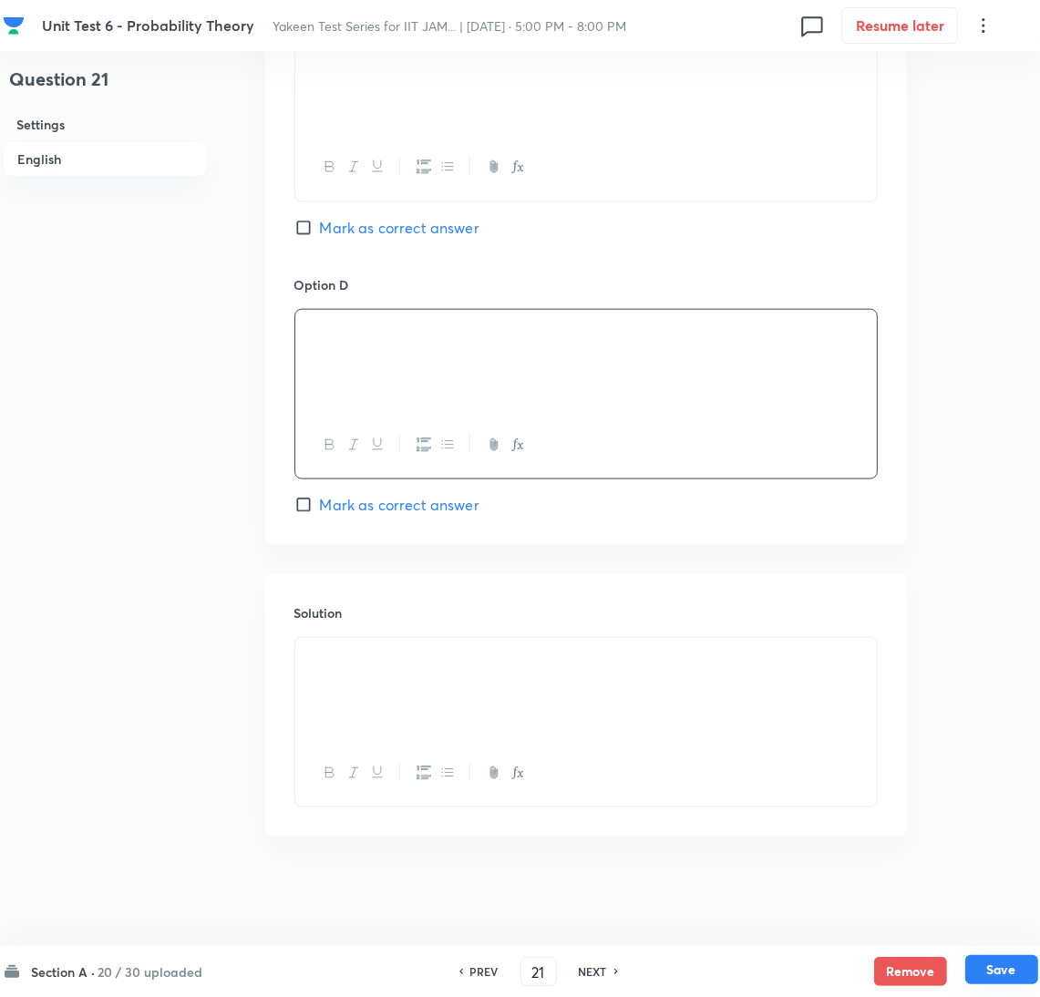
click at [1003, 963] on button "Save" at bounding box center [1002, 969] width 73 height 29
type input "22"
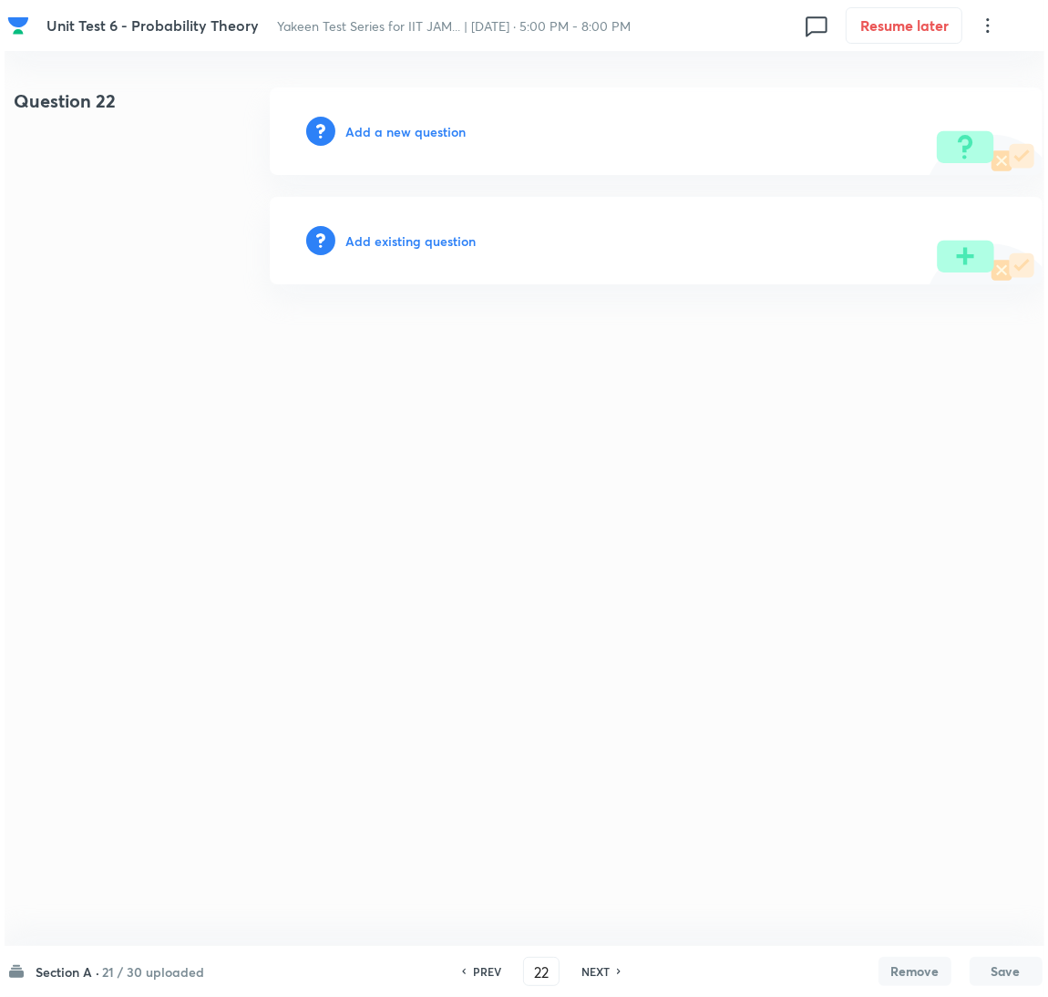
scroll to position [0, 0]
click at [426, 133] on h6 "Add a new question" at bounding box center [406, 131] width 120 height 19
click at [426, 133] on h6 "Choose a question type" at bounding box center [416, 131] width 140 height 19
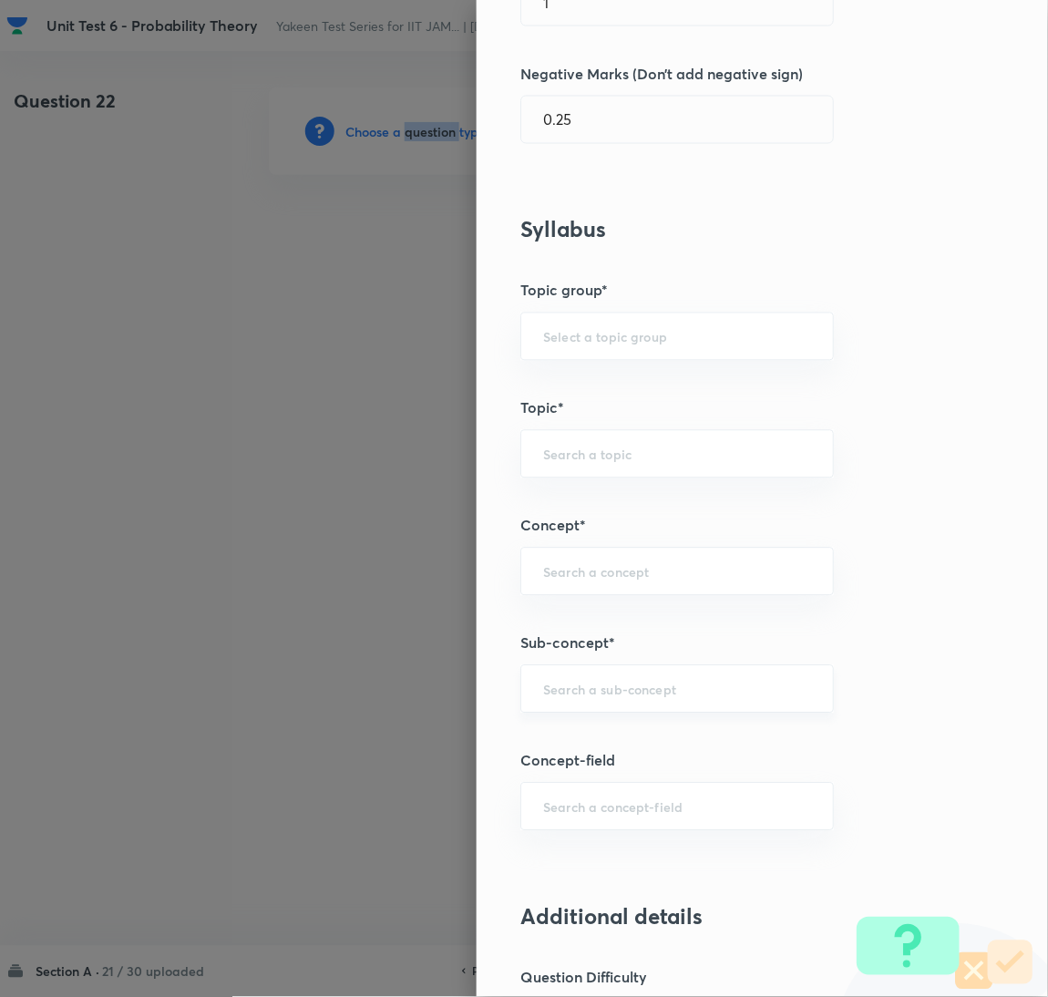
scroll to position [547, 0]
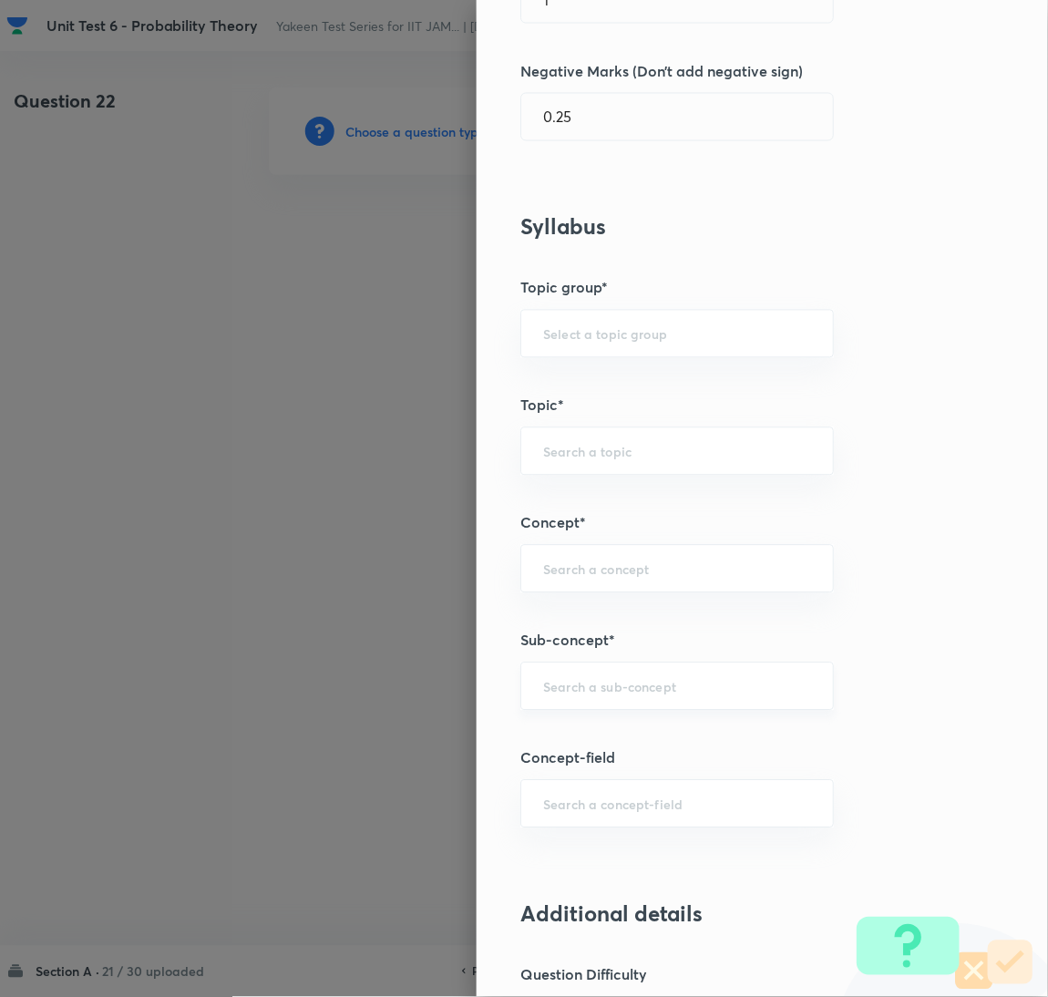
click at [577, 696] on input "text" at bounding box center [677, 686] width 268 height 17
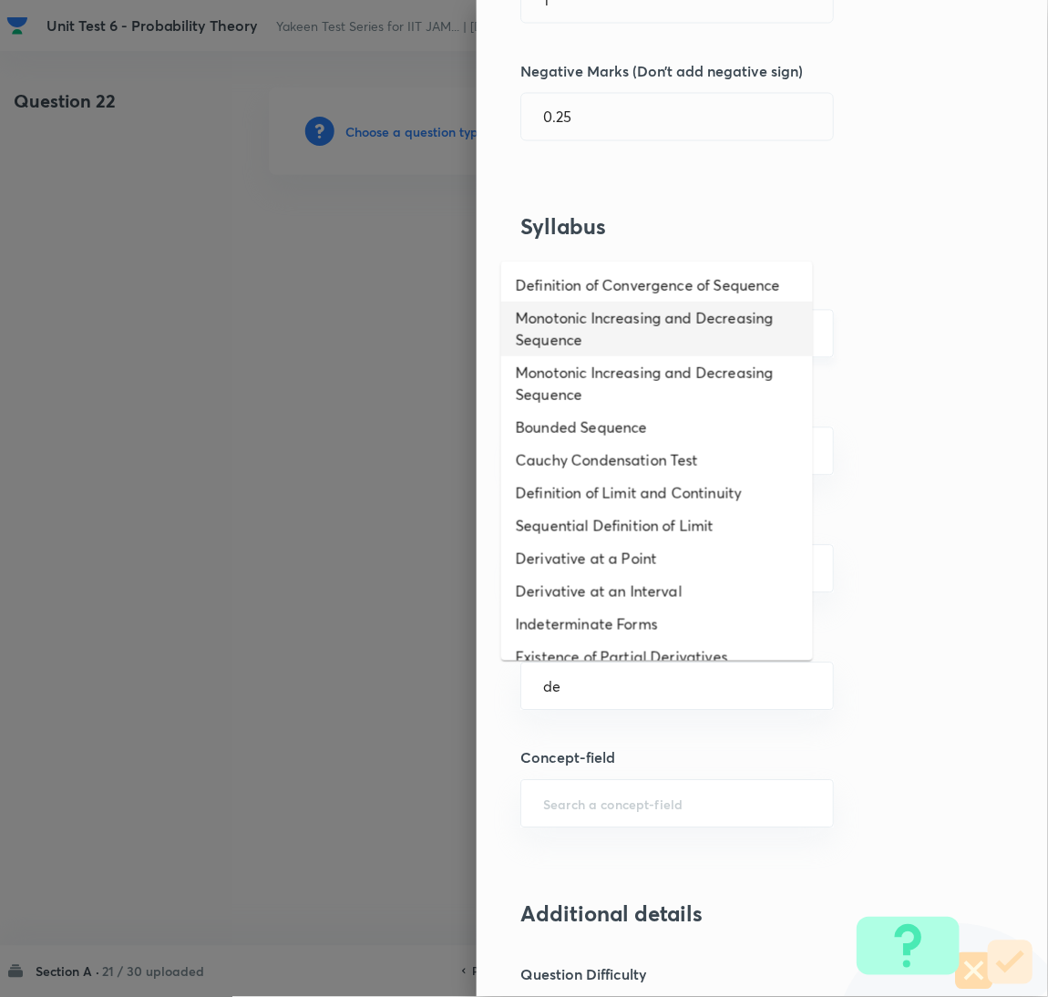
click at [556, 325] on li "Monotonic Increasing and Decreasing Sequence" at bounding box center [657, 329] width 312 height 55
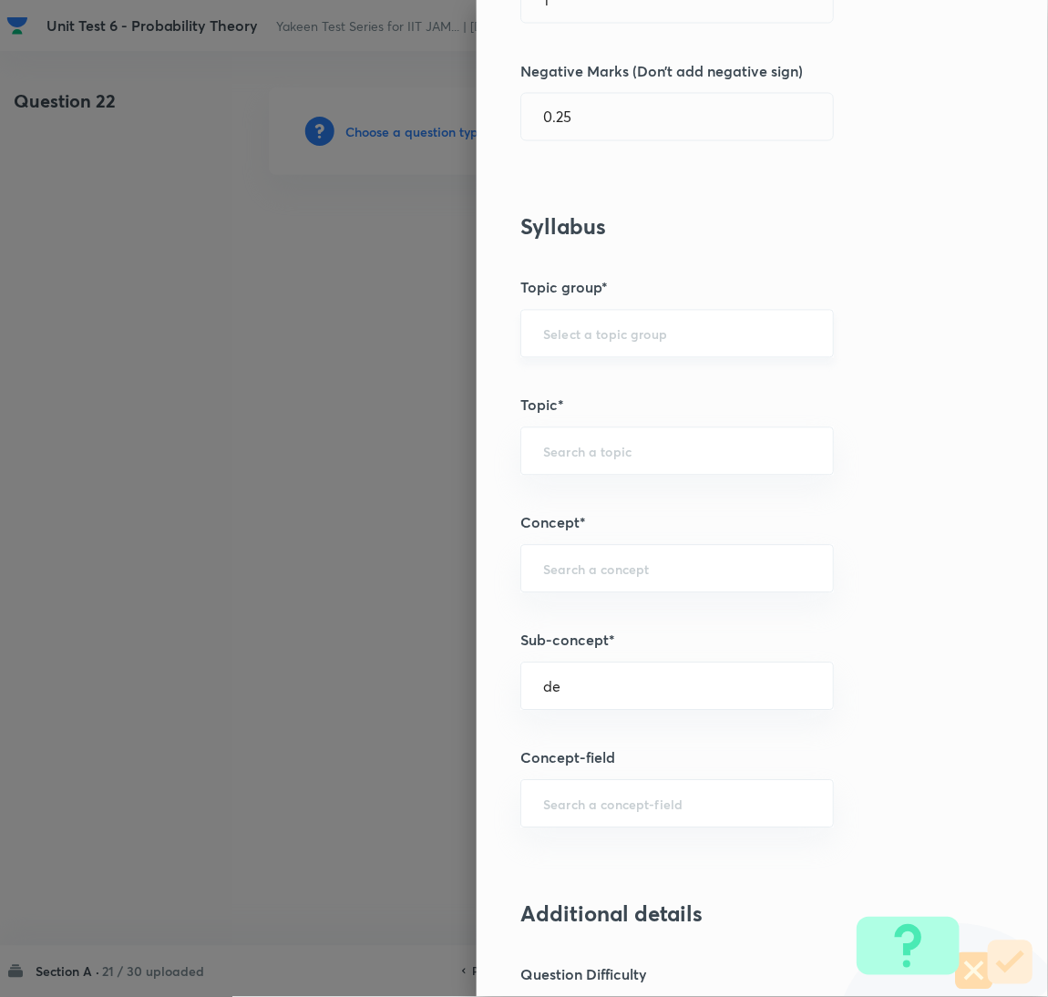
type input "Monotonic Increasing and Decreasing Sequence"
type input "Mathematics"
type input "Sequences & Series-Real Nos."
type input "Bounded & Monotone Sequences"
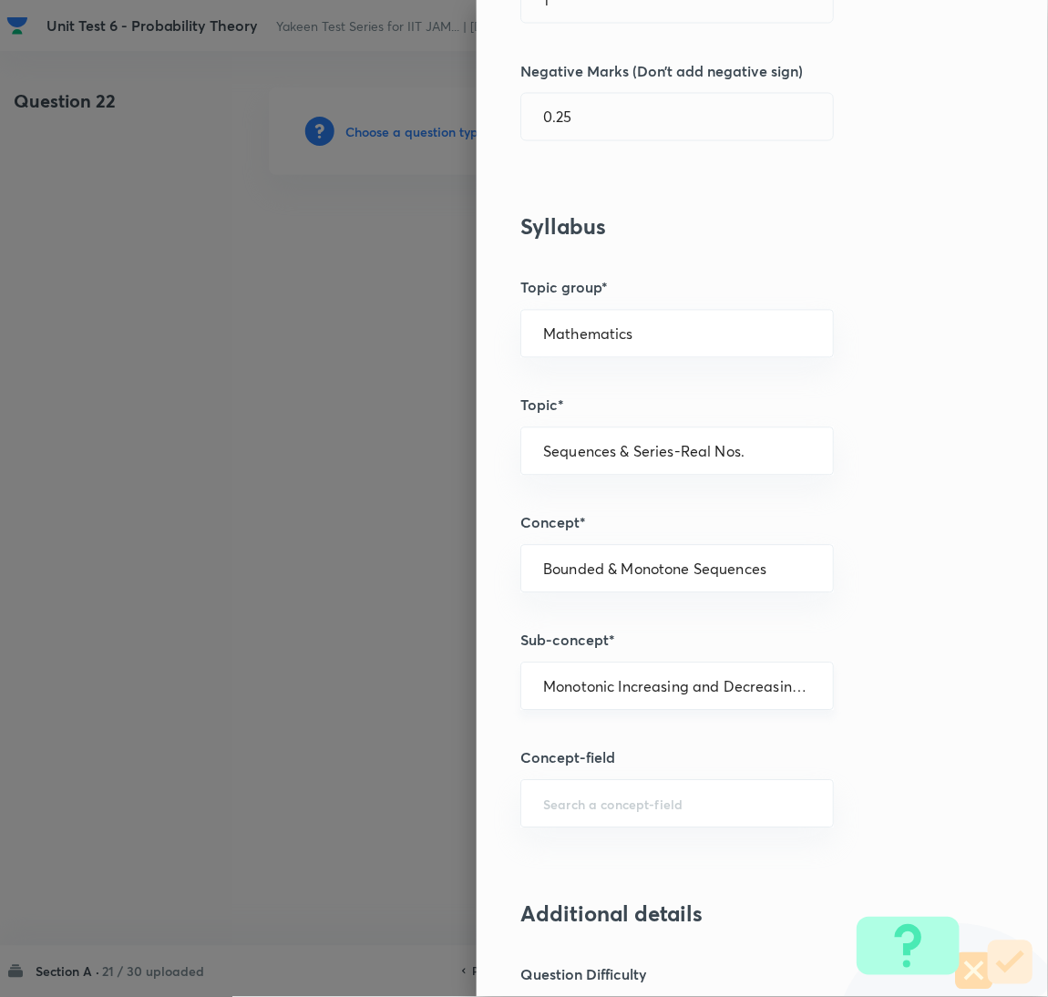
click at [577, 681] on input "Monotonic Increasing and Decreasing Sequence" at bounding box center [677, 686] width 268 height 17
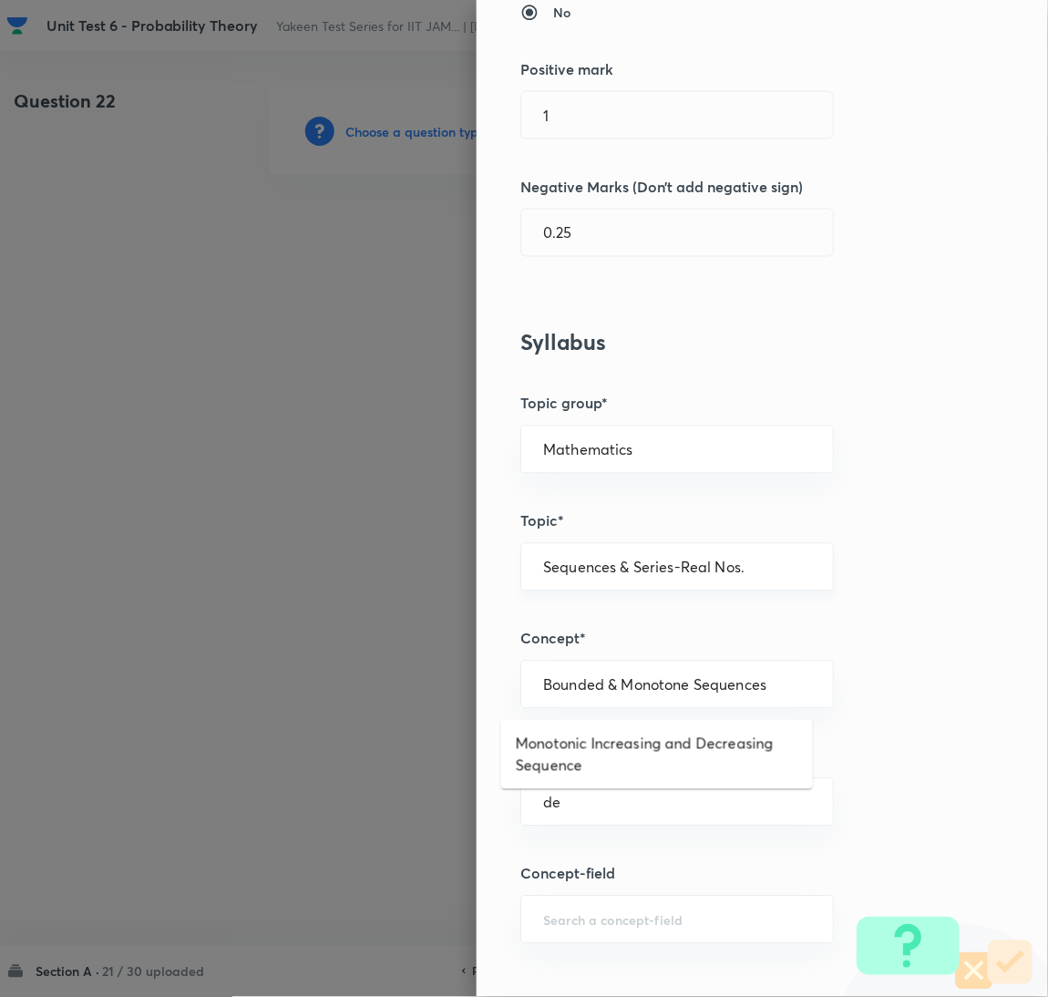
scroll to position [0, 0]
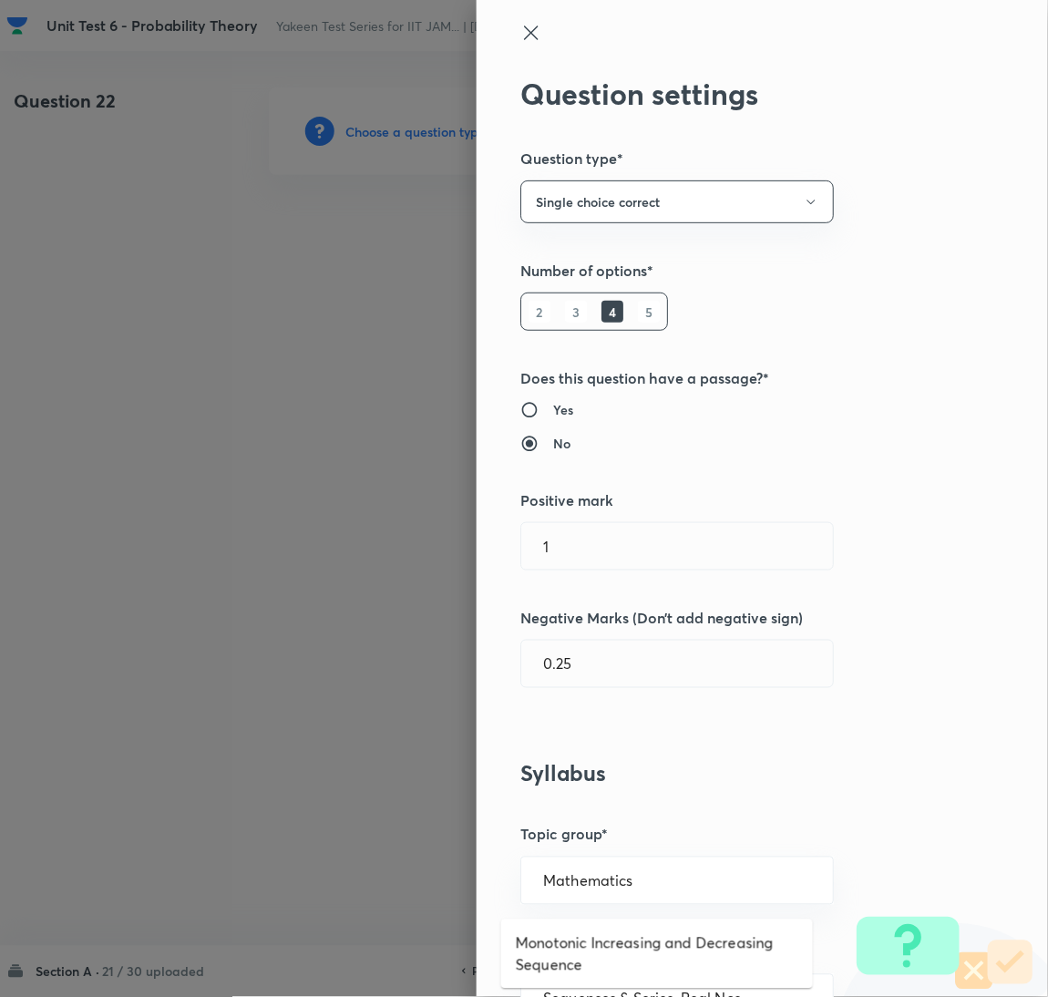
type input "Monotonic Increasing and Decreasing Sequence"
click at [521, 32] on icon at bounding box center [532, 33] width 22 height 22
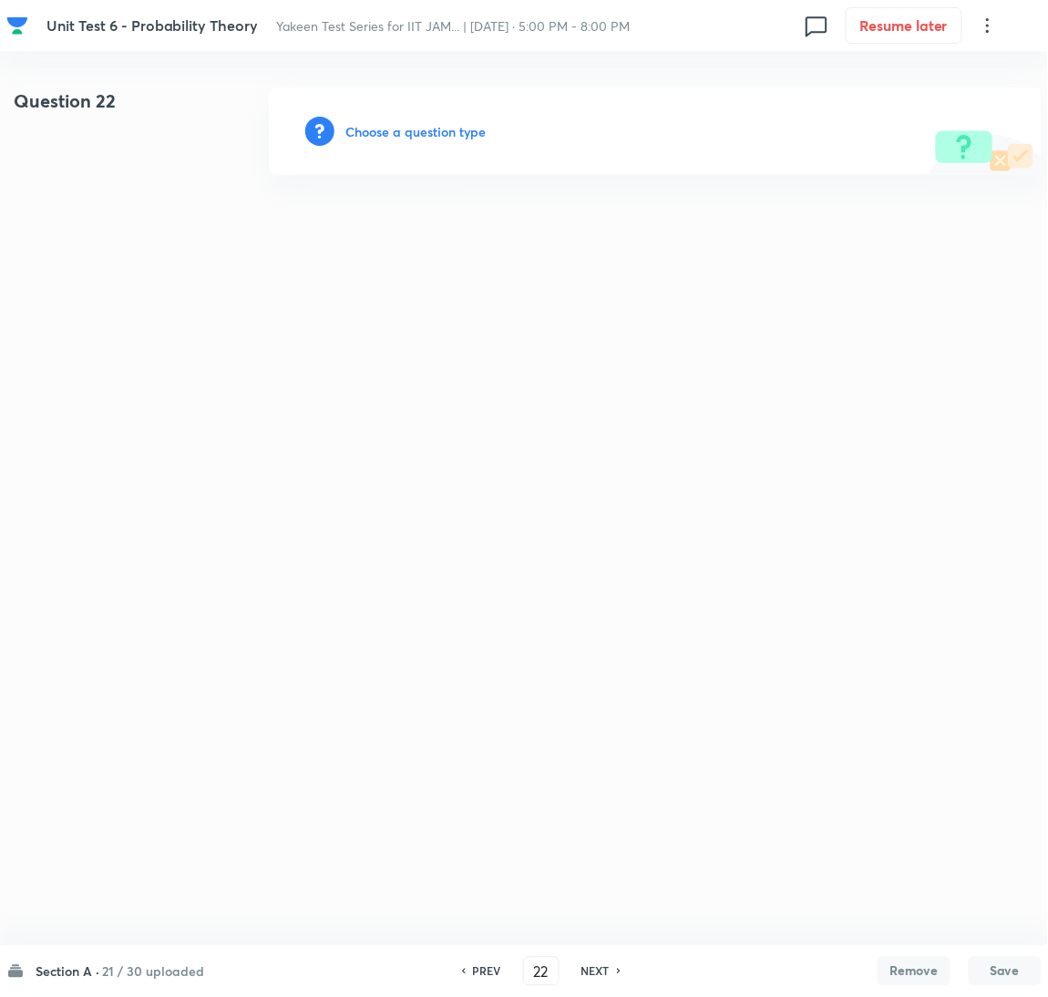
click at [444, 132] on h6 "Choose a question type" at bounding box center [416, 131] width 140 height 19
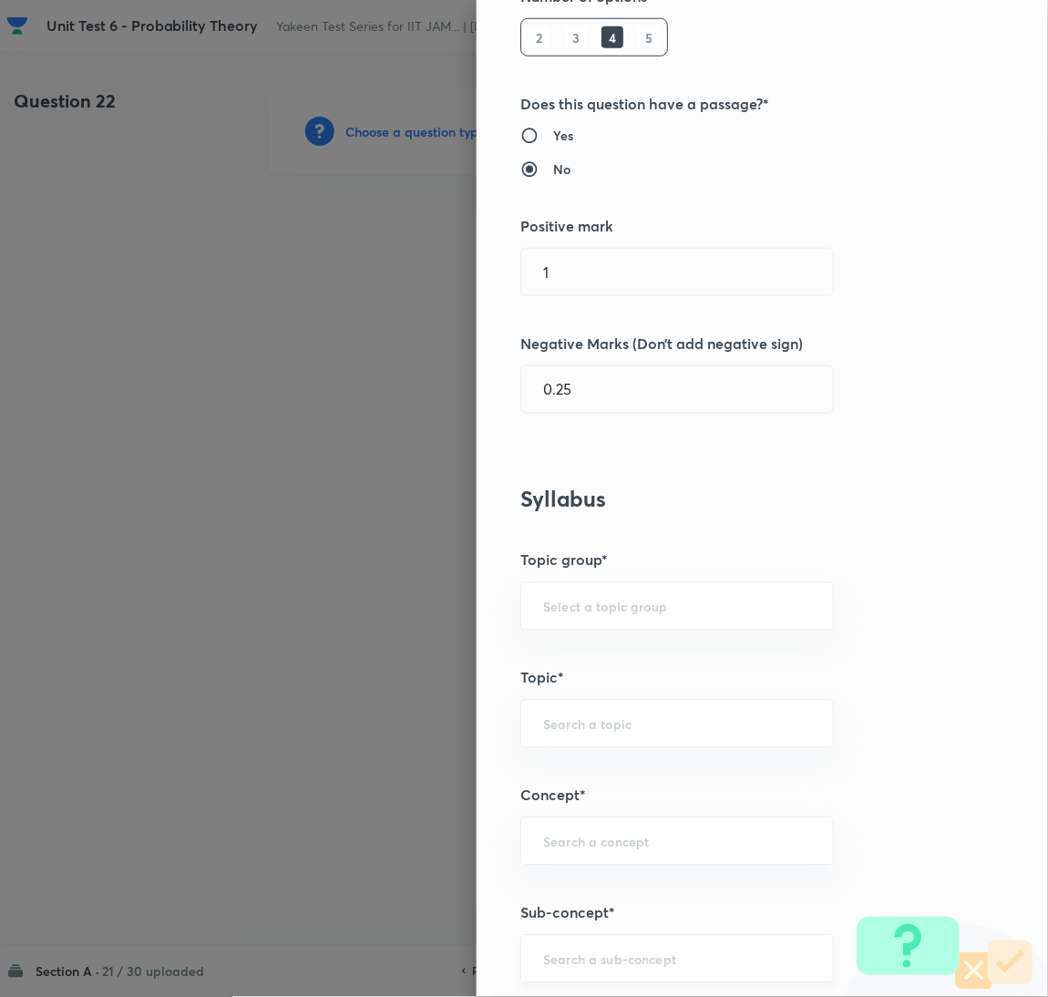
scroll to position [547, 0]
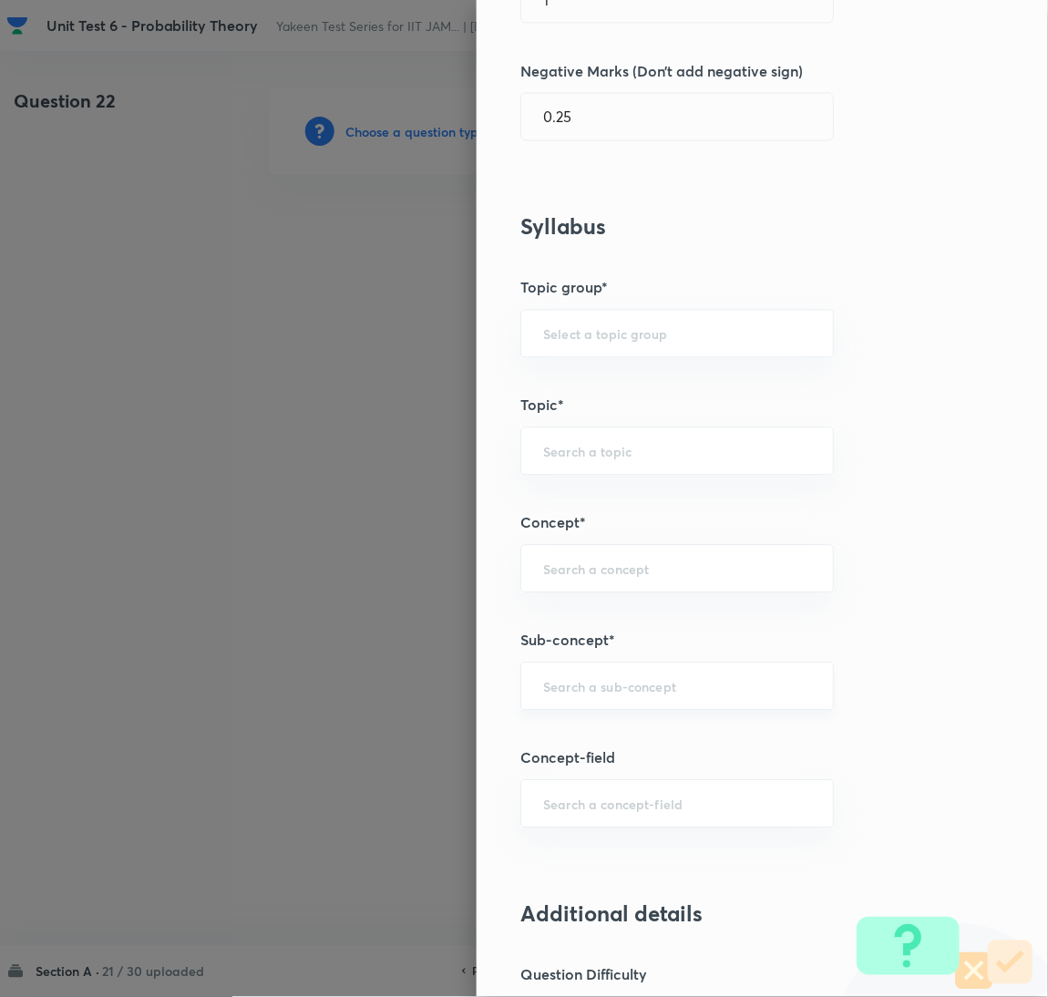
click at [590, 699] on div "​" at bounding box center [678, 687] width 314 height 48
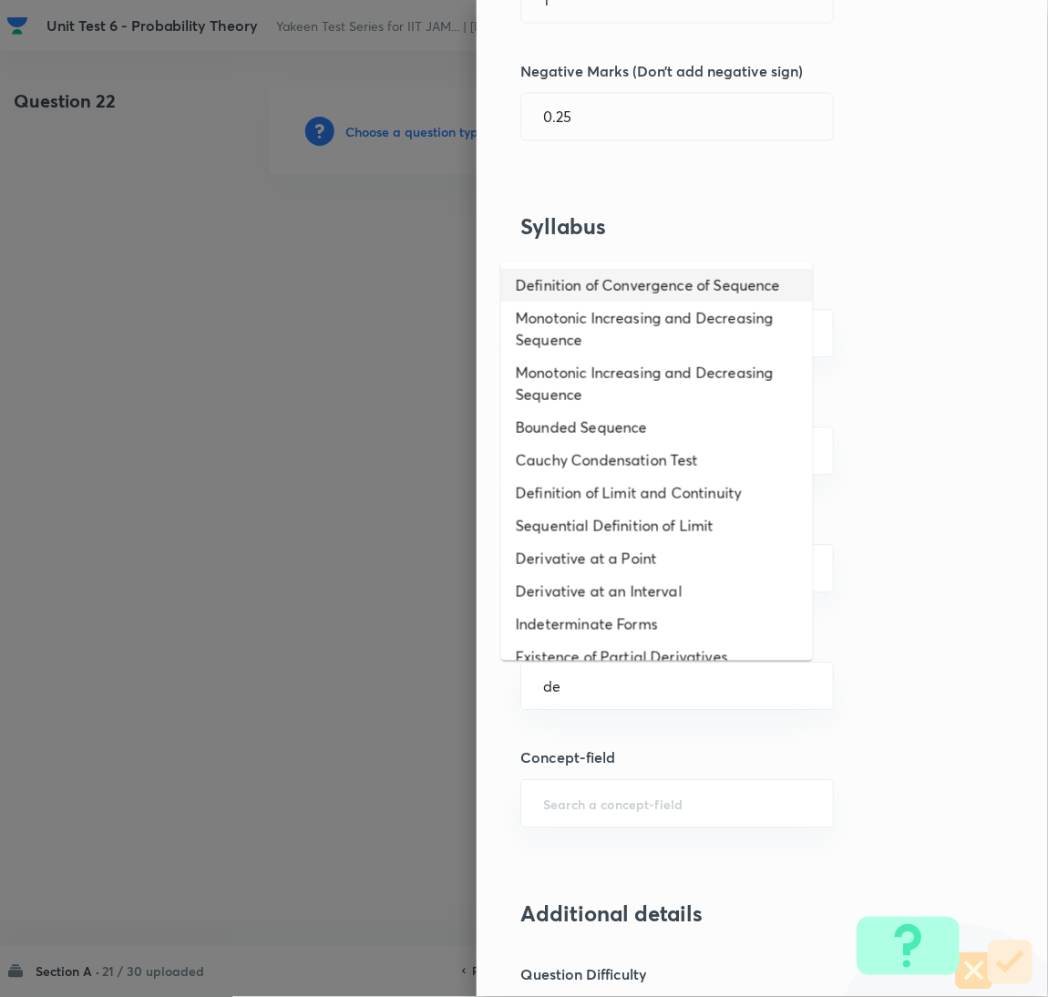
click at [556, 300] on li "Definition of Convergence of Sequence" at bounding box center [657, 285] width 312 height 33
type input "Definition of Convergence of Sequence"
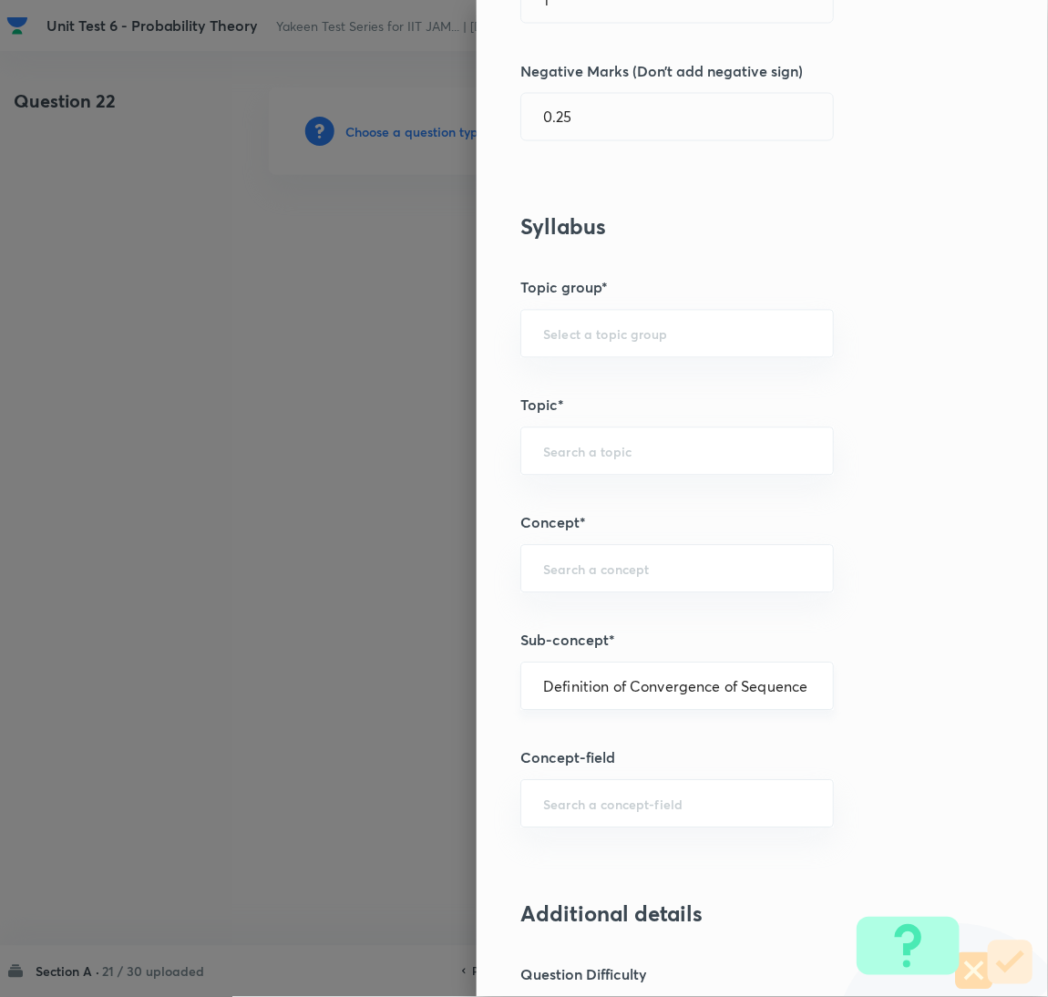
type input "Mathematics"
type input "Sequences & Series-Real Nos."
type input "Convergence of Sequences"
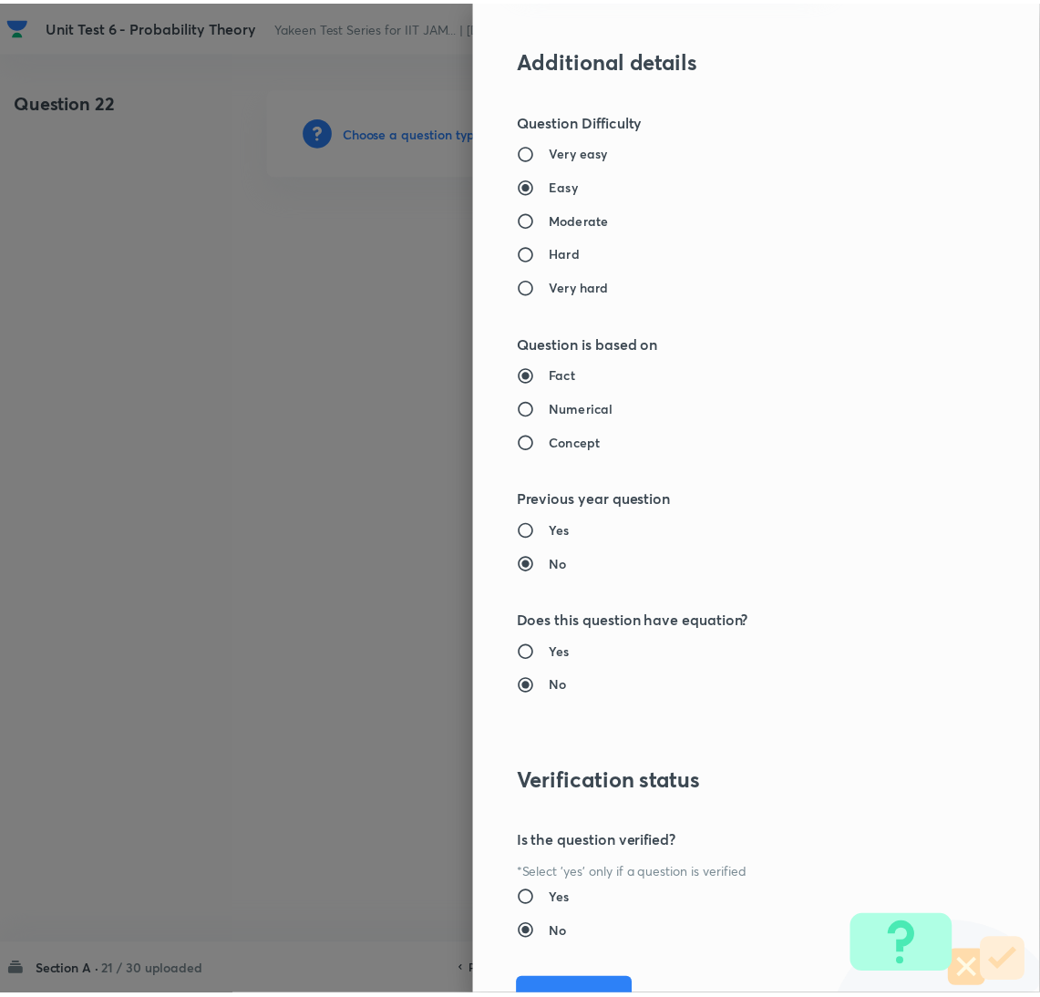
scroll to position [1490, 0]
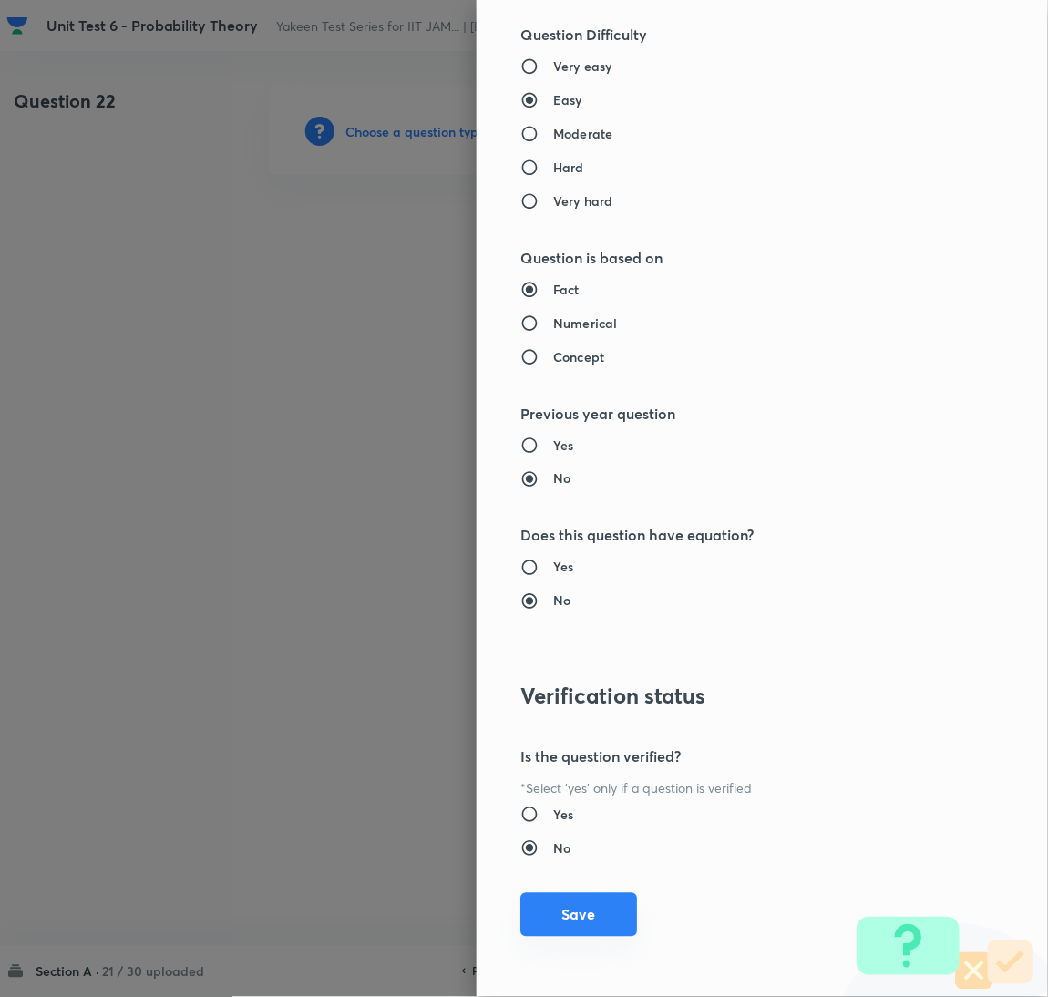
click at [577, 915] on button "Save" at bounding box center [579, 915] width 117 height 44
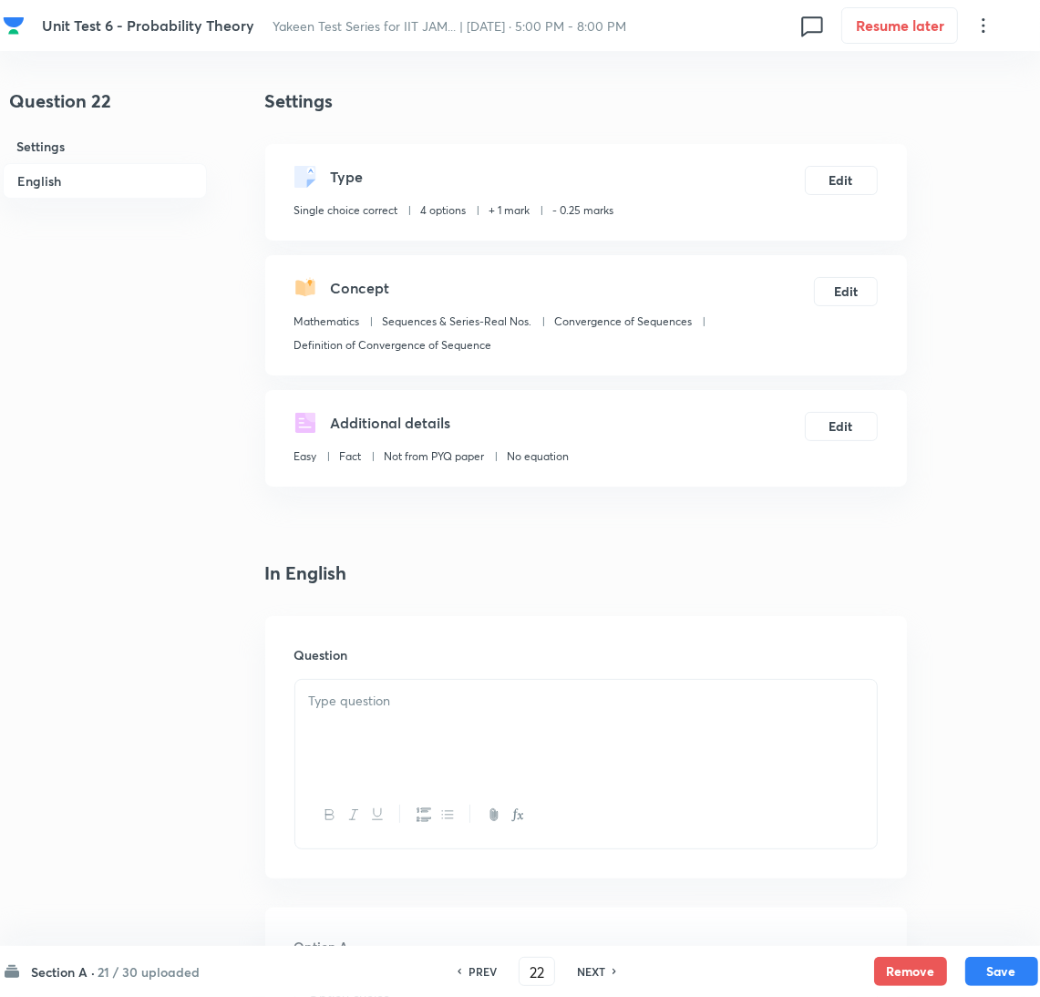
click at [417, 732] on div at bounding box center [586, 731] width 582 height 102
click at [310, 771] on div at bounding box center [586, 731] width 582 height 102
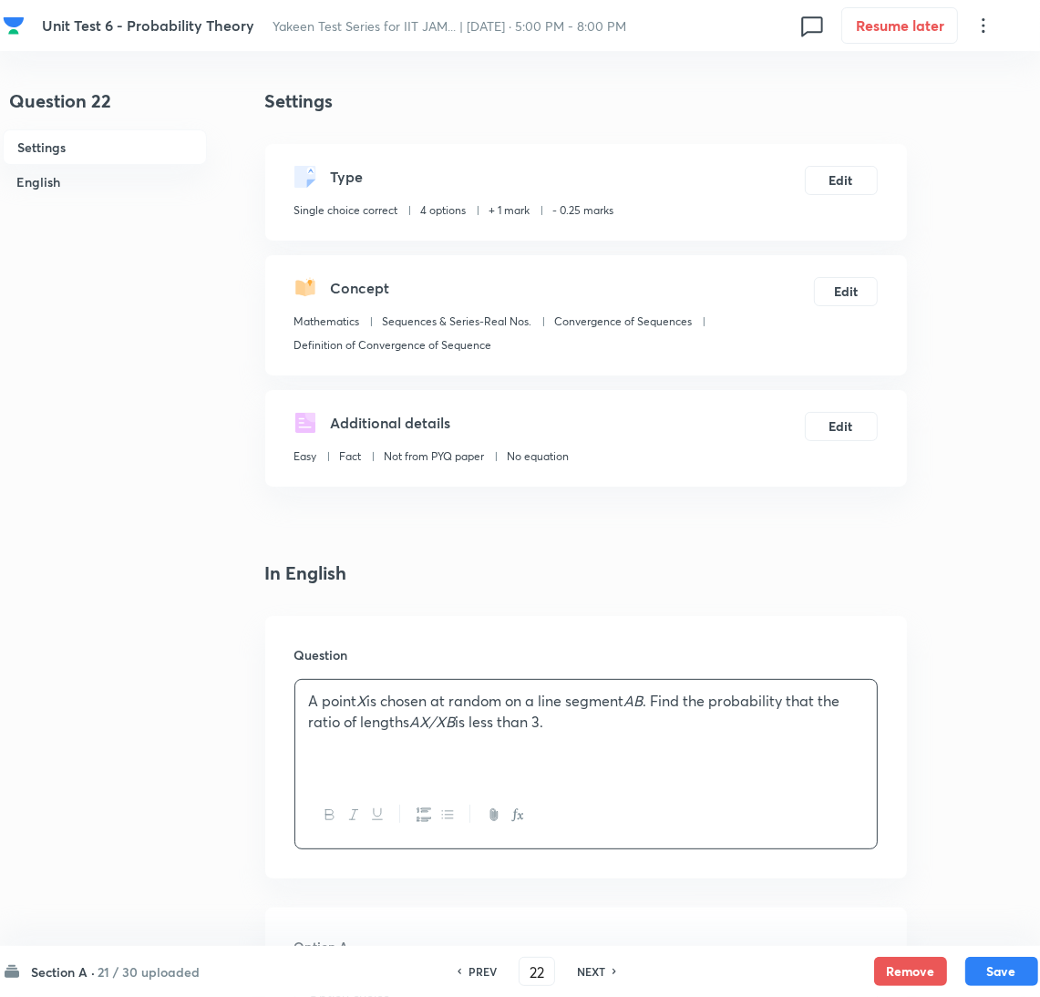
scroll to position [409, 0]
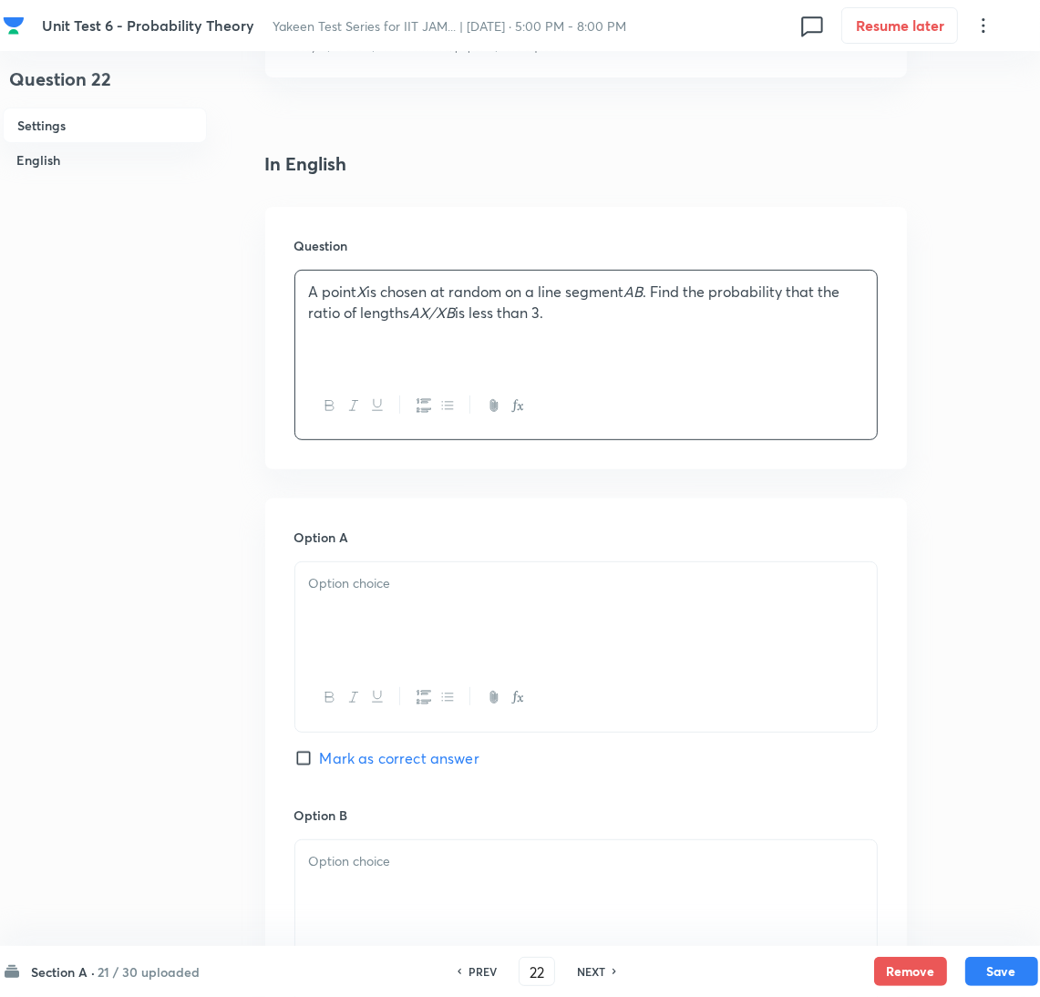
click at [390, 630] on div at bounding box center [586, 614] width 582 height 102
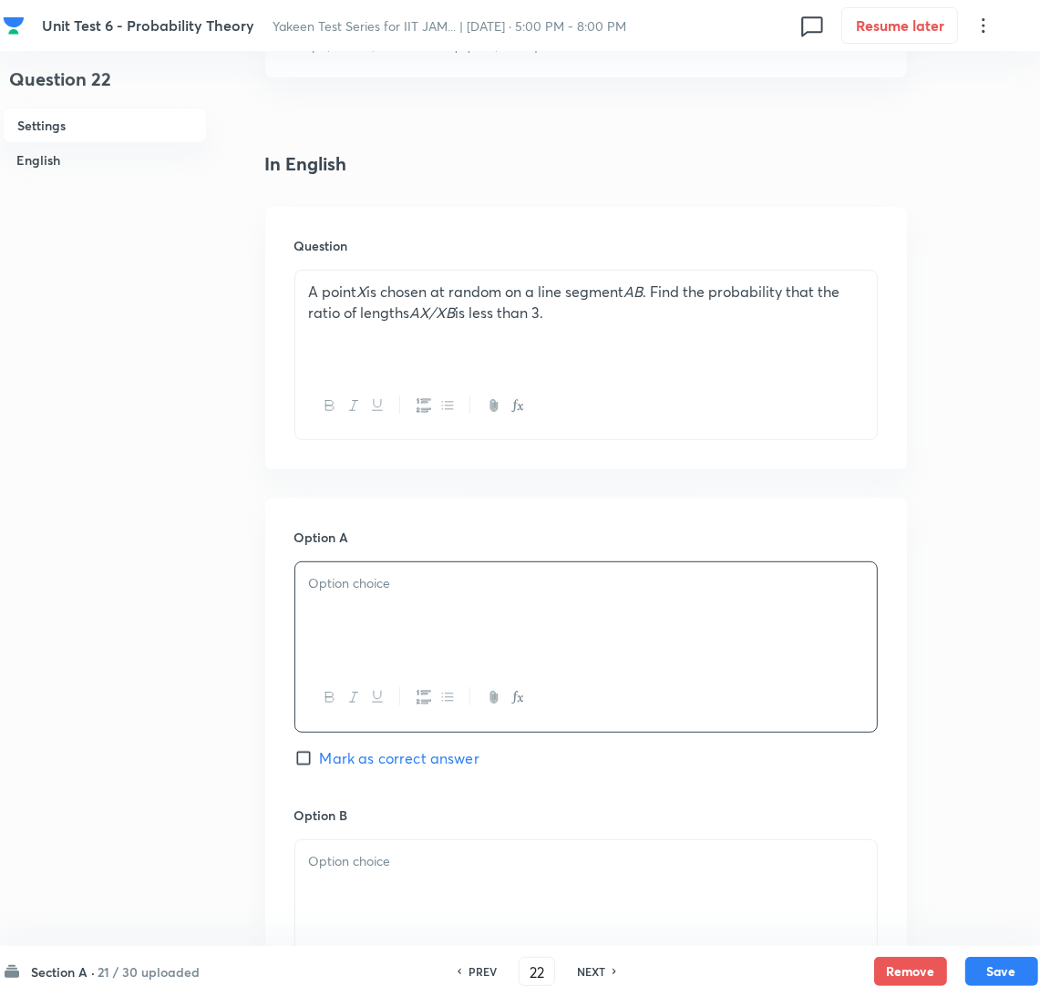
click at [342, 604] on div at bounding box center [586, 614] width 582 height 102
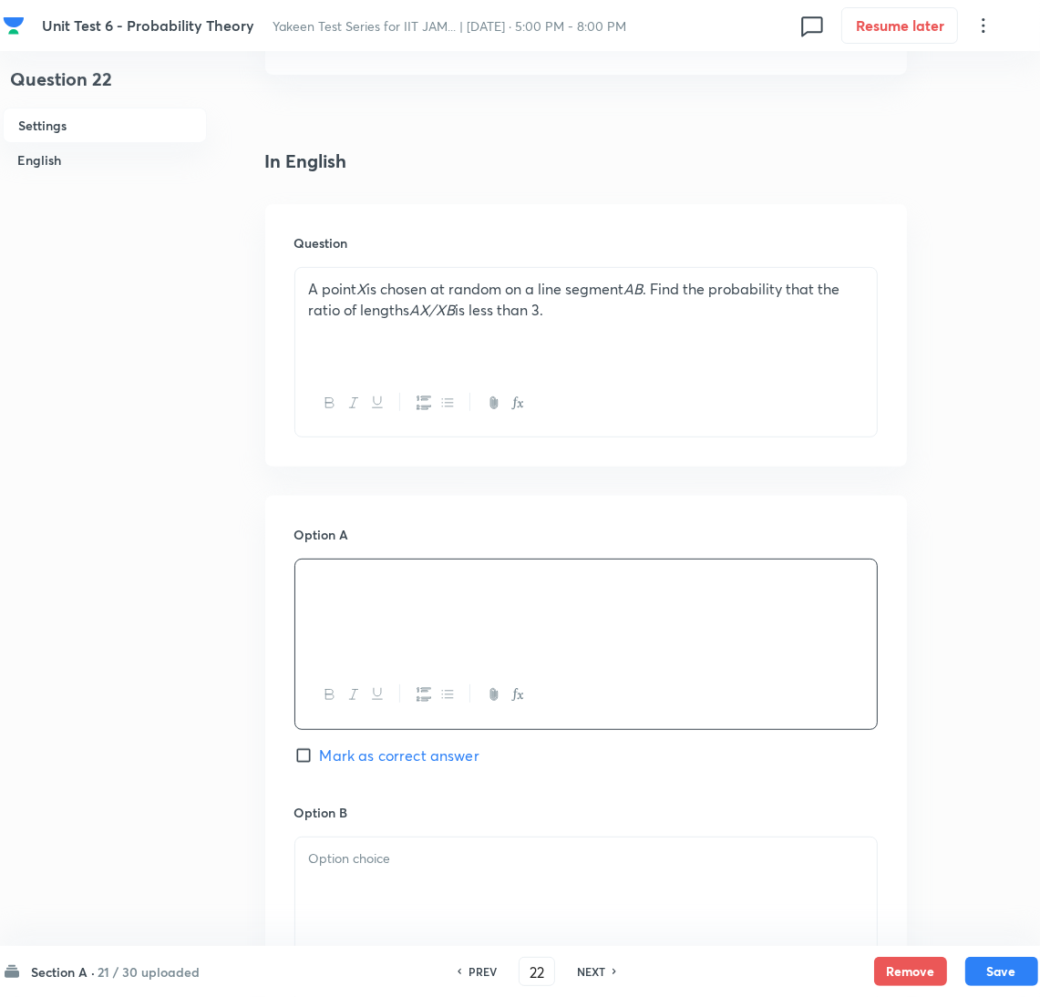
scroll to position [683, 0]
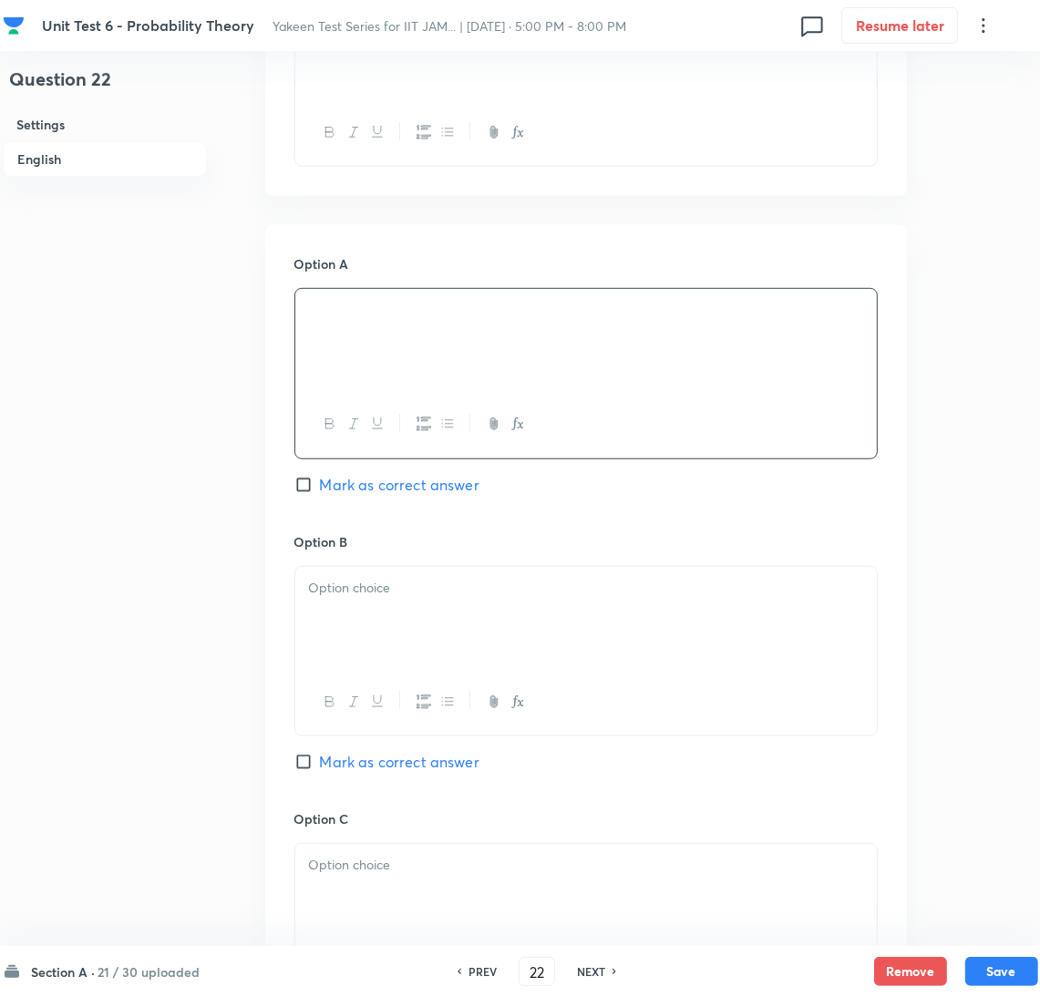
click at [379, 630] on div at bounding box center [586, 618] width 582 height 102
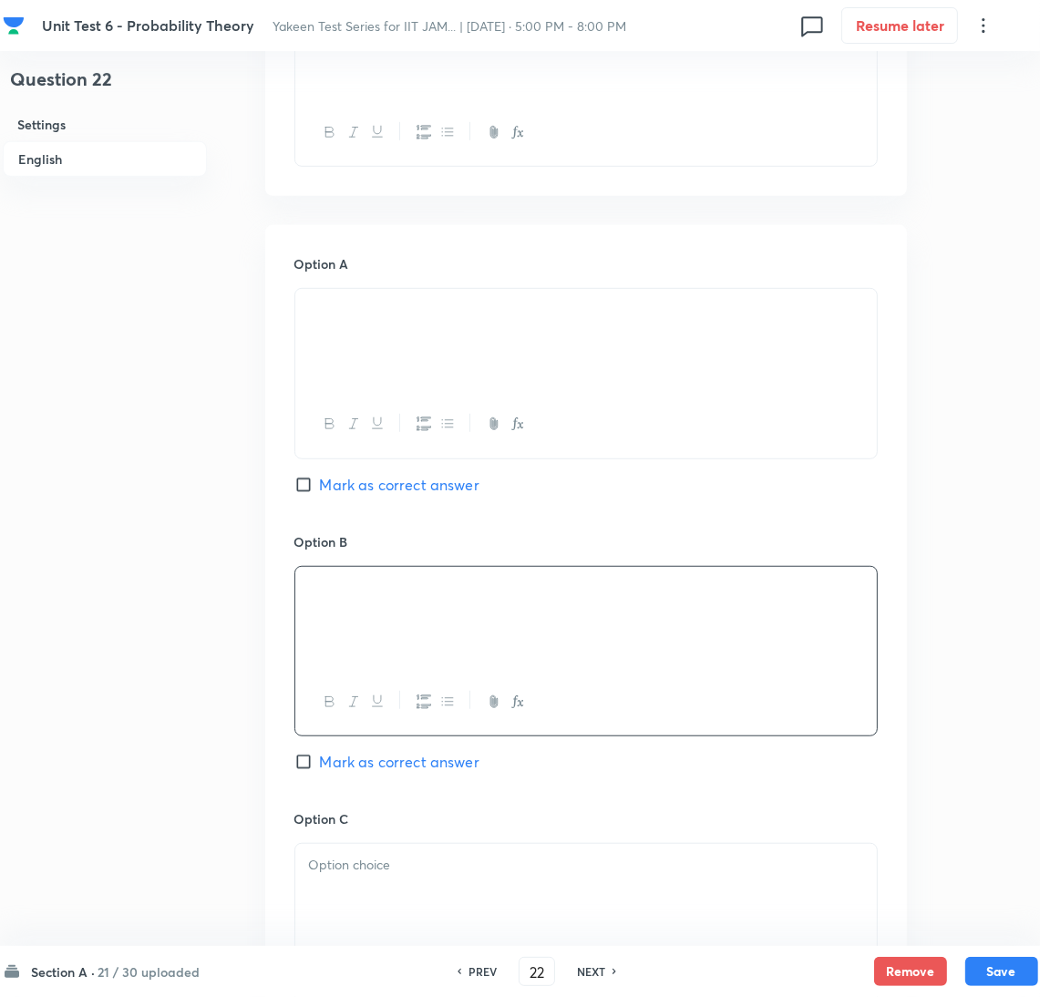
click at [315, 761] on input "Mark as correct answer" at bounding box center [307, 762] width 26 height 18
checkbox input "true"
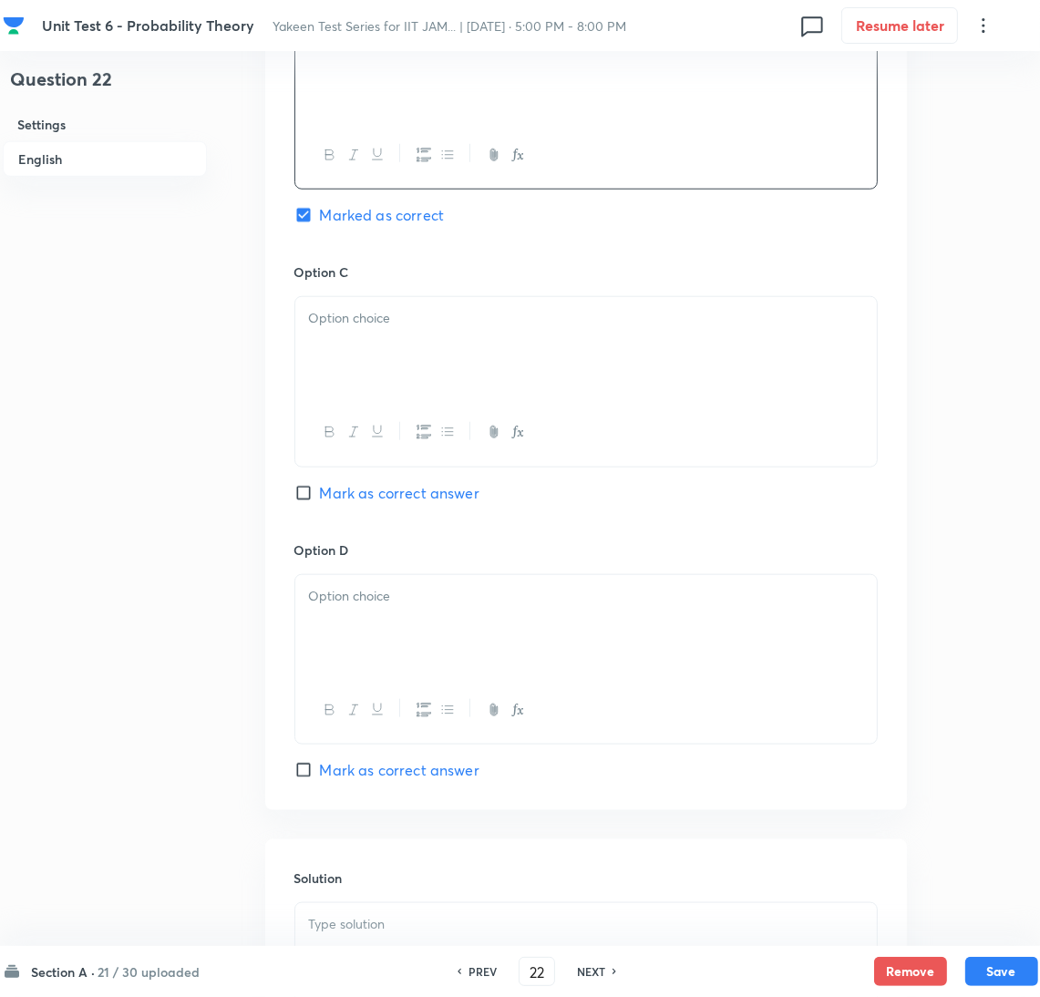
scroll to position [1500, 0]
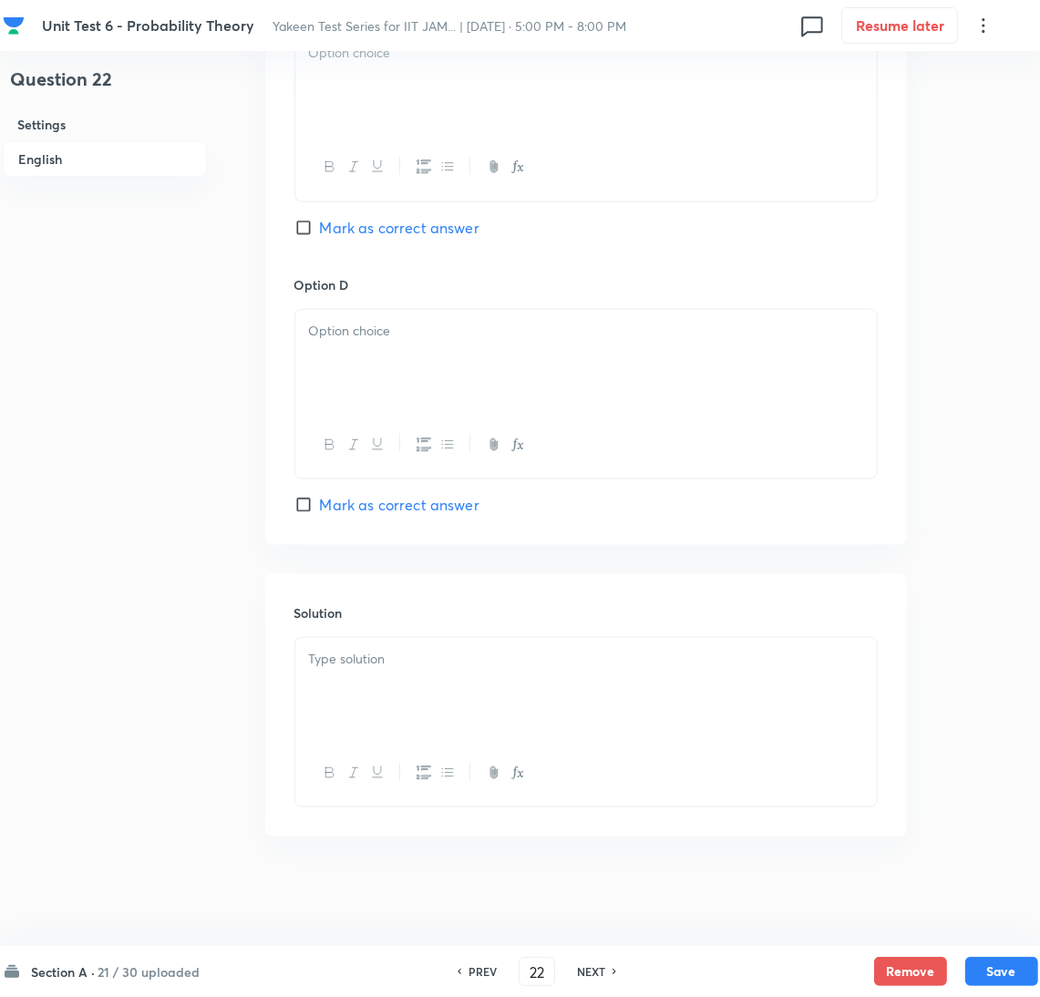
click at [374, 690] on div at bounding box center [586, 689] width 582 height 102
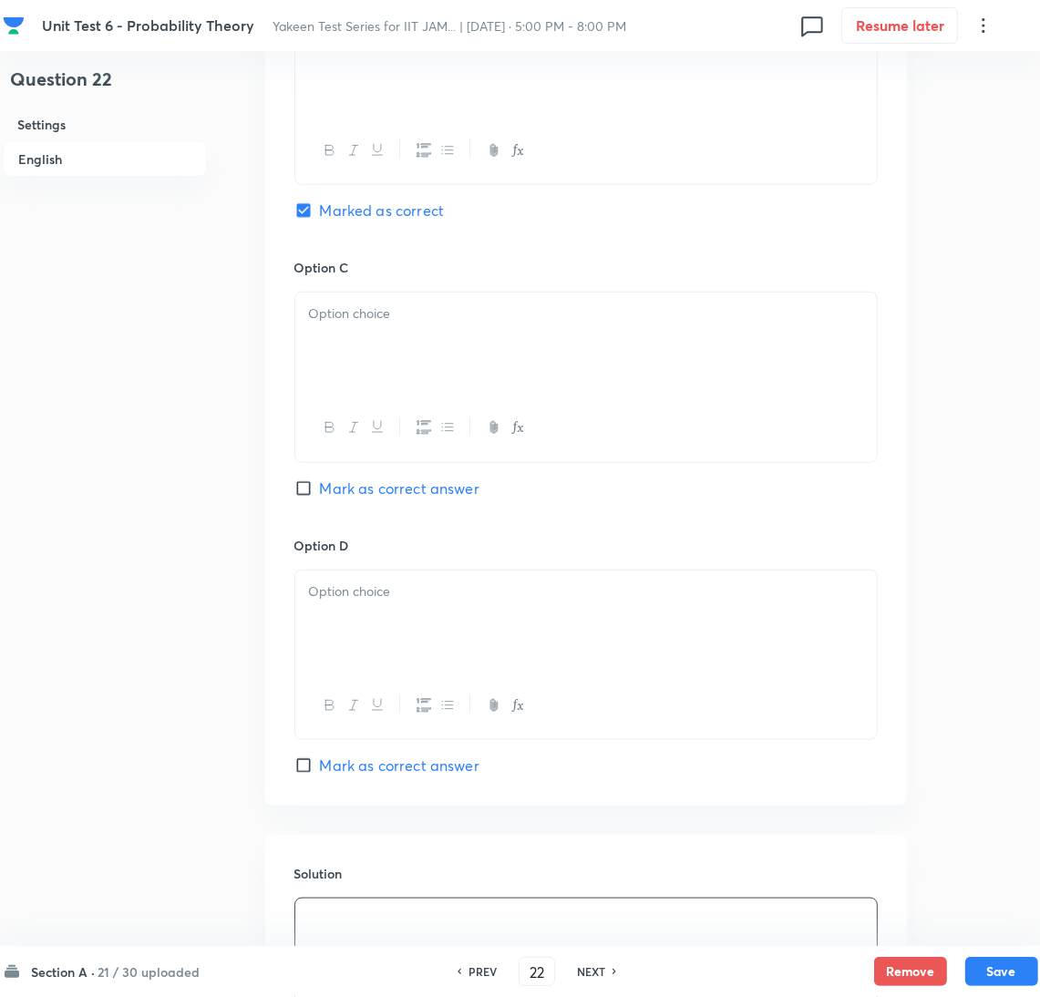
scroll to position [1090, 0]
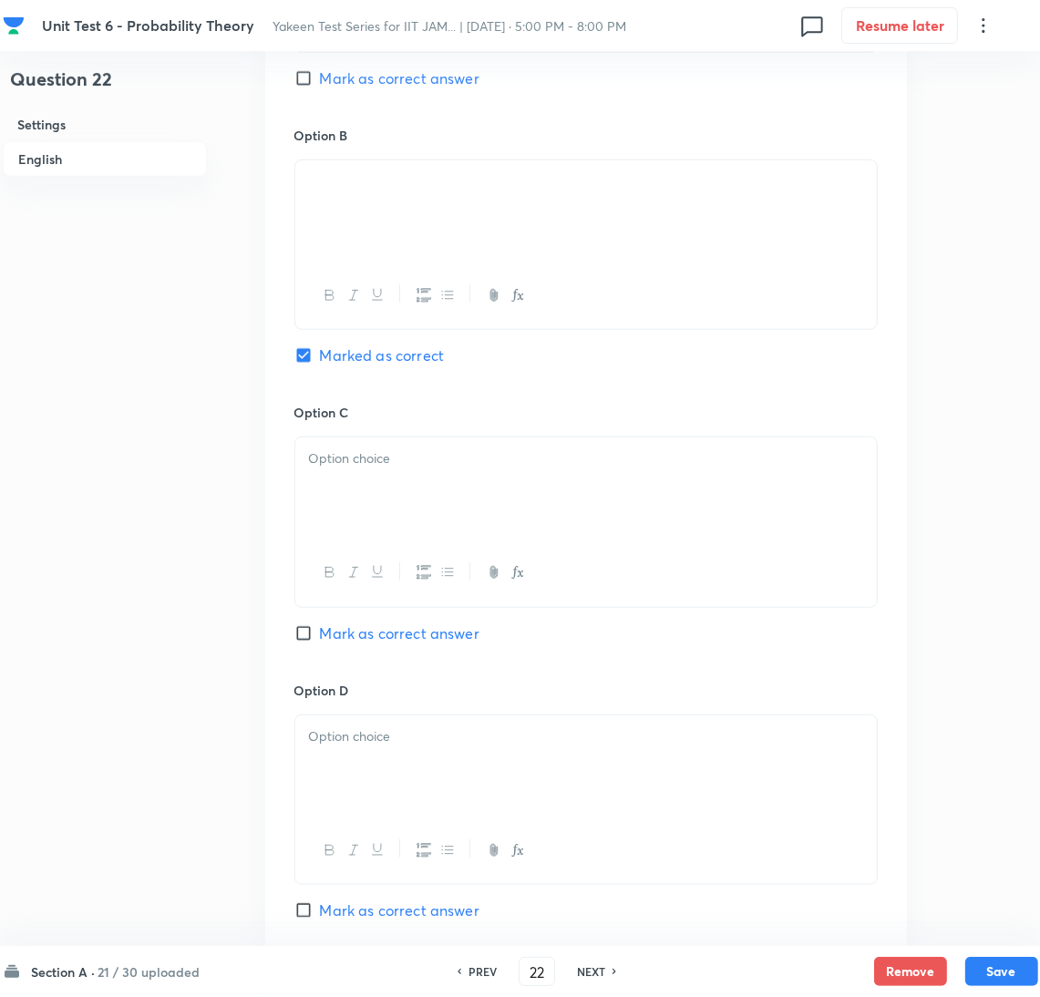
click at [356, 509] on div at bounding box center [586, 489] width 582 height 102
click at [336, 782] on div at bounding box center [586, 767] width 582 height 102
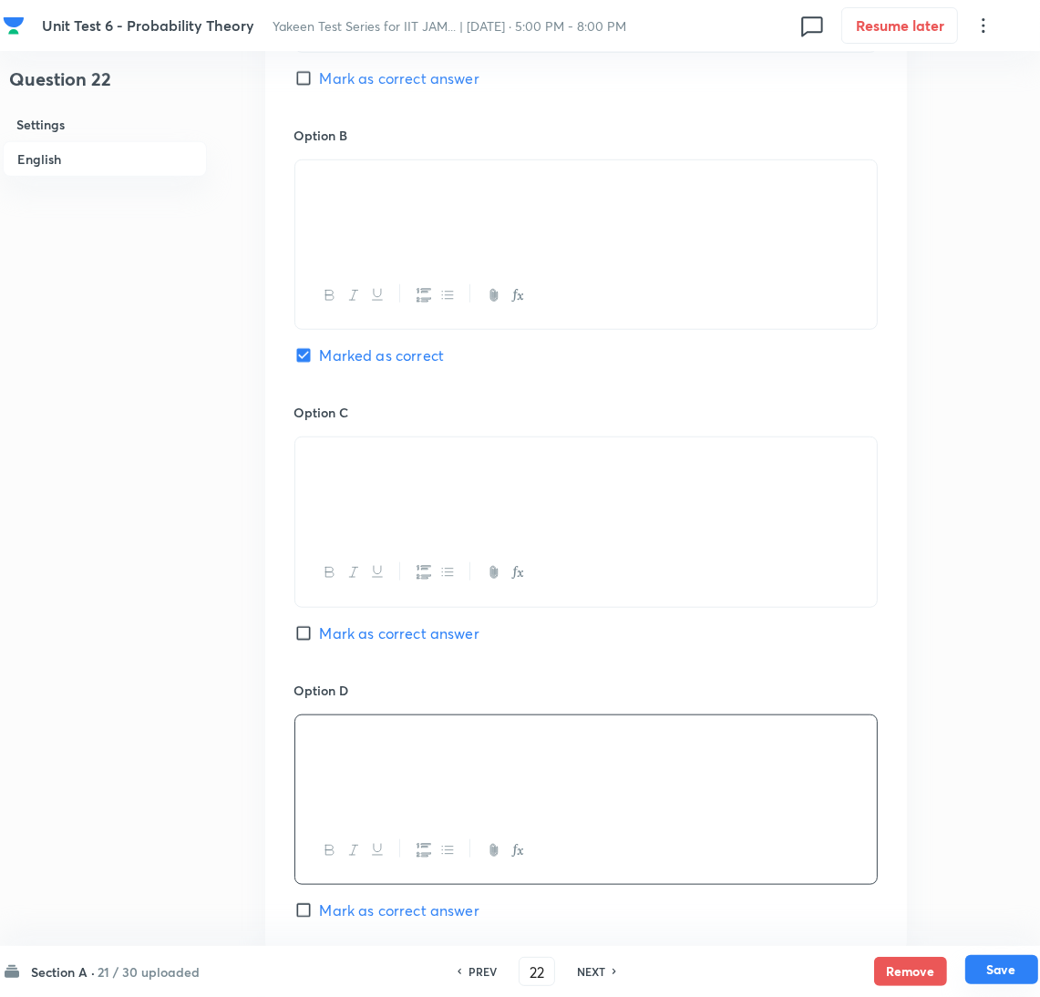
click at [1007, 967] on button "Save" at bounding box center [1002, 969] width 73 height 29
type input "23"
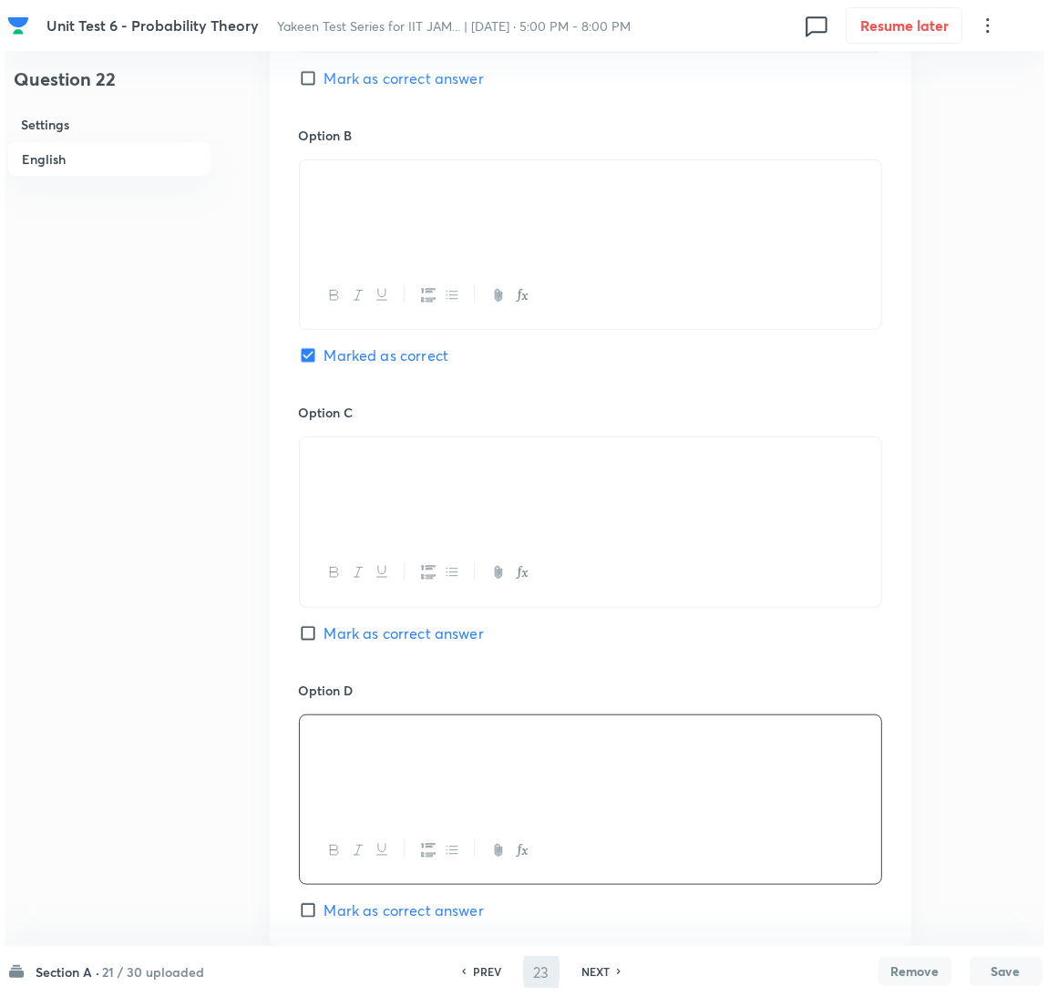
scroll to position [0, 0]
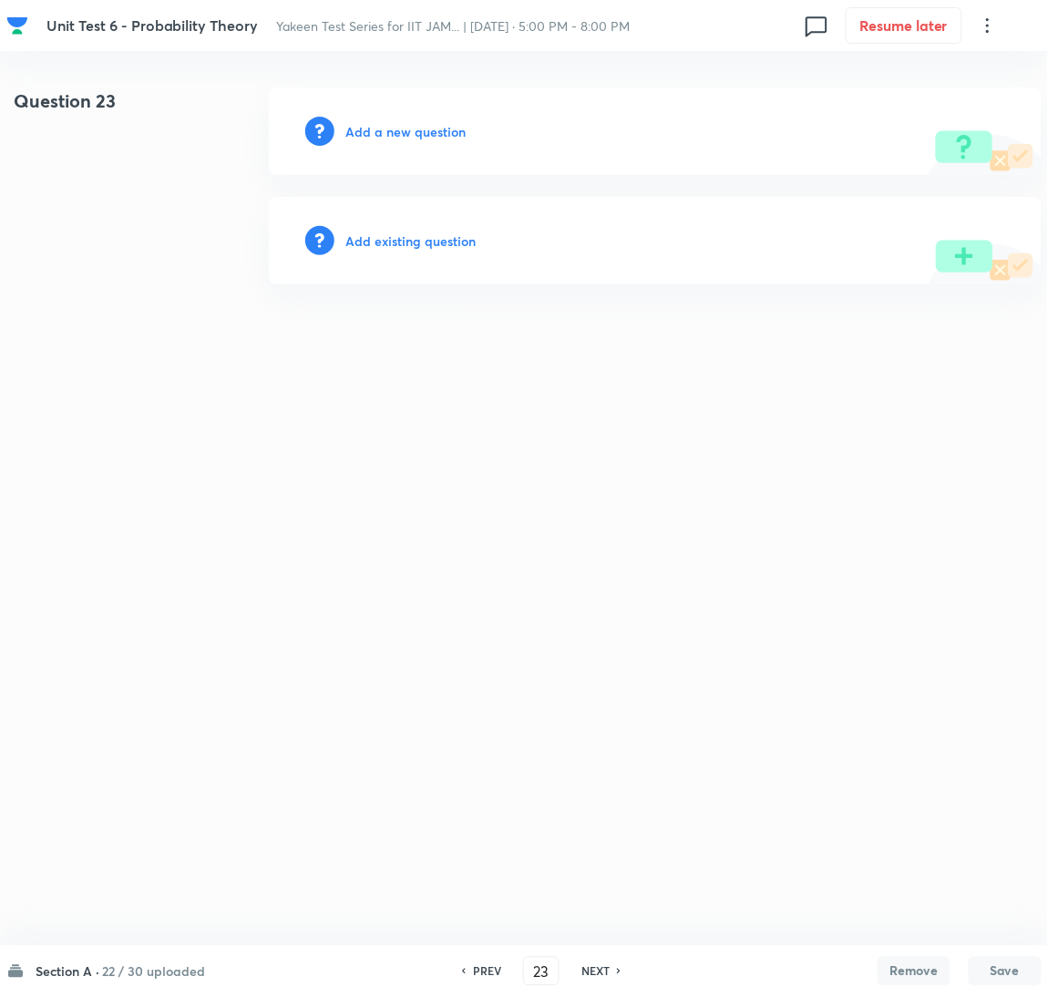
click at [380, 130] on h6 "Add a new question" at bounding box center [406, 131] width 120 height 19
click at [363, 136] on h6 "Choose a question type" at bounding box center [416, 131] width 140 height 19
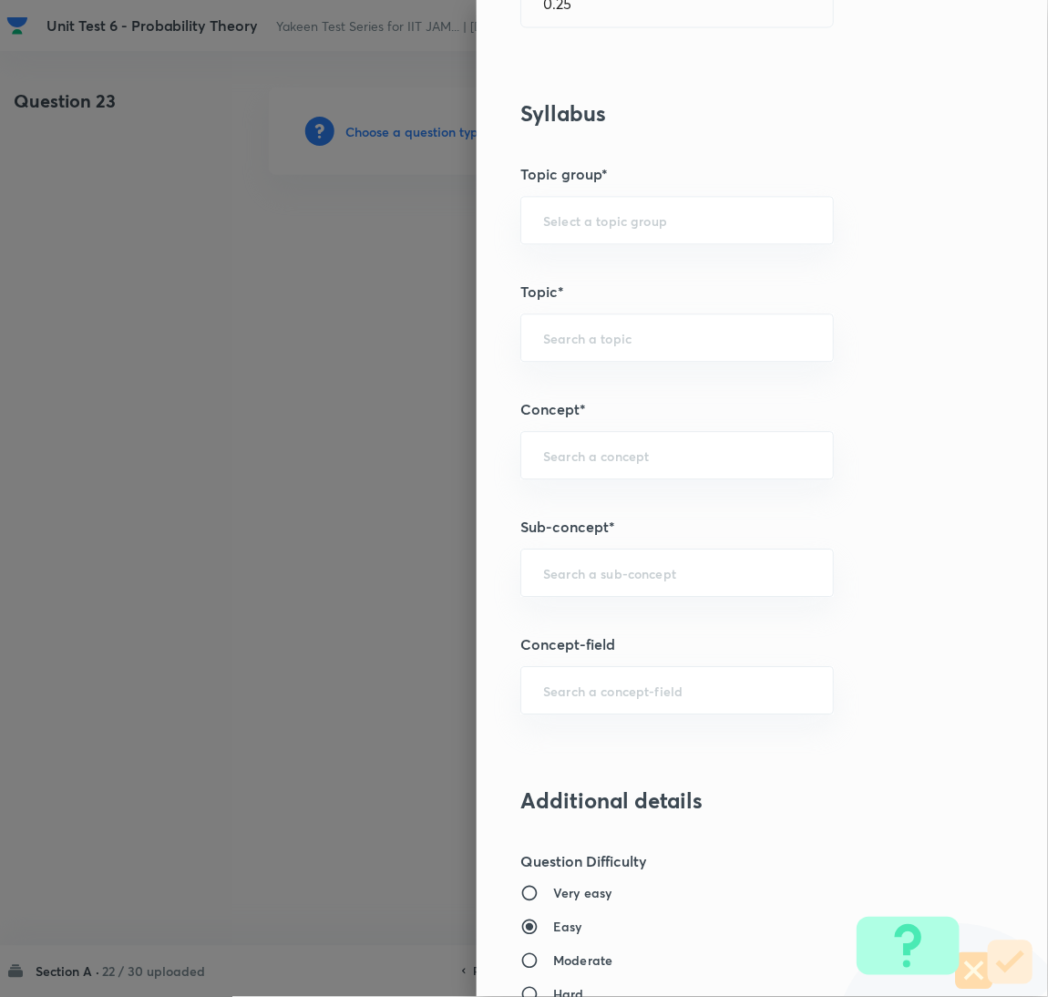
scroll to position [820, 0]
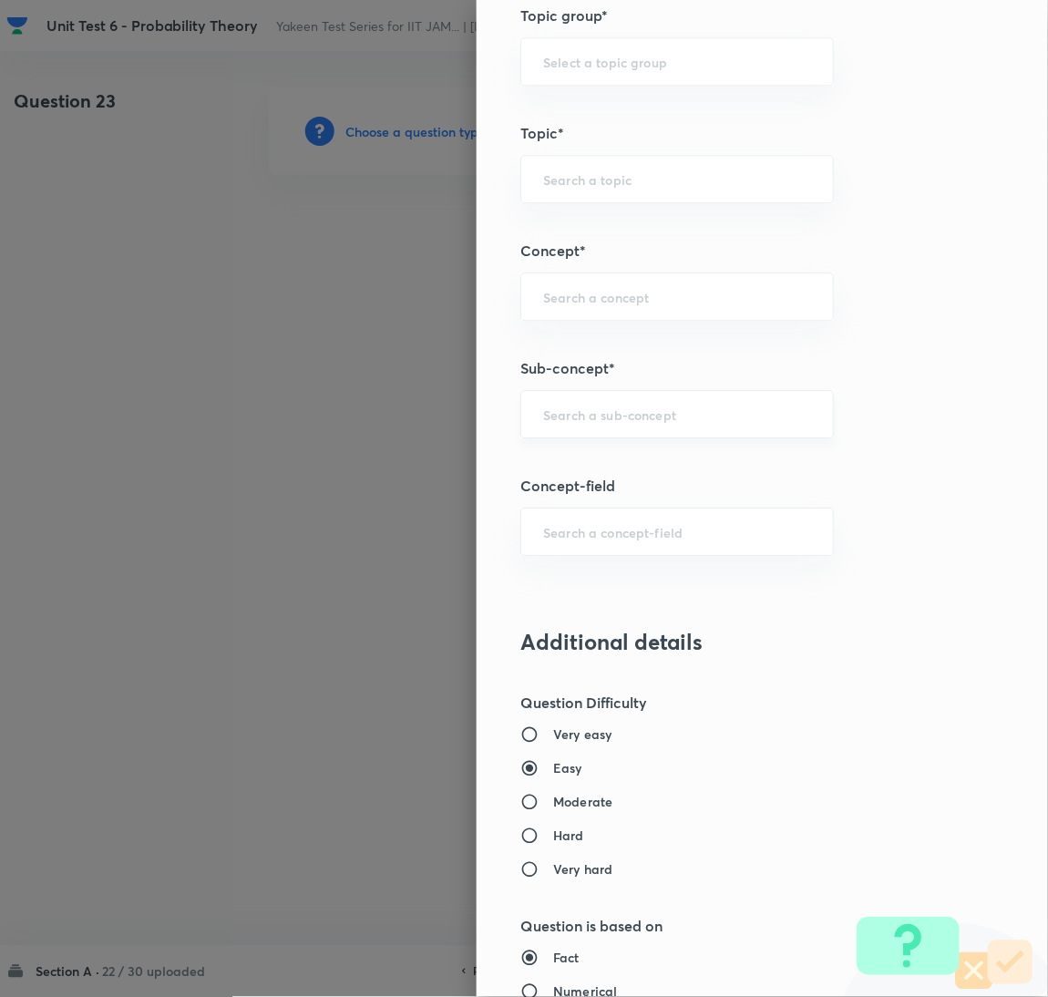
click at [571, 418] on input "text" at bounding box center [677, 414] width 268 height 17
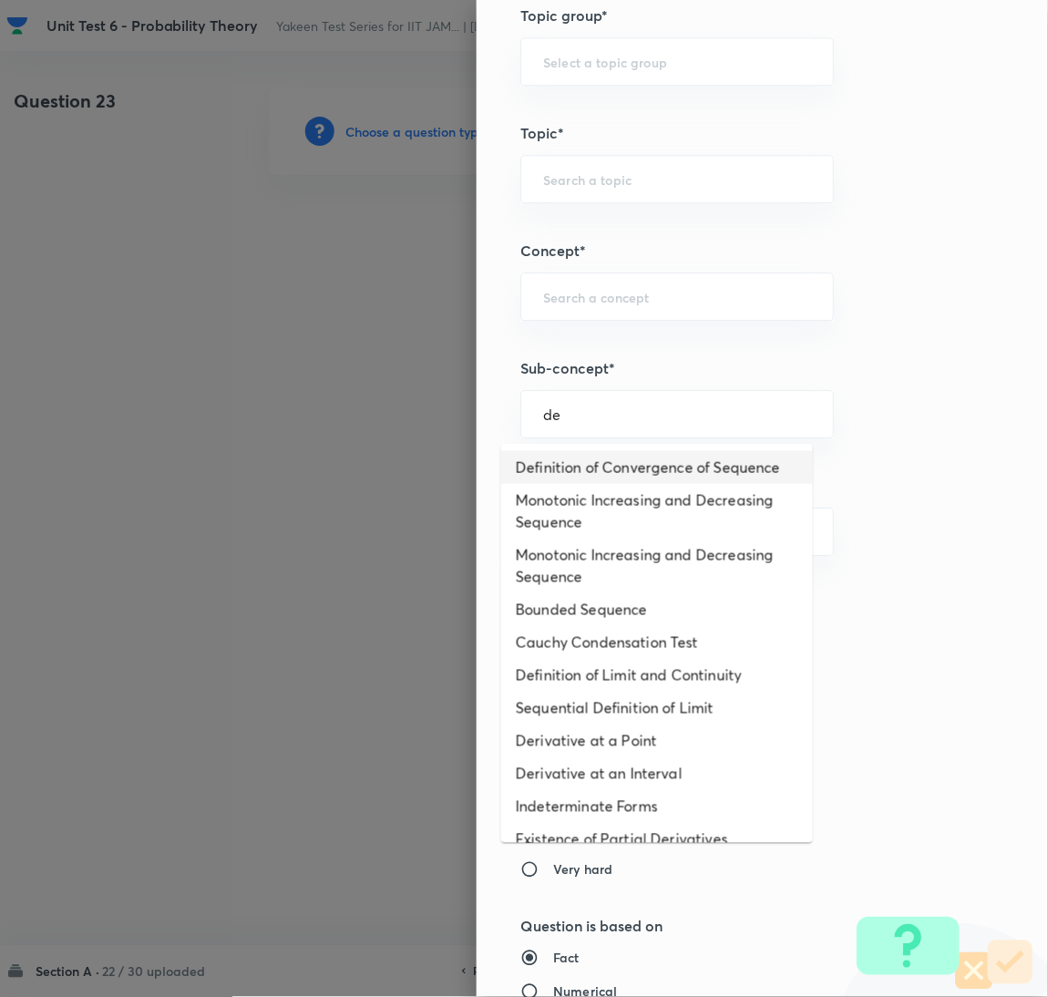
click at [573, 470] on li "Definition of Convergence of Sequence" at bounding box center [657, 467] width 312 height 33
type input "Definition of Convergence of Sequence"
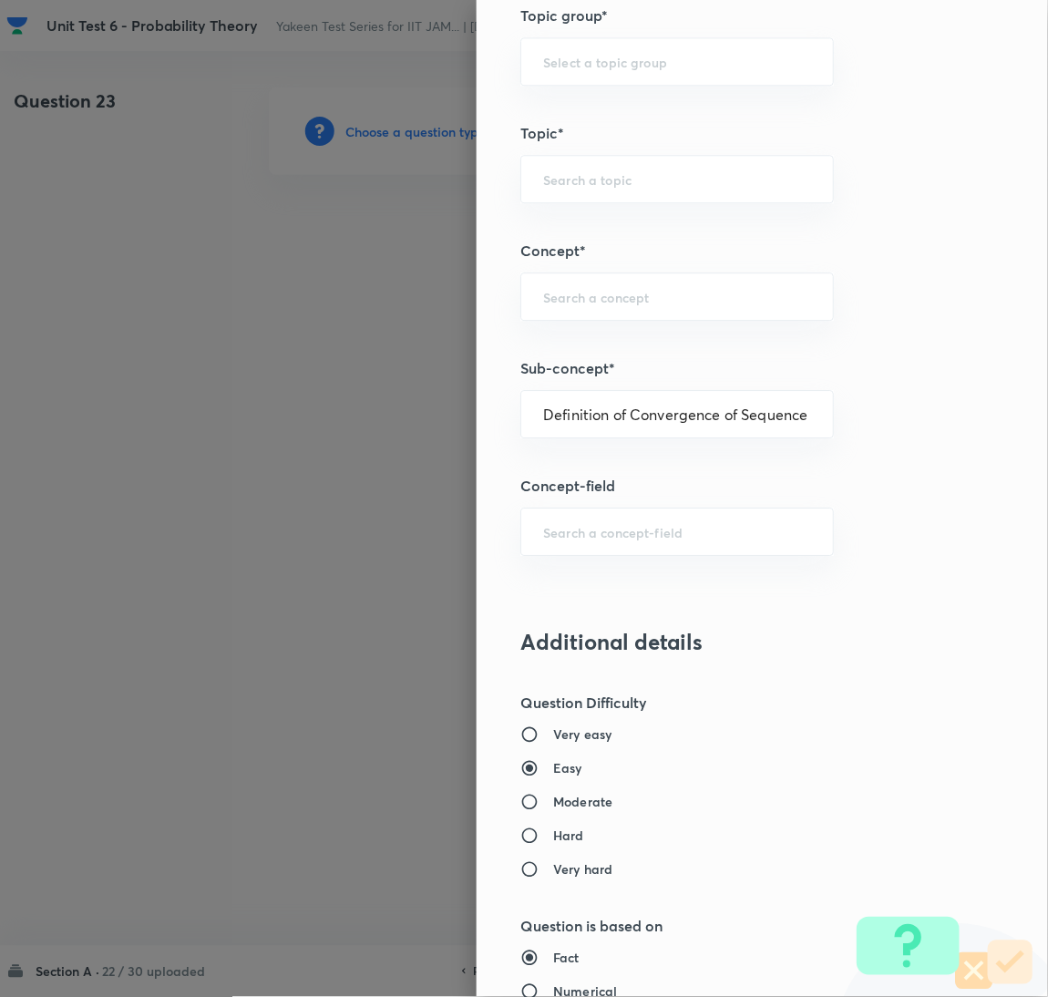
type input "Mathematics"
type input "Sequences & Series-Real Nos."
type input "Convergence of Sequences"
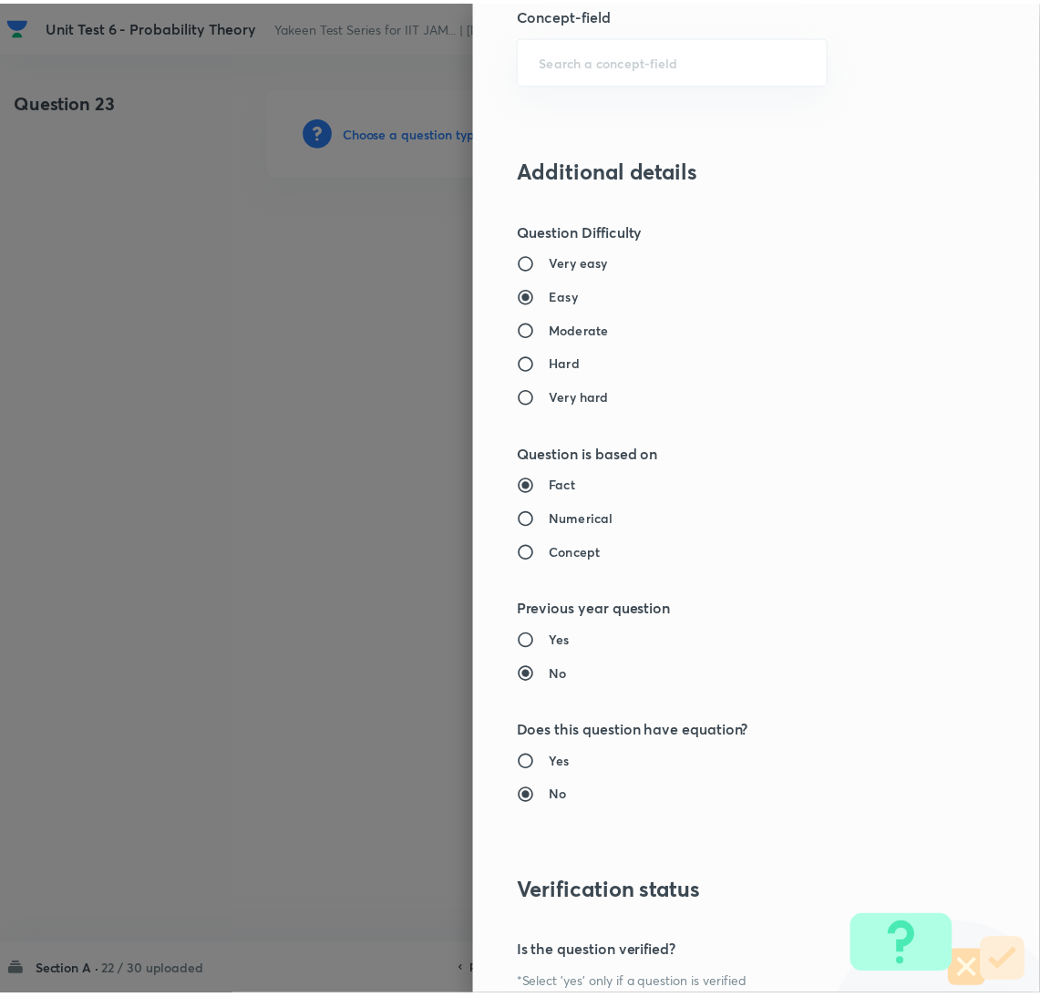
scroll to position [1490, 0]
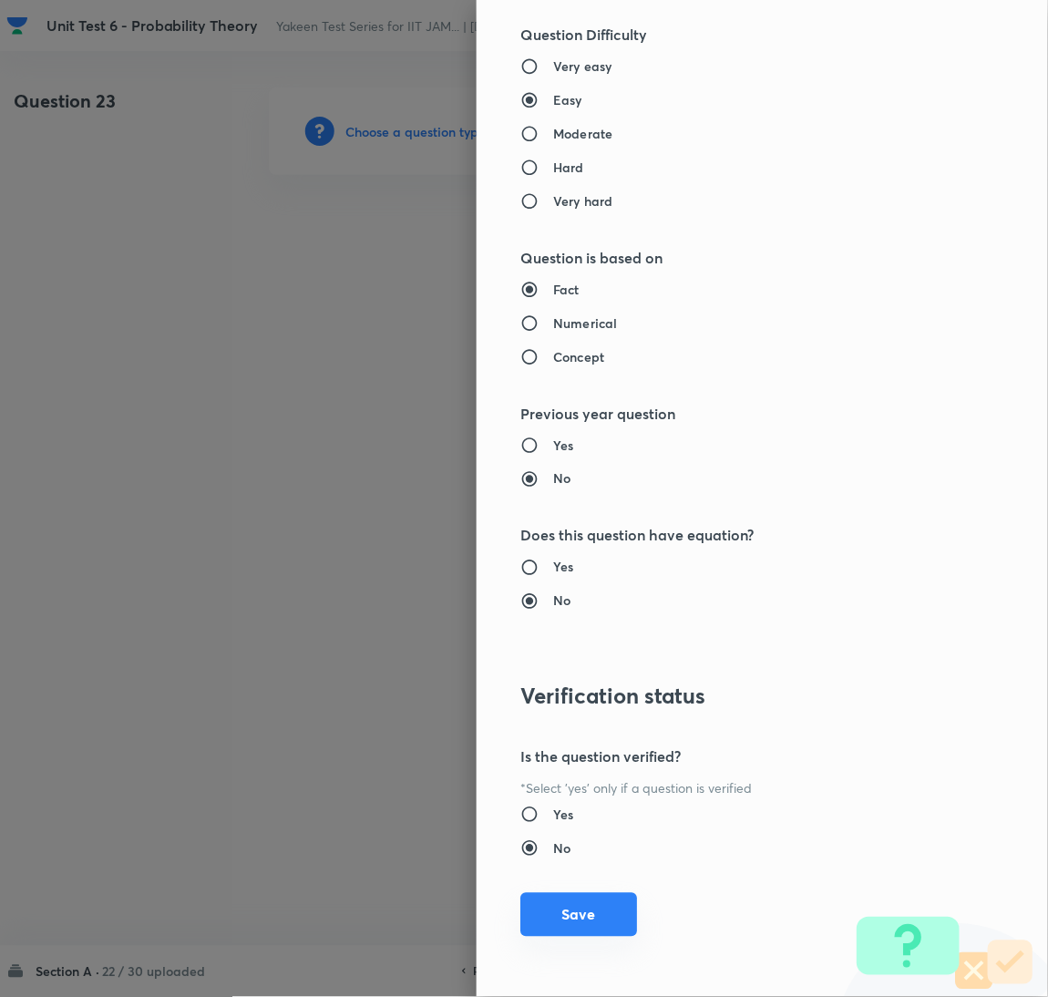
click at [559, 915] on button "Save" at bounding box center [579, 915] width 117 height 44
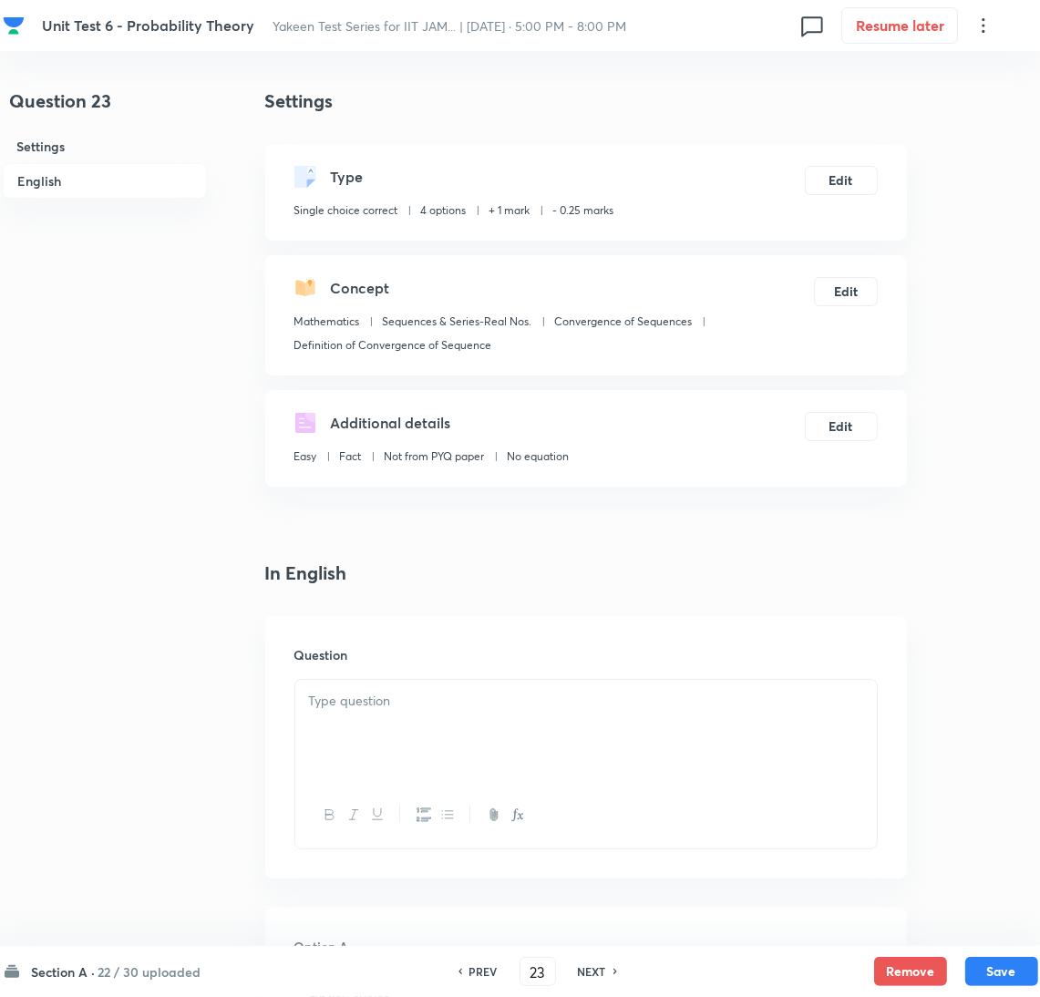
click at [387, 733] on div at bounding box center [586, 731] width 582 height 102
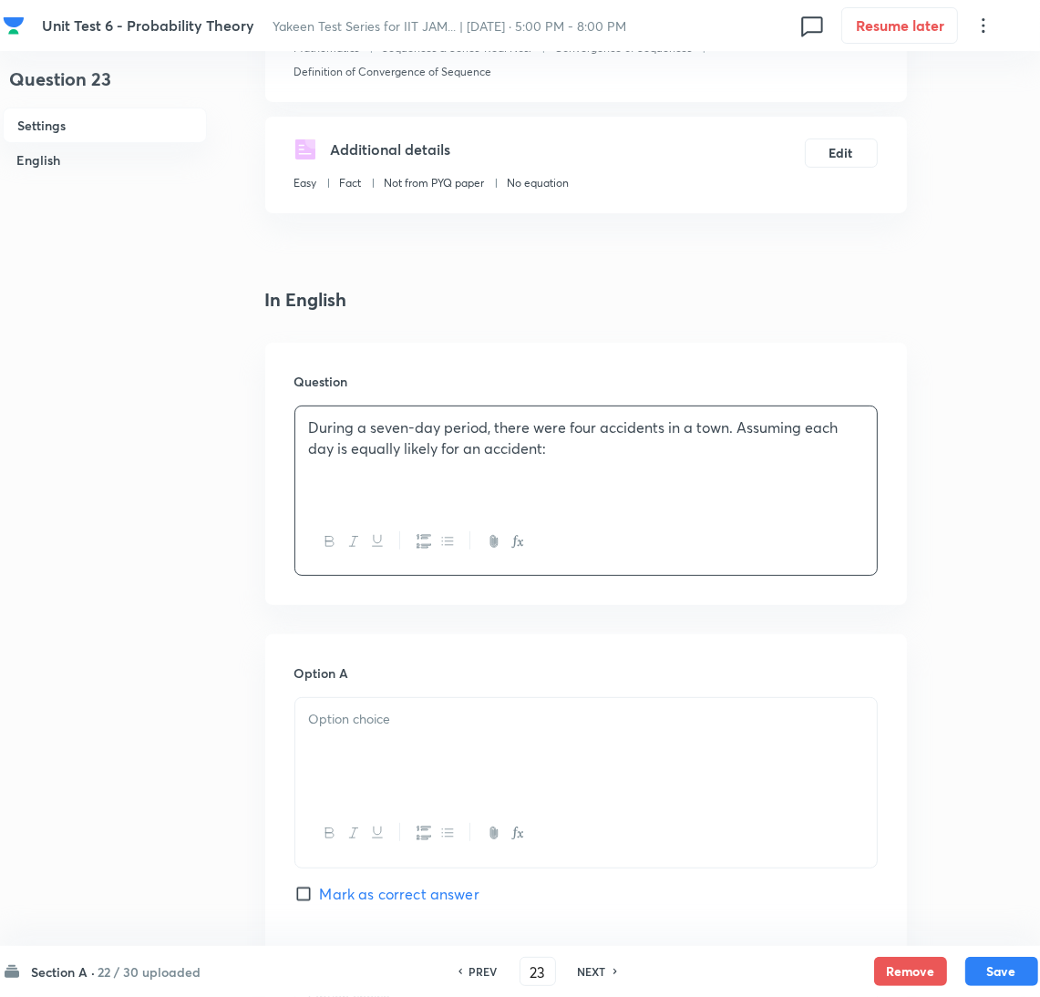
click at [362, 739] on div at bounding box center [586, 749] width 582 height 102
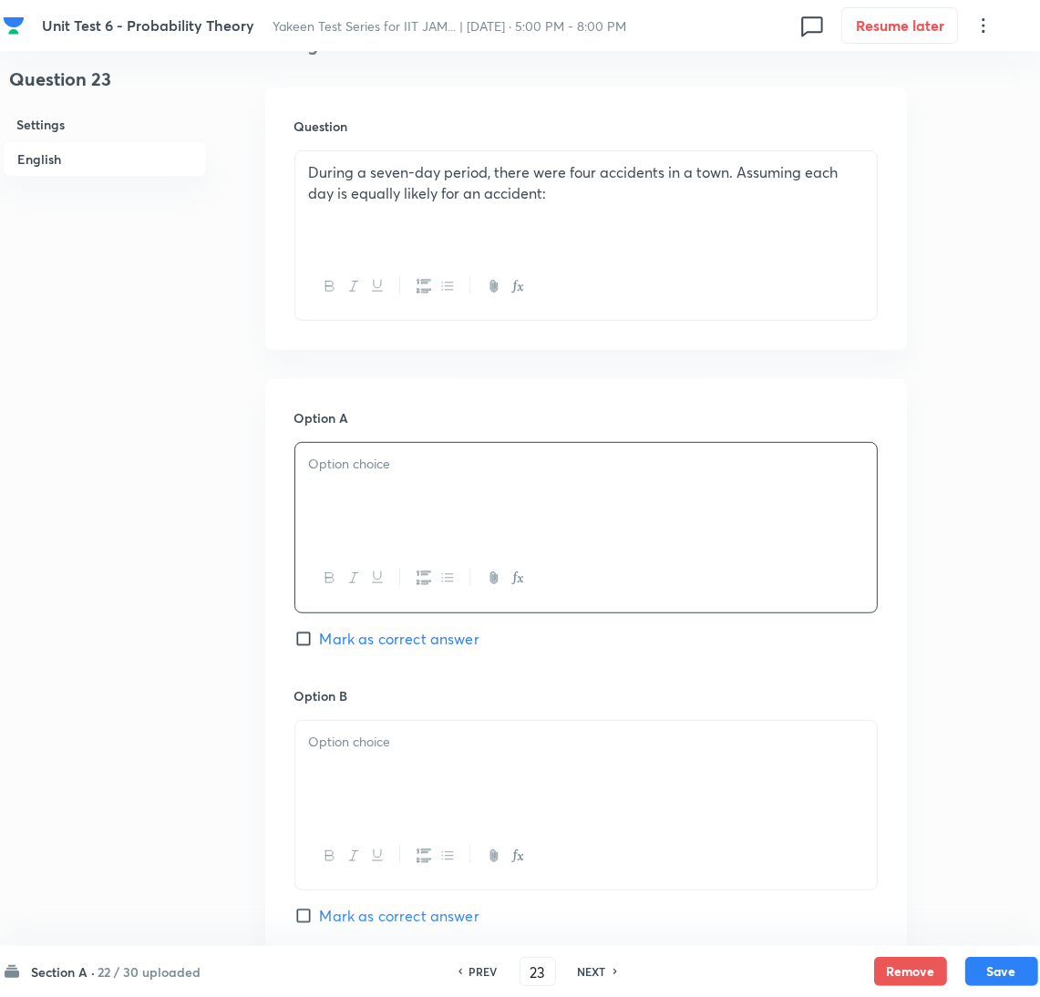
scroll to position [547, 0]
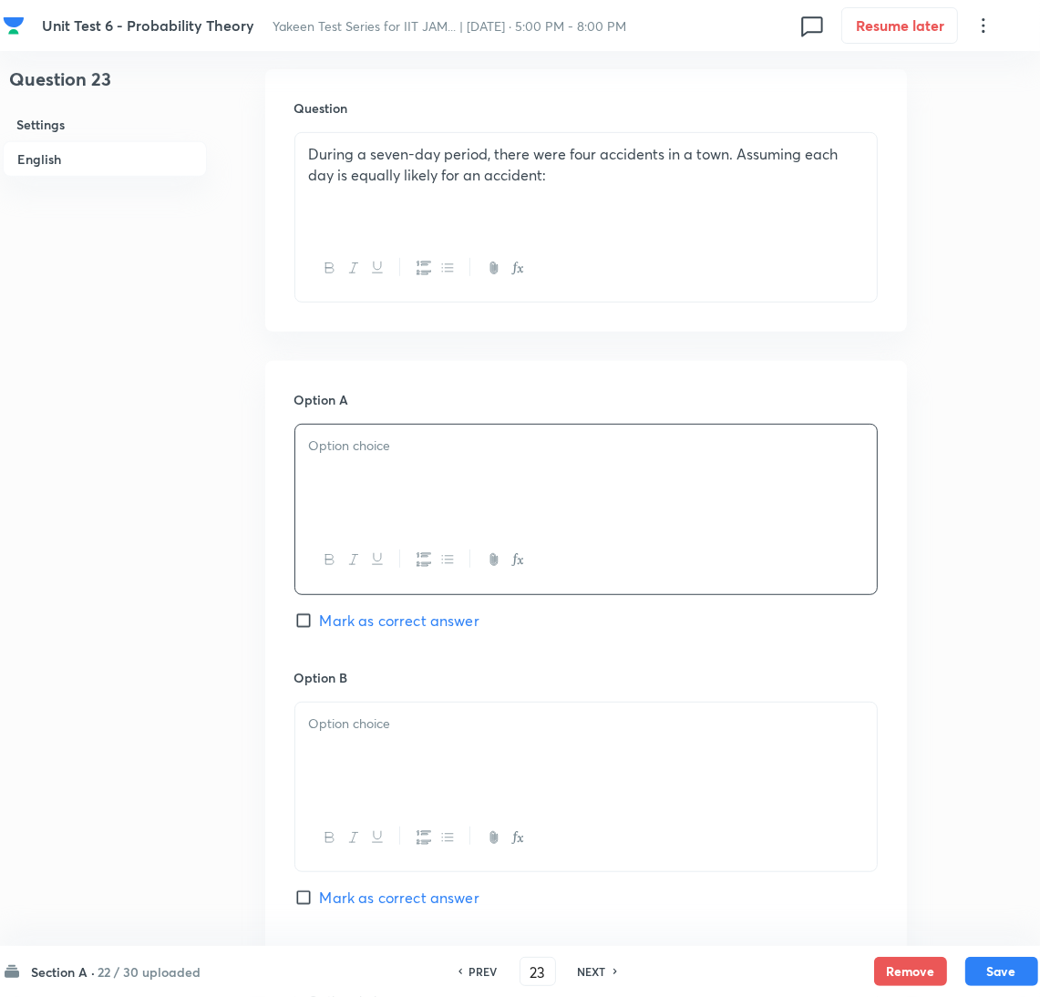
click at [408, 448] on p at bounding box center [586, 446] width 554 height 21
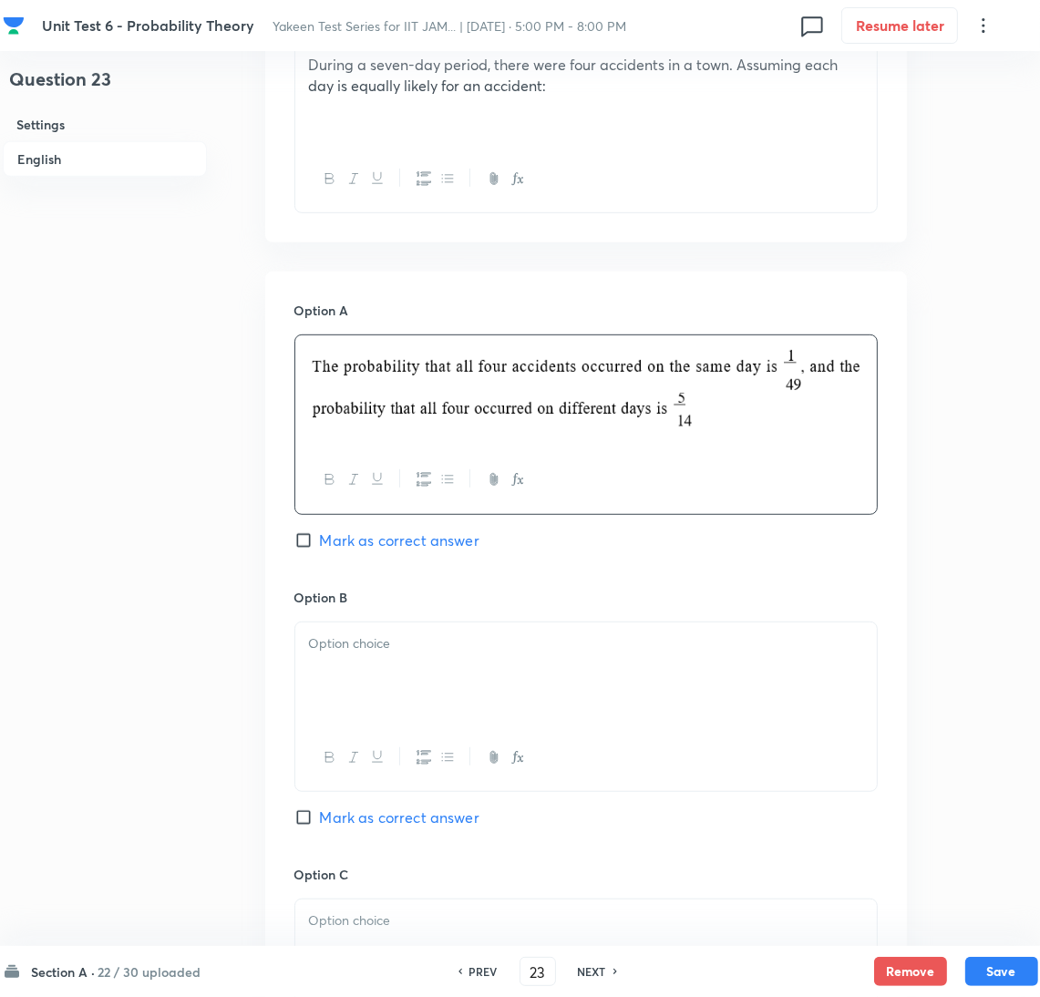
scroll to position [683, 0]
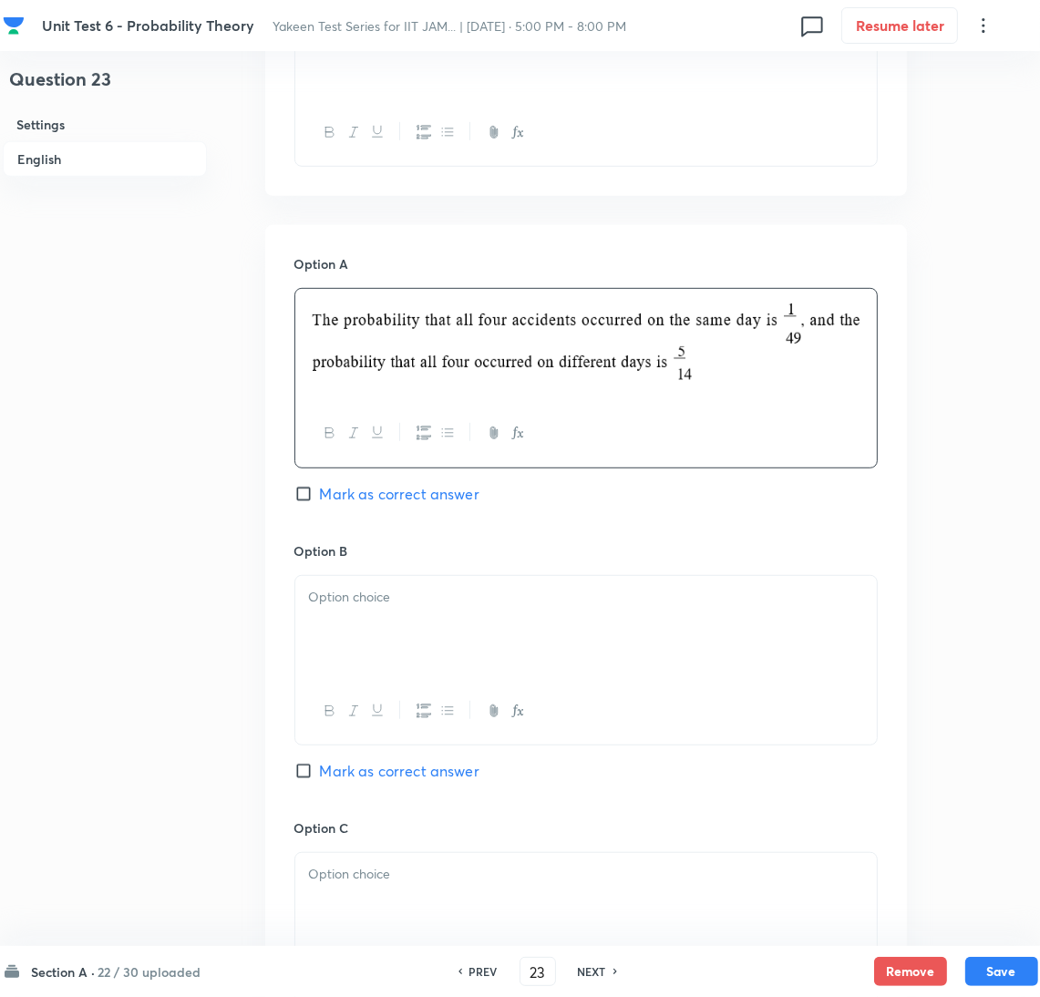
click at [371, 618] on div at bounding box center [586, 627] width 582 height 102
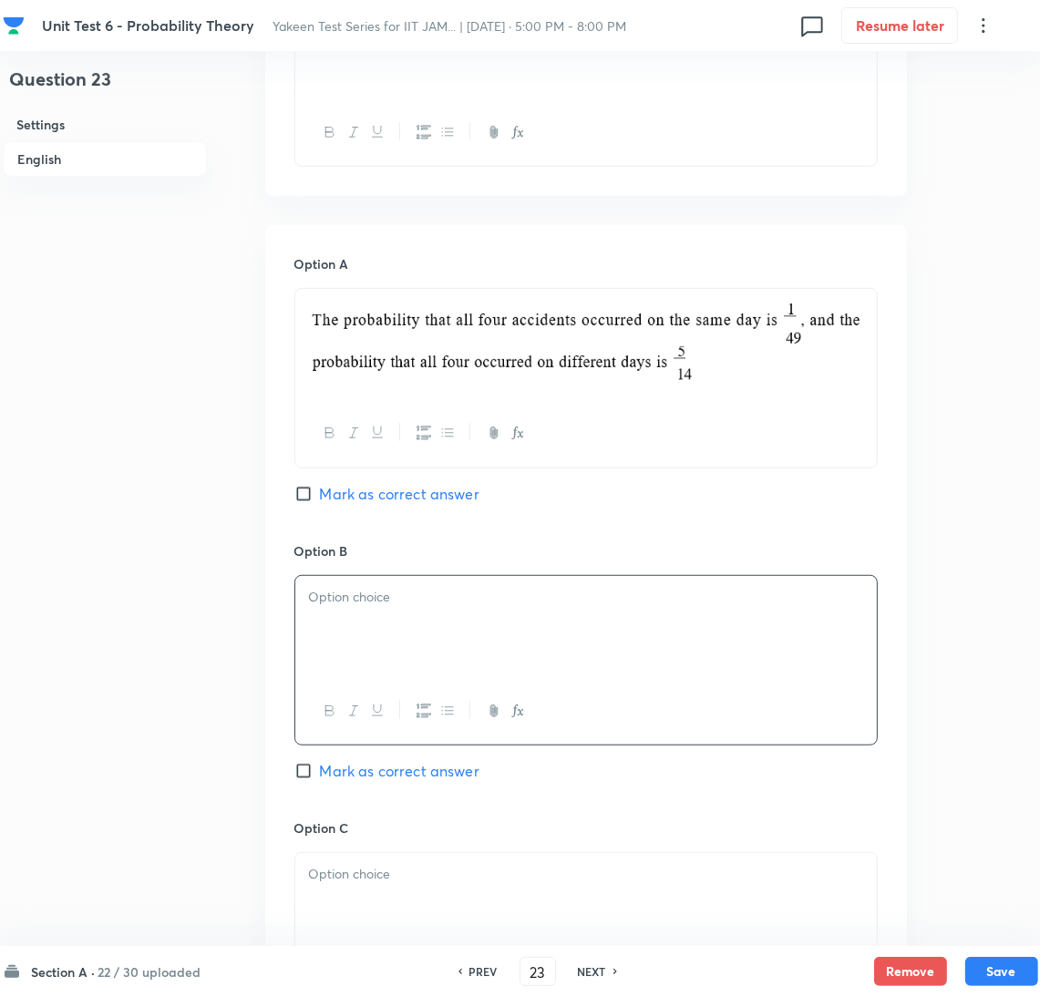
click at [518, 656] on div at bounding box center [586, 627] width 582 height 102
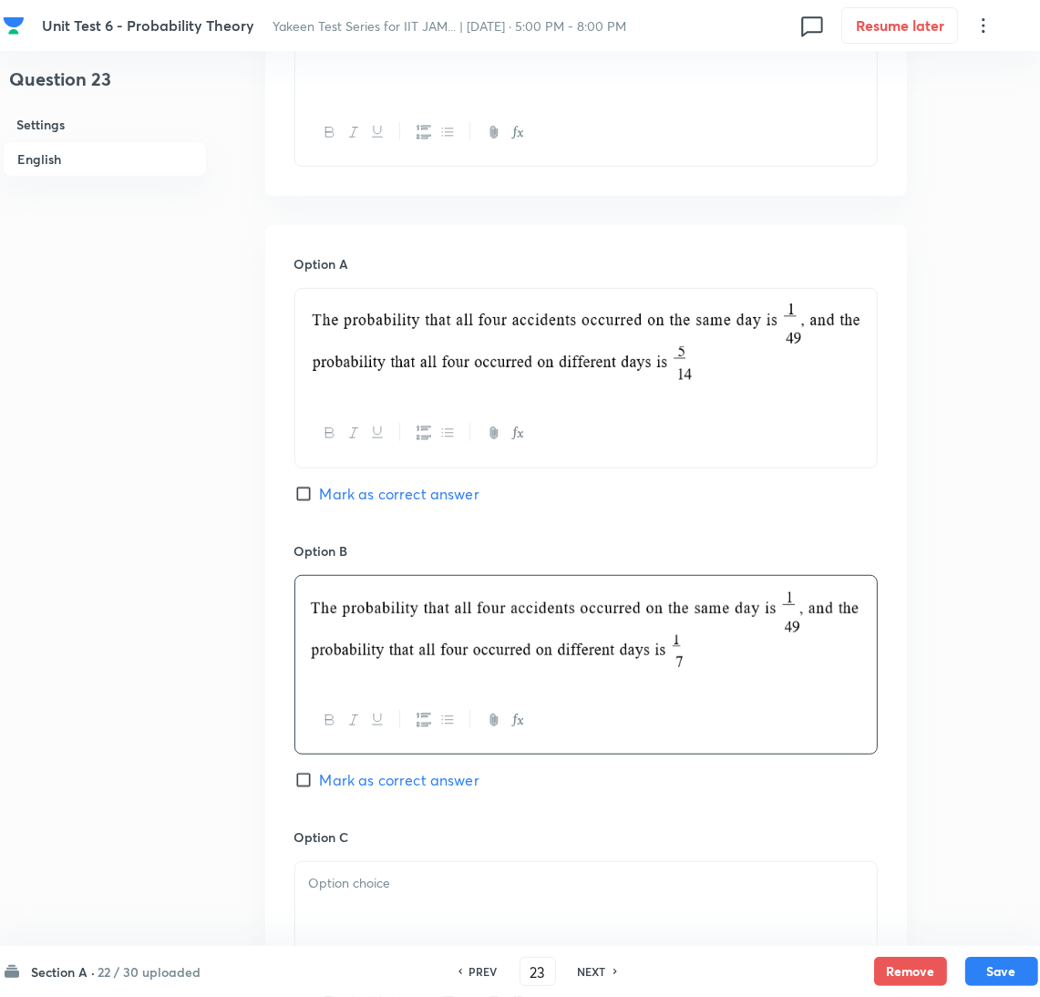
scroll to position [957, 0]
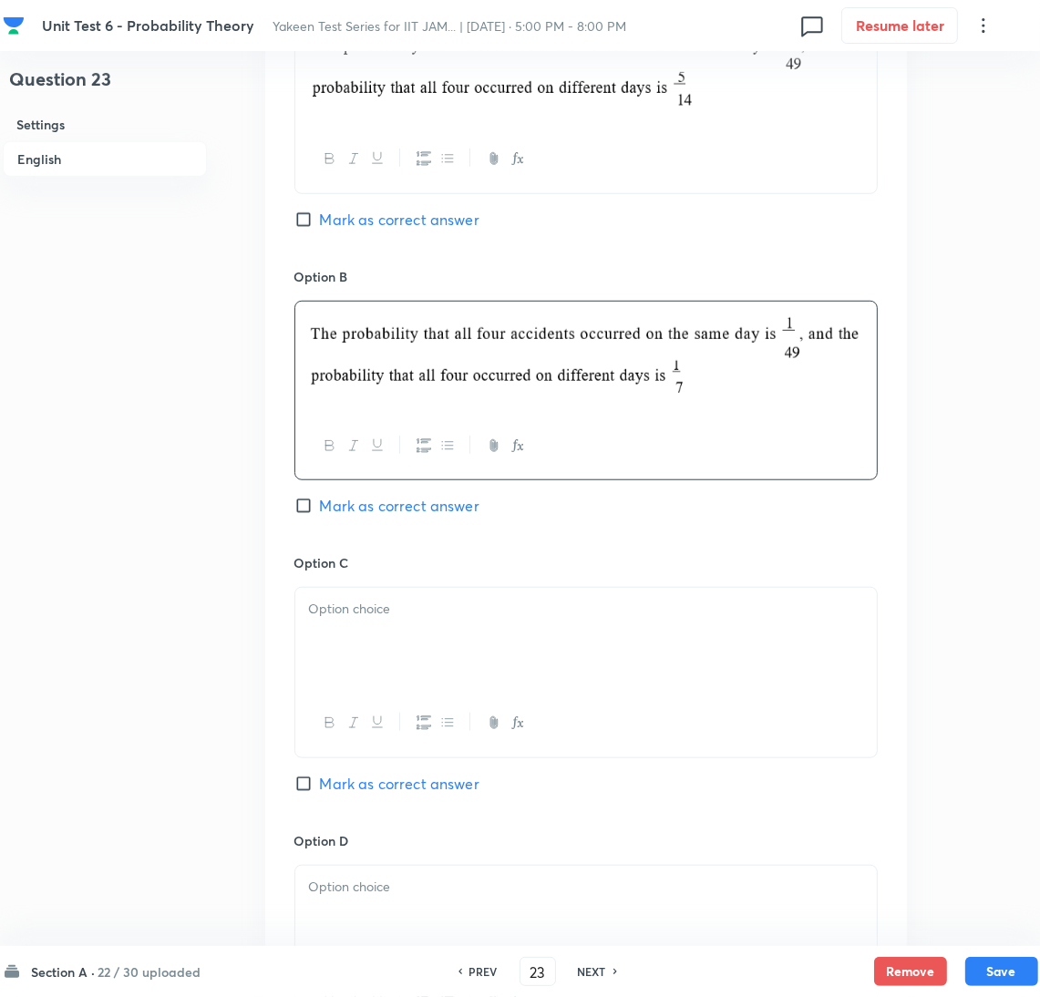
click at [407, 659] on div at bounding box center [586, 639] width 582 height 102
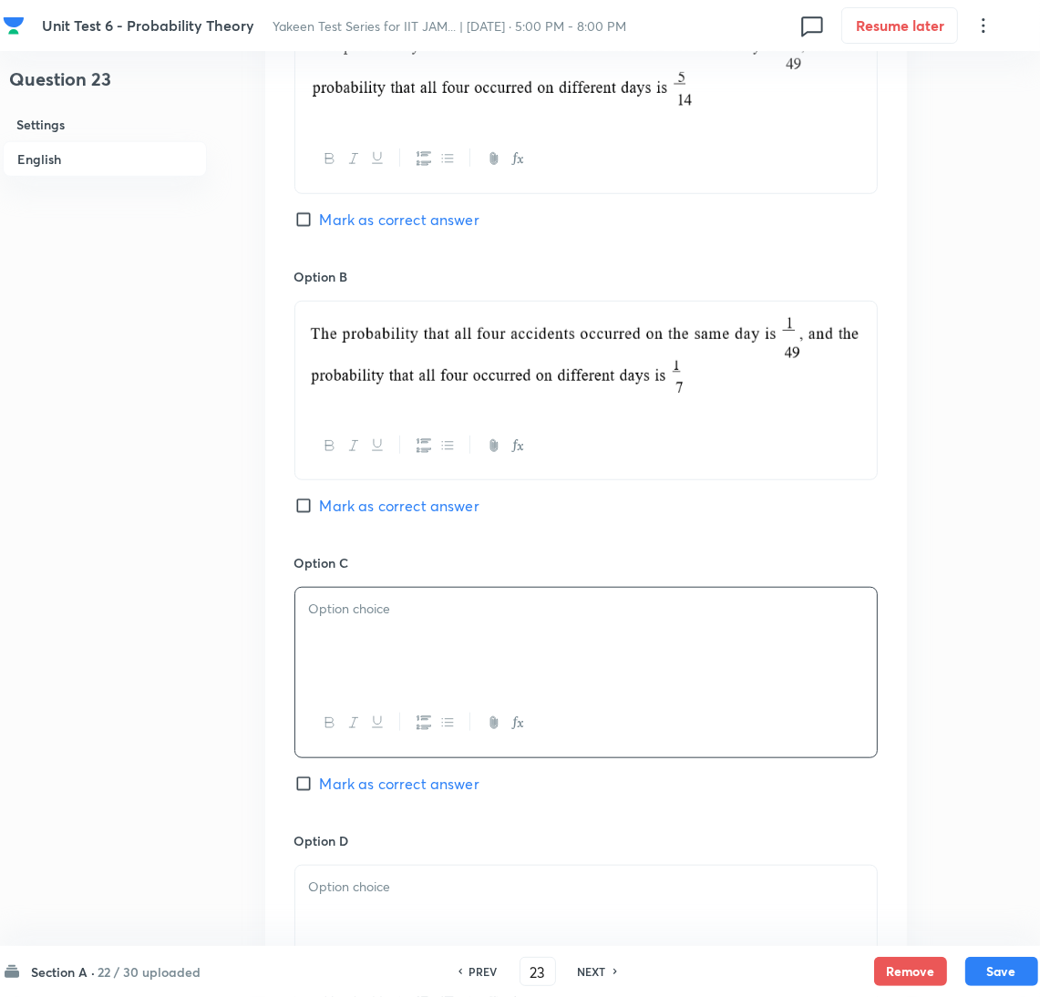
click at [387, 620] on p at bounding box center [586, 609] width 554 height 21
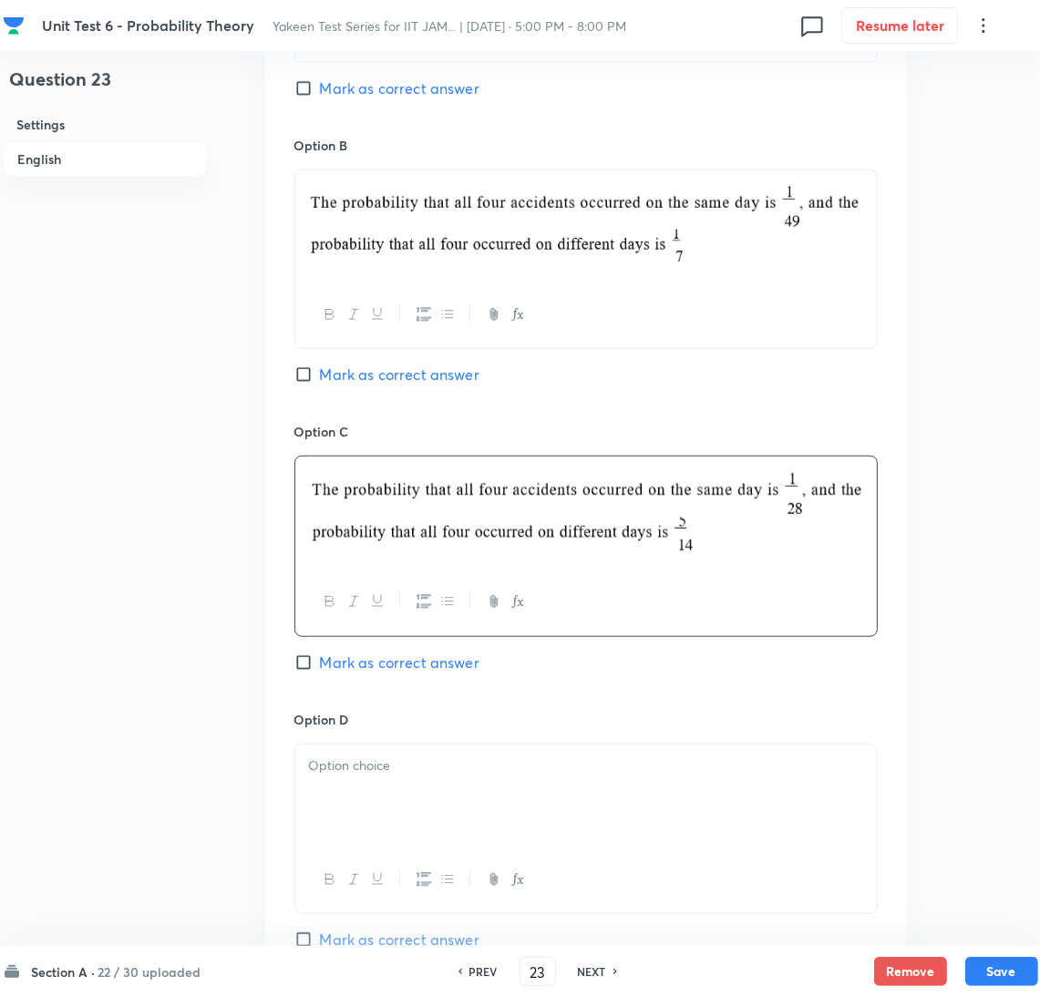
scroll to position [1230, 0]
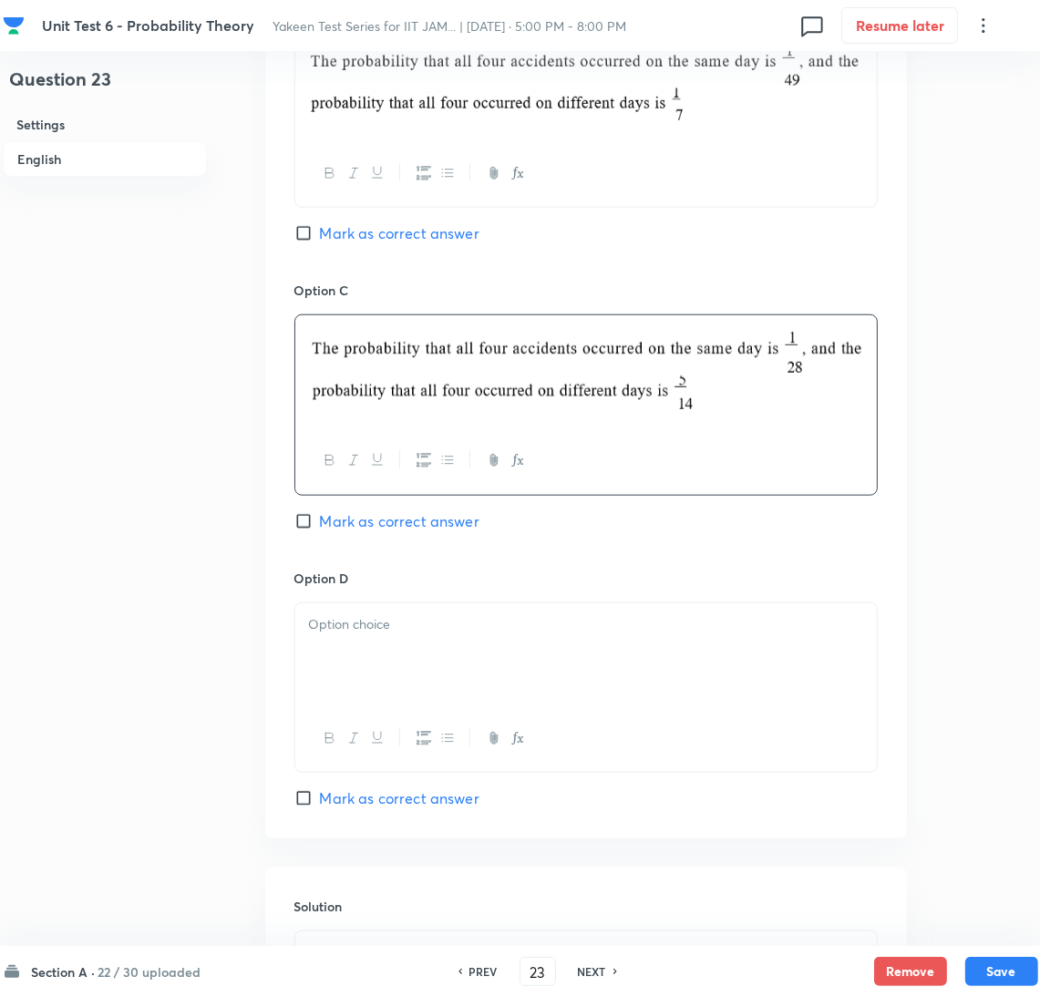
click at [369, 692] on div at bounding box center [586, 655] width 582 height 102
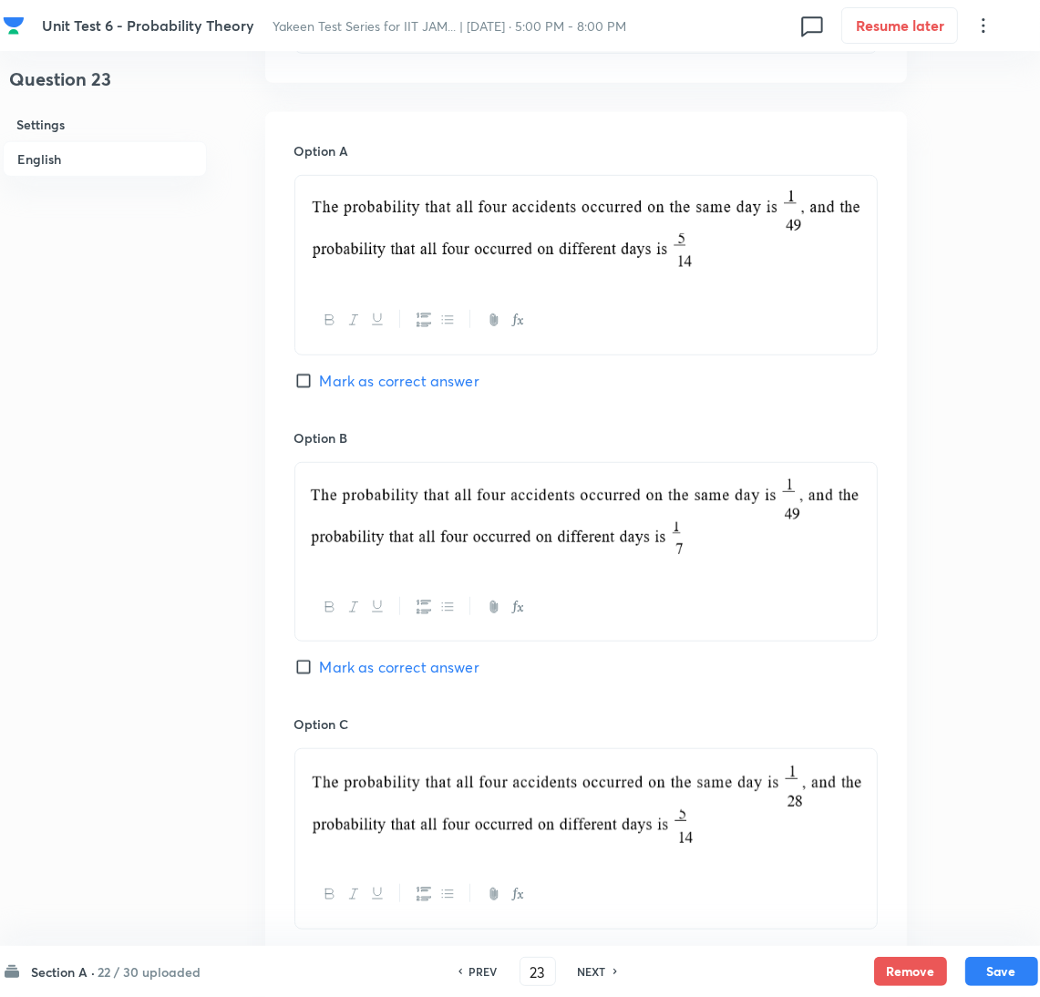
scroll to position [683, 0]
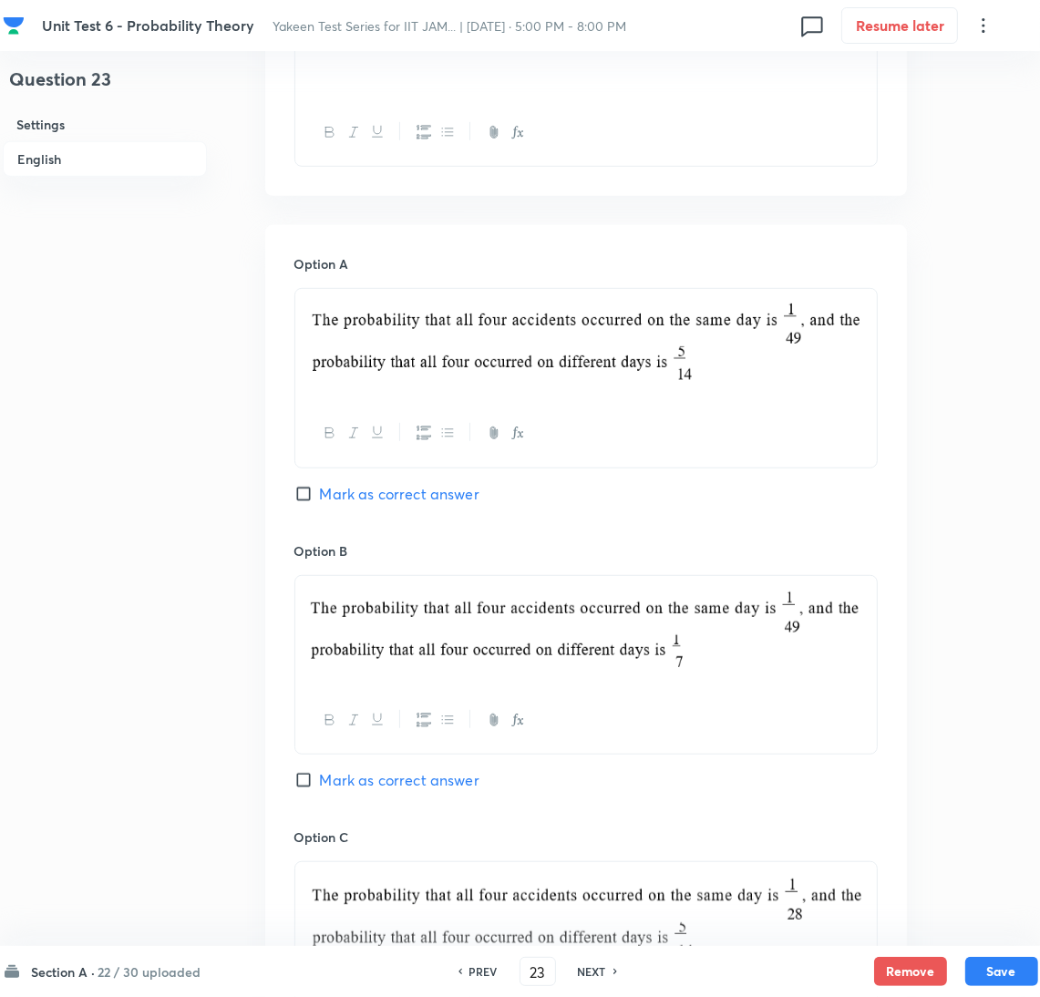
click at [313, 492] on input "Mark as correct answer" at bounding box center [307, 494] width 26 height 18
checkbox input "true"
drag, startPoint x: 753, startPoint y: 386, endPoint x: 331, endPoint y: 320, distance: 427.2
click at [331, 320] on p at bounding box center [586, 344] width 554 height 89
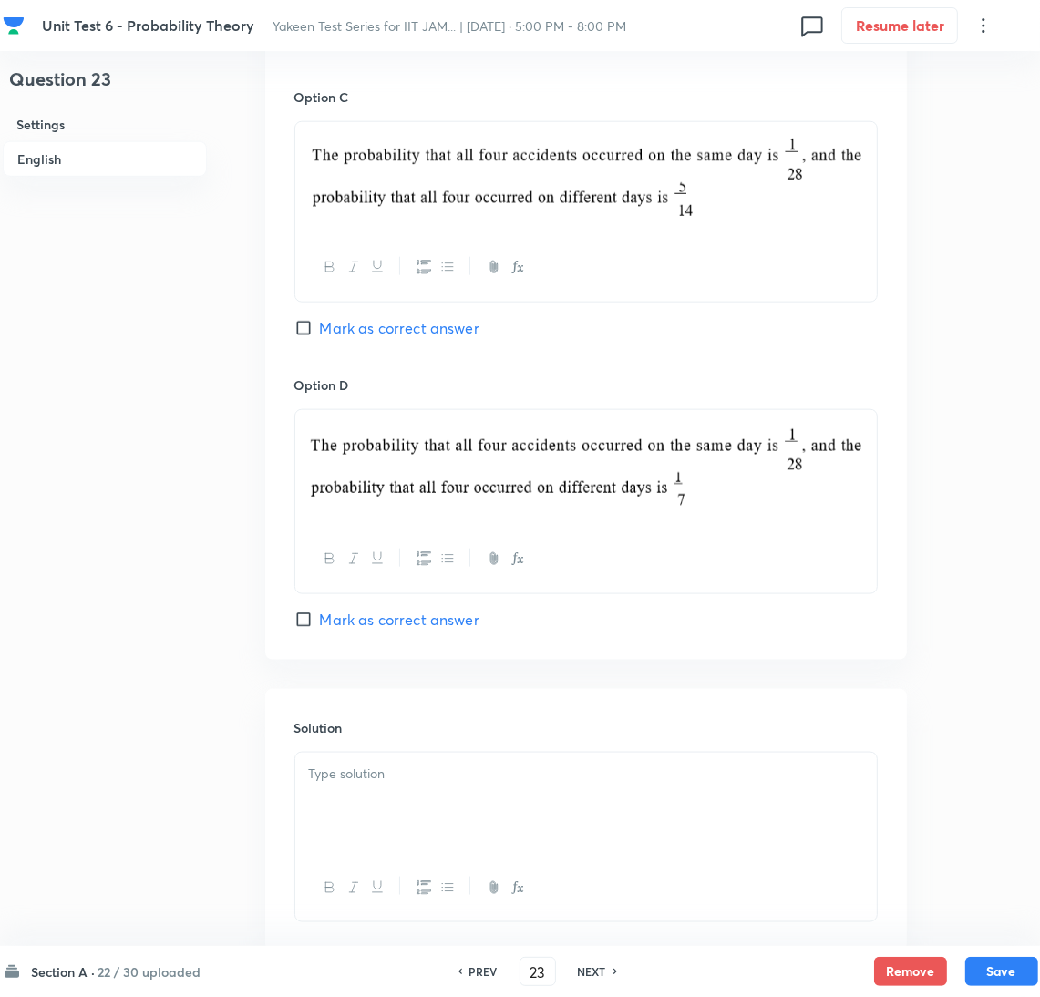
scroll to position [1544, 0]
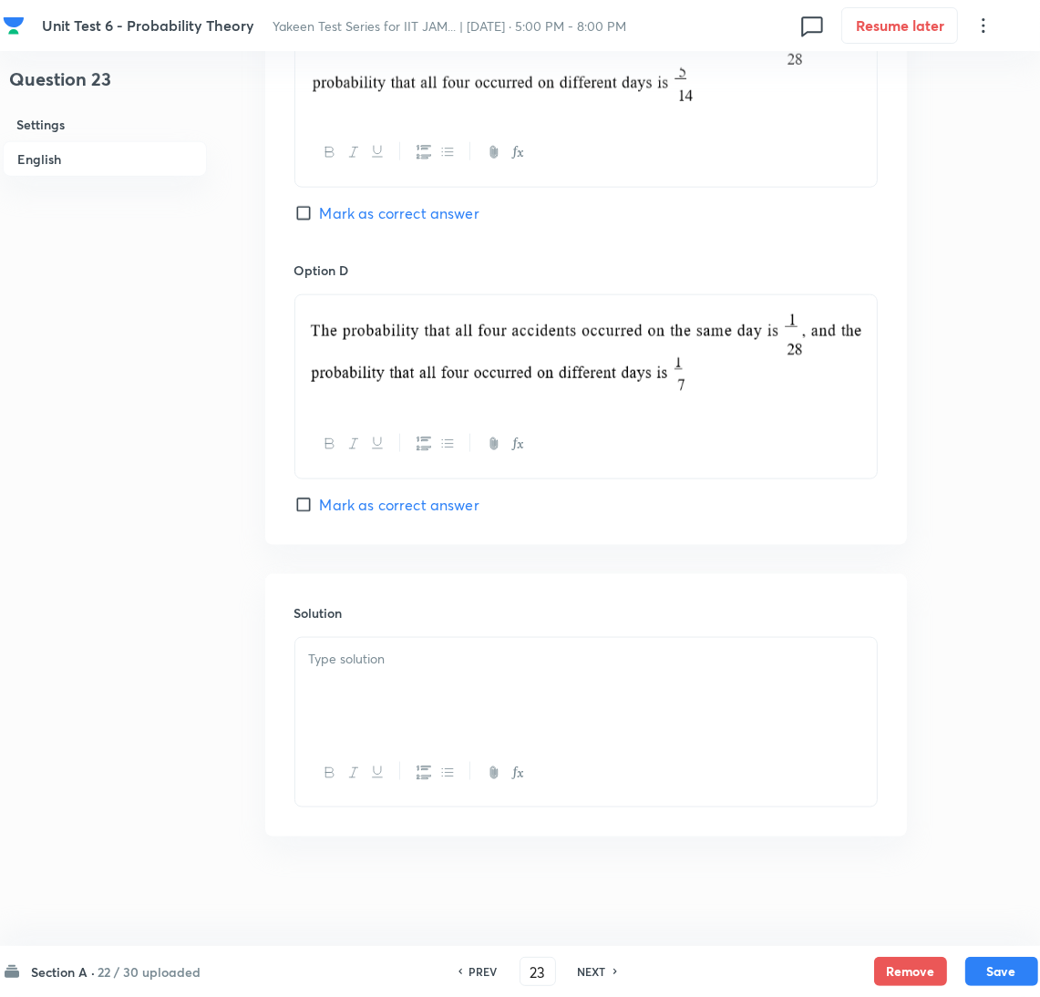
click at [376, 697] on div at bounding box center [586, 689] width 582 height 102
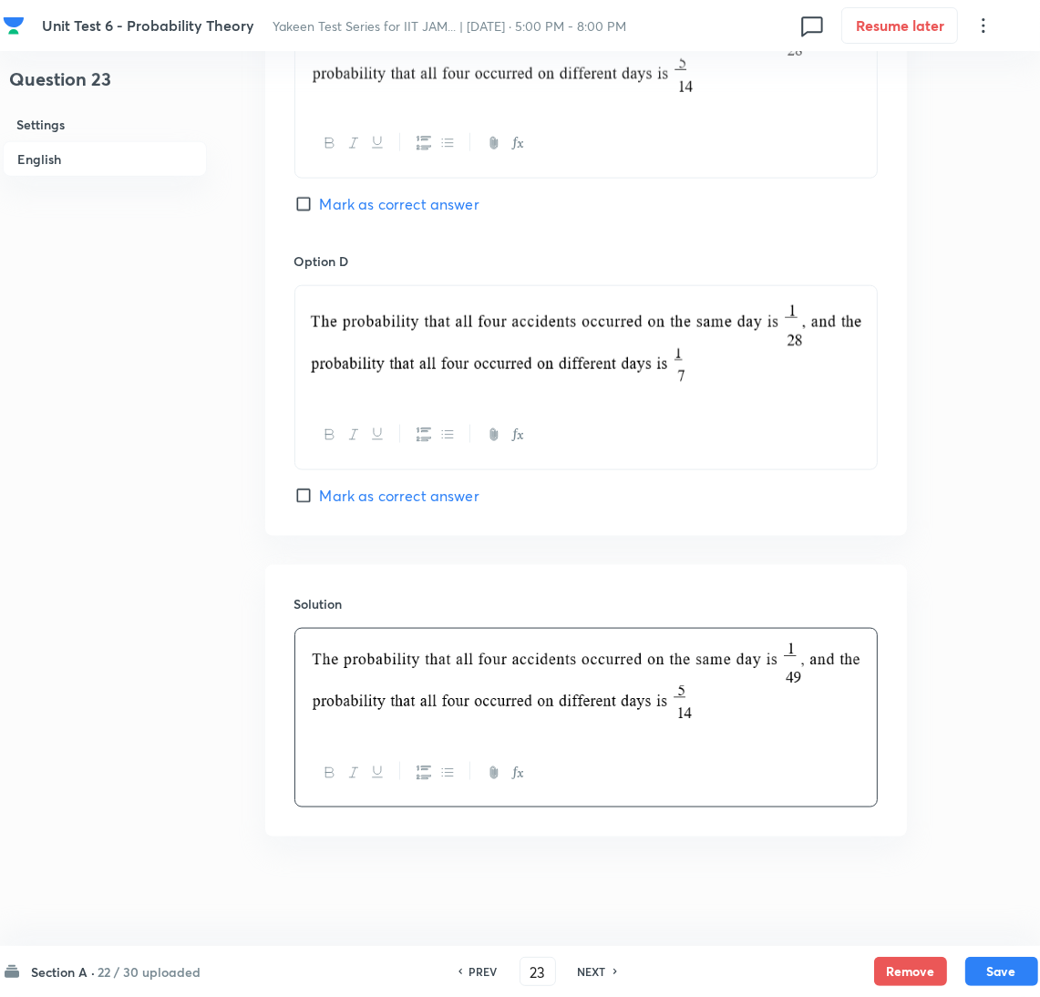
scroll to position [1552, 0]
click at [986, 963] on button "Save" at bounding box center [1002, 969] width 73 height 29
type input "24"
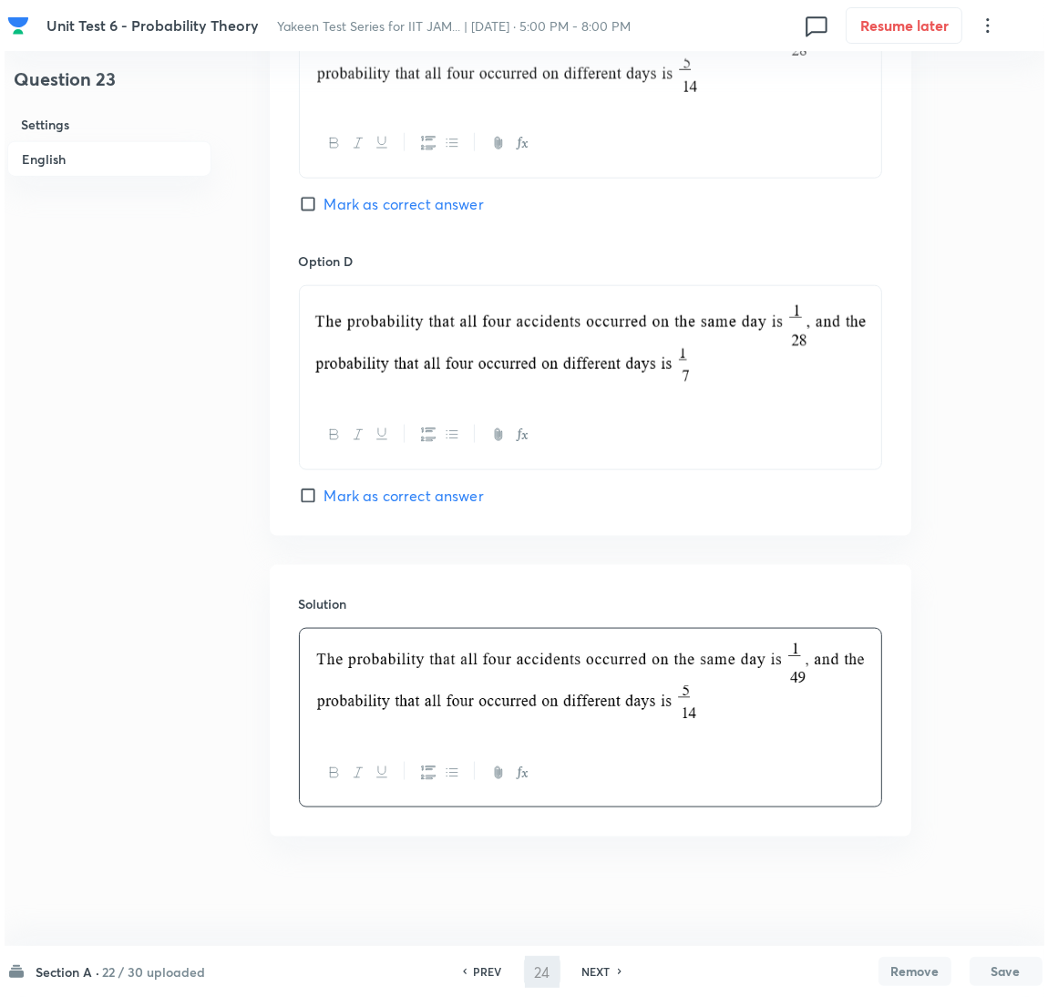
scroll to position [0, 0]
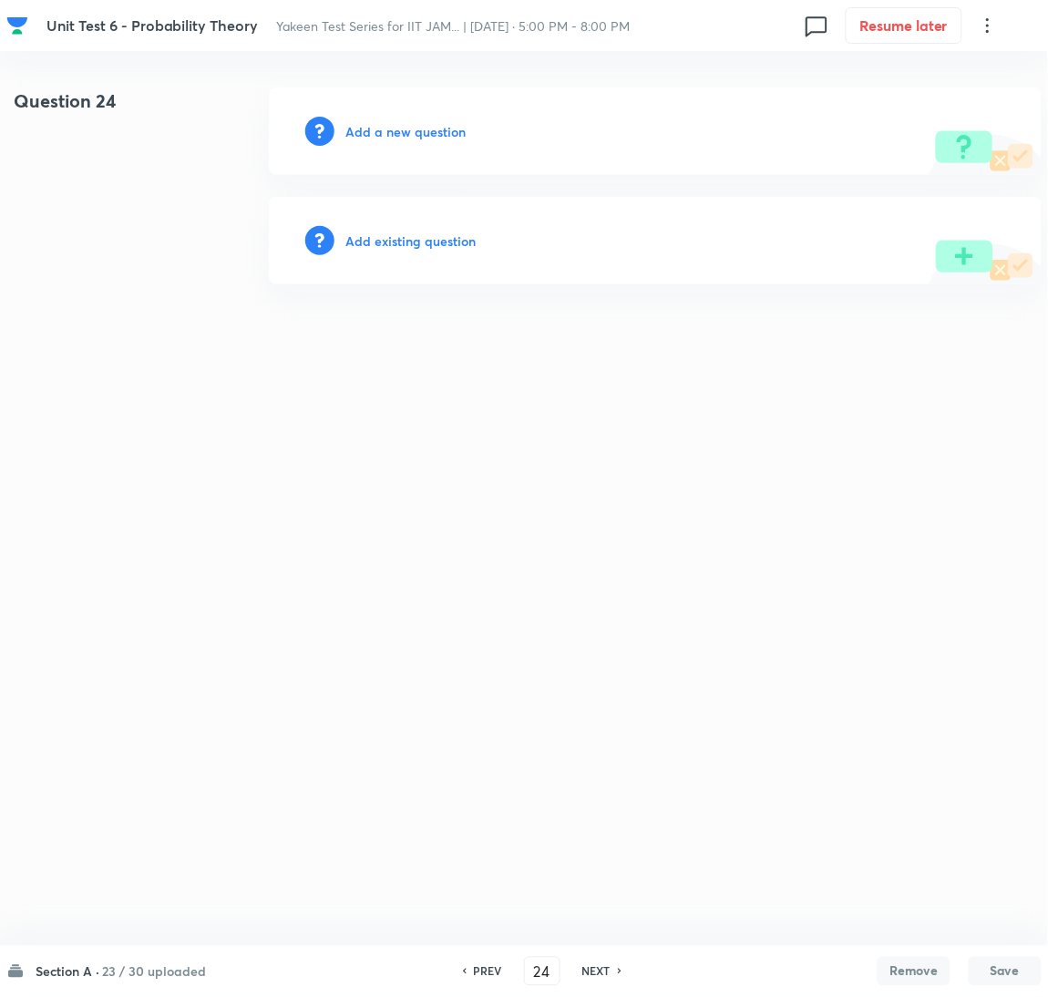
click at [385, 133] on h6 "Add a new question" at bounding box center [406, 131] width 120 height 19
click at [385, 133] on h6 "Choose a question type" at bounding box center [416, 131] width 140 height 19
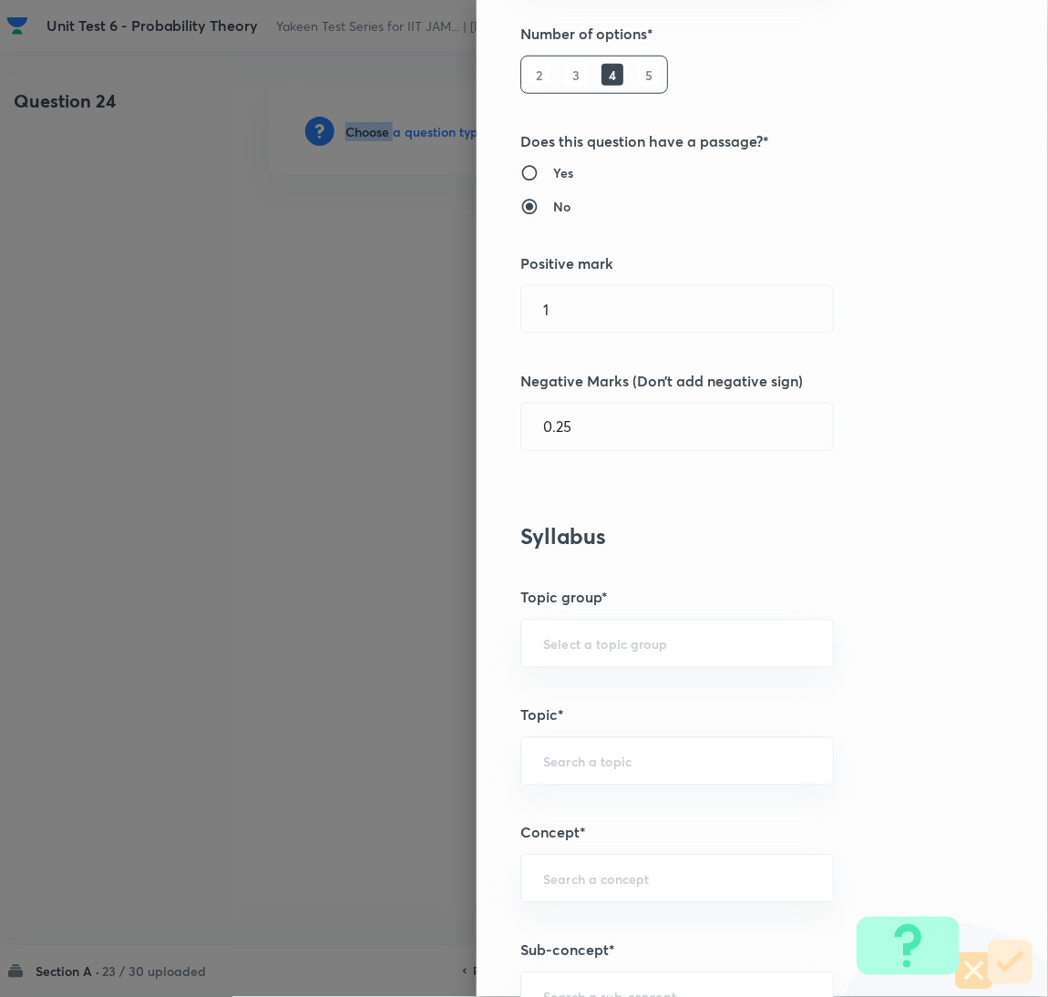
scroll to position [409, 0]
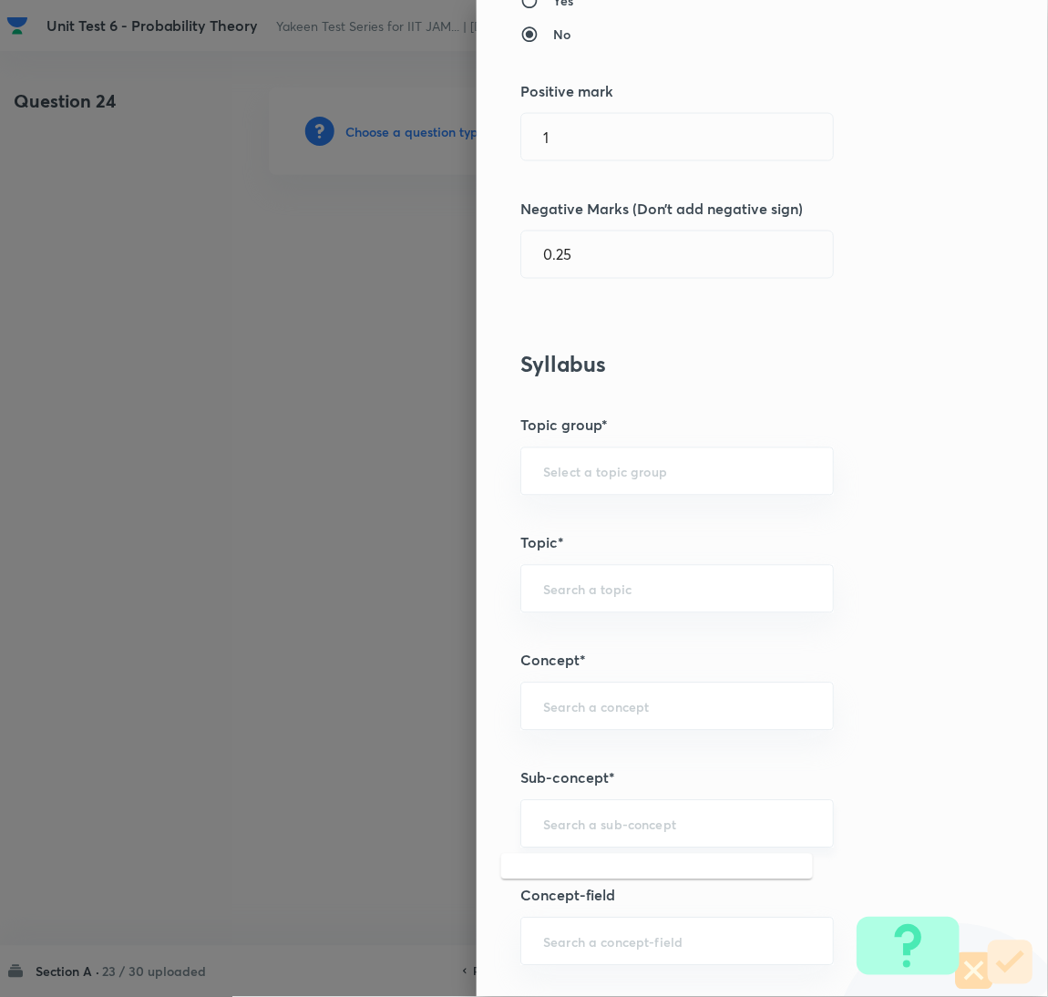
click at [563, 825] on input "text" at bounding box center [677, 824] width 268 height 17
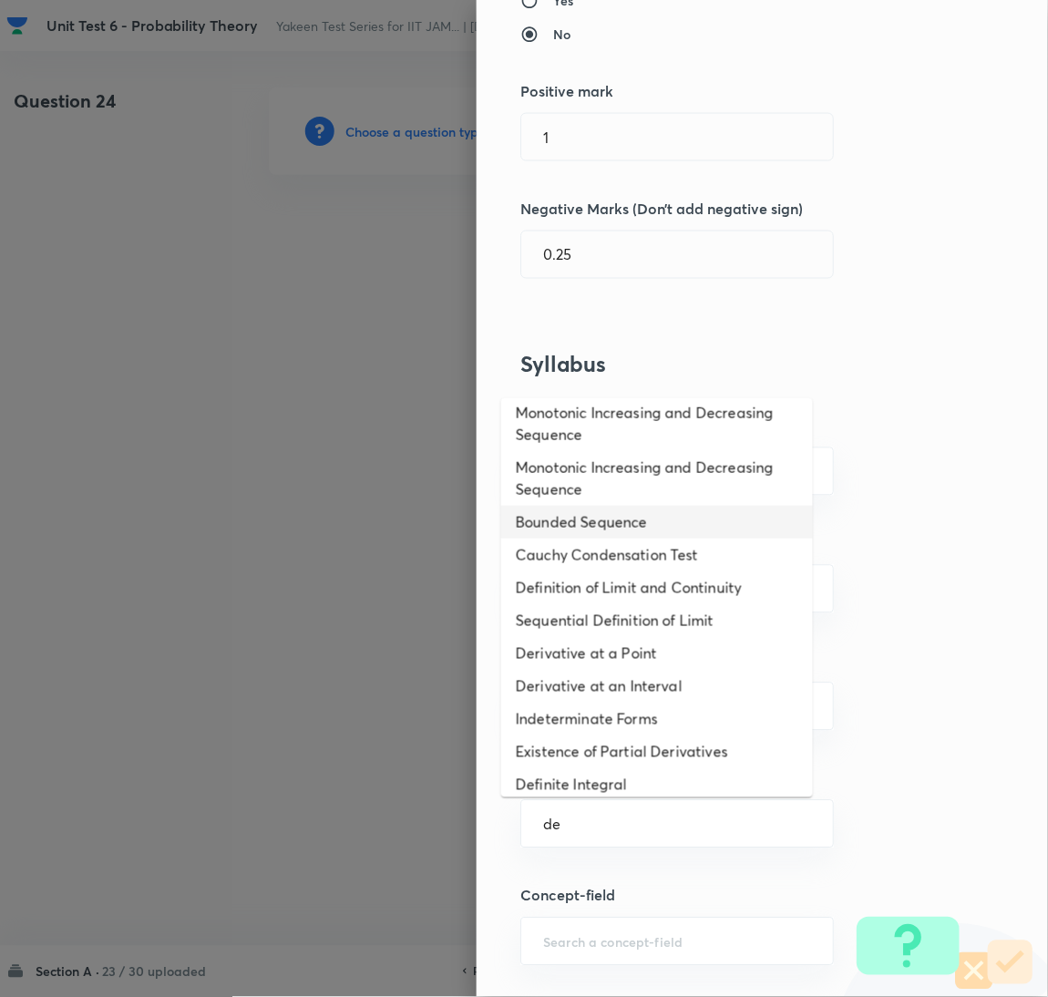
scroll to position [0, 0]
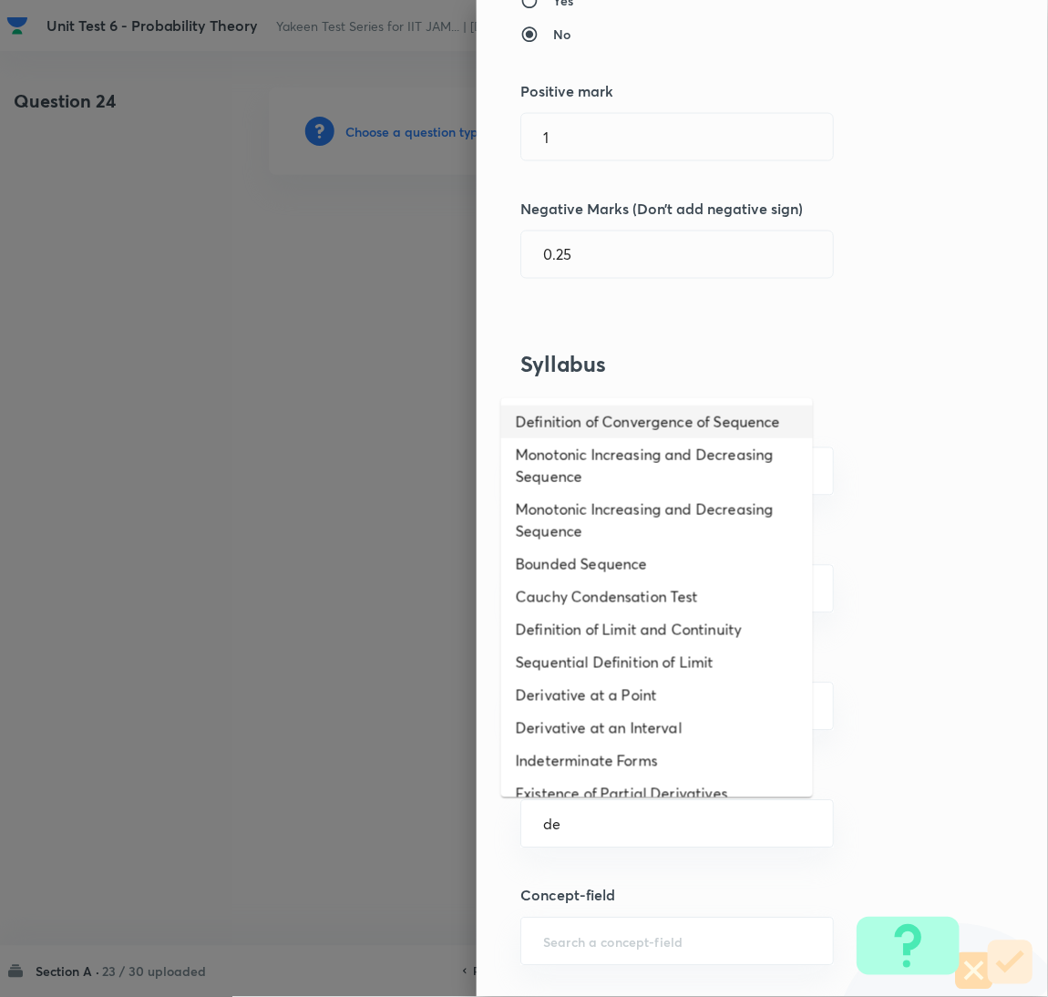
click at [549, 418] on li "Definition of Convergence of Sequence" at bounding box center [657, 422] width 312 height 33
type input "Definition of Convergence of Sequence"
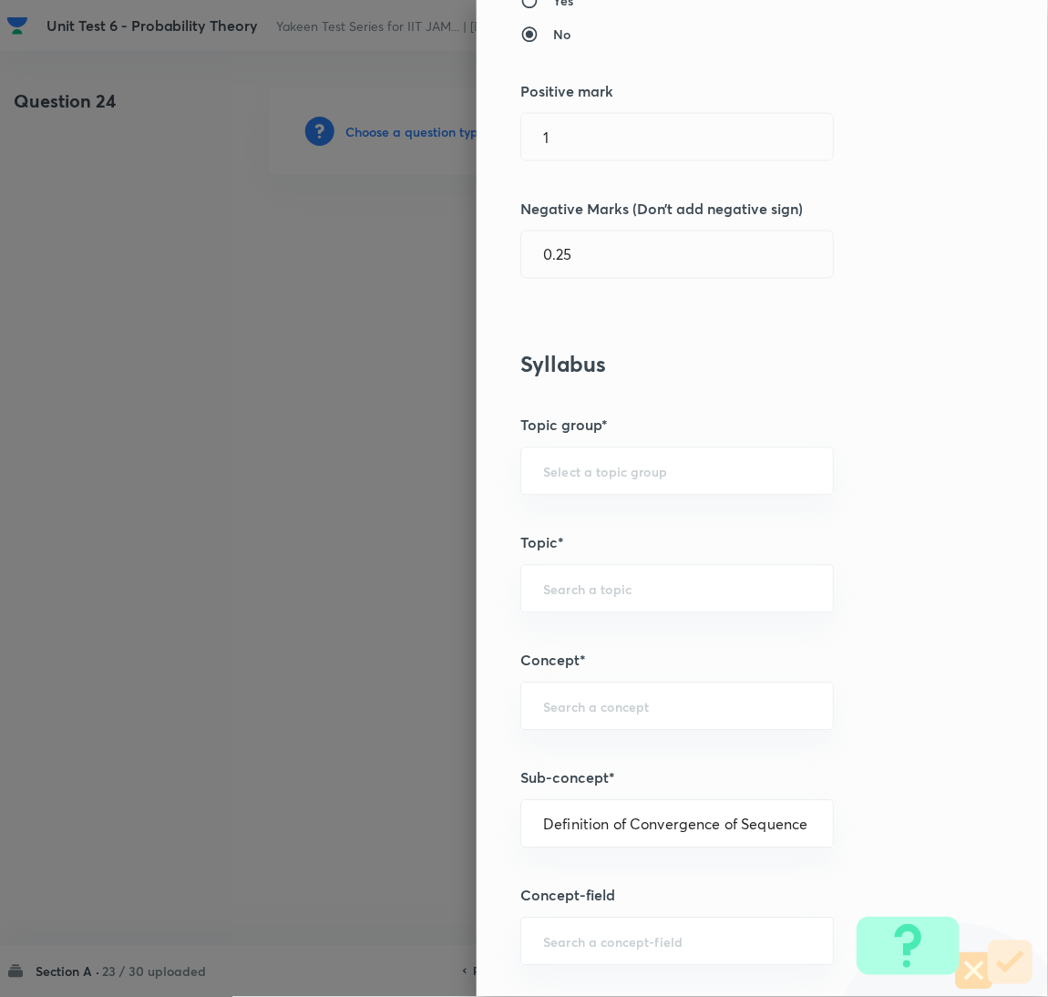
type input "Mathematics"
type input "Sequences & Series-Real Nos."
type input "Convergence of Sequences"
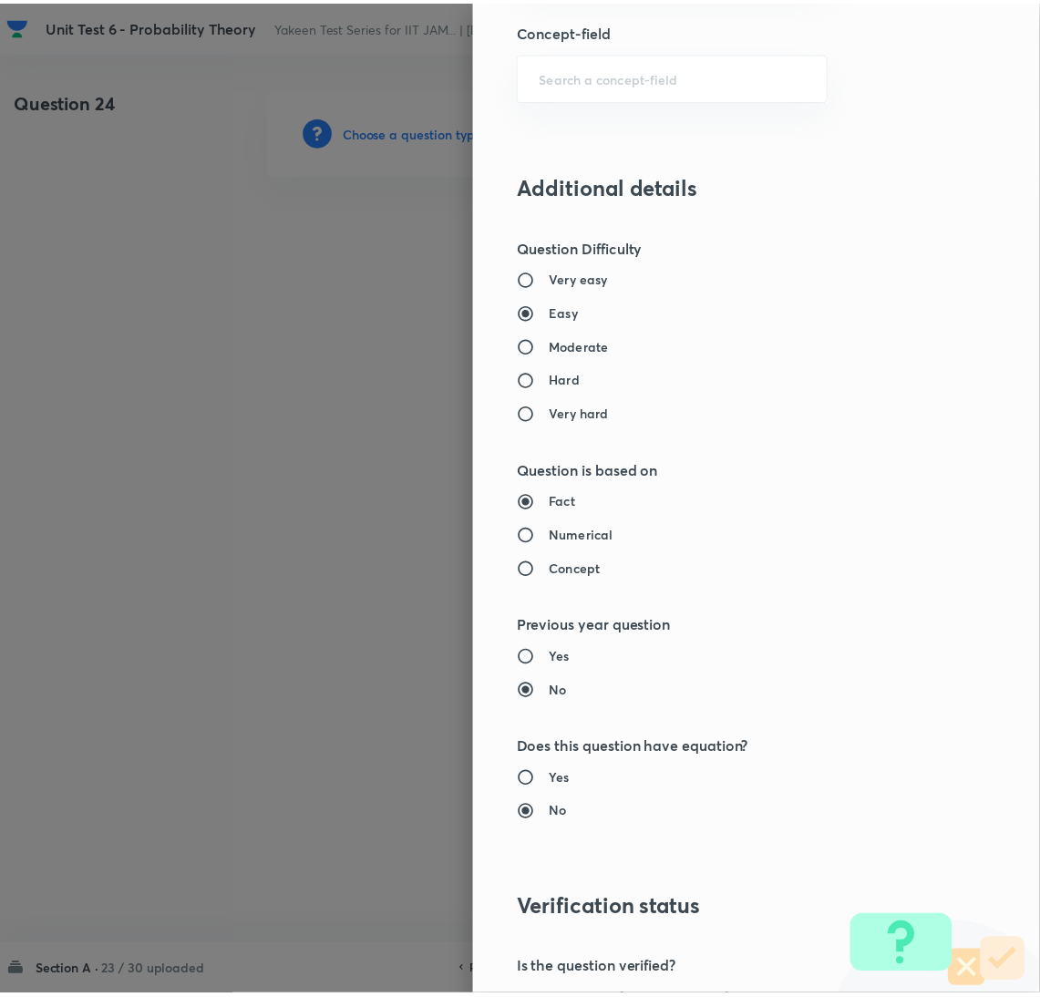
scroll to position [1490, 0]
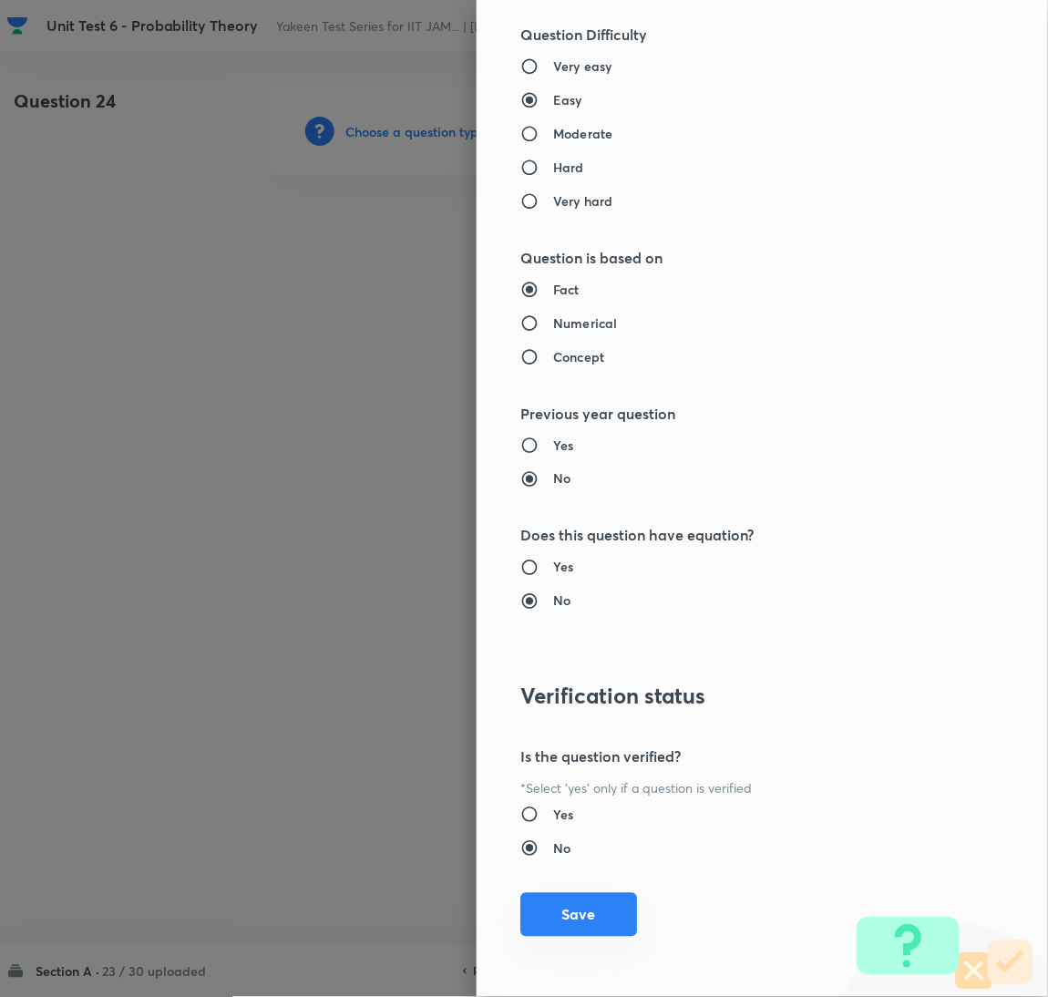
click at [577, 916] on button "Save" at bounding box center [579, 915] width 117 height 44
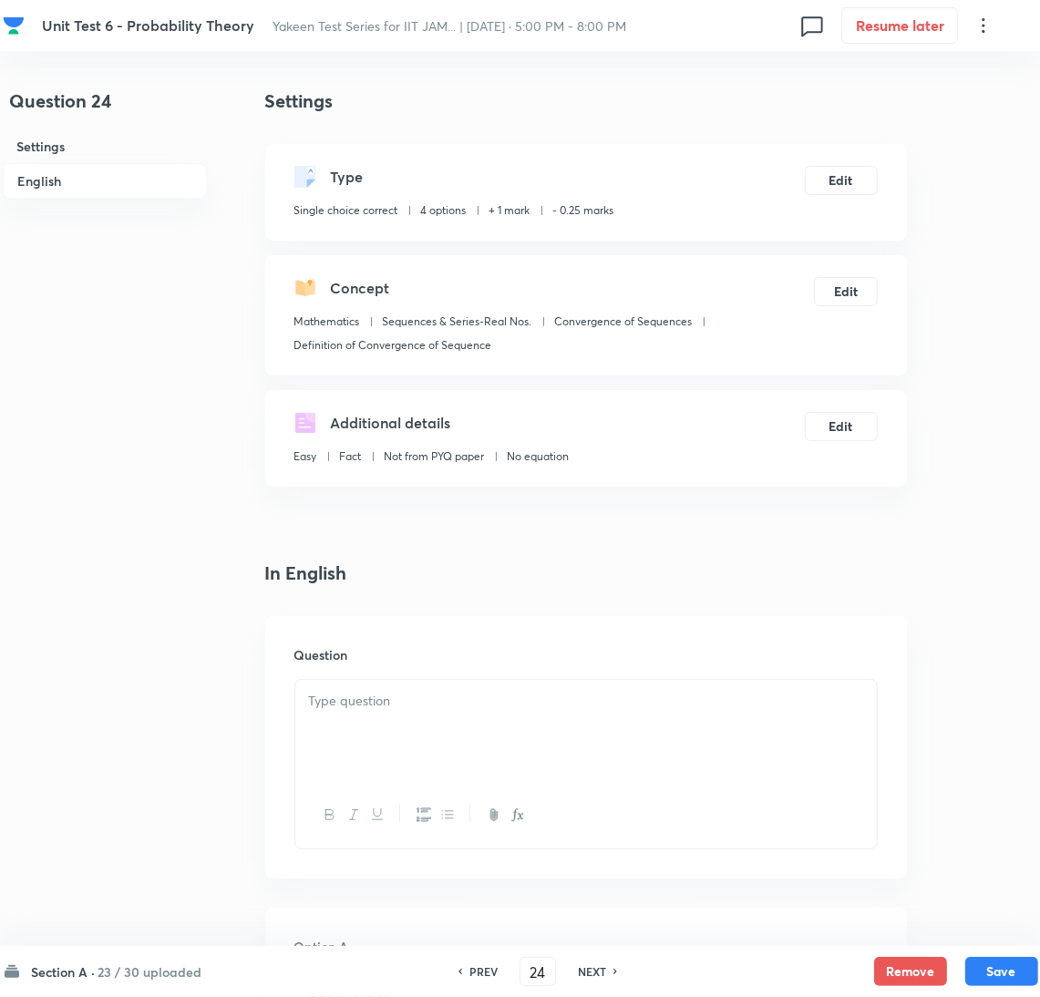
click at [415, 762] on div at bounding box center [586, 731] width 582 height 102
paste div
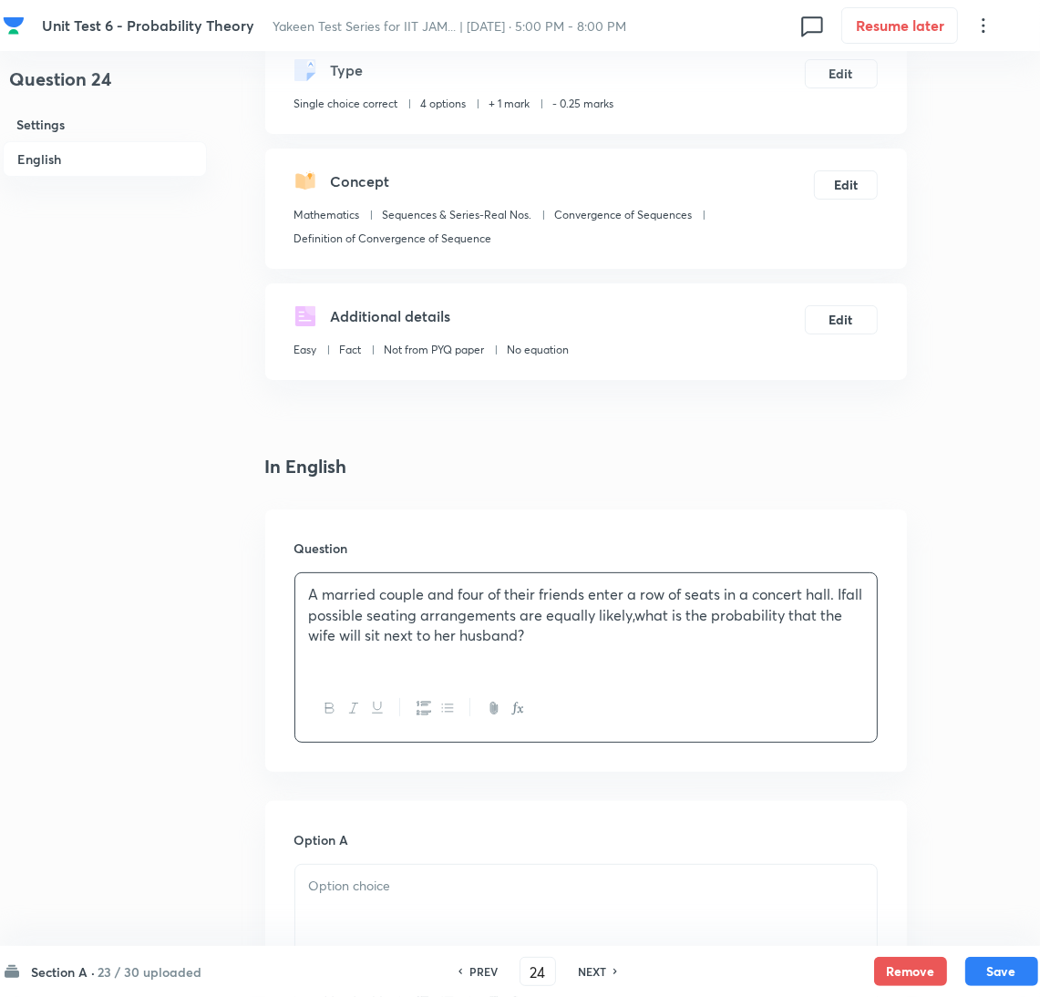
scroll to position [274, 0]
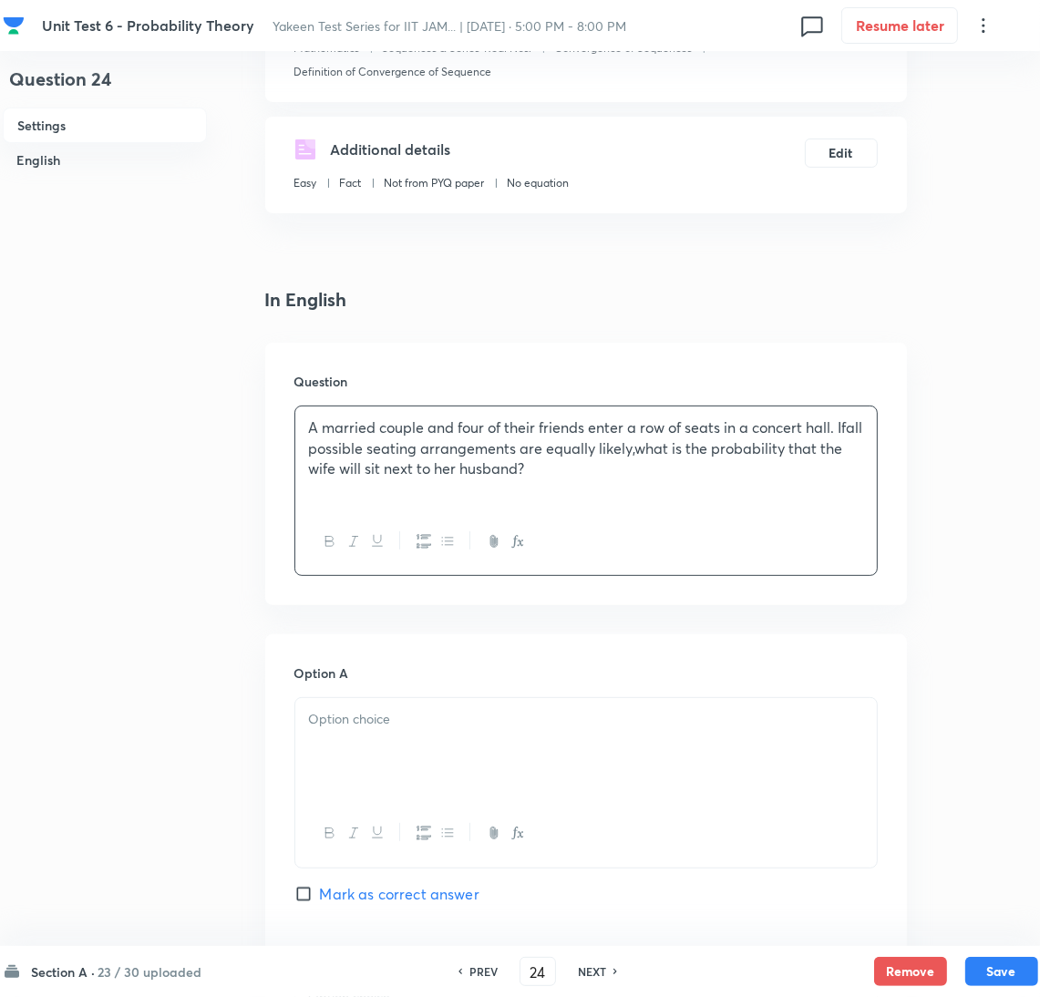
click at [659, 449] on p "A married couple and four of their friends enter a row of seats in a concert ha…" at bounding box center [586, 449] width 554 height 62
click at [320, 454] on p "A married couple and four of their friends enter a row of seats in a concert ha…" at bounding box center [586, 449] width 554 height 62
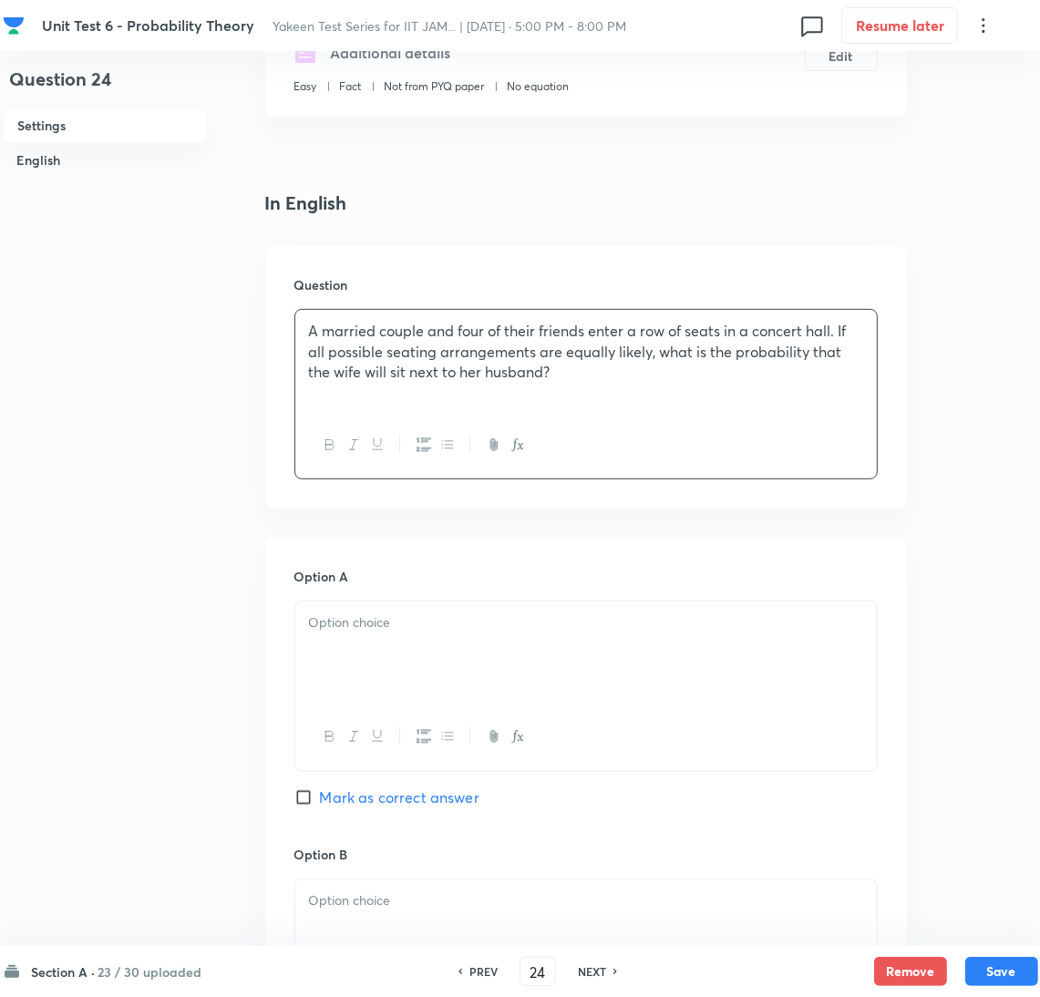
scroll to position [547, 0]
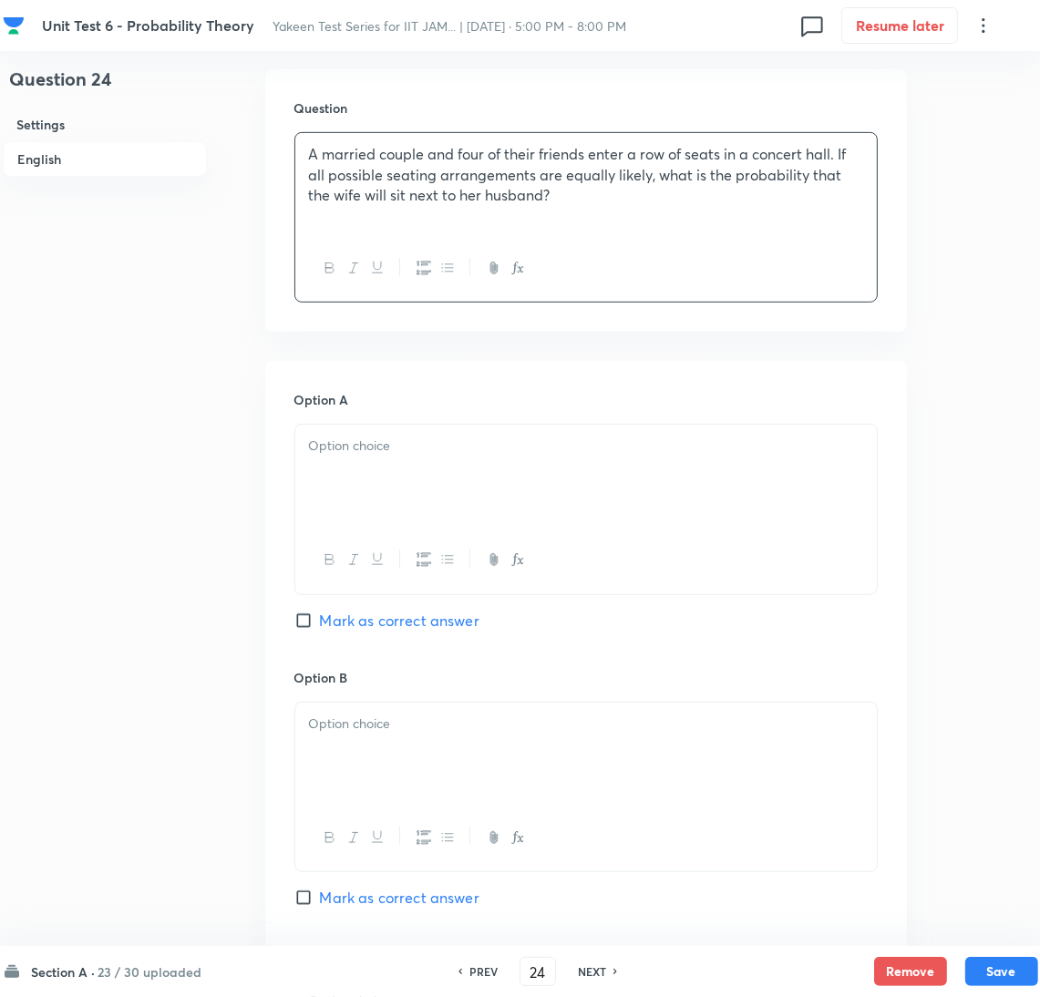
click at [356, 470] on div at bounding box center [586, 476] width 582 height 102
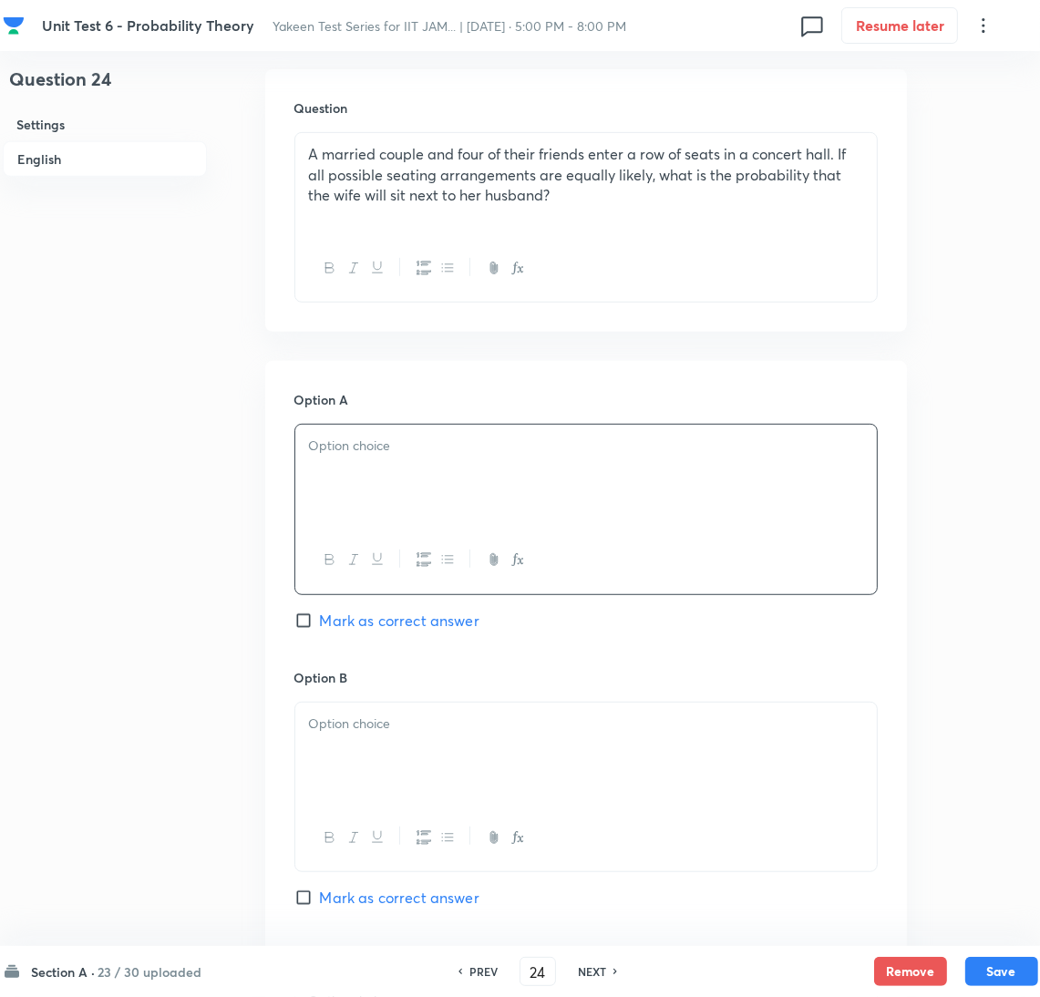
click at [452, 475] on div at bounding box center [586, 476] width 582 height 102
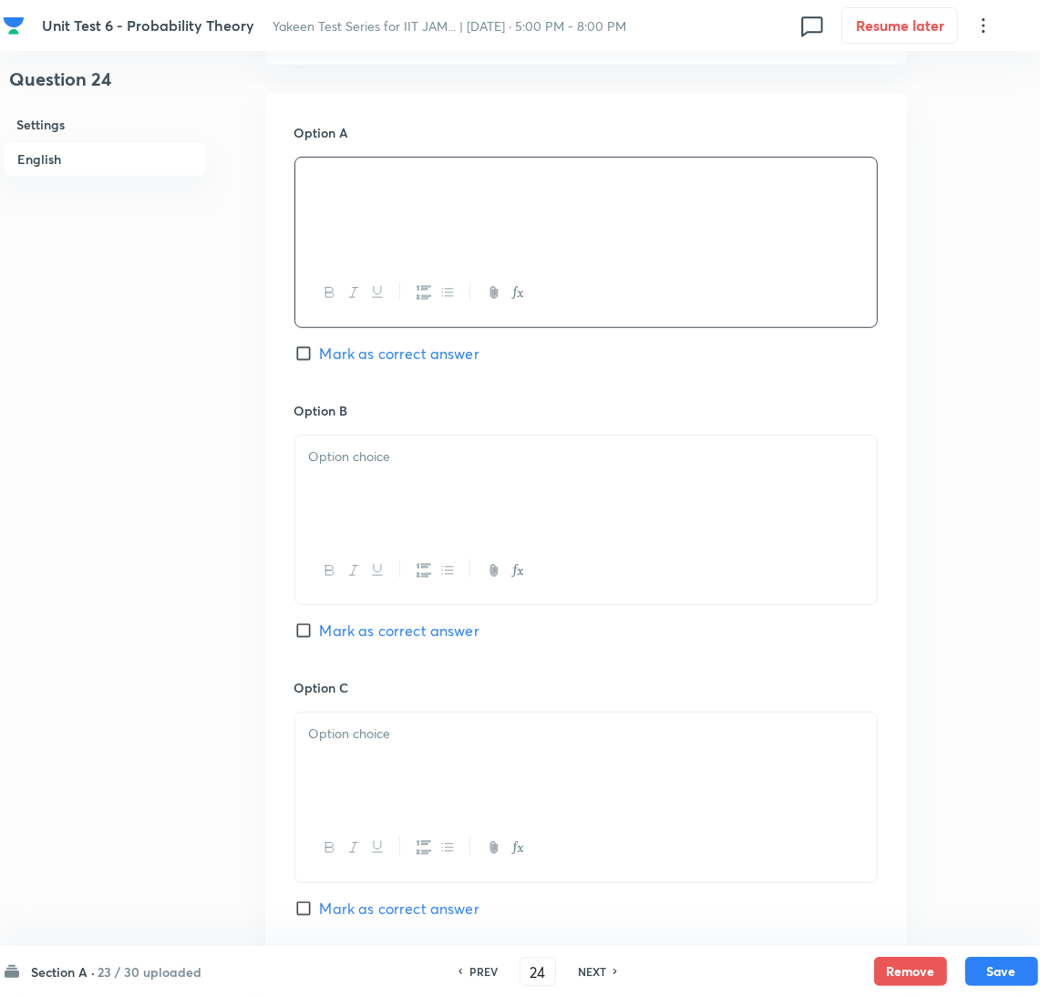
scroll to position [820, 0]
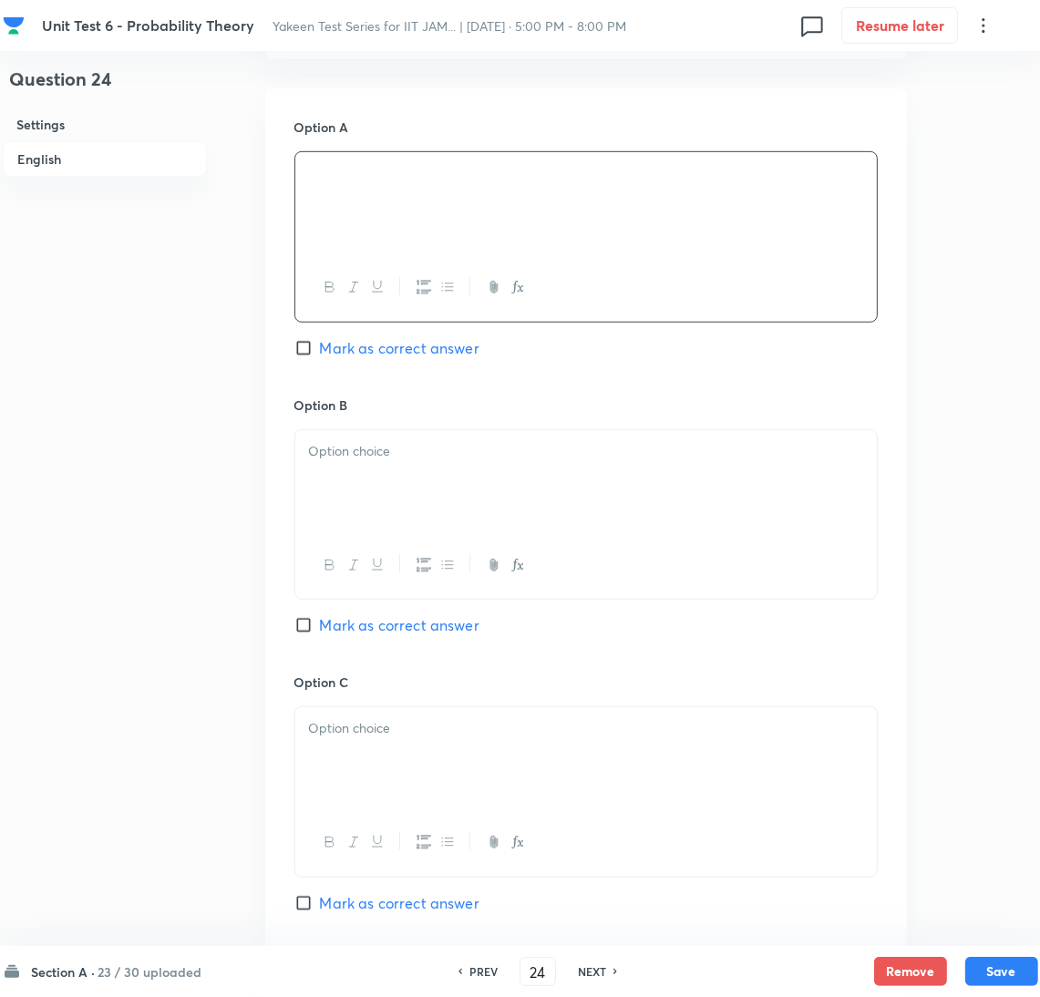
click at [392, 466] on div at bounding box center [586, 481] width 582 height 102
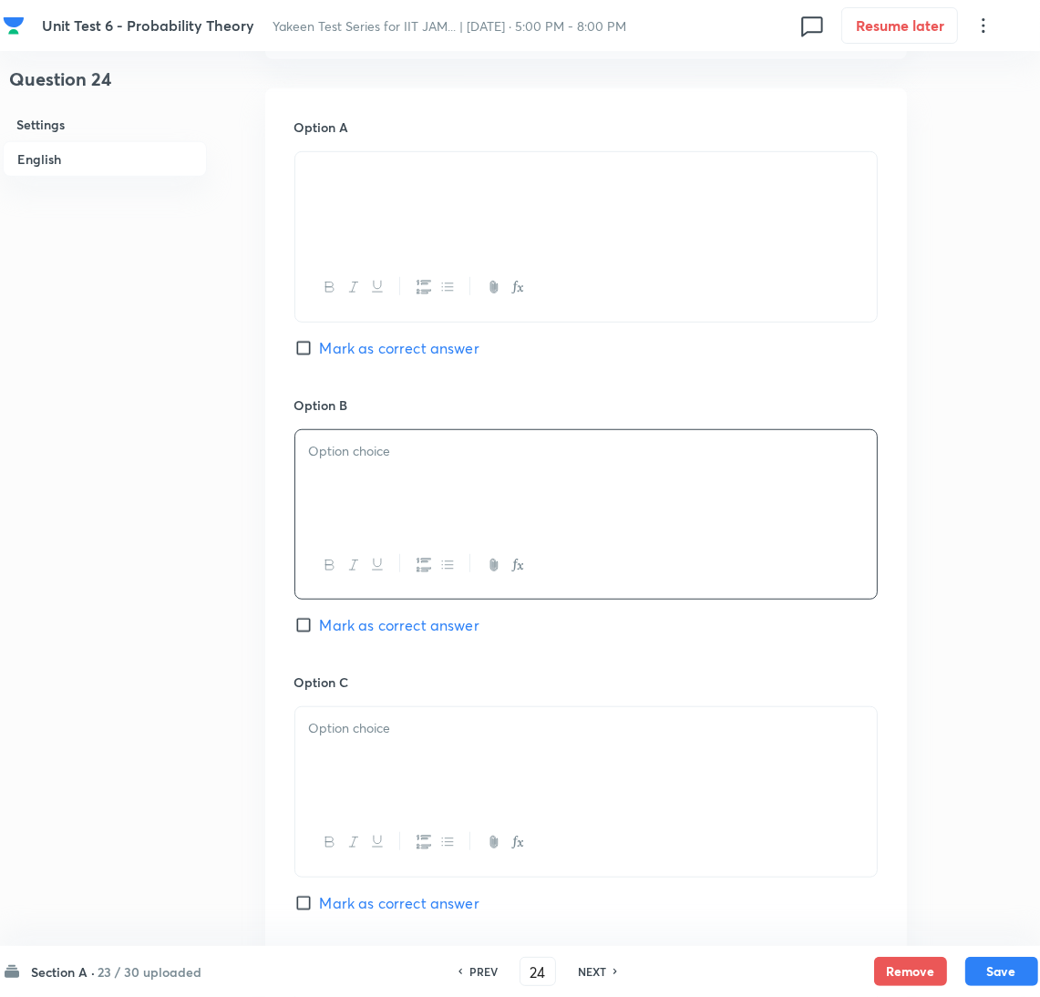
click at [341, 472] on div at bounding box center [586, 481] width 582 height 102
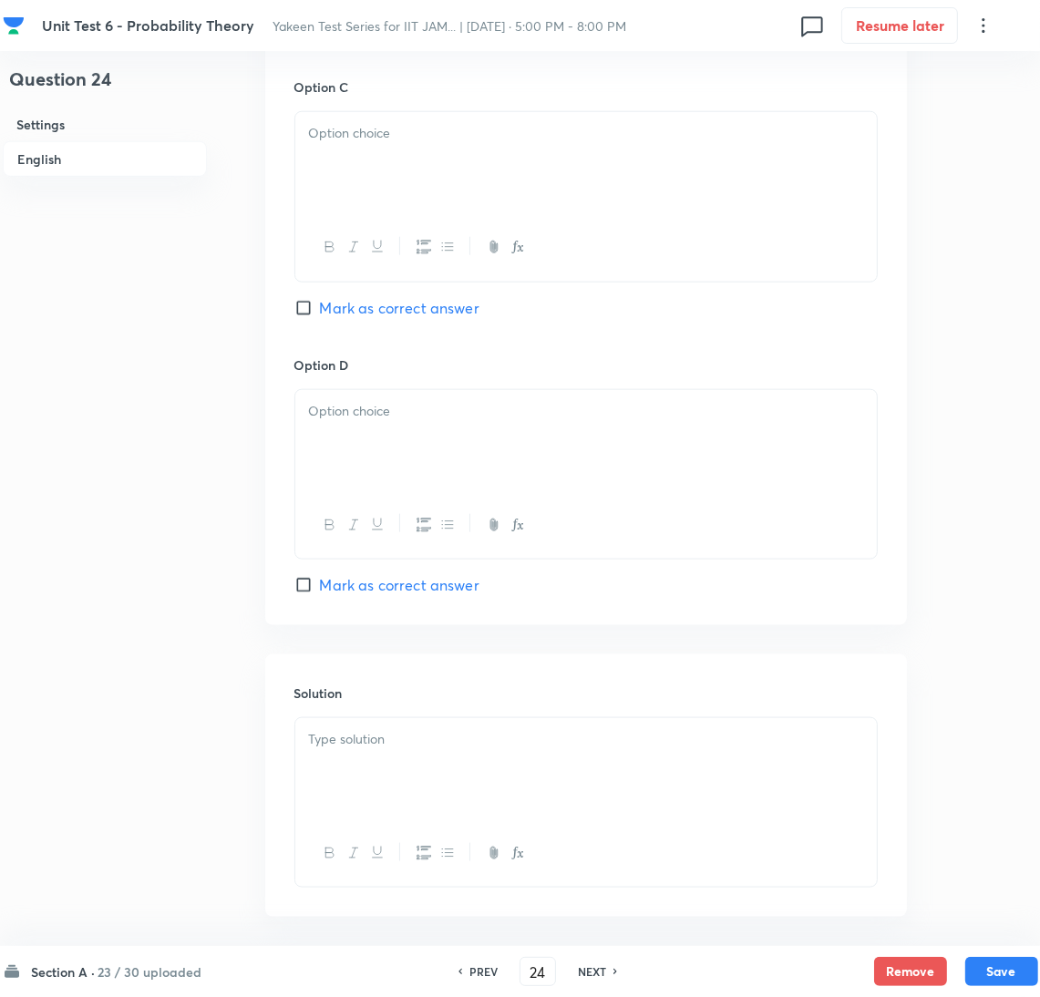
scroll to position [1500, 0]
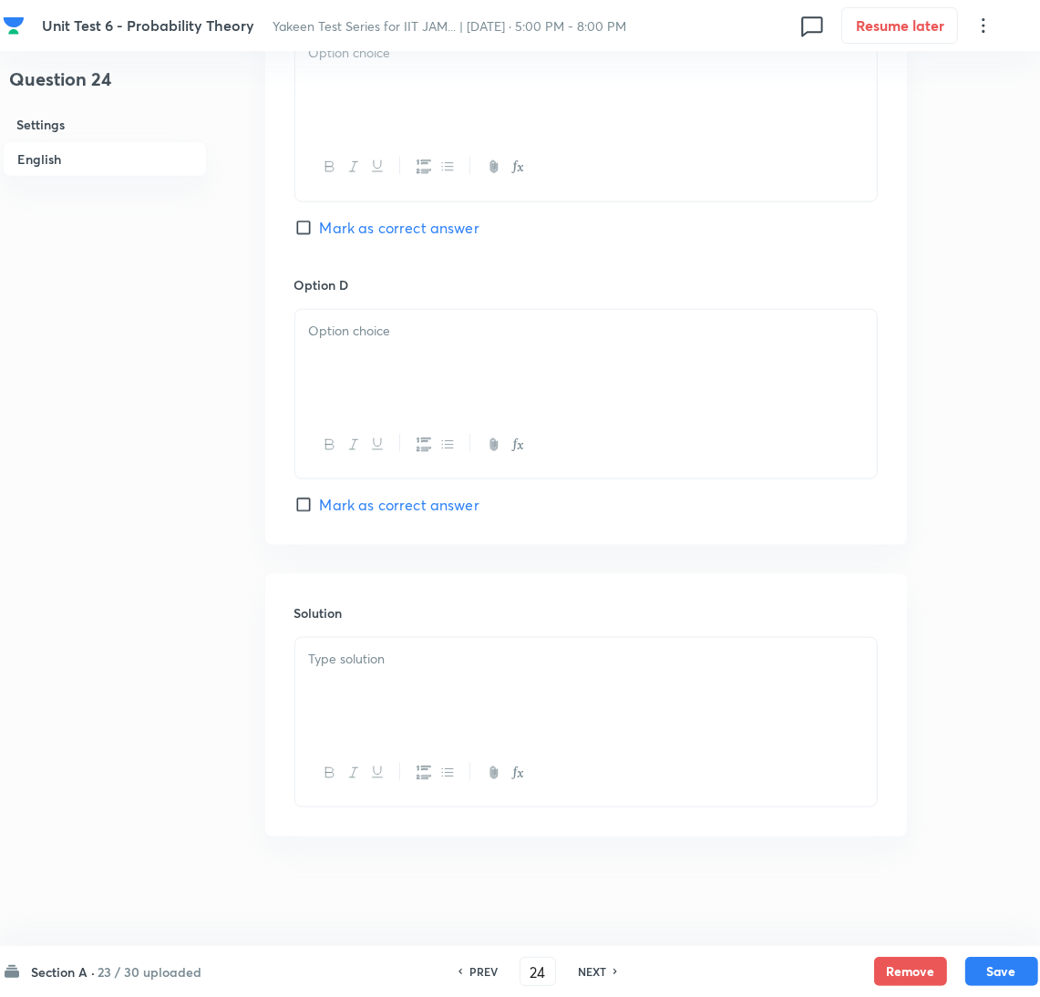
click at [363, 707] on div at bounding box center [586, 689] width 582 height 102
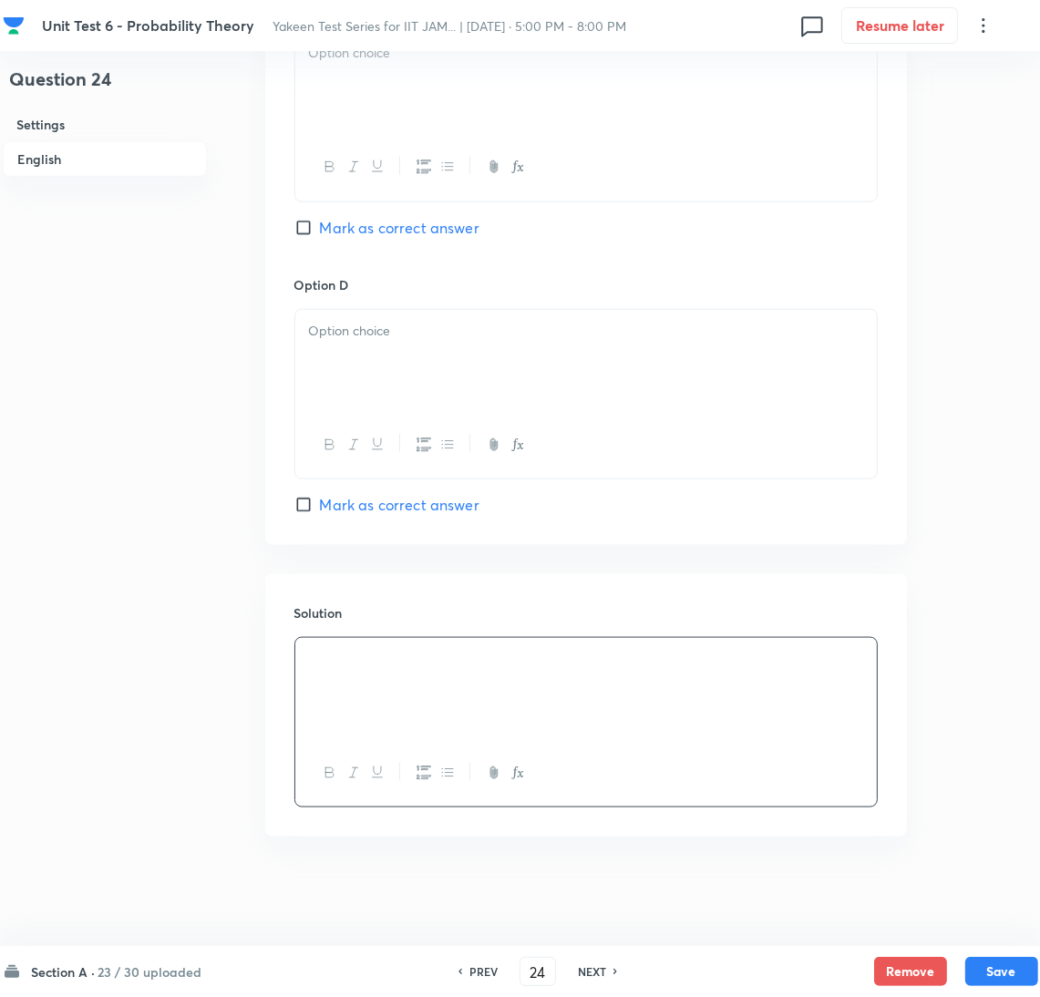
scroll to position [953, 0]
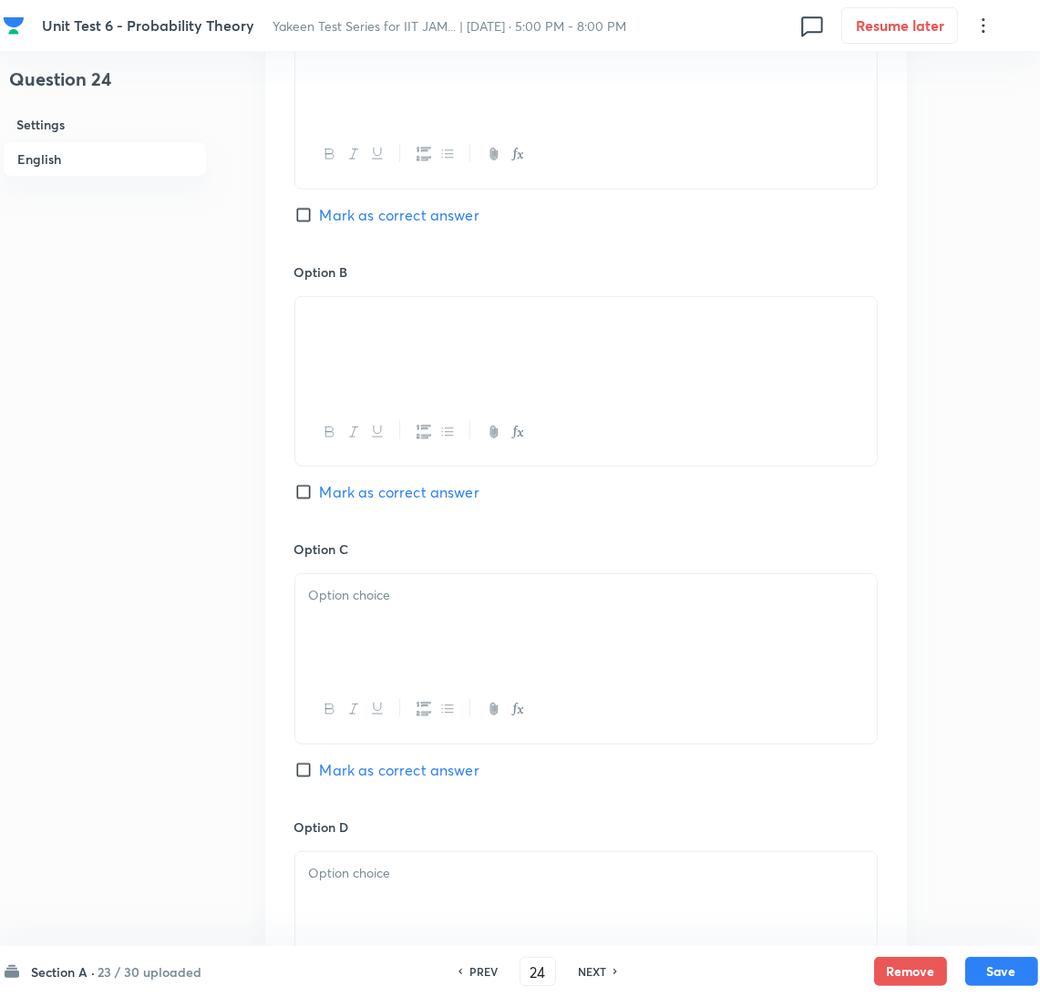
click at [322, 493] on span "Mark as correct answer" at bounding box center [400, 492] width 160 height 22
click at [320, 493] on input "Mark as correct answer" at bounding box center [307, 492] width 26 height 18
checkbox input "true"
click at [352, 639] on div at bounding box center [586, 625] width 582 height 102
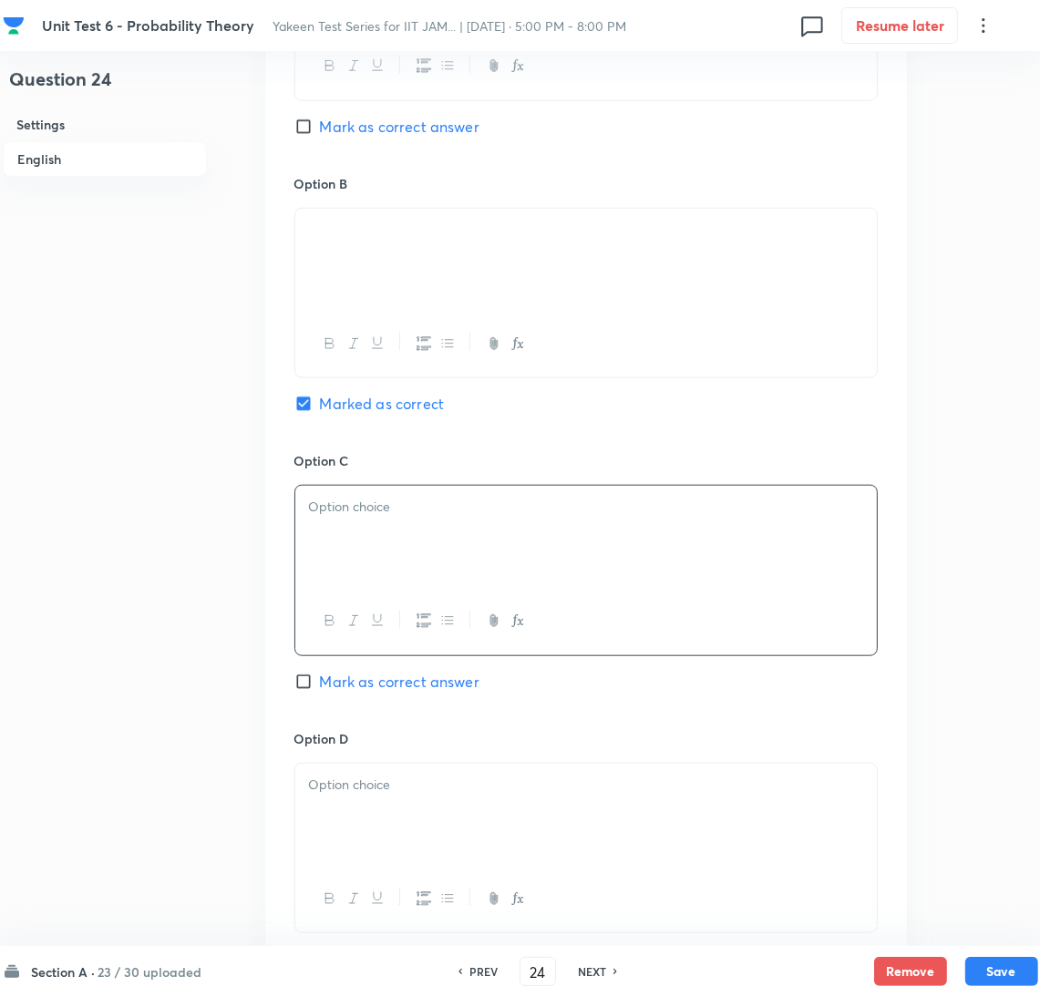
scroll to position [1090, 0]
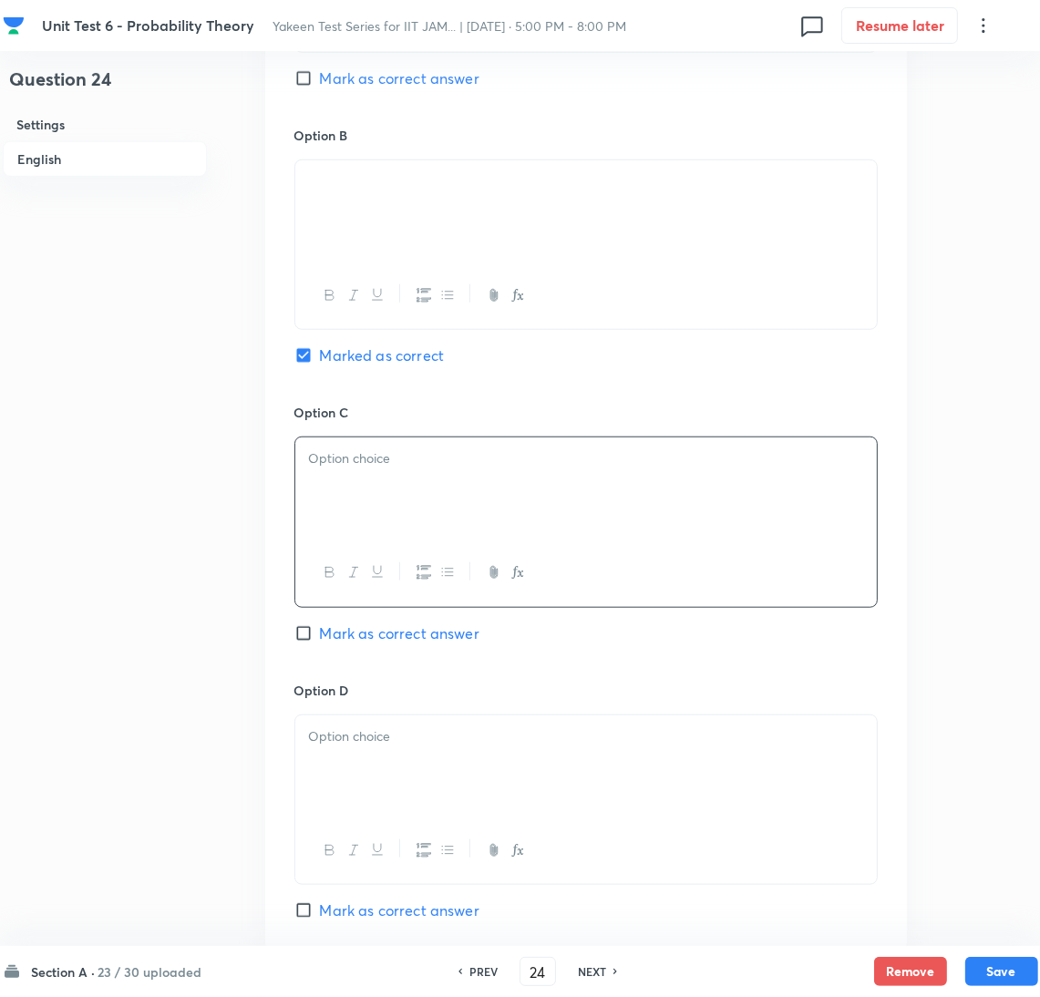
click at [381, 509] on div at bounding box center [586, 489] width 582 height 102
click at [387, 756] on div at bounding box center [586, 767] width 582 height 102
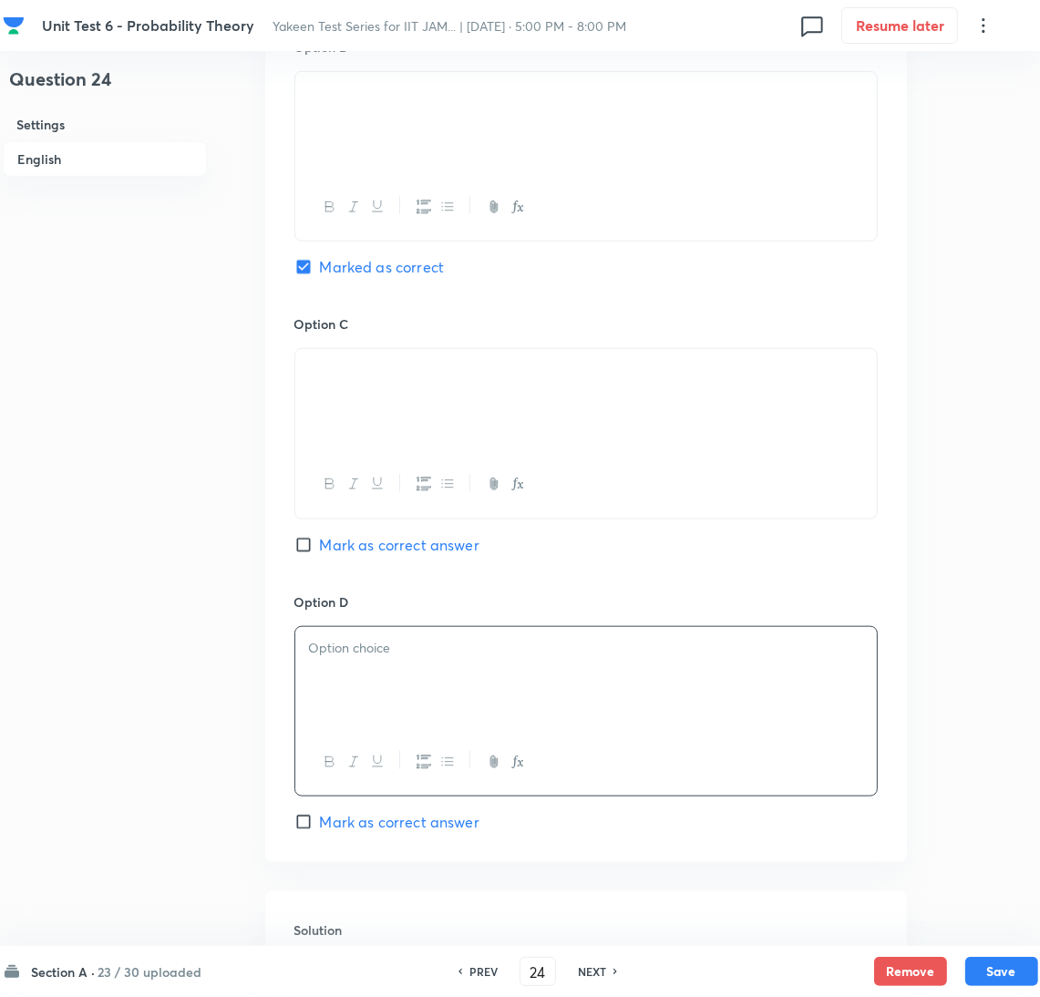
scroll to position [1226, 0]
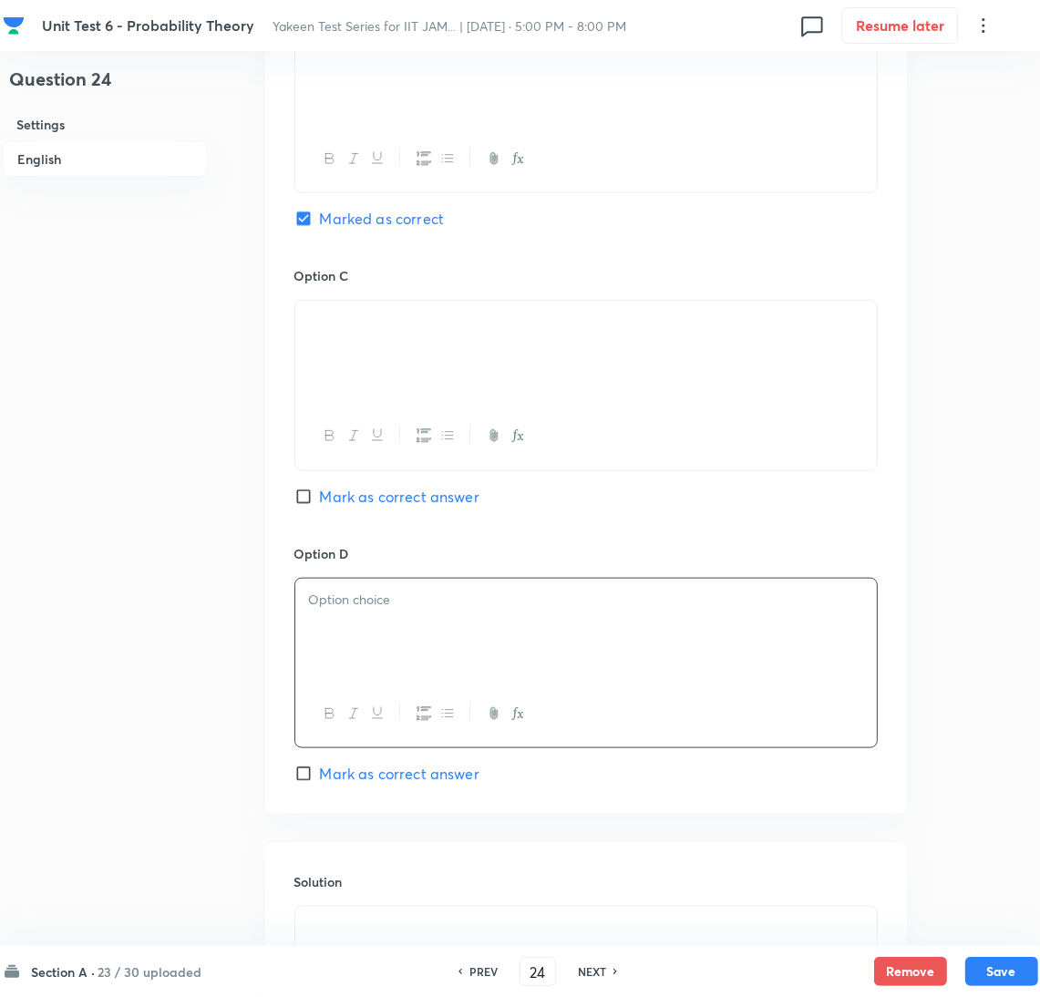
click at [380, 626] on div at bounding box center [586, 630] width 582 height 102
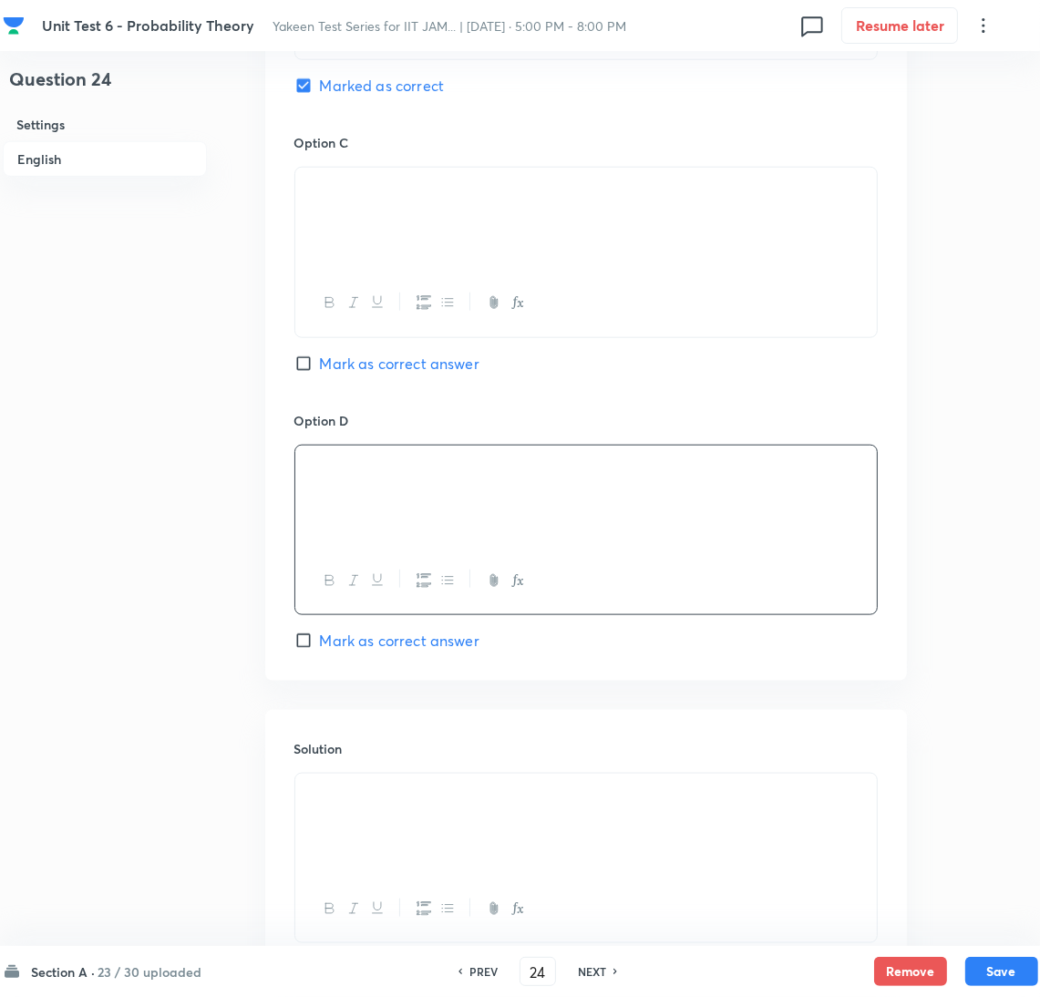
scroll to position [1500, 0]
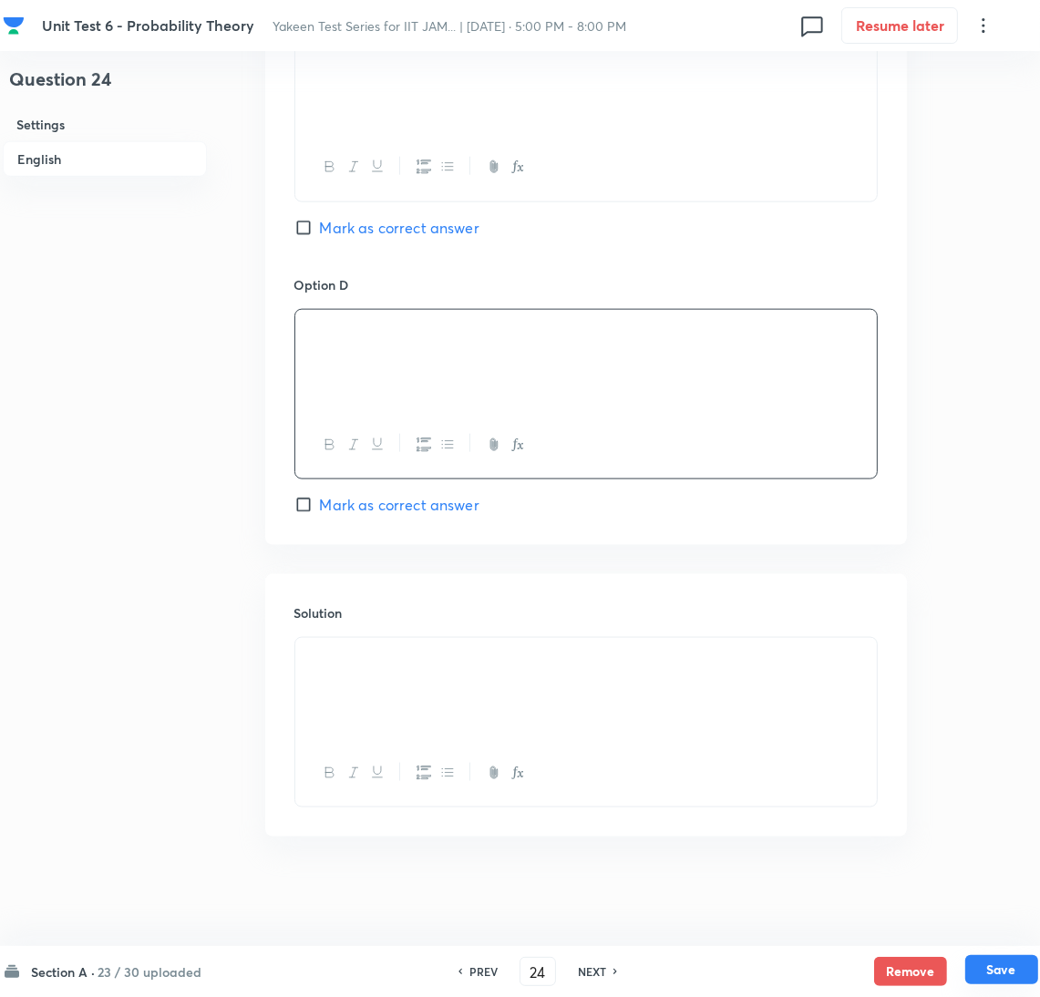
click at [995, 970] on button "Save" at bounding box center [1002, 969] width 73 height 29
type input "25"
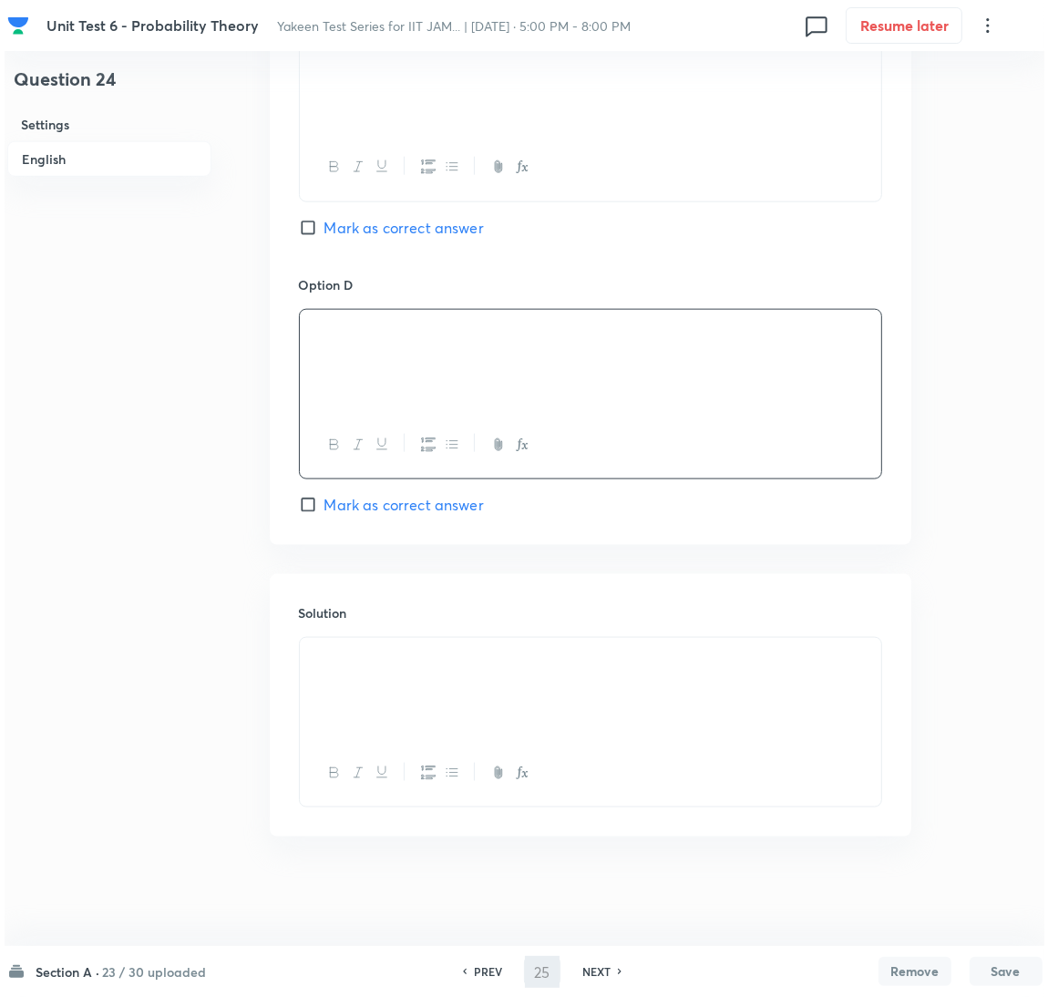
scroll to position [0, 0]
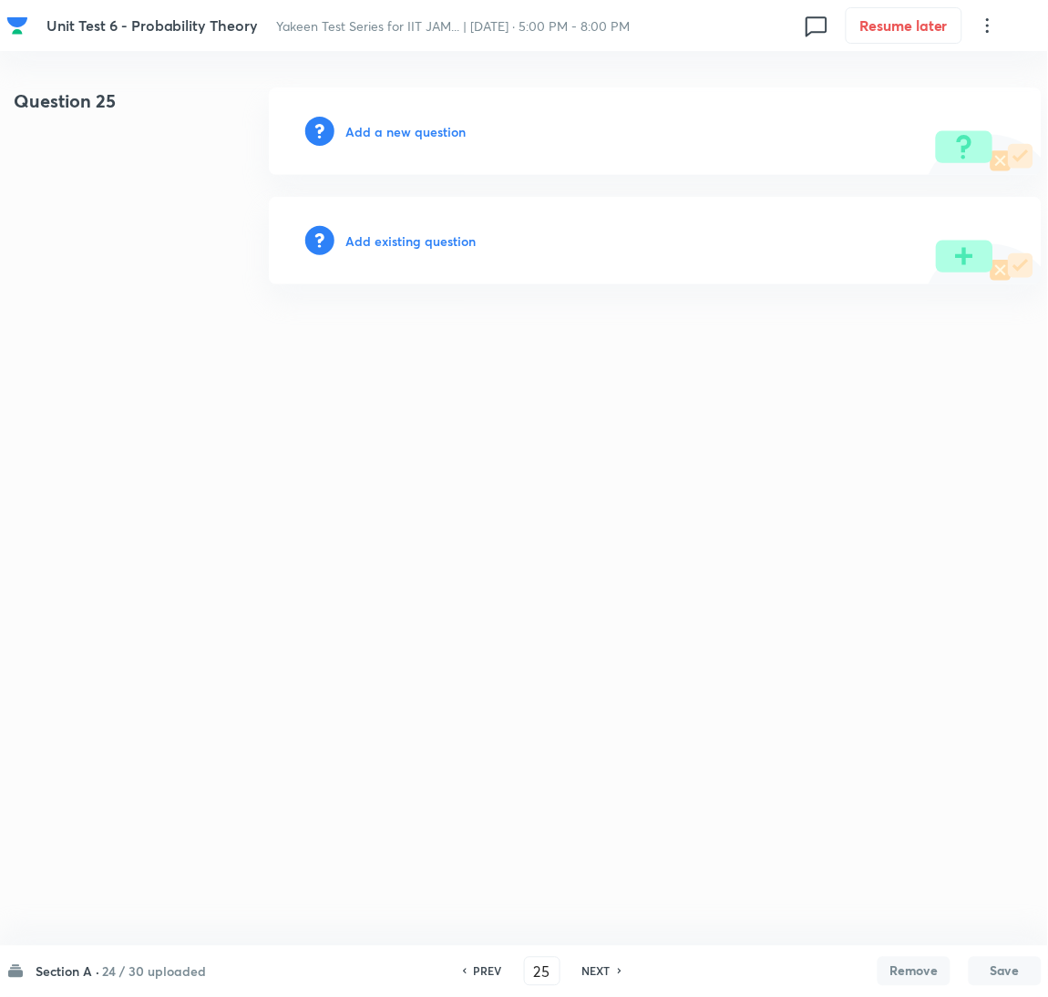
click at [374, 136] on h6 "Add a new question" at bounding box center [406, 131] width 120 height 19
click at [373, 136] on h6 "Choose a question type" at bounding box center [416, 131] width 140 height 19
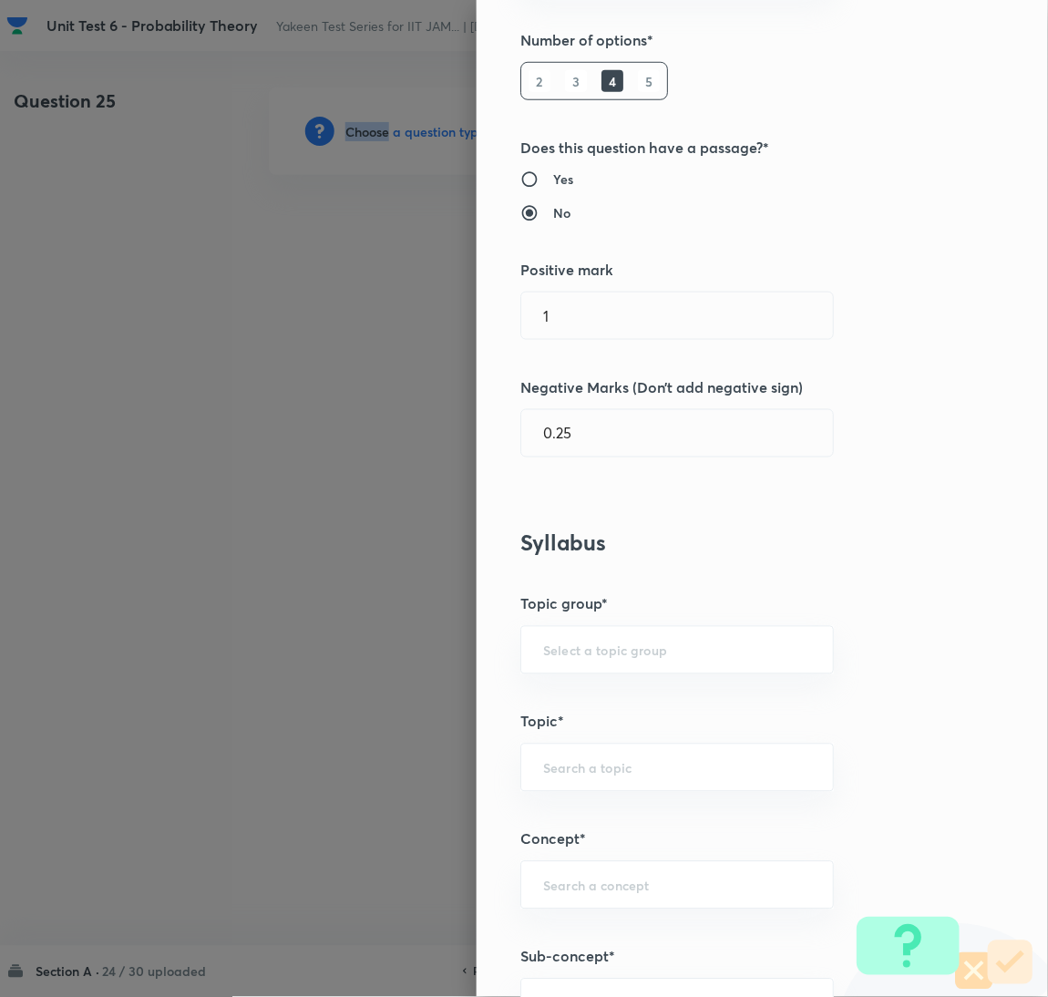
scroll to position [409, 0]
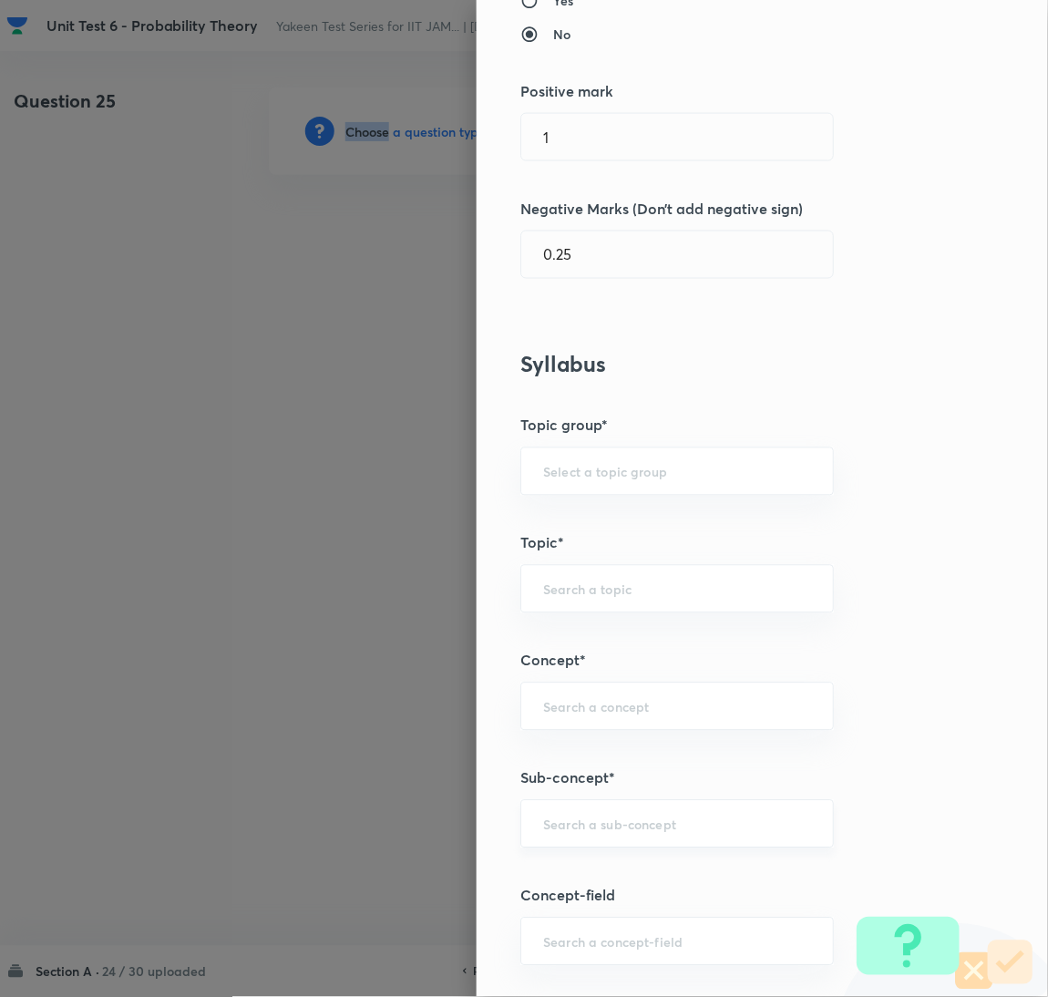
click at [590, 831] on div "​" at bounding box center [678, 824] width 314 height 48
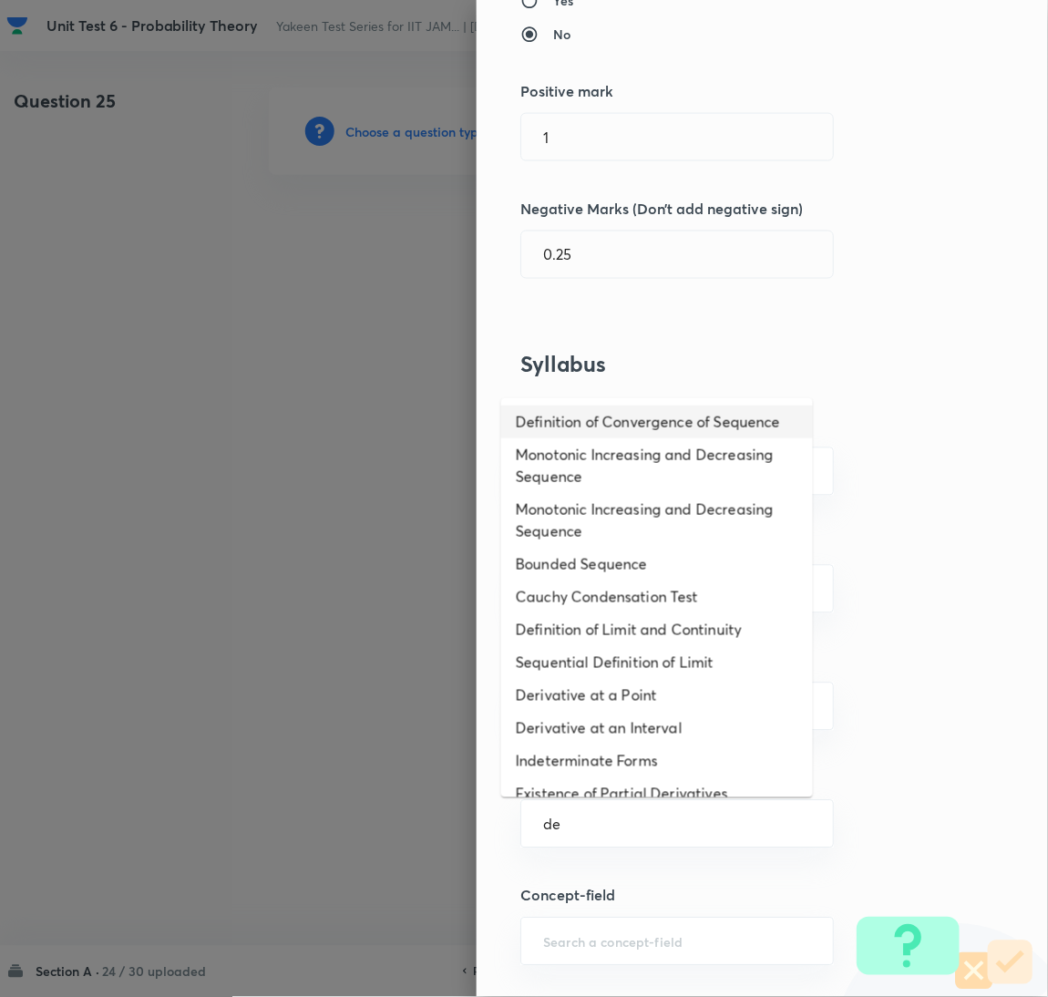
click at [594, 433] on li "Definition of Convergence of Sequence" at bounding box center [657, 422] width 312 height 33
type input "Definition of Convergence of Sequence"
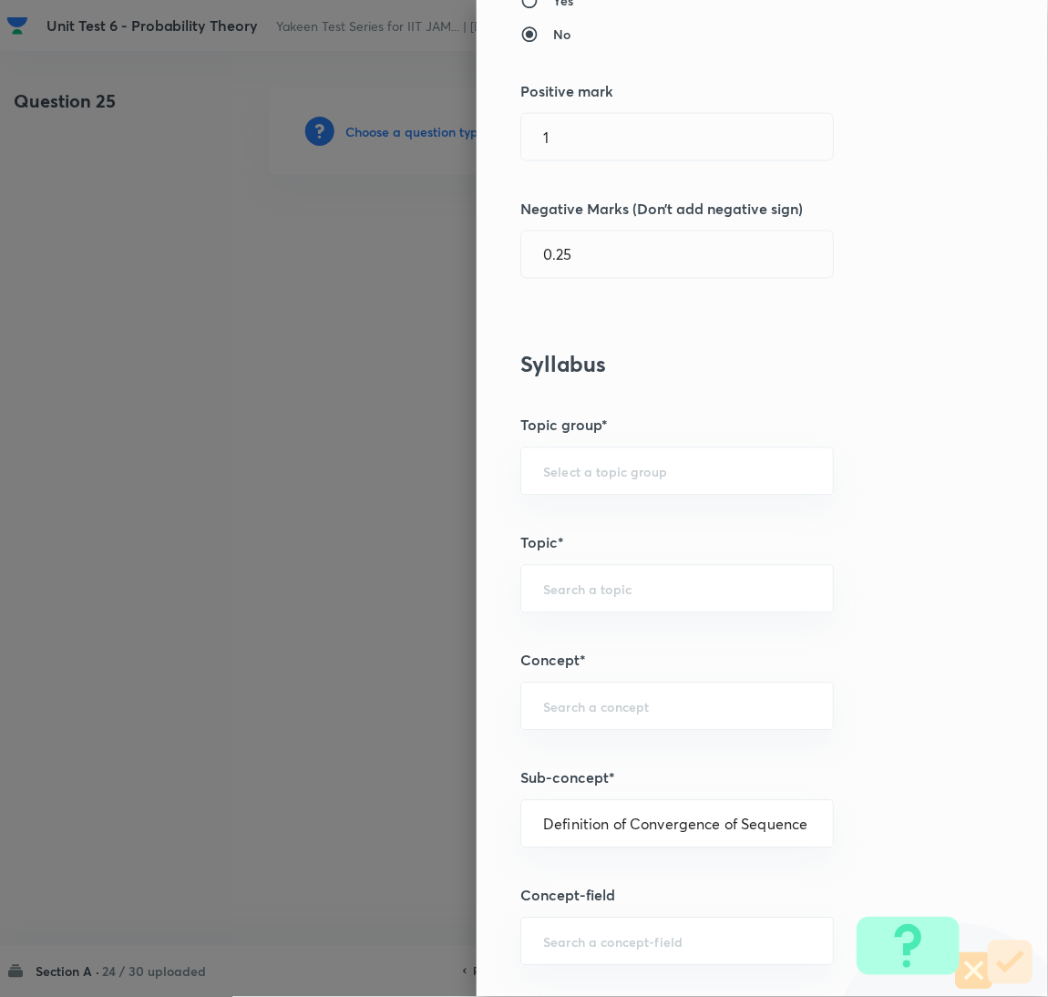
type input "Mathematics"
type input "Sequences & Series-Real Nos."
type input "Convergence of Sequences"
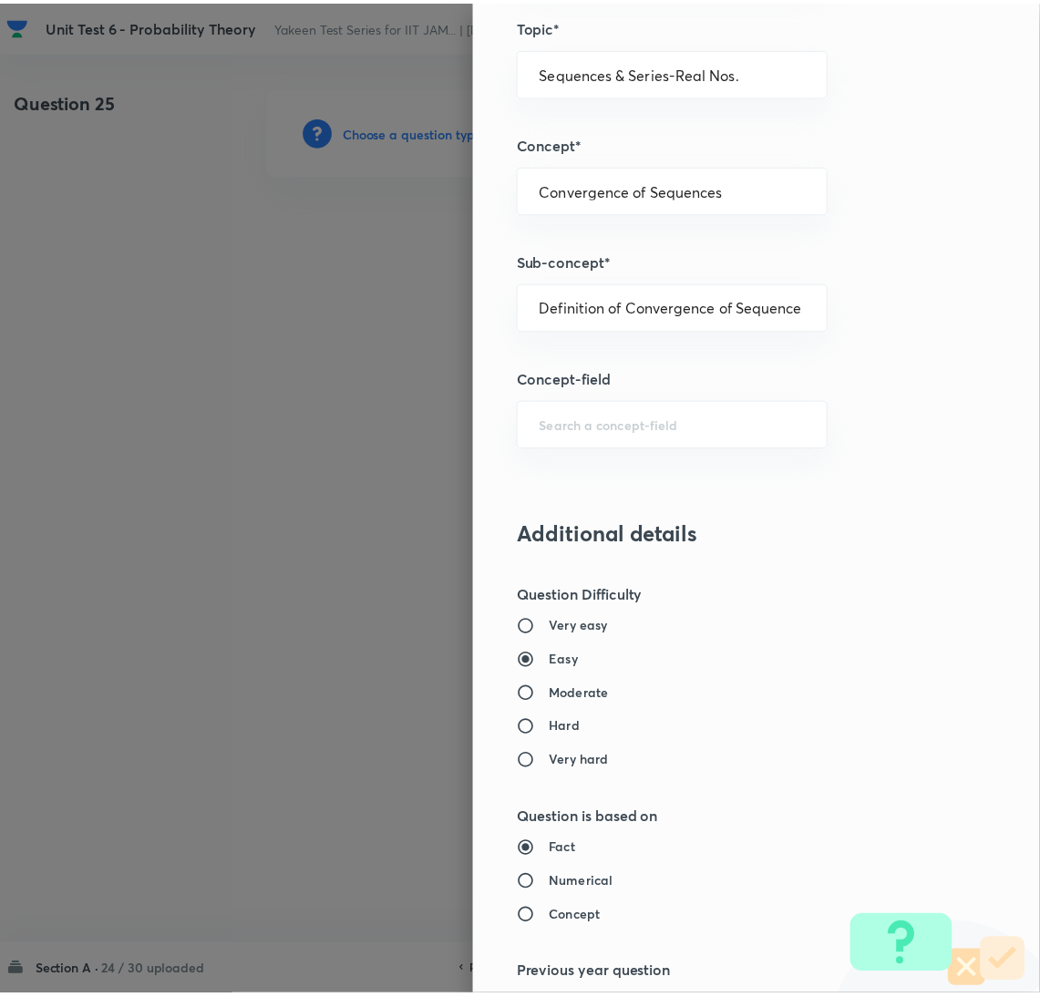
scroll to position [1490, 0]
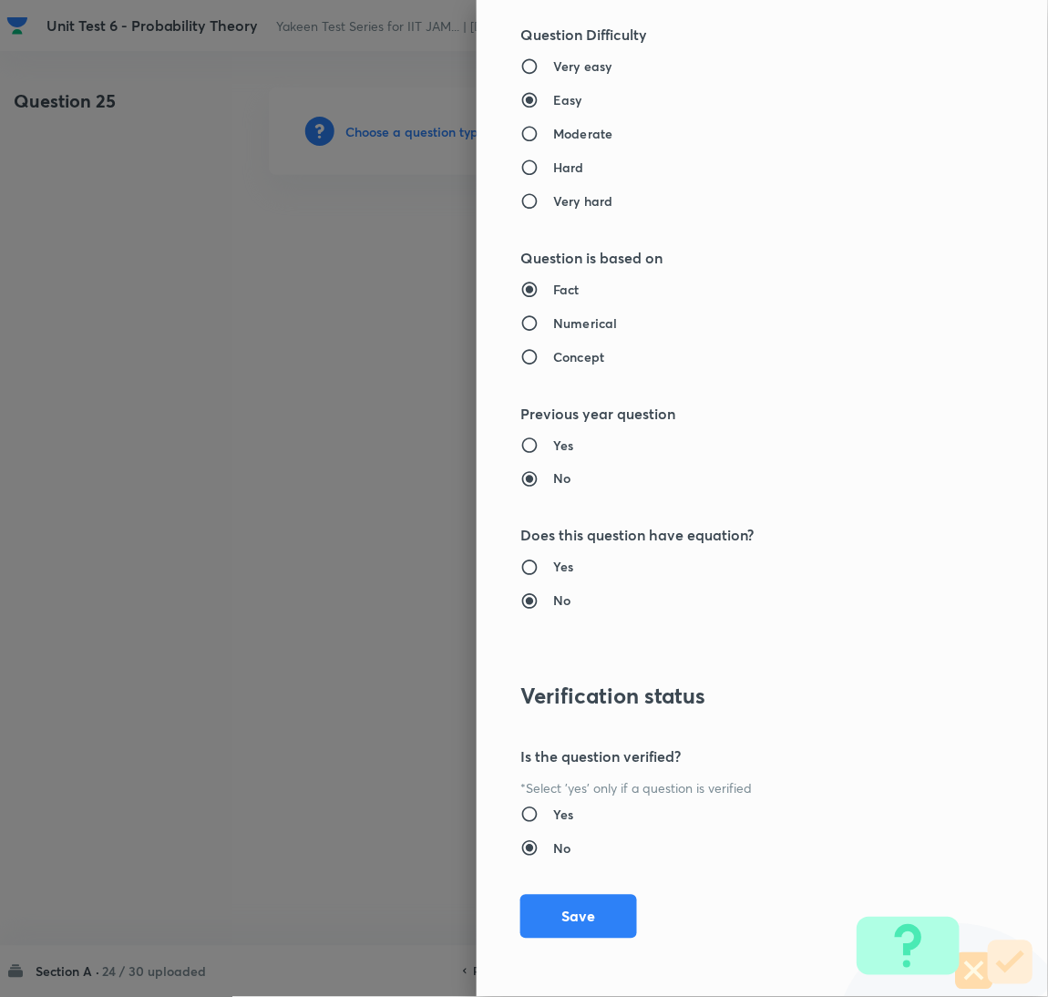
click at [576, 932] on button "Save" at bounding box center [579, 917] width 117 height 44
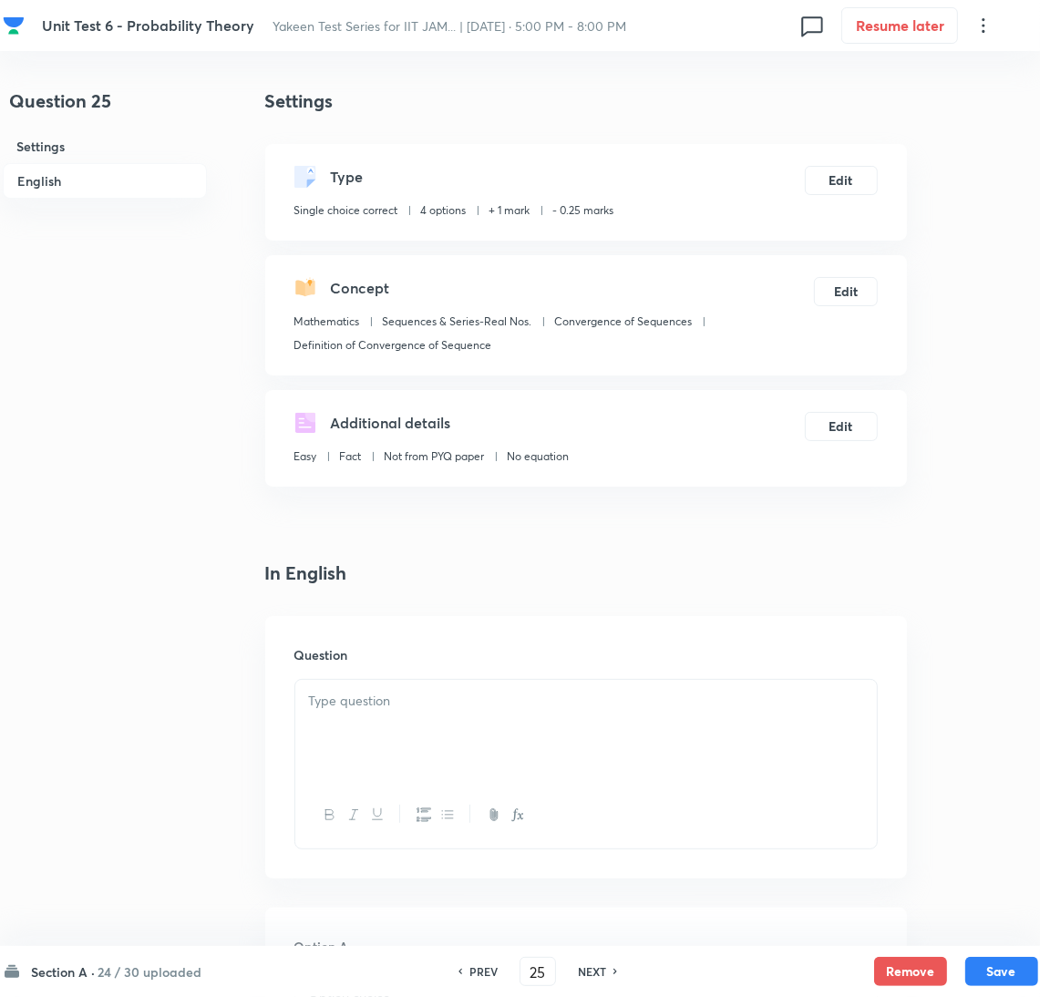
click at [419, 718] on div at bounding box center [586, 731] width 582 height 102
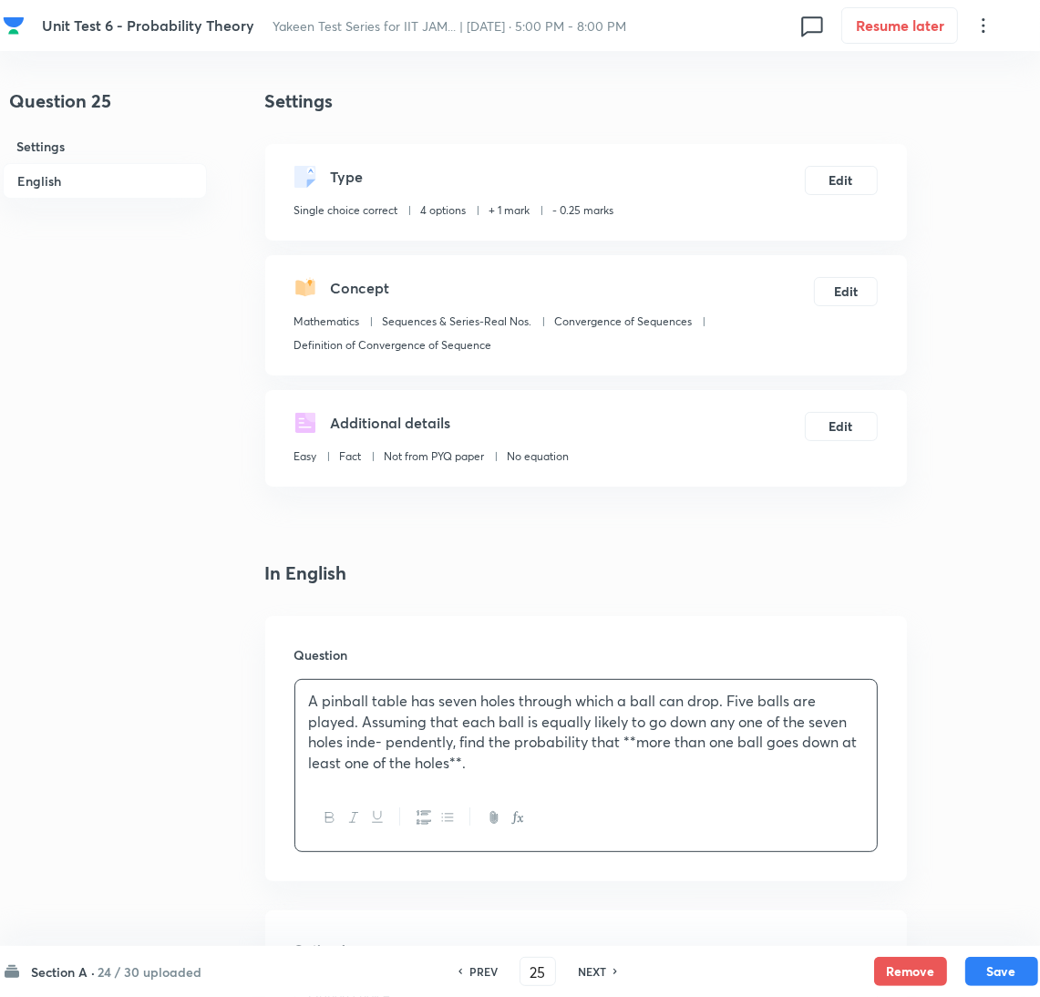
click at [386, 747] on p "A pinball table has seven holes through which a ball can drop. Five balls are p…" at bounding box center [586, 732] width 554 height 83
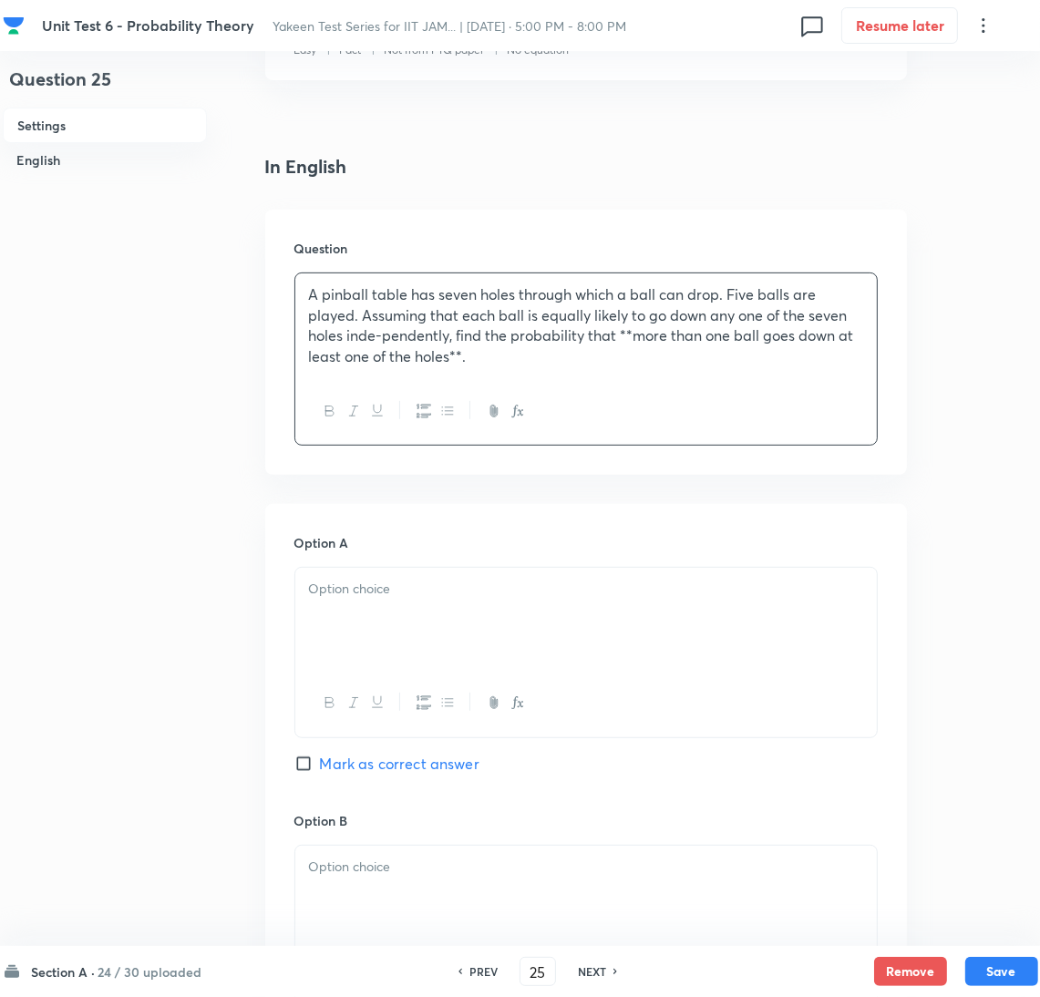
scroll to position [409, 0]
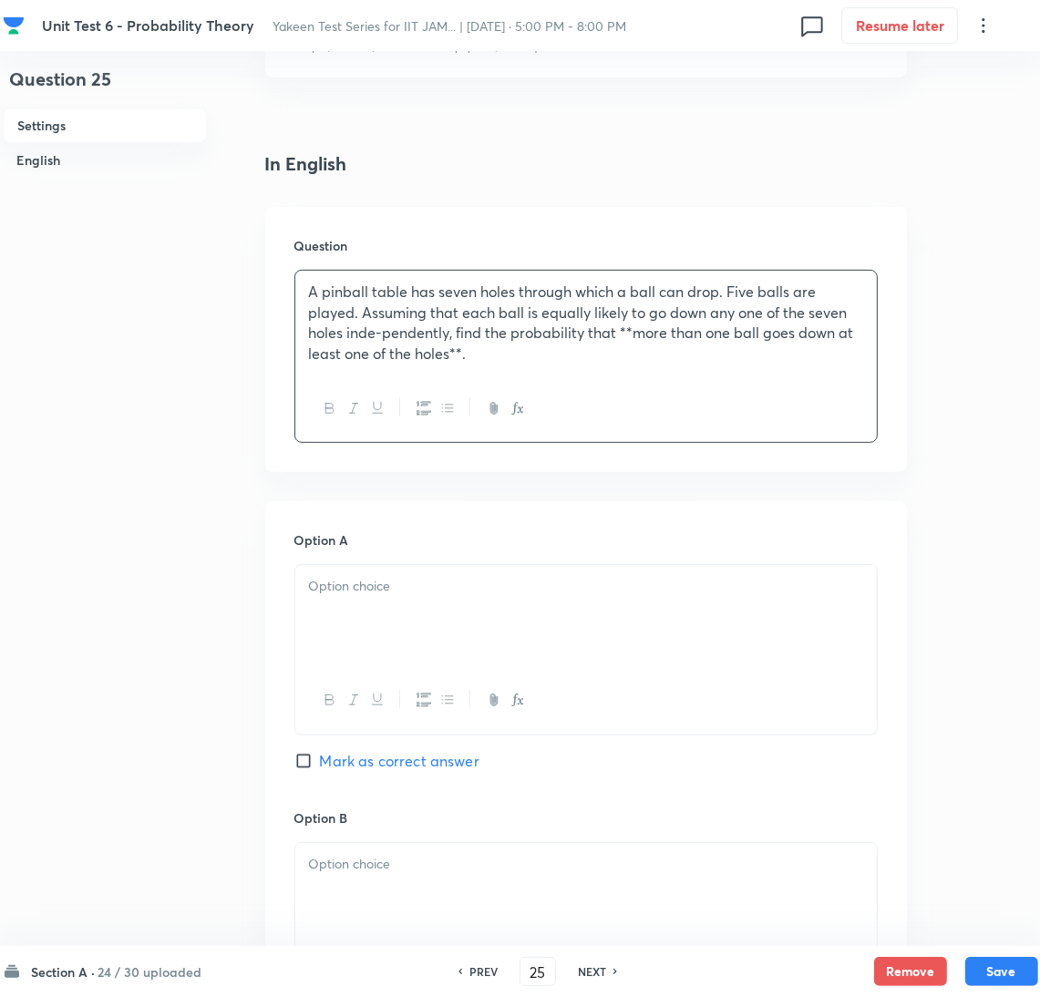
click at [380, 602] on div at bounding box center [586, 616] width 582 height 102
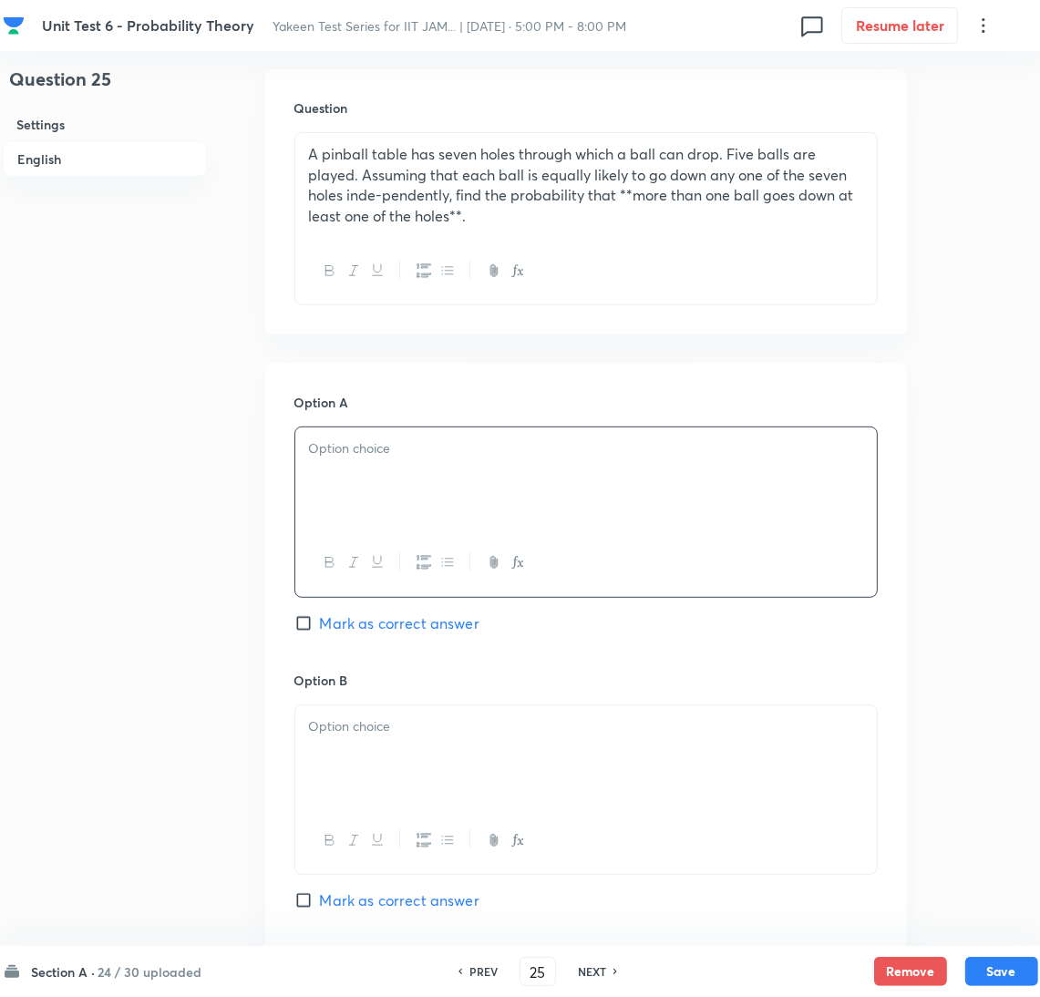
click at [387, 479] on div at bounding box center [586, 479] width 582 height 102
click at [355, 749] on div at bounding box center [586, 757] width 582 height 102
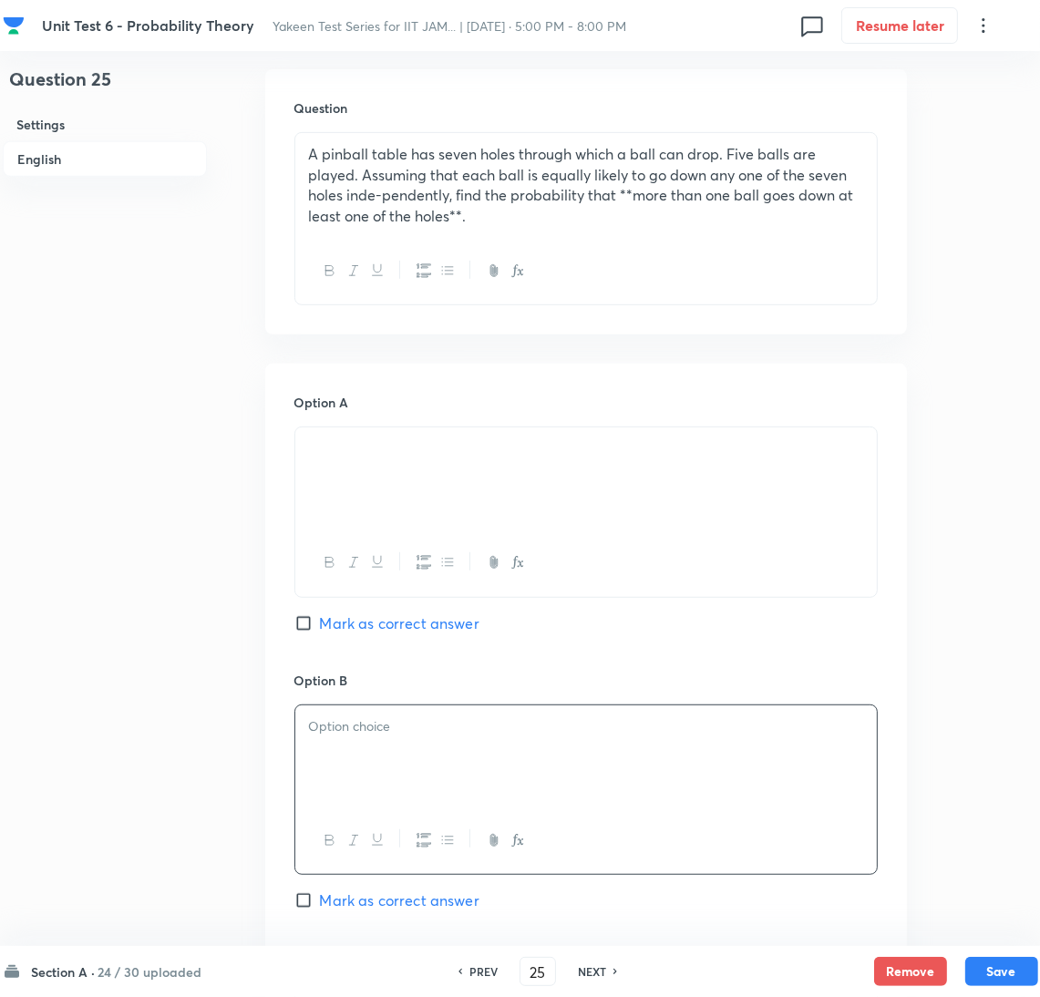
scroll to position [820, 0]
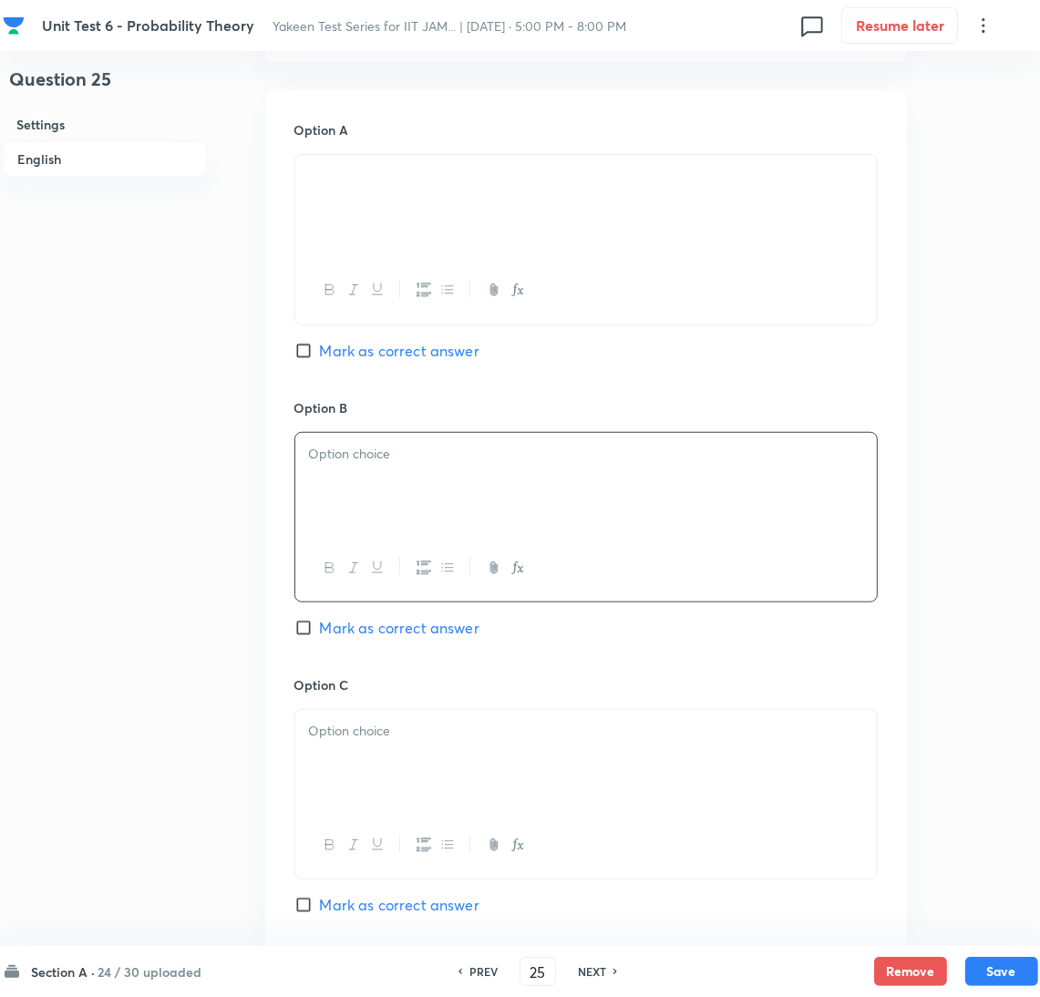
click at [357, 472] on div at bounding box center [586, 484] width 582 height 102
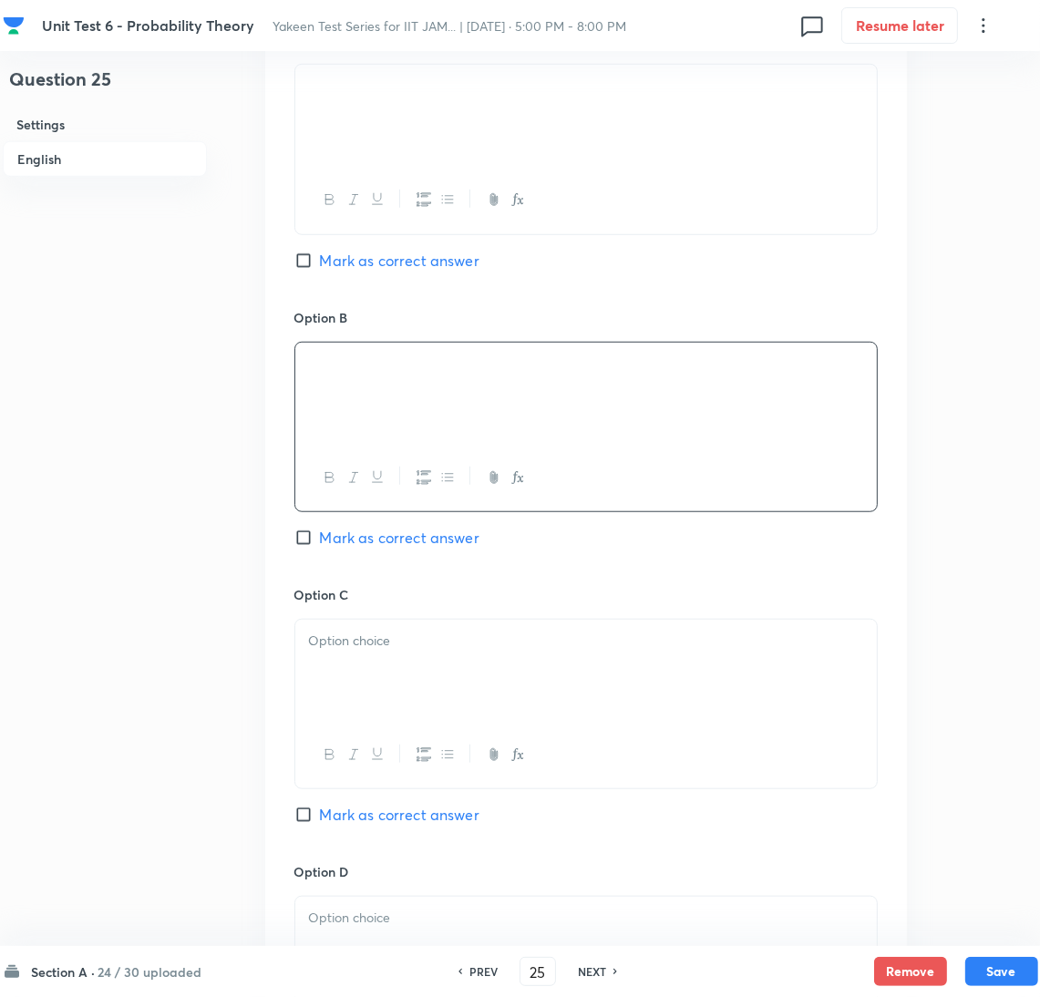
scroll to position [957, 0]
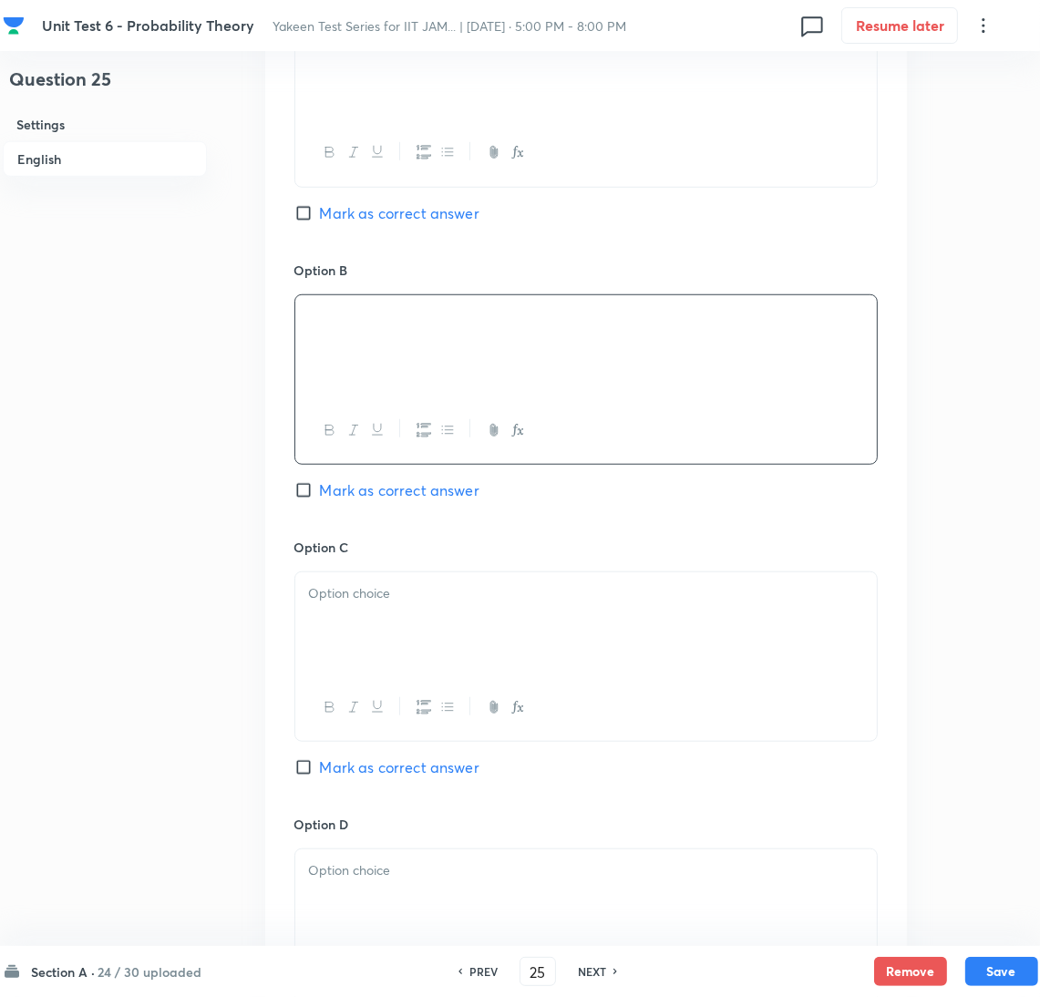
drag, startPoint x: 346, startPoint y: 610, endPoint x: 802, endPoint y: 966, distance: 578.1
click at [347, 610] on div at bounding box center [586, 624] width 582 height 102
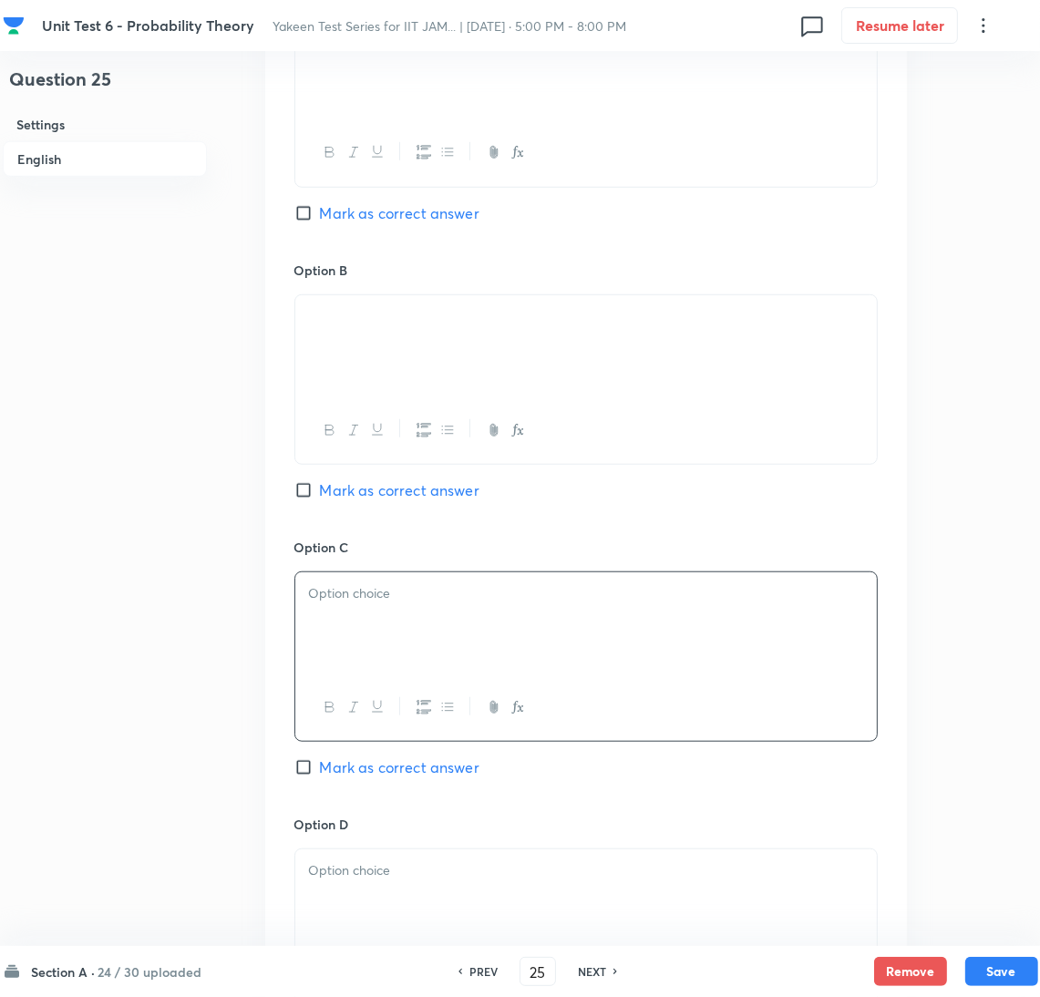
click at [382, 629] on div at bounding box center [586, 624] width 582 height 102
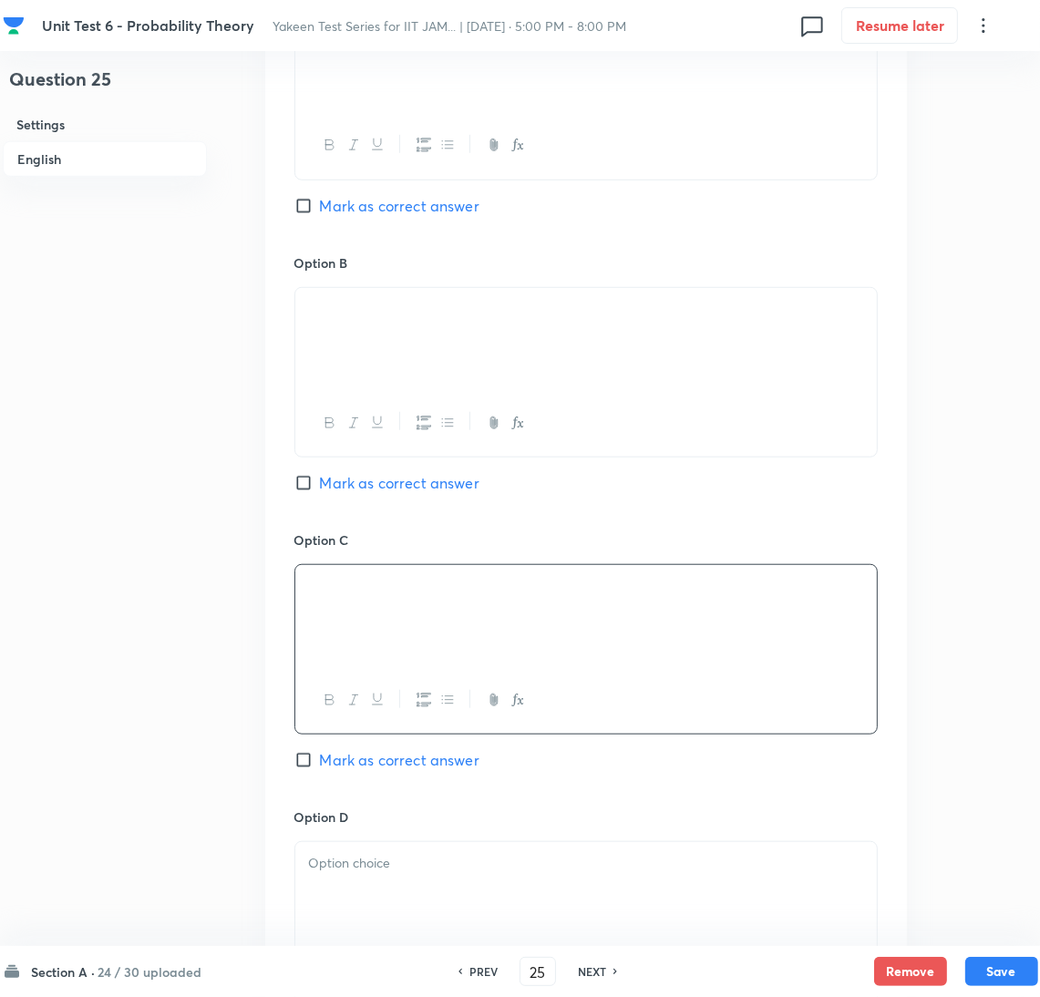
scroll to position [1230, 0]
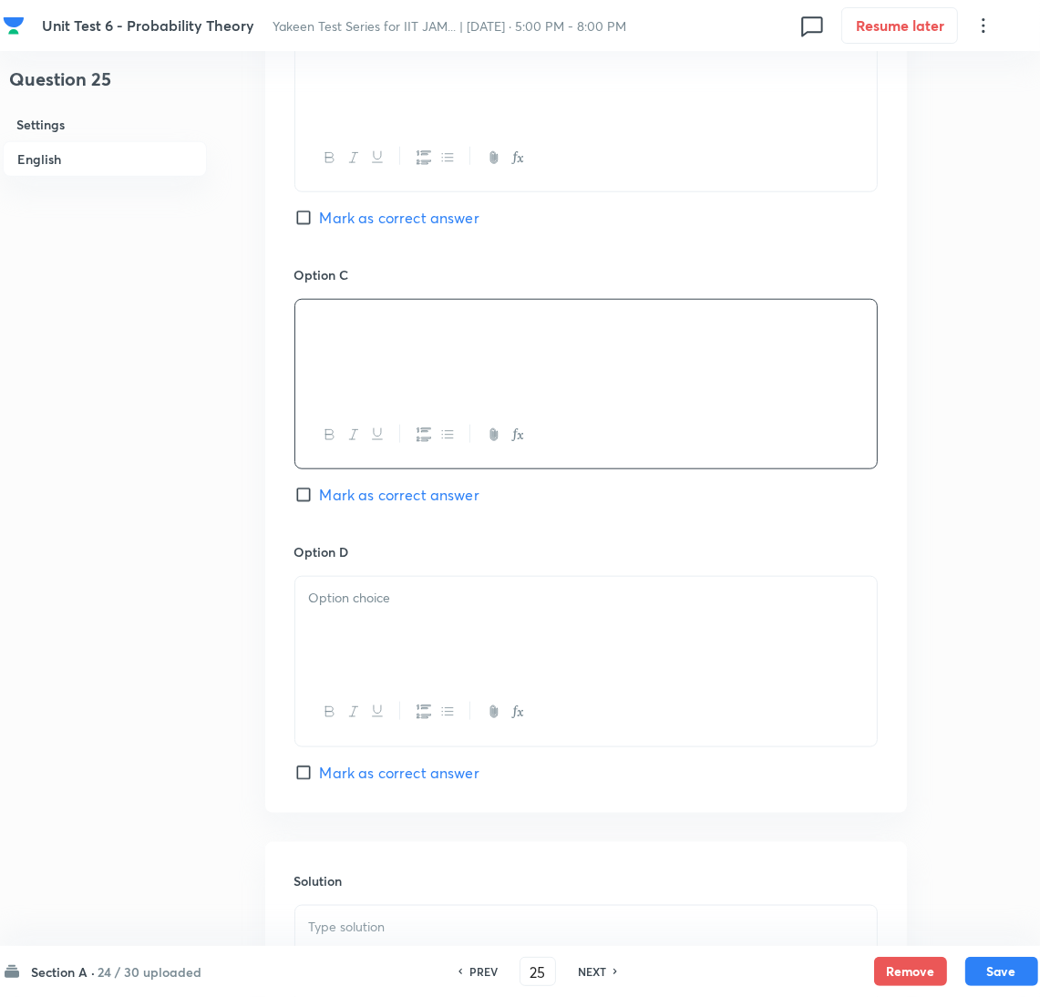
click at [360, 595] on p at bounding box center [586, 598] width 554 height 21
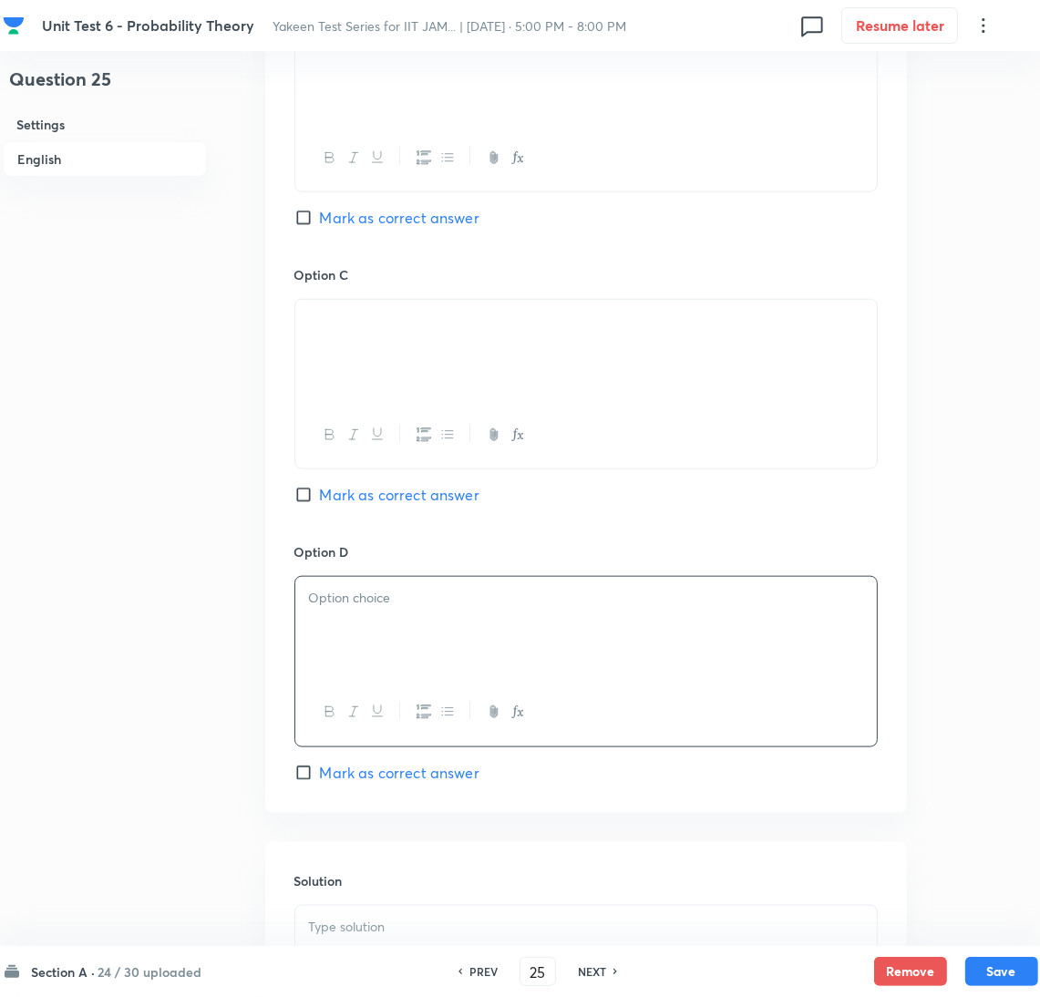
click at [398, 640] on div at bounding box center [586, 628] width 582 height 102
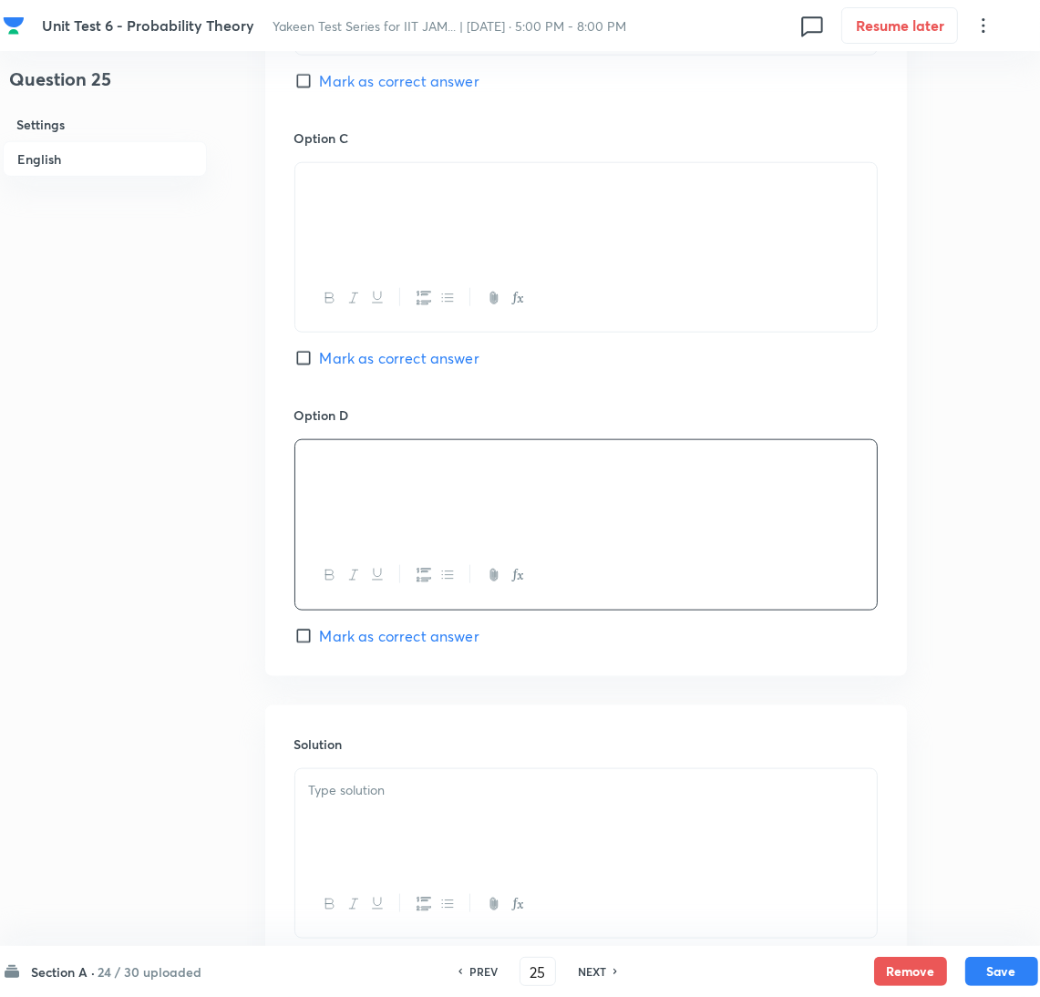
click at [365, 825] on div at bounding box center [586, 820] width 582 height 102
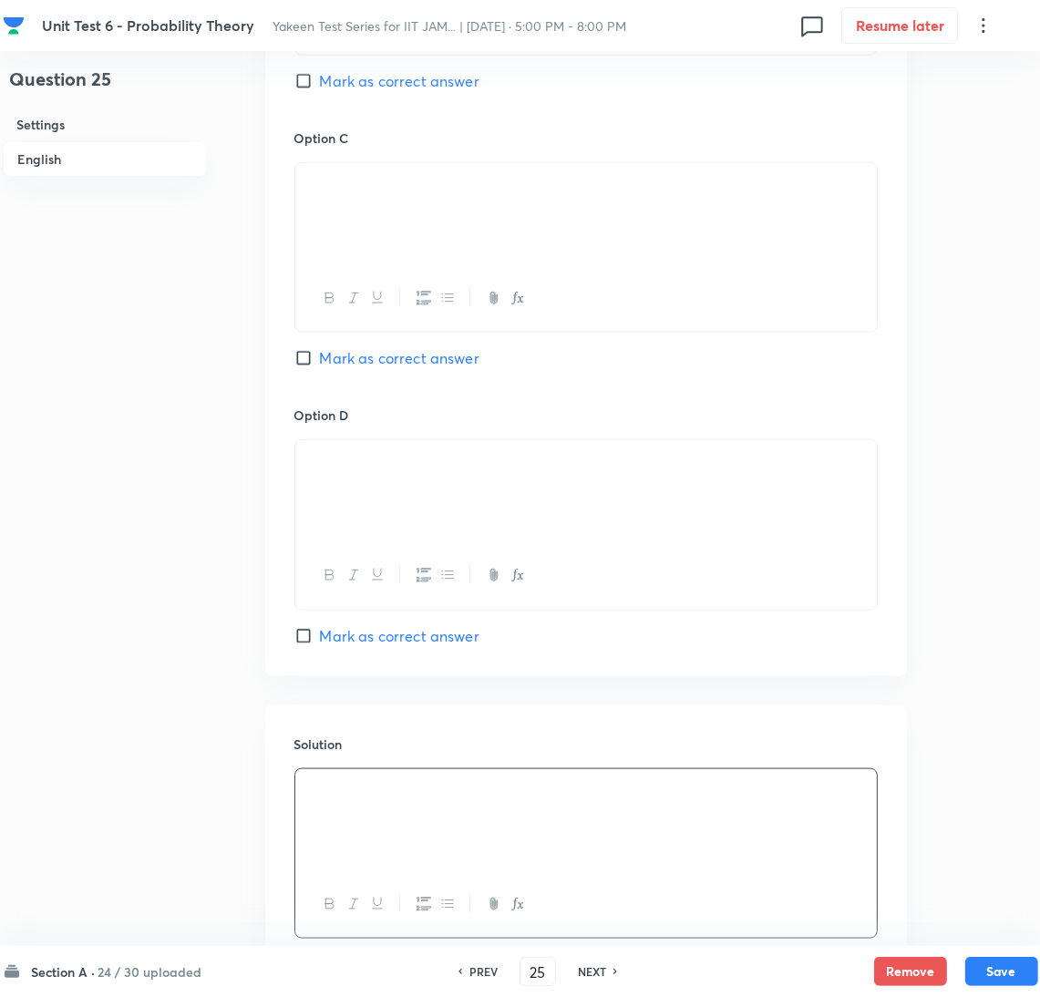
click at [311, 642] on input "Mark as correct answer" at bounding box center [307, 636] width 26 height 18
checkbox input "true"
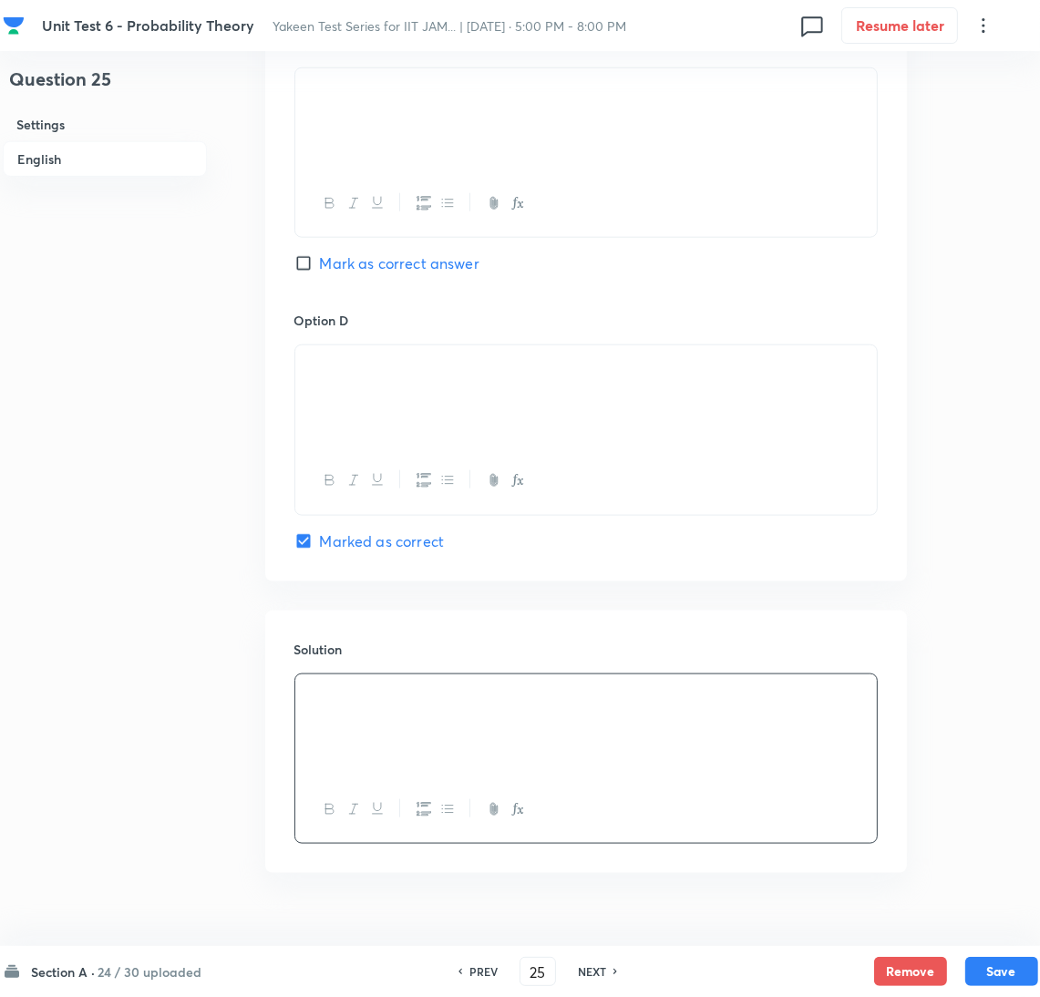
scroll to position [1502, 0]
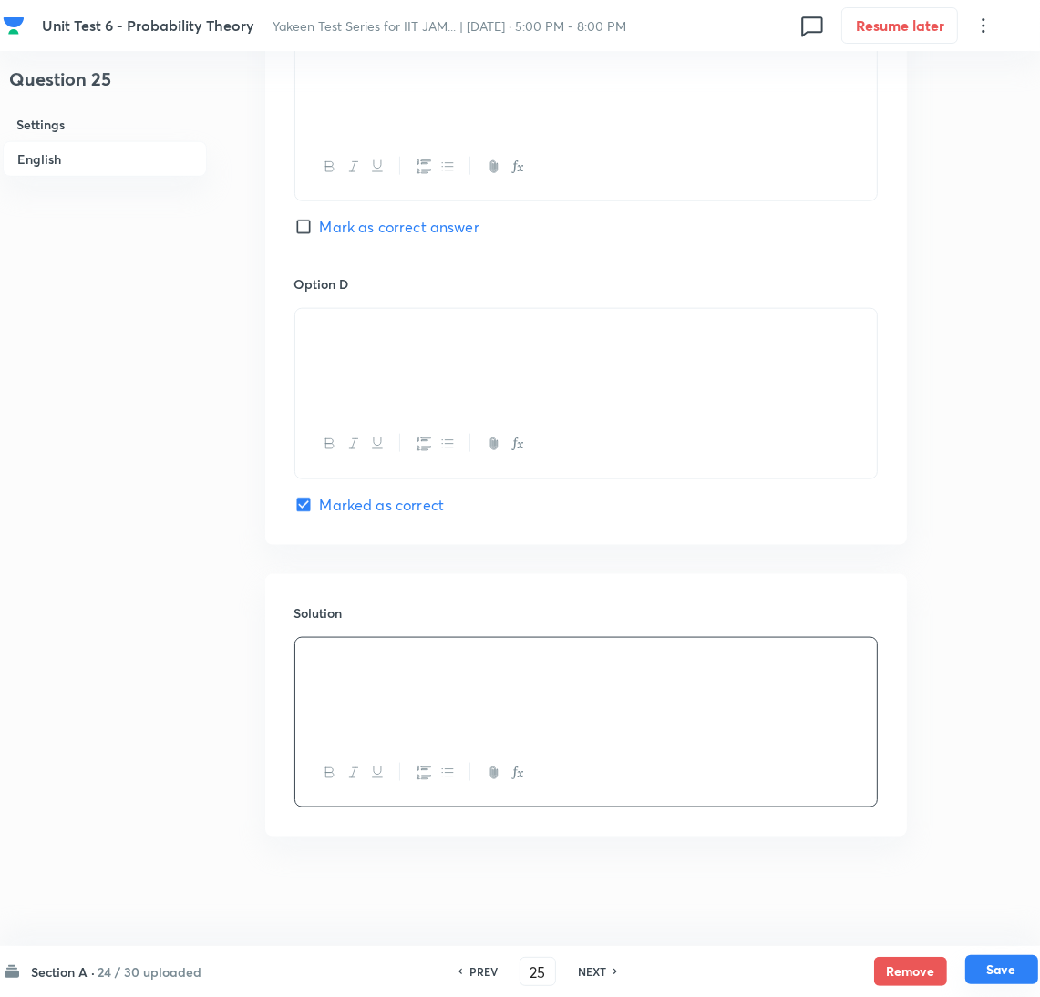
click at [971, 966] on button "Save" at bounding box center [1002, 969] width 73 height 29
type input "26"
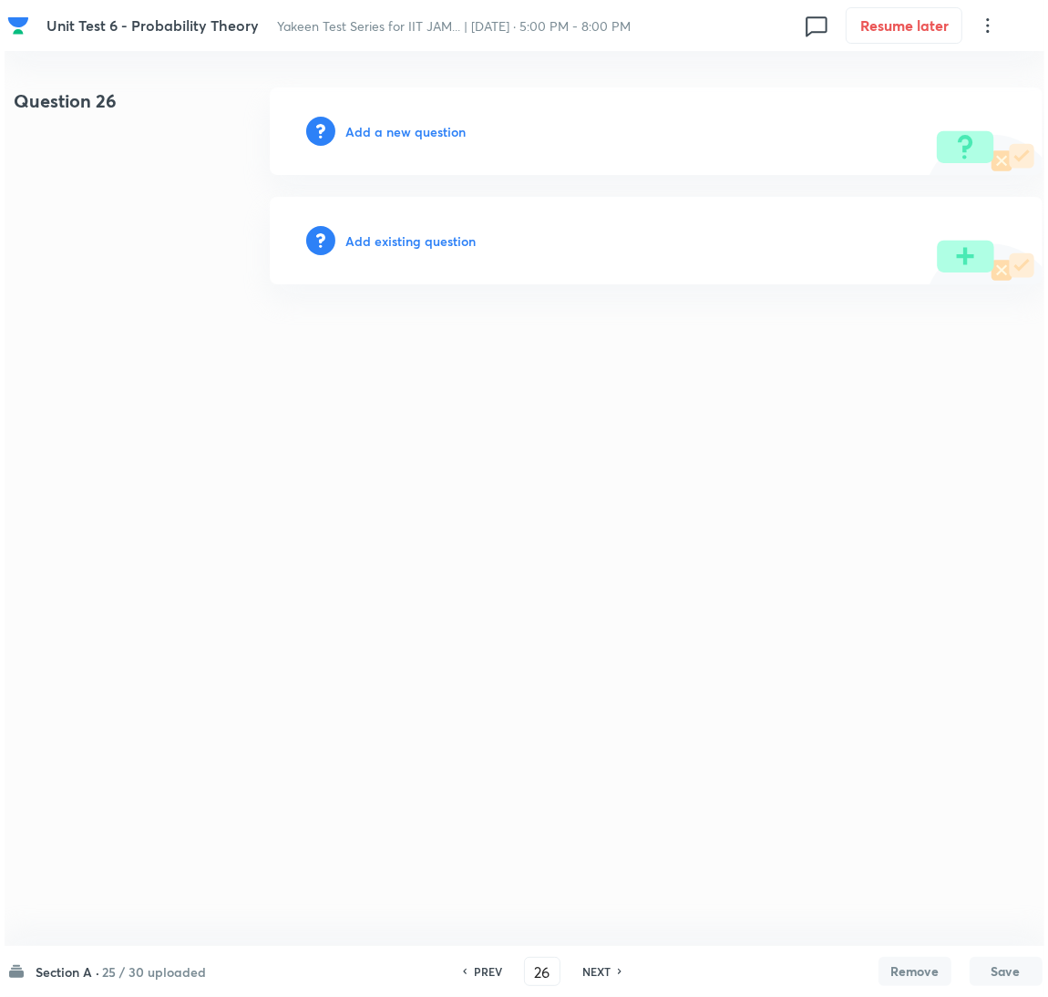
scroll to position [0, 0]
click at [381, 134] on h6 "Add a new question" at bounding box center [406, 131] width 120 height 19
click at [363, 134] on h6 "Choose a question type" at bounding box center [416, 131] width 140 height 19
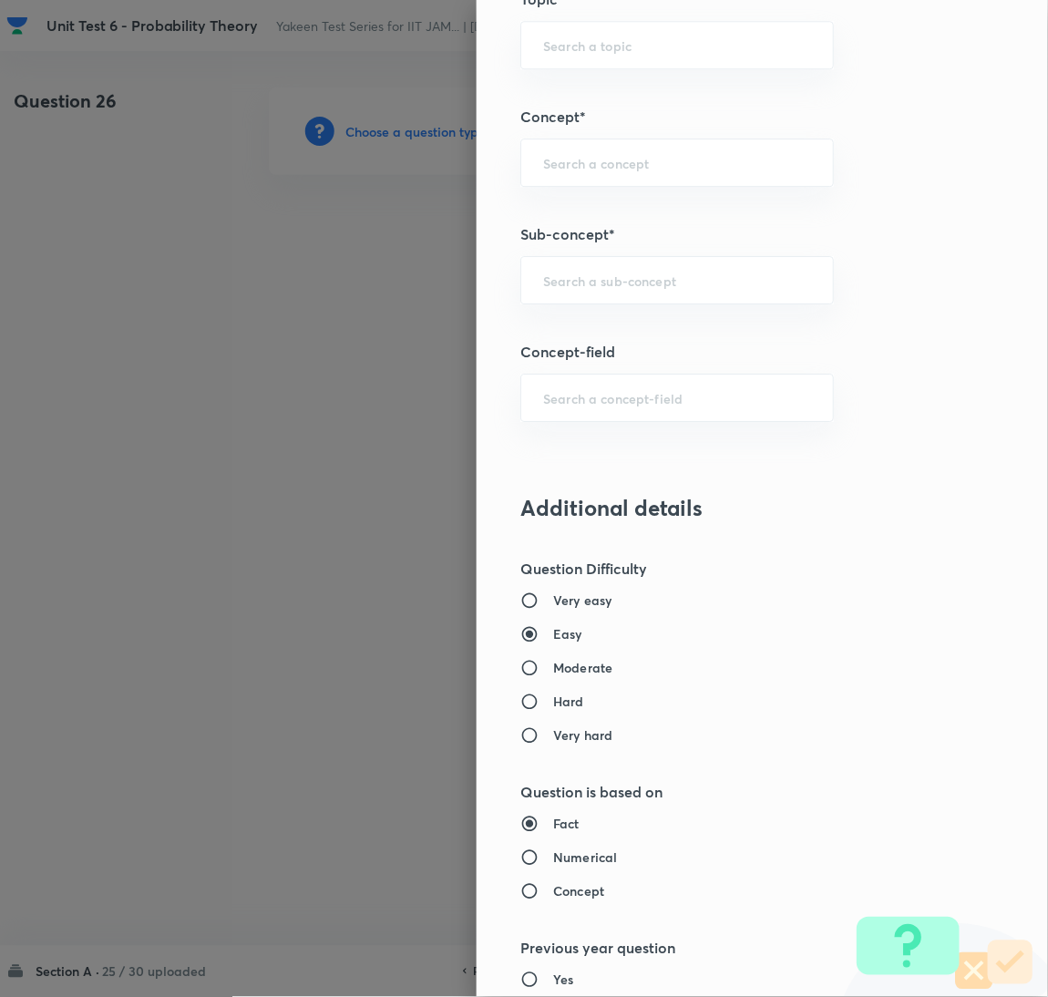
scroll to position [957, 0]
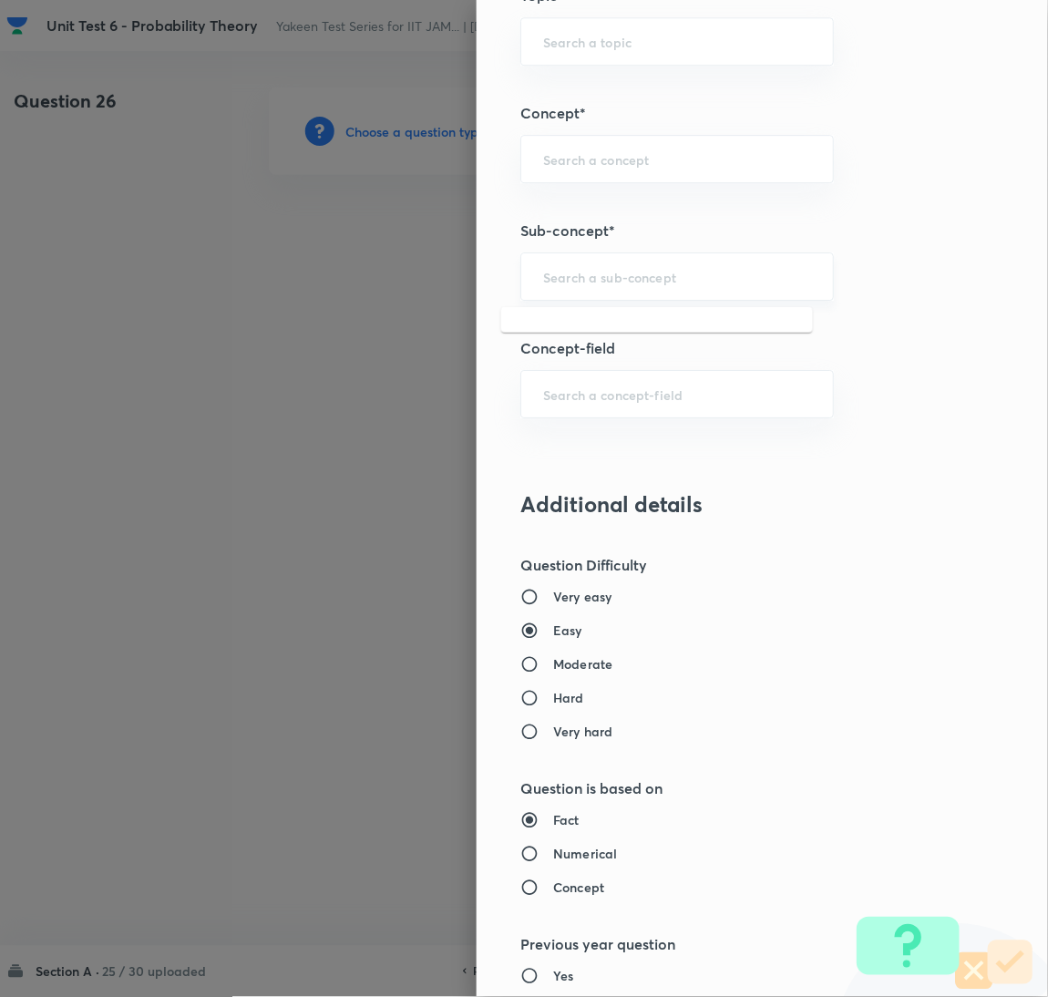
click at [573, 281] on input "text" at bounding box center [677, 276] width 268 height 17
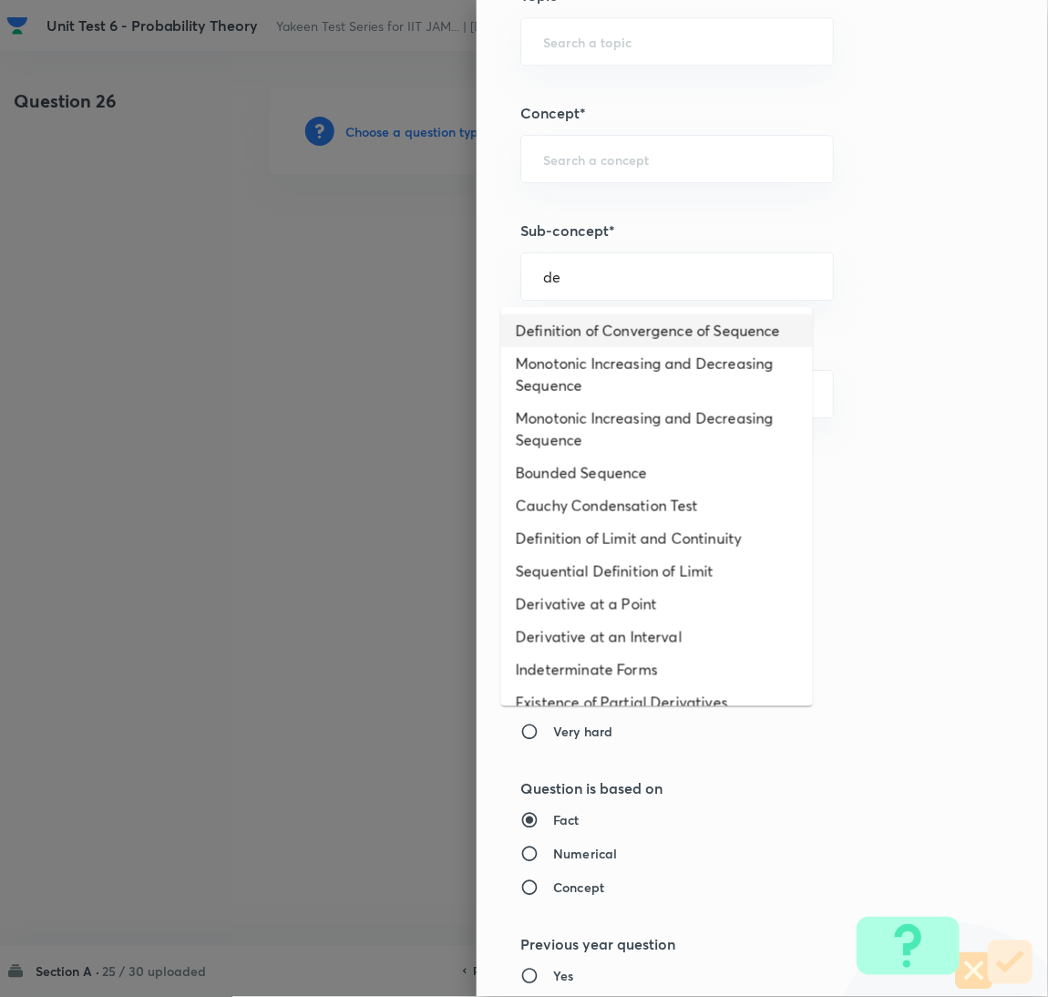
click at [583, 333] on li "Definition of Convergence of Sequence" at bounding box center [657, 331] width 312 height 33
type input "Definition of Convergence of Sequence"
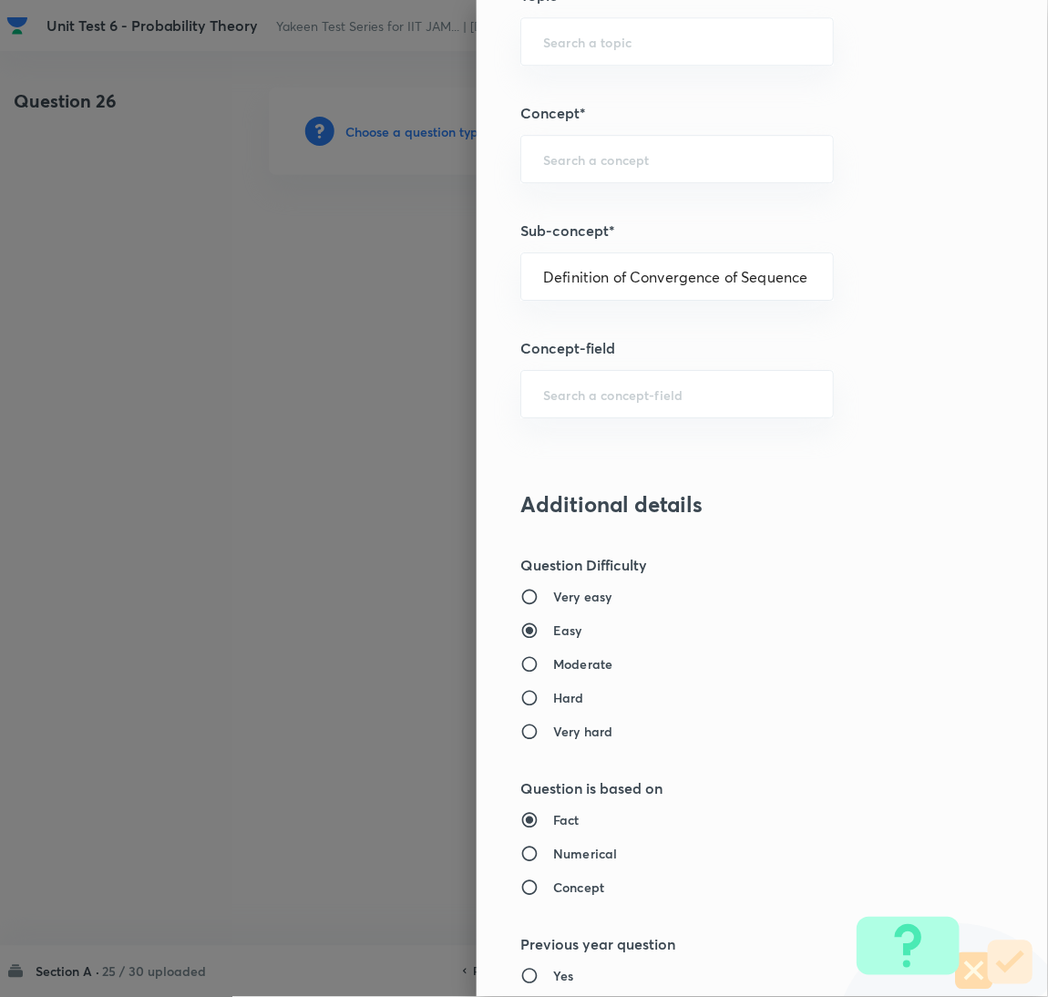
type input "Mathematics"
type input "Sequences & Series-Real Nos."
type input "Convergence of Sequences"
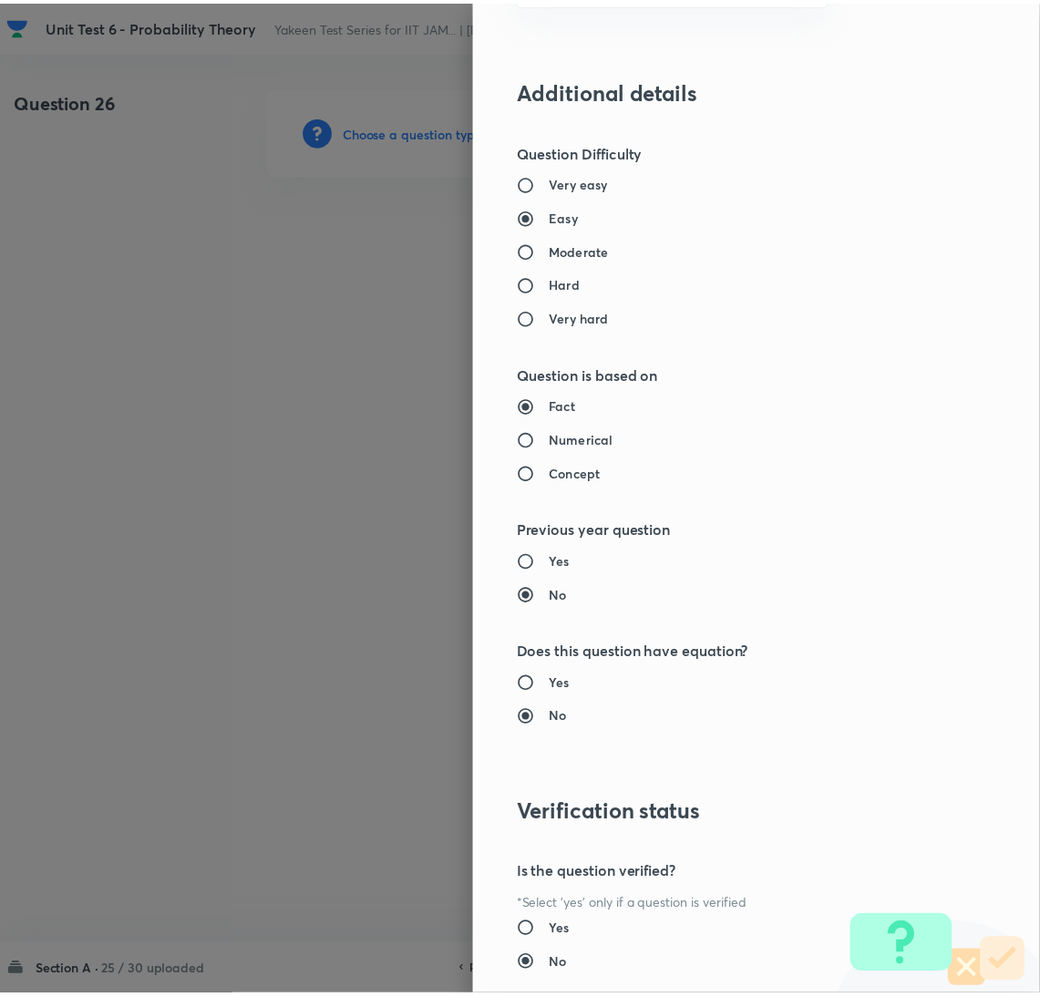
scroll to position [1490, 0]
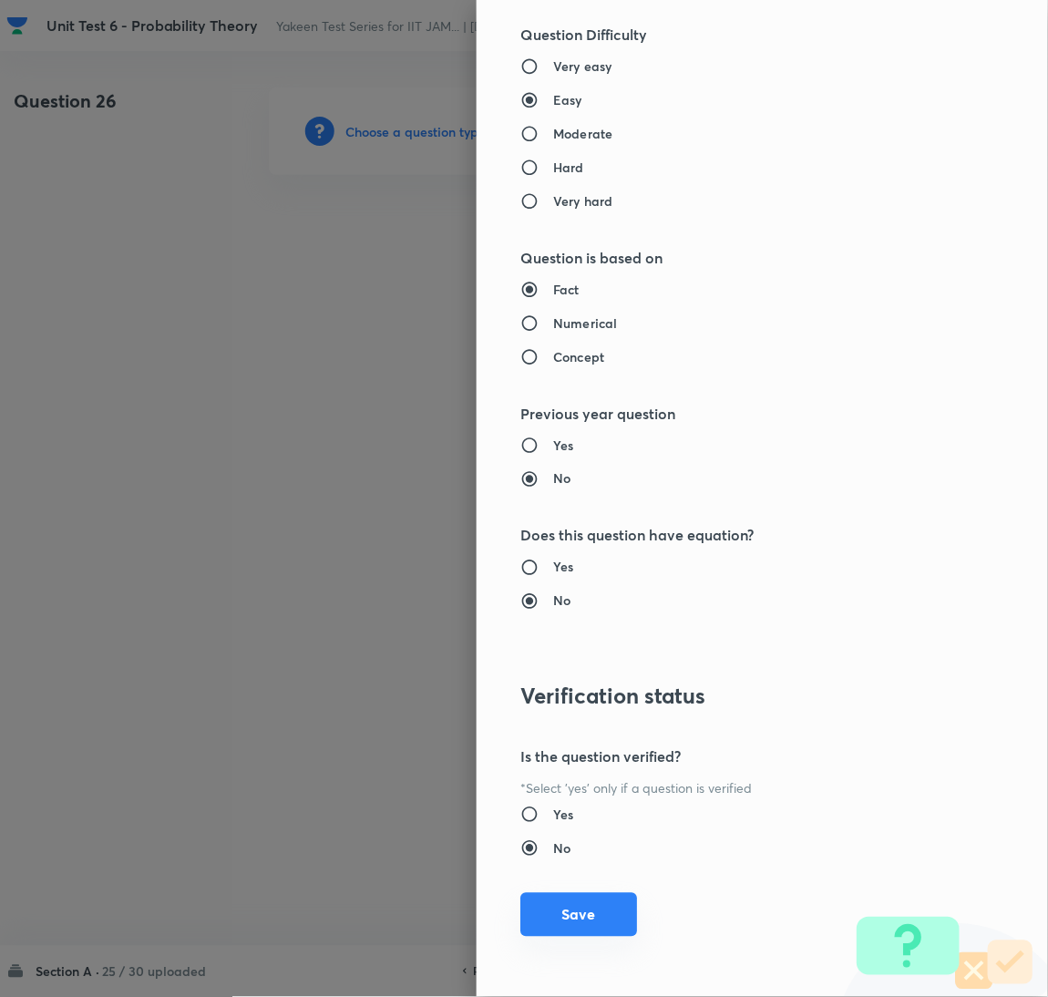
click at [566, 914] on button "Save" at bounding box center [579, 915] width 117 height 44
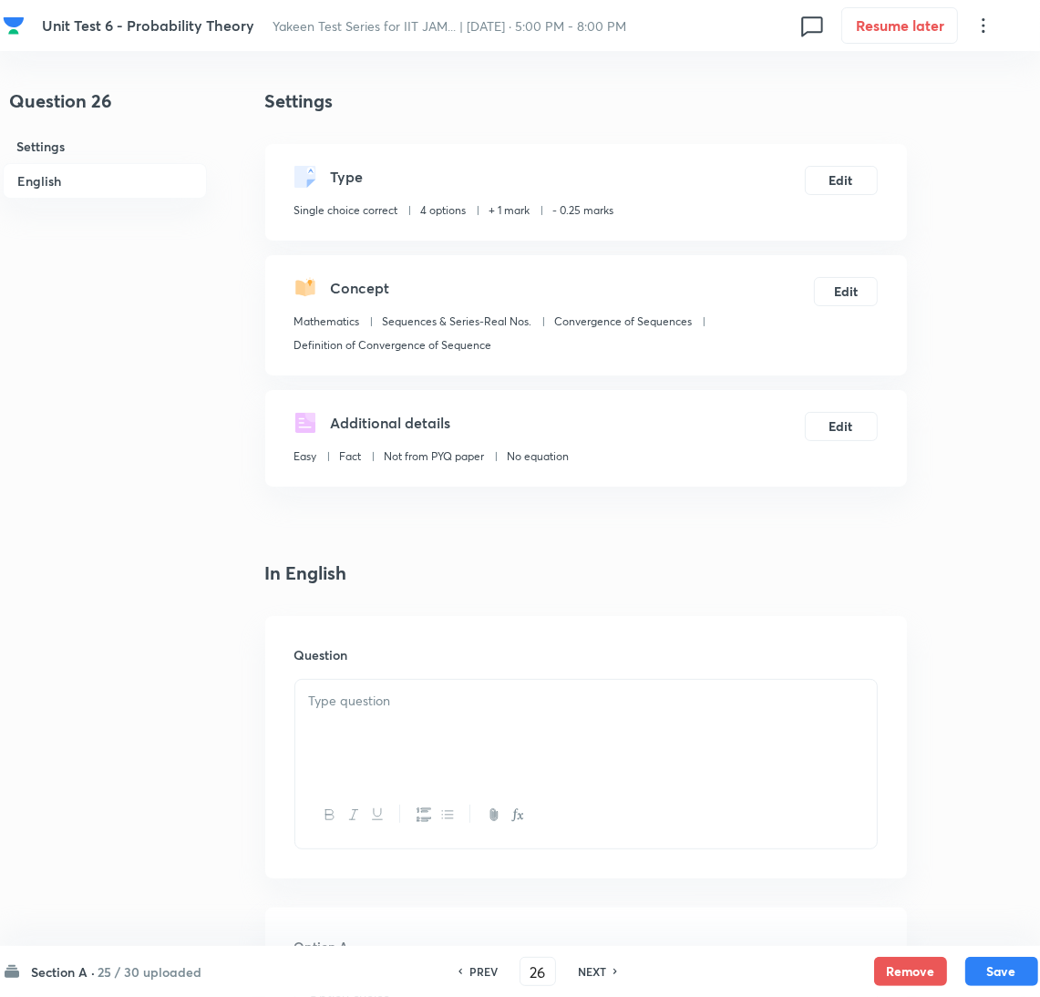
click at [422, 754] on div at bounding box center [586, 731] width 582 height 102
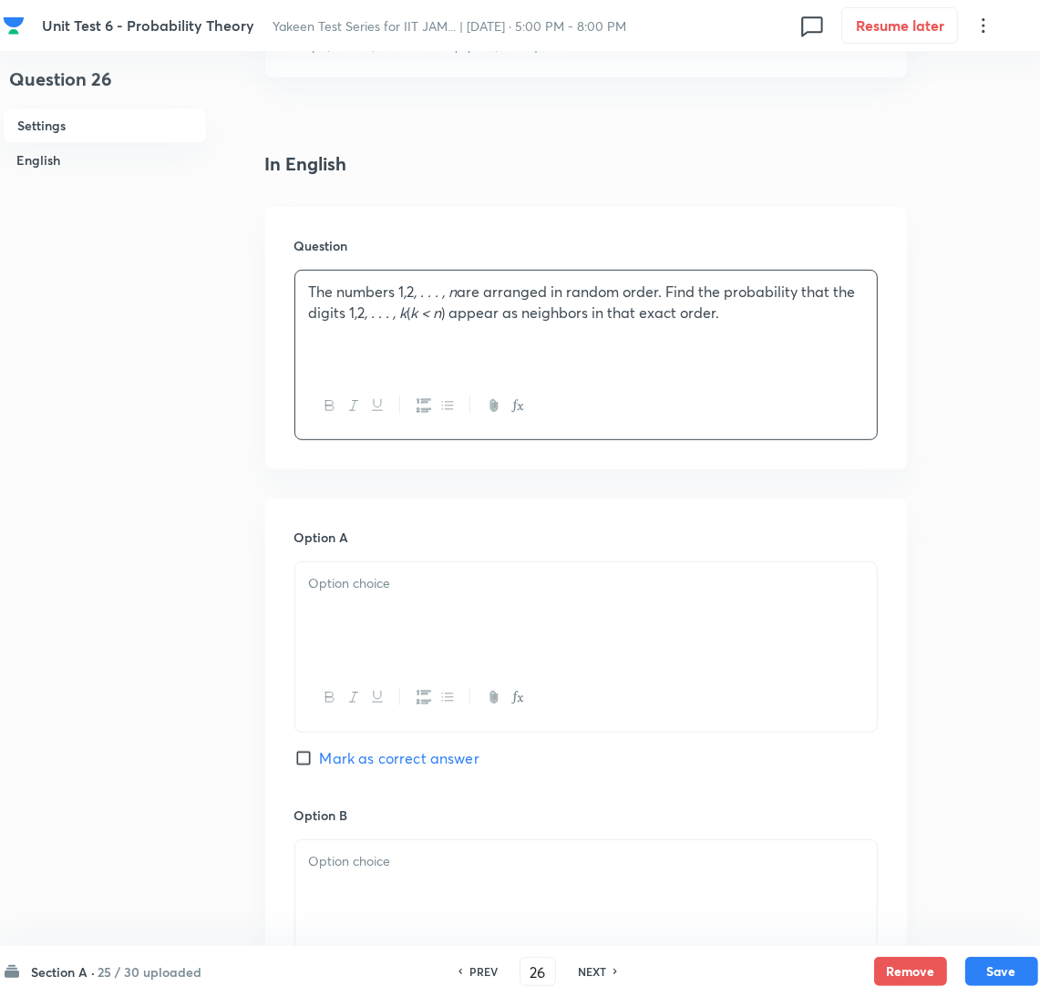
click at [362, 594] on p at bounding box center [586, 583] width 554 height 21
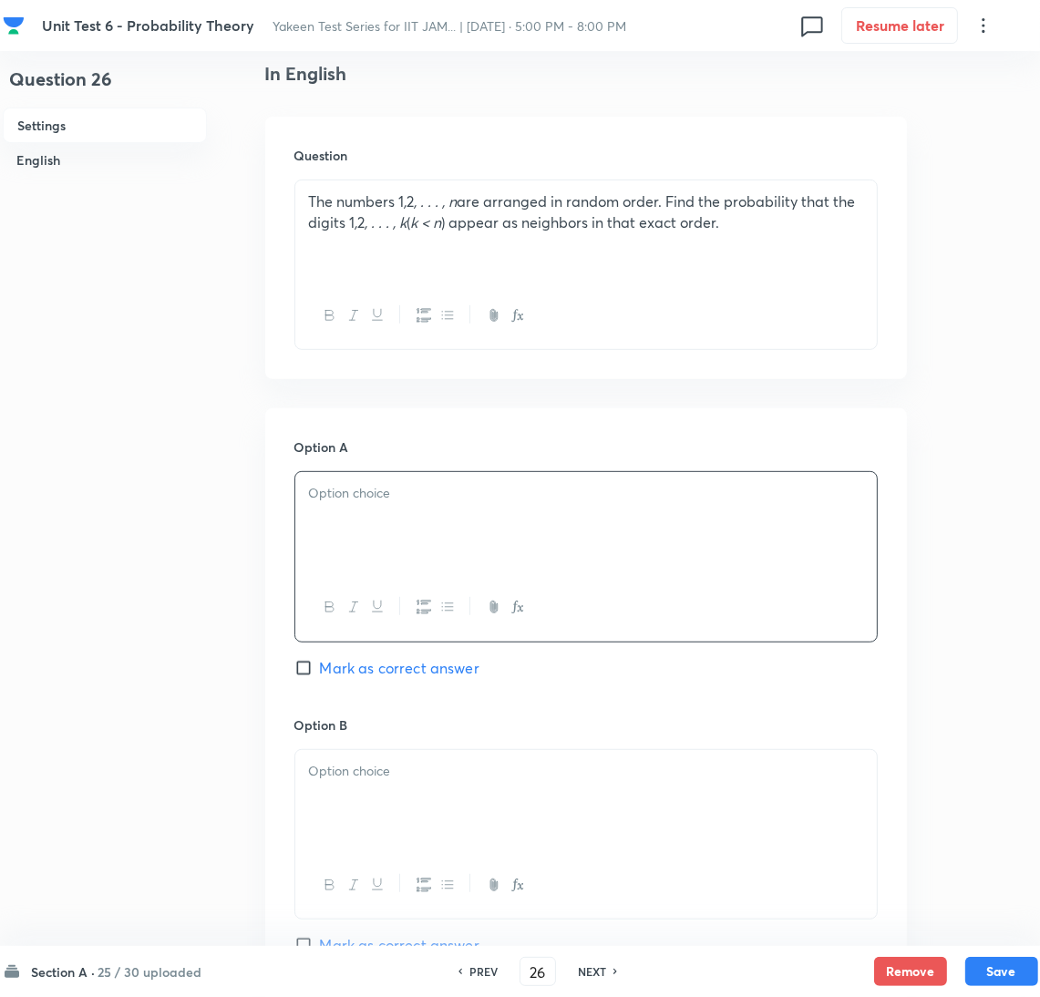
scroll to position [547, 0]
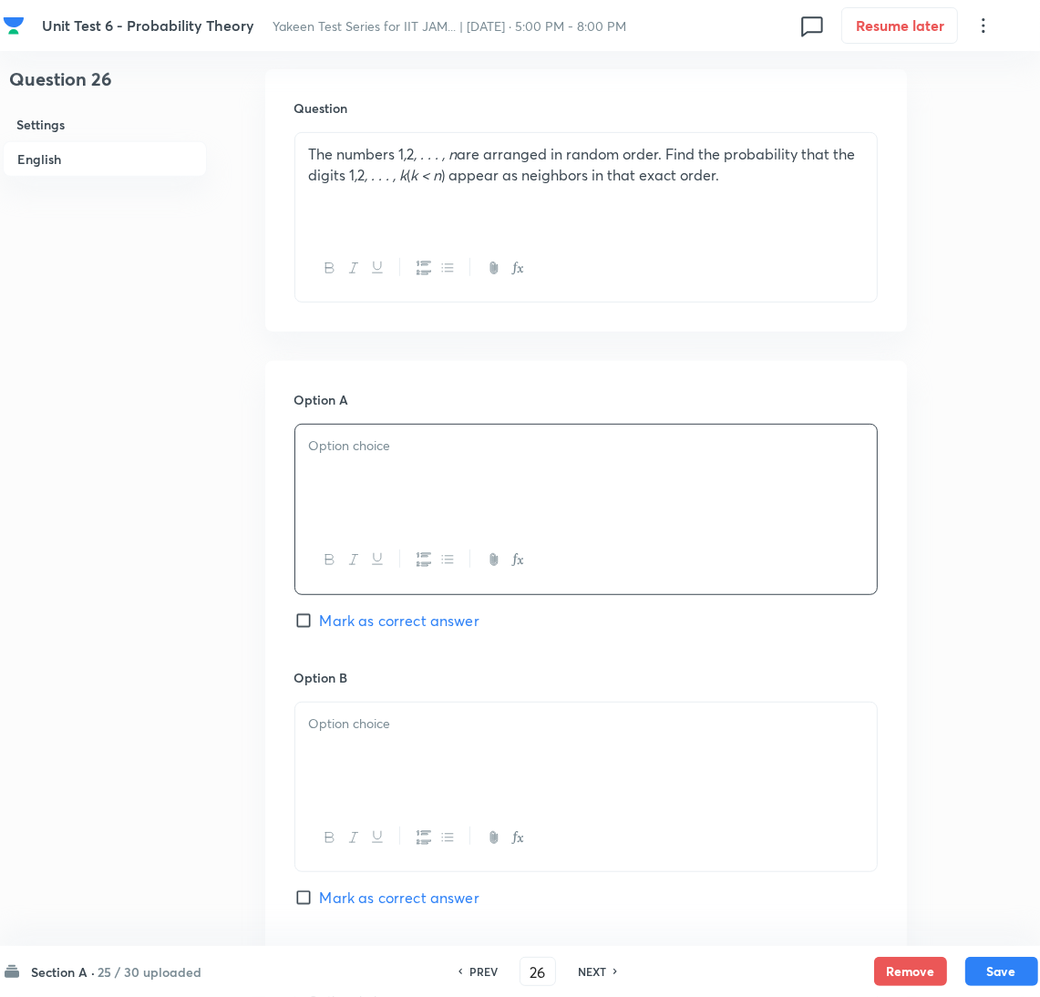
click at [409, 456] on p at bounding box center [586, 446] width 554 height 21
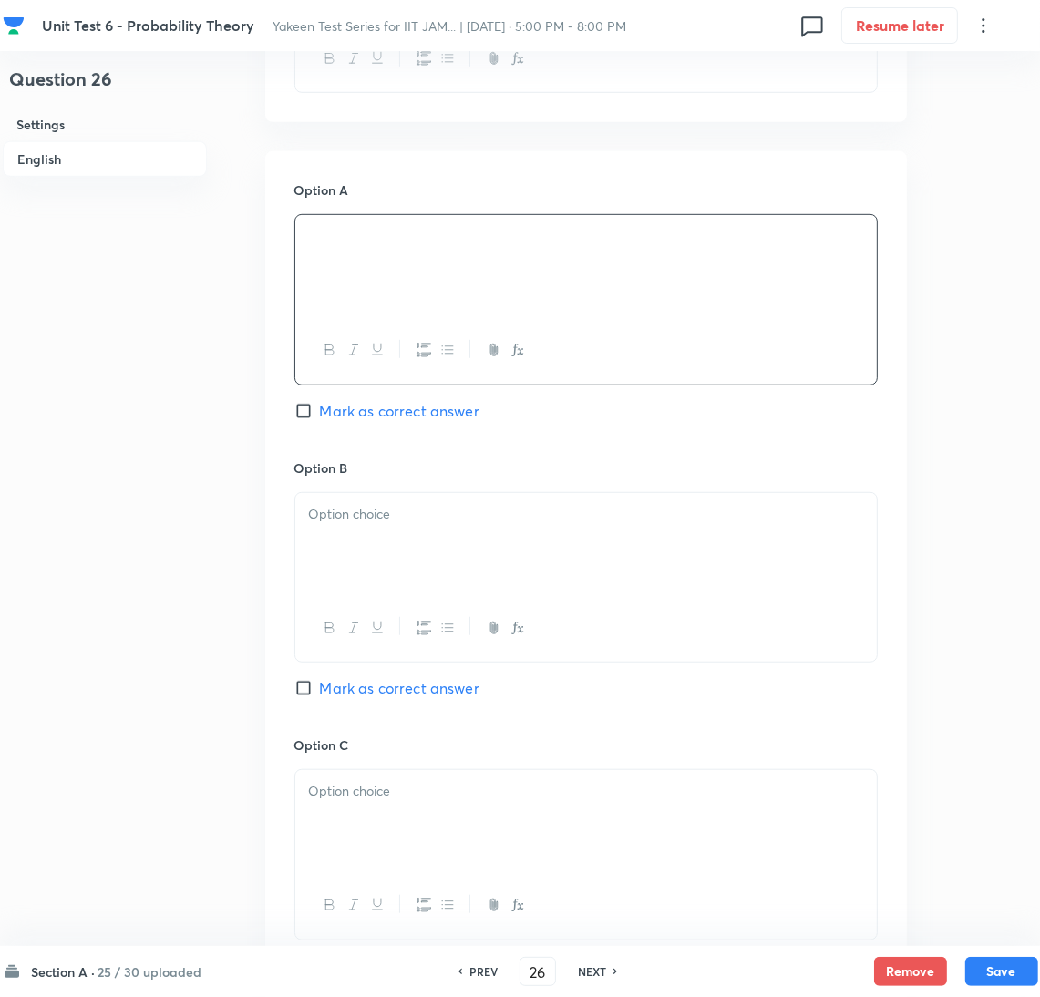
scroll to position [820, 0]
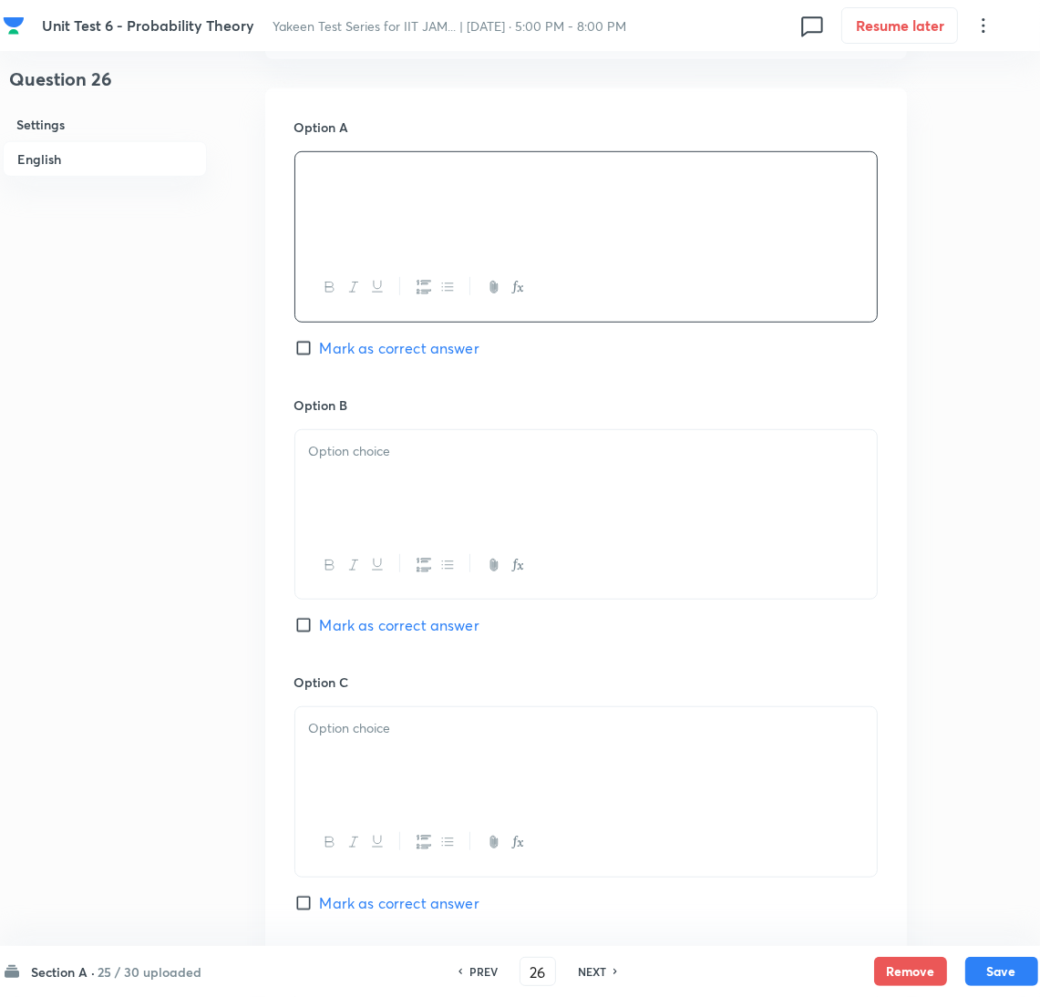
click at [392, 486] on div at bounding box center [586, 481] width 582 height 102
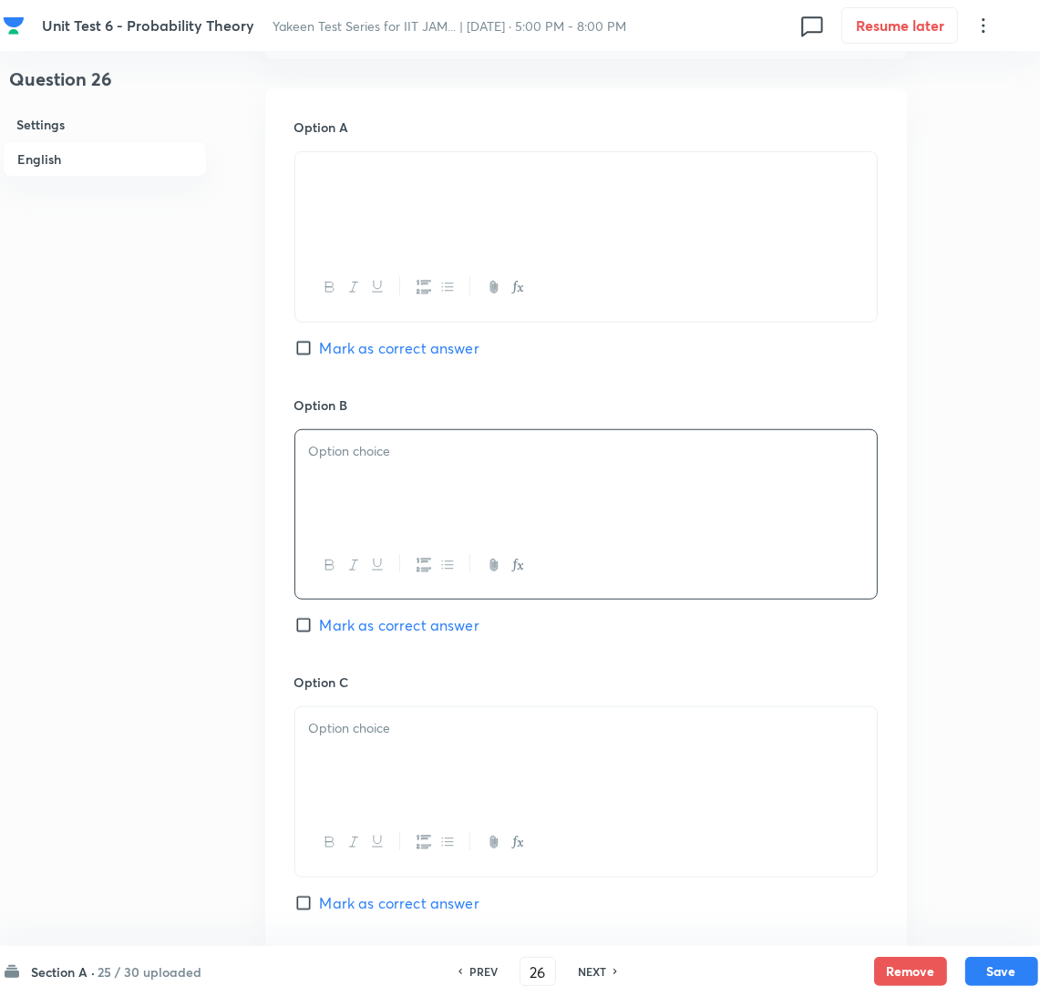
click at [409, 486] on div at bounding box center [586, 481] width 582 height 102
click at [391, 740] on div at bounding box center [586, 758] width 582 height 102
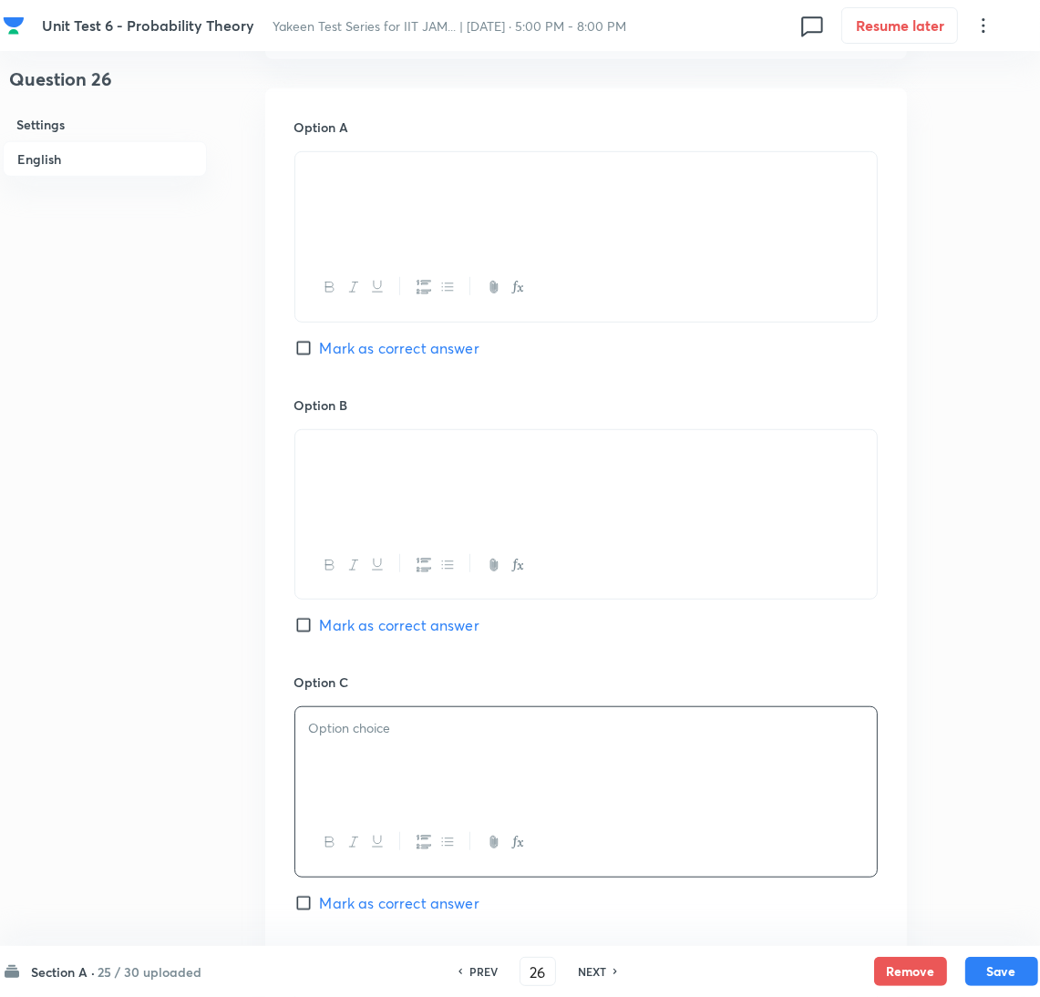
click at [461, 790] on div at bounding box center [586, 758] width 582 height 102
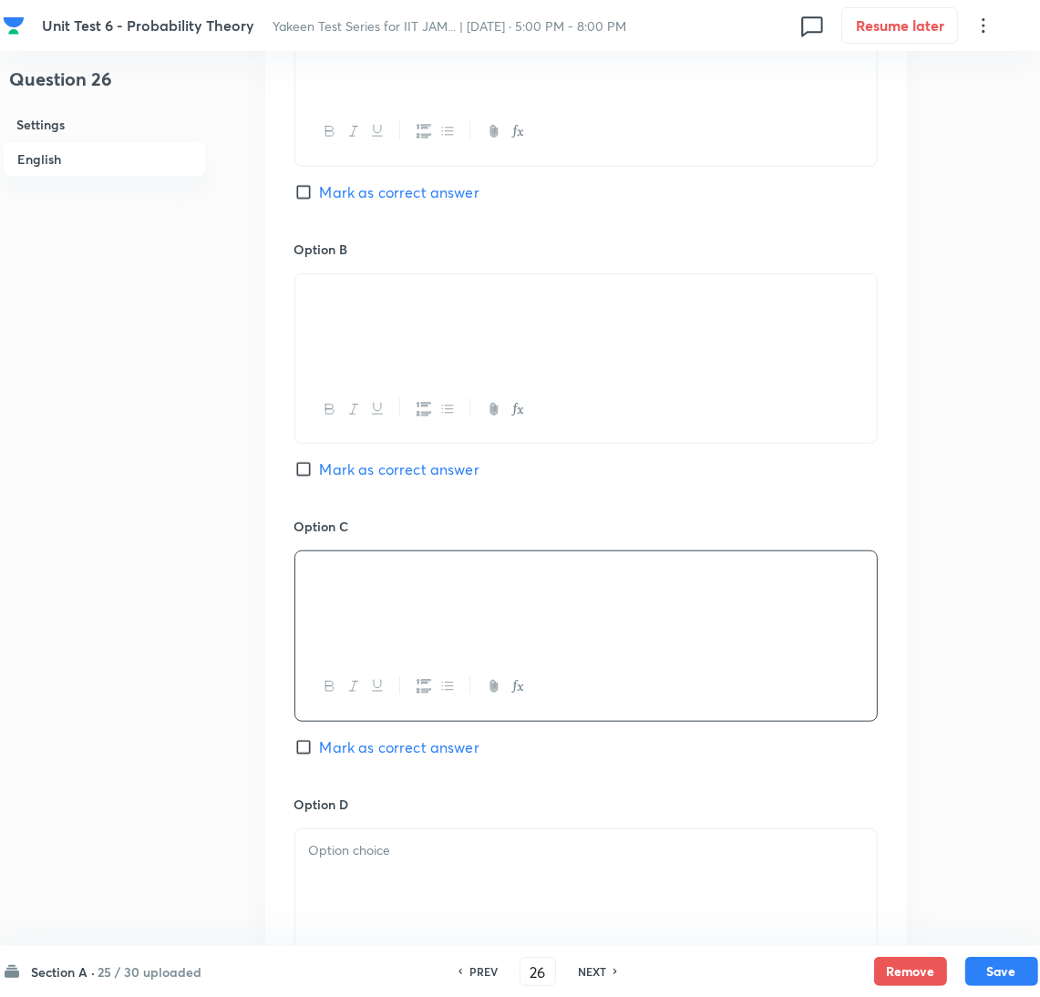
scroll to position [1094, 0]
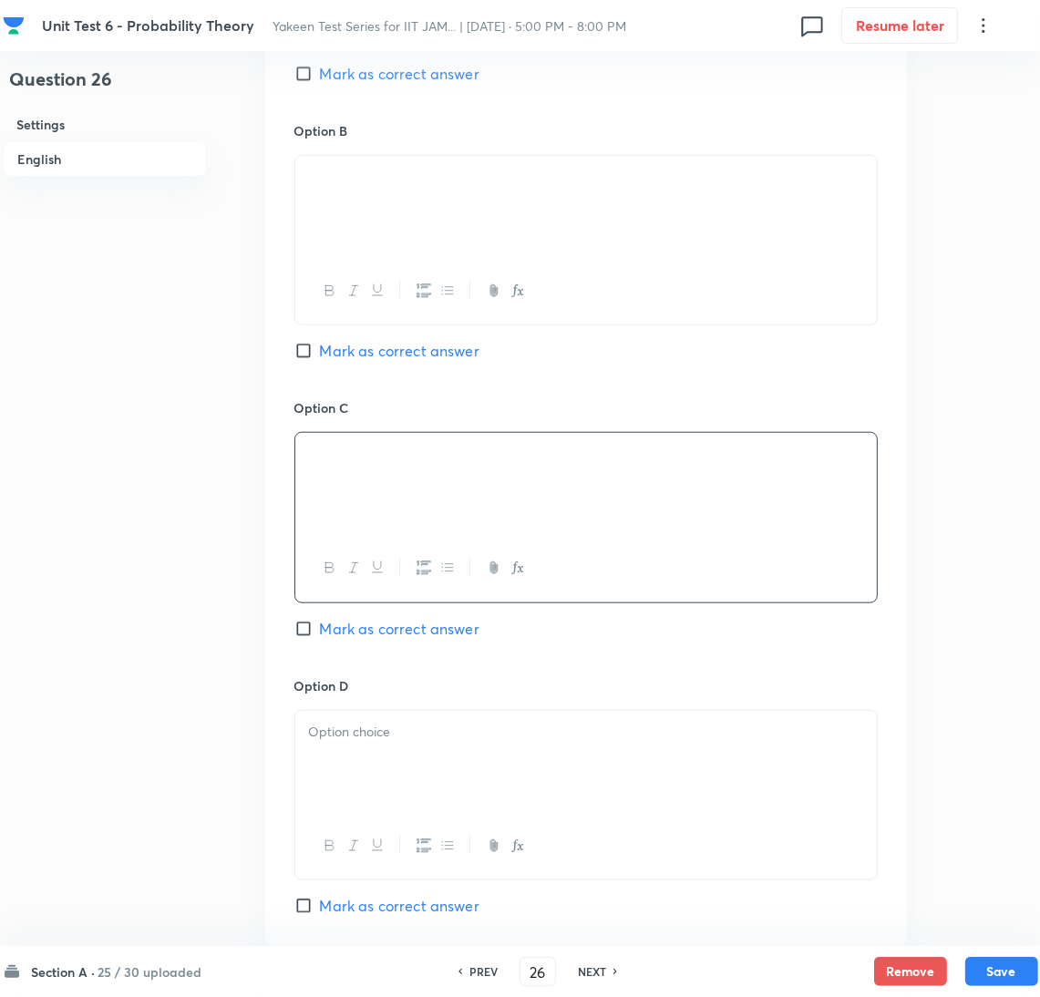
click at [376, 787] on div at bounding box center [586, 762] width 582 height 102
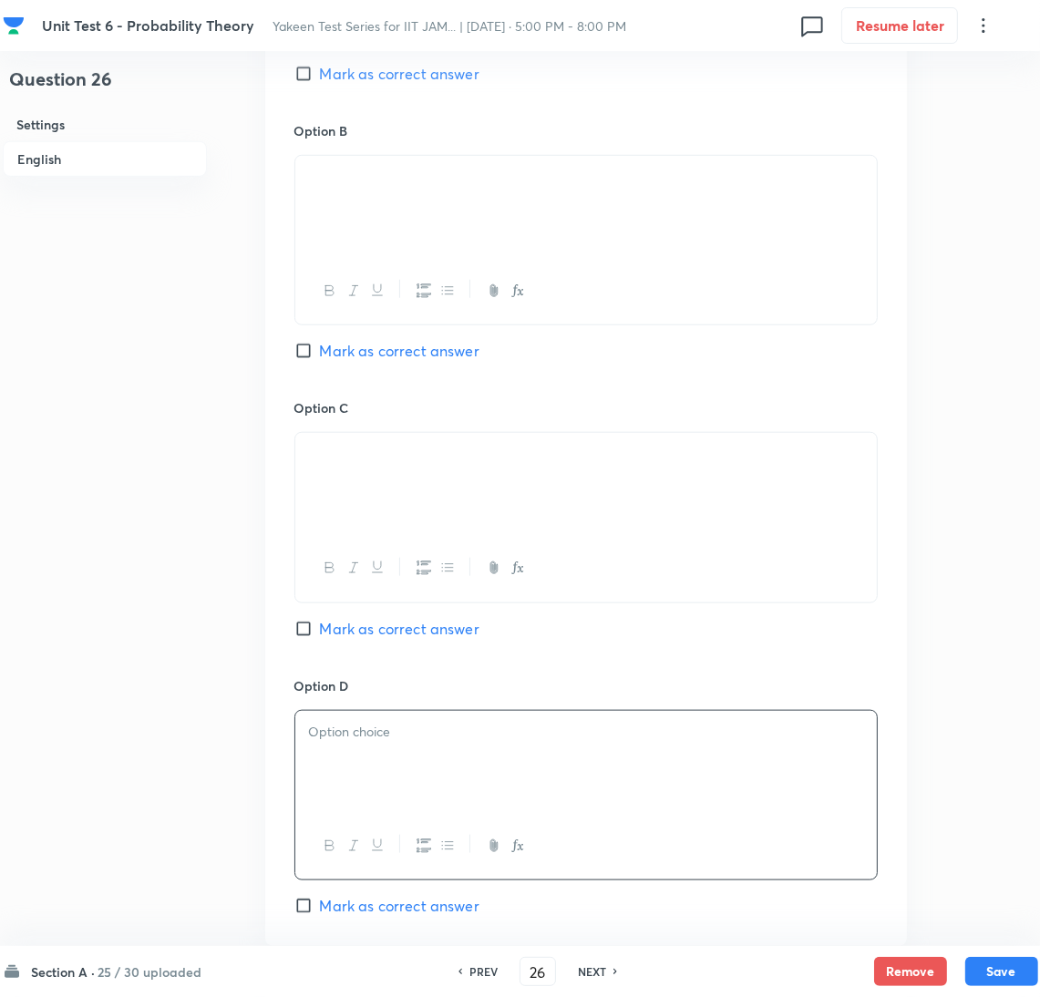
click at [308, 625] on input "Mark as correct answer" at bounding box center [307, 629] width 26 height 18
checkbox input "true"
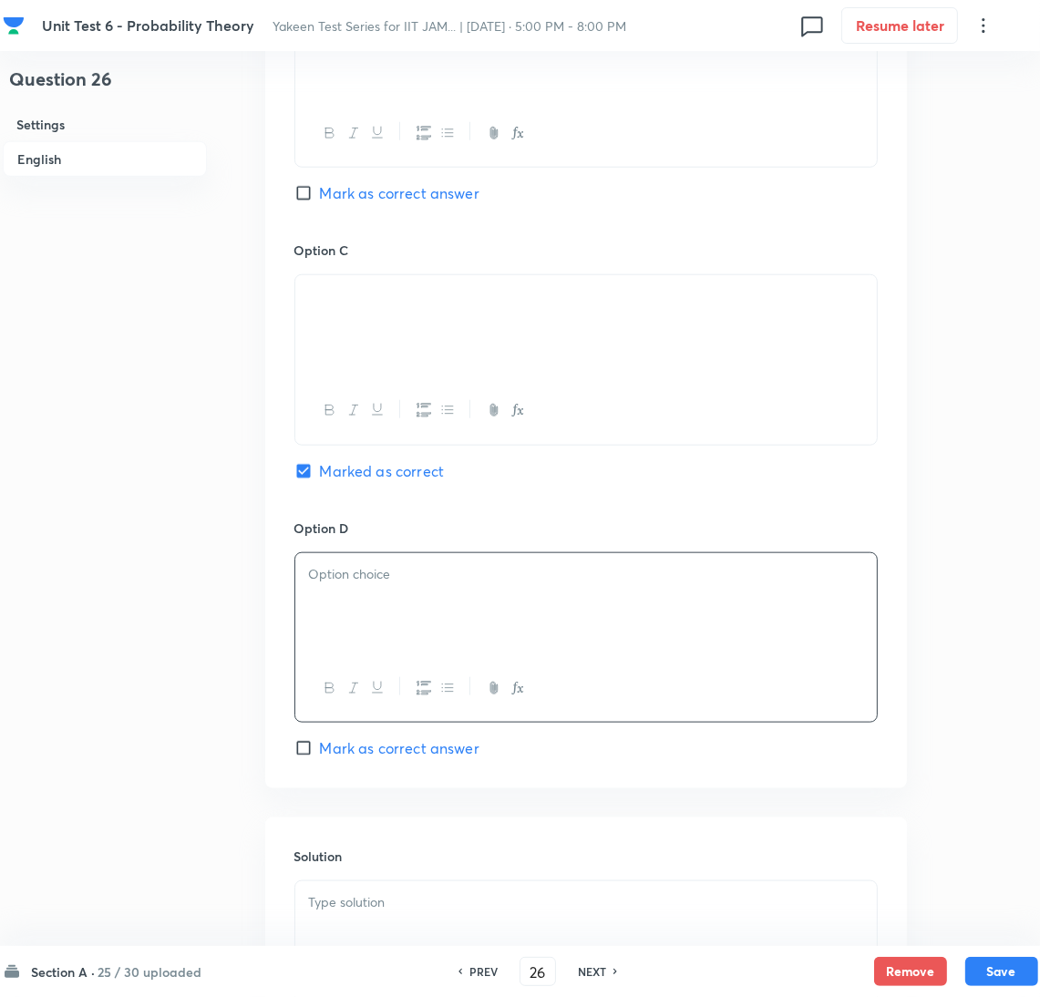
scroll to position [1500, 0]
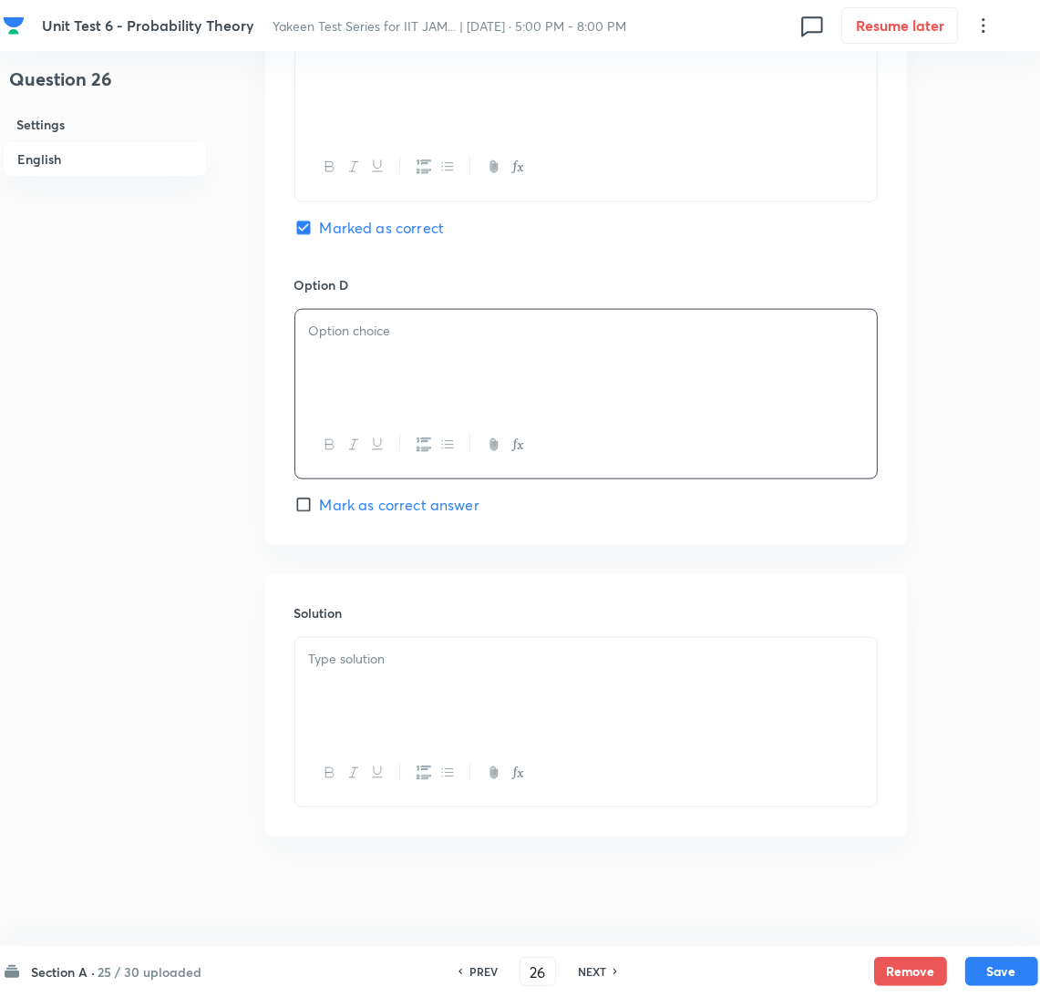
click at [358, 689] on div at bounding box center [586, 689] width 582 height 102
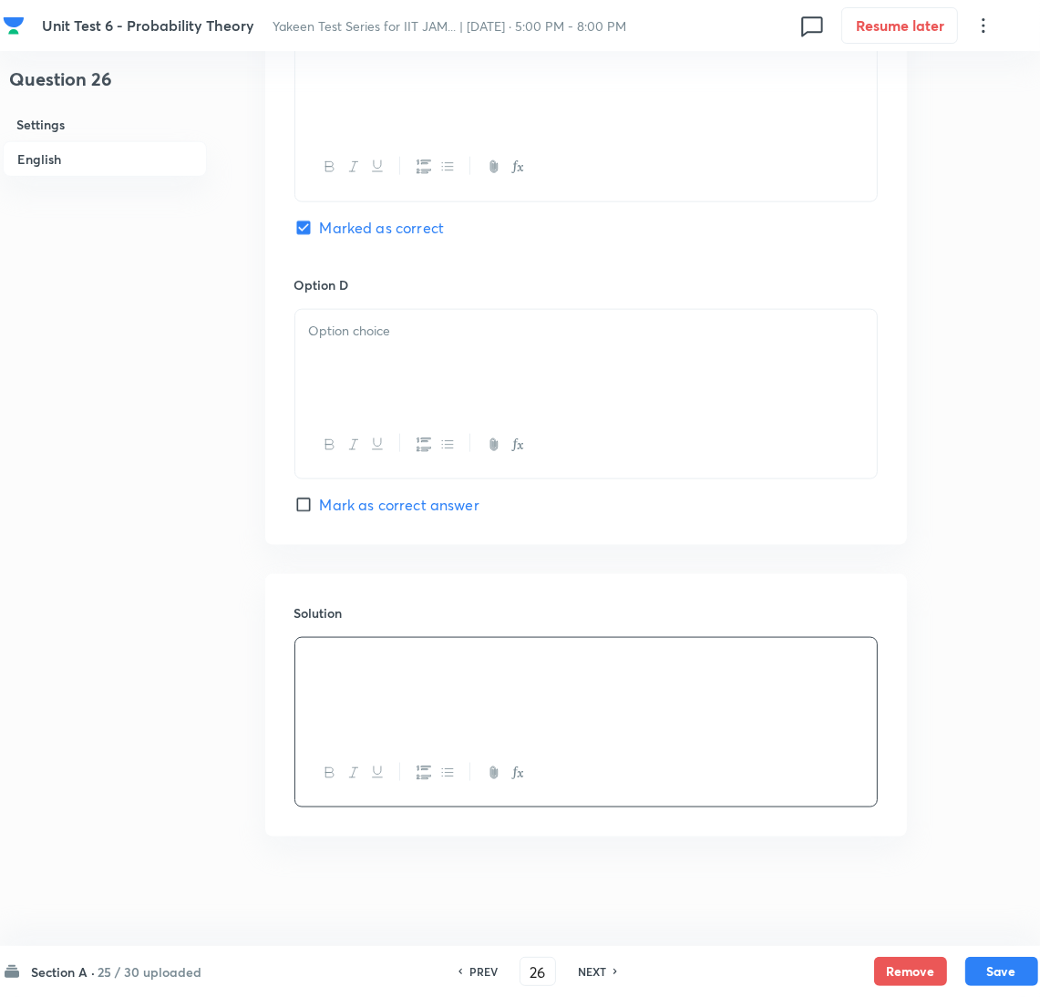
click at [346, 346] on div at bounding box center [586, 361] width 582 height 102
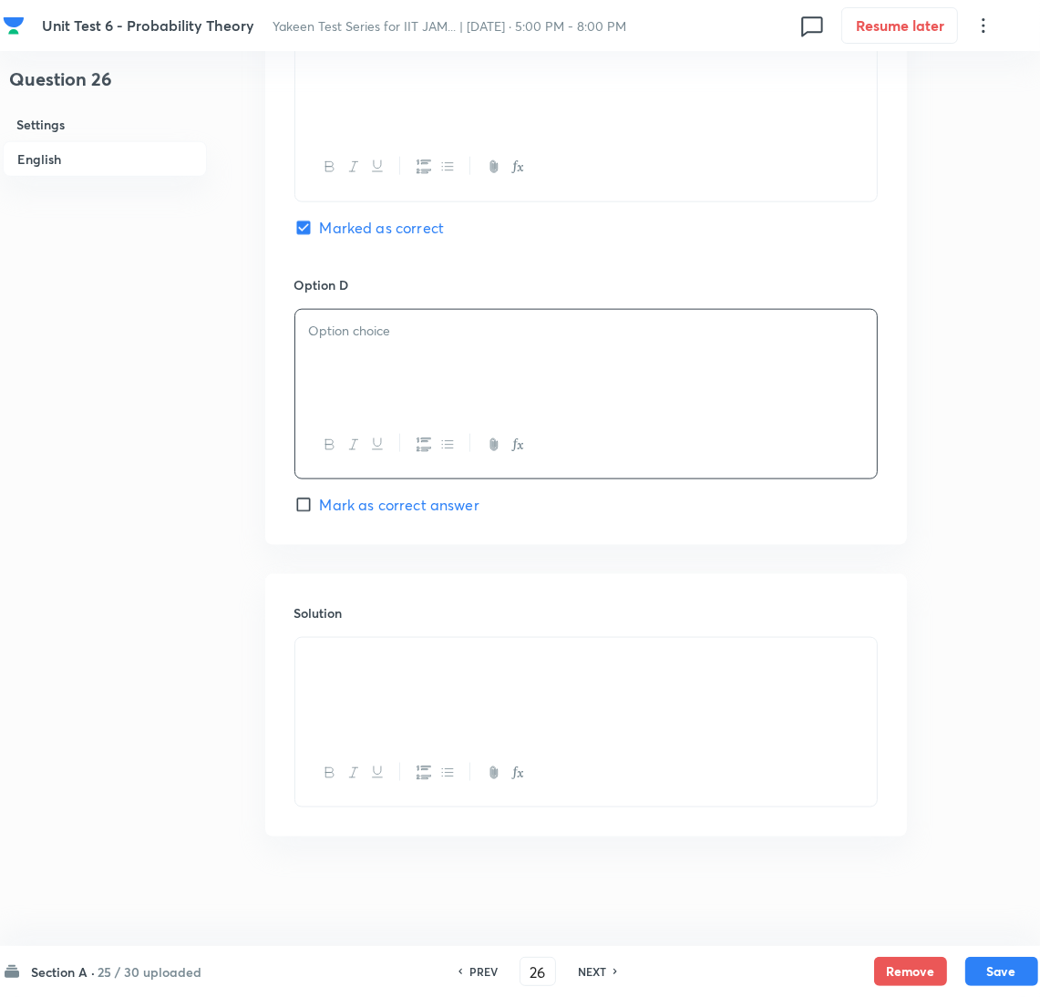
click at [379, 347] on div at bounding box center [586, 361] width 582 height 102
click at [1013, 976] on button "Save" at bounding box center [1002, 969] width 73 height 29
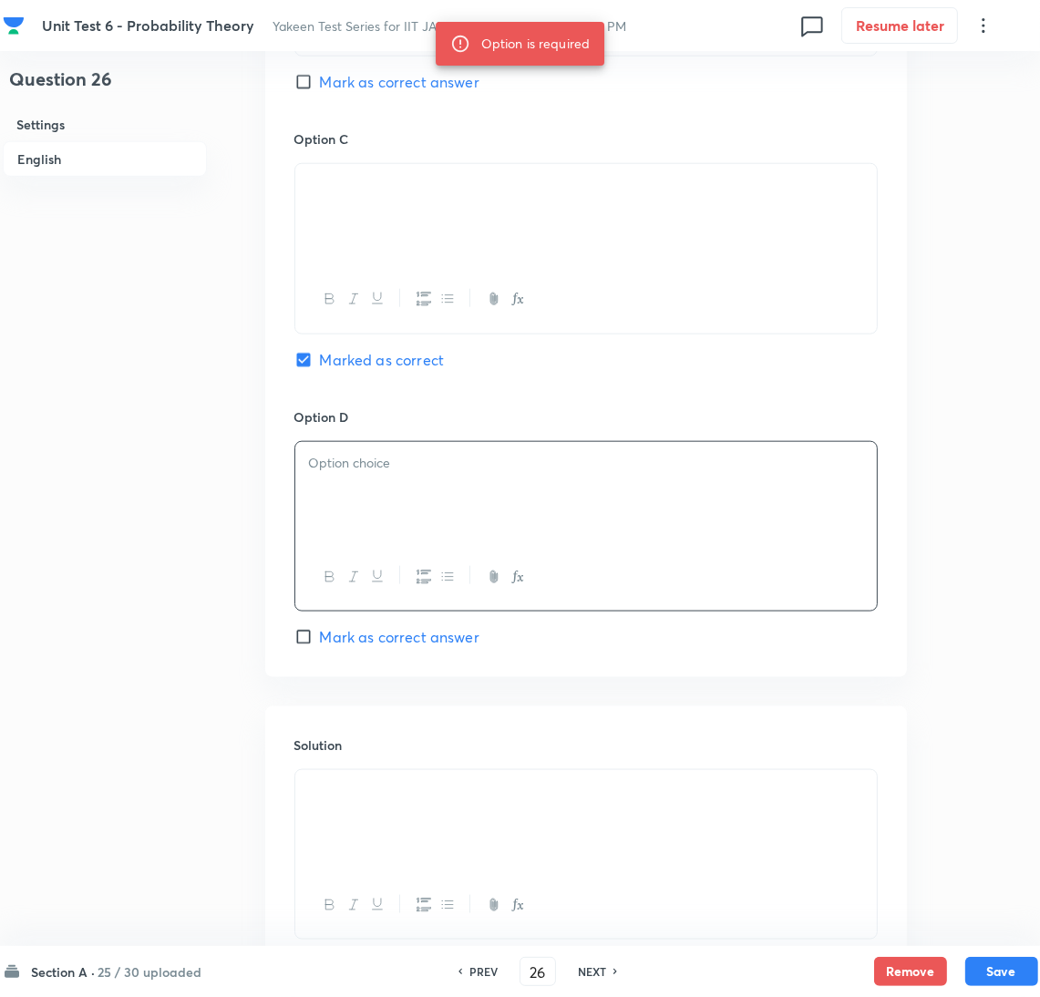
click at [391, 506] on div at bounding box center [586, 493] width 582 height 102
drag, startPoint x: 464, startPoint y: 205, endPoint x: 267, endPoint y: 238, distance: 199.6
click at [267, 238] on div "Option A Mark as correct answer Option B Mark as correct answer Option C Marked…" at bounding box center [586, 111] width 642 height 1132
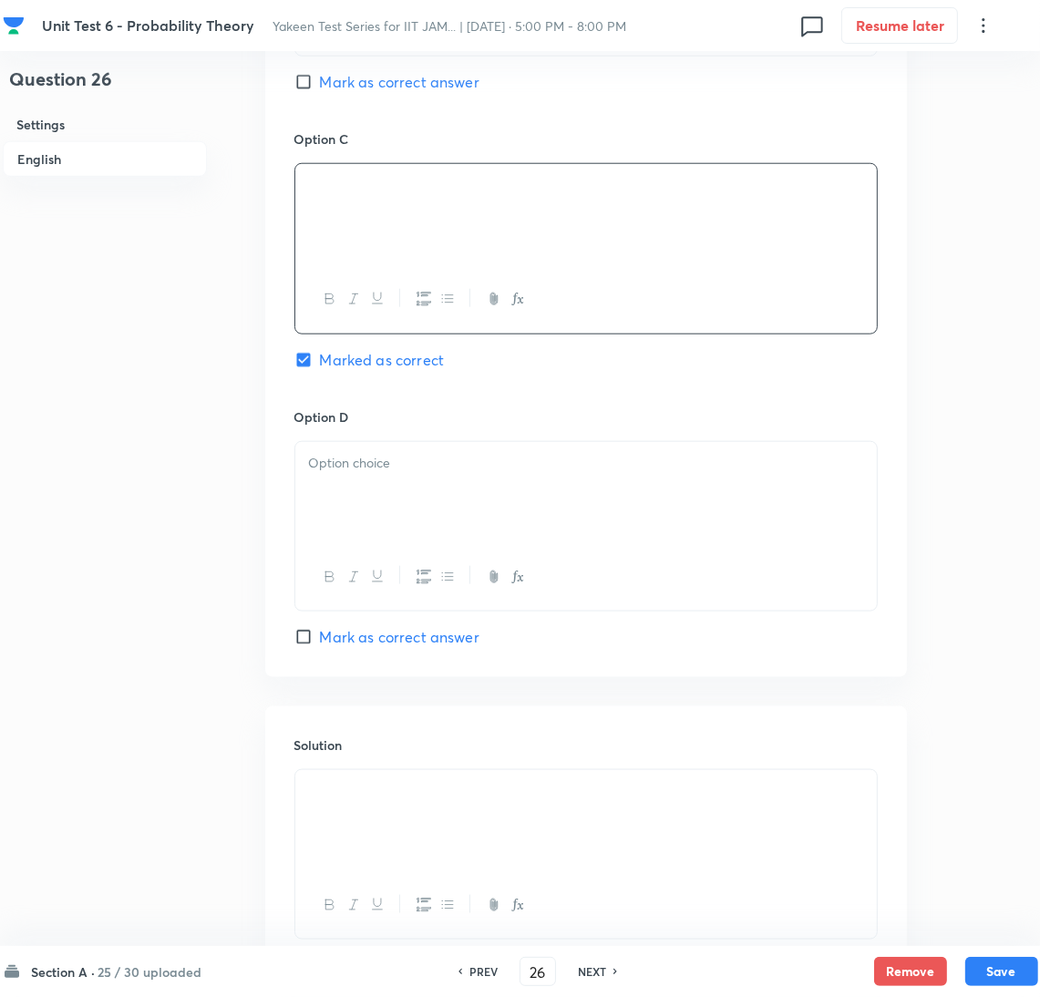
click at [358, 535] on div at bounding box center [586, 493] width 582 height 102
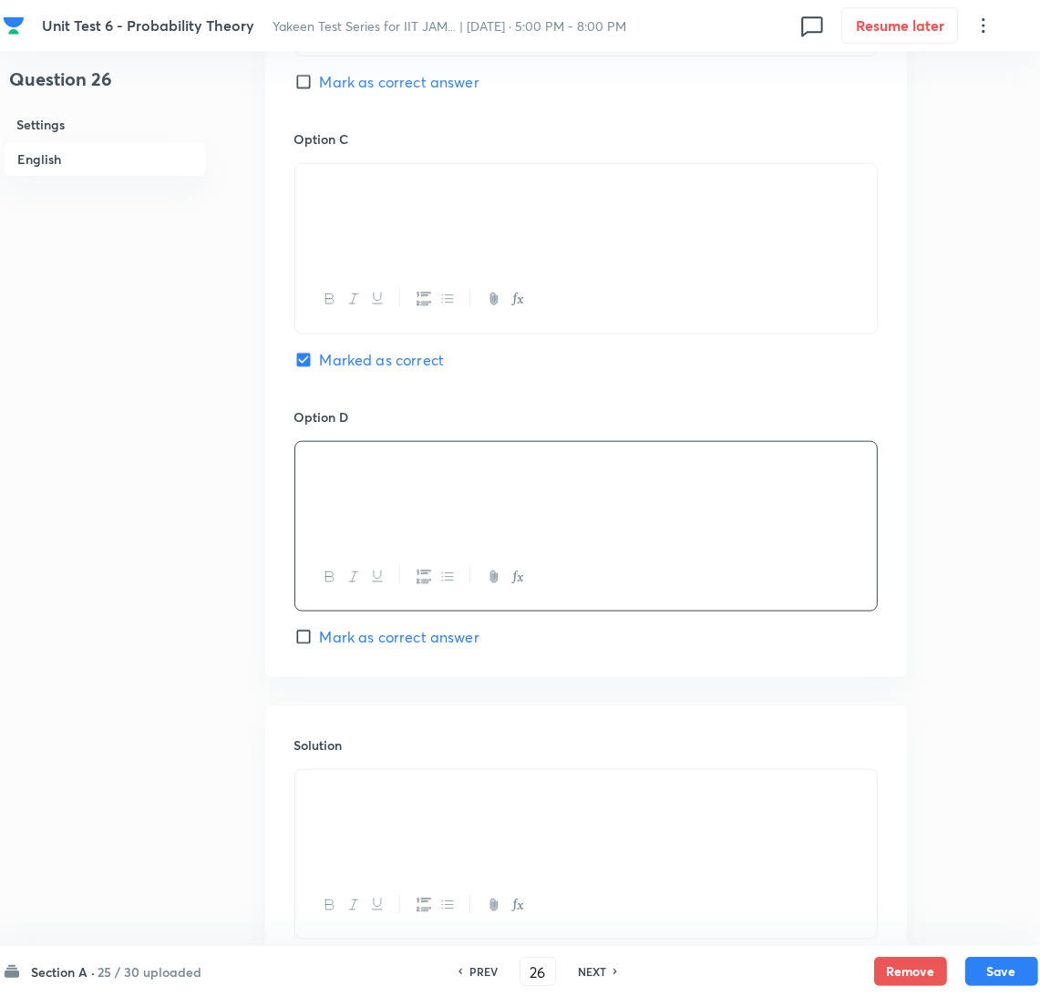
scroll to position [1500, 0]
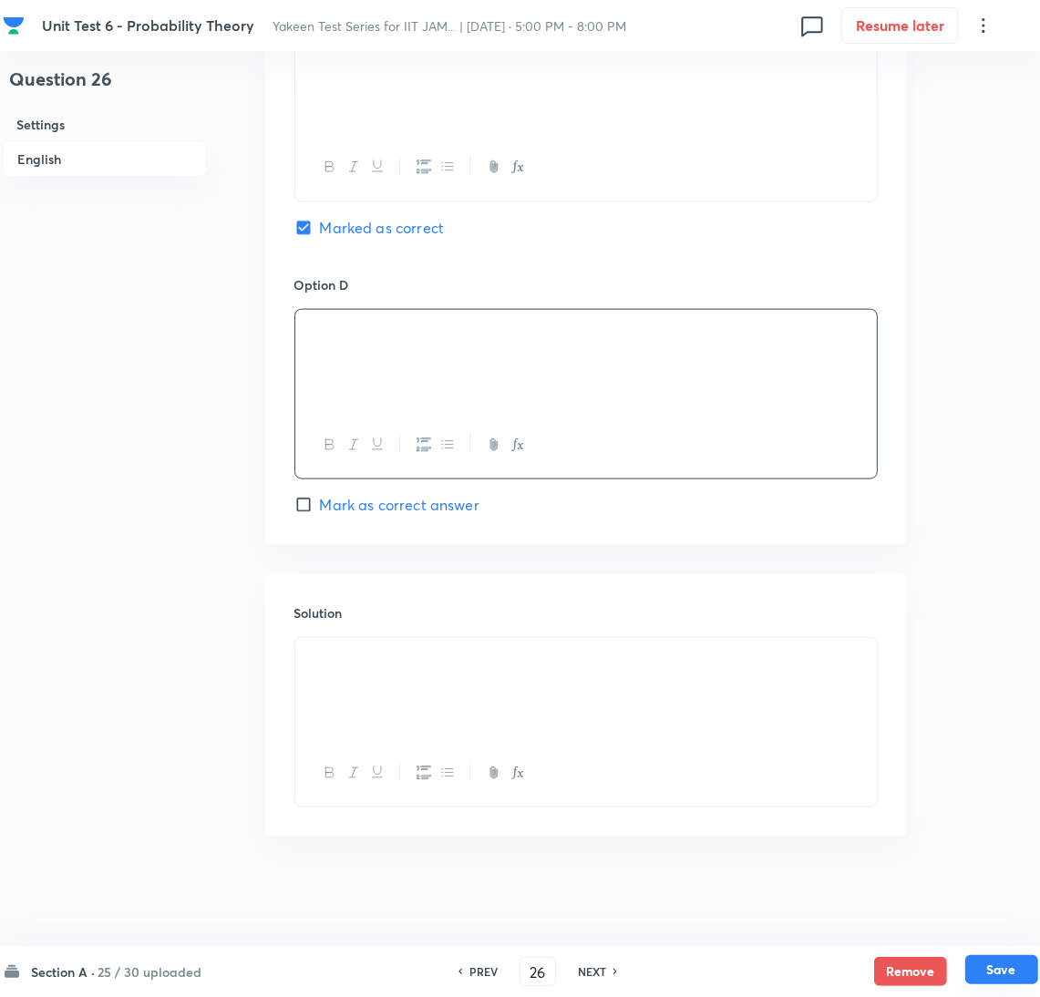
click at [981, 974] on button "Save" at bounding box center [1002, 969] width 73 height 29
type input "27"
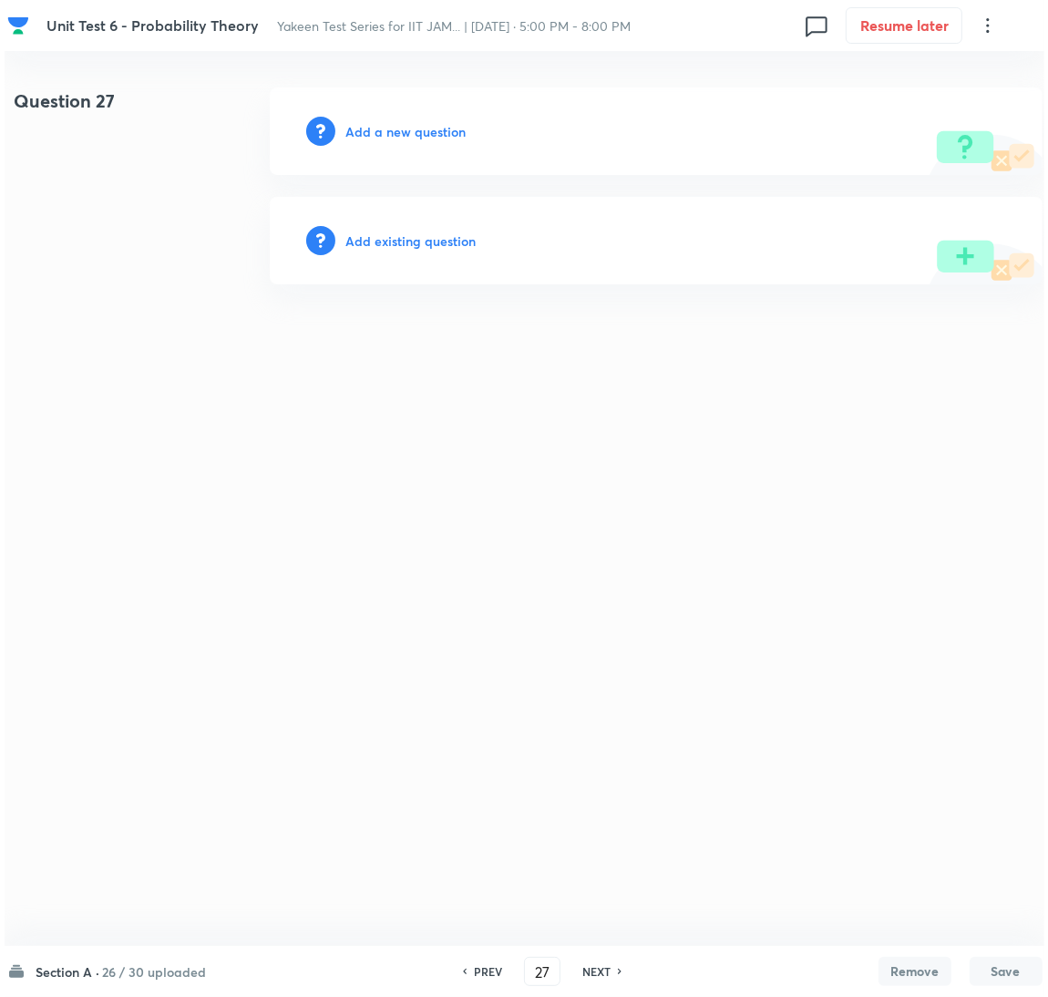
scroll to position [0, 0]
click at [423, 132] on h6 "Add a new question" at bounding box center [406, 131] width 120 height 19
click at [418, 132] on h6 "Choose a question type" at bounding box center [416, 131] width 140 height 19
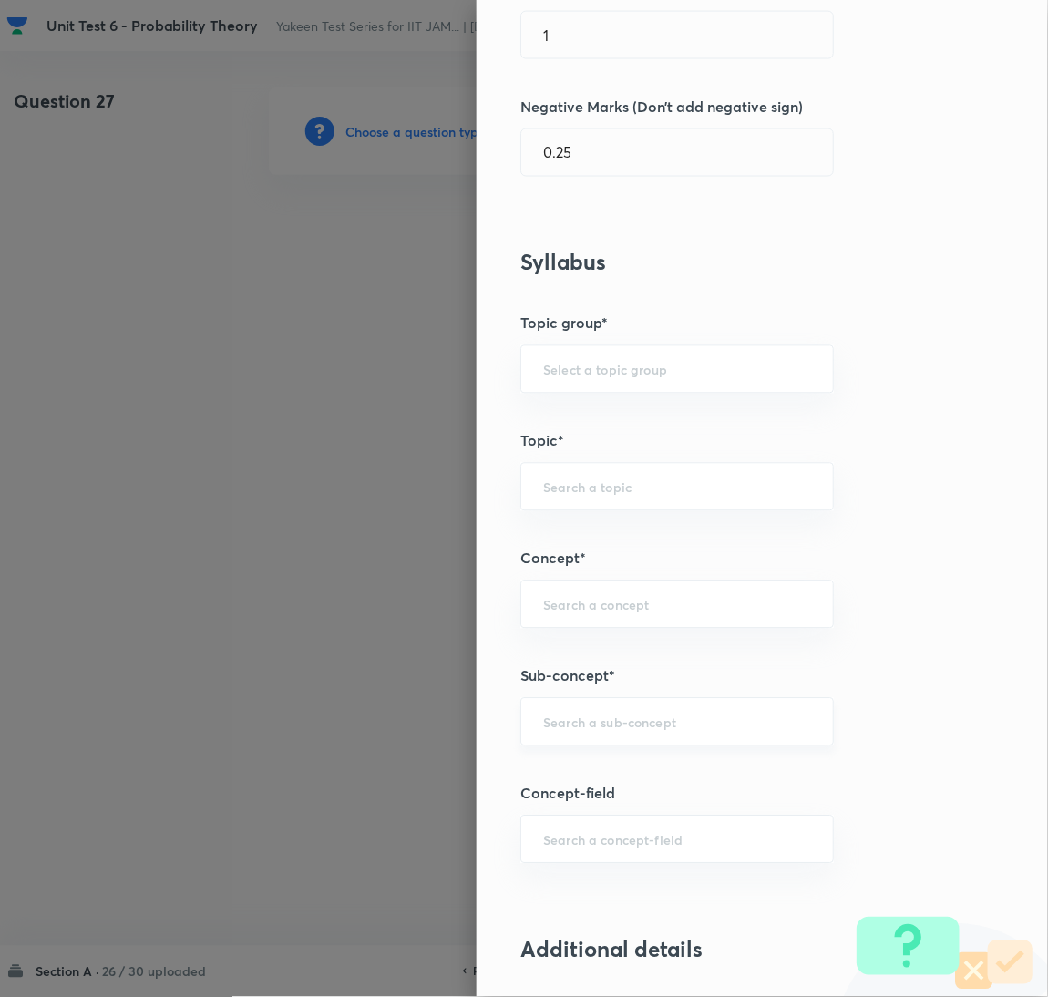
scroll to position [547, 0]
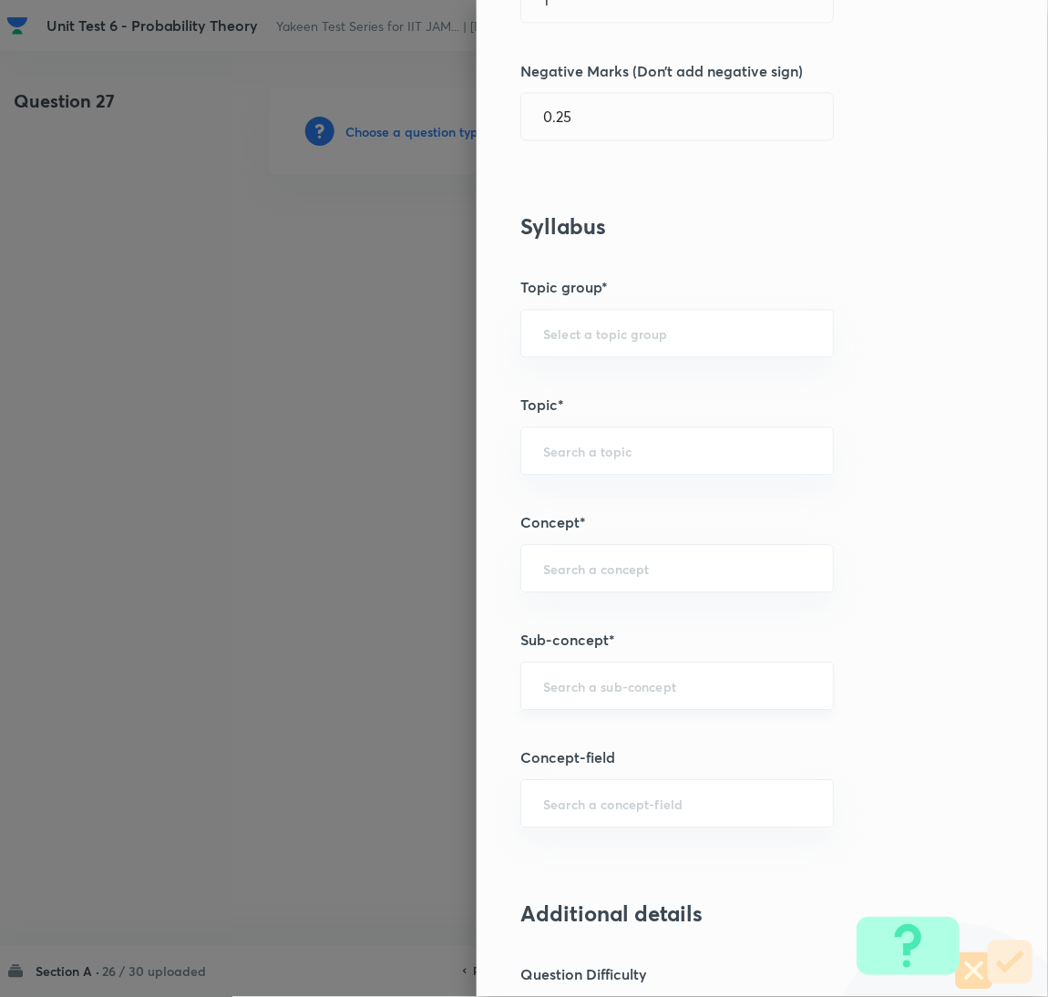
click at [566, 699] on div "​" at bounding box center [678, 687] width 314 height 48
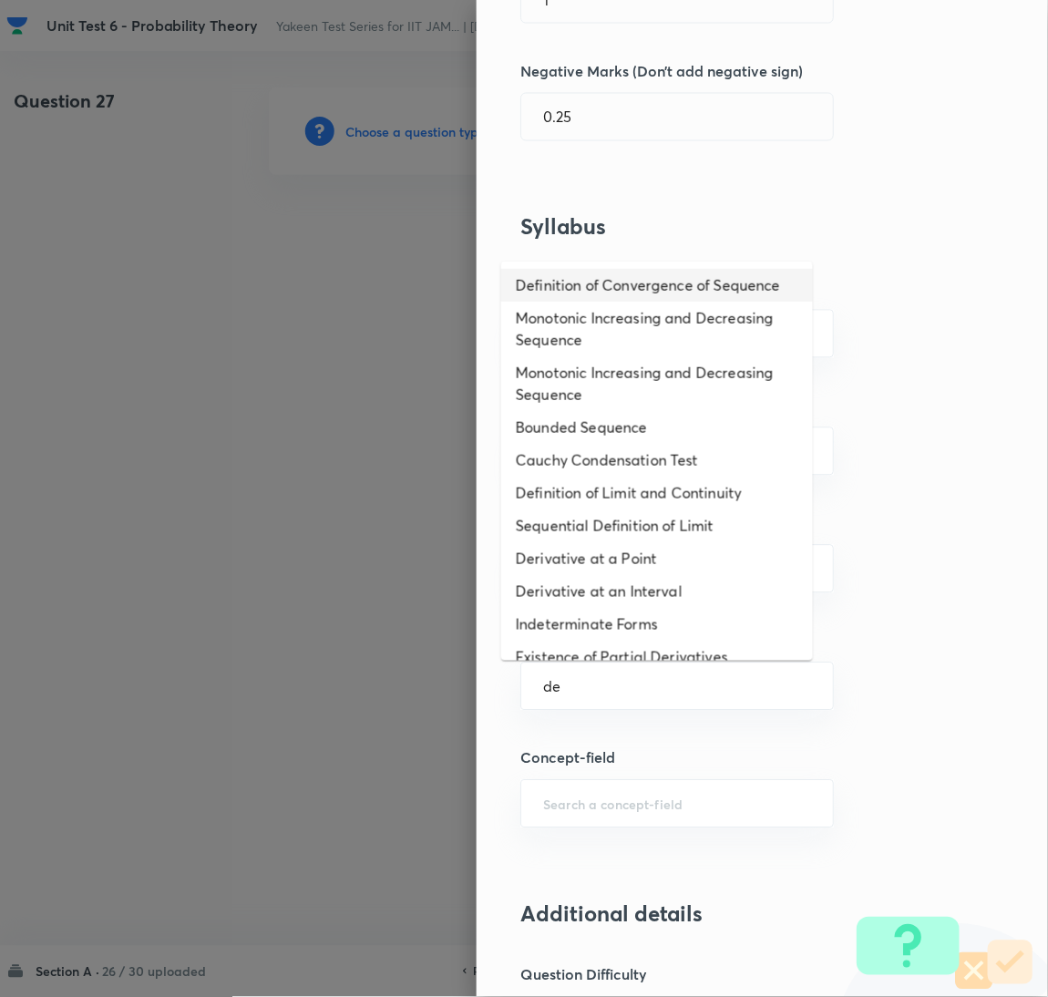
click at [564, 289] on li "Definition of Convergence of Sequence" at bounding box center [657, 285] width 312 height 33
type input "Definition of Convergence of Sequence"
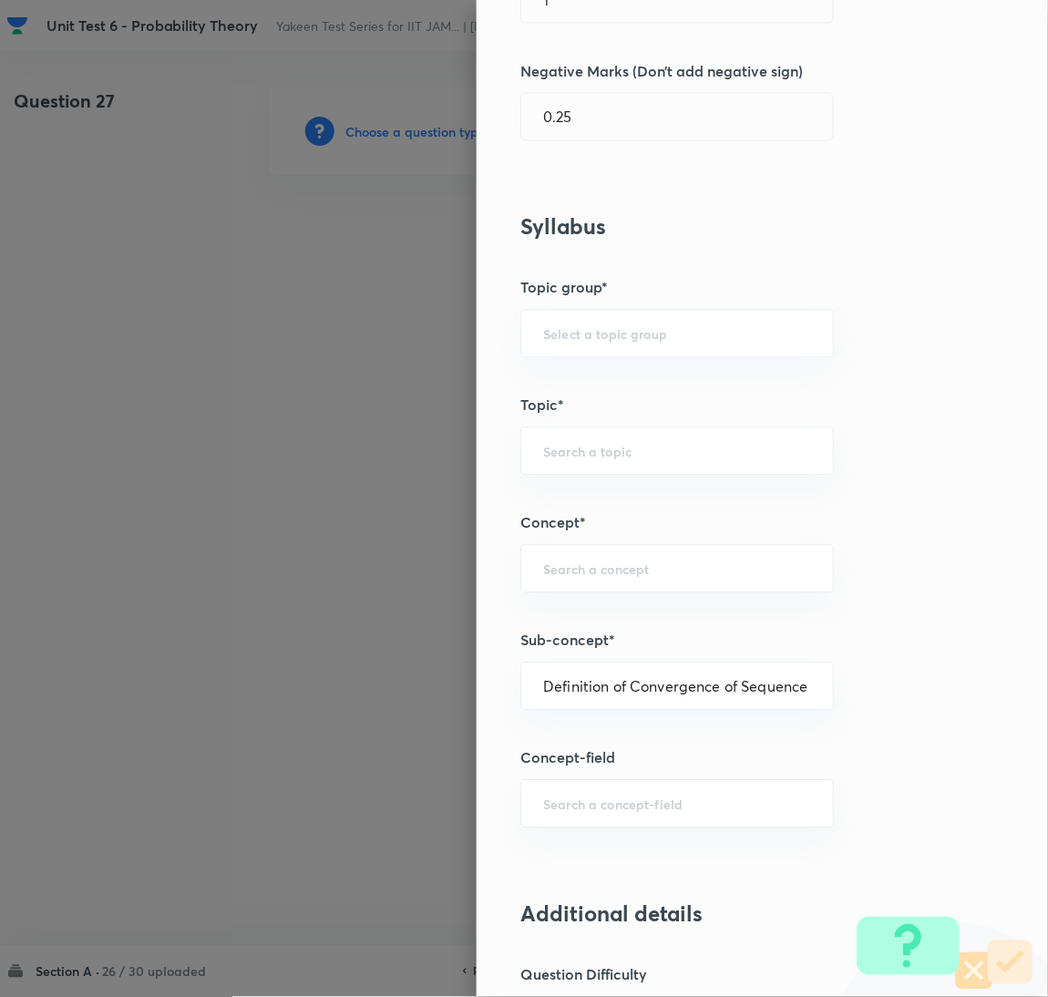
type input "Mathematics"
type input "Sequences & Series-Real Nos."
type input "Convergence of Sequences"
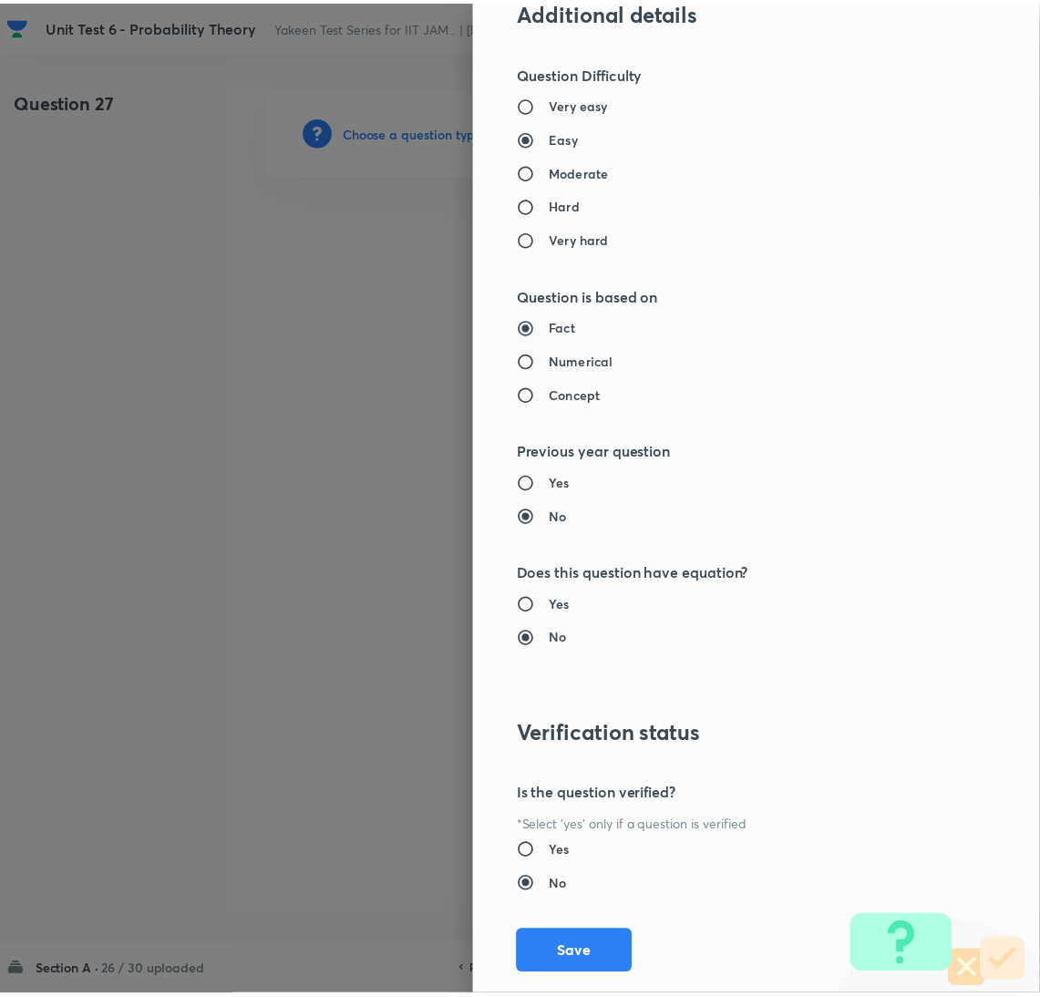
scroll to position [1490, 0]
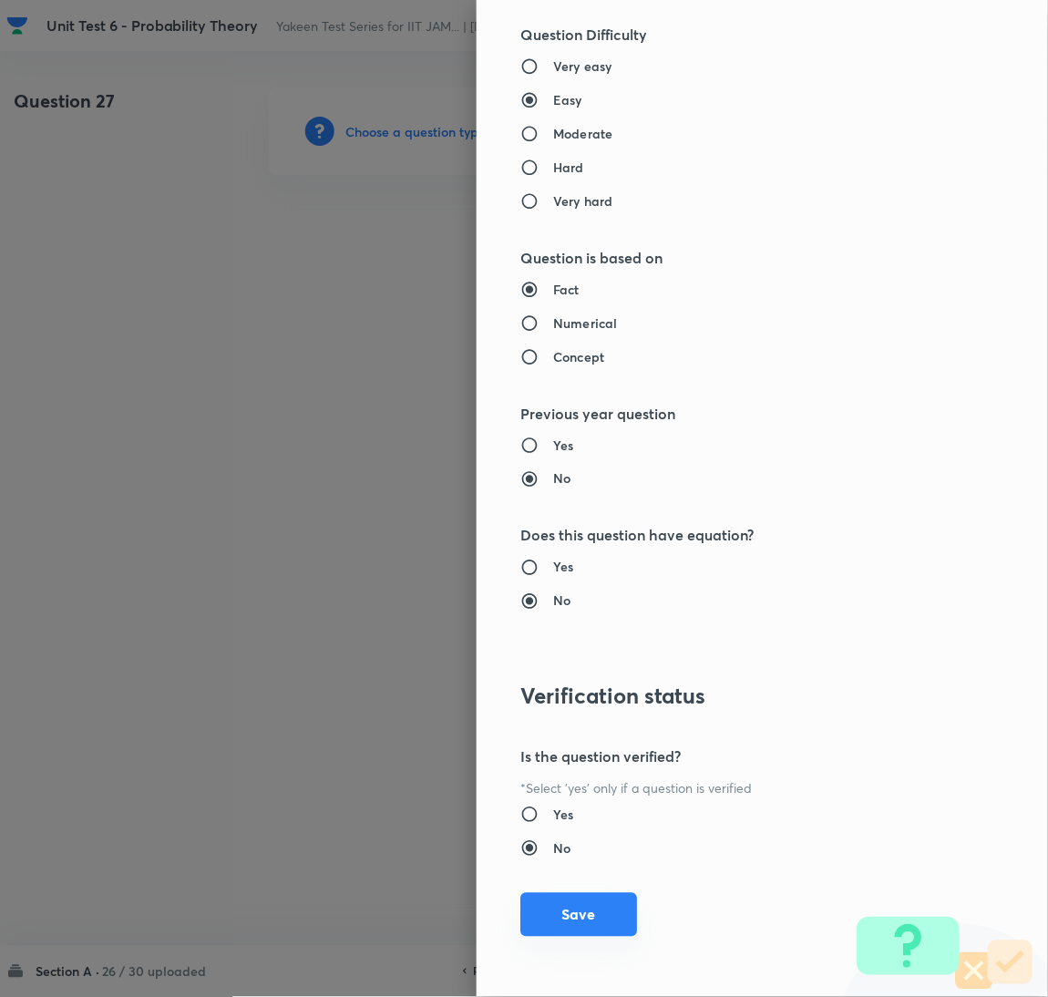
click at [573, 918] on button "Save" at bounding box center [579, 915] width 117 height 44
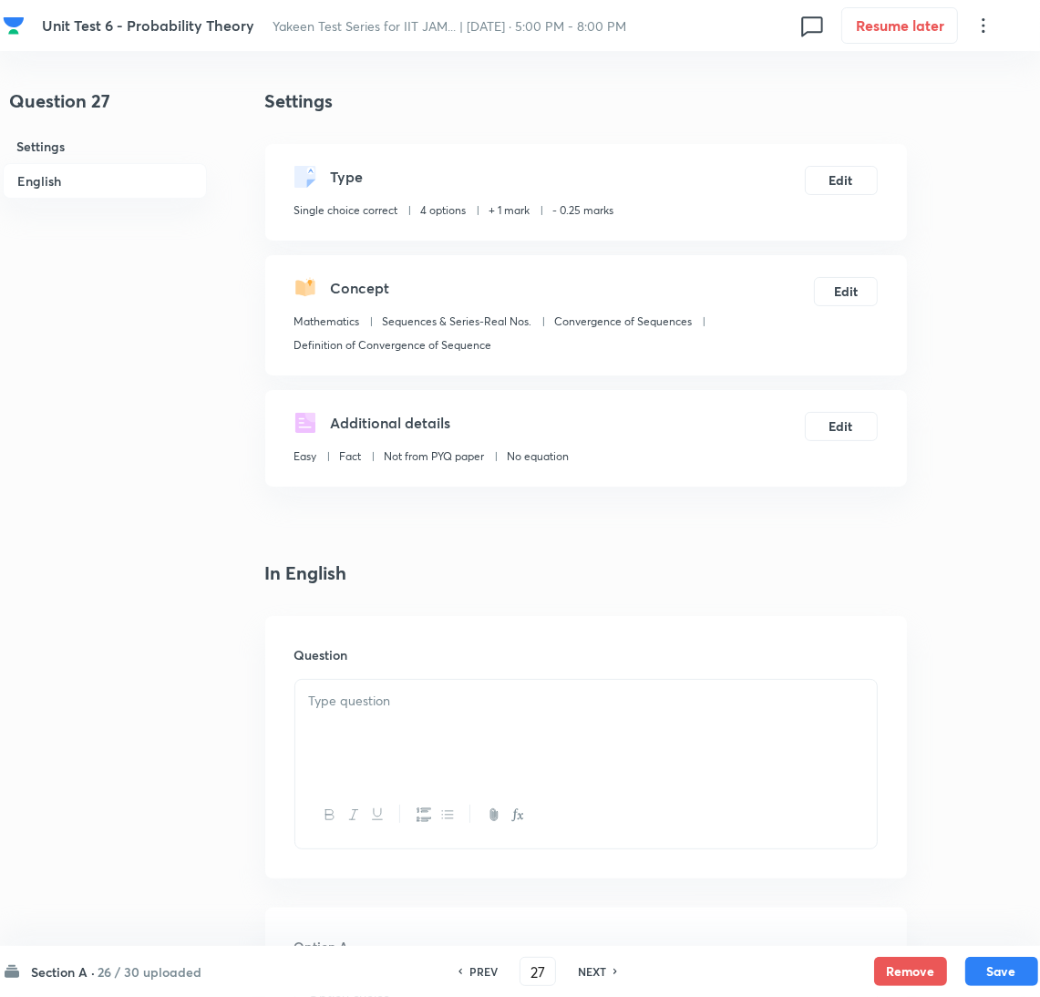
click at [377, 713] on div at bounding box center [586, 731] width 582 height 102
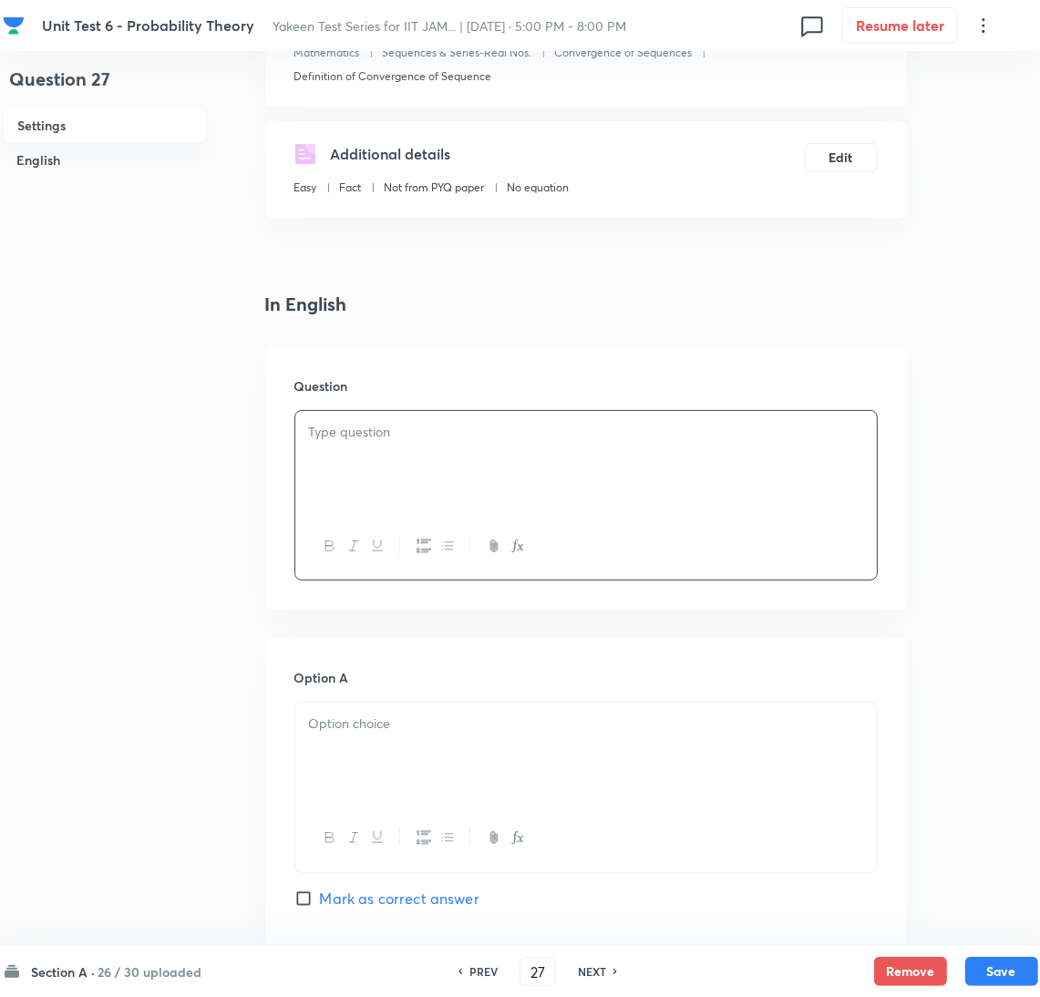
scroll to position [274, 0]
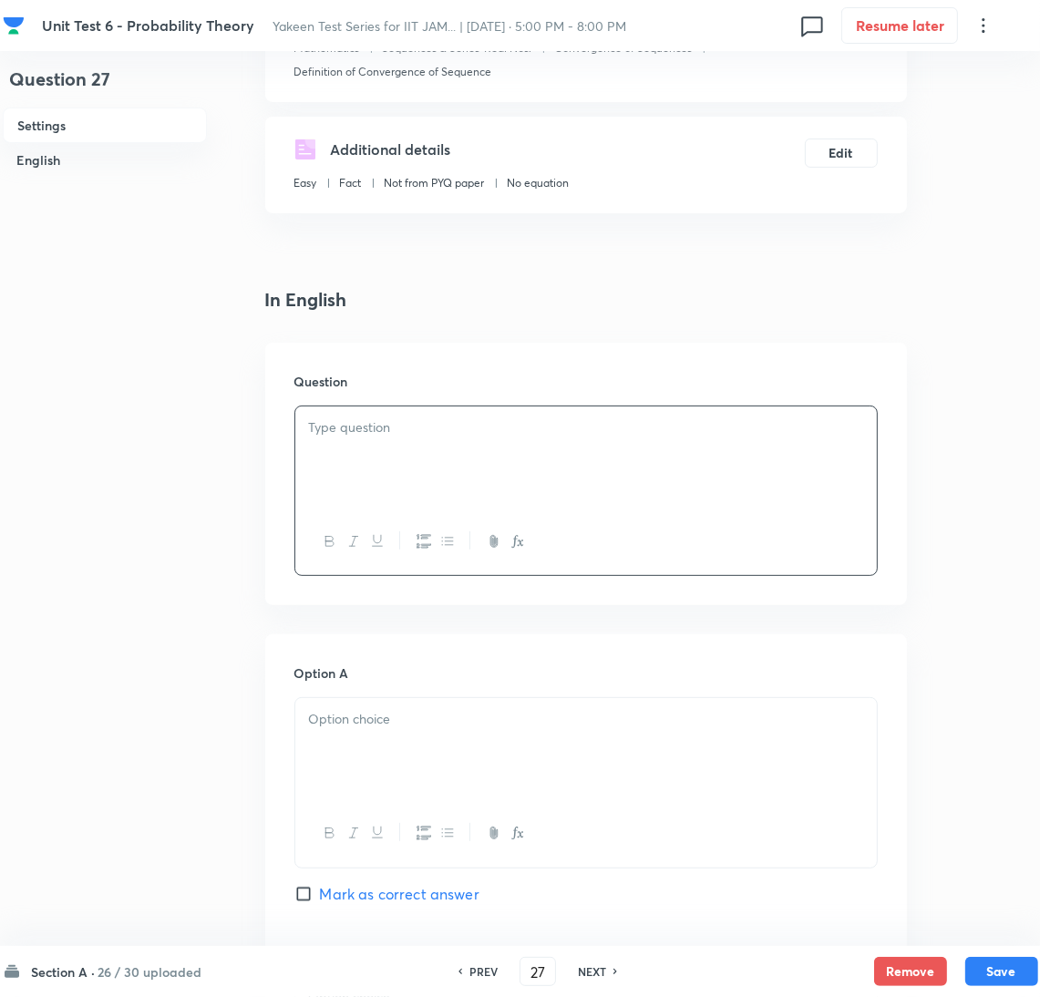
click at [331, 465] on div at bounding box center [586, 458] width 582 height 102
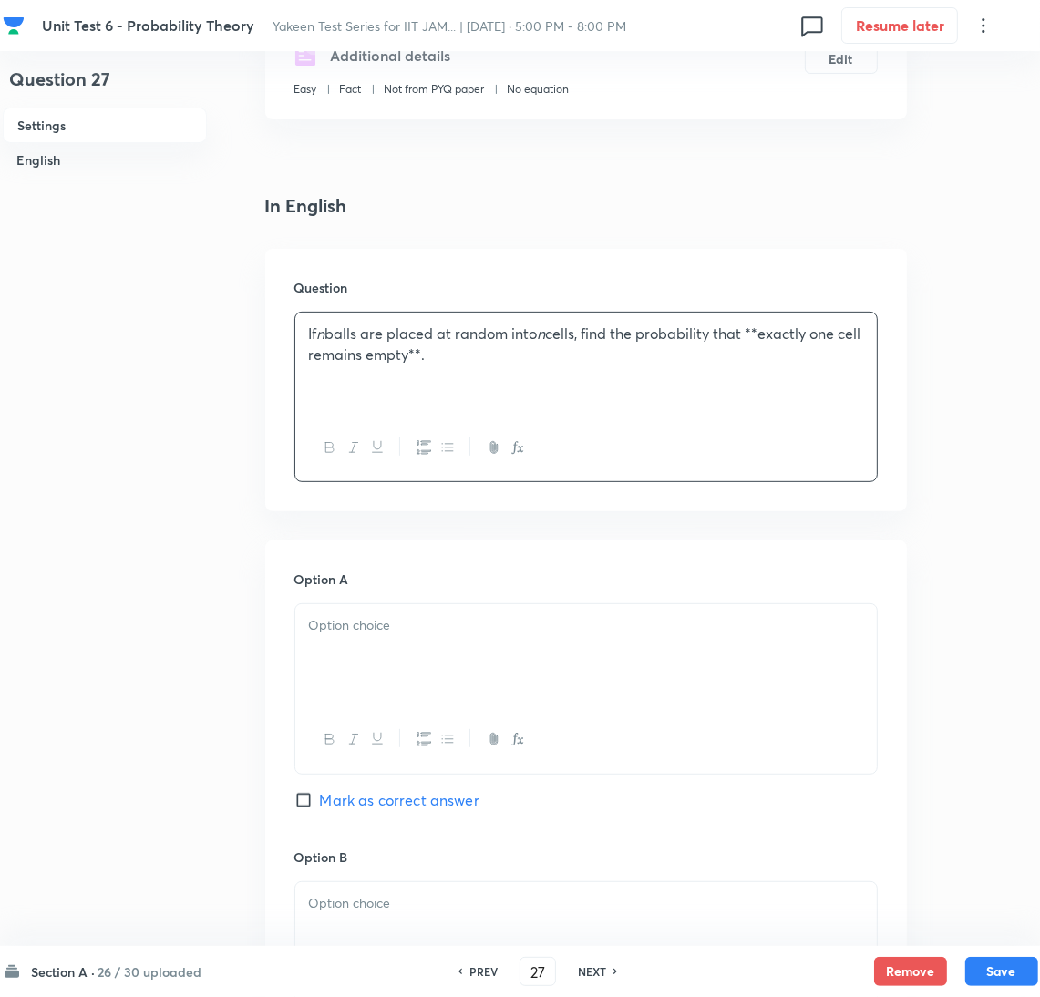
scroll to position [409, 0]
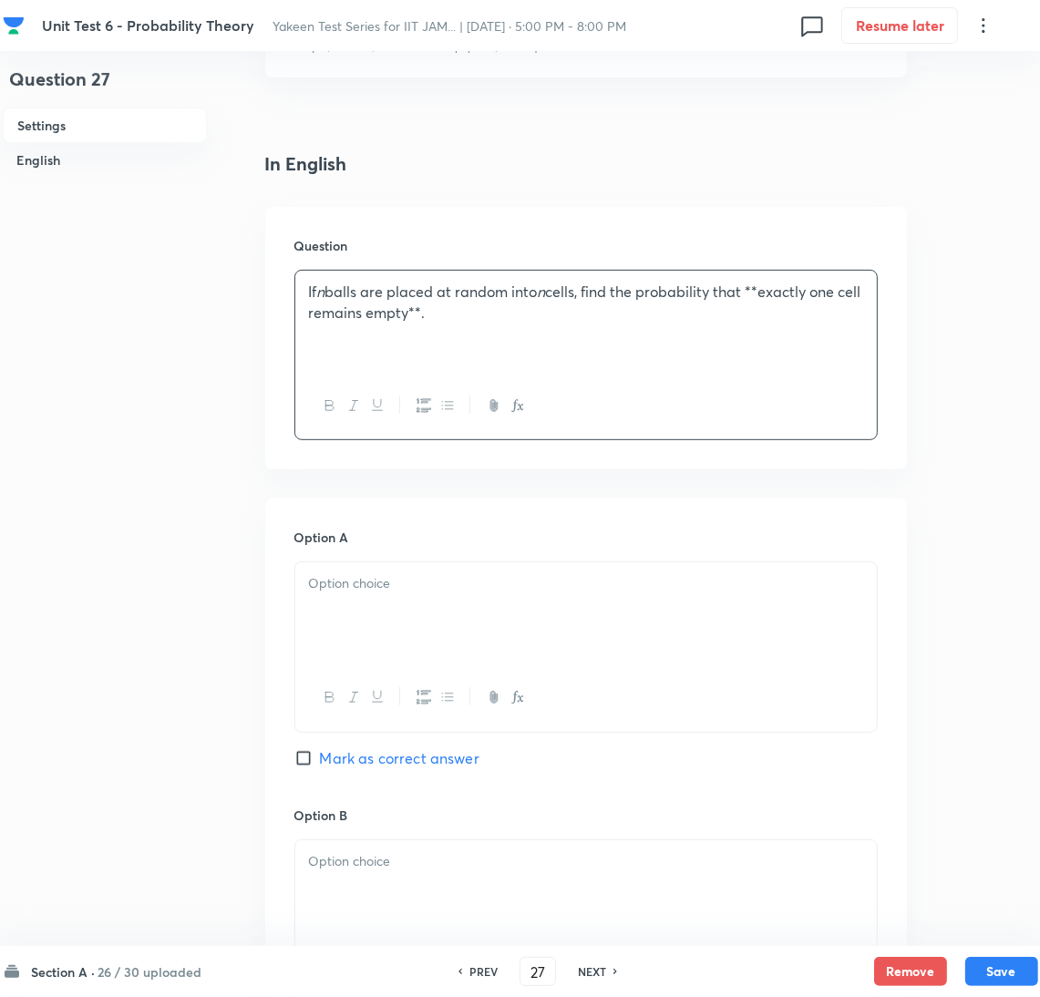
click at [381, 640] on div at bounding box center [586, 614] width 582 height 102
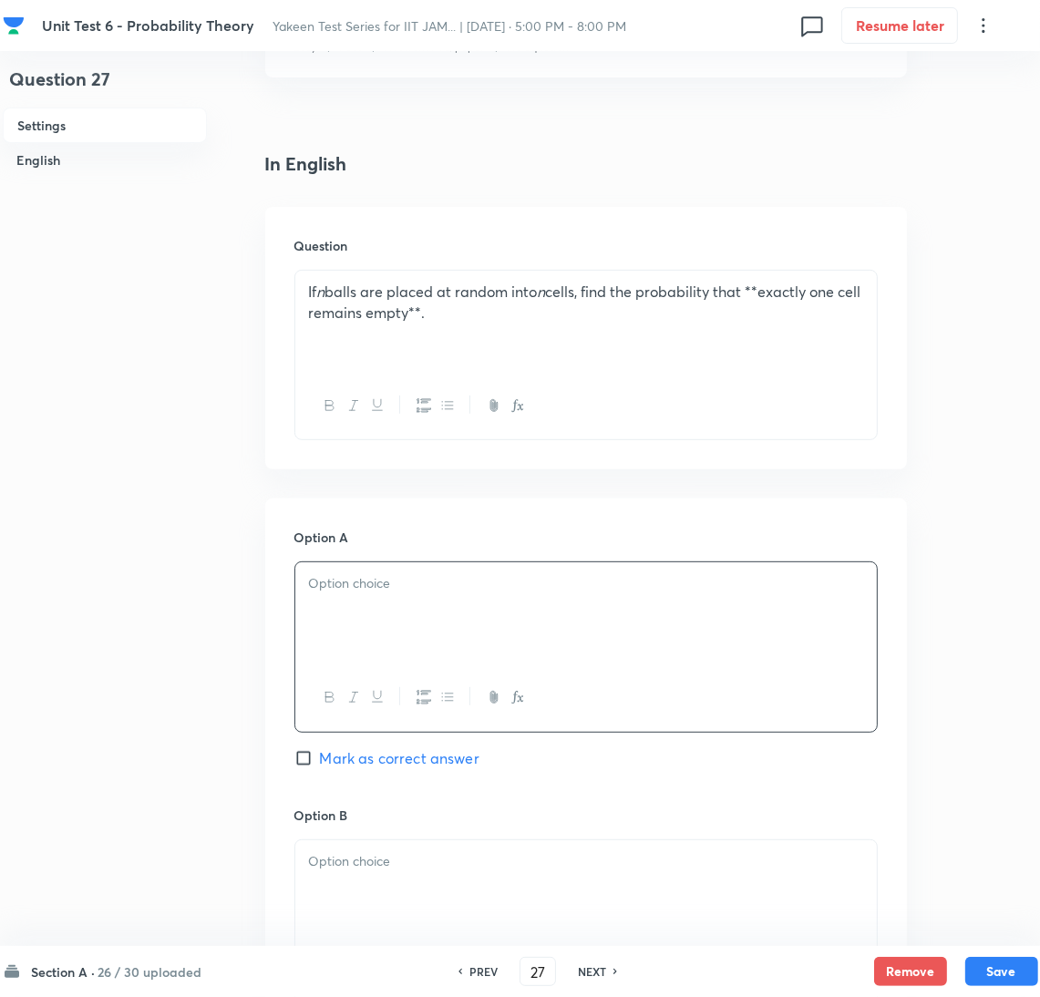
click at [455, 604] on div at bounding box center [586, 614] width 582 height 102
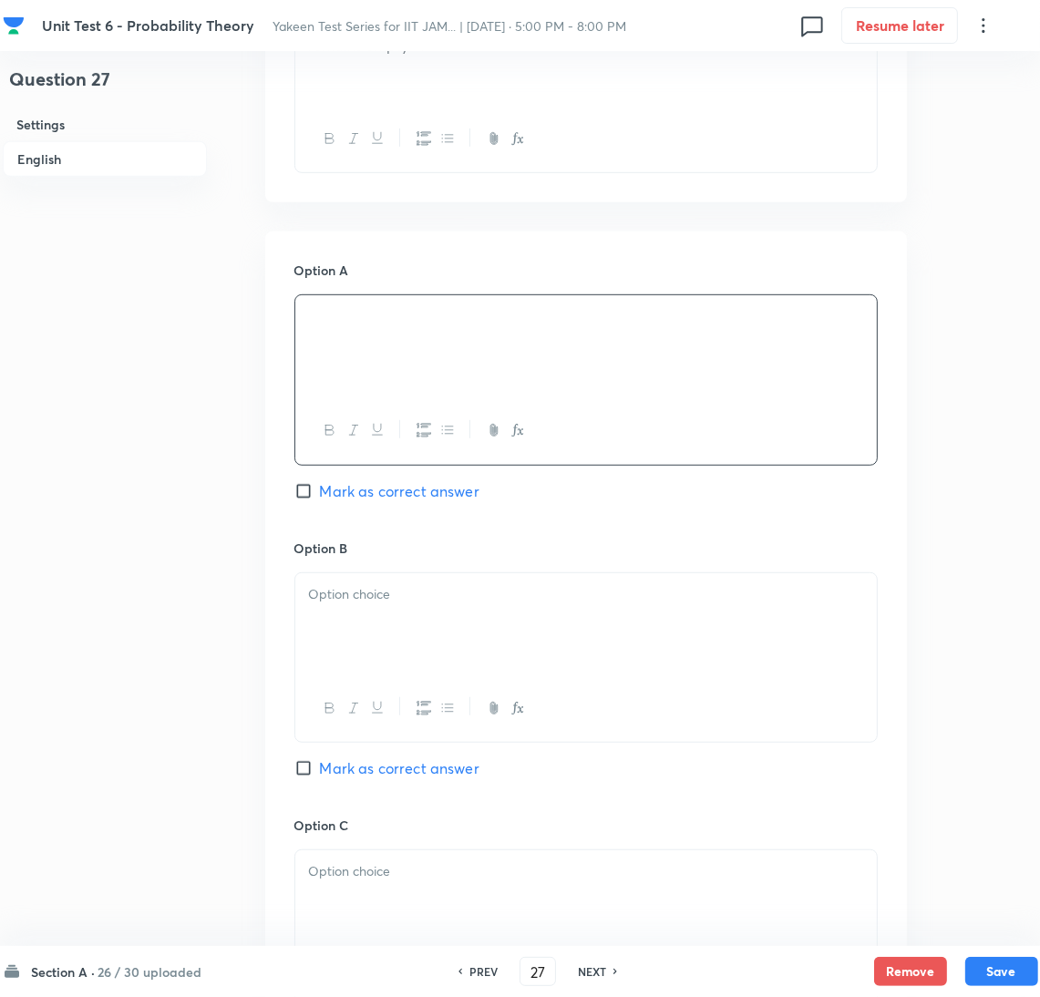
scroll to position [683, 0]
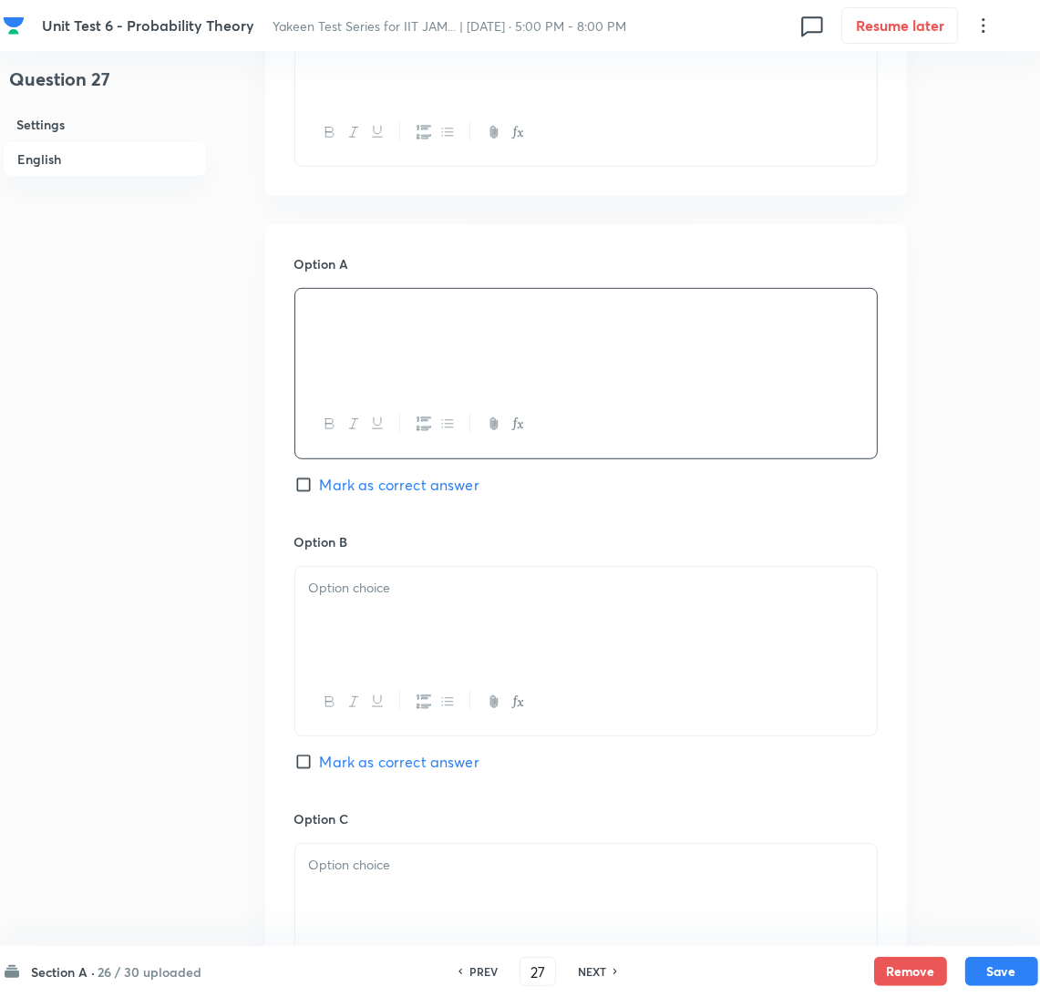
click at [369, 652] on div at bounding box center [586, 618] width 582 height 102
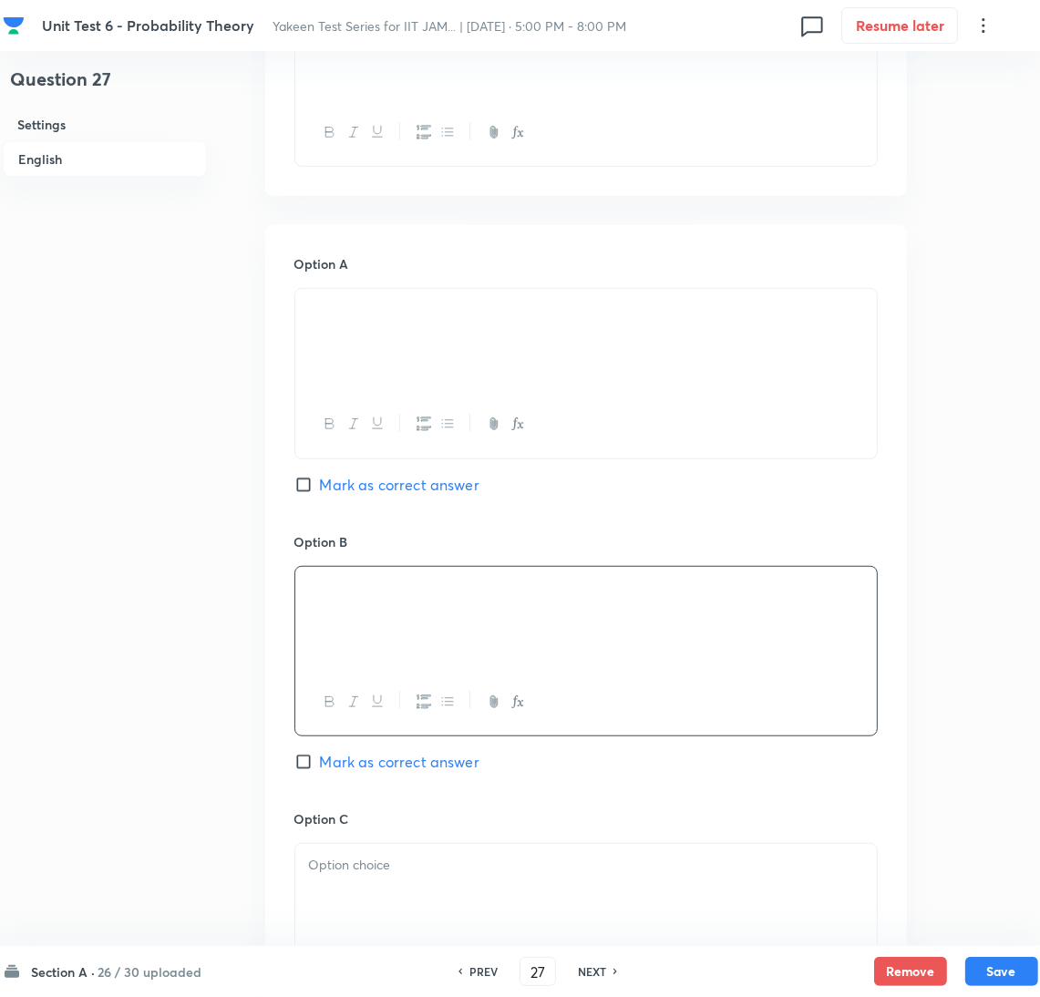
scroll to position [820, 0]
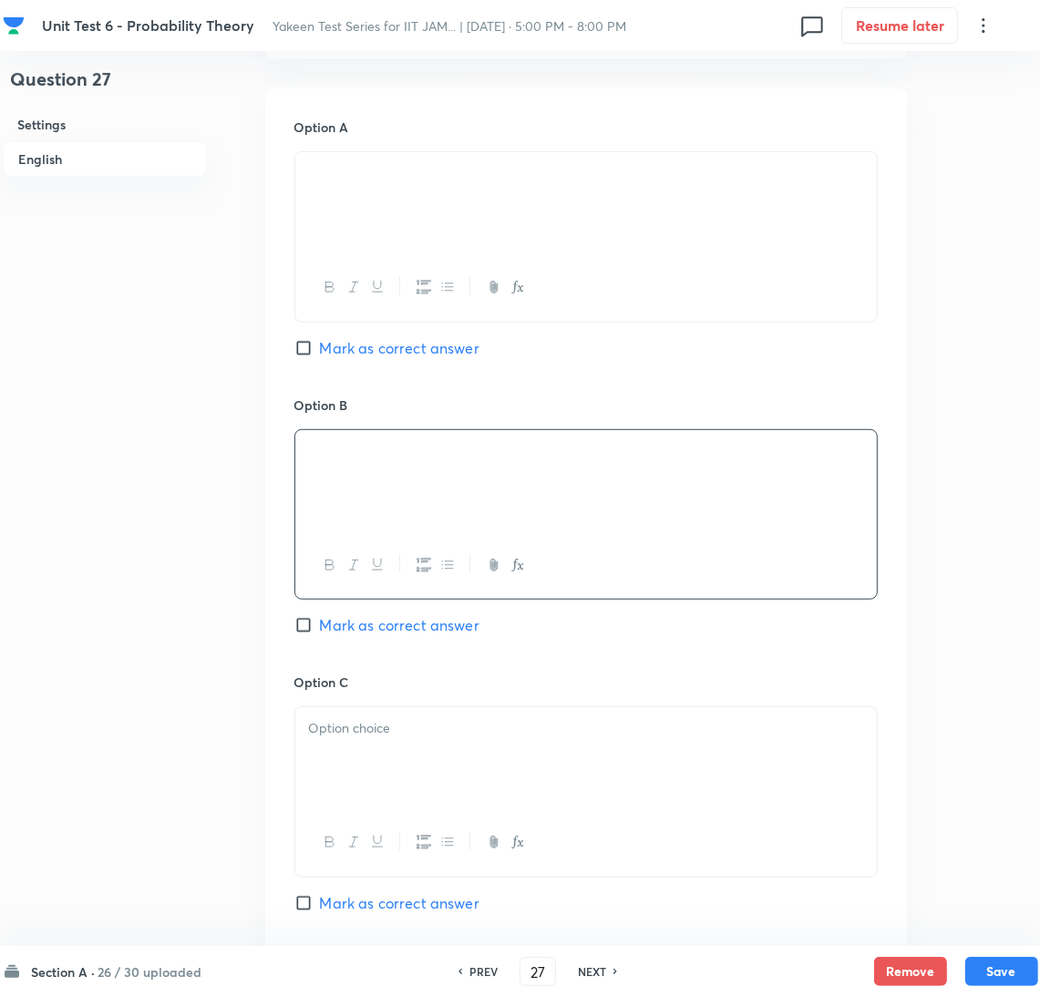
click at [387, 758] on div at bounding box center [586, 758] width 582 height 102
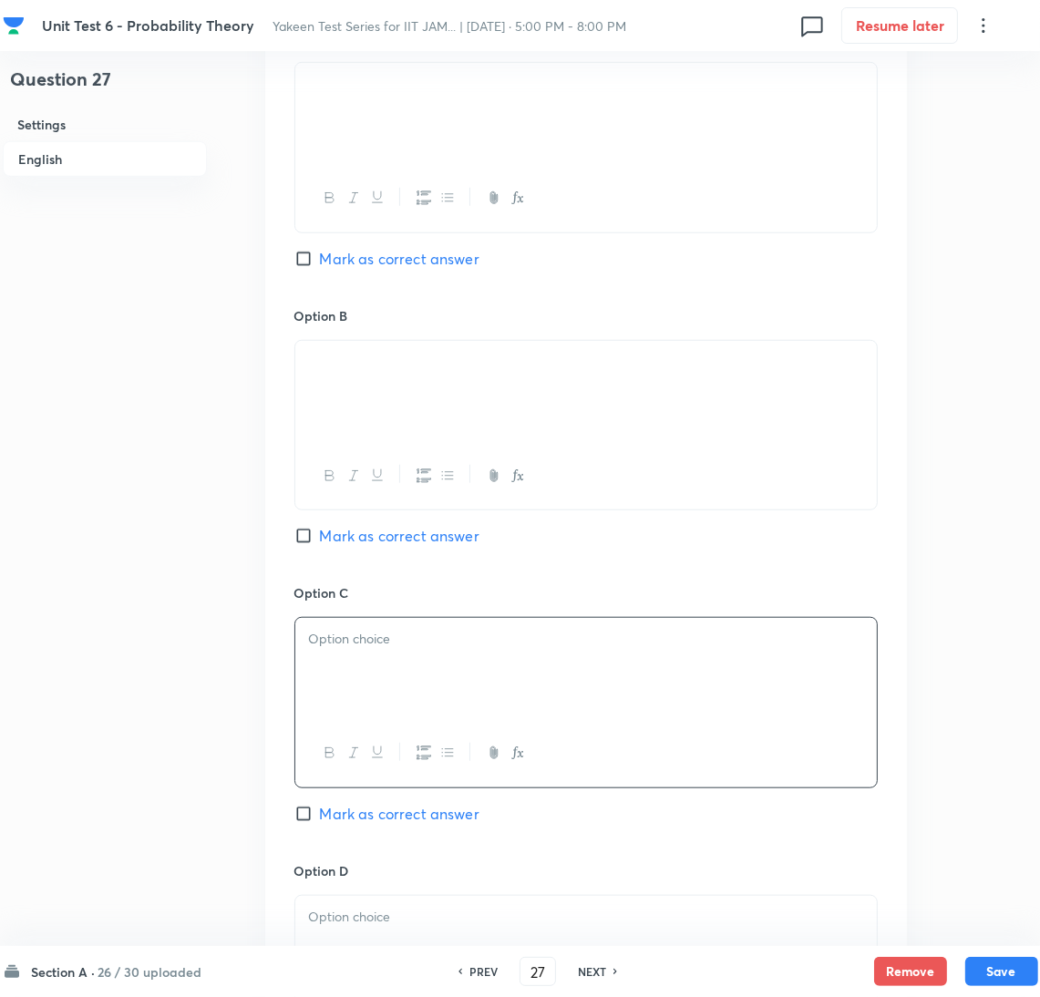
scroll to position [957, 0]
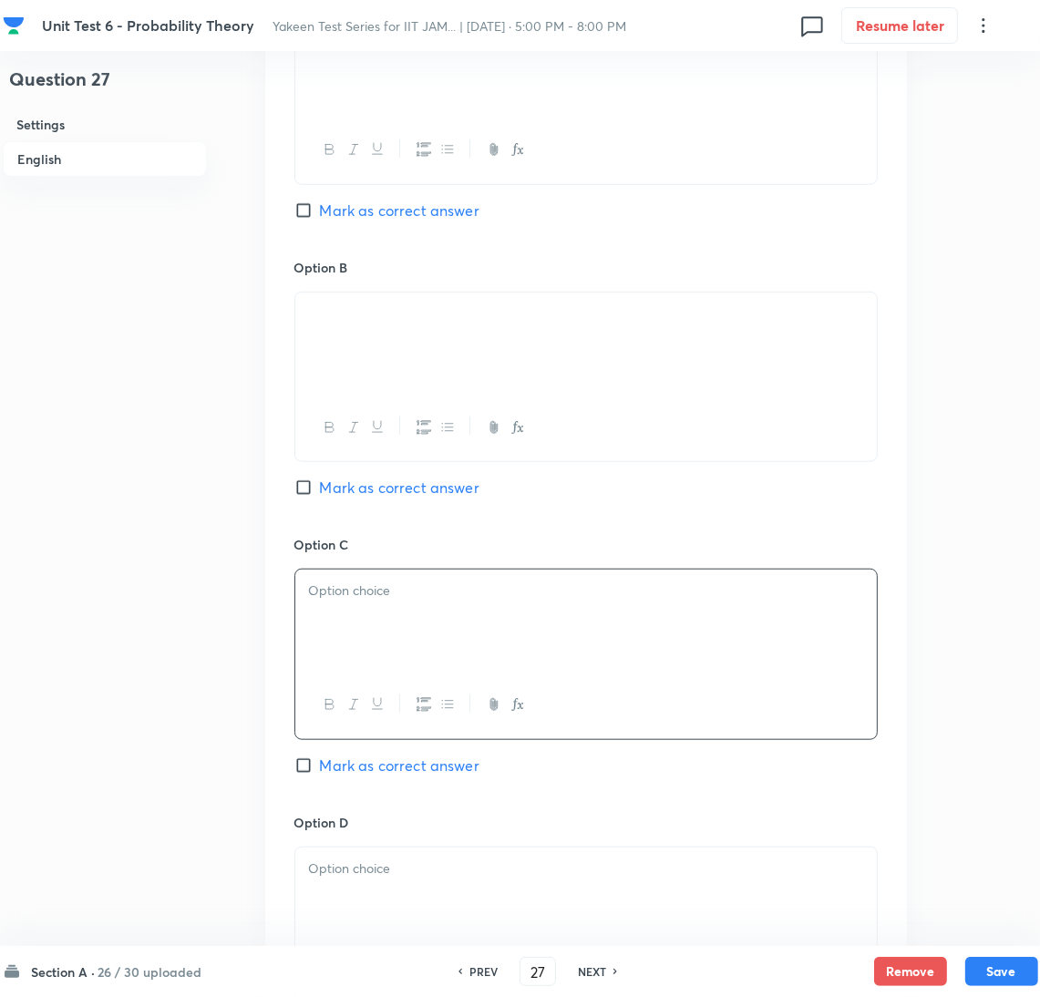
click at [331, 618] on div at bounding box center [586, 621] width 582 height 102
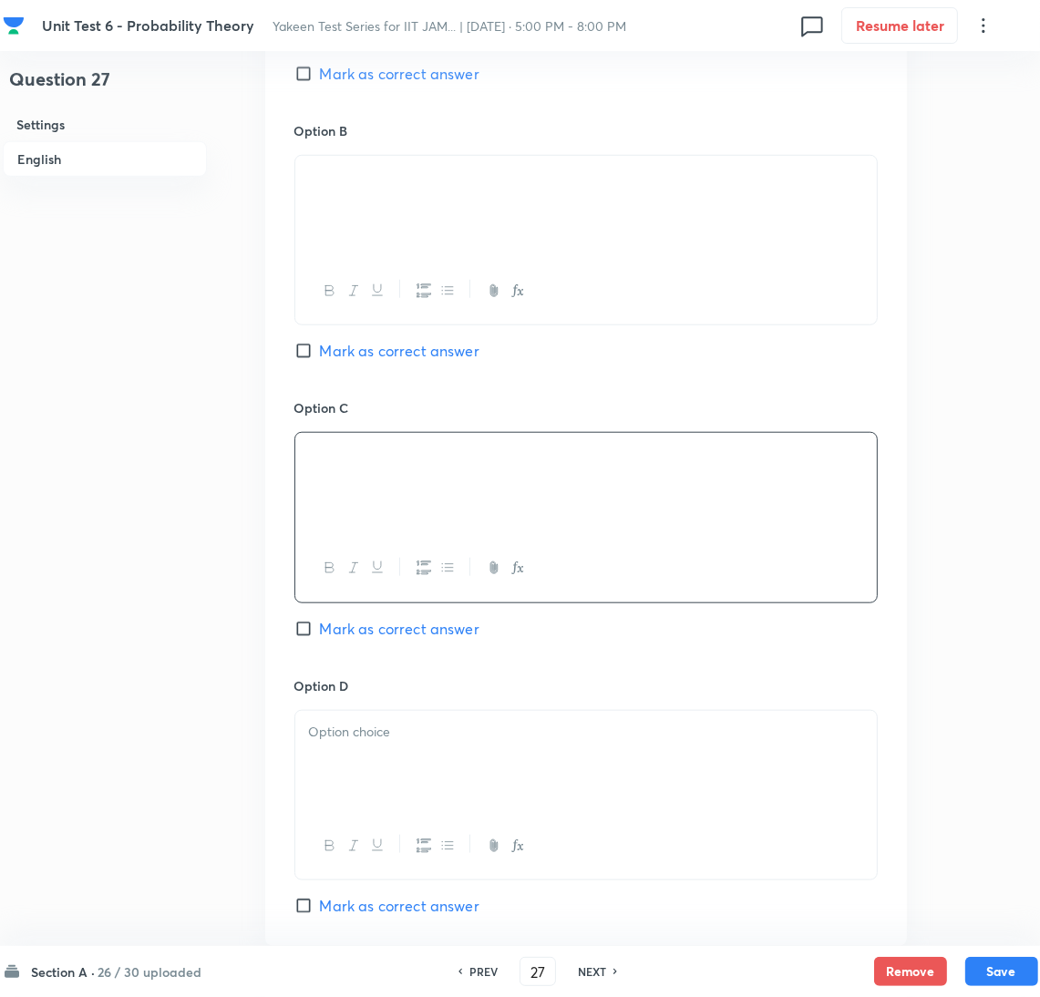
click at [362, 780] on div at bounding box center [586, 762] width 582 height 102
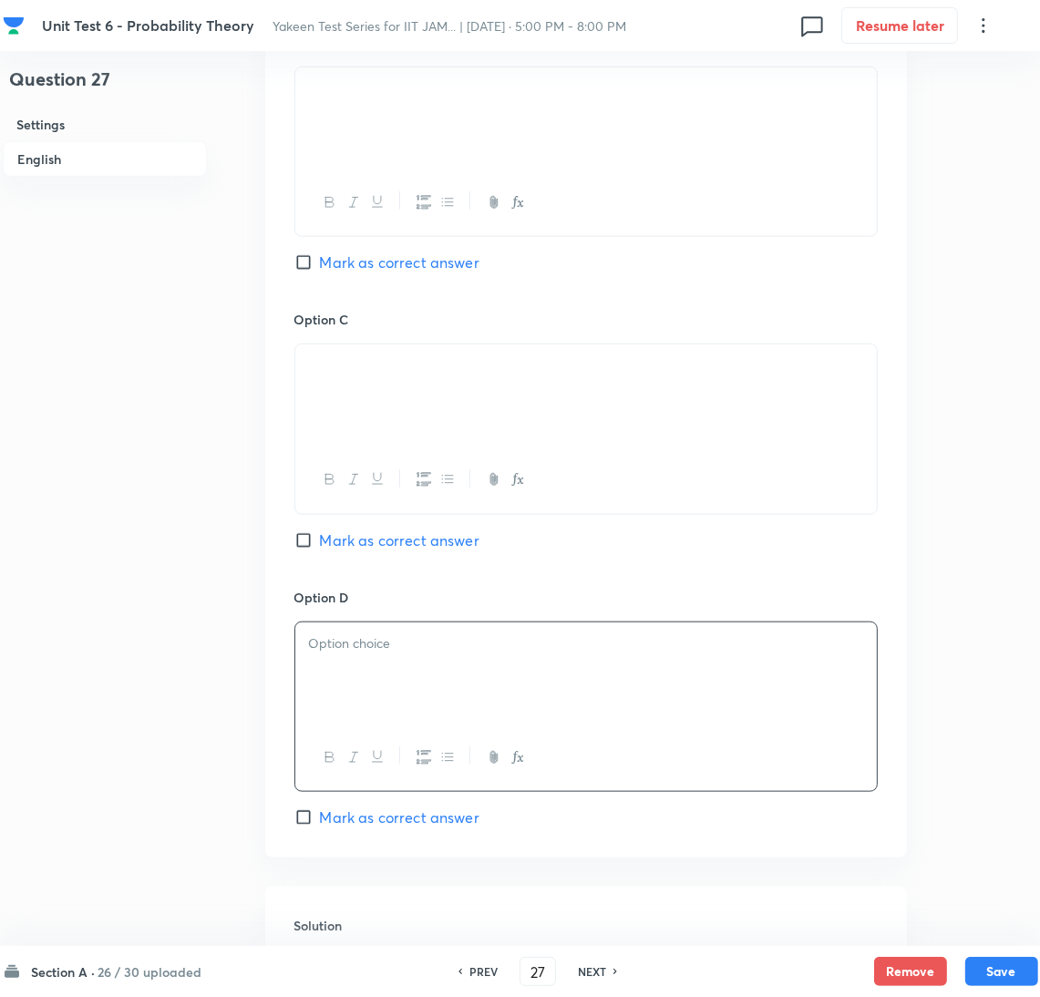
scroll to position [1230, 0]
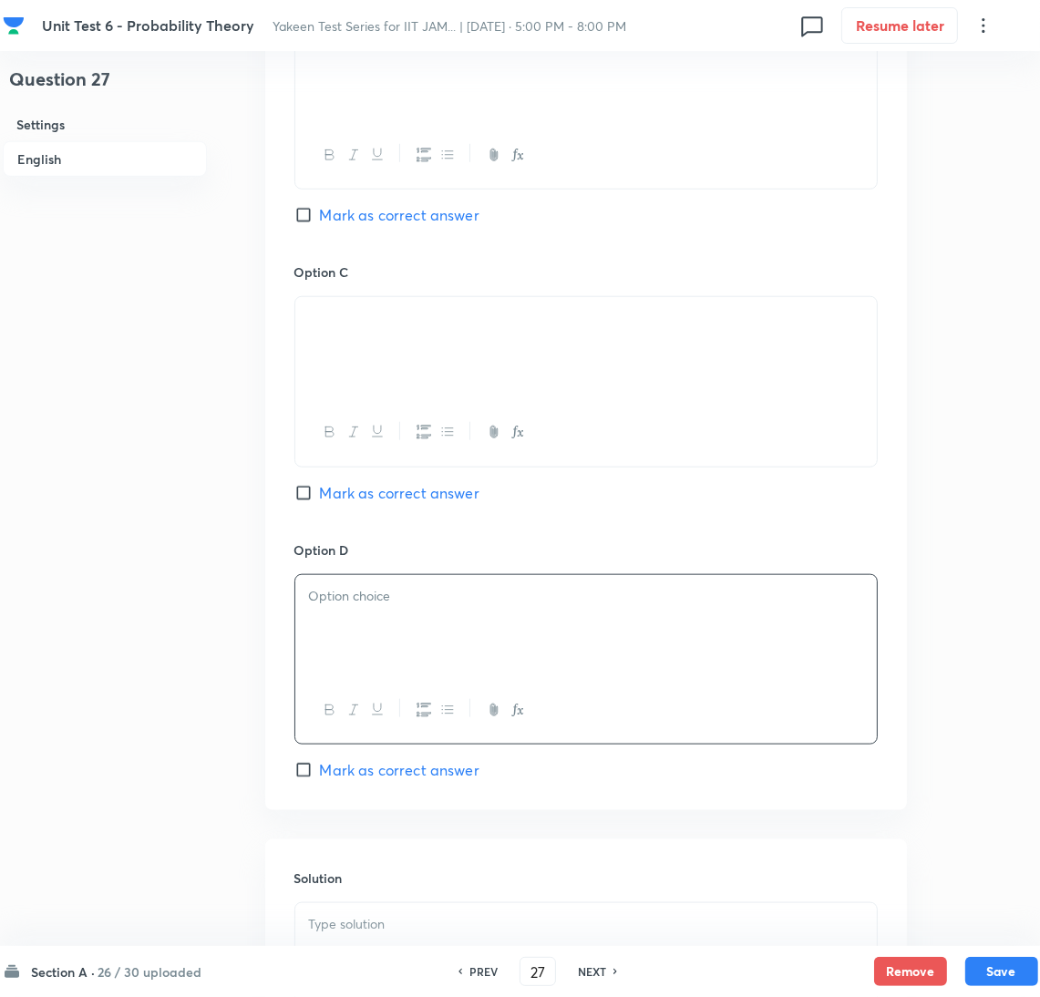
click at [358, 626] on div at bounding box center [586, 626] width 582 height 102
click at [349, 491] on span "Mark as correct answer" at bounding box center [400, 493] width 160 height 22
click at [320, 491] on input "Mark as correct answer" at bounding box center [307, 493] width 26 height 18
checkbox input "true"
drag, startPoint x: 386, startPoint y: 317, endPoint x: 260, endPoint y: 325, distance: 126.0
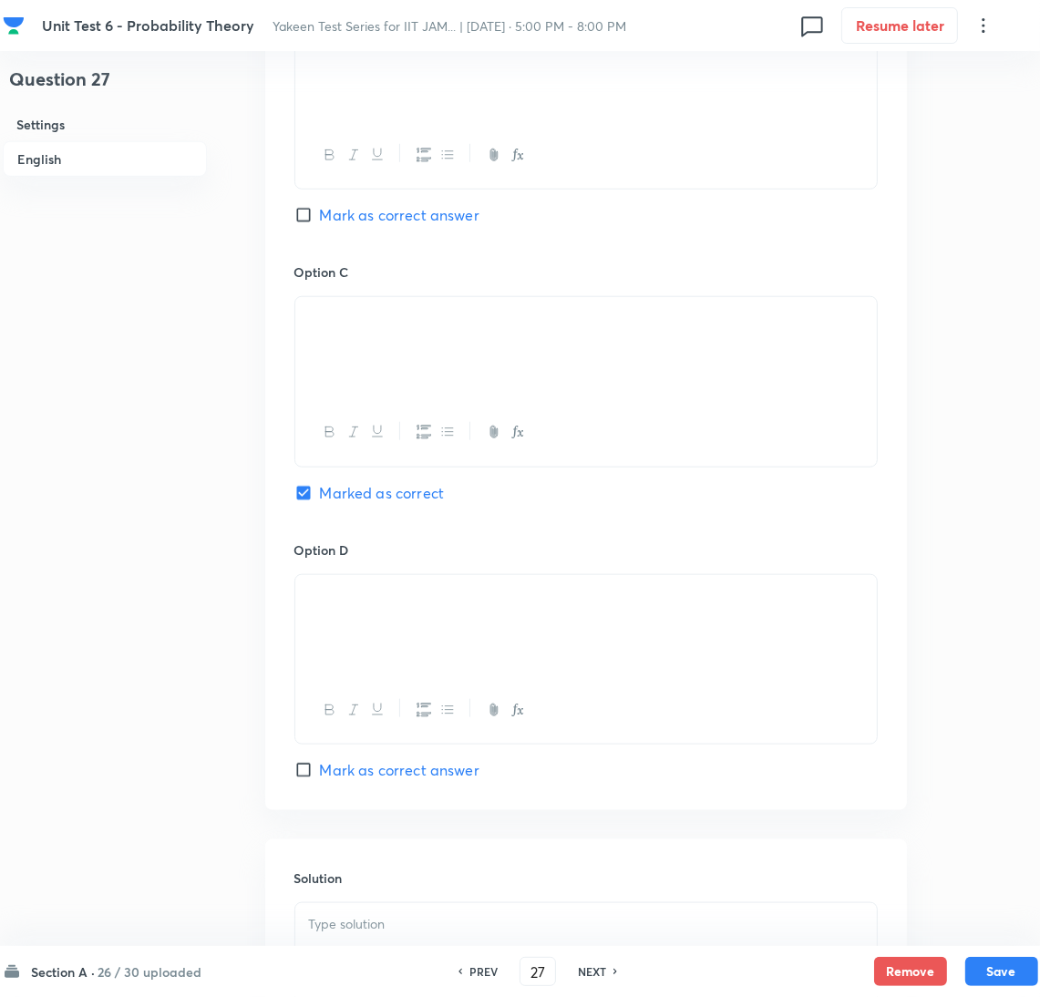
click at [260, 325] on div "Question 27 Settings English Settings Type Single choice correct 4 options + 1 …" at bounding box center [521, 17] width 1036 height 2318
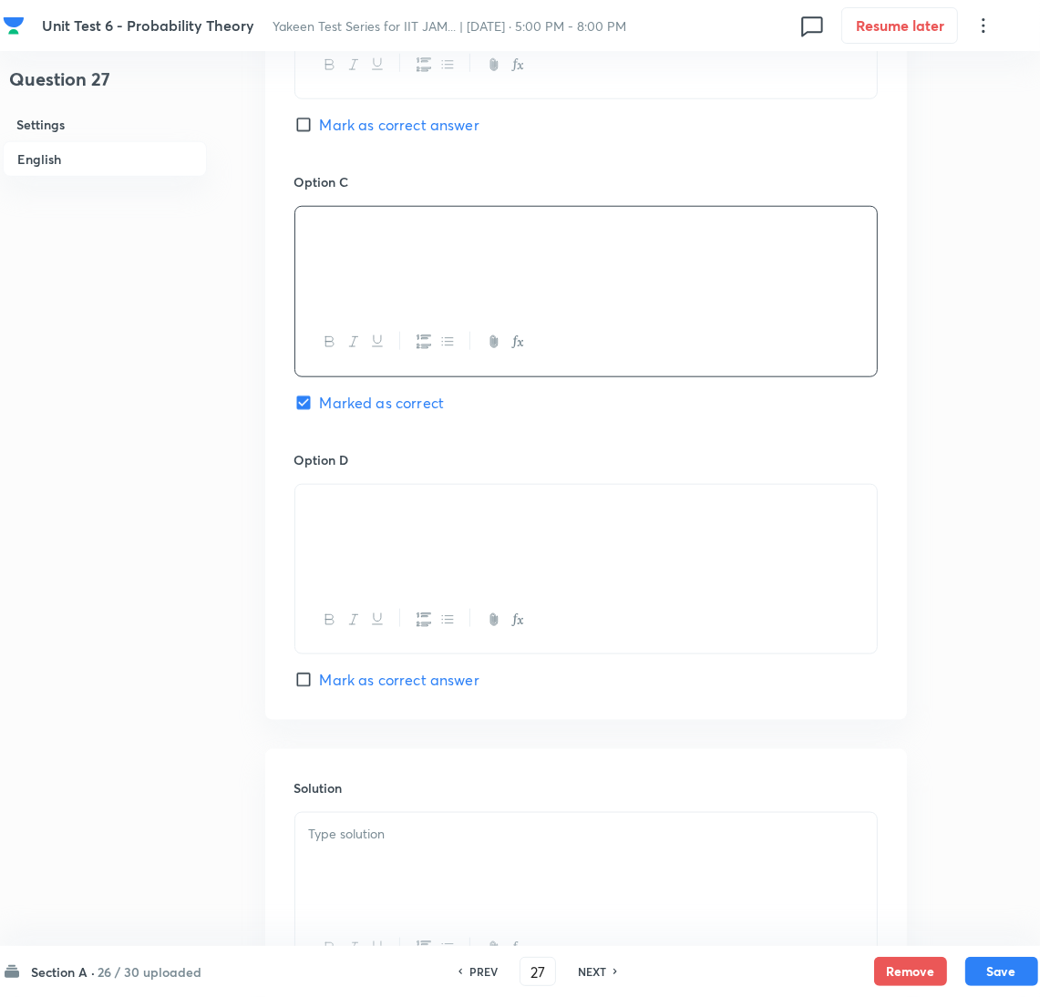
scroll to position [1500, 0]
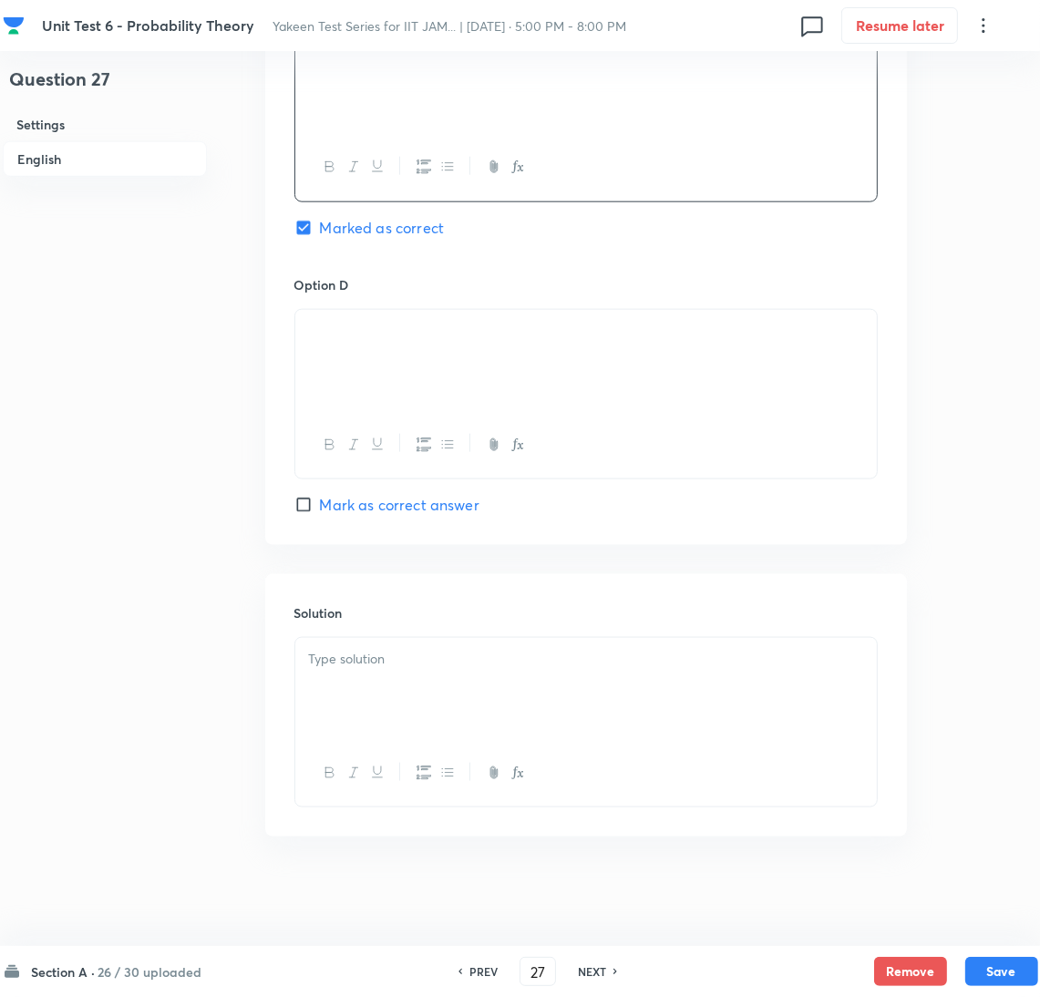
click at [357, 708] on div at bounding box center [586, 689] width 582 height 102
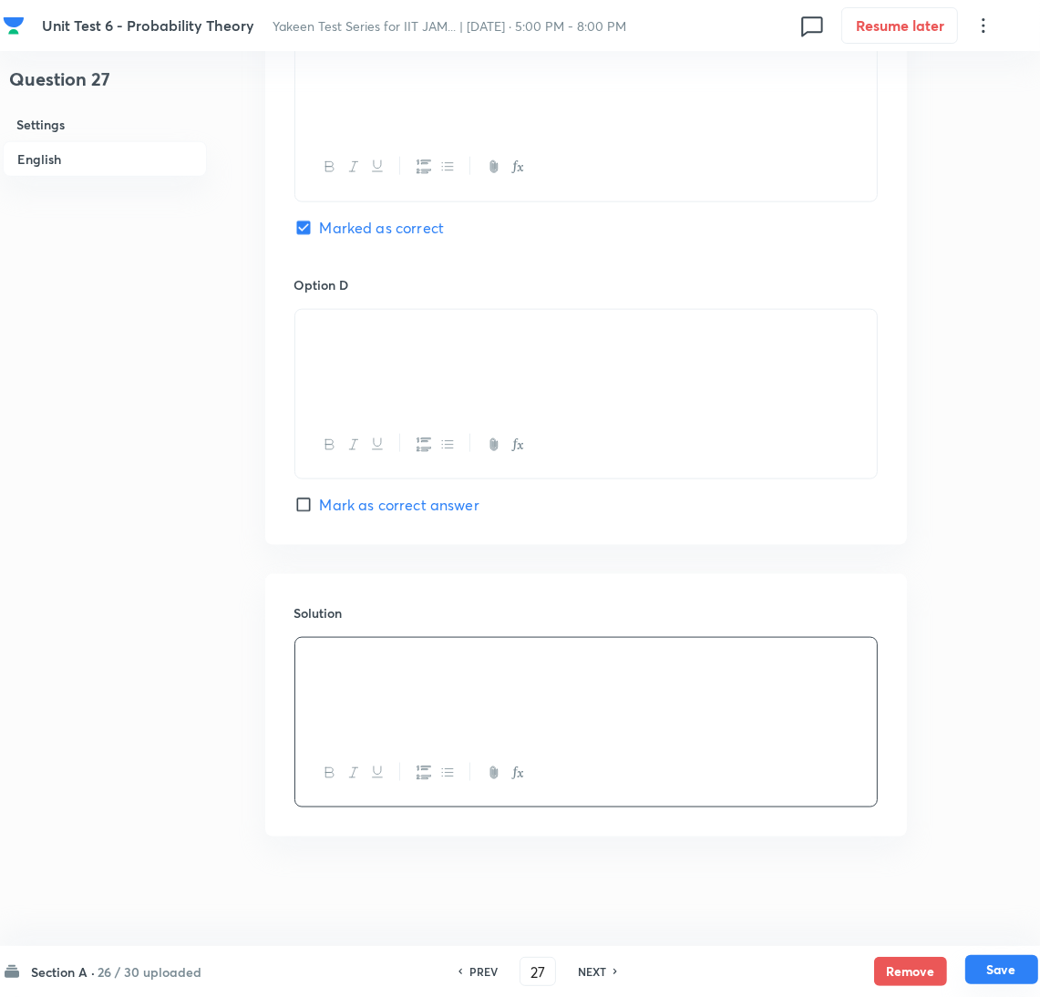
click at [995, 970] on button "Save" at bounding box center [1002, 969] width 73 height 29
type input "28"
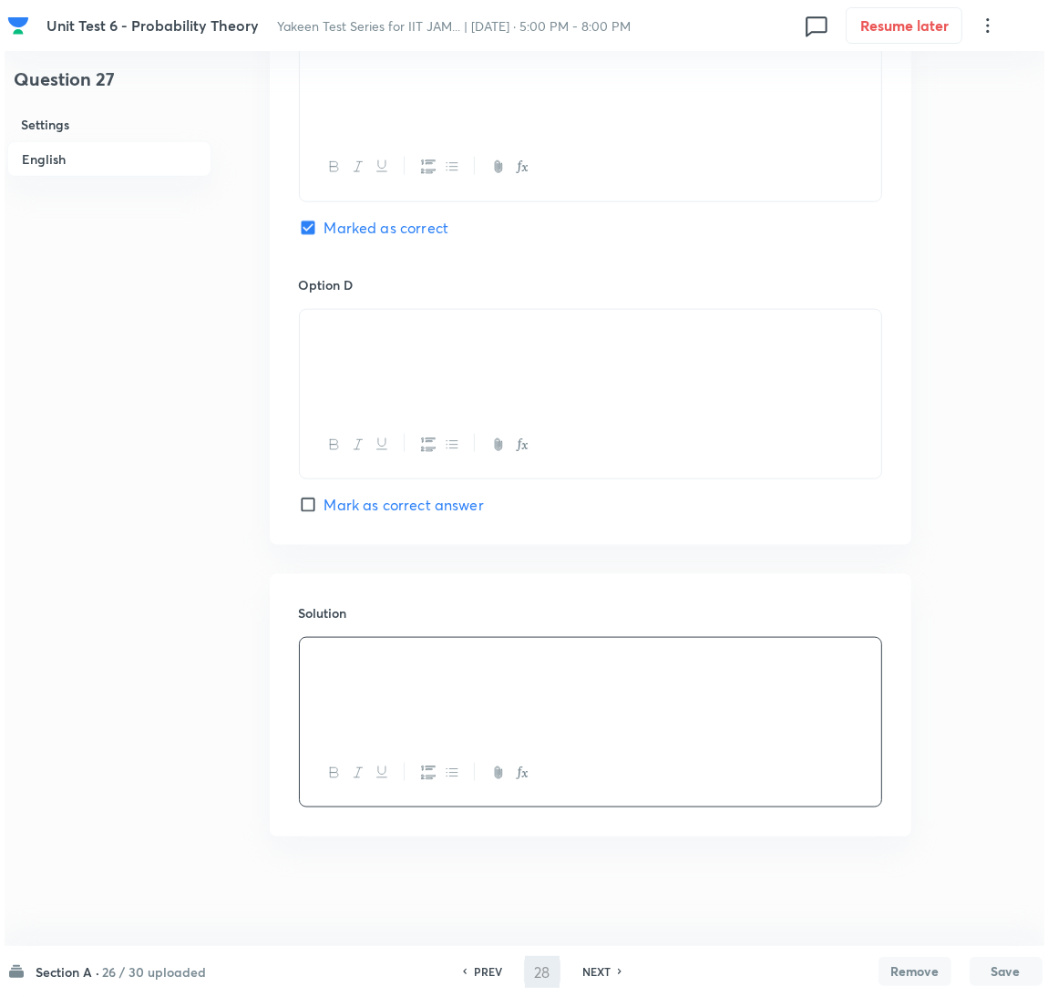
scroll to position [0, 0]
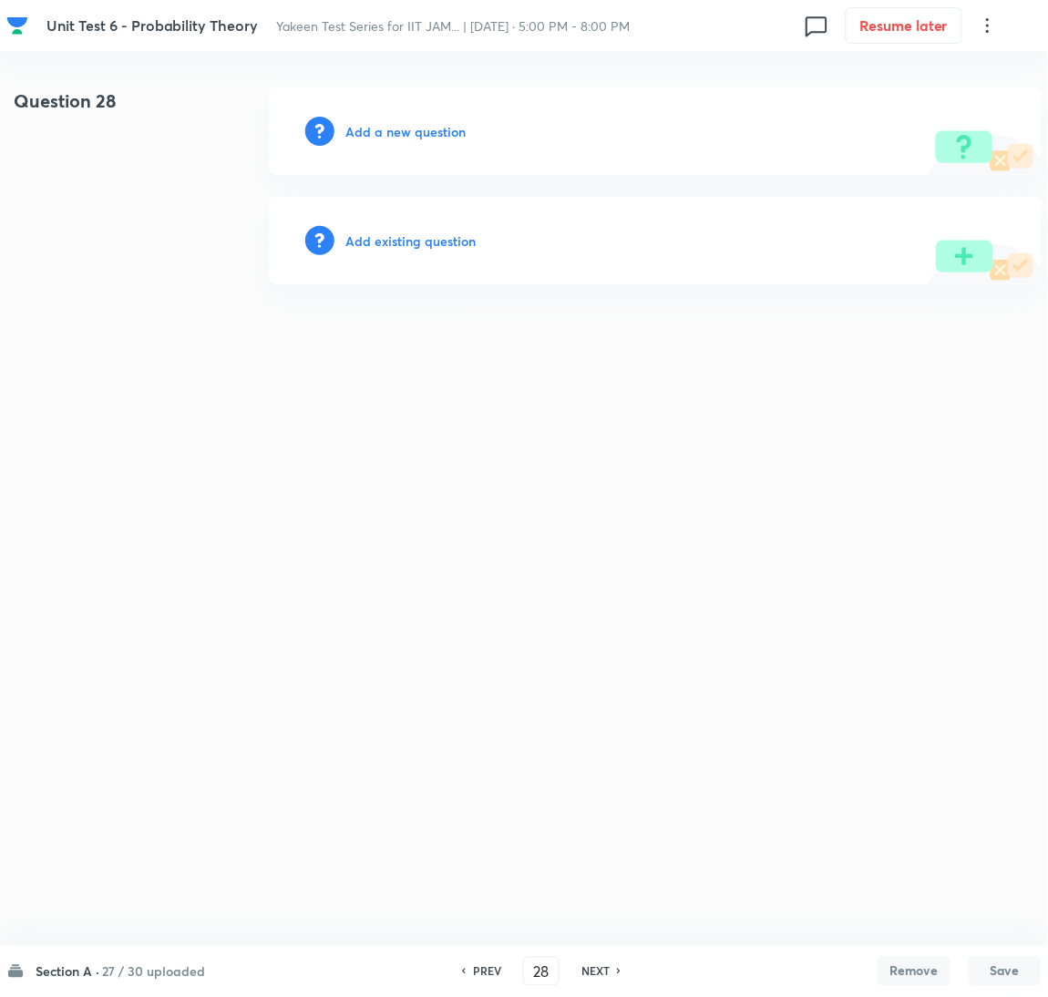
drag, startPoint x: 401, startPoint y: 143, endPoint x: 395, endPoint y: 133, distance: 11.9
click at [401, 143] on div "Add a new question" at bounding box center [655, 132] width 773 height 88
click at [395, 133] on h6 "Add a new question" at bounding box center [406, 131] width 120 height 19
click at [392, 133] on h6 "Choose a question type" at bounding box center [416, 131] width 140 height 19
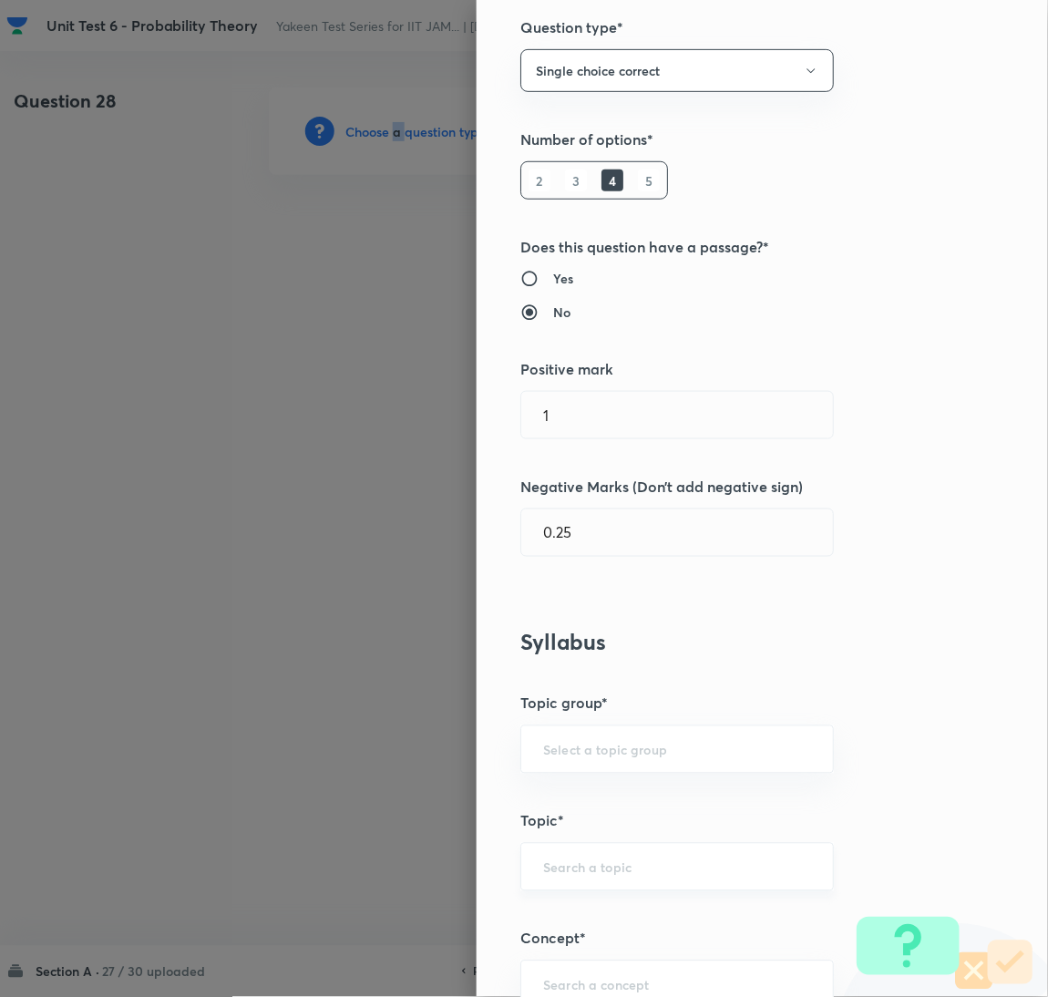
scroll to position [274, 0]
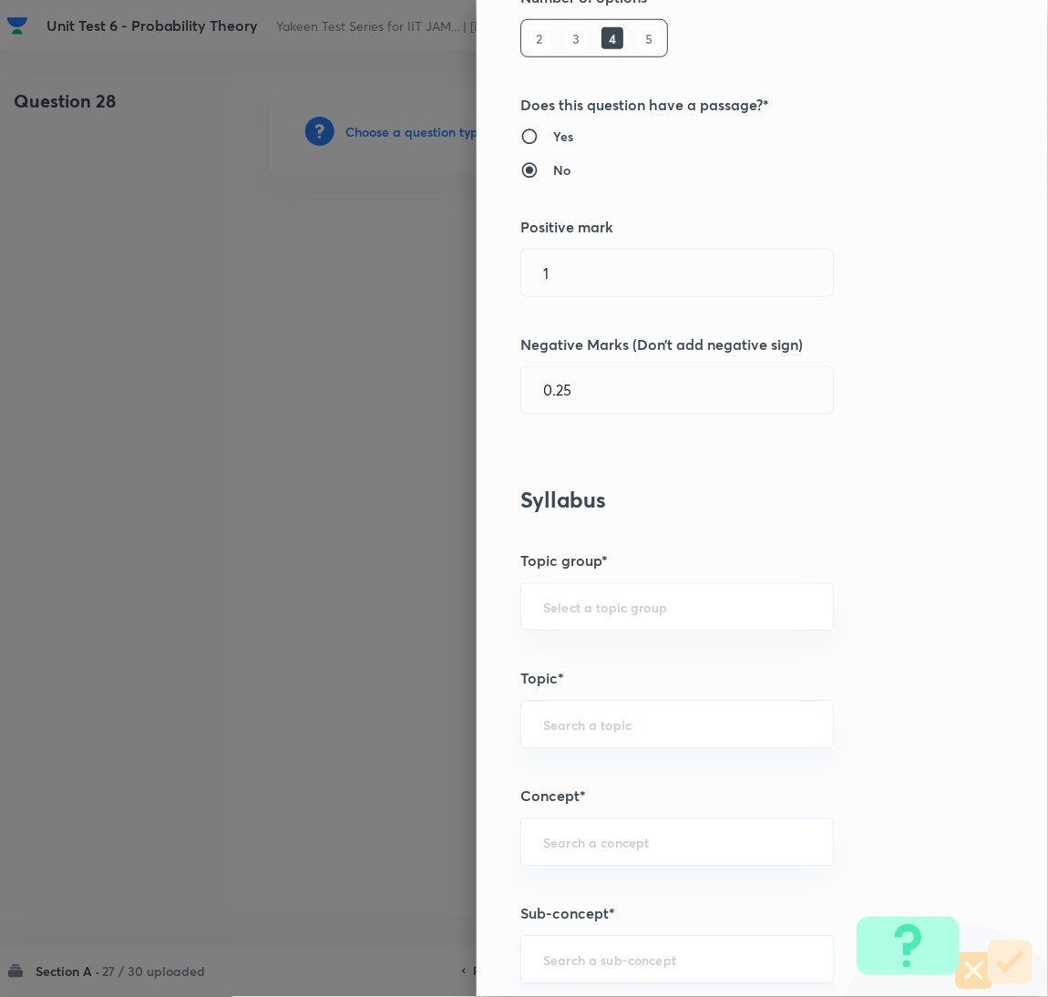
click at [562, 956] on input "text" at bounding box center [677, 960] width 268 height 17
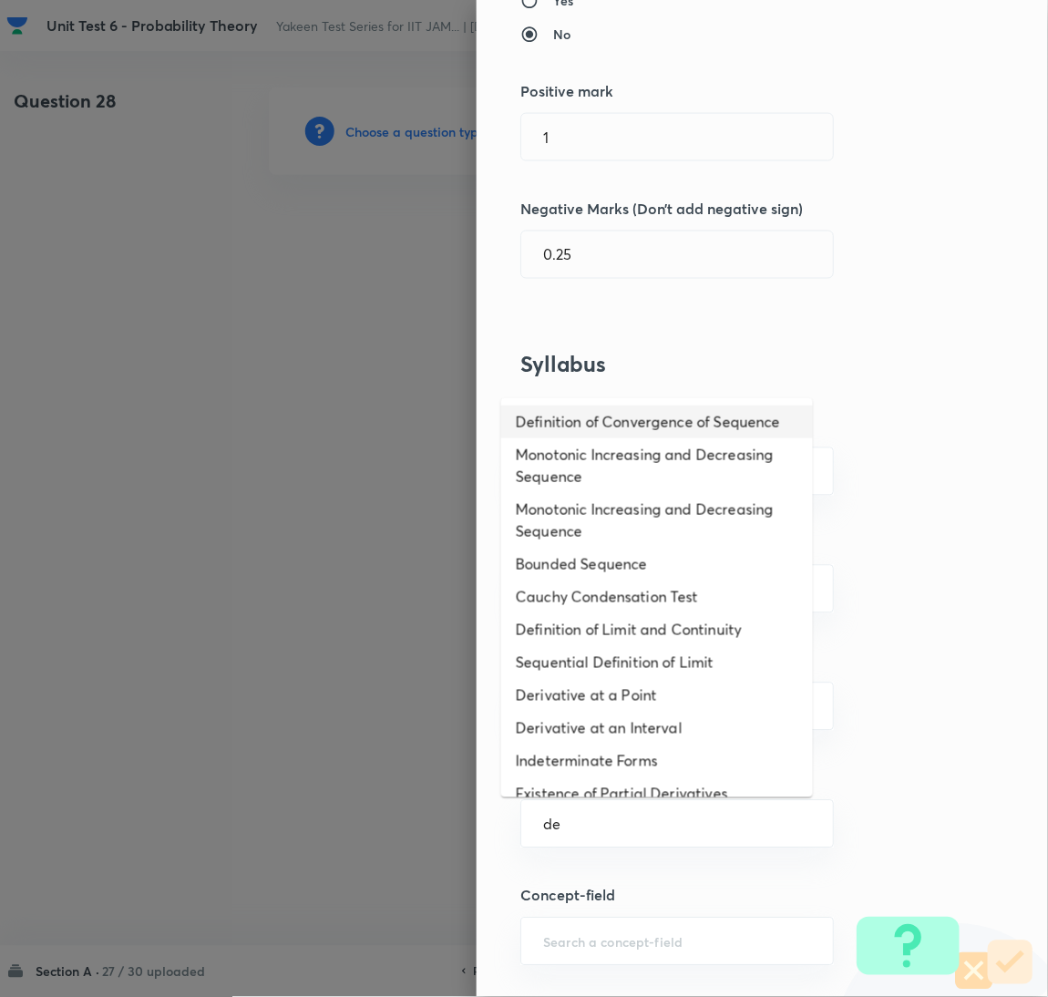
click at [579, 431] on li "Definition of Convergence of Sequence" at bounding box center [657, 422] width 312 height 33
type input "Definition of Convergence of Sequence"
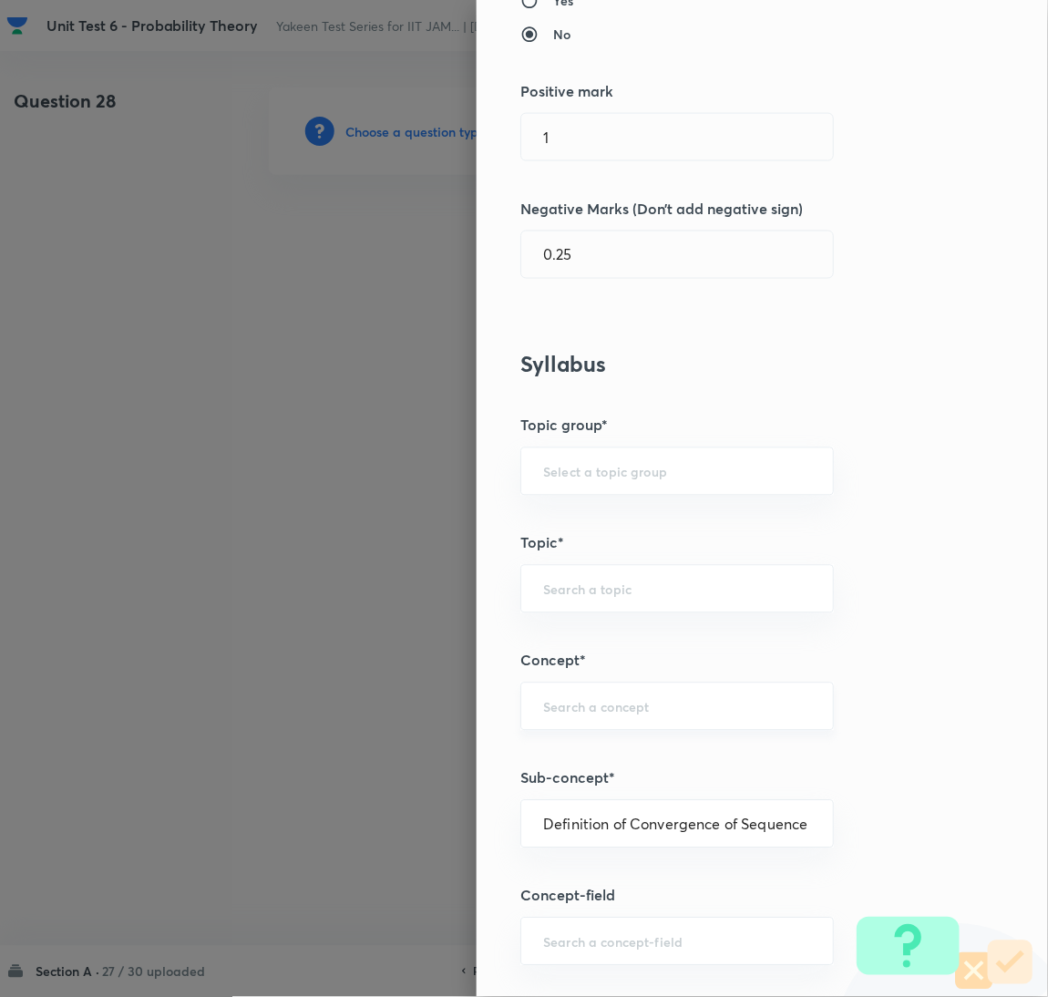
type input "Mathematics"
type input "Sequences & Series-Real Nos."
type input "Convergence of Sequences"
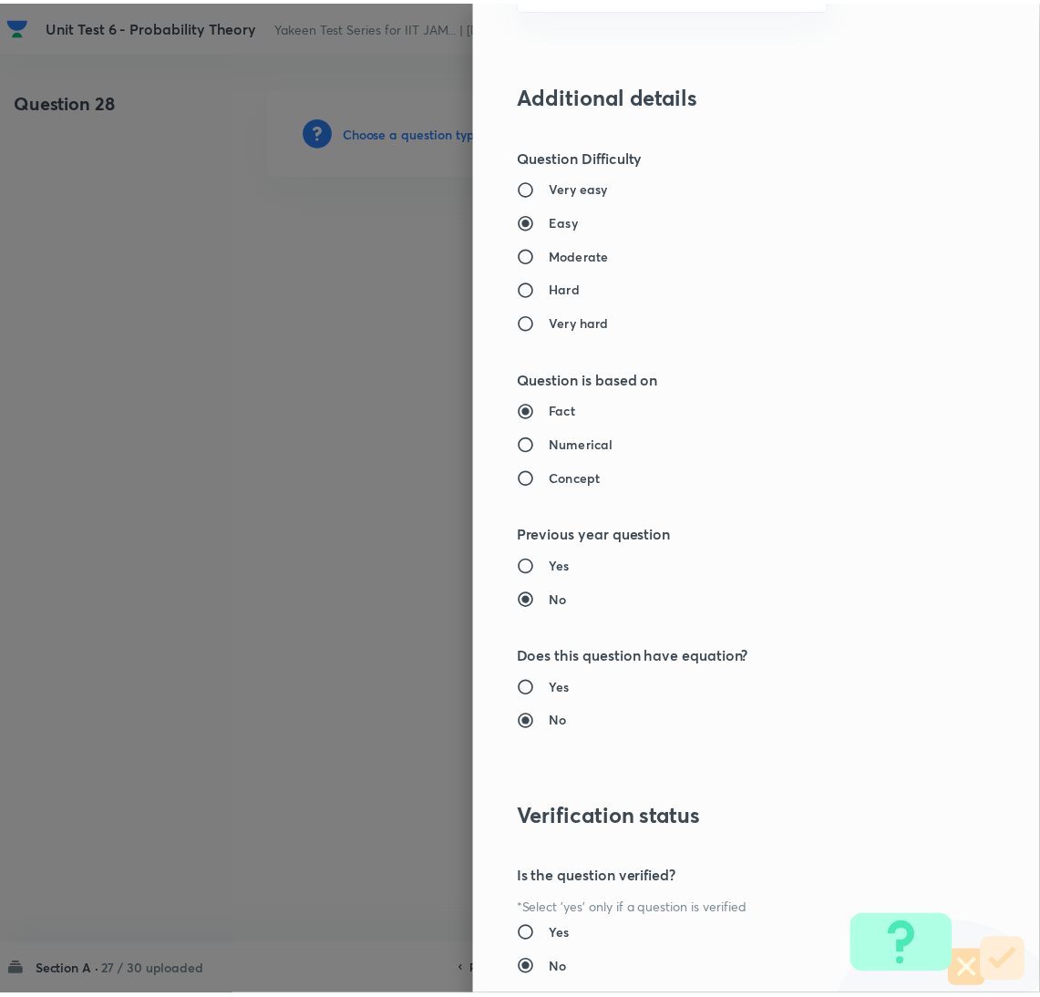
scroll to position [1490, 0]
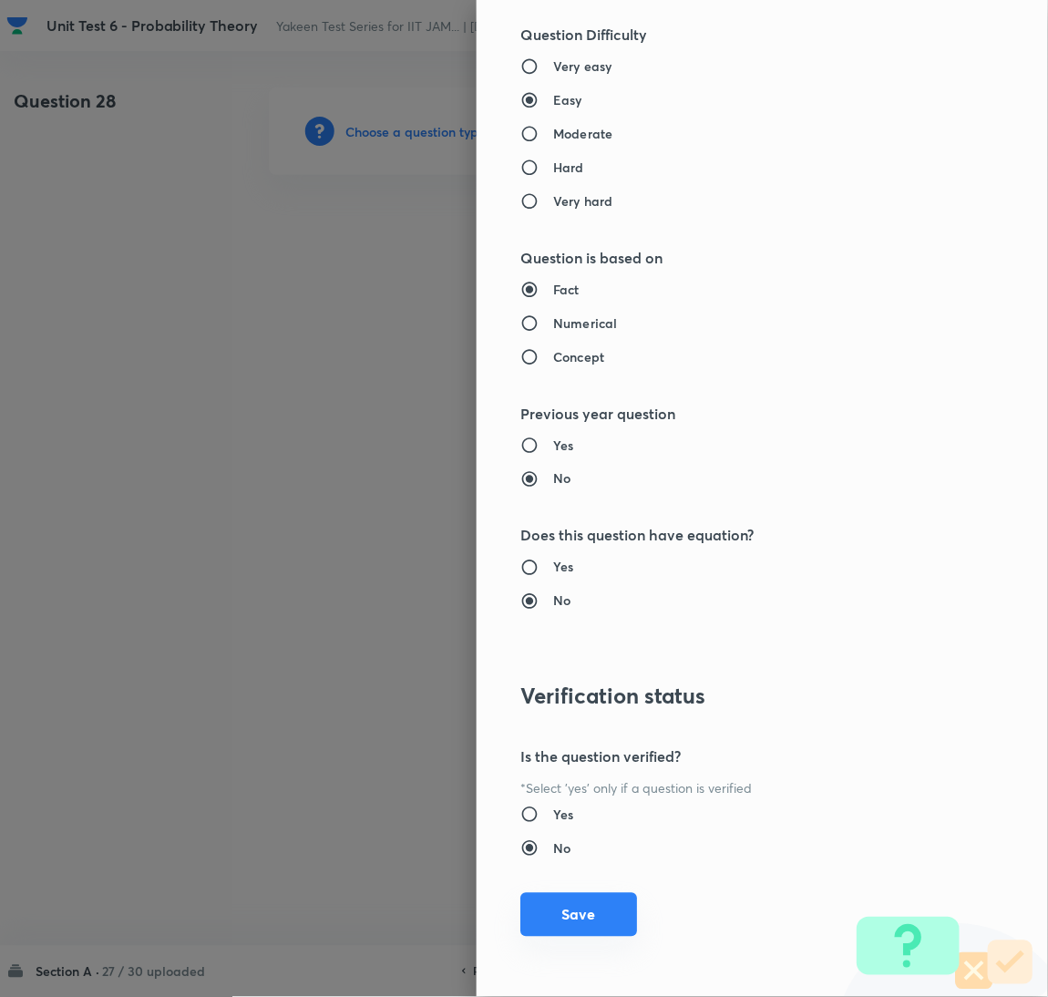
click at [560, 911] on button "Save" at bounding box center [579, 915] width 117 height 44
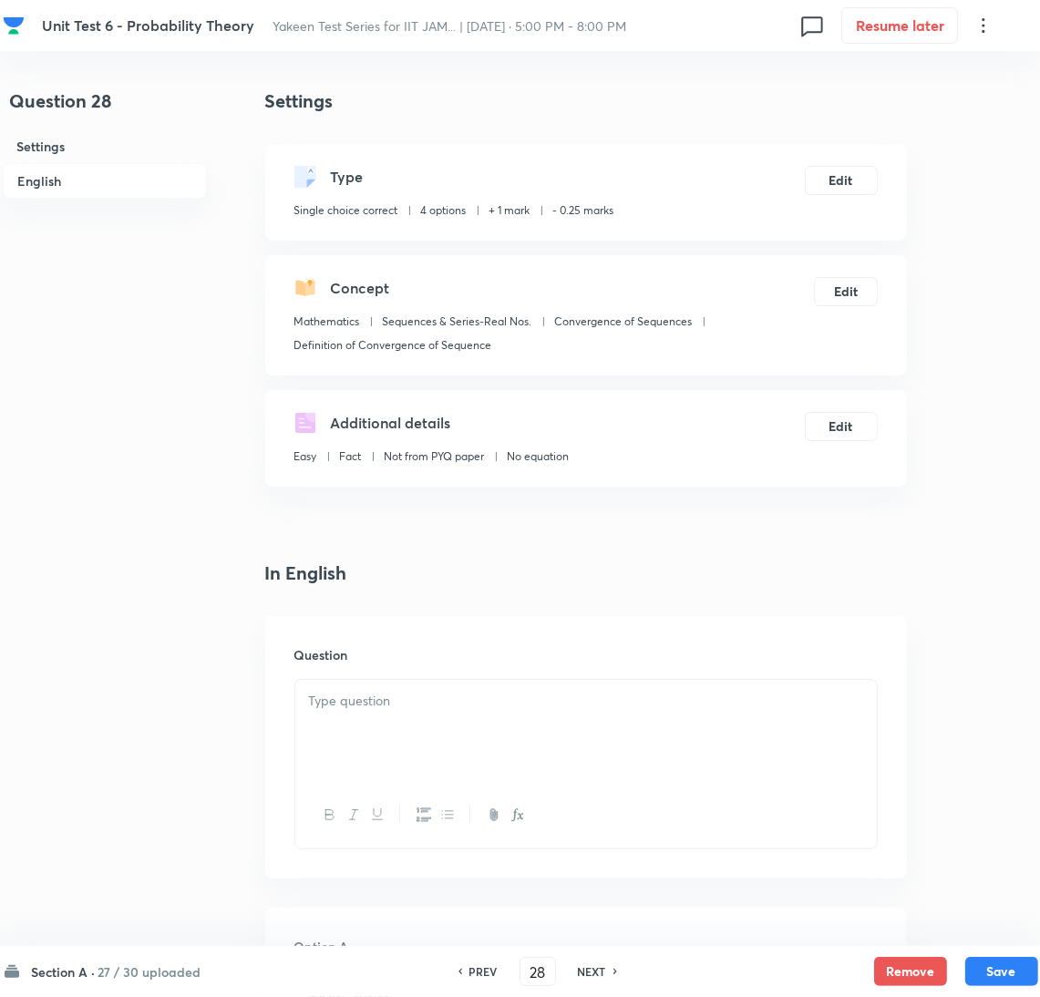
click at [413, 755] on div at bounding box center [586, 731] width 582 height 102
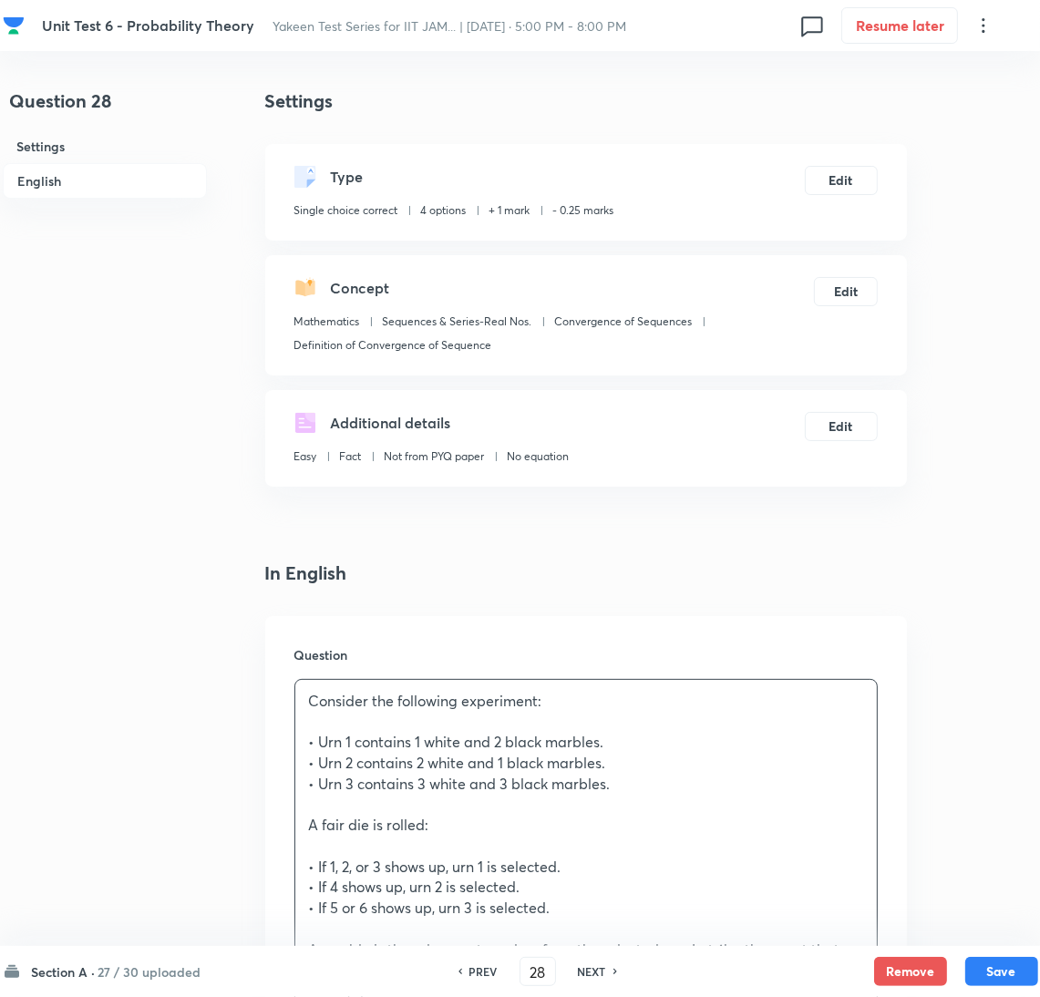
drag, startPoint x: 324, startPoint y: 724, endPoint x: 527, endPoint y: 732, distance: 203.5
click at [344, 729] on p at bounding box center [586, 722] width 554 height 21
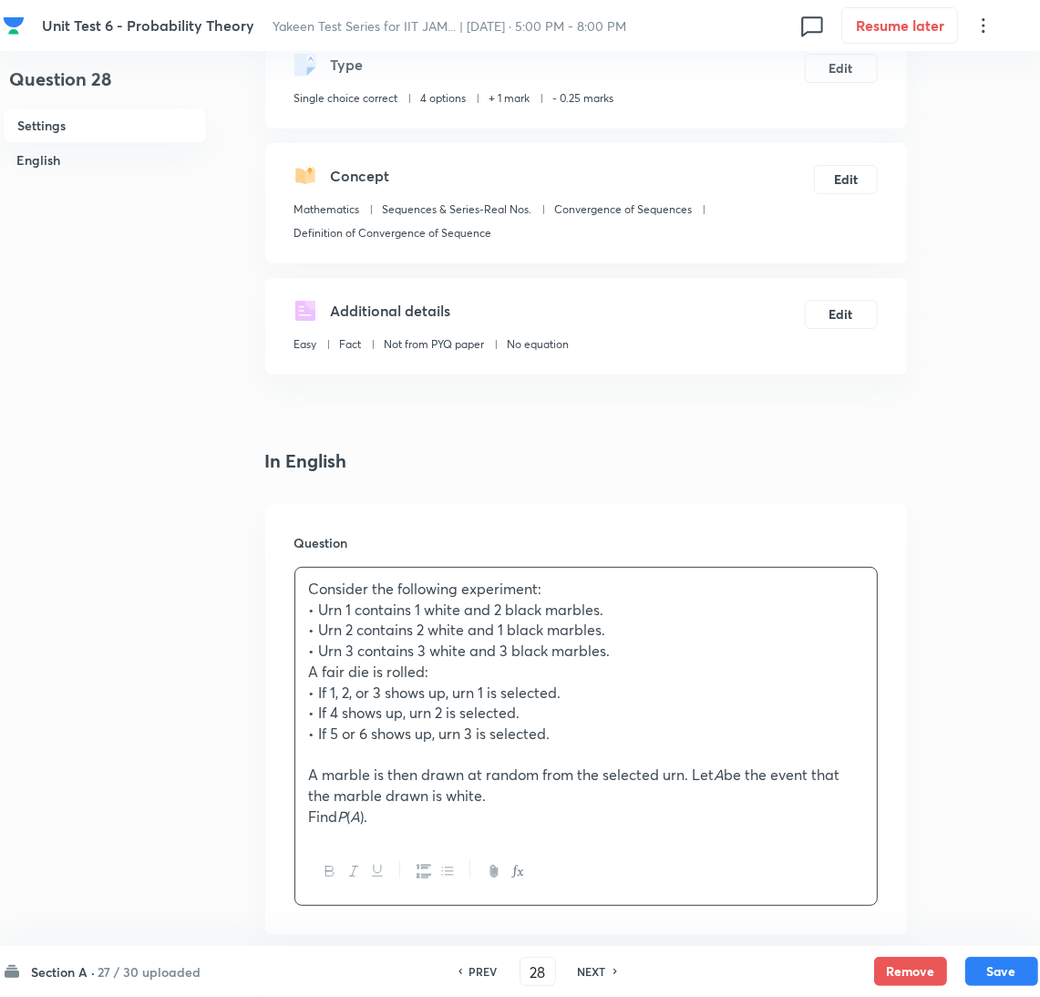
scroll to position [274, 0]
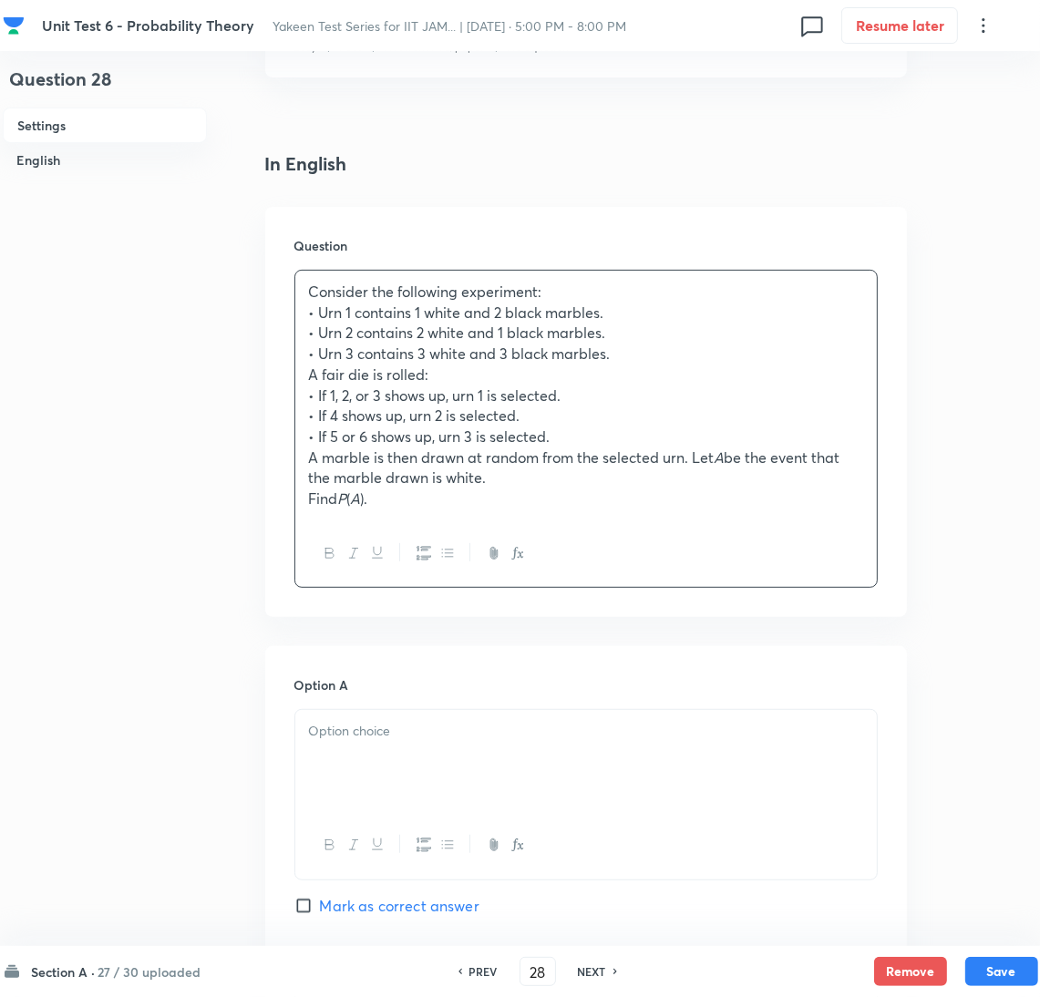
click at [332, 770] on div at bounding box center [586, 761] width 582 height 102
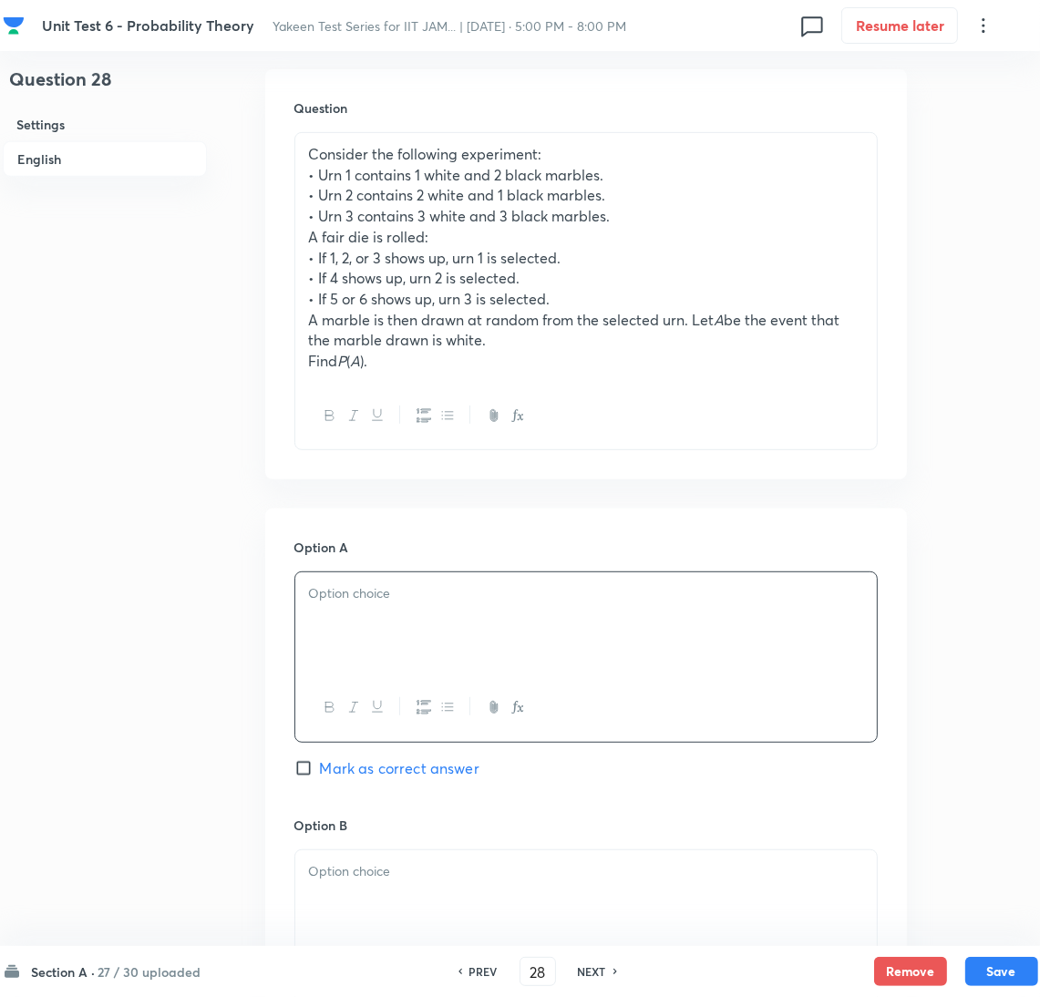
scroll to position [683, 0]
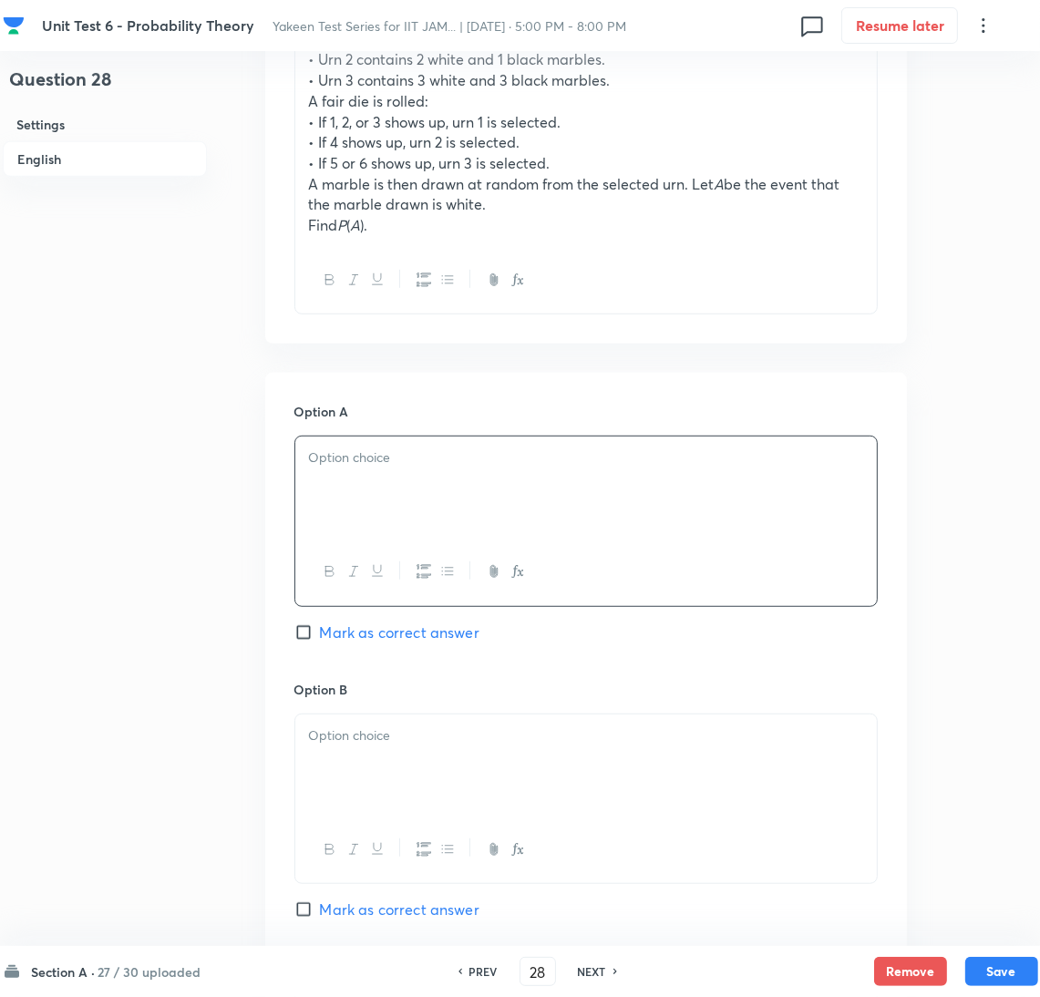
click at [375, 470] on div at bounding box center [586, 488] width 582 height 102
click at [341, 752] on div at bounding box center [586, 766] width 582 height 102
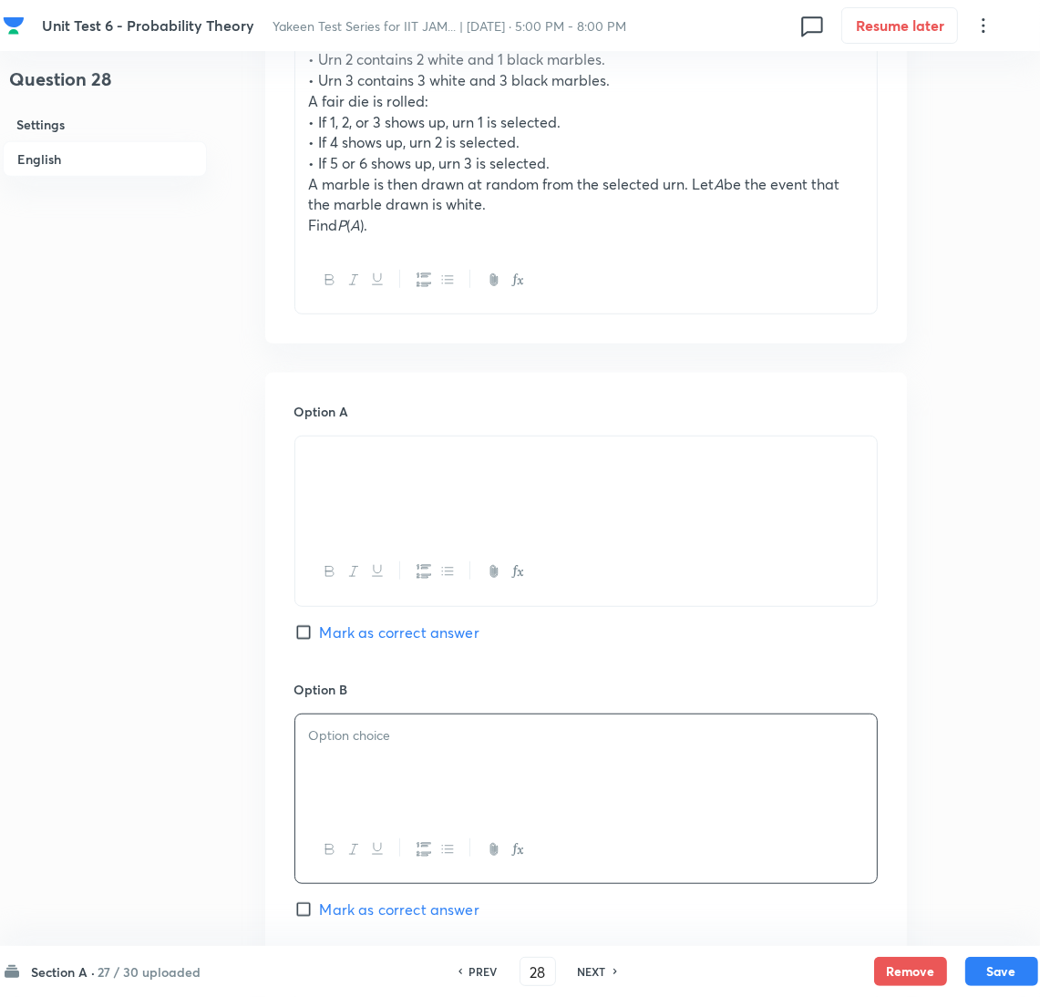
scroll to position [957, 0]
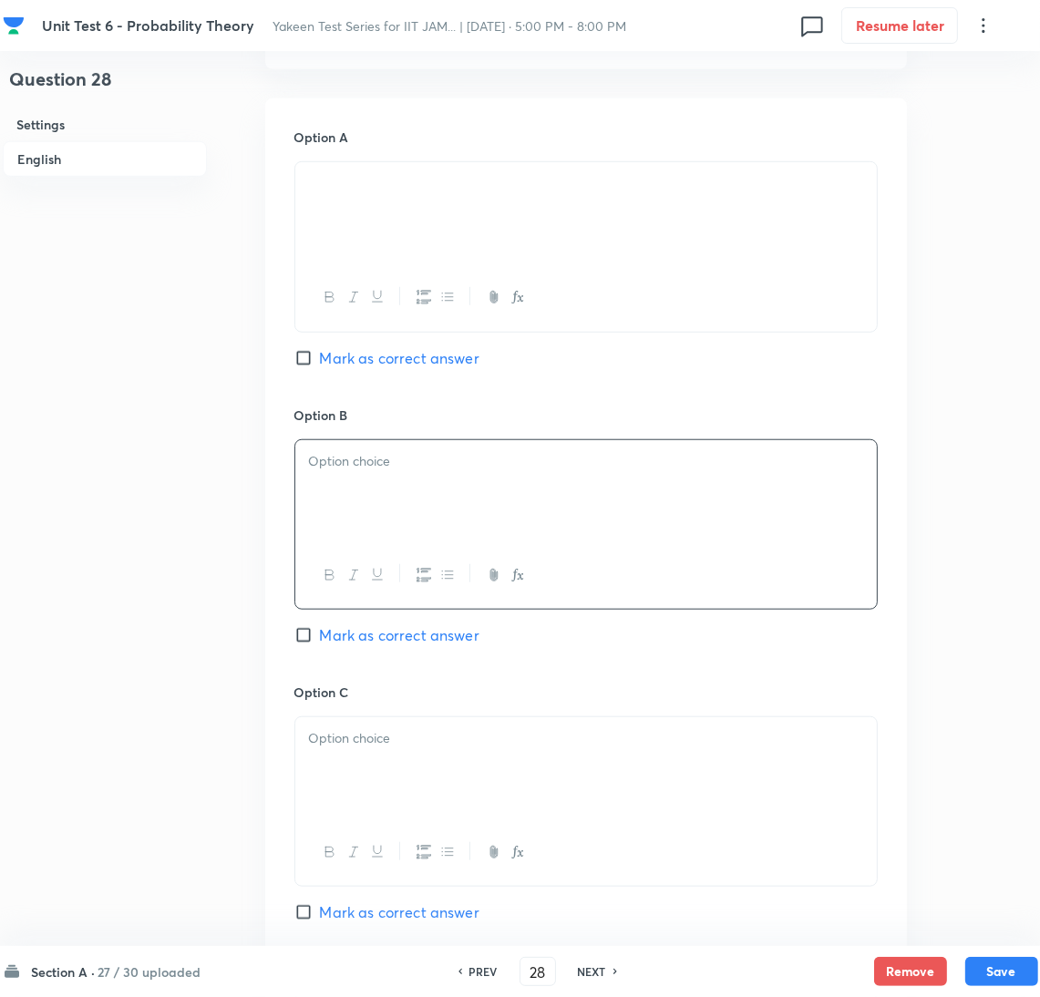
click at [437, 499] on div at bounding box center [586, 491] width 582 height 102
click at [374, 763] on div at bounding box center [586, 769] width 582 height 102
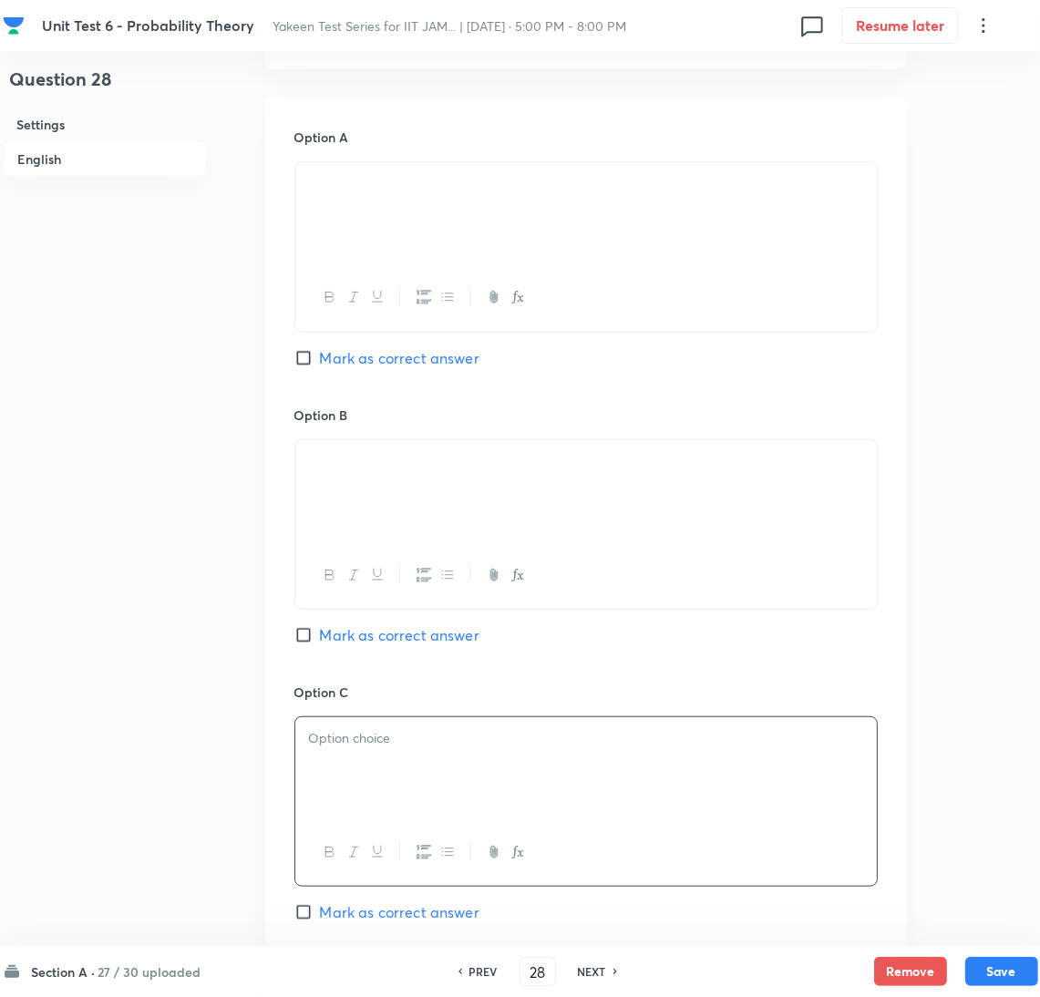
scroll to position [1230, 0]
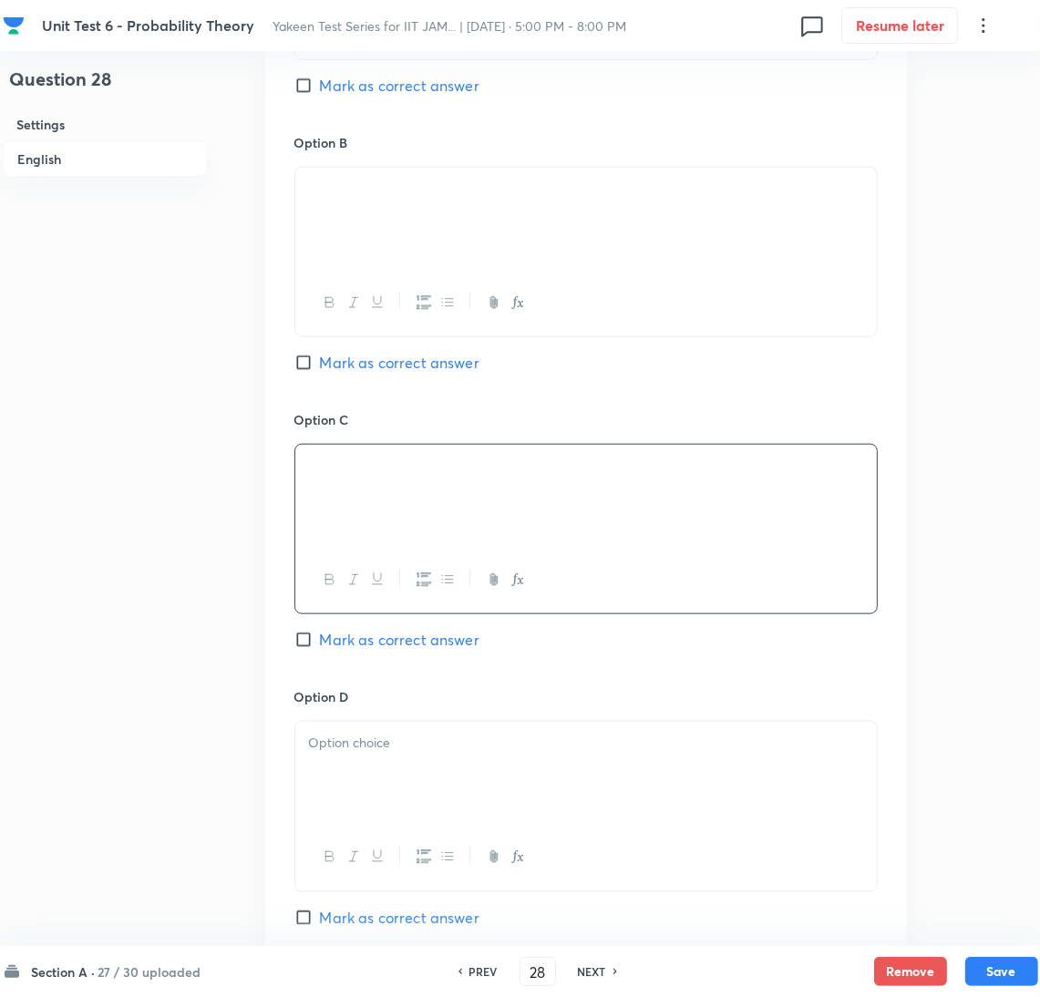
click at [357, 790] on div at bounding box center [586, 773] width 582 height 102
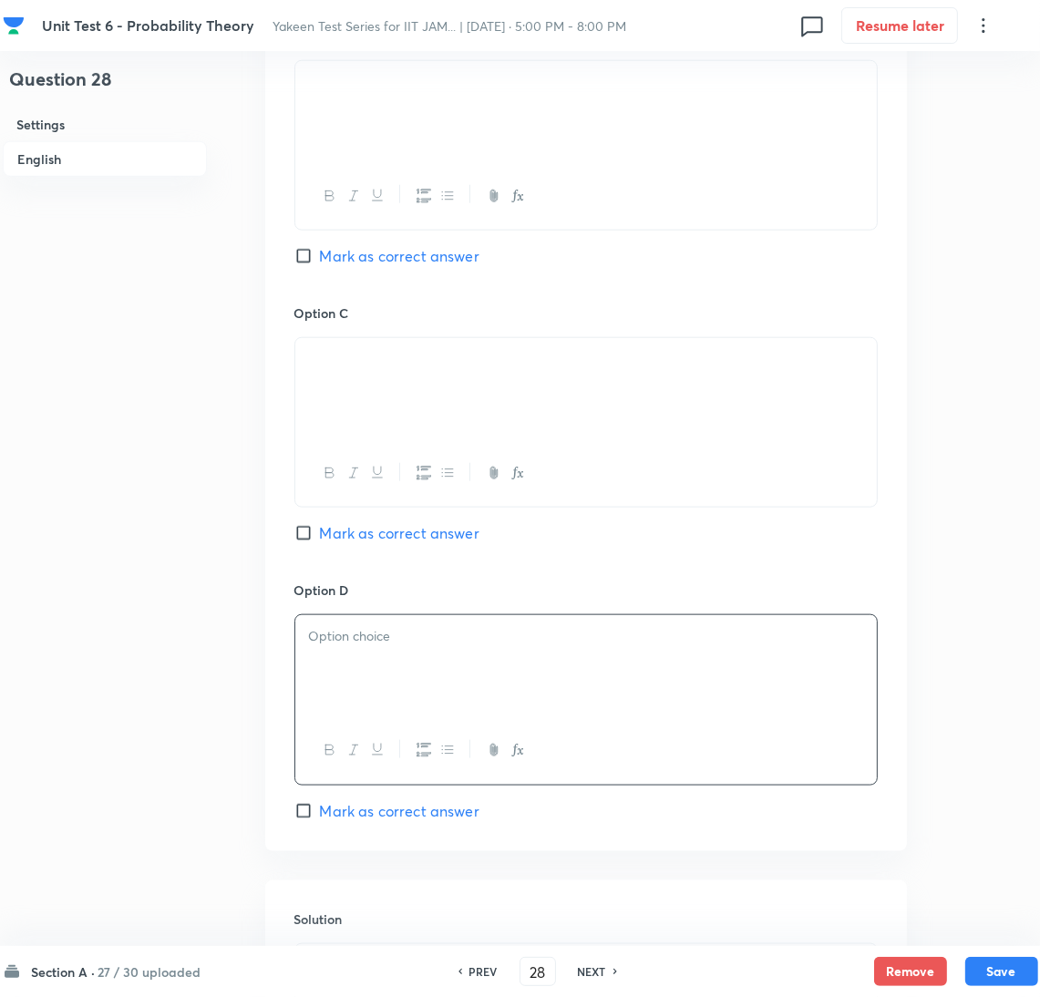
scroll to position [1503, 0]
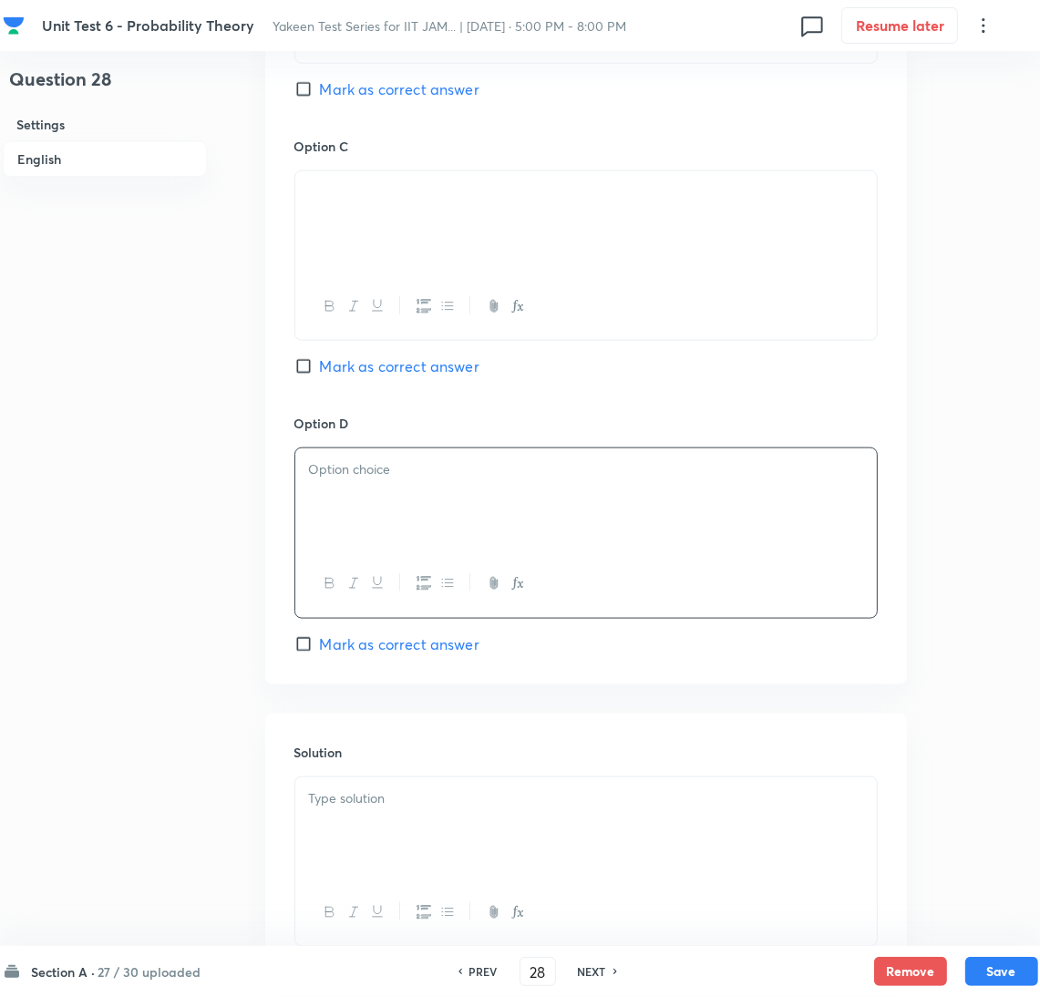
click at [415, 514] on div at bounding box center [586, 500] width 582 height 102
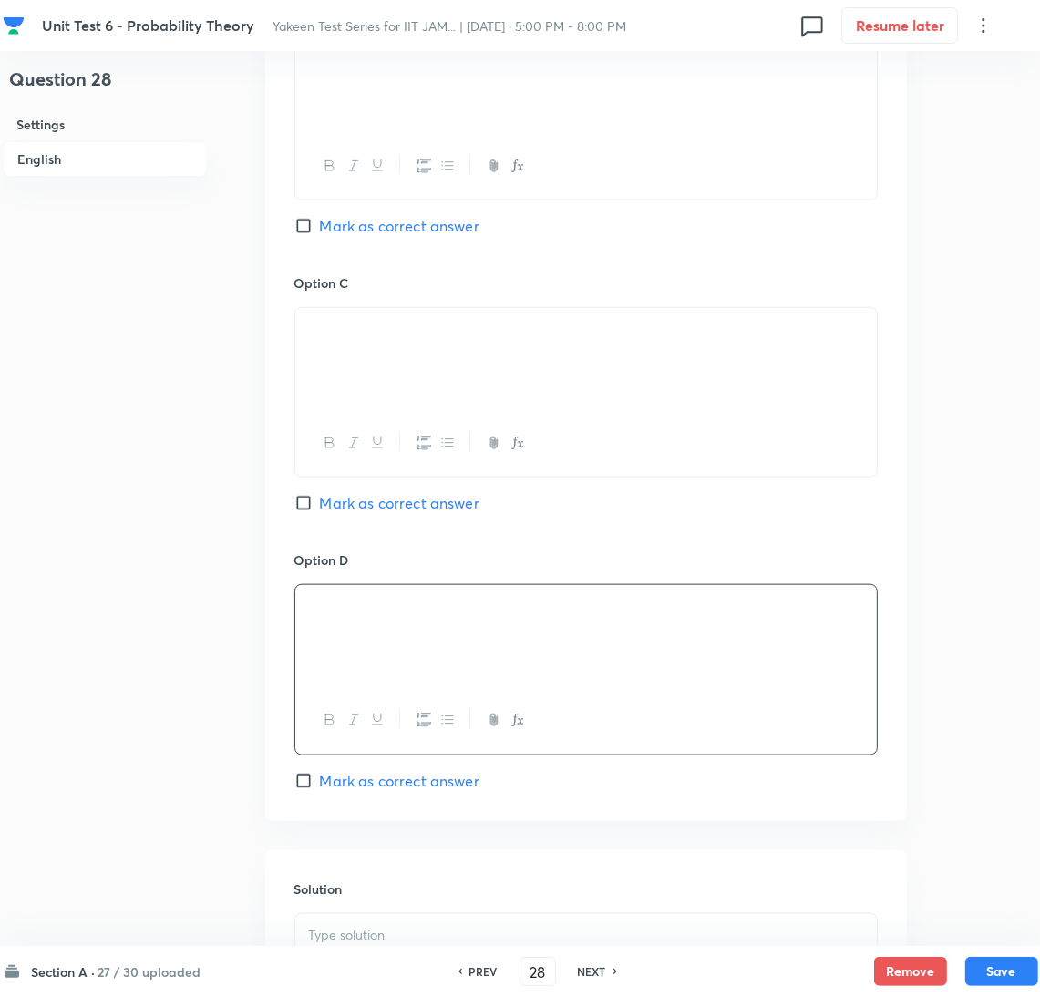
click at [314, 505] on input "Mark as correct answer" at bounding box center [307, 503] width 26 height 18
checkbox input "true"
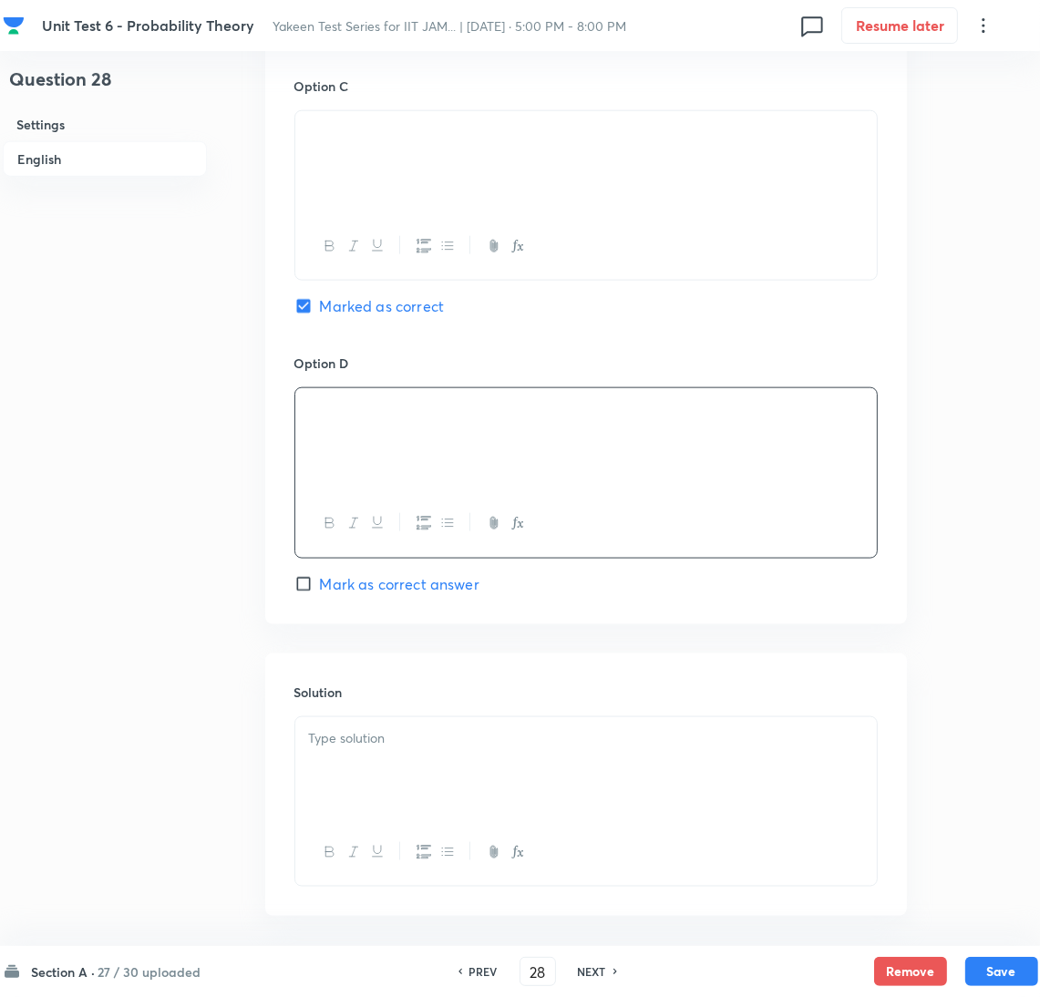
scroll to position [1647, 0]
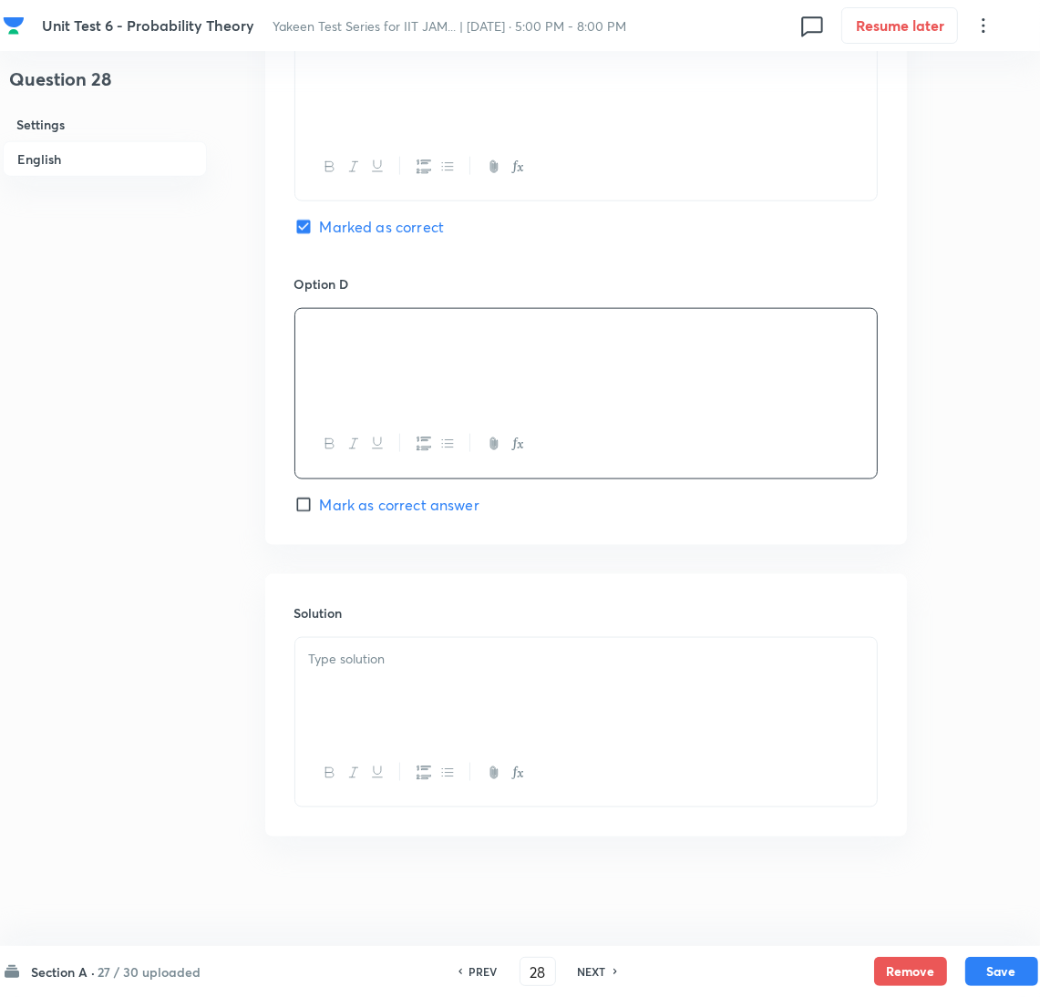
click at [375, 684] on div at bounding box center [586, 689] width 582 height 102
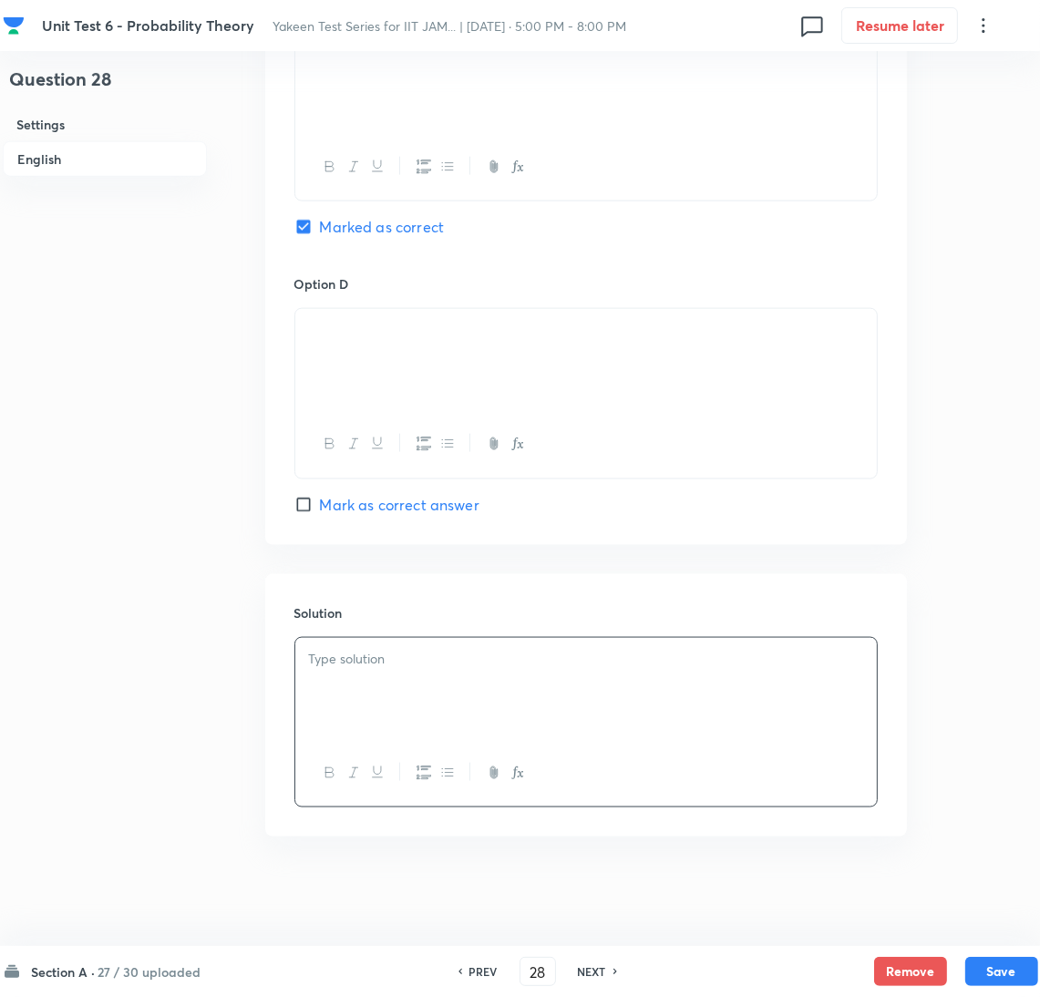
click at [403, 675] on div at bounding box center [586, 689] width 582 height 102
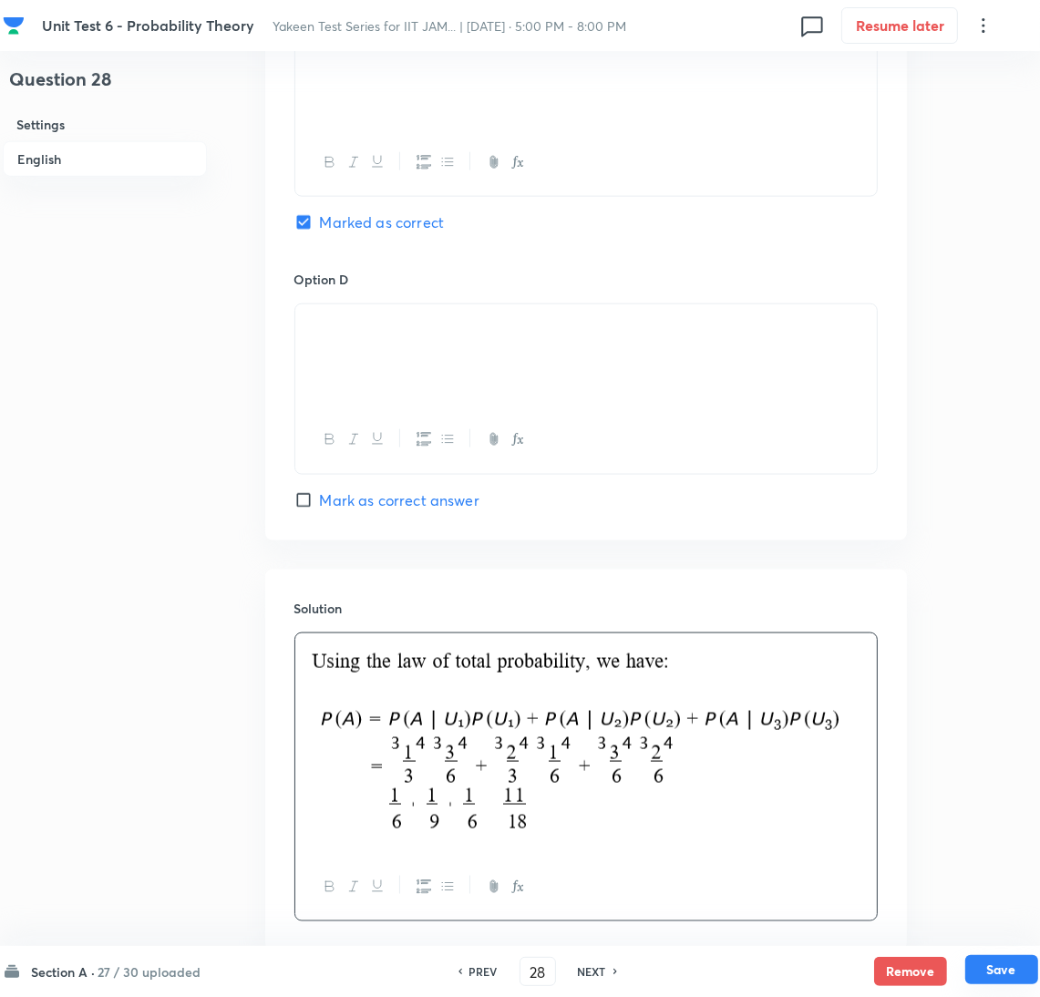
click at [993, 962] on button "Save" at bounding box center [1002, 969] width 73 height 29
type input "29"
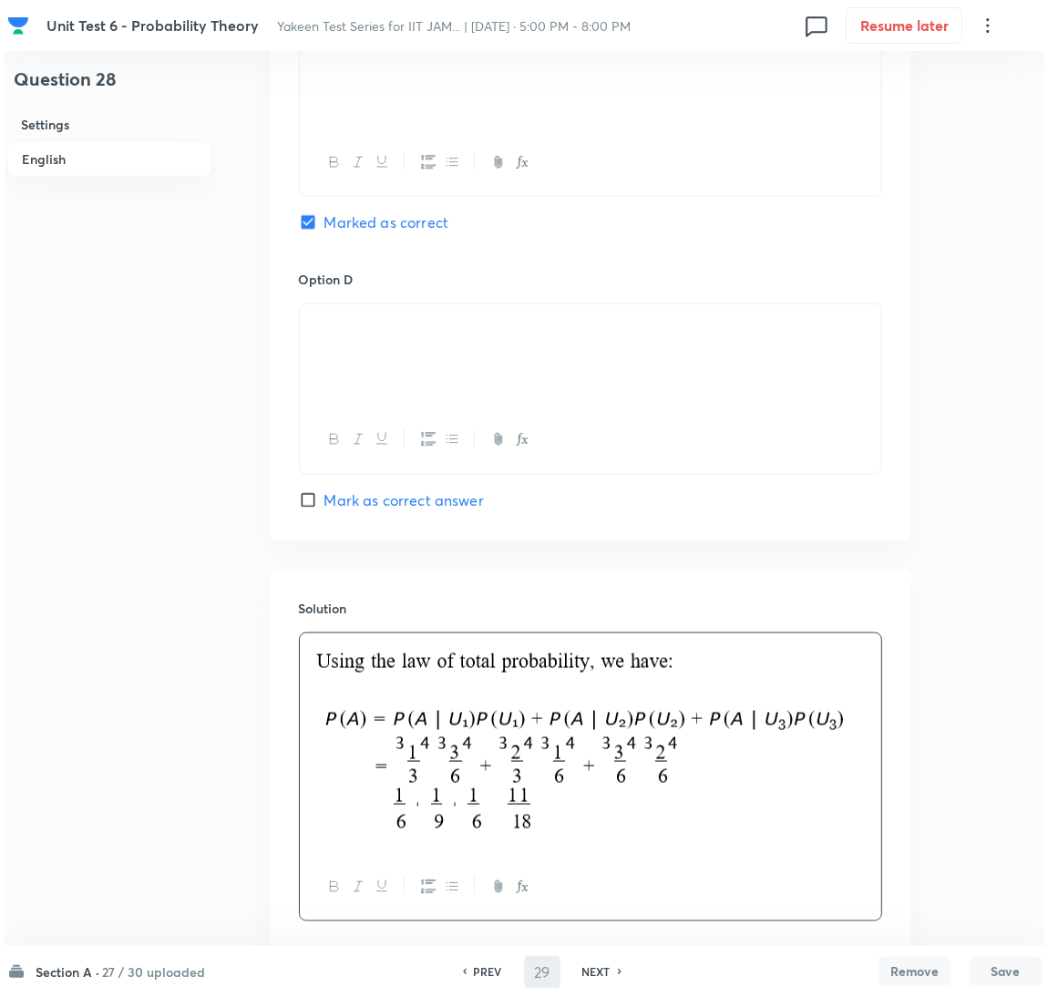
scroll to position [0, 0]
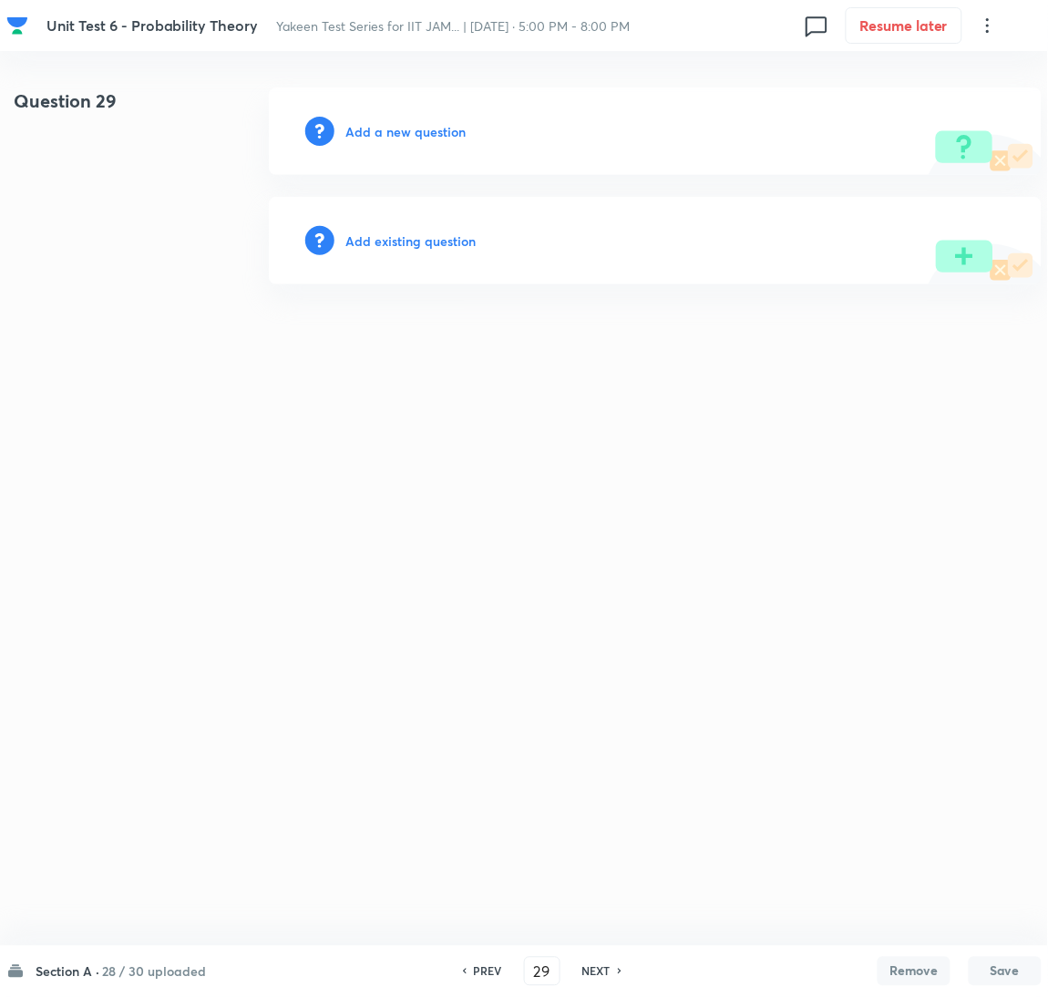
click at [417, 130] on h6 "Add a new question" at bounding box center [406, 131] width 120 height 19
click at [413, 130] on h6 "Choose a question type" at bounding box center [416, 131] width 140 height 19
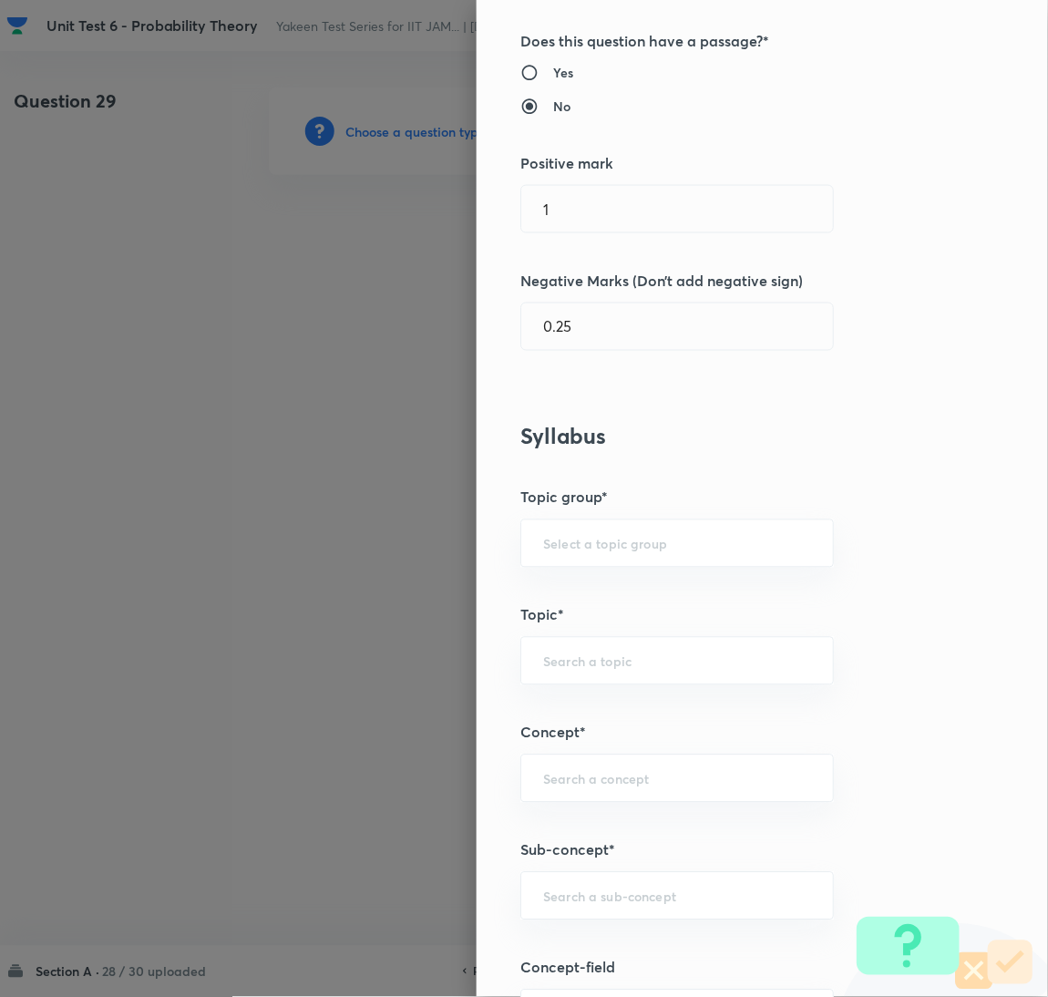
scroll to position [547, 0]
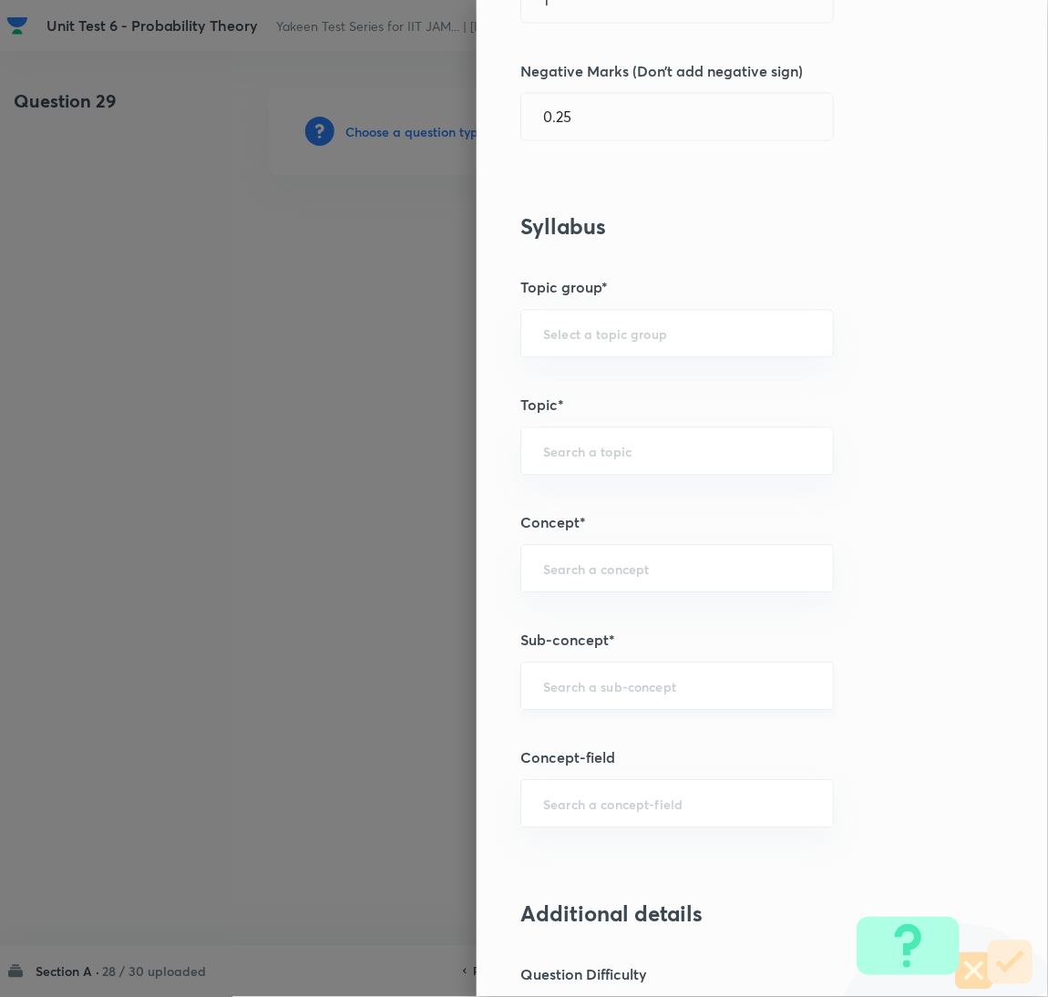
click at [600, 690] on input "text" at bounding box center [677, 686] width 268 height 17
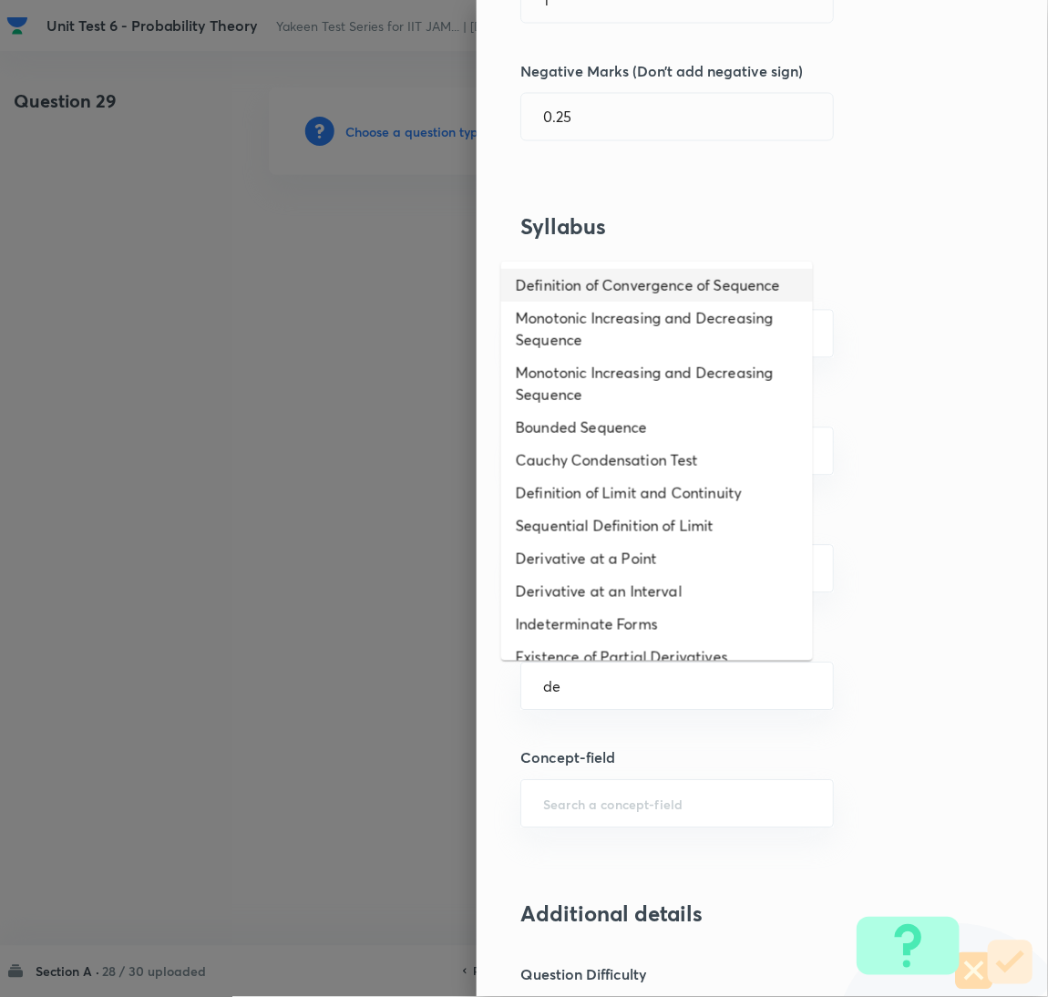
click at [571, 297] on li "Definition of Convergence of Sequence" at bounding box center [657, 285] width 312 height 33
type input "Definition of Convergence of Sequence"
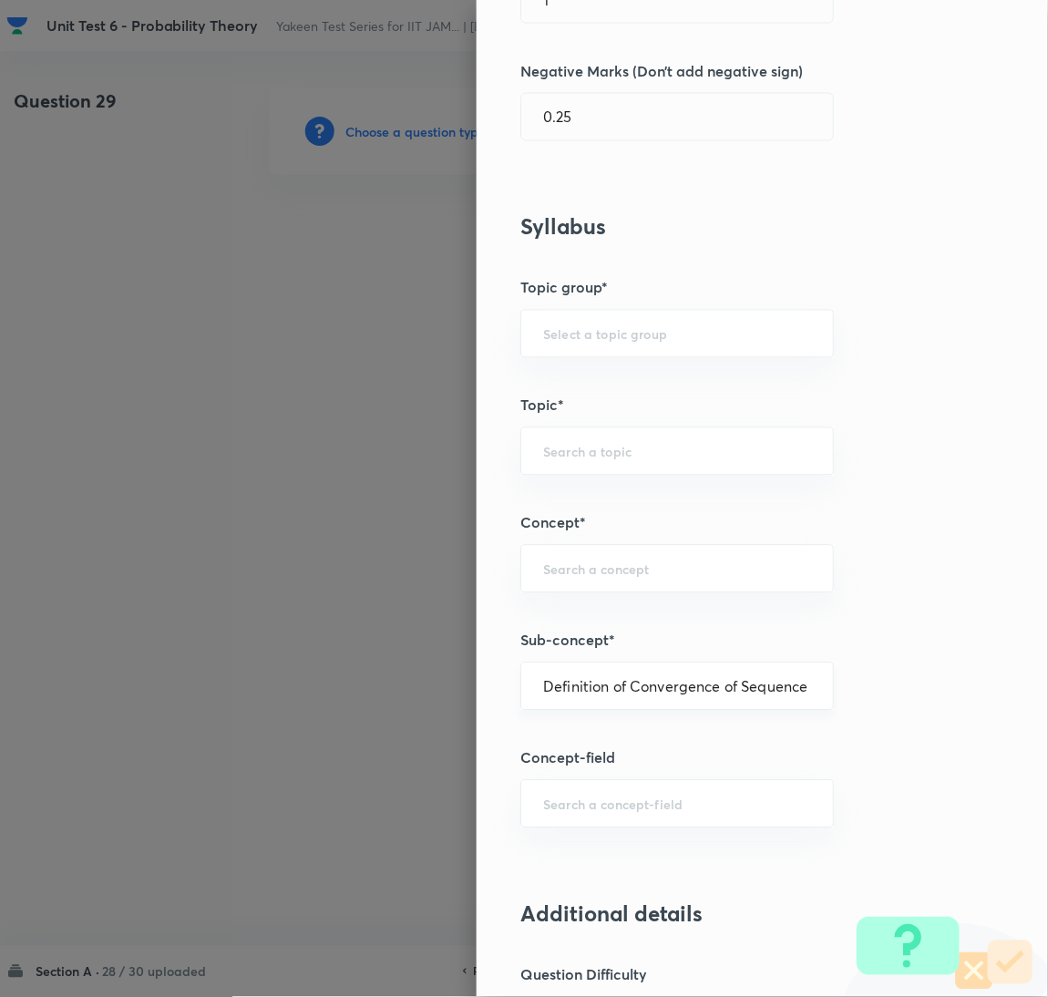
type input "Mathematics"
type input "Sequences & Series-Real Nos."
type input "Convergence of Sequences"
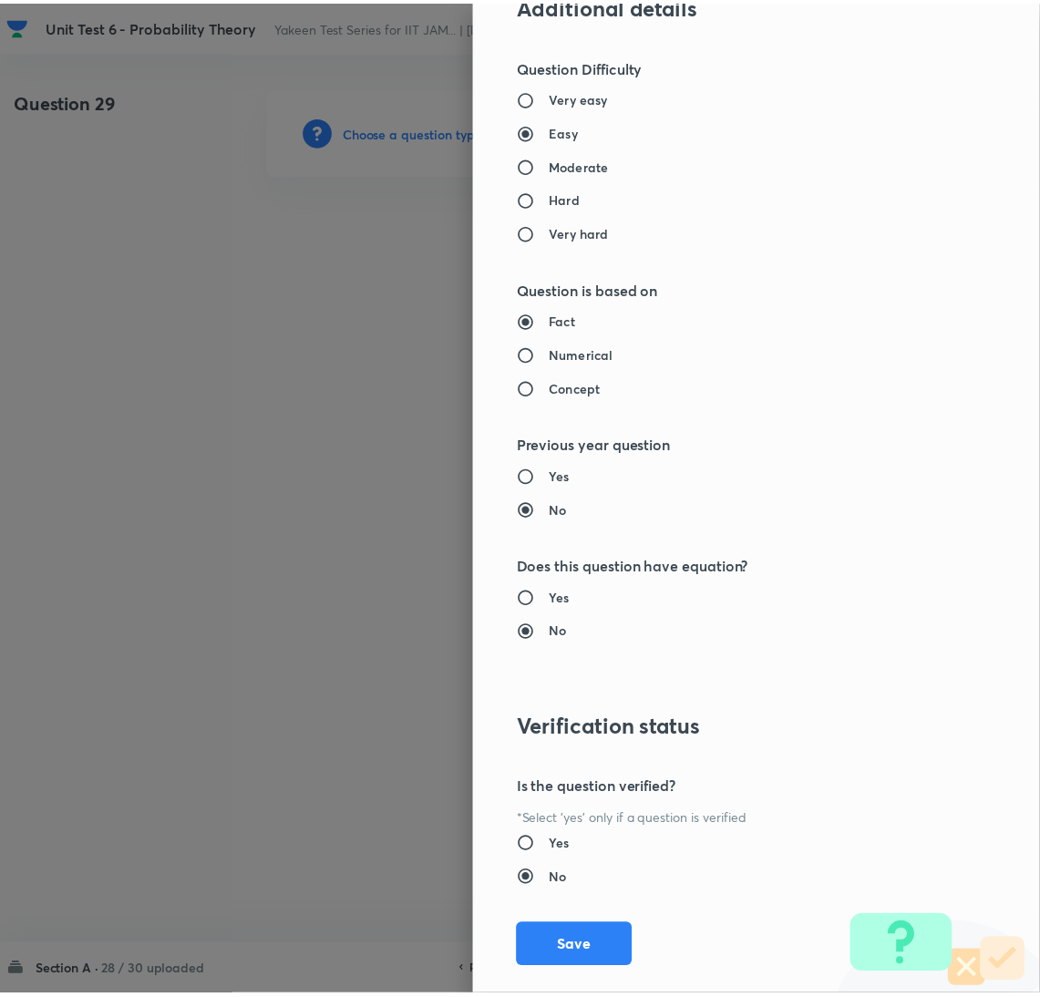
scroll to position [1490, 0]
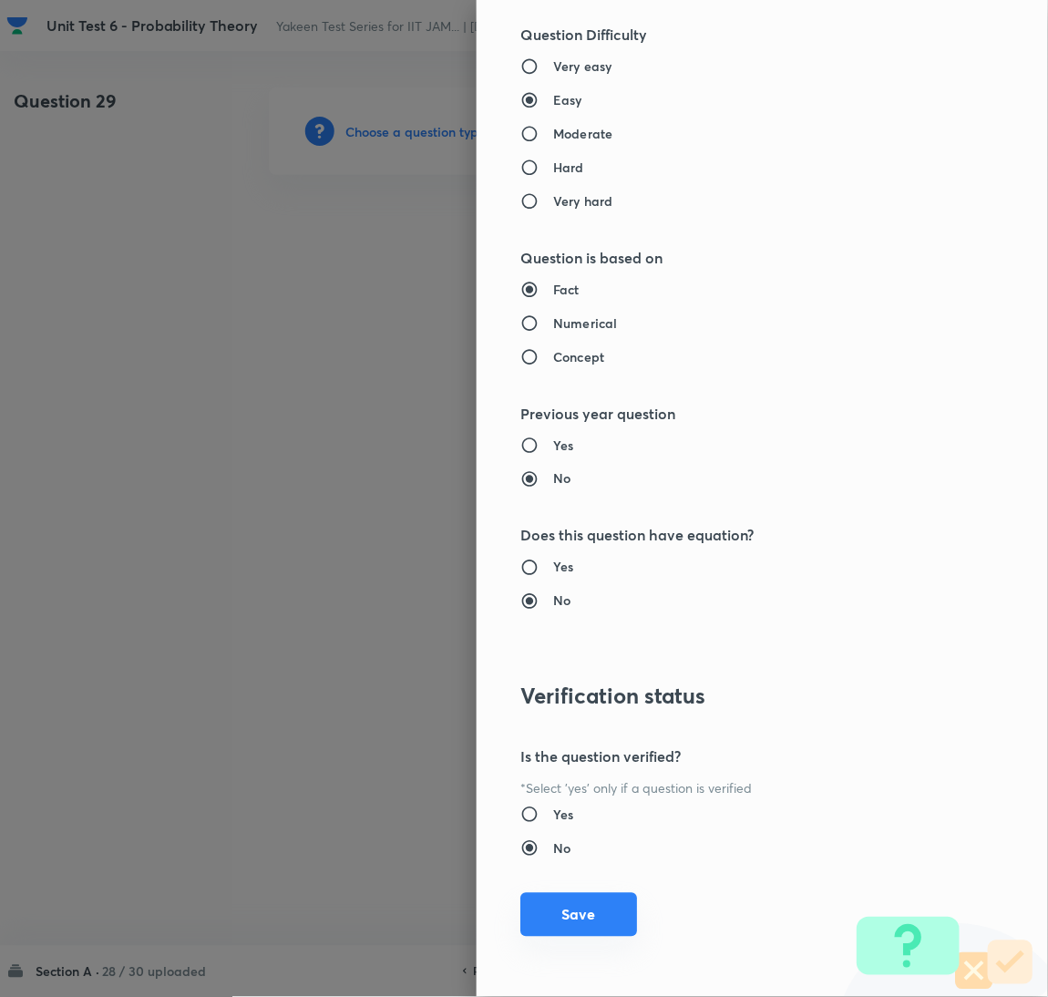
click at [583, 920] on button "Save" at bounding box center [579, 915] width 117 height 44
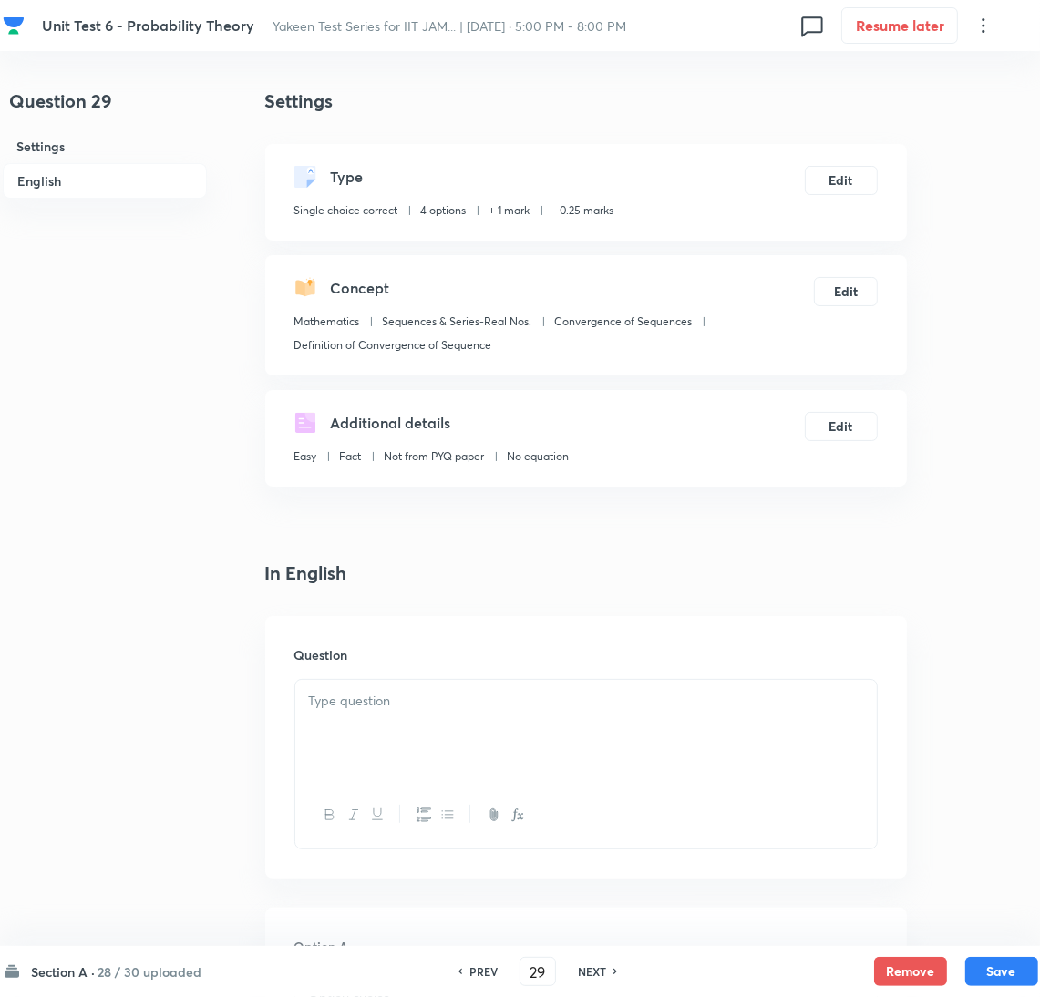
click at [373, 713] on div at bounding box center [586, 731] width 582 height 102
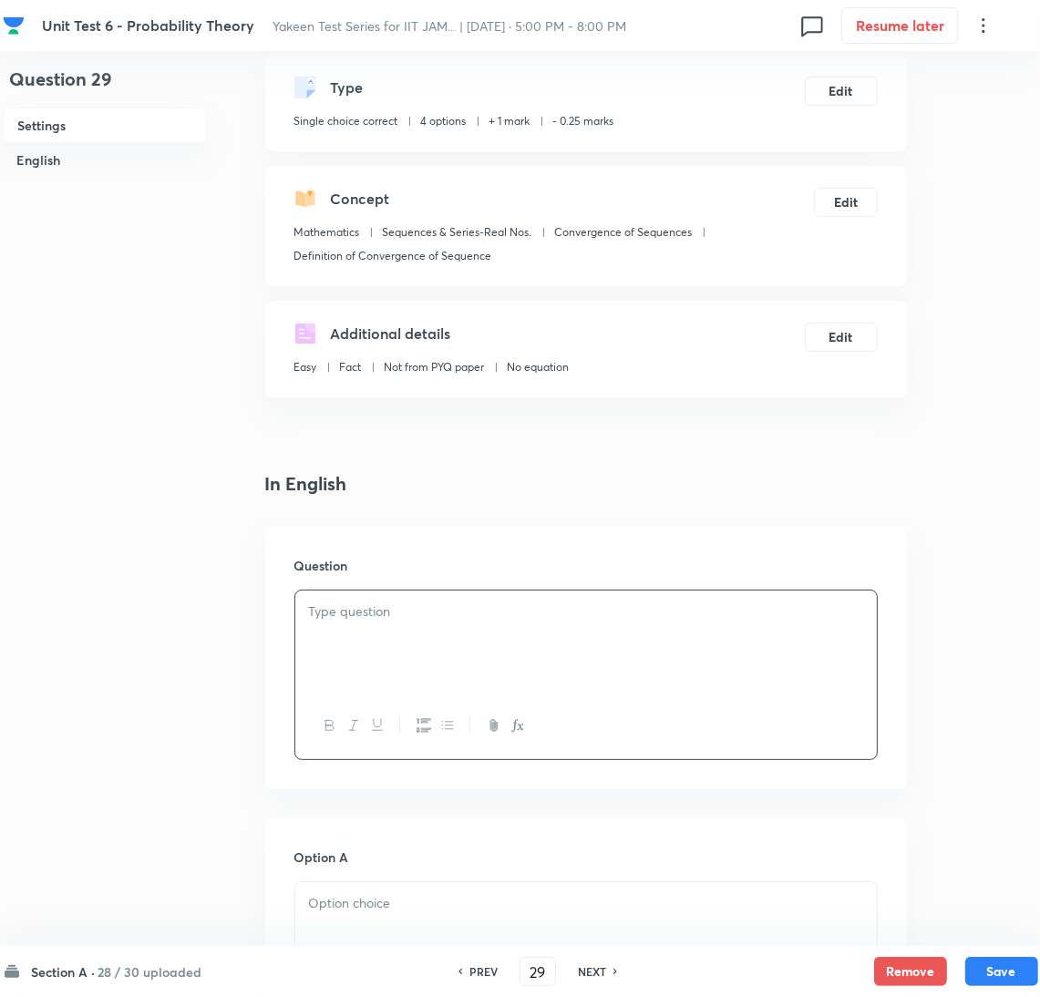
scroll to position [137, 0]
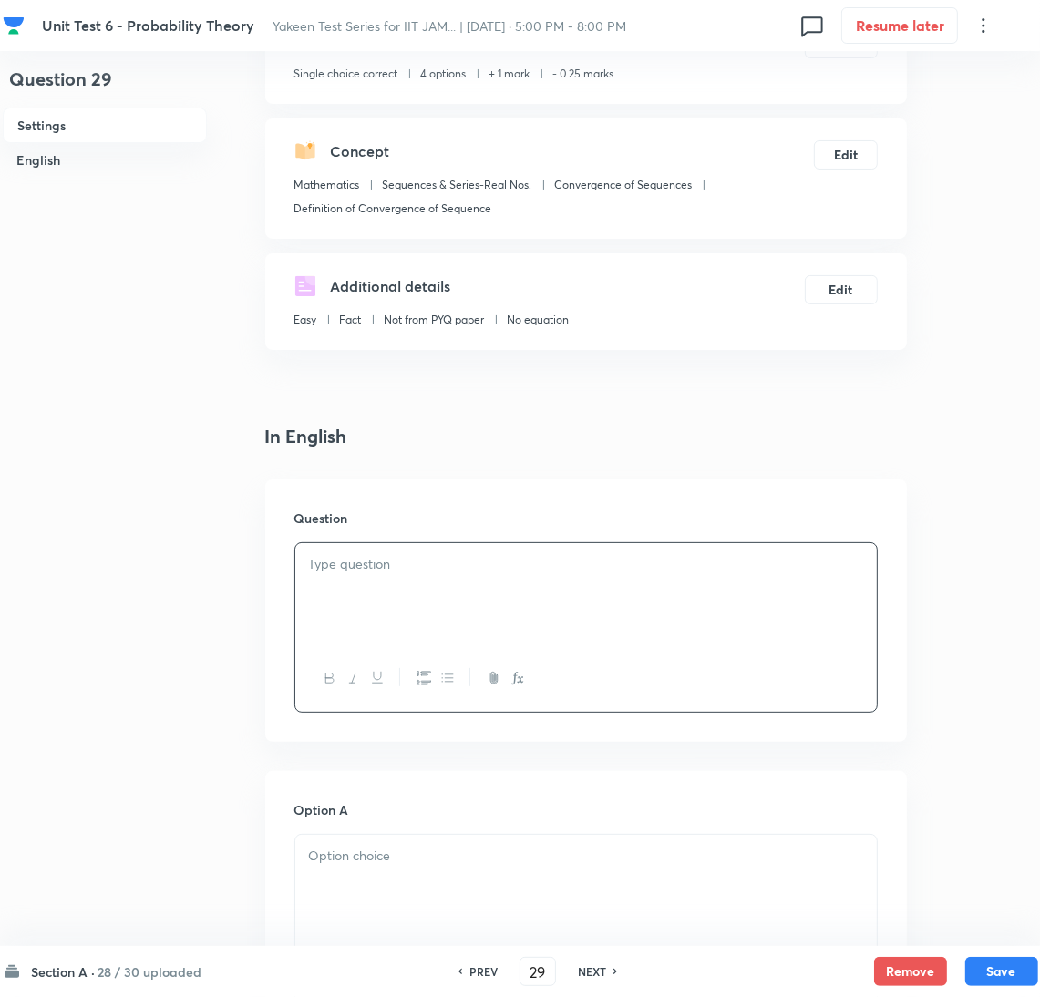
click at [325, 596] on div at bounding box center [586, 594] width 582 height 102
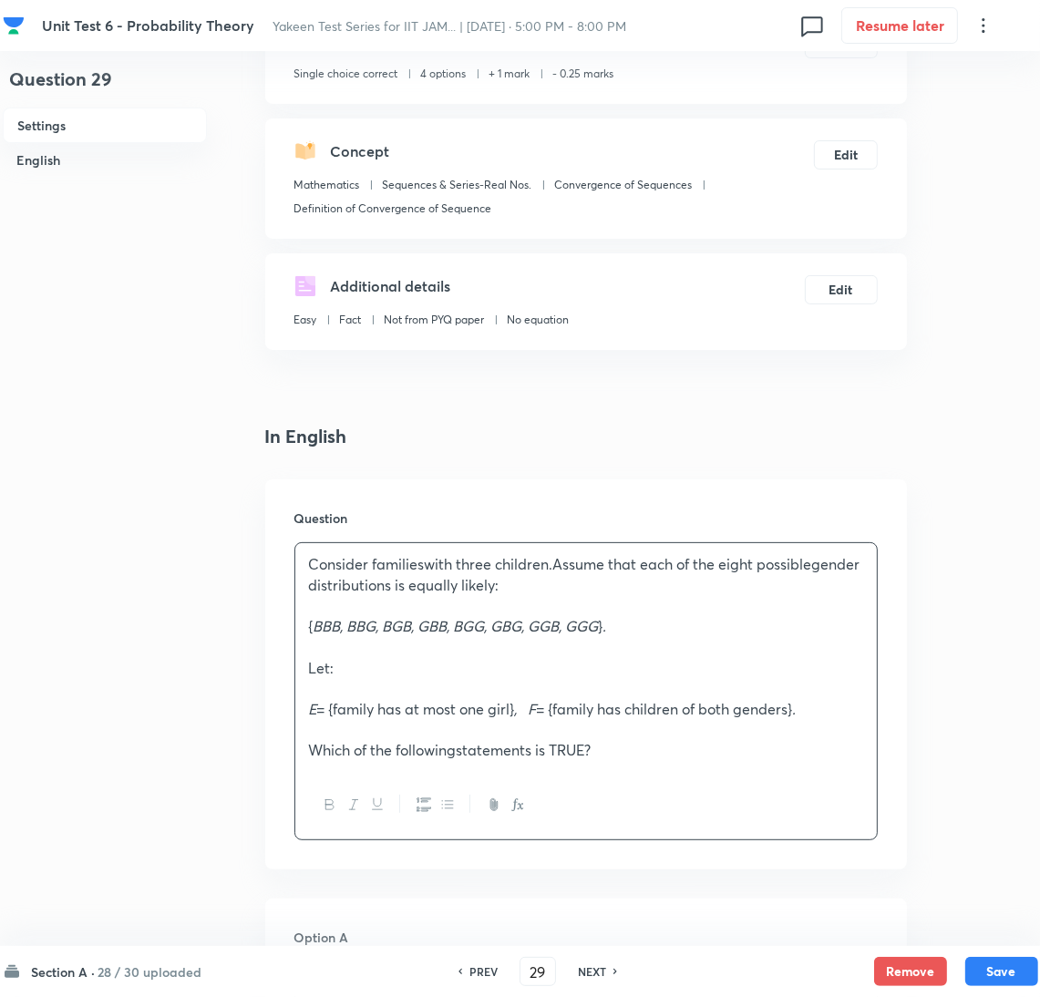
click at [307, 603] on div "Consider familieswith three children.Assume that each of the eight possiblegend…" at bounding box center [586, 657] width 582 height 229
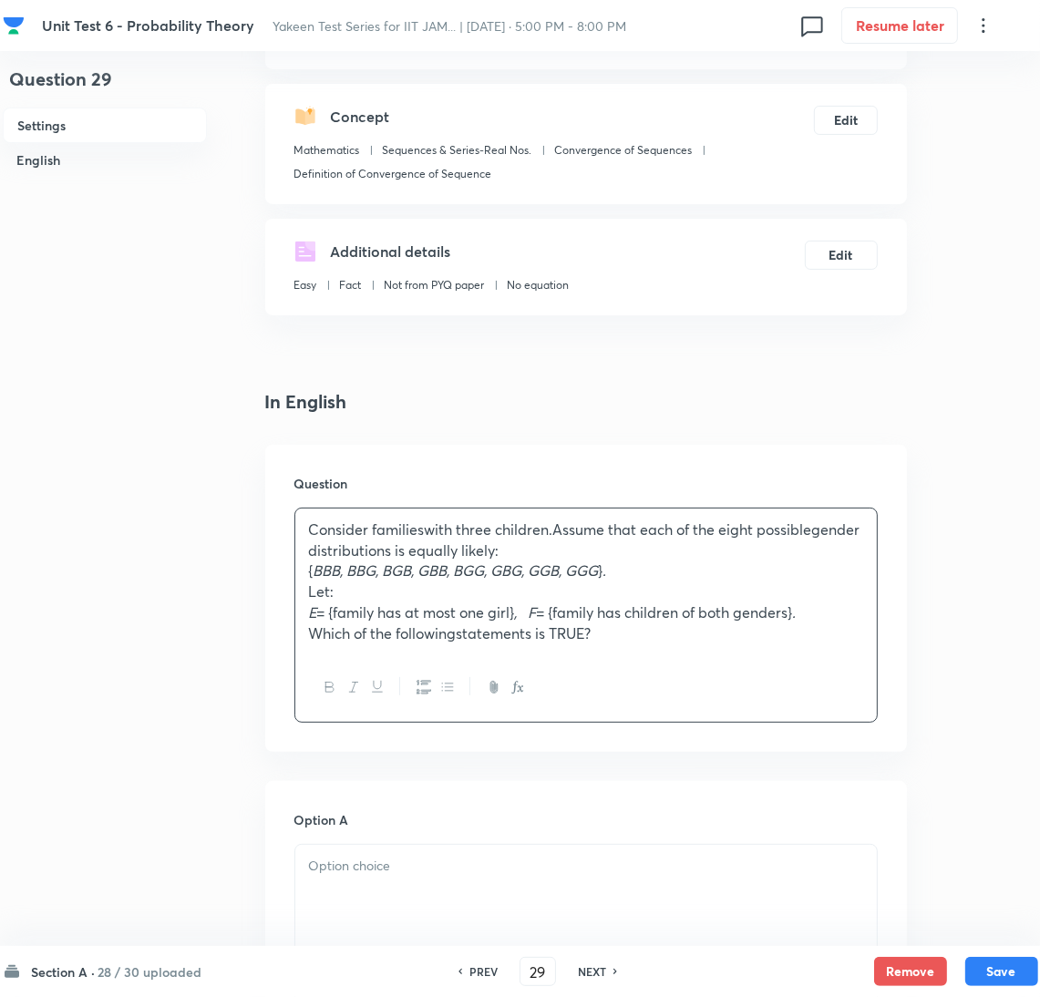
scroll to position [274, 0]
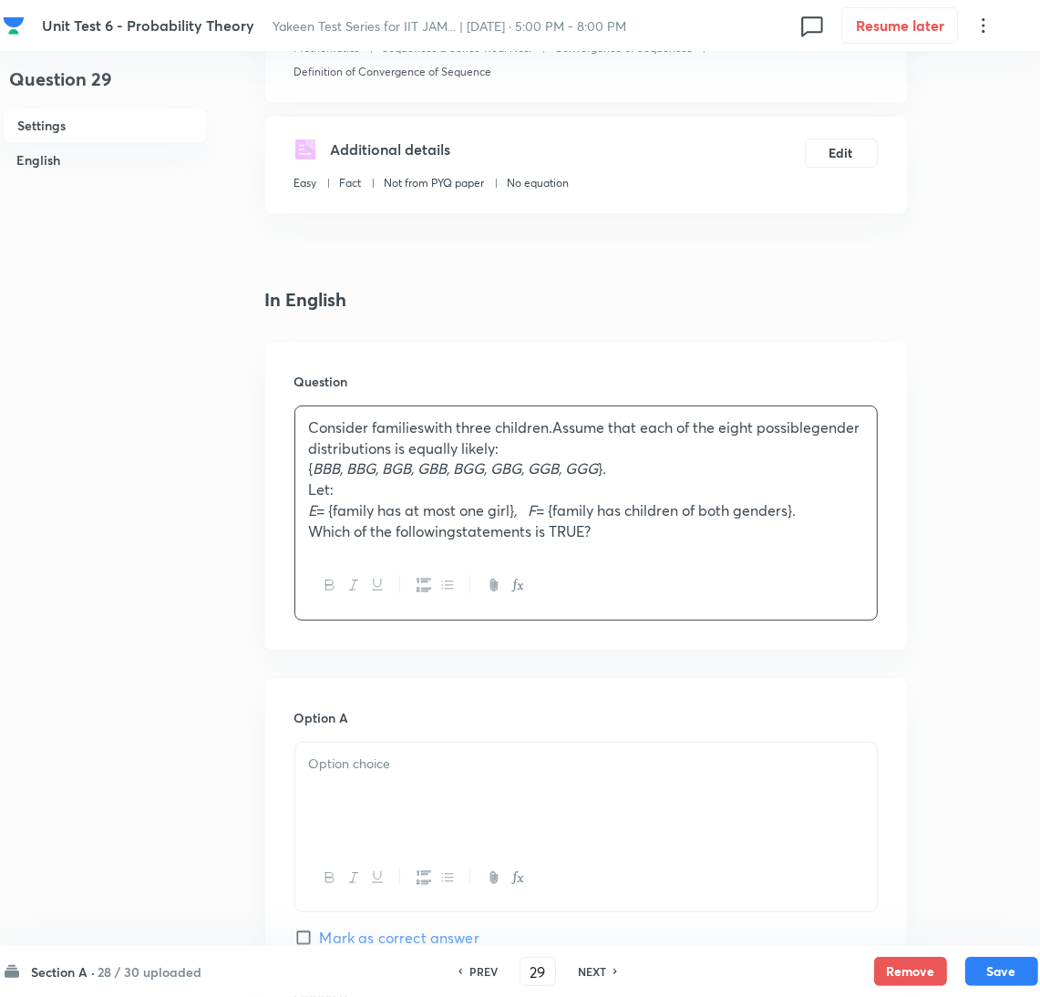
click at [456, 528] on p "Which of the followingstatements is TRUE?" at bounding box center [586, 532] width 554 height 21
click at [342, 825] on div at bounding box center [586, 794] width 582 height 102
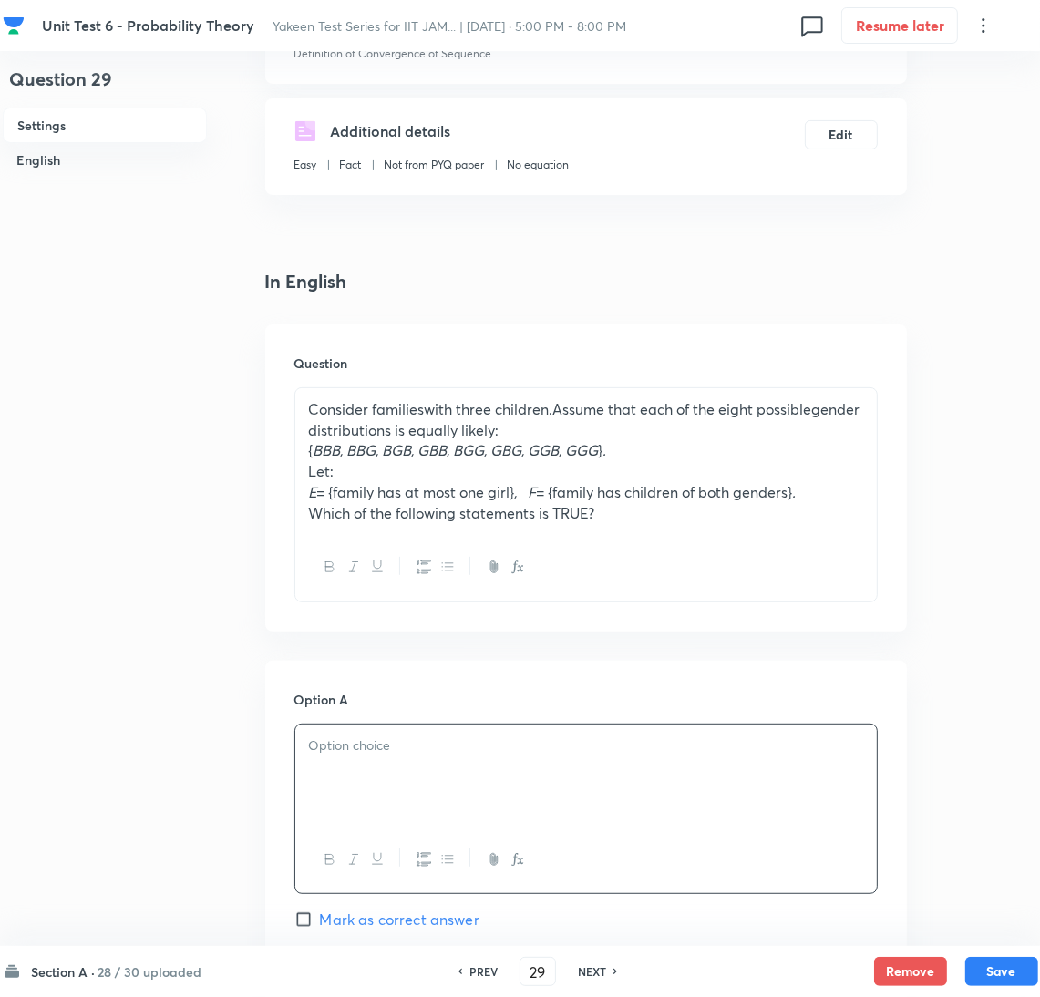
scroll to position [409, 0]
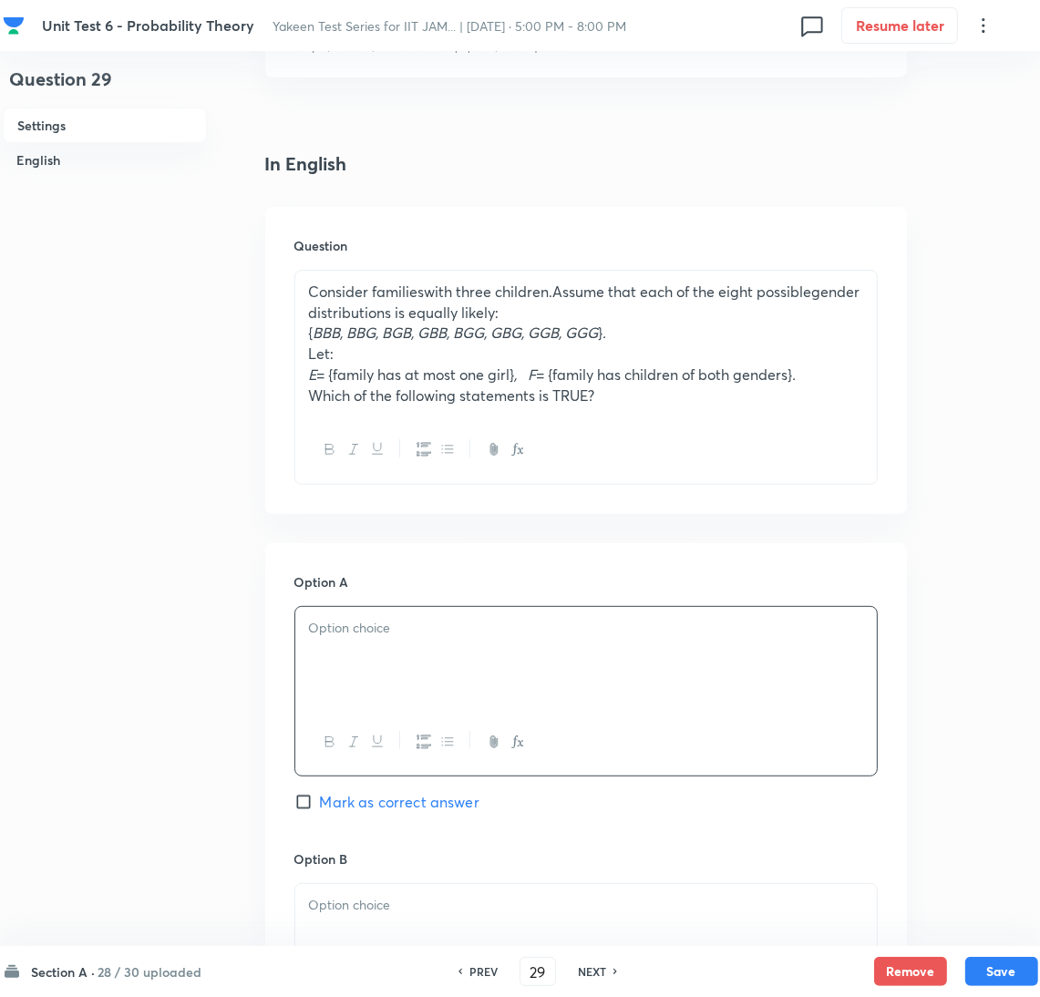
click at [379, 643] on div at bounding box center [586, 658] width 582 height 102
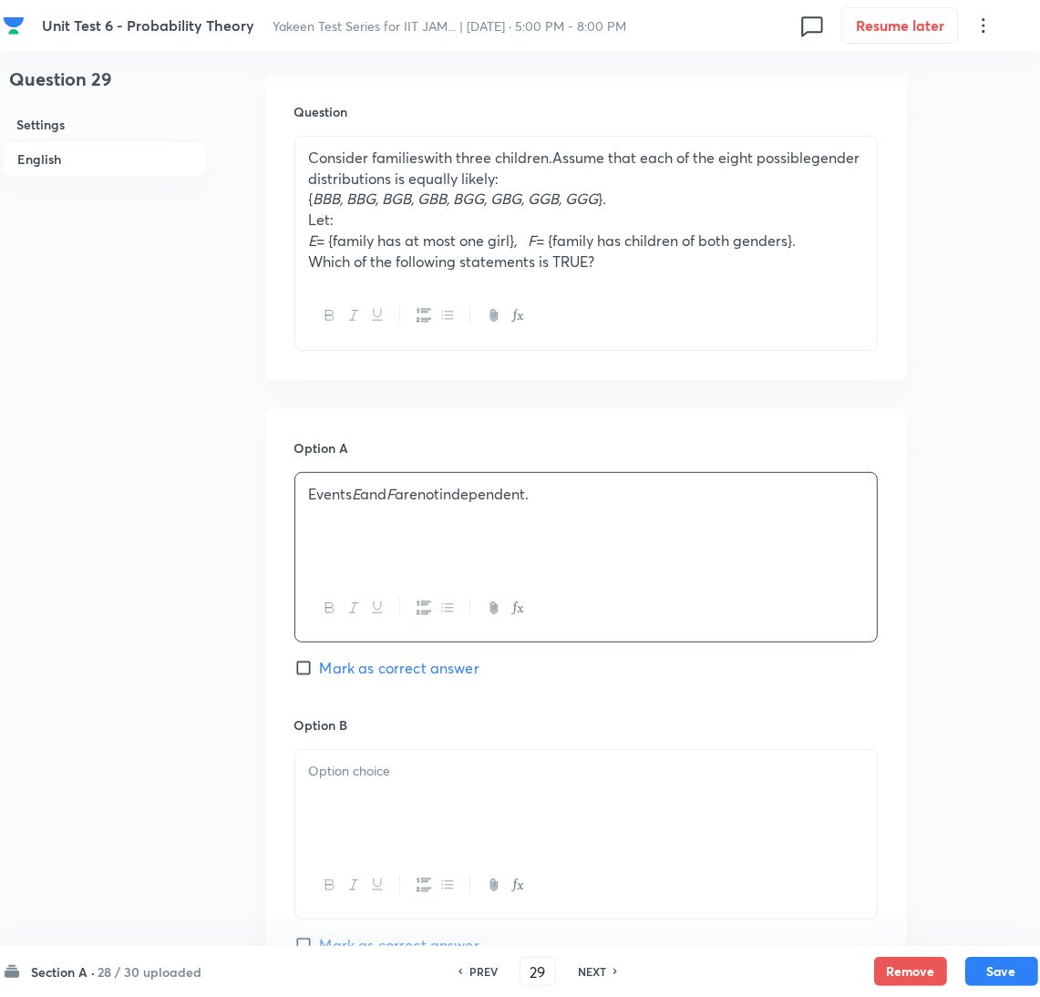
scroll to position [683, 0]
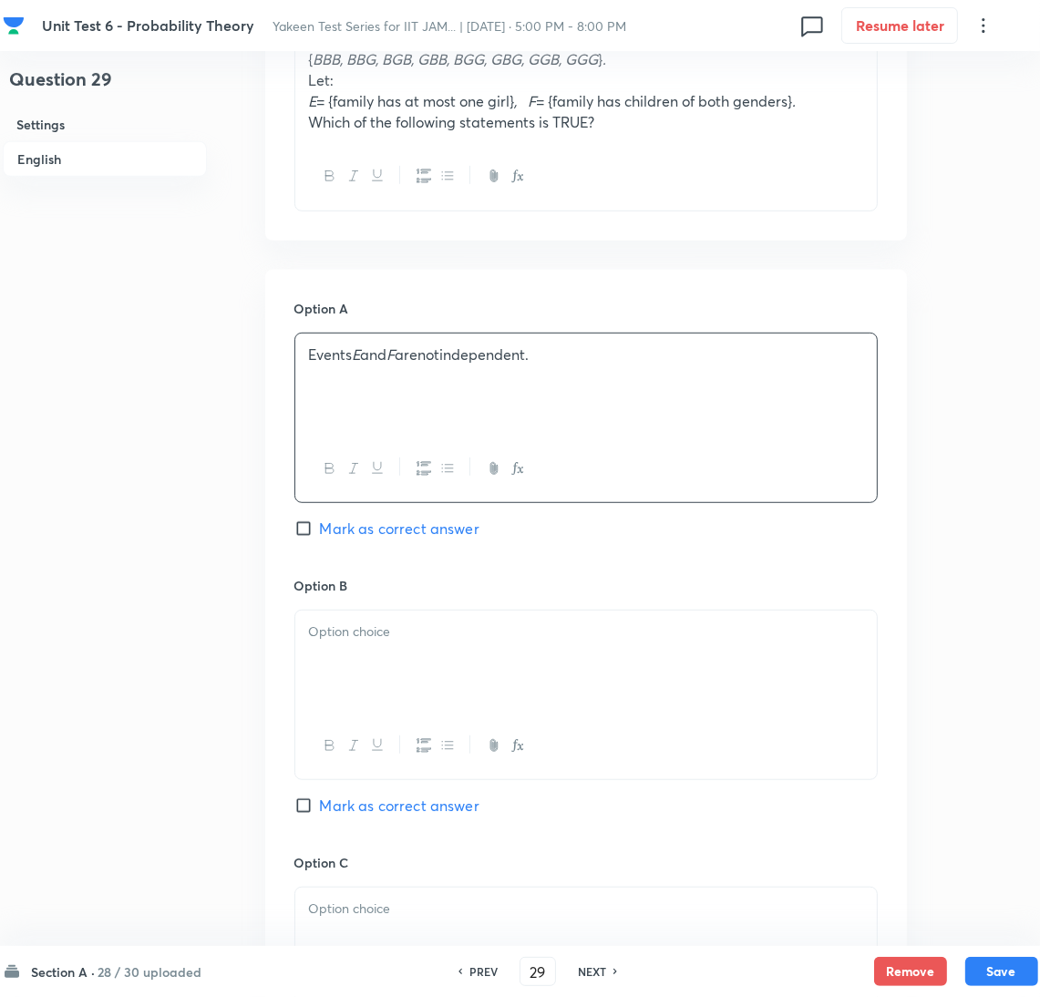
click at [368, 672] on div at bounding box center [586, 662] width 582 height 102
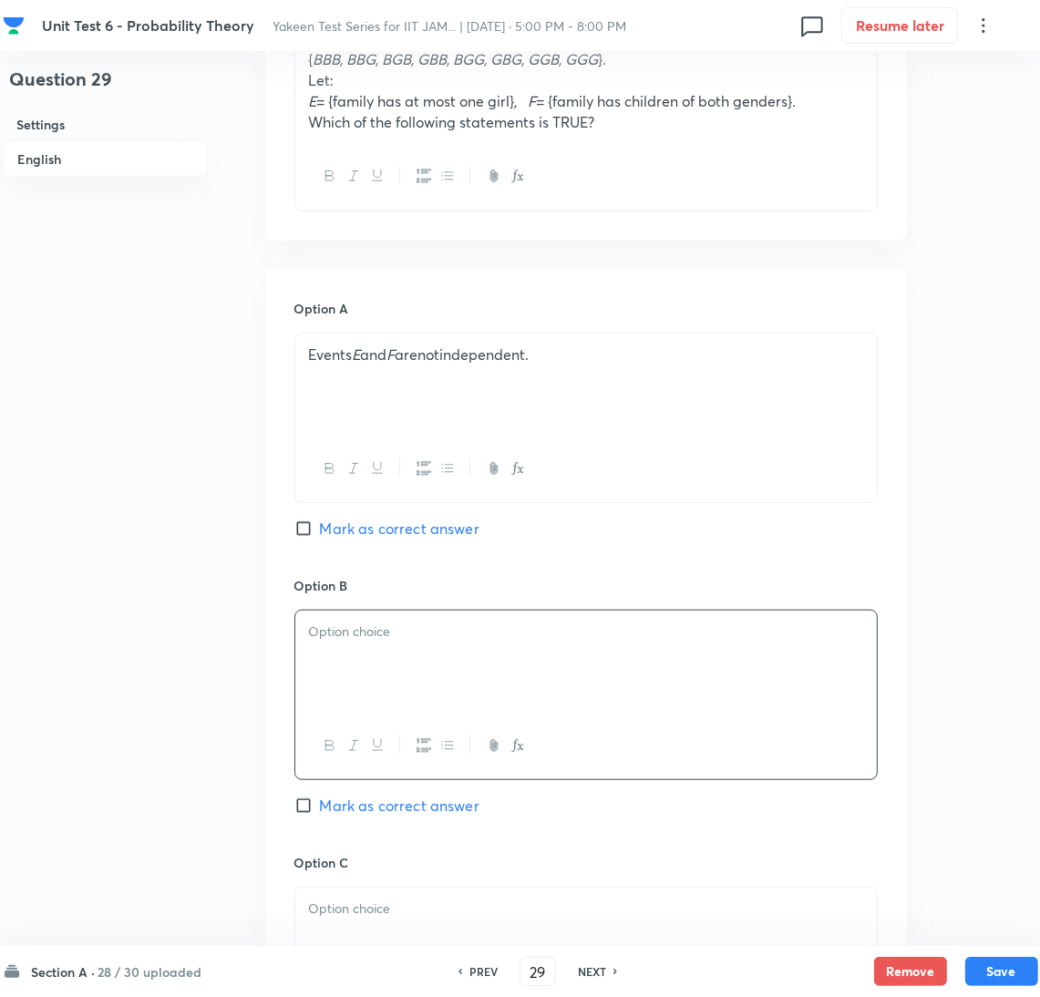
click at [342, 670] on div at bounding box center [586, 662] width 582 height 102
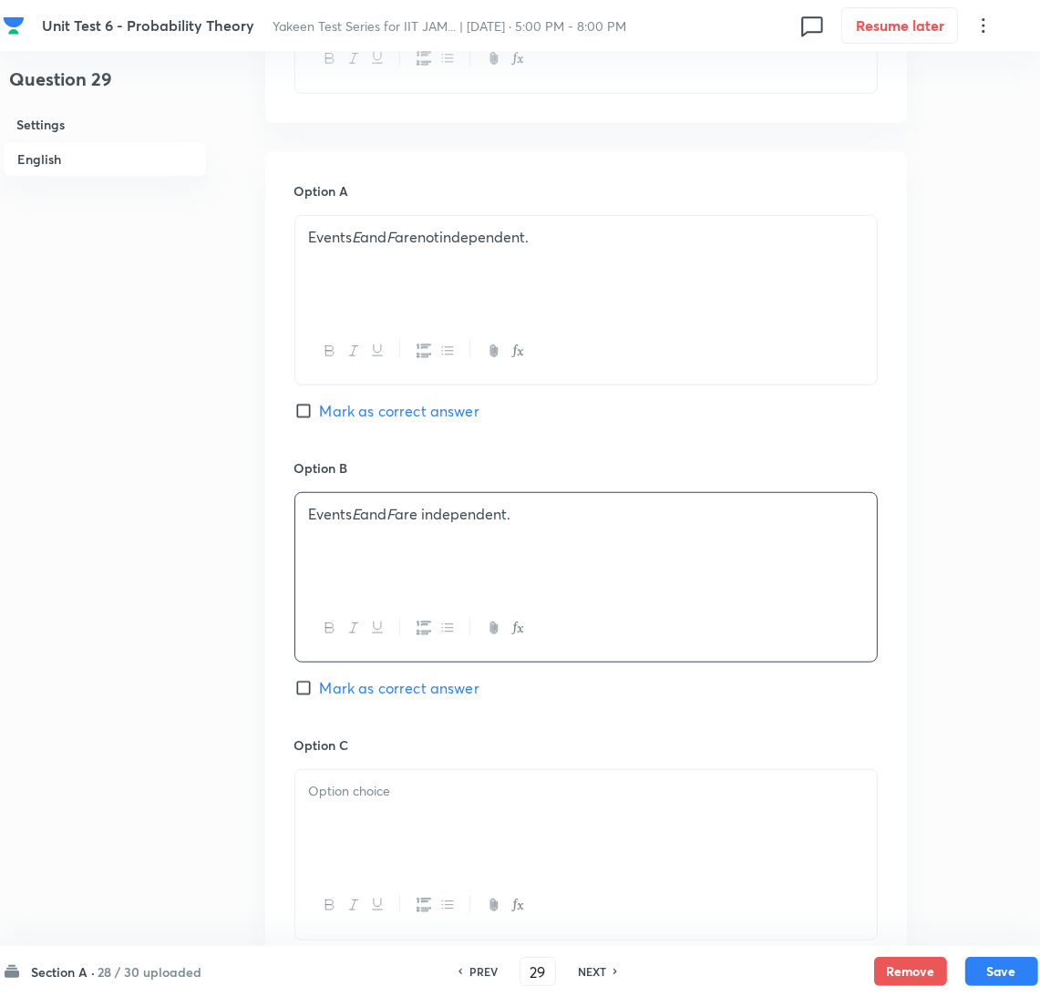
scroll to position [957, 0]
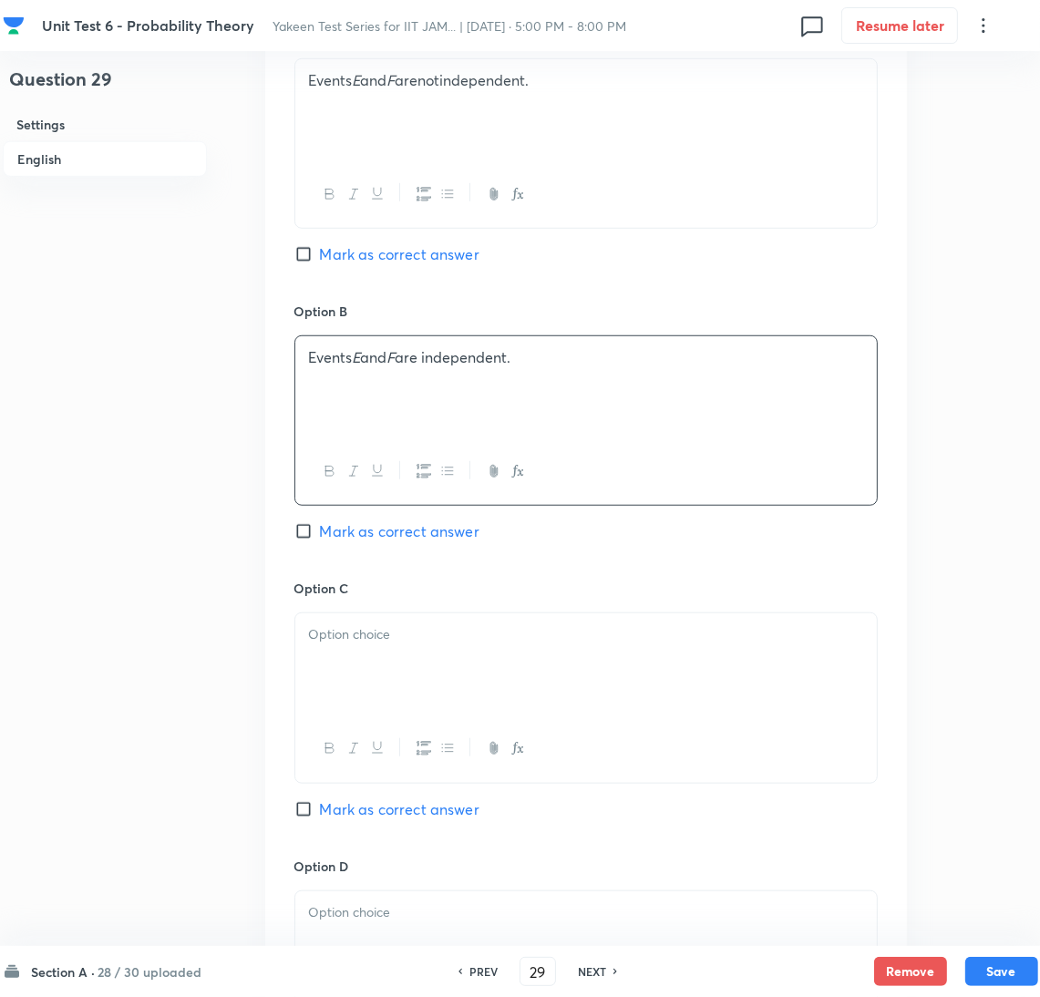
click at [346, 651] on div at bounding box center [586, 665] width 582 height 102
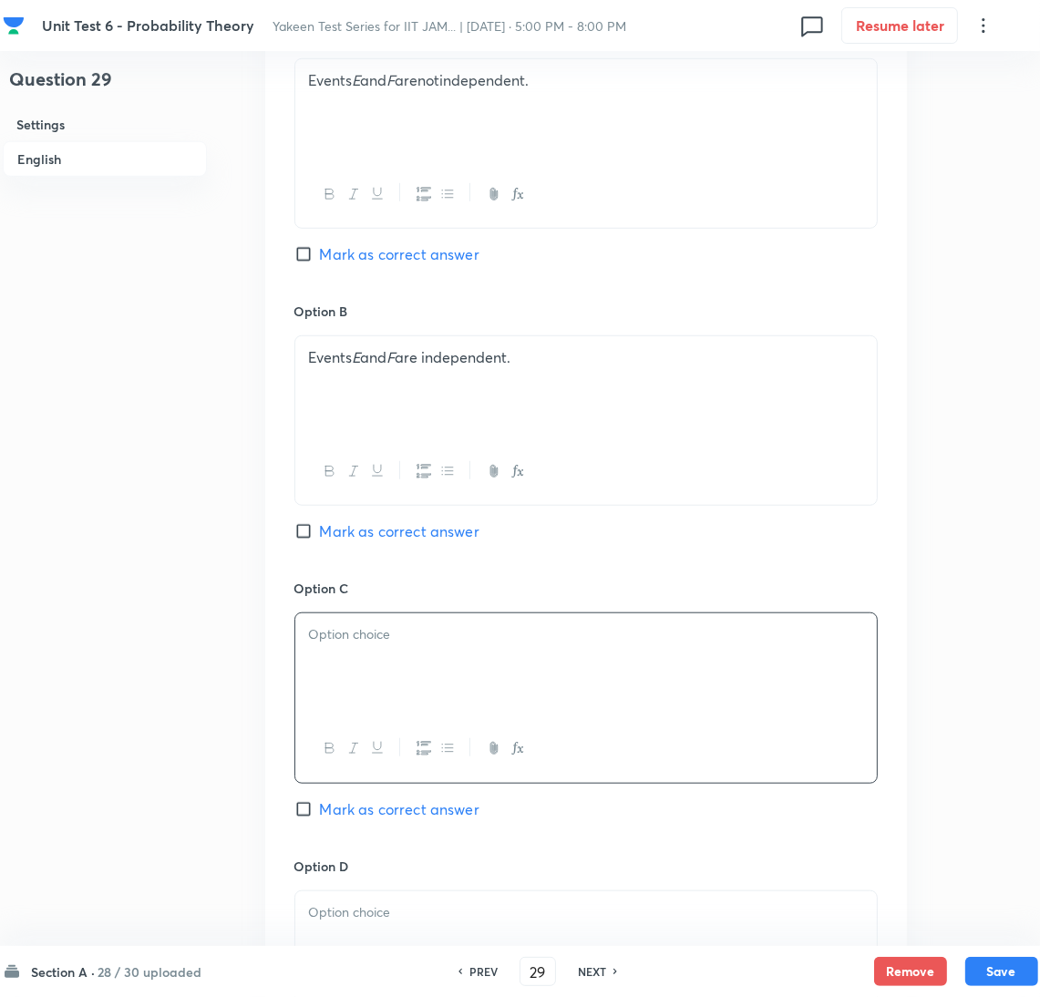
click at [329, 654] on div at bounding box center [586, 665] width 582 height 102
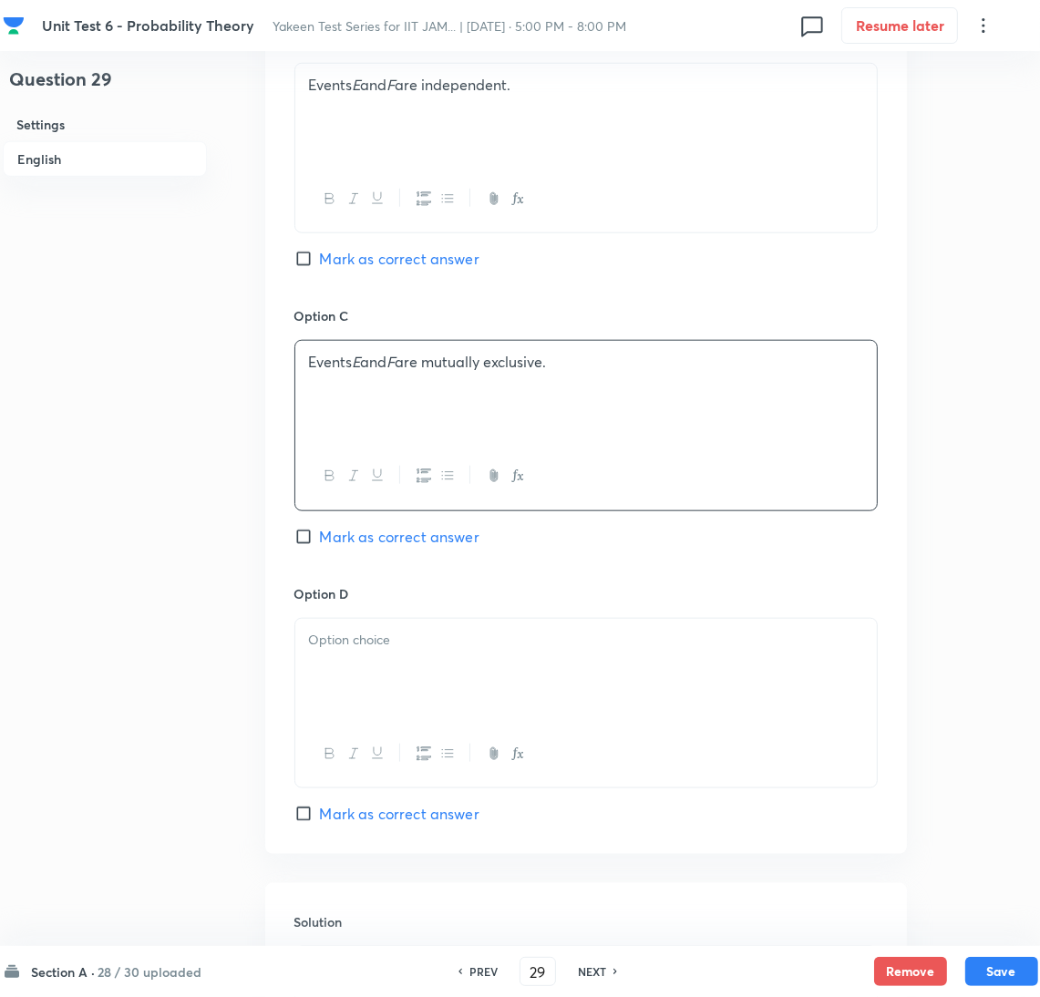
drag, startPoint x: 385, startPoint y: 707, endPoint x: 26, endPoint y: 675, distance: 359.7
click at [376, 707] on div at bounding box center [586, 670] width 582 height 102
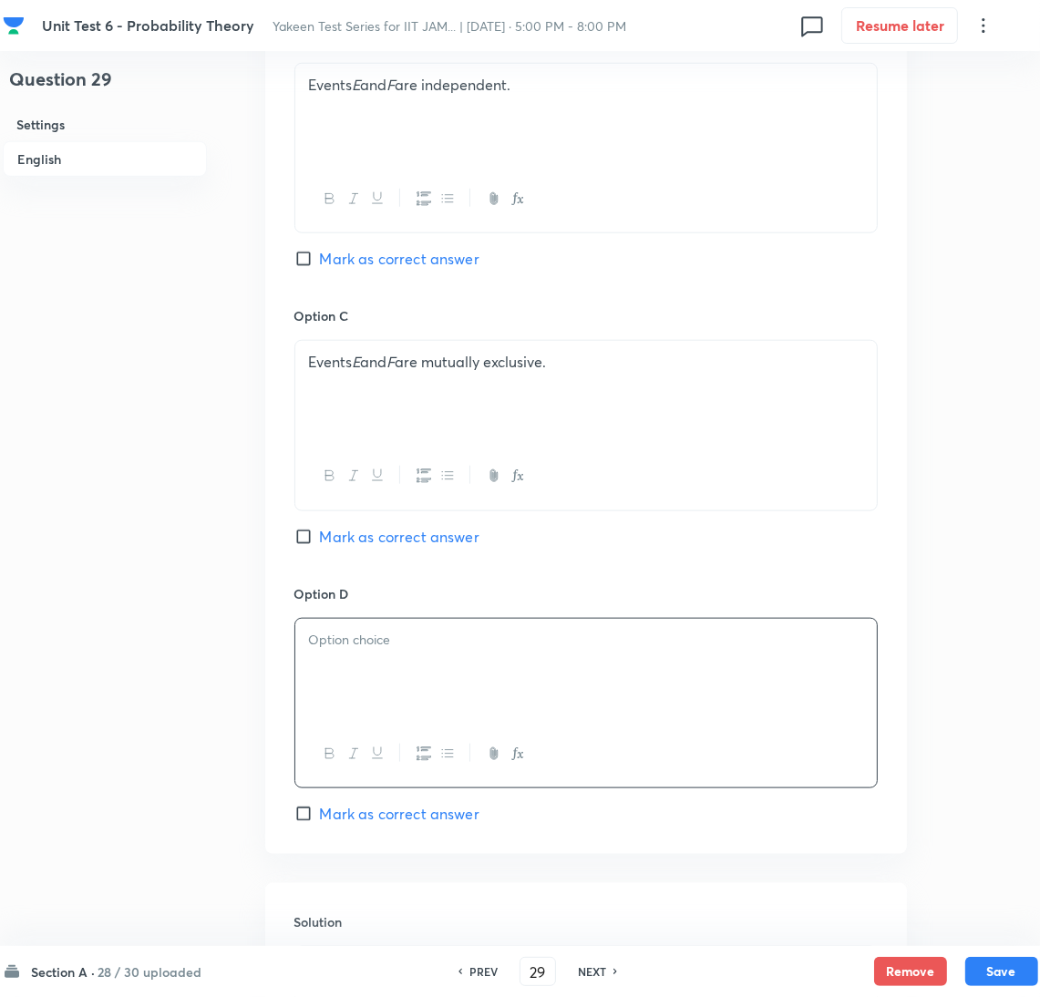
click at [363, 665] on div at bounding box center [586, 670] width 582 height 102
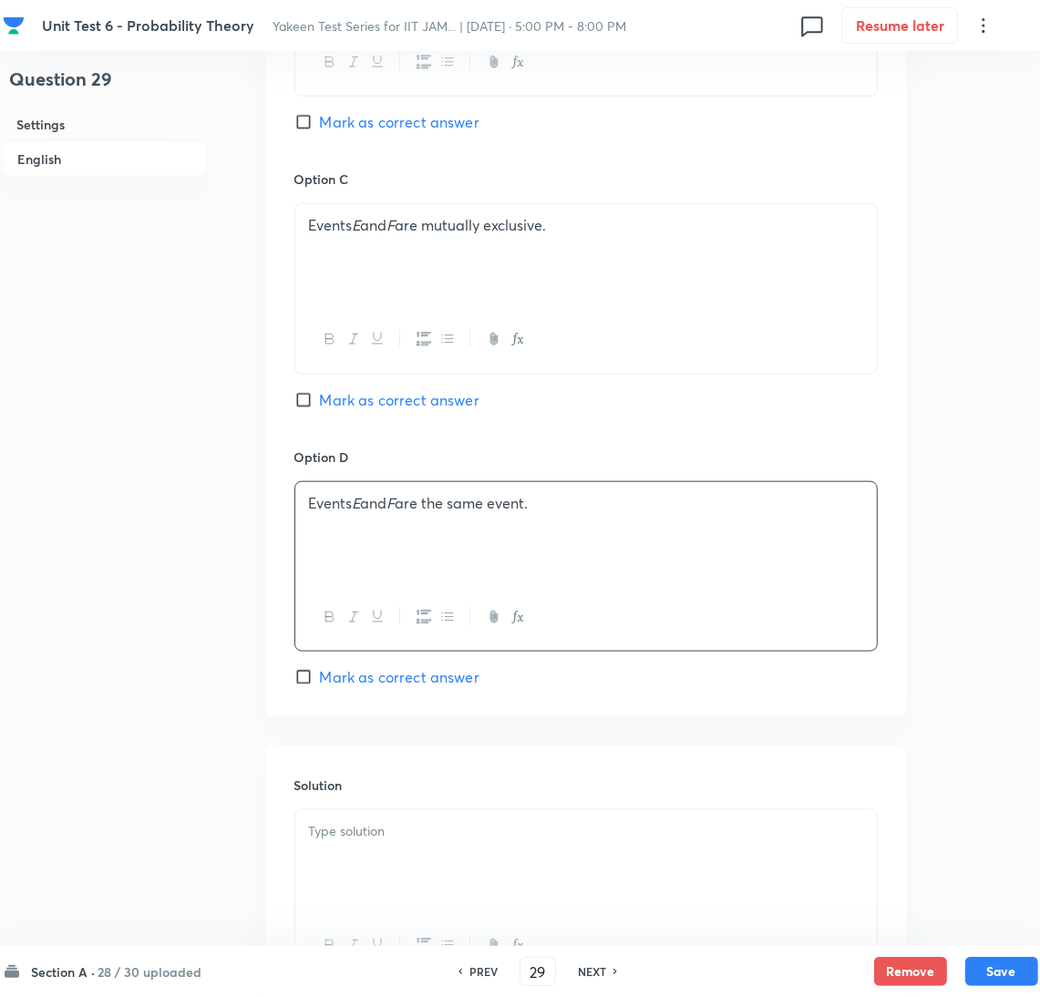
click at [355, 870] on div at bounding box center [586, 862] width 582 height 102
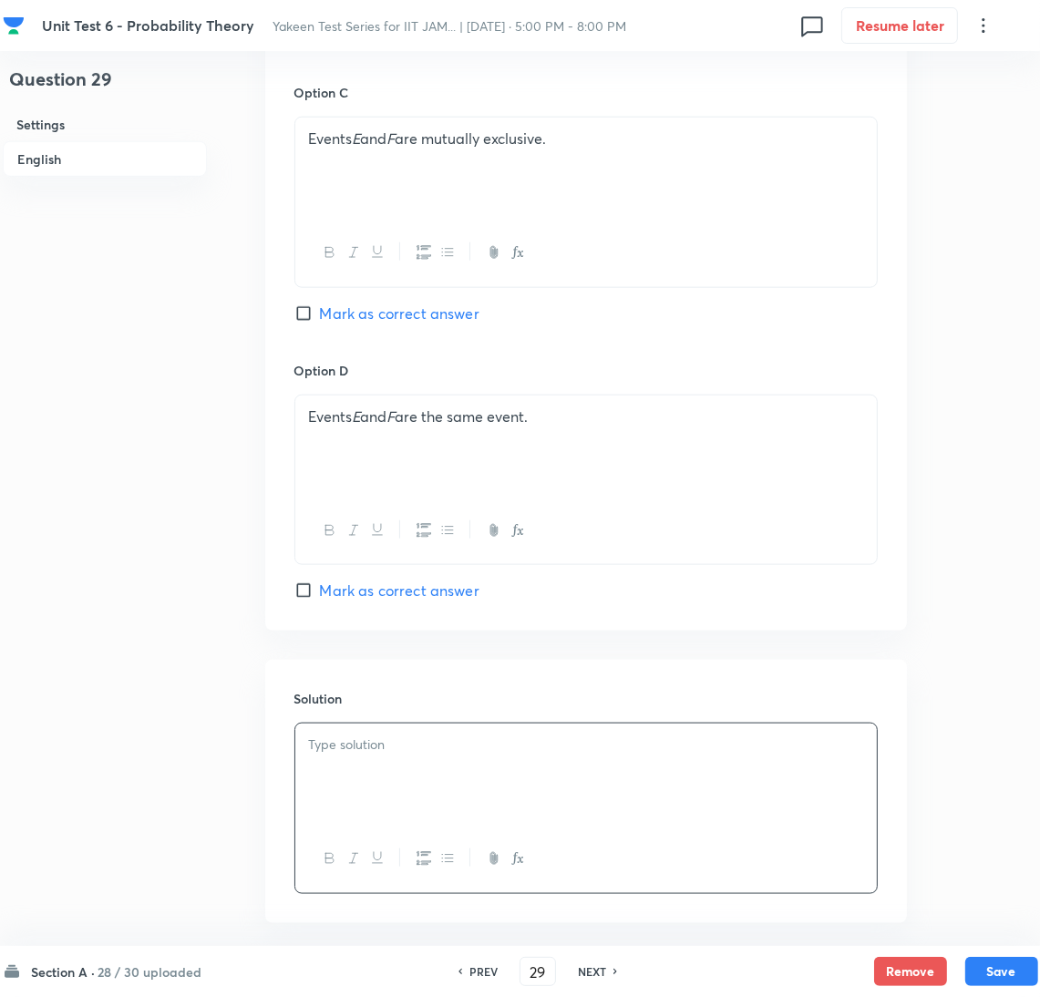
scroll to position [1544, 0]
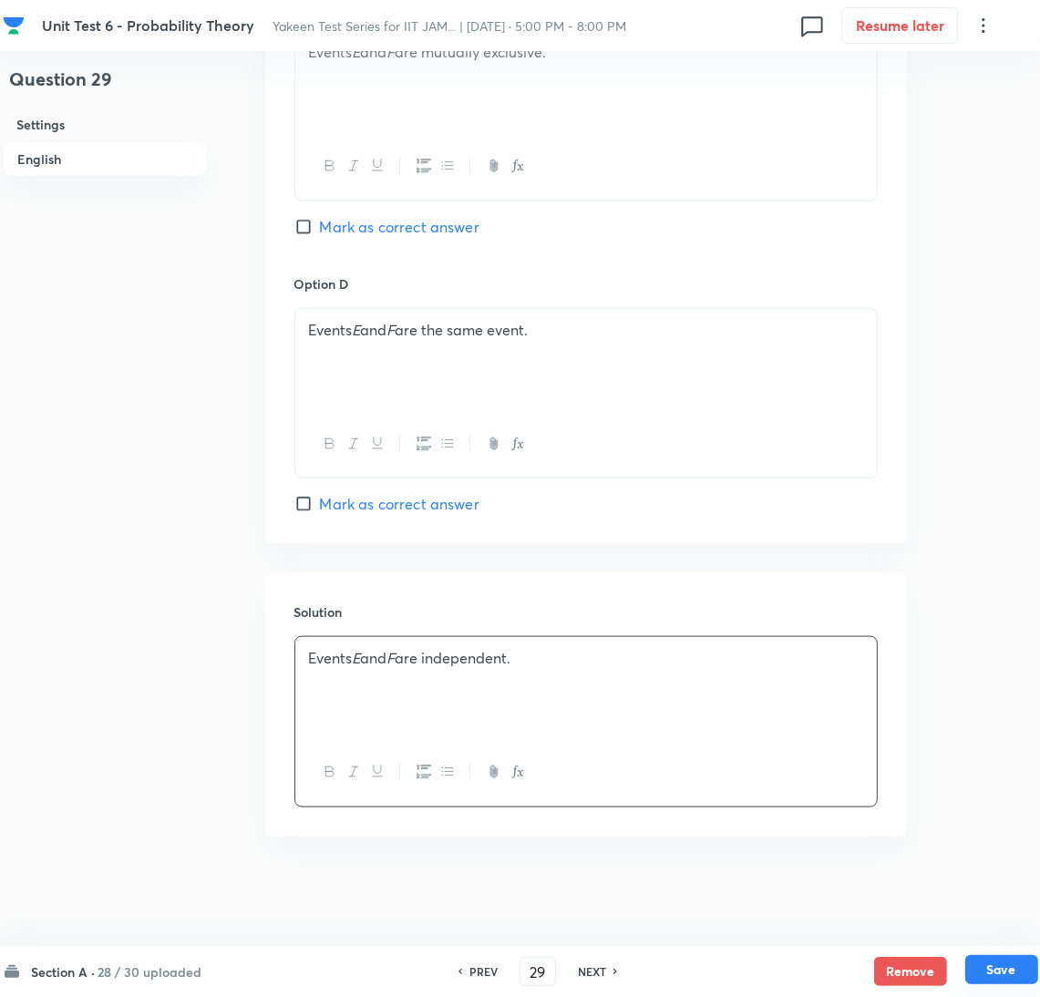
click at [997, 971] on button "Save" at bounding box center [1002, 969] width 73 height 29
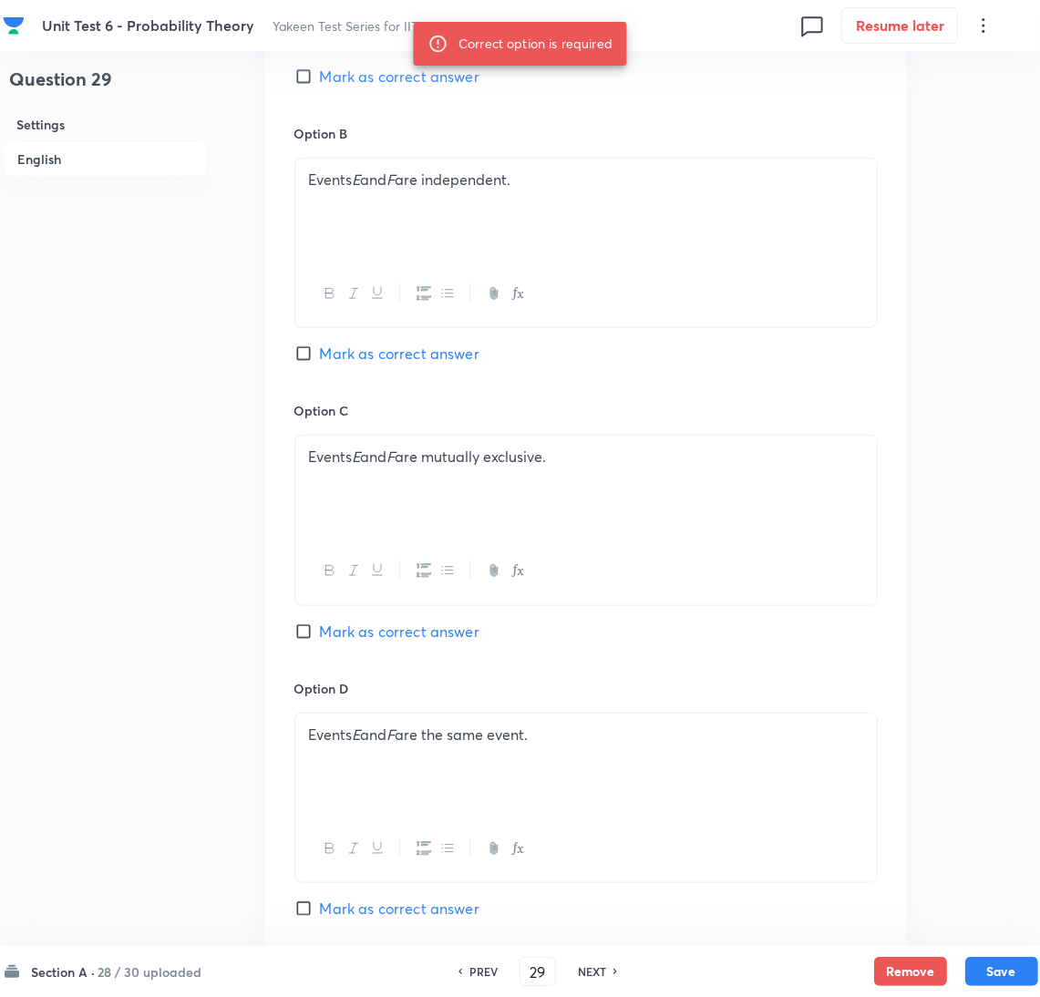
scroll to position [1133, 0]
drag, startPoint x: 321, startPoint y: 355, endPoint x: 329, endPoint y: 364, distance: 12.3
click at [321, 353] on span "Mark as correct answer" at bounding box center [400, 356] width 160 height 22
click at [320, 353] on input "Mark as correct answer" at bounding box center [307, 355] width 26 height 18
checkbox input "true"
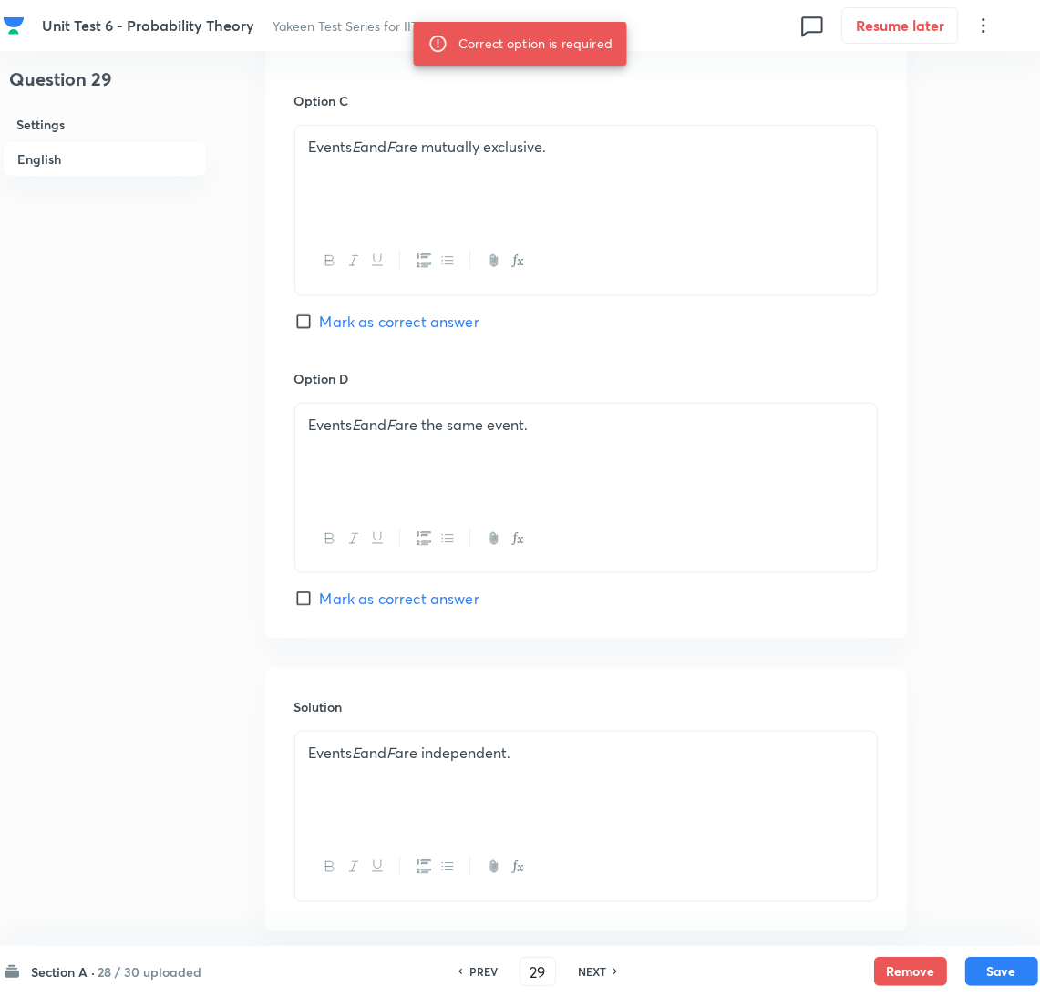
scroll to position [1544, 0]
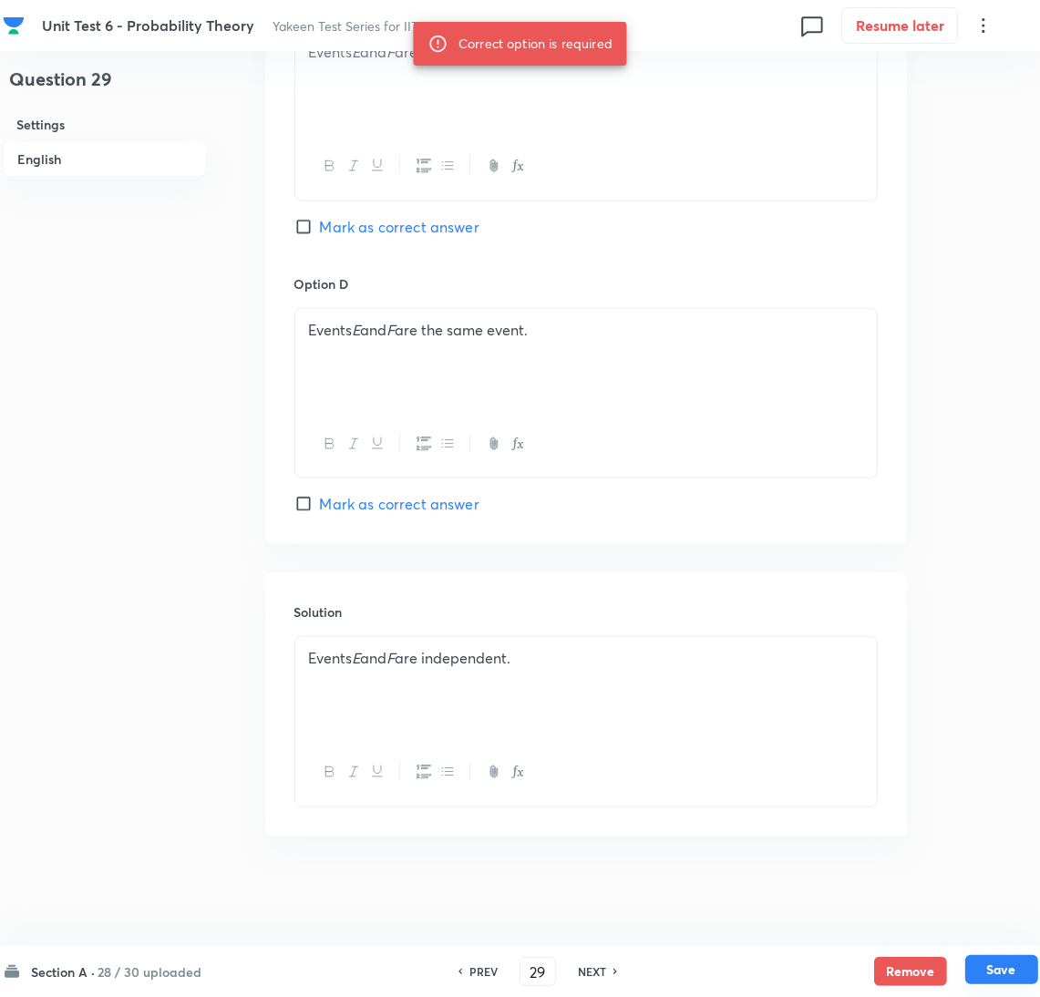
click at [995, 964] on button "Save" at bounding box center [1002, 969] width 73 height 29
type input "30"
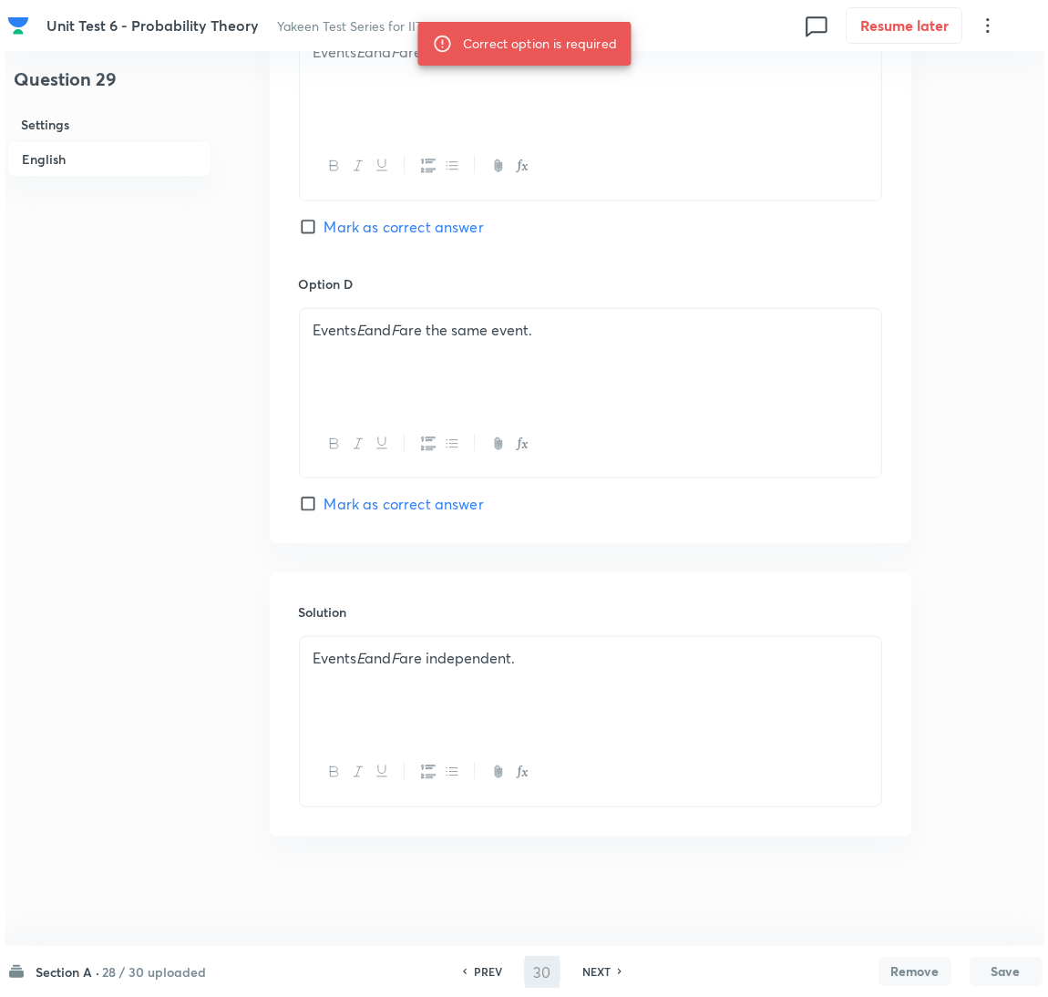
scroll to position [0, 0]
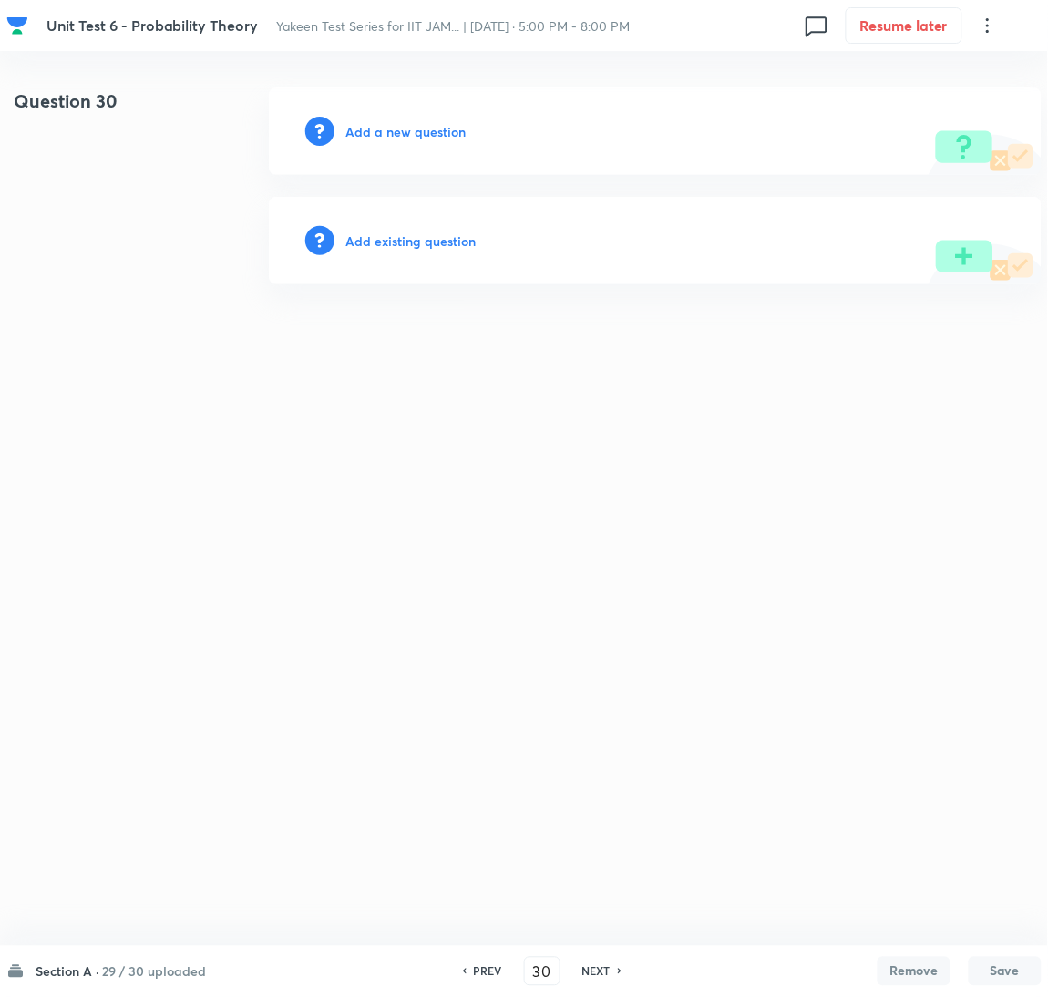
click at [380, 137] on h6 "Add a new question" at bounding box center [406, 131] width 120 height 19
click at [377, 137] on h6 "Choose a question type" at bounding box center [416, 131] width 140 height 19
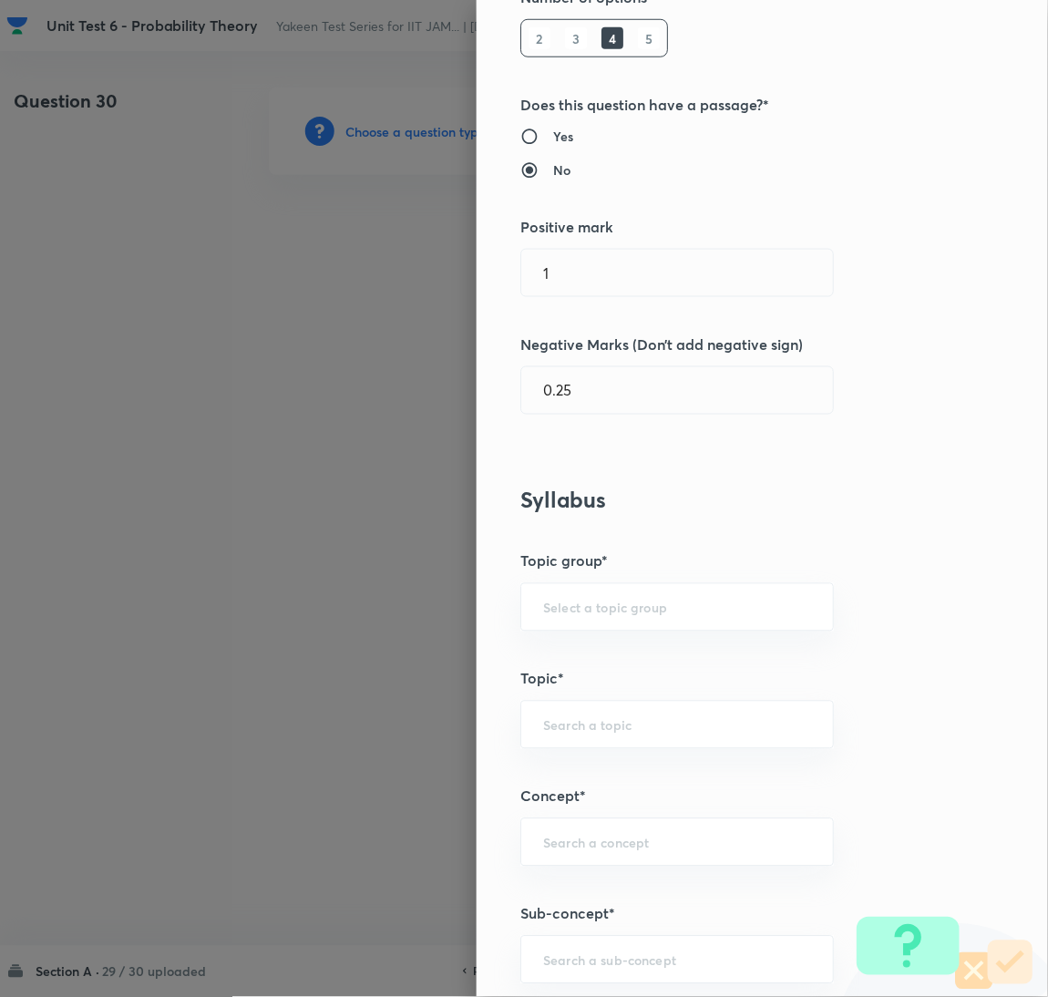
scroll to position [409, 0]
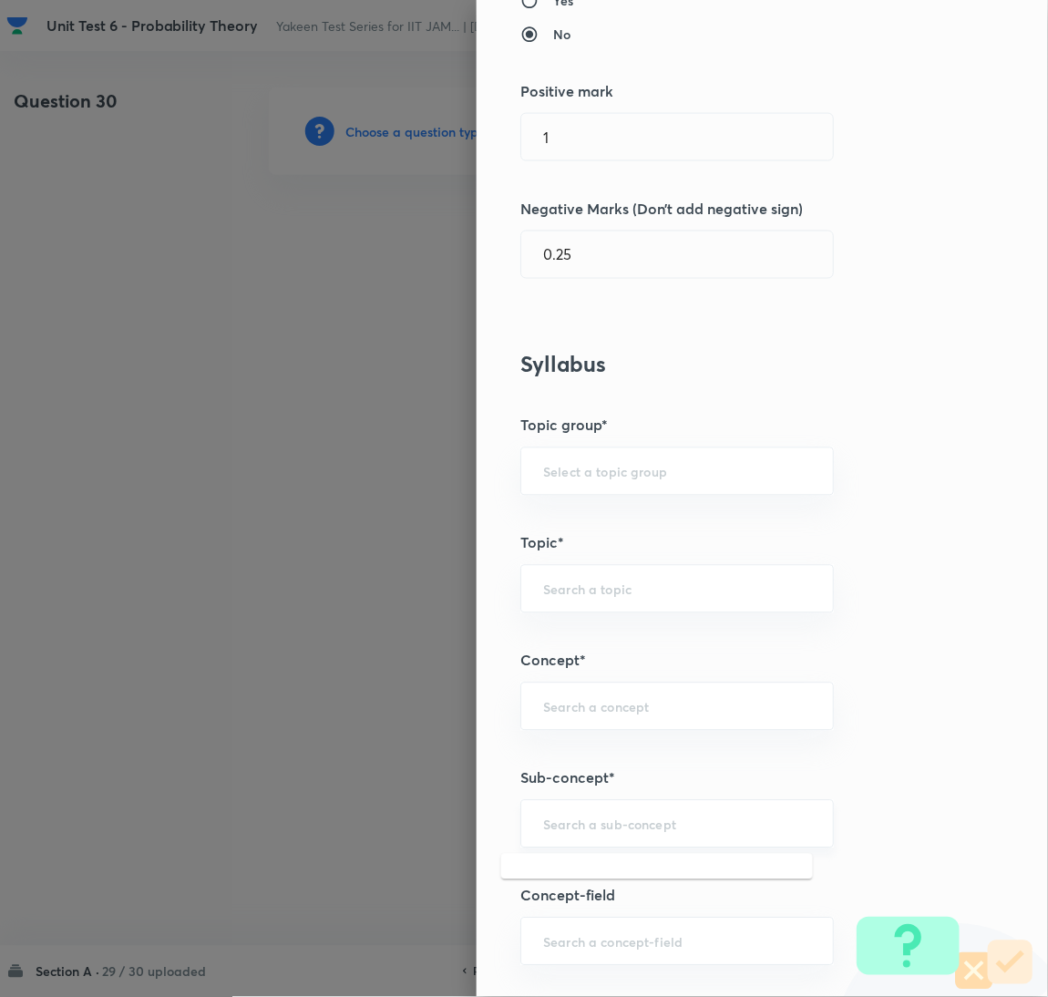
click at [590, 827] on input "text" at bounding box center [677, 824] width 268 height 17
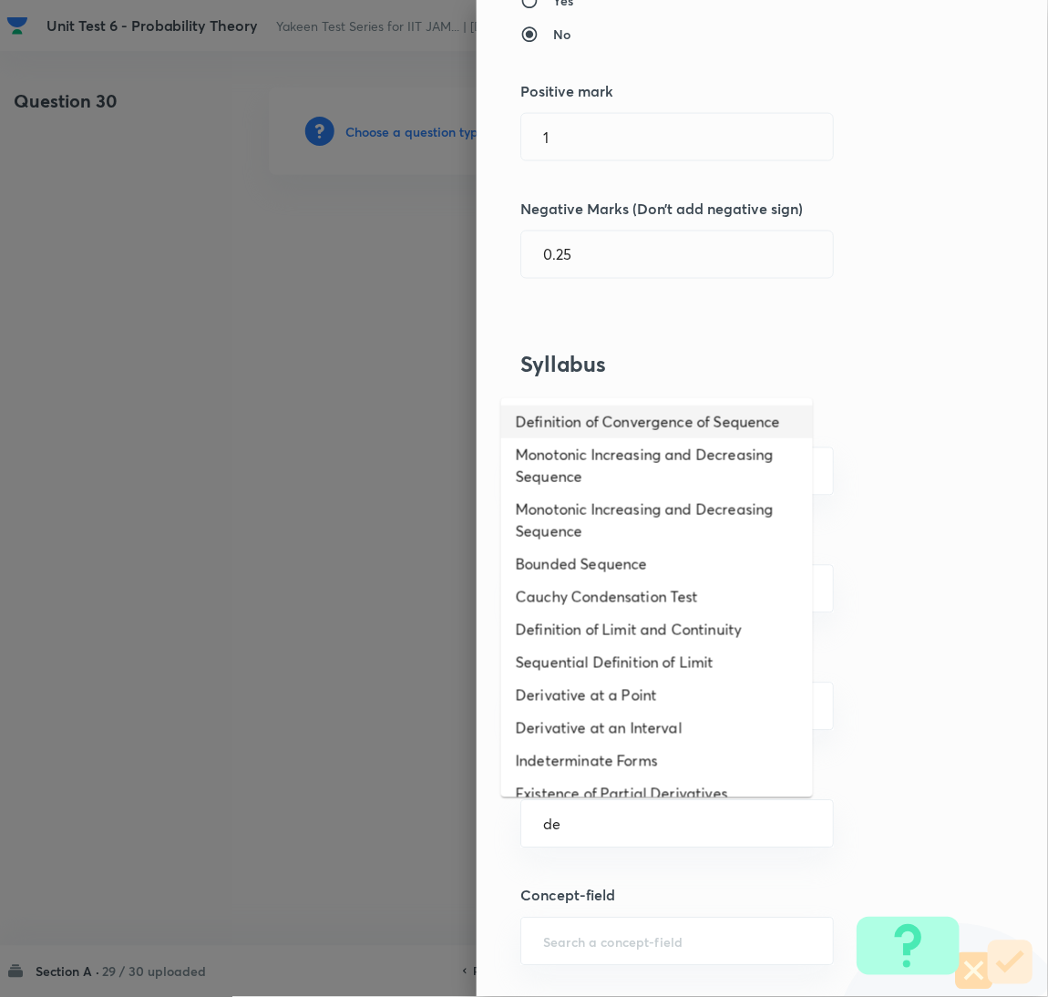
click at [583, 439] on li "Definition of Convergence of Sequence" at bounding box center [657, 422] width 312 height 33
type input "Definition of Convergence of Sequence"
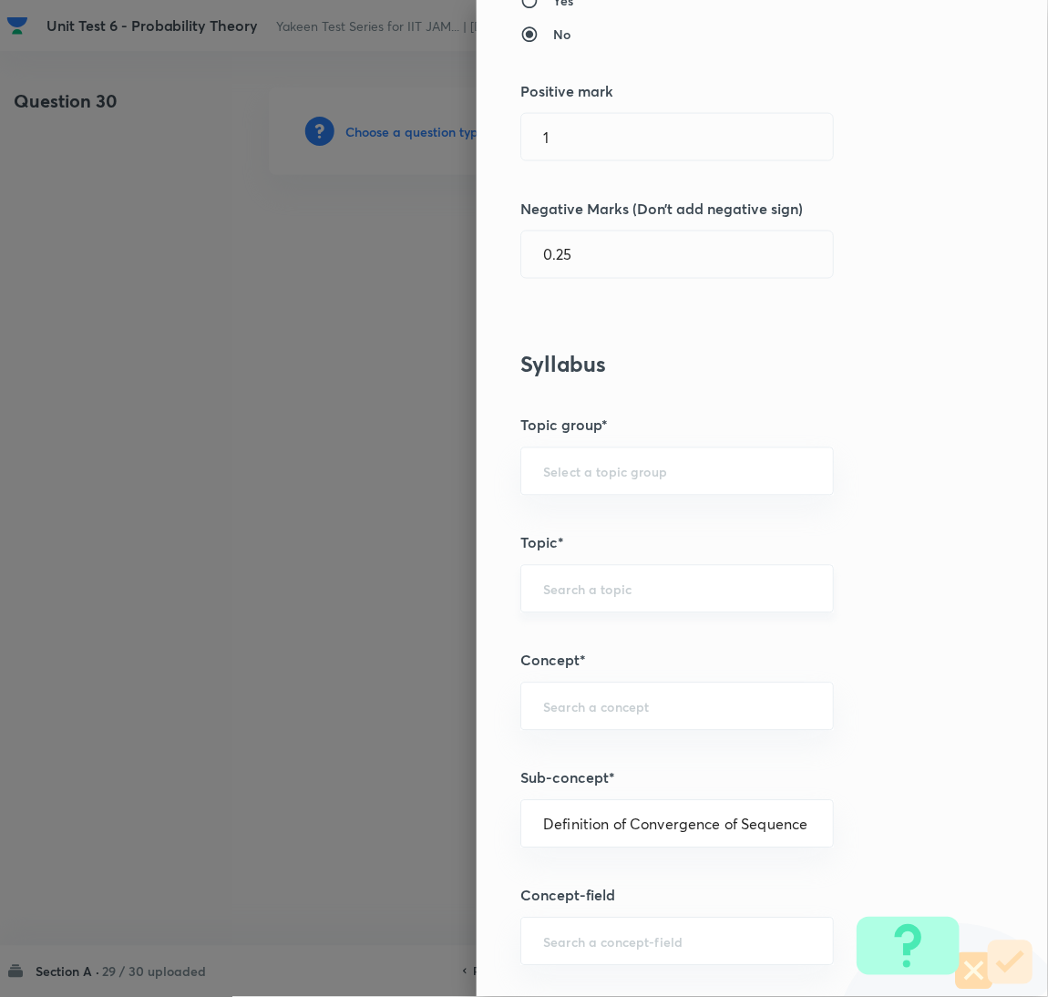
type input "Mathematics"
type input "Sequences & Series-Real Nos."
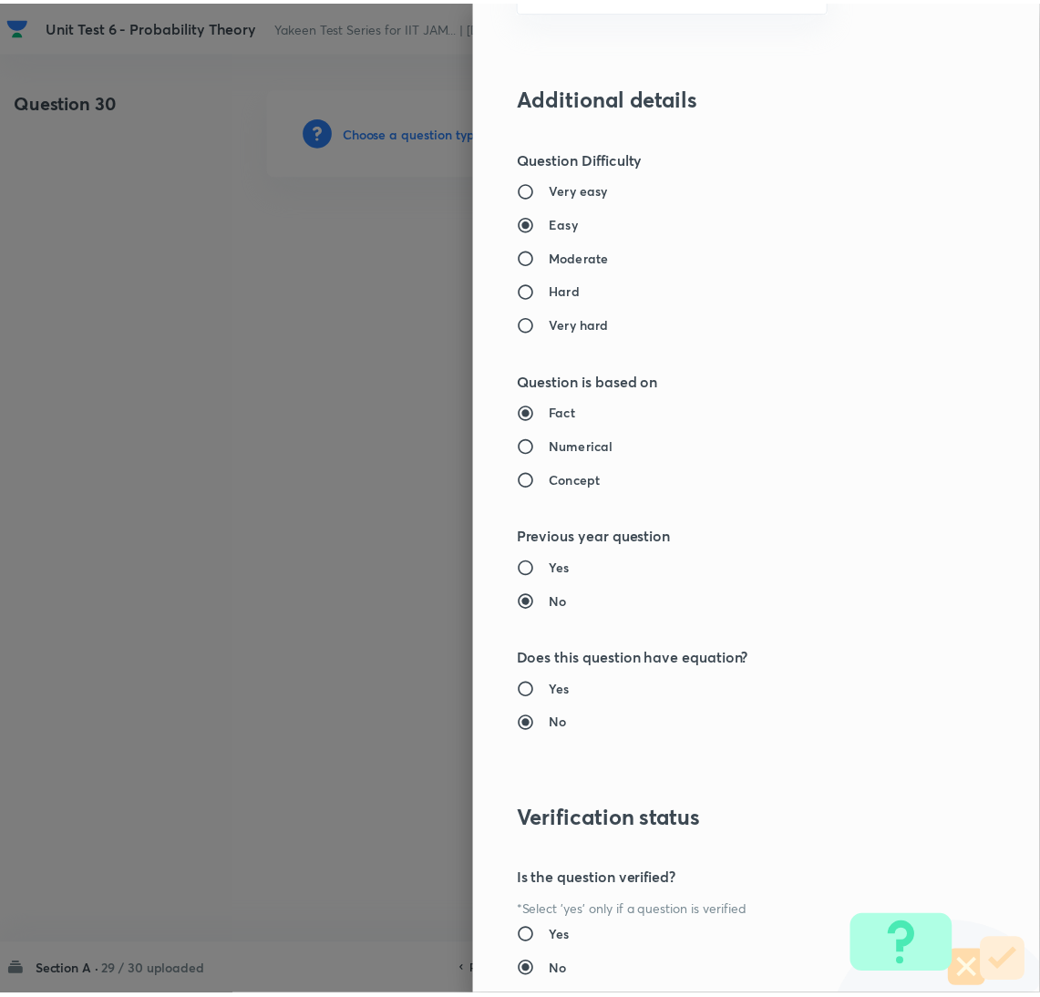
scroll to position [1490, 0]
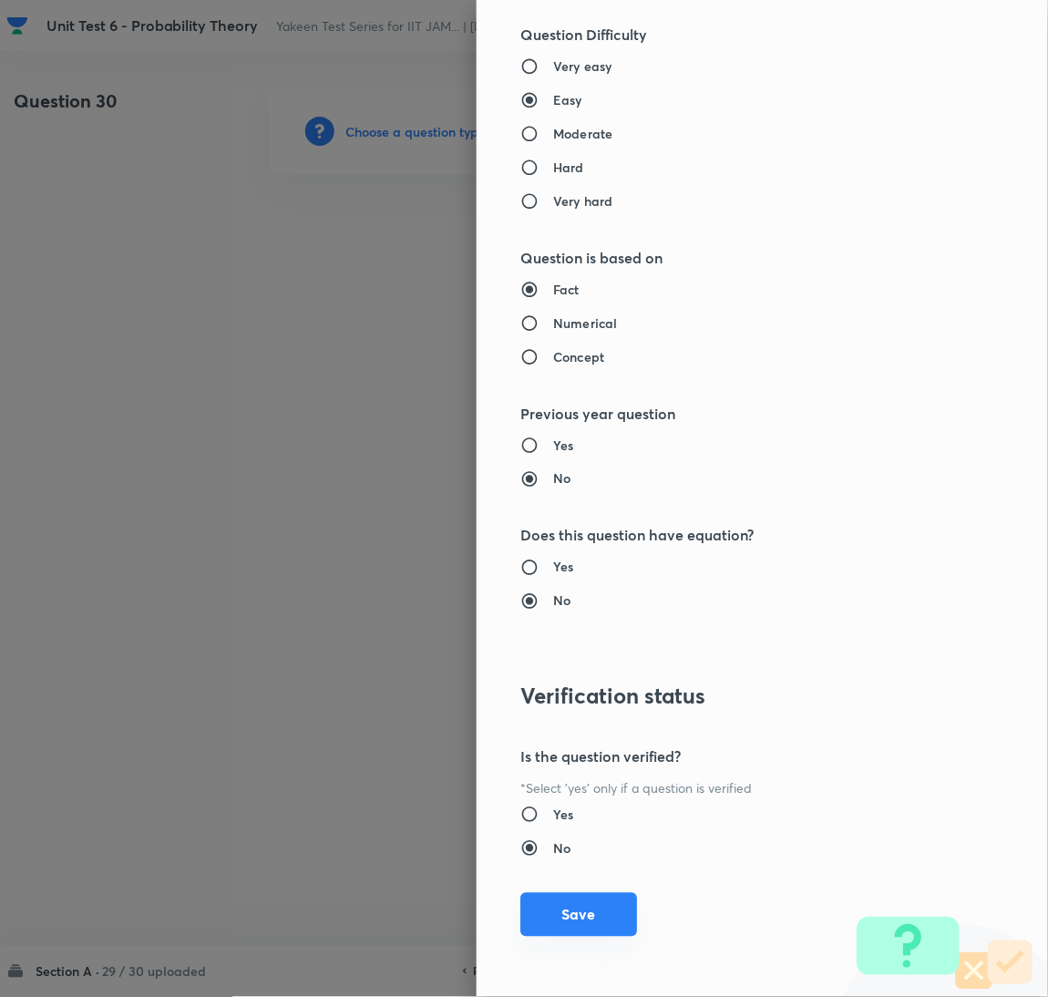
click at [577, 919] on button "Save" at bounding box center [579, 915] width 117 height 44
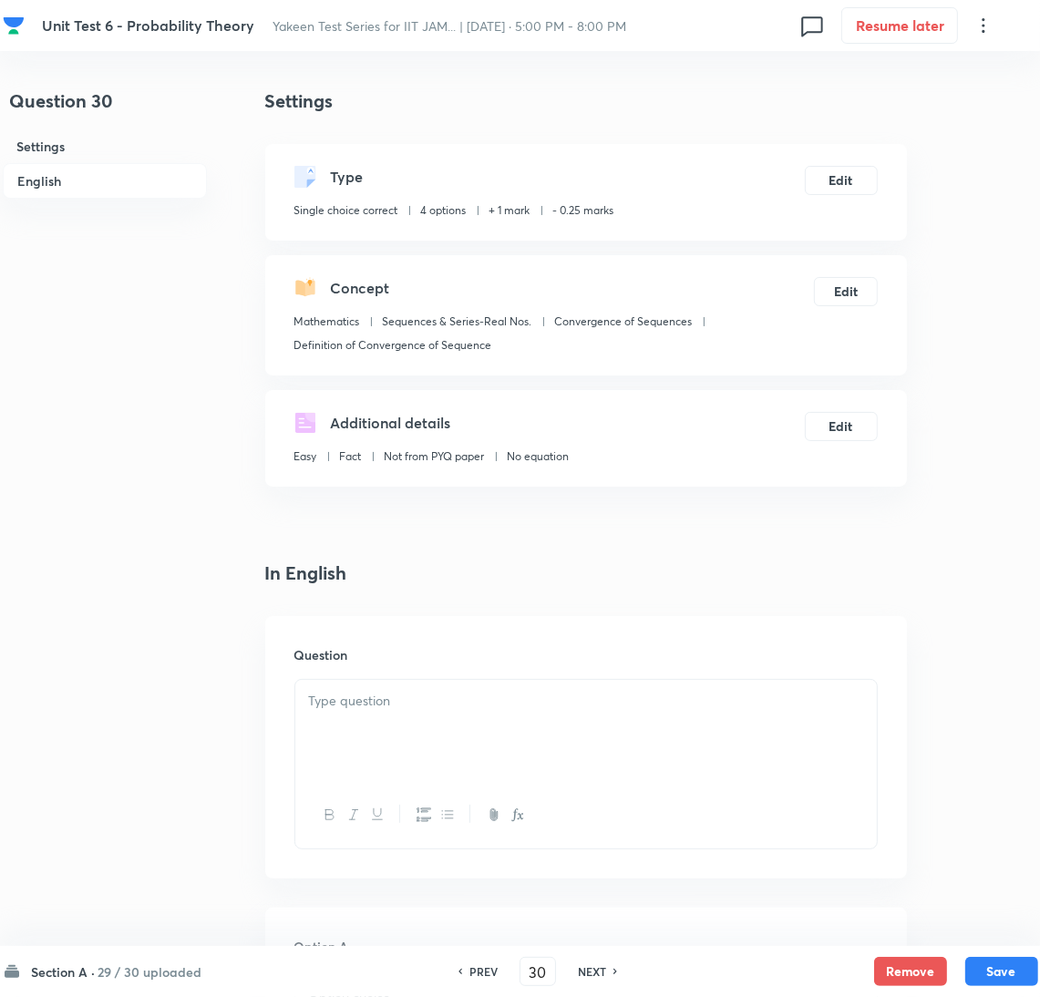
click at [381, 732] on div at bounding box center [586, 731] width 582 height 102
click at [373, 697] on p at bounding box center [586, 701] width 554 height 21
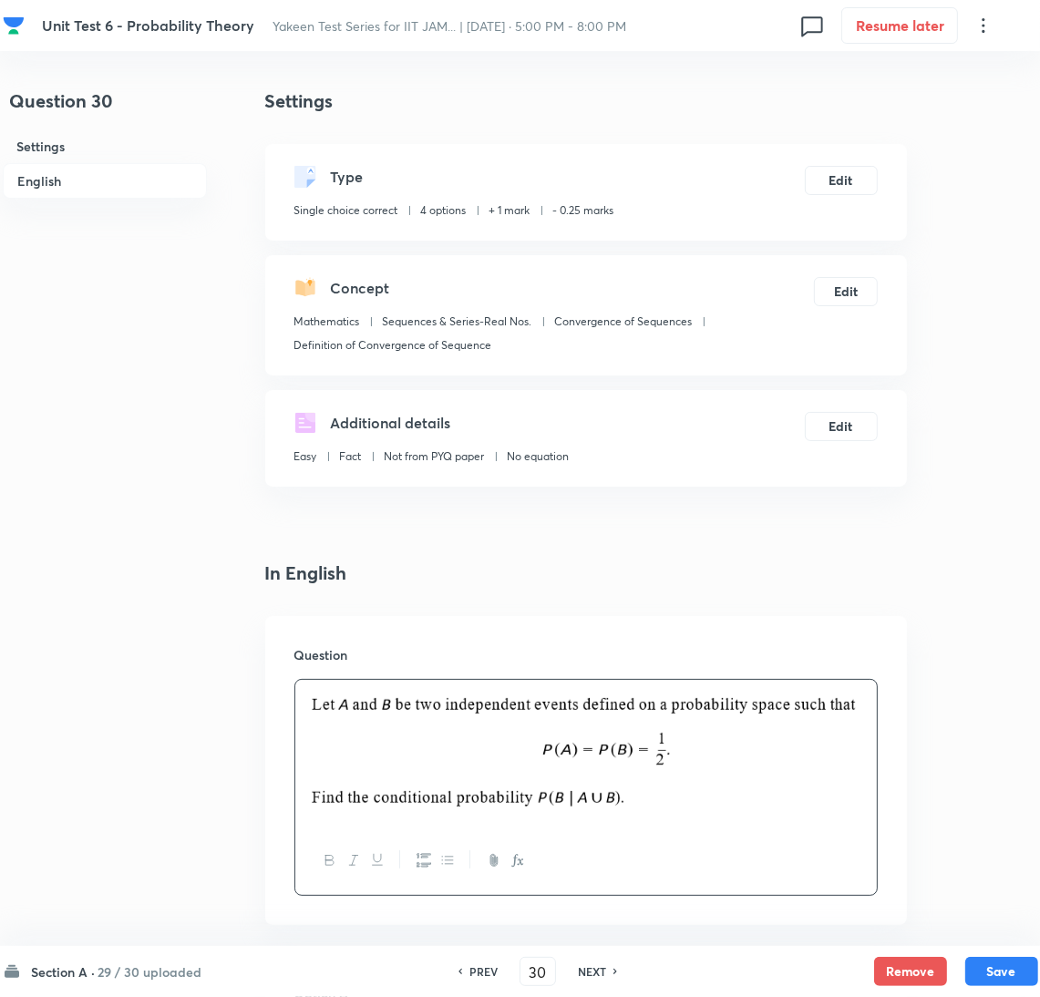
click at [369, 732] on div at bounding box center [586, 754] width 582 height 148
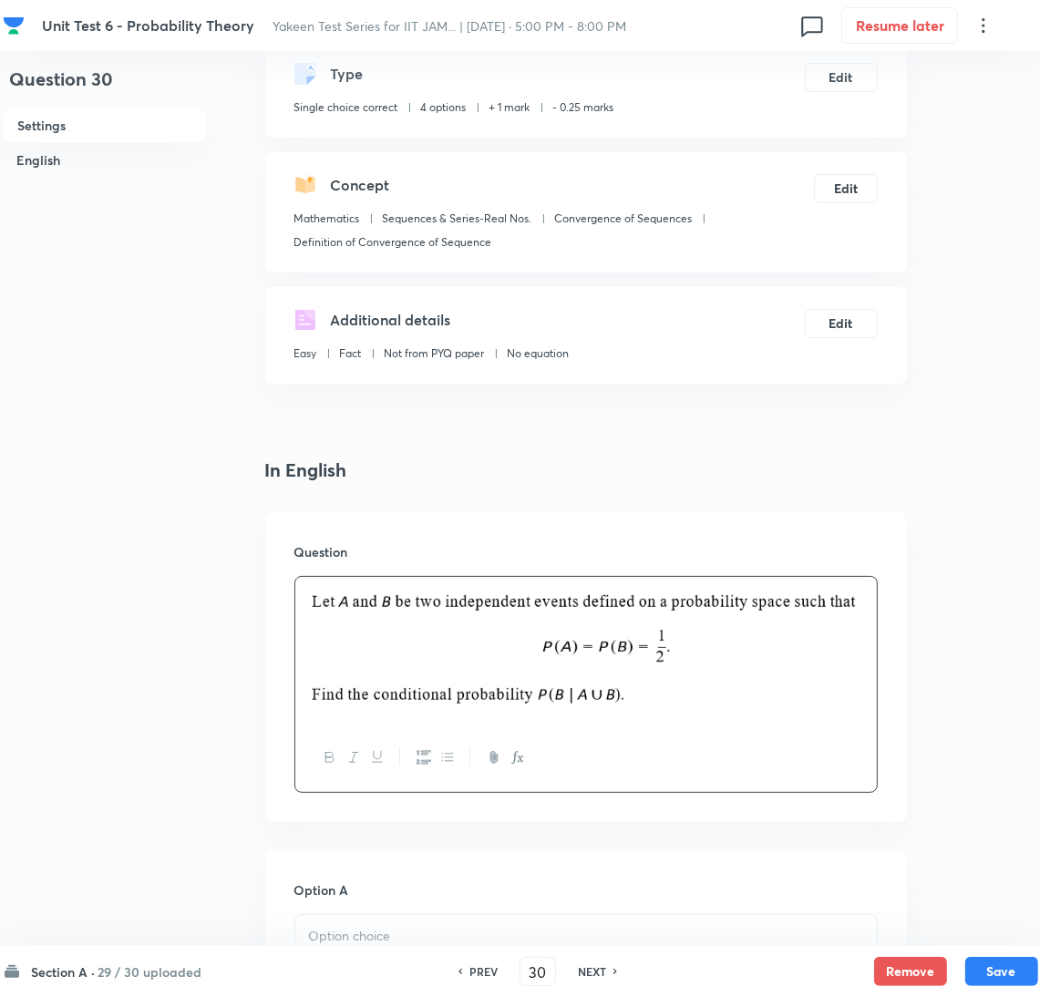
scroll to position [409, 0]
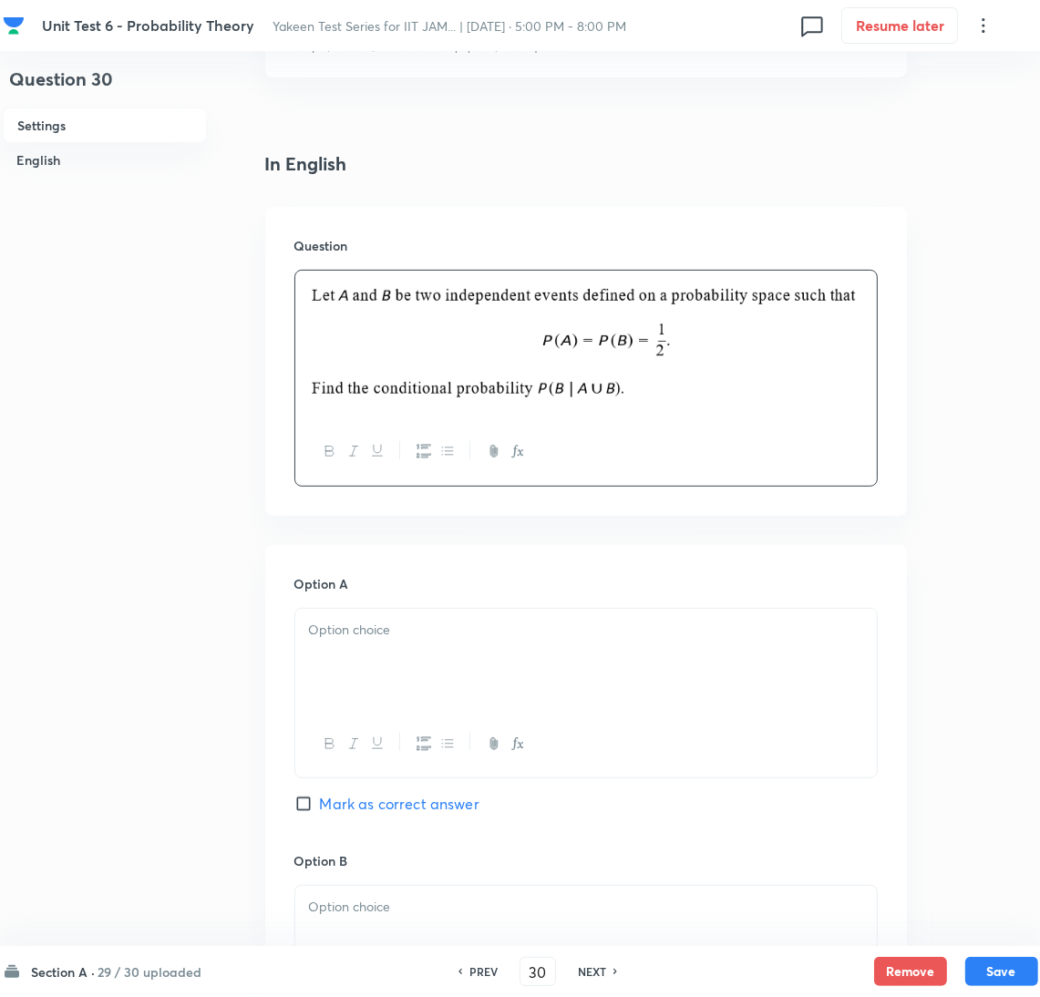
click at [344, 307] on div at bounding box center [586, 345] width 582 height 148
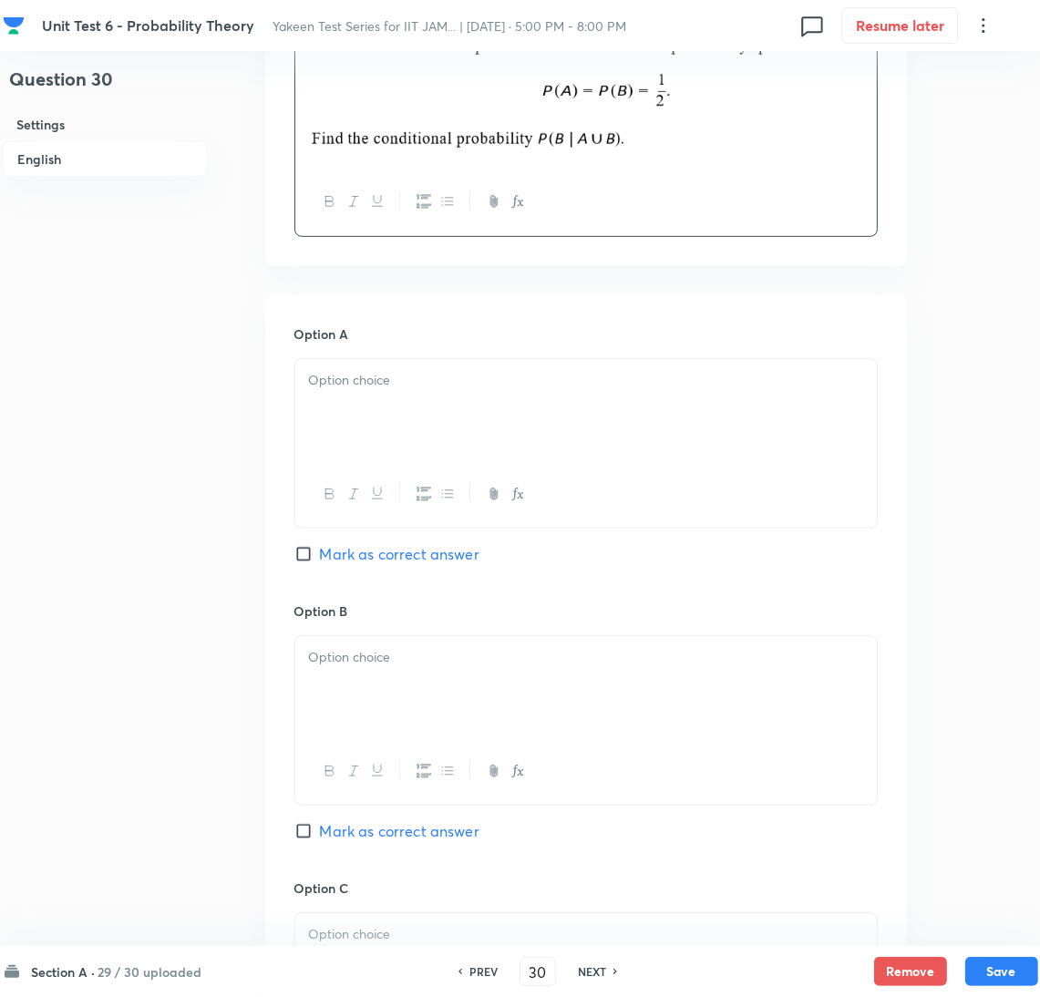
scroll to position [683, 0]
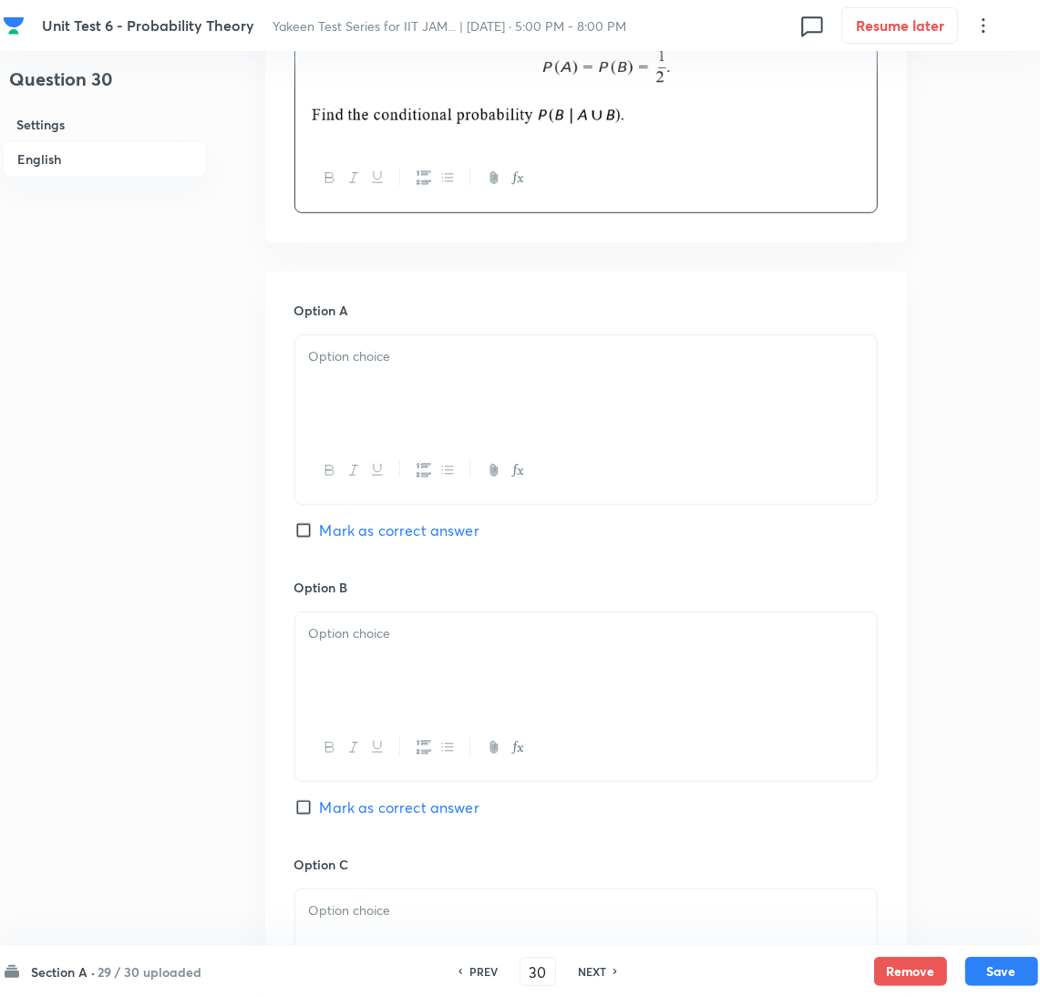
click at [373, 367] on div at bounding box center [586, 387] width 582 height 102
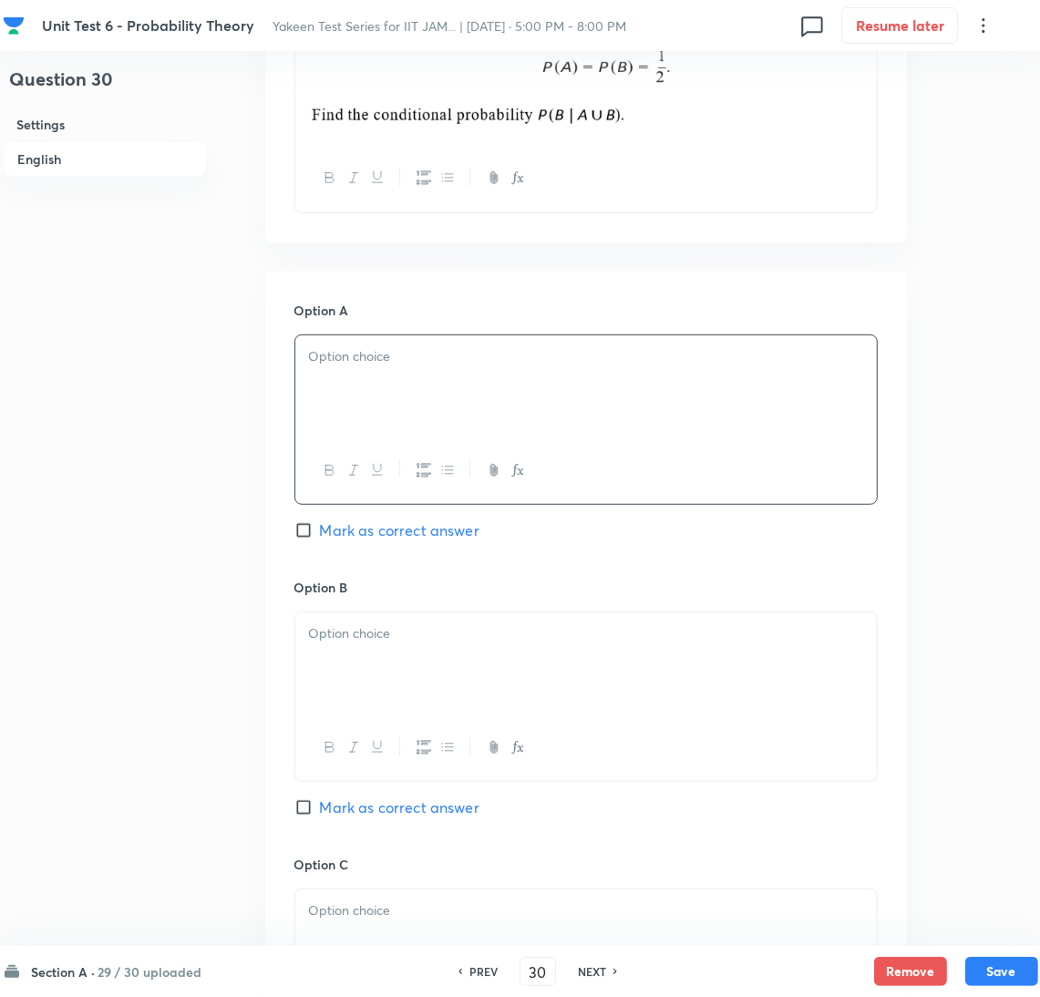
click at [336, 367] on p at bounding box center [586, 356] width 554 height 21
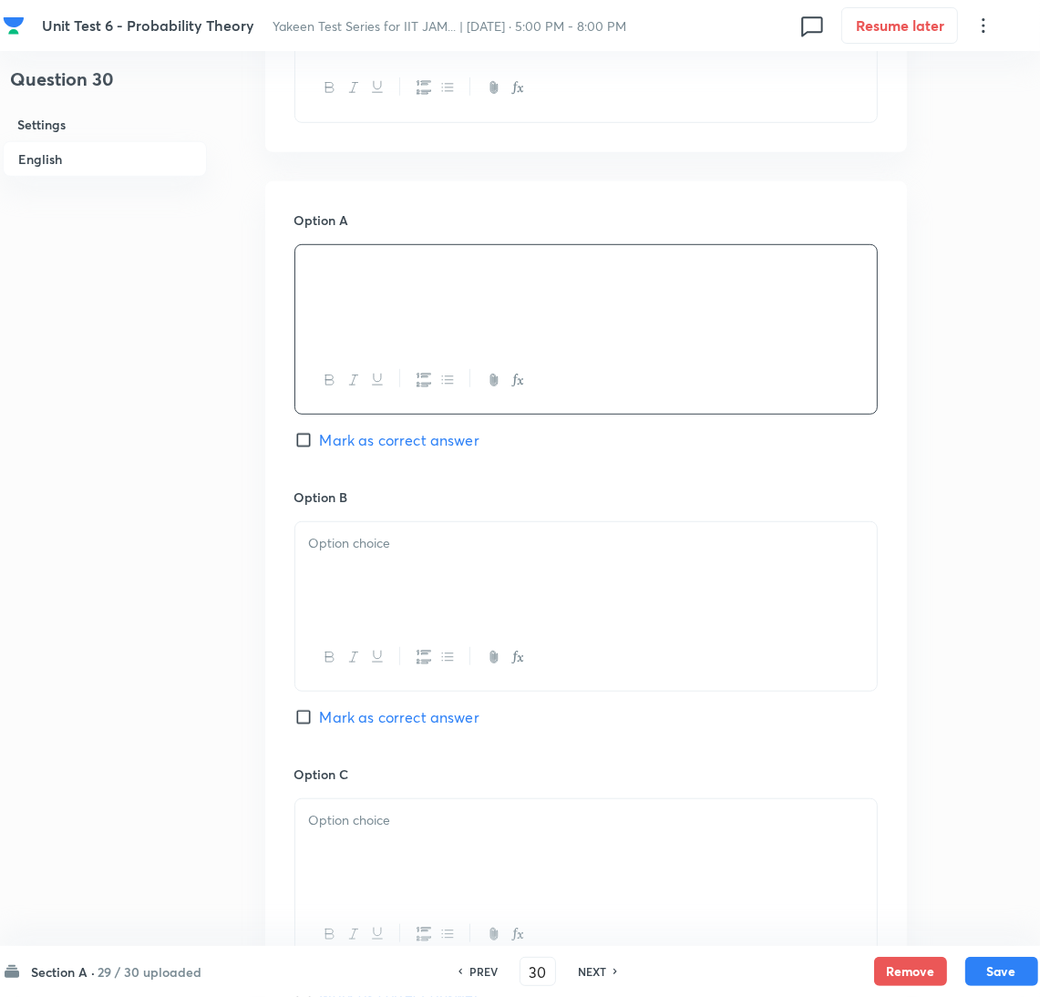
scroll to position [820, 0]
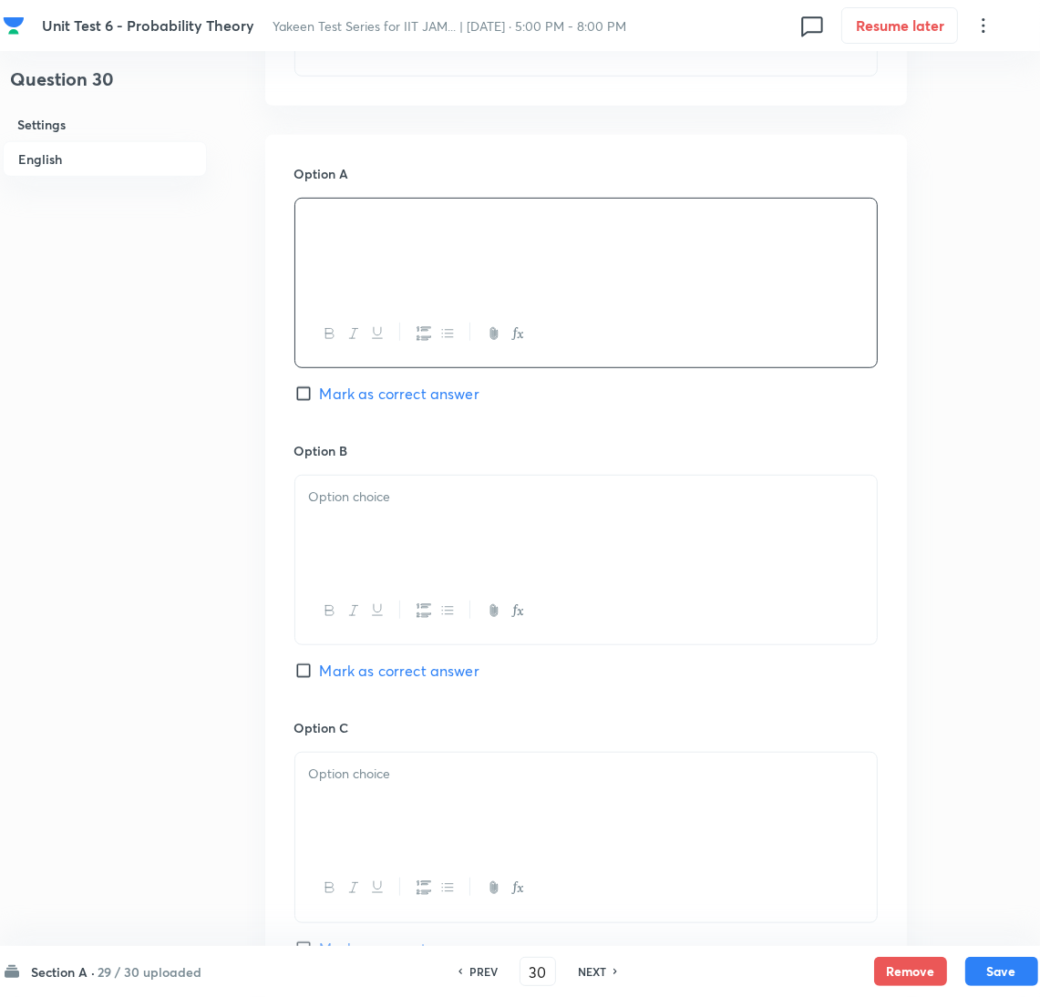
click at [373, 525] on div at bounding box center [586, 527] width 582 height 102
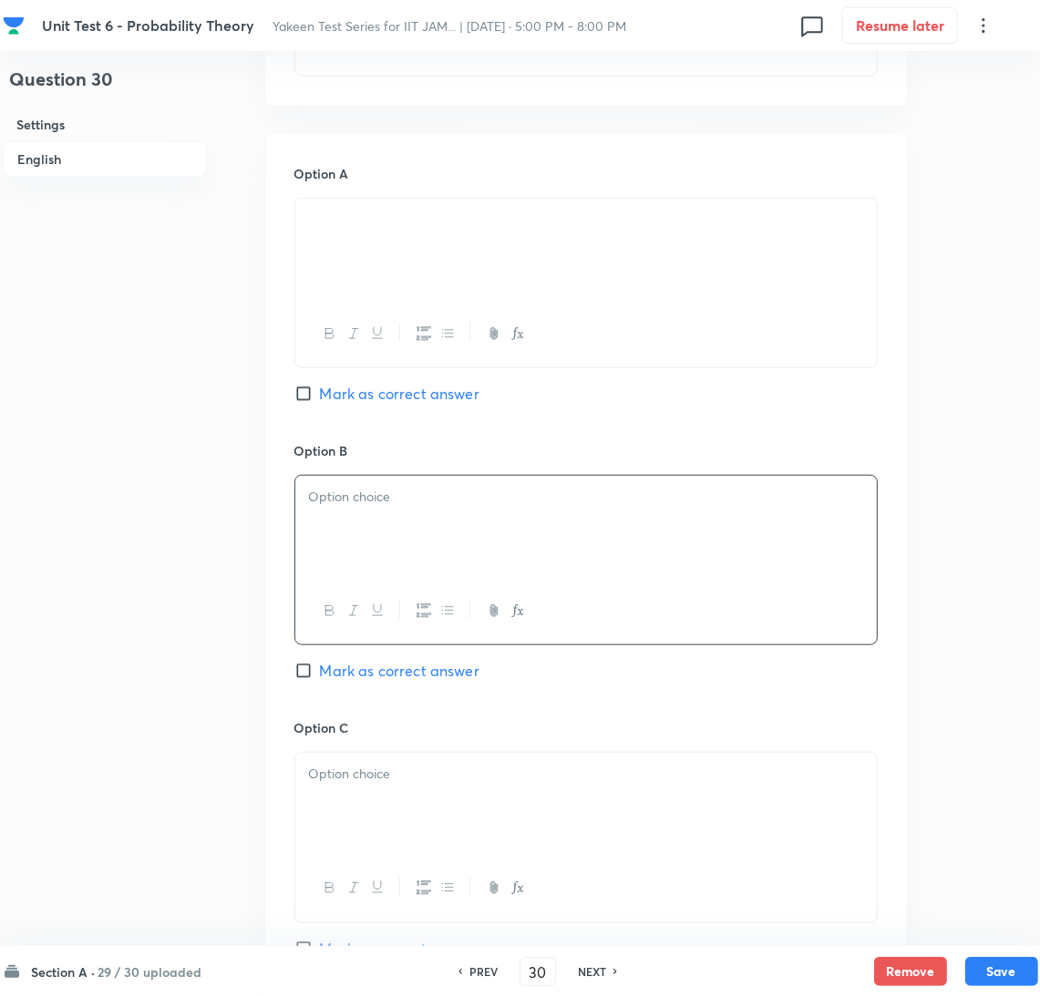
click at [365, 522] on div at bounding box center [586, 527] width 582 height 102
click at [362, 790] on div at bounding box center [586, 804] width 582 height 102
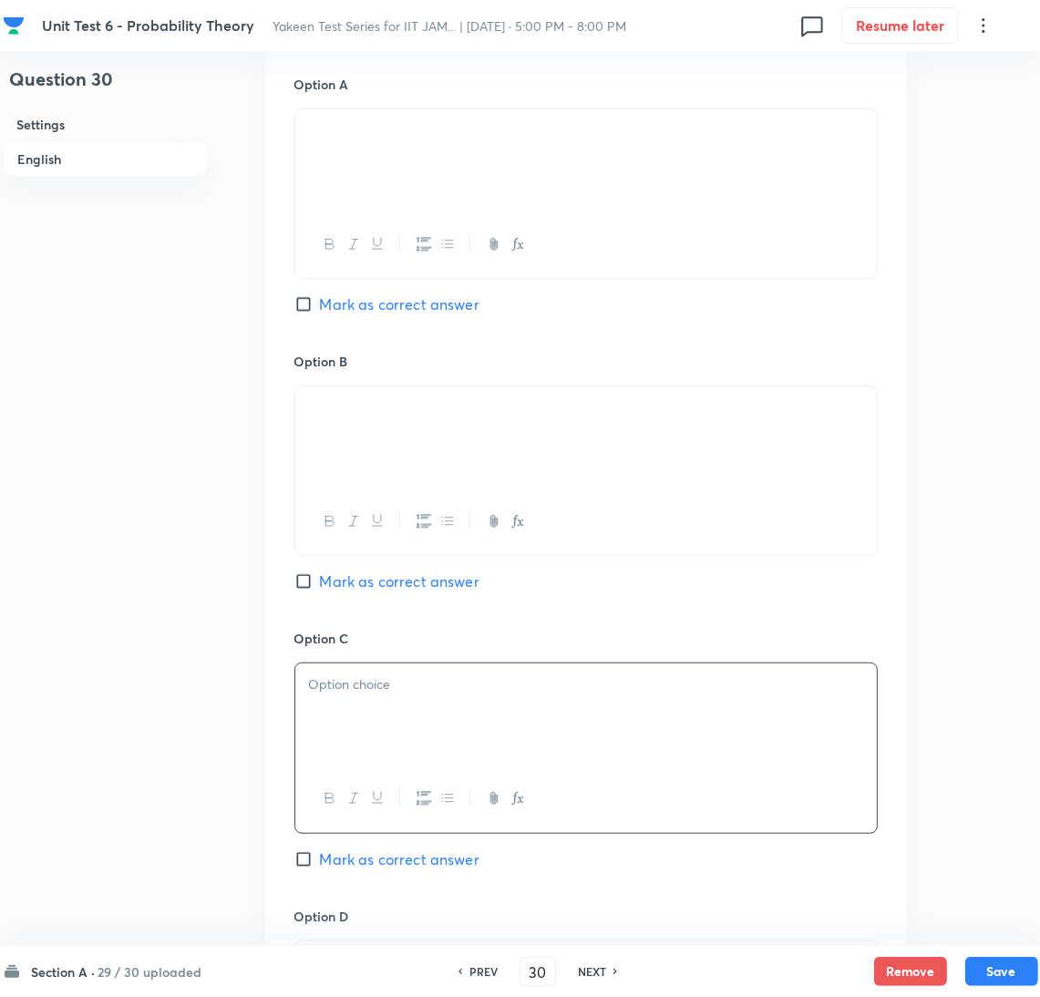
scroll to position [957, 0]
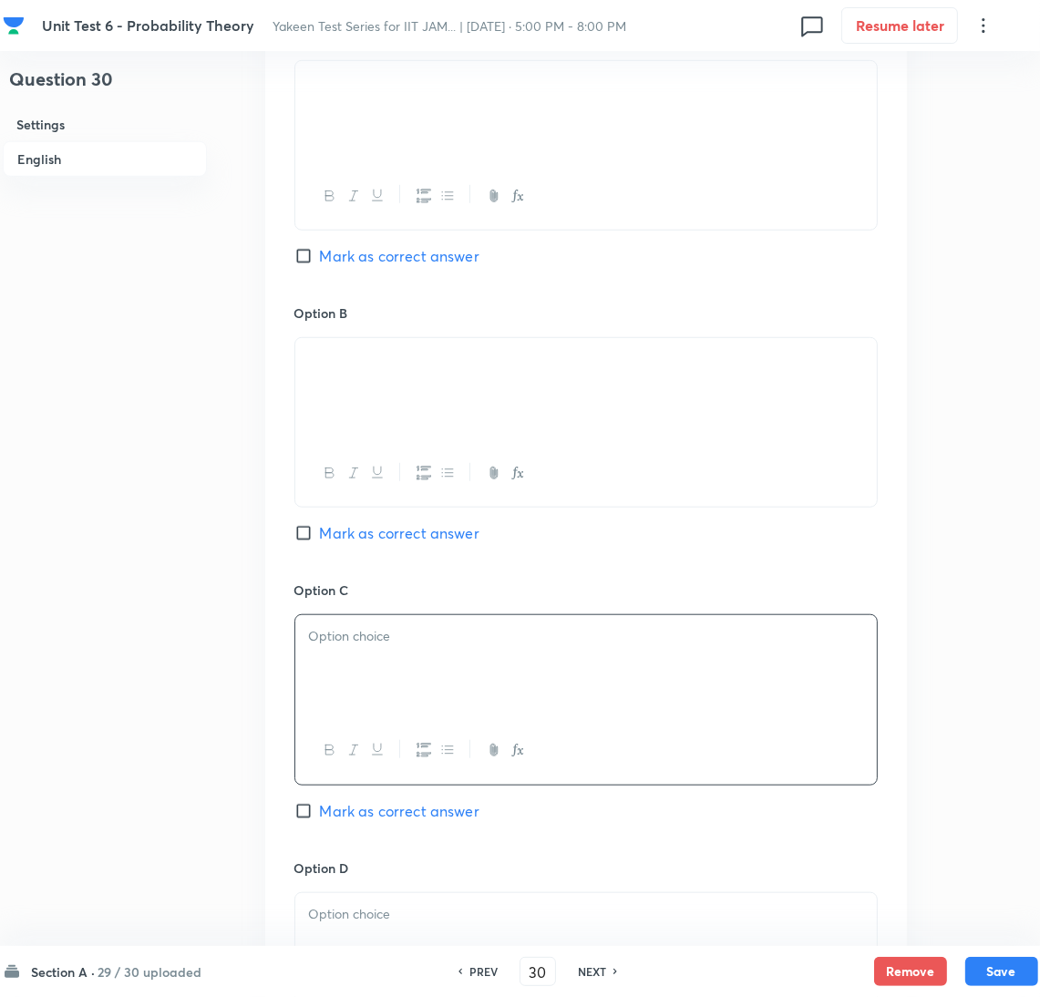
click at [435, 674] on div at bounding box center [586, 666] width 582 height 102
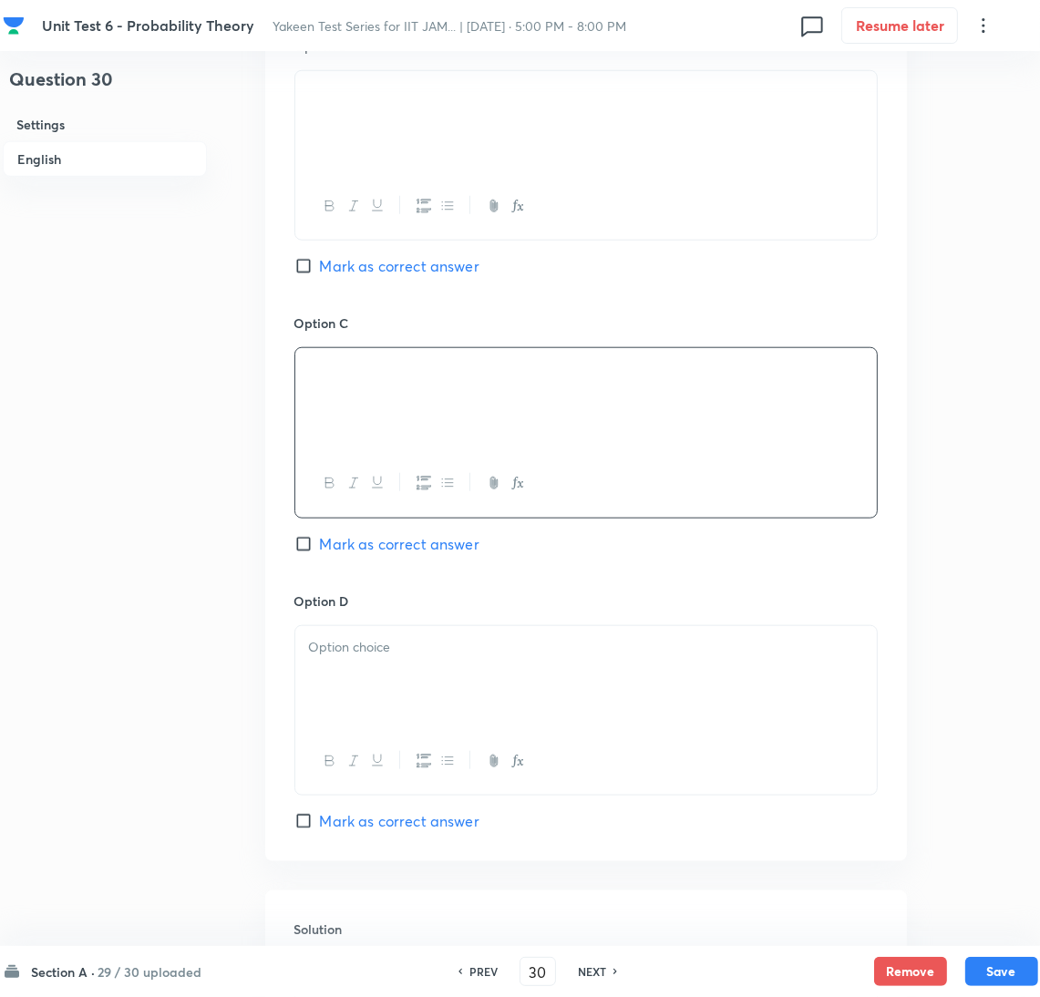
scroll to position [1230, 0]
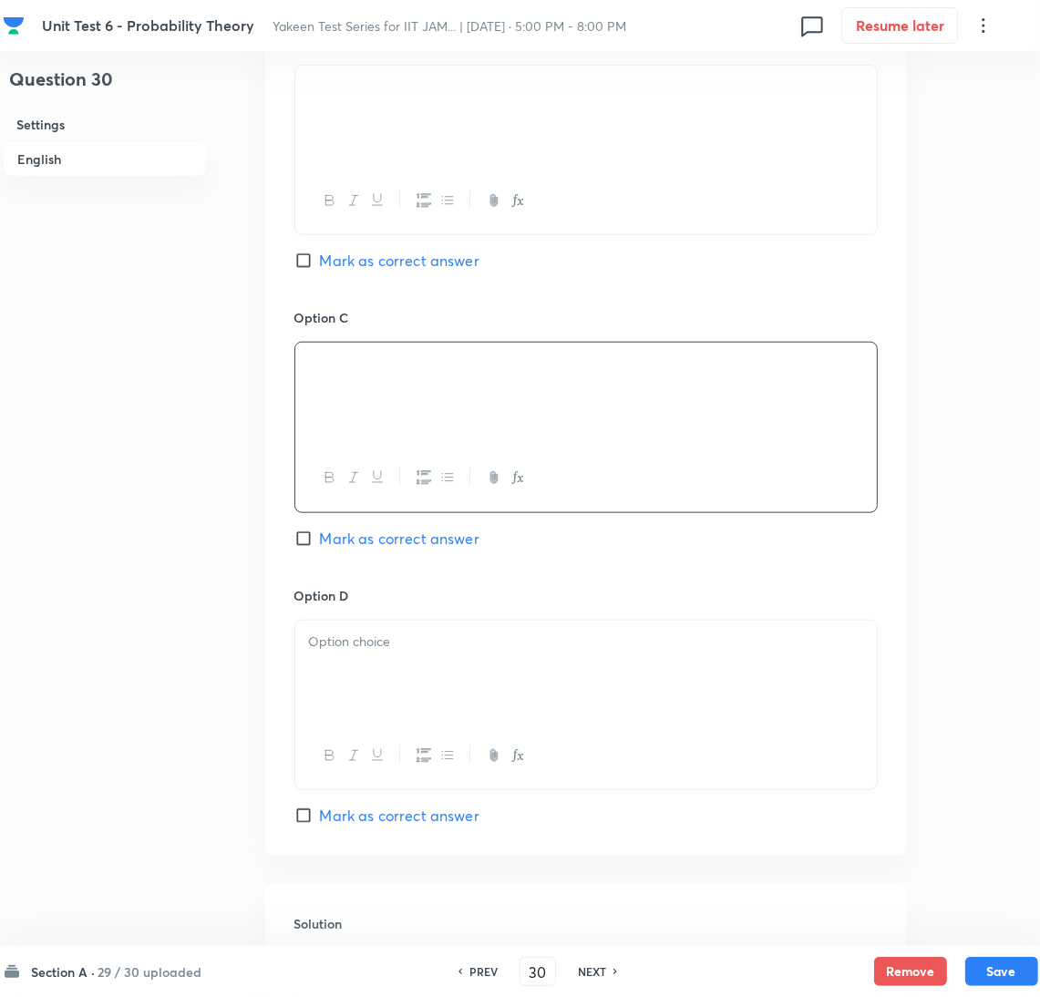
click at [368, 702] on div at bounding box center [586, 672] width 582 height 102
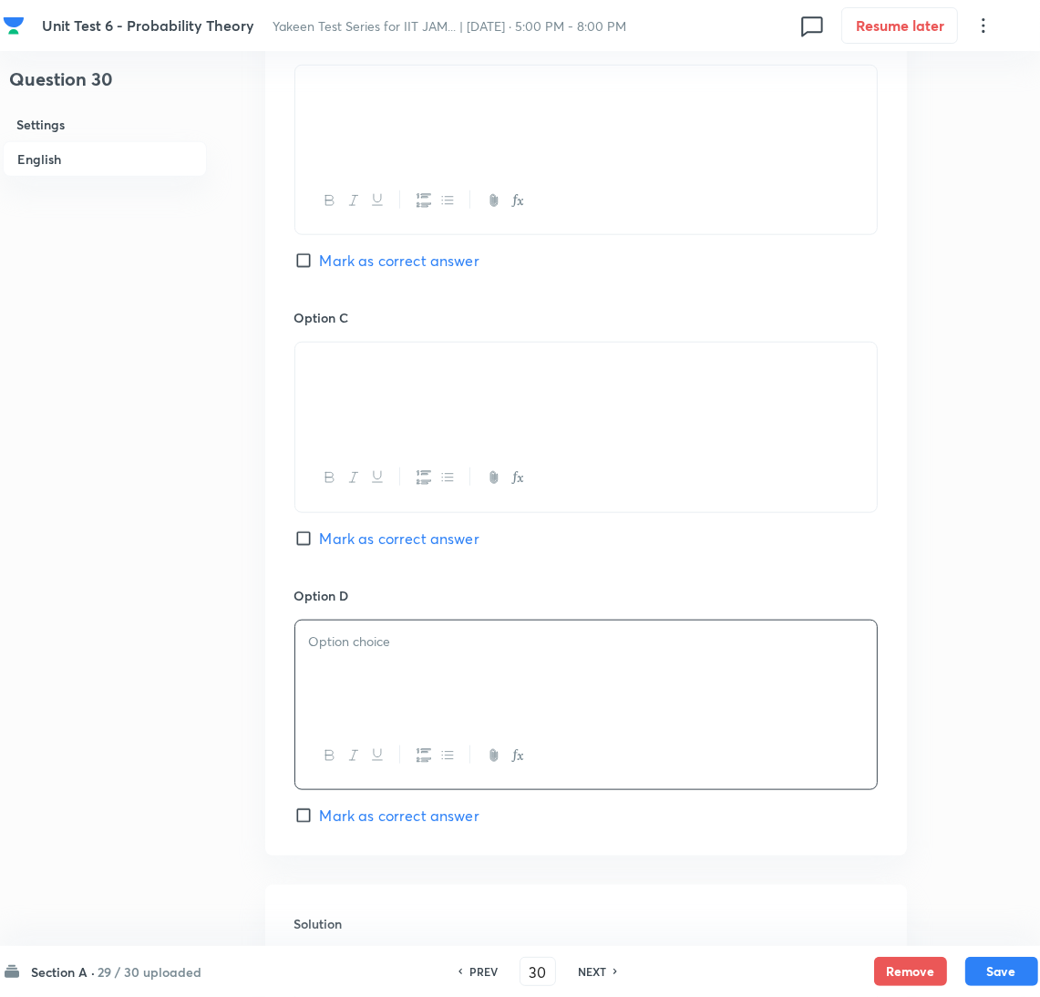
click at [425, 653] on p at bounding box center [586, 642] width 554 height 21
click at [335, 823] on span "Mark as correct answer" at bounding box center [400, 816] width 160 height 22
click at [320, 823] on input "Mark as correct answer" at bounding box center [307, 816] width 26 height 18
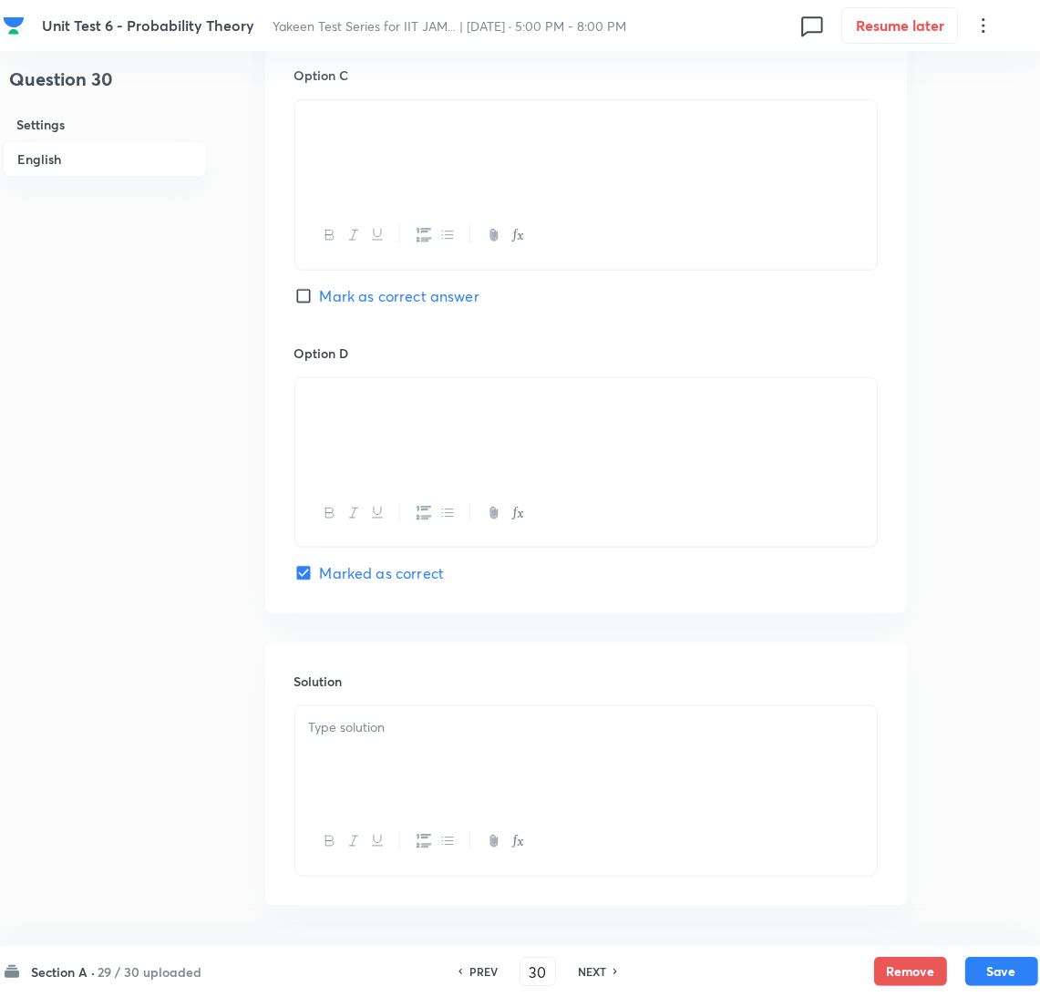
scroll to position [1503, 0]
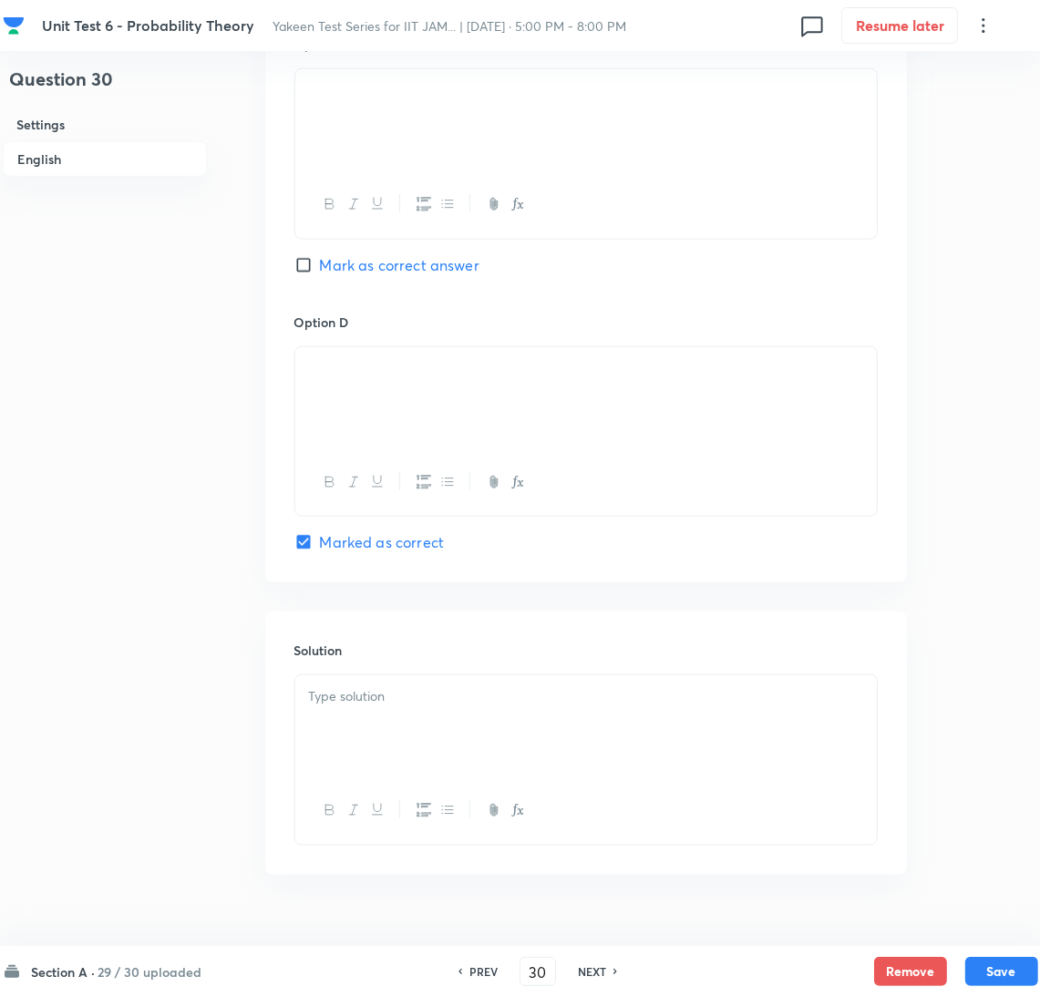
click at [351, 738] on div at bounding box center [586, 727] width 582 height 102
click at [988, 964] on button "Save" at bounding box center [1002, 969] width 73 height 29
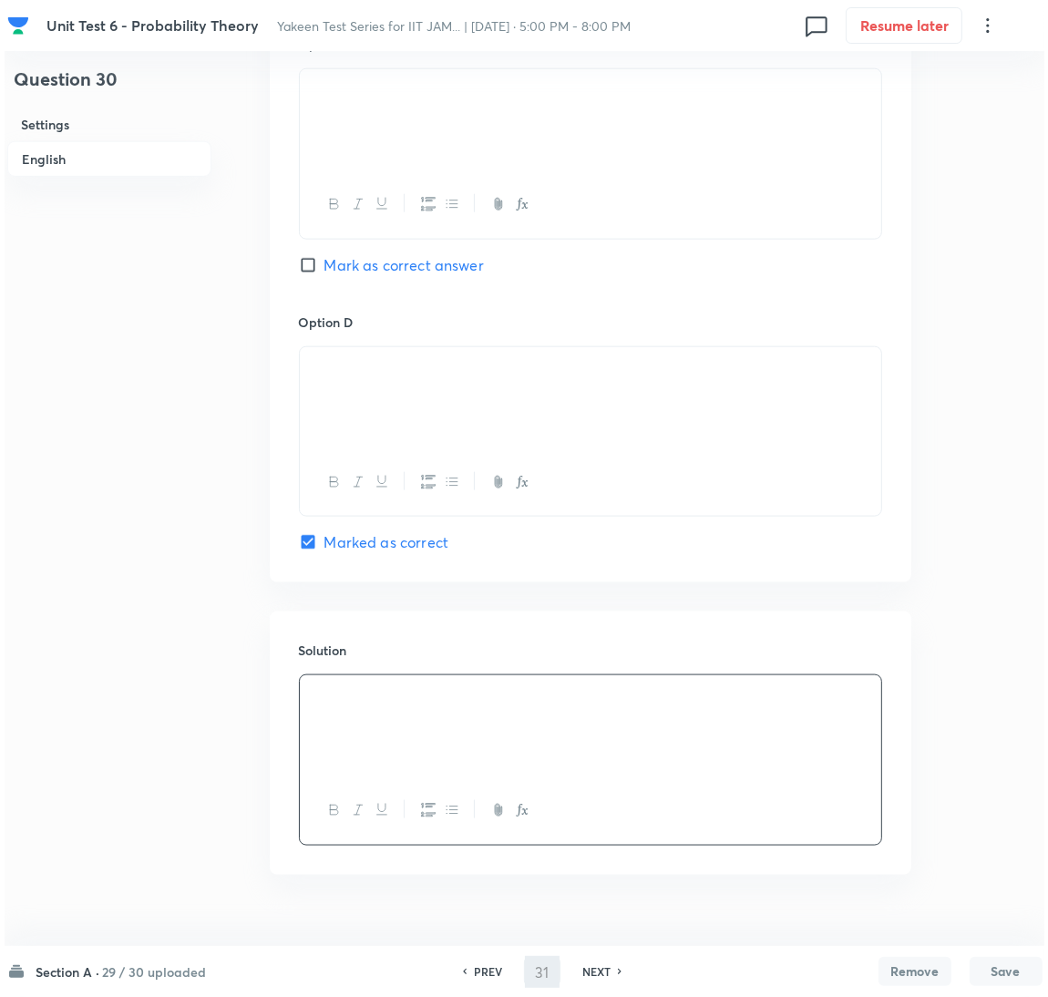
scroll to position [0, 0]
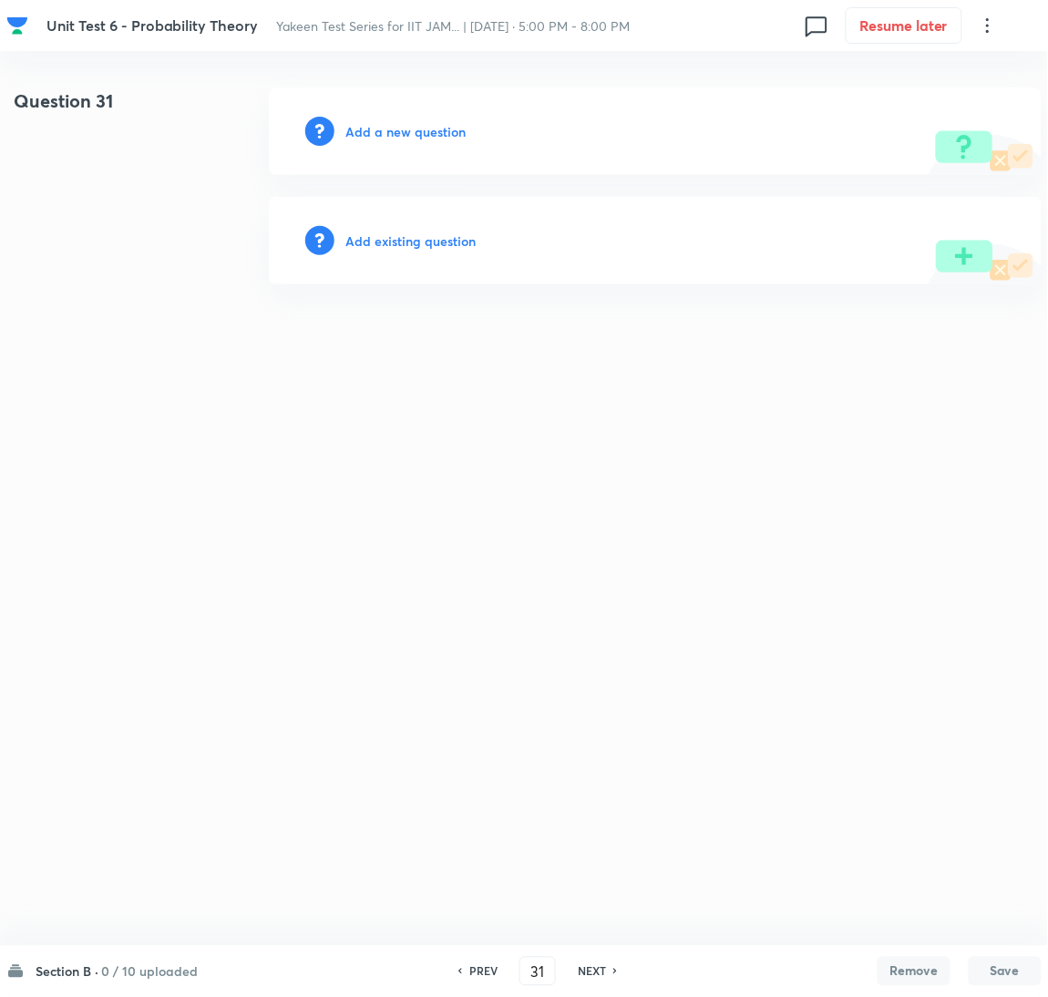
click at [409, 136] on h6 "Add a new question" at bounding box center [406, 131] width 120 height 19
click at [408, 136] on h6 "Choose a question type" at bounding box center [416, 131] width 140 height 19
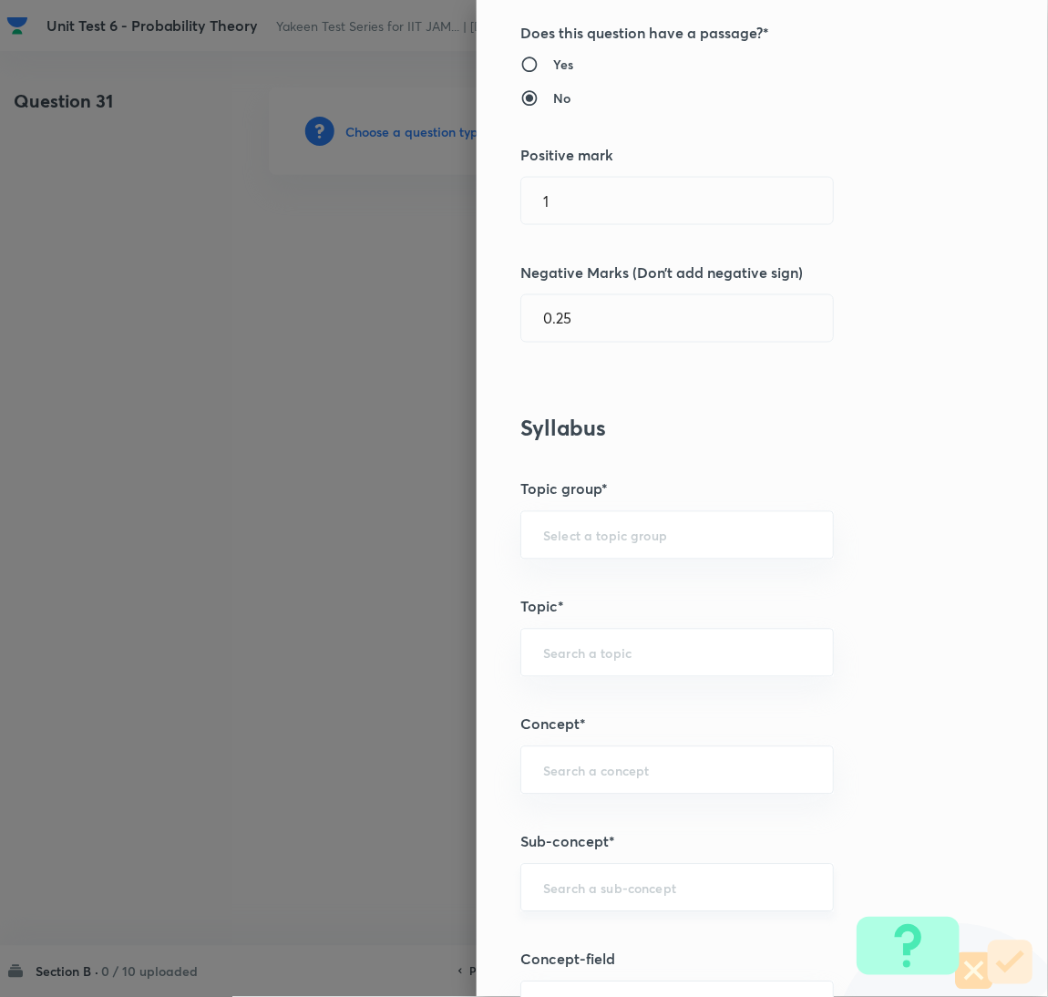
scroll to position [409, 0]
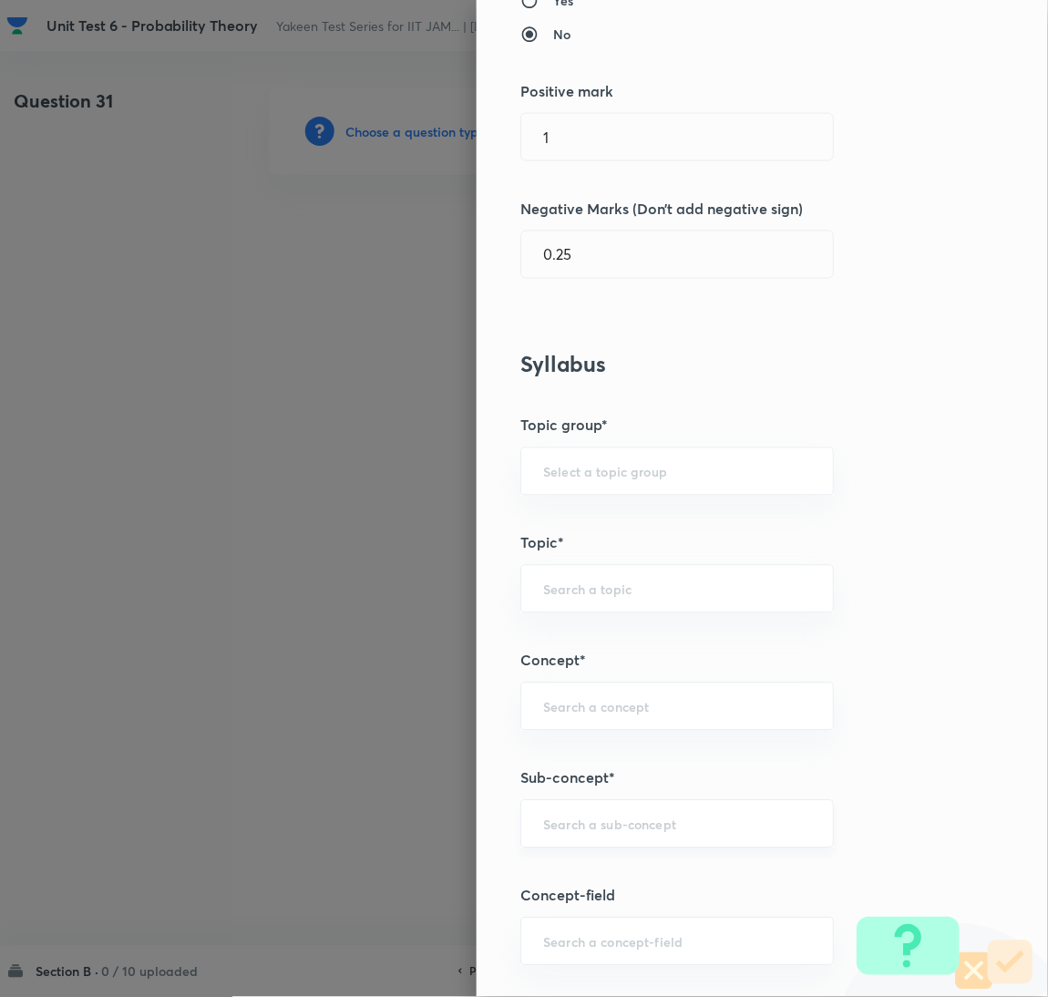
click at [594, 821] on input "text" at bounding box center [677, 824] width 268 height 17
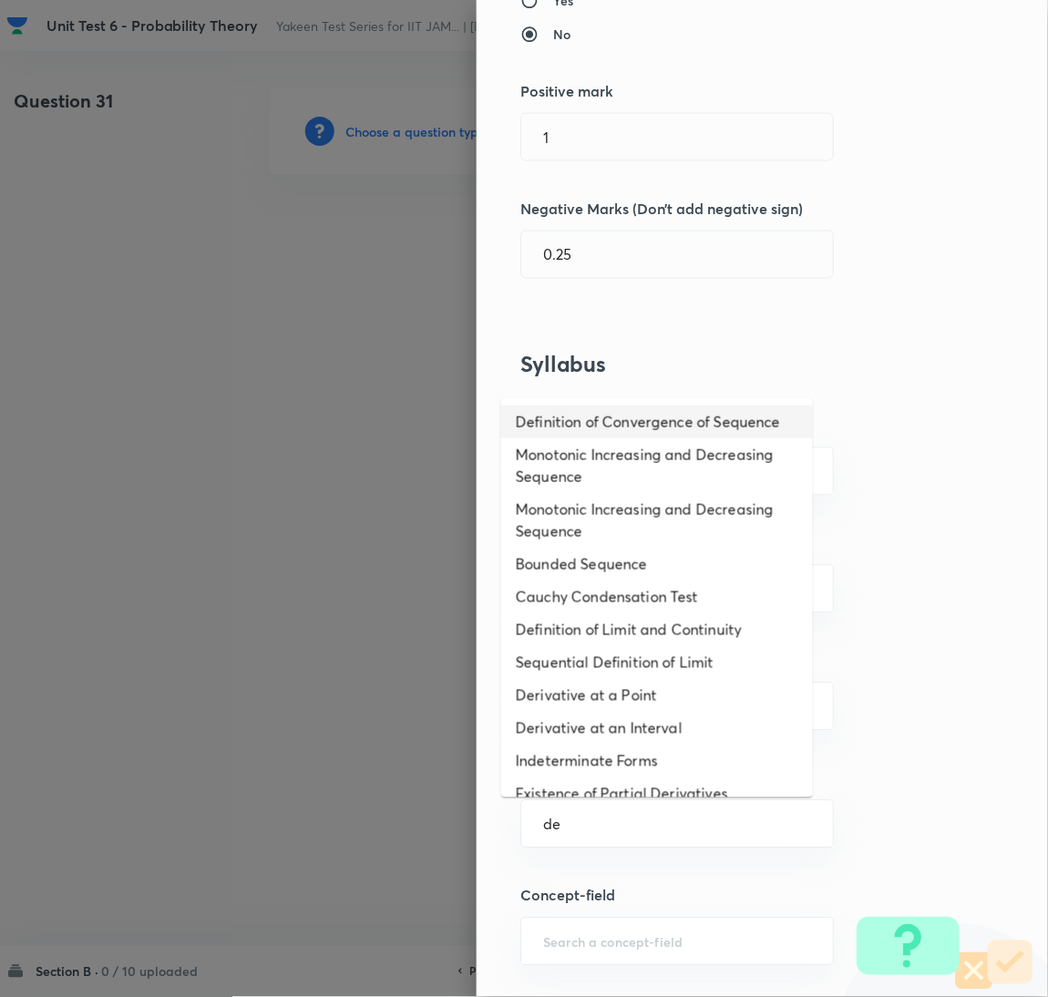
click at [615, 439] on li "Definition of Convergence of Sequence" at bounding box center [657, 422] width 312 height 33
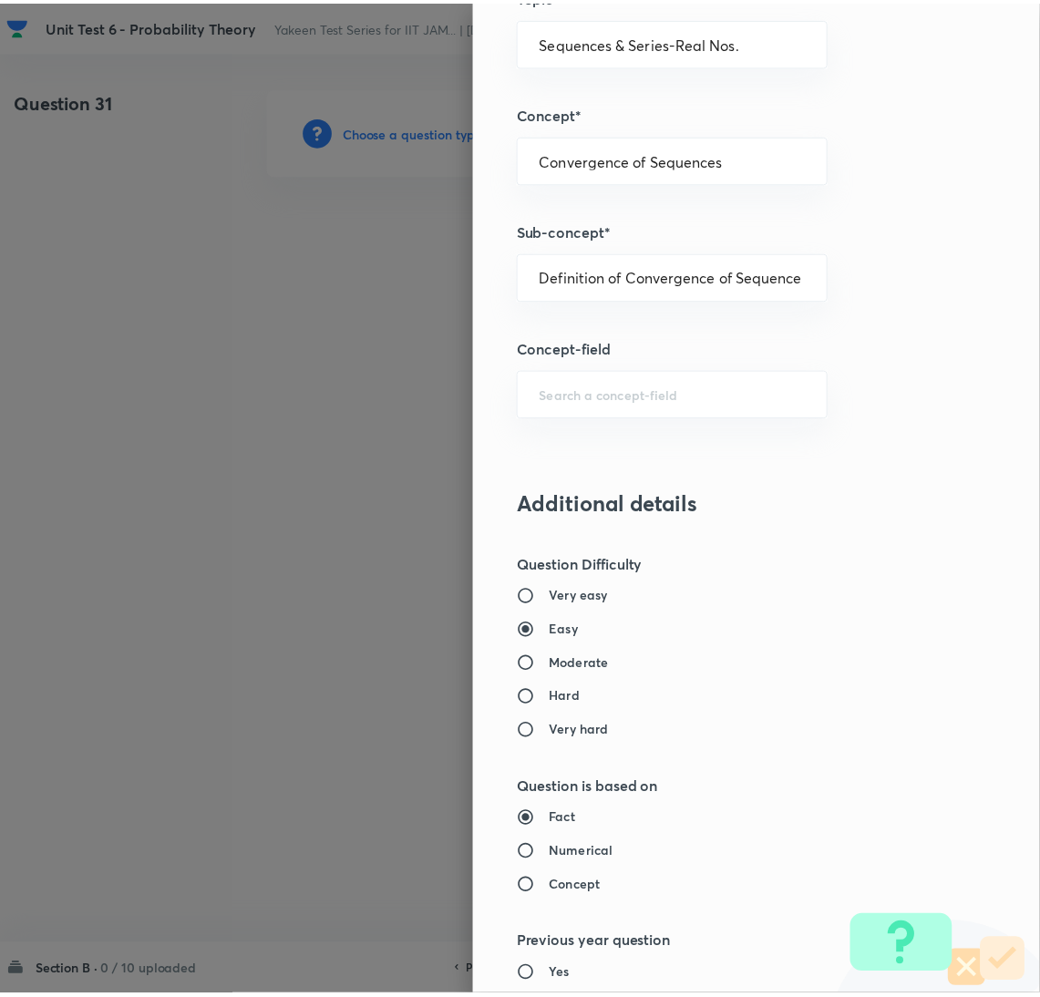
scroll to position [1490, 0]
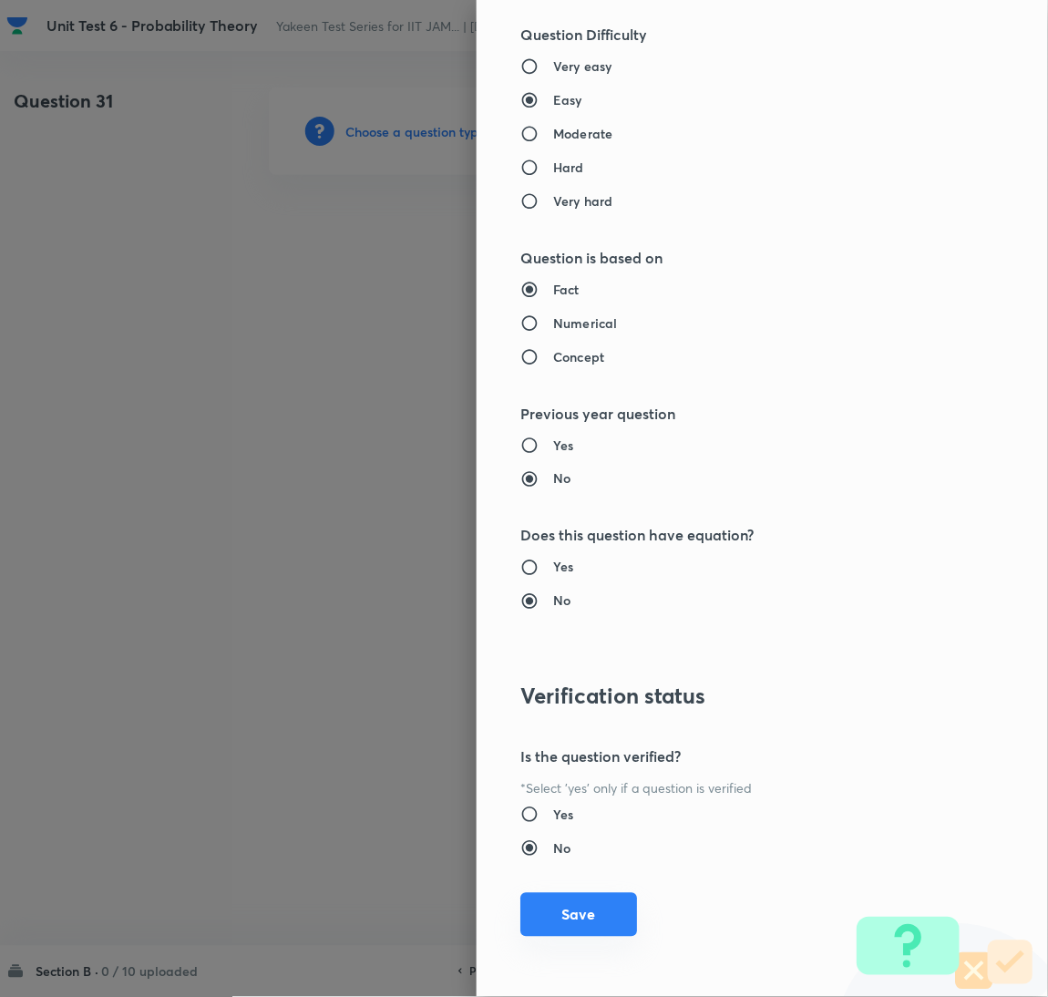
click at [560, 908] on button "Save" at bounding box center [579, 915] width 117 height 44
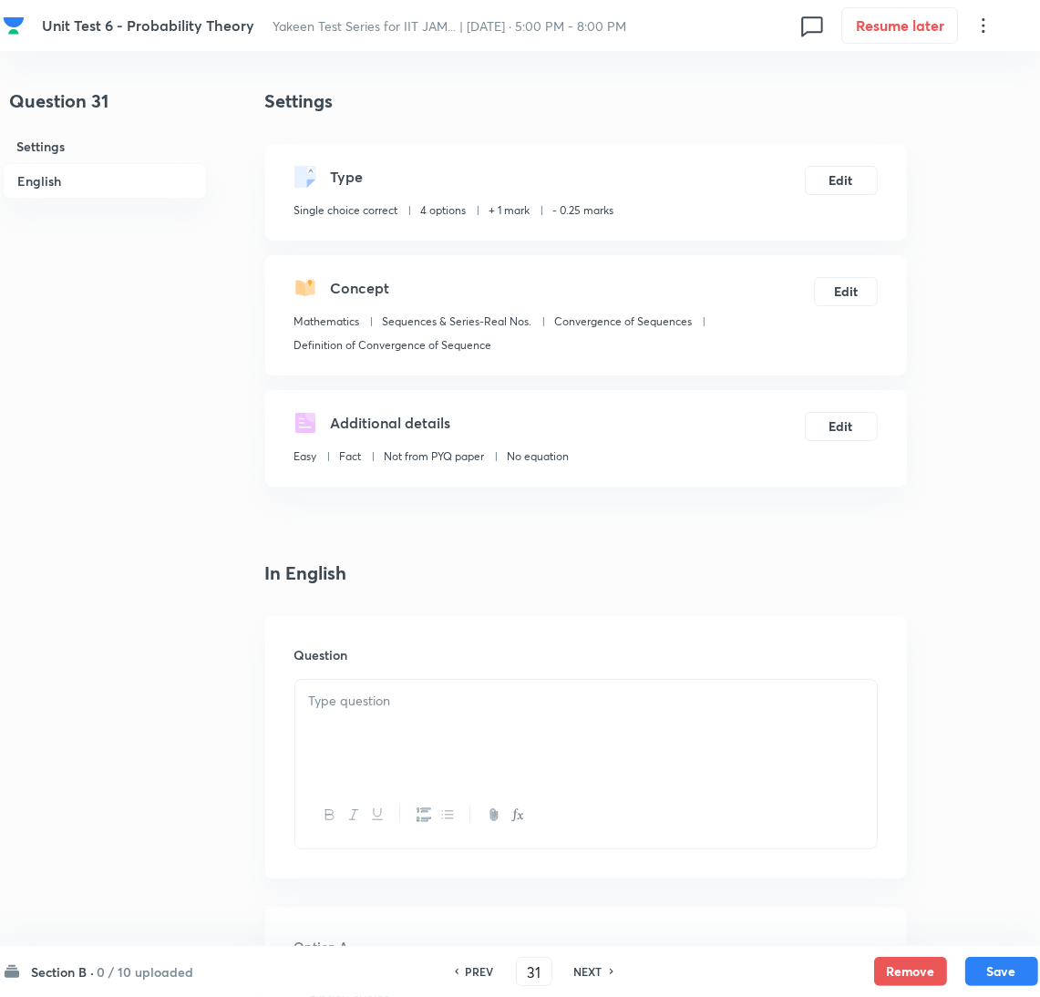
click at [426, 745] on div at bounding box center [586, 731] width 582 height 102
